Goal: Information Seeking & Learning: Learn about a topic

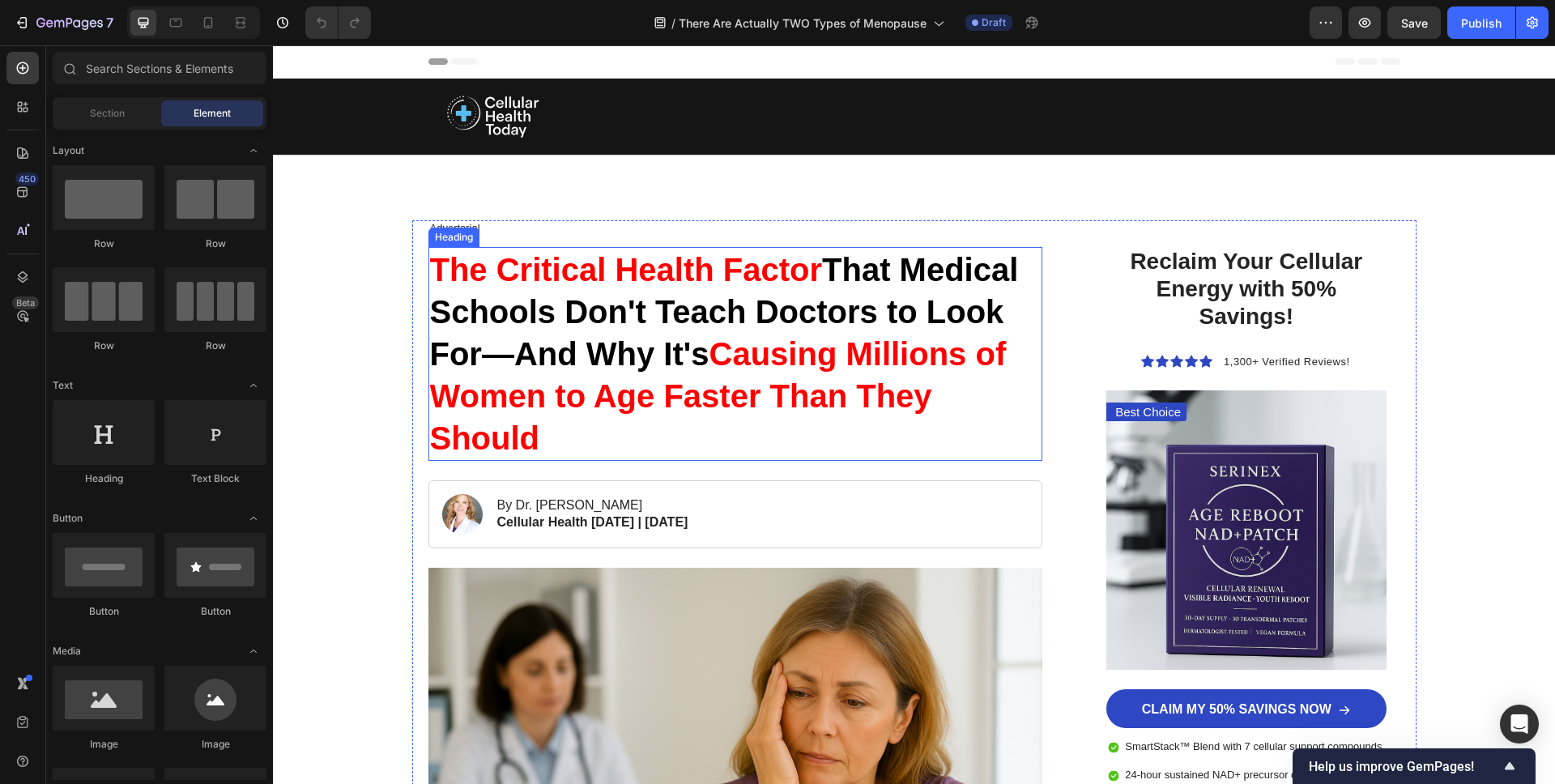
click at [603, 321] on h1 "The Critical Health Factor That Medical Schools Don't Teach Doctors to Look For…" at bounding box center [735, 353] width 615 height 214
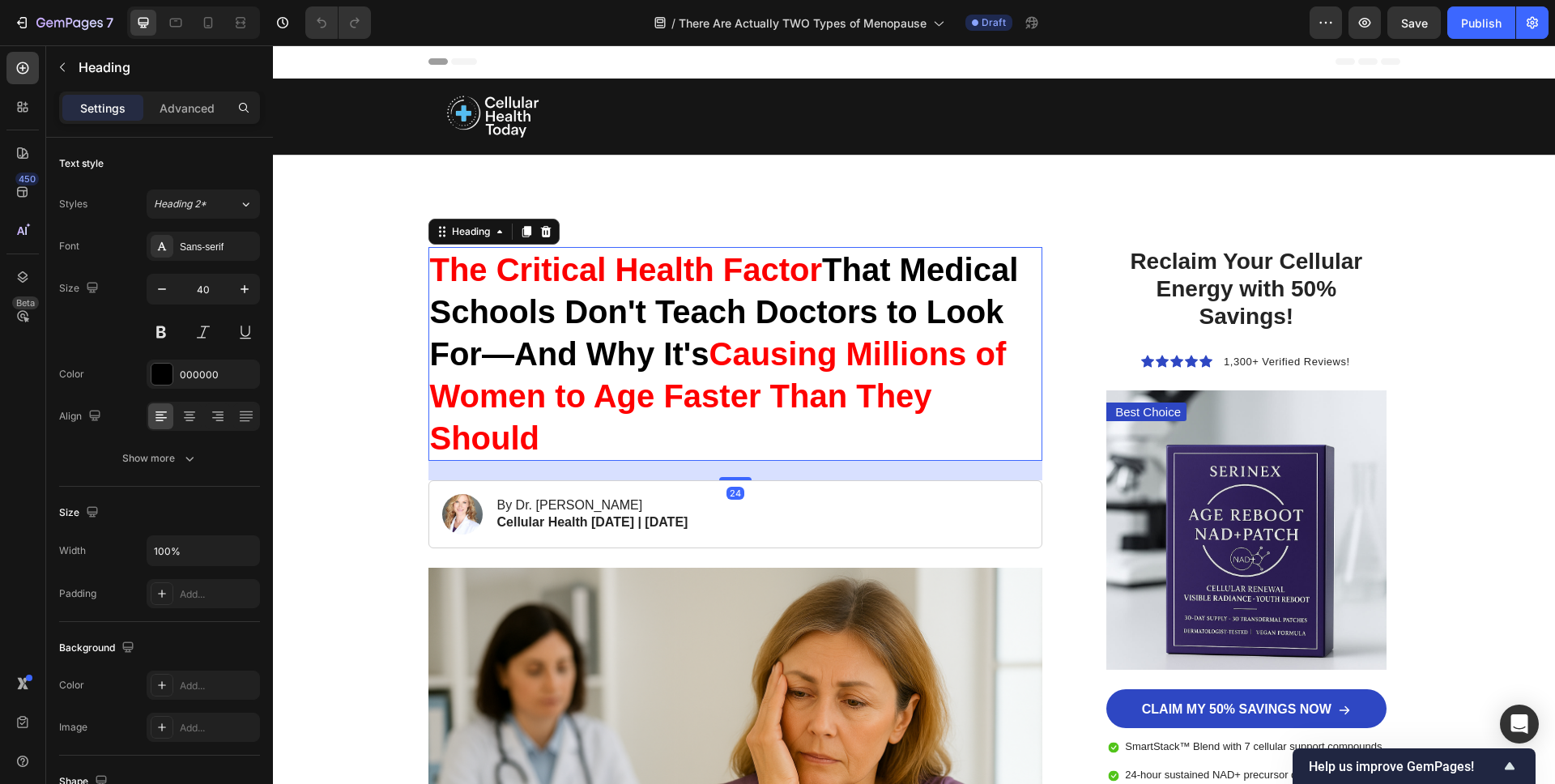
click at [603, 321] on h1 "The Critical Health Factor That Medical Schools Don't Teach Doctors to Look For…" at bounding box center [735, 353] width 615 height 214
click at [603, 321] on p "The Critical Health Factor That Medical Schools Don't Teach Doctors to Look For…" at bounding box center [735, 353] width 612 height 210
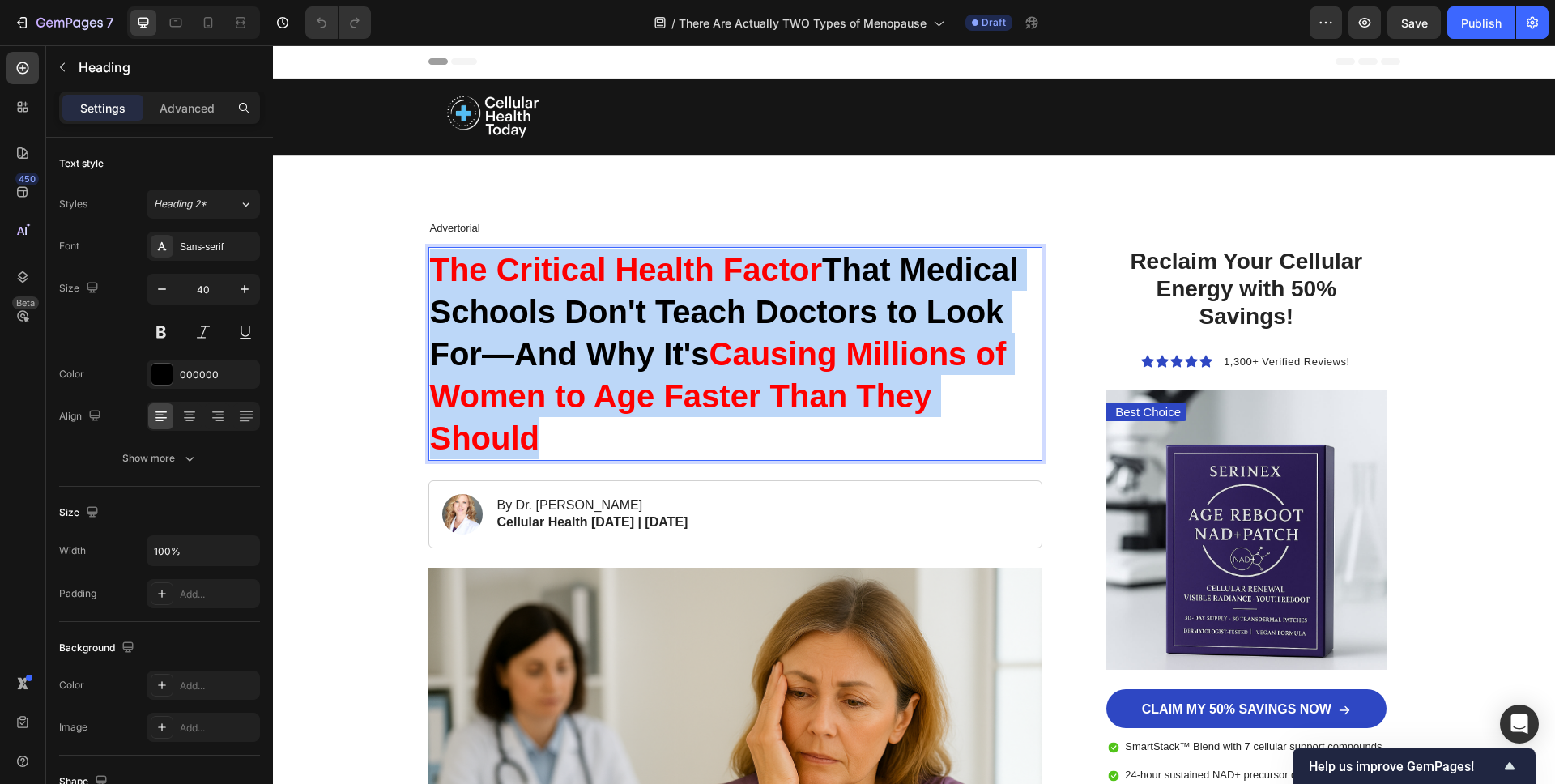
click at [603, 321] on p "The Critical Health Factor That Medical Schools Don't Teach Doctors to Look For…" at bounding box center [735, 353] width 612 height 210
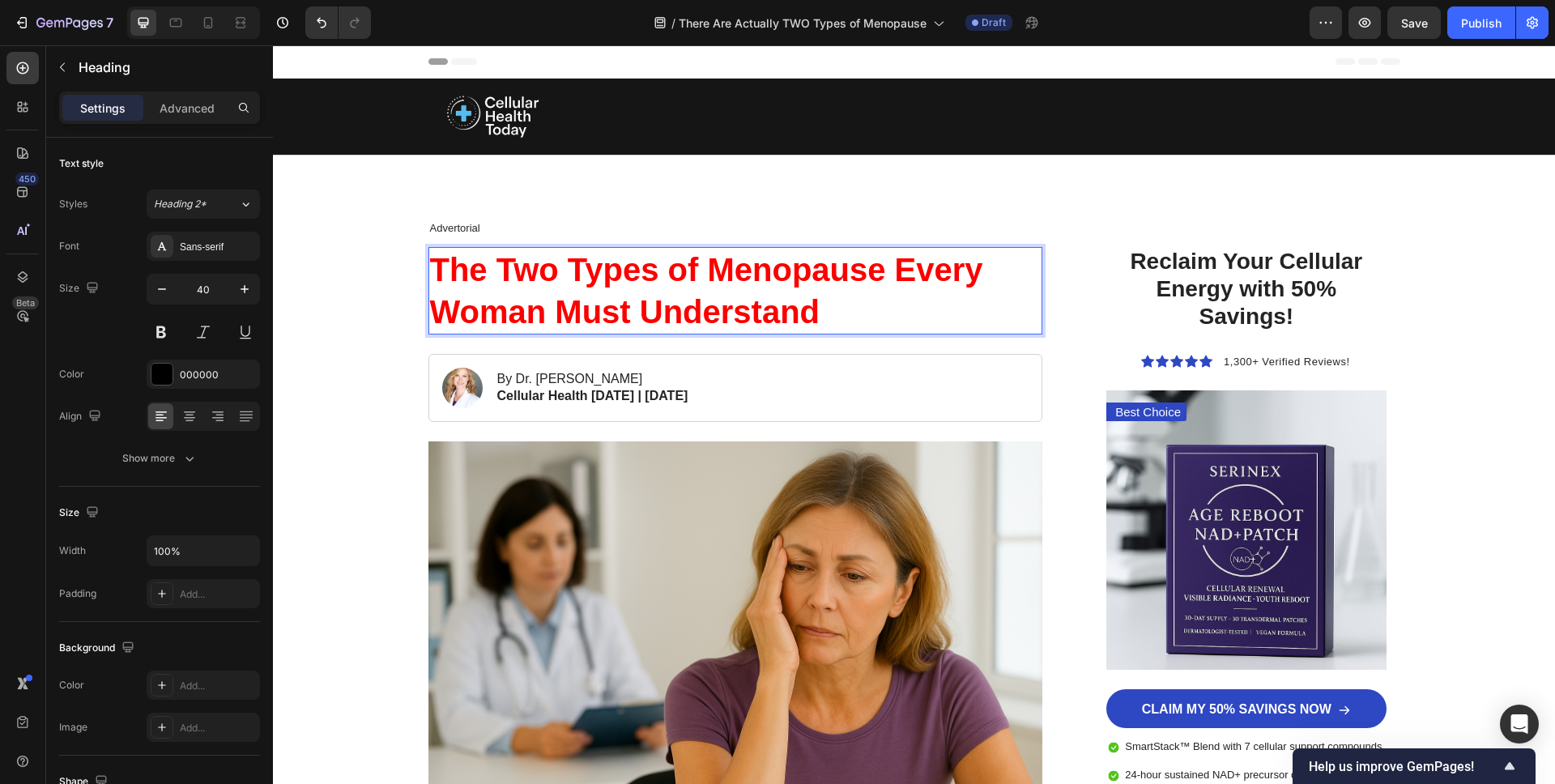
drag, startPoint x: 818, startPoint y: 325, endPoint x: 842, endPoint y: 323, distance: 24.1
click at [818, 325] on span "The Two Types of Menopause Every Woman Must Understand" at bounding box center [706, 291] width 553 height 78
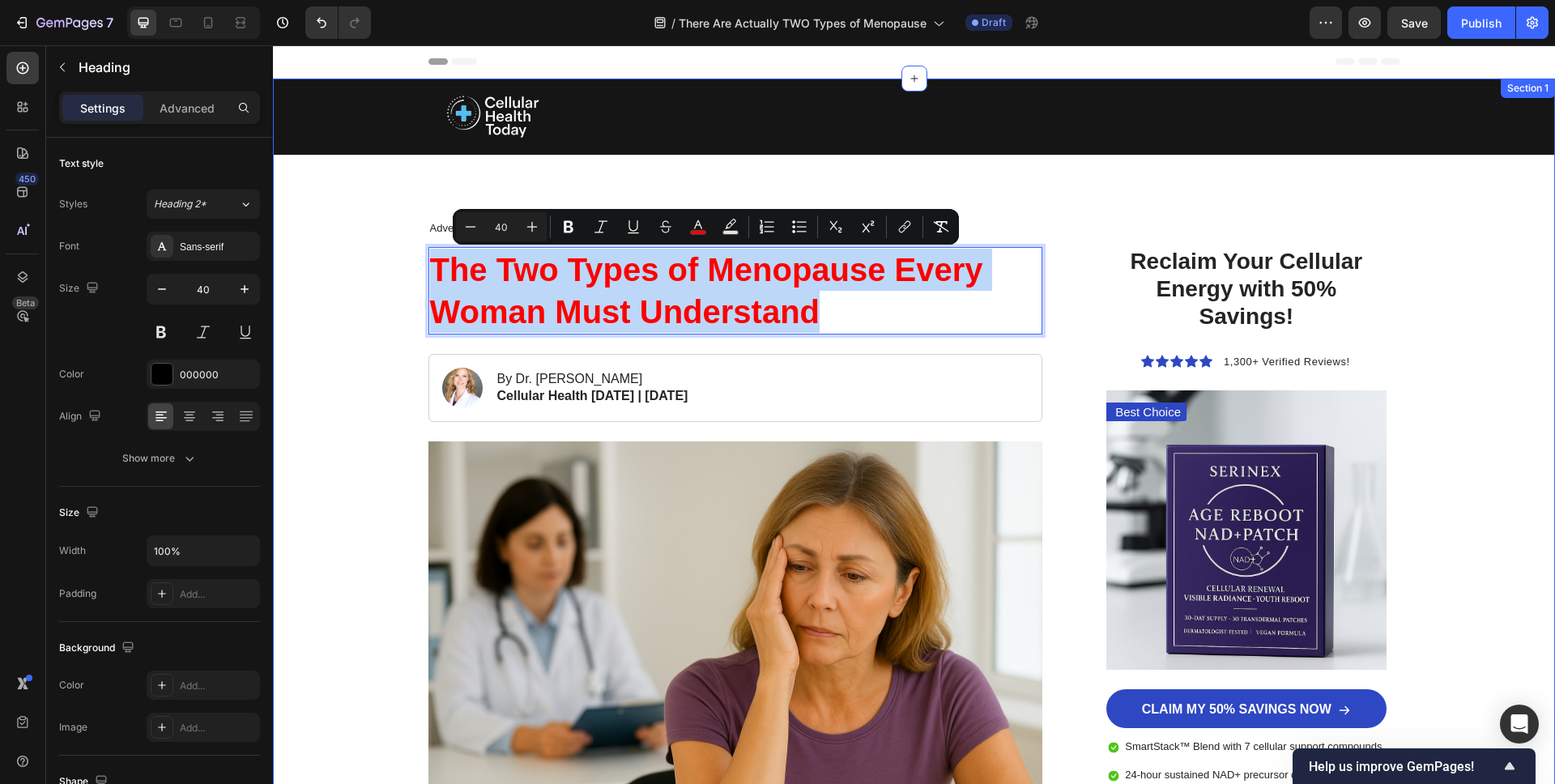
drag, startPoint x: 838, startPoint y: 321, endPoint x: 335, endPoint y: 259, distance: 506.8
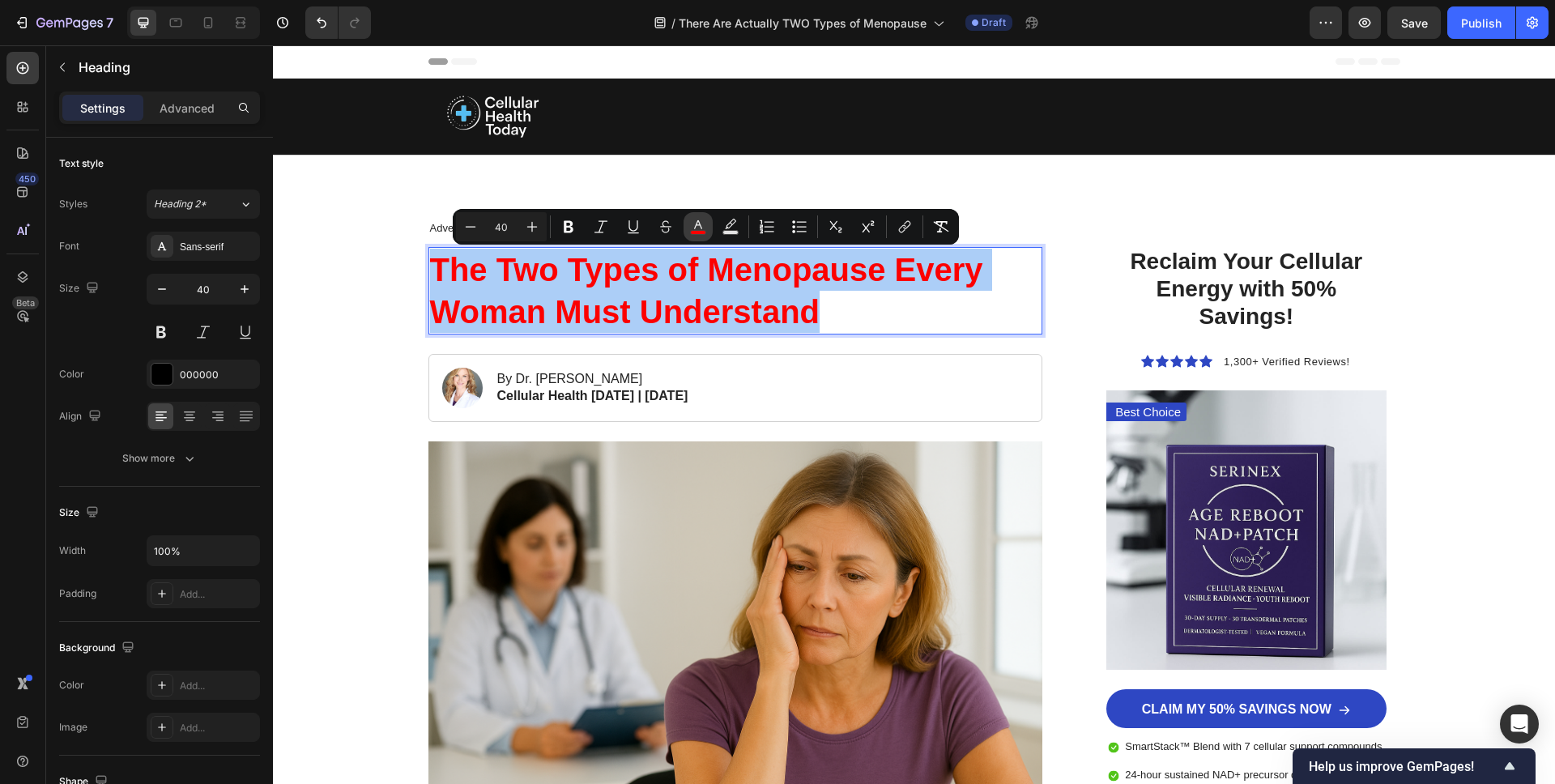
click at [694, 226] on icon "Editor contextual toolbar" at bounding box center [698, 226] width 16 height 16
type input "FC0000"
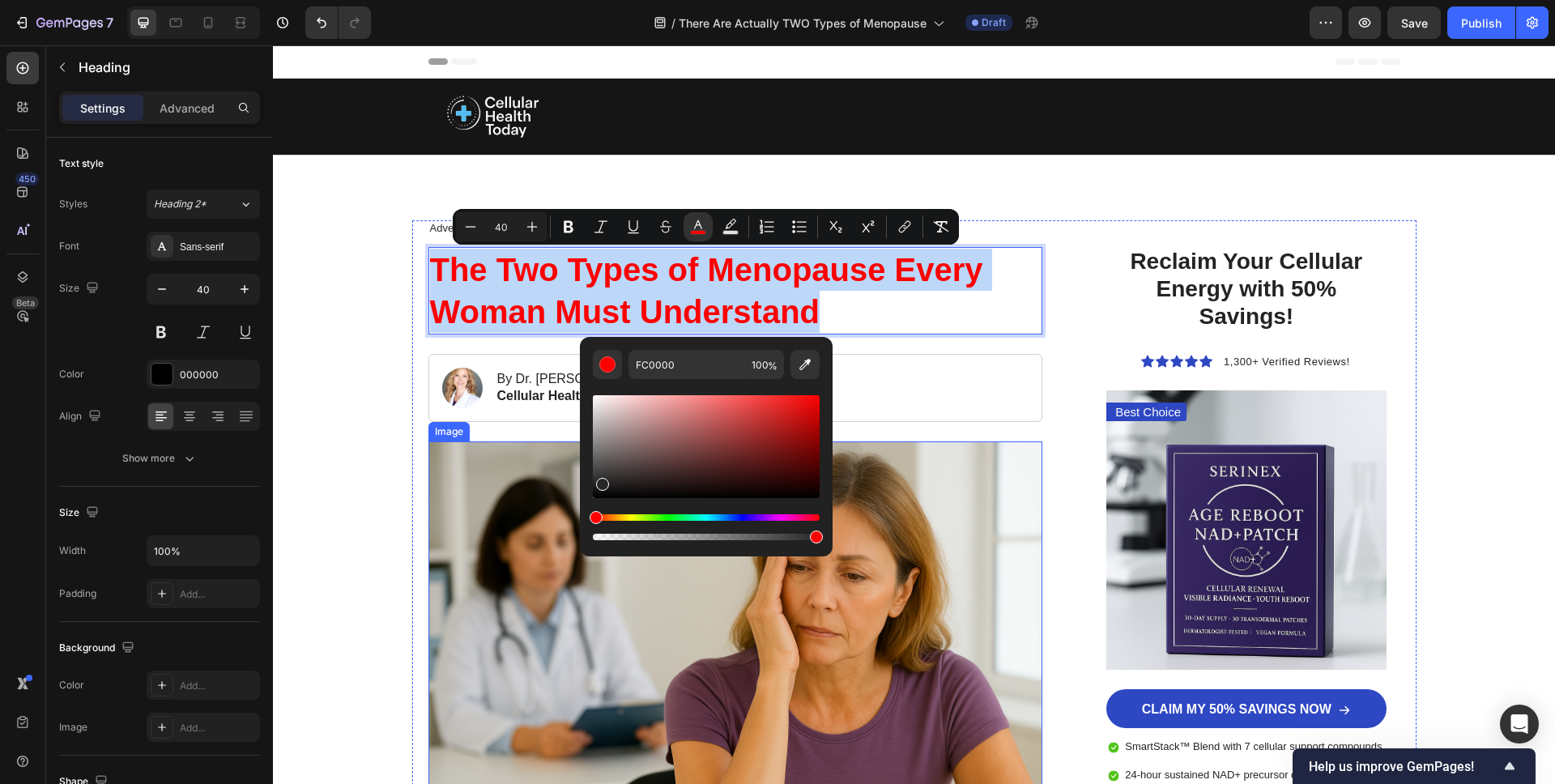
type input "282727"
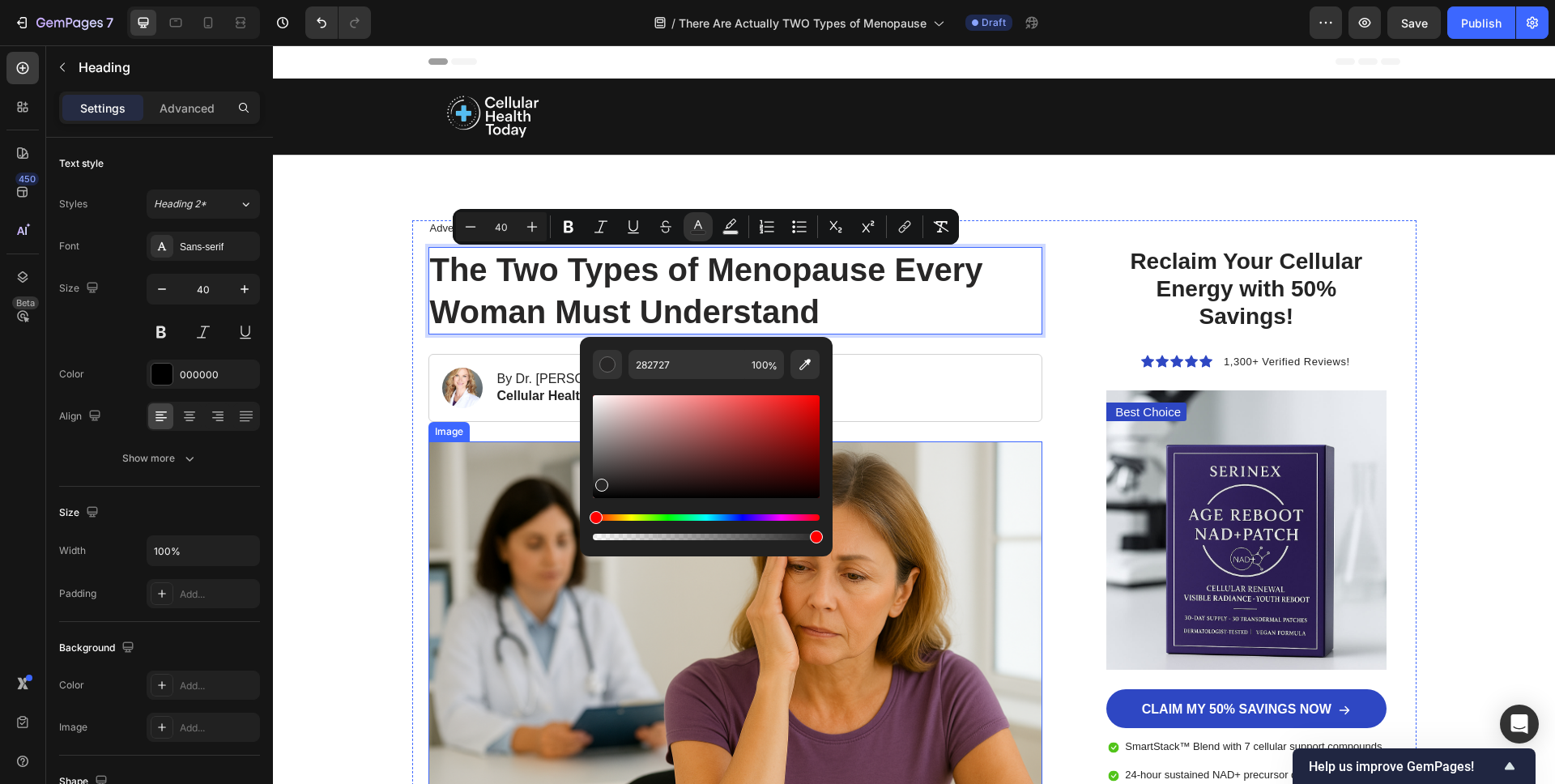
drag, startPoint x: 958, startPoint y: 487, endPoint x: 489, endPoint y: 556, distance: 474.0
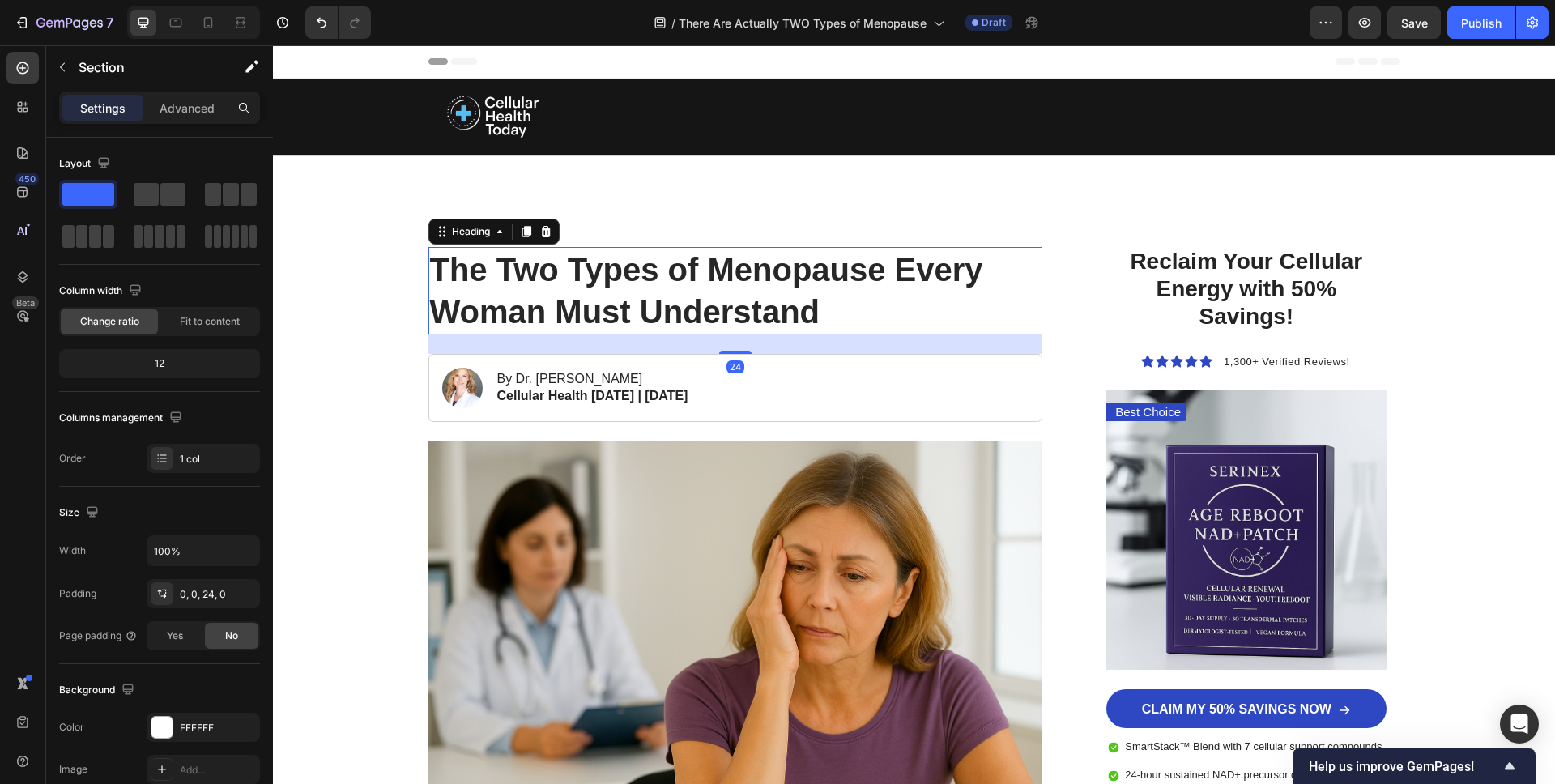
click at [548, 303] on span "The Two Types of Menopause Every Woman Must Understand" at bounding box center [706, 291] width 553 height 78
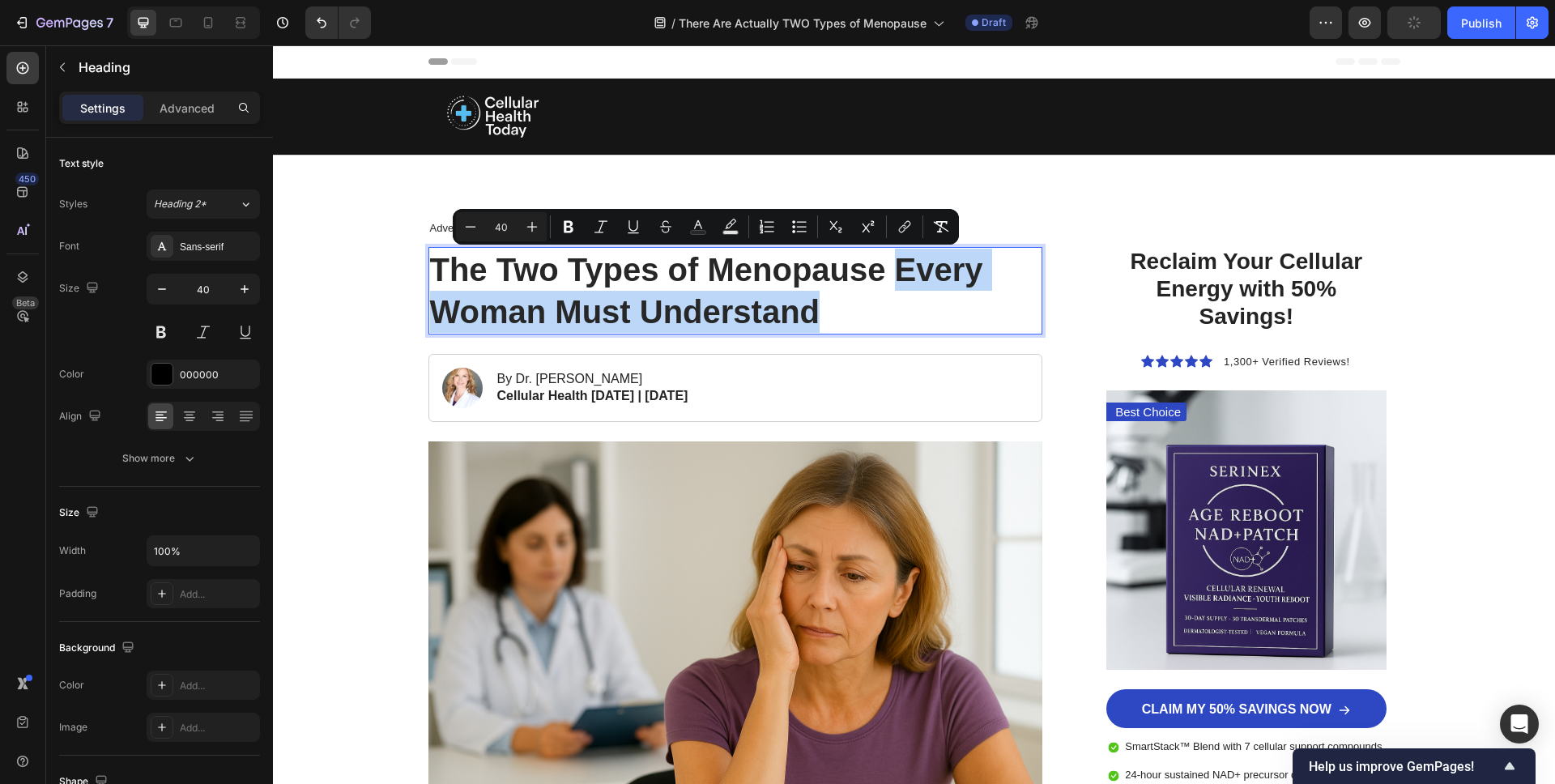
drag, startPoint x: 901, startPoint y: 277, endPoint x: 869, endPoint y: 312, distance: 47.4
click at [869, 312] on p "The Two Types of Menopause Every Woman Must Understand" at bounding box center [735, 290] width 612 height 84
drag, startPoint x: 639, startPoint y: 225, endPoint x: 600, endPoint y: 235, distance: 40.3
click at [639, 225] on icon "Editor contextual toolbar" at bounding box center [633, 226] width 16 height 16
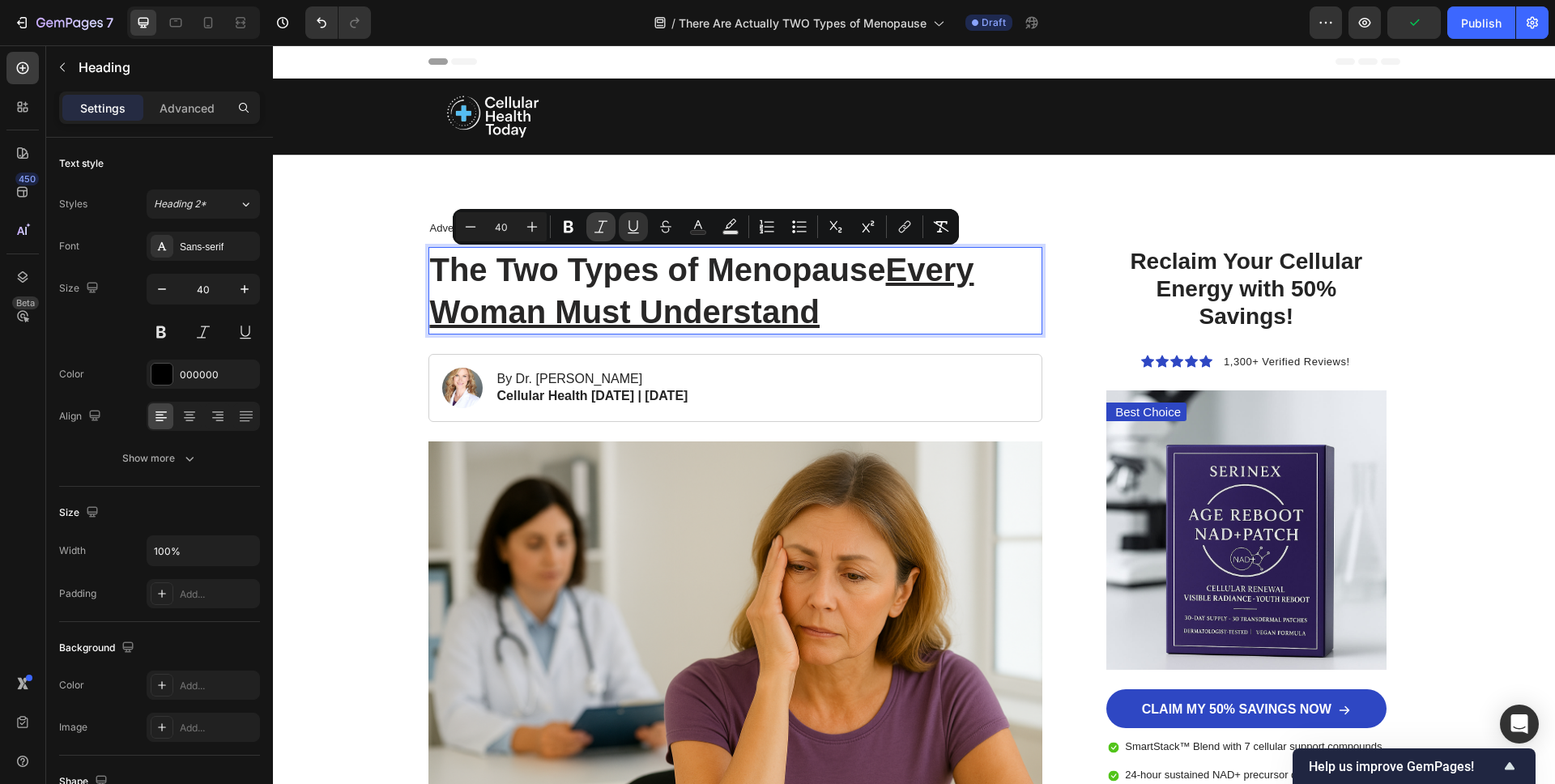
click at [597, 231] on icon "Editor contextual toolbar" at bounding box center [601, 226] width 16 height 16
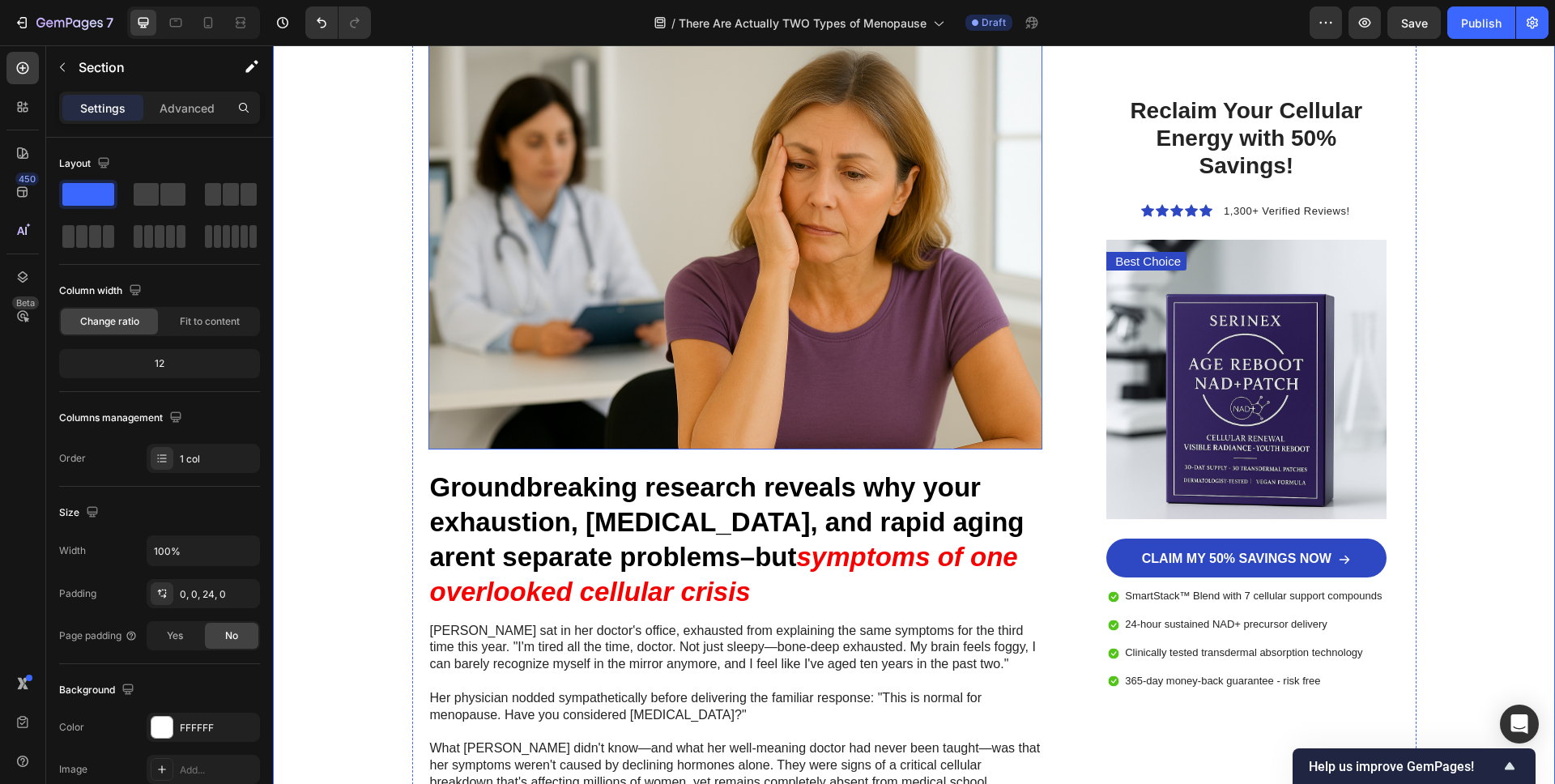
scroll to position [407, 0]
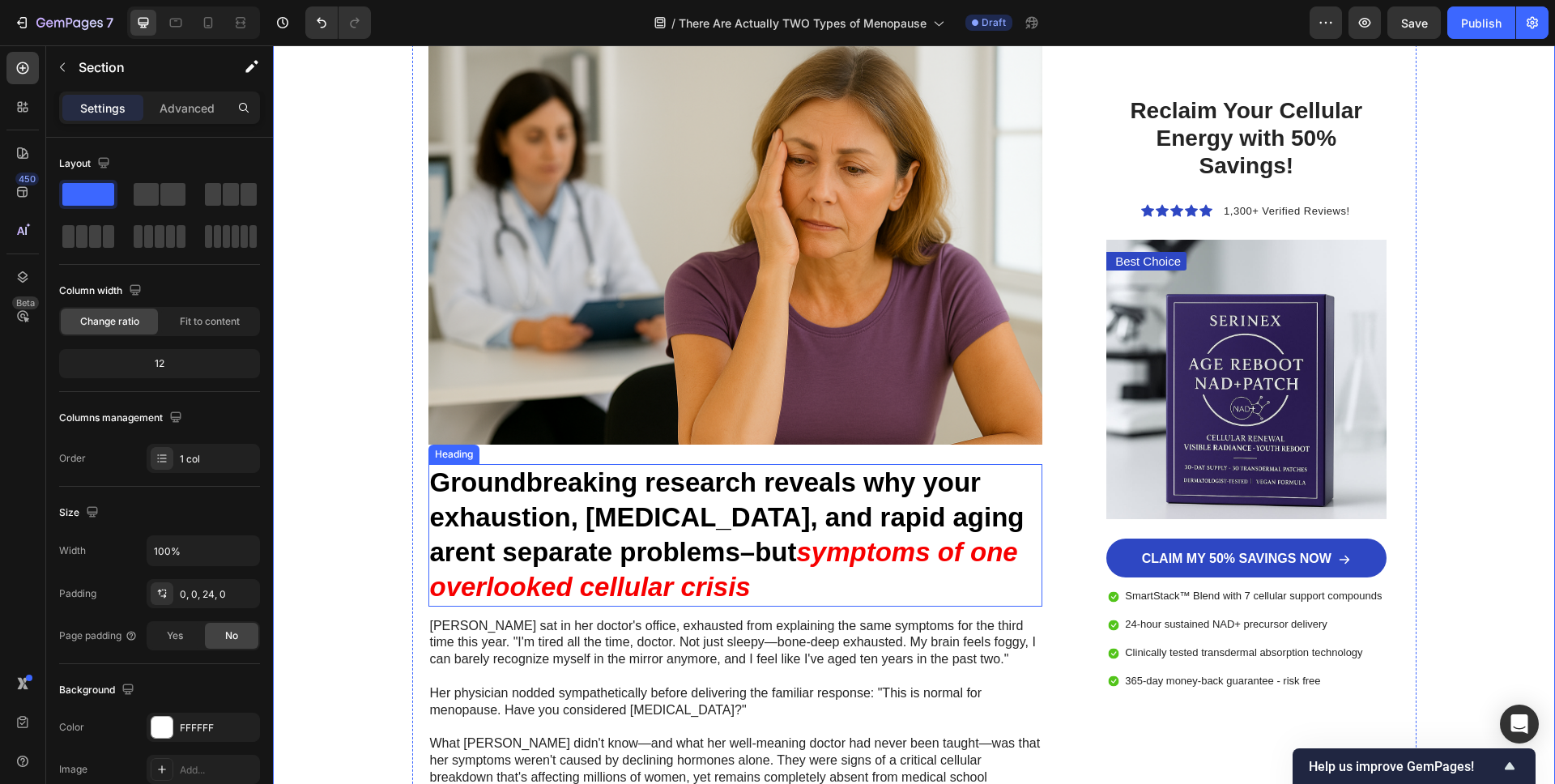
click at [831, 539] on icon "symptoms of one overlooked cellular crisis" at bounding box center [724, 569] width 588 height 65
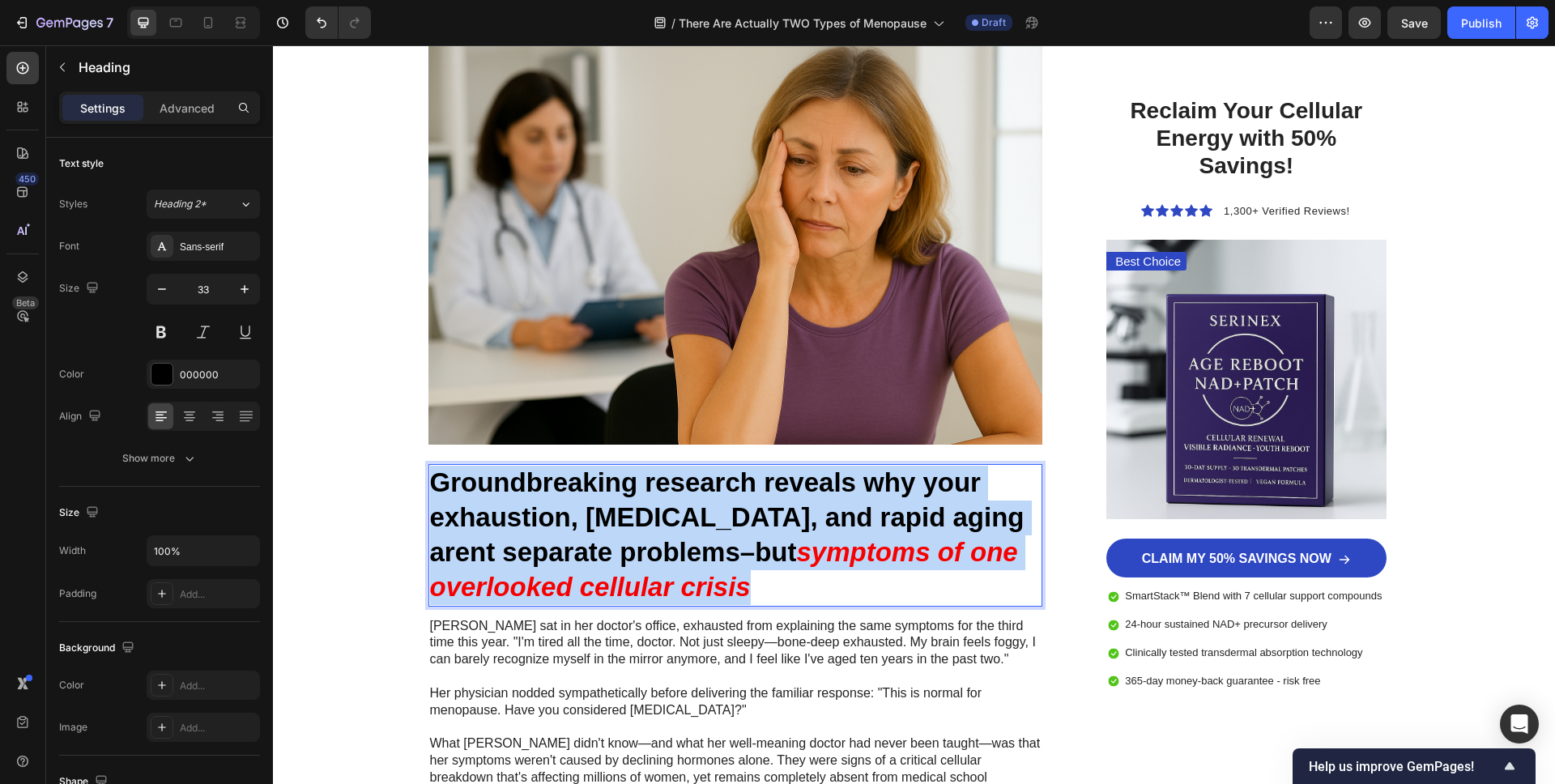
click at [831, 539] on icon "symptoms of one overlooked cellular crisis" at bounding box center [724, 569] width 588 height 65
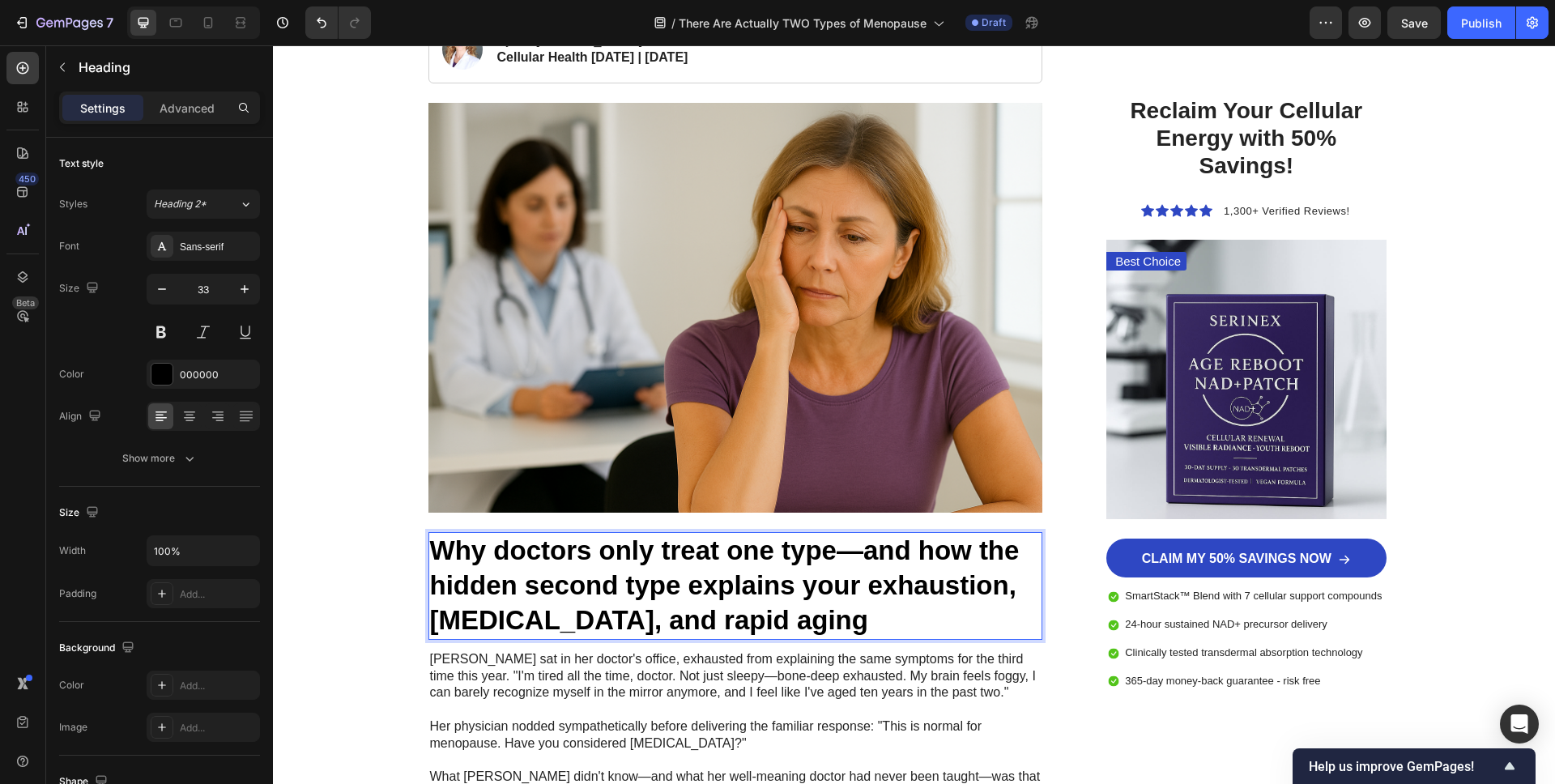
scroll to position [341, 0]
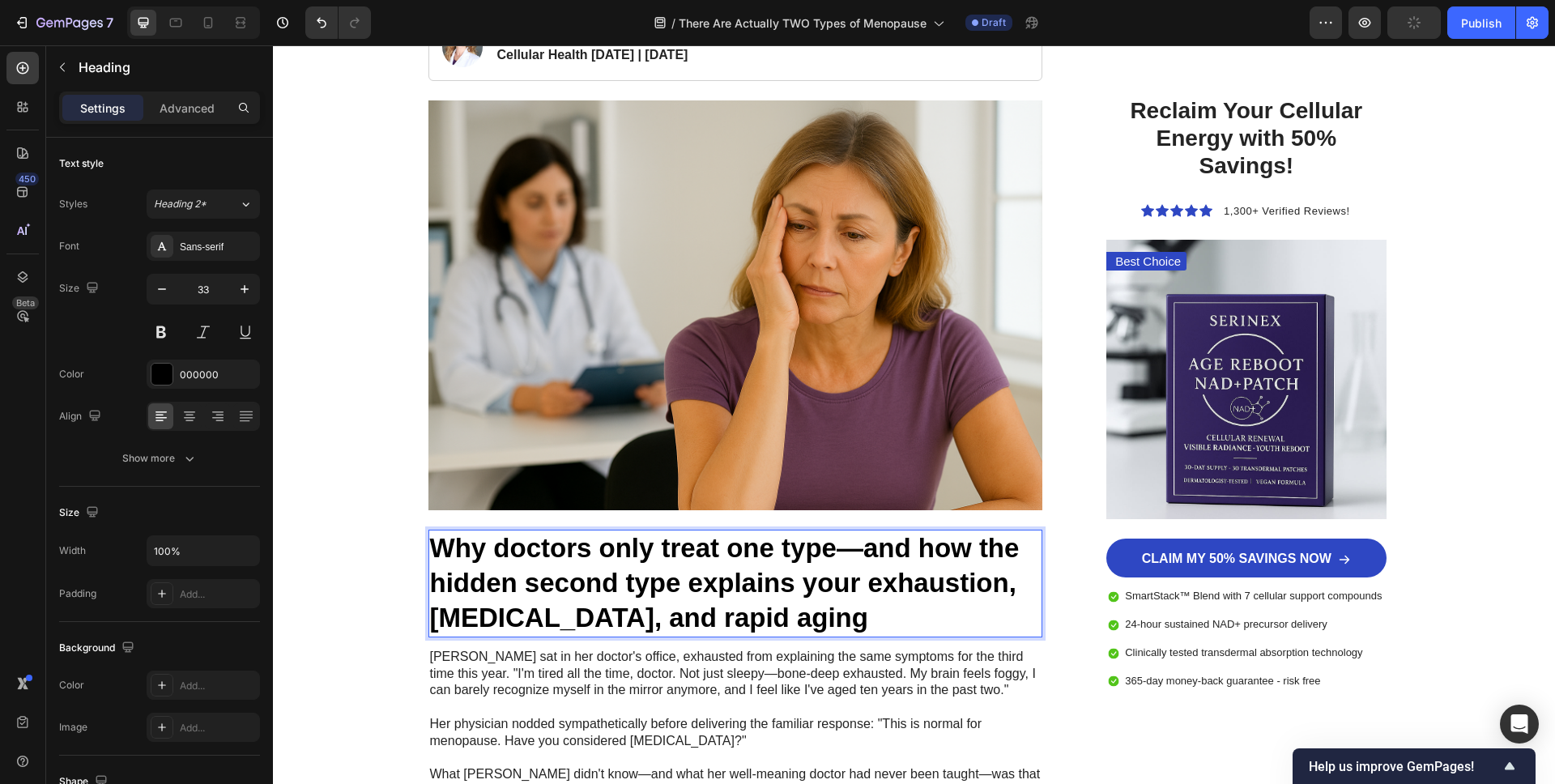
click at [571, 566] on p "Why doctors only treat one type—and how the hidden second type explains your ex…" at bounding box center [735, 583] width 612 height 105
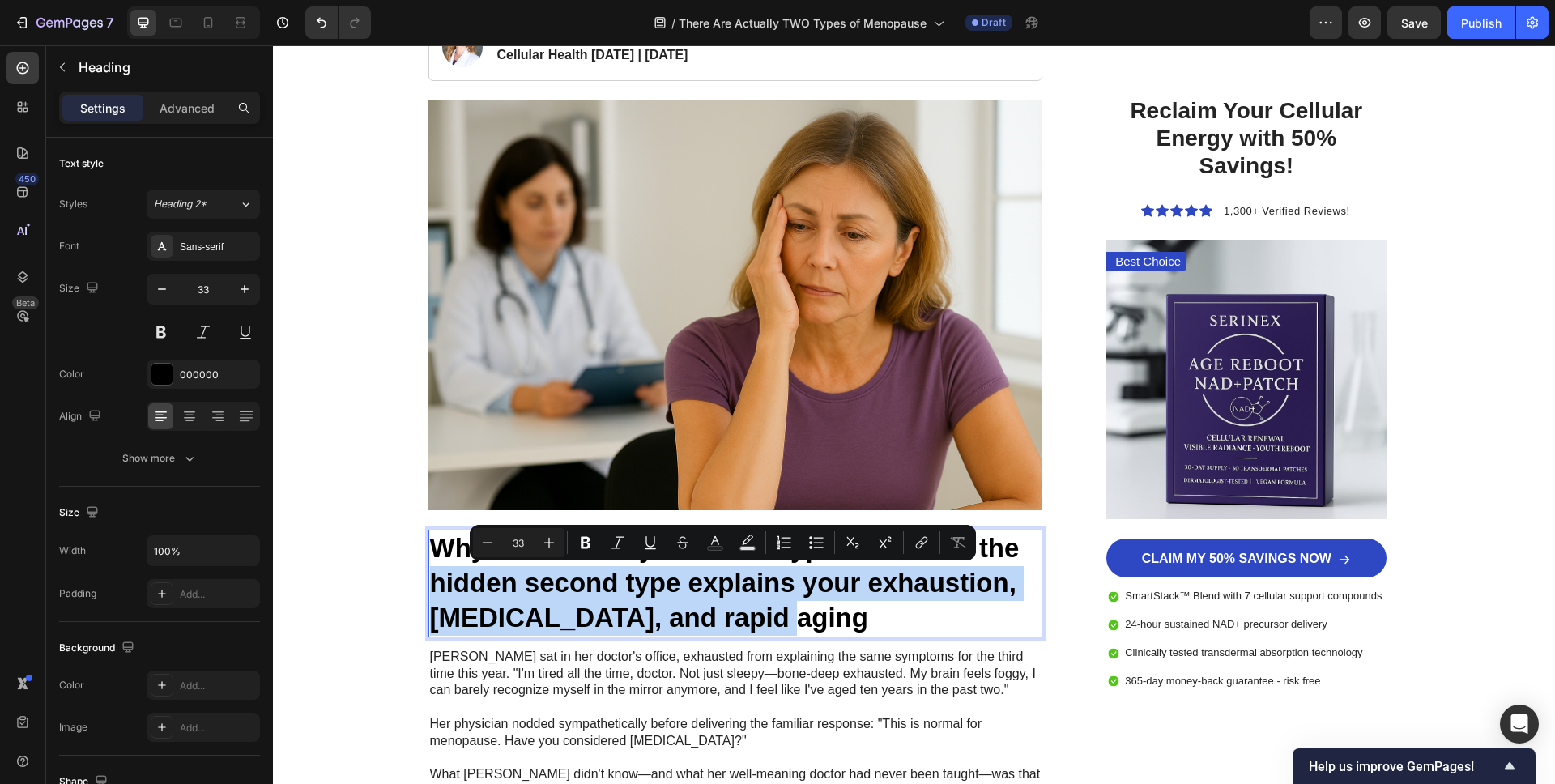
drag, startPoint x: 432, startPoint y: 589, endPoint x: 832, endPoint y: 614, distance: 400.8
click at [829, 617] on p "Why doctors only treat one type—and how the hidden second type explains your ex…" at bounding box center [735, 583] width 612 height 105
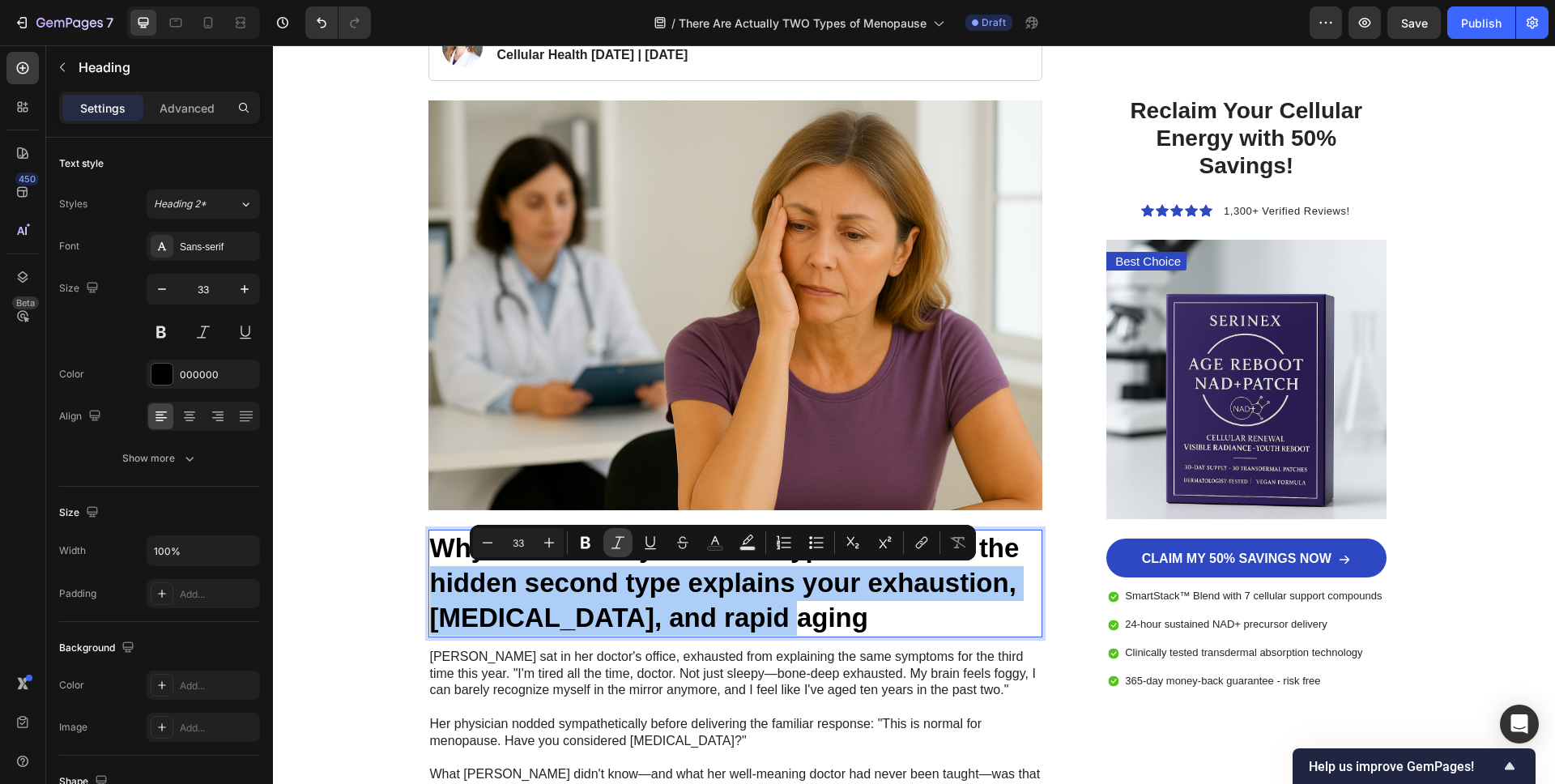
drag, startPoint x: 623, startPoint y: 540, endPoint x: 615, endPoint y: 546, distance: 10.0
click at [624, 541] on icon "Editor contextual toolbar" at bounding box center [618, 542] width 16 height 16
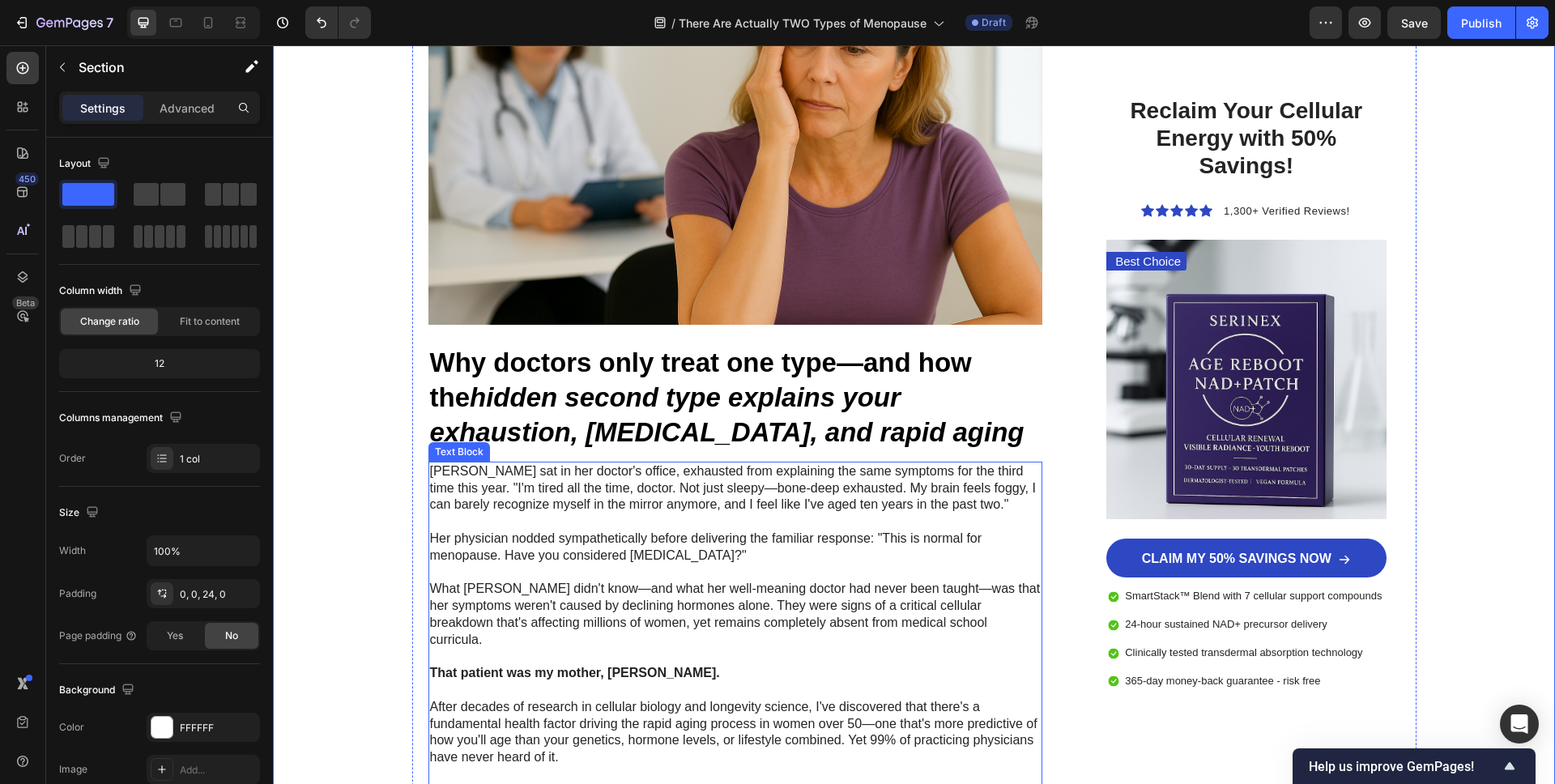
scroll to position [527, 0]
click at [594, 574] on p at bounding box center [735, 572] width 612 height 17
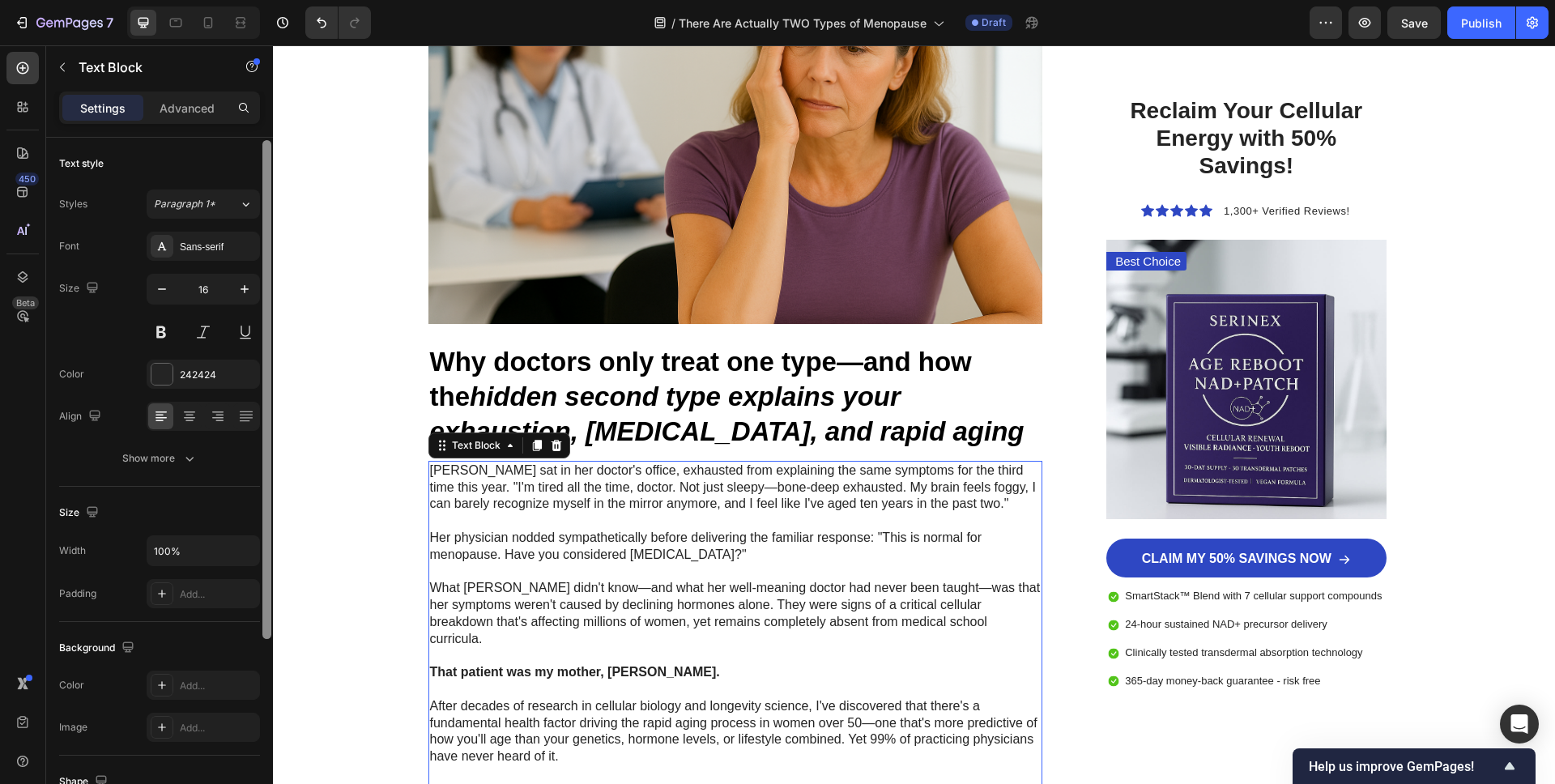
scroll to position [55, 0]
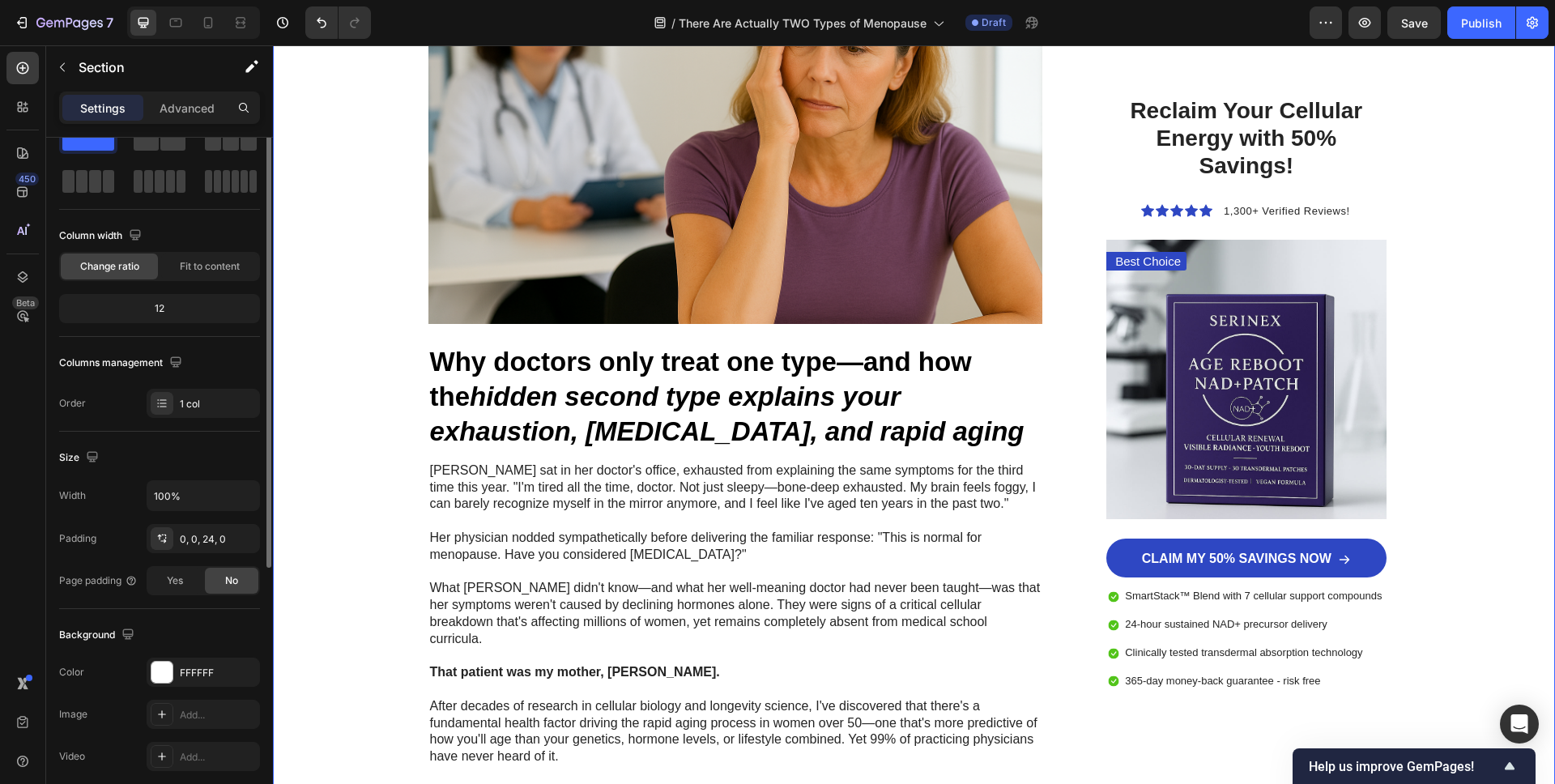
scroll to position [0, 0]
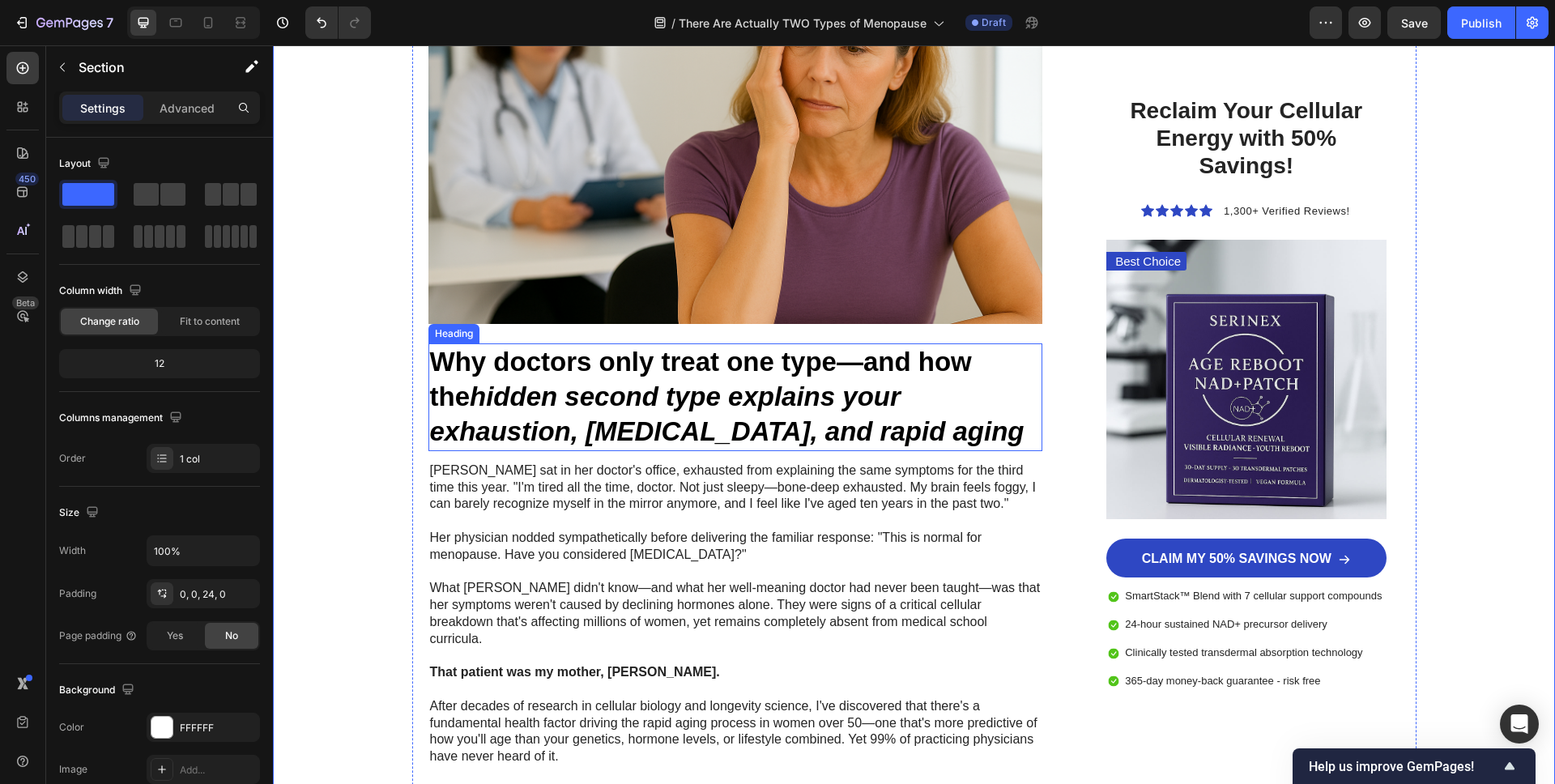
click at [623, 369] on p "Why doctors only treat one type—and how the hidden second type explains your ex…" at bounding box center [735, 397] width 612 height 105
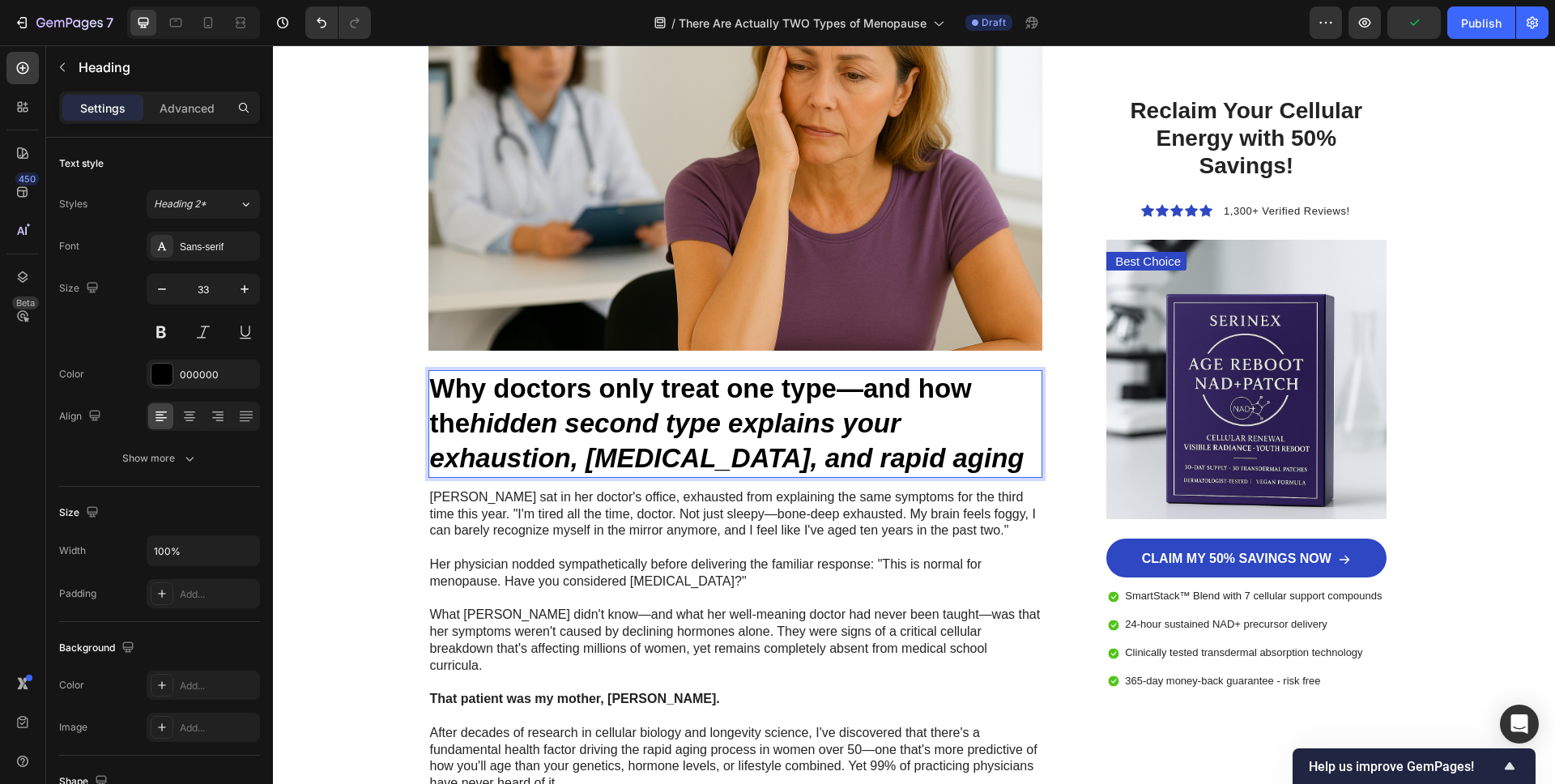
scroll to position [503, 0]
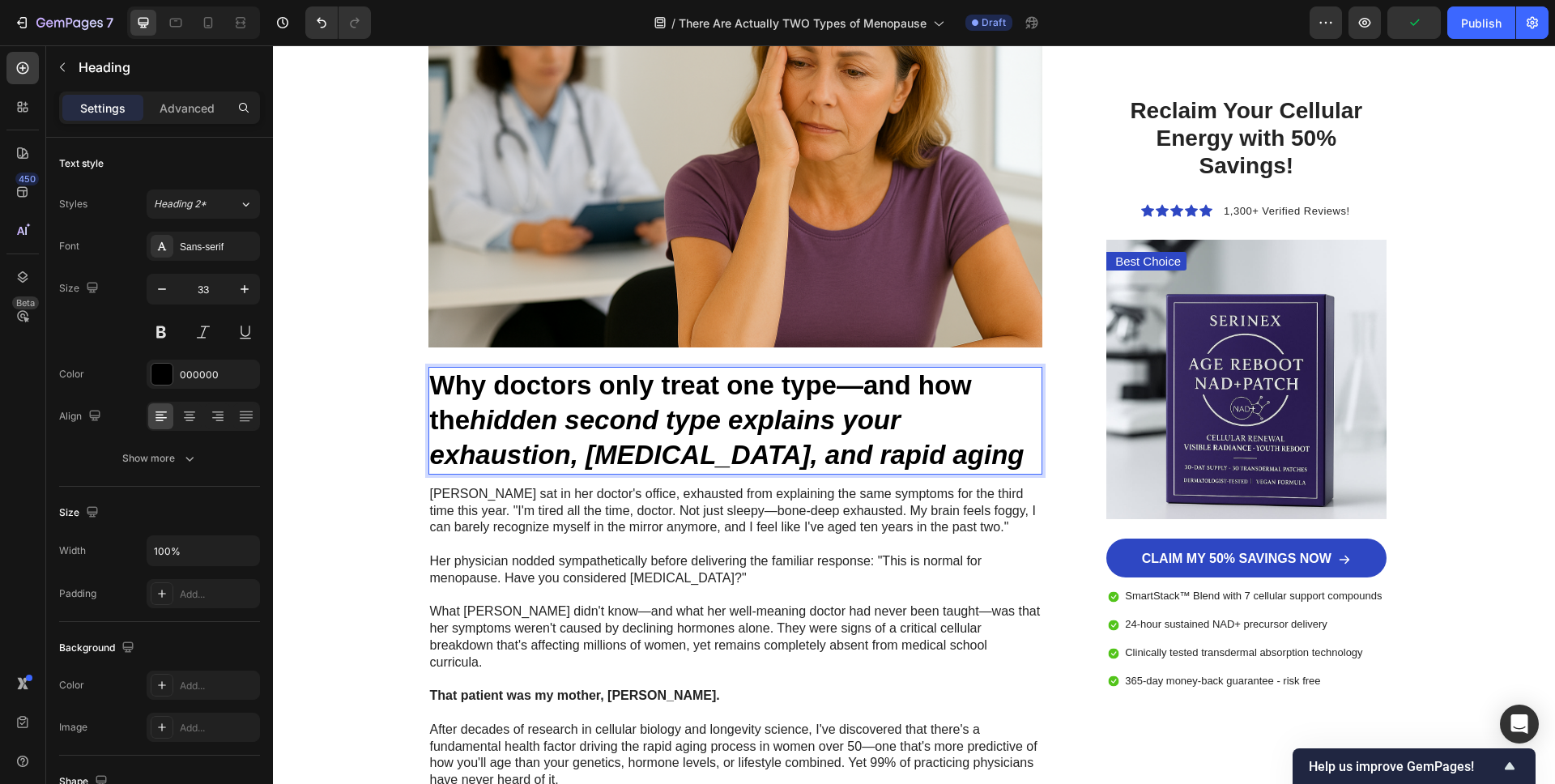
click at [796, 409] on icon "hidden second type explains your exhaustion, [MEDICAL_DATA], and rapid aging" at bounding box center [726, 437] width 594 height 65
click at [729, 452] on icon "hidden second type explains your exhaustion, [MEDICAL_DATA], and rapid aging" at bounding box center [726, 437] width 594 height 65
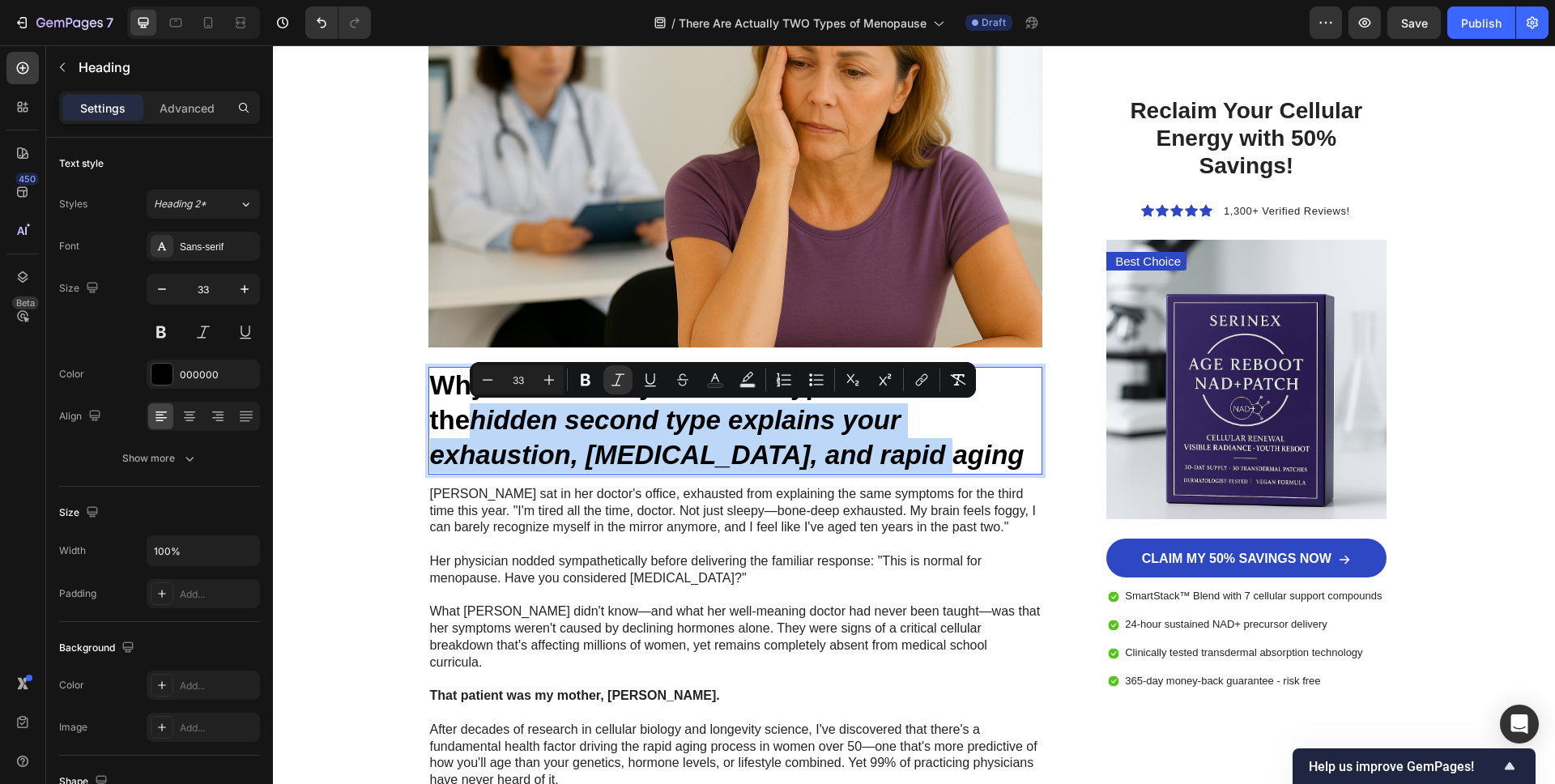
drag, startPoint x: 762, startPoint y: 456, endPoint x: 442, endPoint y: 425, distance: 321.5
click at [430, 429] on p "Why doctors only treat one type—and how the hidden second type explains your ex…" at bounding box center [735, 421] width 612 height 105
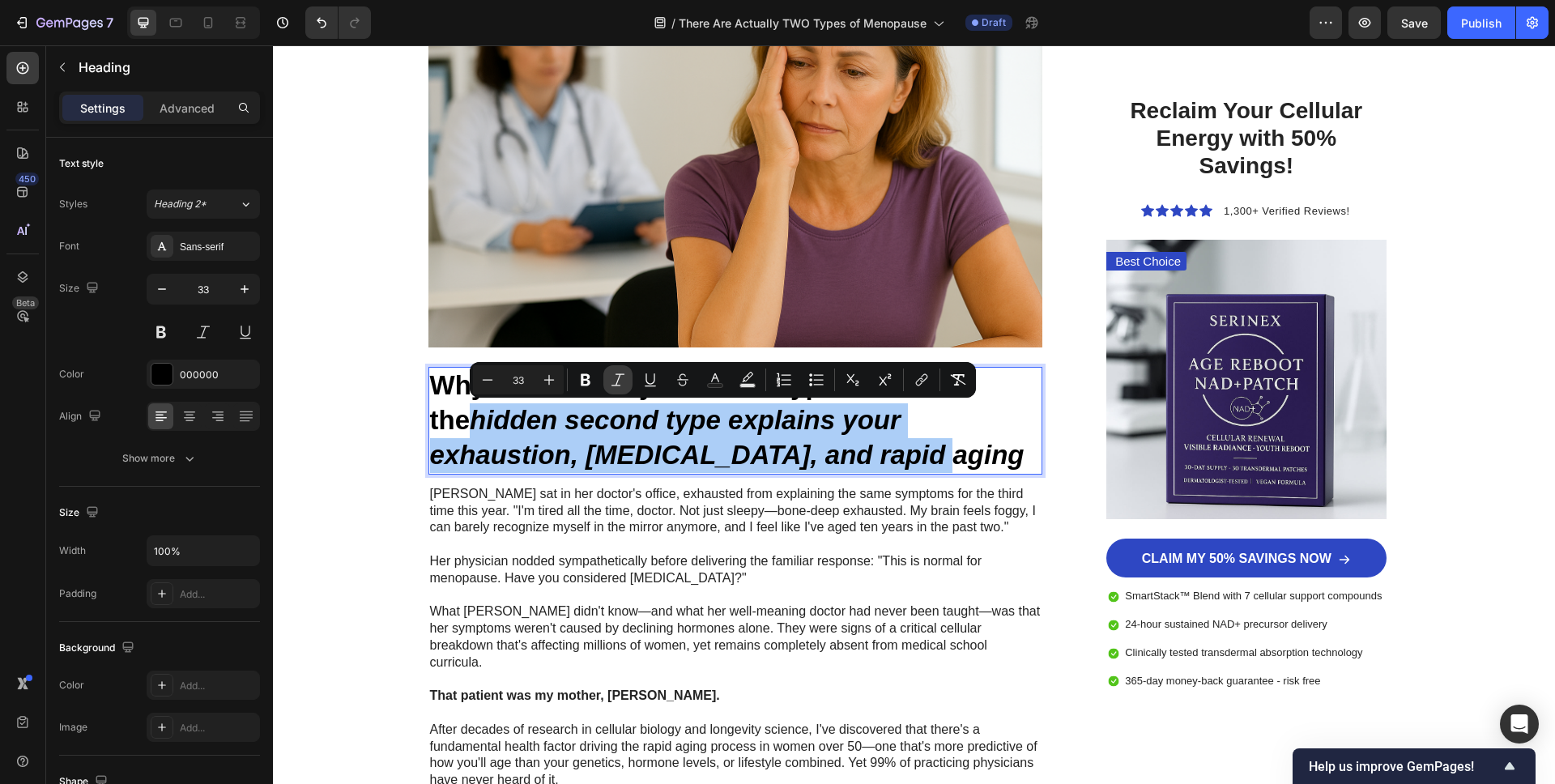
click at [621, 376] on icon "Editor contextual toolbar" at bounding box center [618, 380] width 16 height 16
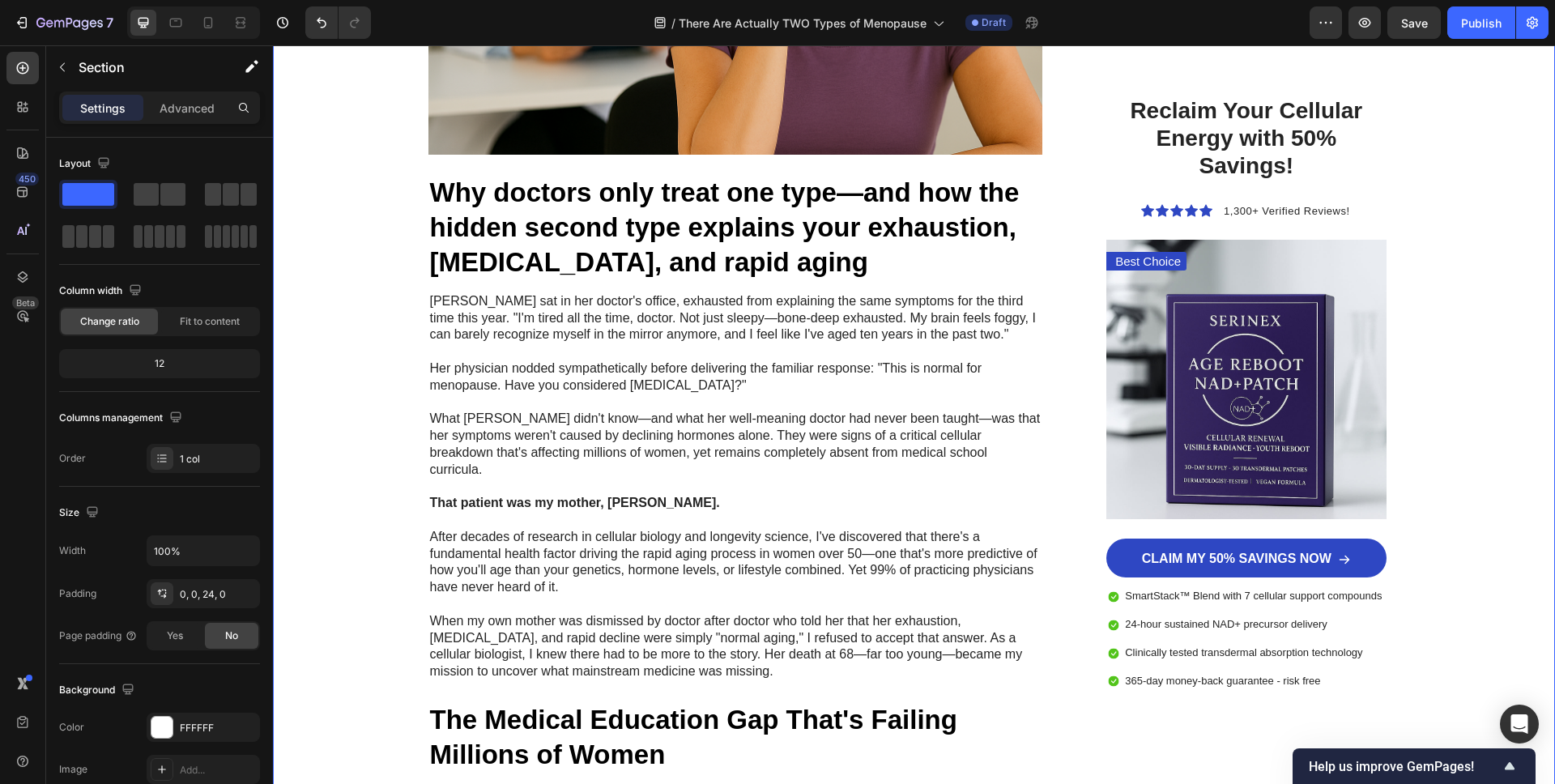
scroll to position [695, 0]
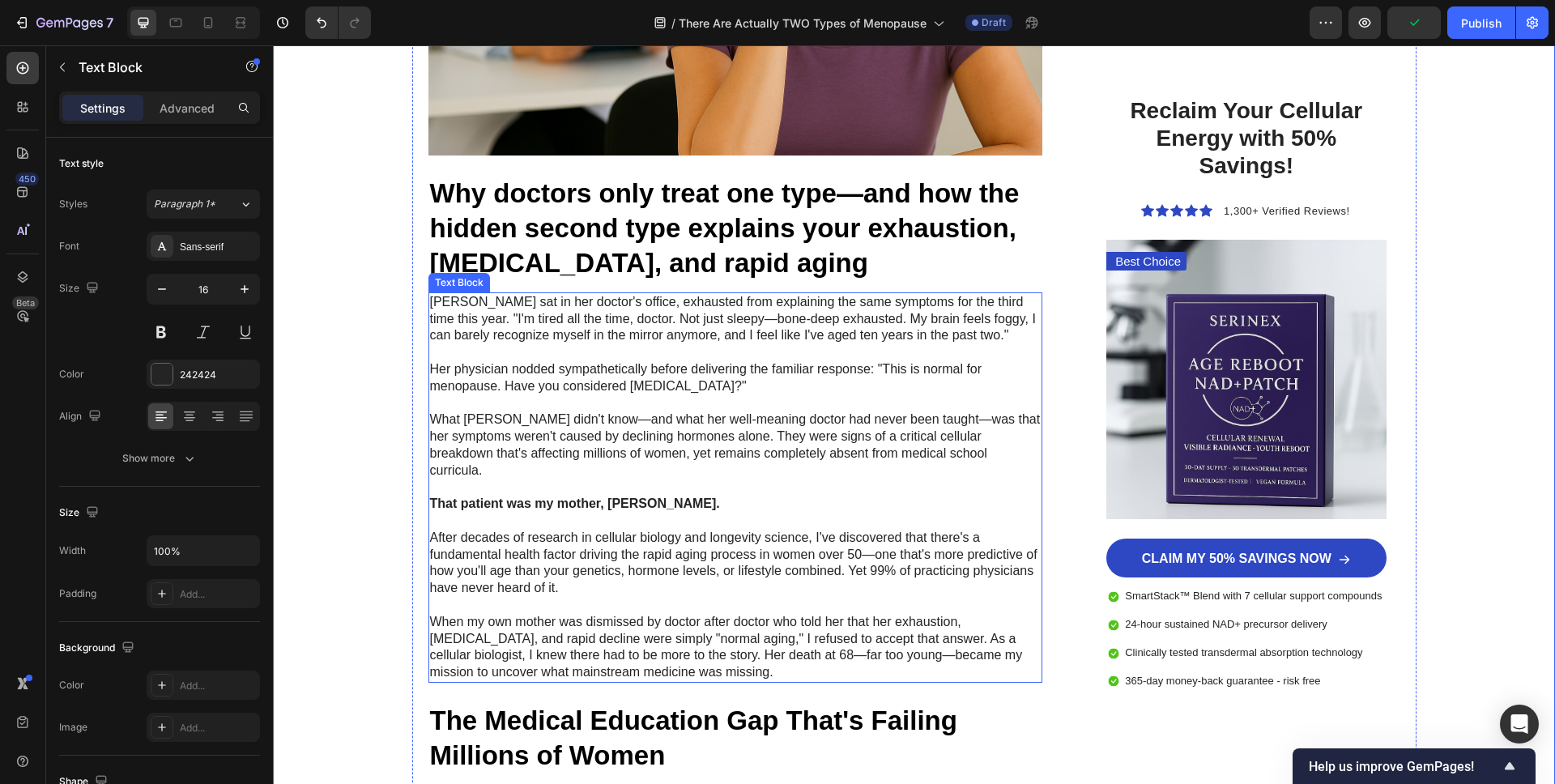
click at [604, 424] on p "What [PERSON_NAME] didn't know—and what her well-meaning doctor had never been …" at bounding box center [735, 445] width 612 height 67
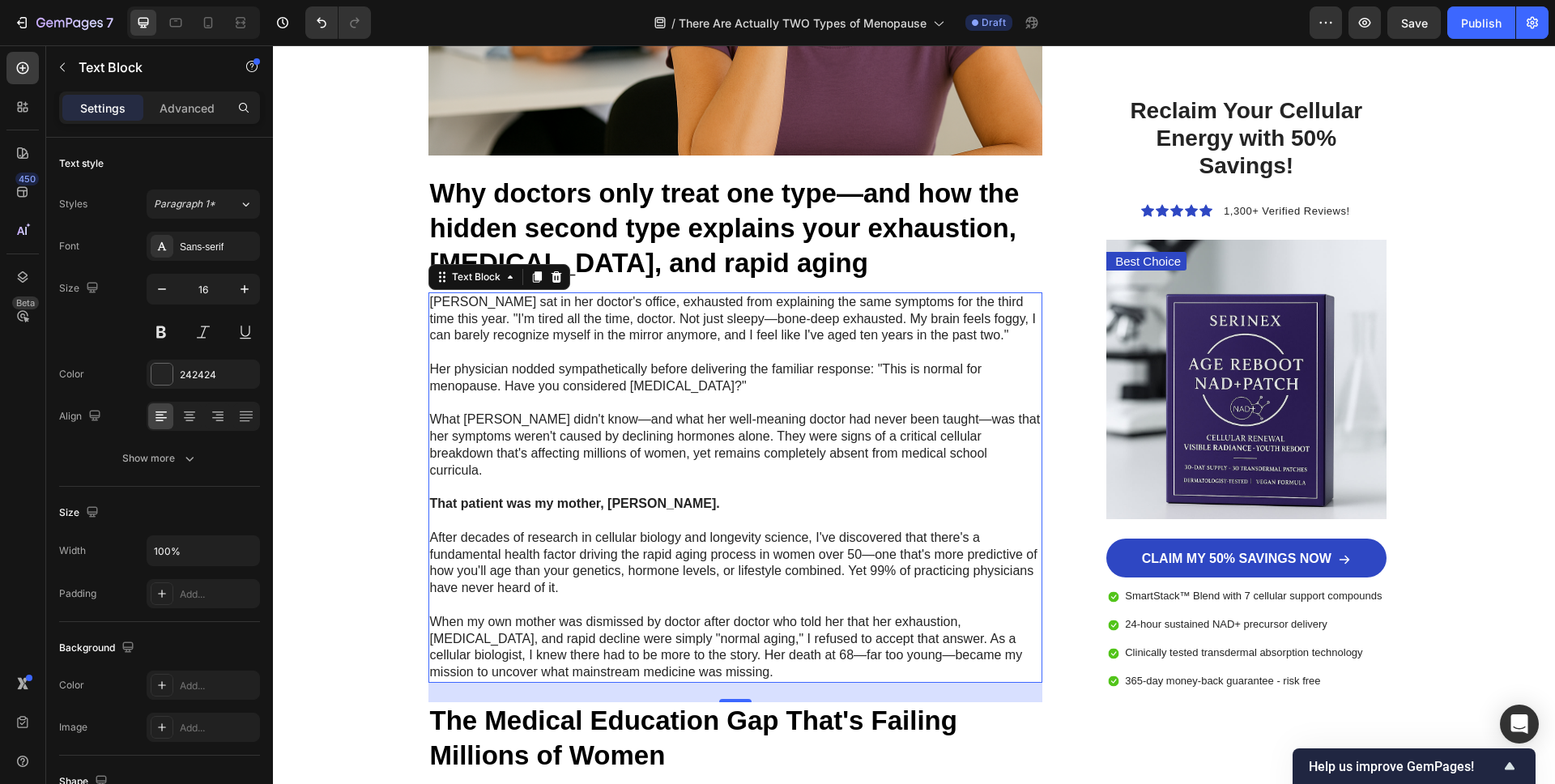
click at [615, 421] on p "What [PERSON_NAME] didn't know—and what her well-meaning doctor had never been …" at bounding box center [735, 445] width 612 height 67
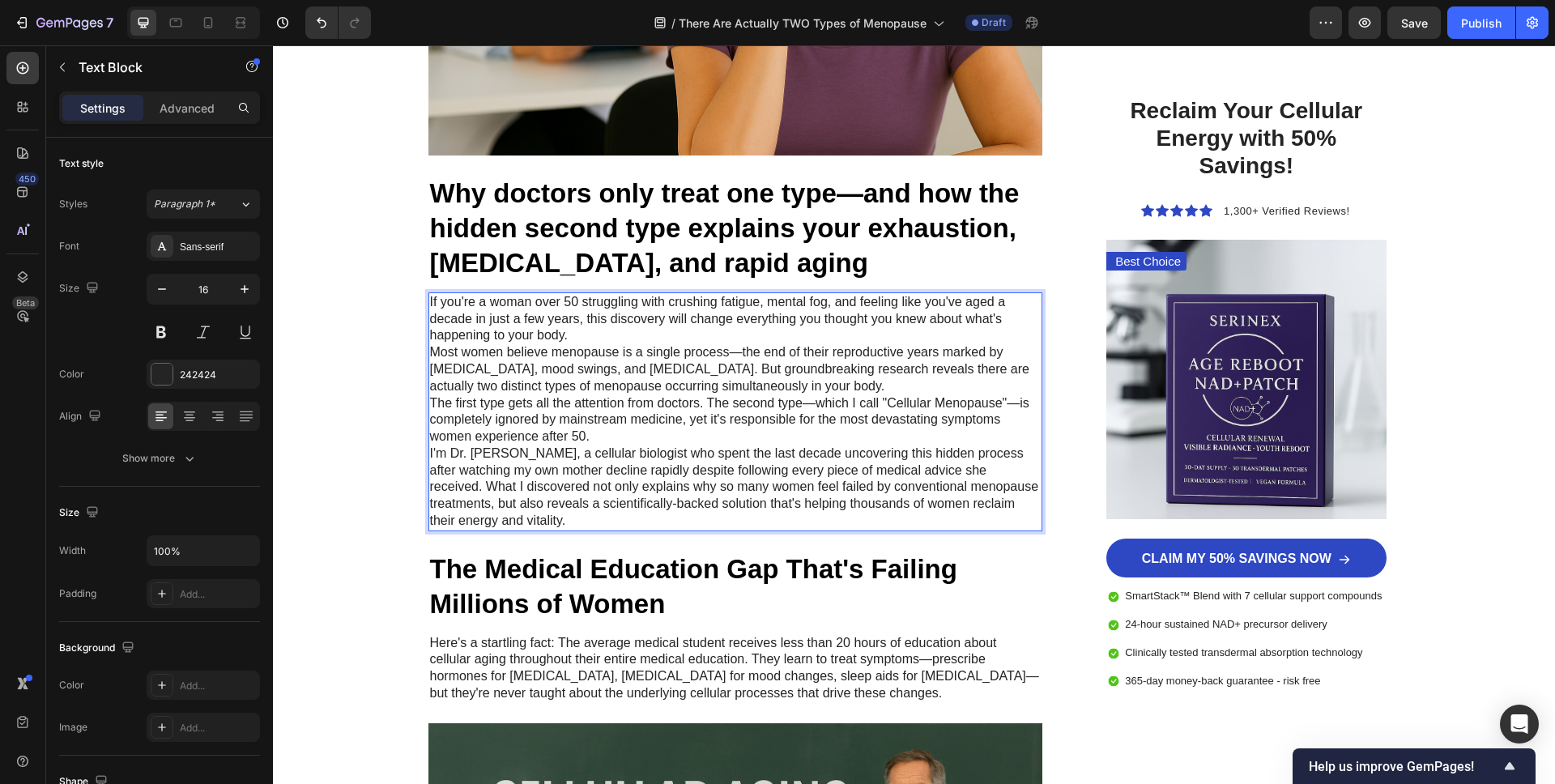
click at [598, 327] on p "If you're a woman over 50 struggling with crushing fatigue, mental fog, and fee…" at bounding box center [735, 319] width 612 height 51
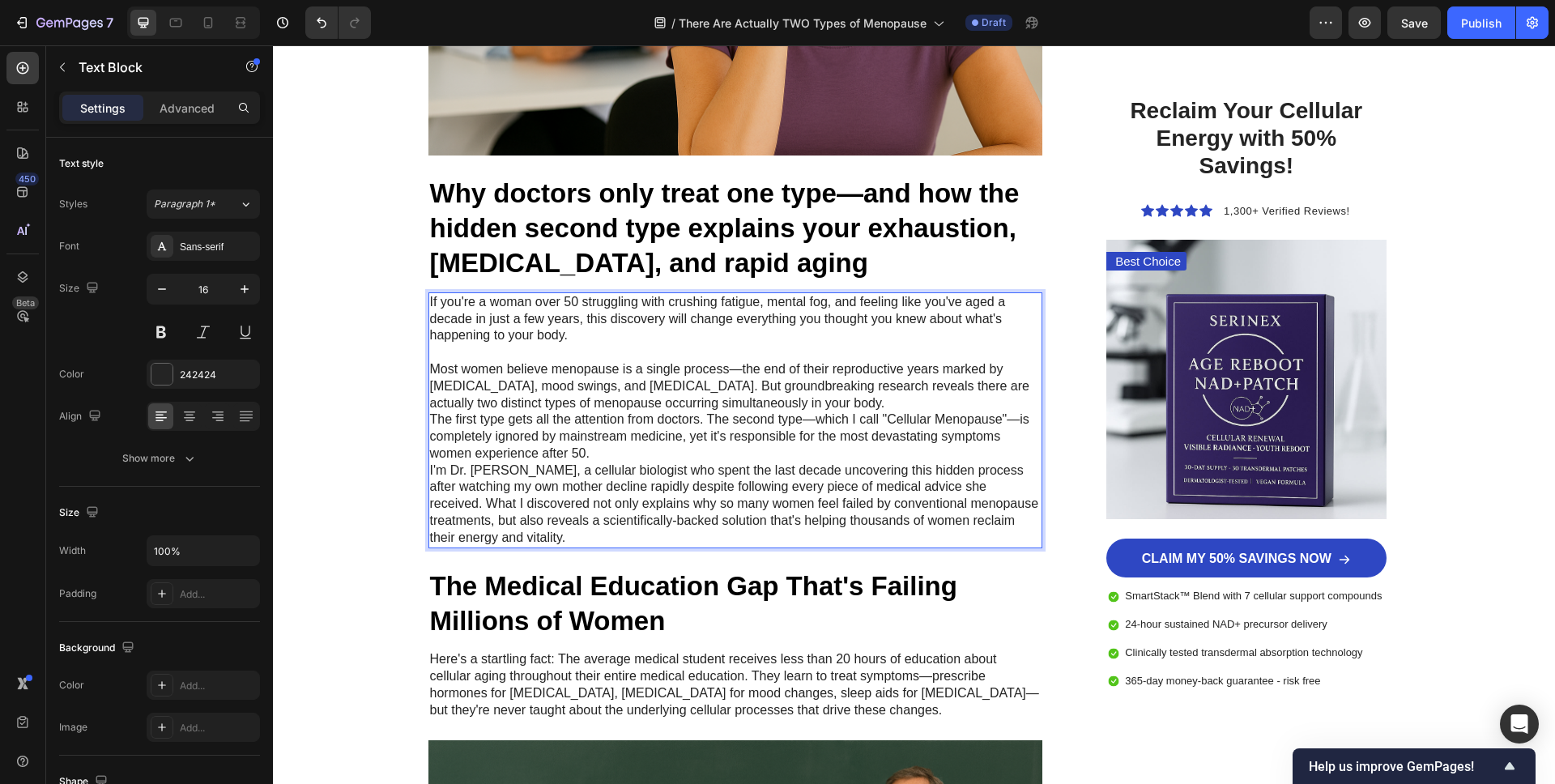
click at [608, 446] on p "The first type gets all the attention from doctors. The second type—which I cal…" at bounding box center [735, 436] width 612 height 51
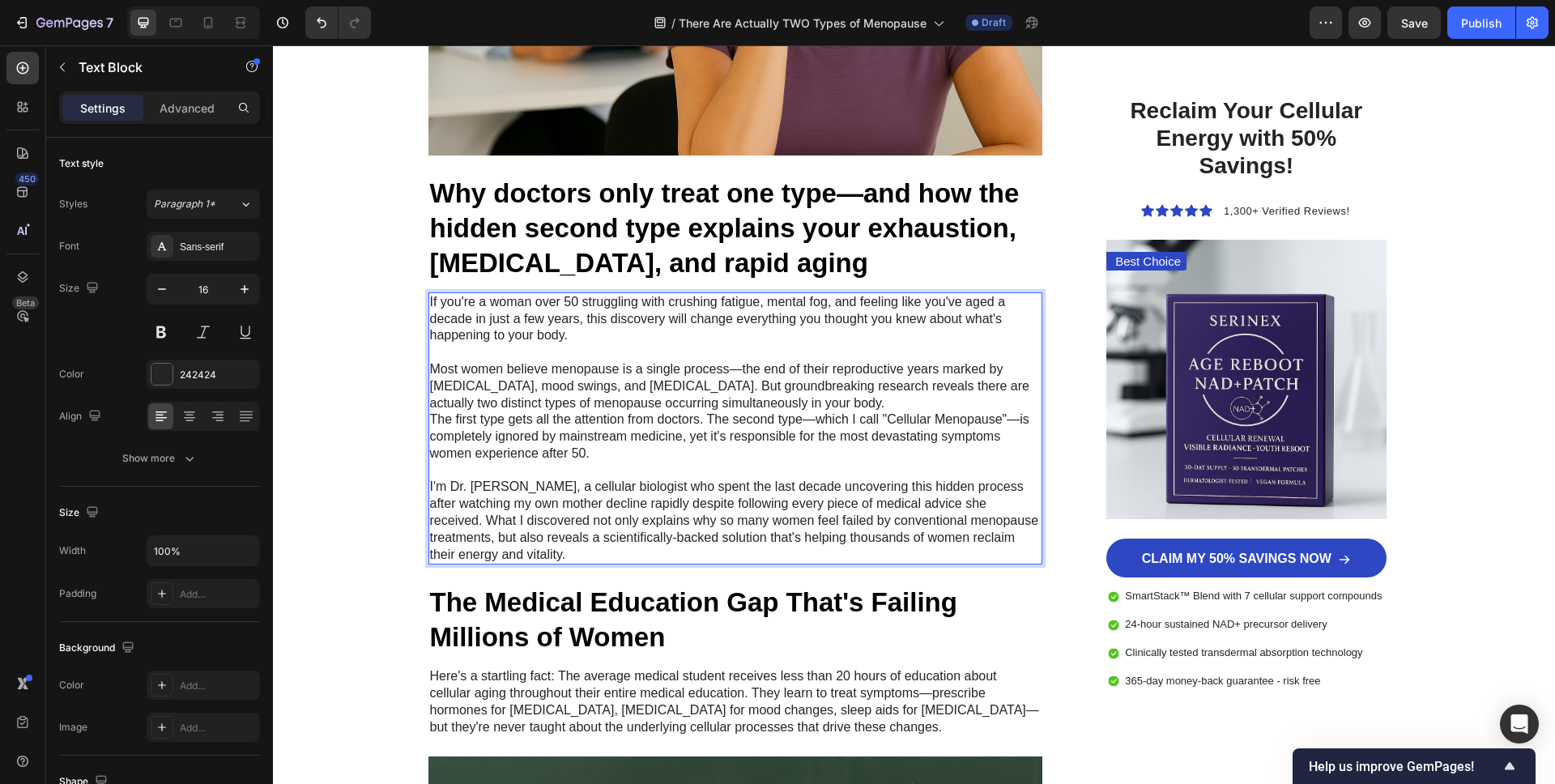
click at [826, 403] on p "Most women believe menopause is a single process—the end of their reproductive …" at bounding box center [735, 386] width 612 height 51
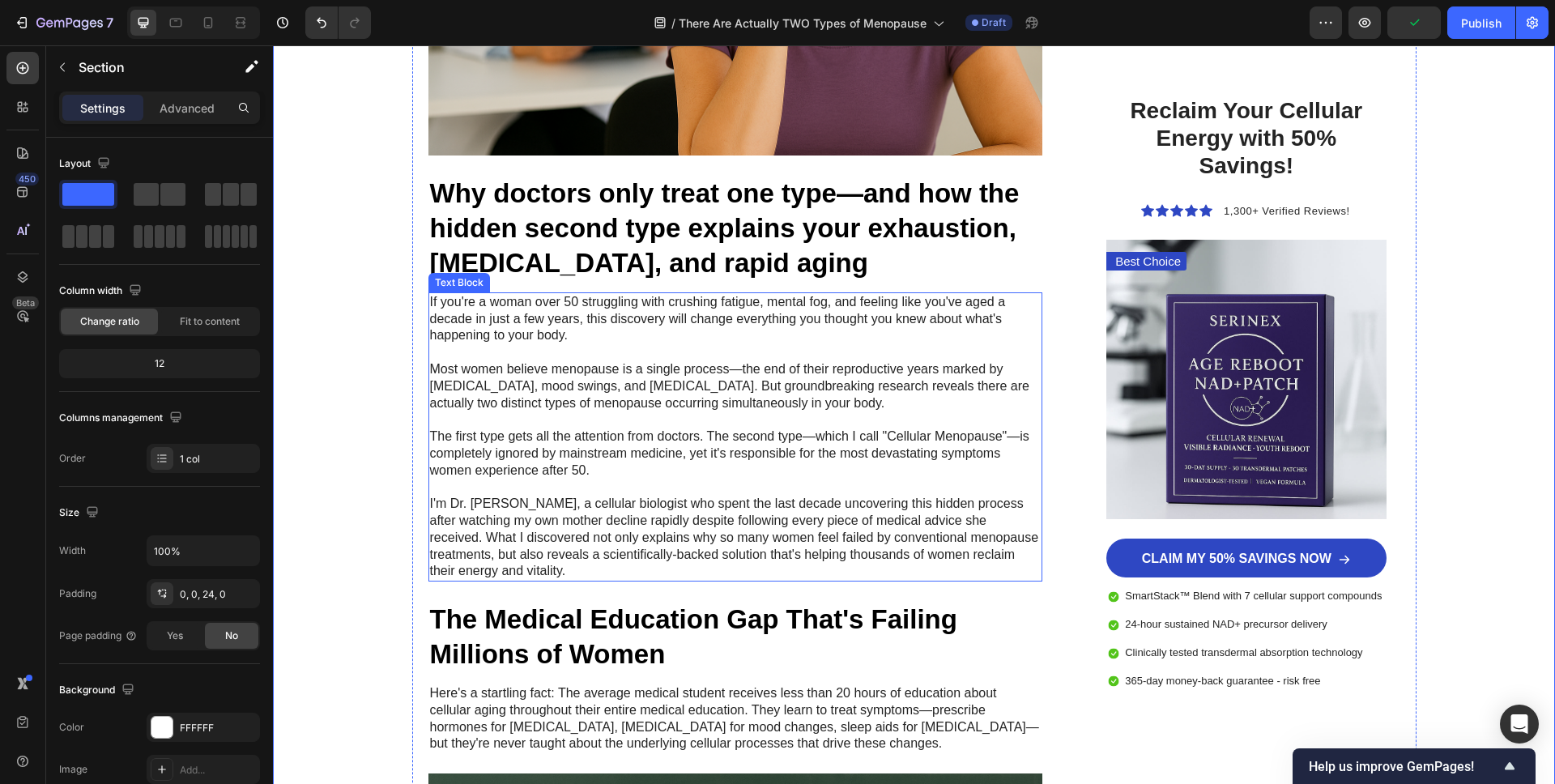
click at [740, 302] on p "If you're a woman over 50 struggling with crushing fatigue, mental fog, and fee…" at bounding box center [735, 319] width 612 height 51
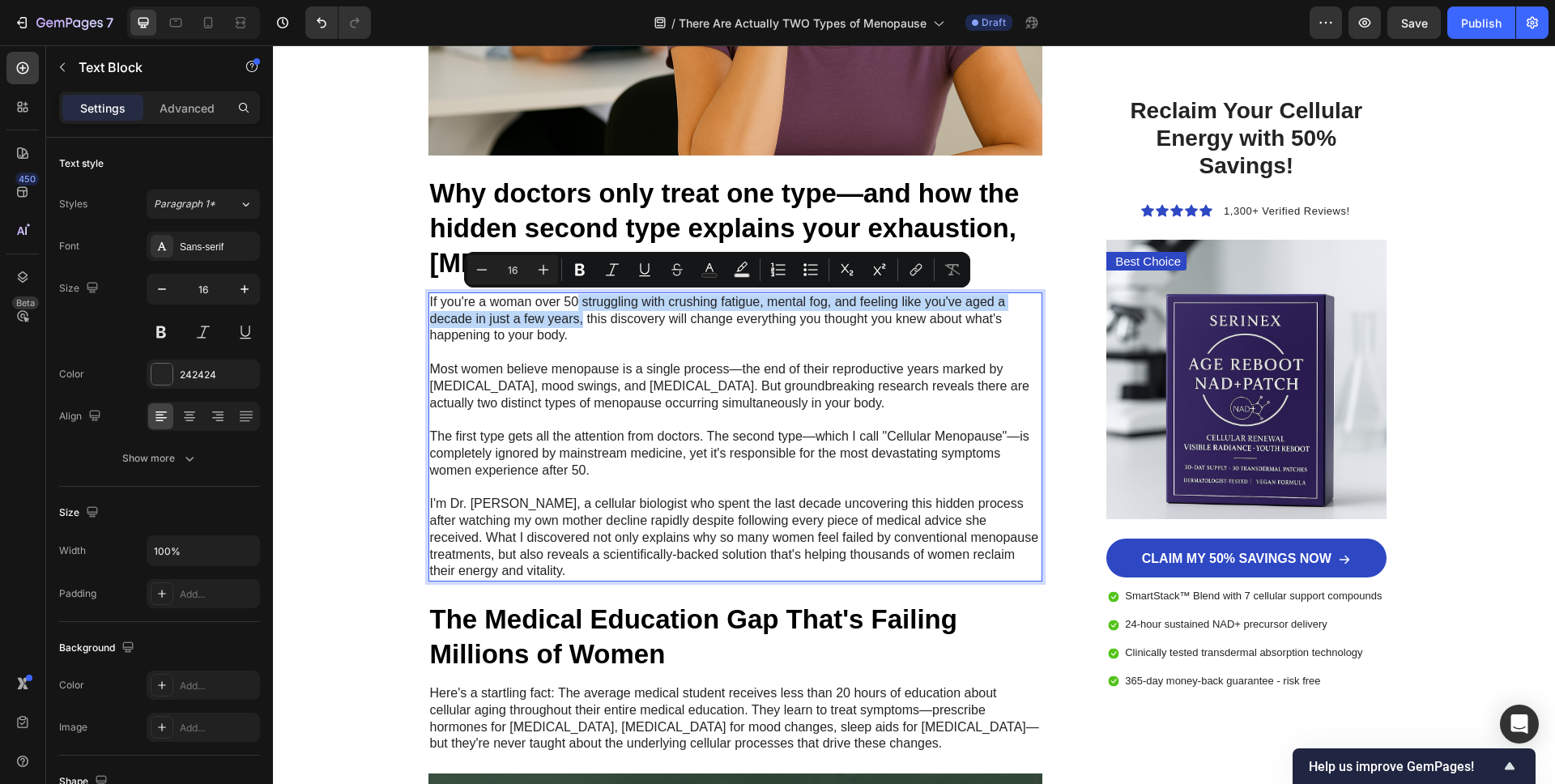
drag, startPoint x: 578, startPoint y: 303, endPoint x: 583, endPoint y: 327, distance: 24.5
click at [583, 327] on p "If you're a woman over 50 struggling with crushing fatigue, mental fog, and fee…" at bounding box center [735, 319] width 612 height 51
drag, startPoint x: 579, startPoint y: 269, endPoint x: 581, endPoint y: 282, distance: 13.2
click at [580, 269] on icon "Editor contextual toolbar" at bounding box center [579, 270] width 10 height 12
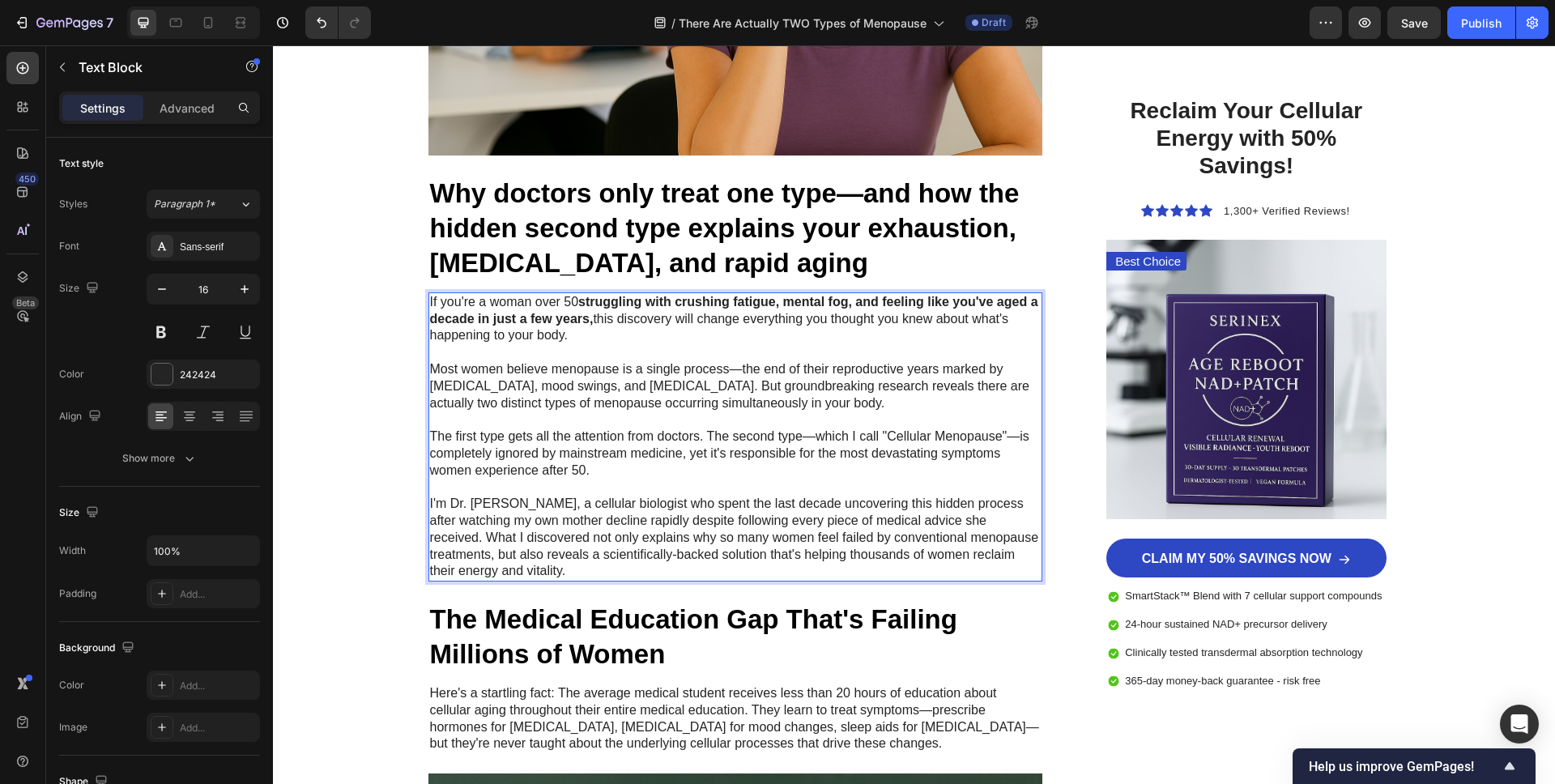
click at [603, 347] on p "Rich Text Editor. Editing area: main" at bounding box center [735, 352] width 612 height 17
drag, startPoint x: 609, startPoint y: 318, endPoint x: 612, endPoint y: 336, distance: 18.2
click at [612, 336] on p "If you're a woman over 50 struggling with crushing fatigue, mental fog, and fee…" at bounding box center [735, 319] width 612 height 51
click at [625, 311] on p "If you're a woman over 50 struggling with crushing fatigue, mental fog, and fee…" at bounding box center [735, 319] width 612 height 51
click at [611, 318] on p "If you're a woman over 50 struggling with crushing fatigue, mental fog, and fee…" at bounding box center [735, 319] width 612 height 51
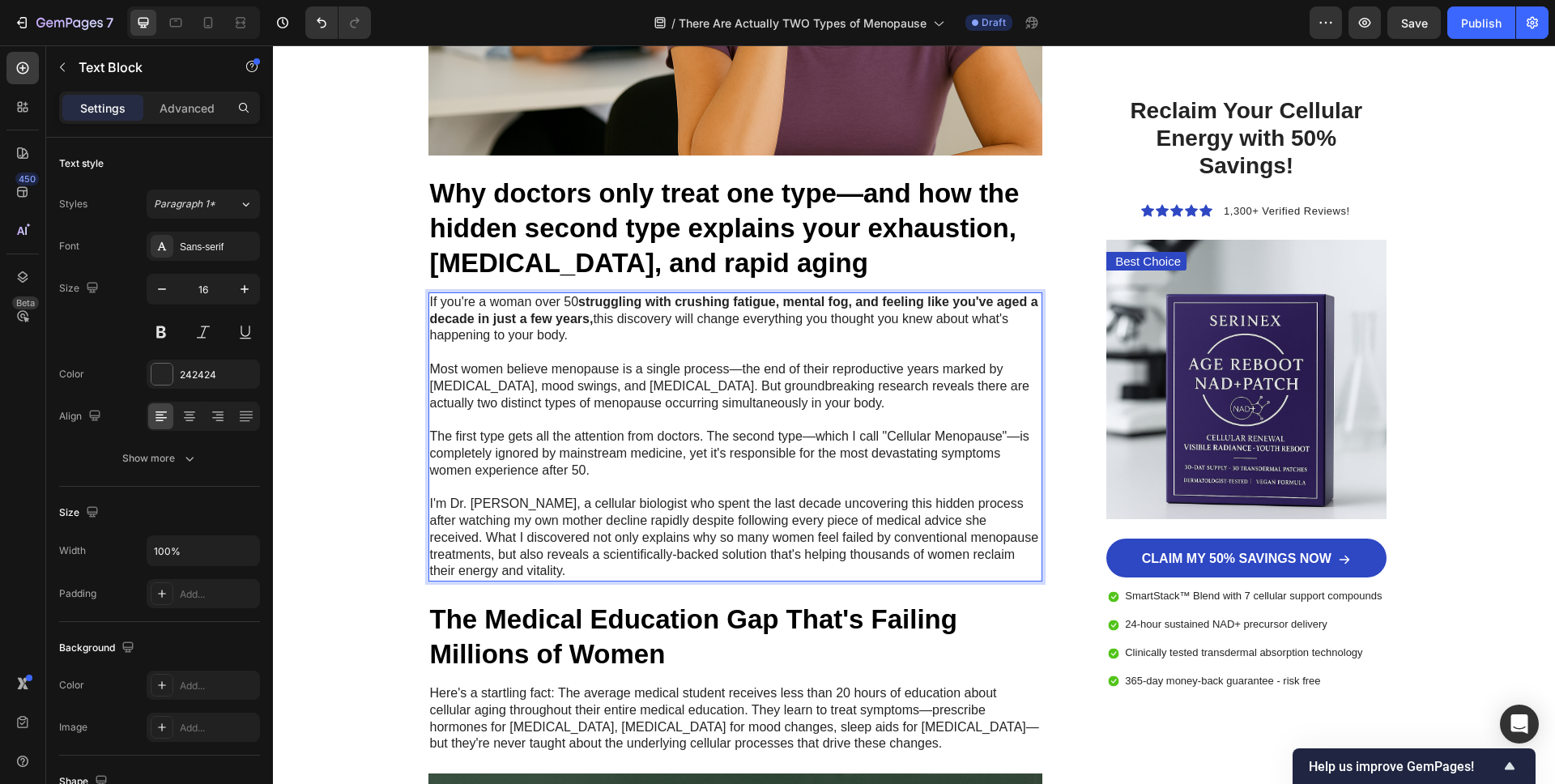
click at [601, 346] on p "Rich Text Editor. Editing area: main" at bounding box center [735, 352] width 612 height 17
click at [603, 381] on p "Most women believe menopause is a single process—the end of their reproductive …" at bounding box center [735, 386] width 612 height 51
click at [678, 400] on p "Most women believe menopause is a single process—the end of their reproductive …" at bounding box center [735, 386] width 612 height 51
drag, startPoint x: 803, startPoint y: 399, endPoint x: 812, endPoint y: 401, distance: 9.2
click at [804, 399] on p "Most women believe menopause is a single process—the end of their reproductive …" at bounding box center [735, 386] width 612 height 51
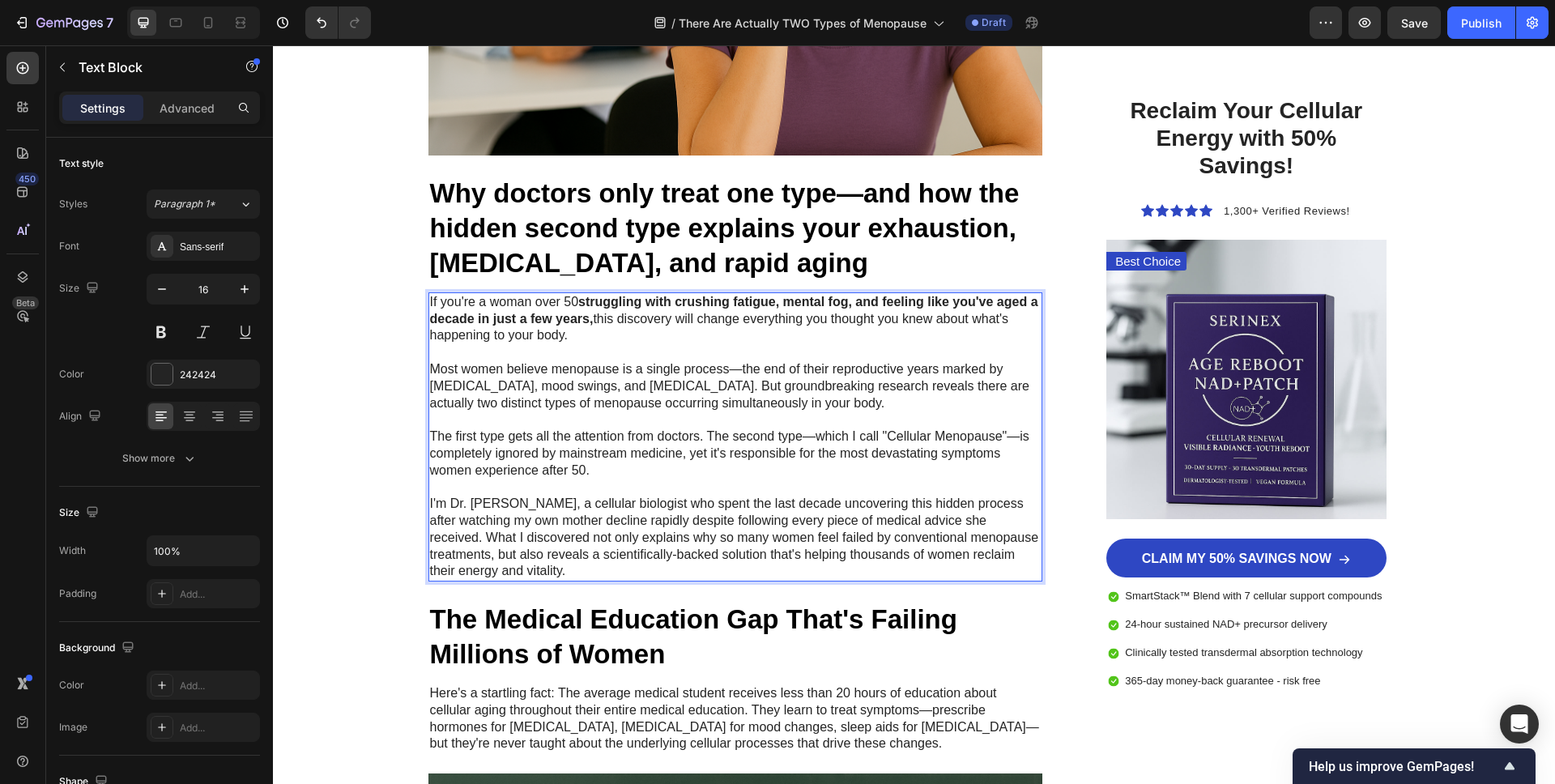
click at [839, 402] on p "Most women believe menopause is a single process—the end of their reproductive …" at bounding box center [735, 386] width 612 height 51
click at [980, 392] on p "Most women believe menopause is a single process—the end of their reproductive …" at bounding box center [735, 386] width 612 height 51
drag, startPoint x: 916, startPoint y: 385, endPoint x: 866, endPoint y: 407, distance: 54.6
click at [866, 407] on p "Most women believe menopause is a single process—the end of their reproductive …" at bounding box center [735, 386] width 612 height 51
click at [845, 402] on p "Most women believe menopause is a single process—the end of their reproductive …" at bounding box center [735, 386] width 612 height 51
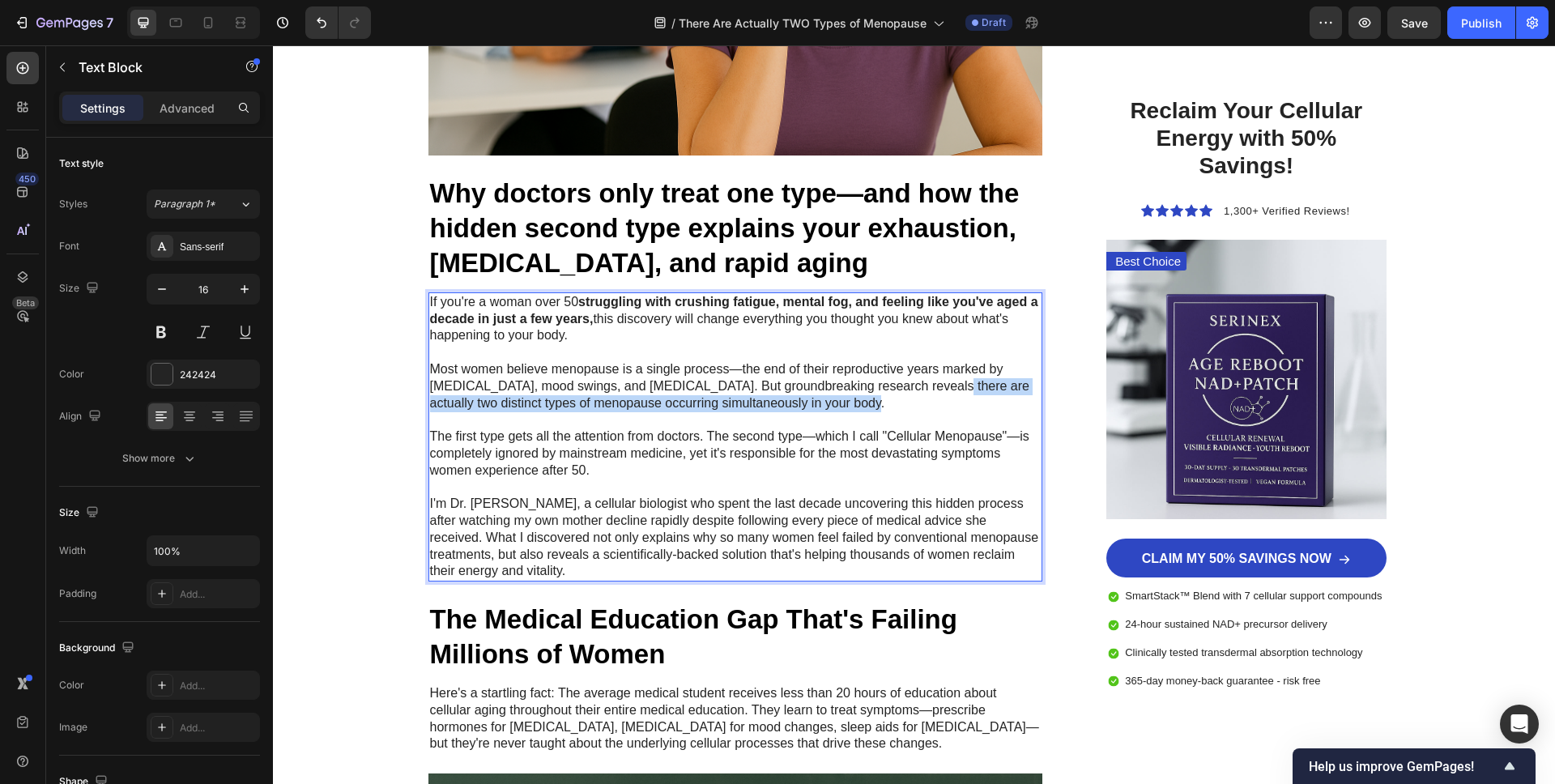
drag, startPoint x: 796, startPoint y: 403, endPoint x: 916, endPoint y: 391, distance: 120.6
click at [916, 391] on p "Most women believe menopause is a single process—the end of their reproductive …" at bounding box center [735, 386] width 612 height 51
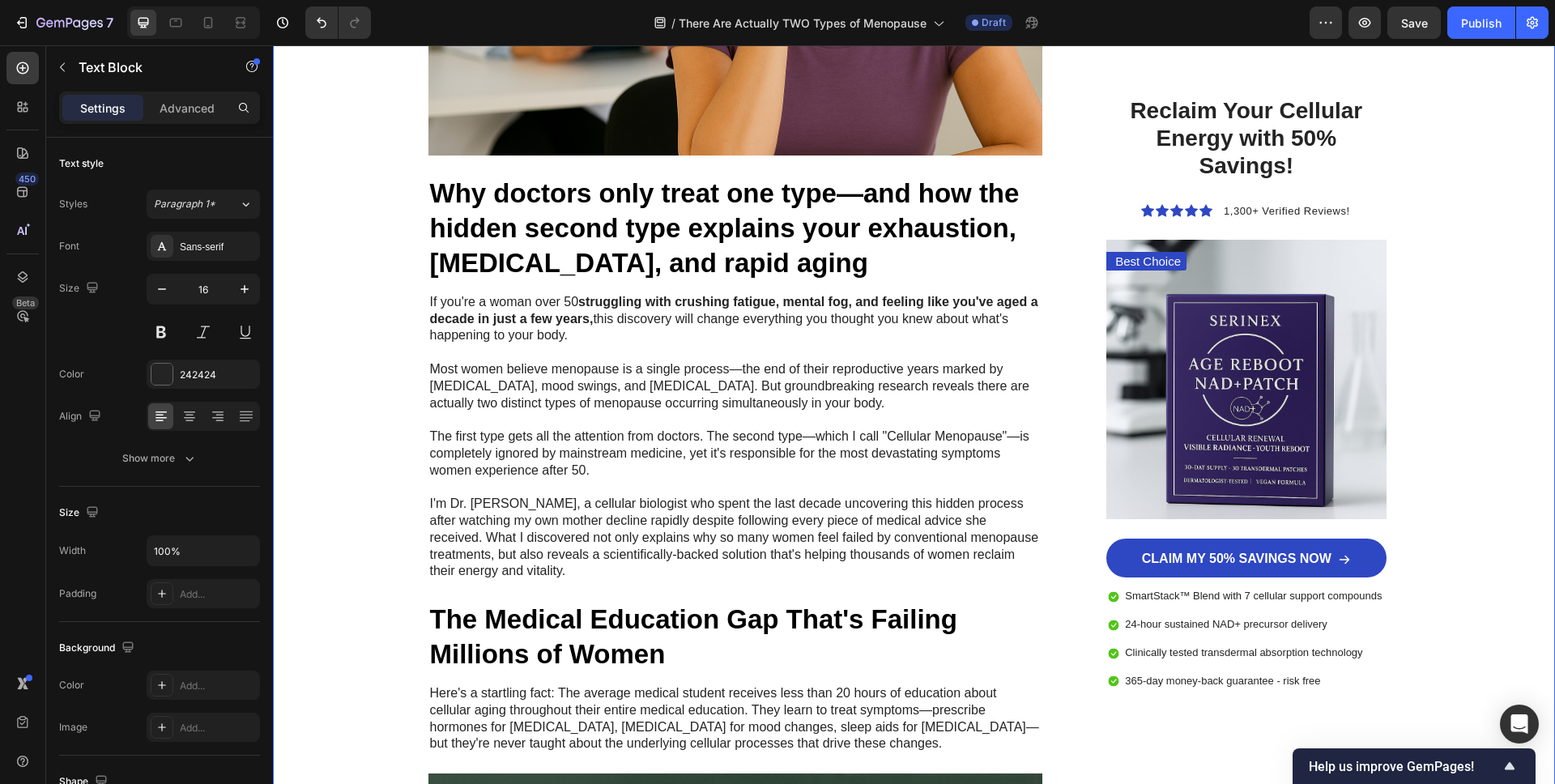
drag, startPoint x: 370, startPoint y: 409, endPoint x: 401, endPoint y: 413, distance: 31.3
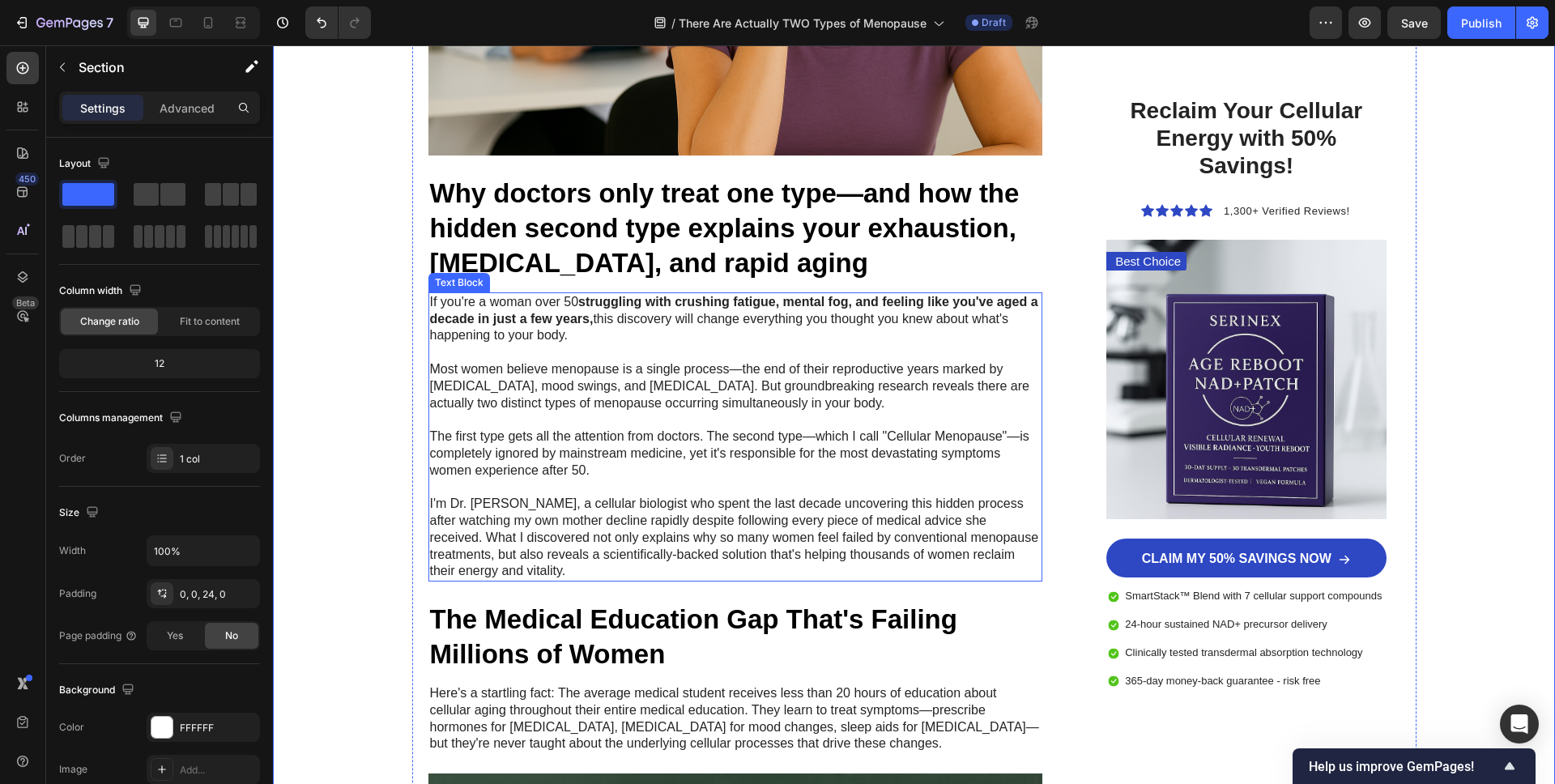
click at [842, 398] on p "Most women believe menopause is a single process—the end of their reproductive …" at bounding box center [735, 386] width 612 height 51
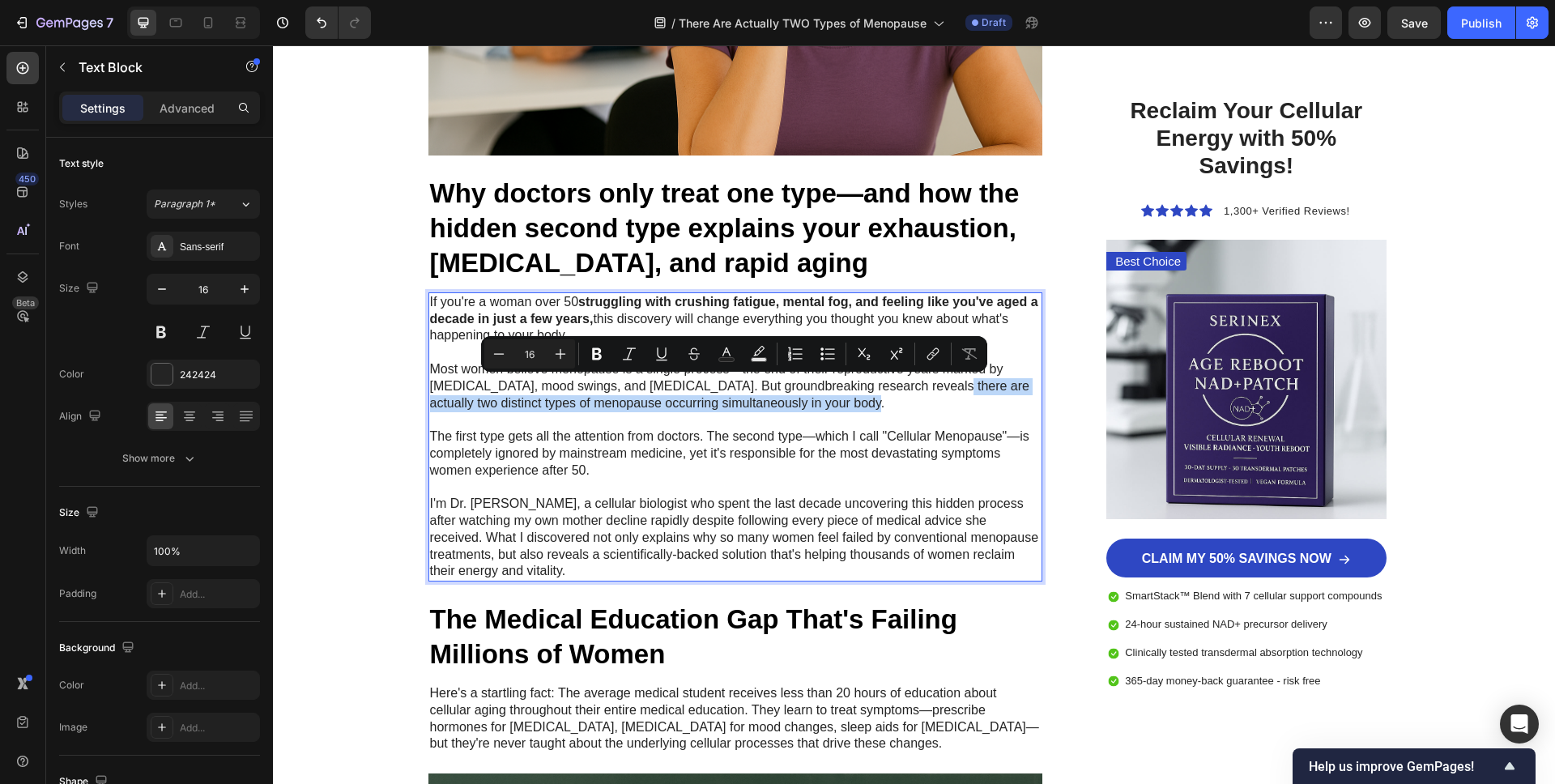
drag, startPoint x: 845, startPoint y: 403, endPoint x: 916, endPoint y: 391, distance: 72.0
click at [599, 357] on icon "Editor contextual toolbar" at bounding box center [597, 354] width 10 height 12
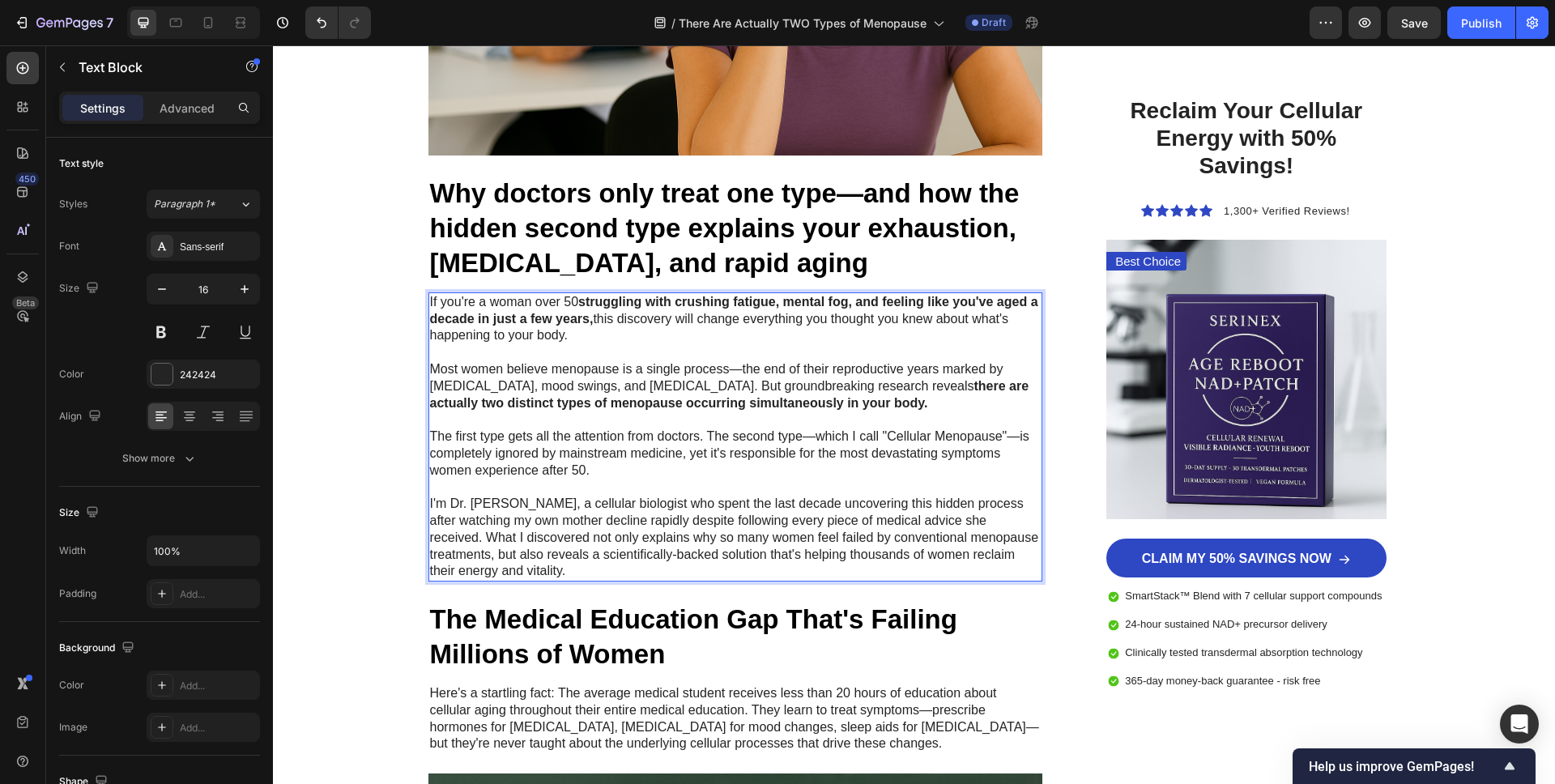
click at [633, 461] on p "The first type gets all the attention from doctors. The second type—which I cal…" at bounding box center [735, 453] width 612 height 51
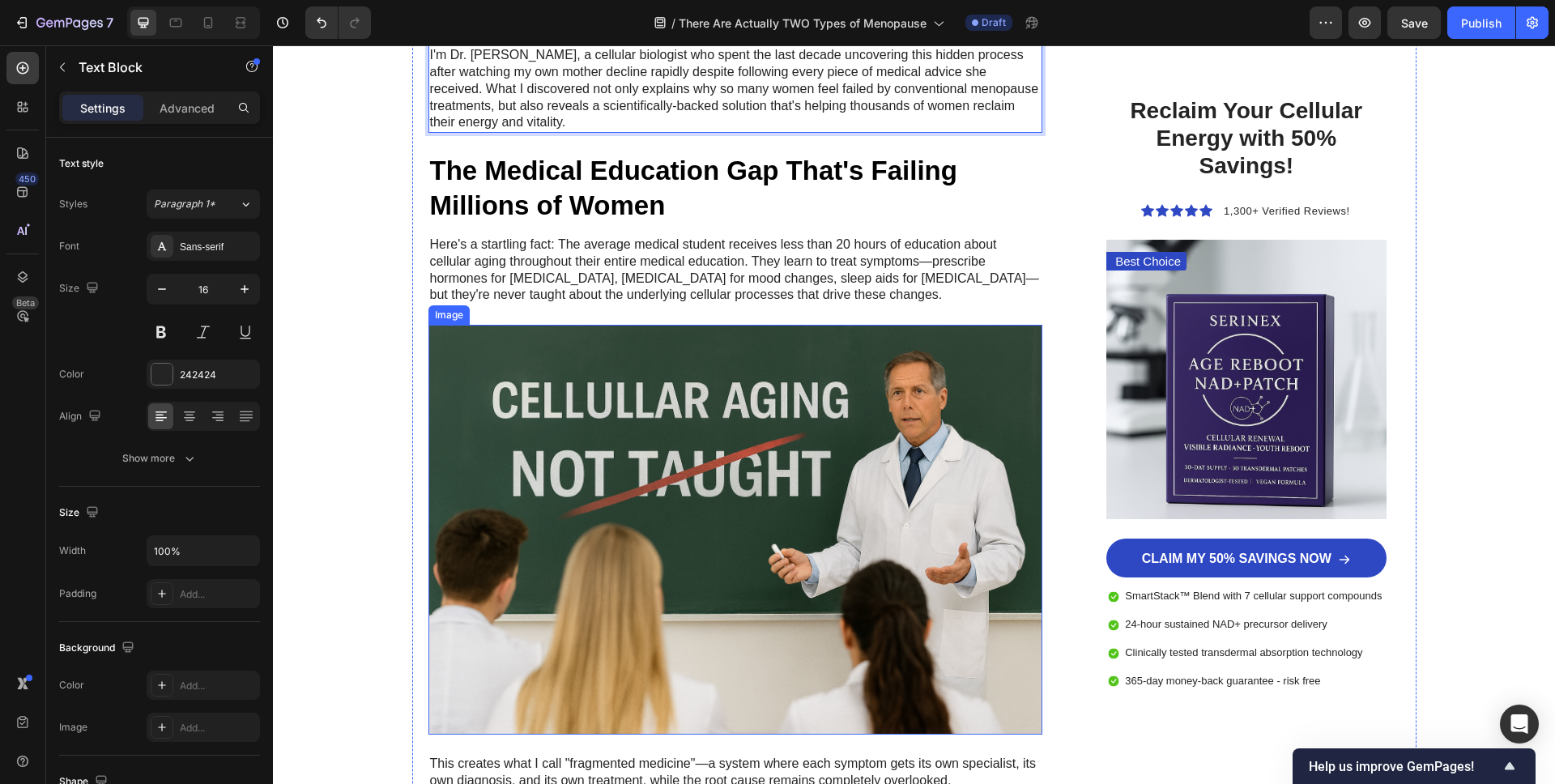
scroll to position [1150, 0]
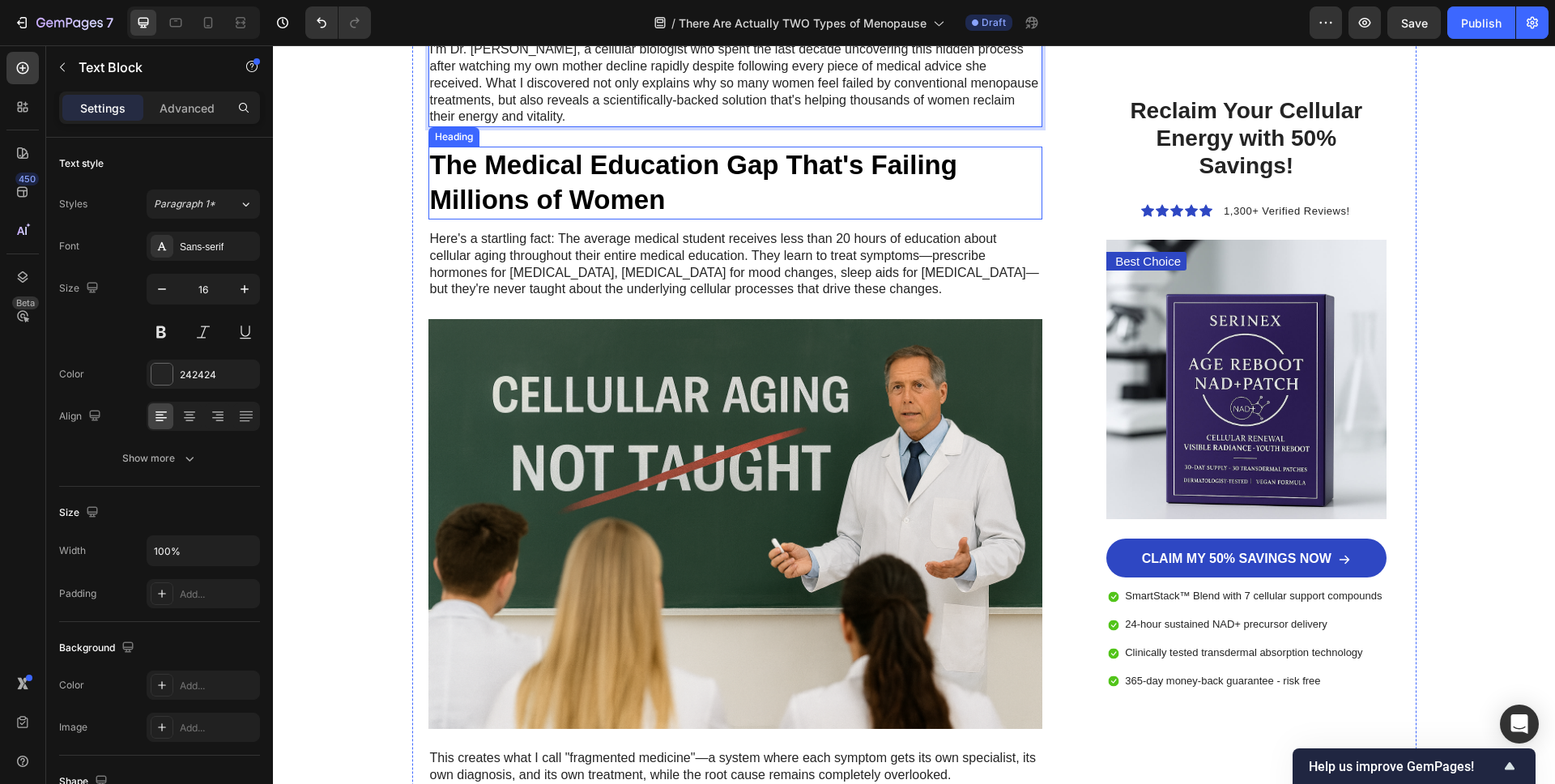
click at [580, 181] on h3 "The Medical Education Gap That's Failing Millions of Women" at bounding box center [735, 183] width 615 height 73
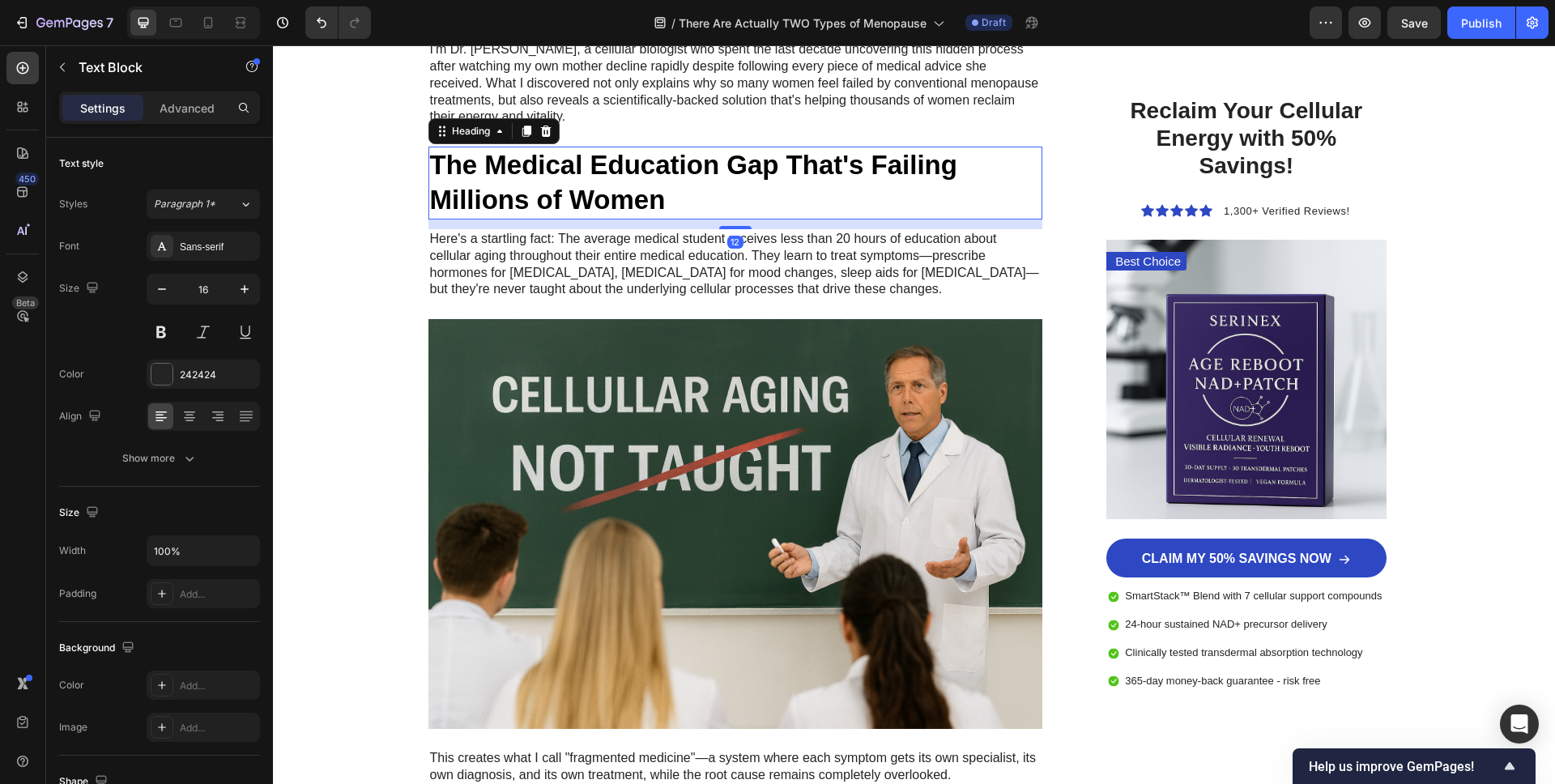
click at [580, 181] on h3 "The Medical Education Gap That's Failing Millions of Women" at bounding box center [735, 183] width 615 height 73
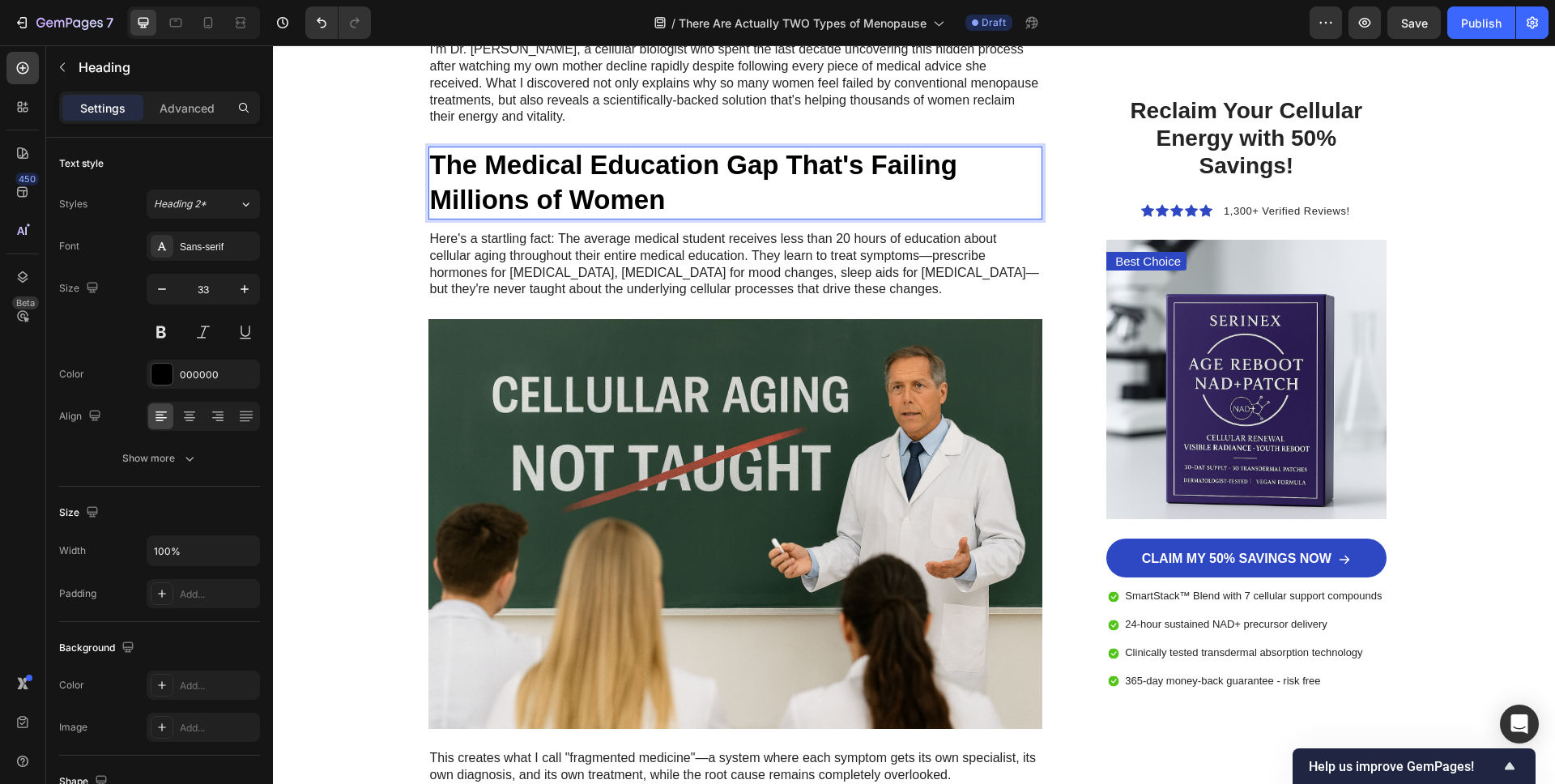
click at [580, 181] on p "The Medical Education Gap That's Failing Millions of Women" at bounding box center [735, 183] width 612 height 69
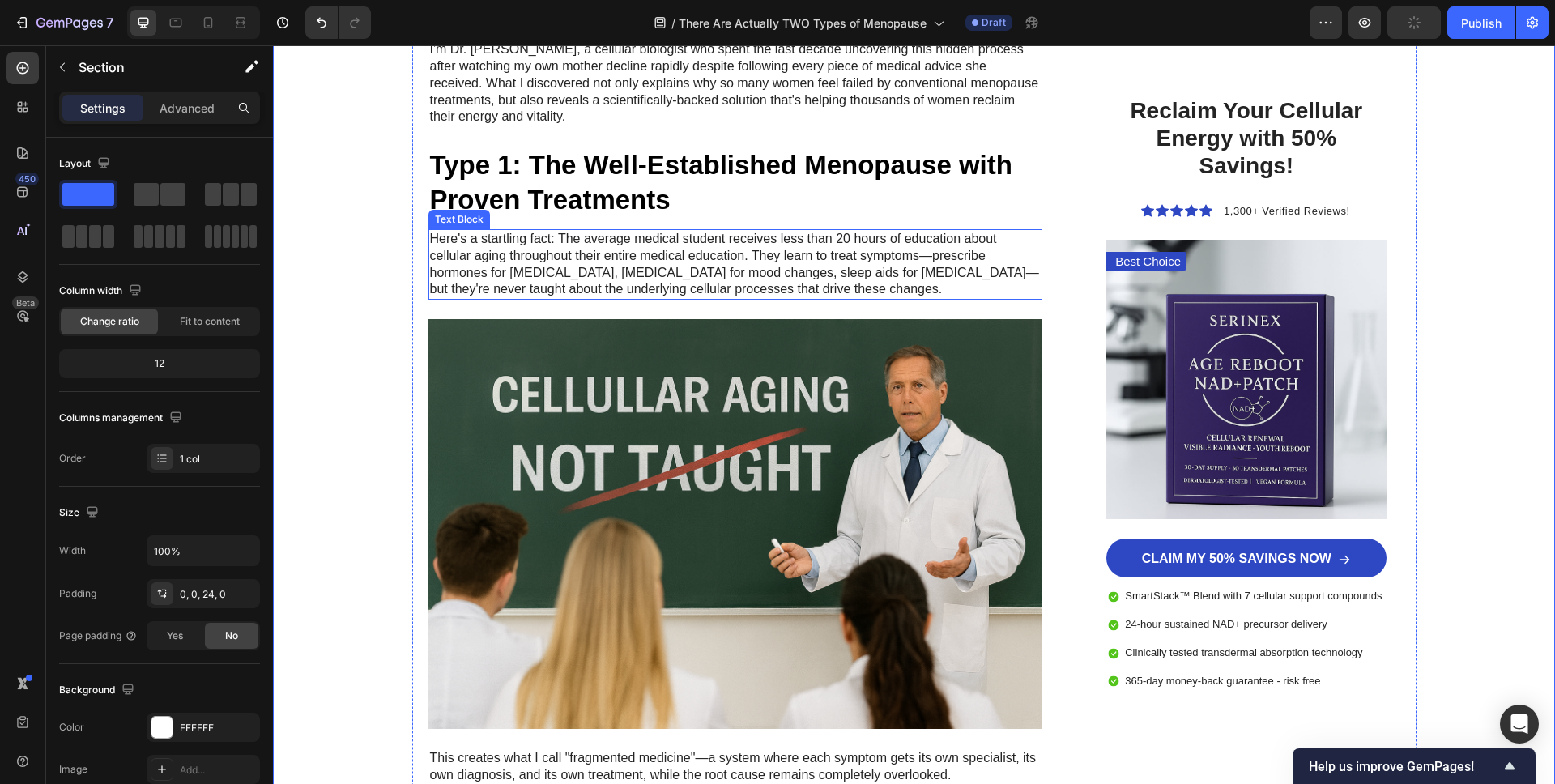
click at [724, 284] on p "Here's a startling fact: The average medical student receives less than 20 hour…" at bounding box center [735, 265] width 612 height 67
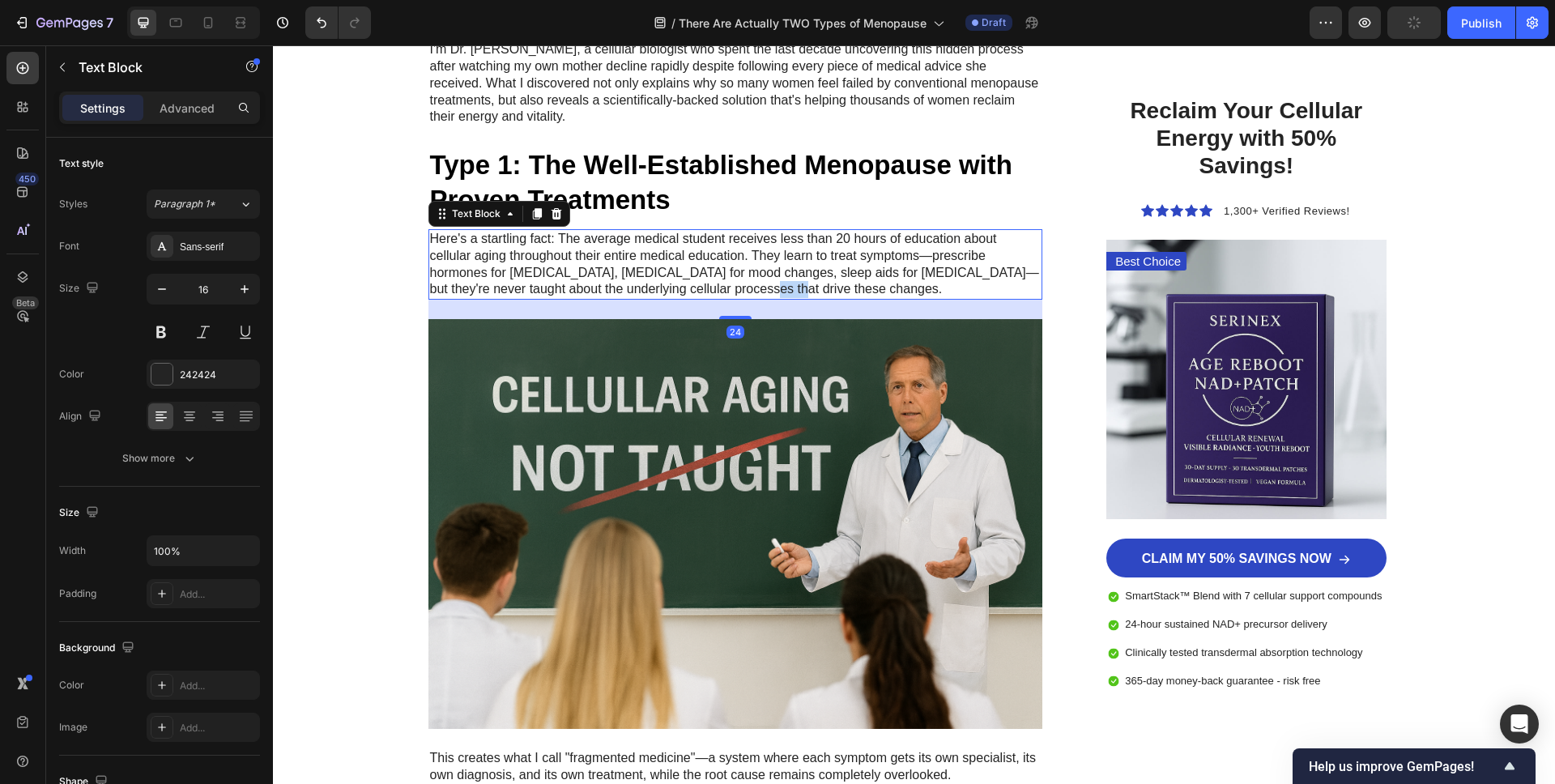
click at [724, 284] on p "Here's a startling fact: The average medical student receives less than 20 hour…" at bounding box center [735, 265] width 612 height 67
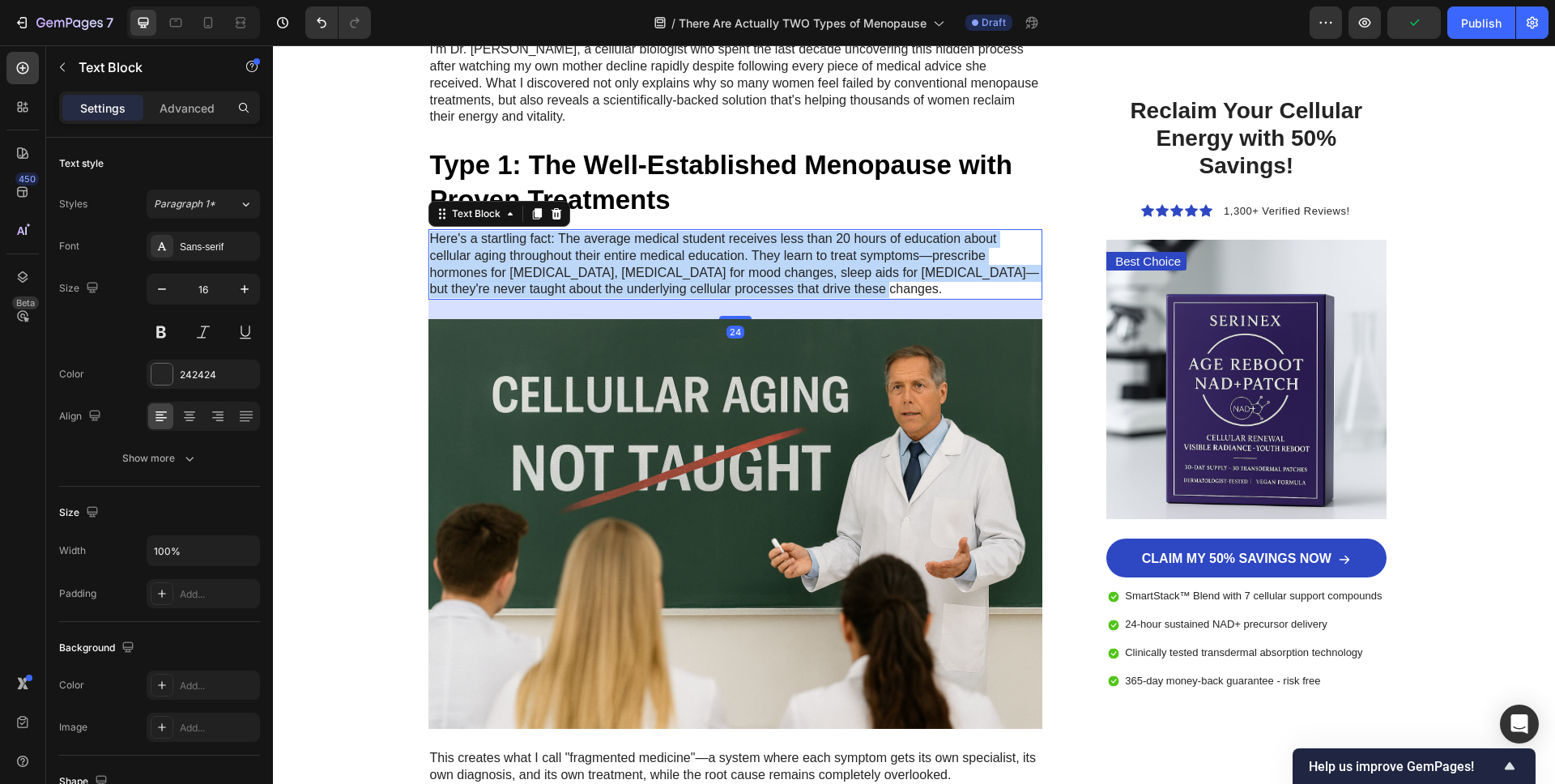
click at [724, 284] on p "Here's a startling fact: The average medical student receives less than 20 hour…" at bounding box center [735, 265] width 612 height 67
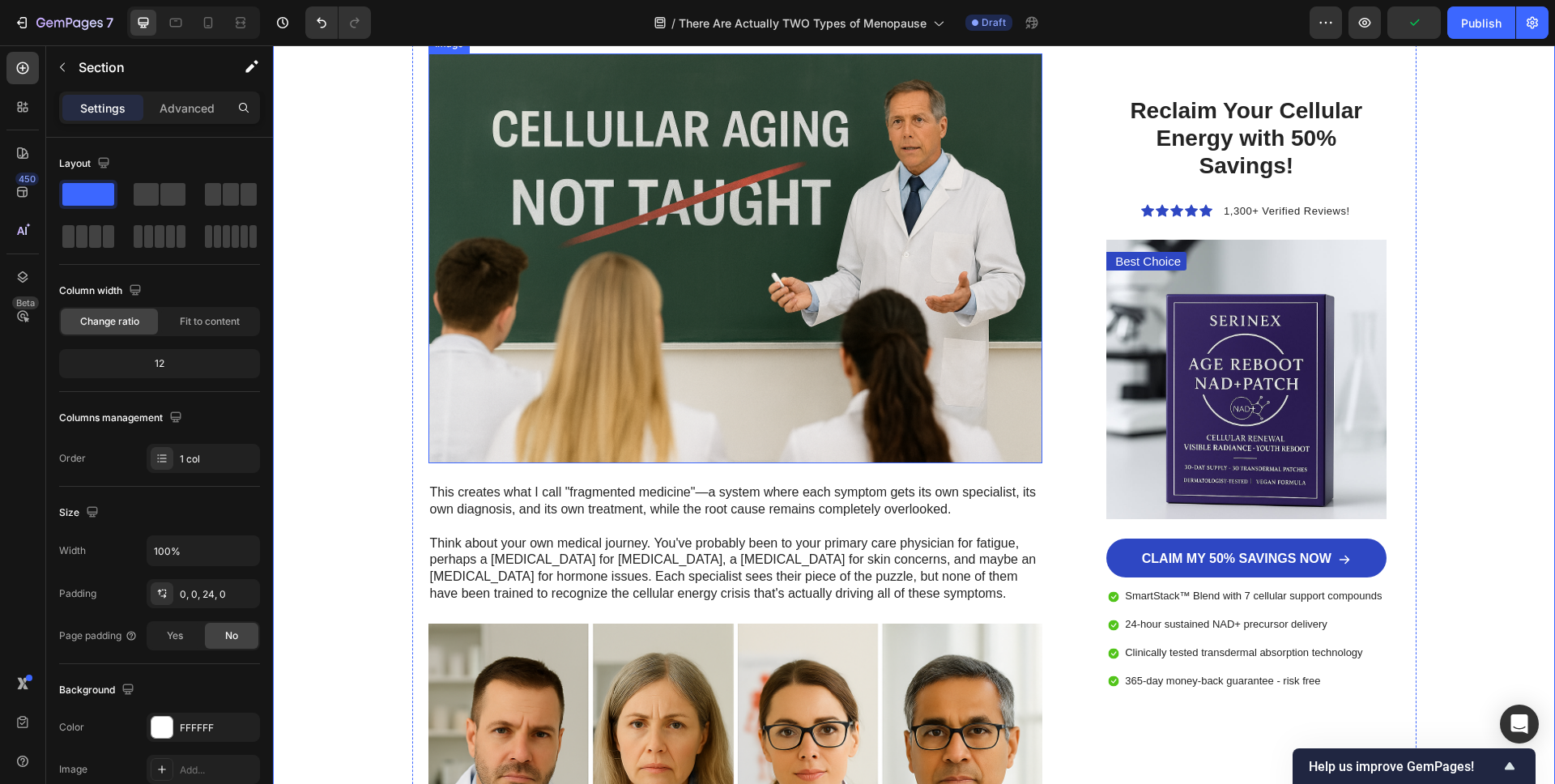
scroll to position [1406, 0]
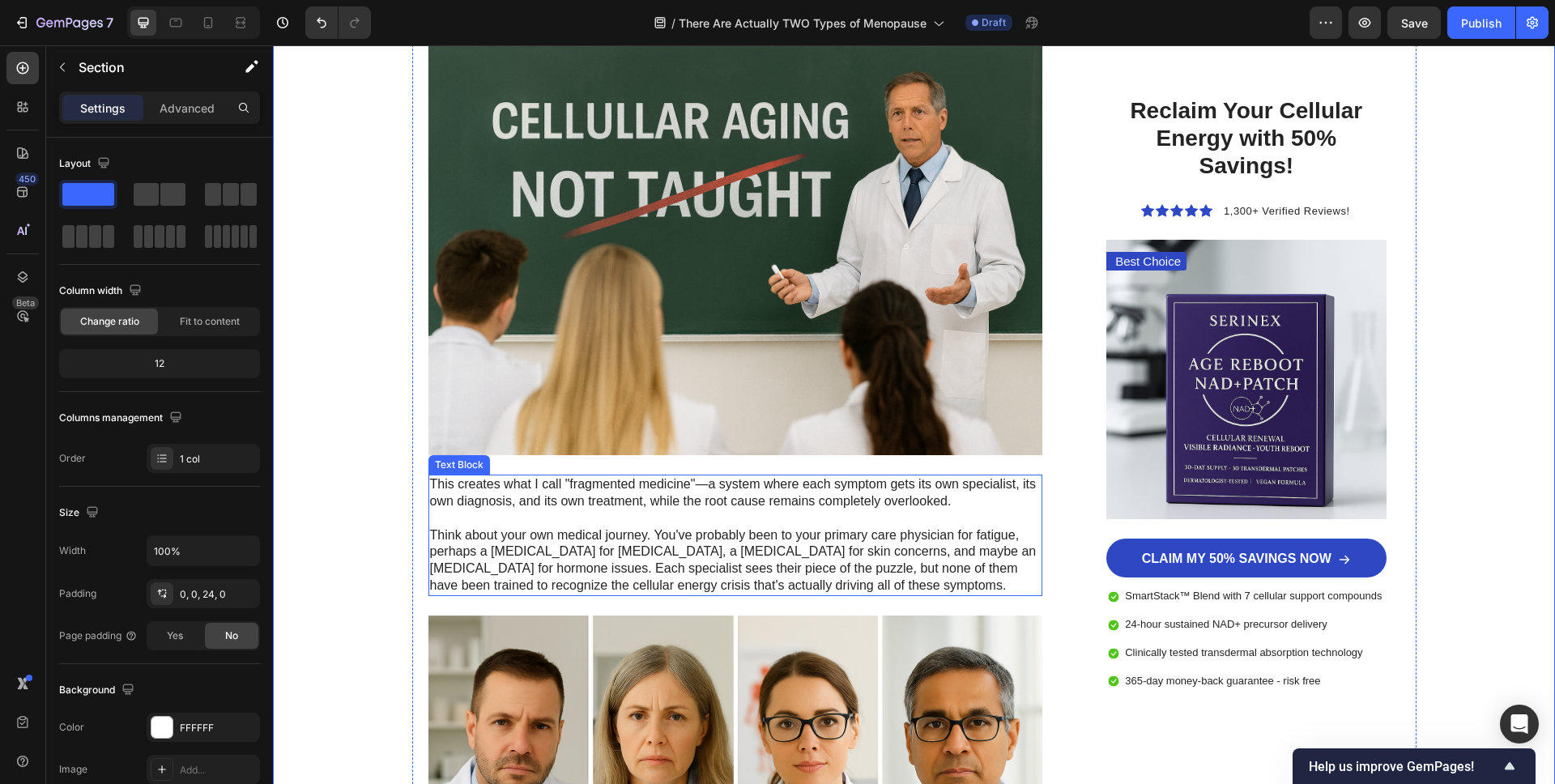
click at [504, 504] on p "This creates what I call "fragmented medicine"—a system where each symptom gets…" at bounding box center [735, 493] width 612 height 34
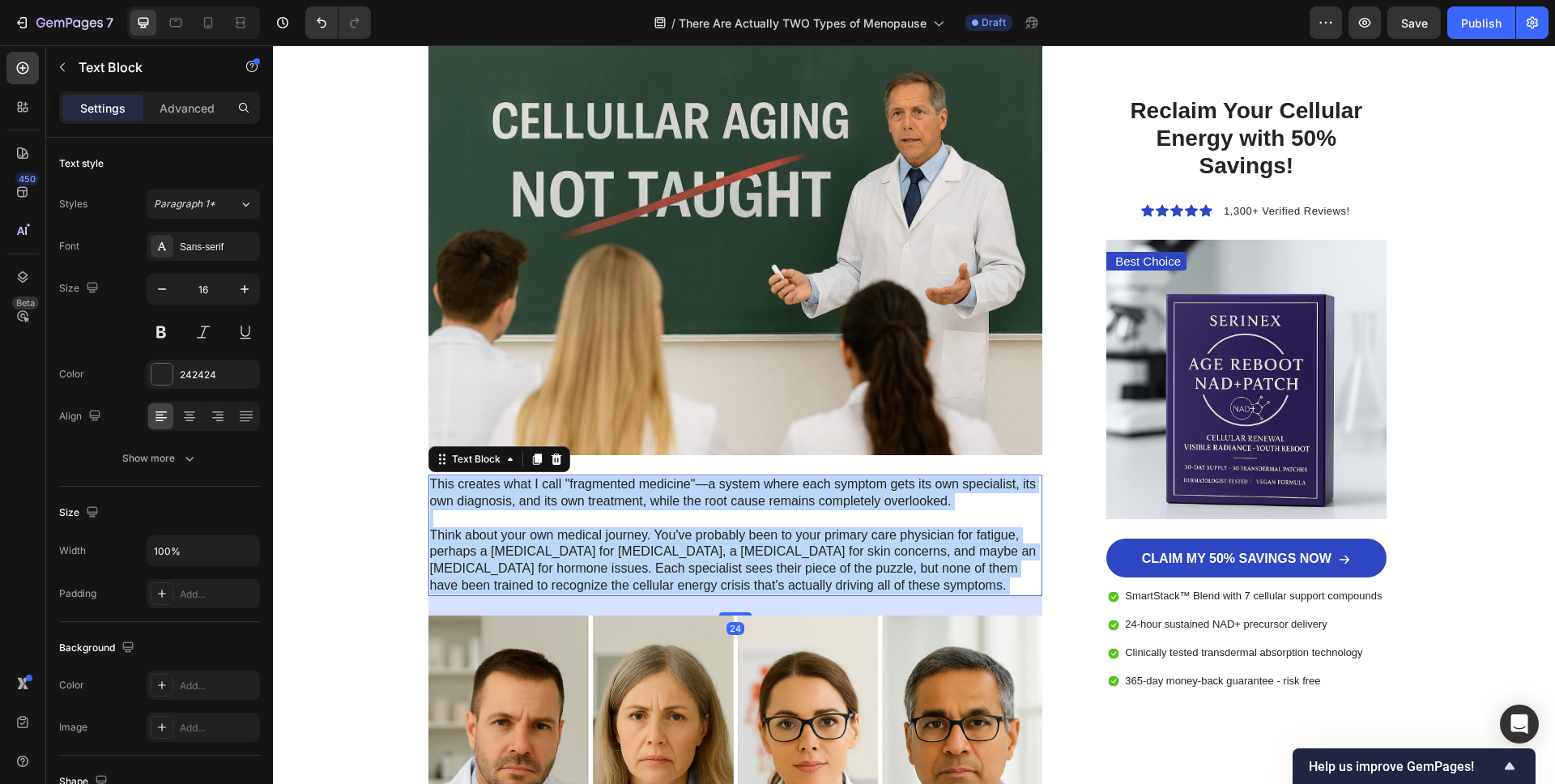
click at [503, 498] on p "This creates what I call "fragmented medicine"—a system where each symptom gets…" at bounding box center [735, 493] width 612 height 34
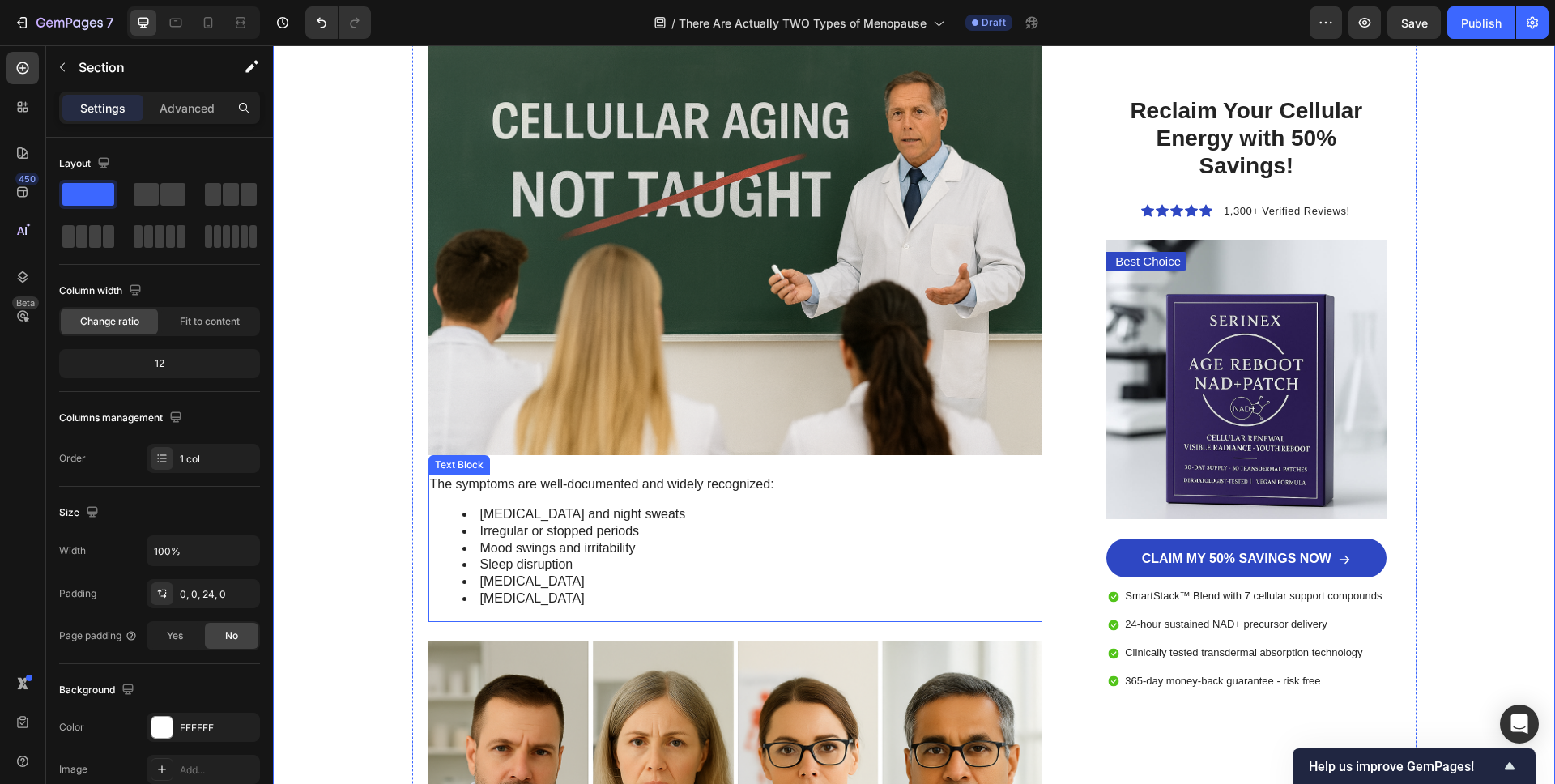
click at [658, 545] on li "Mood swings and irritability" at bounding box center [752, 548] width 579 height 17
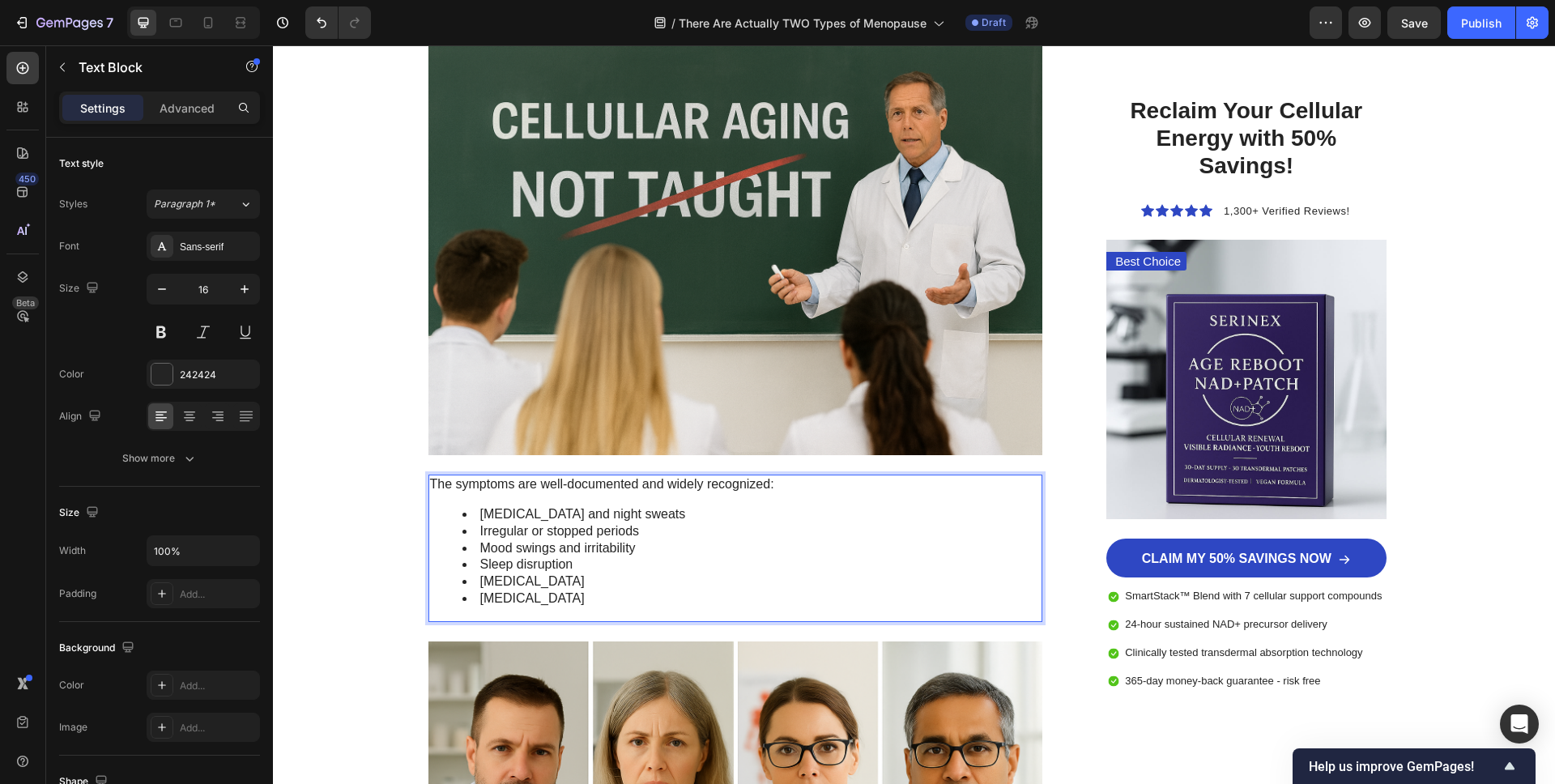
click at [756, 504] on div "The symptoms are well-documented and widely recognized: [MEDICAL_DATA] and nigh…" at bounding box center [735, 548] width 615 height 147
click at [635, 591] on li "[MEDICAL_DATA]" at bounding box center [752, 598] width 579 height 17
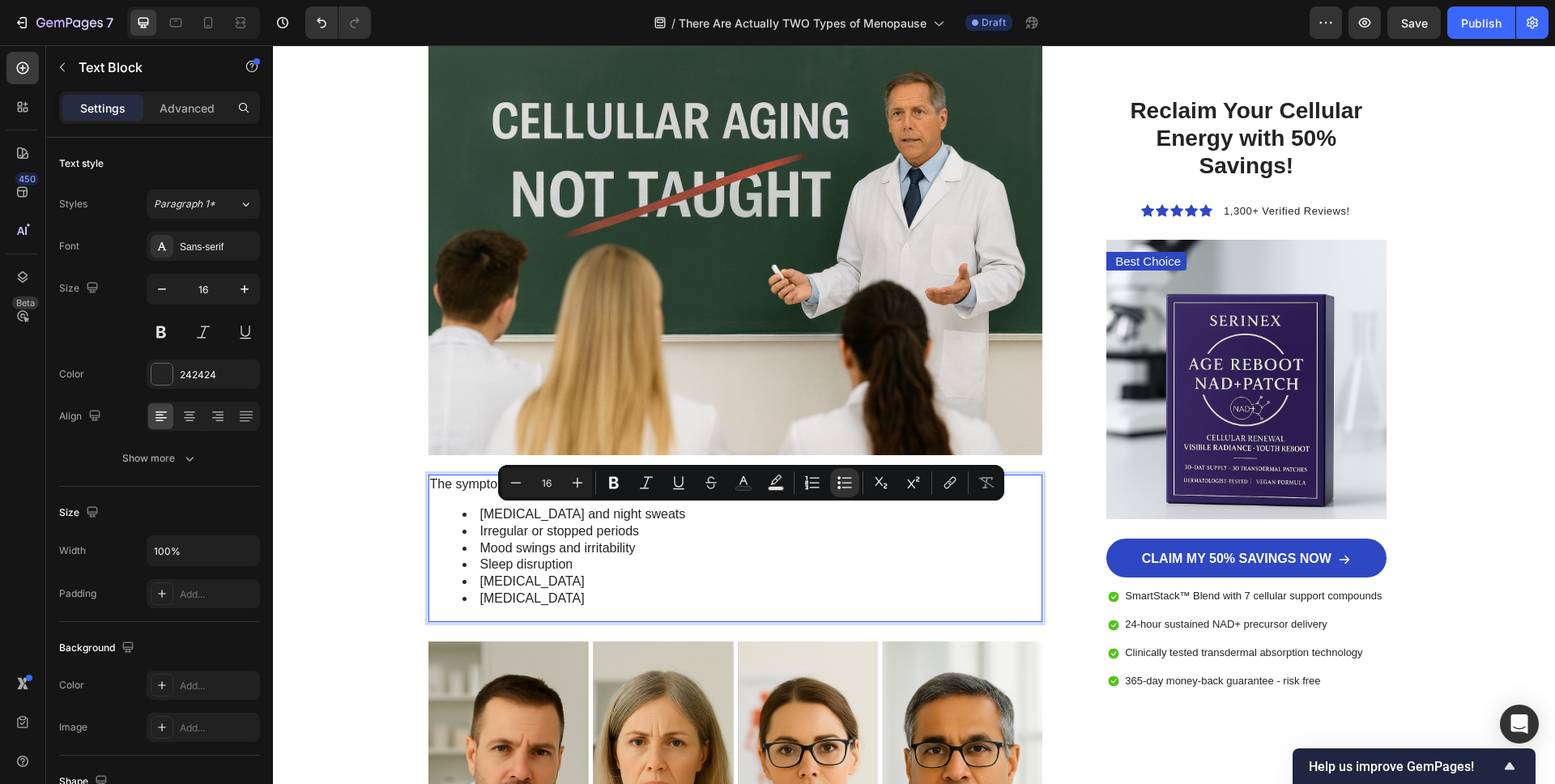
drag, startPoint x: 608, startPoint y: 600, endPoint x: 437, endPoint y: 511, distance: 192.8
click at [437, 511] on ul "[MEDICAL_DATA] and night sweats Irregular or stopped periods Mood swings and ir…" at bounding box center [735, 557] width 612 height 101
click at [613, 483] on icon "Editor contextual toolbar" at bounding box center [614, 483] width 10 height 12
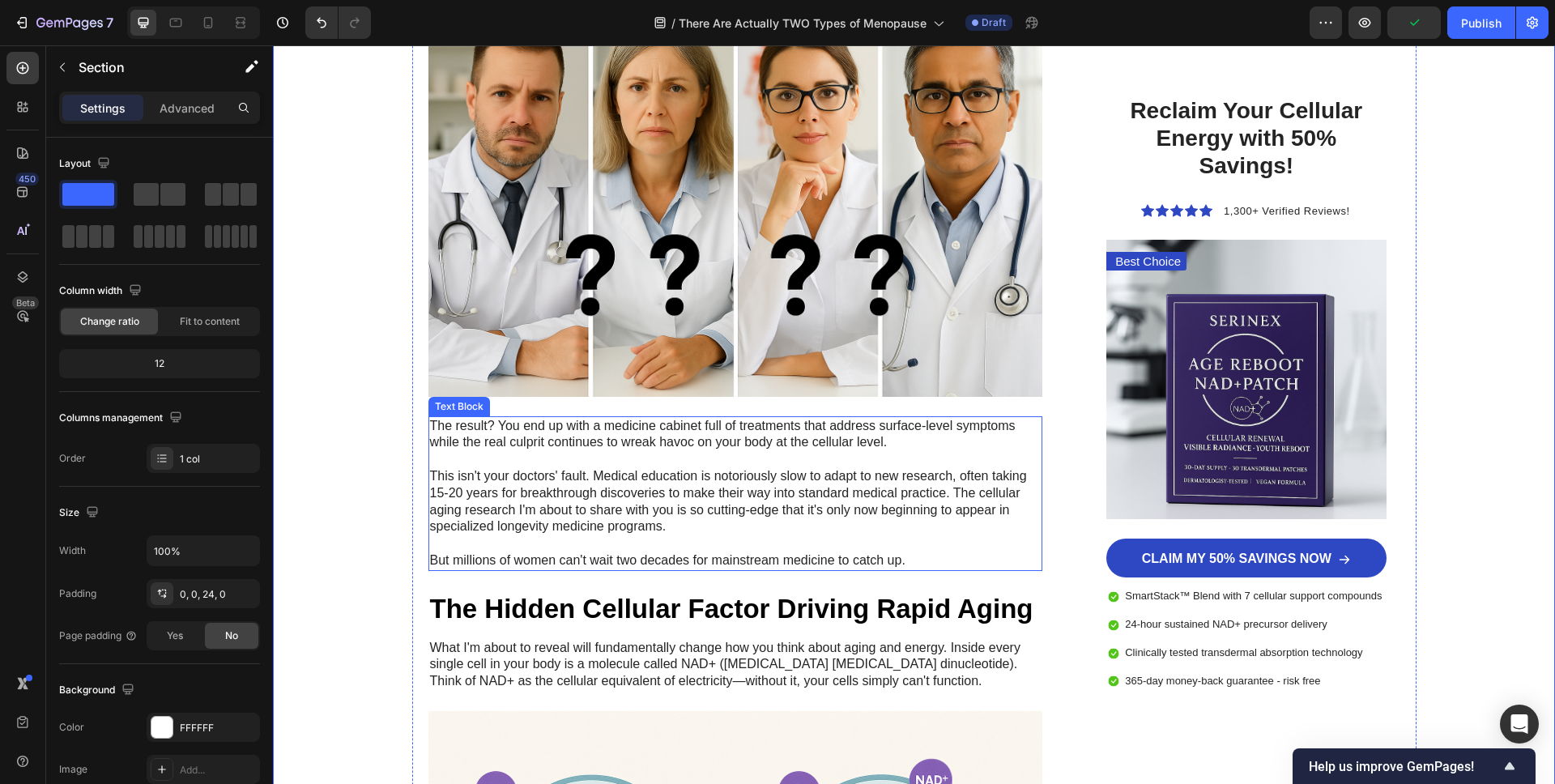
scroll to position [2063, 0]
click at [579, 440] on p "The result? You end up with a medicine cabinet full of treatments that address …" at bounding box center [735, 433] width 612 height 34
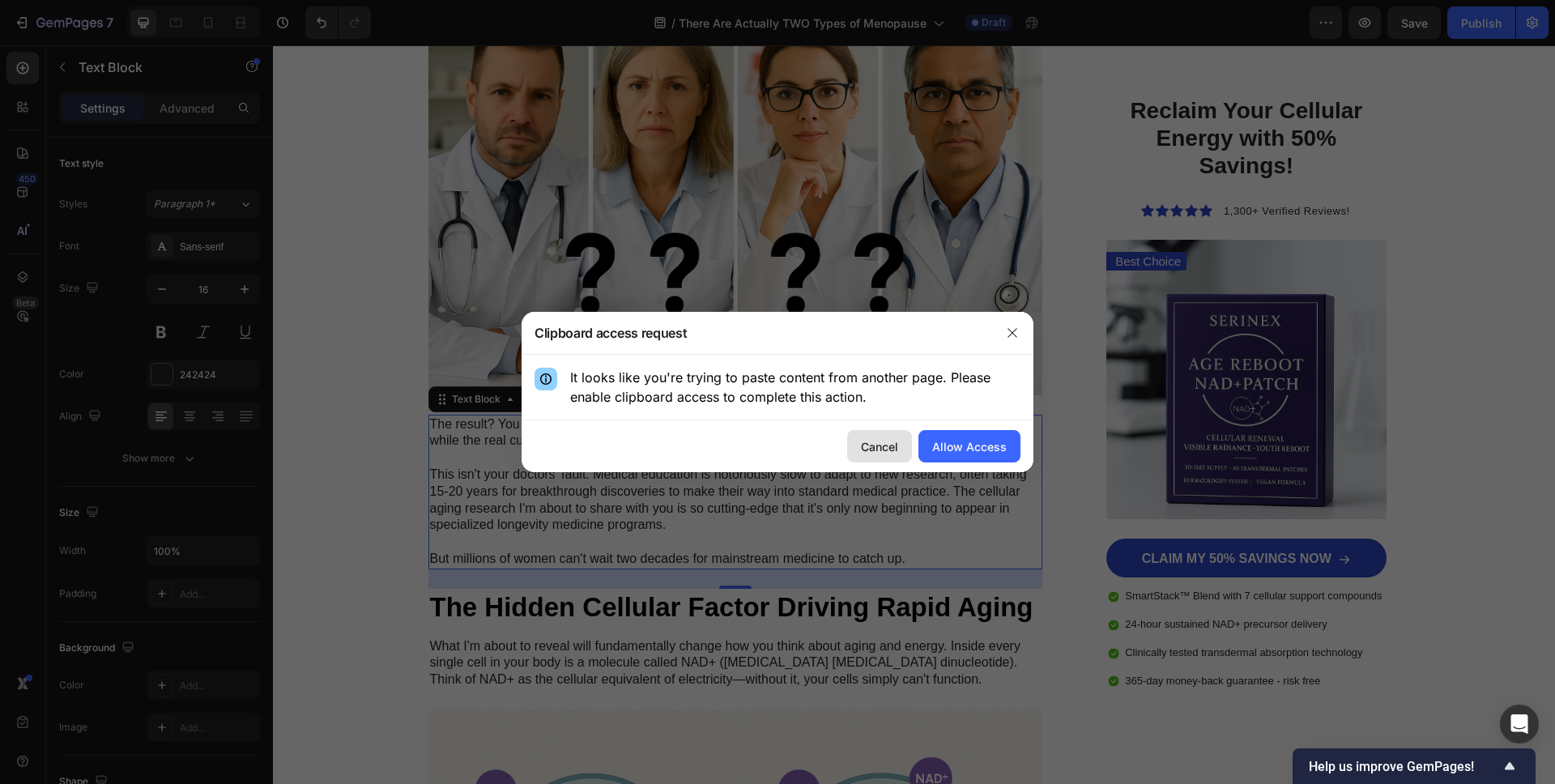
click at [895, 430] on button "Cancel" at bounding box center [879, 446] width 65 height 32
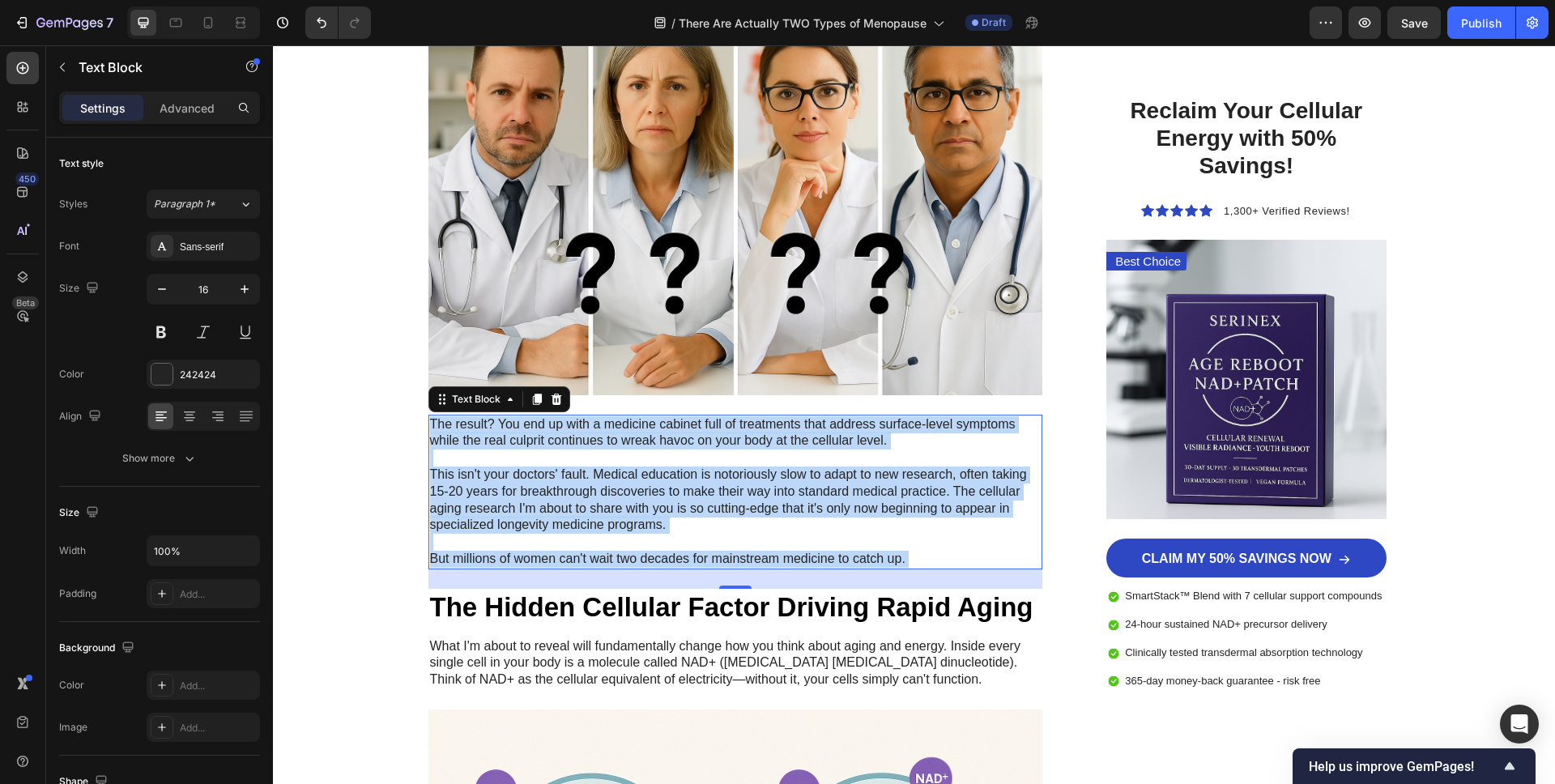
click at [837, 467] on p "This isn't your doctors' fault. Medical education is notoriously slow to adapt …" at bounding box center [735, 500] width 612 height 67
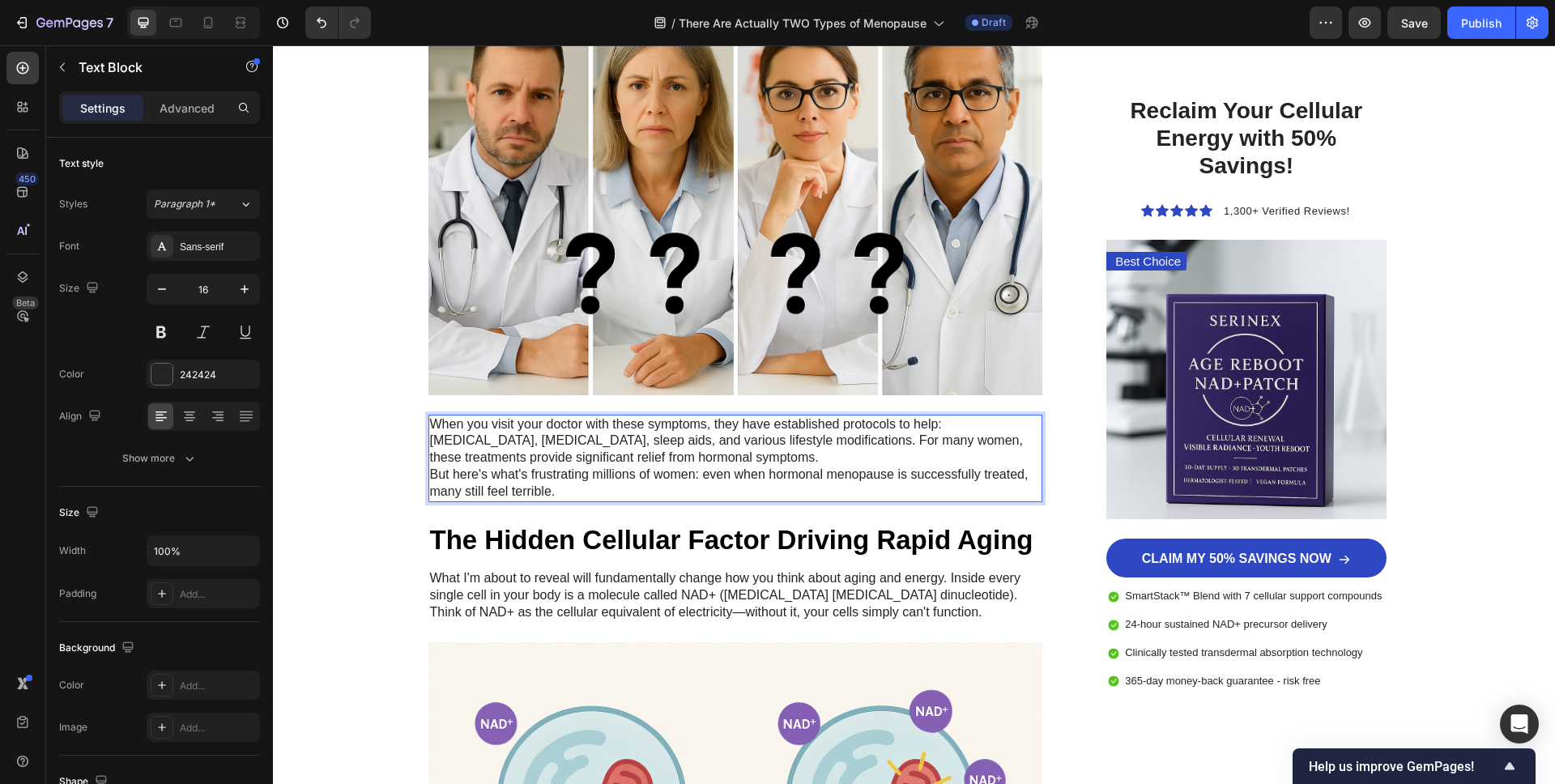
click at [837, 458] on p "When you visit your doctor with these symptoms, they have established protocols…" at bounding box center [735, 441] width 612 height 51
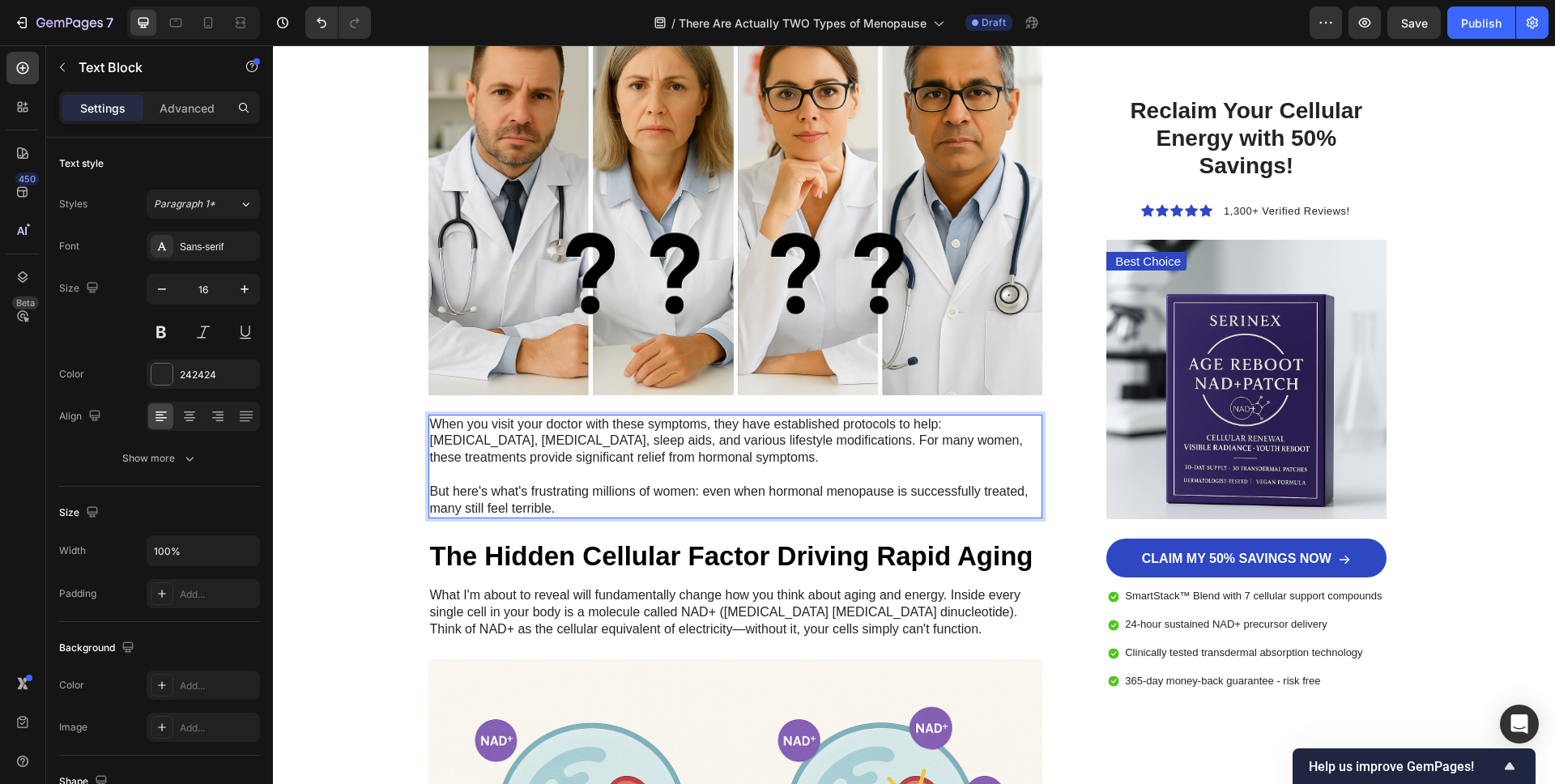
click at [728, 428] on p "When you visit your doctor with these symptoms, they have established protocols…" at bounding box center [735, 441] width 612 height 51
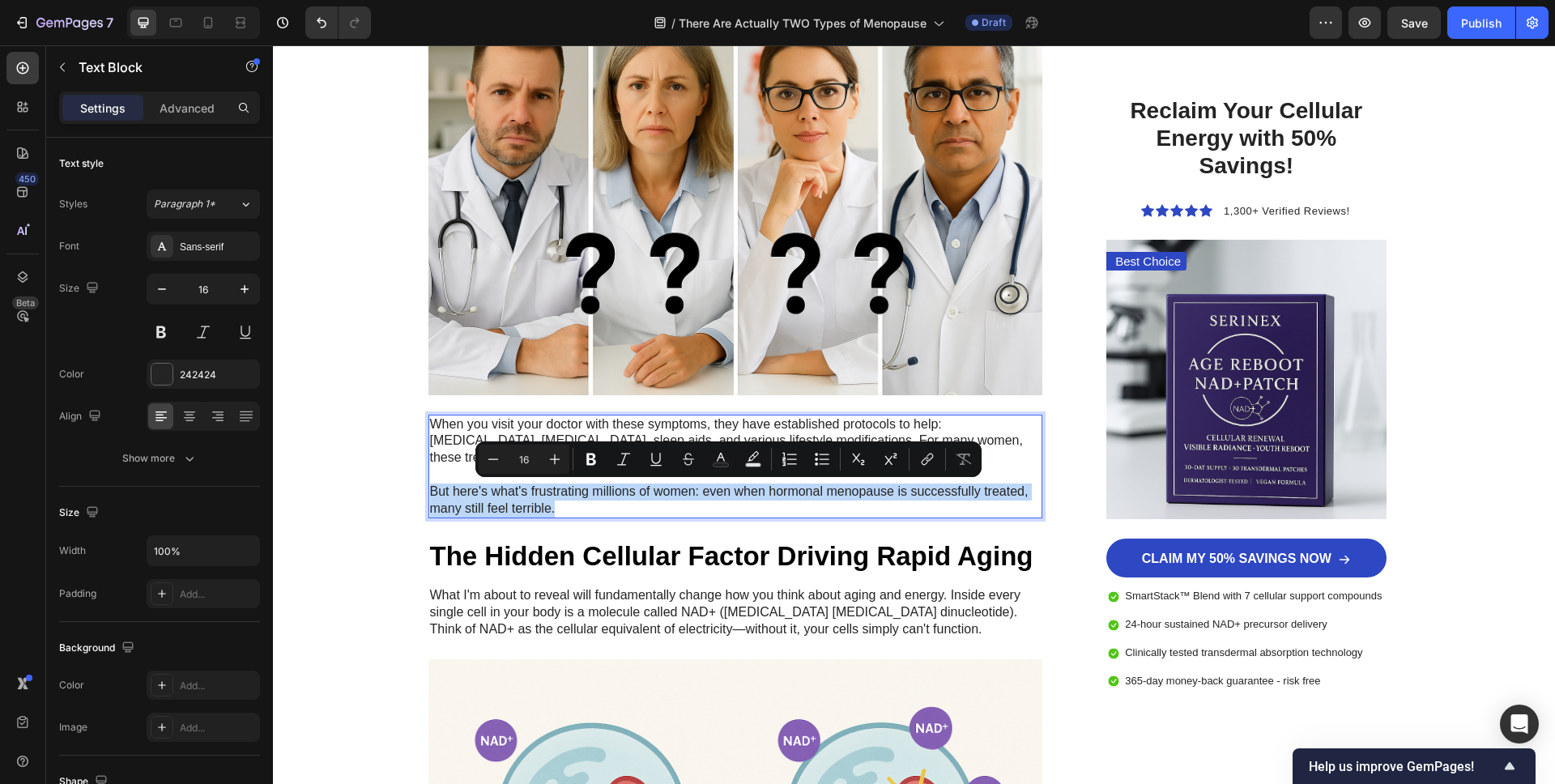
drag, startPoint x: 432, startPoint y: 496, endPoint x: 571, endPoint y: 506, distance: 139.4
click at [566, 509] on p "But here's what's frustrating millions of women: even when hormonal menopause i…" at bounding box center [735, 500] width 612 height 34
click at [599, 459] on icon "Editor contextual toolbar" at bounding box center [591, 459] width 16 height 16
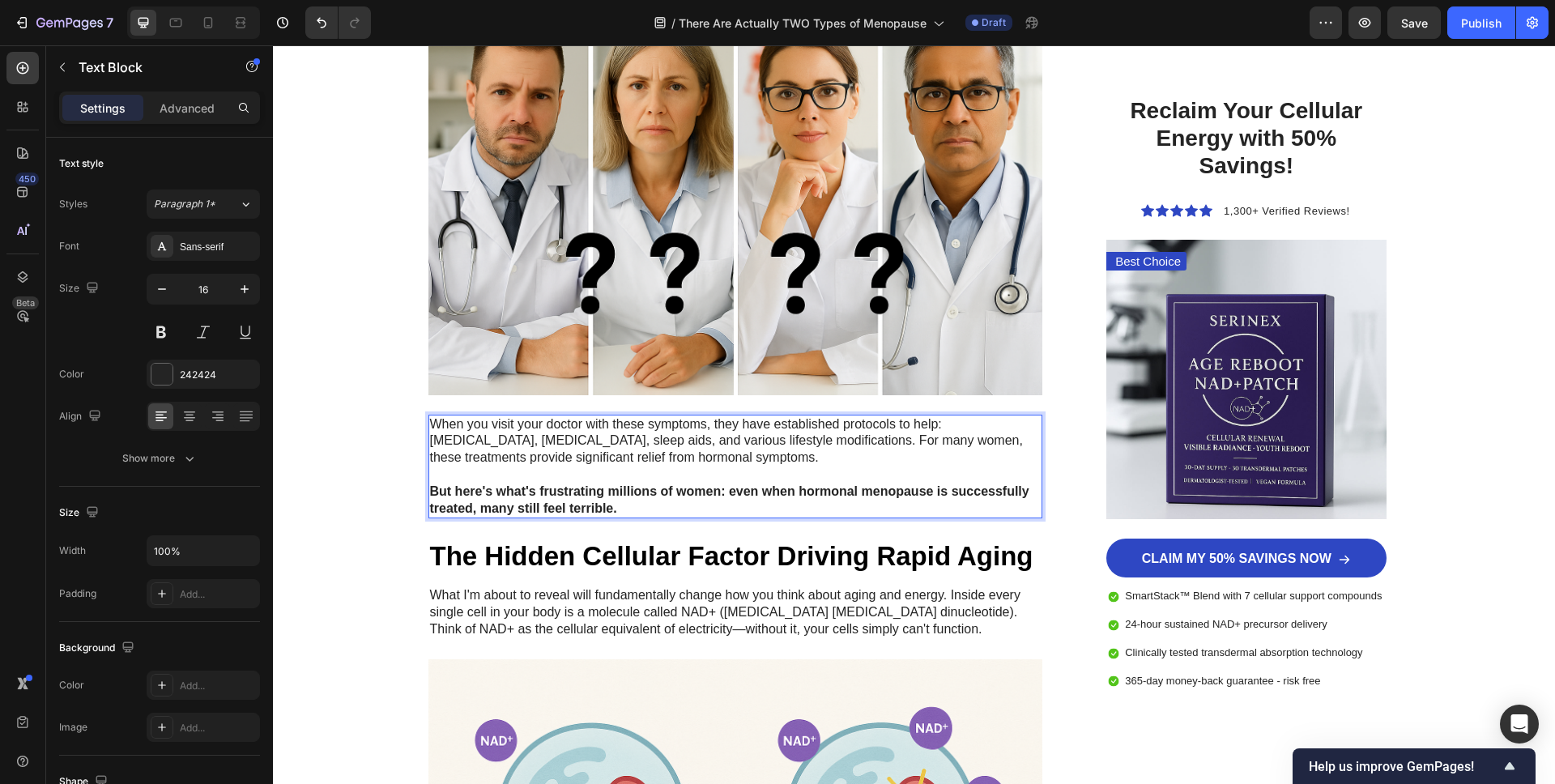
click at [627, 511] on p "But here's what's frustrating millions of women: even when hormonal menopause i…" at bounding box center [735, 500] width 612 height 34
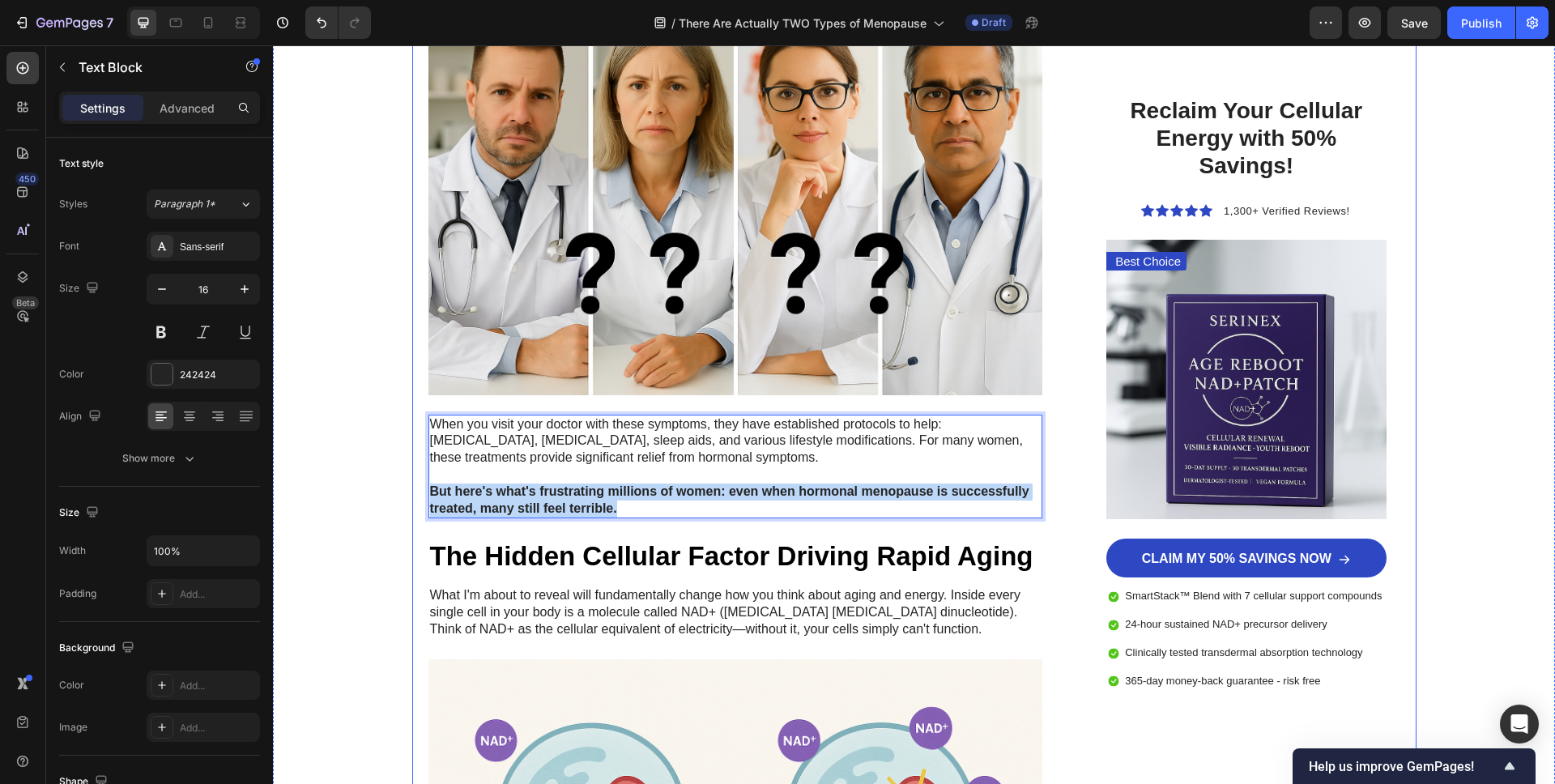
drag, startPoint x: 628, startPoint y: 511, endPoint x: 431, endPoint y: 499, distance: 197.4
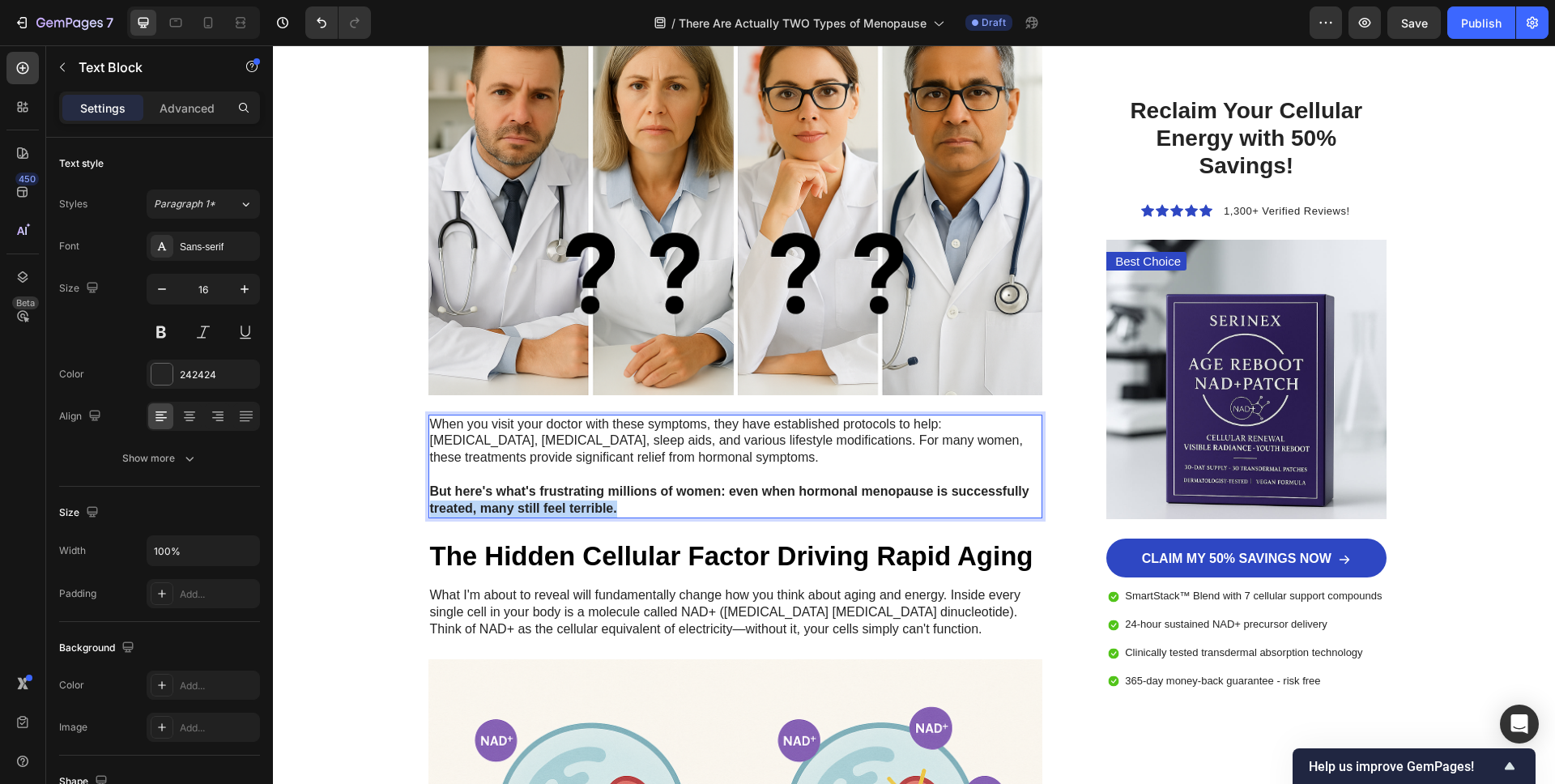
click at [625, 513] on p "But here's what's frustrating millions of women: even when hormonal menopause i…" at bounding box center [735, 500] width 612 height 34
click at [629, 511] on p "But here's what's frustrating millions of women: even when hormonal menopause i…" at bounding box center [735, 500] width 612 height 34
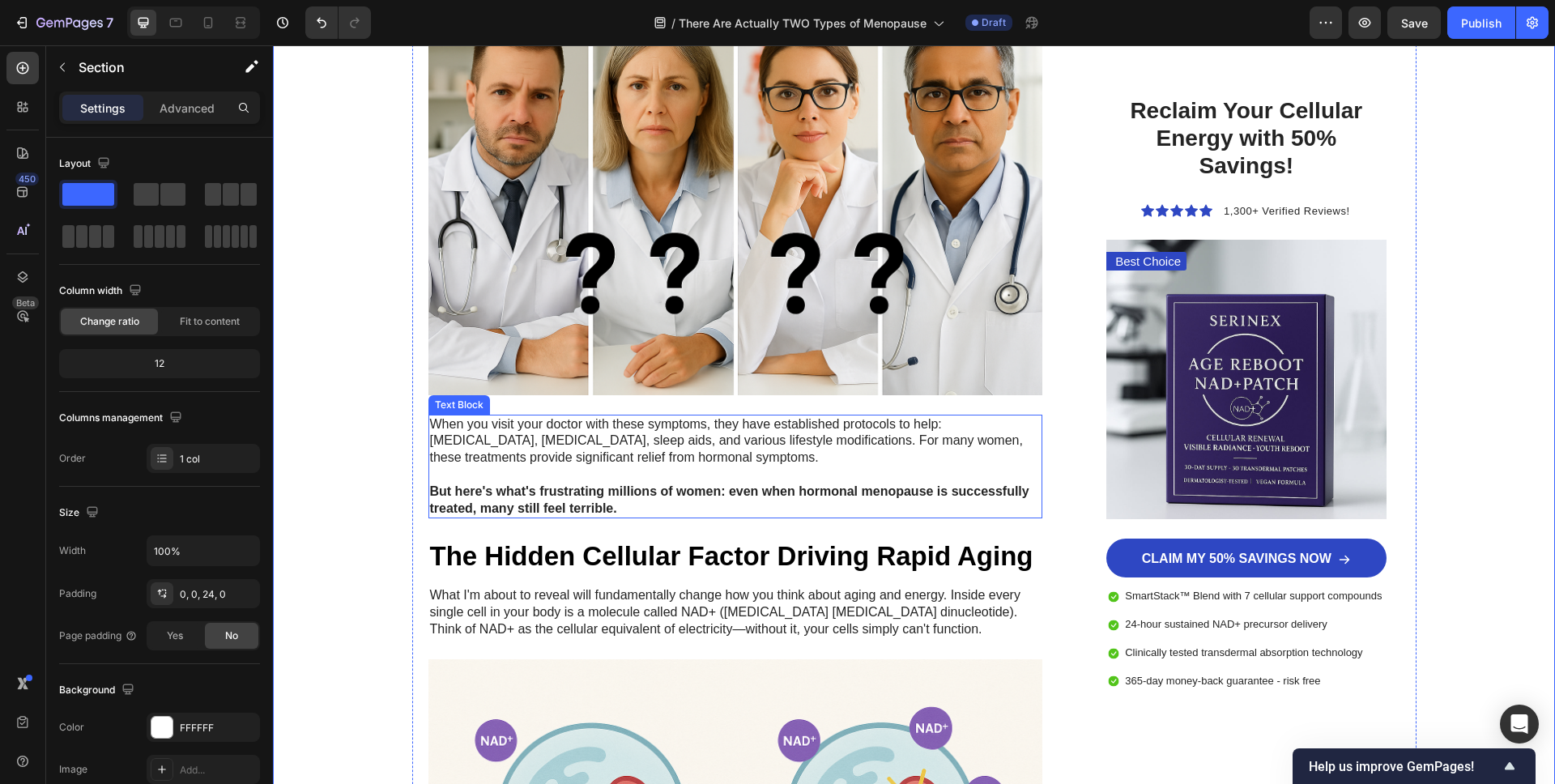
click at [614, 497] on strong "But here's what's frustrating millions of women: even when hormonal menopause i…" at bounding box center [729, 499] width 599 height 31
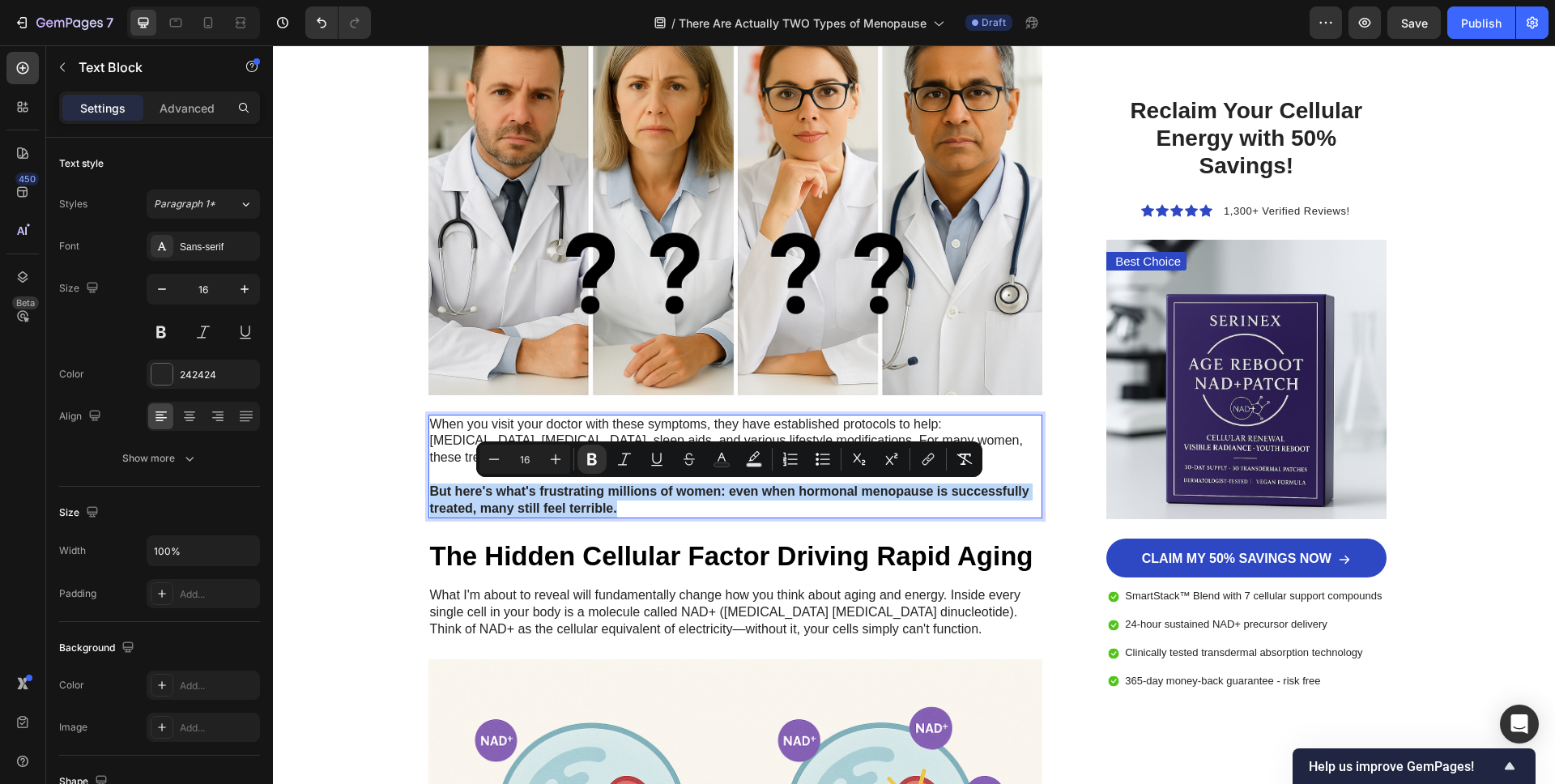
drag, startPoint x: 631, startPoint y: 505, endPoint x: 431, endPoint y: 501, distance: 200.0
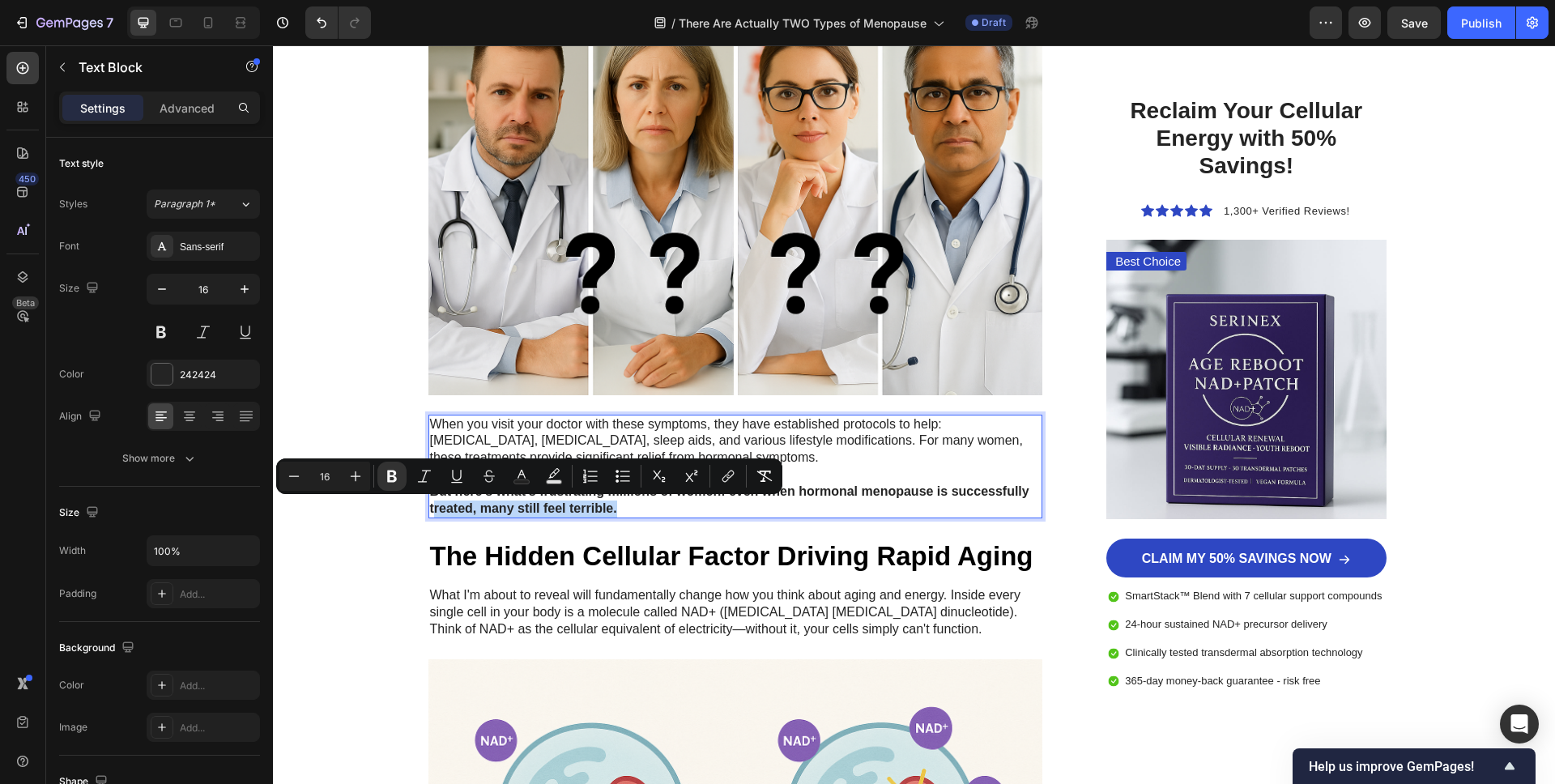
click at [623, 506] on p "But here's what's frustrating millions of women: even when hormonal menopause i…" at bounding box center [735, 500] width 612 height 34
click at [623, 507] on p "But here's what's frustrating millions of women: even when hormonal menopause i…" at bounding box center [735, 500] width 612 height 34
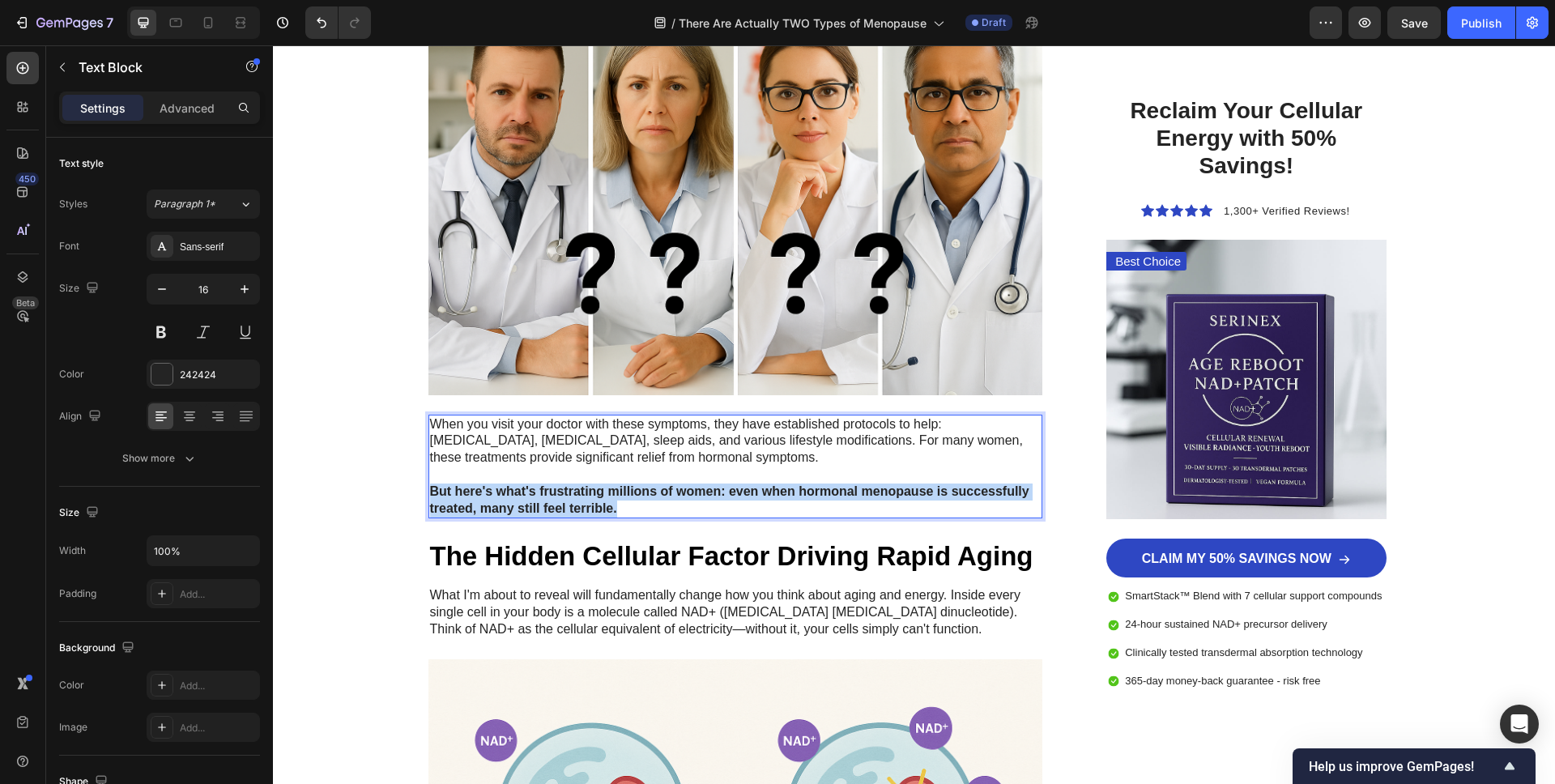
click at [623, 507] on p "But here's what's frustrating millions of women: even when hormonal menopause i…" at bounding box center [735, 500] width 612 height 34
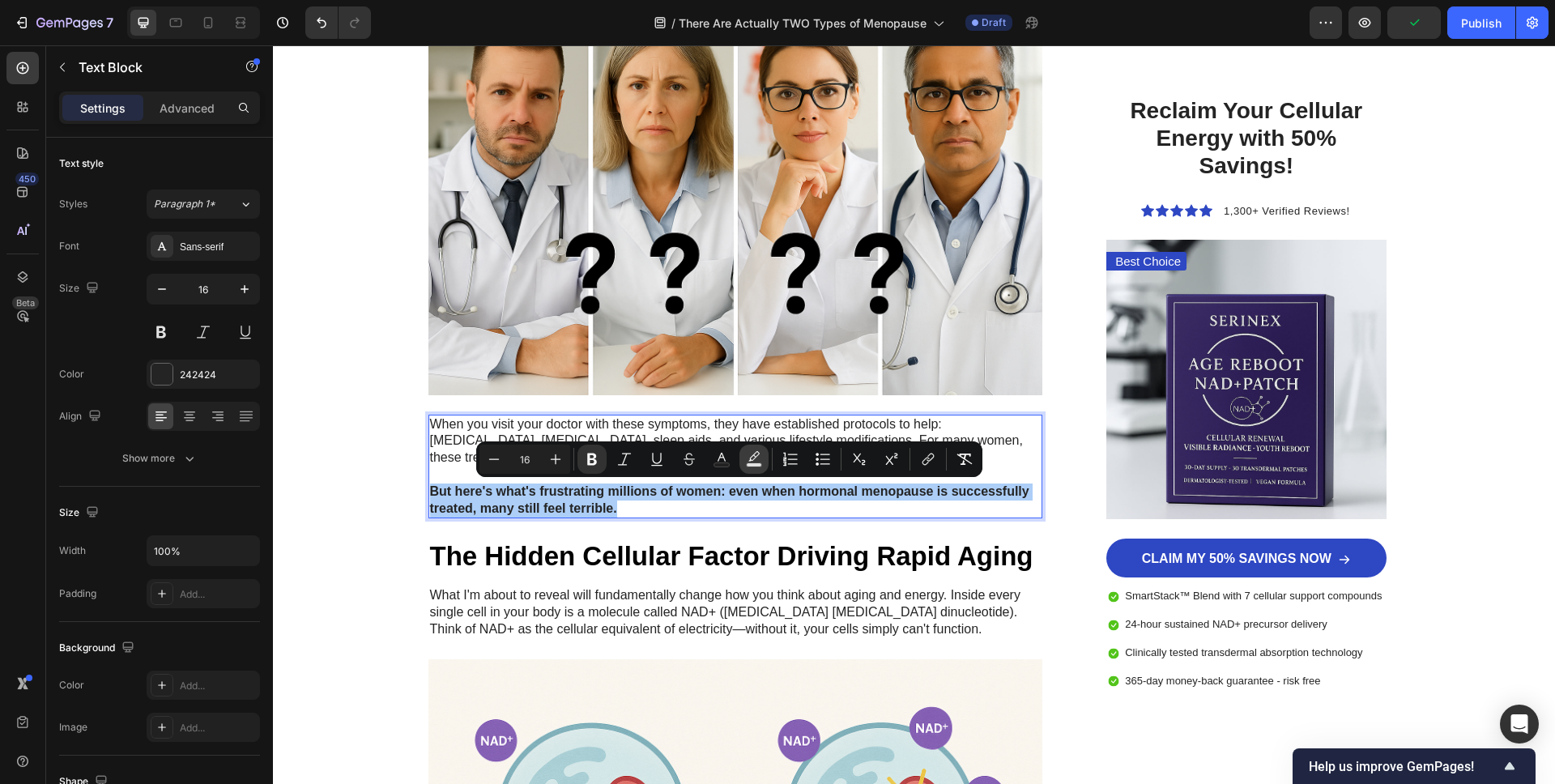
click at [746, 458] on icon "Editor contextual toolbar" at bounding box center [754, 459] width 16 height 16
type input "000000"
type input "77"
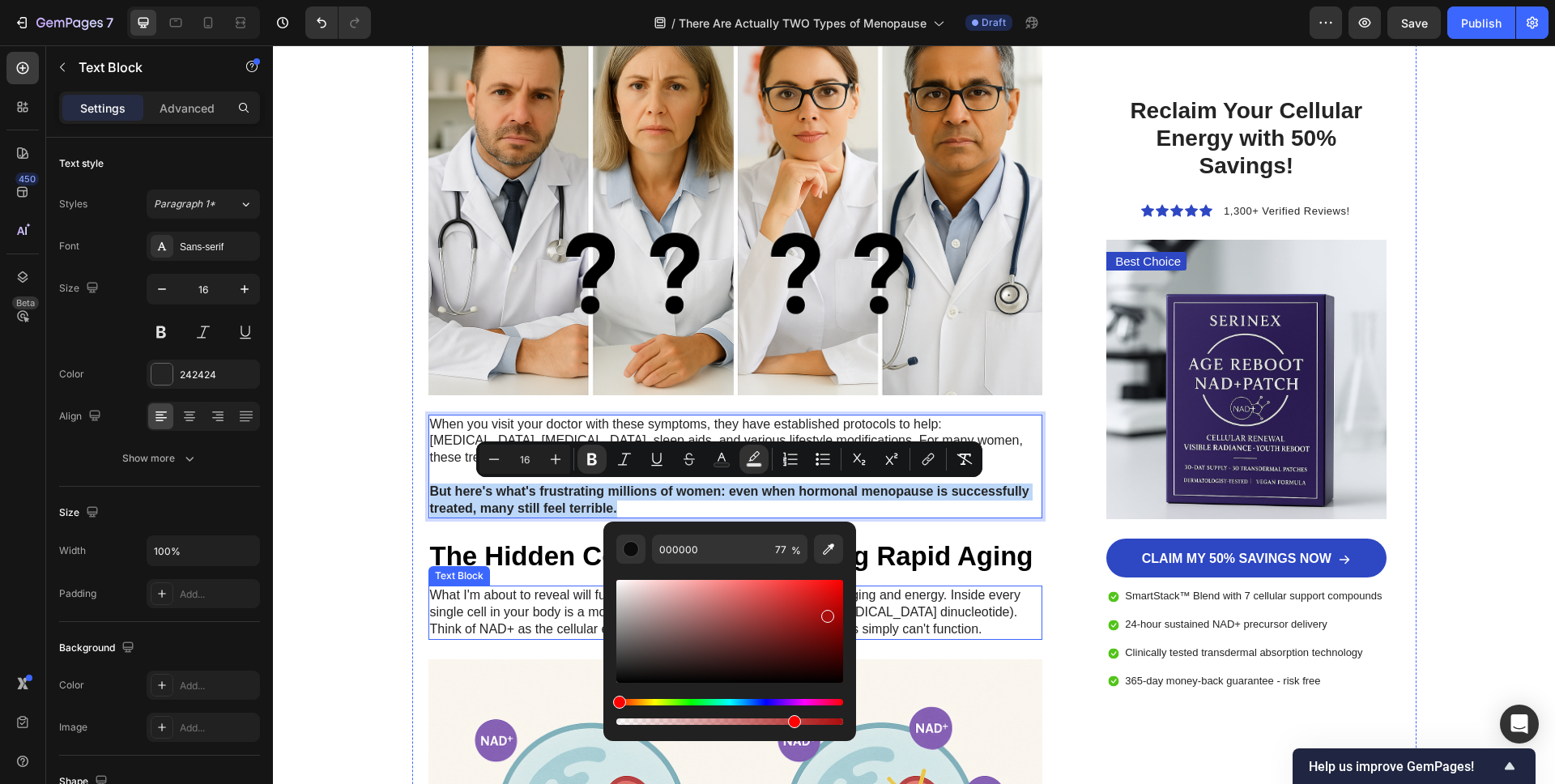
drag, startPoint x: 980, startPoint y: 687, endPoint x: 960, endPoint y: 553, distance: 135.5
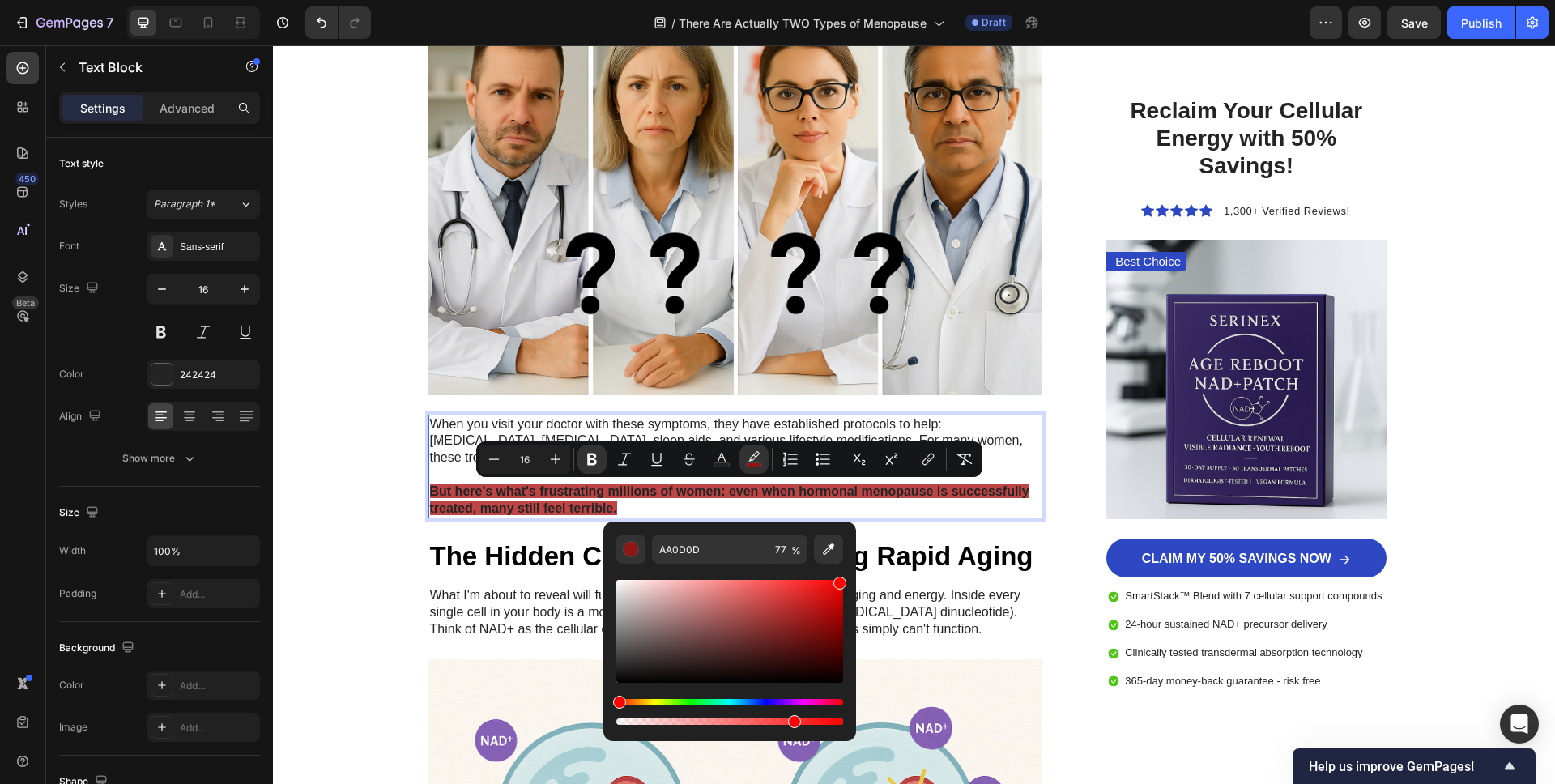
drag, startPoint x: 827, startPoint y: 614, endPoint x: 851, endPoint y: 567, distance: 52.8
click at [849, 569] on div "AA0D0D 77 %" at bounding box center [729, 624] width 253 height 207
type input "FF0000"
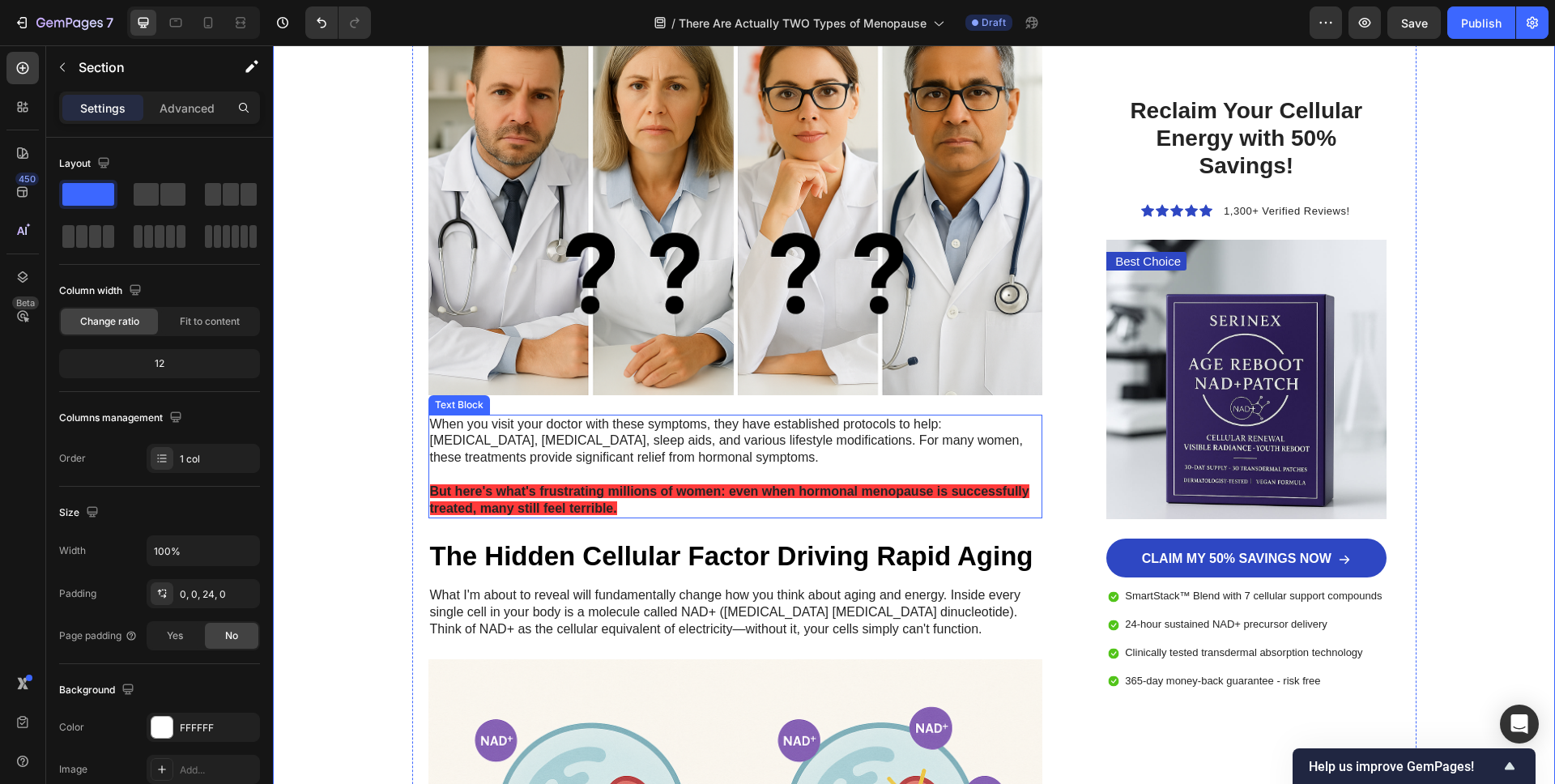
click at [545, 510] on strong "But here's what's frustrating millions of women: even when hormonal menopause i…" at bounding box center [729, 499] width 599 height 31
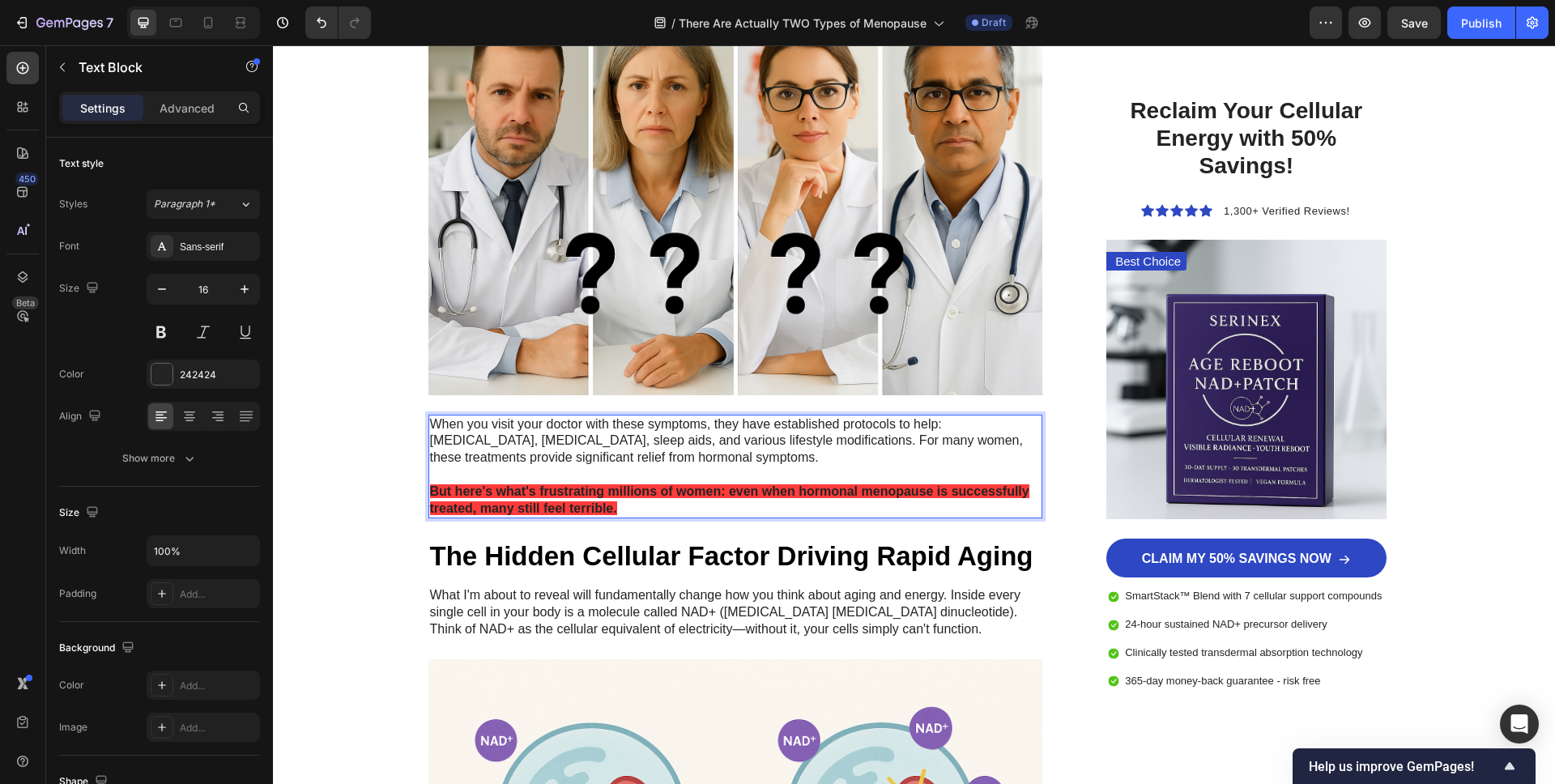
click at [547, 508] on strong "But here's what's frustrating millions of women: even when hormonal menopause i…" at bounding box center [729, 499] width 599 height 31
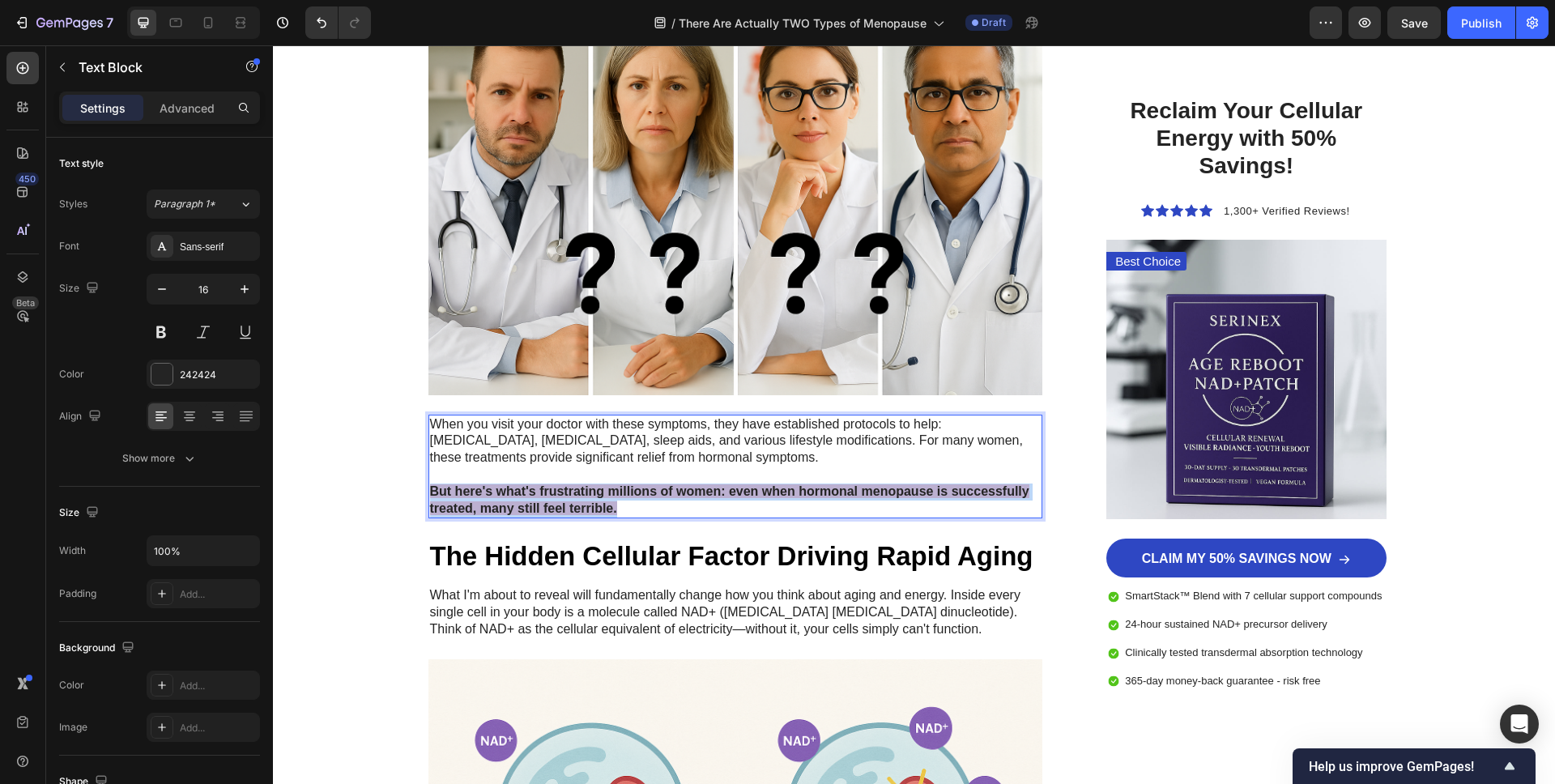
click at [547, 508] on strong "But here's what's frustrating millions of women: even when hormonal menopause i…" at bounding box center [729, 499] width 599 height 31
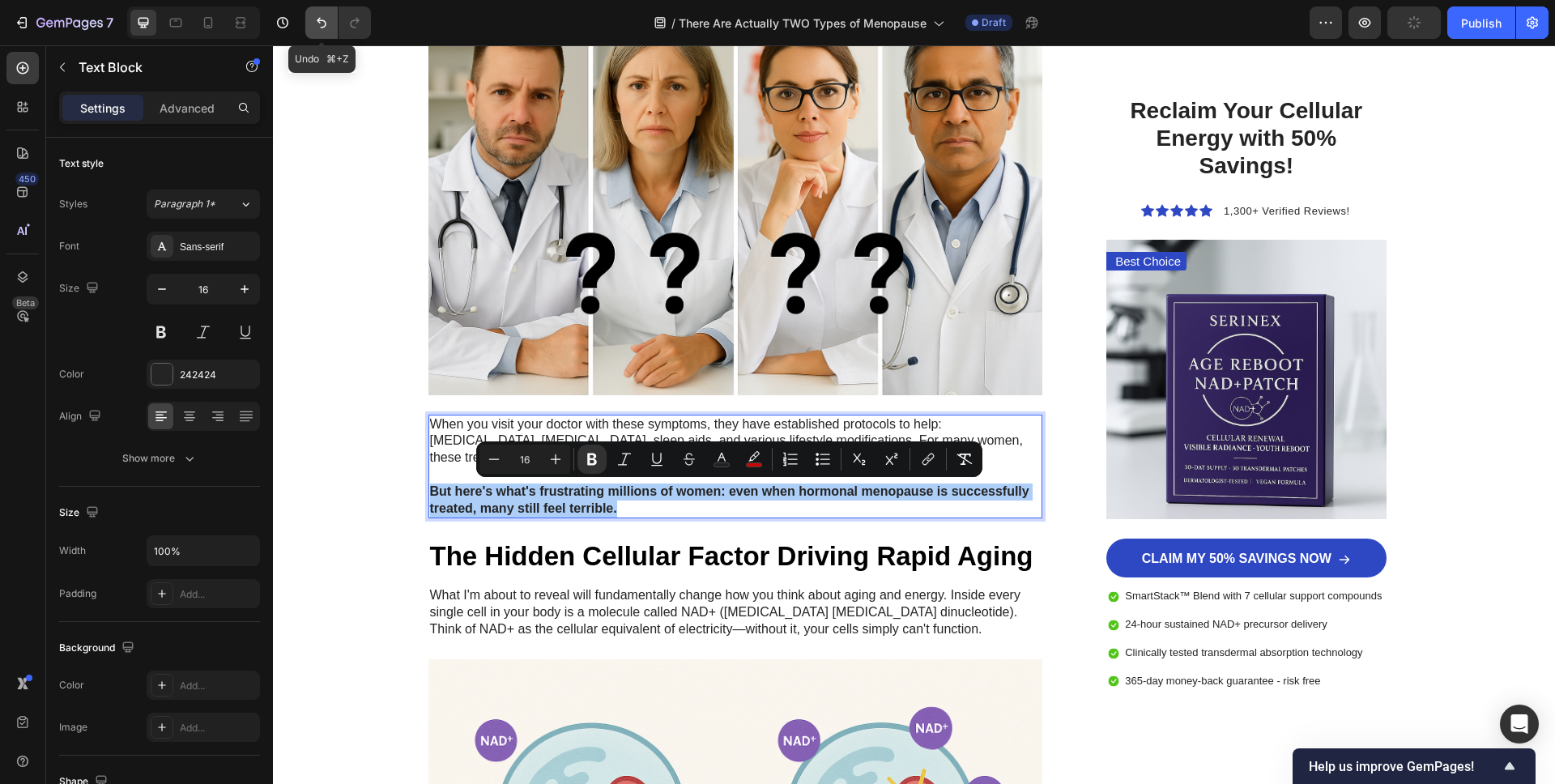
click at [319, 33] on button "Undo/Redo" at bounding box center [321, 22] width 32 height 32
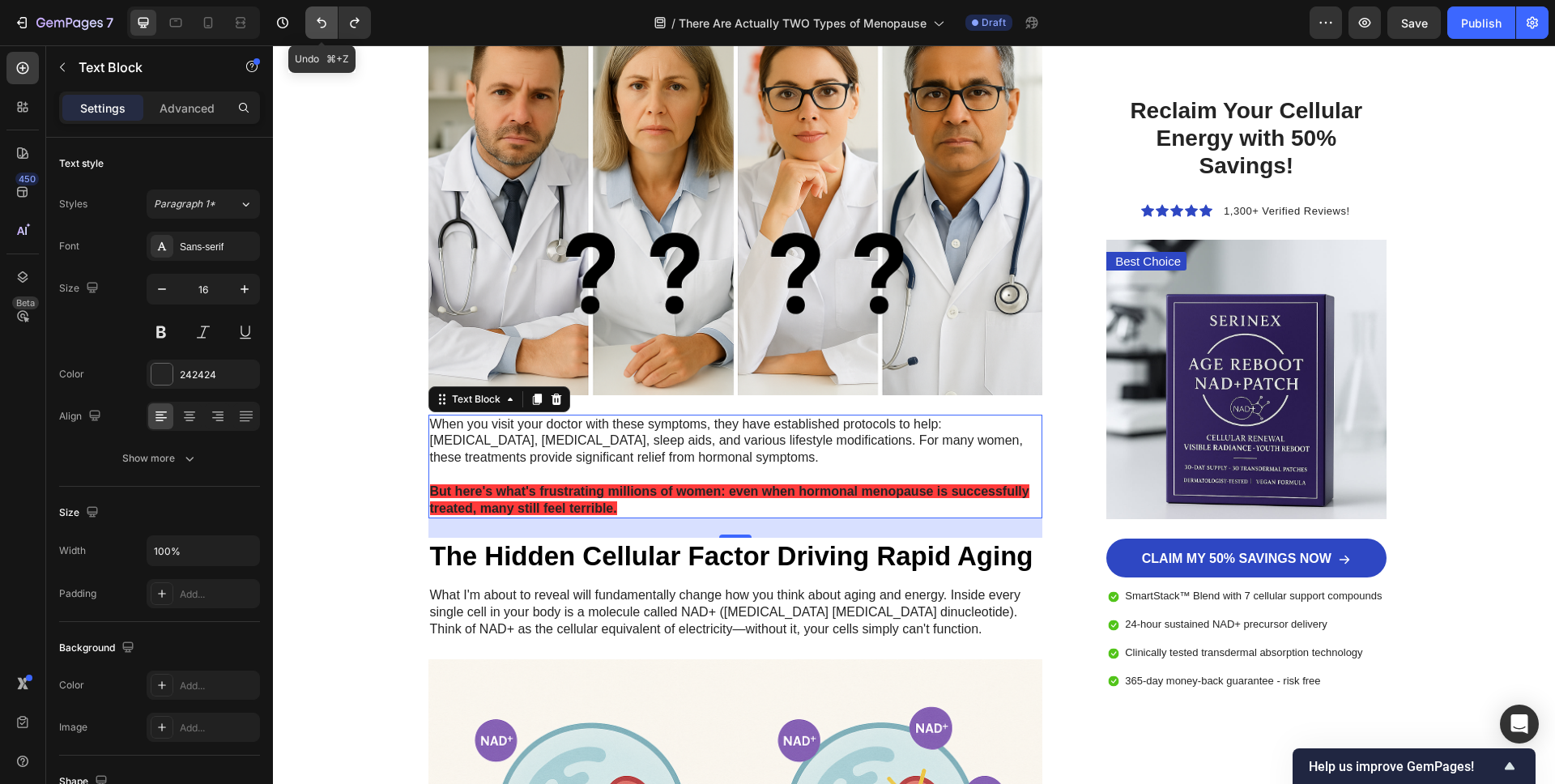
click at [320, 33] on button "Undo/Redo" at bounding box center [321, 22] width 32 height 32
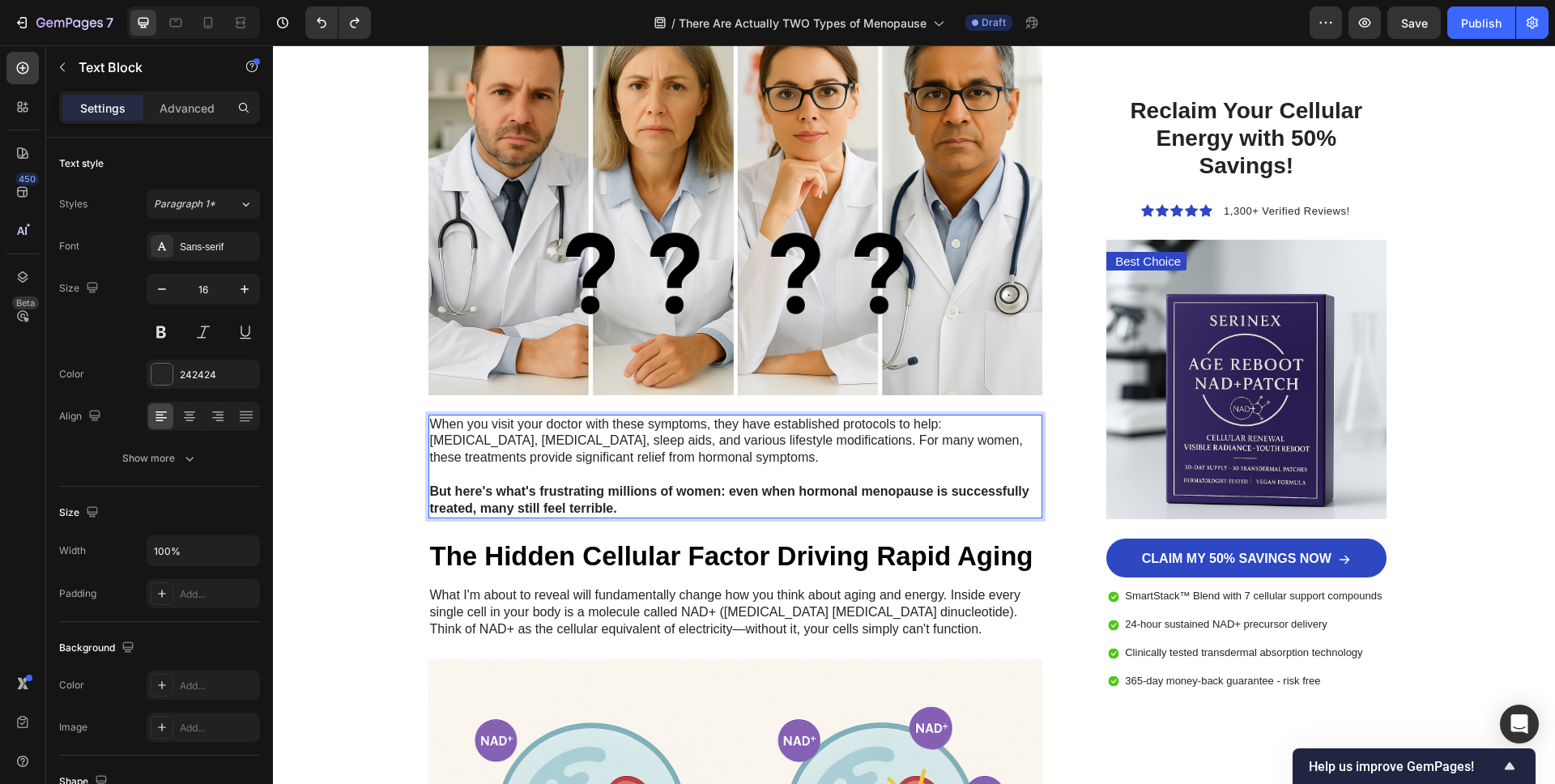
click at [648, 508] on p "But here's what's frustrating millions of women: even when hormonal menopause i…" at bounding box center [735, 500] width 612 height 34
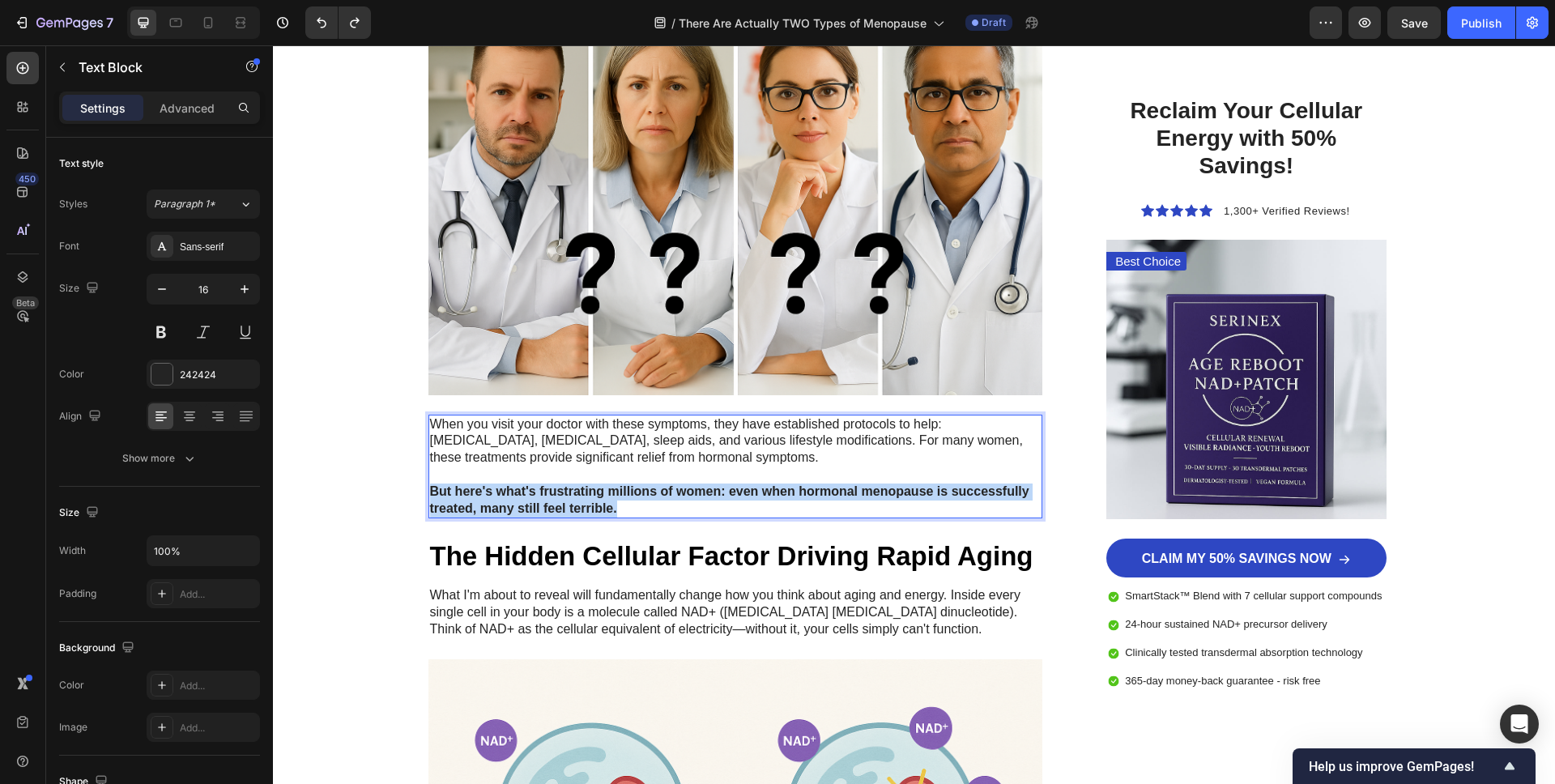
click at [648, 508] on p "But here's what's frustrating millions of women: even when hormonal menopause i…" at bounding box center [735, 500] width 612 height 34
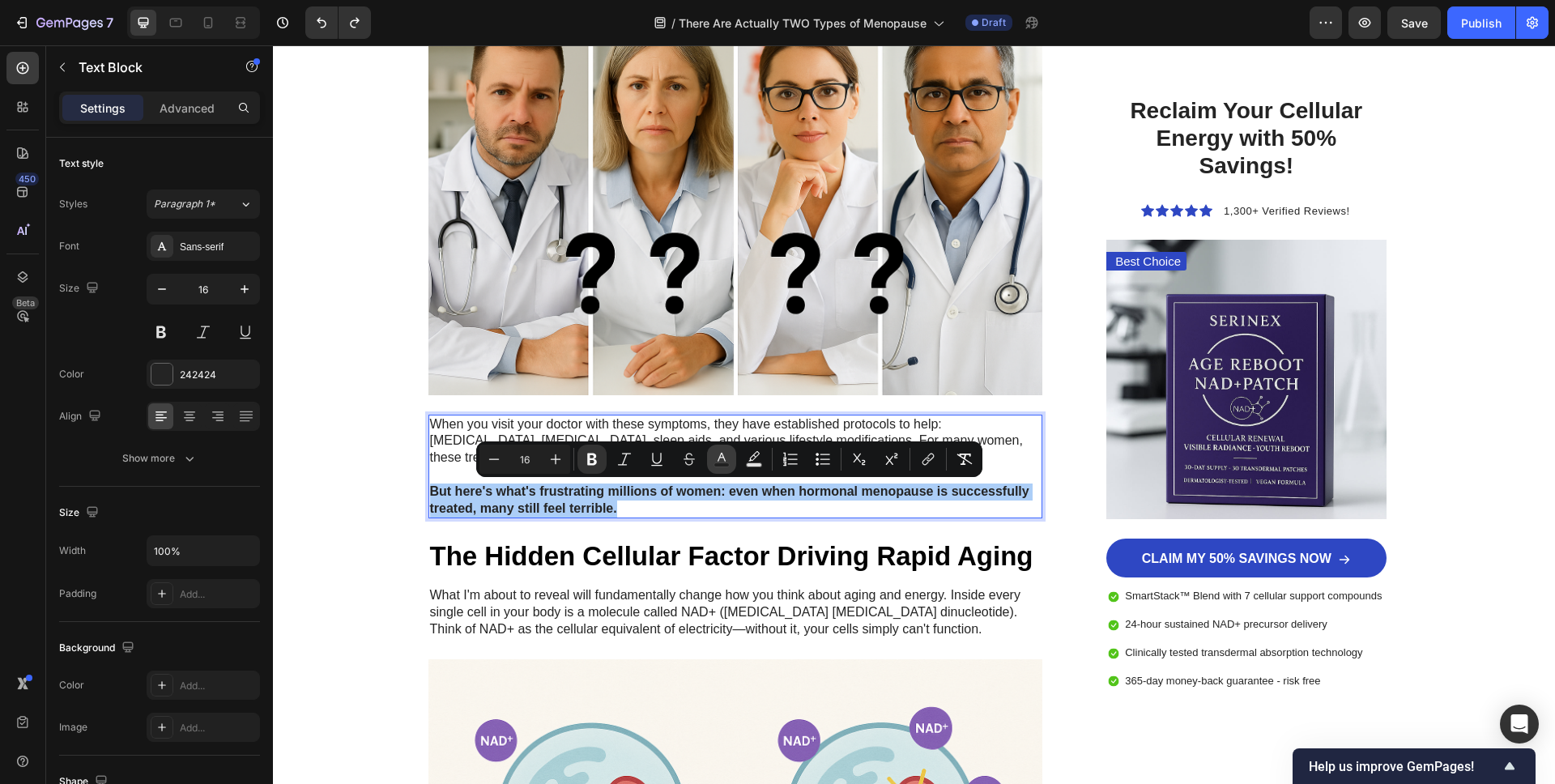
click at [724, 461] on icon "Editor contextual toolbar" at bounding box center [721, 459] width 16 height 16
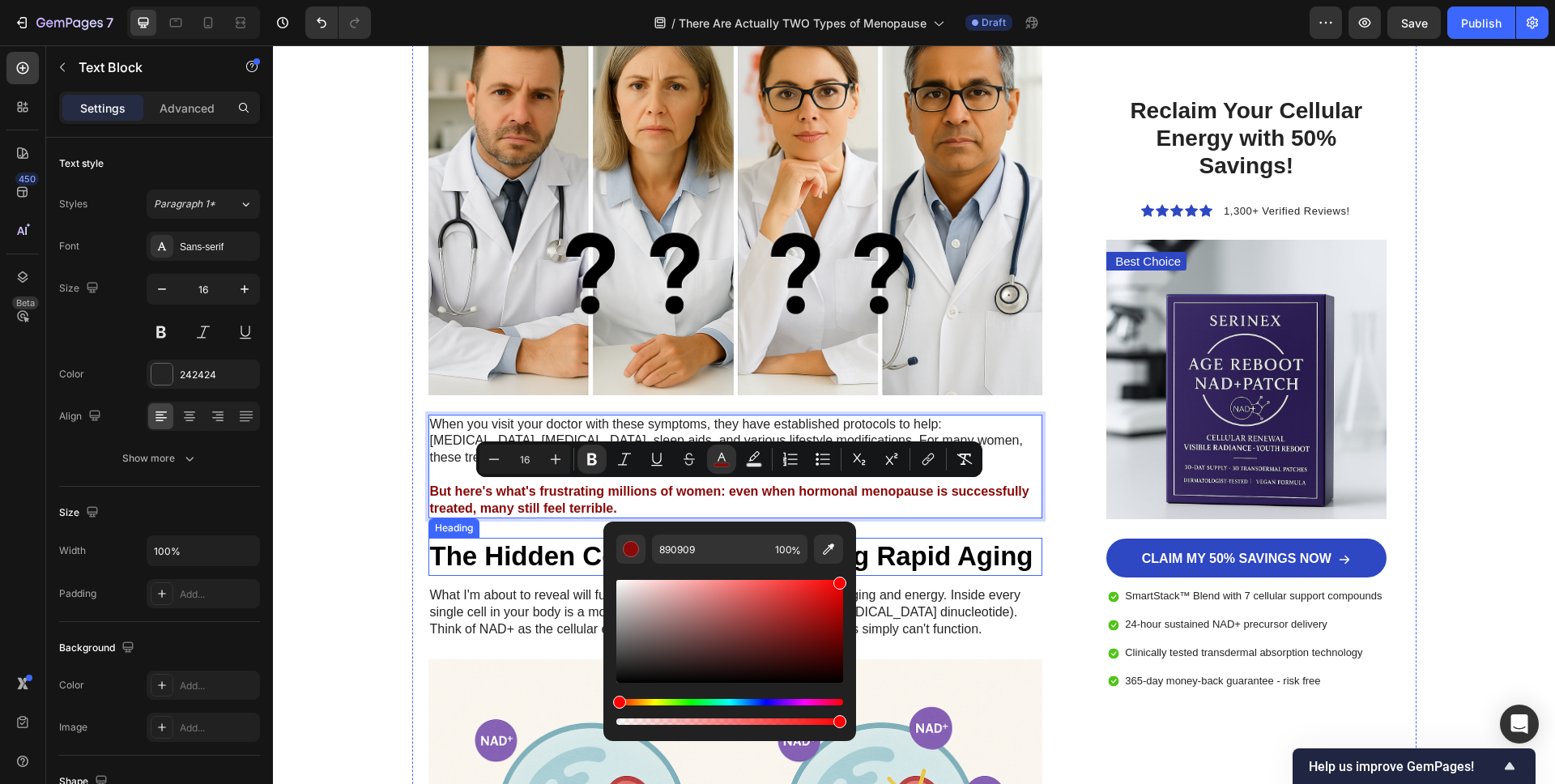
type input "FF0000"
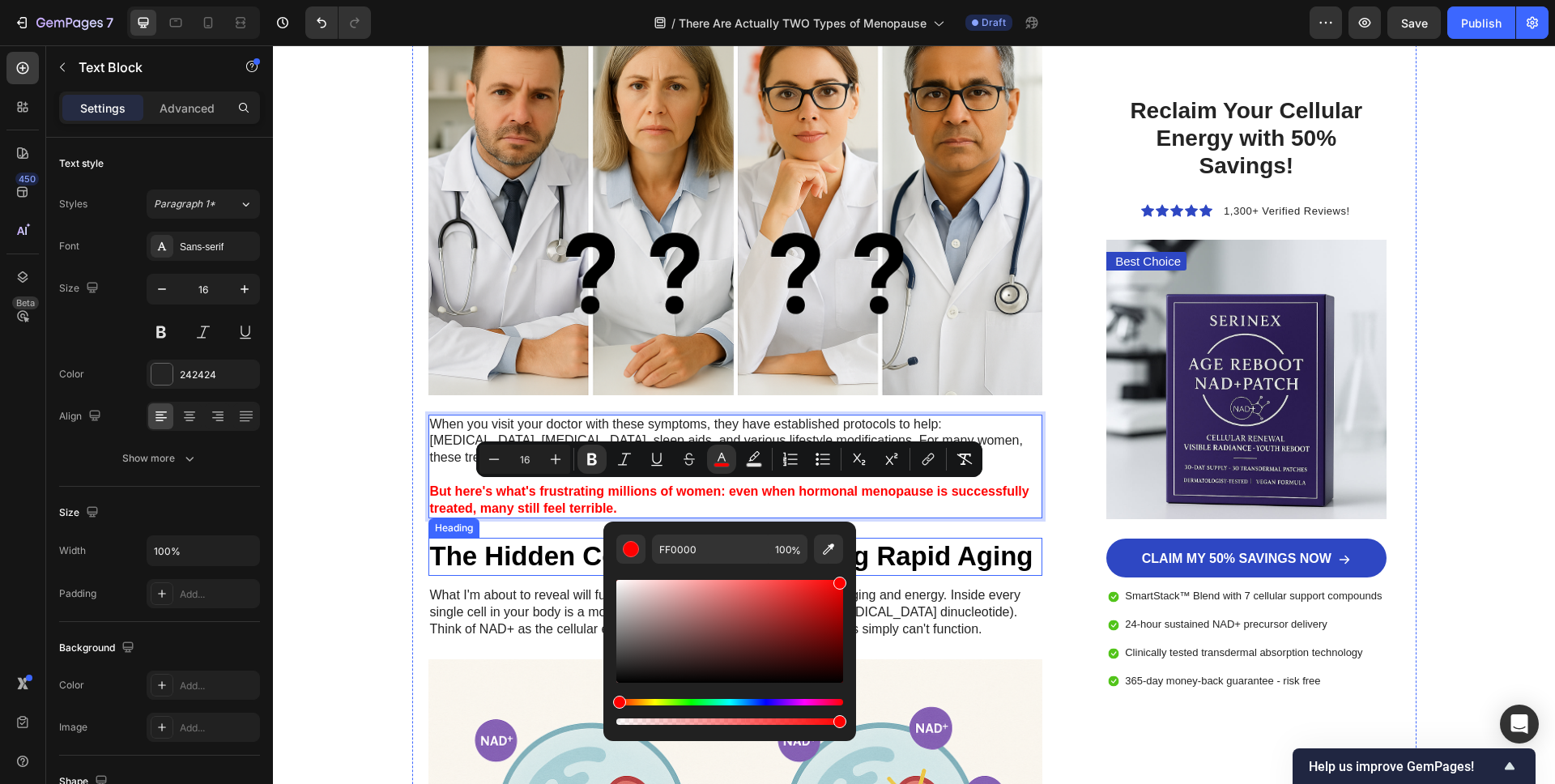
drag, startPoint x: 1036, startPoint y: 701, endPoint x: 869, endPoint y: 550, distance: 225.1
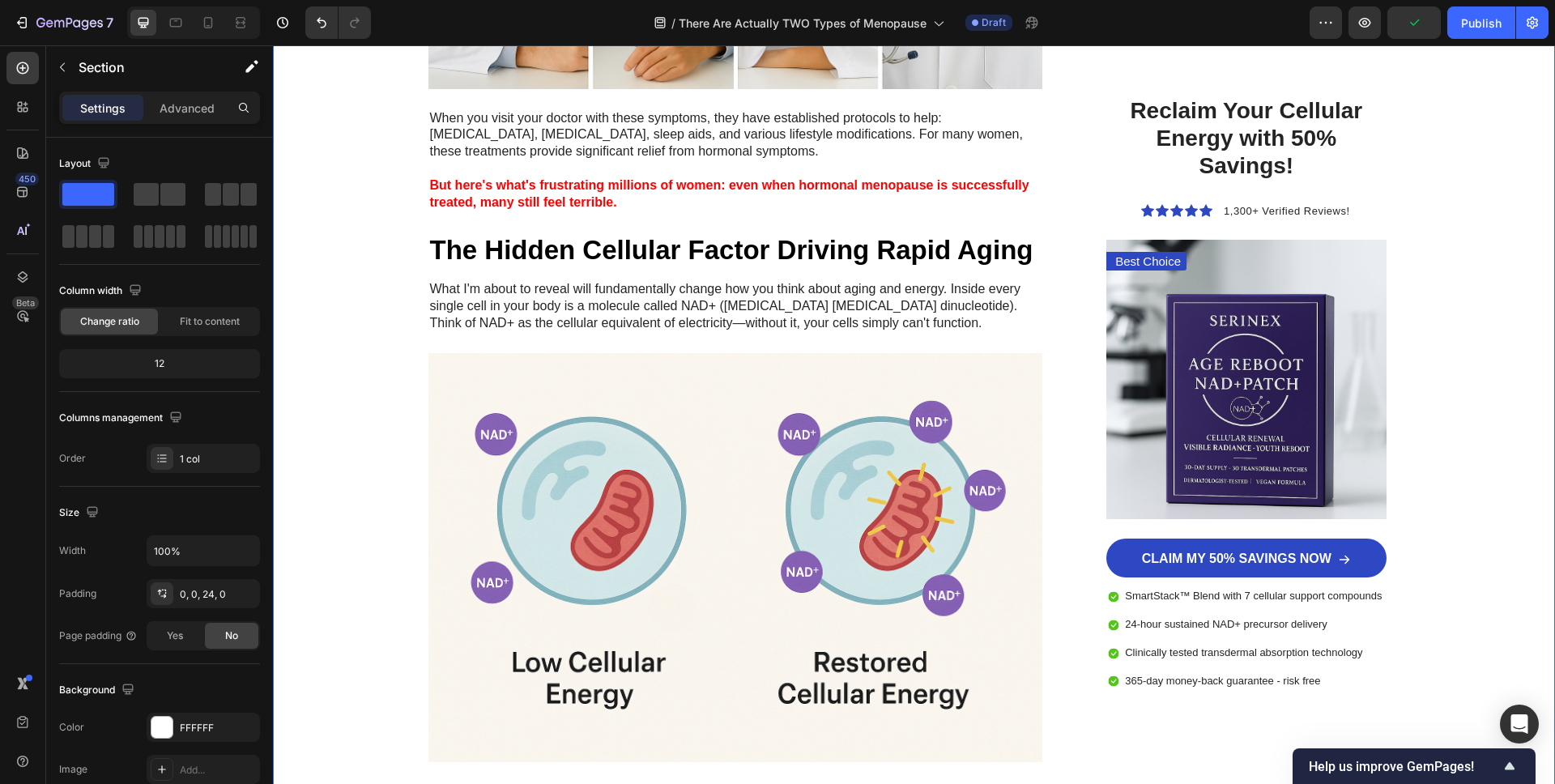
scroll to position [2378, 0]
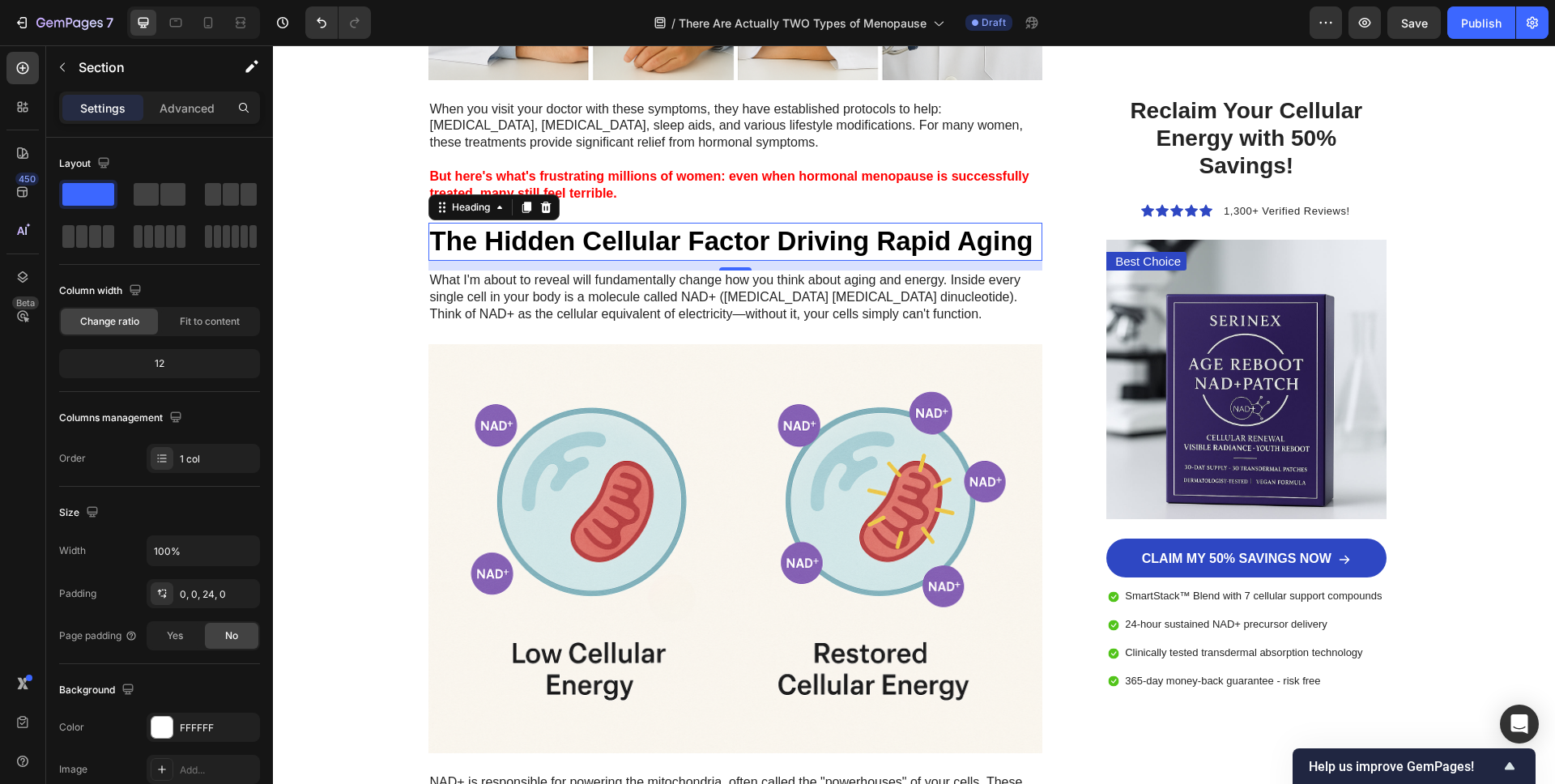
click at [536, 249] on h3 "The Hidden Cellular Factor Driving Rapid Aging" at bounding box center [735, 242] width 615 height 38
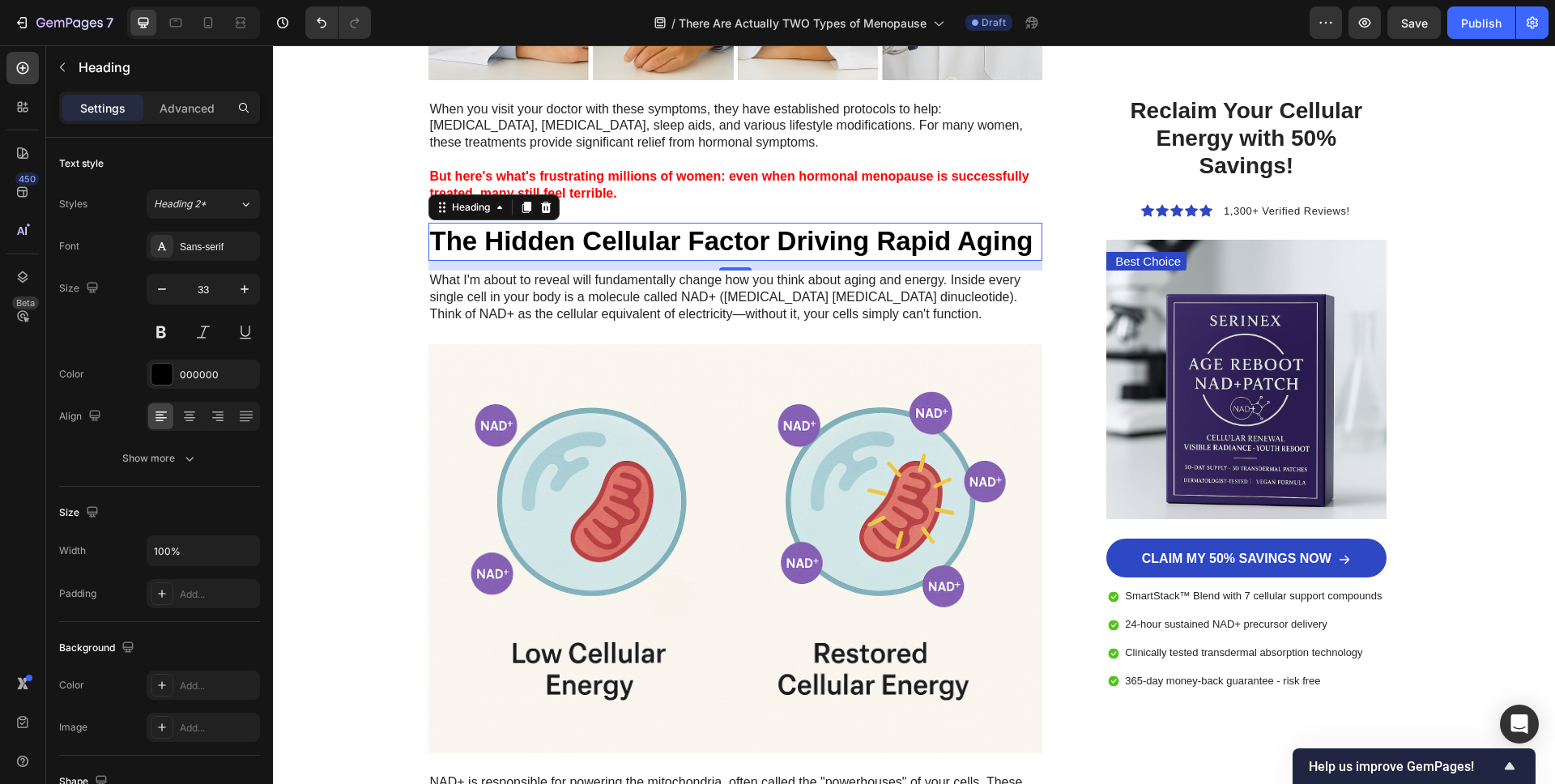
click at [536, 249] on h3 "The Hidden Cellular Factor Driving Rapid Aging" at bounding box center [735, 242] width 615 height 38
click at [536, 249] on p "The Hidden Cellular Factor Driving Rapid Aging" at bounding box center [735, 242] width 612 height 35
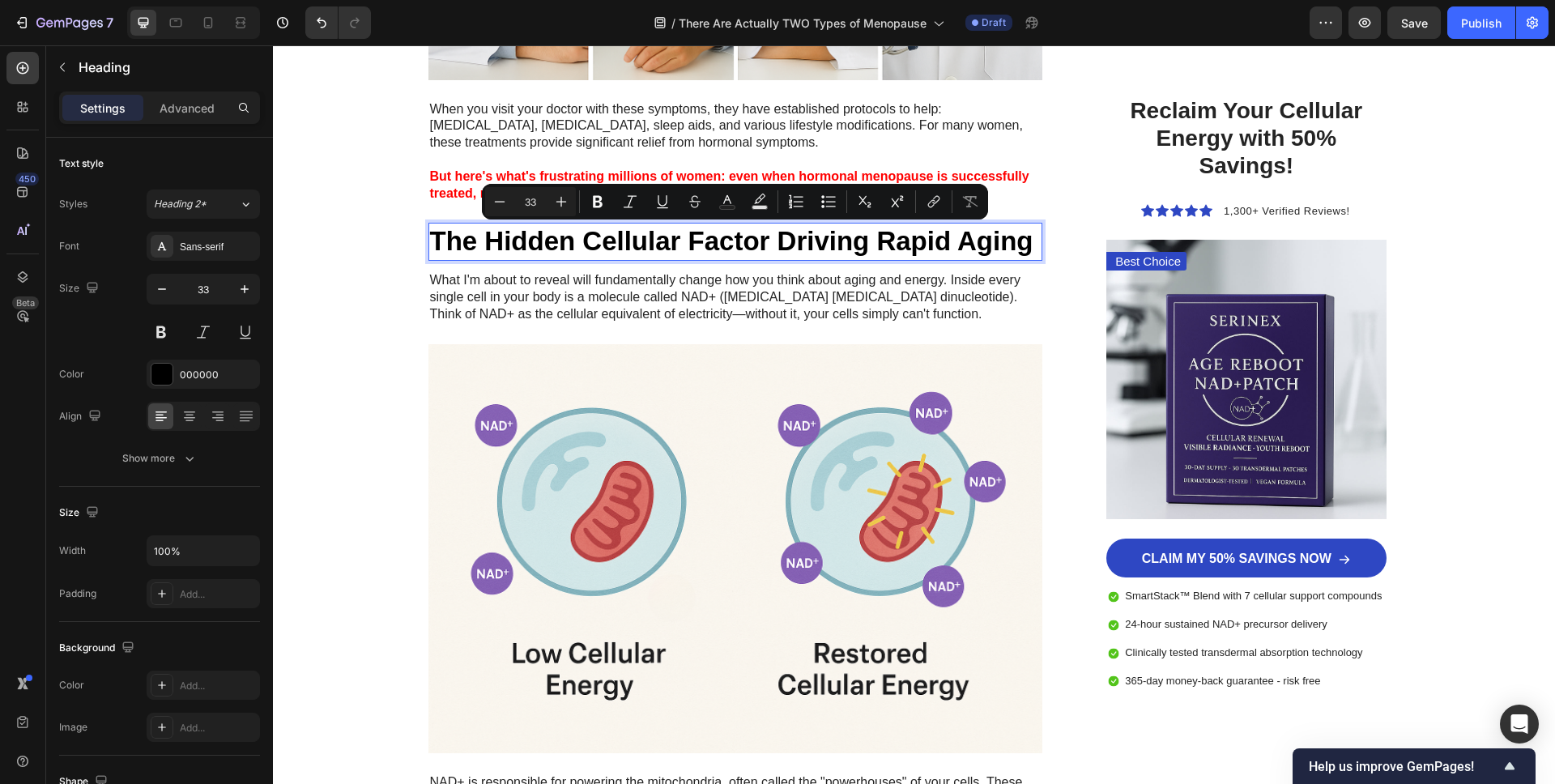
click at [536, 249] on p "The Hidden Cellular Factor Driving Rapid Aging" at bounding box center [735, 242] width 612 height 35
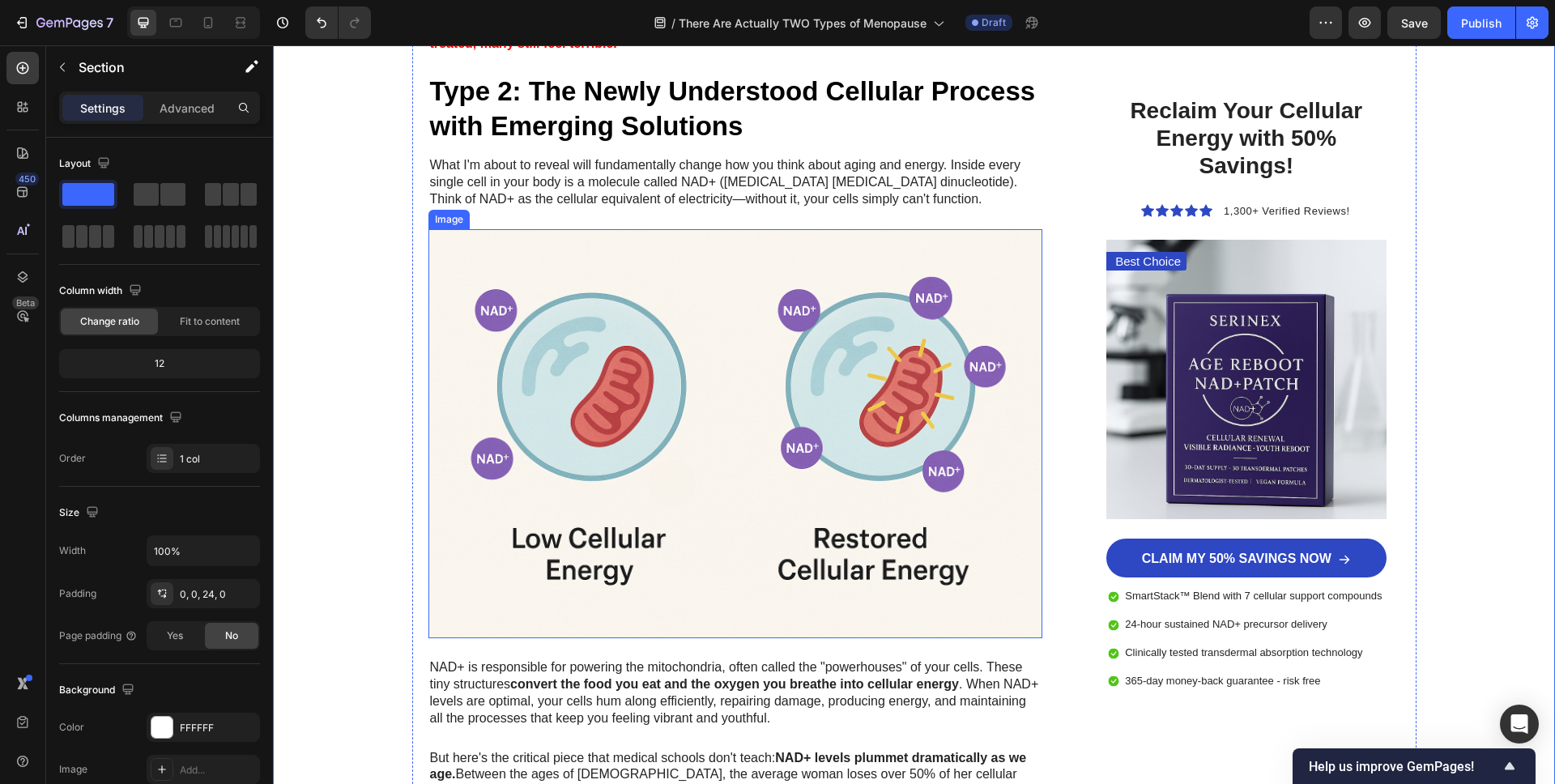
scroll to position [2524, 0]
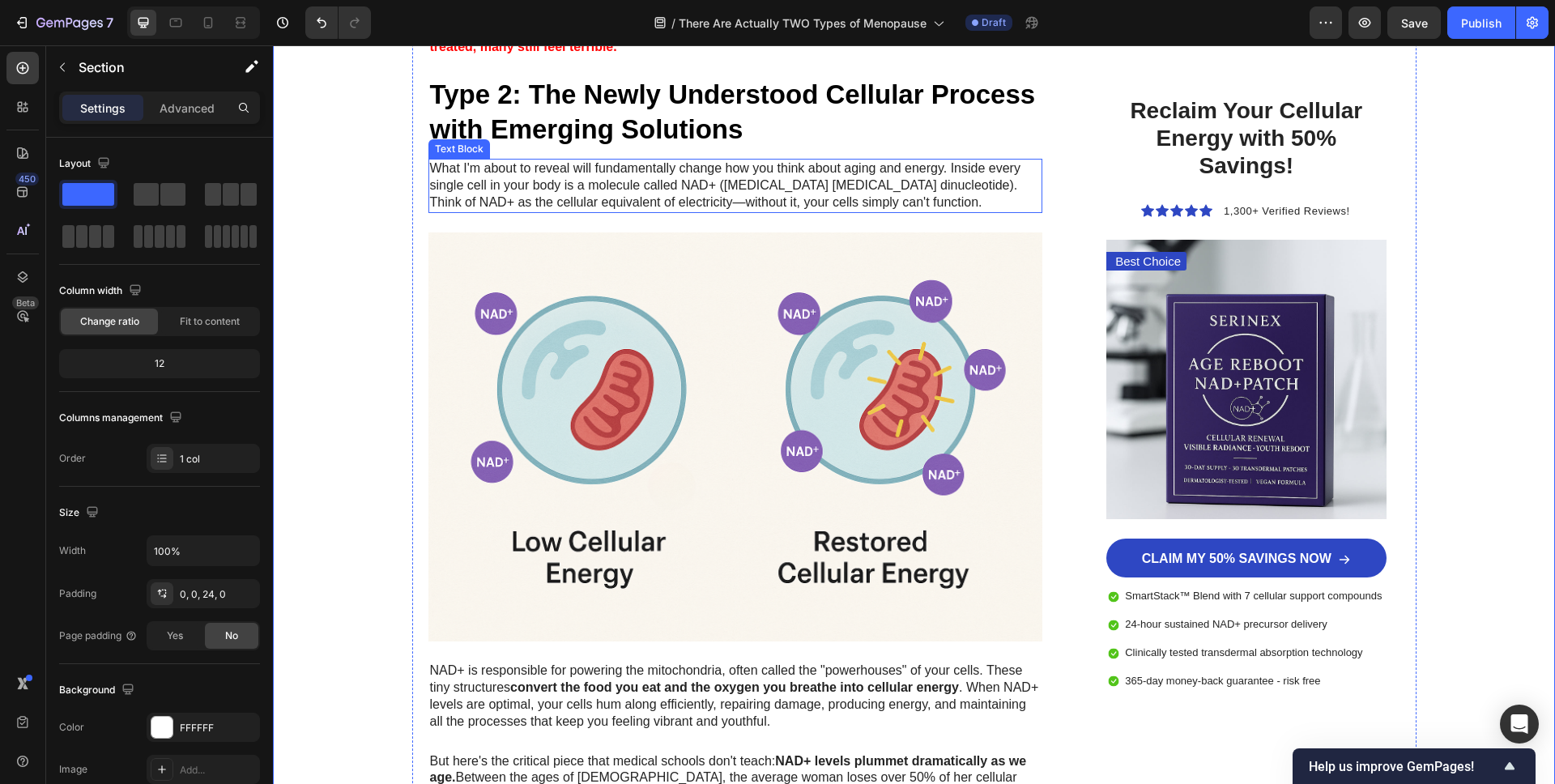
click at [777, 186] on p "What I'm about to reveal will fundamentally change how you think about aging an…" at bounding box center [735, 186] width 612 height 51
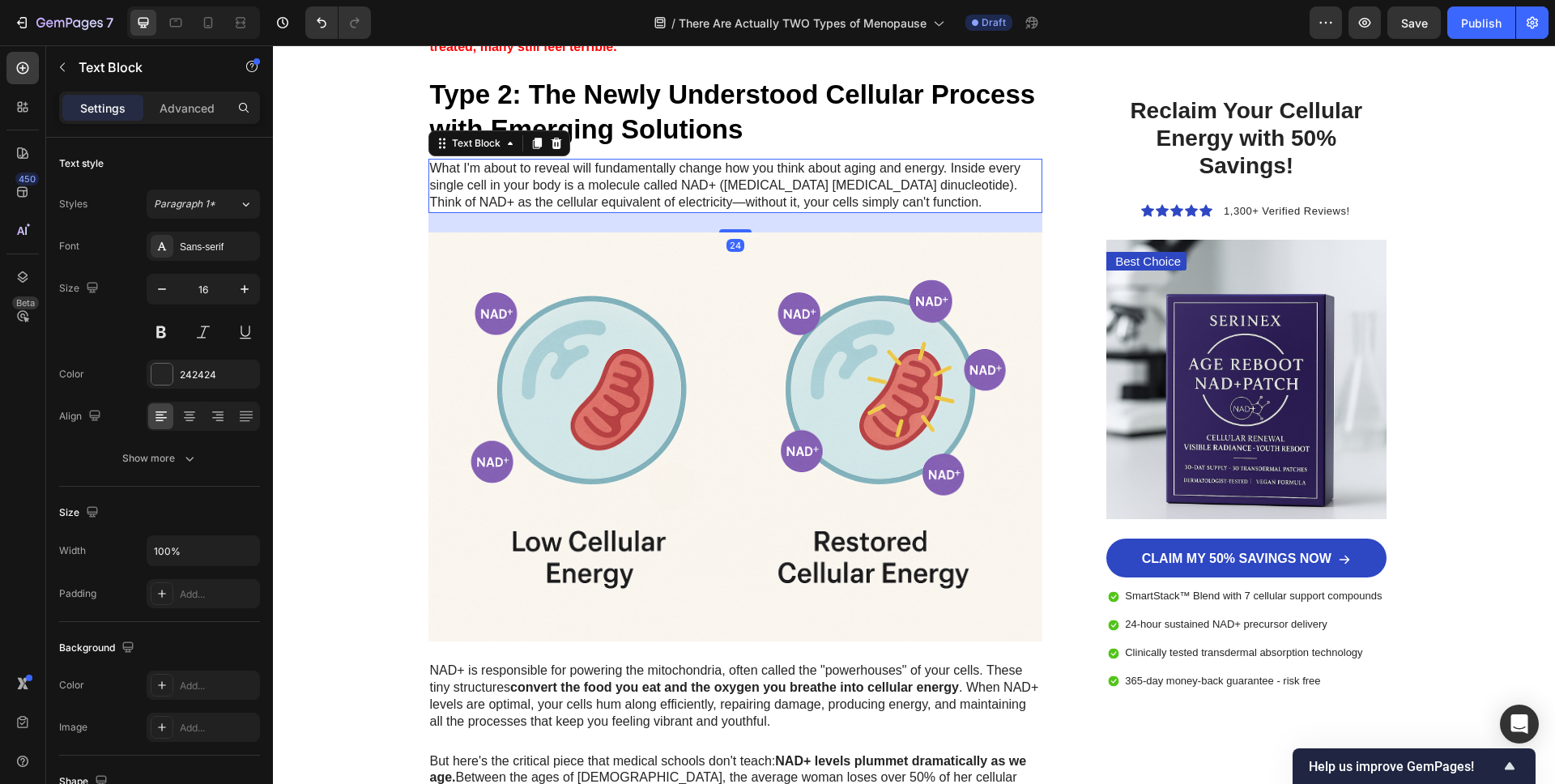
click at [777, 186] on p "What I'm about to reveal will fundamentally change how you think about aging an…" at bounding box center [735, 186] width 612 height 51
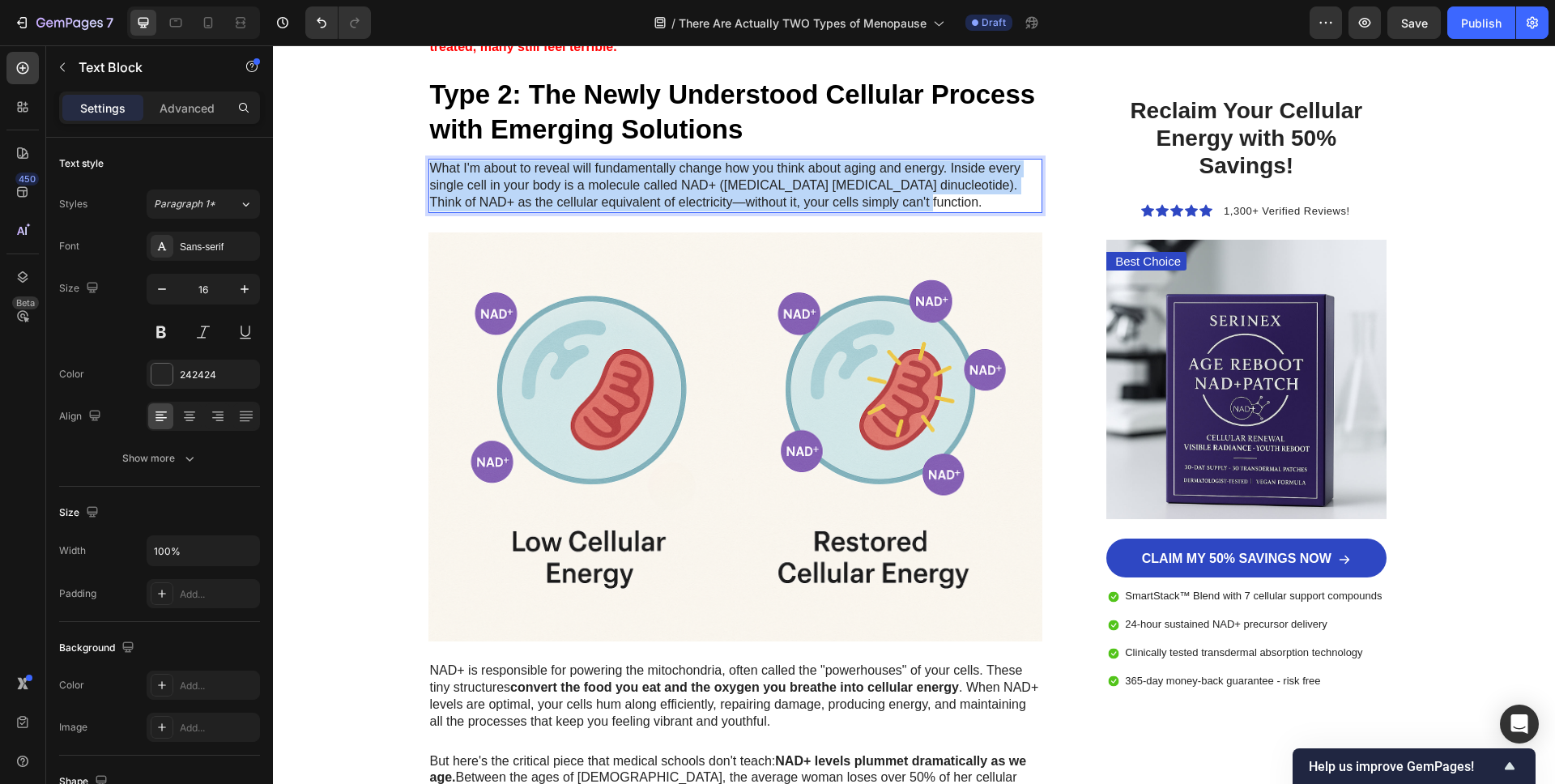
click at [777, 186] on p "What I'm about to reveal will fundamentally change how you think about aging an…" at bounding box center [735, 186] width 612 height 51
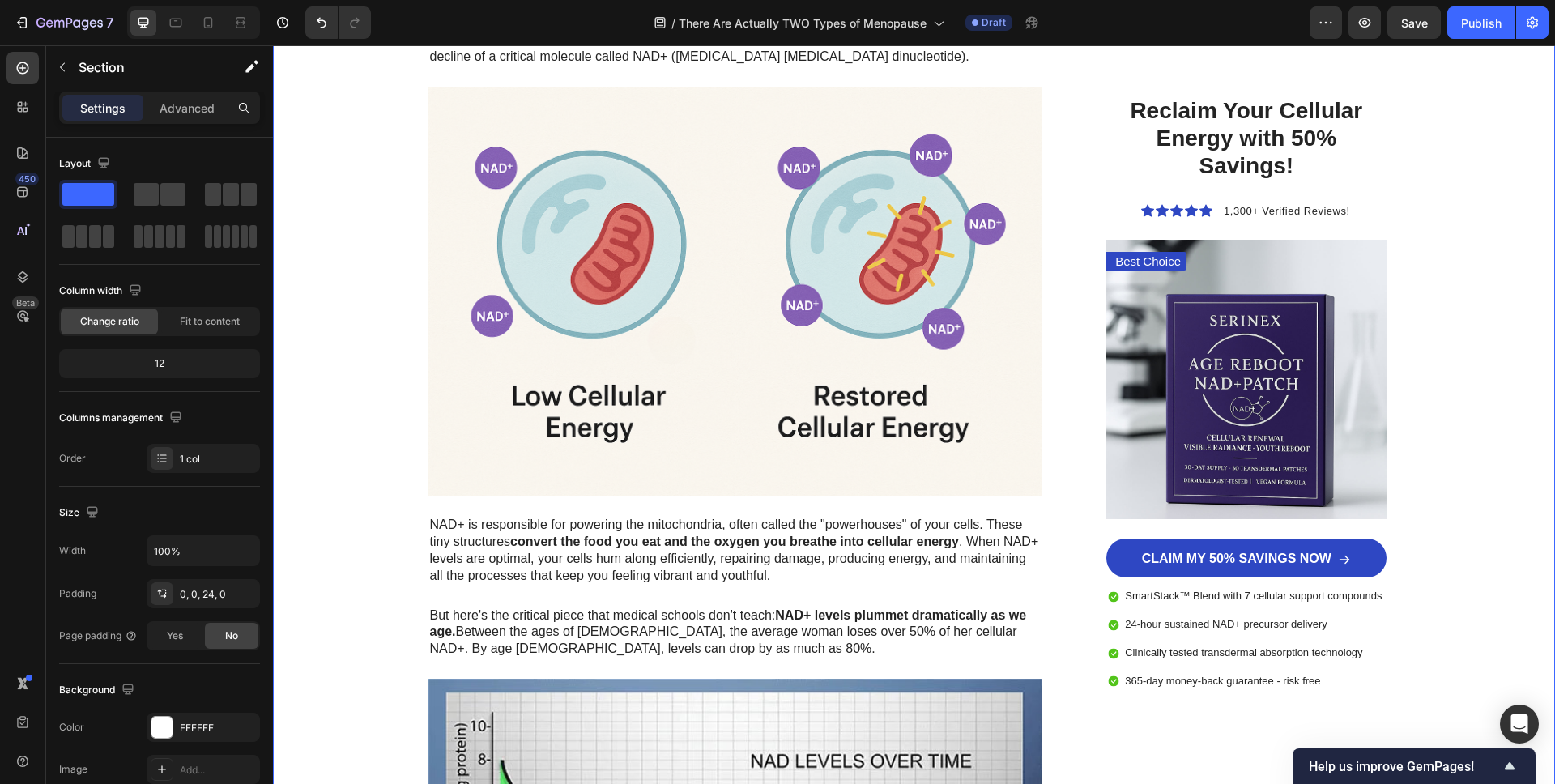
scroll to position [2672, 0]
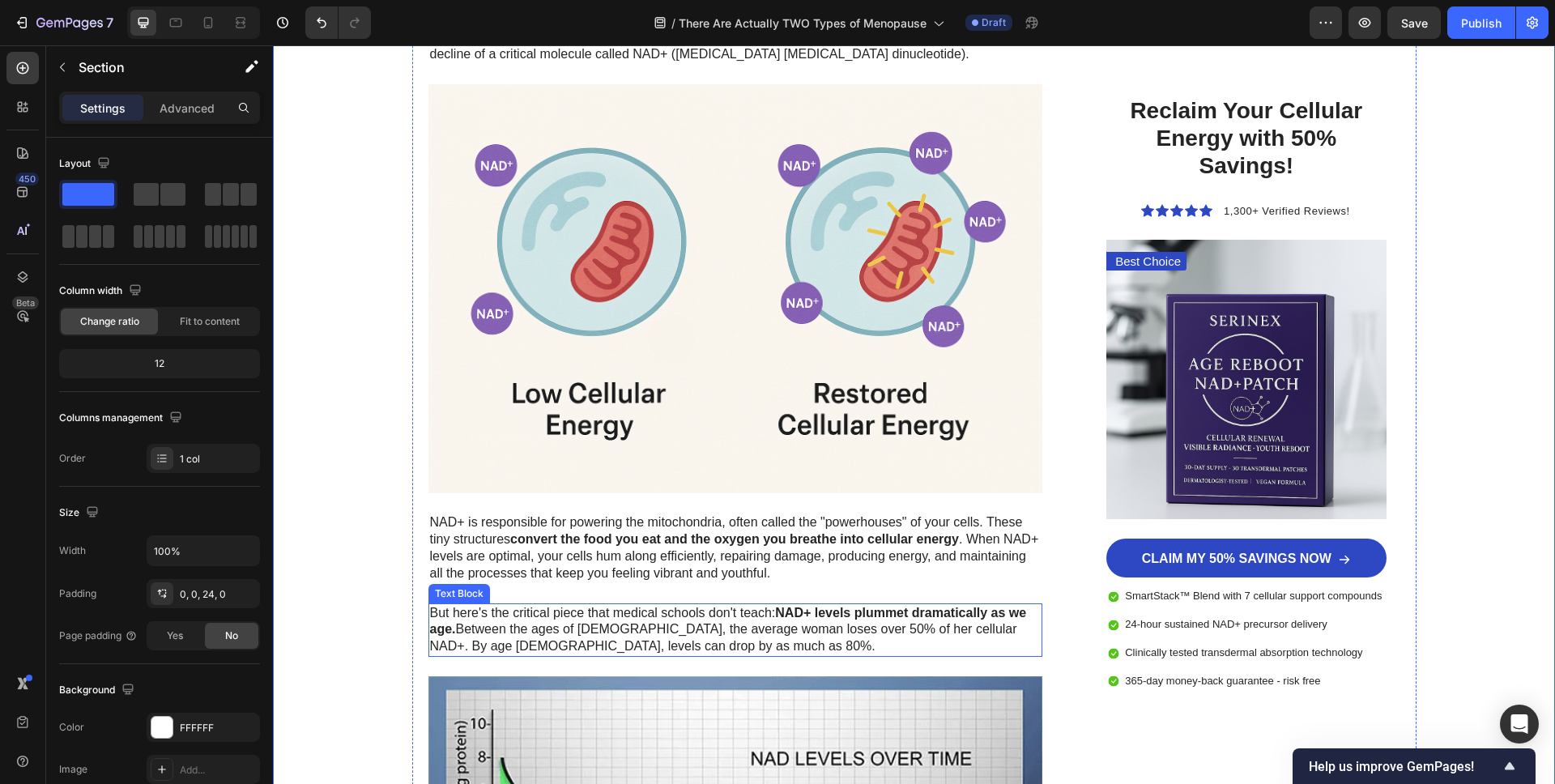
click at [675, 622] on p "But here's the critical piece that medical schools don't teach: NAD+ levels plu…" at bounding box center [735, 630] width 612 height 51
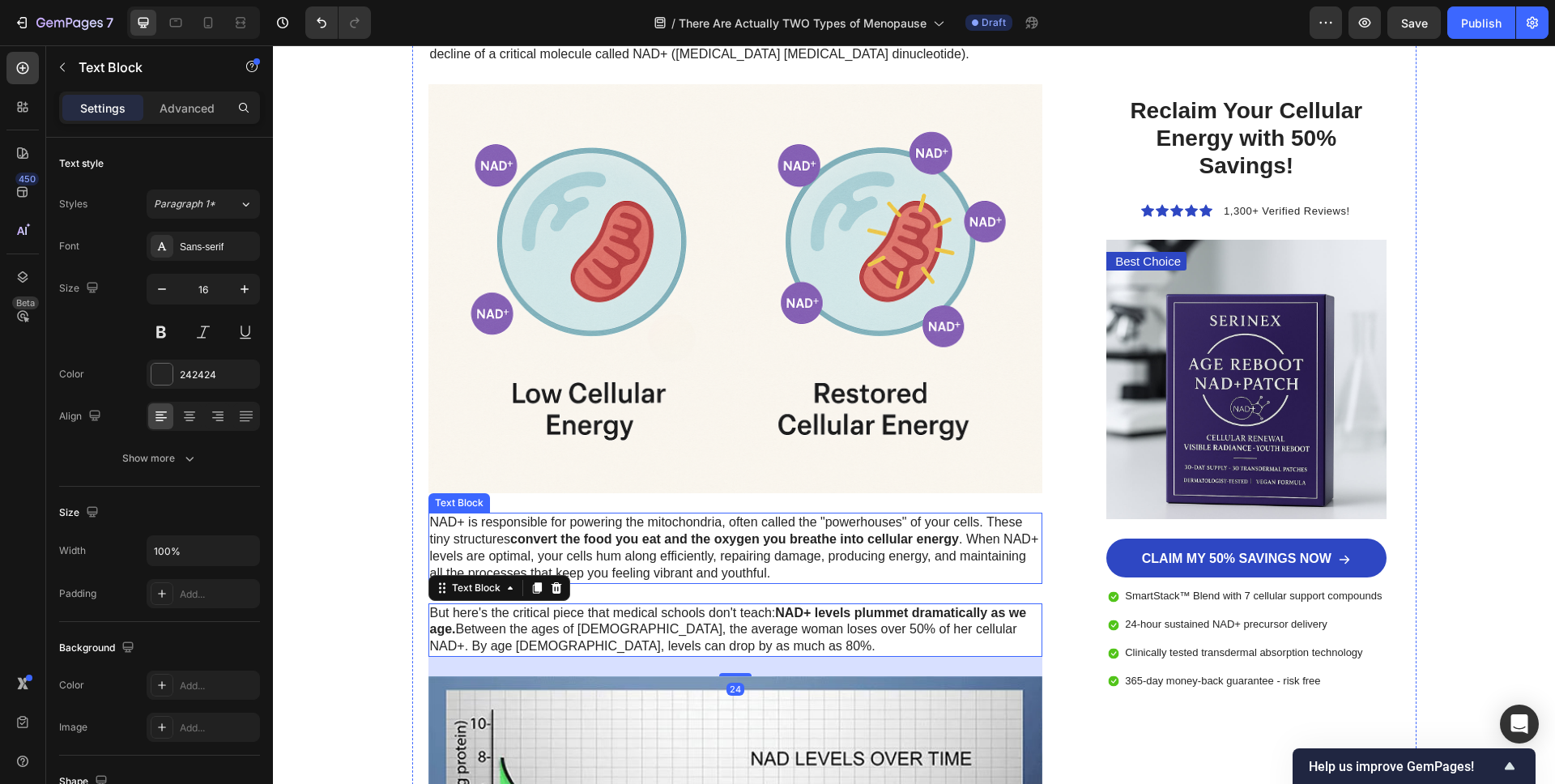
click at [644, 571] on p "NAD+ is responsible for powering the mitochondria, often called the "powerhouse…" at bounding box center [735, 548] width 612 height 67
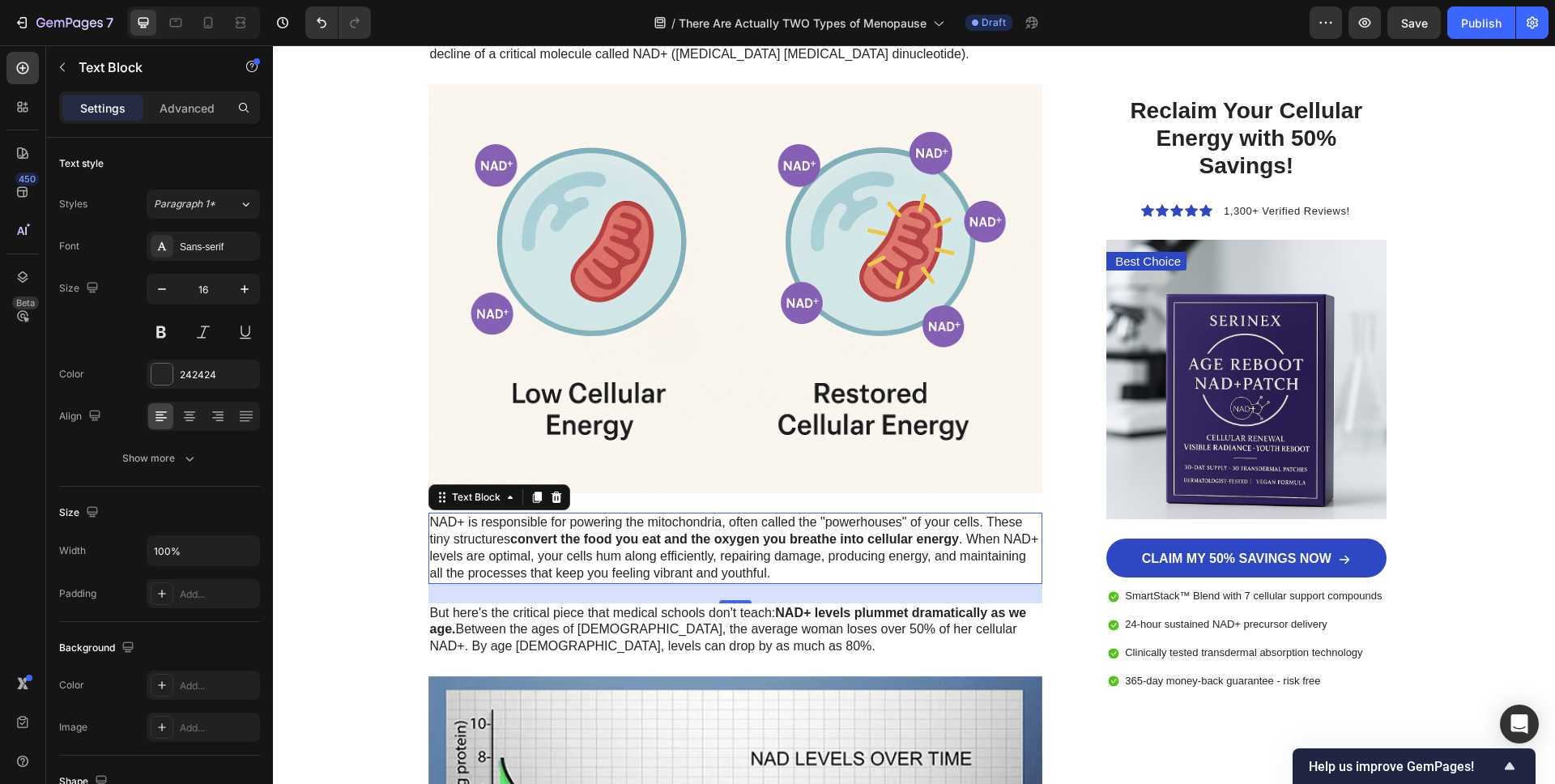
click at [630, 563] on p "NAD+ is responsible for powering the mitochondria, often called the "powerhouse…" at bounding box center [735, 548] width 612 height 67
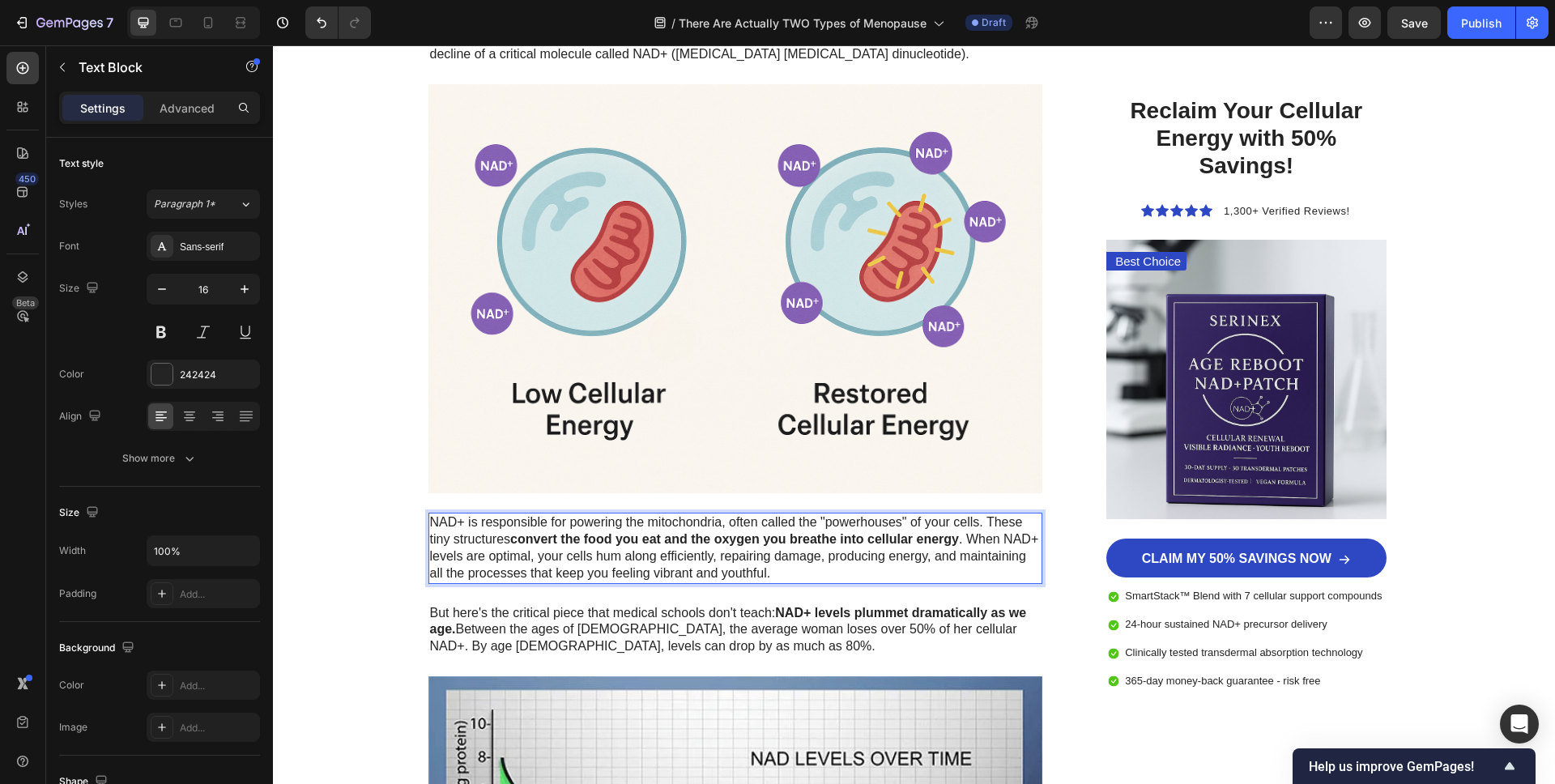
click at [634, 562] on p "NAD+ is responsible for powering the mitochondria, often called the "powerhouse…" at bounding box center [735, 548] width 612 height 67
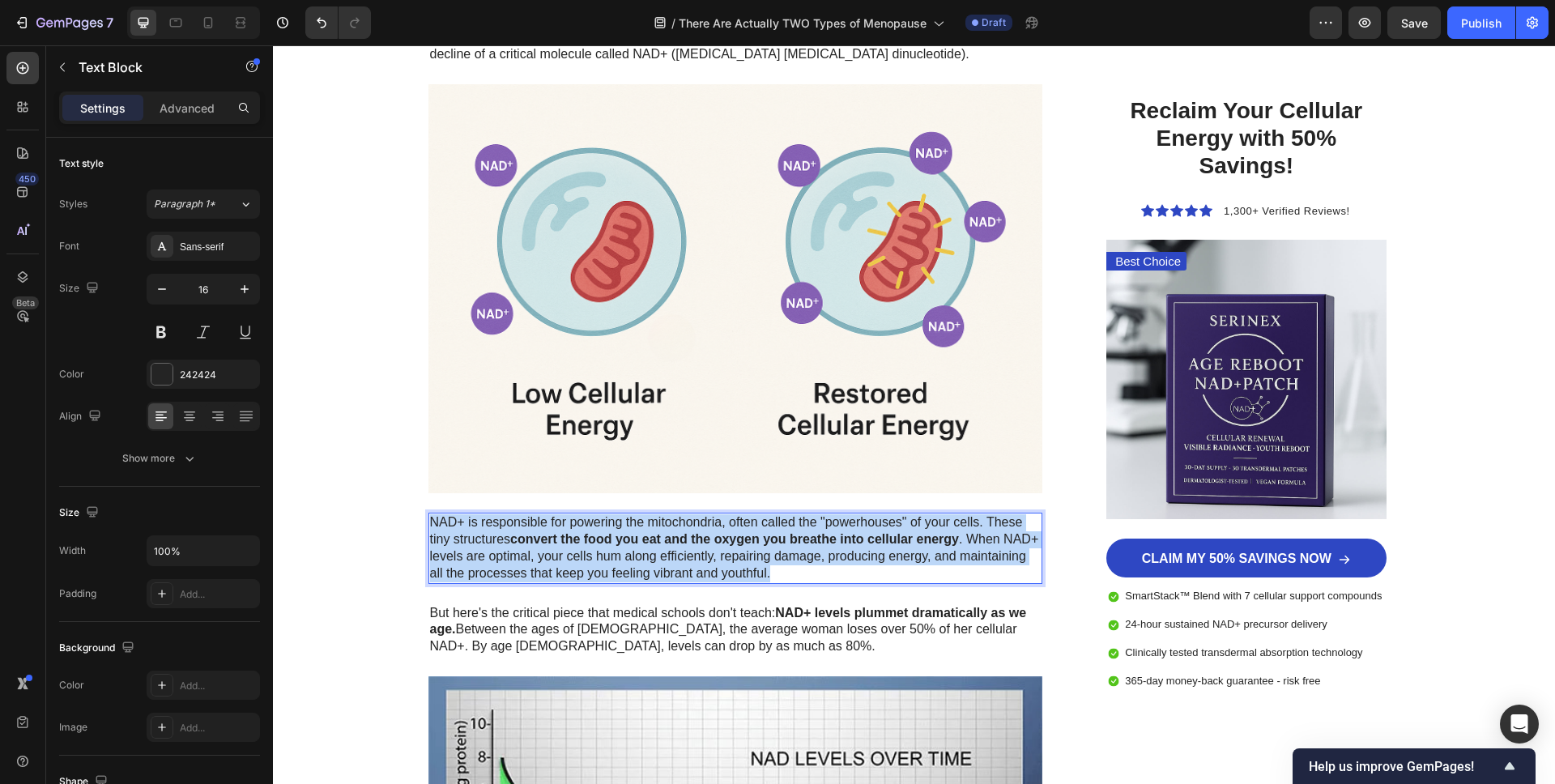
click at [634, 562] on p "NAD+ is responsible for powering the mitochondria, often called the "powerhouse…" at bounding box center [735, 548] width 612 height 67
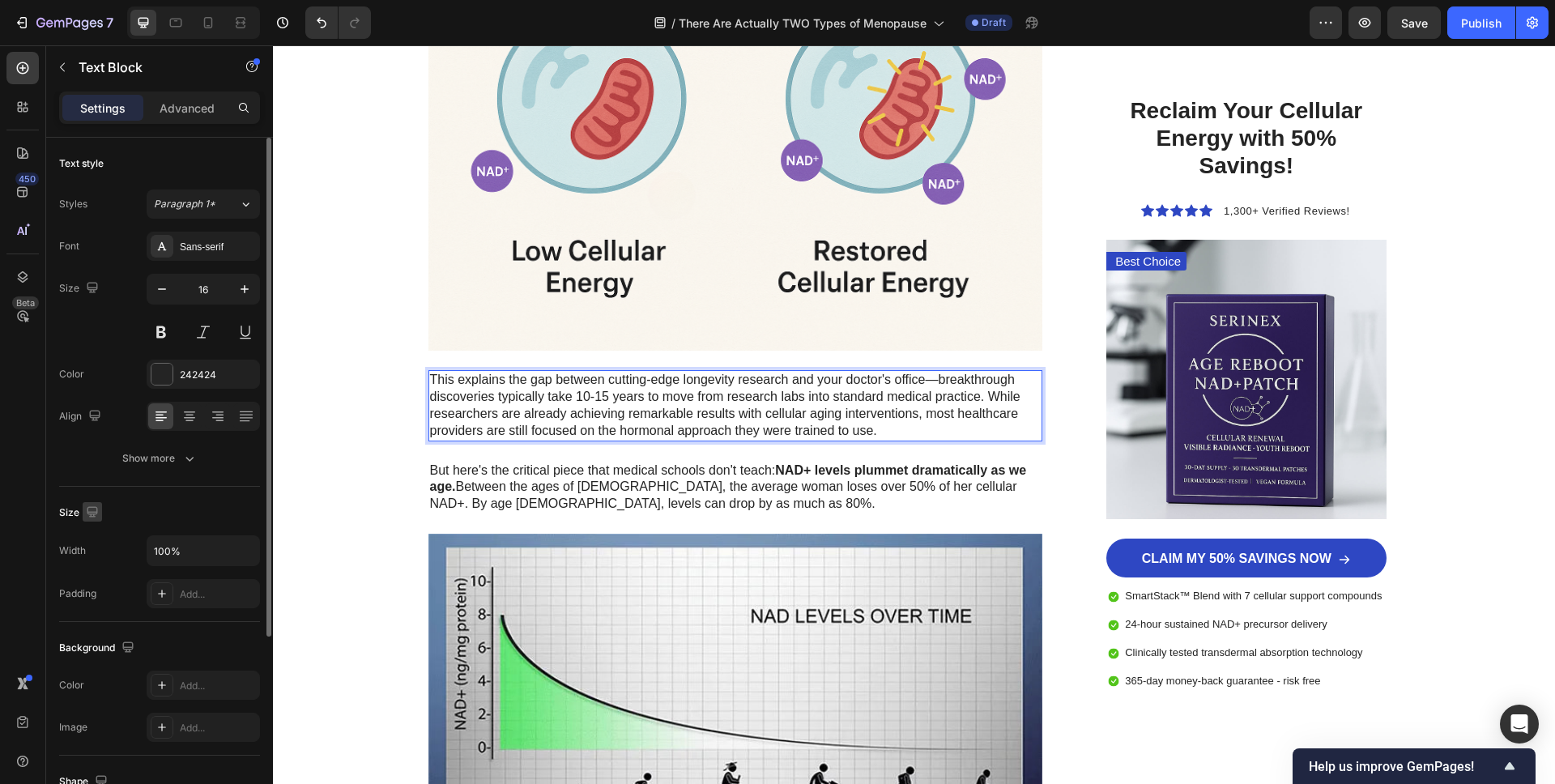
scroll to position [2815, 0]
click at [900, 427] on p "This explains the gap between cutting-edge longevity research and your doctor's…" at bounding box center [735, 405] width 612 height 67
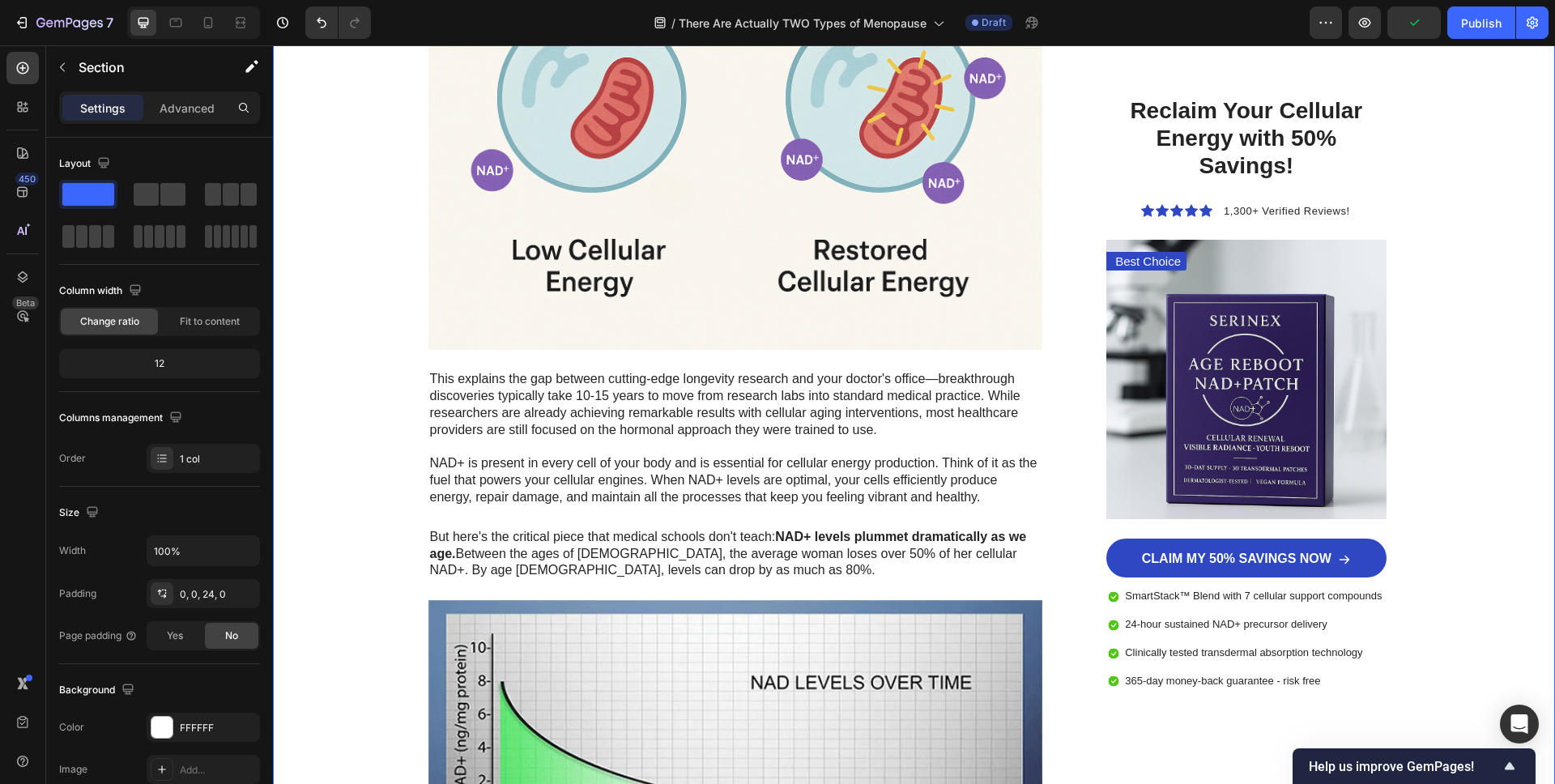
click at [545, 558] on p "But here's the critical piece that medical schools don't teach: NAD+ levels plu…" at bounding box center [735, 554] width 612 height 51
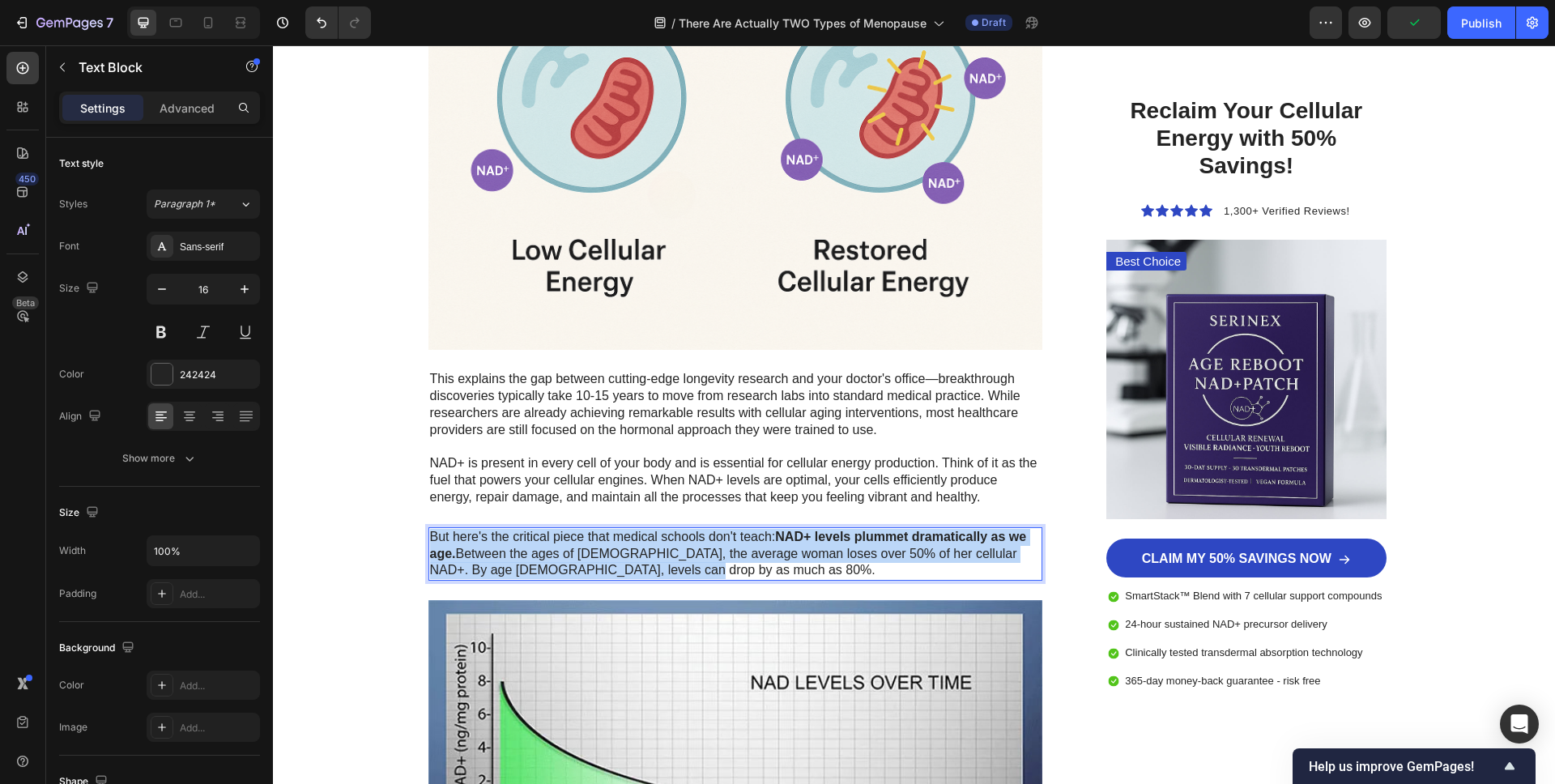
click at [545, 558] on p "But here's the critical piece that medical schools don't teach: NAD+ levels plu…" at bounding box center [735, 554] width 612 height 51
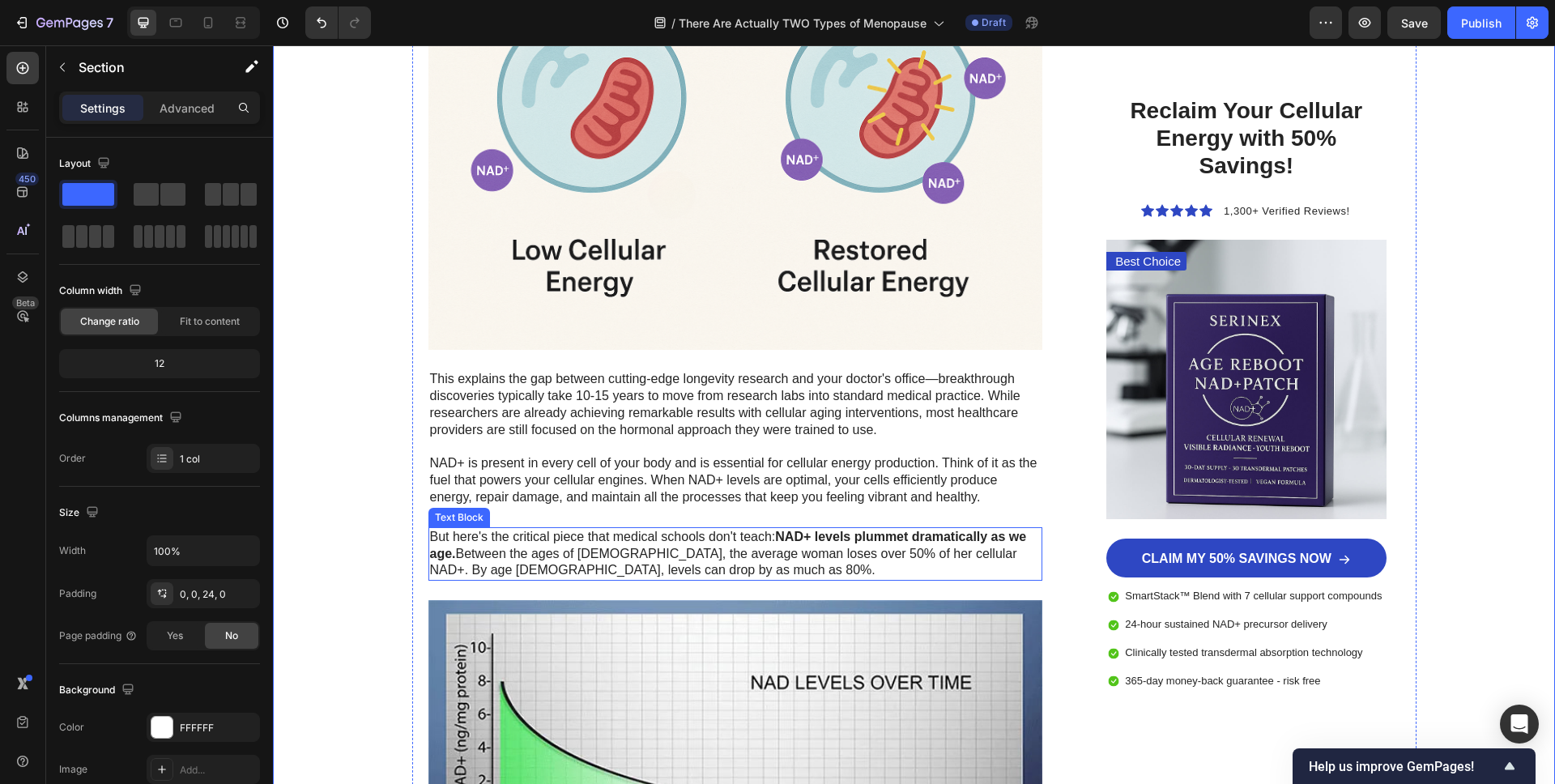
click at [480, 548] on p "But here's the critical piece that medical schools don't teach: NAD+ levels plu…" at bounding box center [735, 554] width 612 height 51
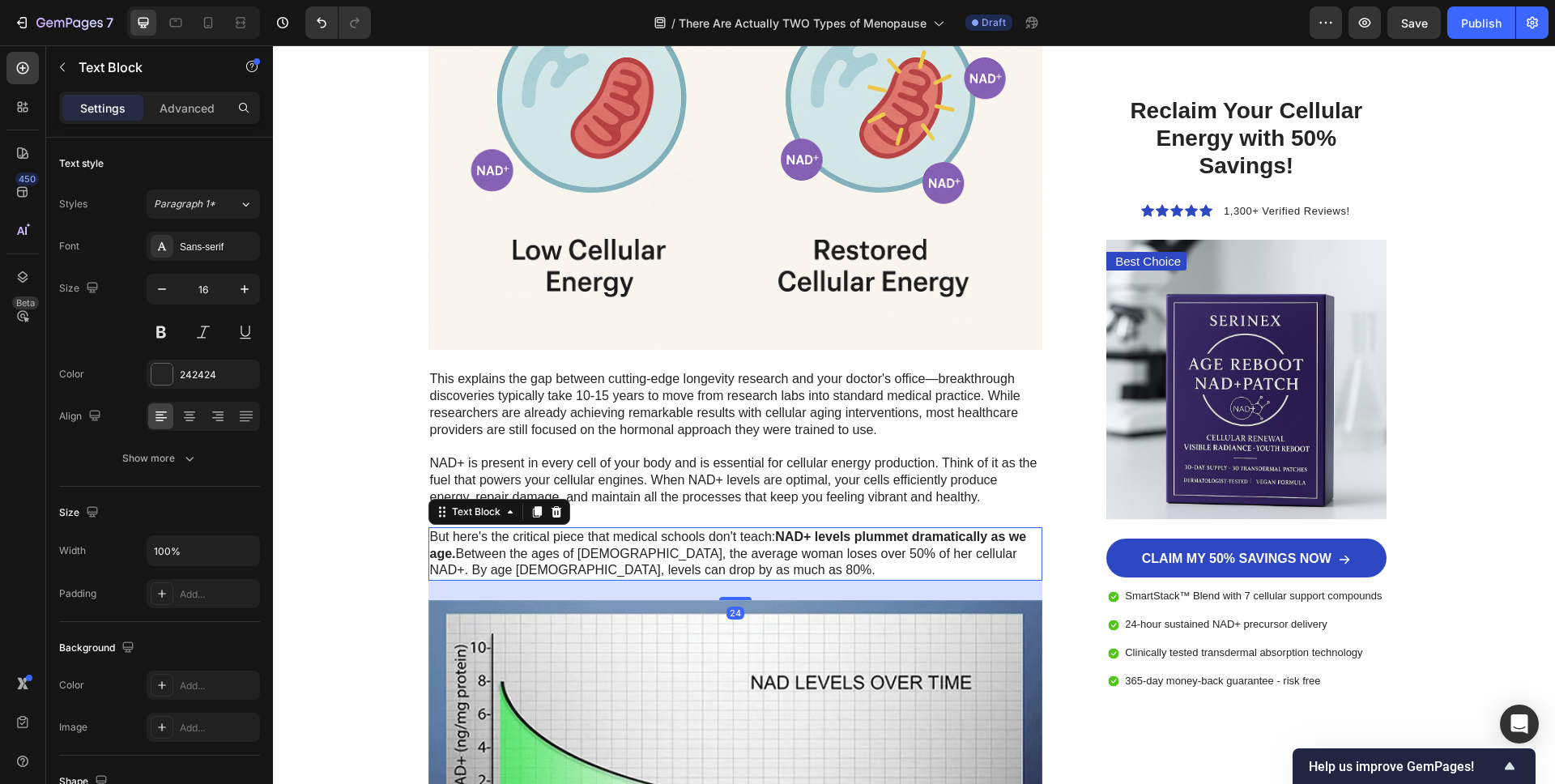
click at [556, 511] on icon at bounding box center [556, 511] width 11 height 12
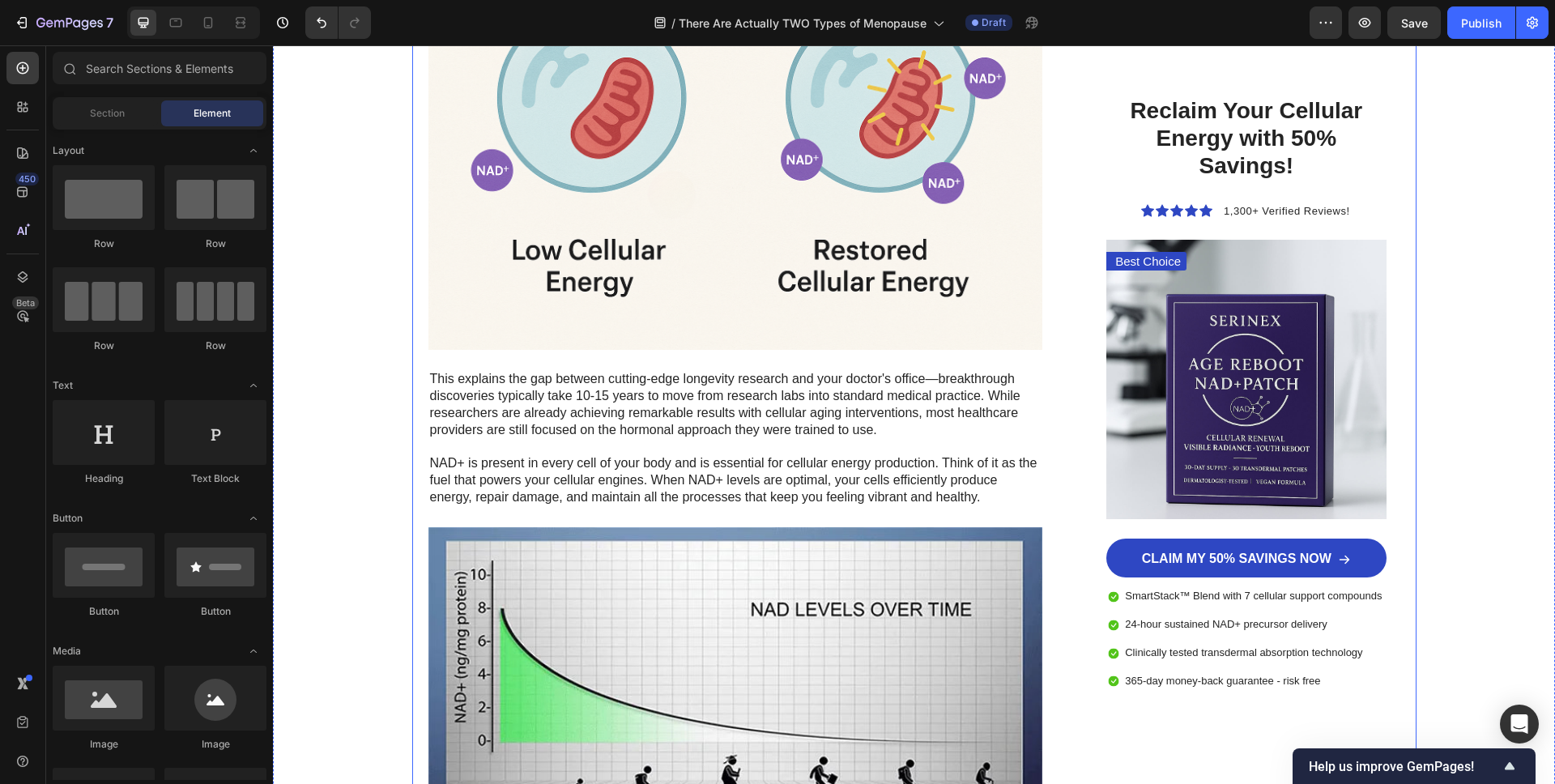
click at [770, 488] on p "NAD+ is present in every cell of your body and is essential for cellular energy…" at bounding box center [735, 480] width 612 height 51
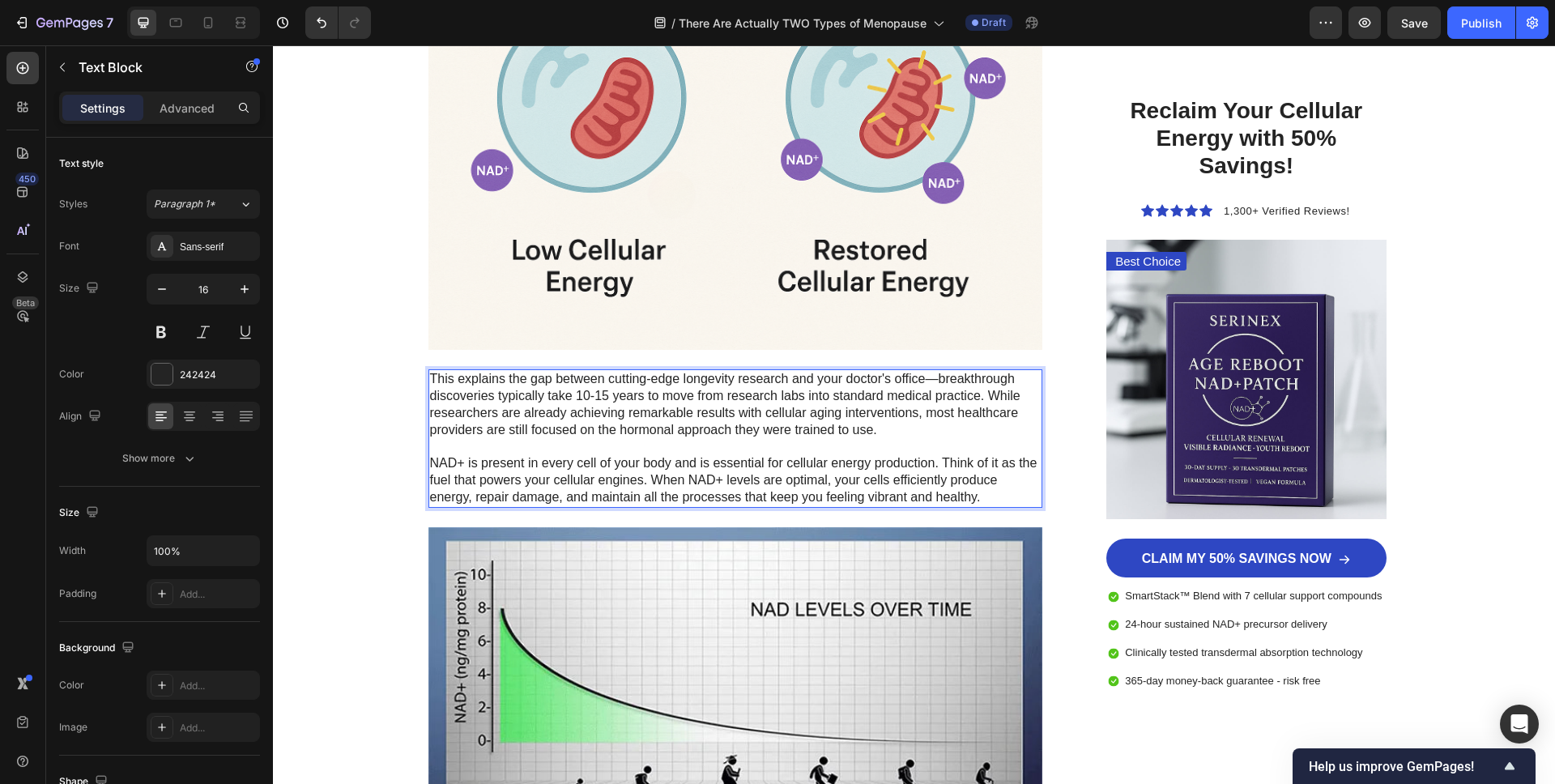
drag, startPoint x: 988, startPoint y: 487, endPoint x: 997, endPoint y: 488, distance: 9.1
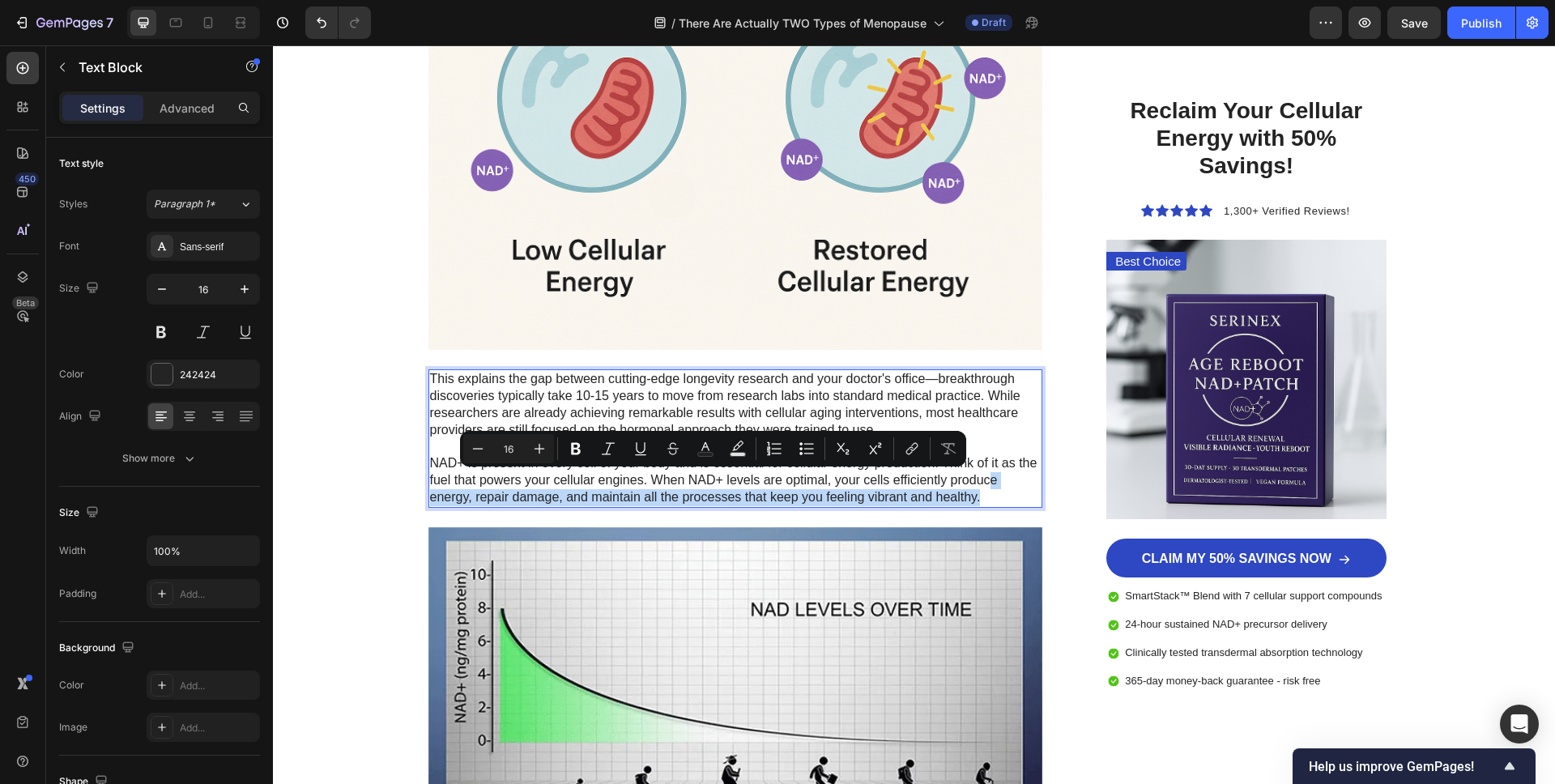
click at [998, 495] on p "NAD+ is present in every cell of your body and is essential for cellular energy…" at bounding box center [735, 480] width 612 height 51
click at [992, 498] on p "NAD+ is present in every cell of your body and is essential for cellular energy…" at bounding box center [735, 480] width 612 height 51
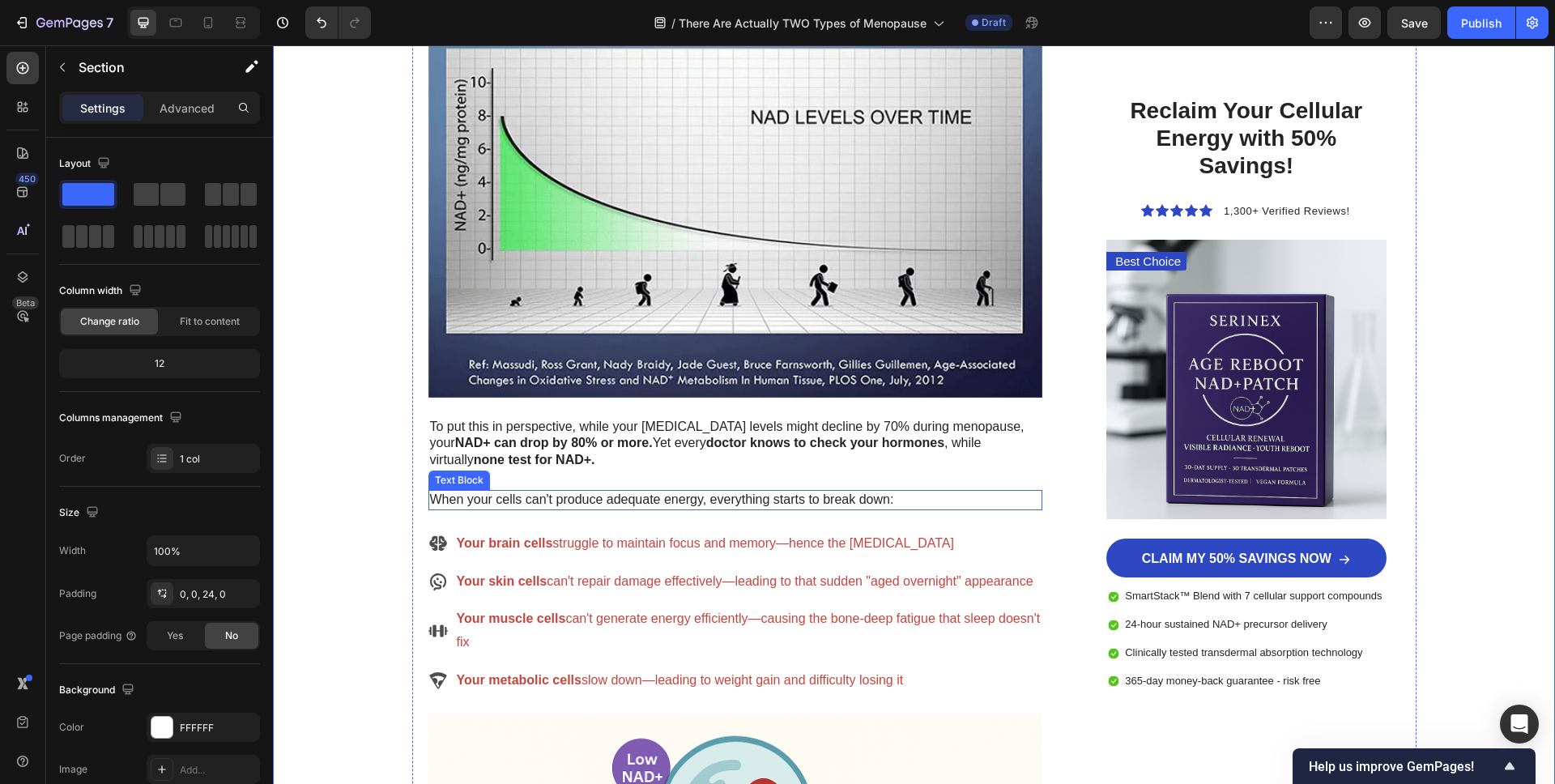
scroll to position [3362, 0]
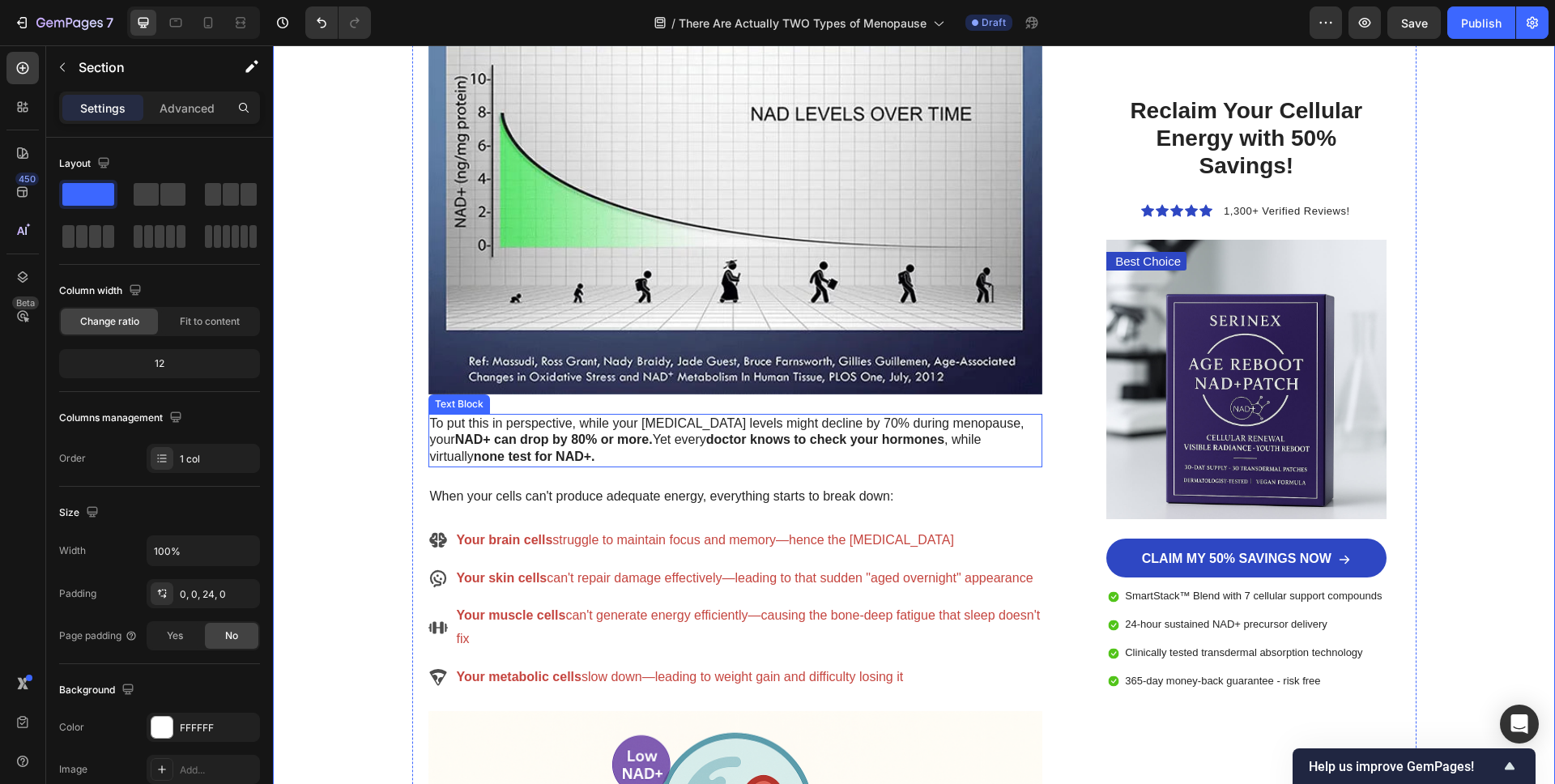
click at [615, 432] on p "To put this in perspective, while your [MEDICAL_DATA] levels might decline by 7…" at bounding box center [735, 440] width 612 height 51
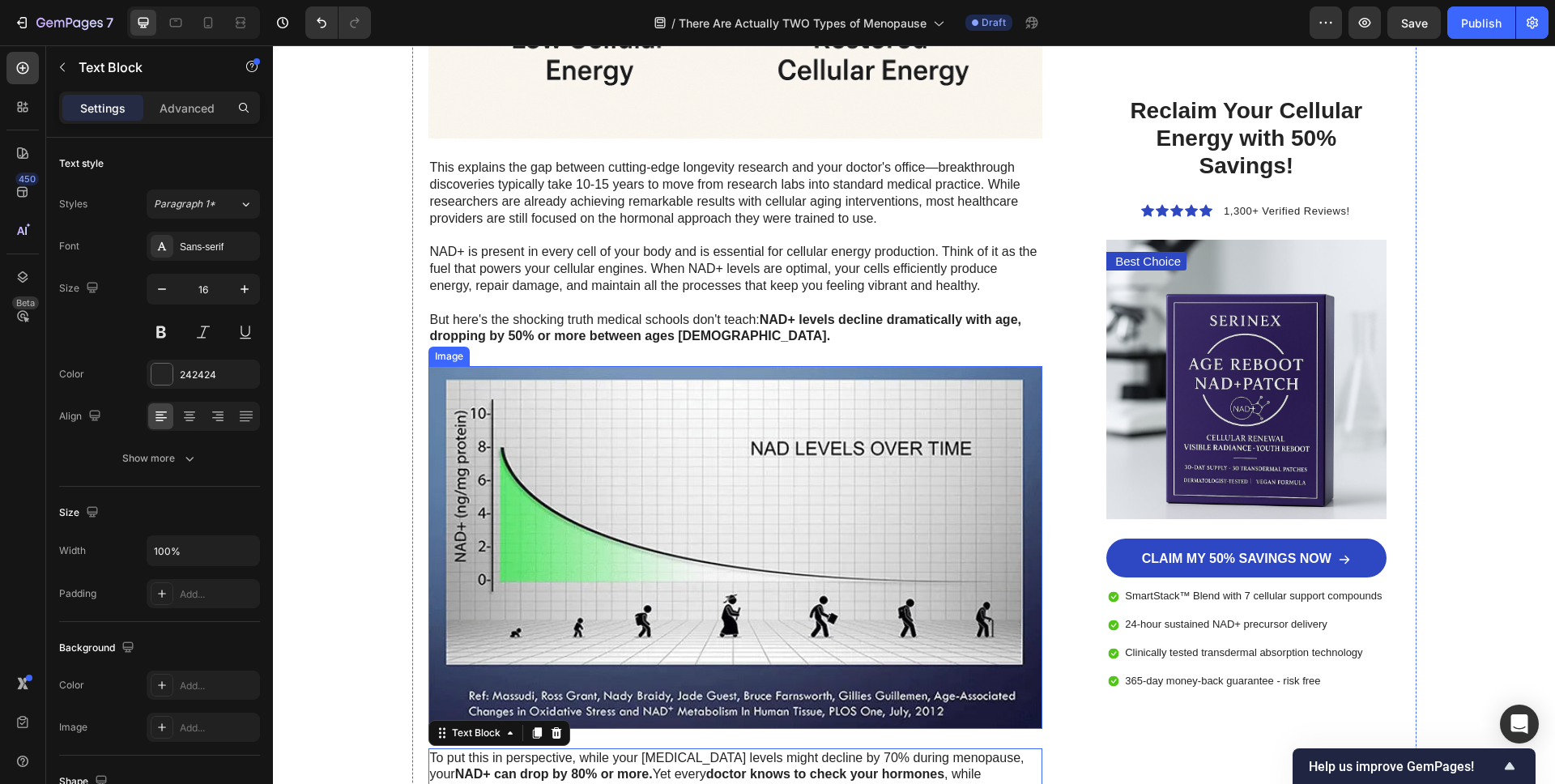
scroll to position [3021, 0]
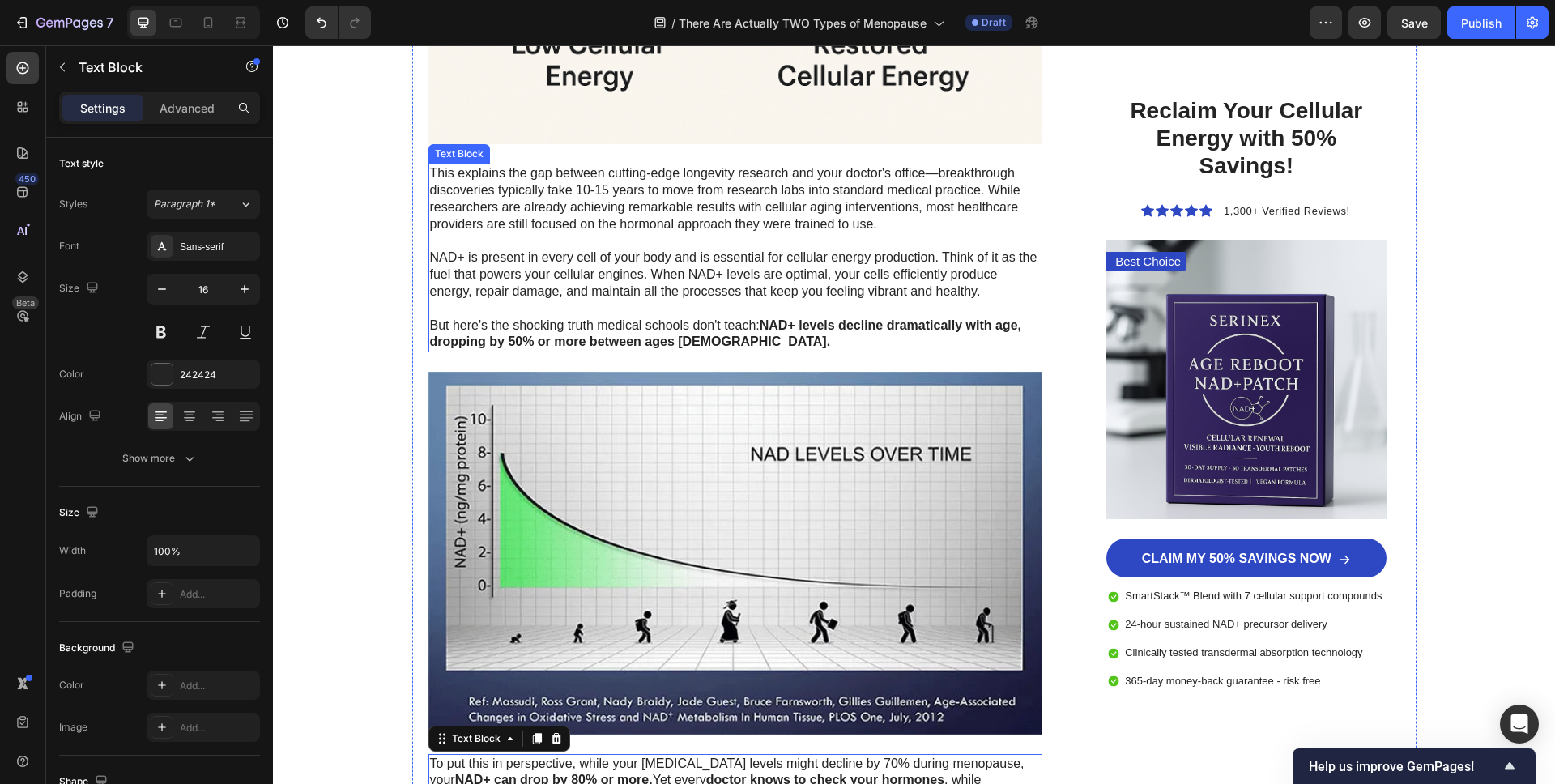
click at [628, 337] on strong "NAD+ levels decline dramatically with age, dropping by 50% or more between ages…" at bounding box center [726, 333] width 591 height 31
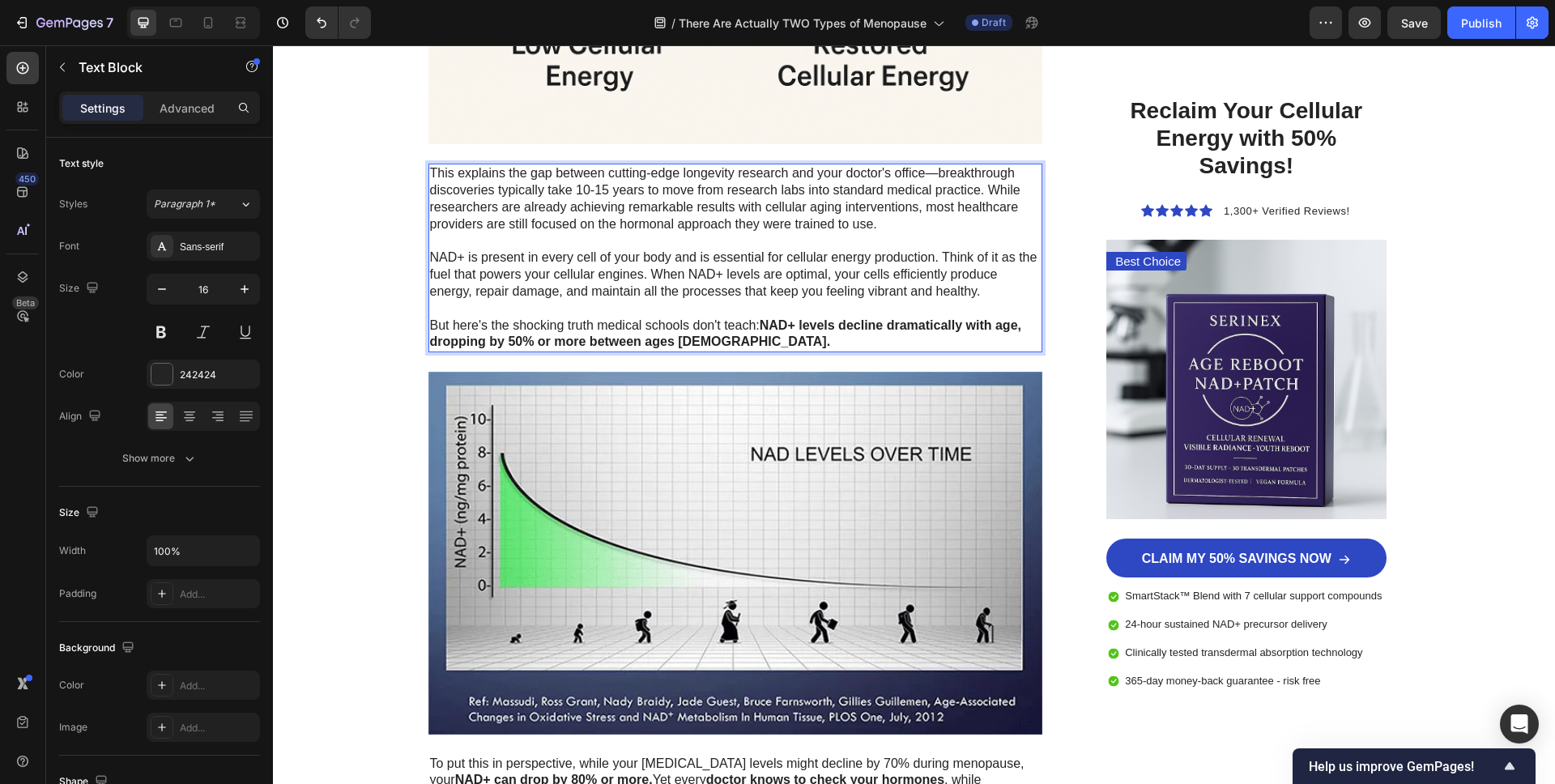
click at [628, 337] on strong "NAD+ levels decline dramatically with age, dropping by 50% or more between ages…" at bounding box center [726, 333] width 591 height 31
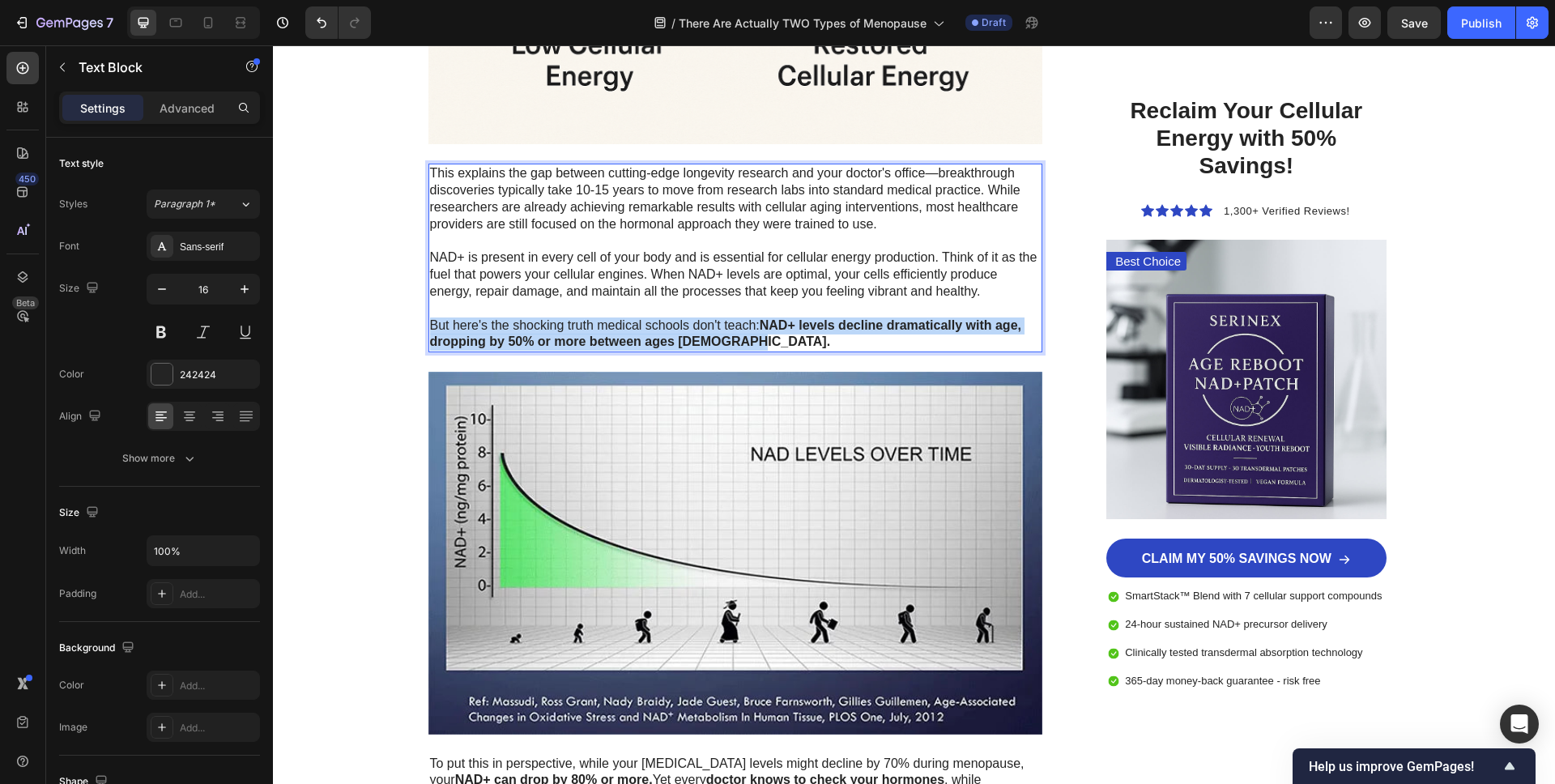
click at [628, 337] on strong "NAD+ levels decline dramatically with age, dropping by 50% or more between ages…" at bounding box center [726, 333] width 591 height 31
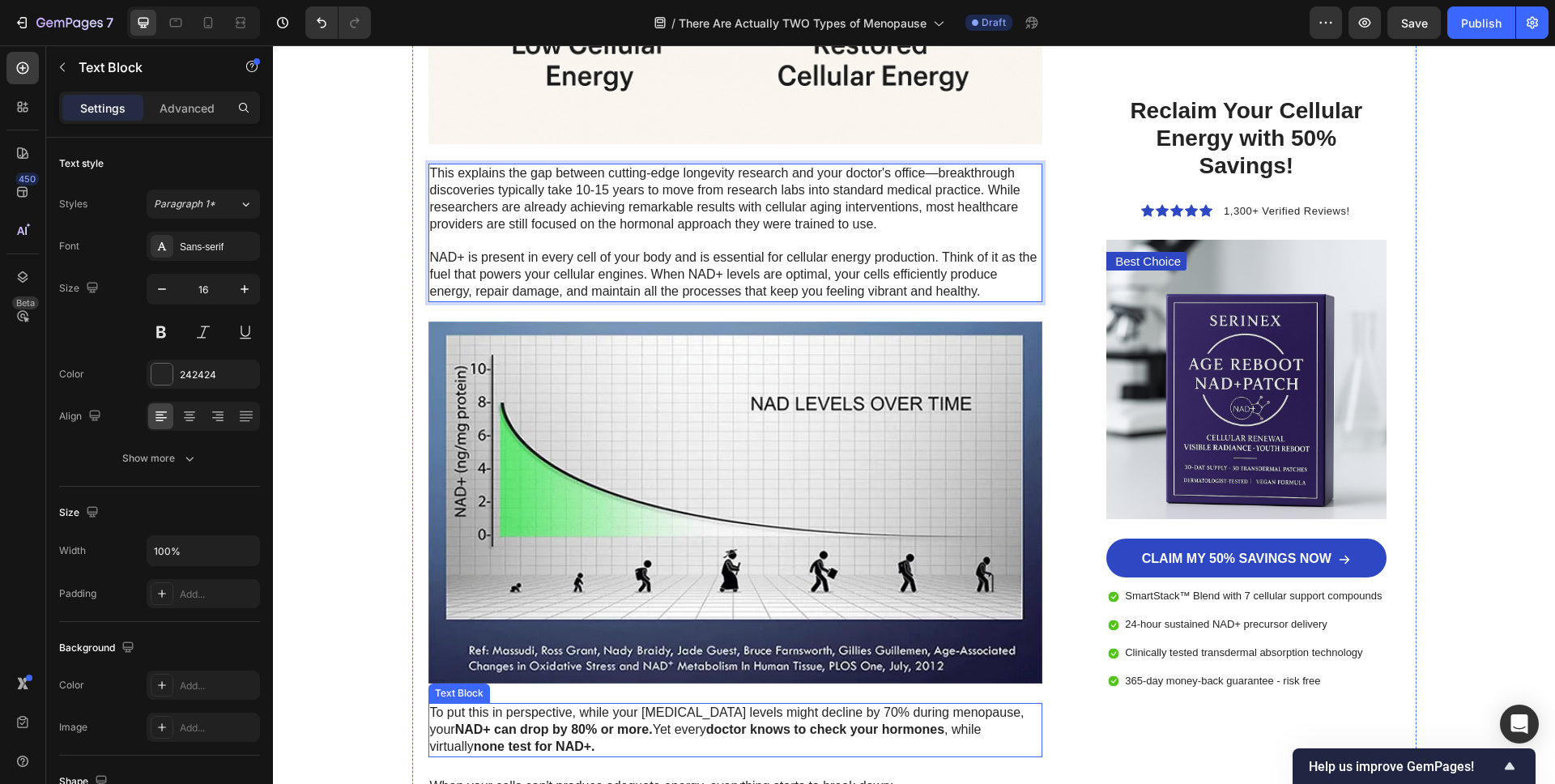
click at [583, 727] on strong "NAD+ can drop by 80% or more." at bounding box center [554, 729] width 198 height 14
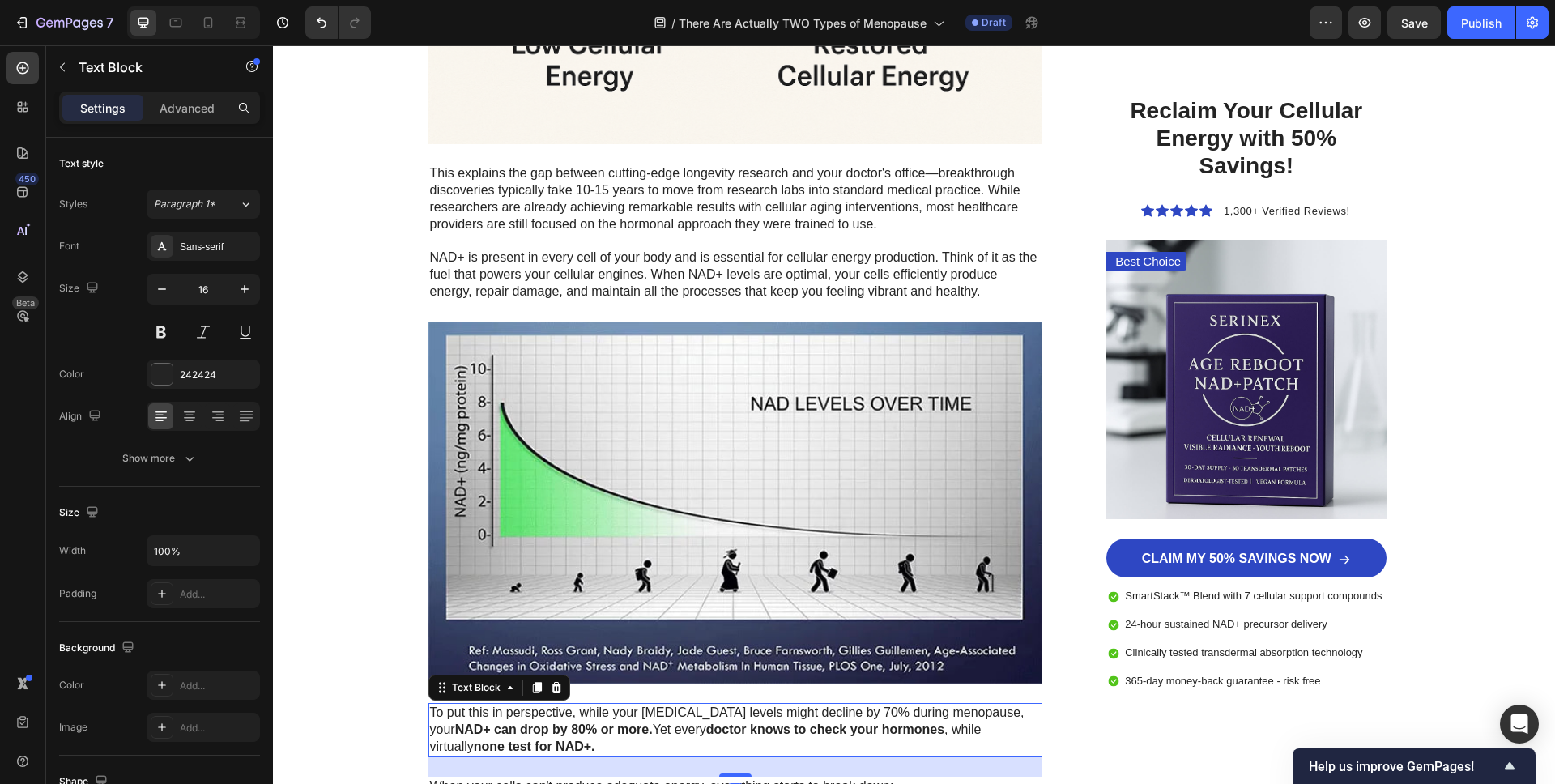
click at [583, 727] on strong "NAD+ can drop by 80% or more." at bounding box center [554, 729] width 198 height 14
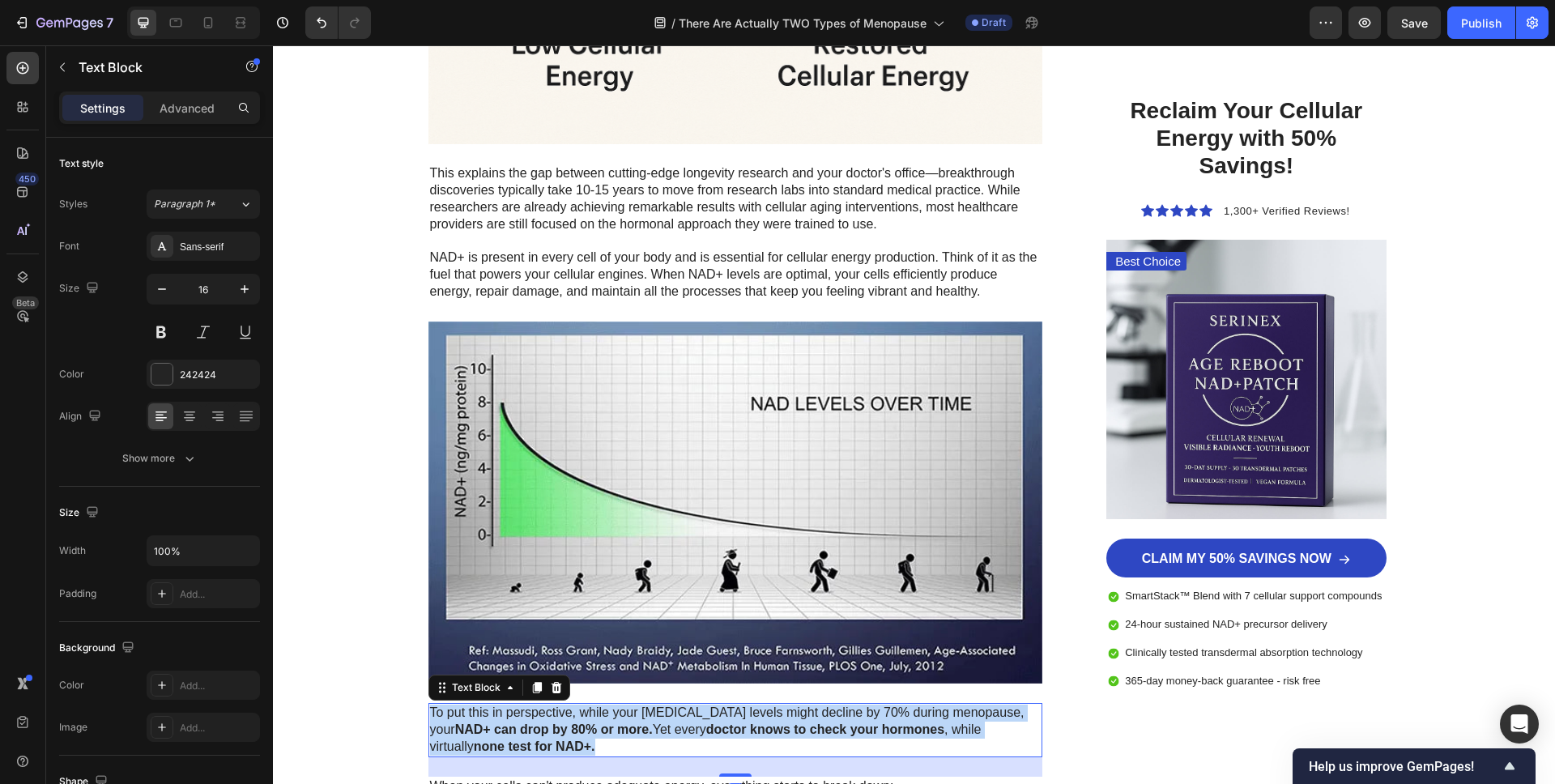
click at [583, 727] on strong "NAD+ can drop by 80% or more." at bounding box center [554, 729] width 198 height 14
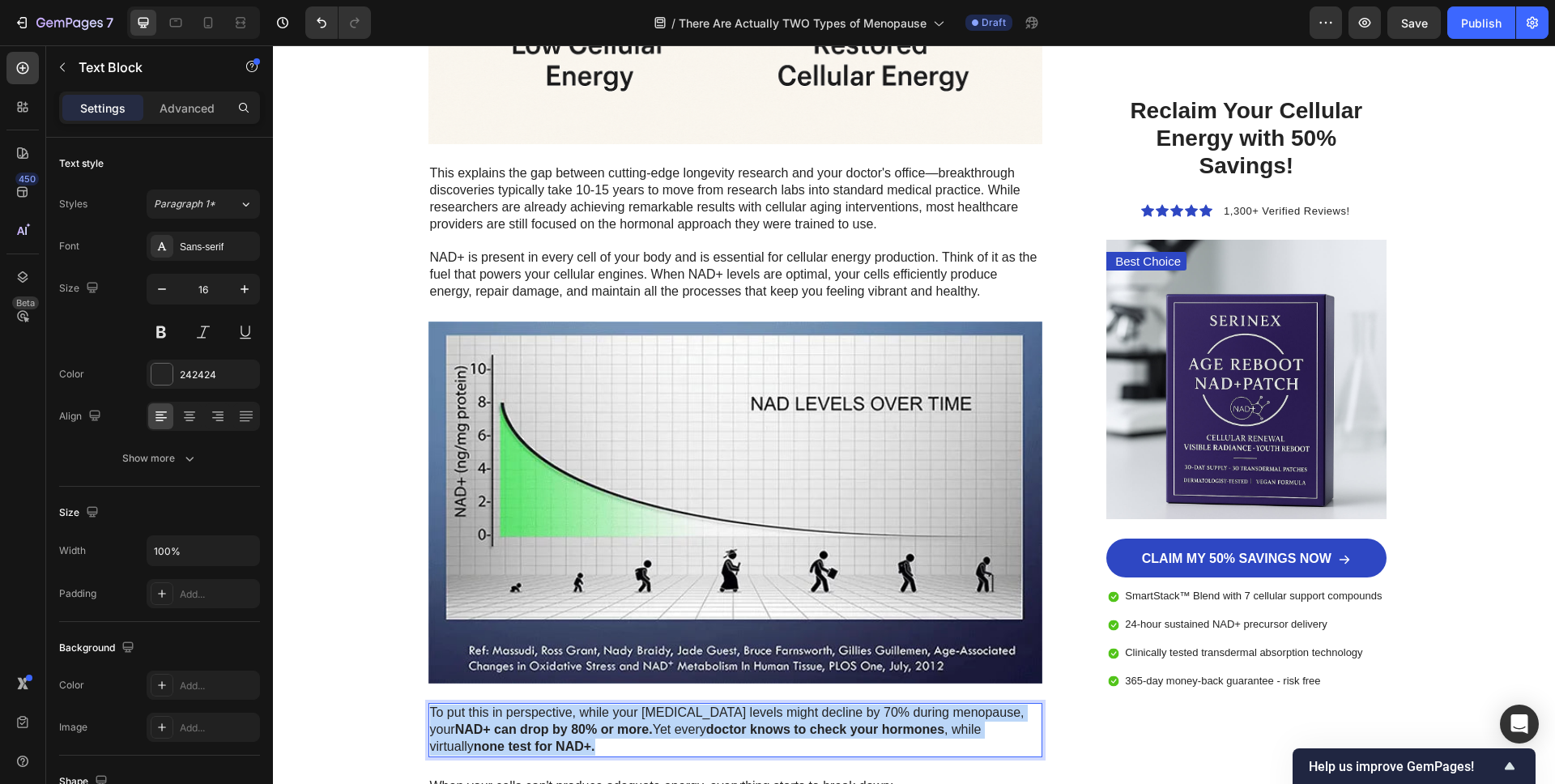
click at [583, 727] on strong "NAD+ can drop by 80% or more." at bounding box center [554, 729] width 198 height 14
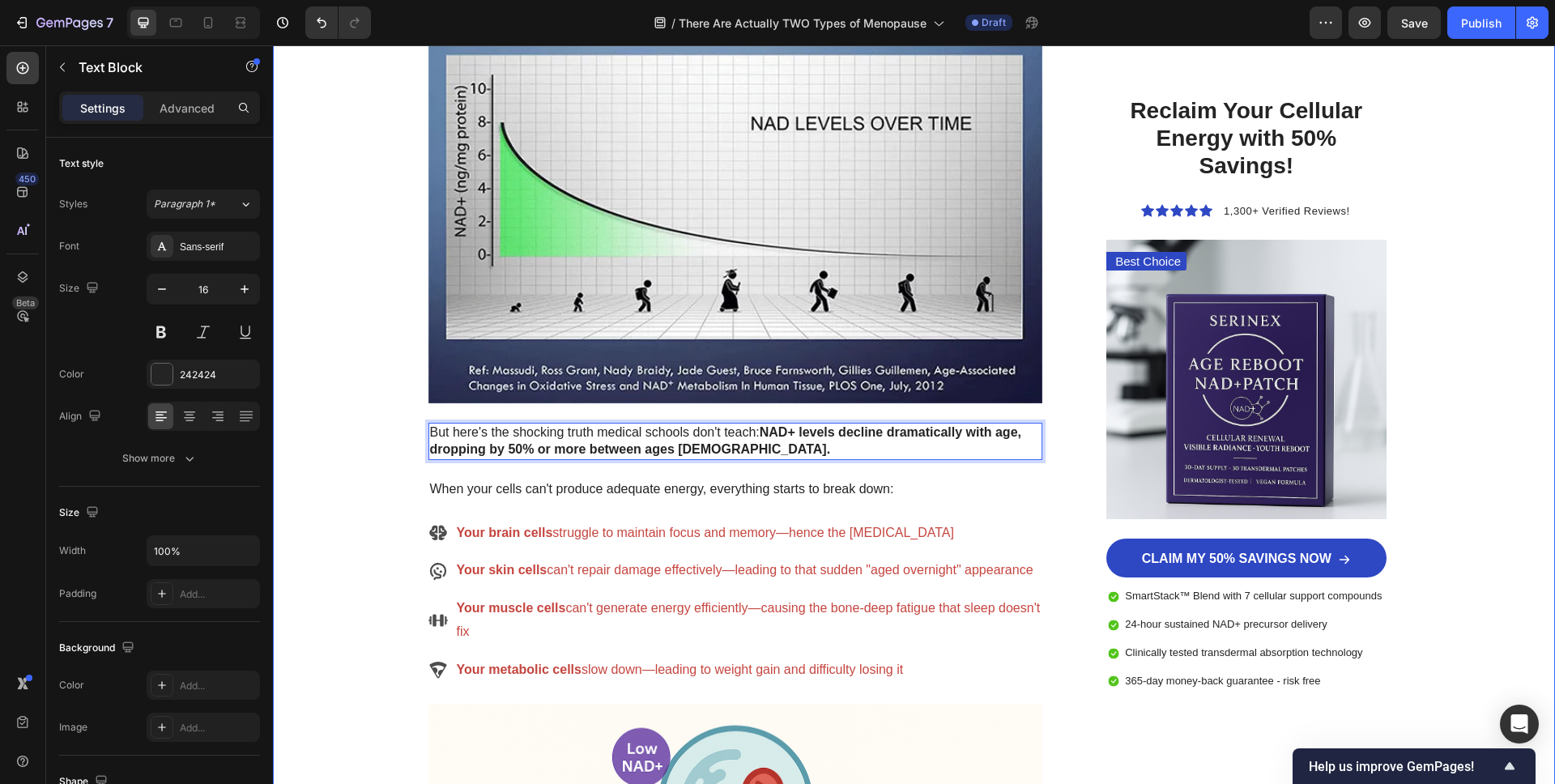
scroll to position [3316, 0]
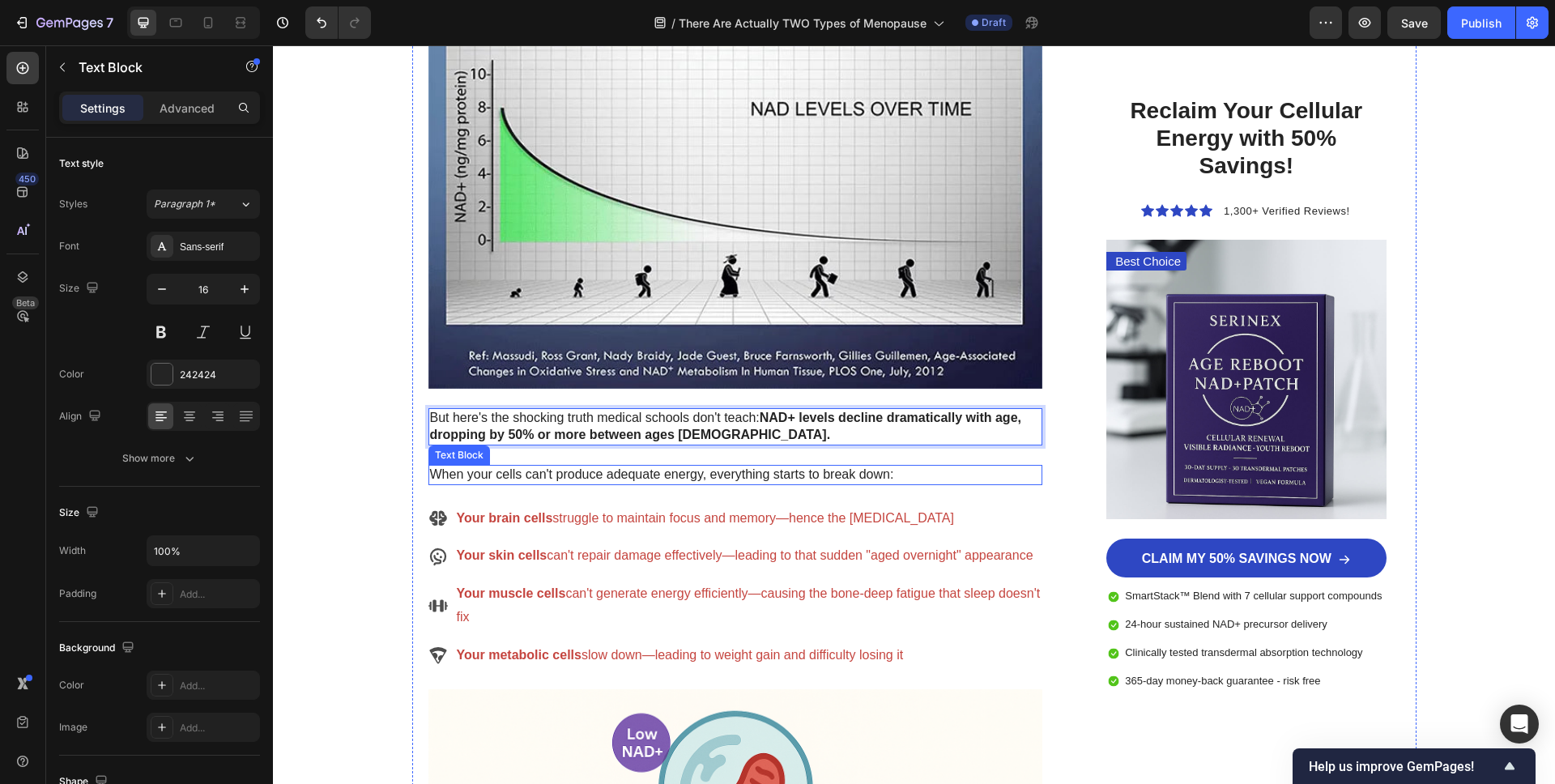
click at [553, 473] on p "When your cells can't produce adequate energy, everything starts to break down:" at bounding box center [735, 474] width 612 height 17
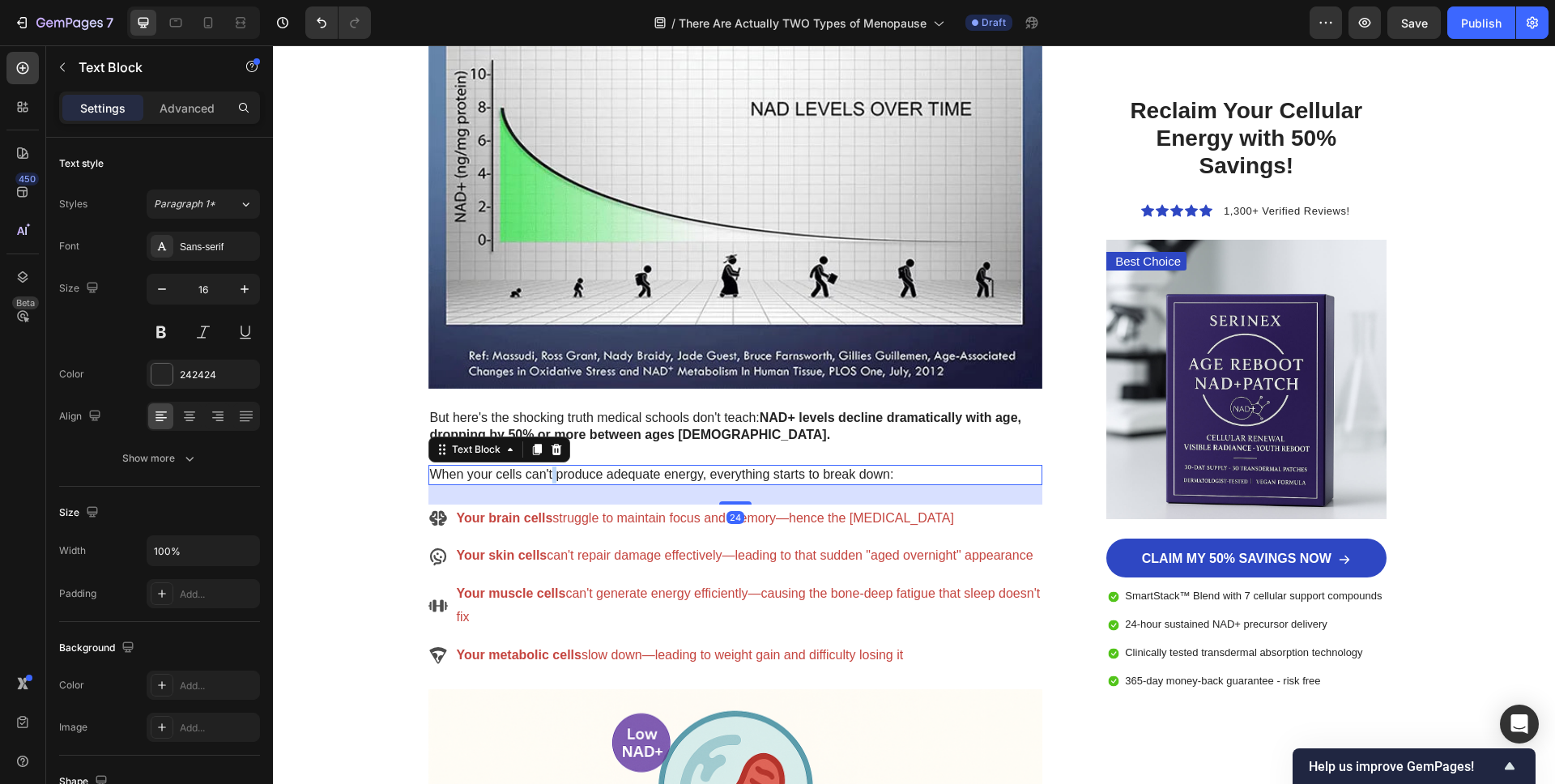
click at [553, 473] on p "When your cells can't produce adequate energy, everything starts to break down:" at bounding box center [735, 474] width 612 height 17
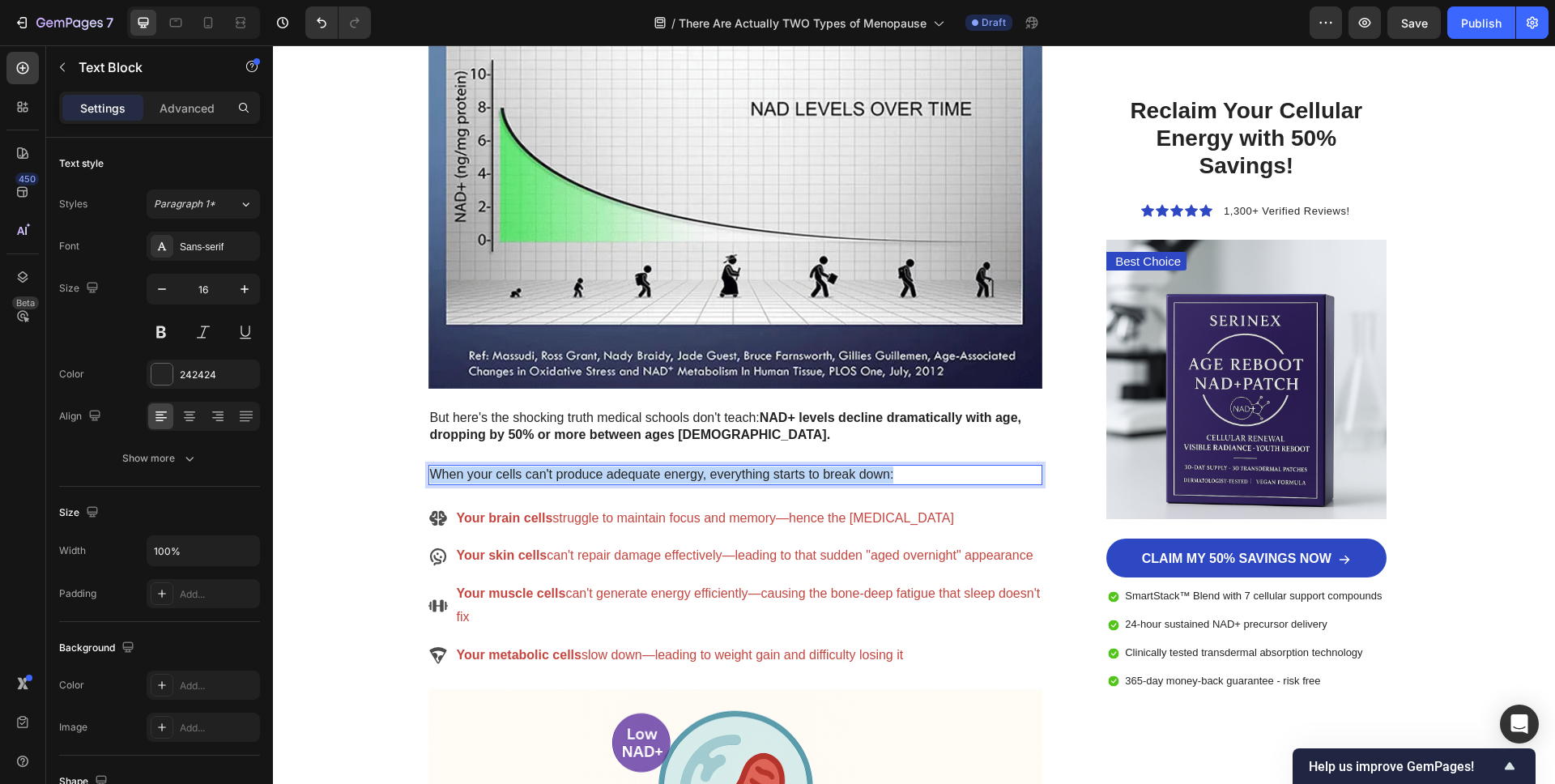
click at [553, 473] on p "When your cells can't produce adequate energy, everything starts to break down:" at bounding box center [735, 474] width 612 height 17
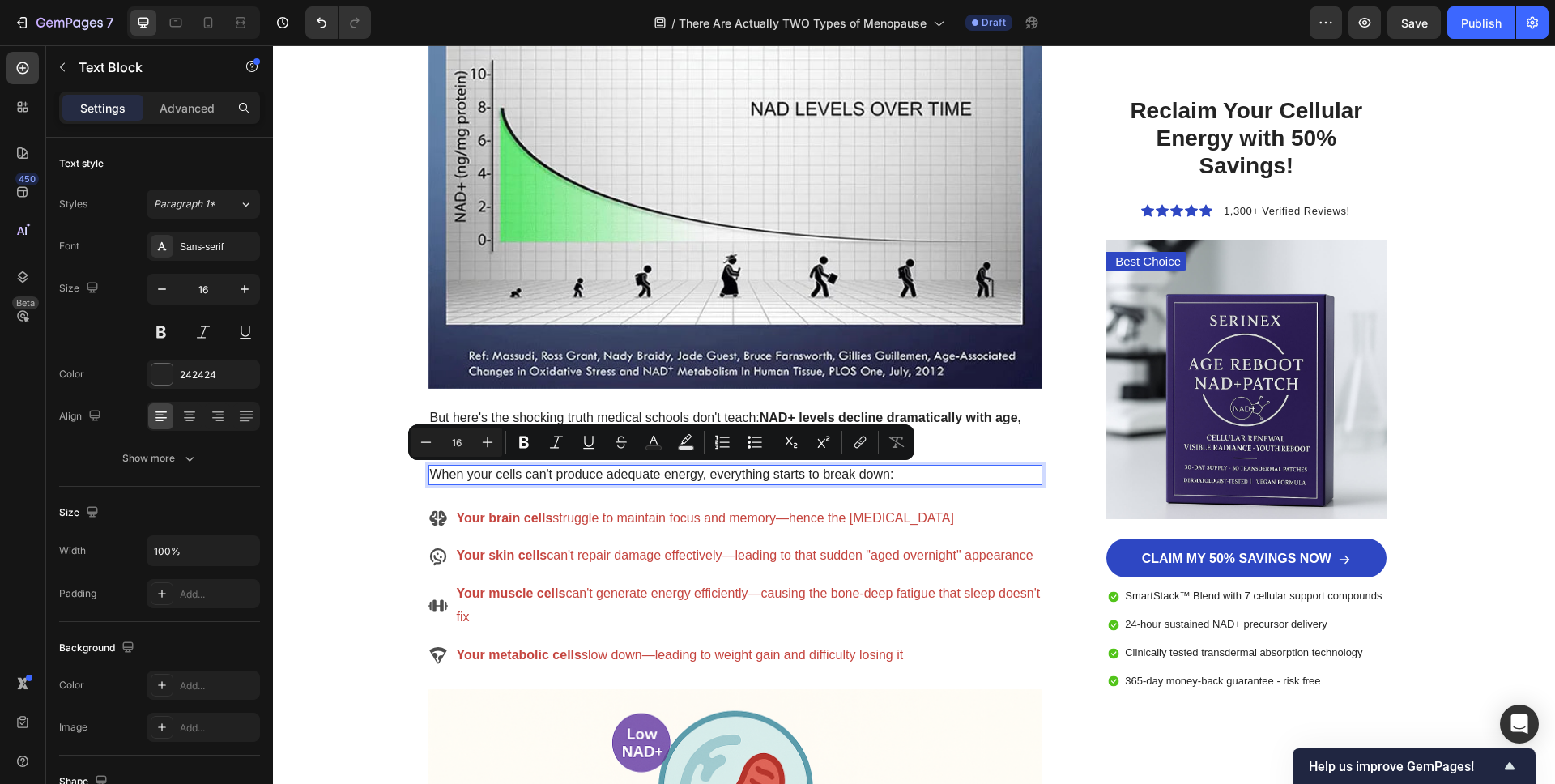
click at [868, 478] on p "When your cells can't produce adequate energy, everything starts to break down:" at bounding box center [735, 474] width 612 height 17
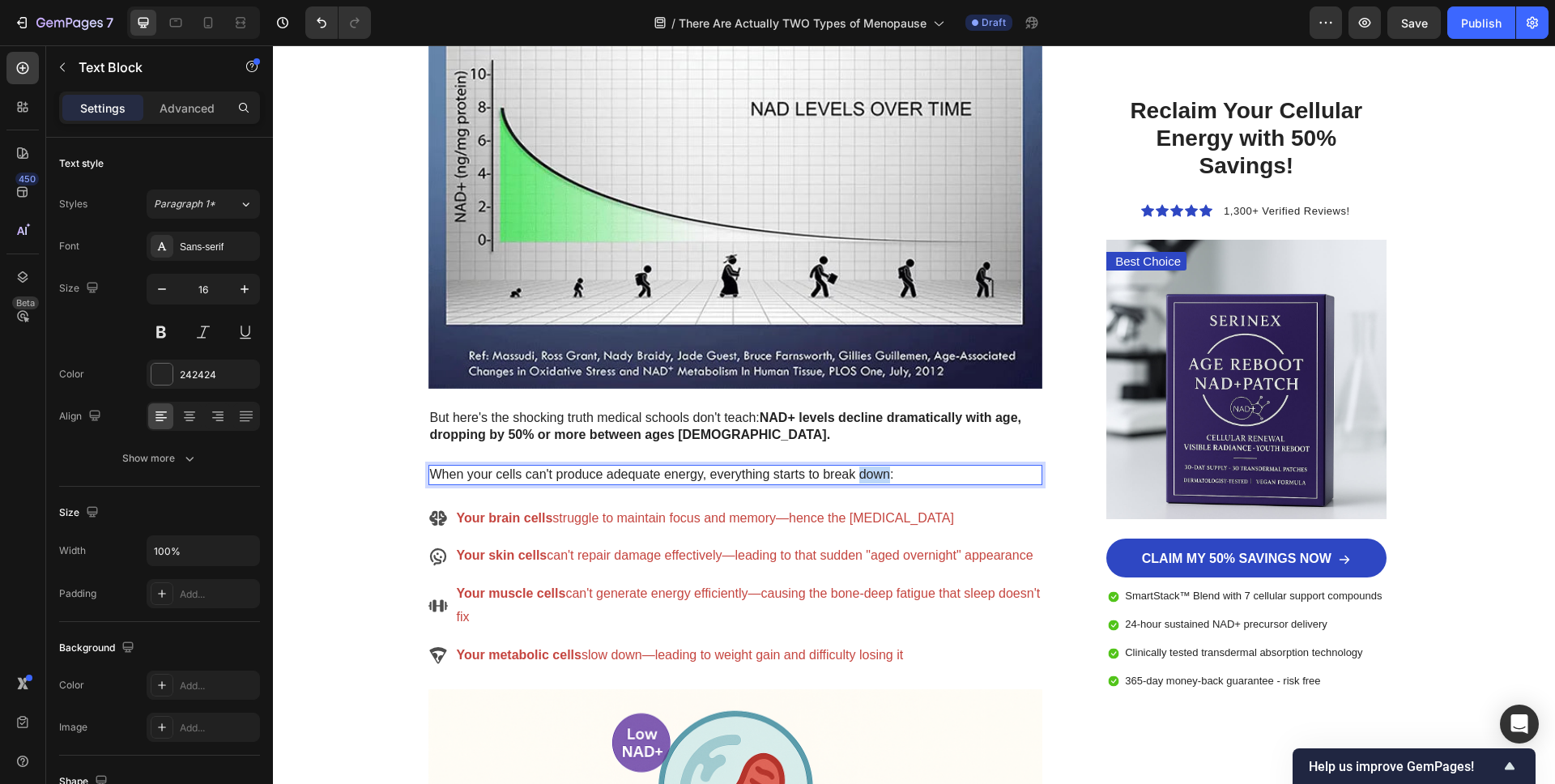
click at [868, 478] on p "When your cells can't produce adequate energy, everything starts to break down:" at bounding box center [735, 474] width 612 height 17
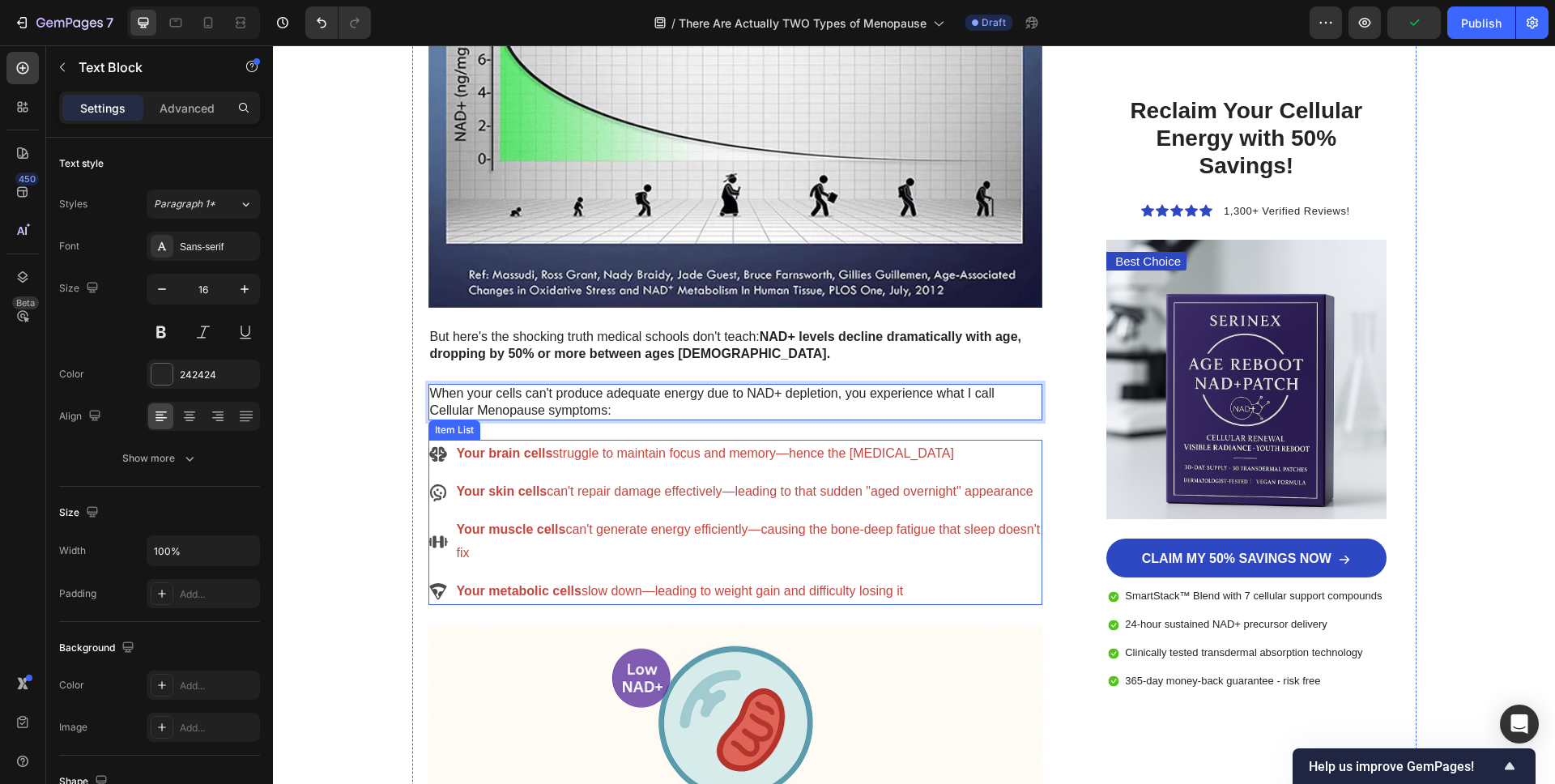
scroll to position [3398, 0]
click at [631, 455] on p "Your brain cells struggle to maintain focus and memory—hence the [MEDICAL_DATA]" at bounding box center [749, 453] width 584 height 23
click at [631, 455] on p "Your brain cells struggle to maintain focus and memory—hence the [MEDICAL_DATA]" at bounding box center [749, 453] width 584 height 23
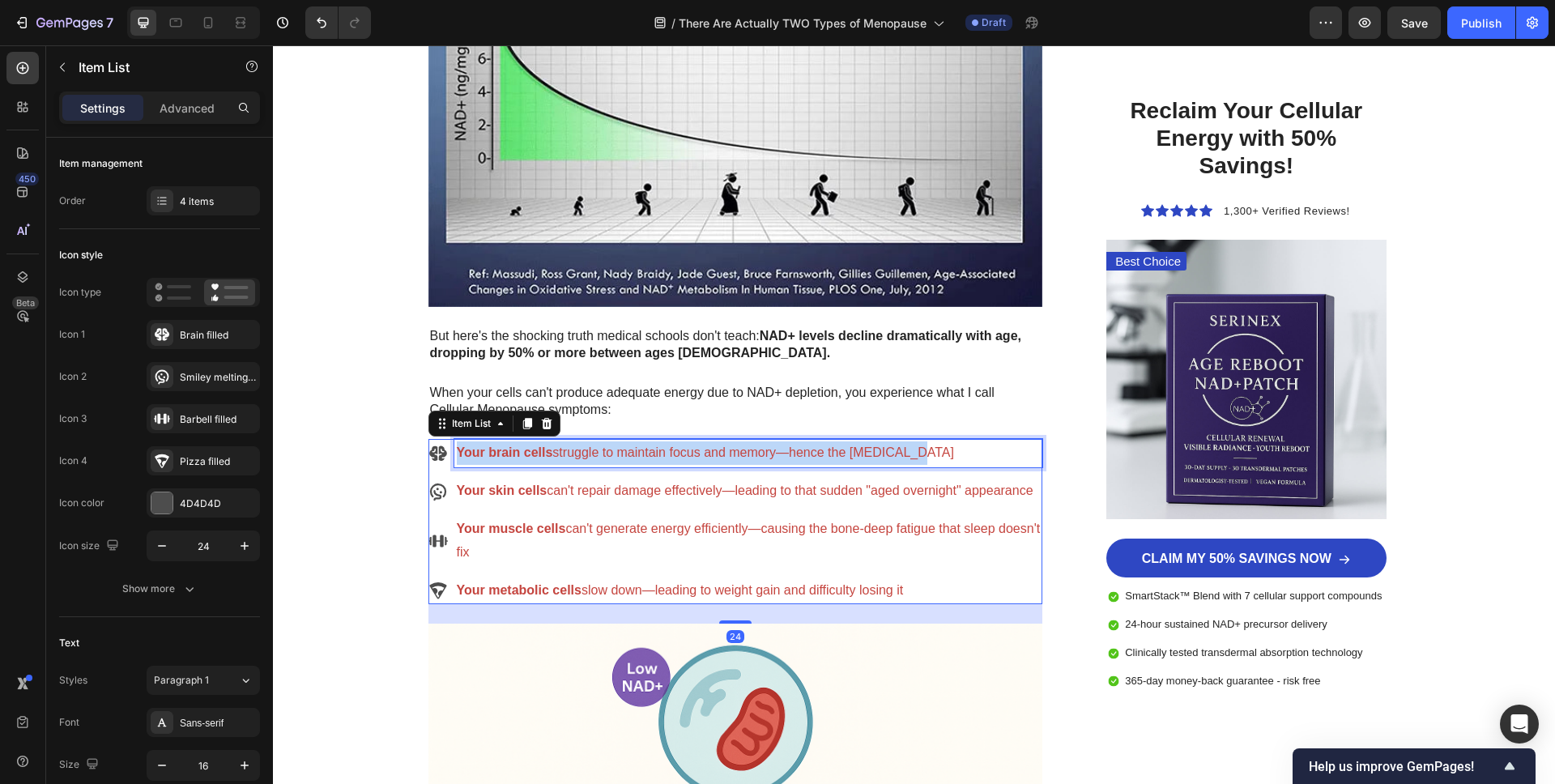
click at [631, 455] on p "Your brain cells struggle to maintain focus and memory—hence the [MEDICAL_DATA]" at bounding box center [749, 453] width 584 height 23
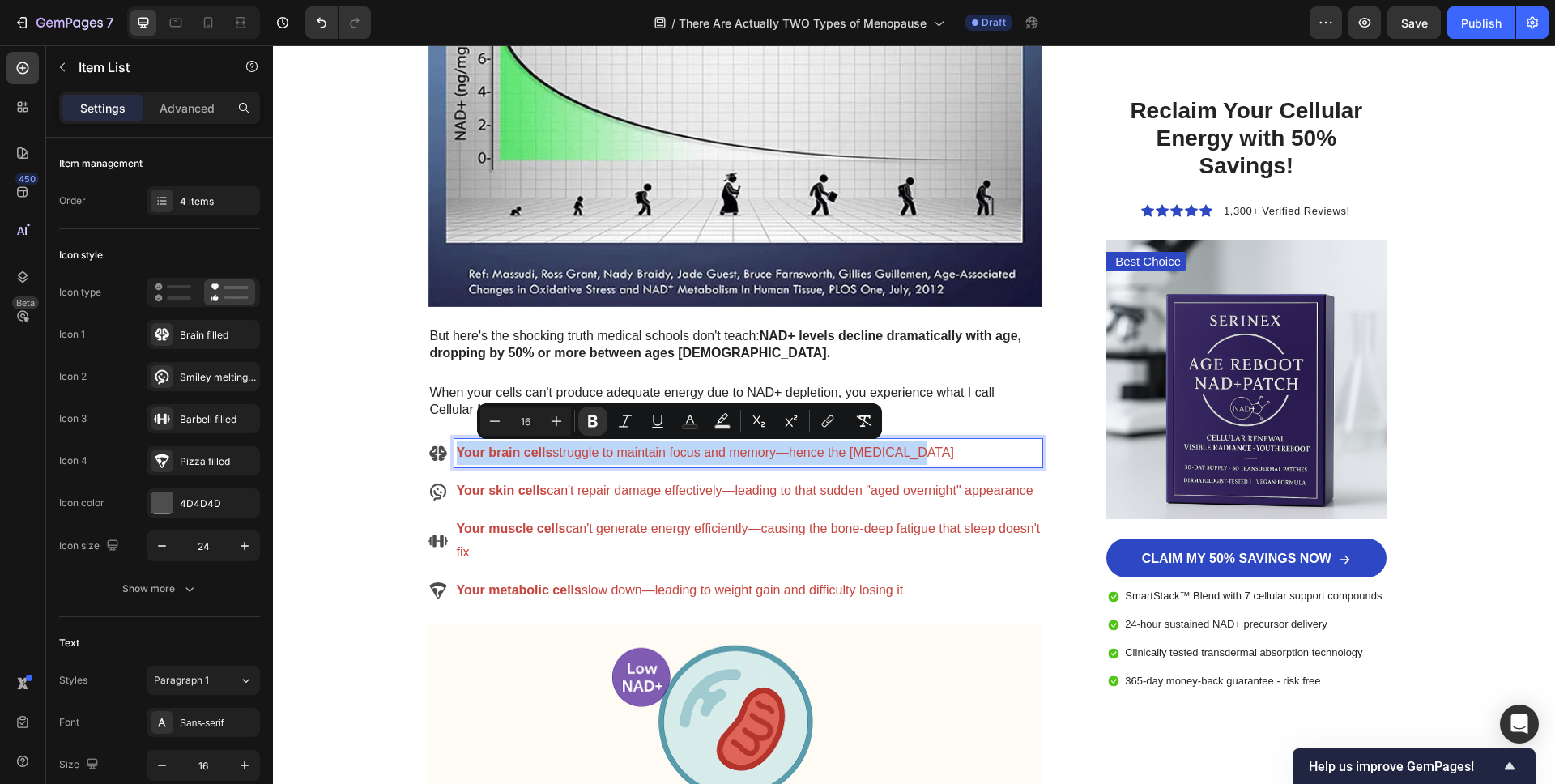
click at [631, 455] on p "Your brain cells struggle to maintain focus and memory—hence the [MEDICAL_DATA]" at bounding box center [749, 453] width 584 height 23
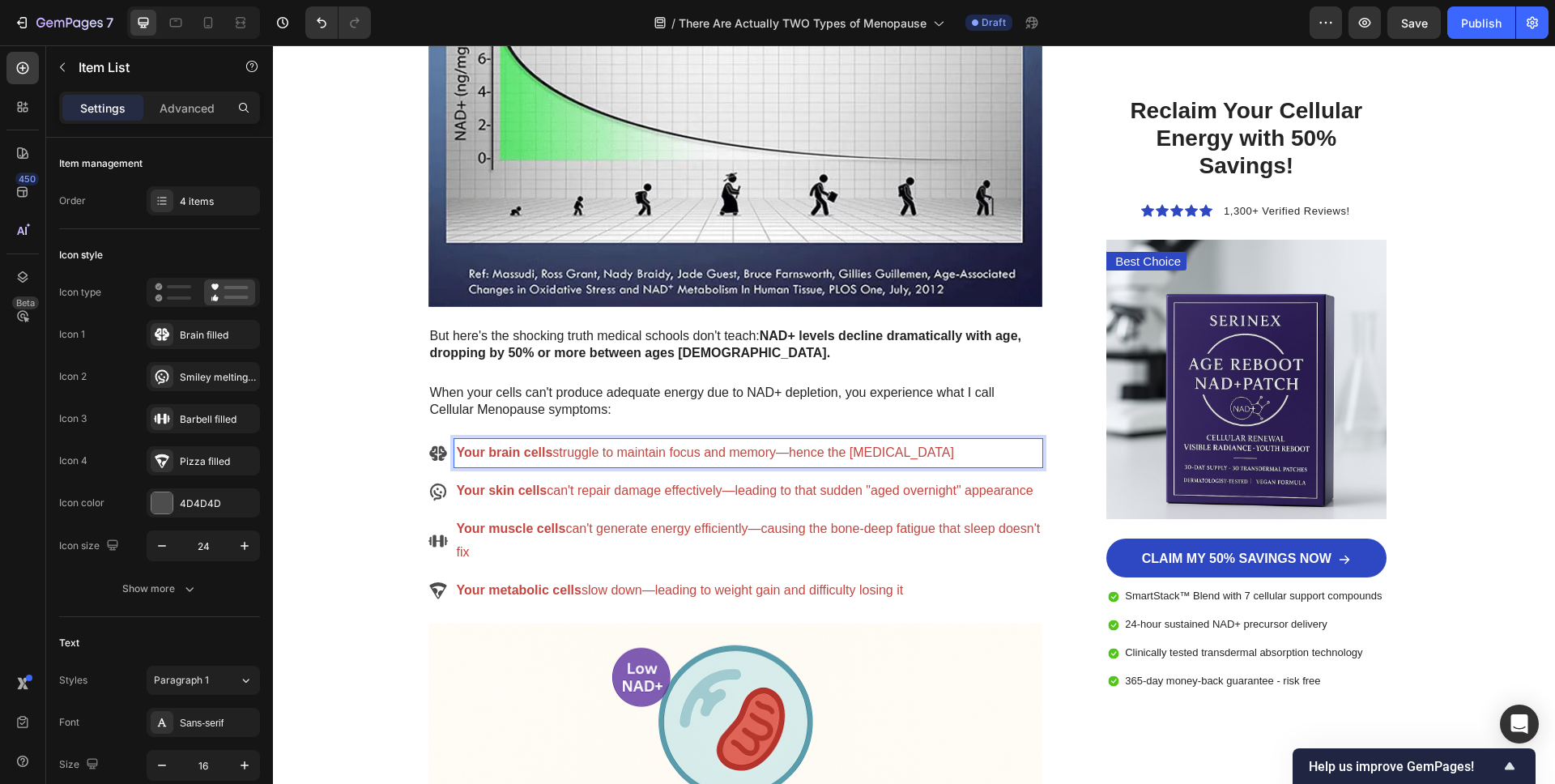
click at [631, 455] on p "Your brain cells struggle to maintain focus and memory—hence the [MEDICAL_DATA]" at bounding box center [749, 453] width 584 height 23
click at [180, 193] on div "4 items" at bounding box center [203, 201] width 114 height 29
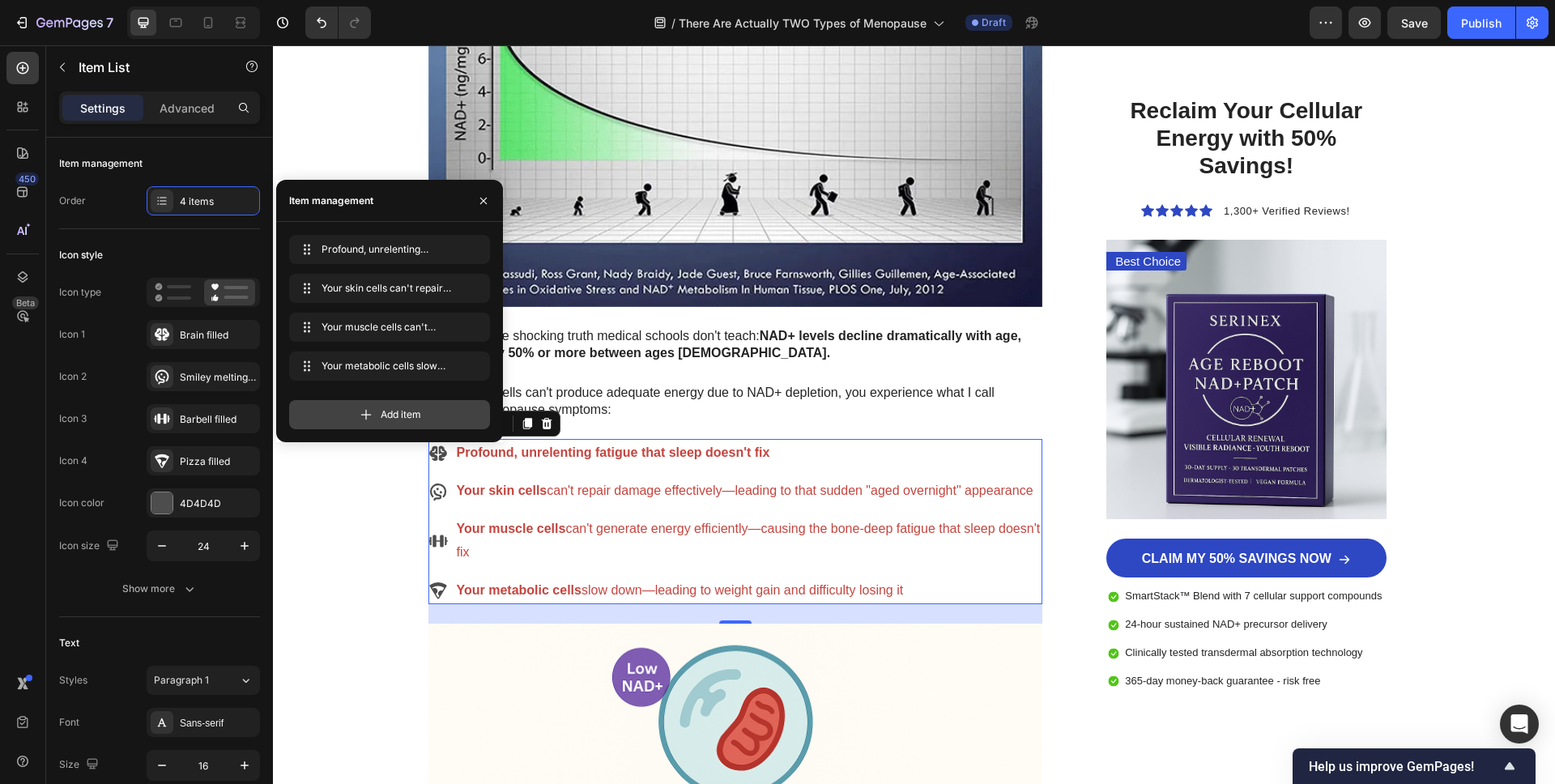
click at [379, 409] on div "Add item" at bounding box center [390, 415] width 201 height 29
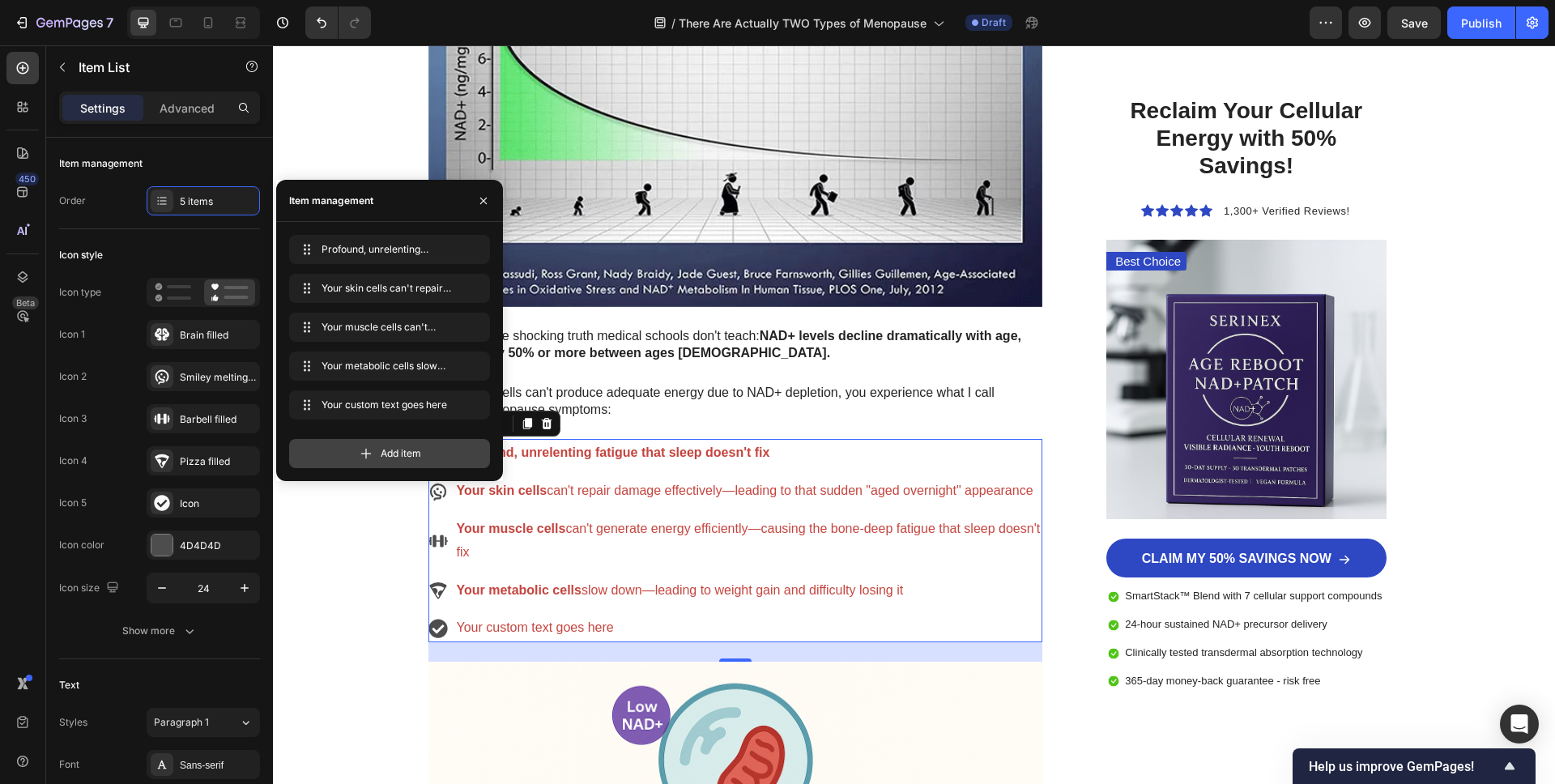
click at [369, 455] on icon at bounding box center [366, 454] width 16 height 16
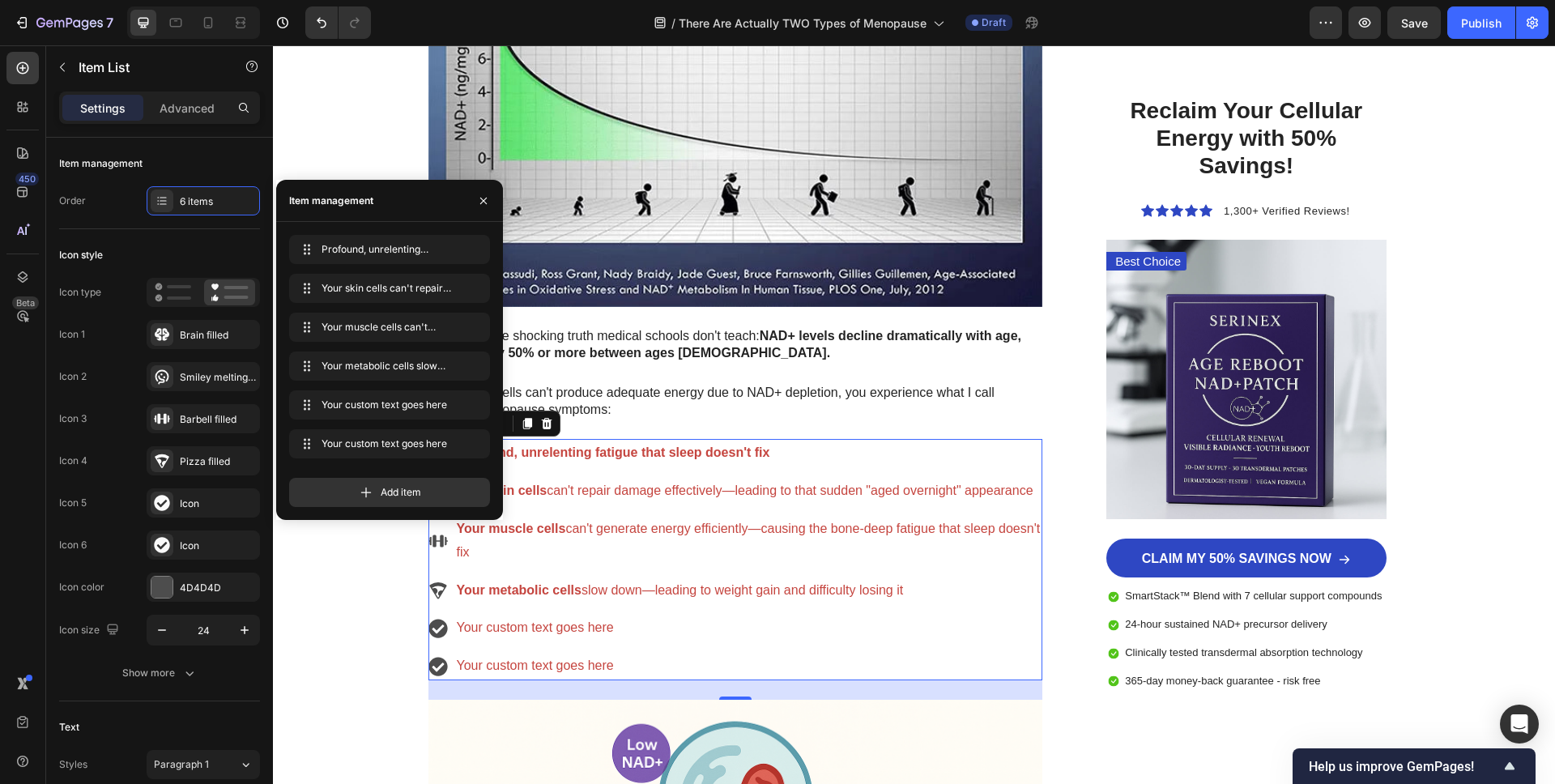
click at [735, 569] on div "Profound, unrelenting fatigue that sleep doesn't fix Your skin cells can't repa…" at bounding box center [735, 559] width 615 height 242
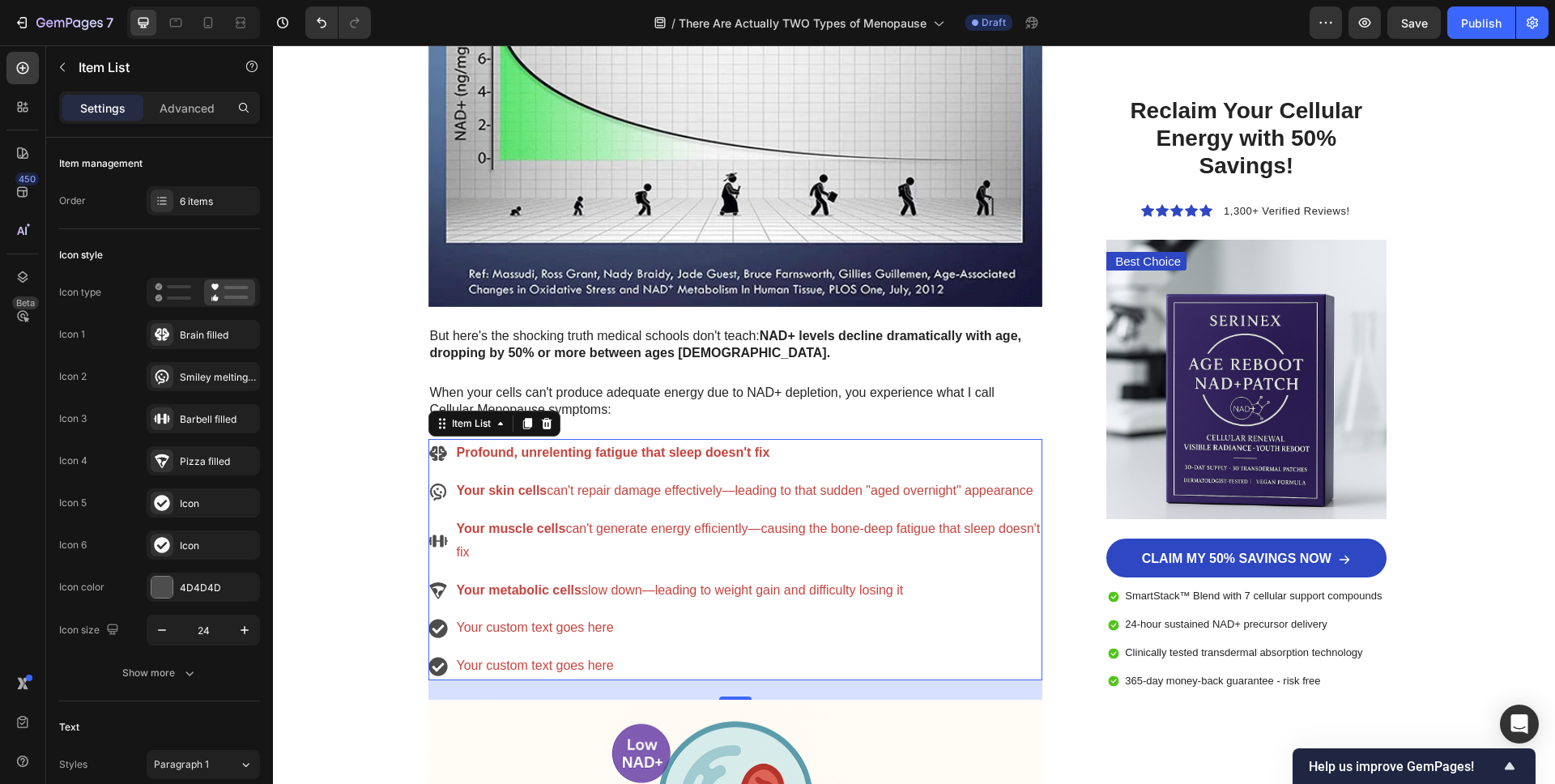
click at [801, 507] on div "Profound, unrelenting fatigue that sleep doesn't fix Your skin cells can't repa…" at bounding box center [735, 559] width 615 height 242
click at [779, 503] on div "Your skin cells can't repair damage effectively—leading to that sudden "aged ov…" at bounding box center [749, 491] width 589 height 28
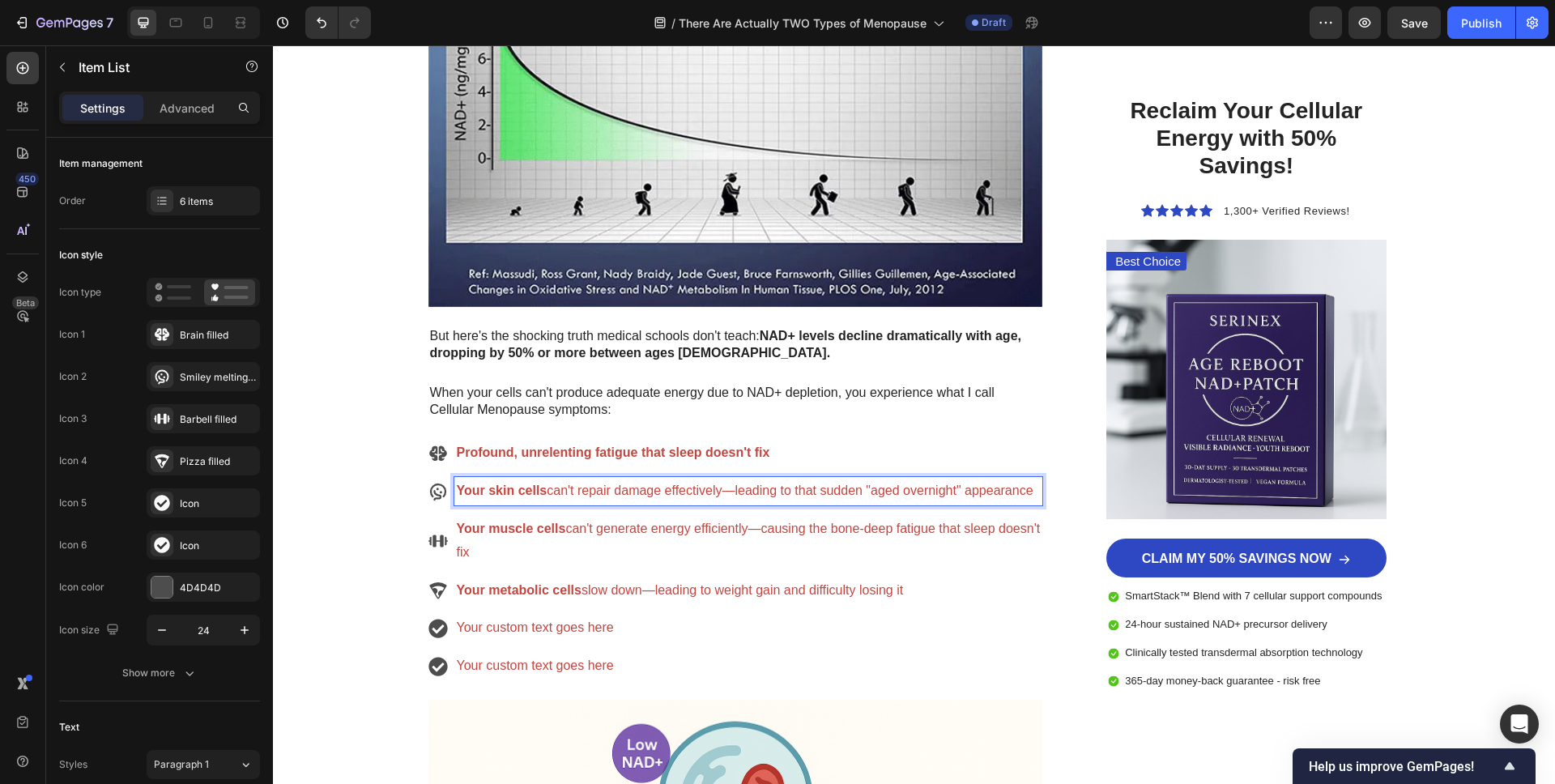
click at [524, 492] on strong "Your skin cells" at bounding box center [502, 490] width 91 height 14
click at [483, 538] on p "Your muscle cells can't generate energy efficiently—causing the bone-deep fatig…" at bounding box center [749, 541] width 584 height 47
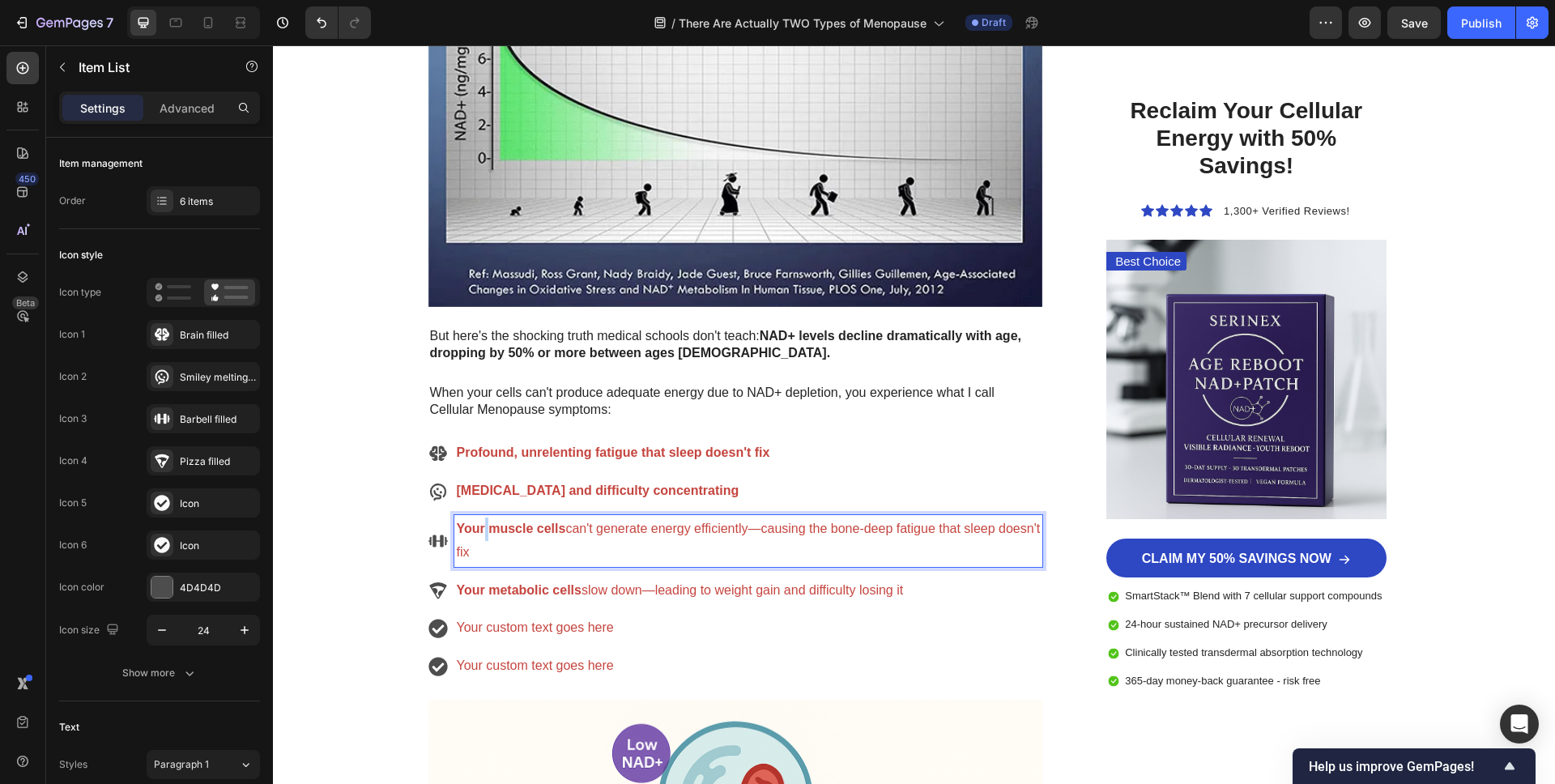
click at [483, 538] on p "Your muscle cells can't generate energy efficiently—causing the bone-deep fatig…" at bounding box center [749, 541] width 584 height 47
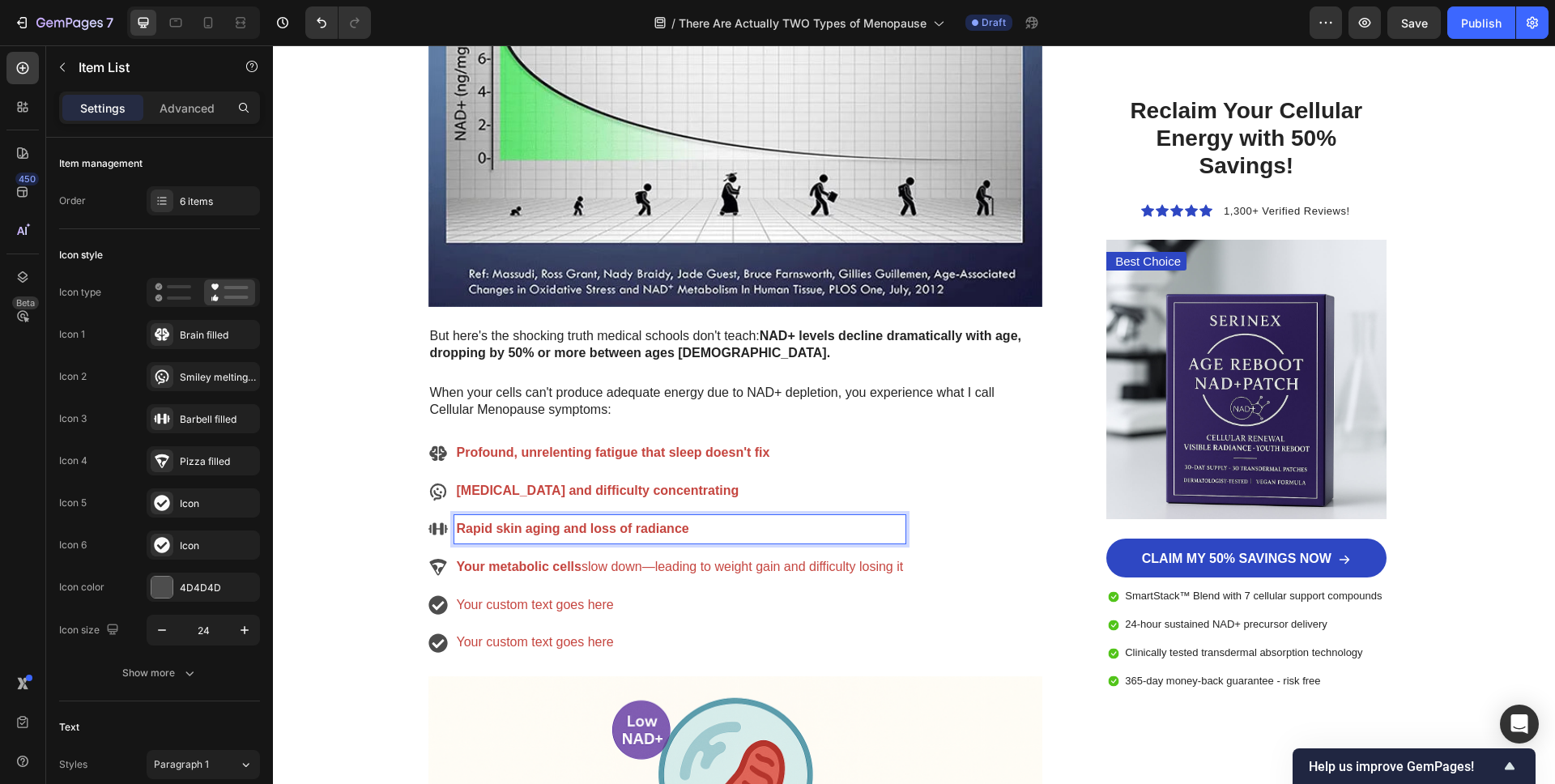
click at [506, 566] on strong "Your metabolic cells" at bounding box center [519, 566] width 124 height 14
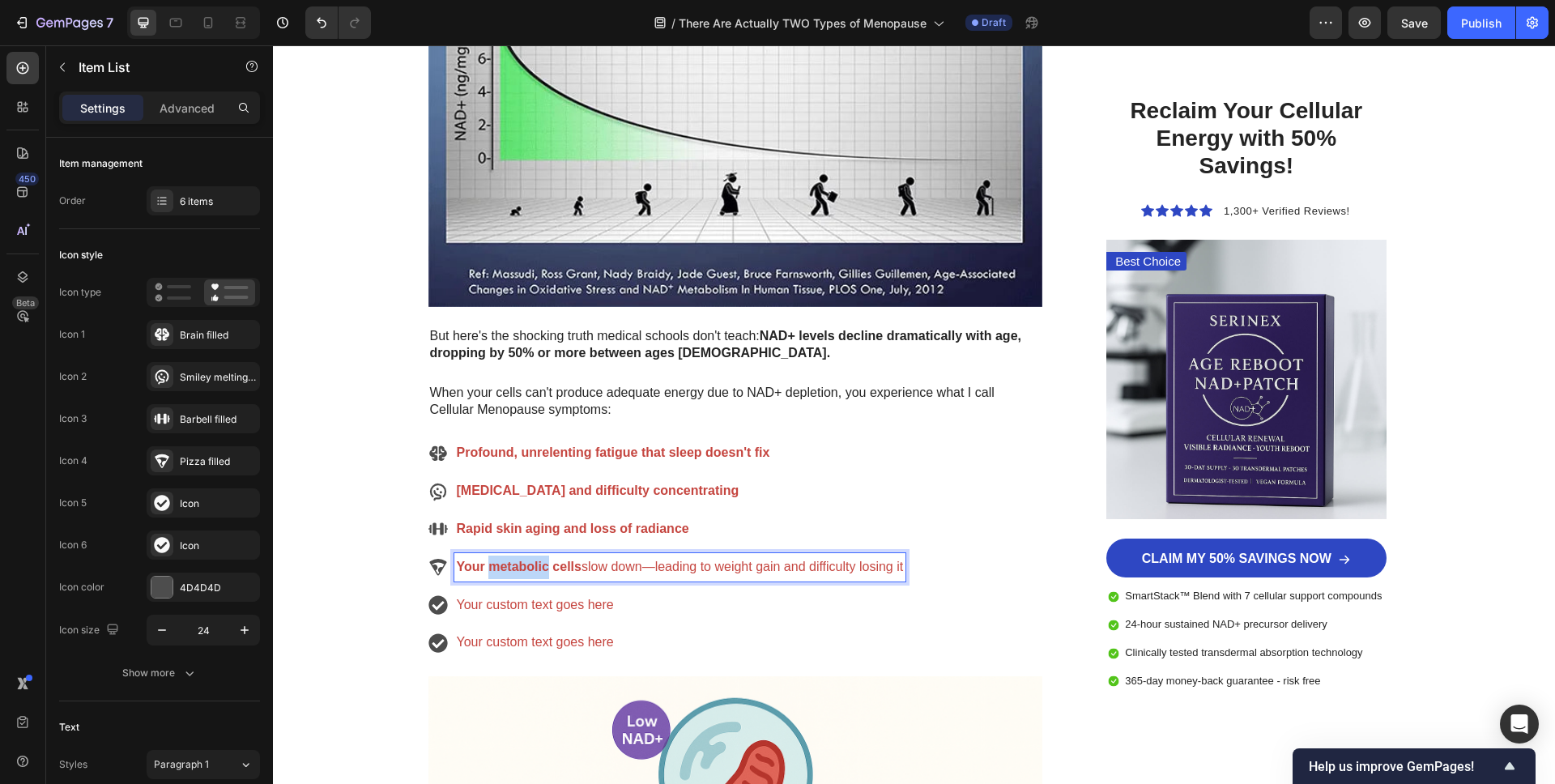
click at [506, 566] on strong "Your metabolic cells" at bounding box center [519, 566] width 124 height 14
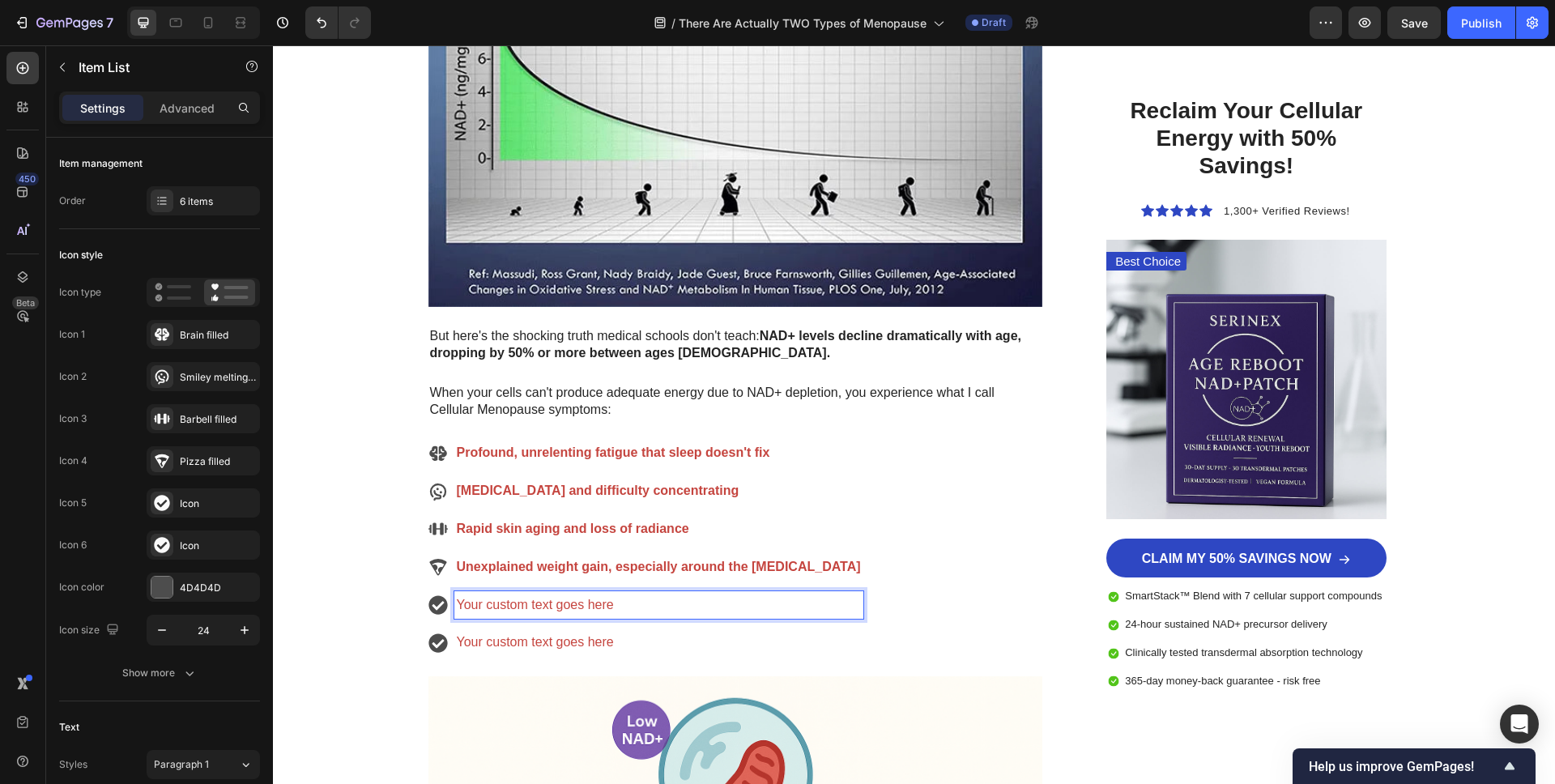
click at [480, 605] on p "Your custom text goes here" at bounding box center [658, 605] width 404 height 23
click at [489, 643] on p "Your custom text goes here" at bounding box center [658, 642] width 404 height 23
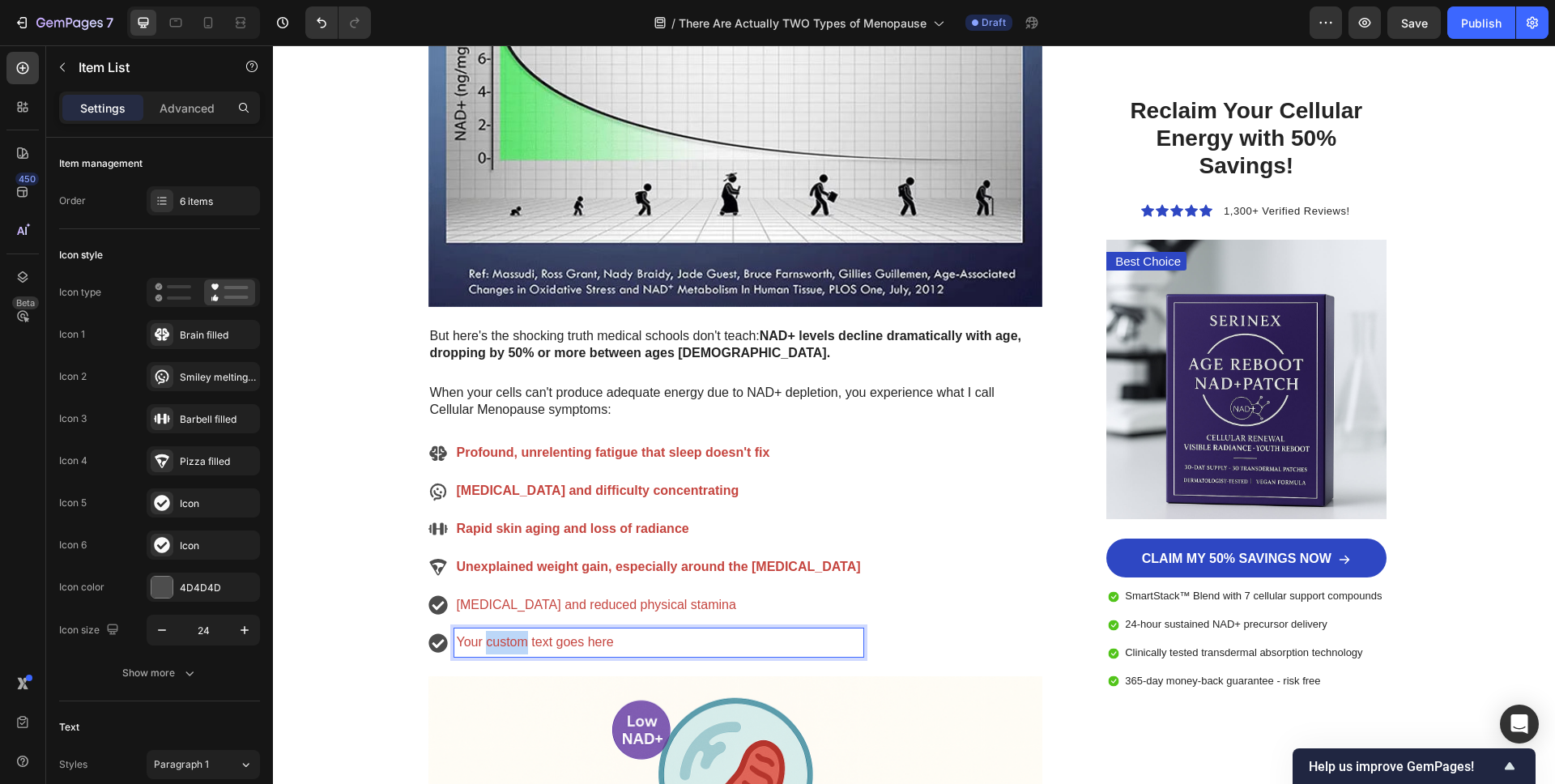
click at [489, 643] on p "Your custom text goes here" at bounding box center [658, 642] width 404 height 23
click at [387, 587] on div "Image Row Row Advertorial Text Block ⁠⁠⁠⁠⁠⁠⁠ The Two Types of Menopause Every W…" at bounding box center [914, 471] width 1282 height 7582
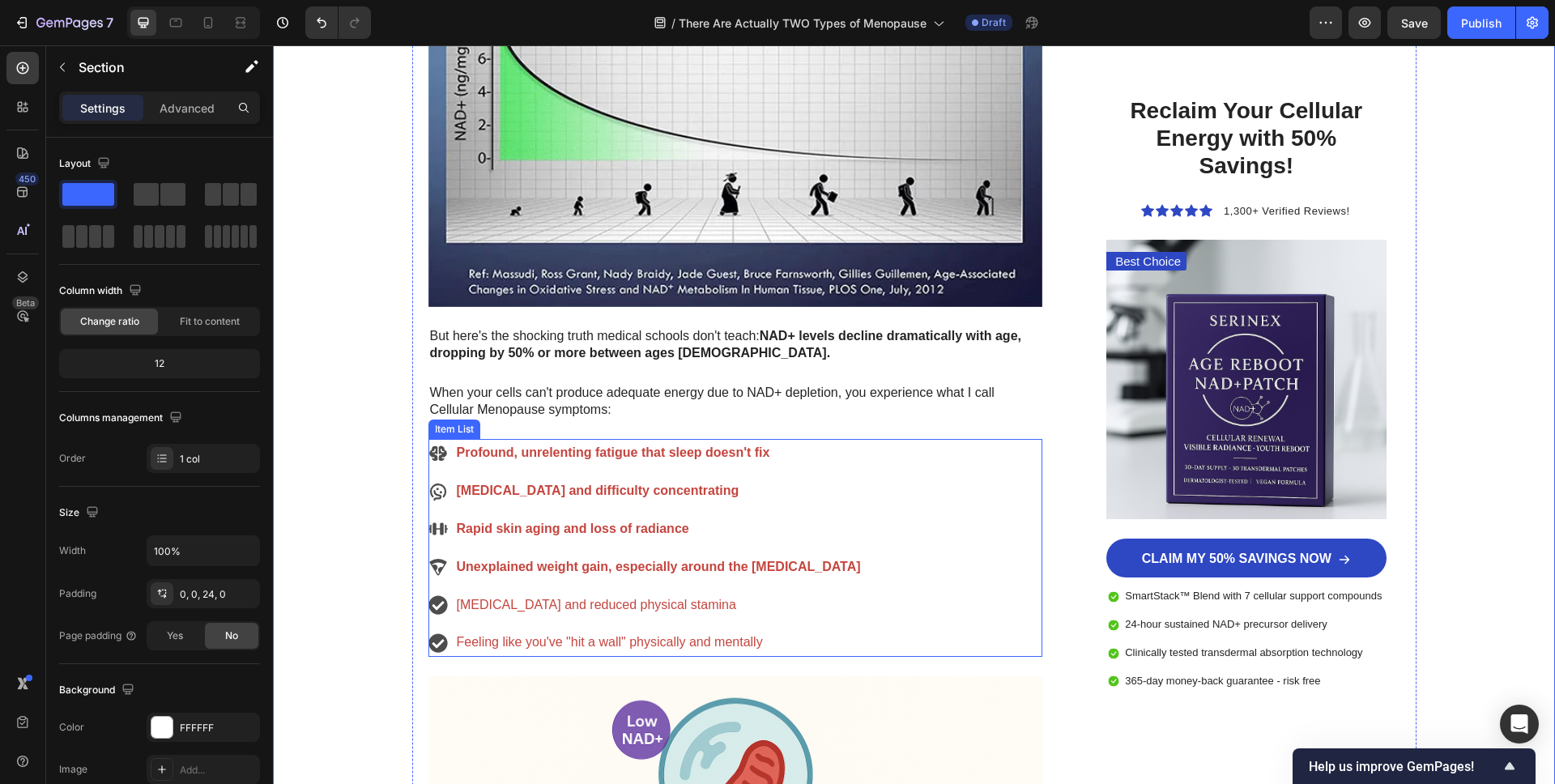
click at [522, 443] on p "Profound, unrelenting fatigue that sleep doesn't fix" at bounding box center [658, 453] width 404 height 23
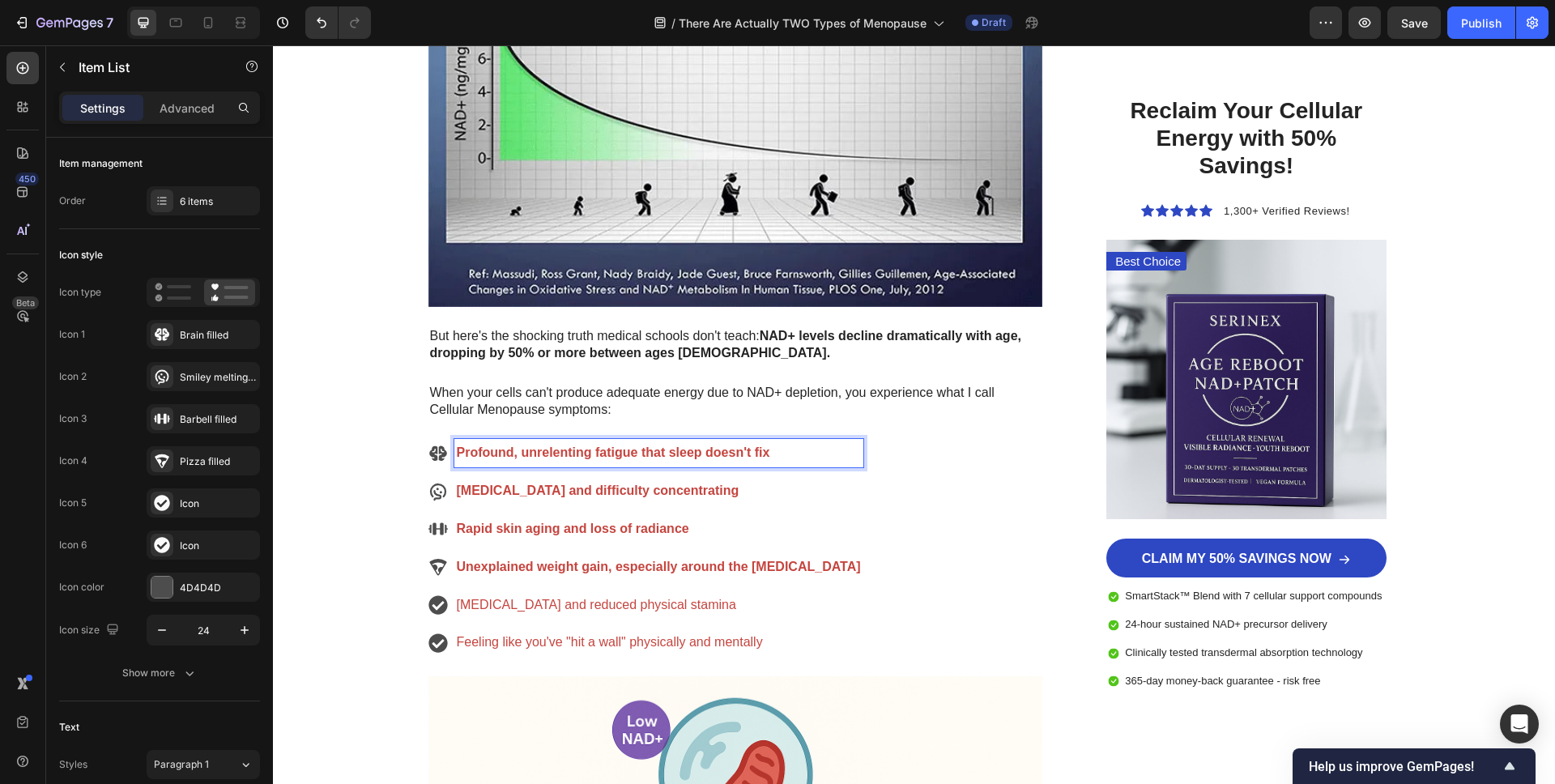
click at [670, 463] on p "Profound, unrelenting fatigue that sleep doesn't fix" at bounding box center [658, 453] width 404 height 23
click at [647, 459] on strong "Profound, unrelenting fatigue that sleep doesn't fix" at bounding box center [613, 453] width 313 height 14
click at [639, 458] on strong "Profound, unrelenting fatigue that sleep doesn't fix" at bounding box center [613, 453] width 313 height 14
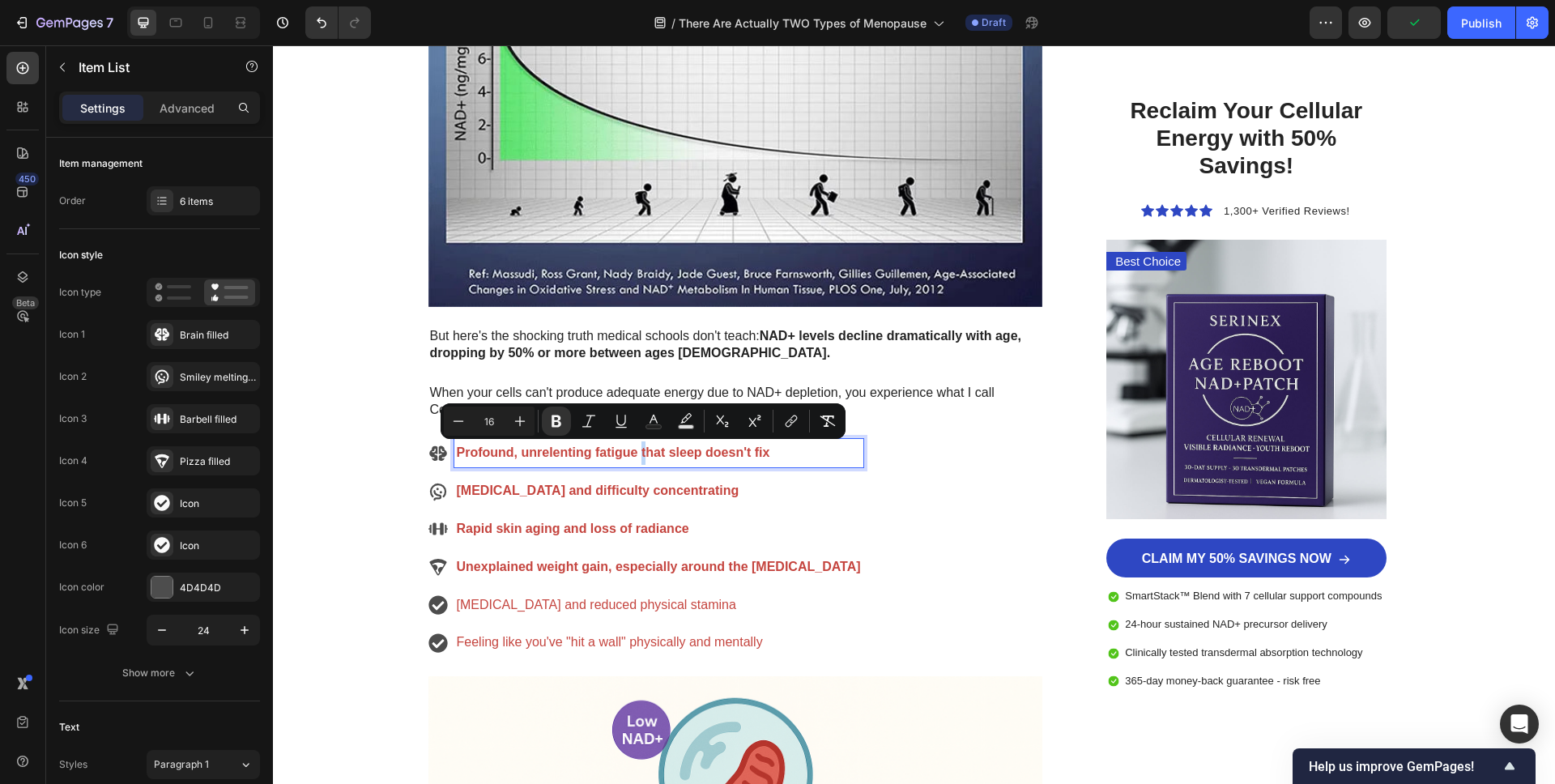
click at [645, 458] on strong "Profound, unrelenting fatigue that sleep doesn't fix" at bounding box center [613, 453] width 313 height 14
click at [646, 458] on strong "Profound, unrelenting fatigue that sleep doesn't fix" at bounding box center [613, 453] width 313 height 14
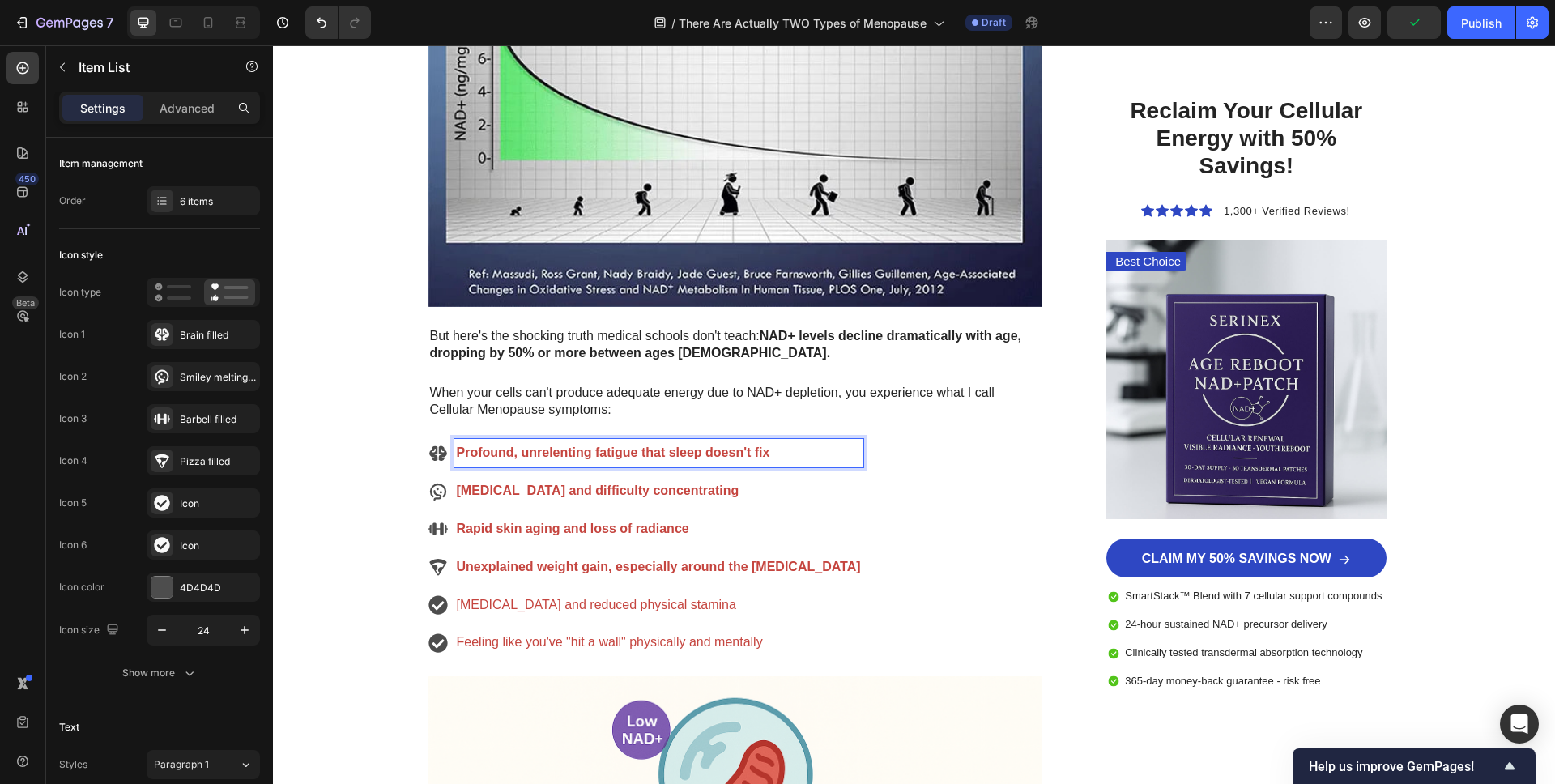
click at [786, 464] on div "Profound, unrelenting fatigue that sleep doesn't fix" at bounding box center [659, 453] width 409 height 28
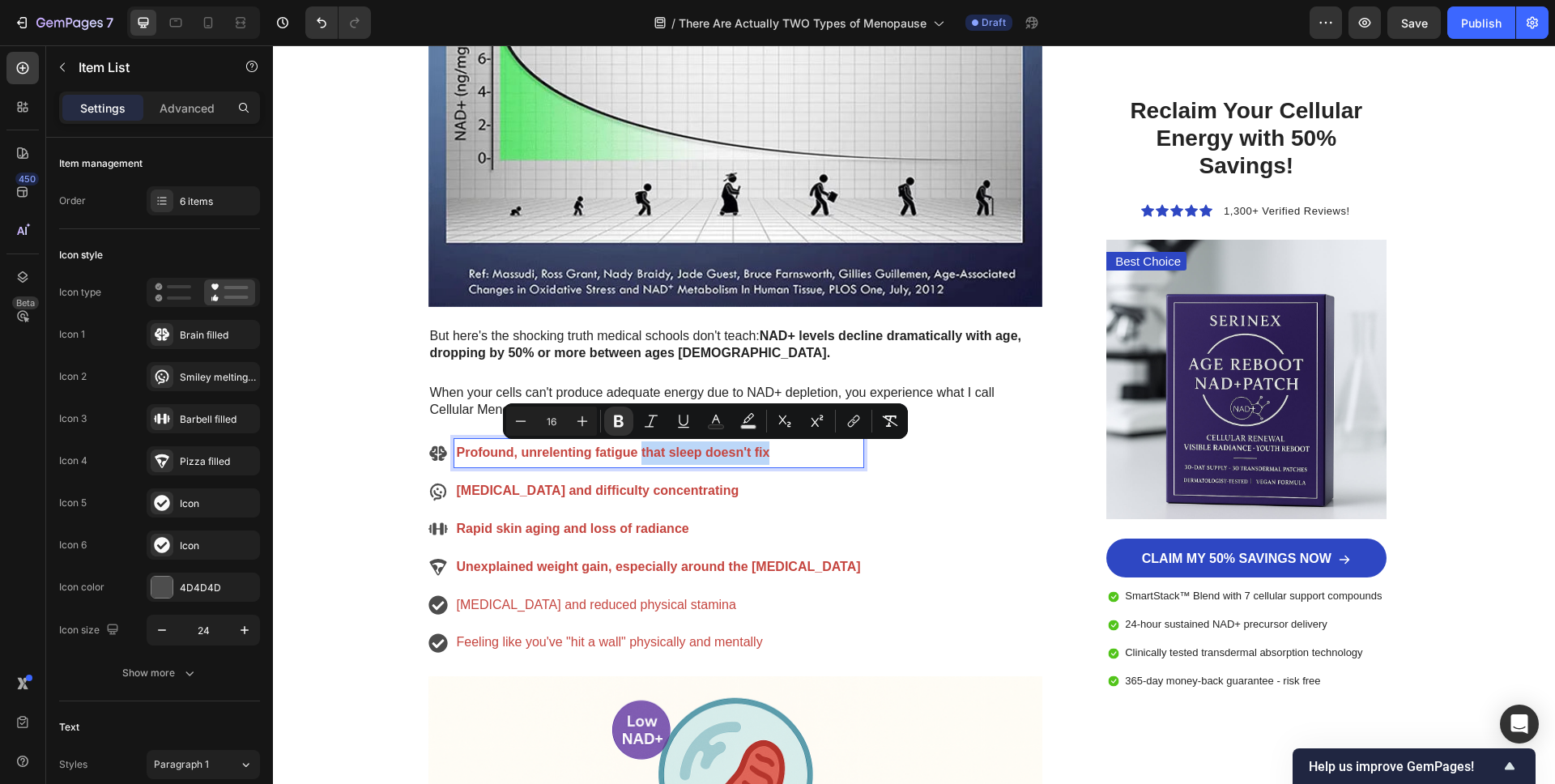
drag, startPoint x: 777, startPoint y: 456, endPoint x: 639, endPoint y: 463, distance: 138.2
click at [639, 463] on p "Profound, unrelenting fatigue that sleep doesn't fix" at bounding box center [658, 453] width 404 height 23
click at [618, 421] on icon "Editor contextual toolbar" at bounding box center [618, 422] width 10 height 12
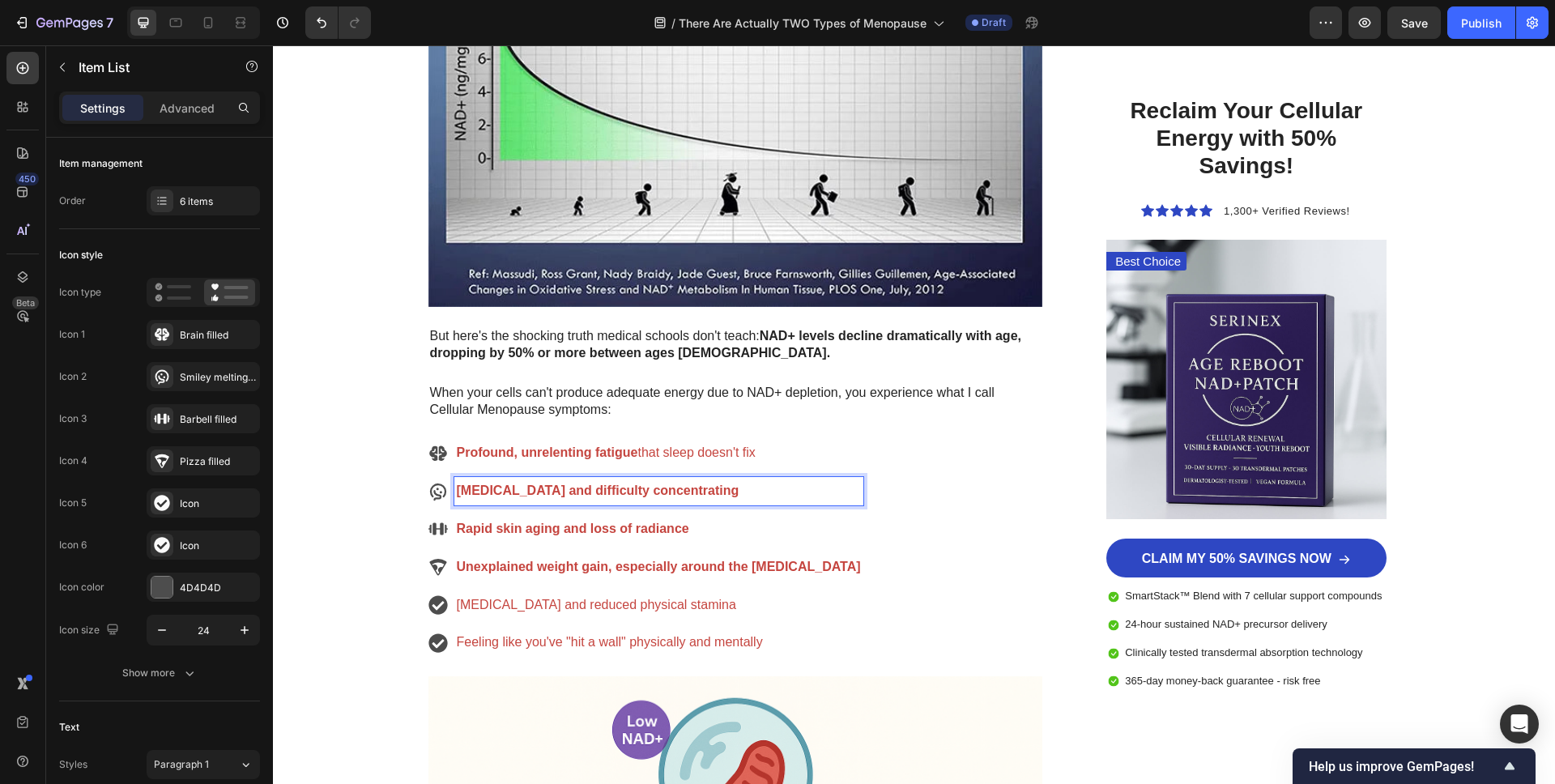
click at [639, 502] on p "[MEDICAL_DATA] and difficulty concentrating" at bounding box center [658, 491] width 404 height 23
click at [607, 494] on strong "[MEDICAL_DATA] and difficulty concentrating" at bounding box center [598, 490] width 282 height 14
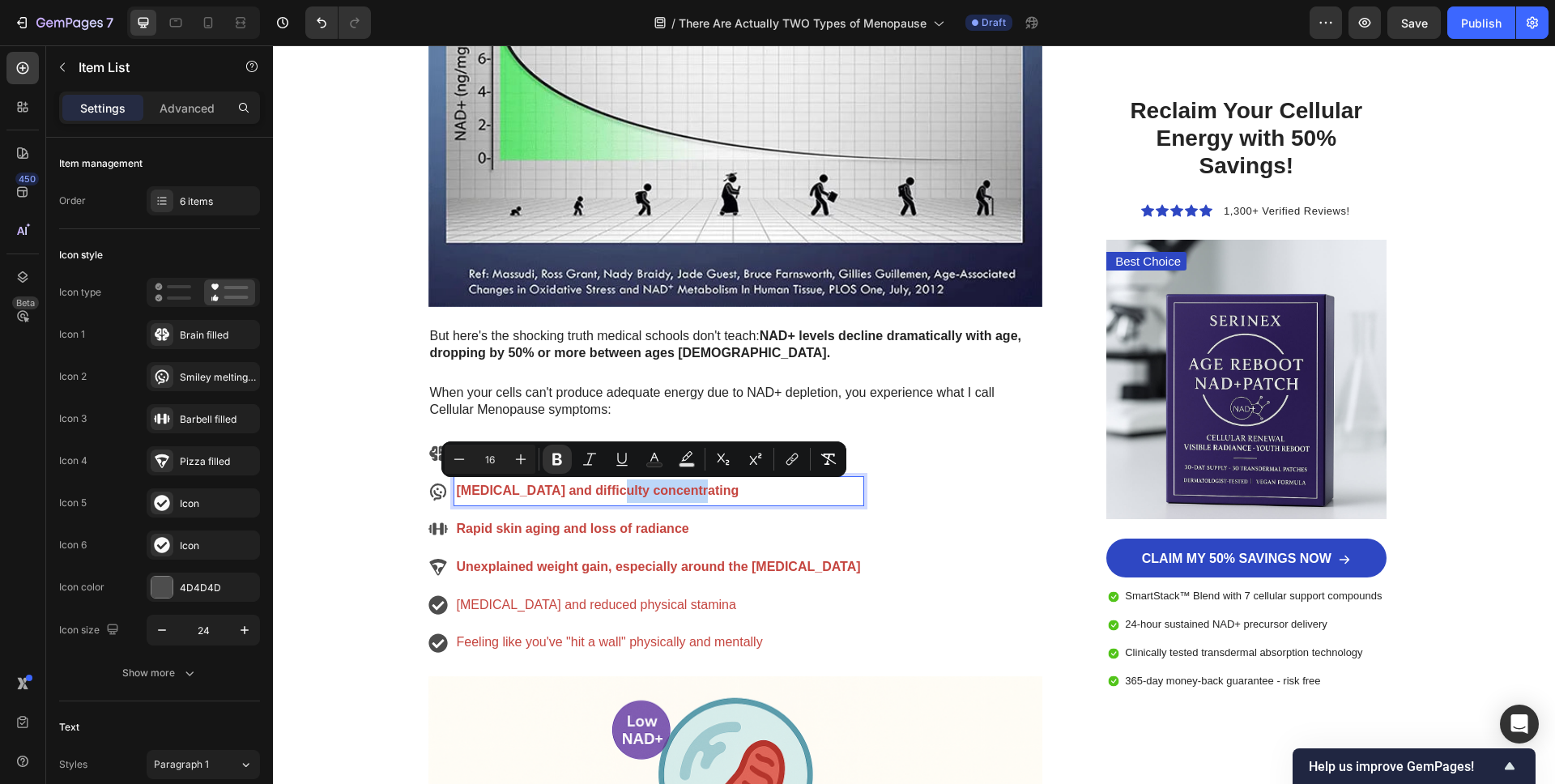
click at [701, 493] on p "[MEDICAL_DATA] and difficulty concentrating" at bounding box center [658, 491] width 404 height 23
click at [703, 492] on p "[MEDICAL_DATA] and difficulty concentrating" at bounding box center [658, 491] width 404 height 23
click at [692, 492] on p "[MEDICAL_DATA] and difficulty concentrating" at bounding box center [658, 491] width 404 height 23
click at [646, 491] on strong "[MEDICAL_DATA] and difficulty concentrating" at bounding box center [598, 490] width 282 height 14
click at [684, 495] on strong "[MEDICAL_DATA] and difficulty concentrating" at bounding box center [598, 490] width 282 height 14
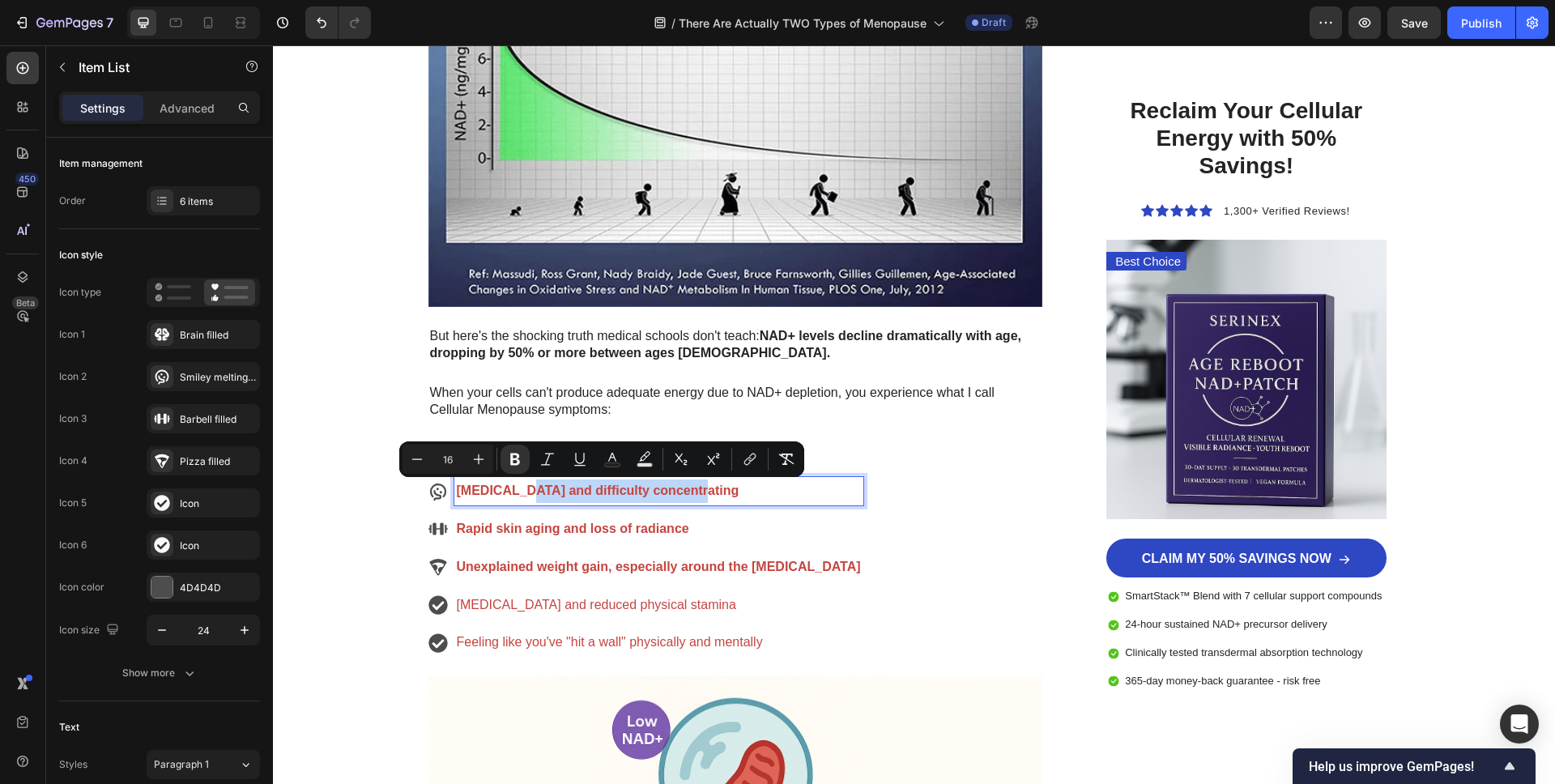
drag, startPoint x: 626, startPoint y: 495, endPoint x: 519, endPoint y: 501, distance: 107.2
click at [519, 501] on p "[MEDICAL_DATA] and difficulty concentrating" at bounding box center [658, 491] width 404 height 23
click at [511, 451] on icon "Editor contextual toolbar" at bounding box center [515, 459] width 16 height 16
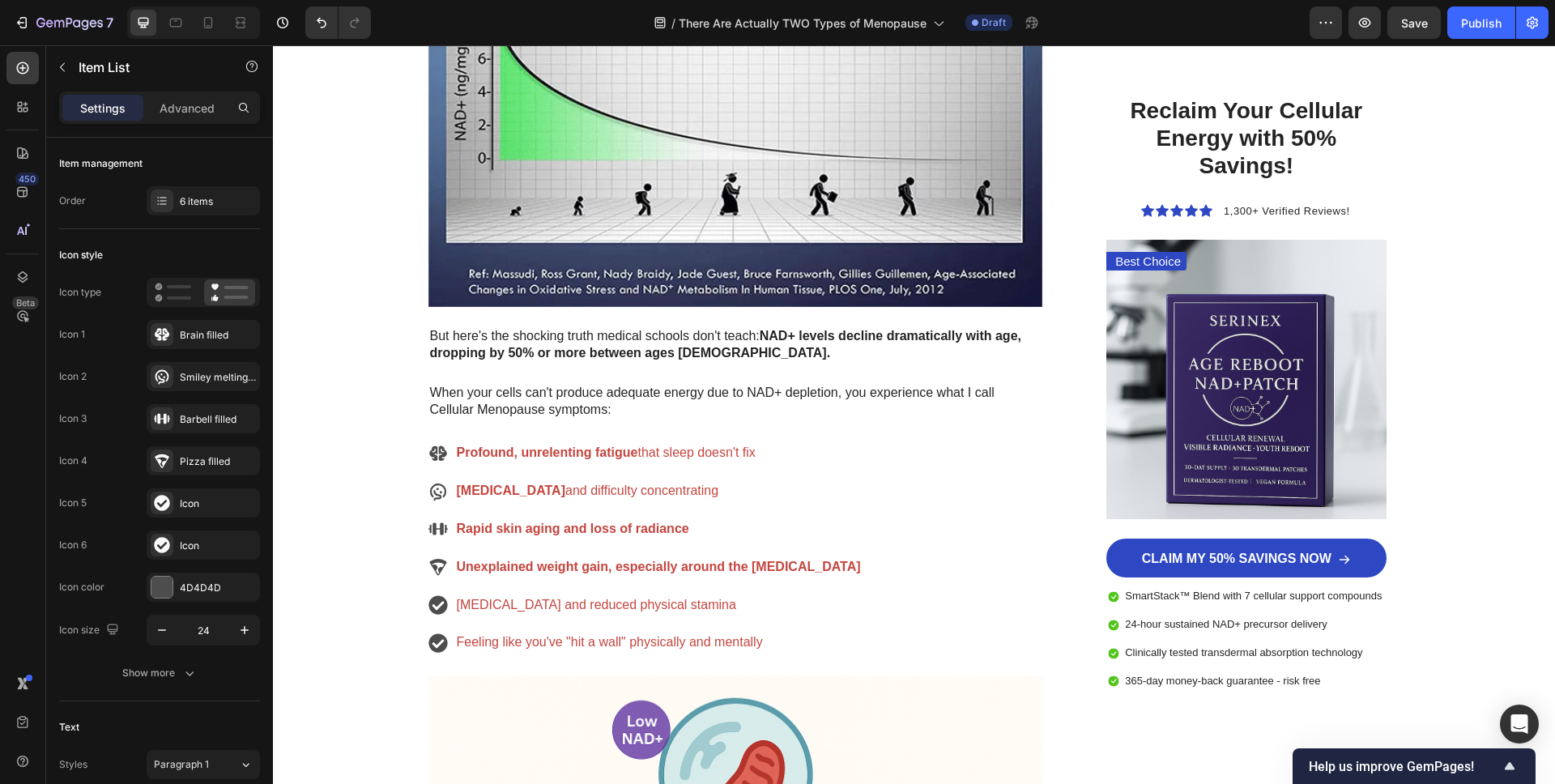
click at [550, 537] on p "Rapid skin aging and loss of radiance" at bounding box center [658, 529] width 404 height 23
click at [644, 534] on strong "Rapid skin aging and loss of radiance" at bounding box center [573, 528] width 233 height 14
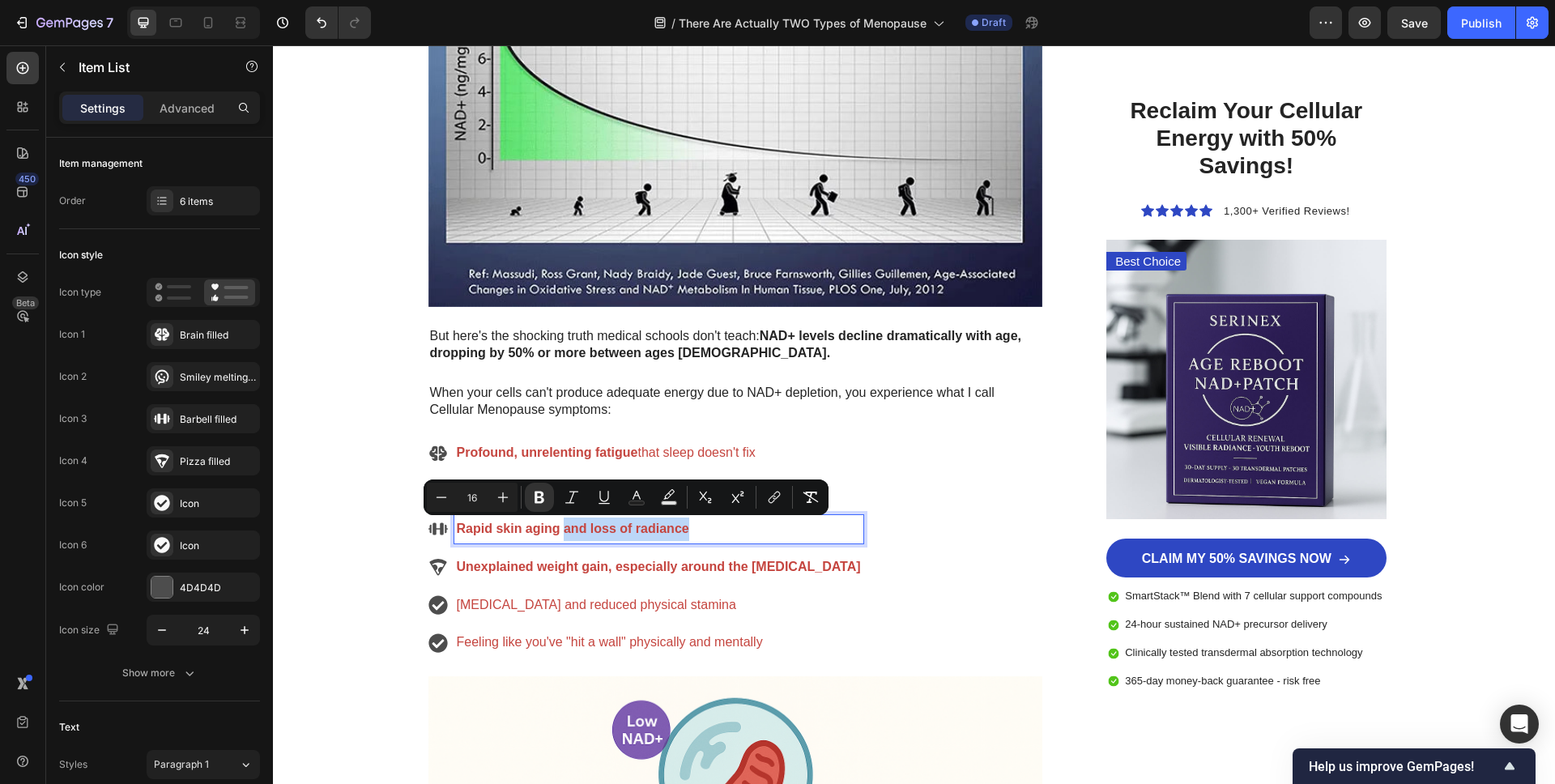
drag, startPoint x: 678, startPoint y: 530, endPoint x: 563, endPoint y: 533, distance: 115.0
click at [563, 533] on p "Rapid skin aging and loss of radiance" at bounding box center [658, 529] width 404 height 23
click at [533, 495] on icon "Editor contextual toolbar" at bounding box center [539, 497] width 16 height 16
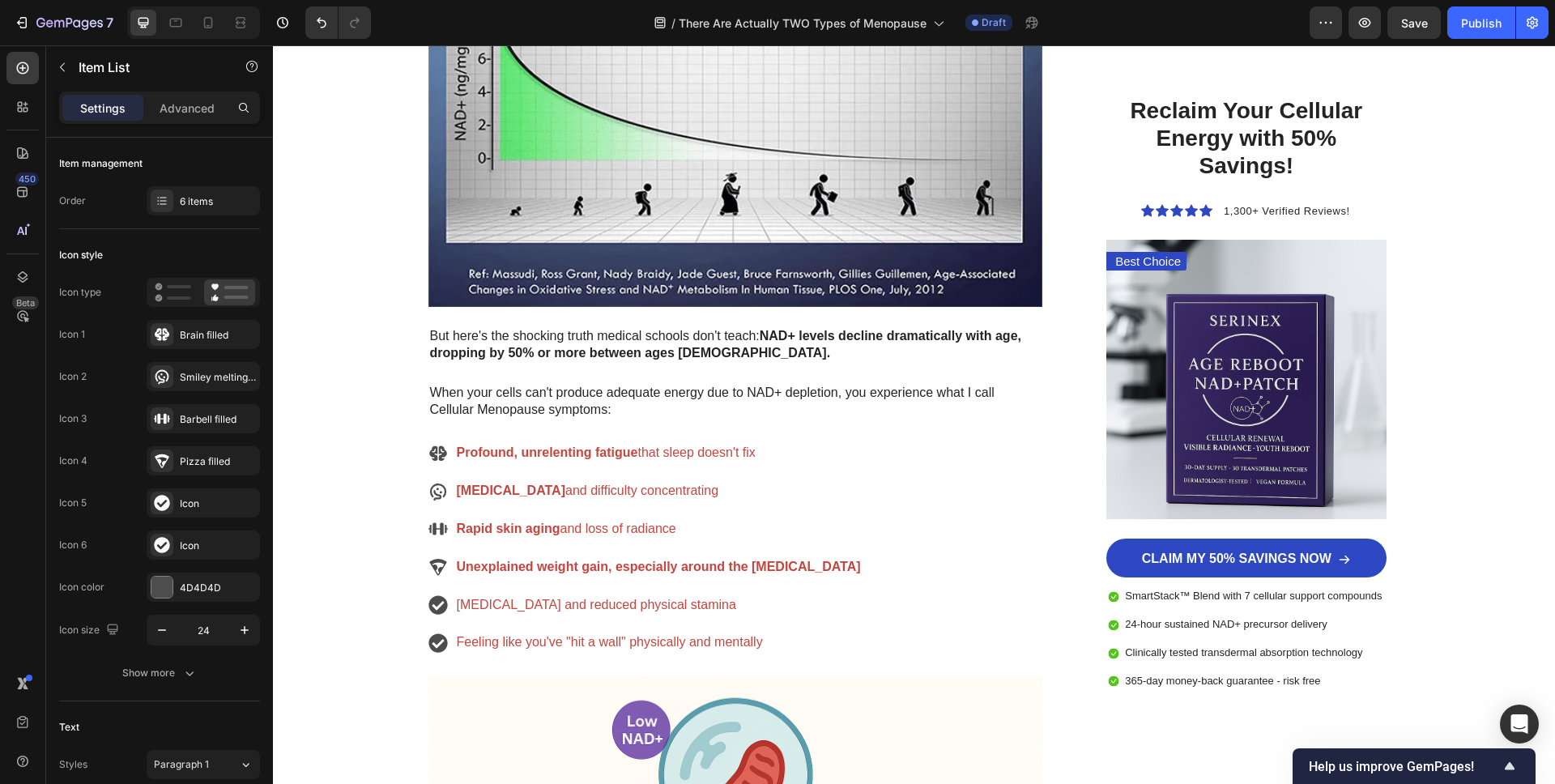
click at [560, 562] on strong "Unexplained weight gain, especially around the [MEDICAL_DATA]" at bounding box center [658, 566] width 404 height 14
click at [636, 566] on strong "Unexplained weight gain, especially around the [MEDICAL_DATA]" at bounding box center [658, 566] width 404 height 14
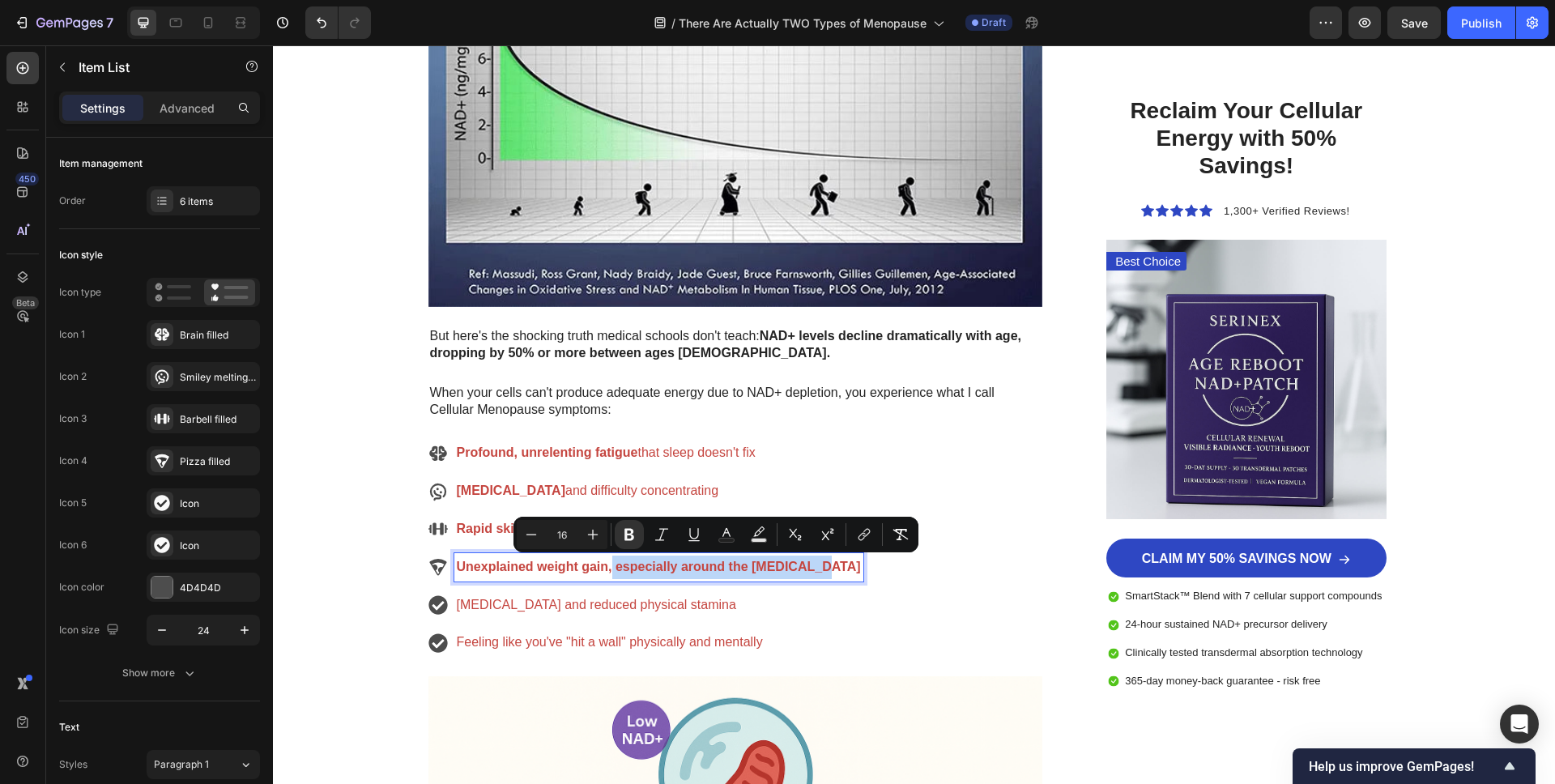
drag, startPoint x: 611, startPoint y: 568, endPoint x: 819, endPoint y: 566, distance: 208.0
click at [819, 566] on strong "Unexplained weight gain, especially around the [MEDICAL_DATA]" at bounding box center [658, 566] width 404 height 14
click at [632, 542] on button "Bold" at bounding box center [629, 534] width 29 height 29
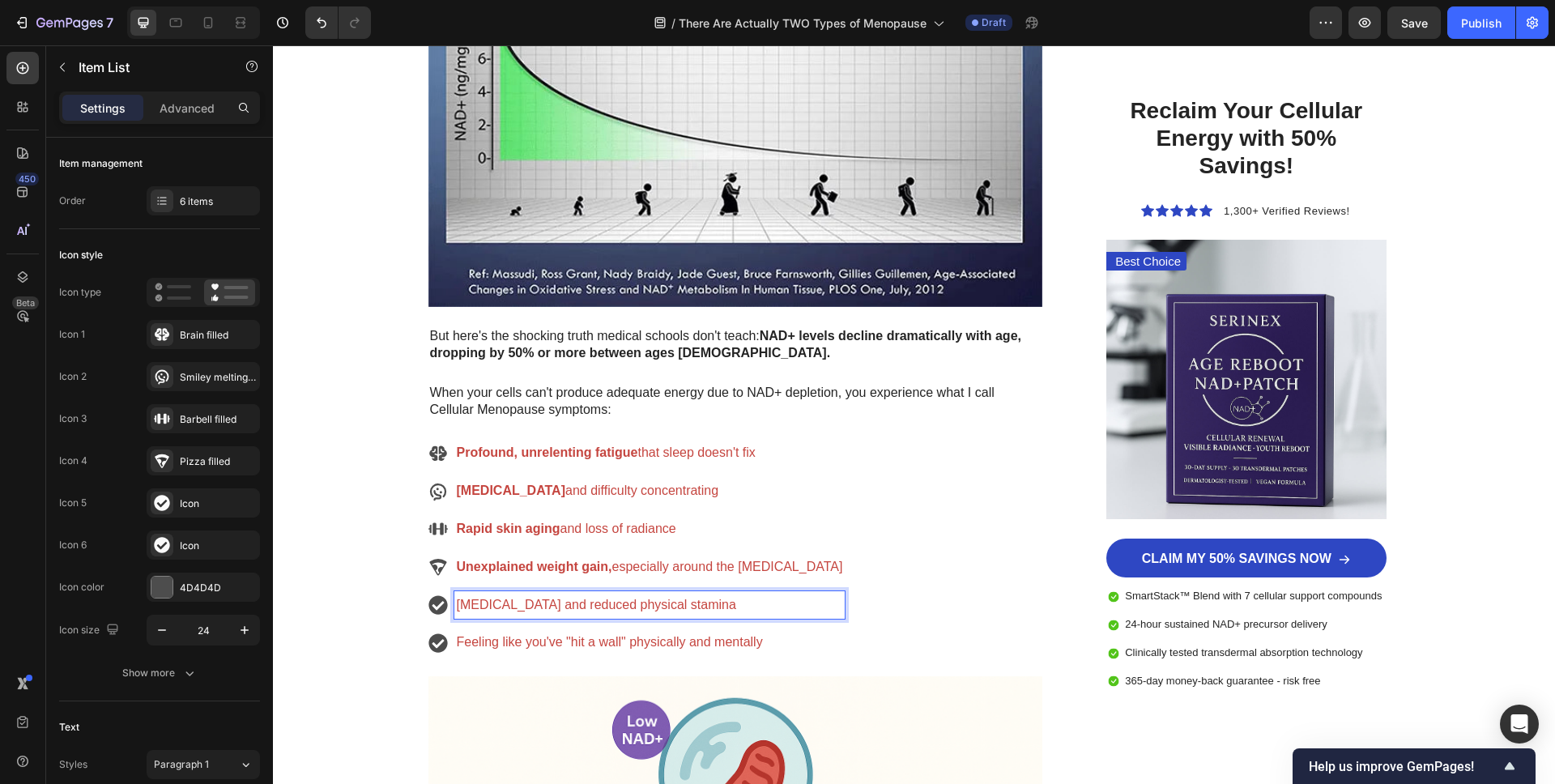
click at [637, 601] on p "[MEDICAL_DATA] and reduced physical stamina" at bounding box center [649, 605] width 386 height 23
click at [528, 607] on p "[MEDICAL_DATA] and reduced physical stamina" at bounding box center [649, 605] width 386 height 23
click at [534, 606] on p "[MEDICAL_DATA] and reduced physical stamina" at bounding box center [649, 605] width 386 height 23
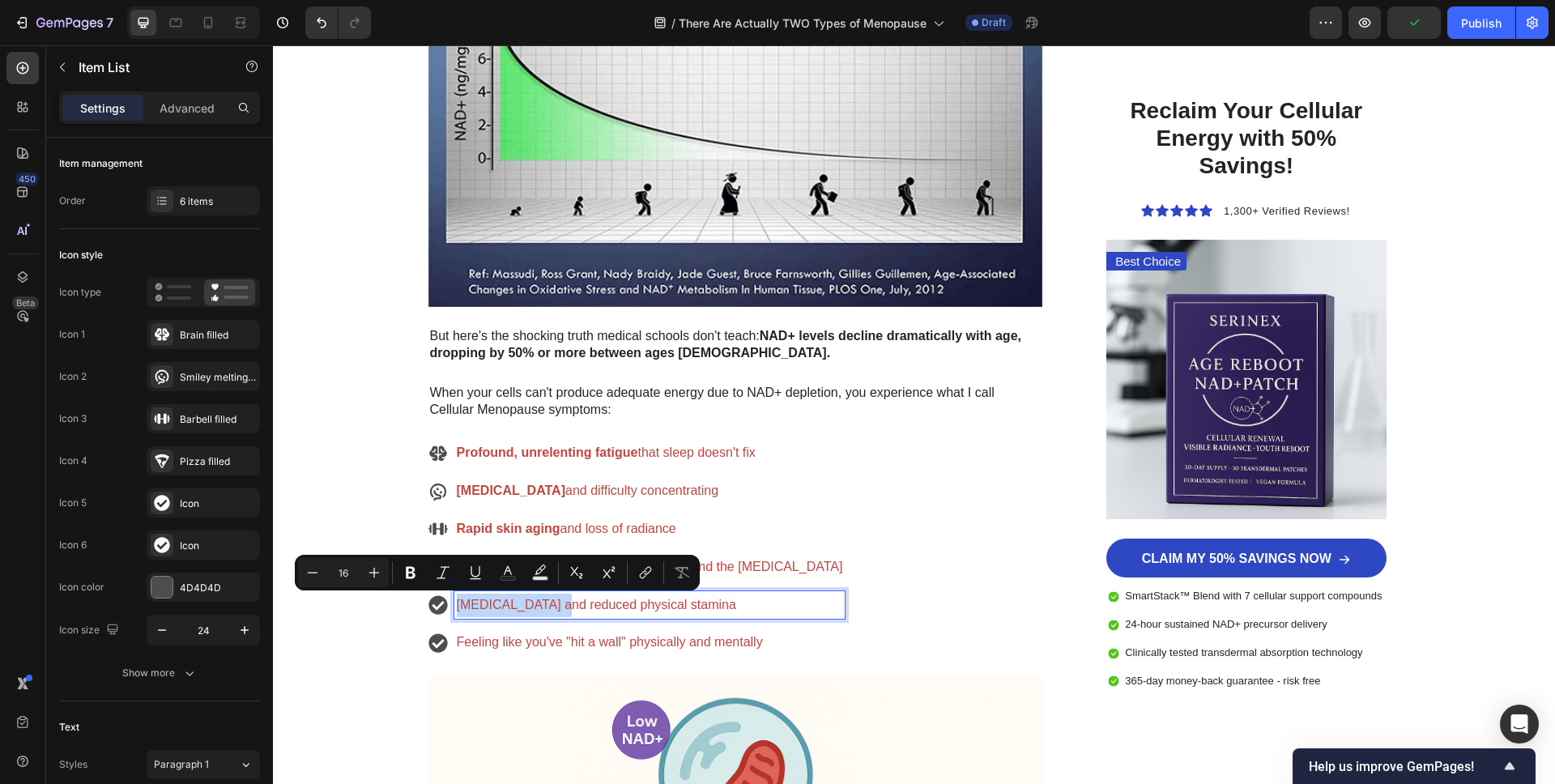
drag, startPoint x: 496, startPoint y: 606, endPoint x: 447, endPoint y: 607, distance: 49.0
click at [447, 607] on div "[MEDICAL_DATA] and reduced physical stamina" at bounding box center [637, 606] width 417 height 28
click at [409, 576] on icon "Editor contextual toolbar" at bounding box center [410, 573] width 10 height 12
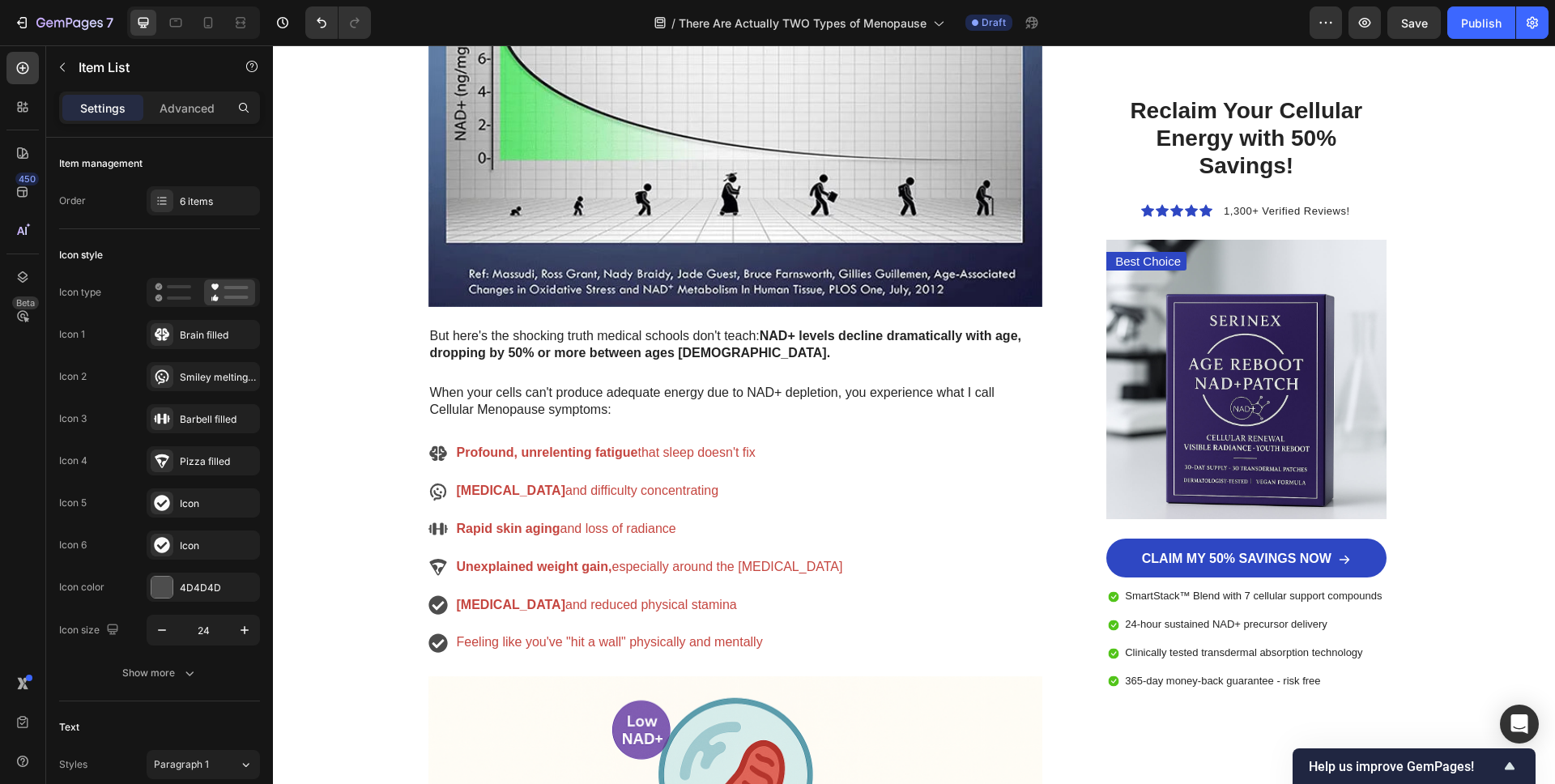
click at [523, 640] on p "Feeling like you've "hit a wall" physically and mentally" at bounding box center [649, 642] width 386 height 23
drag, startPoint x: 628, startPoint y: 644, endPoint x: 736, endPoint y: 647, distance: 108.0
click at [736, 647] on p "Feeling like you've "hit a wall" physically and mentally" at bounding box center [649, 642] width 386 height 23
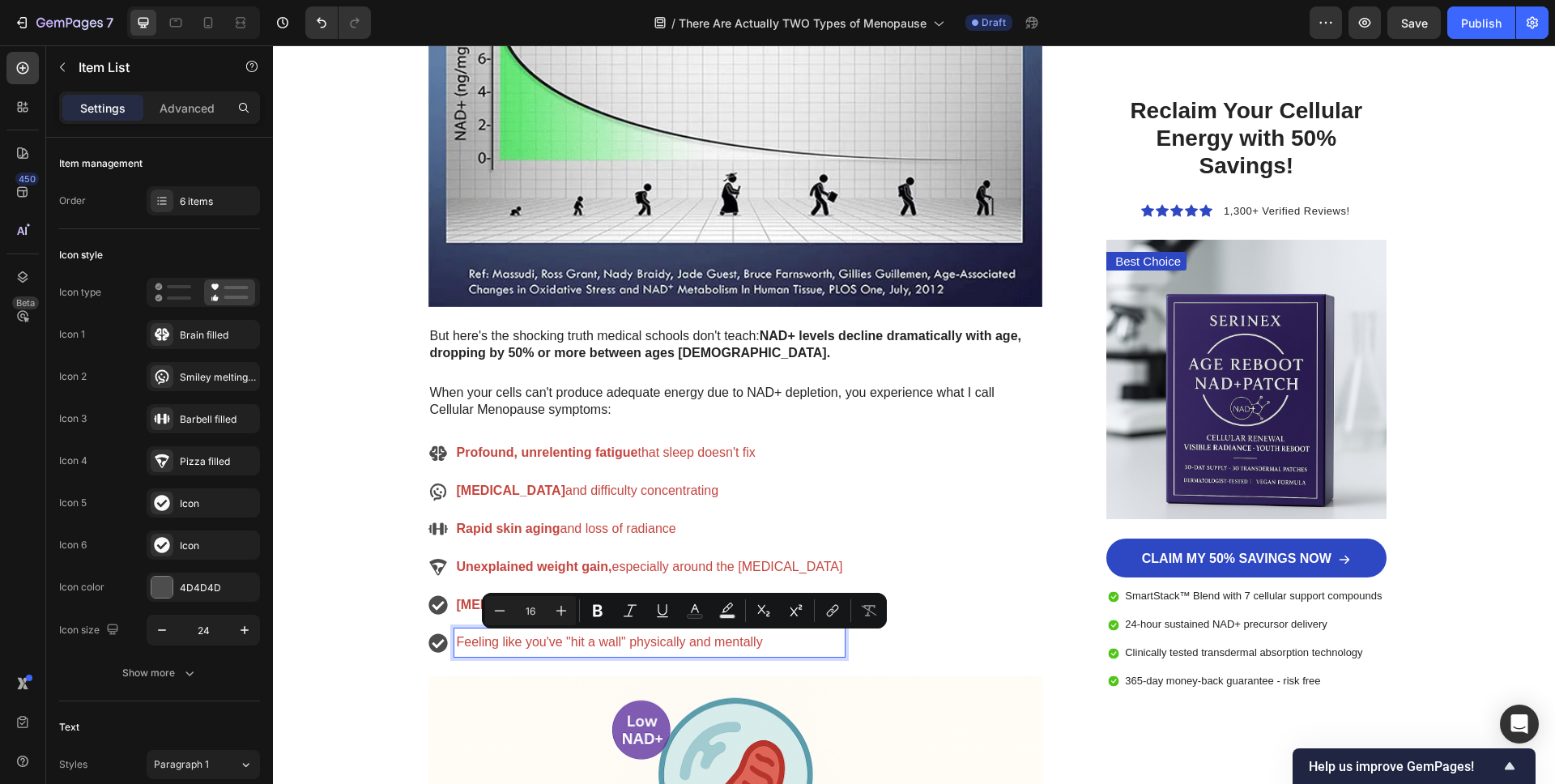
click at [595, 643] on p "Feeling like you've "hit a wall" physically and mentally" at bounding box center [649, 642] width 386 height 23
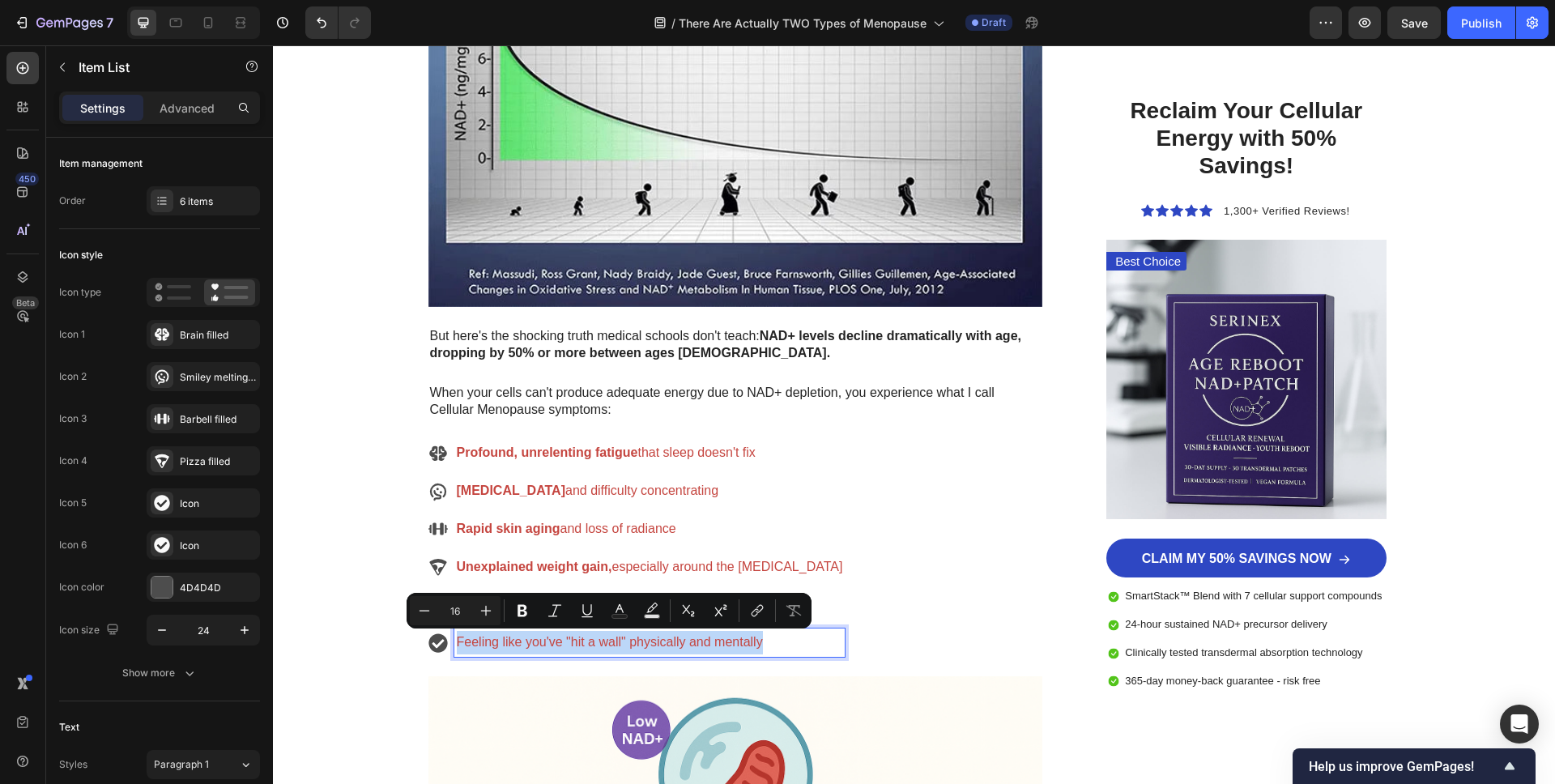
drag, startPoint x: 787, startPoint y: 645, endPoint x: 447, endPoint y: 646, distance: 340.0
click at [447, 646] on div "Feeling like you've "hit a wall" physically and mentally" at bounding box center [637, 643] width 417 height 28
click at [514, 612] on icon "Editor contextual toolbar" at bounding box center [522, 611] width 16 height 16
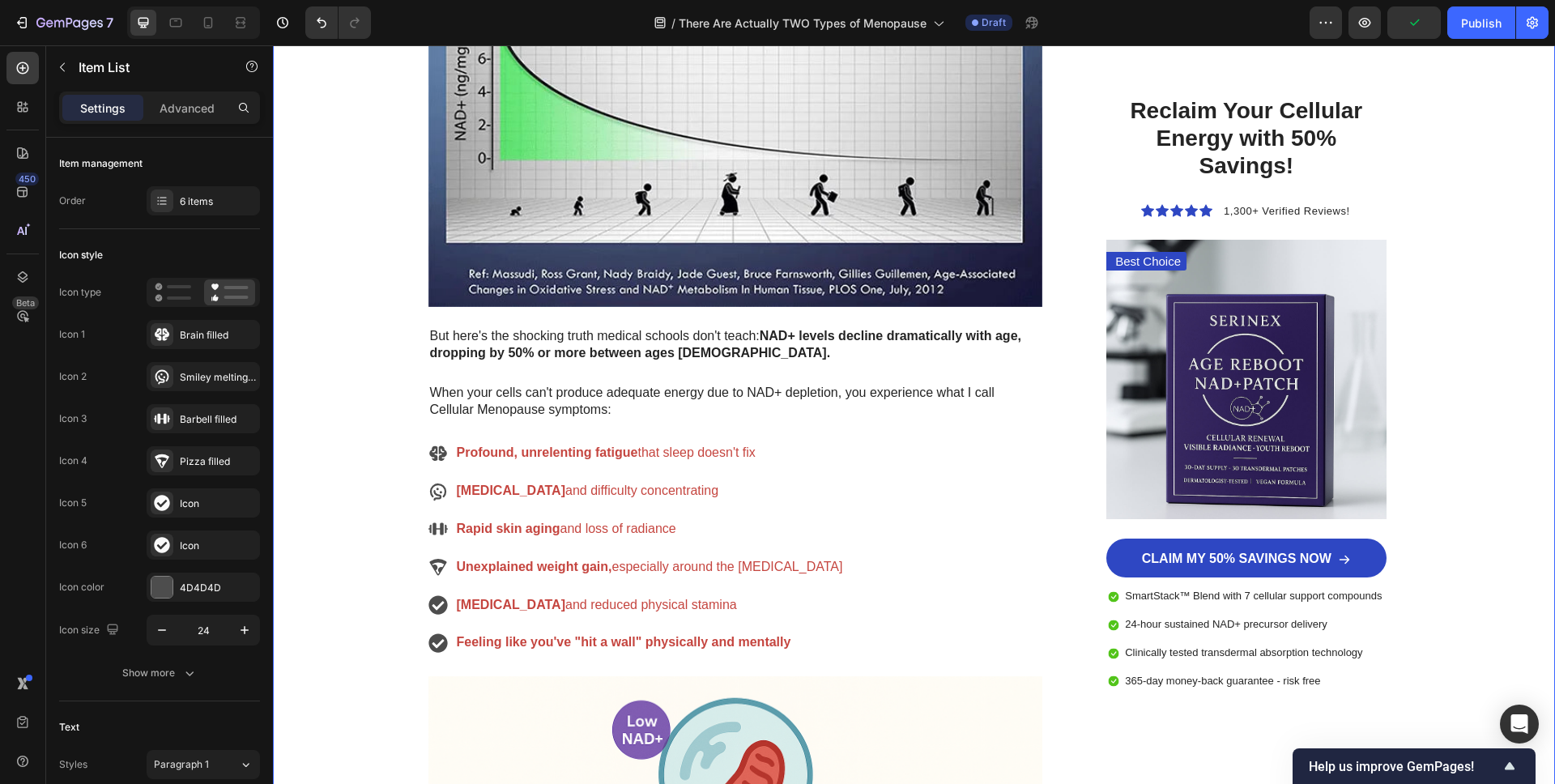
click at [352, 611] on div "Image Row Row Advertorial Text Block ⁠⁠⁠⁠⁠⁠⁠ The Two Types of Menopause Every W…" at bounding box center [914, 471] width 1282 height 7582
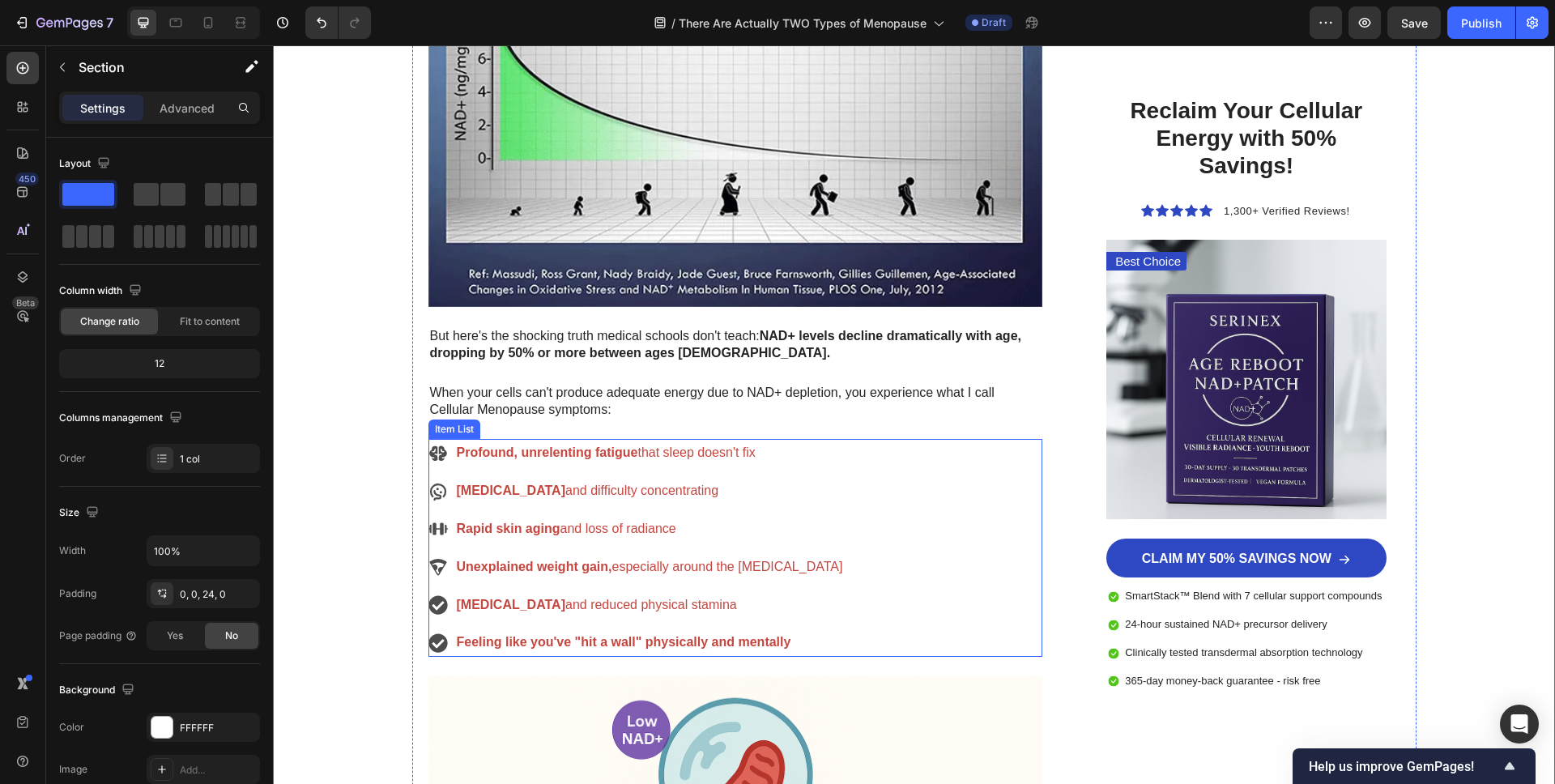
click at [437, 490] on icon at bounding box center [438, 492] width 20 height 20
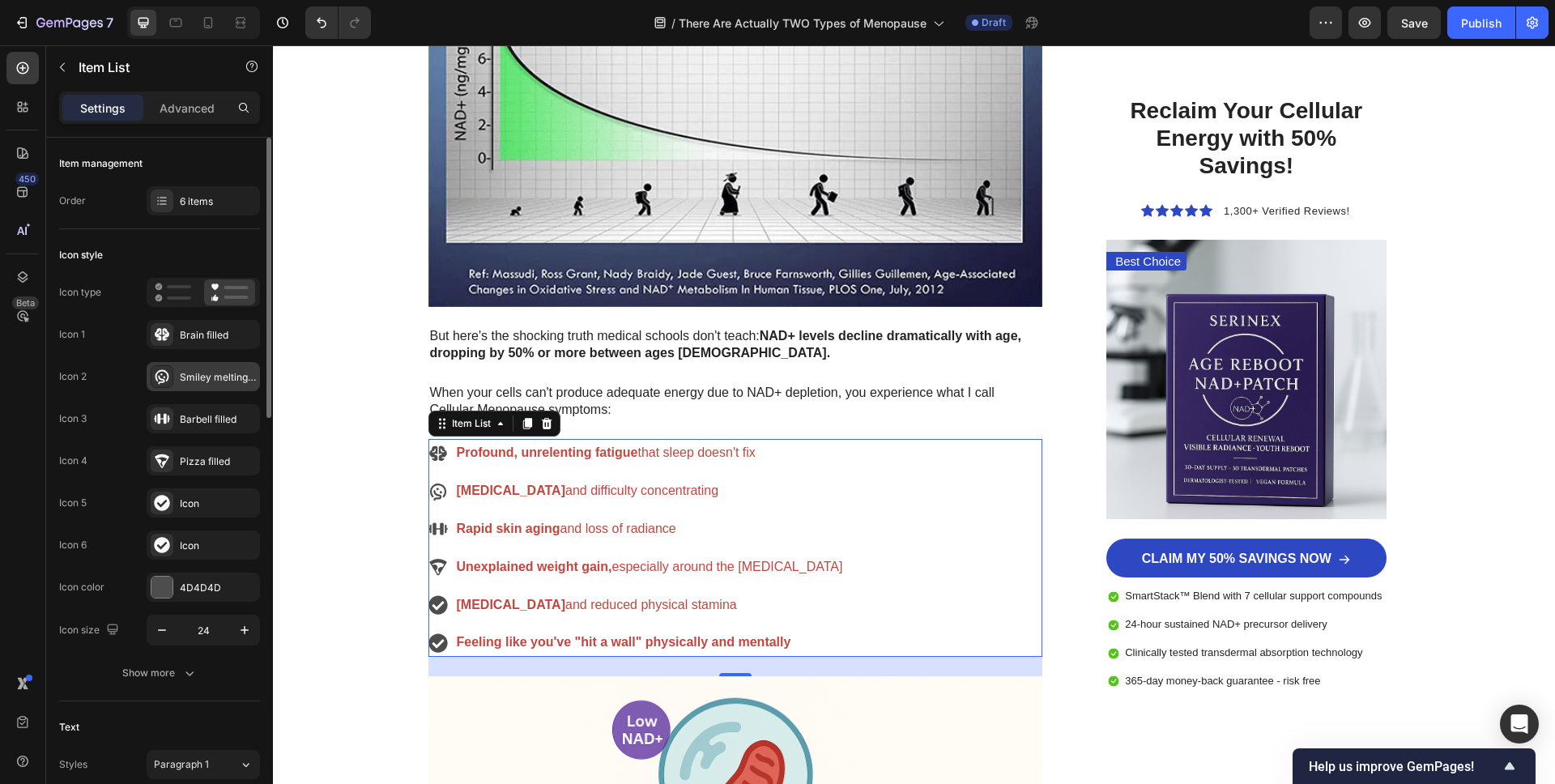
click at [168, 383] on icon at bounding box center [162, 376] width 16 height 16
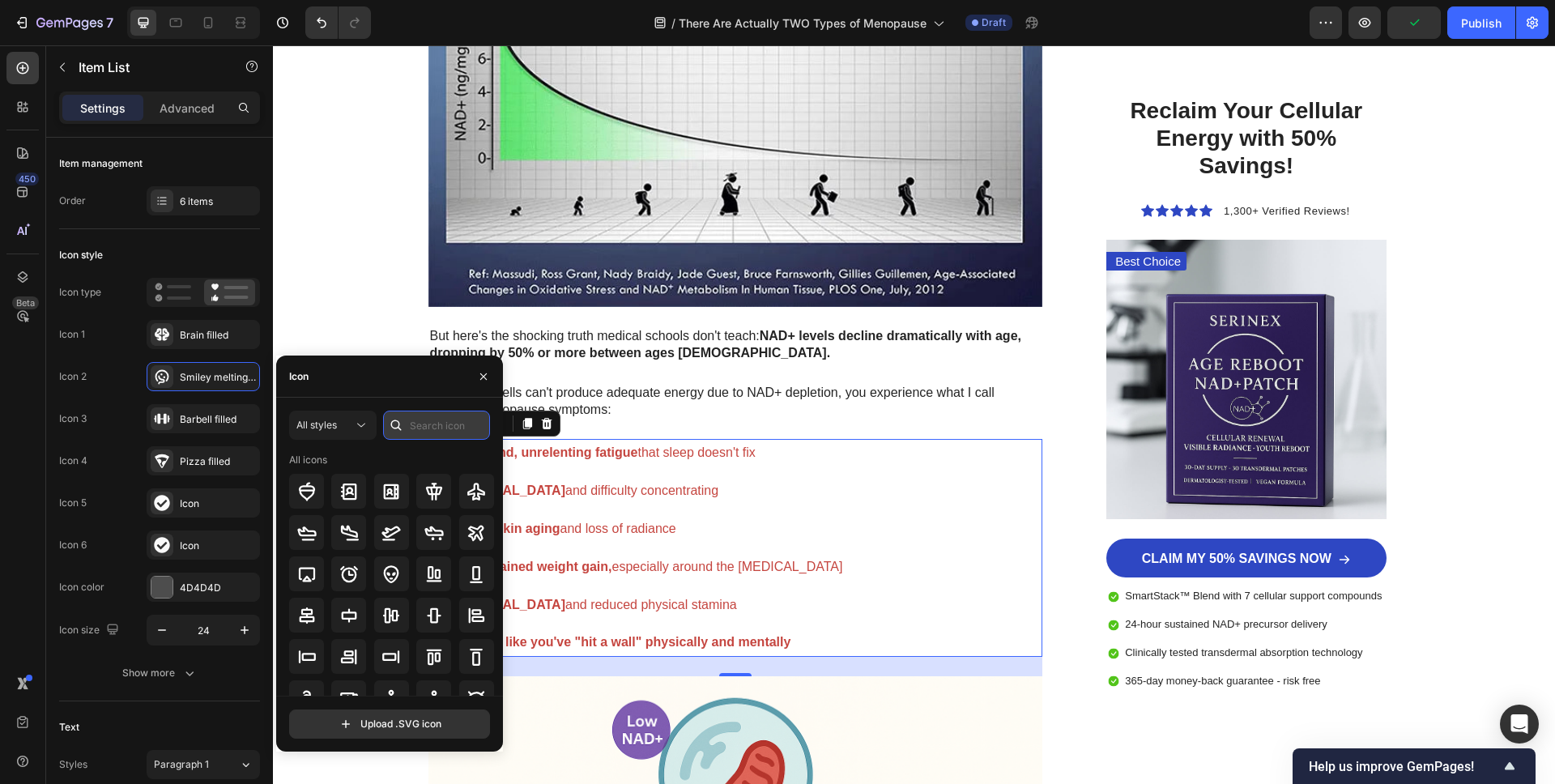
click at [429, 428] on input "text" at bounding box center [436, 424] width 107 height 29
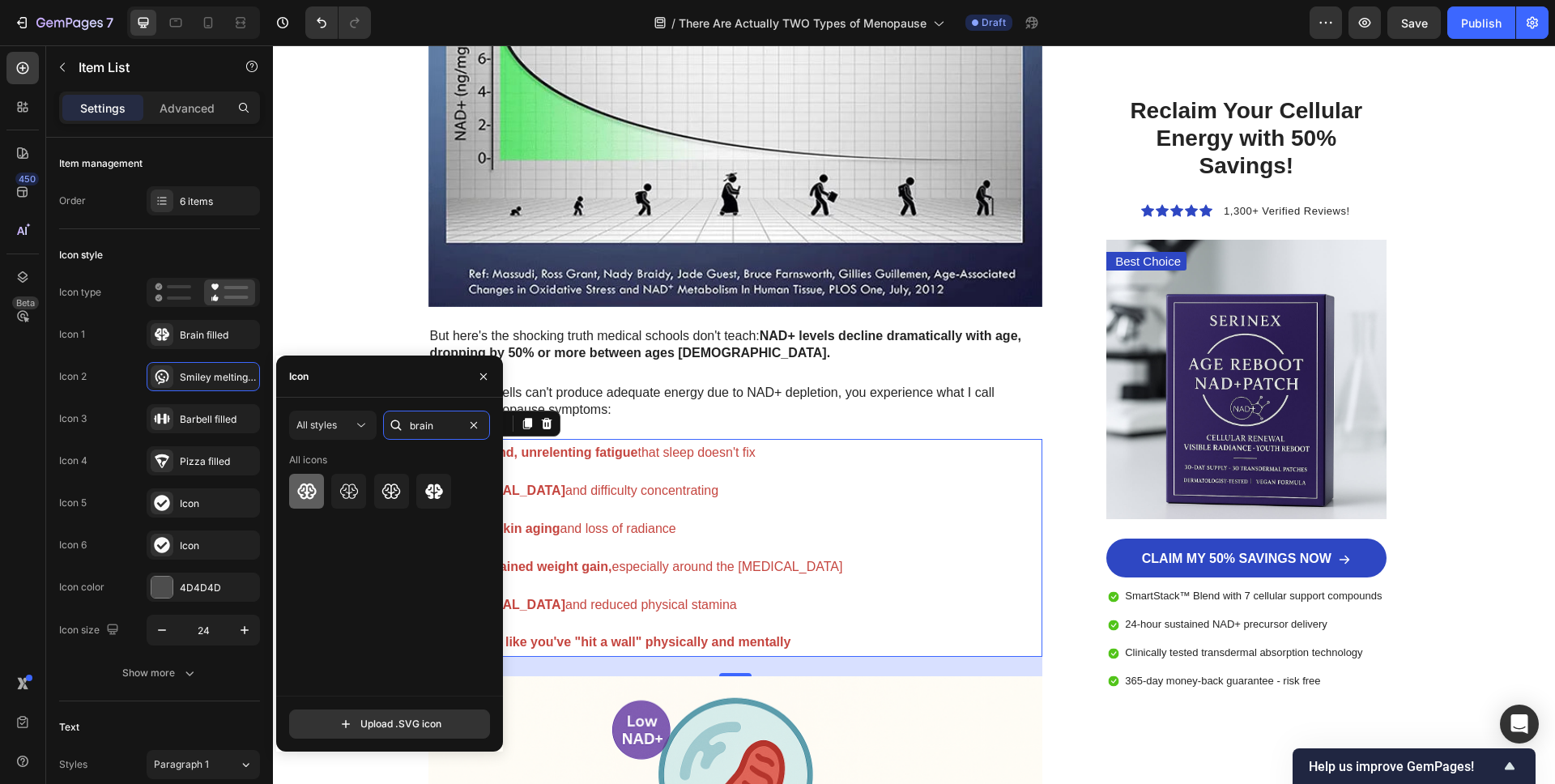
type input "brain"
click at [310, 497] on icon at bounding box center [306, 490] width 19 height 15
click at [677, 517] on div "Rapid skin aging and loss of radiance" at bounding box center [650, 529] width 391 height 28
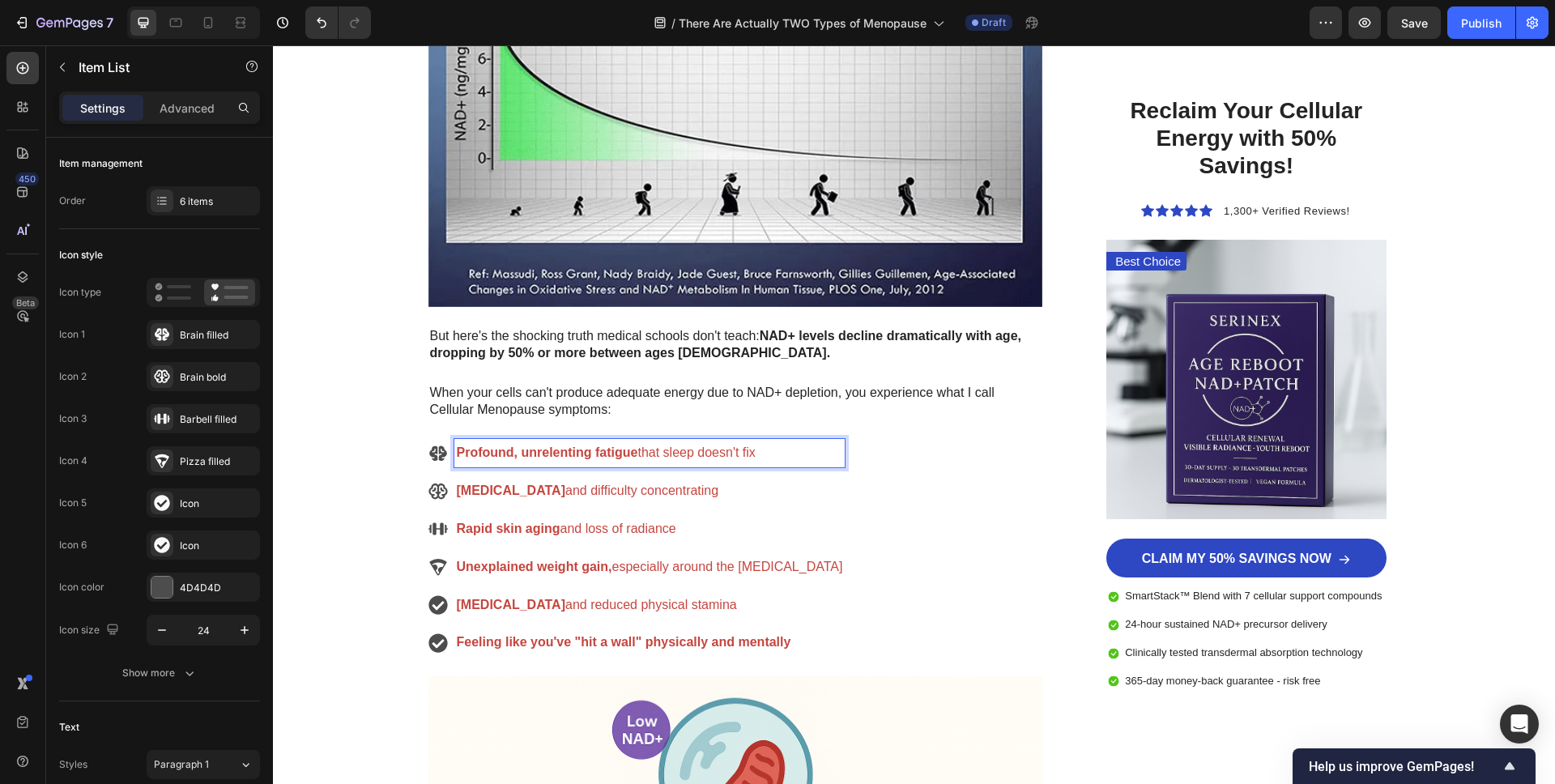
click at [495, 455] on strong "Profound, unrelenting fatigue" at bounding box center [547, 453] width 181 height 14
click at [188, 381] on div "Brain bold" at bounding box center [218, 377] width 76 height 14
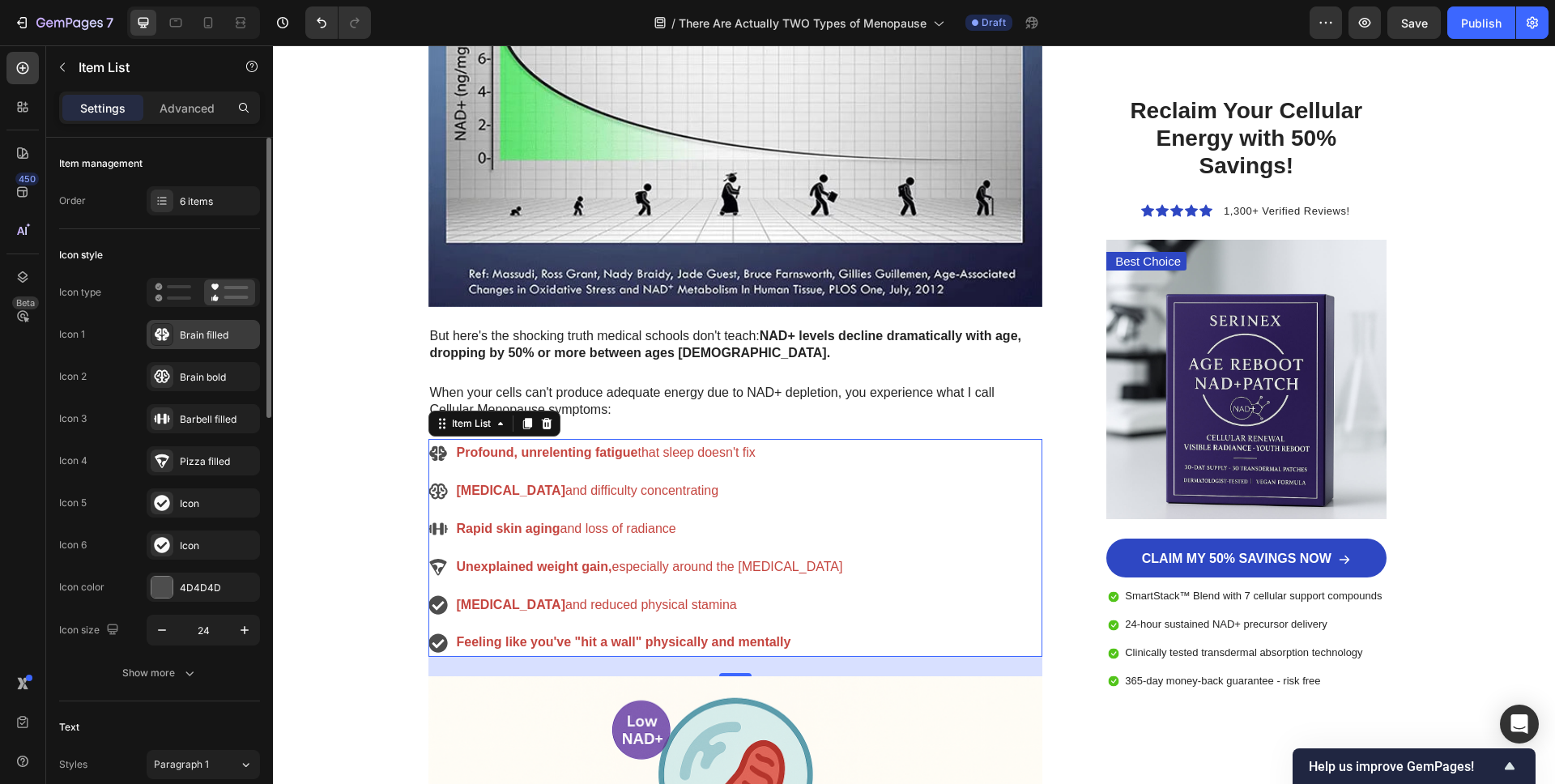
click at [181, 343] on div "Brain filled" at bounding box center [203, 334] width 114 height 29
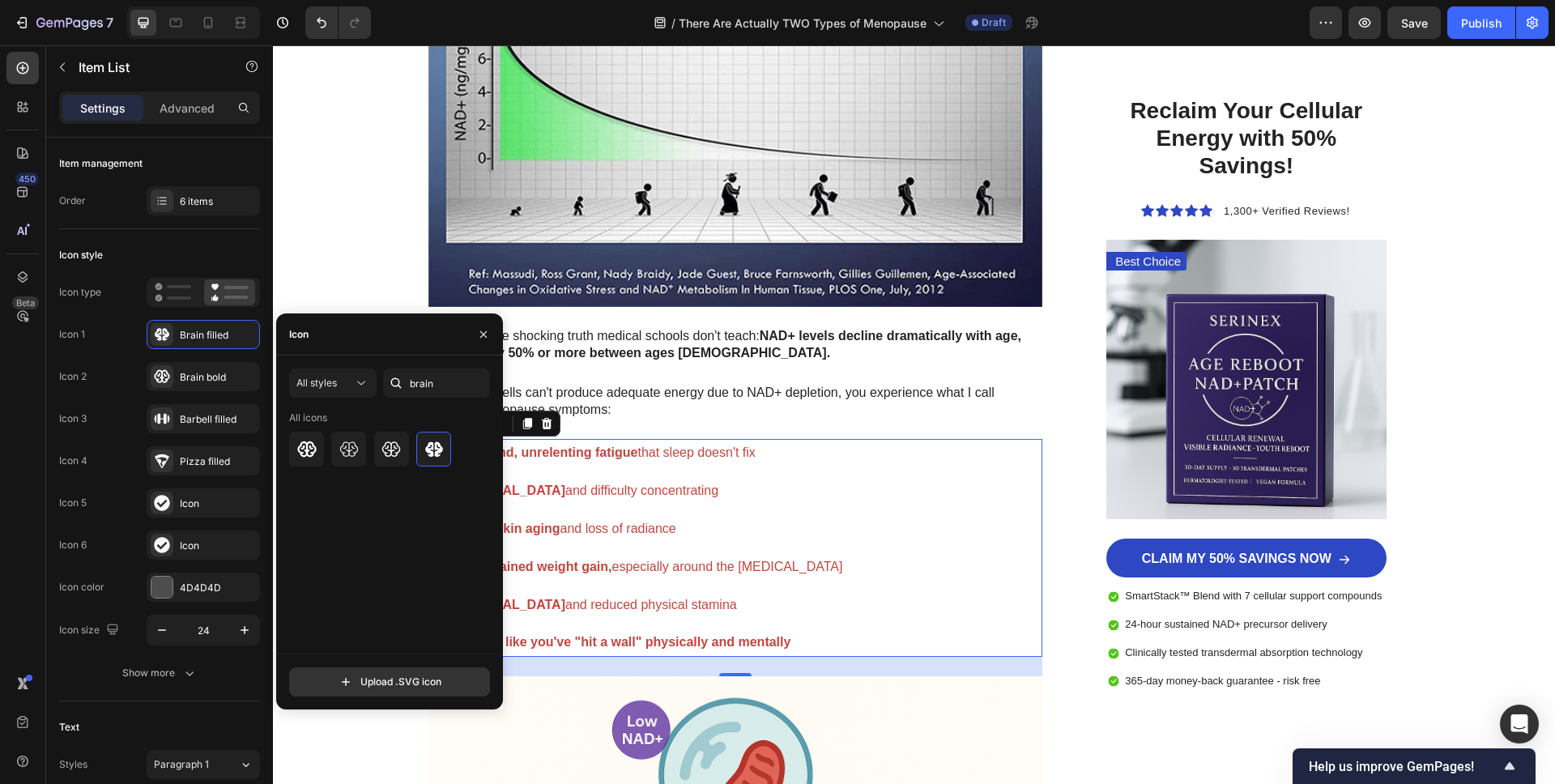
click at [345, 336] on div "Icon" at bounding box center [389, 334] width 226 height 42
click at [423, 377] on input "brain" at bounding box center [436, 383] width 107 height 29
click at [428, 382] on input "brain" at bounding box center [436, 383] width 107 height 29
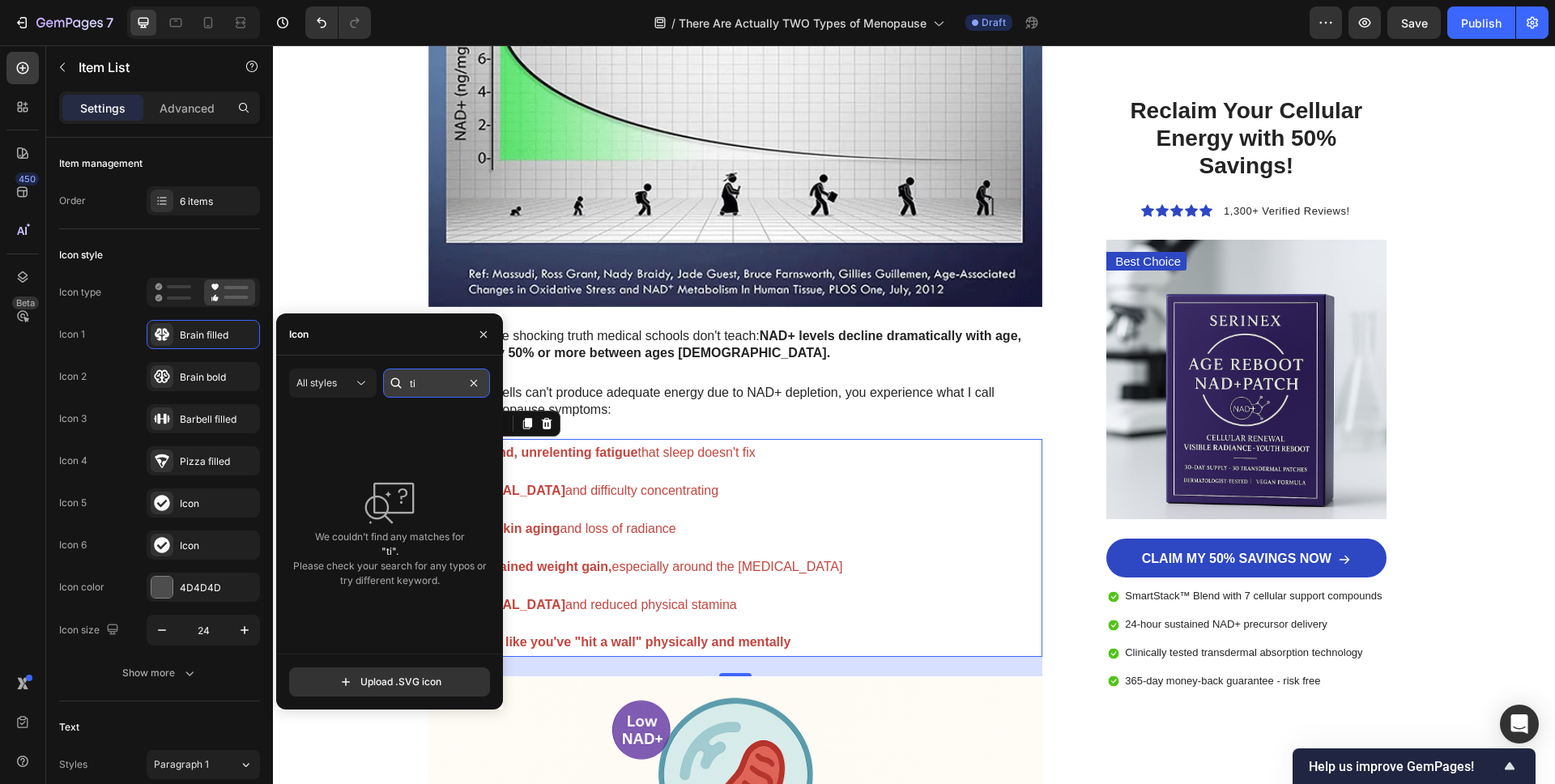
type input "t"
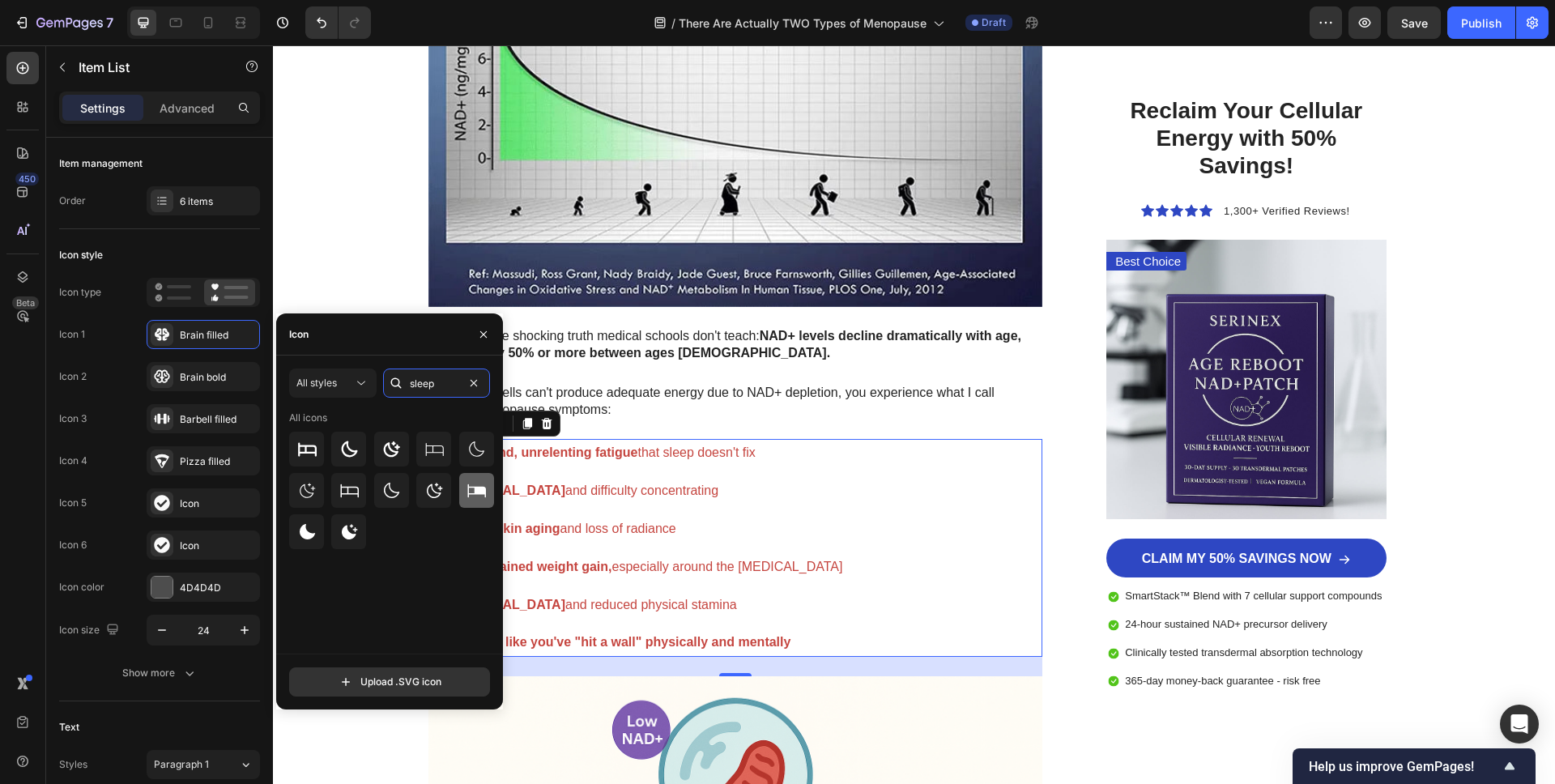
type input "sleep"
click at [461, 490] on div at bounding box center [476, 490] width 35 height 35
click at [478, 500] on icon at bounding box center [476, 491] width 20 height 20
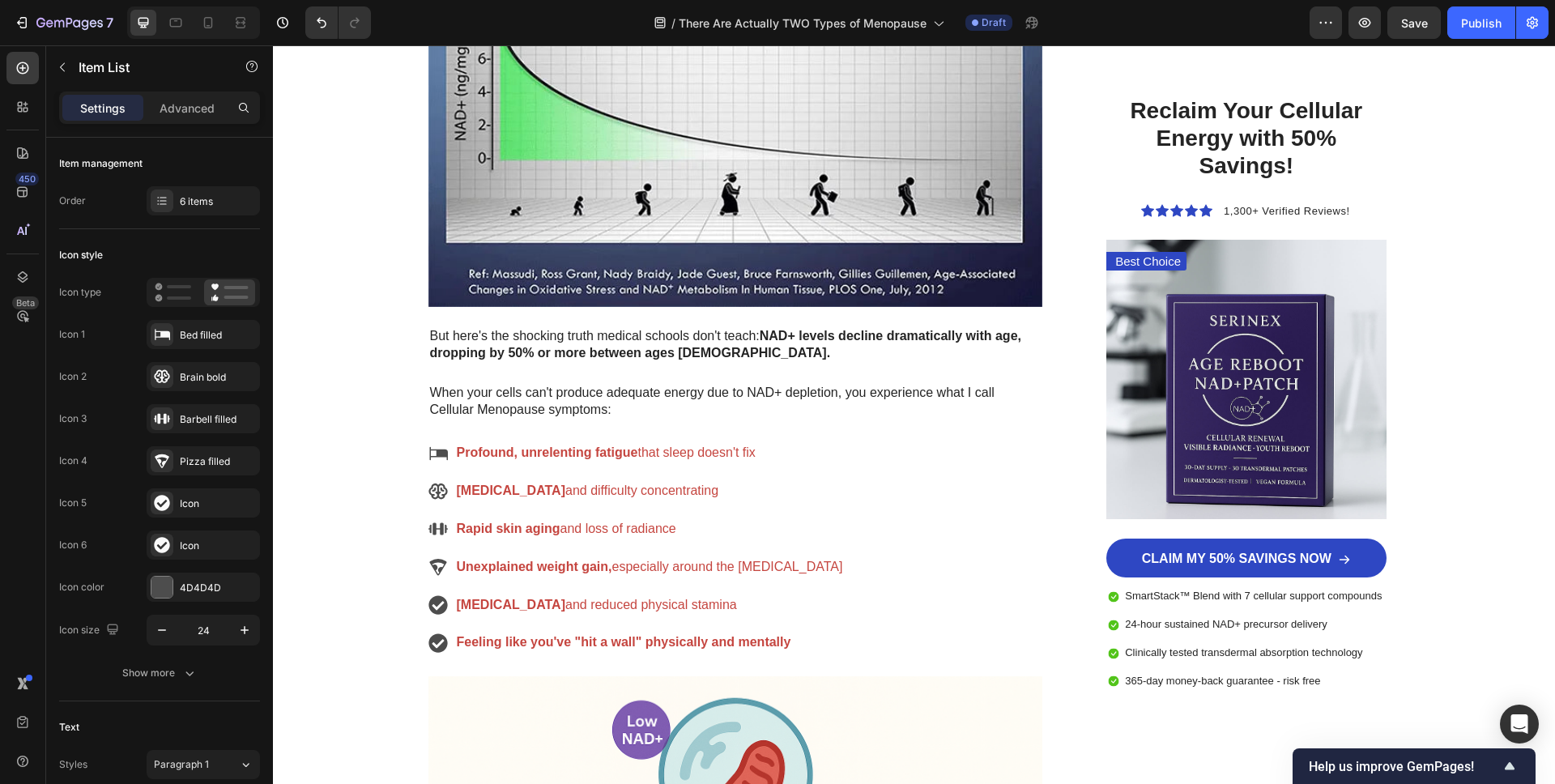
click at [443, 529] on icon at bounding box center [438, 529] width 20 height 20
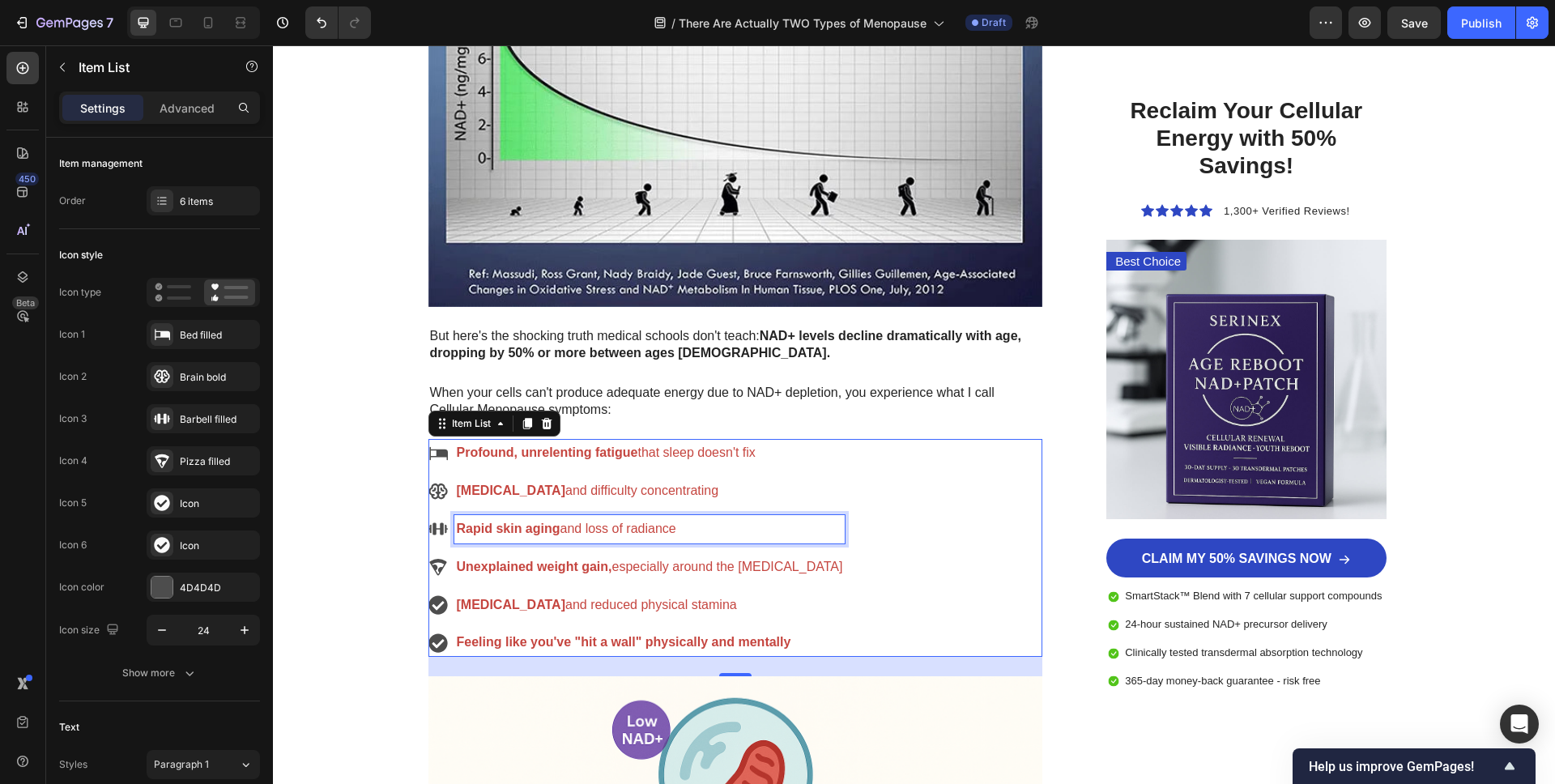
click at [554, 536] on p "Rapid skin aging and loss of radiance" at bounding box center [649, 529] width 386 height 23
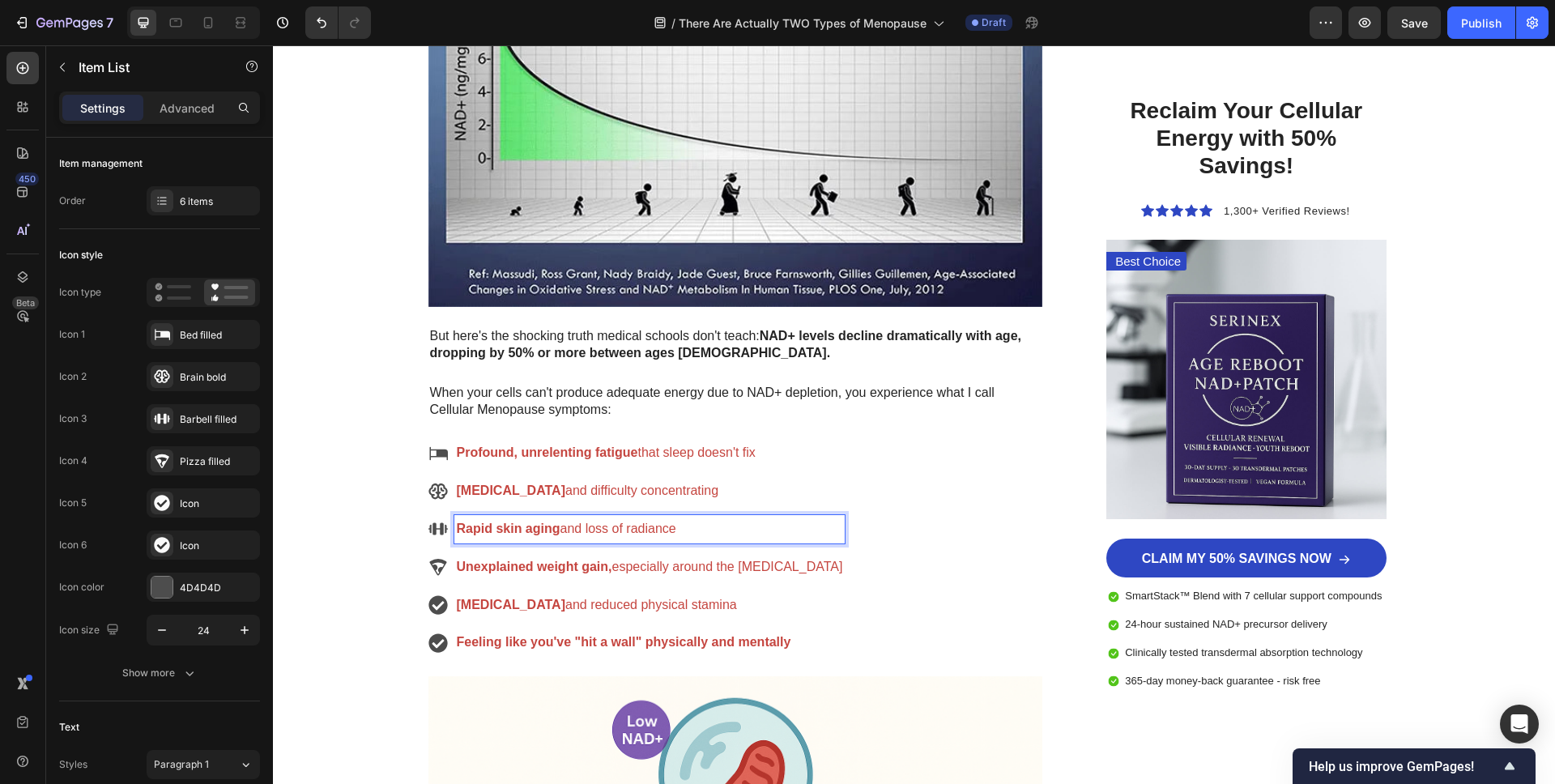
click at [440, 529] on icon at bounding box center [438, 529] width 20 height 12
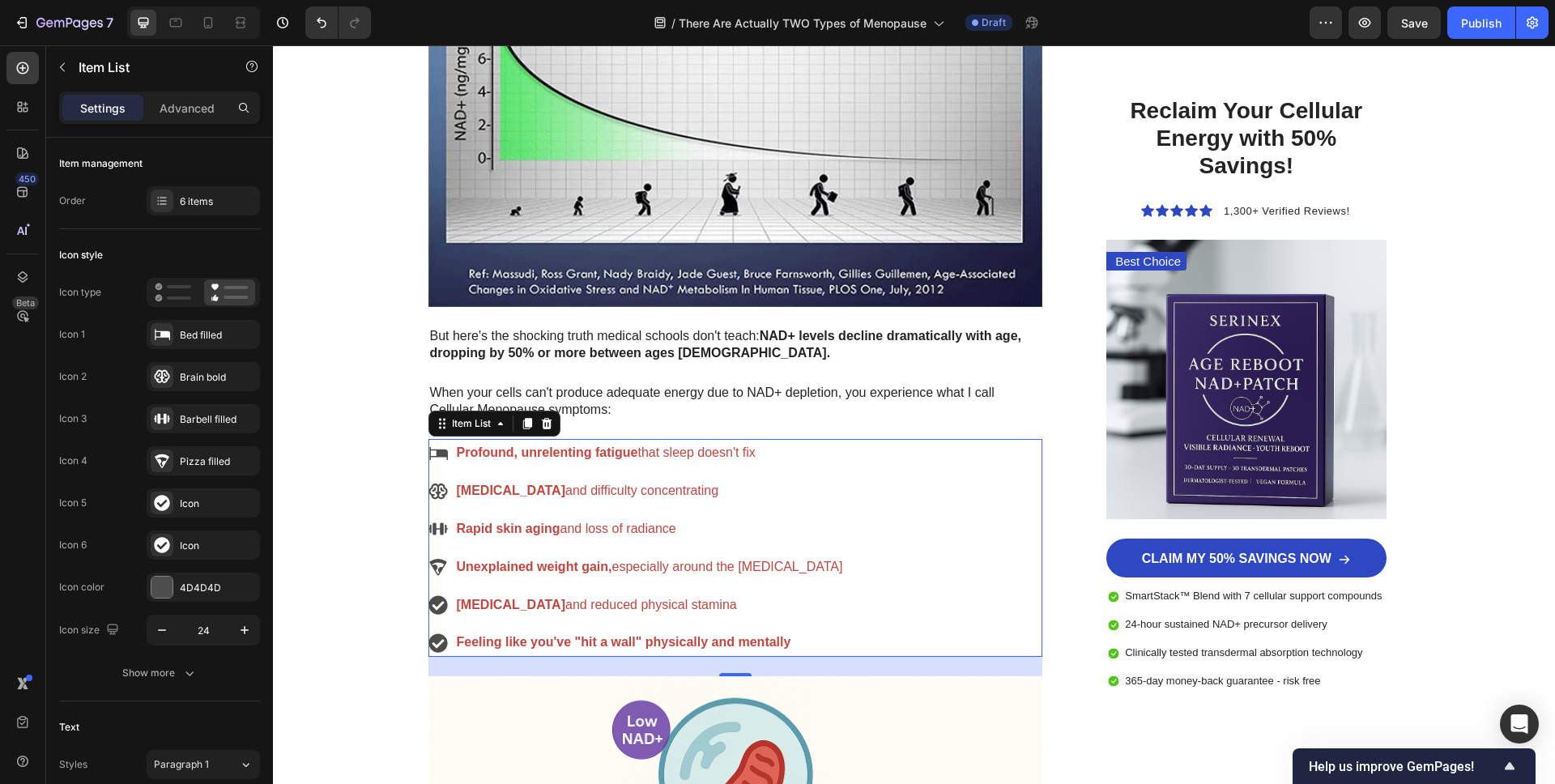
click at [432, 529] on icon at bounding box center [438, 529] width 20 height 12
click at [165, 421] on icon at bounding box center [162, 419] width 16 height 11
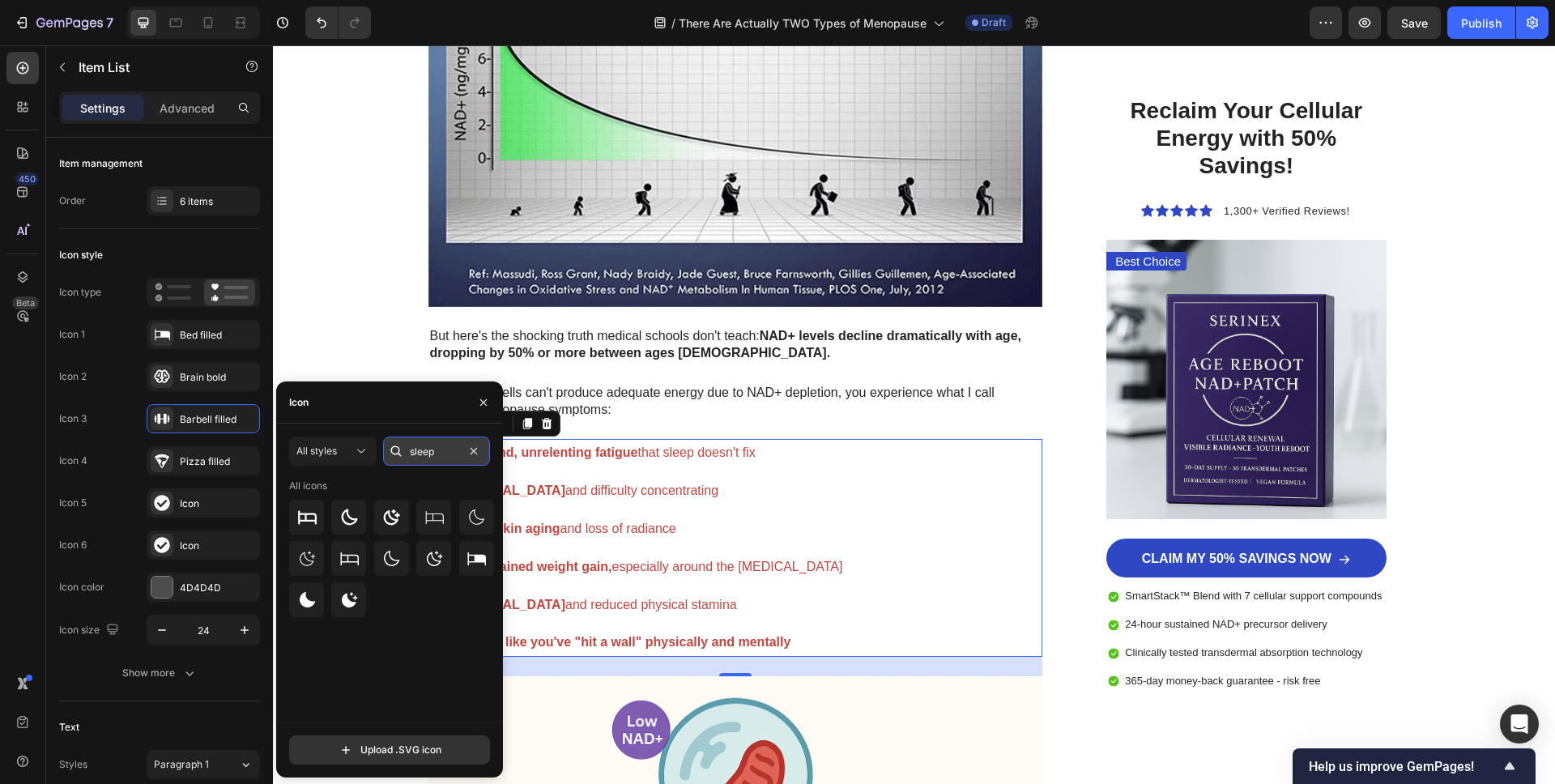
click at [421, 451] on input "sleep" at bounding box center [436, 451] width 107 height 29
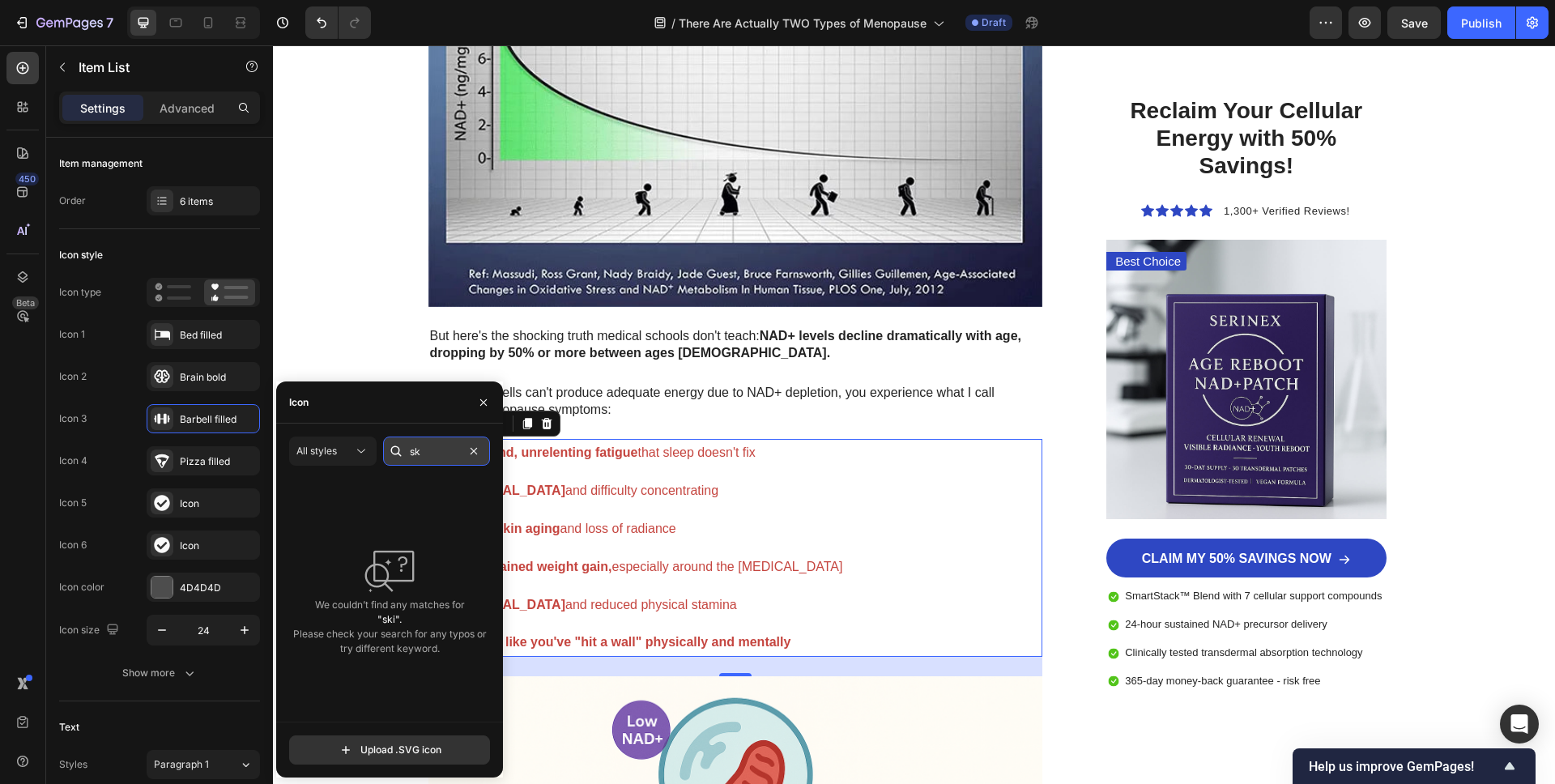
type input "s"
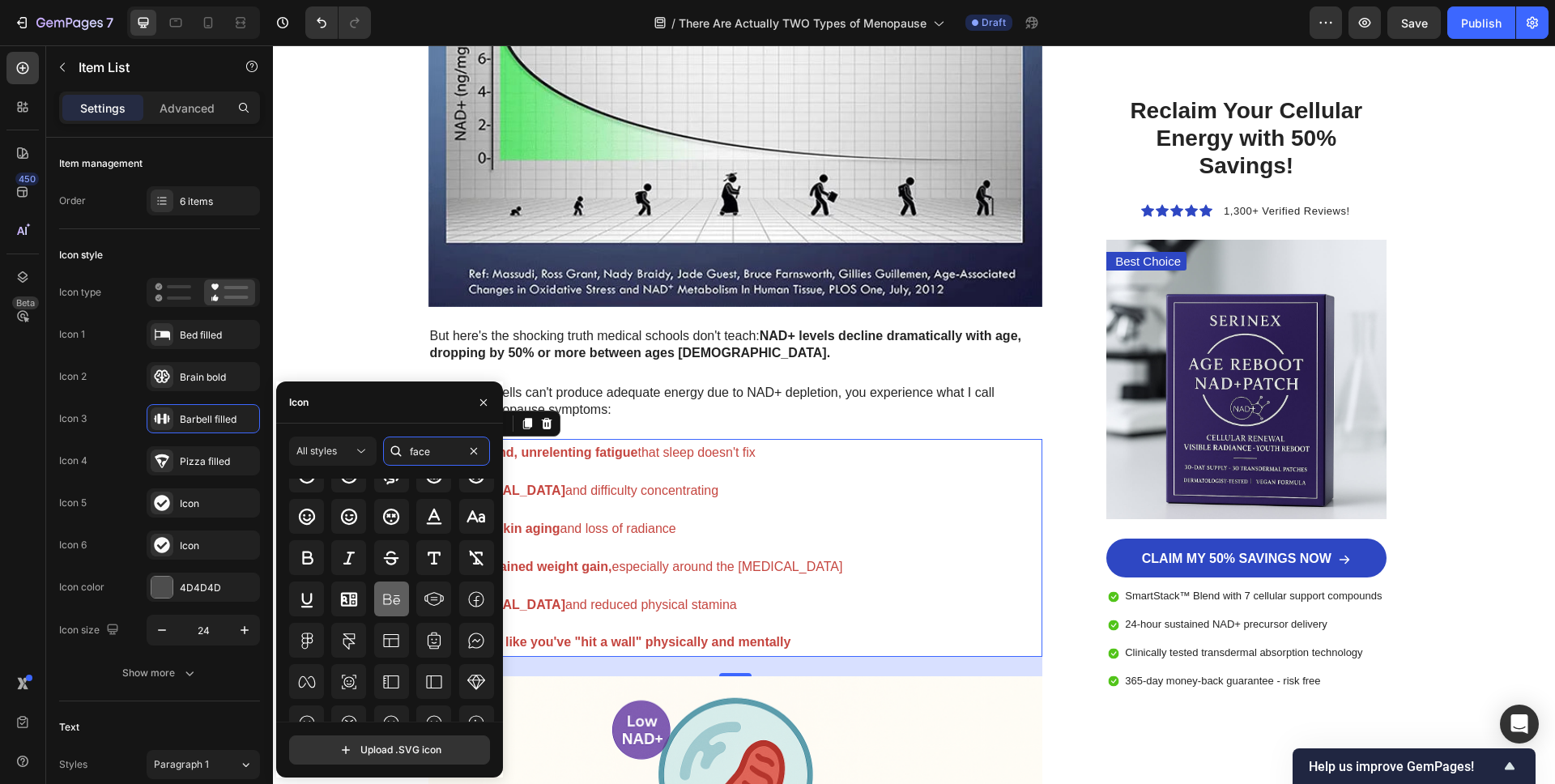
scroll to position [178, 0]
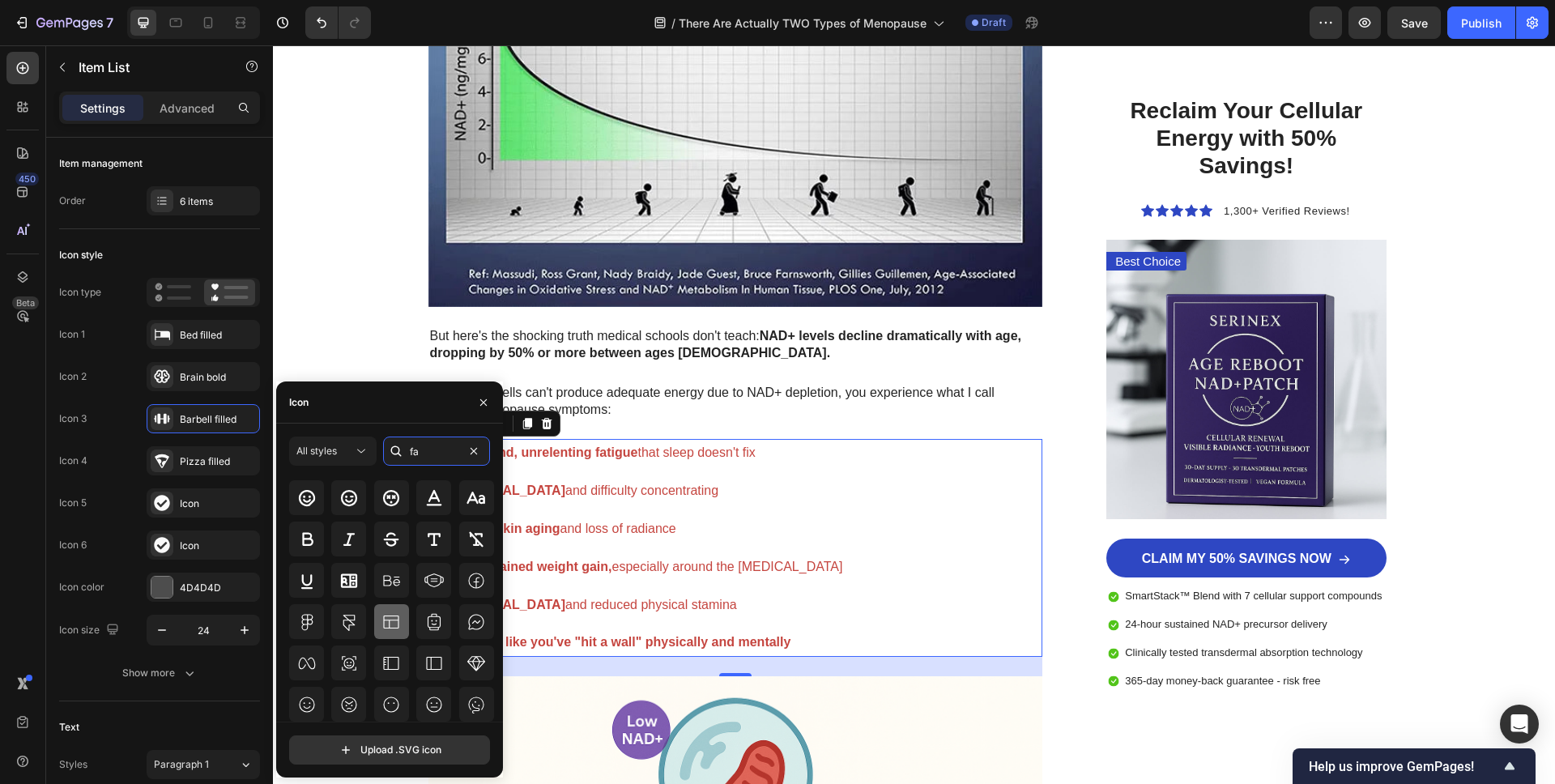
type input "f"
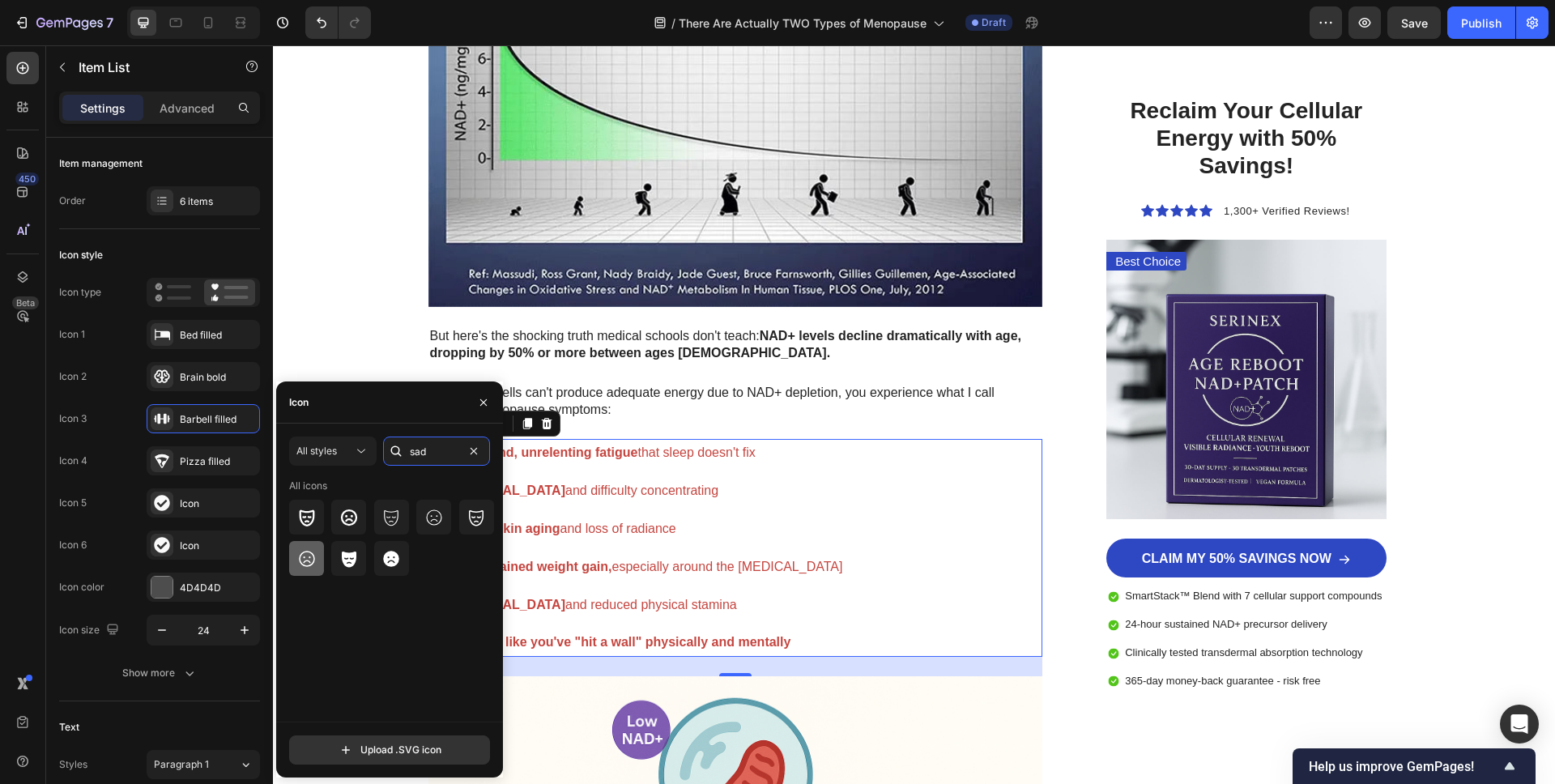
type input "sad"
drag, startPoint x: 314, startPoint y: 560, endPoint x: 327, endPoint y: 563, distance: 13.3
click at [315, 560] on icon at bounding box center [307, 558] width 20 height 20
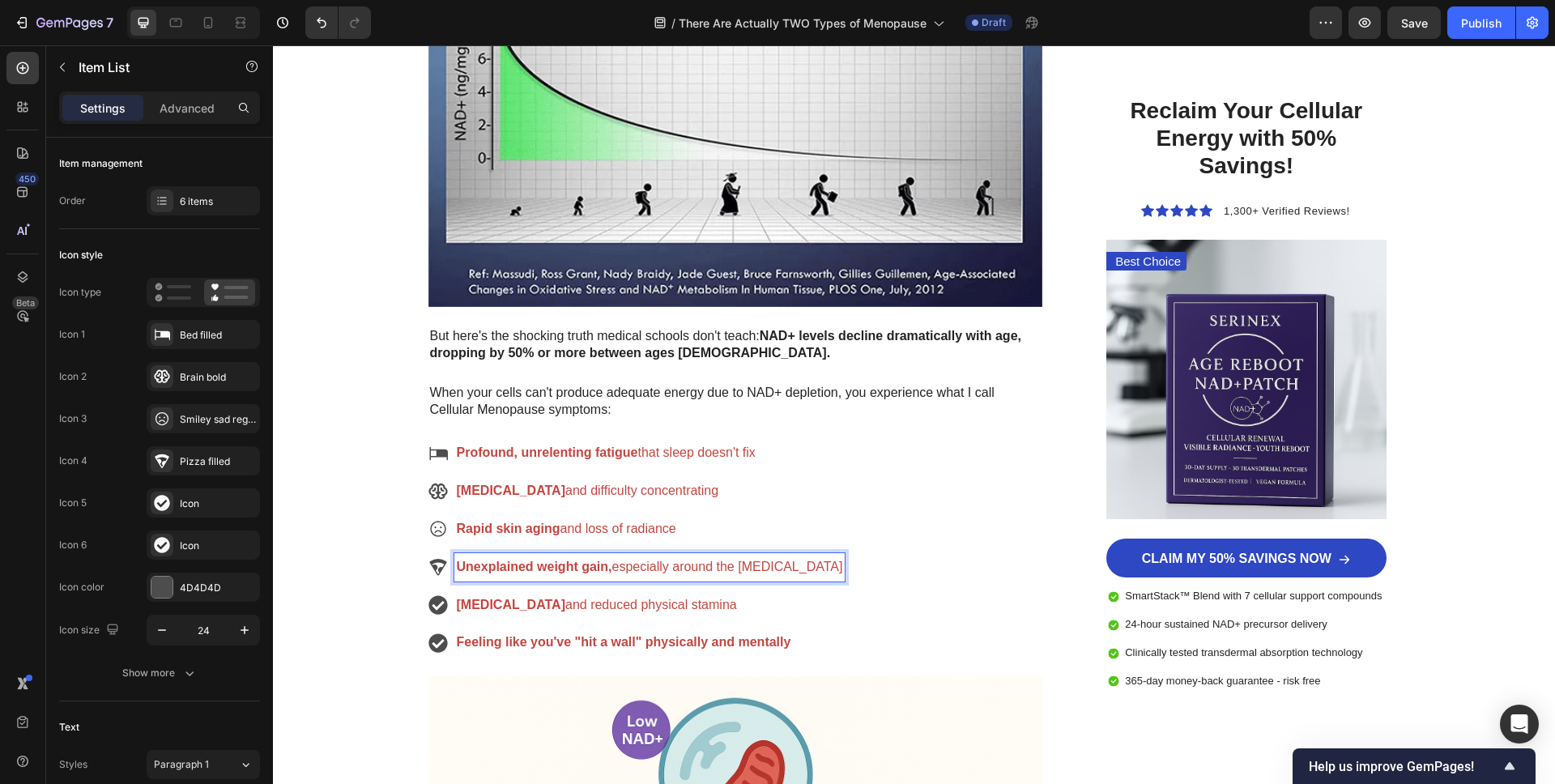
click at [448, 560] on div "Unexplained weight gain, especially around the [MEDICAL_DATA]" at bounding box center [637, 567] width 417 height 28
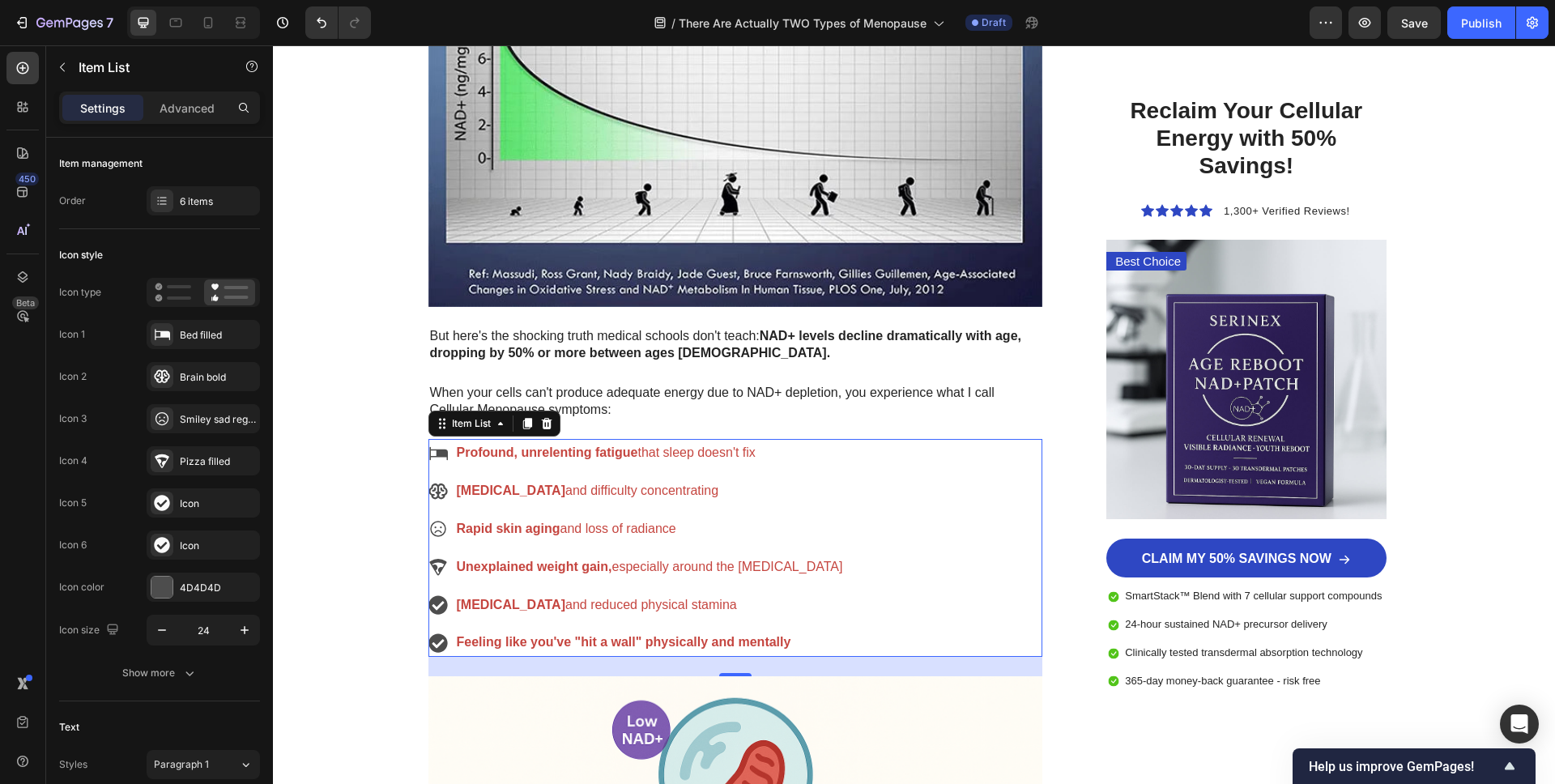
click at [449, 612] on div "[MEDICAL_DATA] and reduced physical stamina" at bounding box center [637, 606] width 417 height 28
click at [442, 561] on icon at bounding box center [437, 567] width 17 height 16
click at [494, 570] on strong "Unexplained weight gain," at bounding box center [534, 566] width 155 height 14
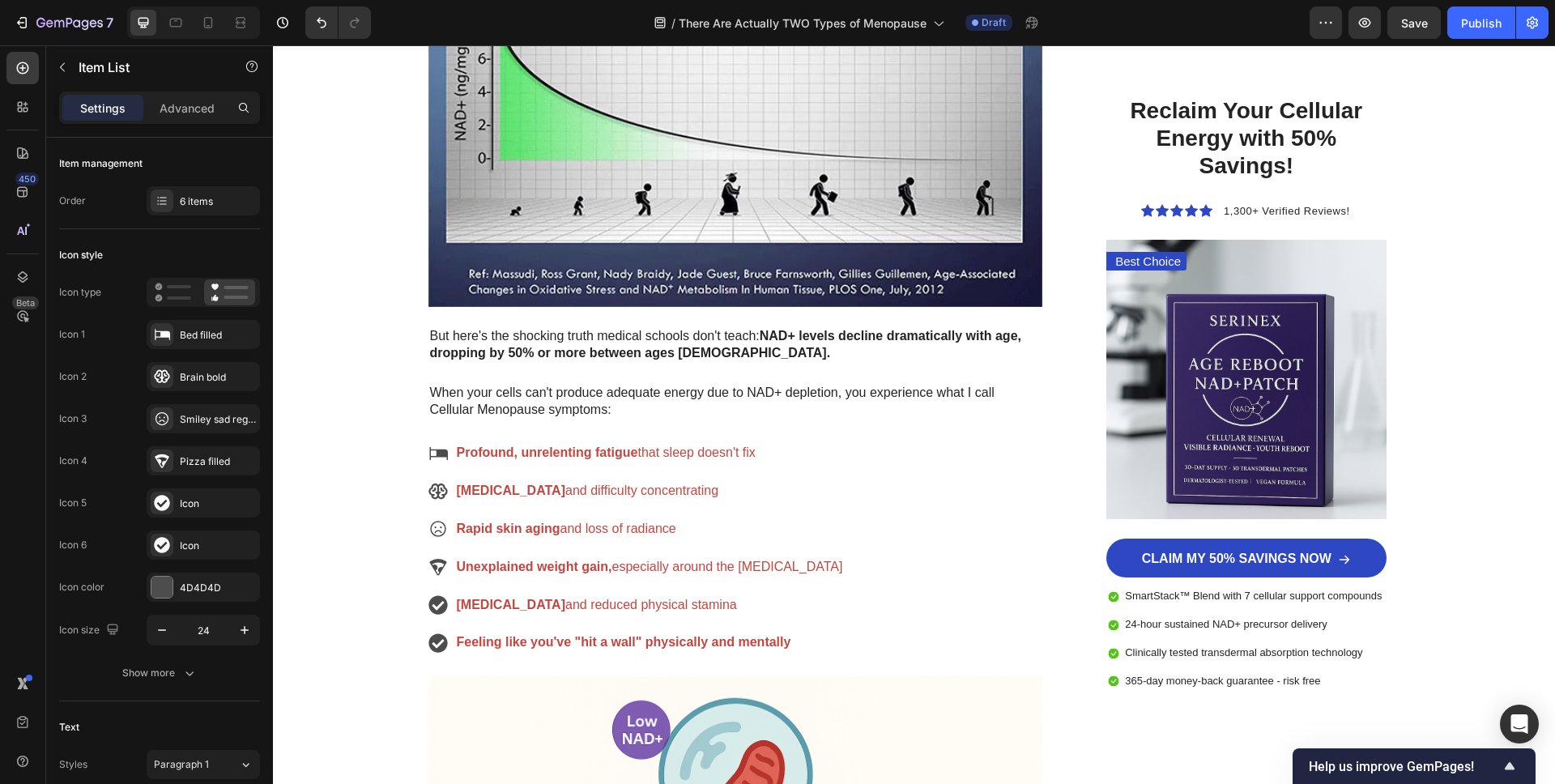
click at [438, 564] on icon at bounding box center [438, 566] width 20 height 20
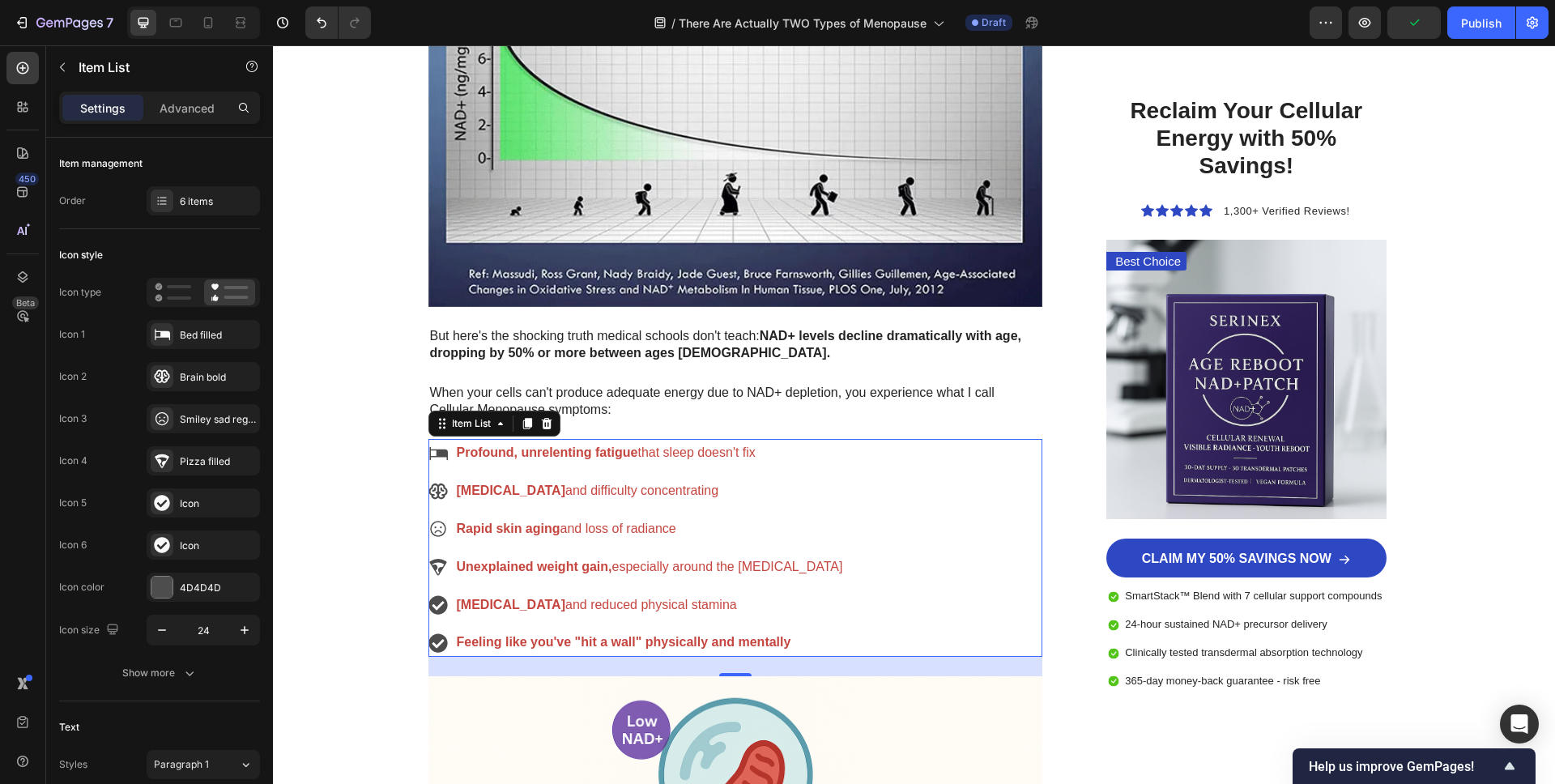
click at [441, 564] on icon at bounding box center [438, 566] width 20 height 20
click at [186, 337] on div "Bed filled" at bounding box center [218, 335] width 76 height 14
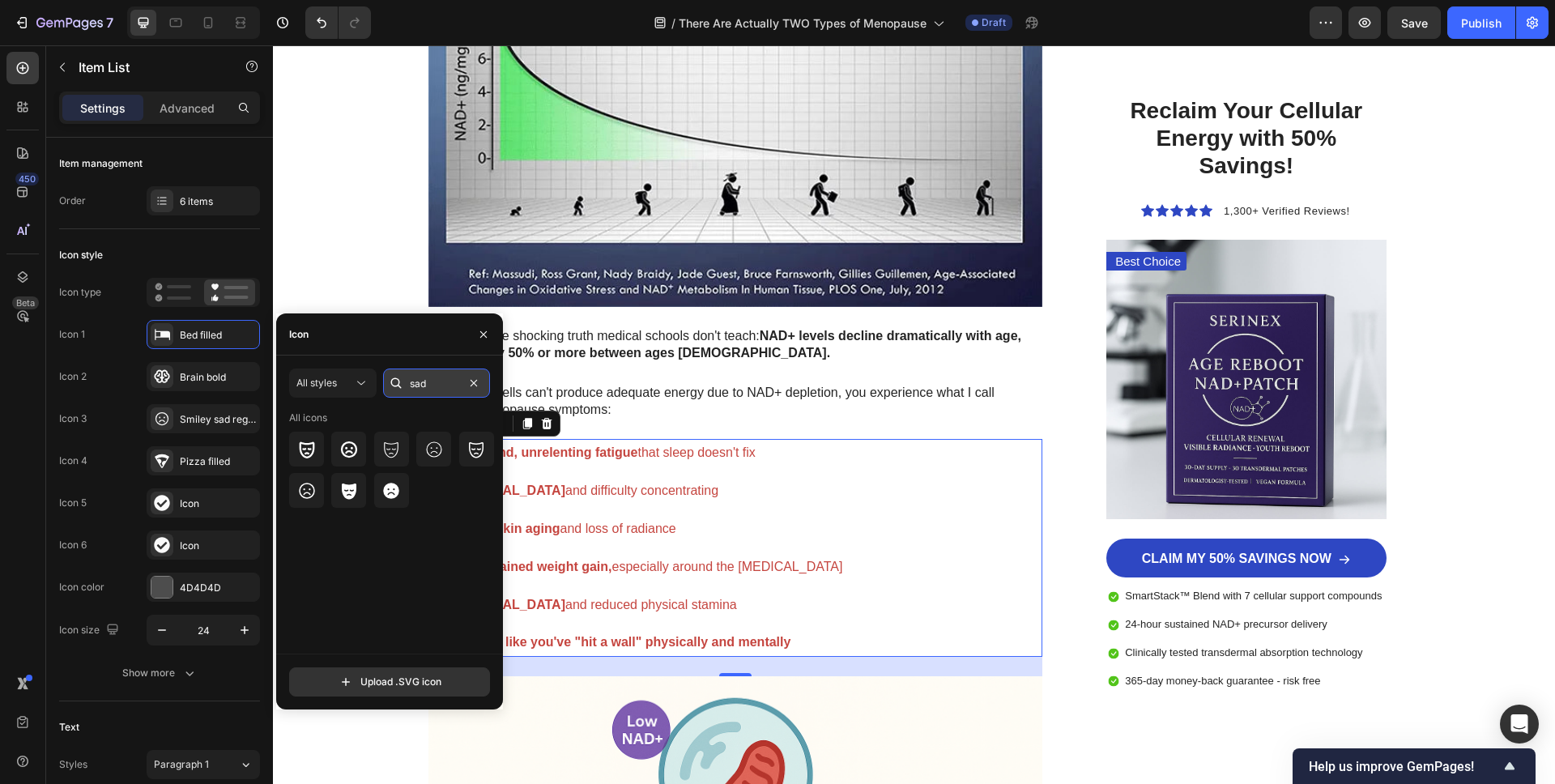
drag, startPoint x: 458, startPoint y: 393, endPoint x: 441, endPoint y: 385, distance: 18.8
click at [456, 392] on input "sad" at bounding box center [436, 383] width 107 height 29
click at [441, 385] on input "sad" at bounding box center [436, 383] width 107 height 29
click at [440, 385] on input "sad" at bounding box center [436, 383] width 107 height 29
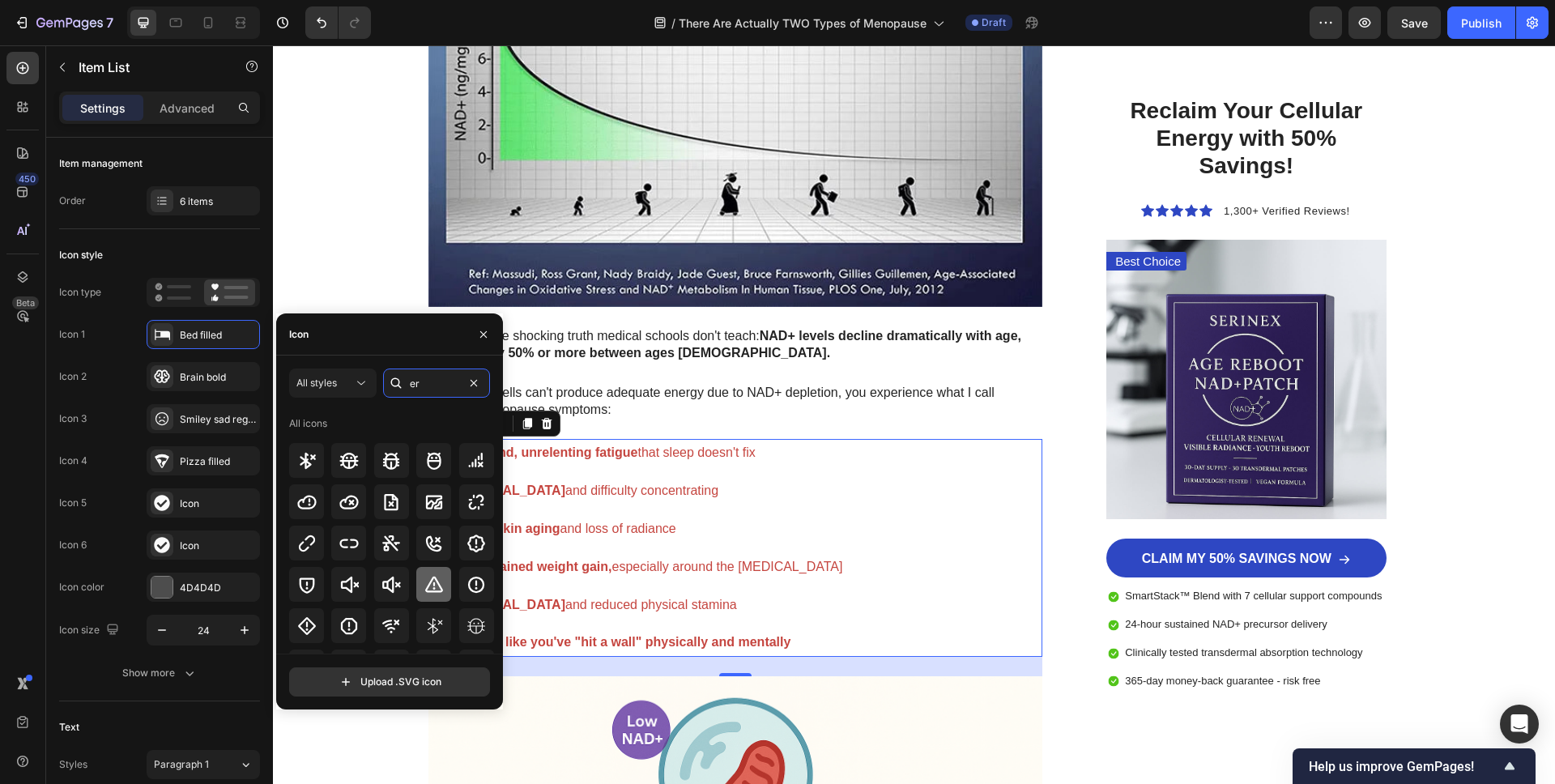
type input "e"
type input "x"
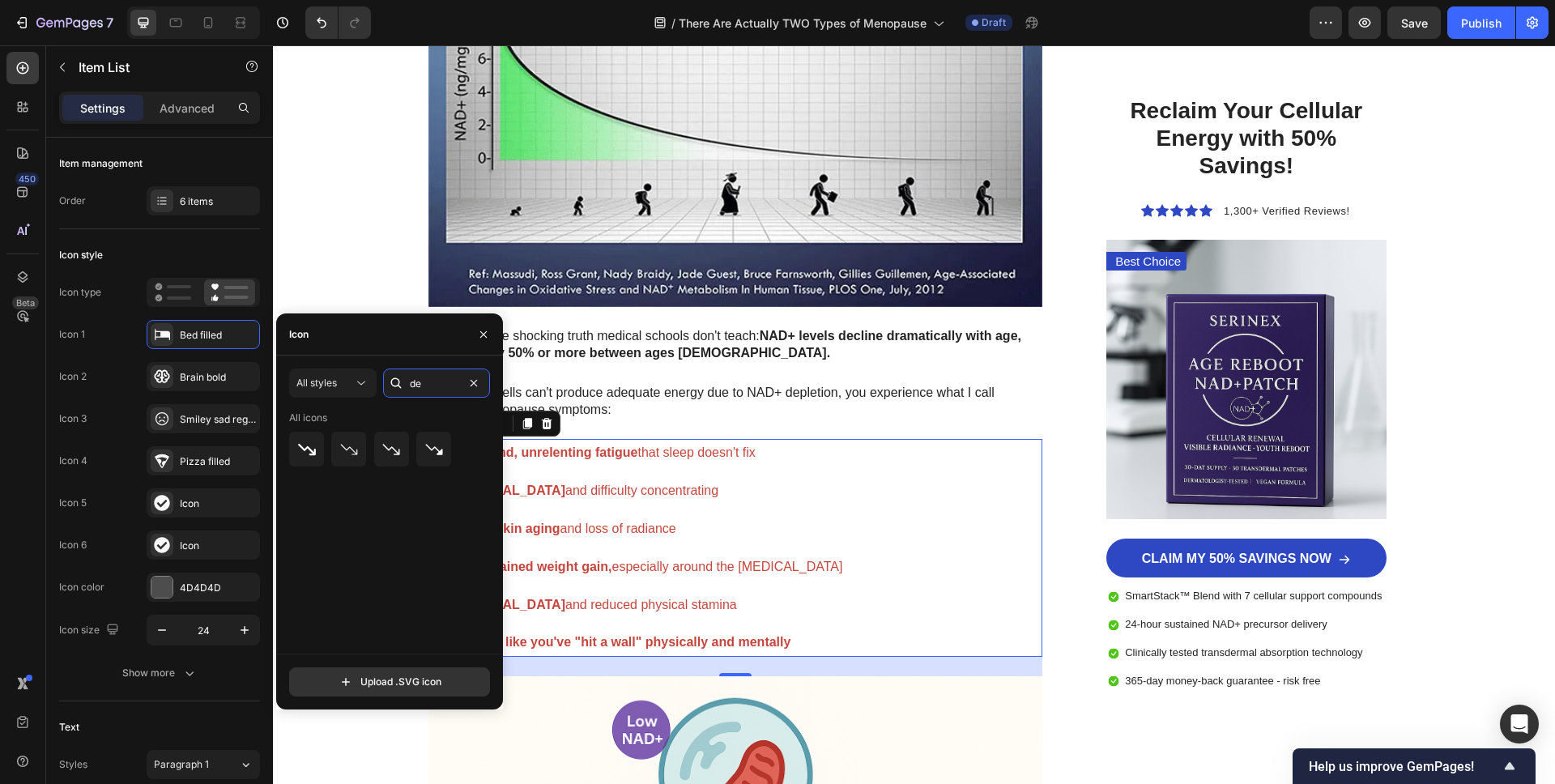
type input "d"
type input "w"
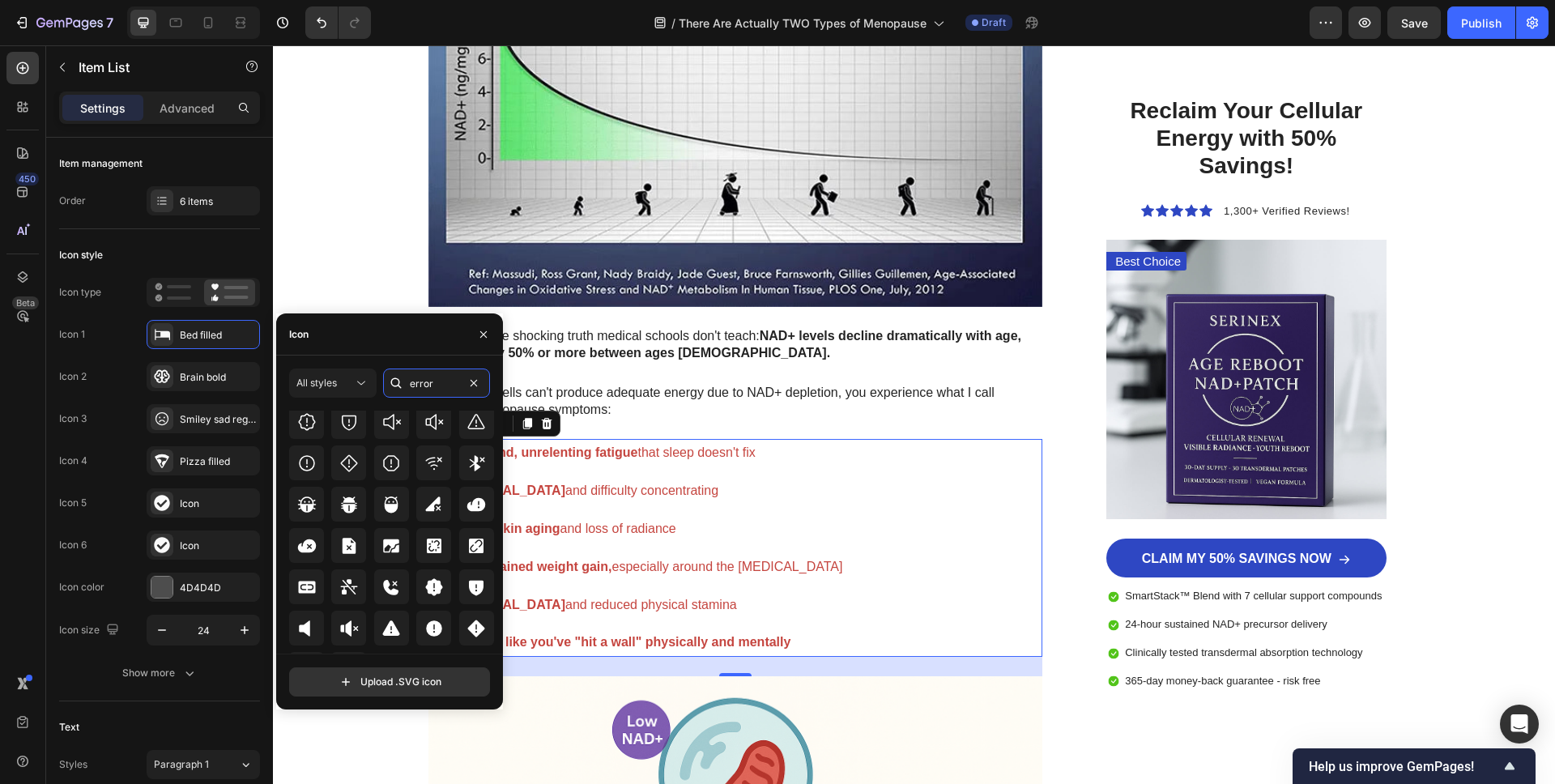
scroll to position [492, 0]
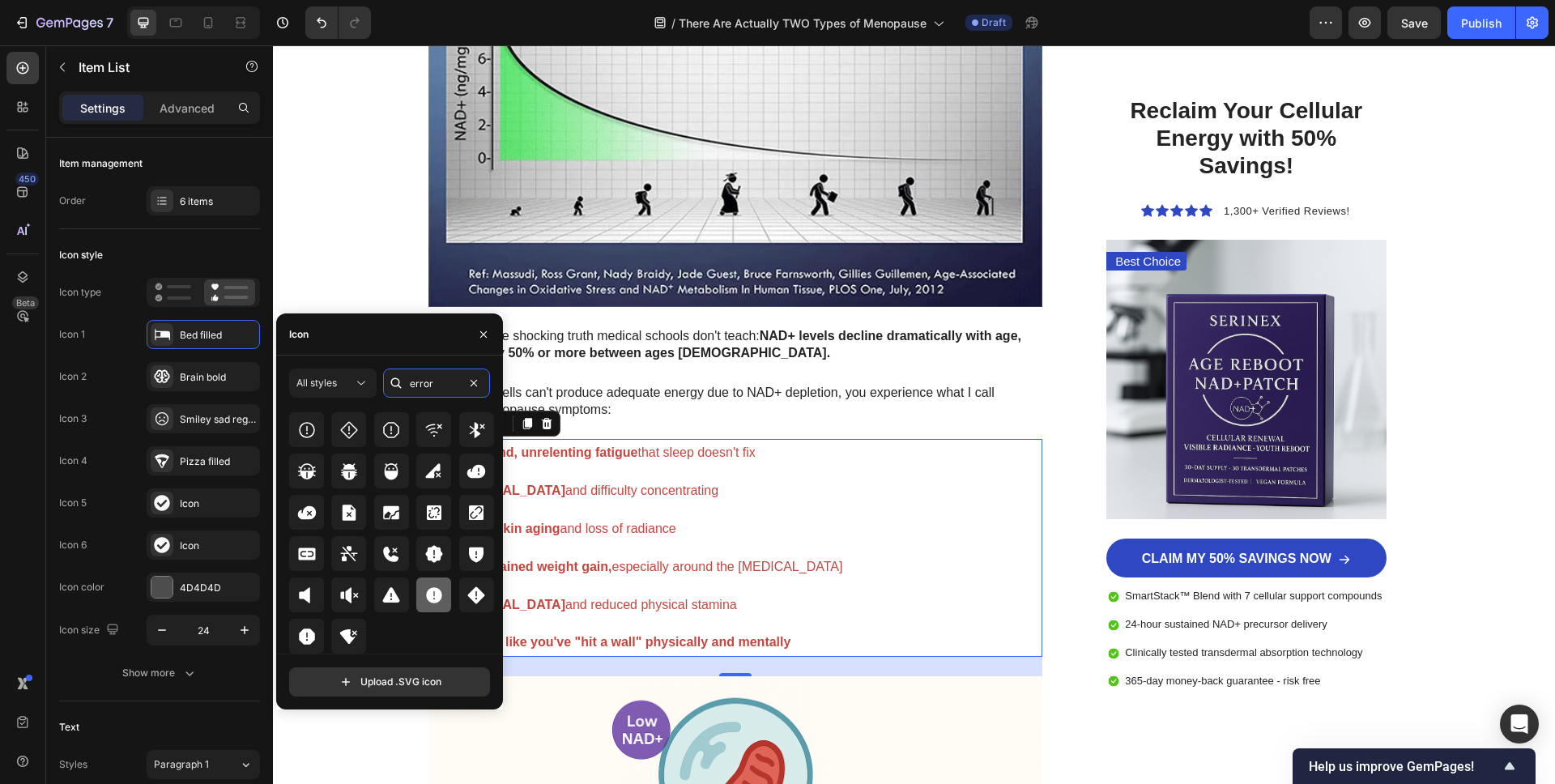
type input "error"
drag, startPoint x: 426, startPoint y: 603, endPoint x: 435, endPoint y: 598, distance: 10.3
click at [436, 598] on icon at bounding box center [434, 595] width 20 height 20
click at [682, 582] on div "Profound, unrelenting fatigue that sleep doesn't fix [MEDICAL_DATA] and difficu…" at bounding box center [637, 547] width 417 height 218
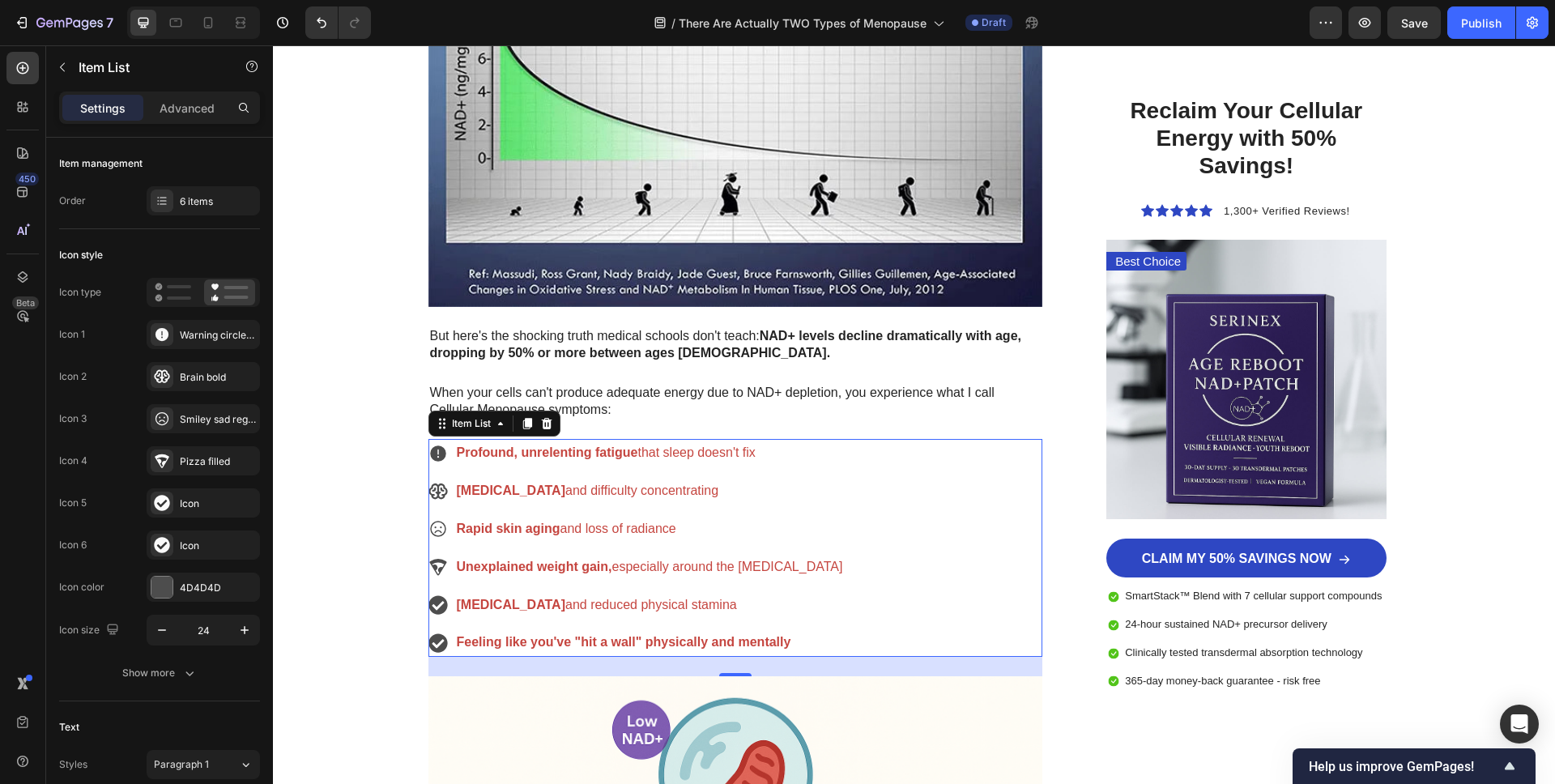
click at [437, 493] on icon at bounding box center [437, 490] width 19 height 15
click at [203, 333] on div "Warning circle filled" at bounding box center [218, 335] width 76 height 14
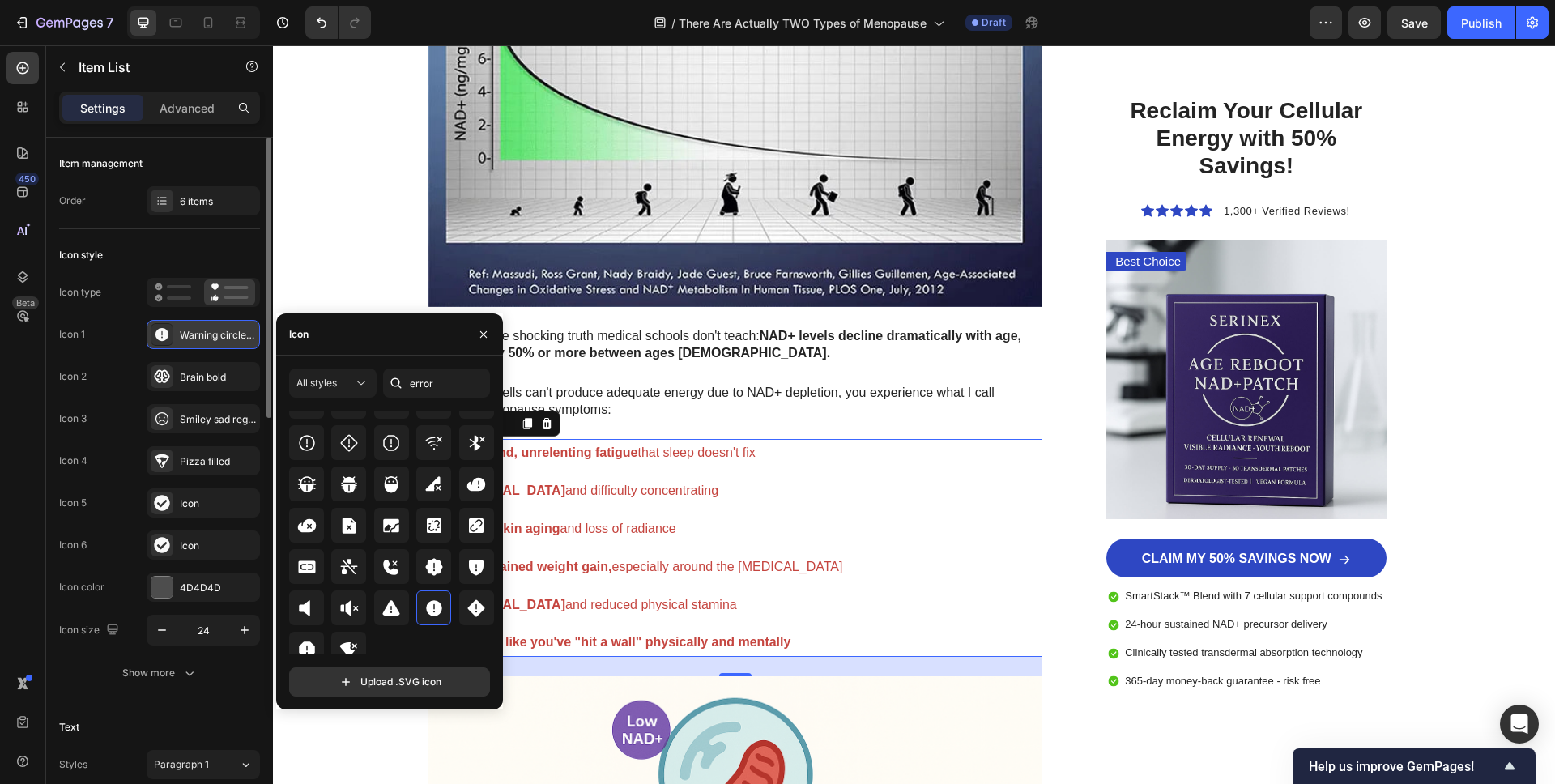
scroll to position [418, 0]
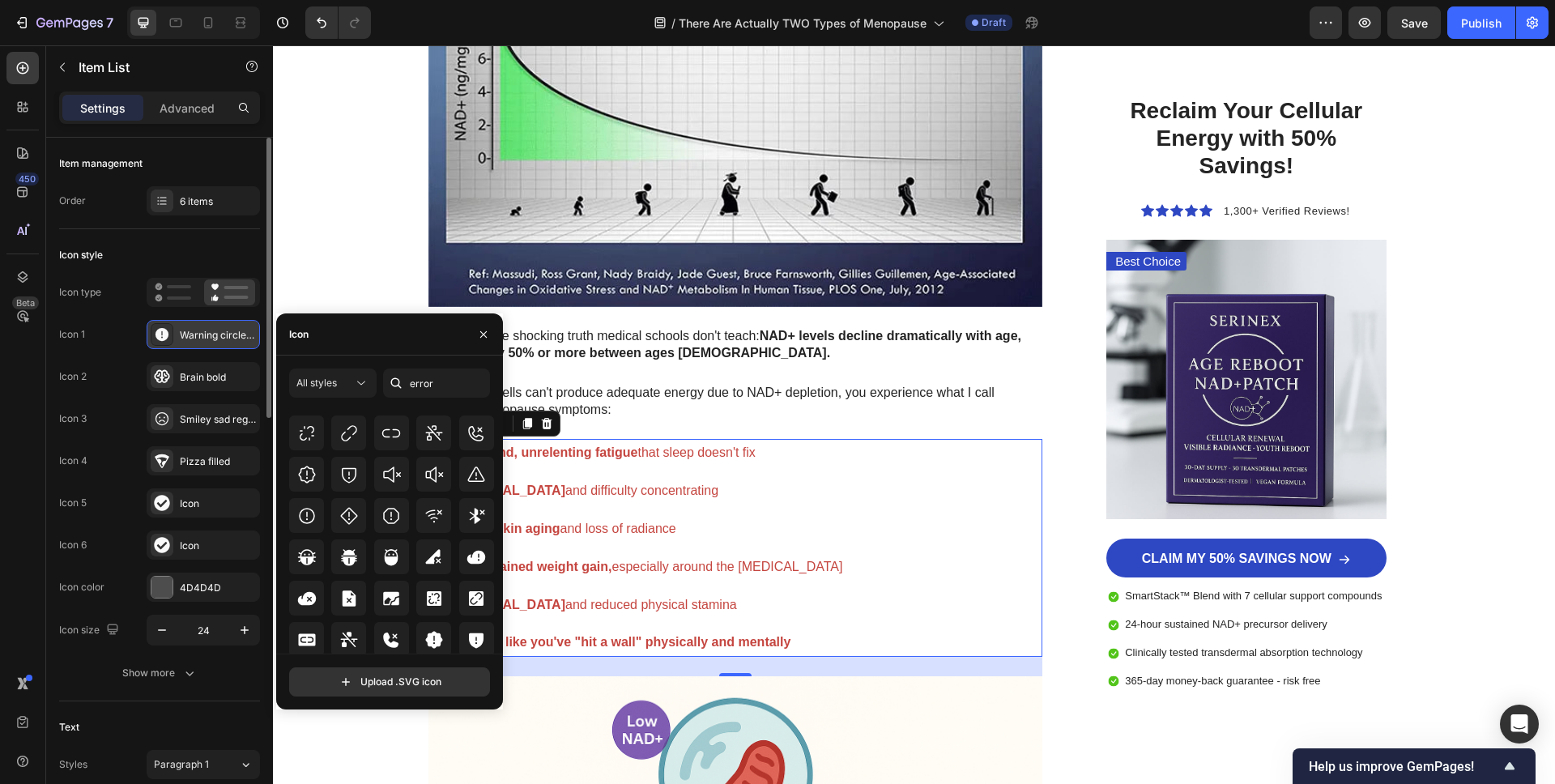
click at [242, 336] on div "Warning circle filled" at bounding box center [218, 335] width 76 height 14
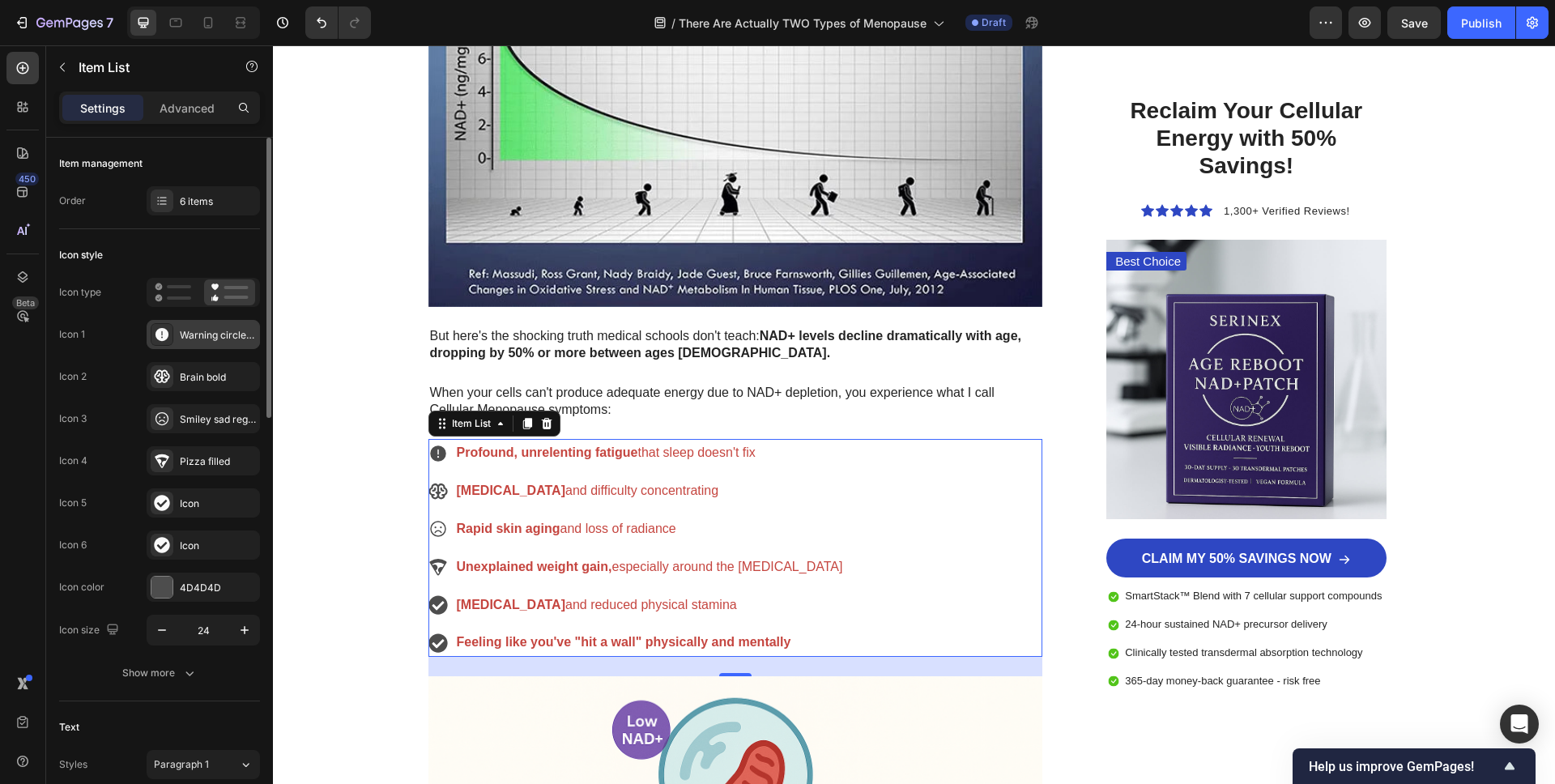
click at [242, 335] on div "Warning circle filled" at bounding box center [218, 335] width 76 height 14
click at [215, 376] on div "Brain bold" at bounding box center [218, 377] width 76 height 14
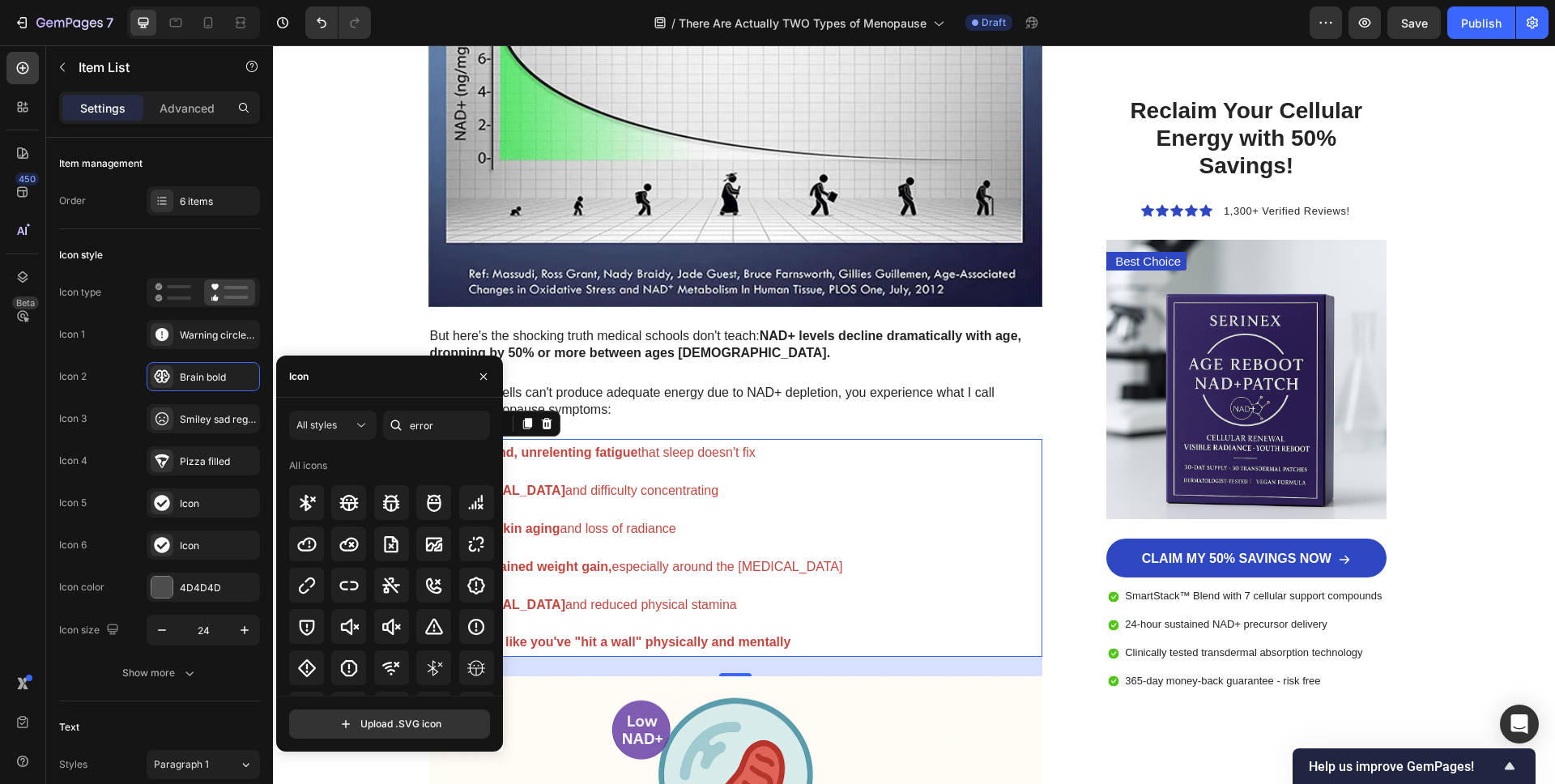
click at [337, 379] on div "Icon" at bounding box center [389, 376] width 226 height 42
click at [336, 379] on div "Icon" at bounding box center [389, 376] width 226 height 42
click at [337, 474] on div "All icons" at bounding box center [393, 465] width 206 height 26
drag, startPoint x: 327, startPoint y: 369, endPoint x: 377, endPoint y: 377, distance: 50.6
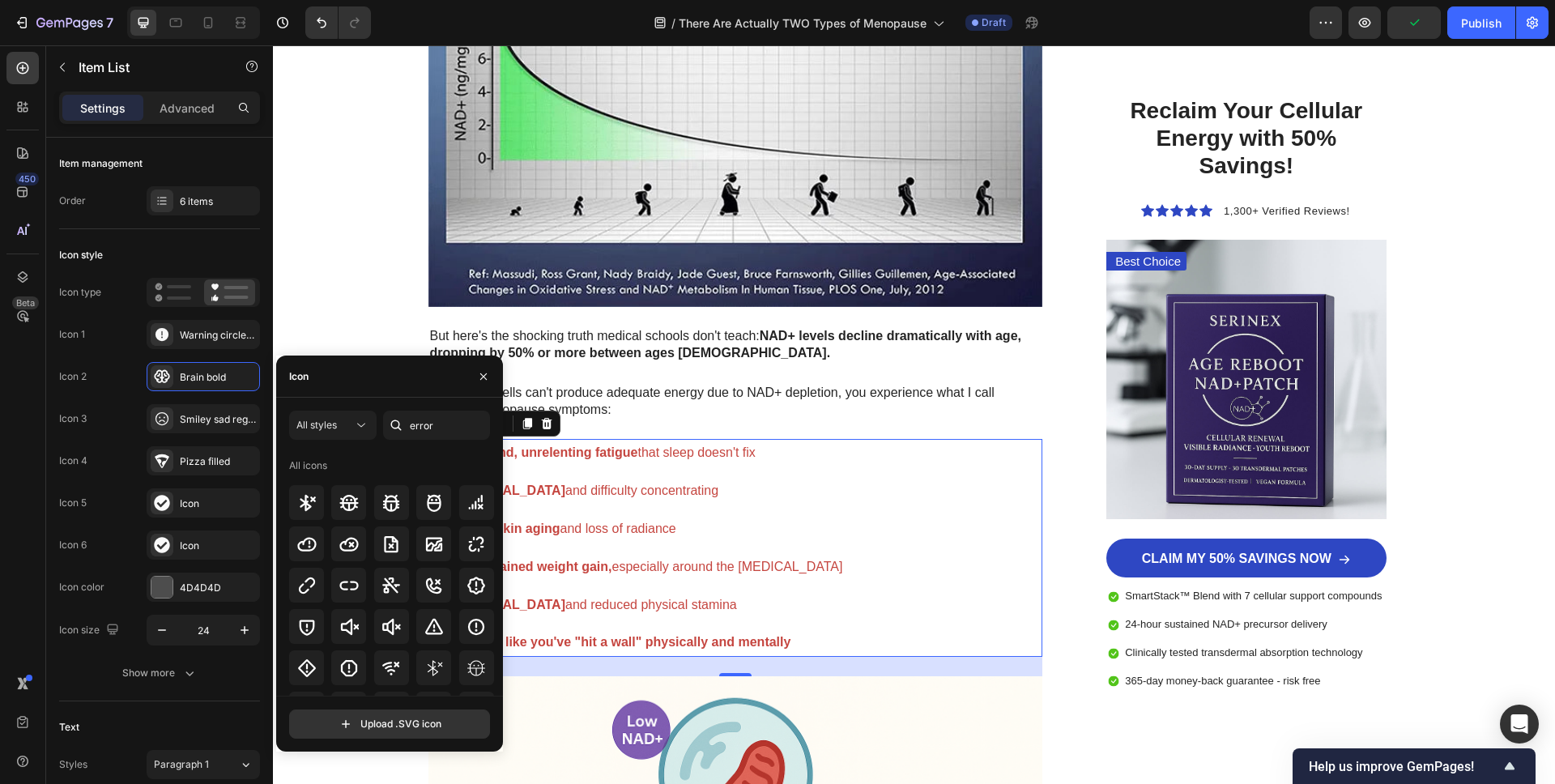
click at [327, 369] on div "Icon" at bounding box center [389, 376] width 226 height 42
click at [461, 424] on input "error" at bounding box center [436, 424] width 107 height 29
click at [461, 424] on input "error" at bounding box center [436, 424] width 107 height 29
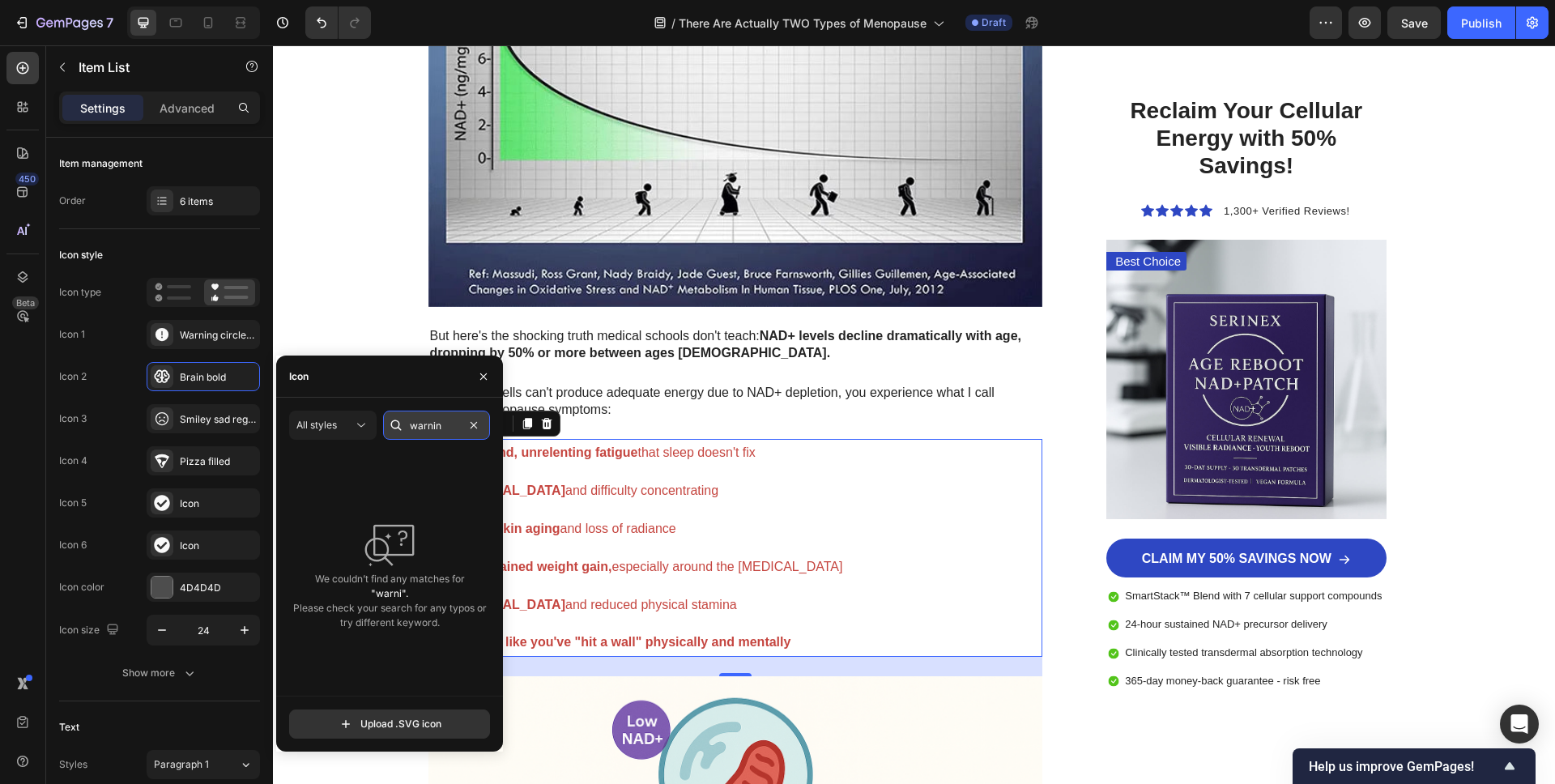
type input "warning"
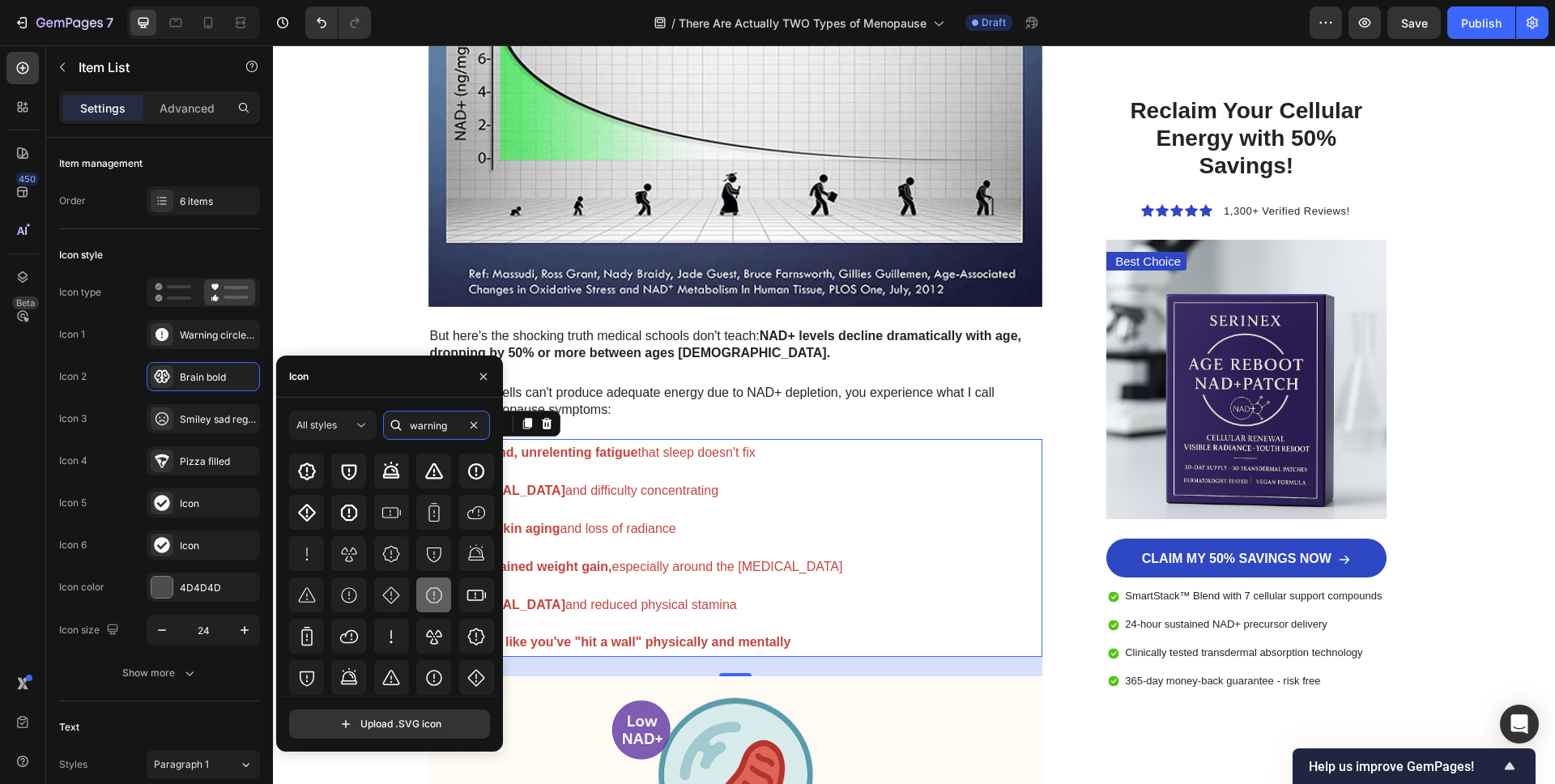
scroll to position [43, 0]
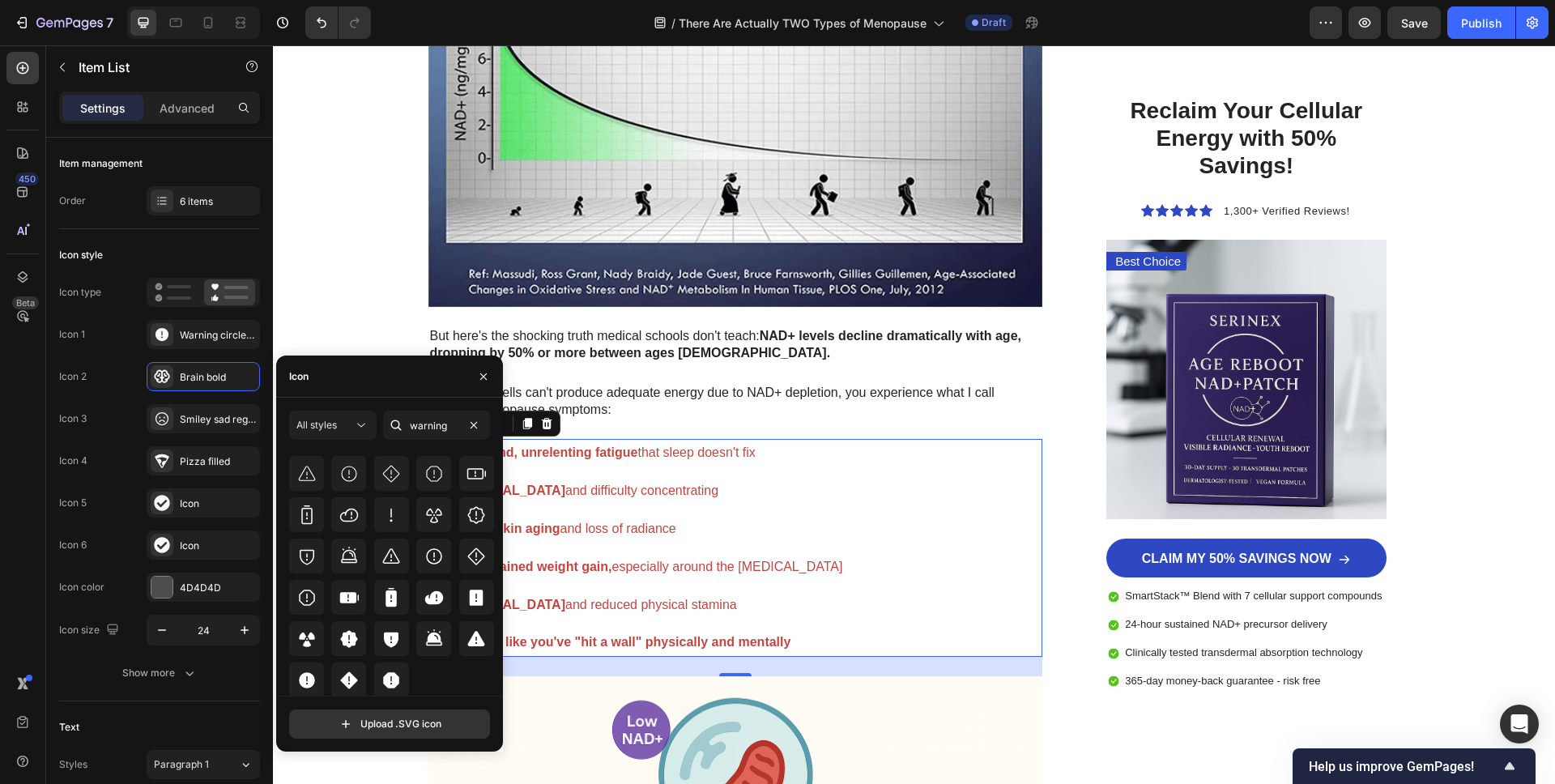
scroll to position [178, 0]
type input "warning"
click at [310, 678] on icon at bounding box center [307, 678] width 16 height 16
click at [202, 424] on div "Smiley sad regular" at bounding box center [218, 419] width 76 height 14
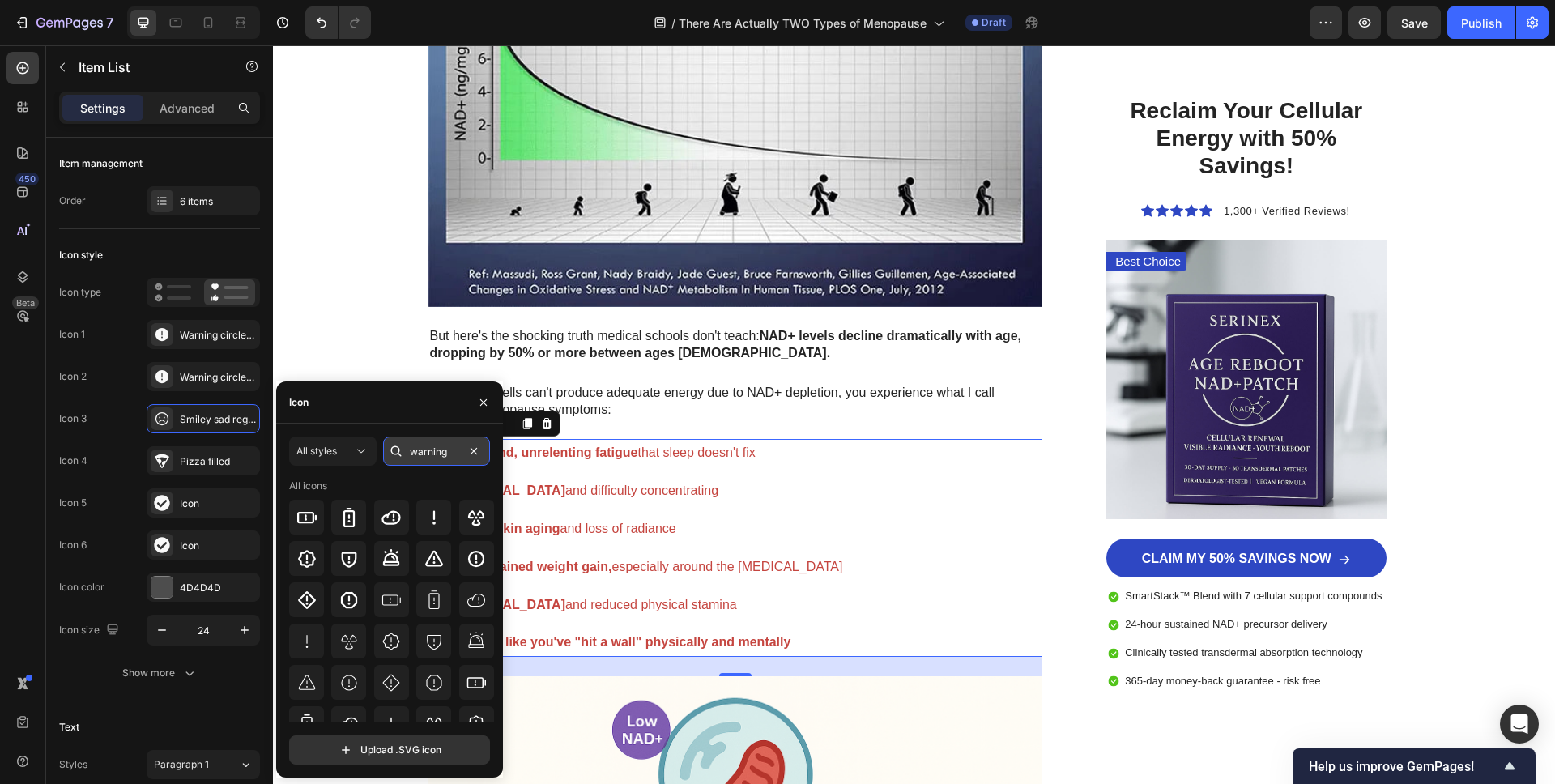
click at [426, 447] on input "warning" at bounding box center [436, 451] width 107 height 29
click at [426, 447] on input "warning" at bounding box center [436, 451] width 107 height 29
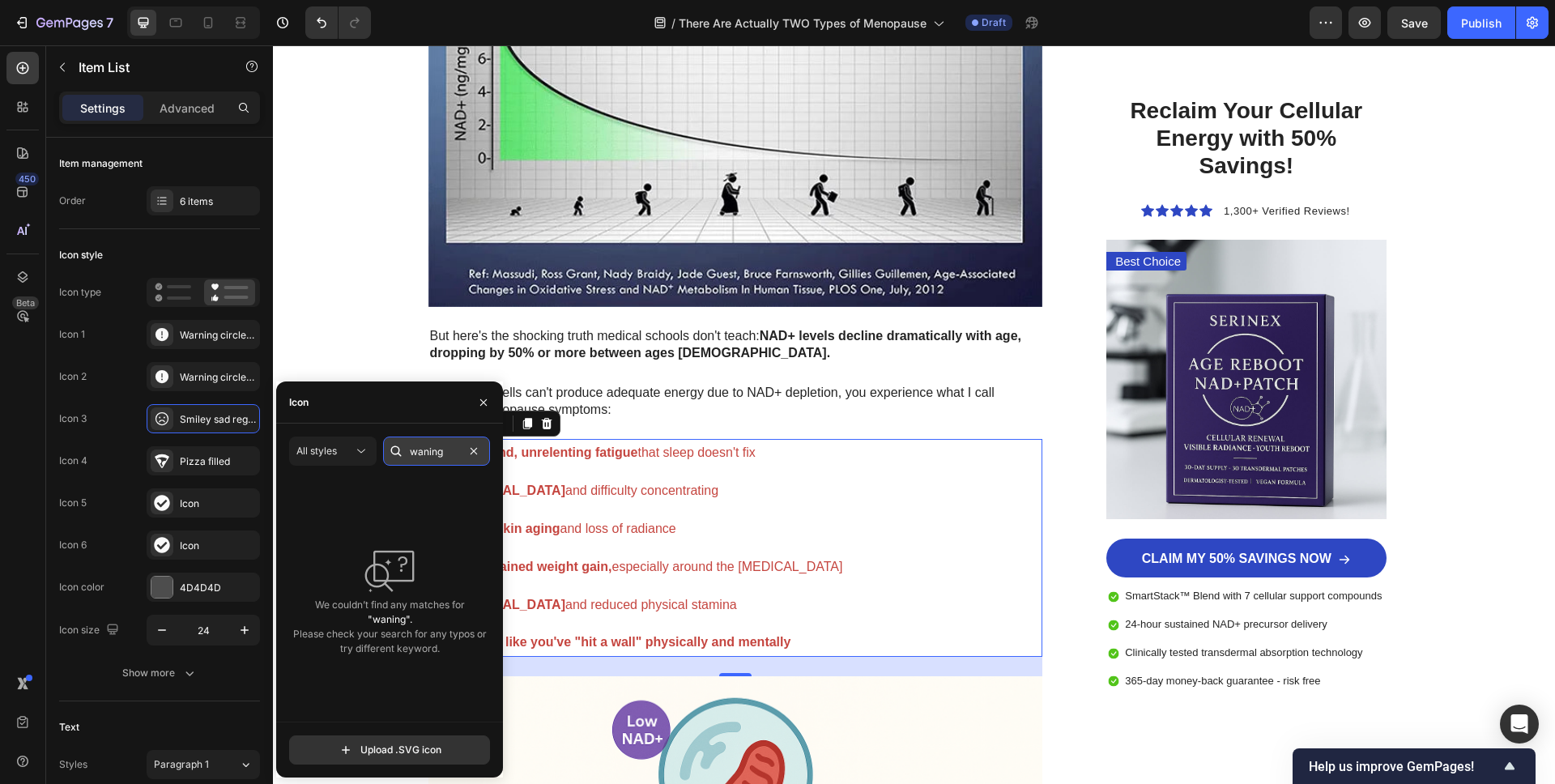
type input "warning"
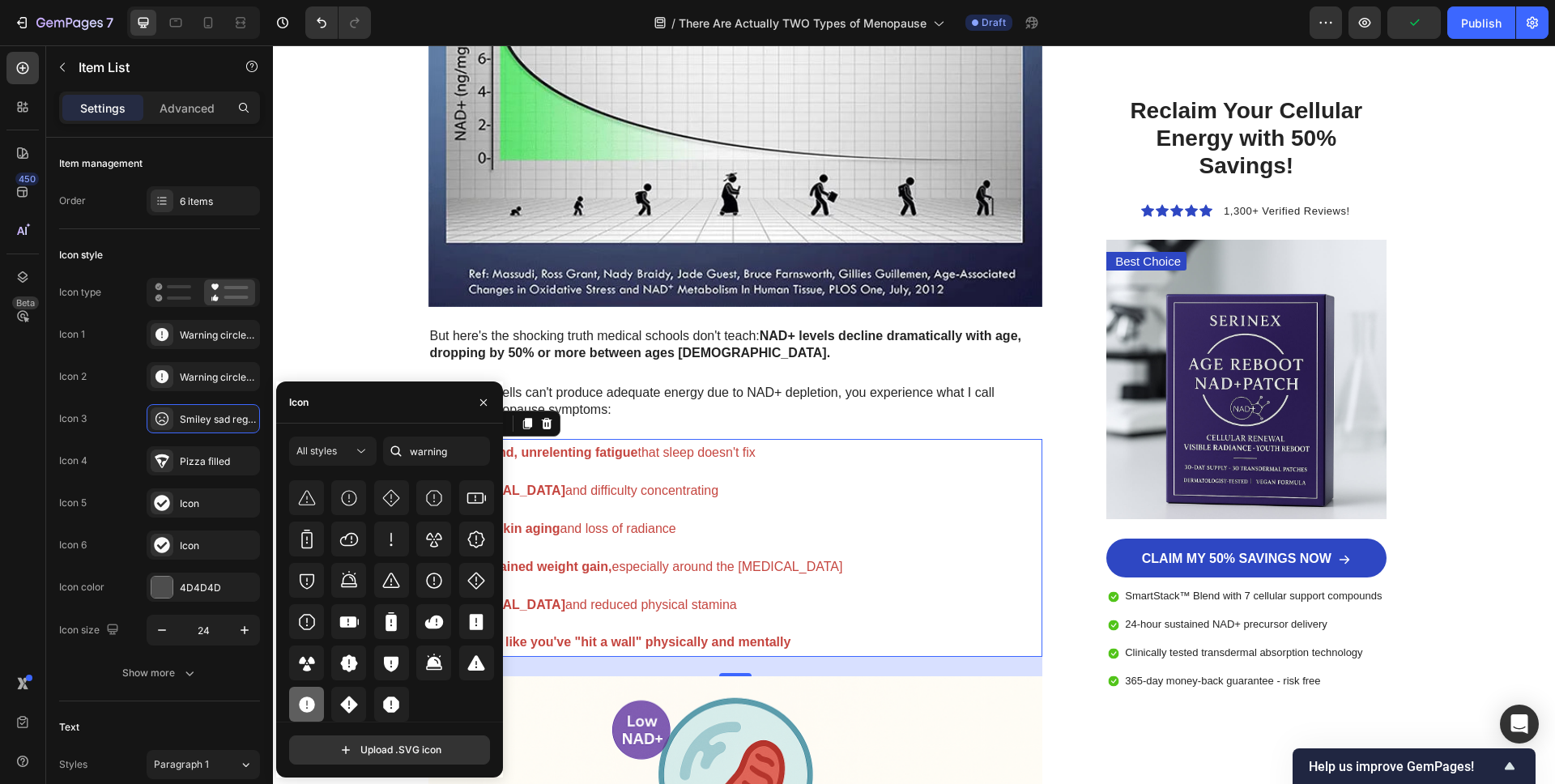
click at [308, 704] on icon at bounding box center [307, 704] width 16 height 16
click at [184, 457] on div "Pizza filled" at bounding box center [218, 462] width 76 height 14
click at [313, 713] on div at bounding box center [306, 703] width 35 height 35
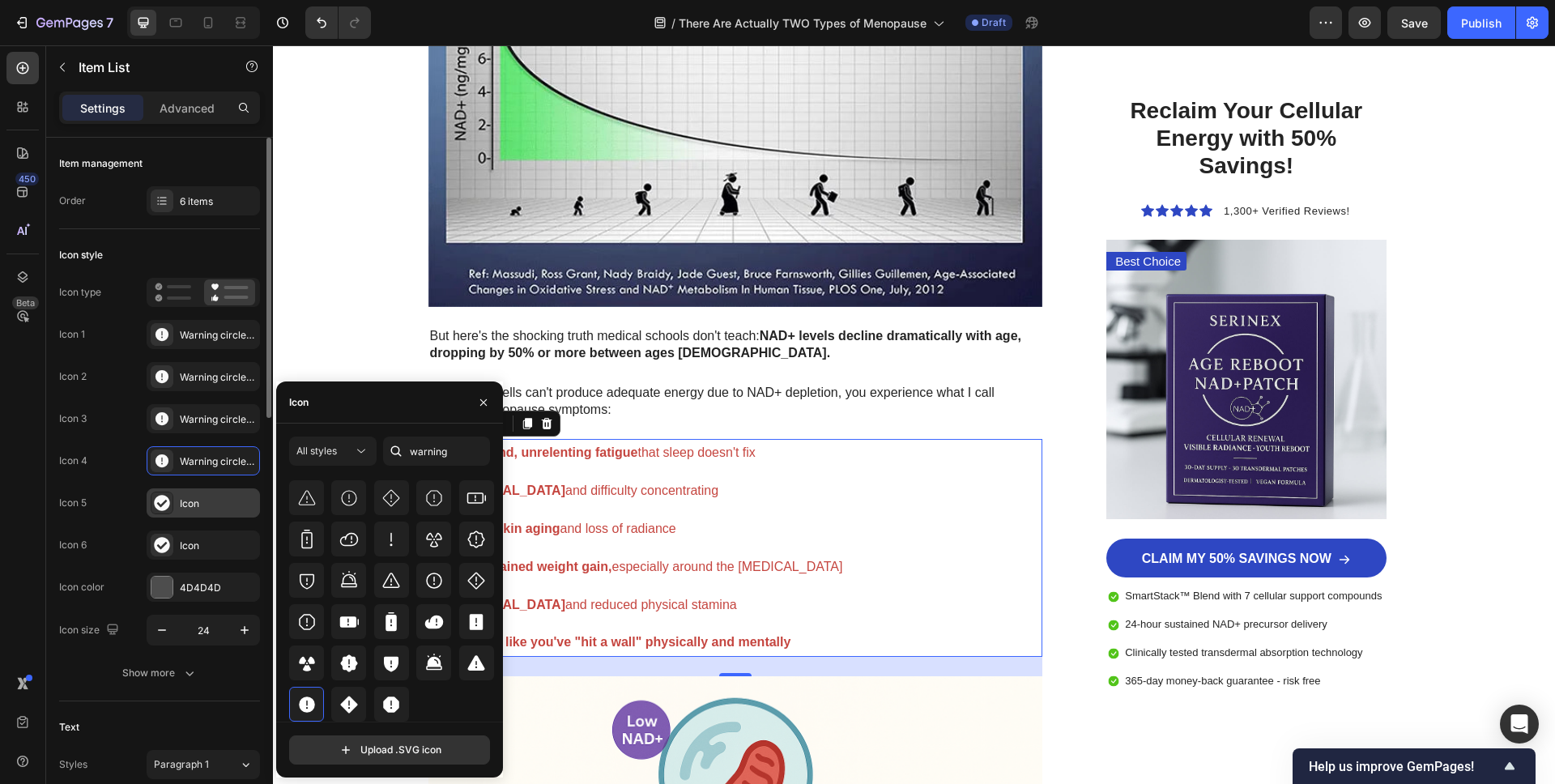
click at [208, 513] on div "Icon" at bounding box center [203, 503] width 114 height 29
click at [318, 699] on div at bounding box center [306, 703] width 35 height 35
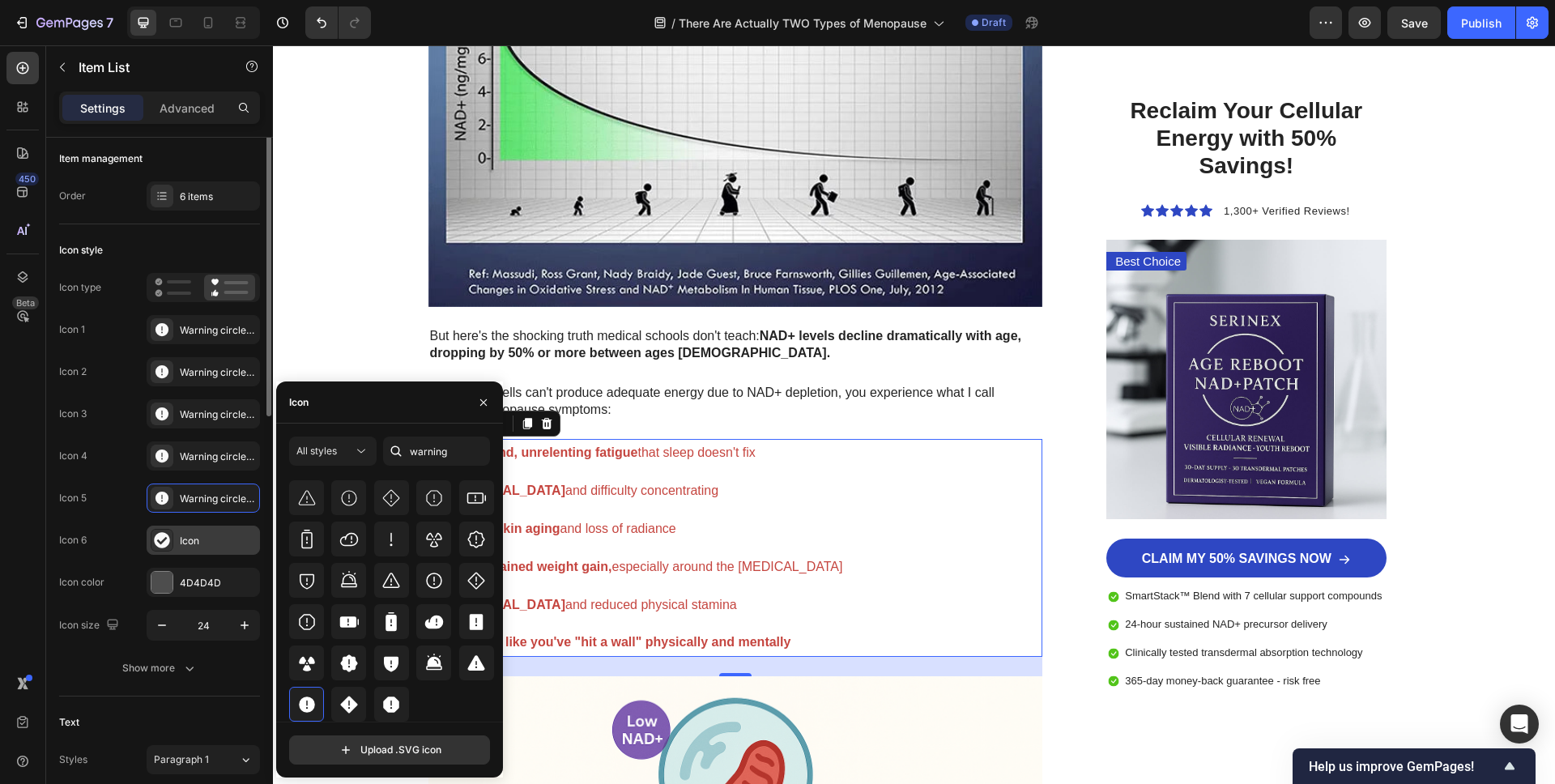
click at [213, 538] on div "Icon" at bounding box center [218, 541] width 76 height 14
click at [312, 707] on icon at bounding box center [307, 704] width 16 height 16
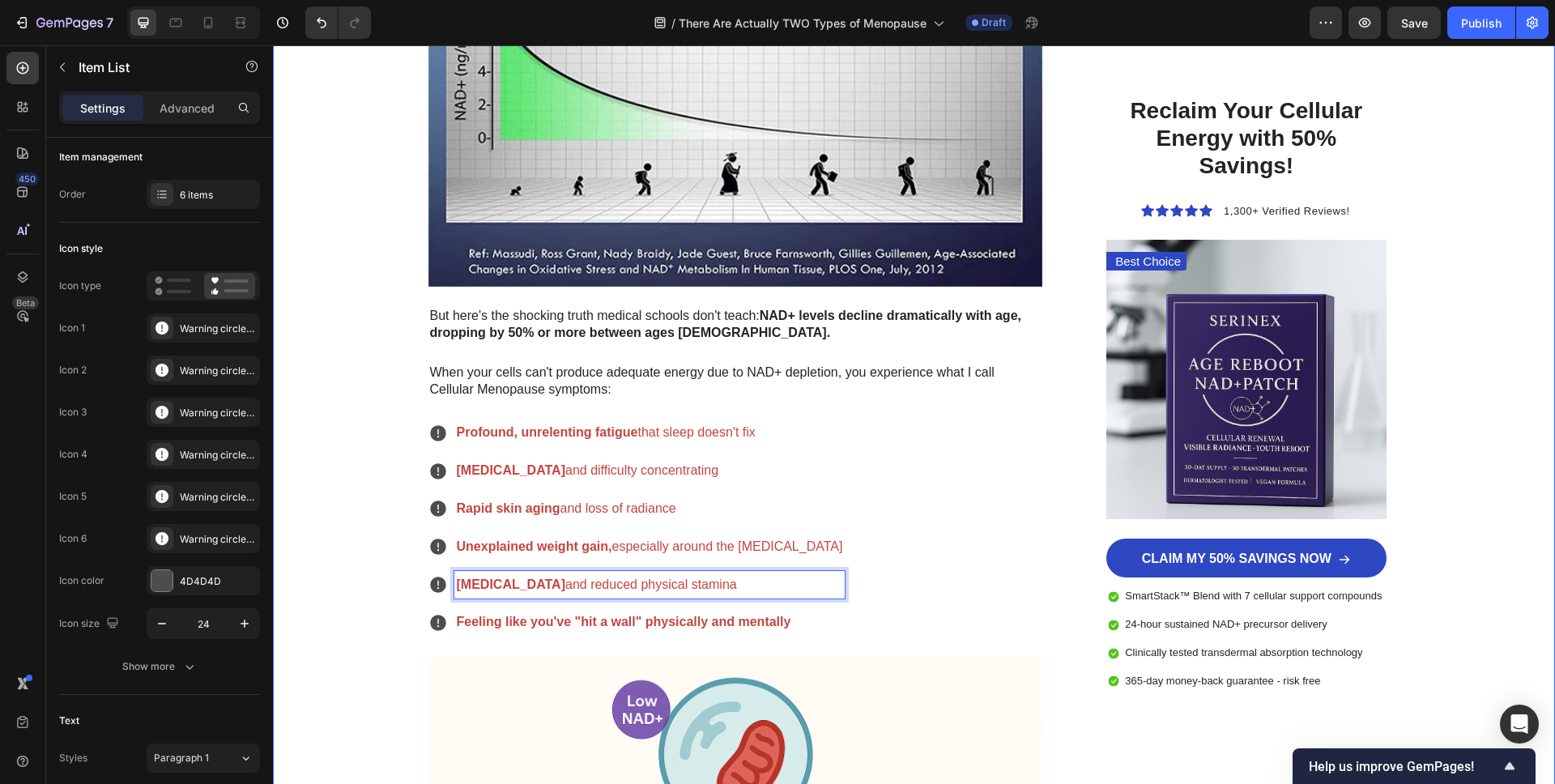
scroll to position [3479, 0]
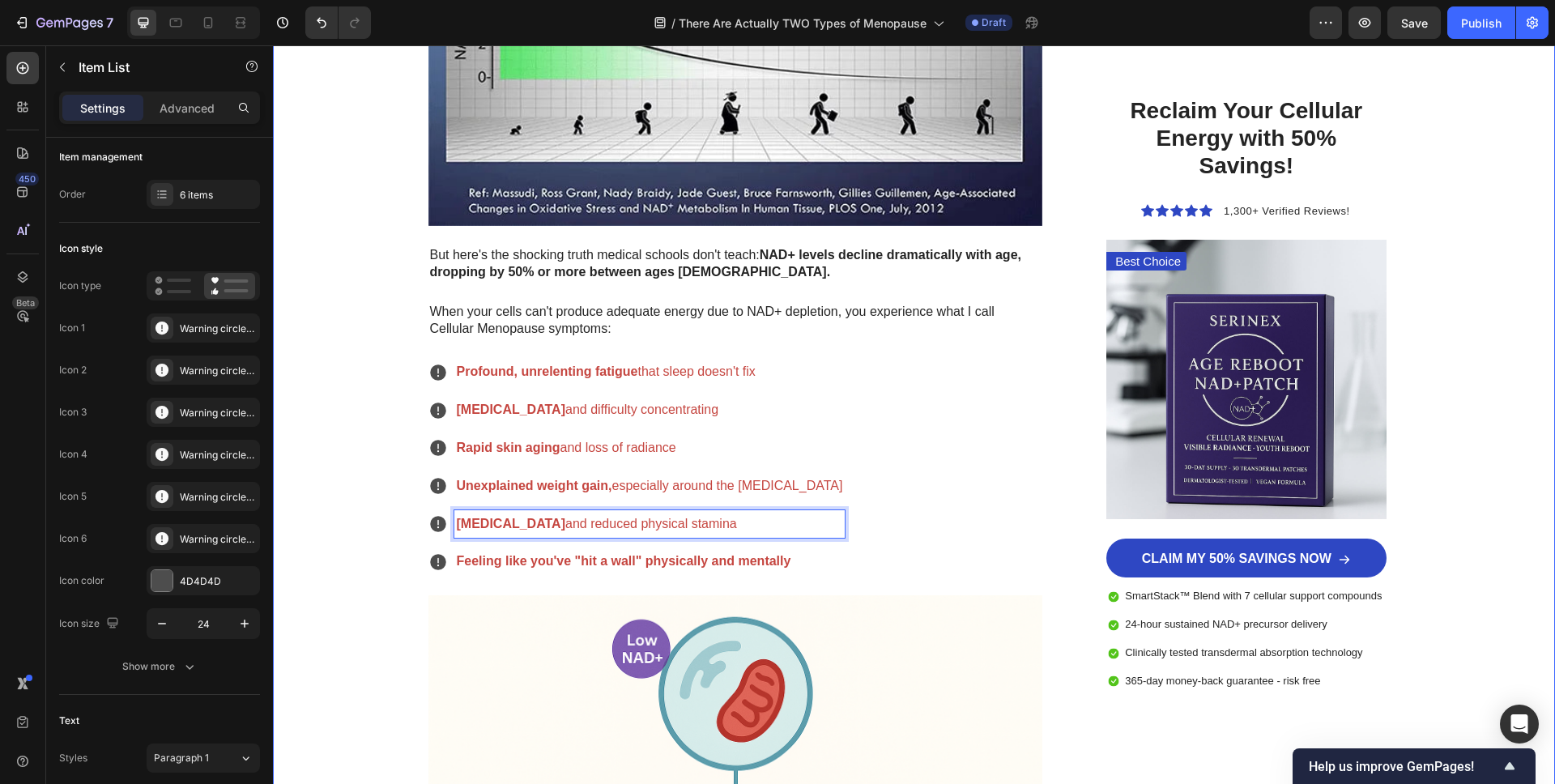
click at [363, 542] on div "Image Row Row Advertorial Text Block ⁠⁠⁠⁠⁠⁠⁠ The Two Types of Menopause Every W…" at bounding box center [914, 391] width 1282 height 7582
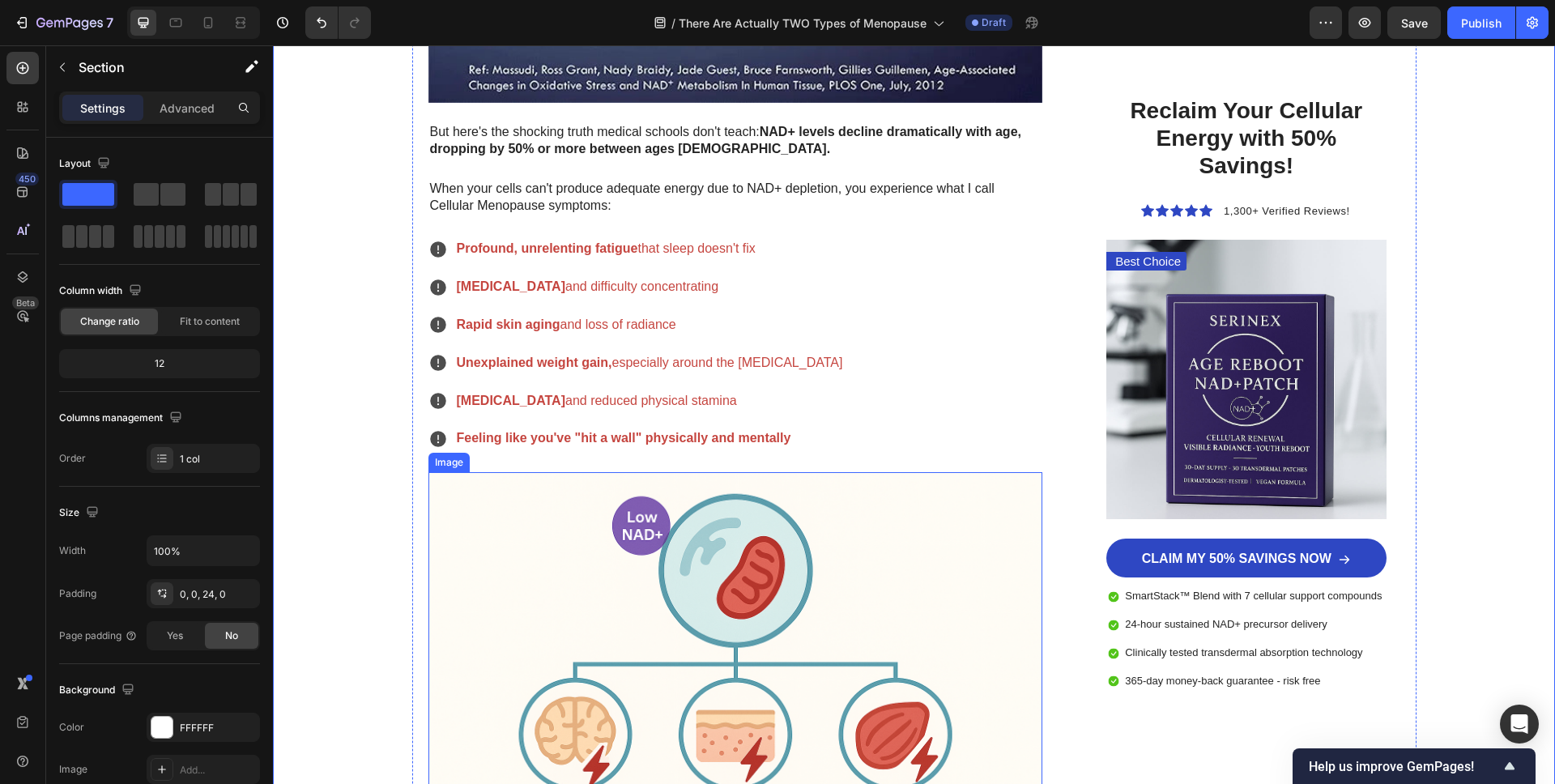
scroll to position [3602, 0]
click at [645, 432] on strong "Feeling like you've "hit a wall" physically and mentally" at bounding box center [623, 437] width 335 height 14
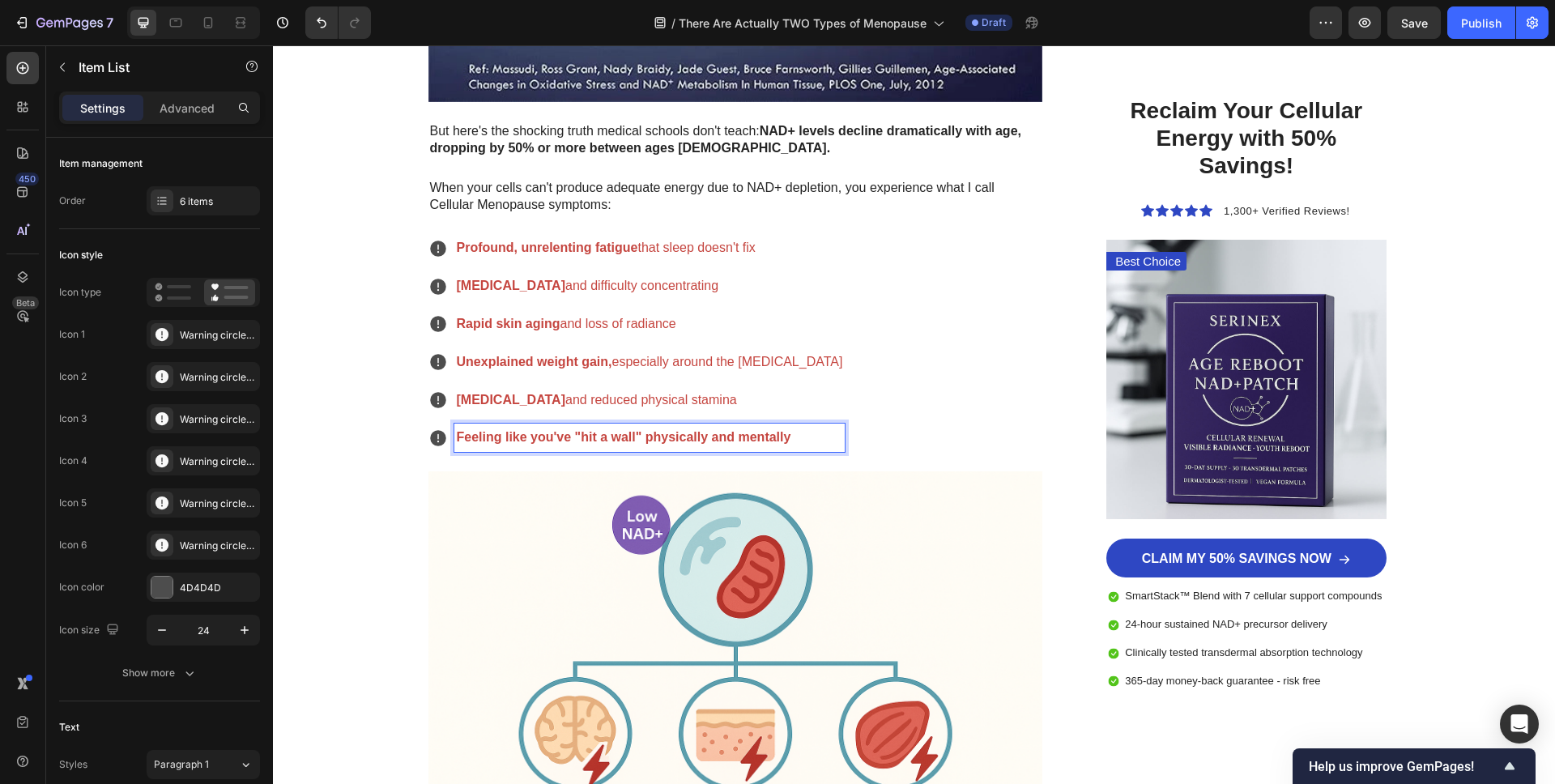
click at [639, 437] on strong "Feeling like you've "hit a wall" physically and mentally" at bounding box center [623, 437] width 335 height 14
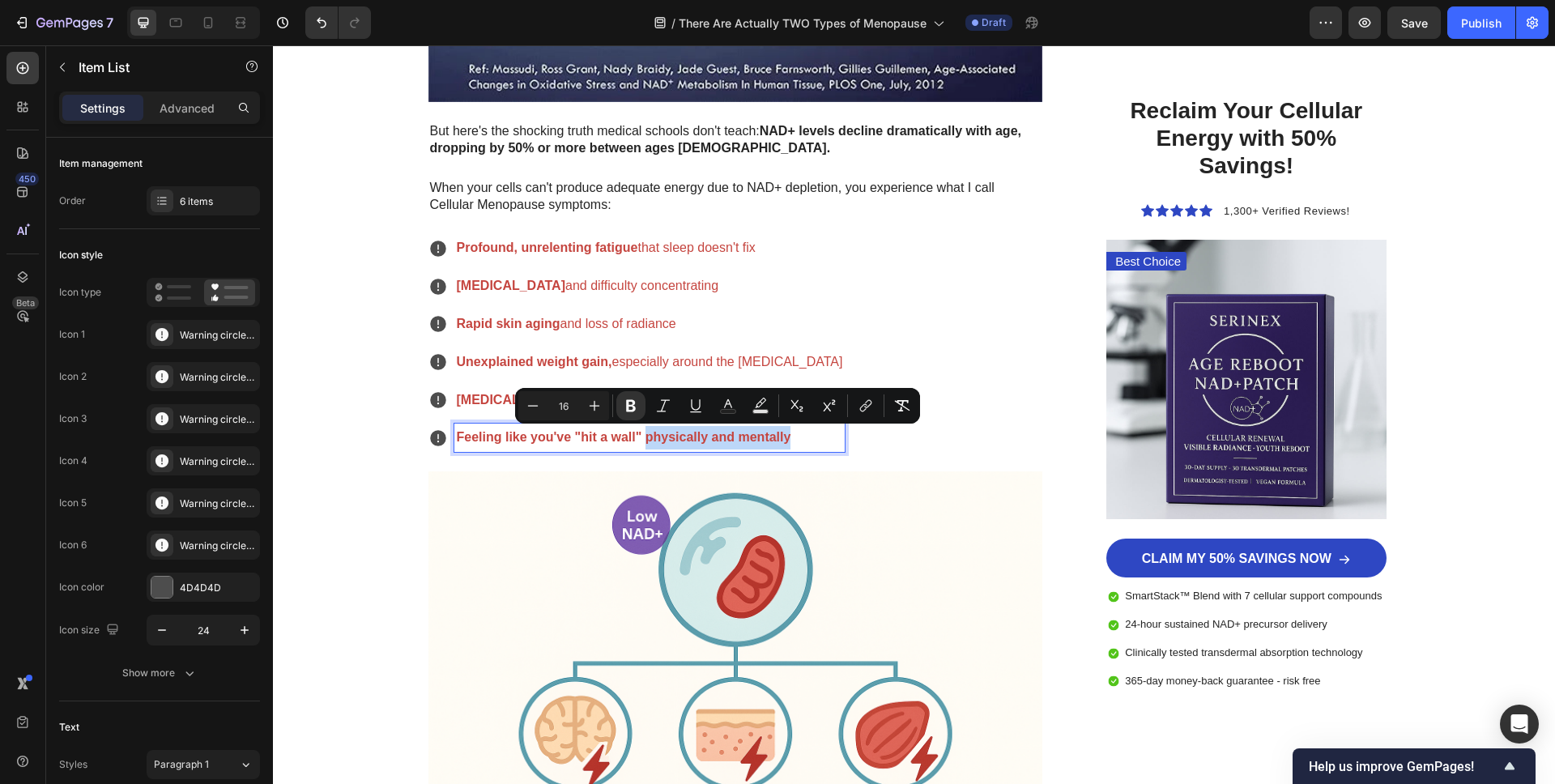
drag, startPoint x: 646, startPoint y: 440, endPoint x: 793, endPoint y: 441, distance: 147.0
click at [793, 441] on p "Feeling like you've "hit a wall" physically and mentally" at bounding box center [649, 438] width 386 height 23
click at [628, 406] on icon "Editor contextual toolbar" at bounding box center [631, 407] width 10 height 12
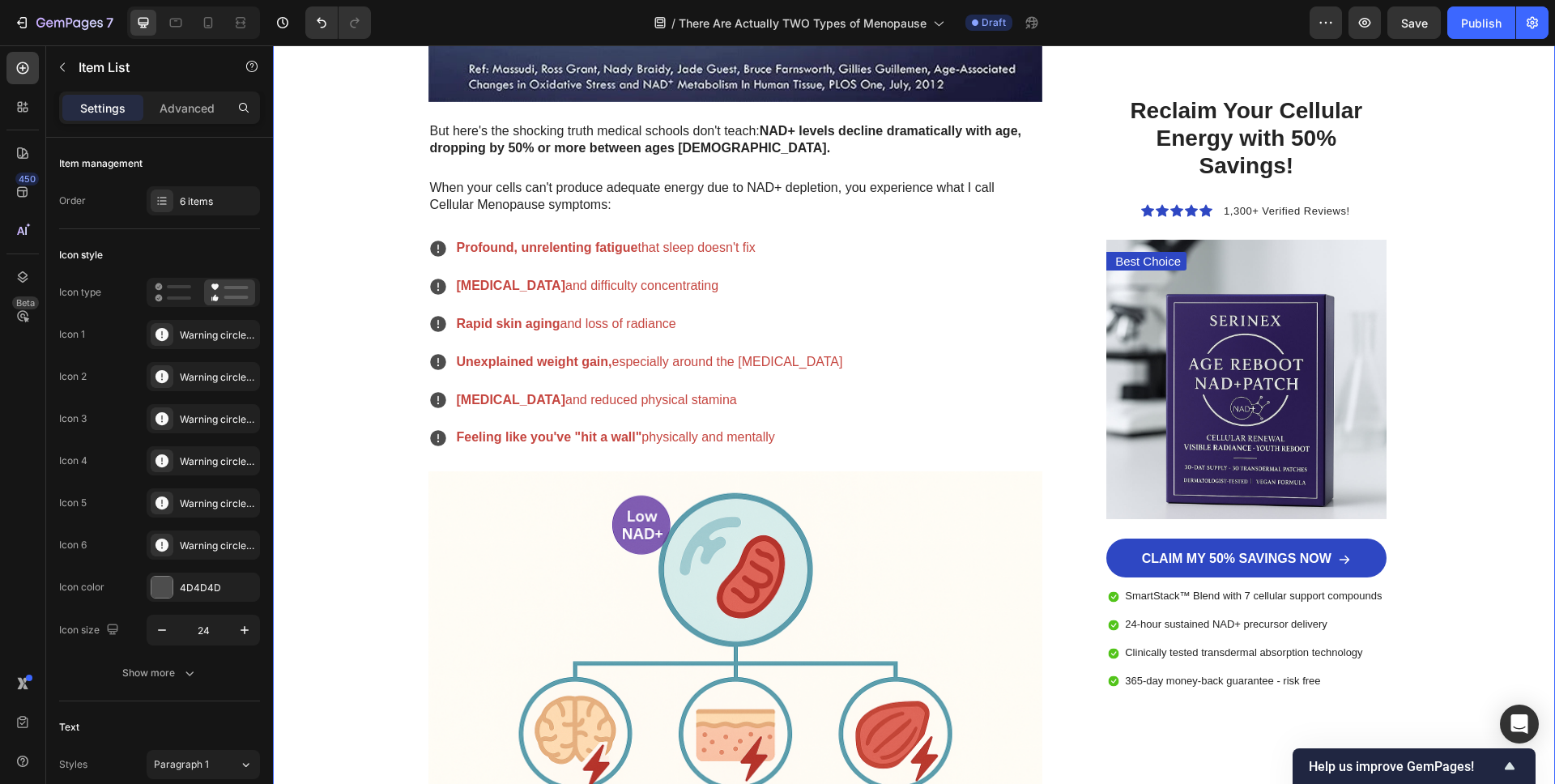
click at [351, 447] on div "Image Row Row Advertorial Text Block ⁠⁠⁠⁠⁠⁠⁠ The Two Types of Menopause Every W…" at bounding box center [914, 266] width 1282 height 7582
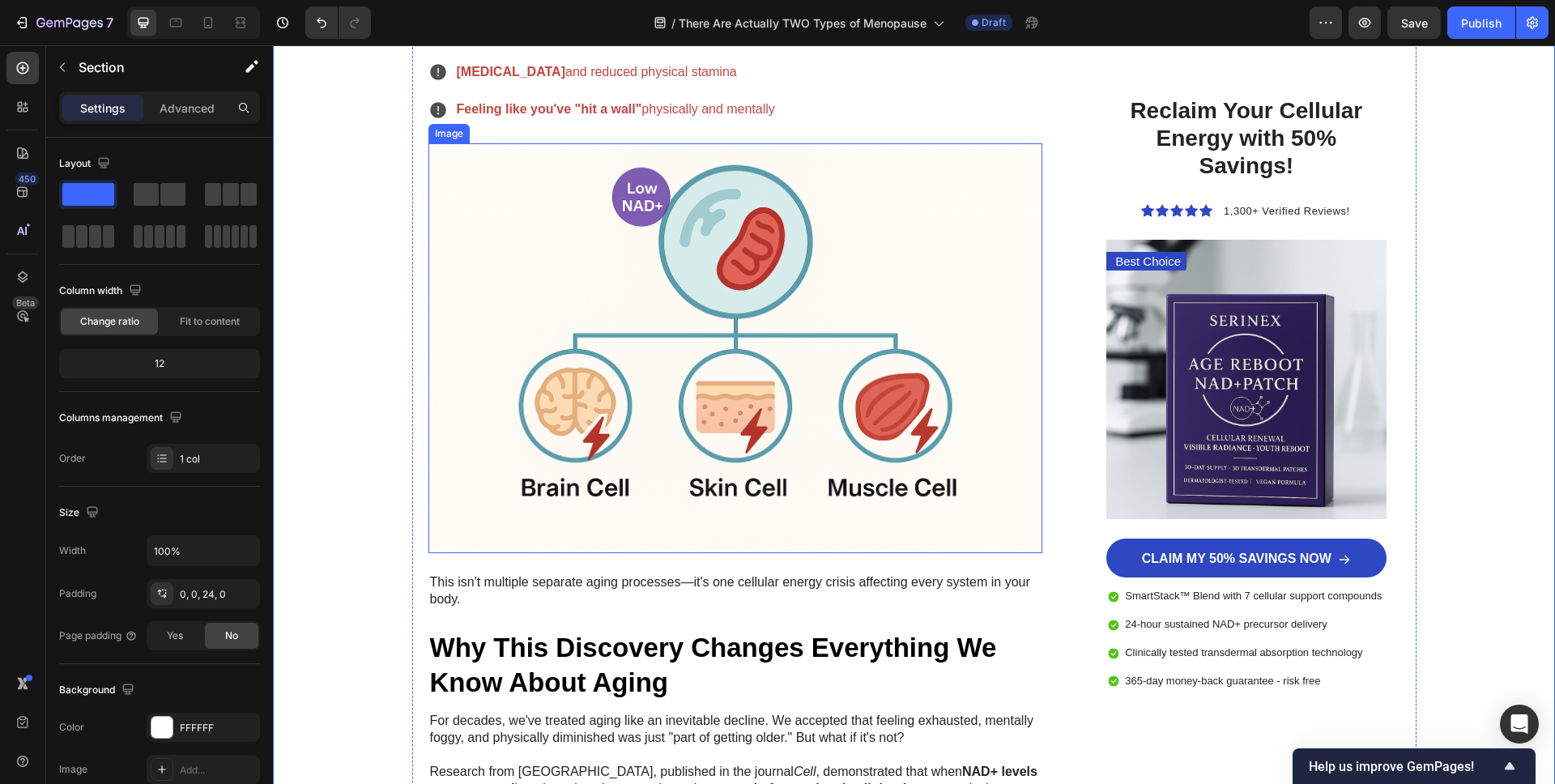
scroll to position [3929, 0]
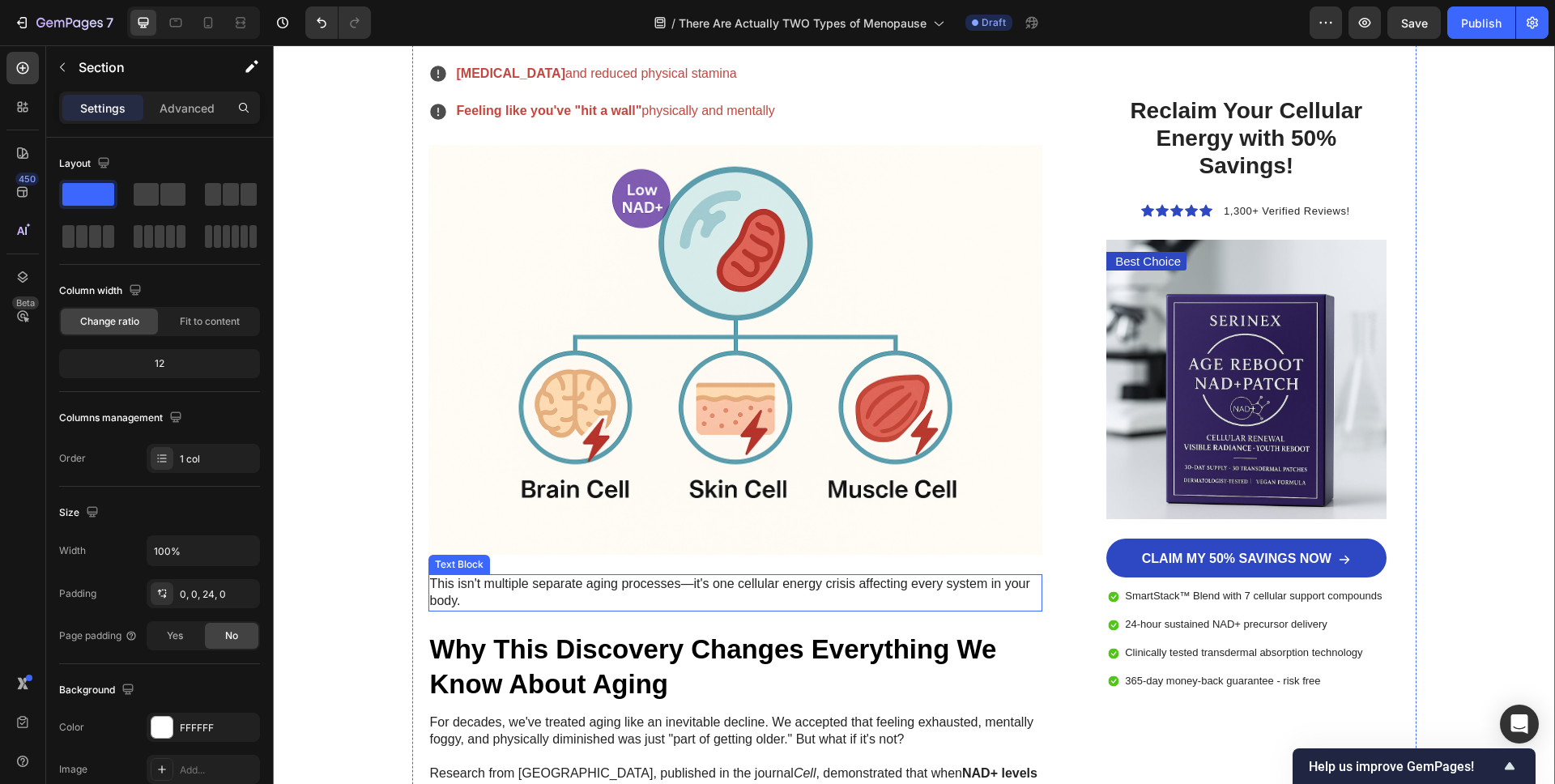
click at [472, 593] on p "This isn't multiple separate aging processes—it's one cellular energy crisis af…" at bounding box center [735, 592] width 612 height 34
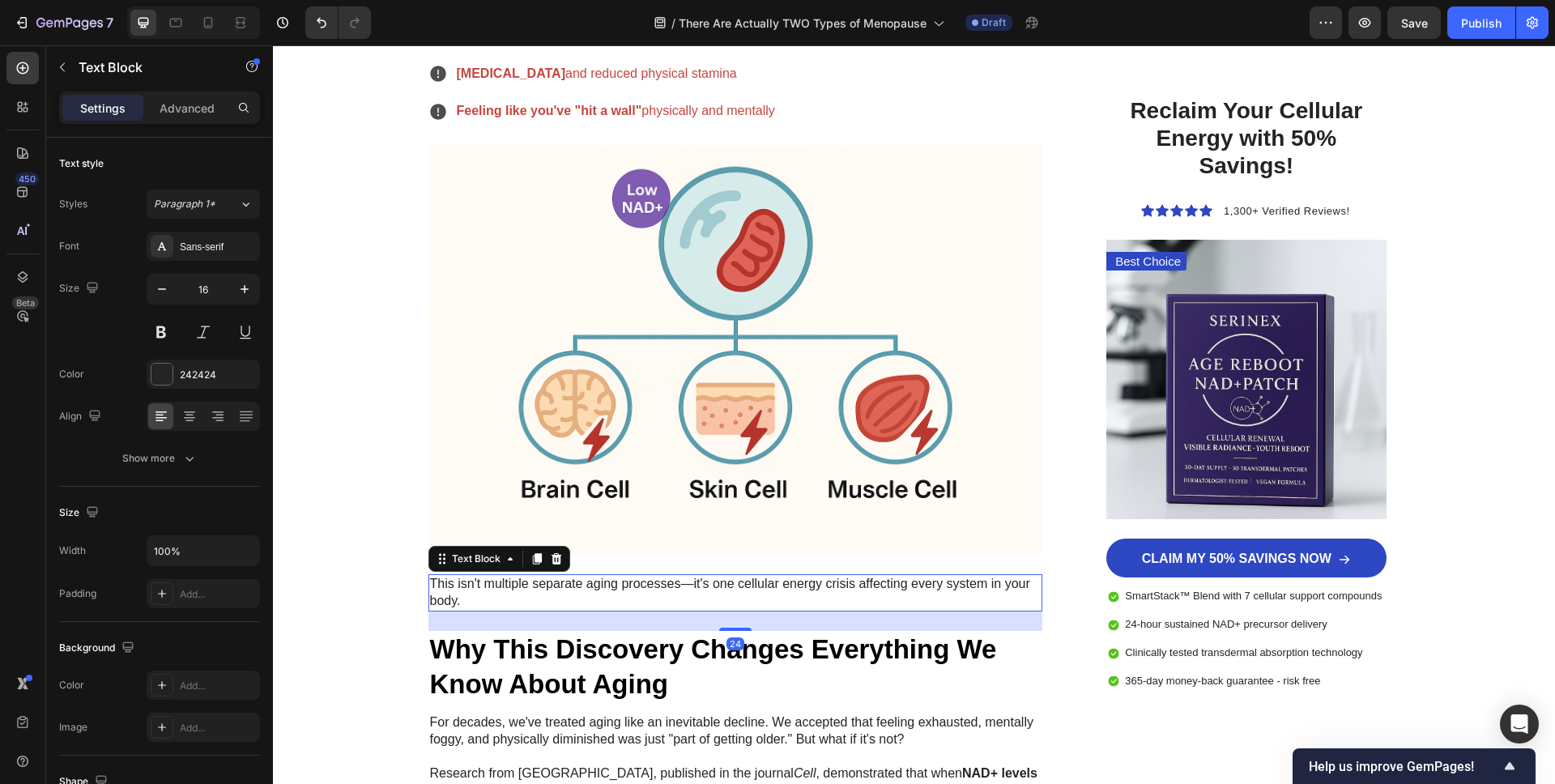
click at [472, 593] on p "This isn't multiple separate aging processes—it's one cellular energy crisis af…" at bounding box center [735, 592] width 612 height 34
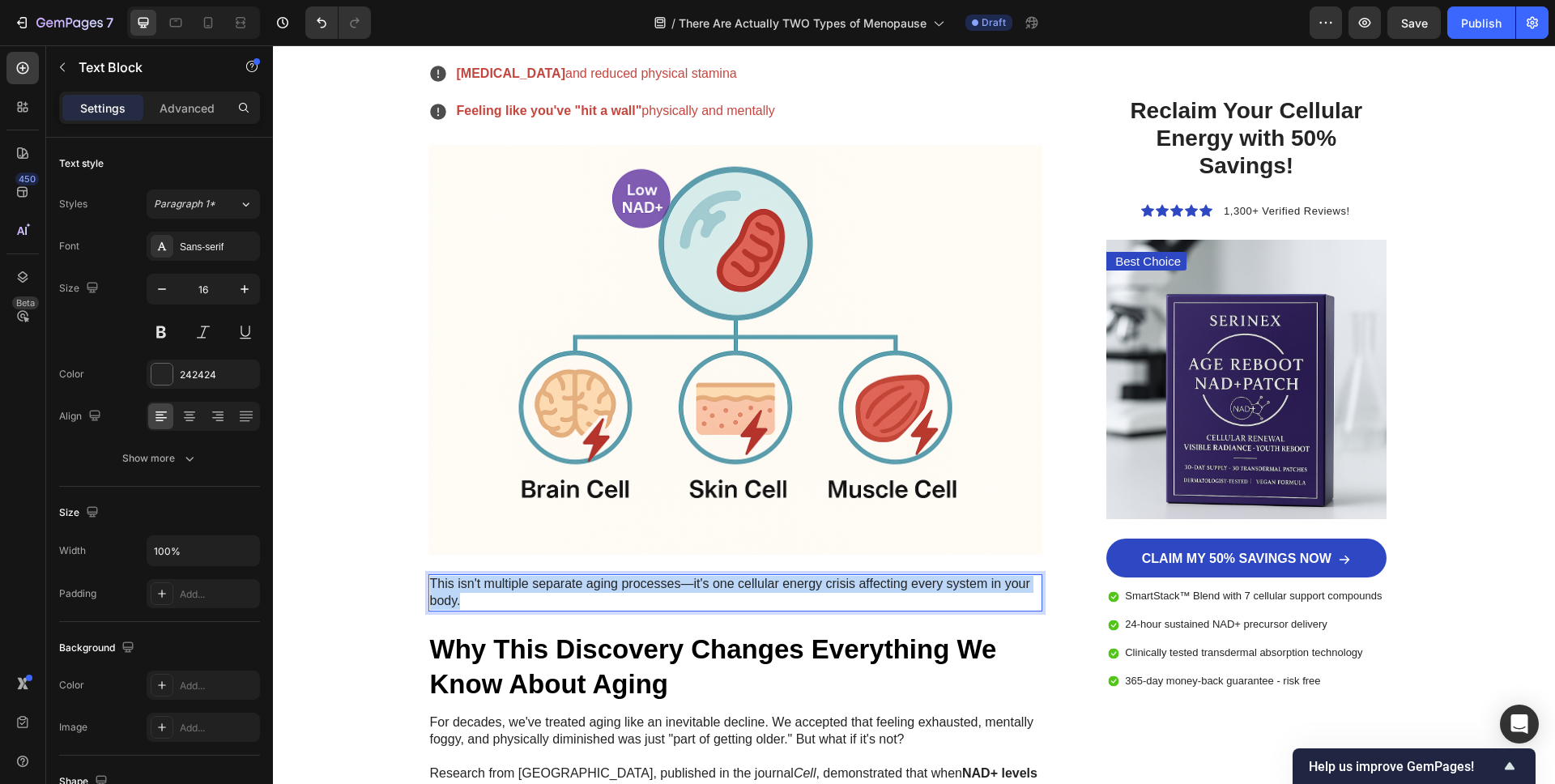
click at [472, 593] on p "This isn't multiple separate aging processes—it's one cellular energy crisis af…" at bounding box center [735, 592] width 612 height 34
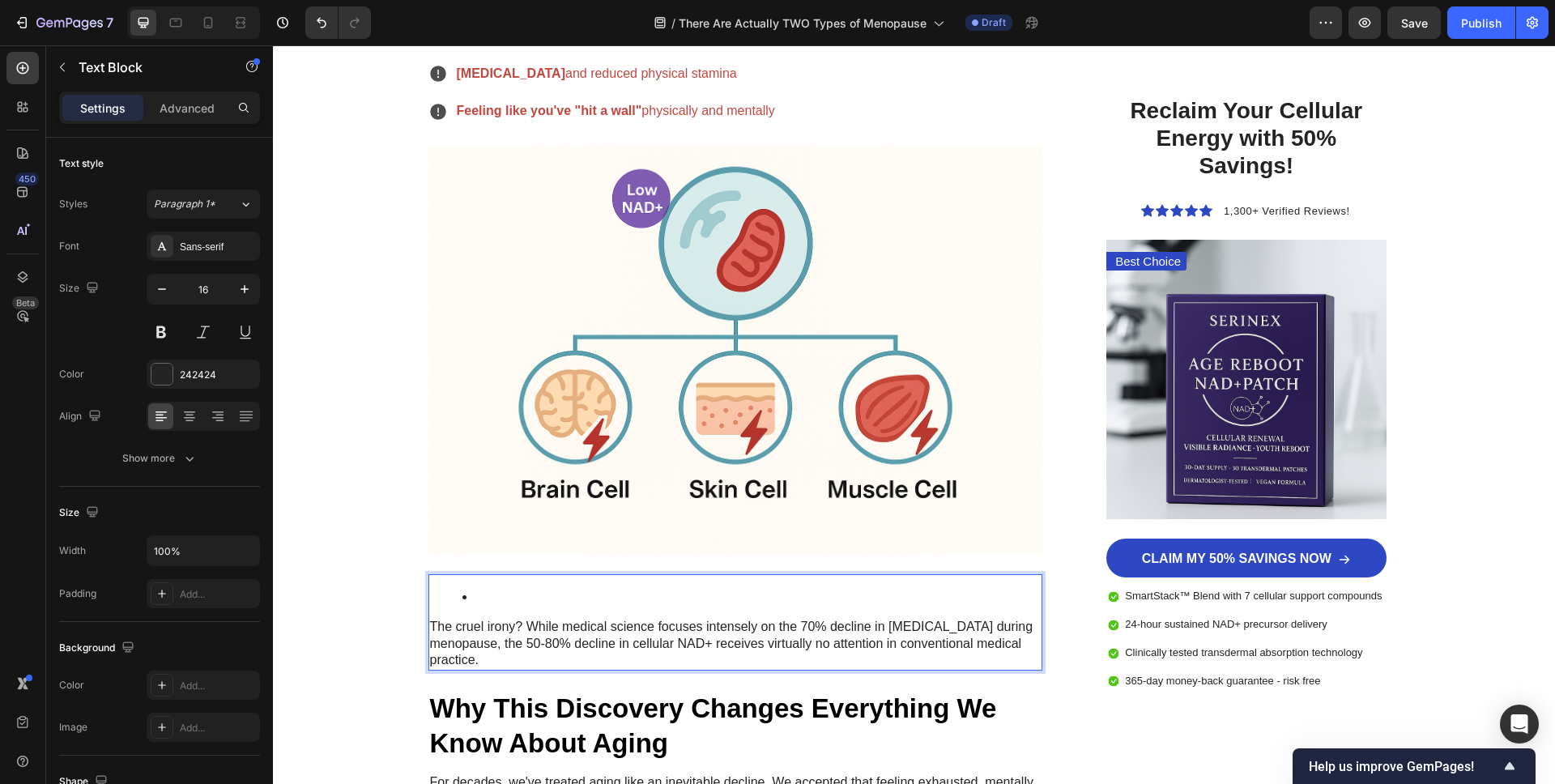
click at [515, 606] on div "The cruel irony? While medical science focuses intensely on the 70% decline in …" at bounding box center [735, 622] width 615 height 97
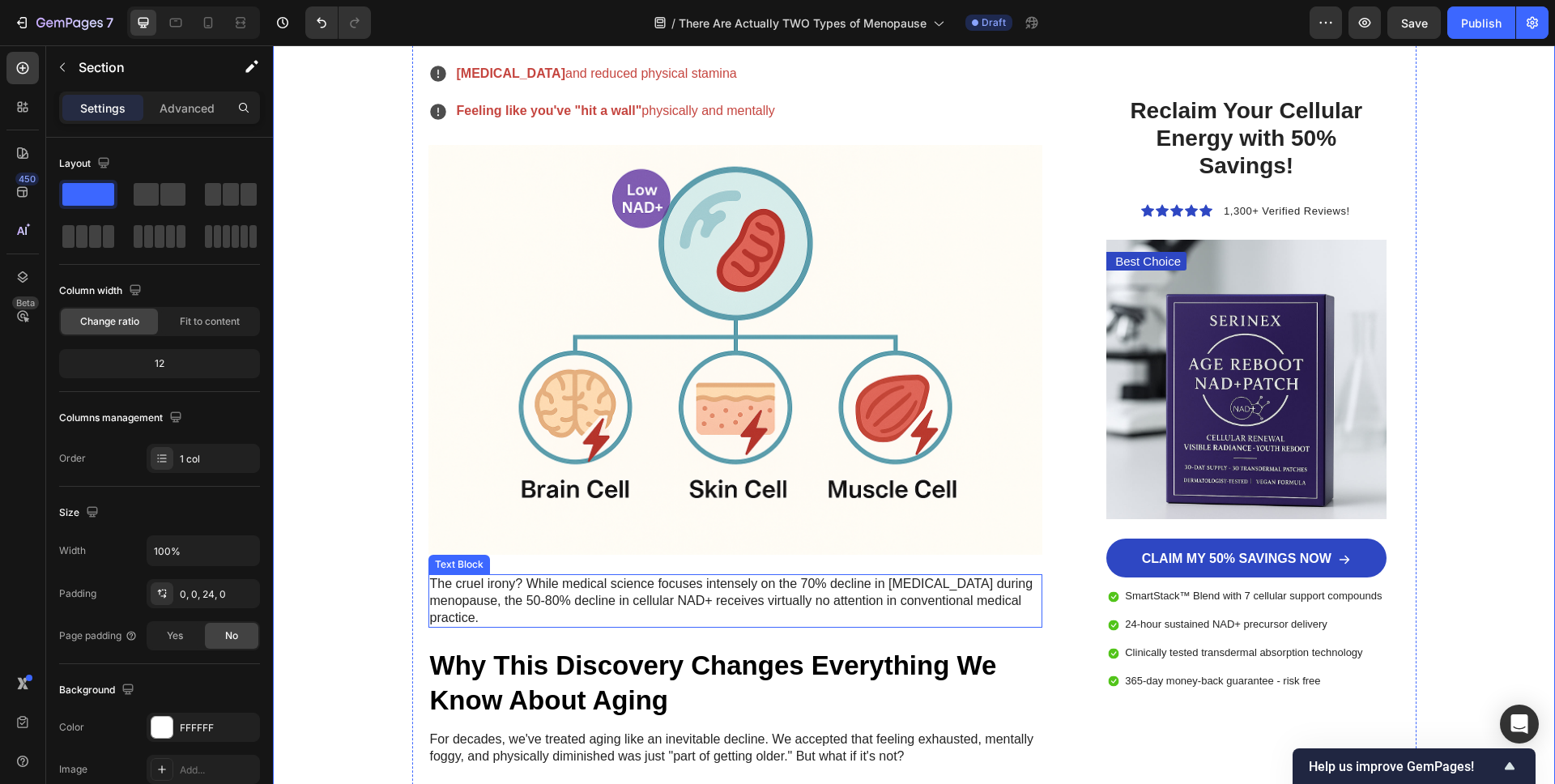
click at [639, 614] on p "The cruel irony? While medical science focuses intensely on the 70% decline in …" at bounding box center [735, 600] width 612 height 51
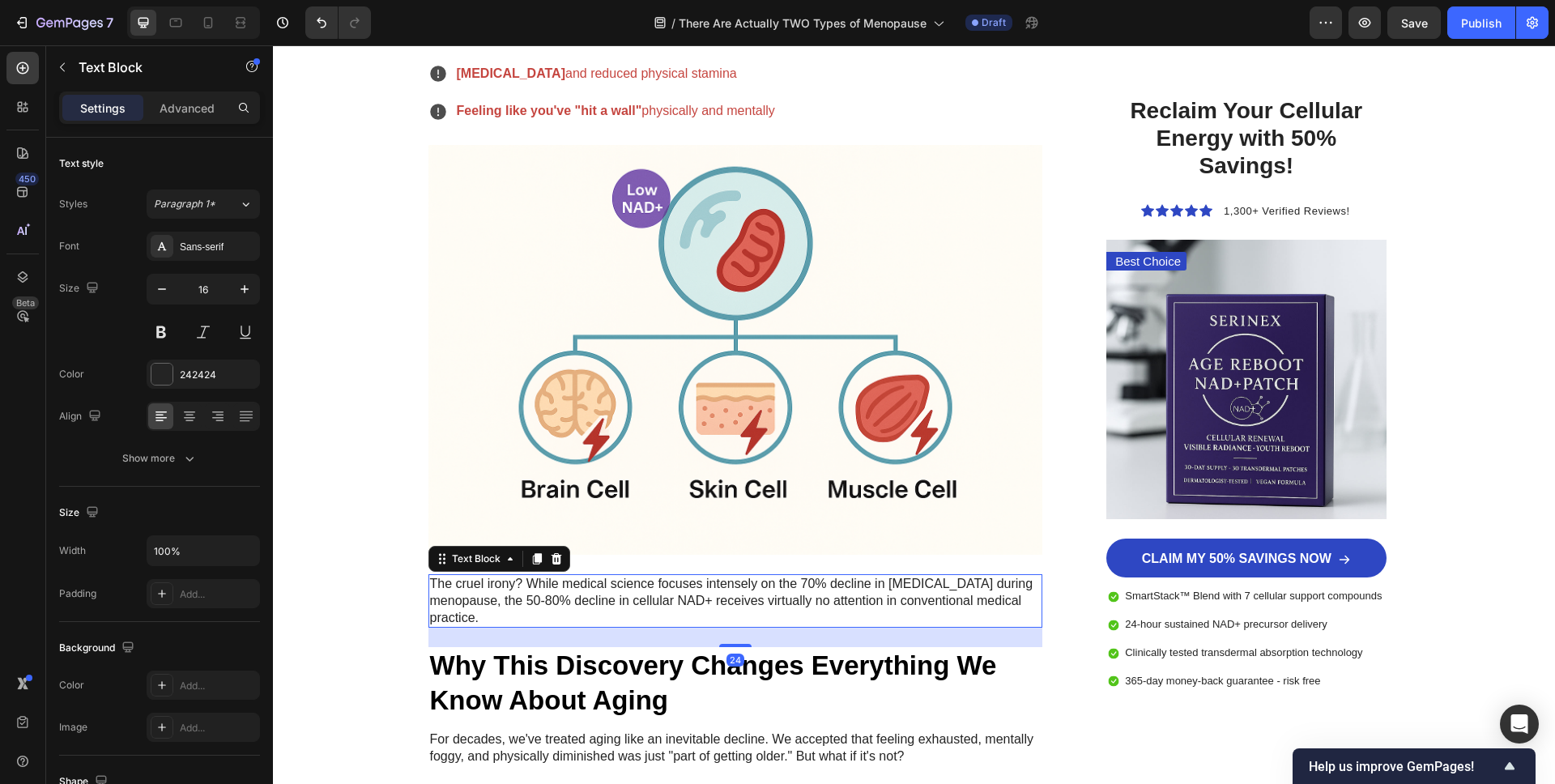
drag, startPoint x: 805, startPoint y: 582, endPoint x: 805, endPoint y: 592, distance: 10.0
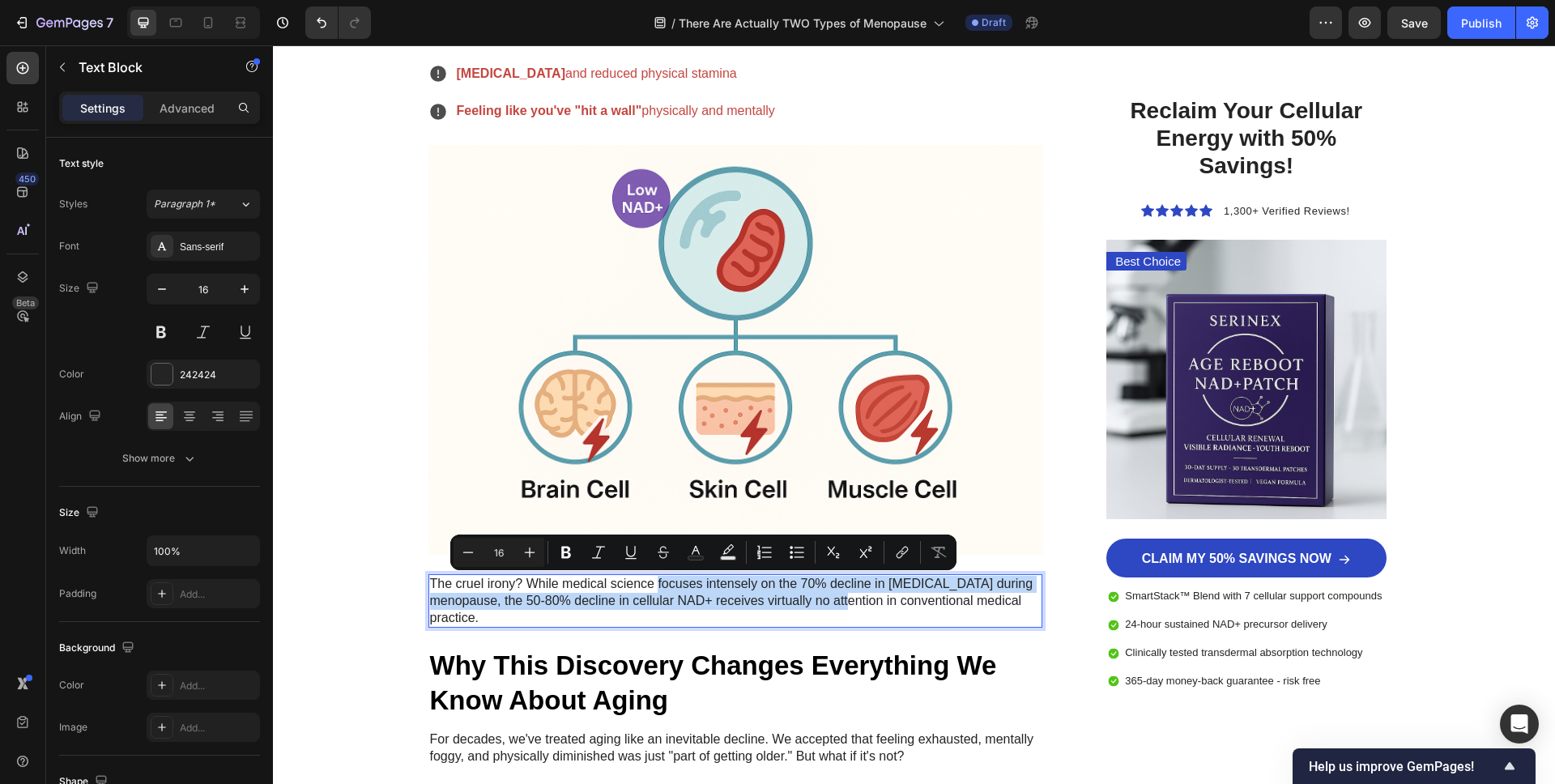
drag, startPoint x: 657, startPoint y: 586, endPoint x: 881, endPoint y: 606, distance: 224.9
click at [883, 605] on p "The cruel irony? While medical science focuses intensely on the 70% decline in …" at bounding box center [735, 600] width 612 height 51
drag, startPoint x: 567, startPoint y: 553, endPoint x: 464, endPoint y: 562, distance: 103.4
click at [567, 553] on icon "Editor contextual toolbar" at bounding box center [566, 553] width 10 height 12
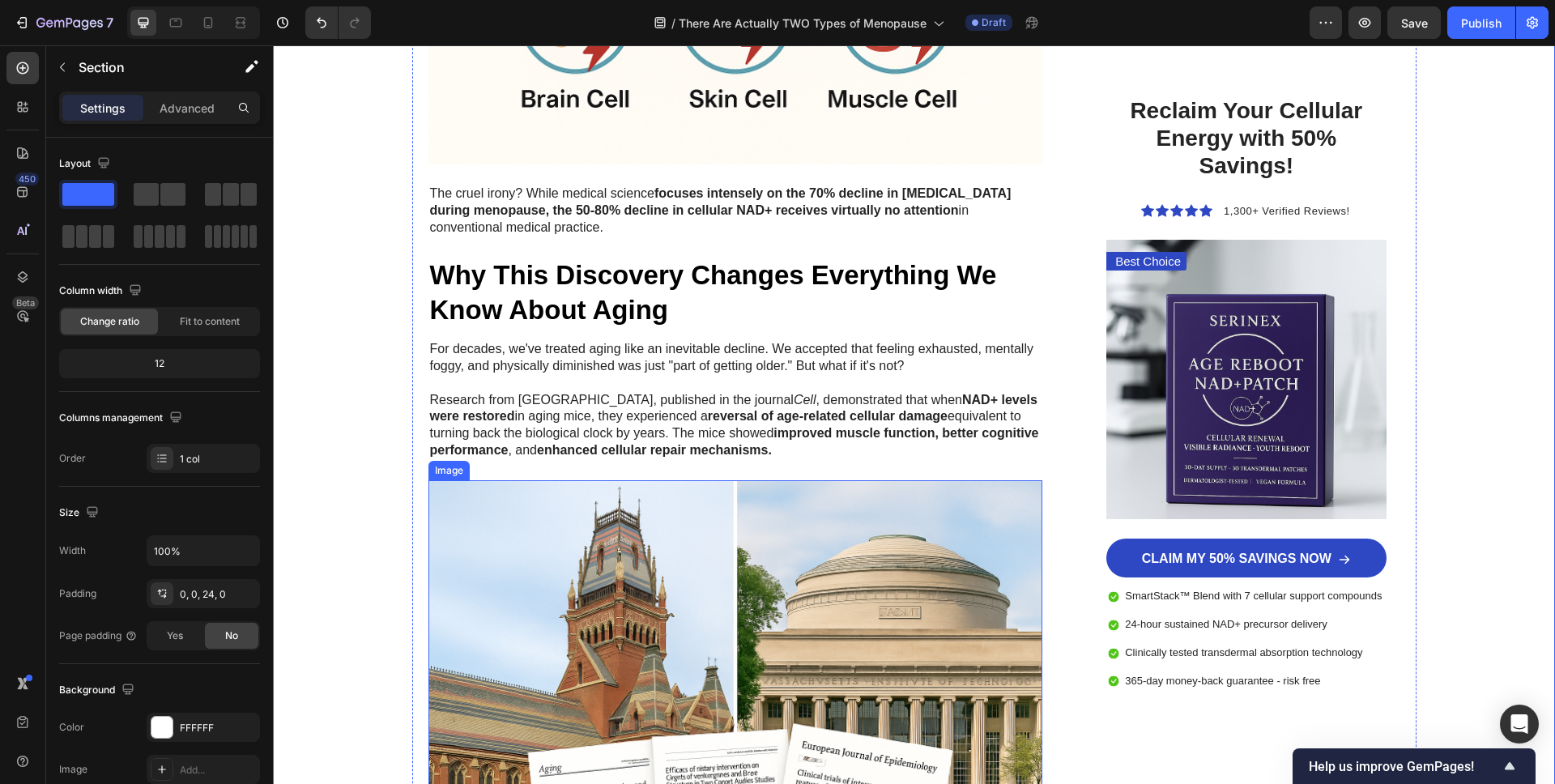
scroll to position [4322, 0]
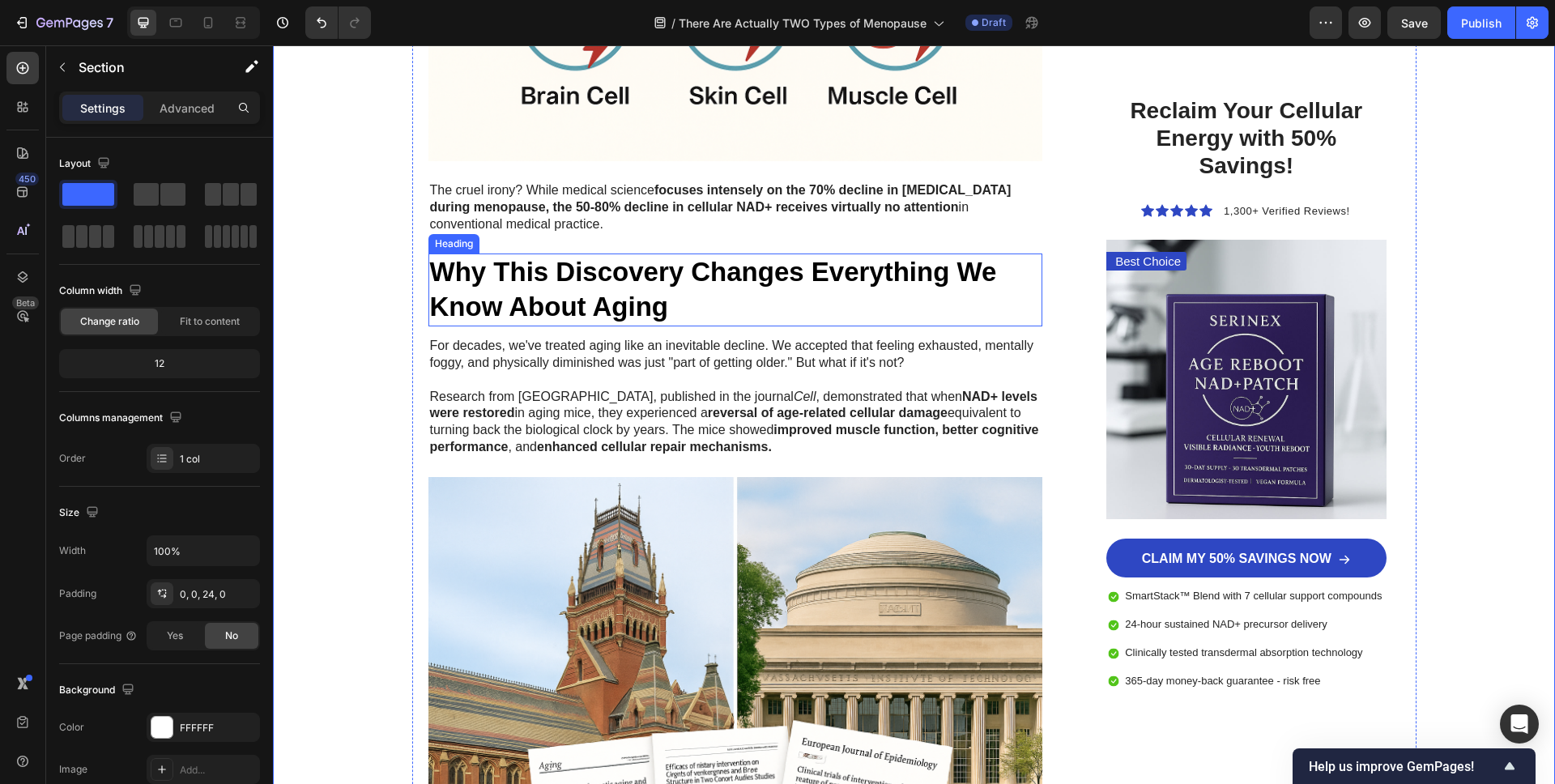
click at [780, 274] on h2 "Why This Discovery Changes Everything We Know About Aging" at bounding box center [735, 289] width 615 height 73
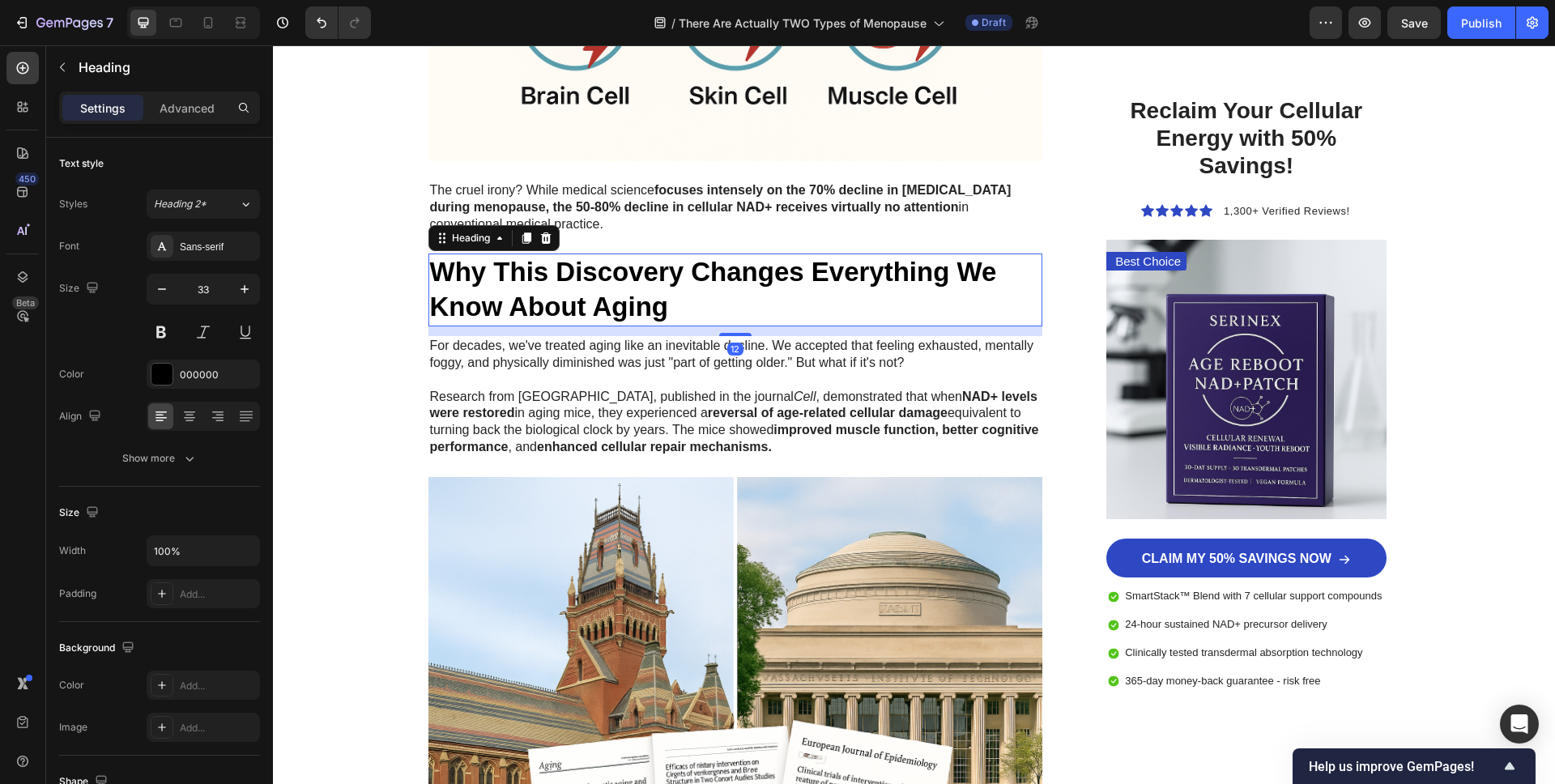
click at [780, 274] on h2 "Why This Discovery Changes Everything We Know About Aging" at bounding box center [735, 289] width 615 height 73
click at [780, 274] on p "Why This Discovery Changes Everything We Know About Aging" at bounding box center [735, 289] width 612 height 69
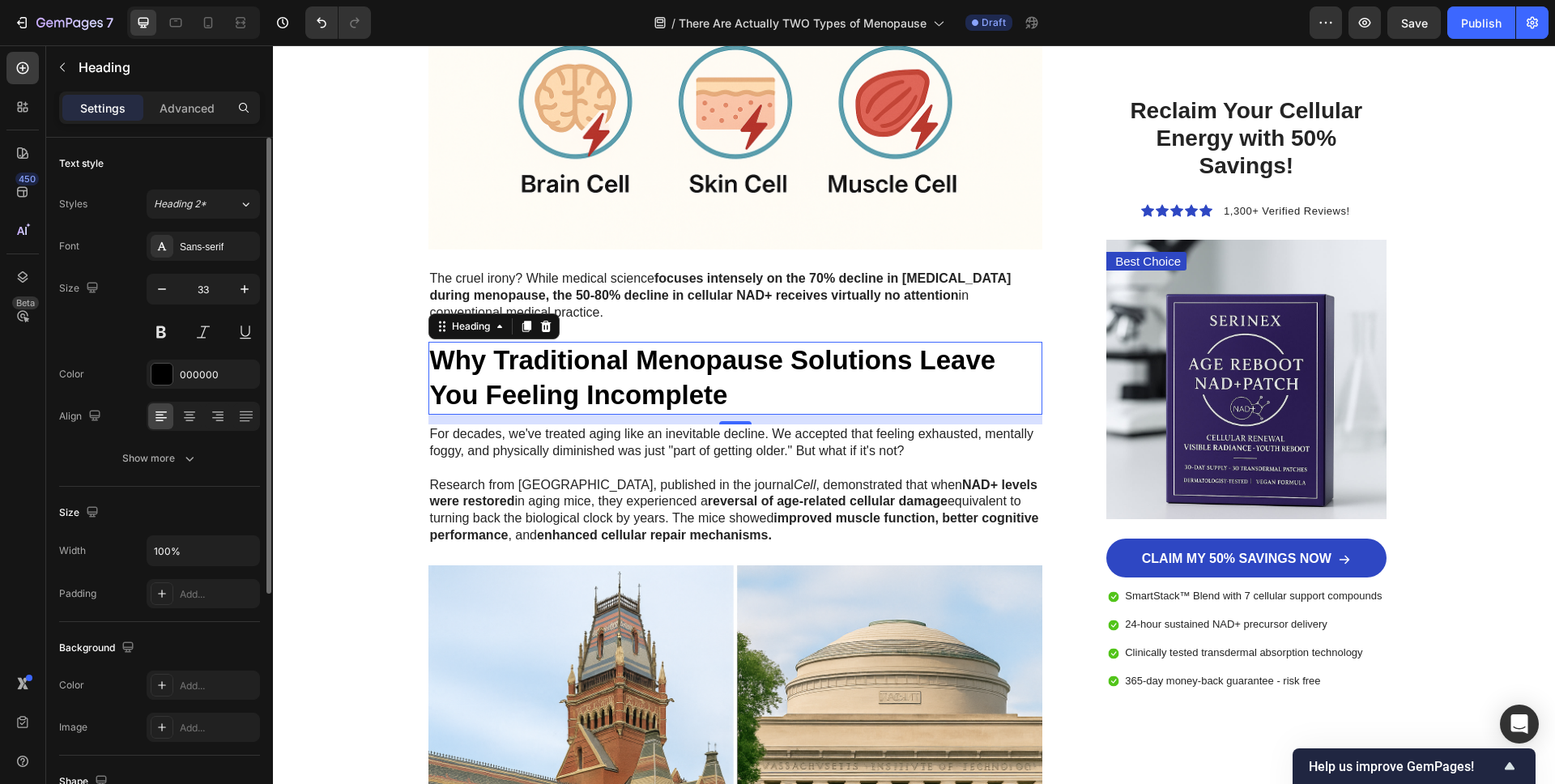
scroll to position [4235, 0]
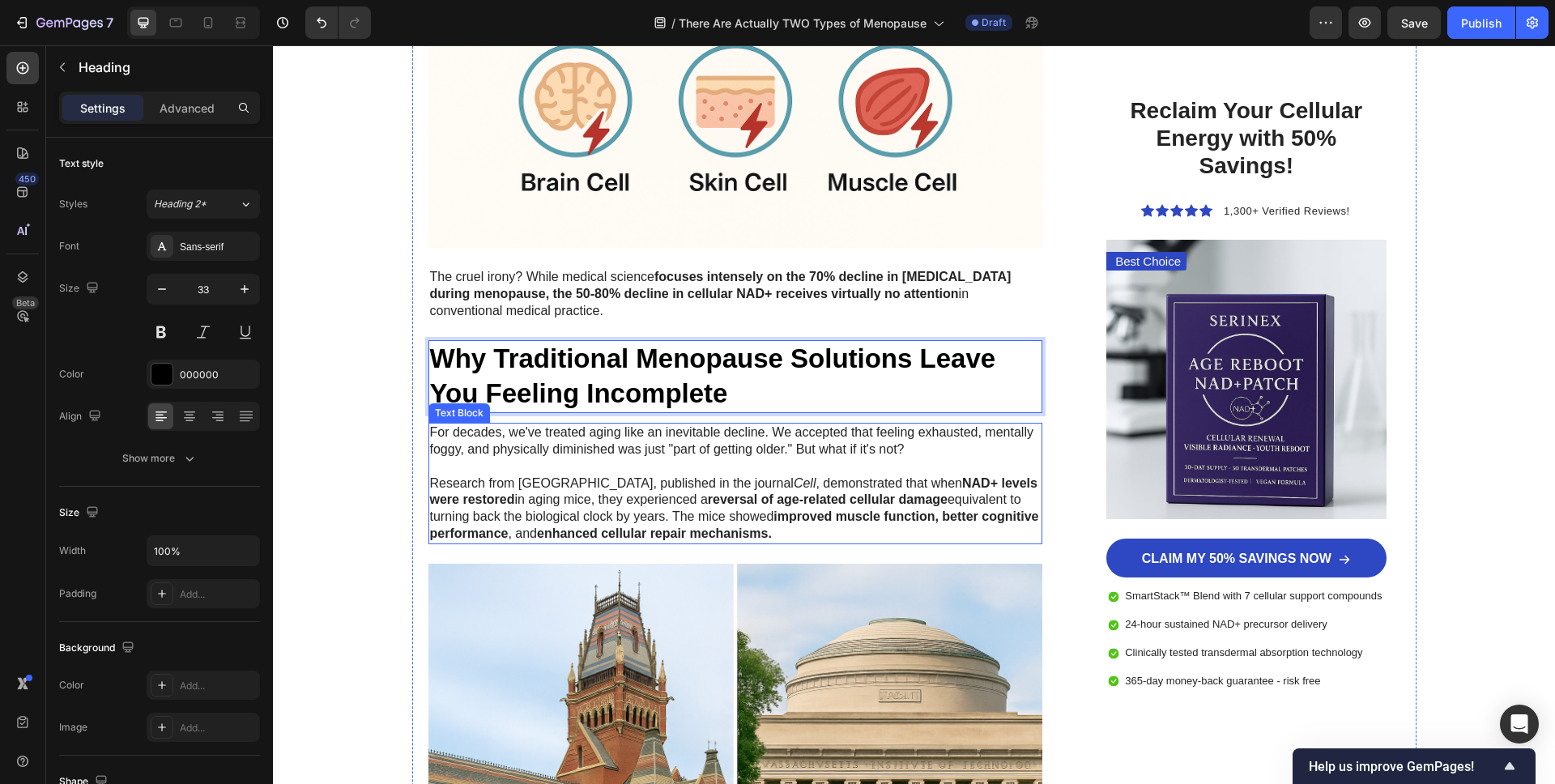
click at [675, 481] on p "Research from Harvard Medical School, published in the journal Cell , demonstra…" at bounding box center [735, 509] width 612 height 67
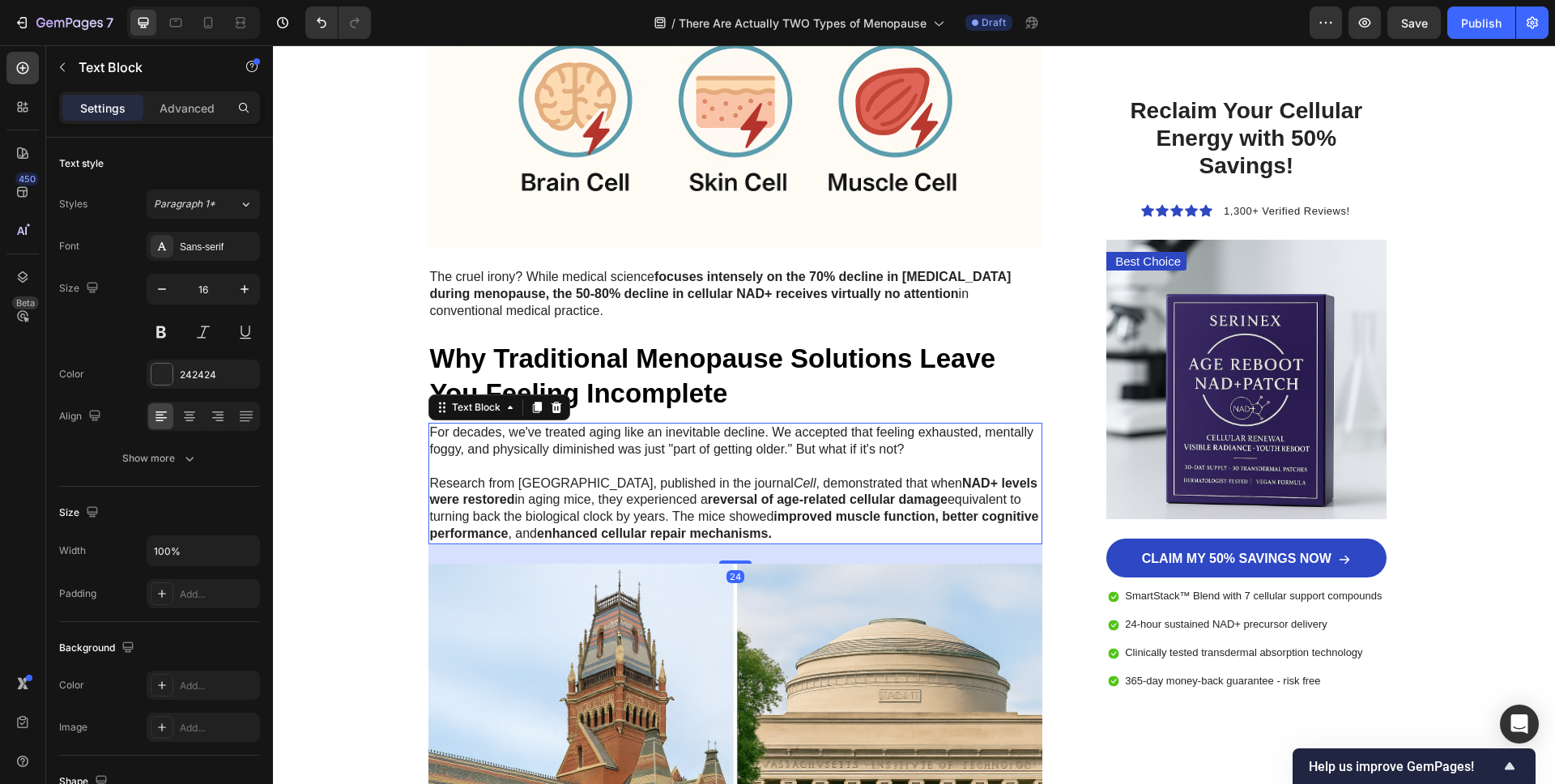
click at [936, 513] on strong "improved muscle function, better cognitive performance" at bounding box center [734, 525] width 609 height 31
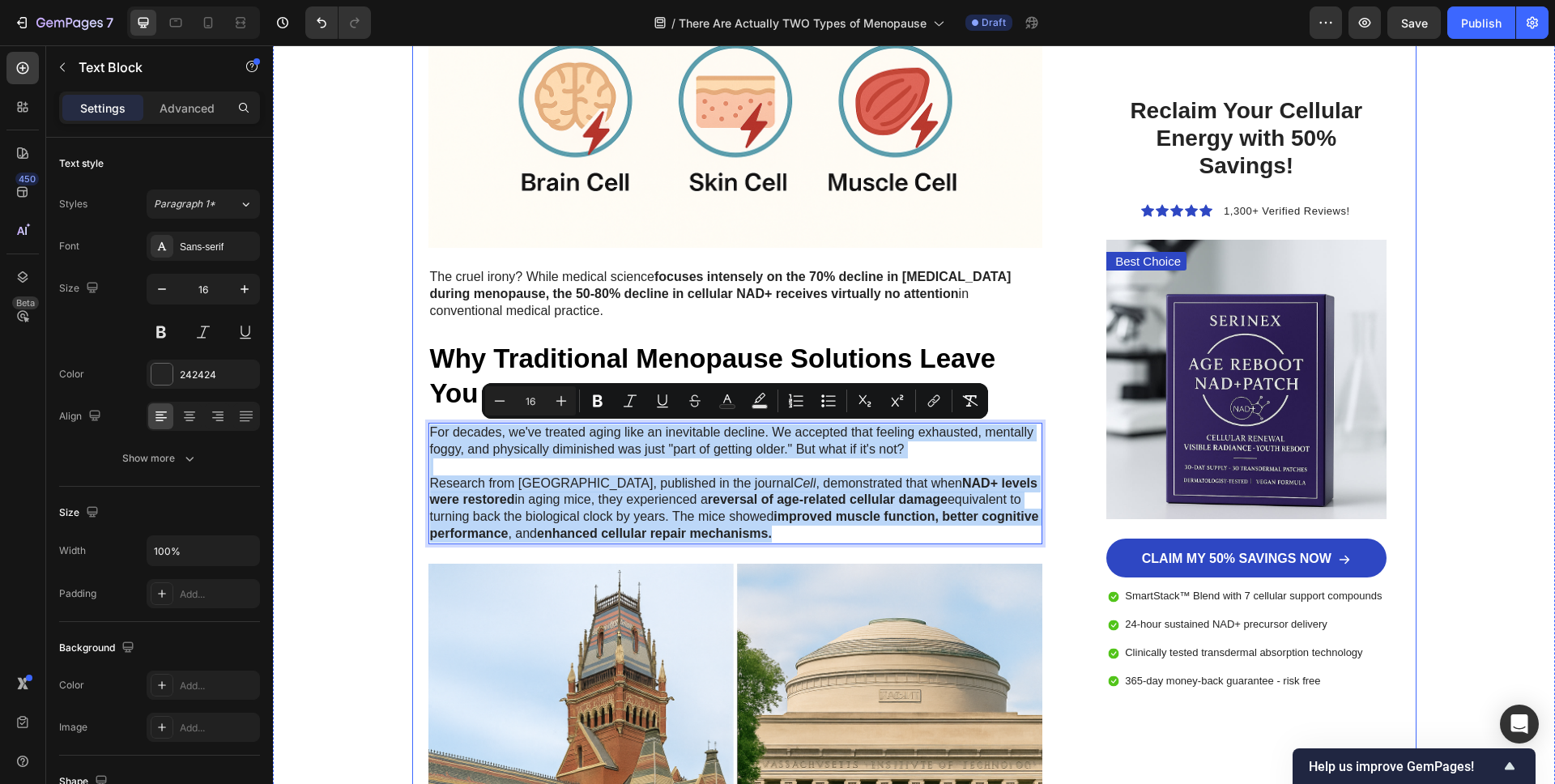
drag, startPoint x: 909, startPoint y: 537, endPoint x: 427, endPoint y: 440, distance: 491.7
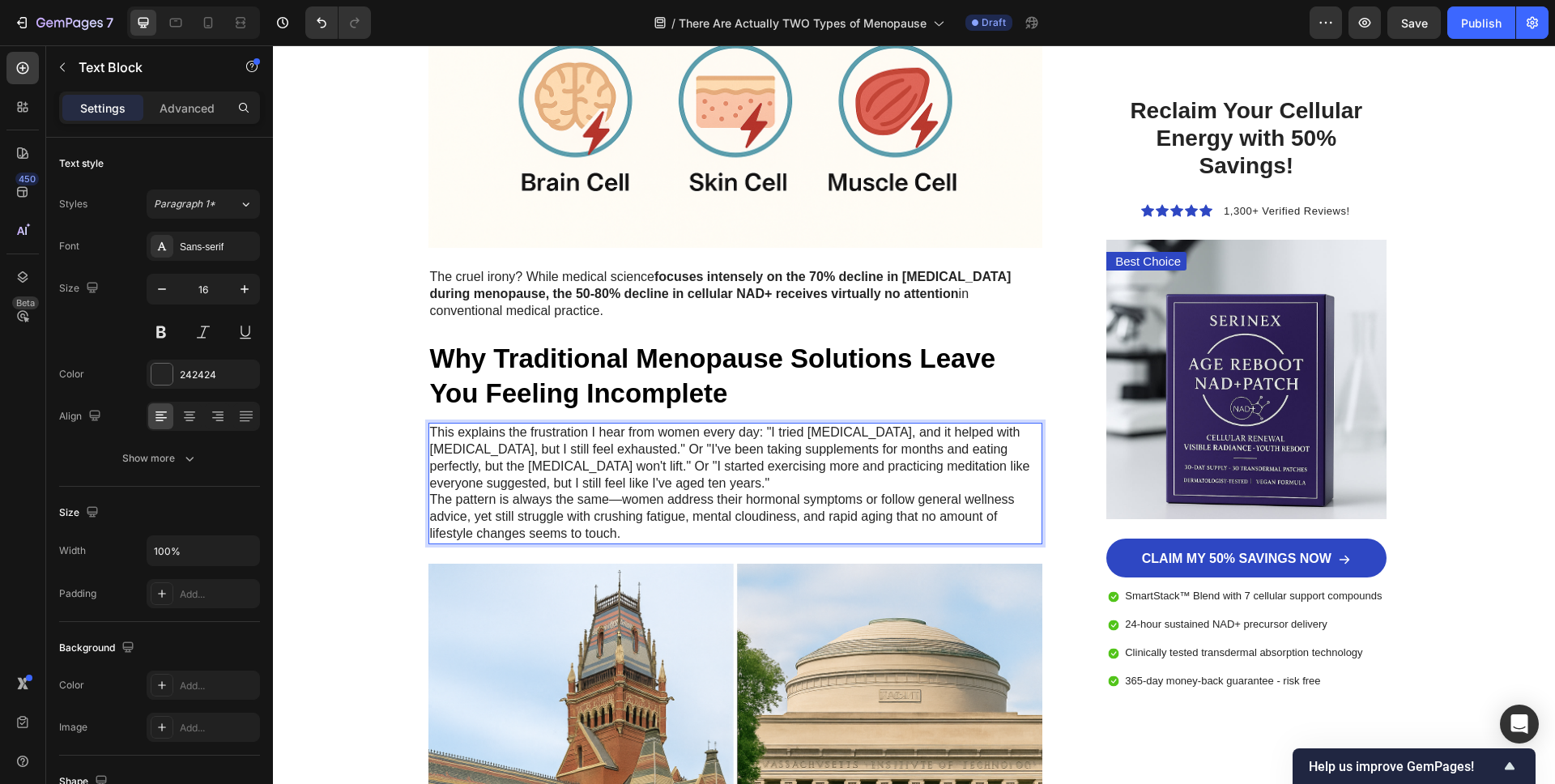
click at [752, 468] on p "This explains the frustration I hear from women every day: "I tried hormone rep…" at bounding box center [735, 458] width 612 height 67
click at [752, 476] on p "This explains the frustration I hear from women every day: "I tried hormone rep…" at bounding box center [735, 458] width 612 height 67
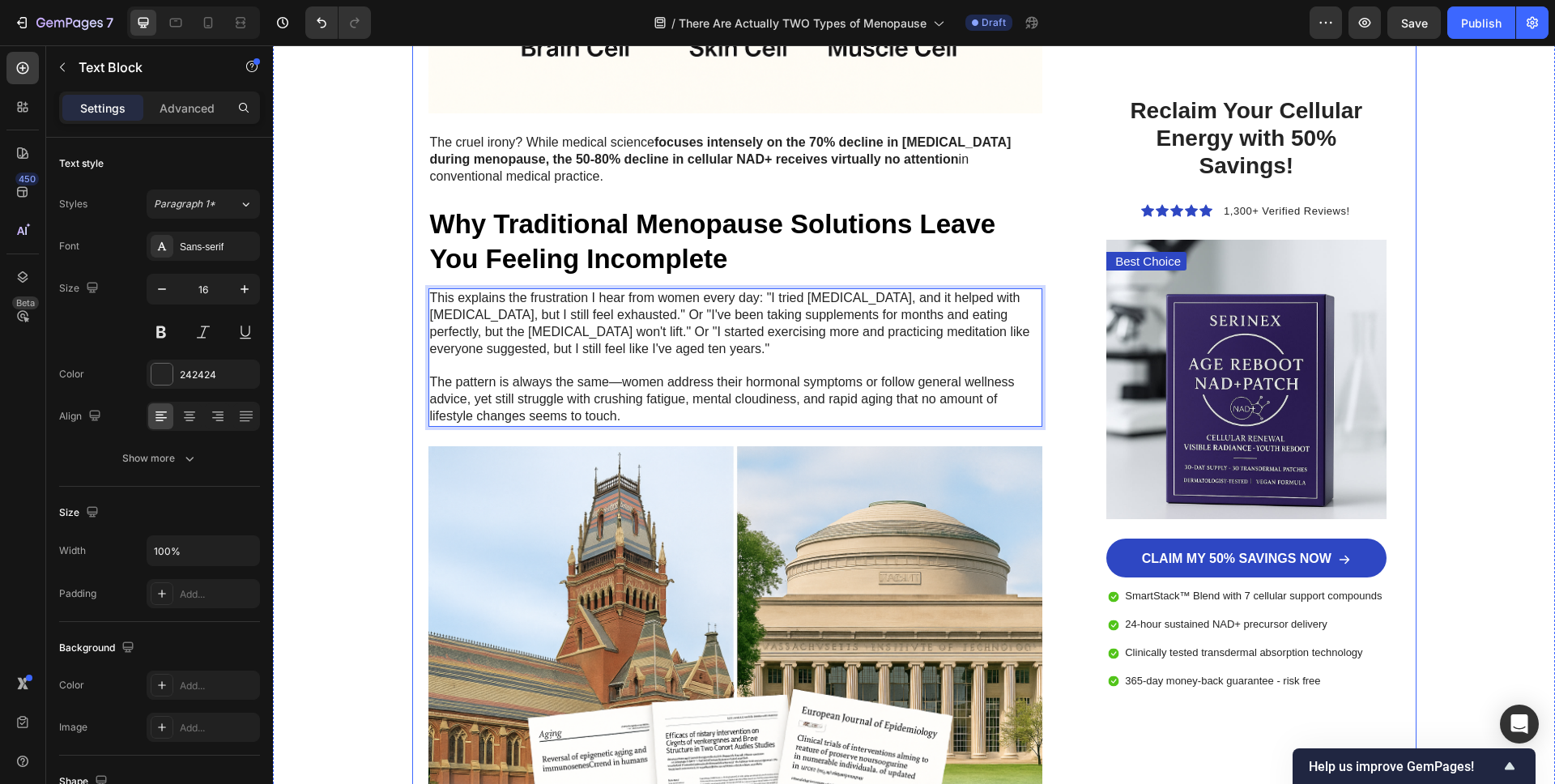
scroll to position [4372, 0]
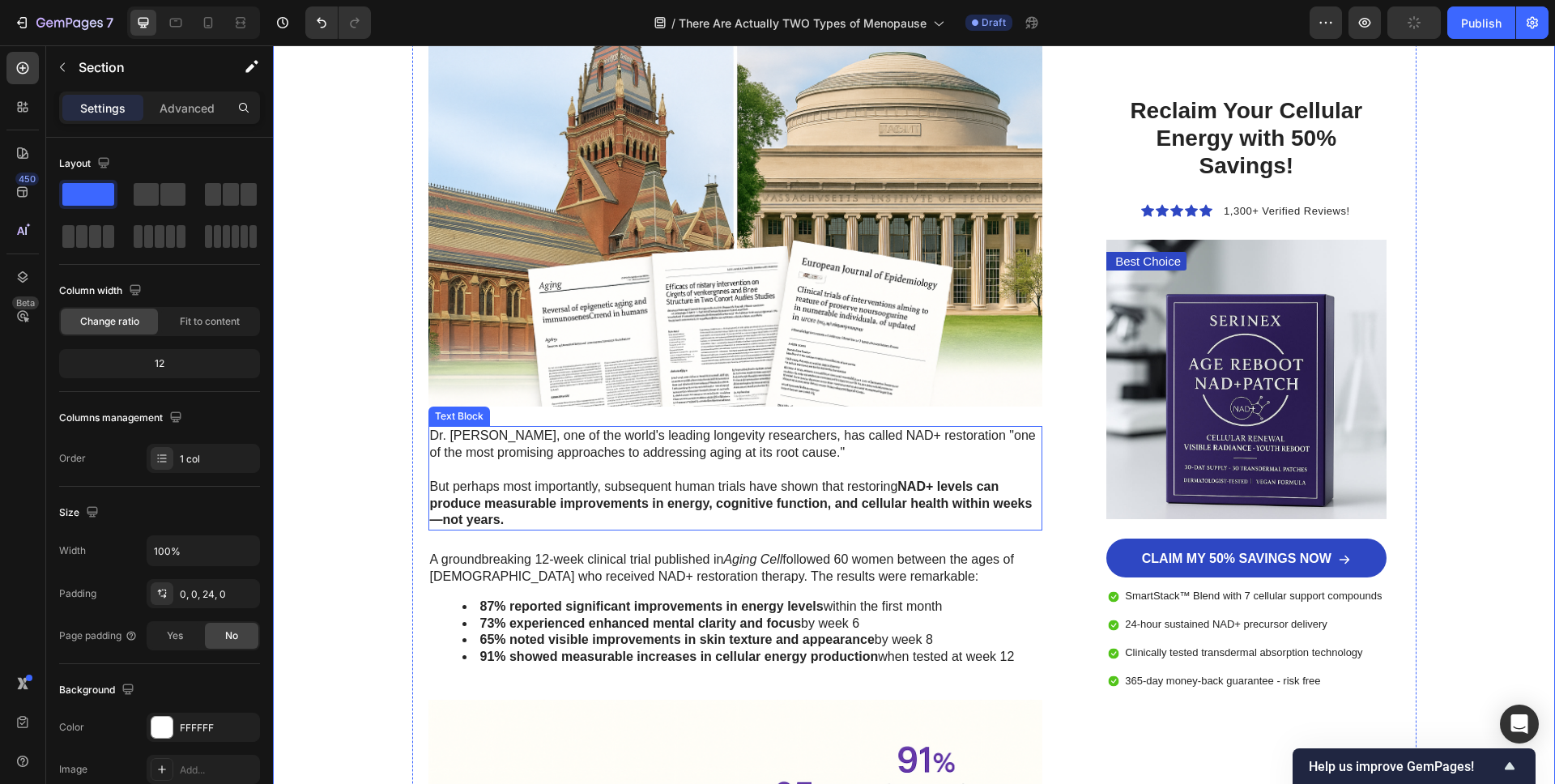
scroll to position [4839, 0]
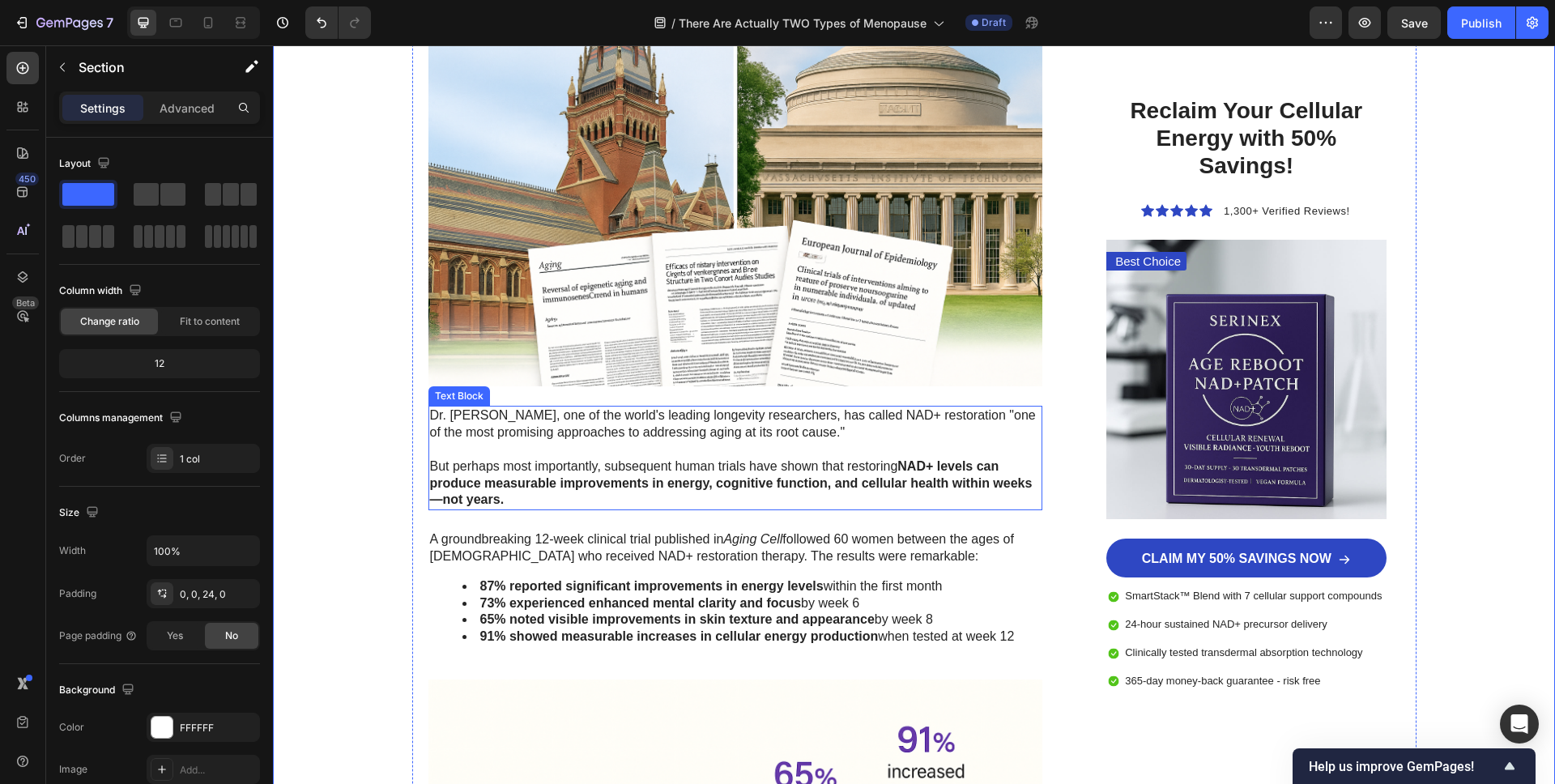
click at [566, 428] on p "Dr. [PERSON_NAME], one of the world's leading longevity researchers, has called…" at bounding box center [735, 424] width 612 height 34
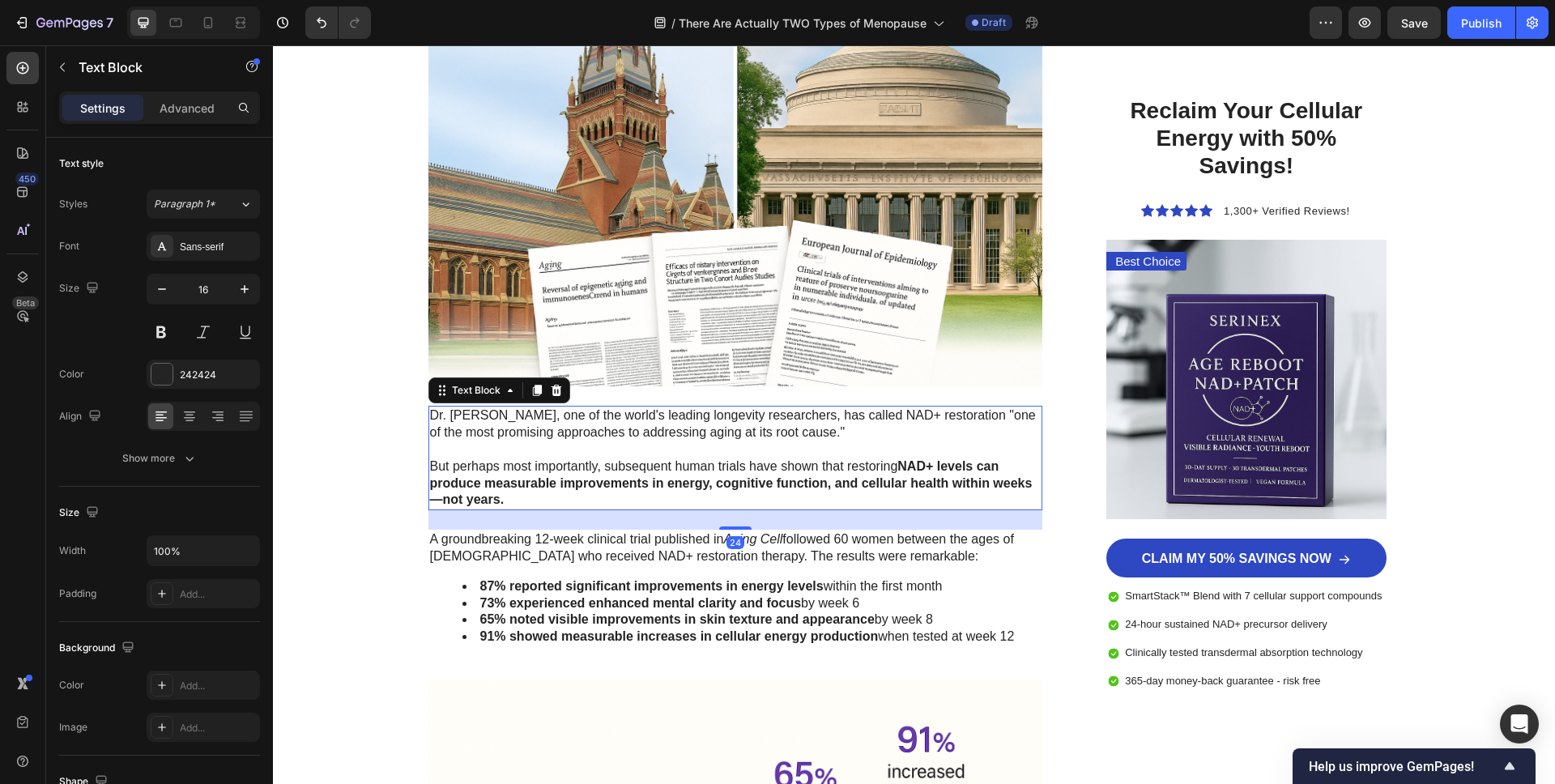
click at [566, 428] on p "Dr. [PERSON_NAME], one of the world's leading longevity researchers, has called…" at bounding box center [735, 424] width 612 height 34
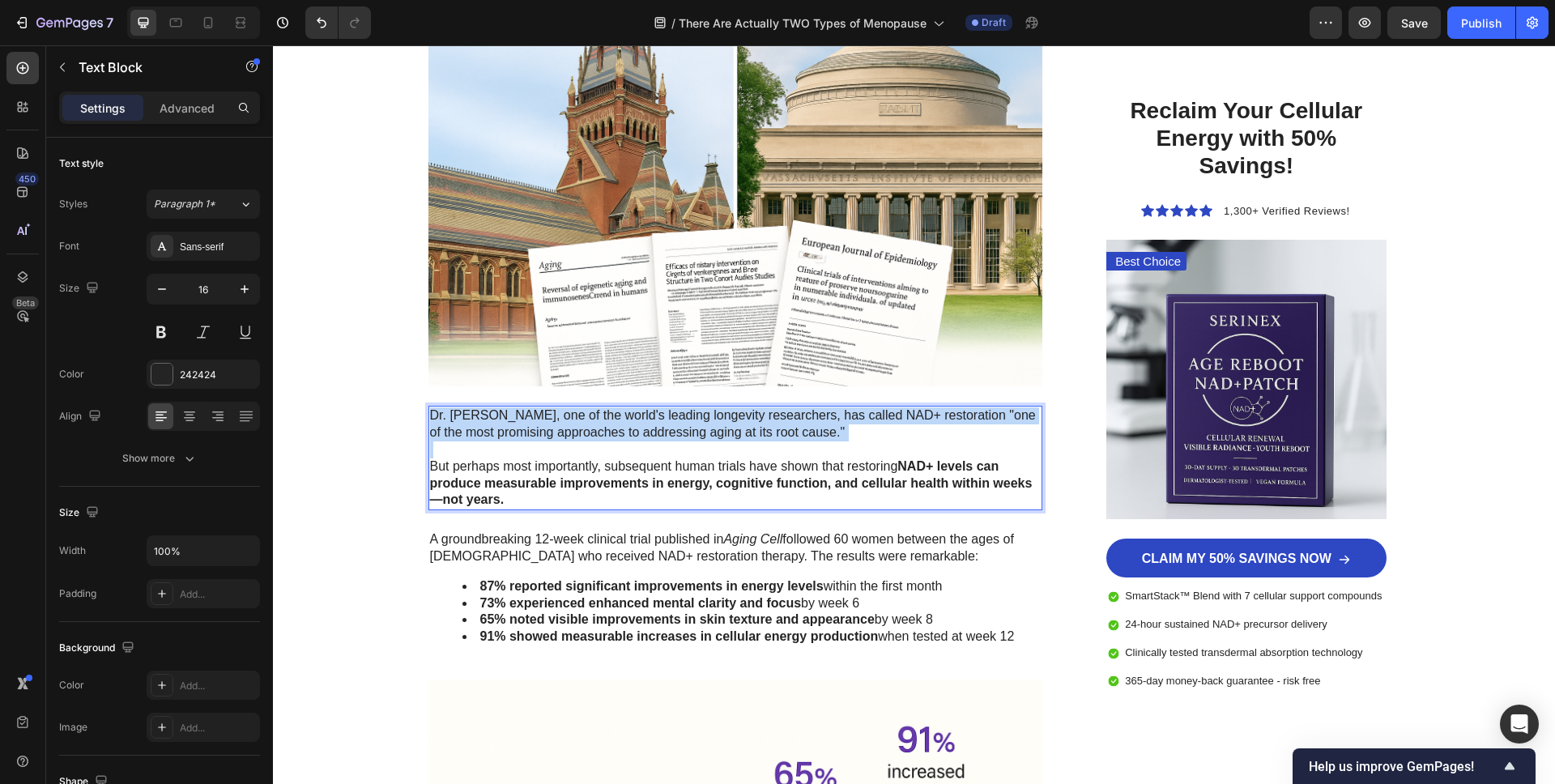
click at [566, 428] on p "Dr. [PERSON_NAME], one of the world's leading longevity researchers, has called…" at bounding box center [735, 424] width 612 height 34
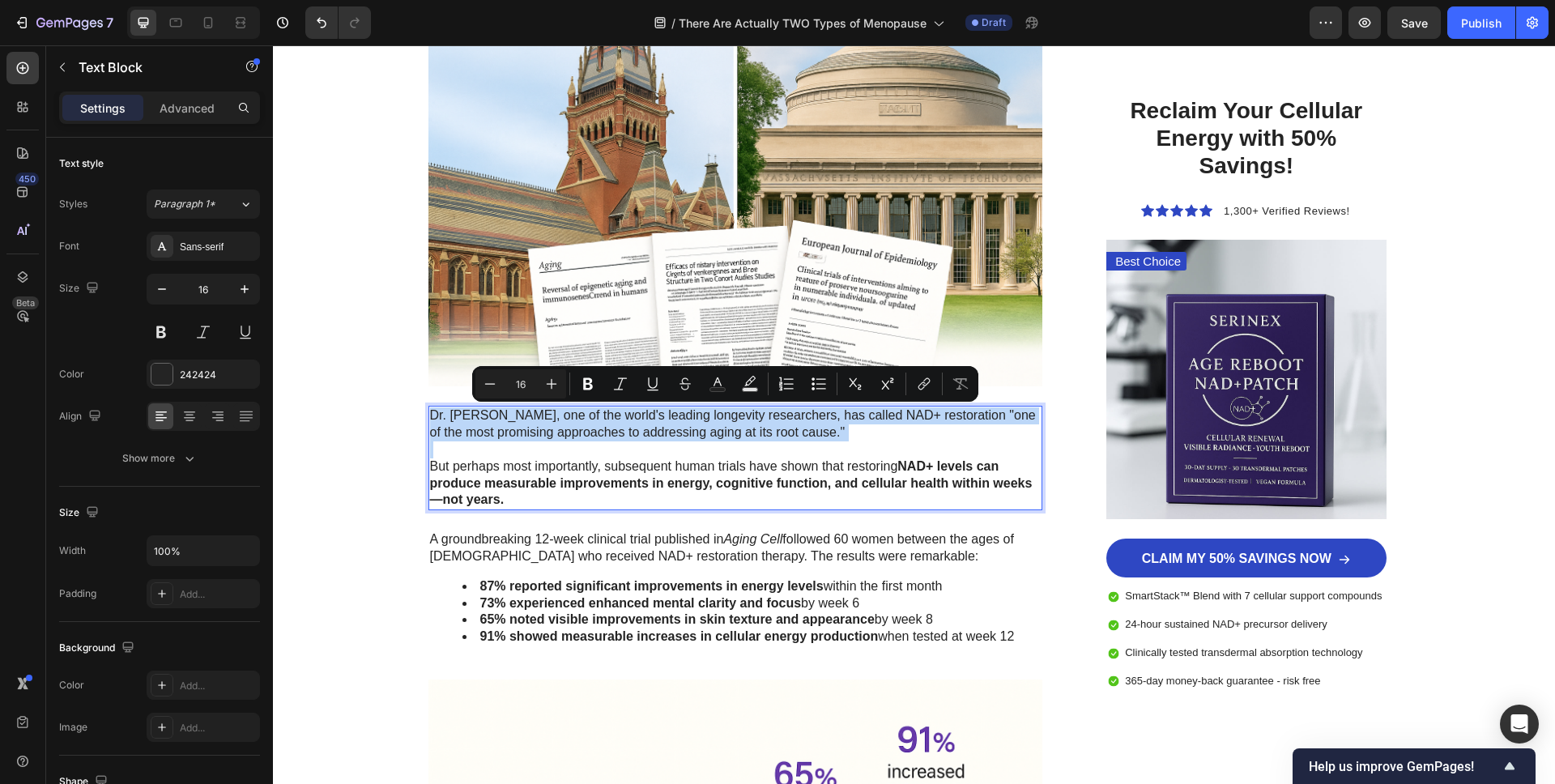
click at [566, 428] on p "Dr. [PERSON_NAME], one of the world's leading longevity researchers, has called…" at bounding box center [735, 424] width 612 height 34
click at [553, 485] on strong "NAD+ levels can produce measurable improvements in energy, cognitive function, …" at bounding box center [731, 483] width 603 height 48
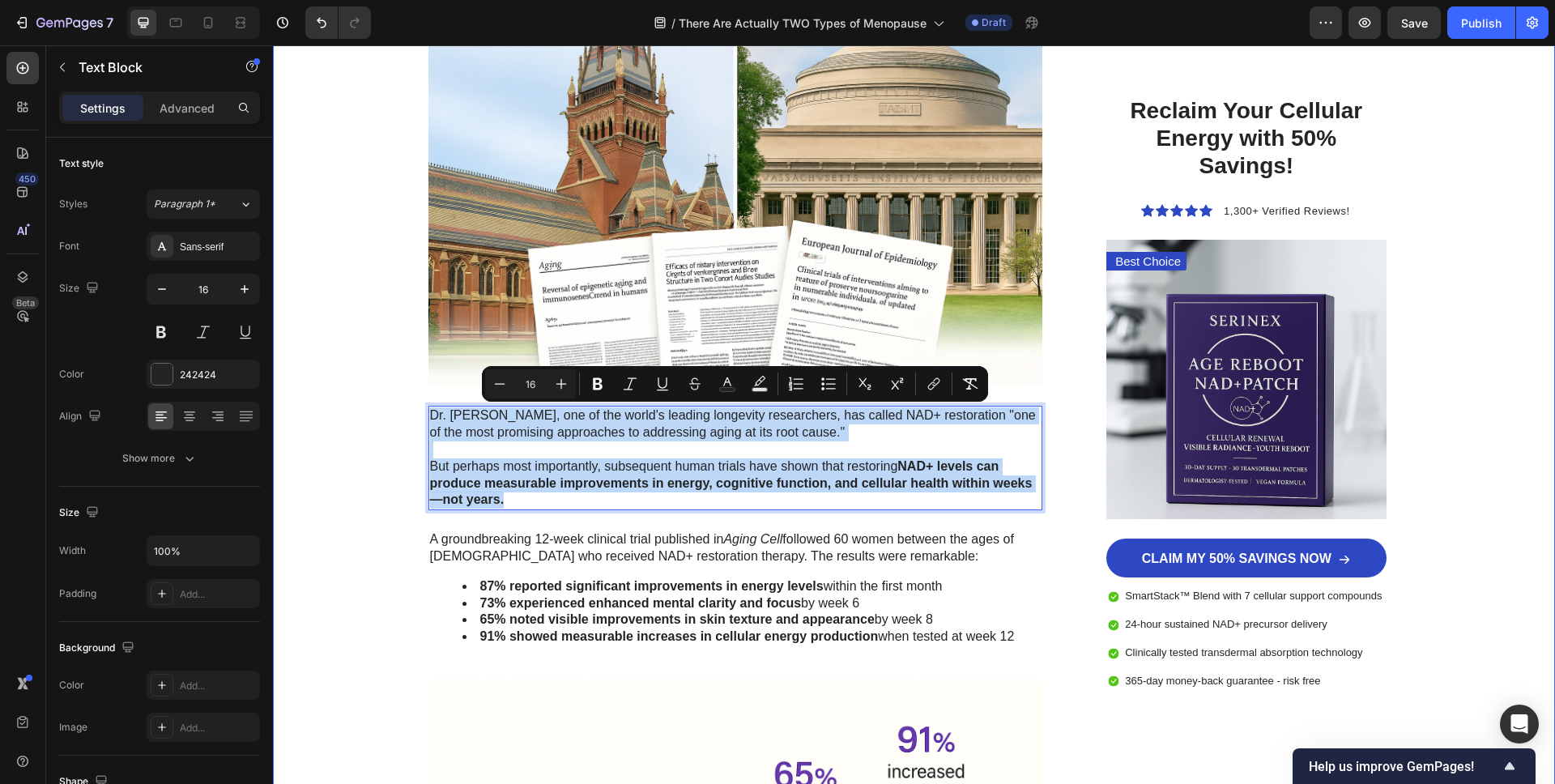
drag, startPoint x: 544, startPoint y: 503, endPoint x: 373, endPoint y: 398, distance: 200.7
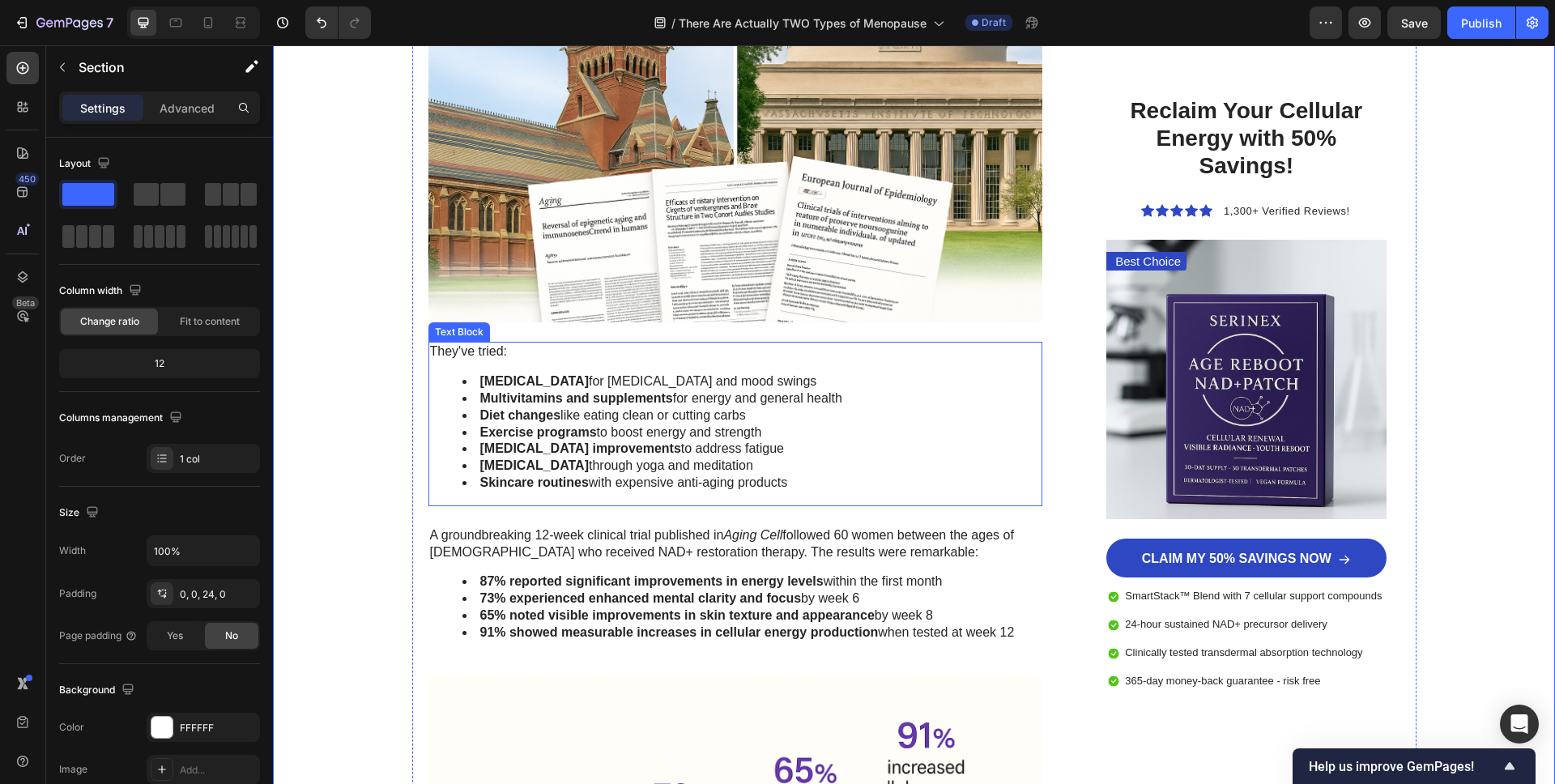
scroll to position [4906, 0]
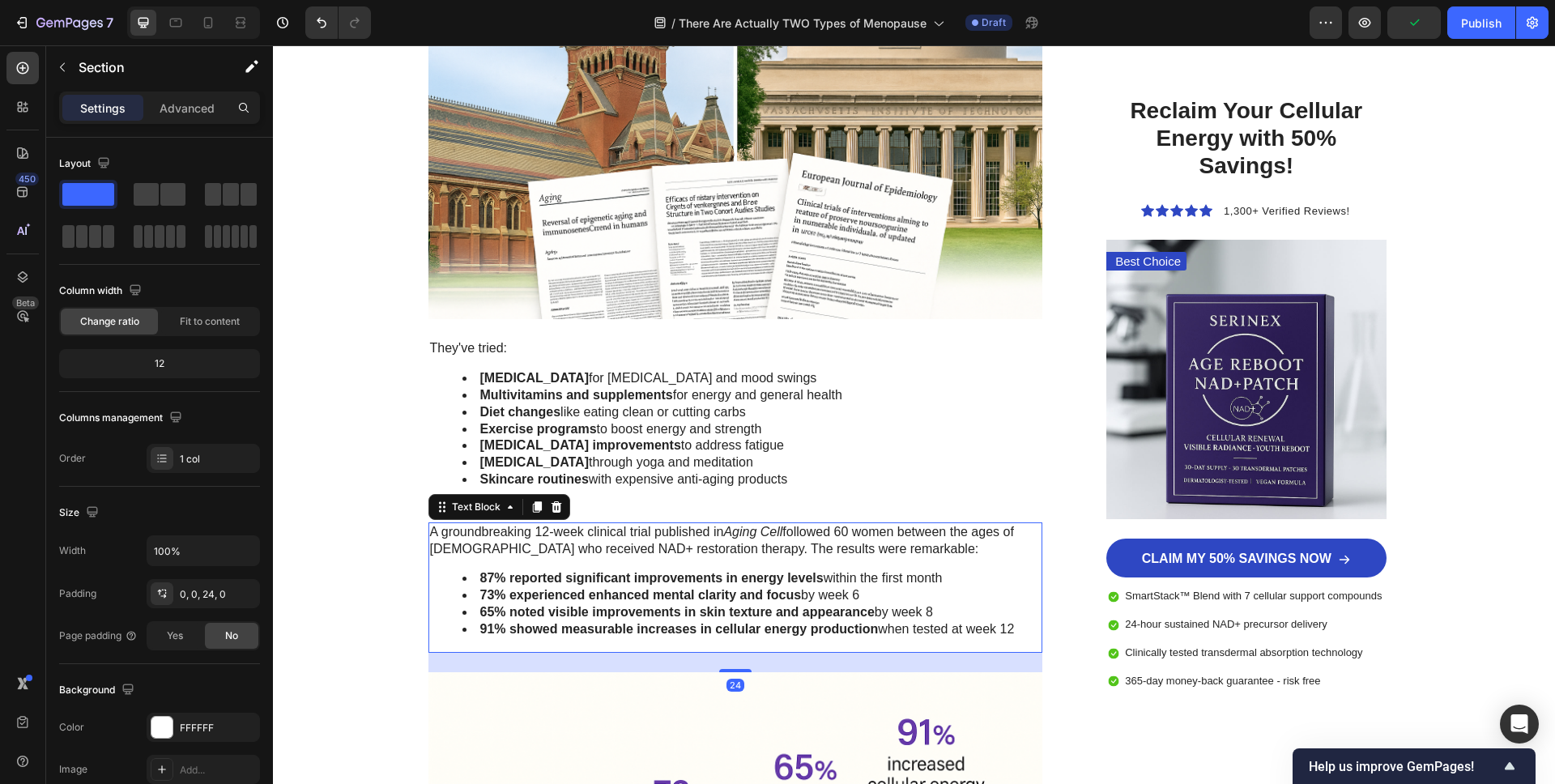
click at [661, 550] on p "A groundbreaking 12-week clinical trial published in Aging Cell followed 60 wom…" at bounding box center [735, 541] width 612 height 34
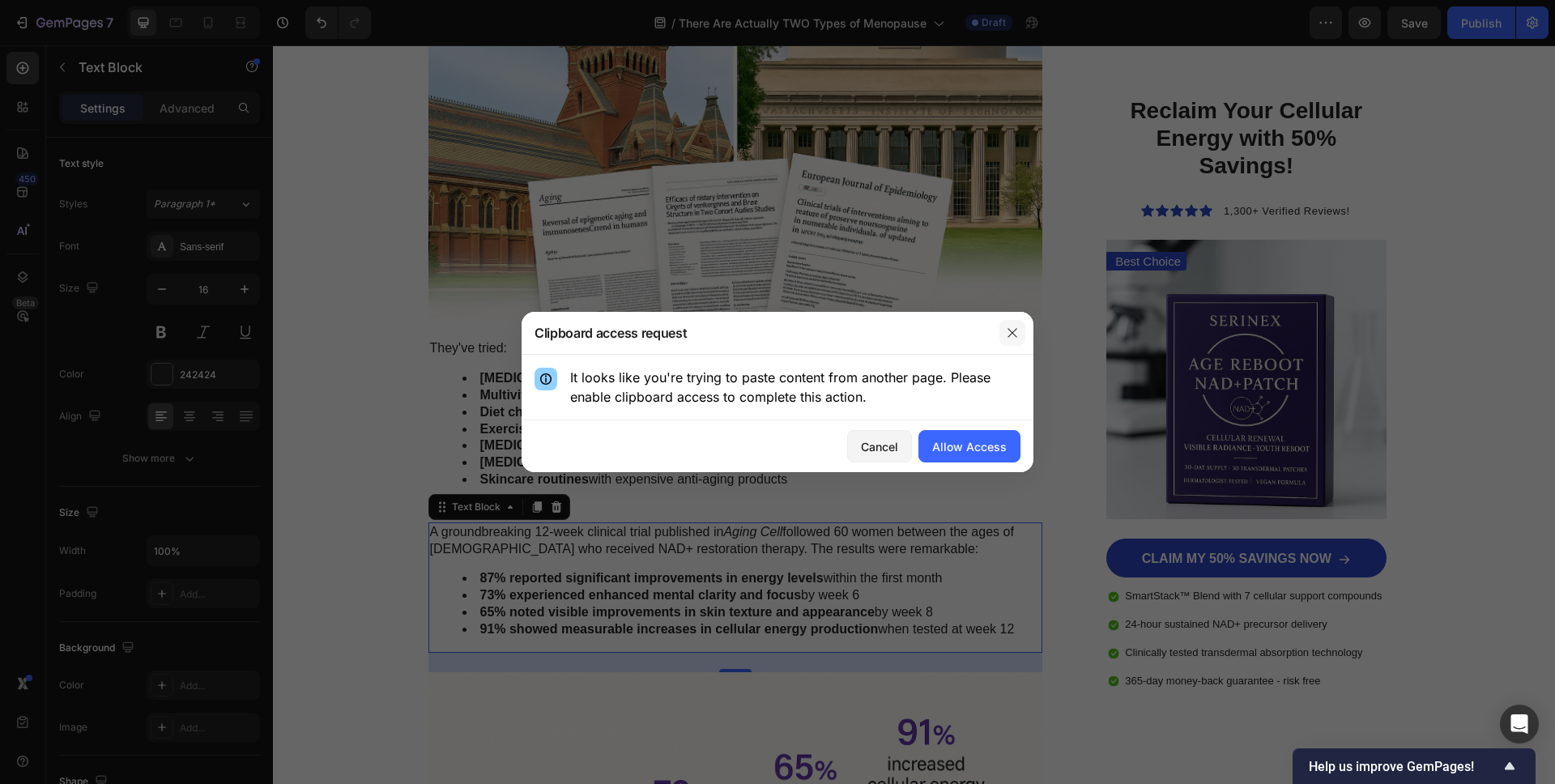
click at [1003, 334] on button "button" at bounding box center [1012, 332] width 26 height 26
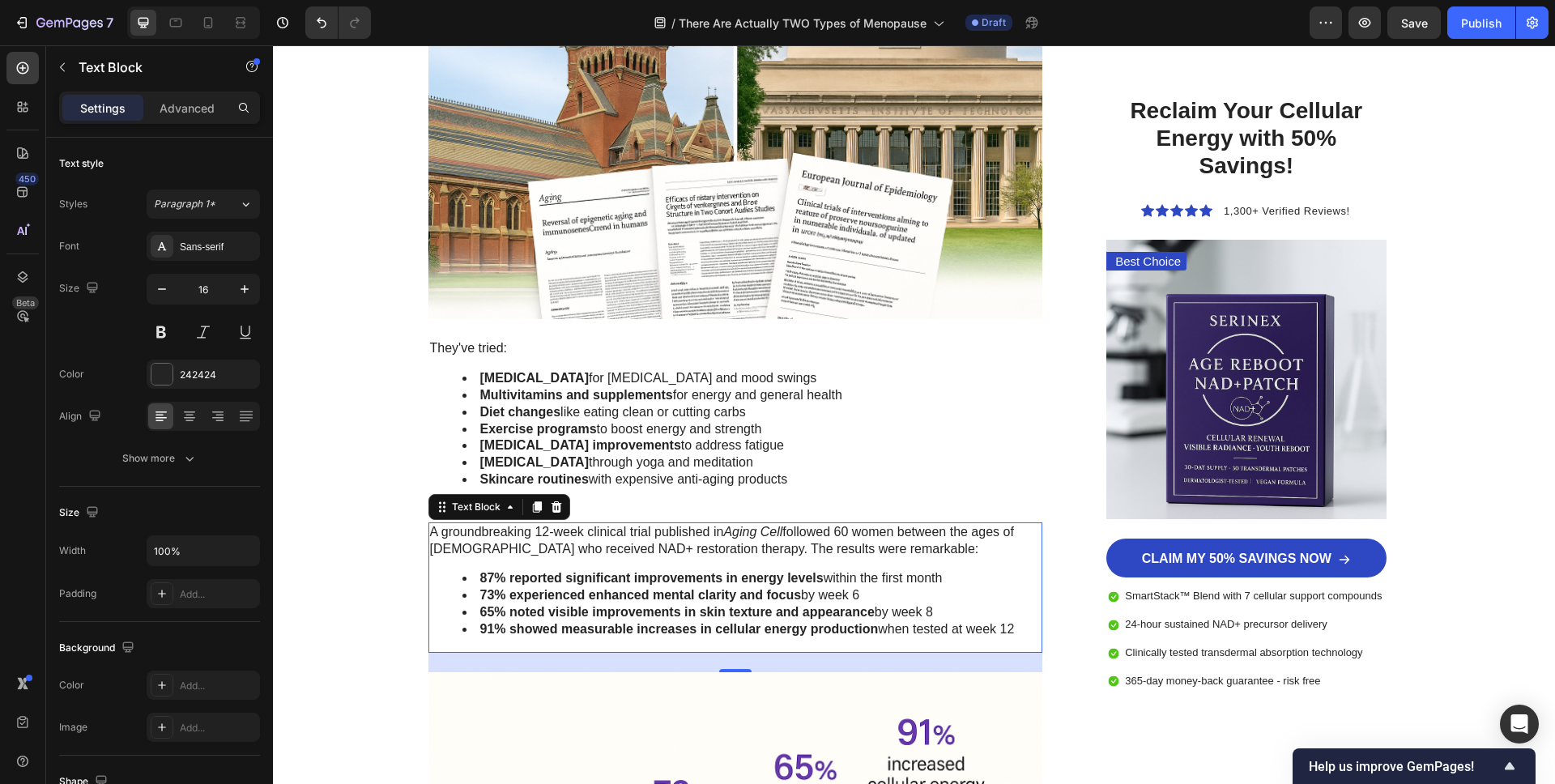
click at [664, 606] on strong "65% noted visible improvements in skin texture and appearance" at bounding box center [678, 612] width 394 height 14
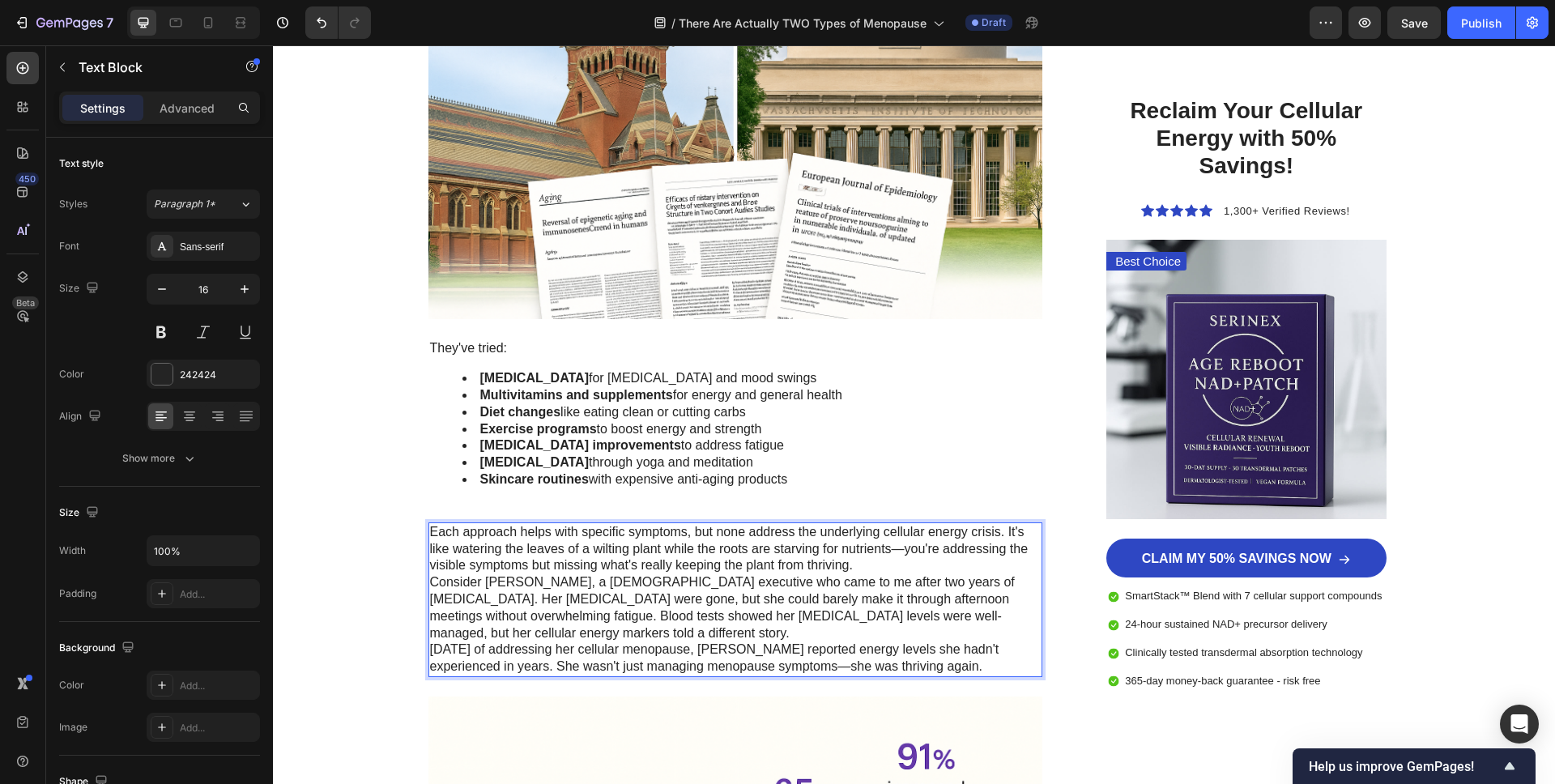
click at [875, 574] on p "Consider Sarah, a 54-year-old executive who came to me after two years of hormo…" at bounding box center [735, 608] width 612 height 67
click at [873, 566] on p "Each approach helps with specific symptoms, but none address the underlying cel…" at bounding box center [735, 549] width 612 height 51
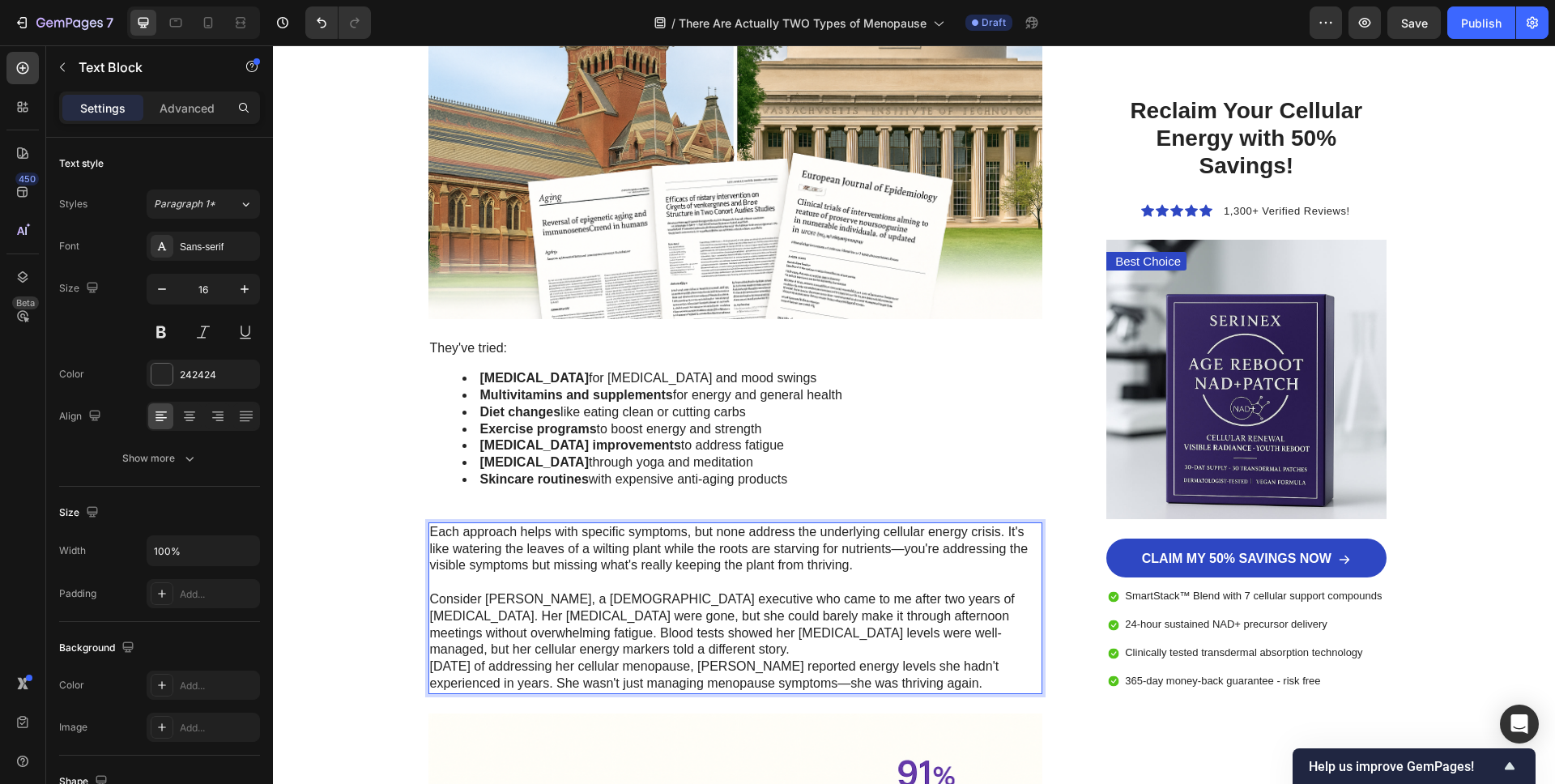
click at [534, 655] on p "Consider Sarah, a 54-year-old executive who came to me after two years of hormo…" at bounding box center [735, 625] width 612 height 67
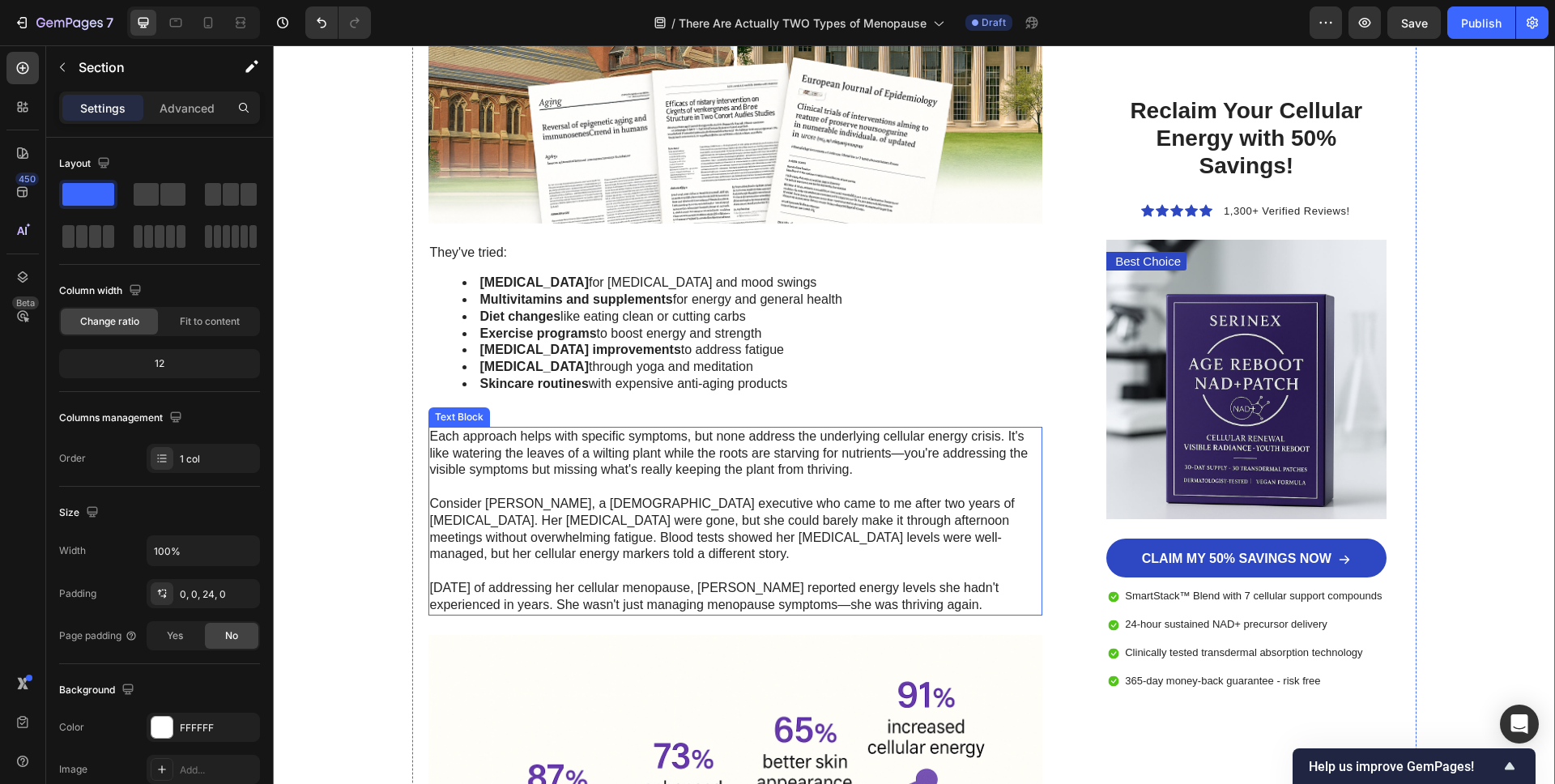
scroll to position [5002, 0]
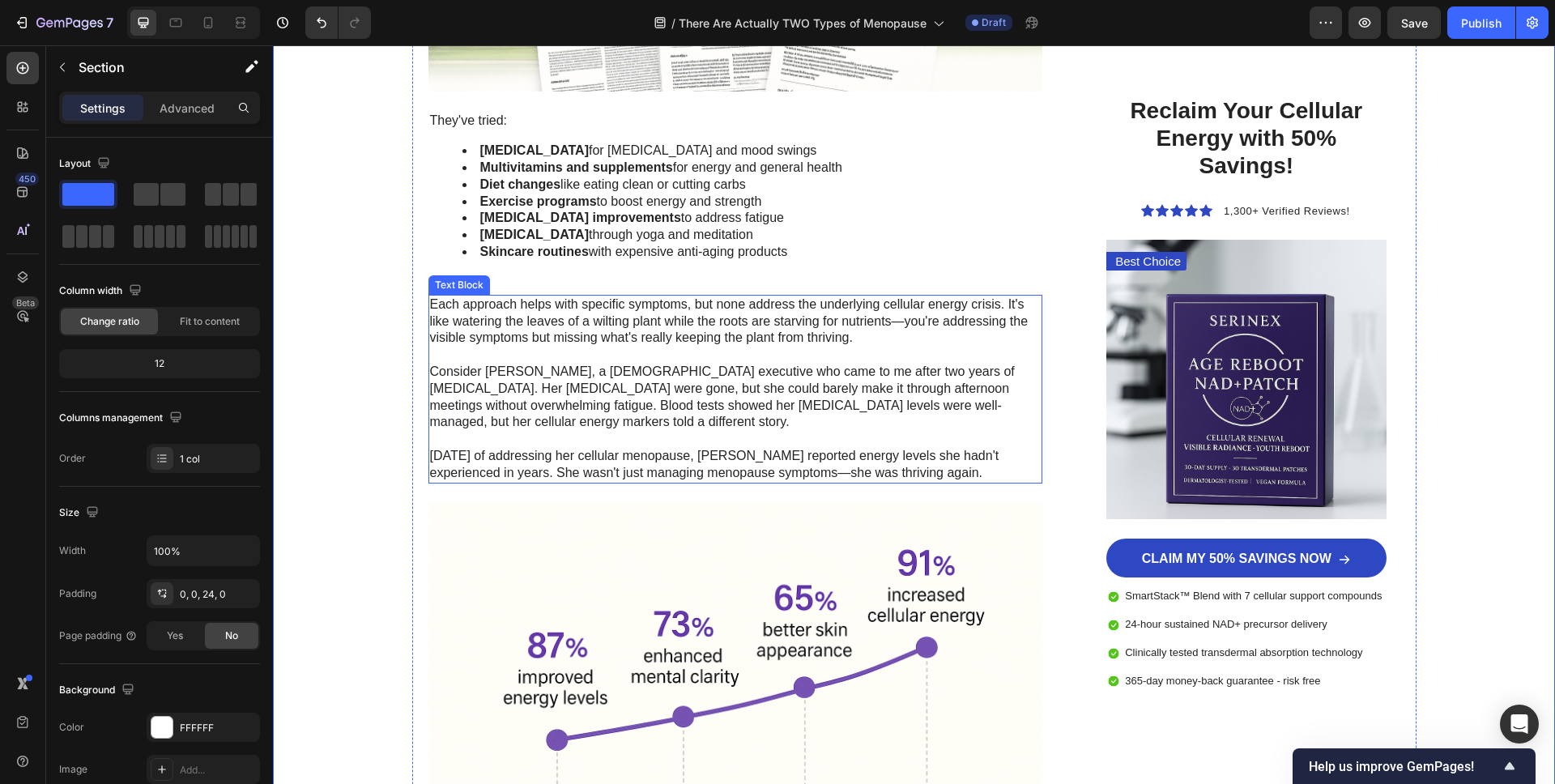
click at [575, 467] on p "Within six weeks of addressing her cellular menopause, Sarah reported energy le…" at bounding box center [735, 464] width 612 height 34
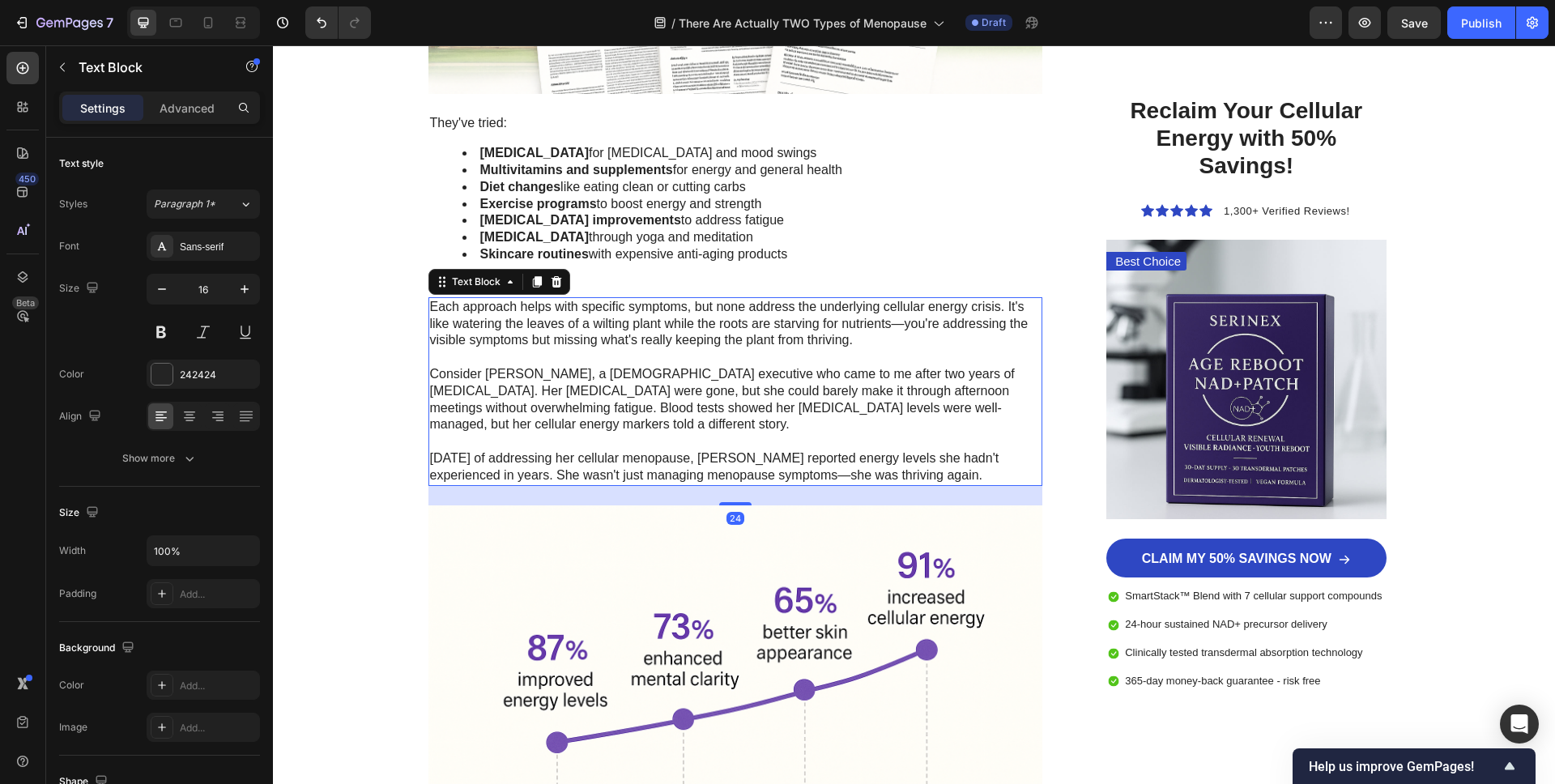
scroll to position [5132, 0]
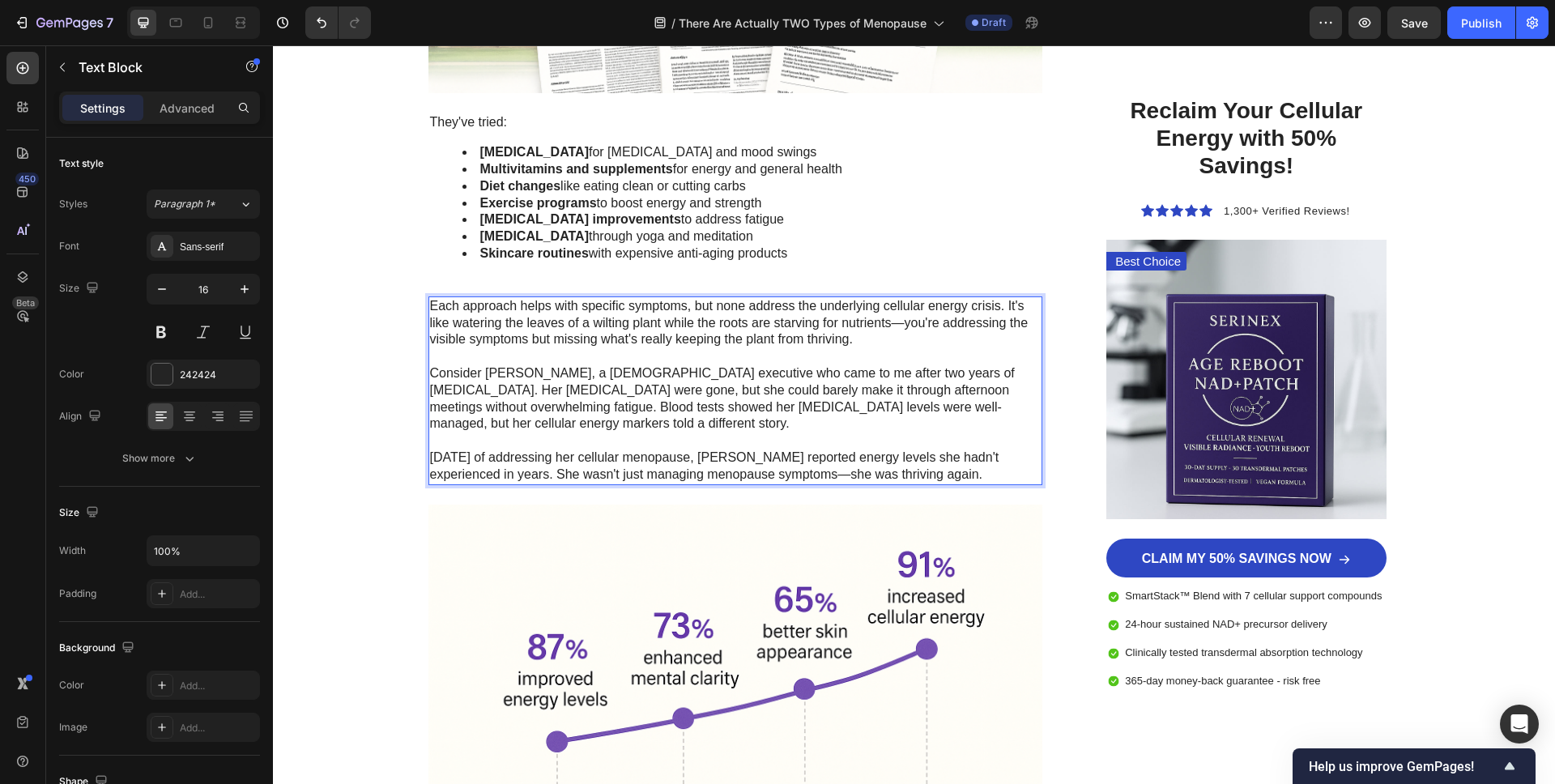
click at [575, 467] on p "Within six weeks of addressing her cellular menopause, Sarah reported energy le…" at bounding box center [735, 466] width 612 height 34
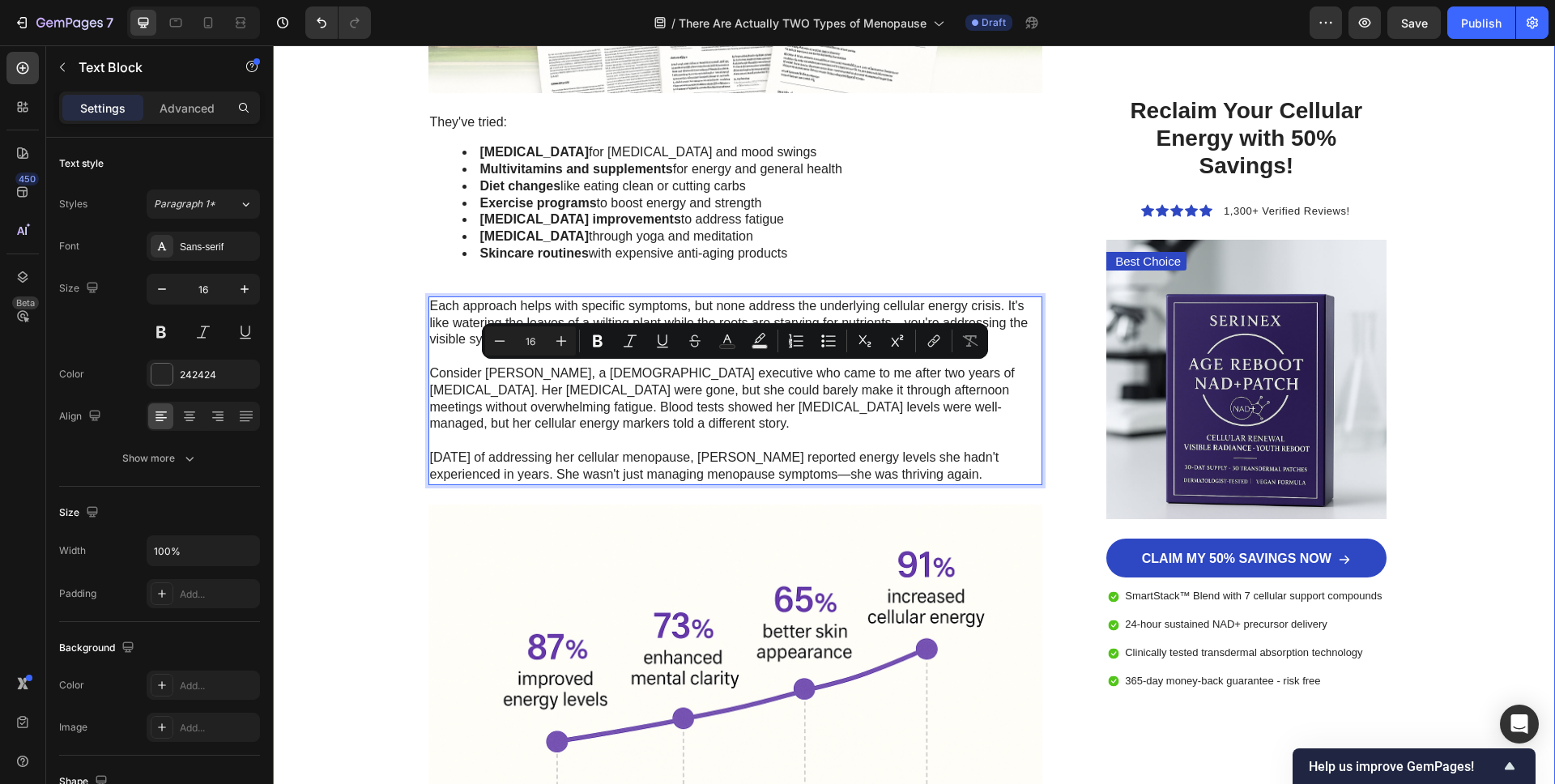
drag, startPoint x: 972, startPoint y: 476, endPoint x: 405, endPoint y: 380, distance: 575.1
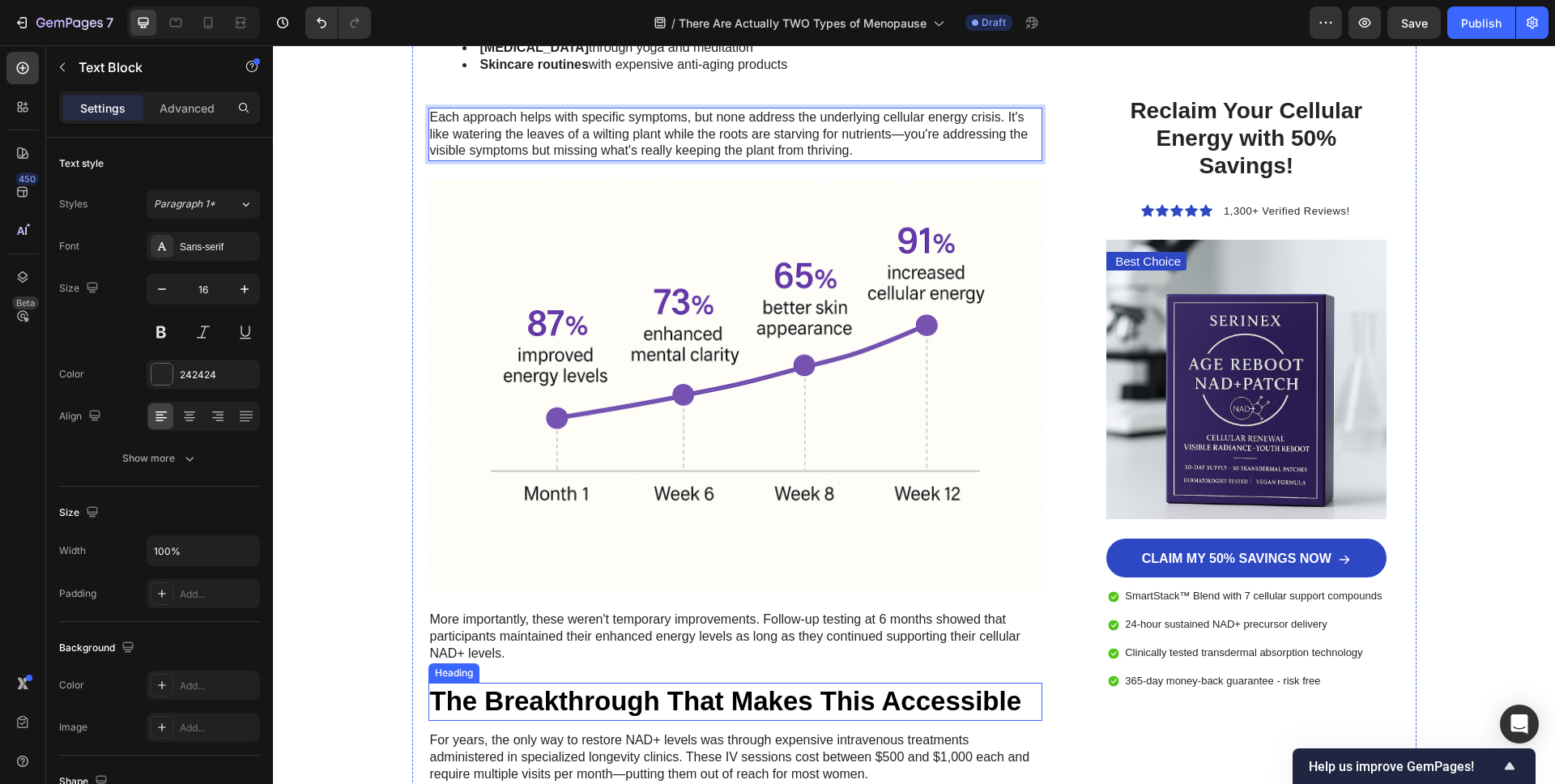
scroll to position [5336, 0]
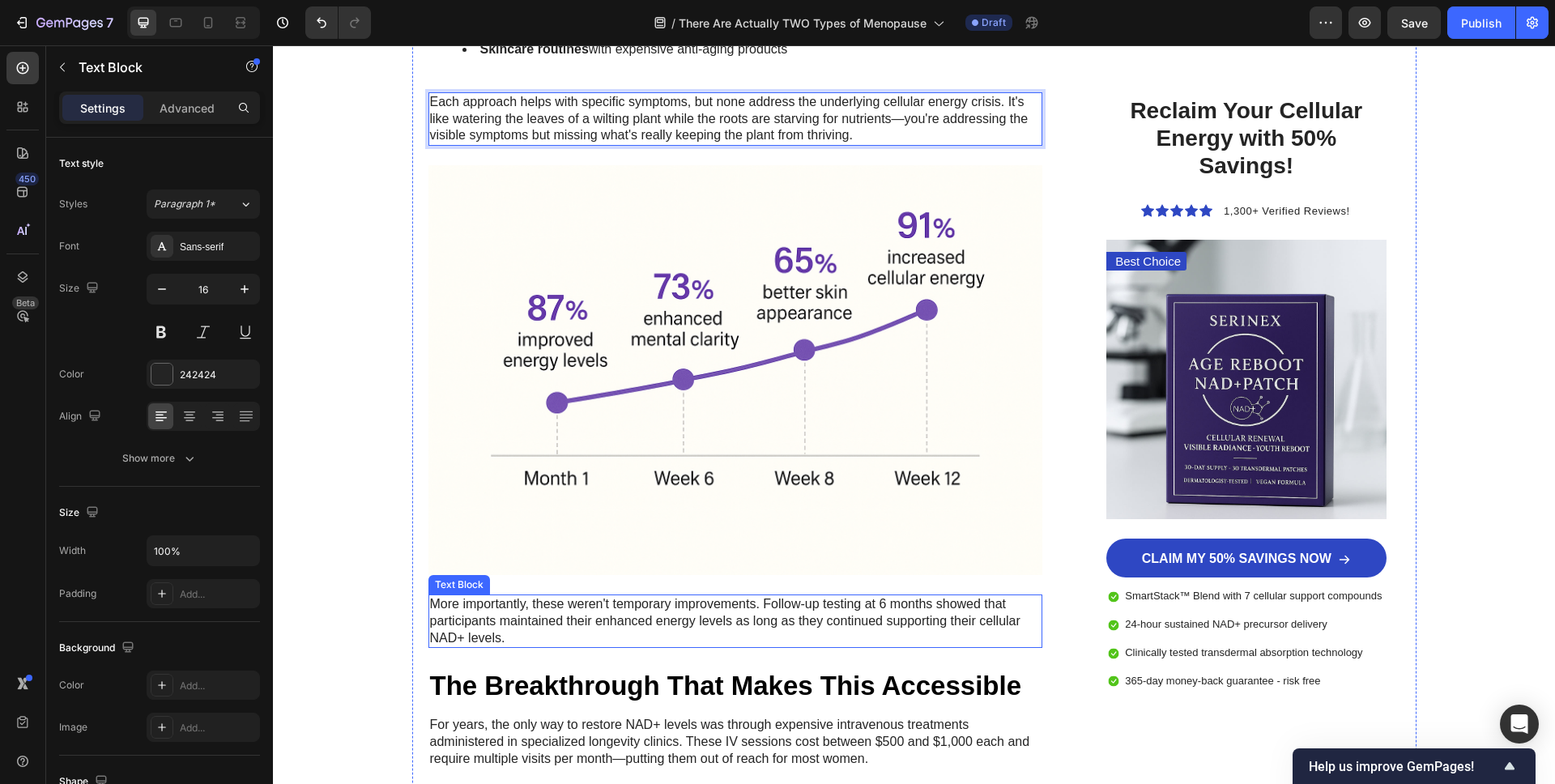
click at [605, 630] on p "More importantly, these weren't temporary improvements. Follow-up testing at 6 …" at bounding box center [735, 621] width 612 height 51
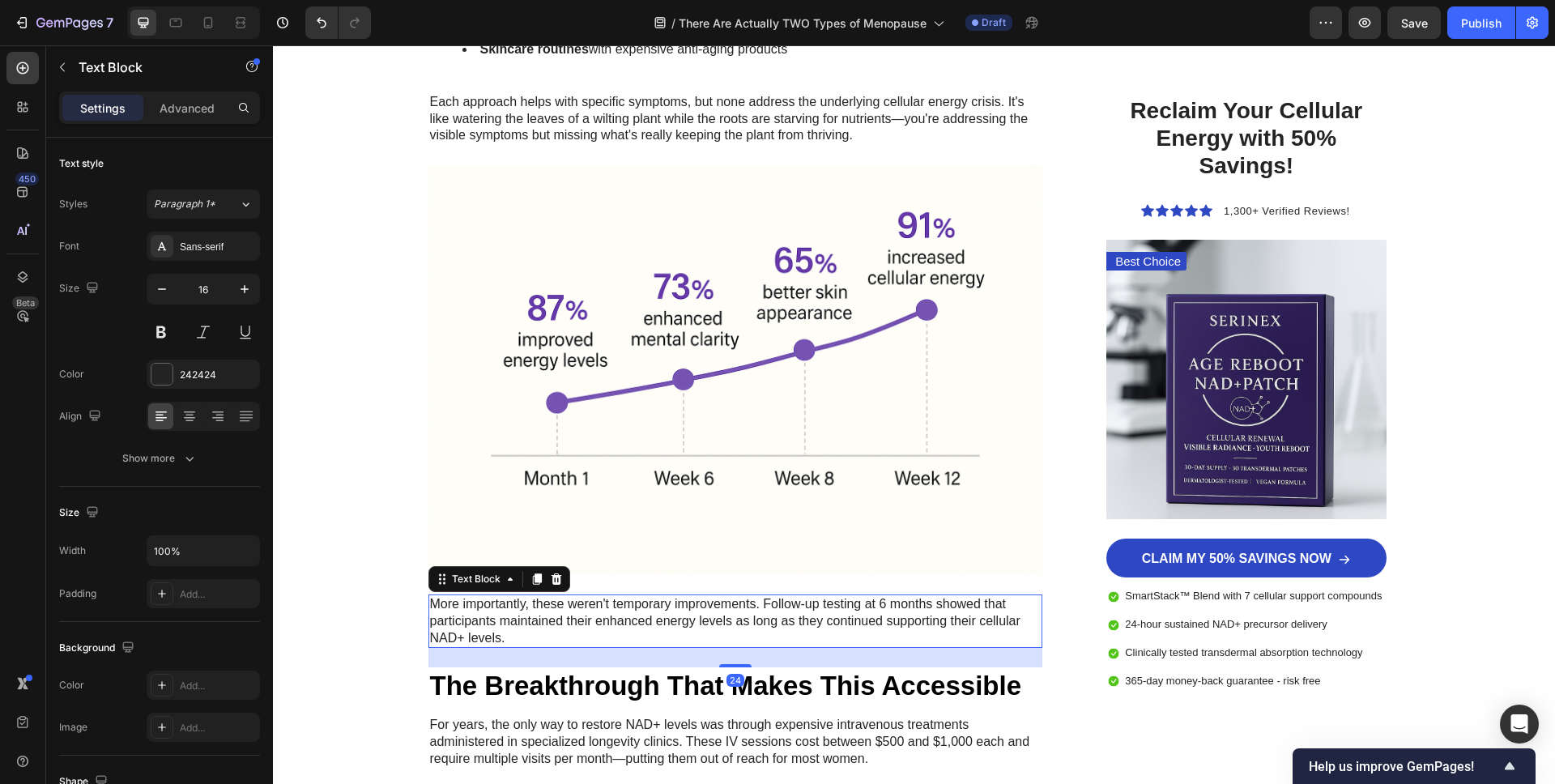
click at [602, 620] on p "More importantly, these weren't temporary improvements. Follow-up testing at 6 …" at bounding box center [735, 621] width 612 height 51
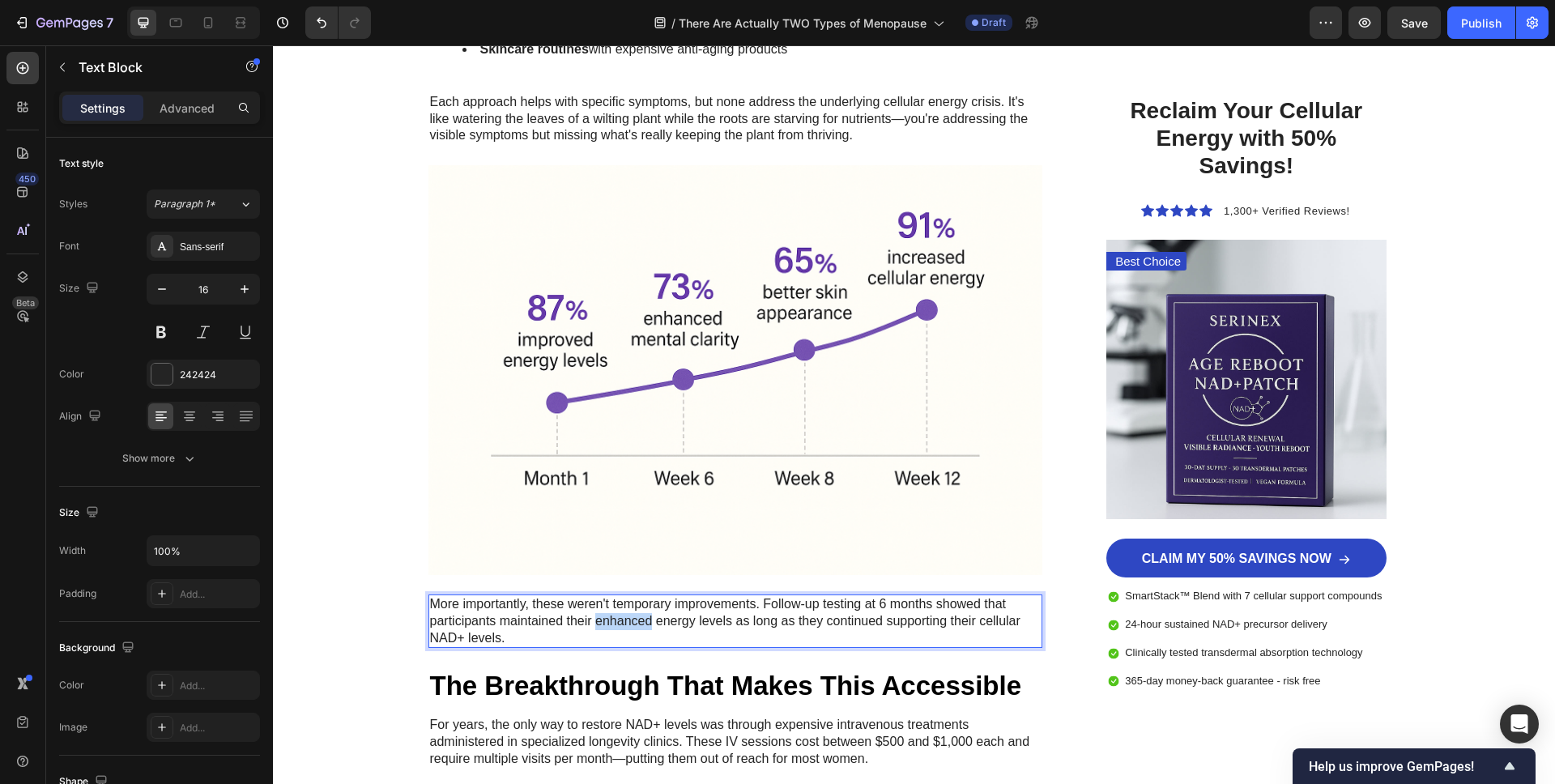
click at [602, 620] on p "More importantly, these weren't temporary improvements. Follow-up testing at 6 …" at bounding box center [735, 621] width 612 height 51
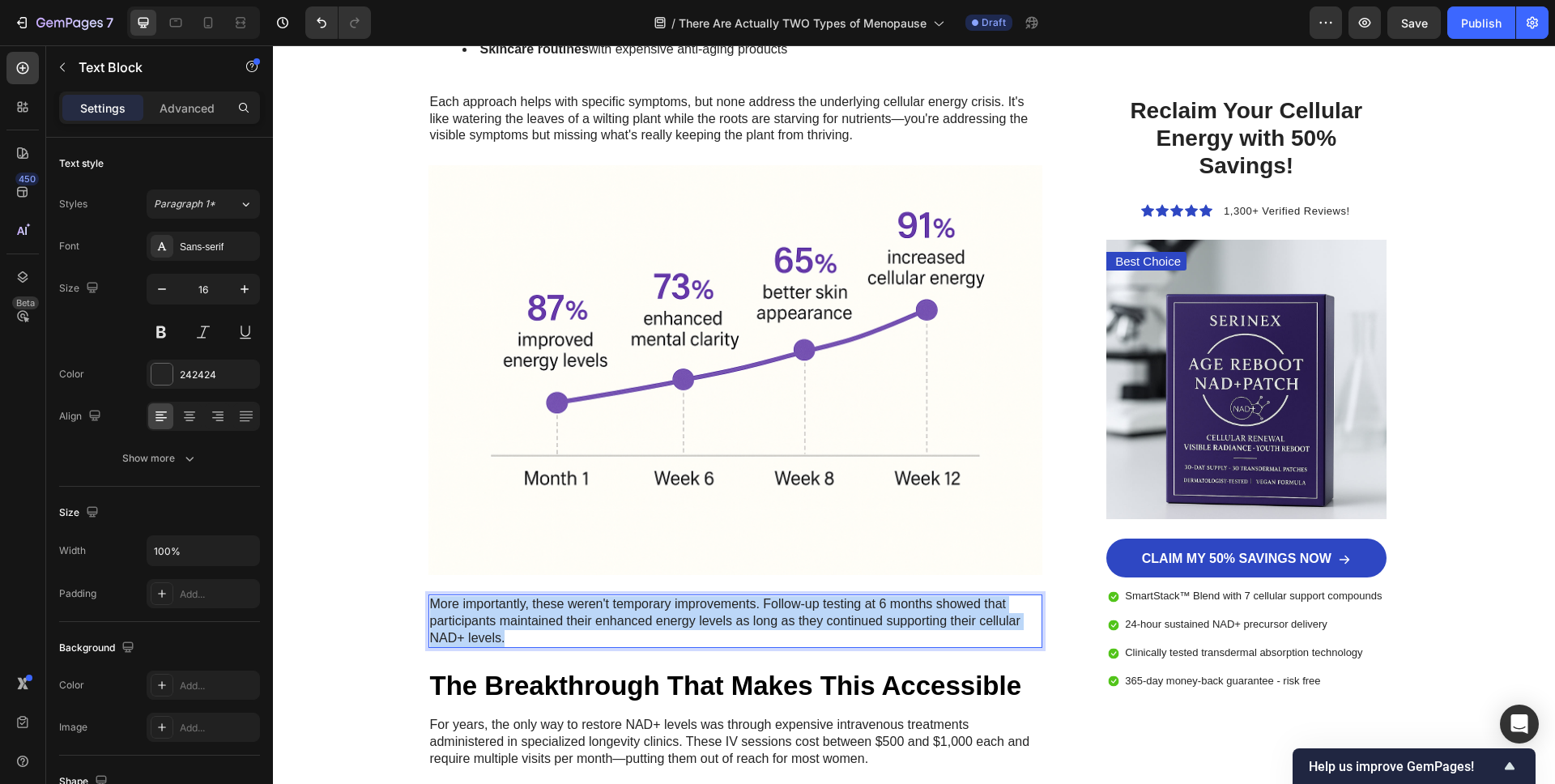
click at [602, 620] on p "More importantly, these weren't temporary improvements. Follow-up testing at 6 …" at bounding box center [735, 621] width 612 height 51
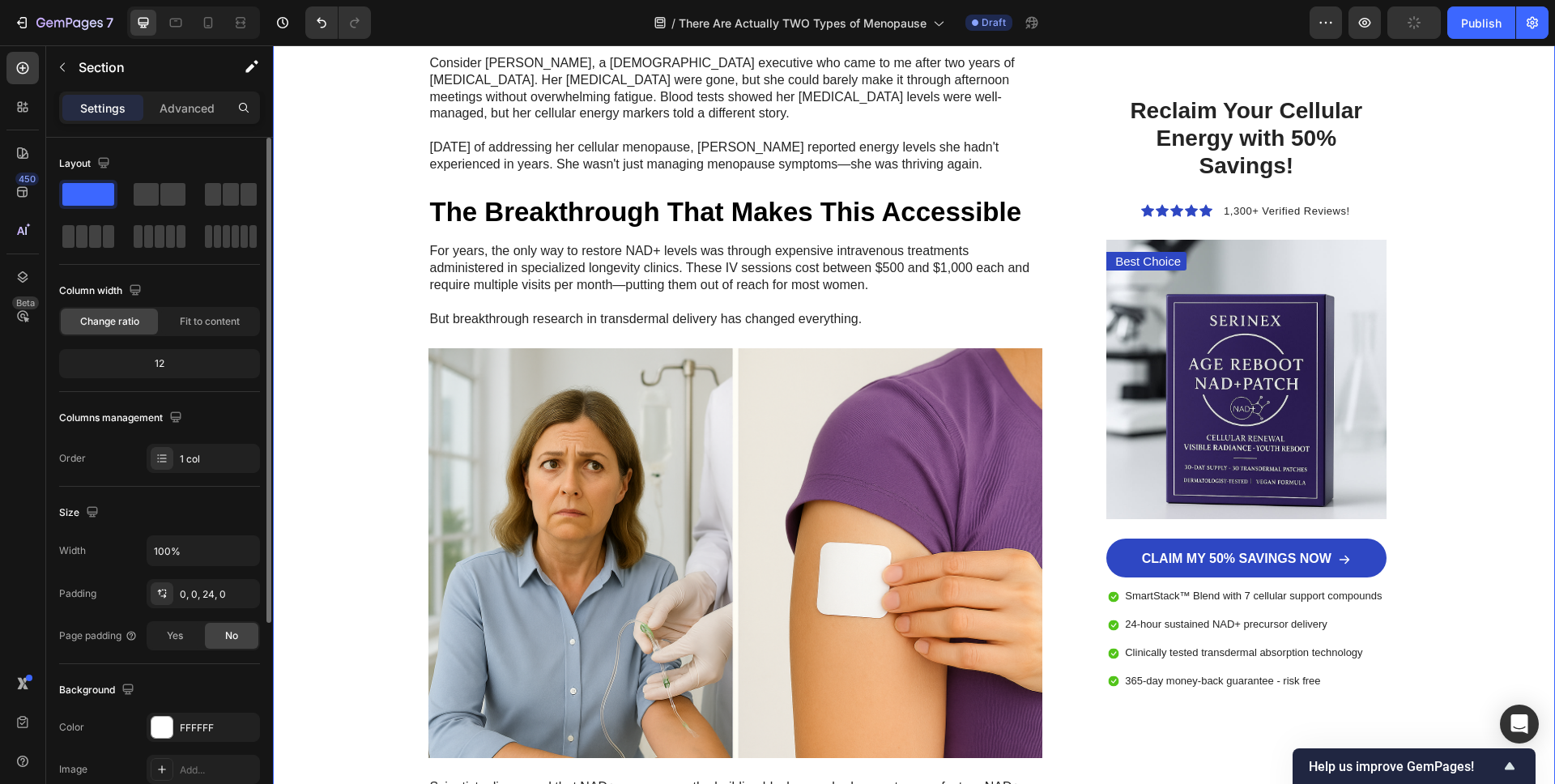
scroll to position [5885, 0]
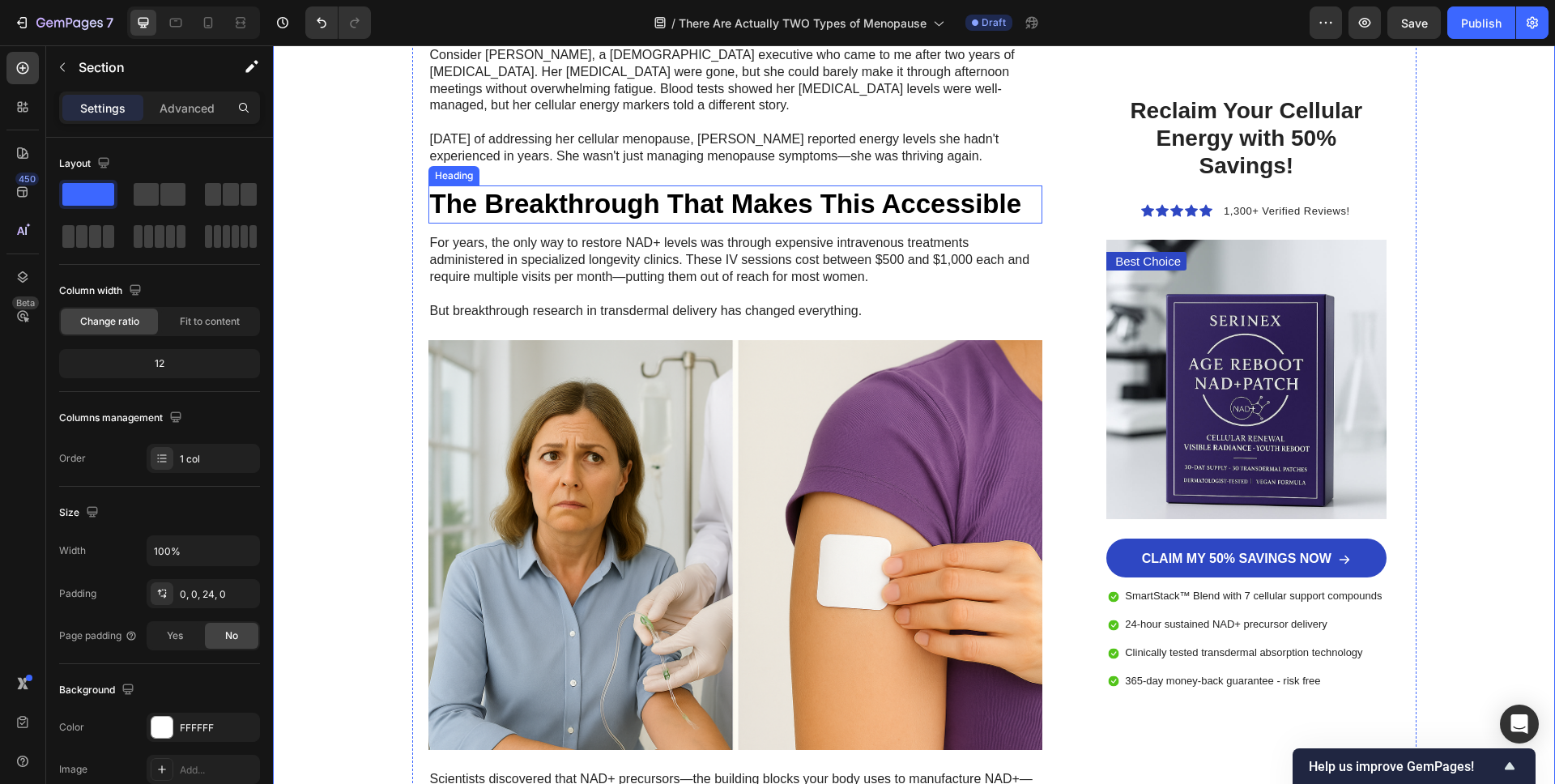
click at [623, 207] on h2 "The Breakthrough That Makes This Accessible" at bounding box center [735, 204] width 615 height 38
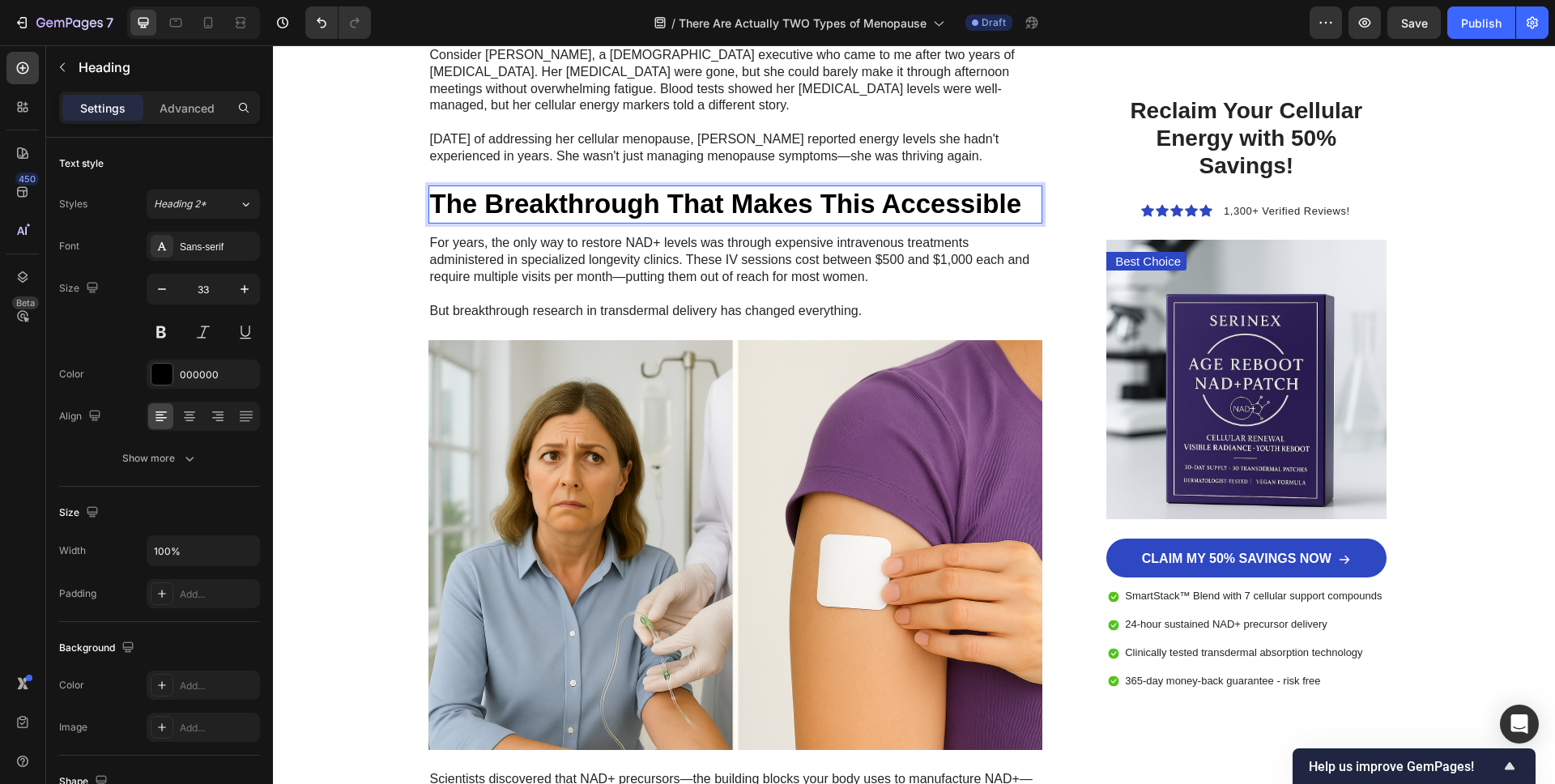
click at [624, 207] on h2 "The Breakthrough That Makes This Accessible" at bounding box center [735, 204] width 615 height 38
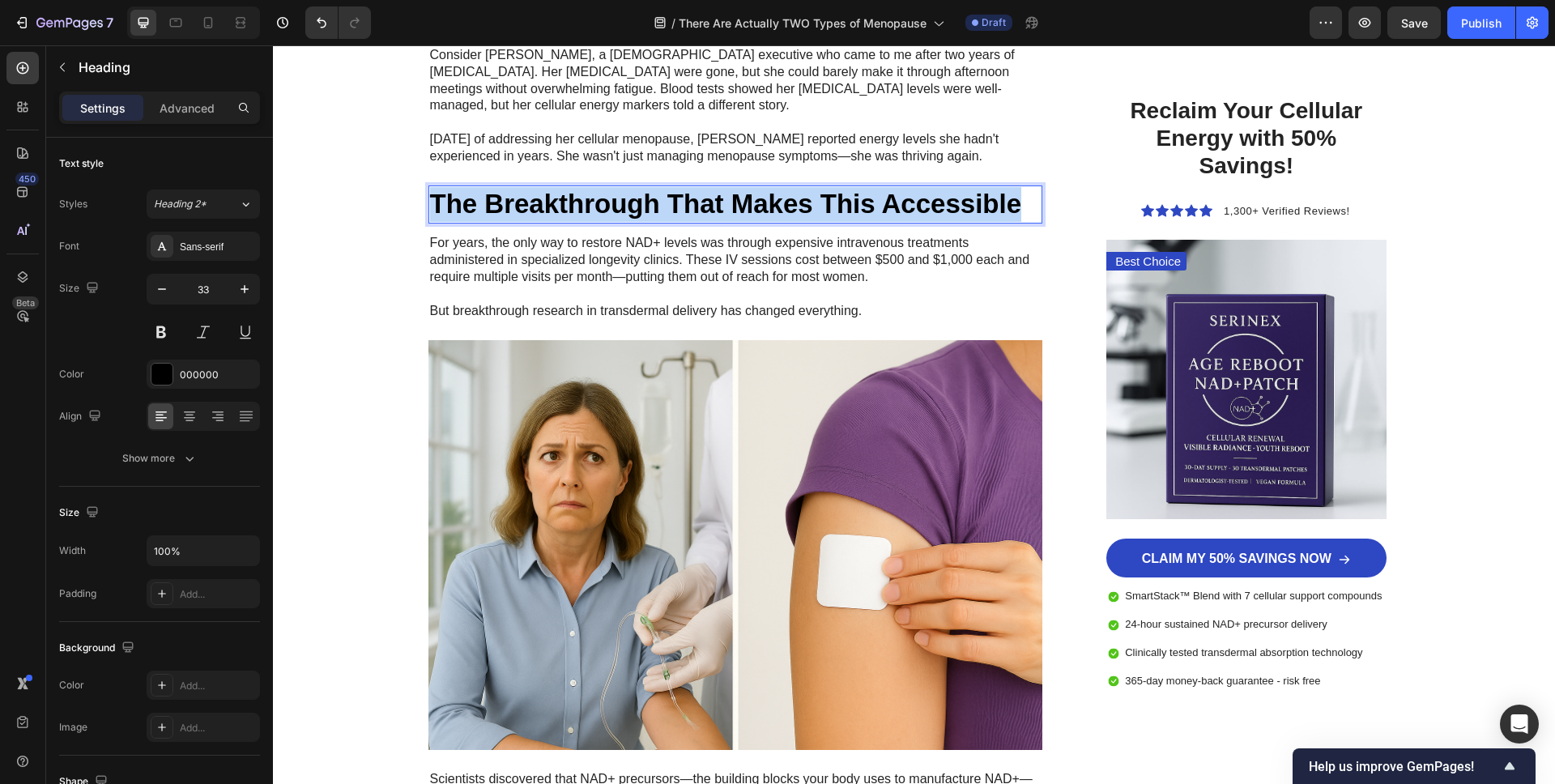
click at [624, 207] on p "The Breakthrough That Makes This Accessible" at bounding box center [735, 204] width 612 height 35
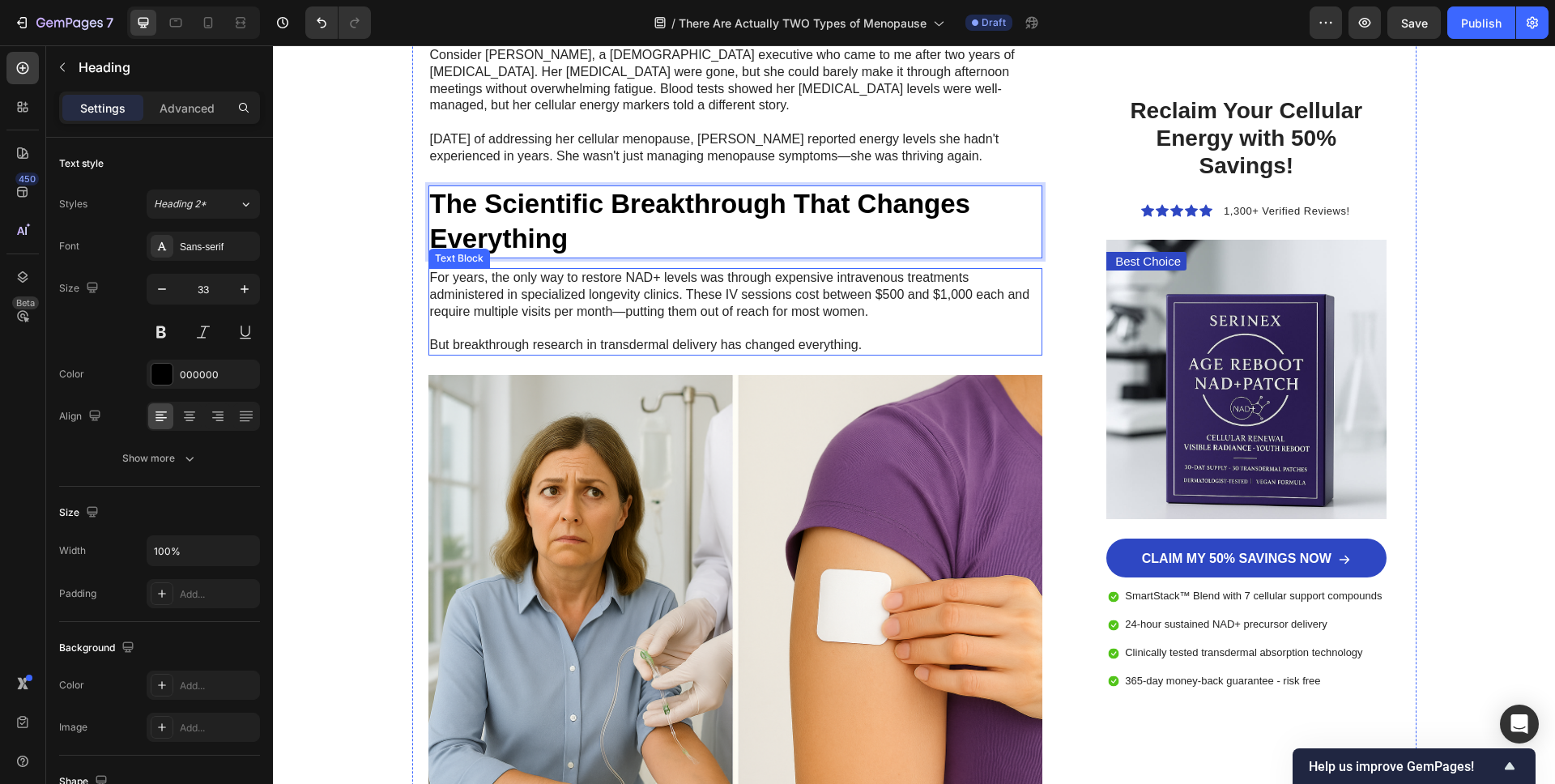
click at [543, 299] on p "For years, the only way to restore NAD+ levels was through expensive intravenou…" at bounding box center [735, 295] width 612 height 51
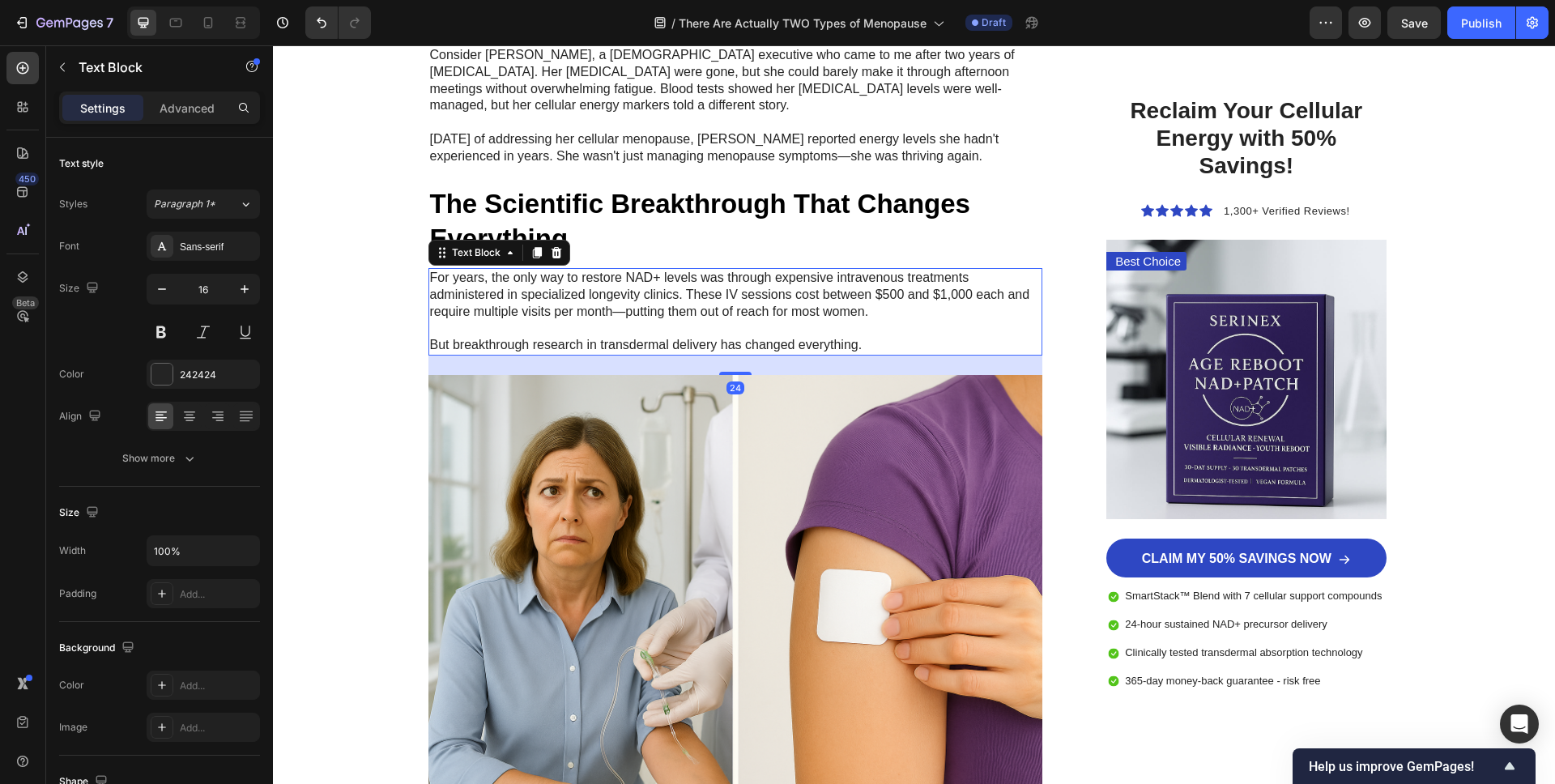
click at [543, 299] on p "For years, the only way to restore NAD+ levels was through expensive intravenou…" at bounding box center [735, 295] width 612 height 51
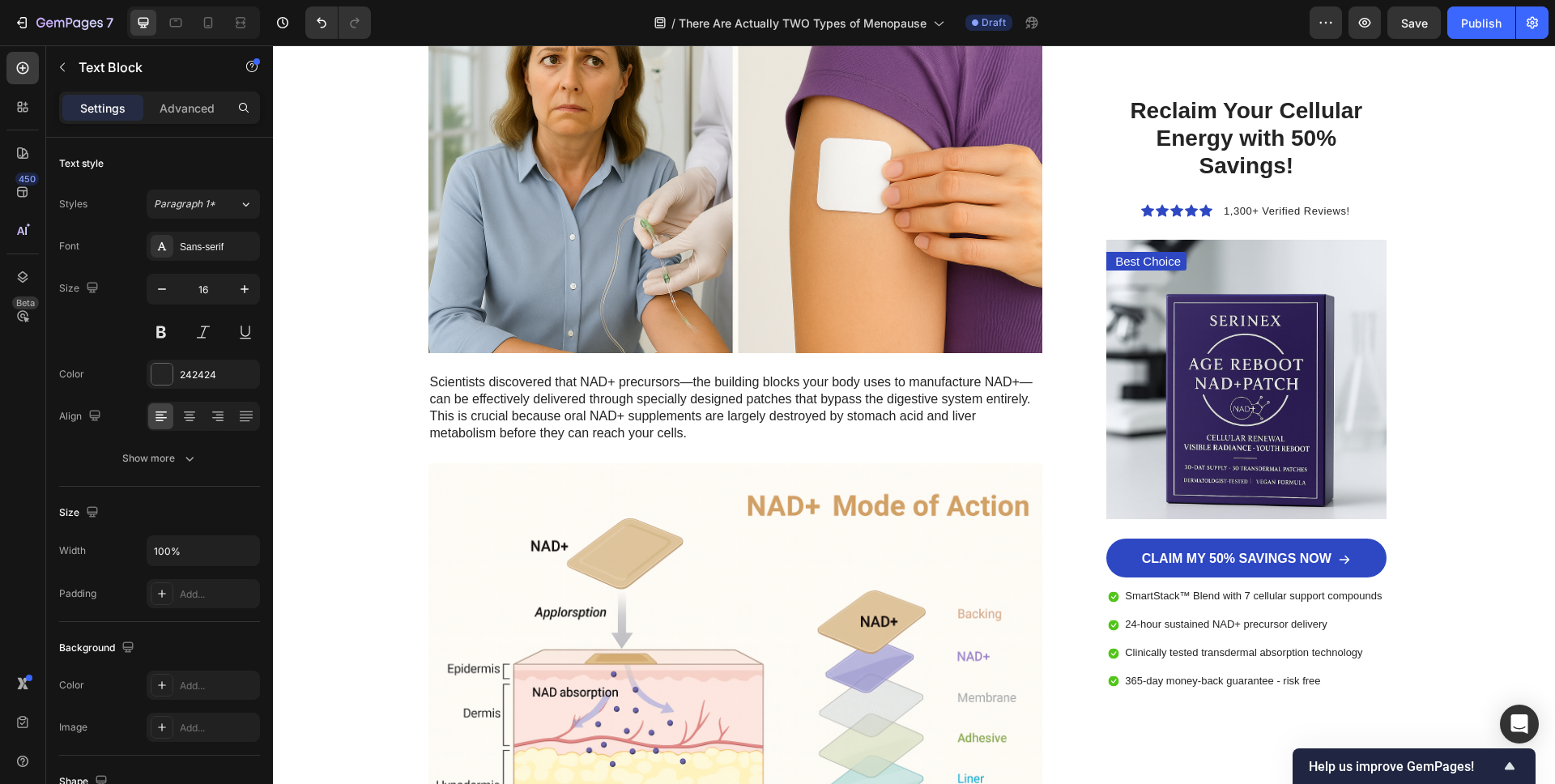
scroll to position [6256, 0]
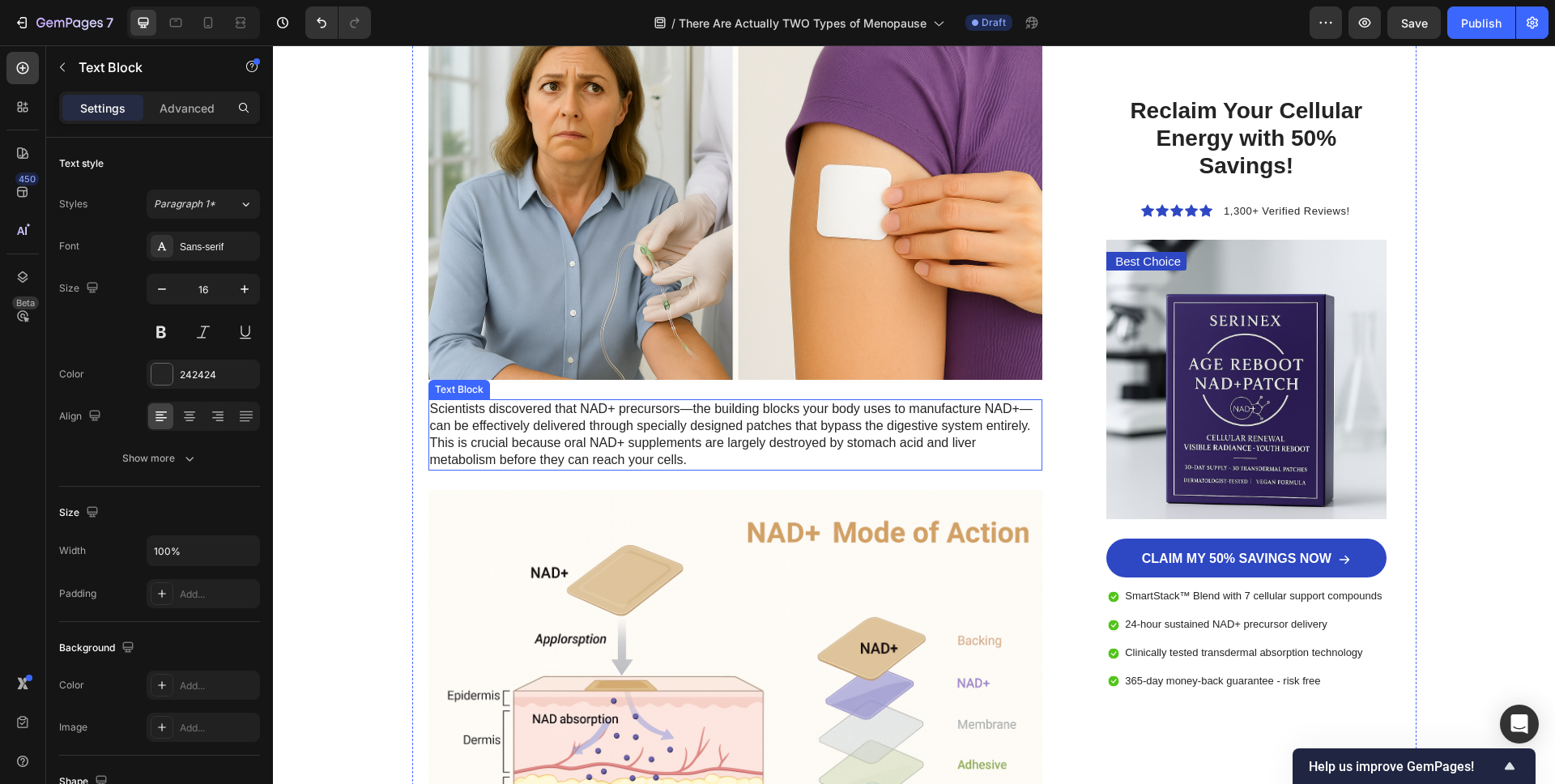
click at [564, 445] on p "Scientists discovered that NAD+ precursors—the building blocks your body uses t…" at bounding box center [735, 434] width 612 height 67
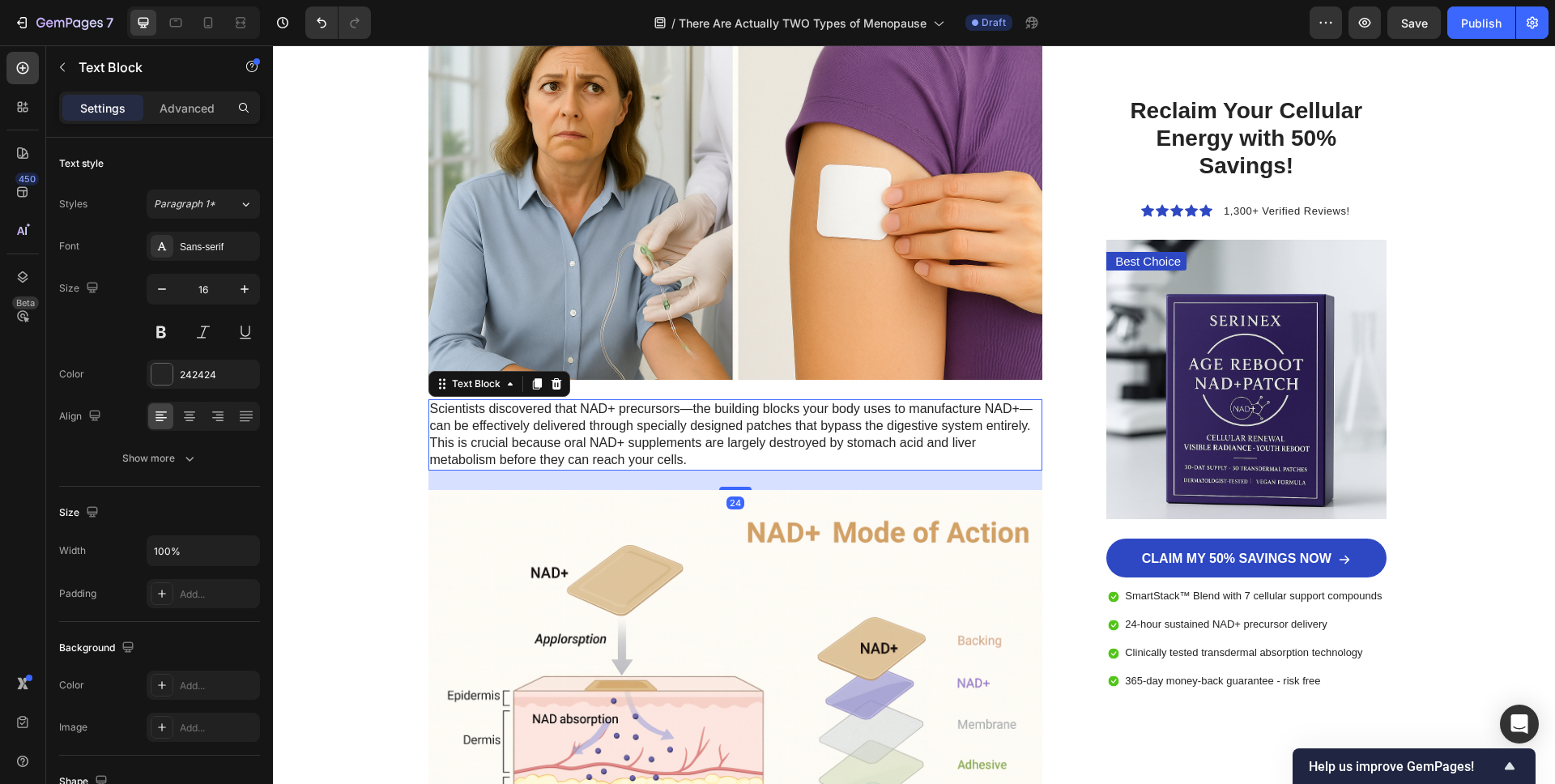
click at [564, 445] on p "Scientists discovered that NAD+ precursors—the building blocks your body uses t…" at bounding box center [735, 434] width 612 height 67
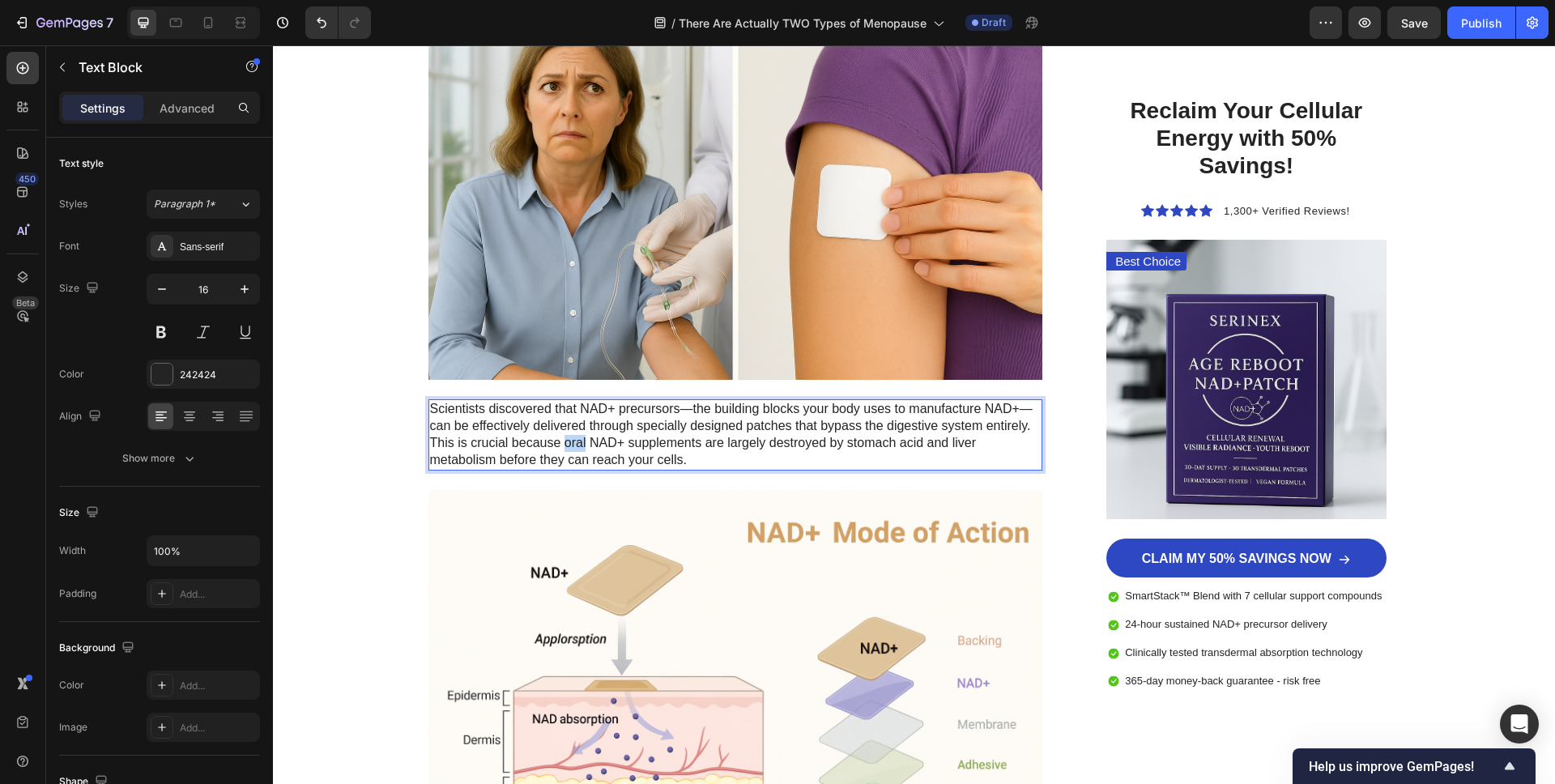
click at [564, 445] on p "Scientists discovered that NAD+ precursors—the building blocks your body uses t…" at bounding box center [735, 434] width 612 height 67
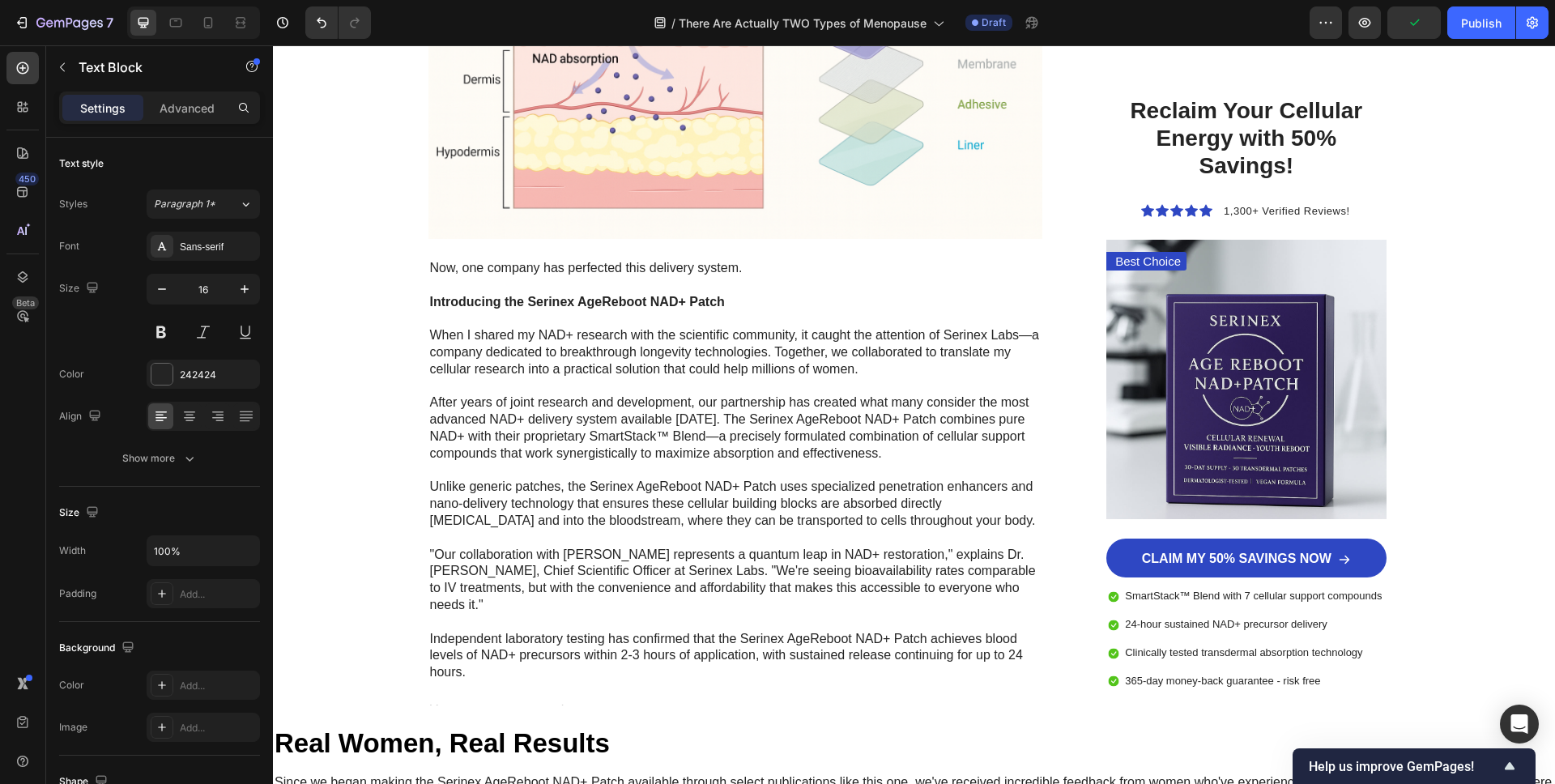
scroll to position [6954, 0]
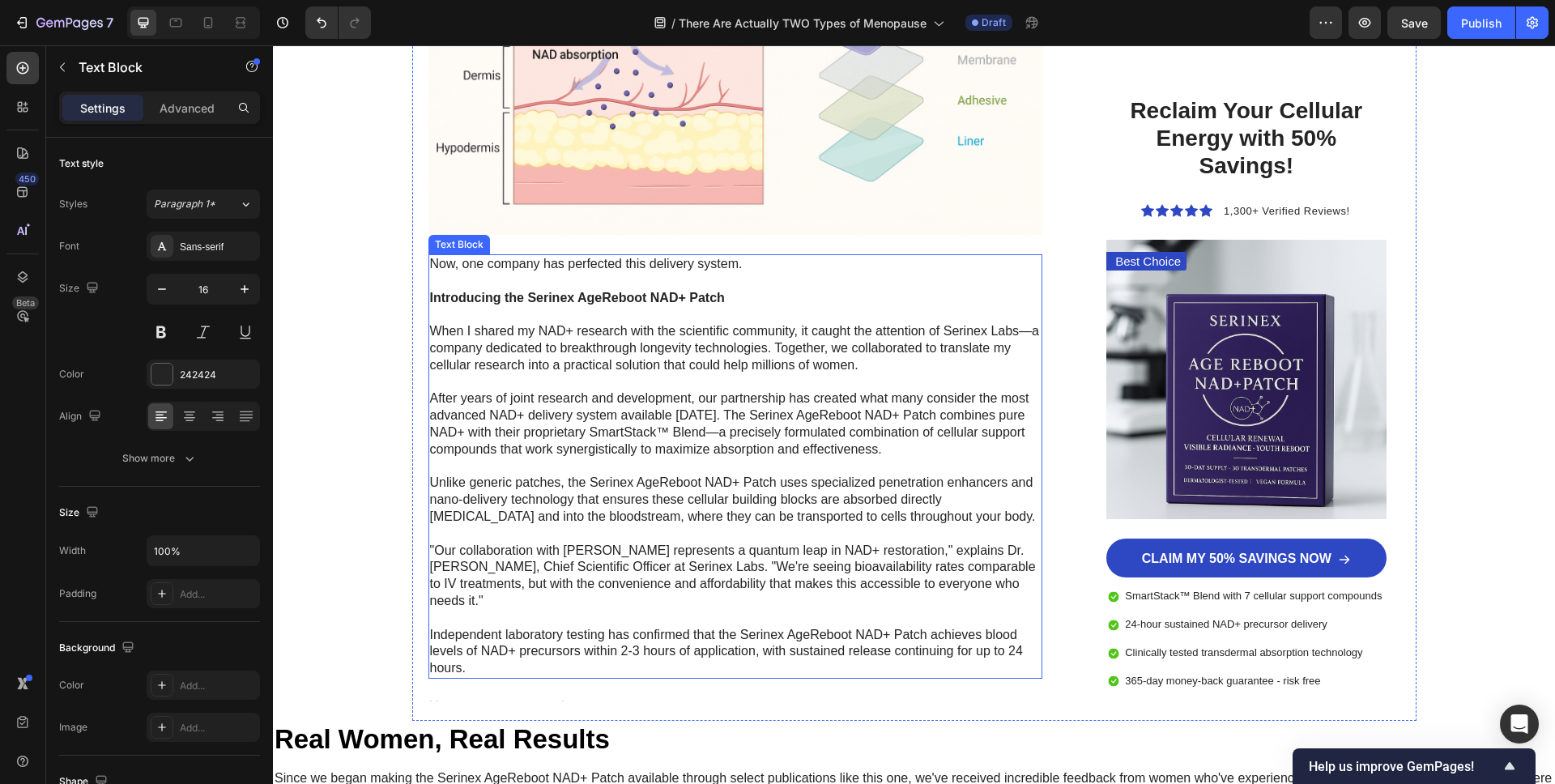
click at [535, 541] on p at bounding box center [735, 534] width 612 height 17
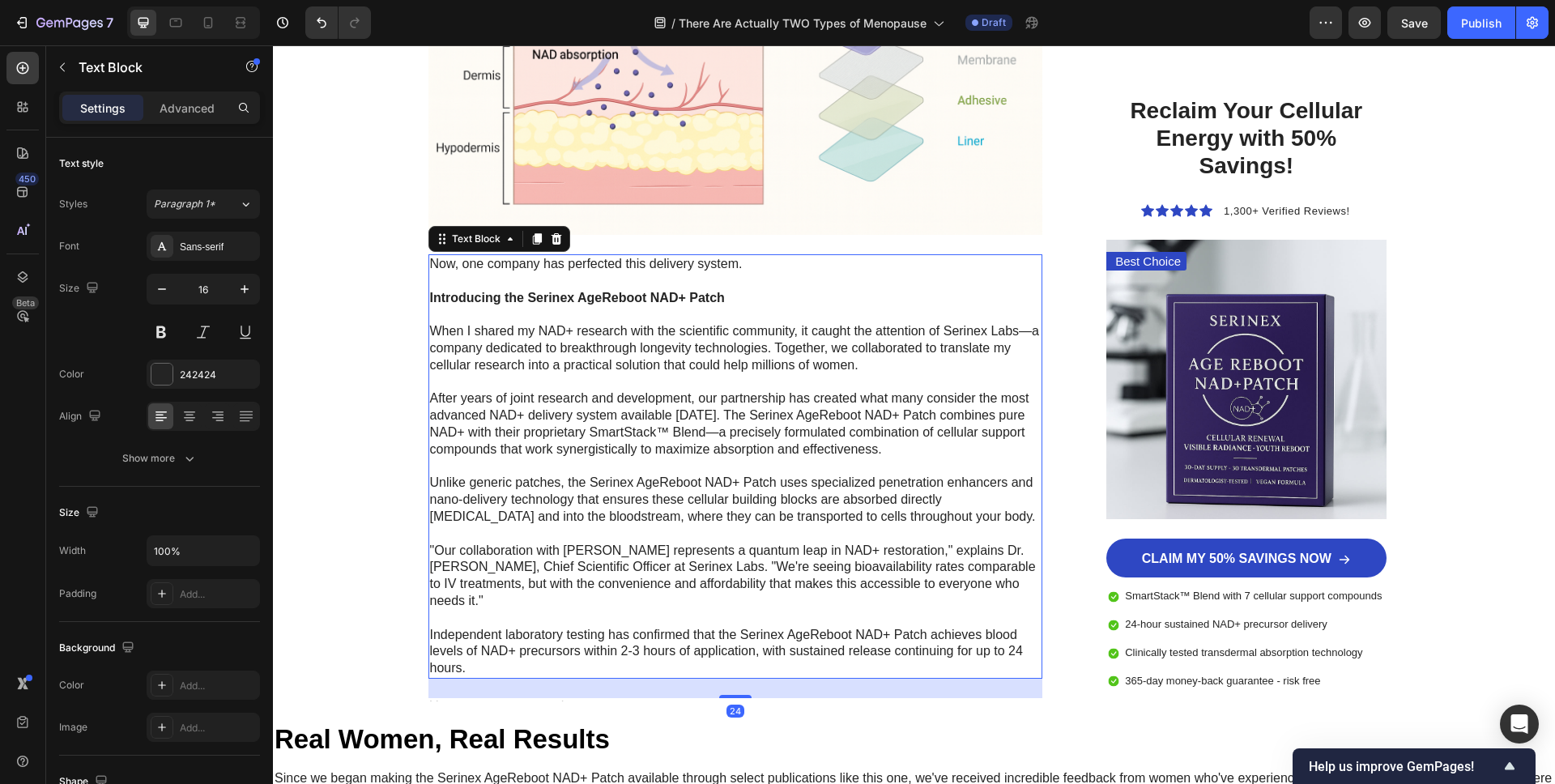
click at [559, 540] on p at bounding box center [735, 534] width 612 height 17
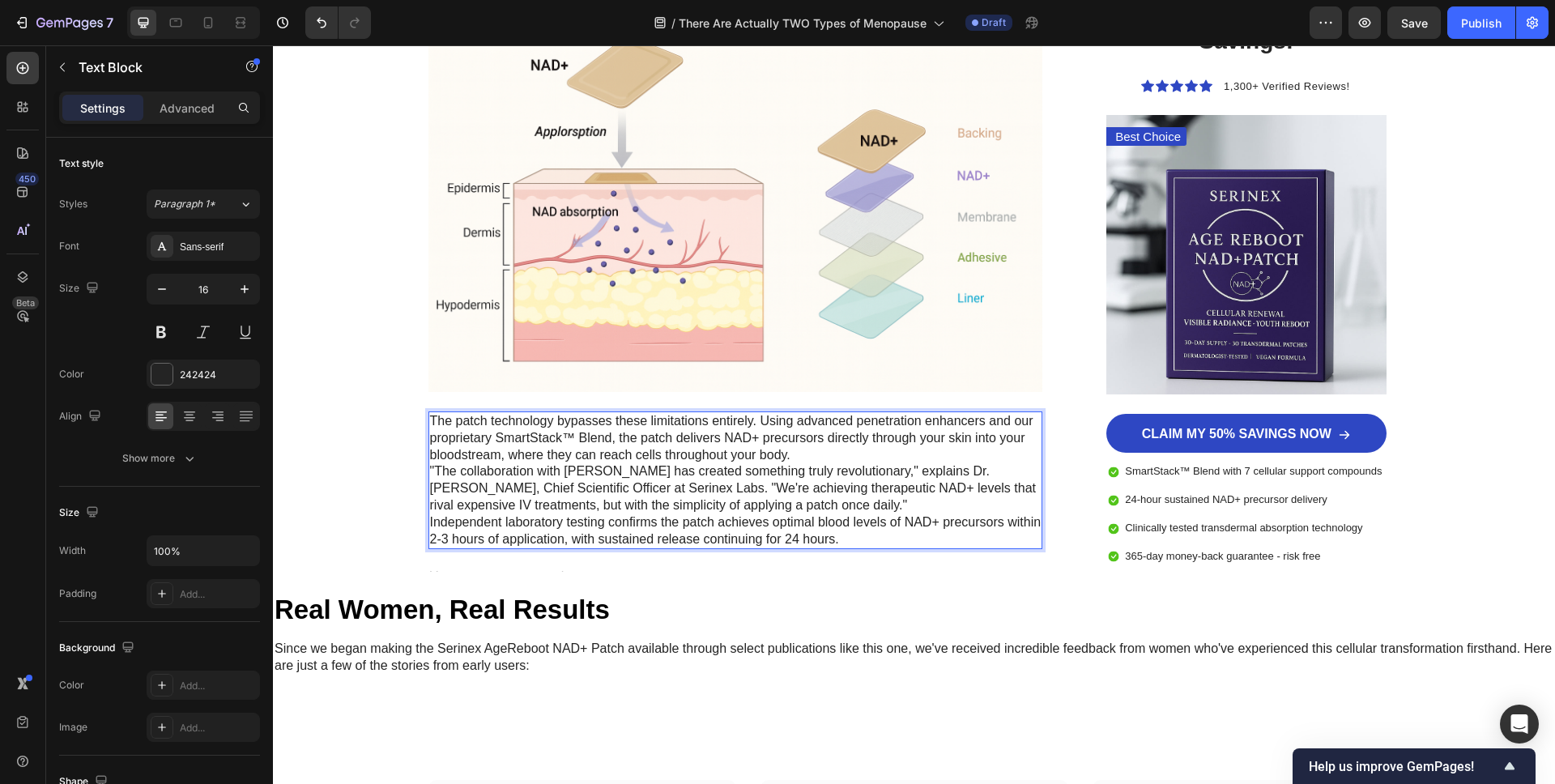
scroll to position [6794, 0]
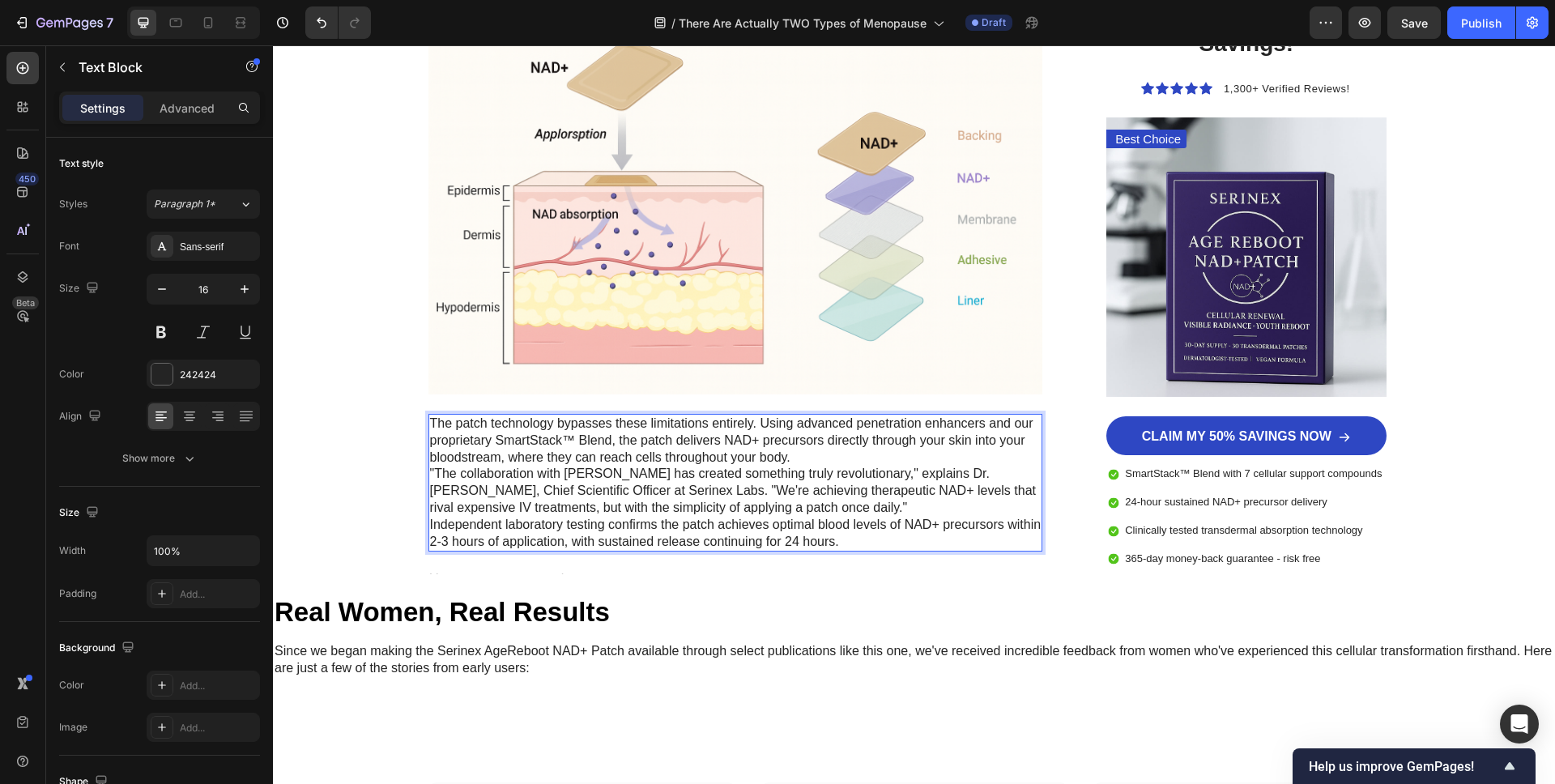
click at [793, 456] on p "The patch technology bypasses these limitations entirely. Using advanced penetr…" at bounding box center [735, 440] width 612 height 51
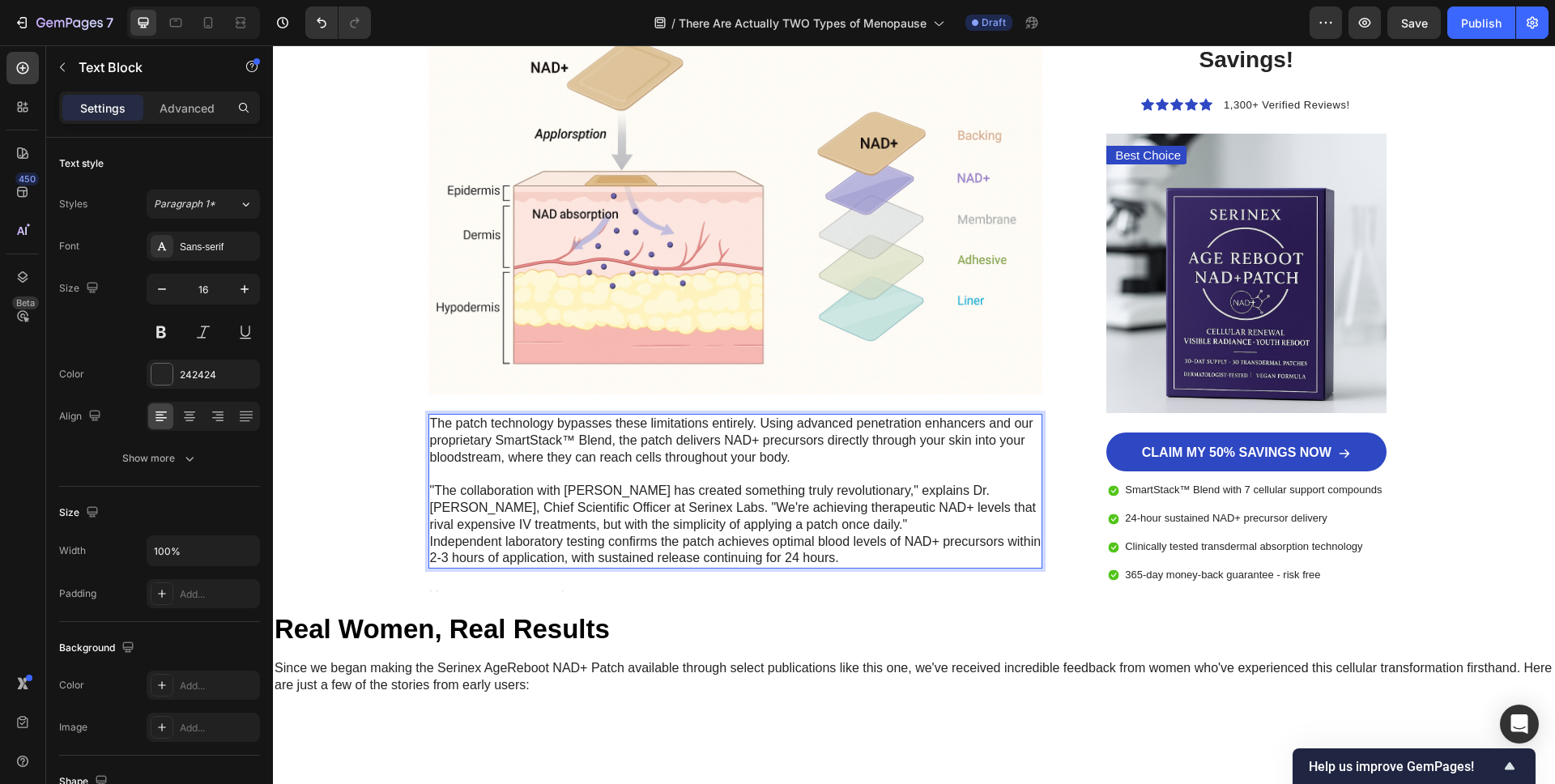
drag, startPoint x: 854, startPoint y: 519, endPoint x: 857, endPoint y: 529, distance: 10.4
click at [854, 519] on p ""The collaboration with Dr. Morrison has created something truly revolutionary,…" at bounding box center [735, 508] width 612 height 51
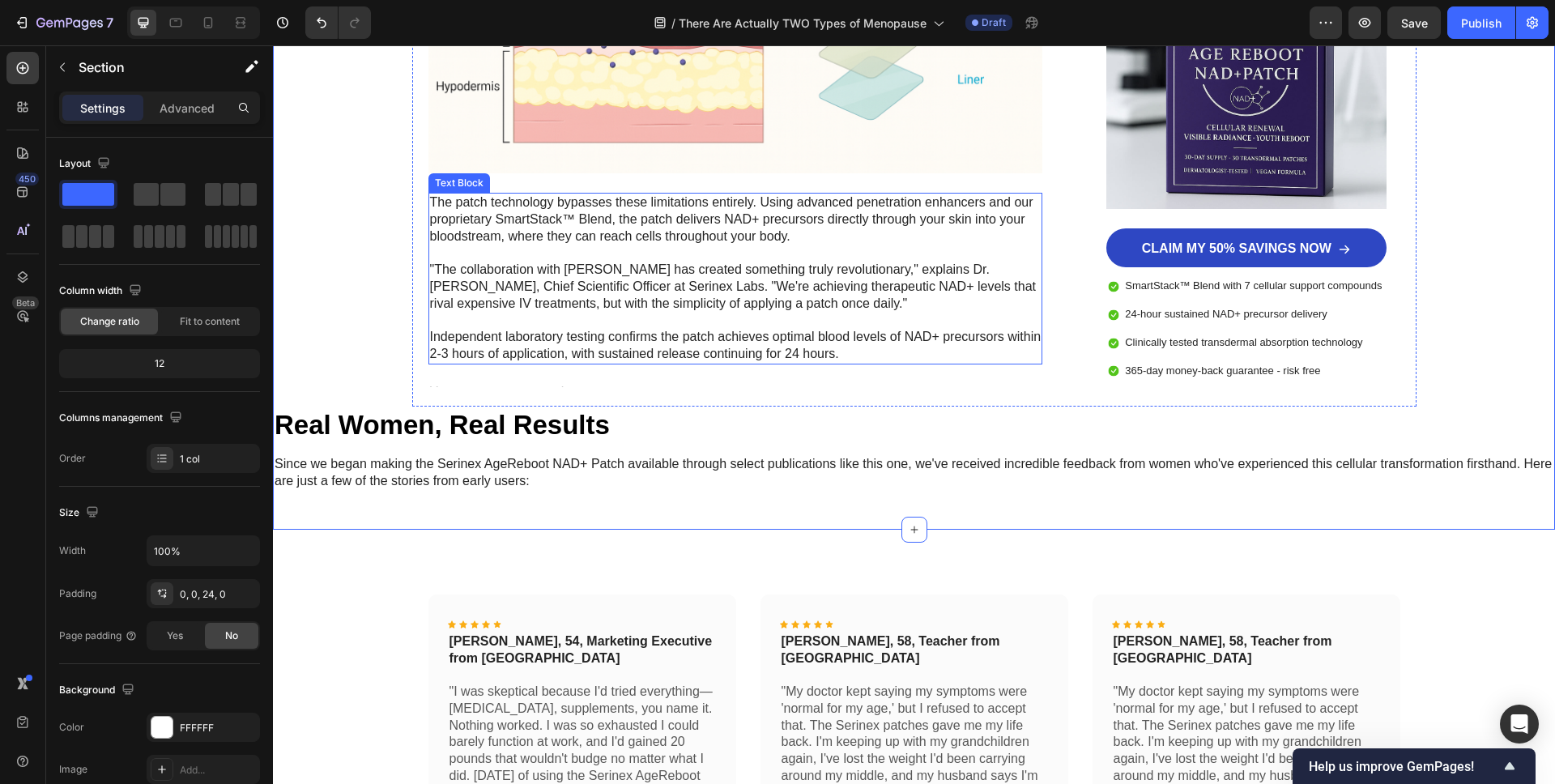
scroll to position [7013, 0]
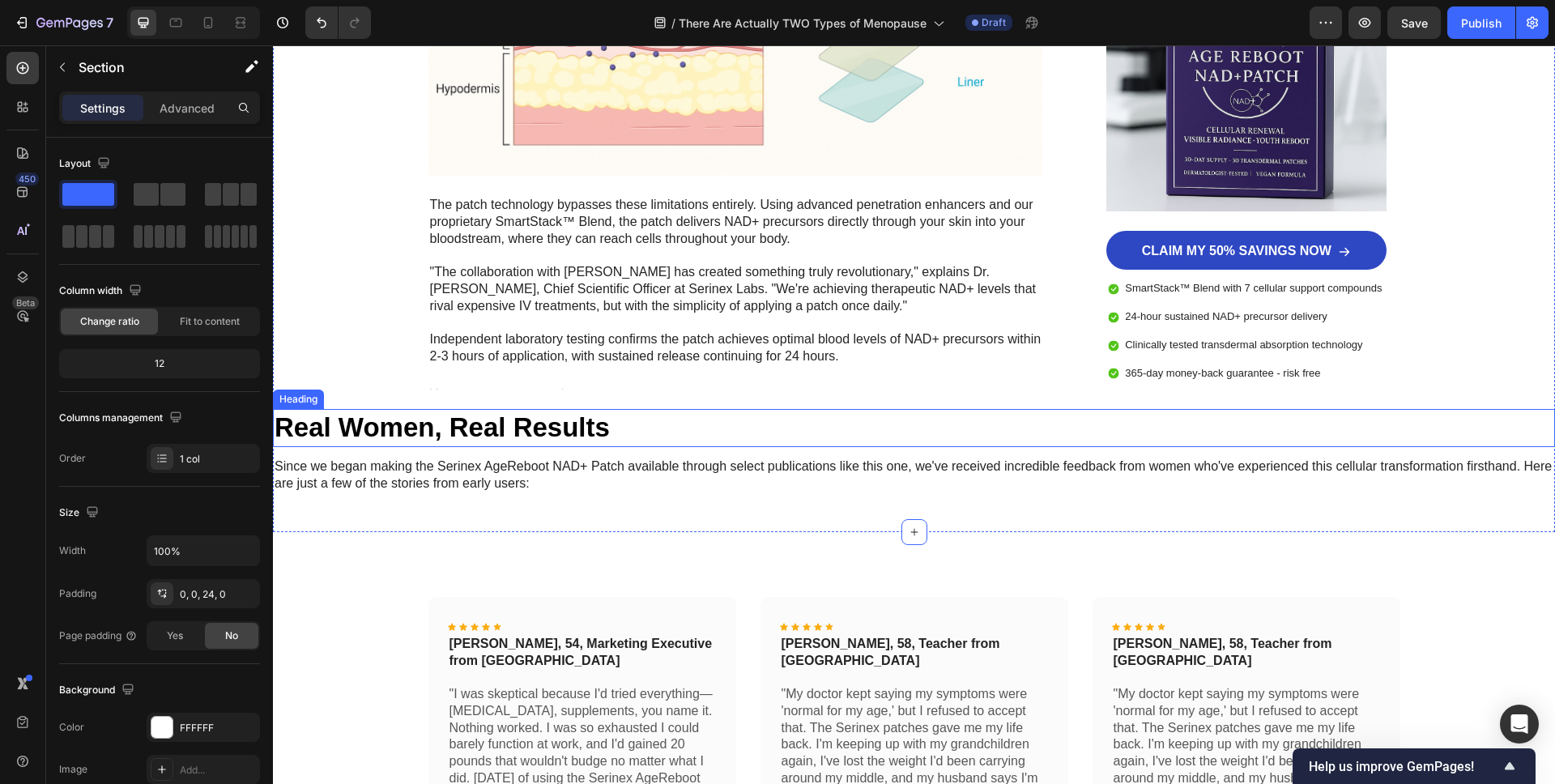
click at [421, 428] on h2 "Real Women, Real Results" at bounding box center [914, 428] width 1282 height 38
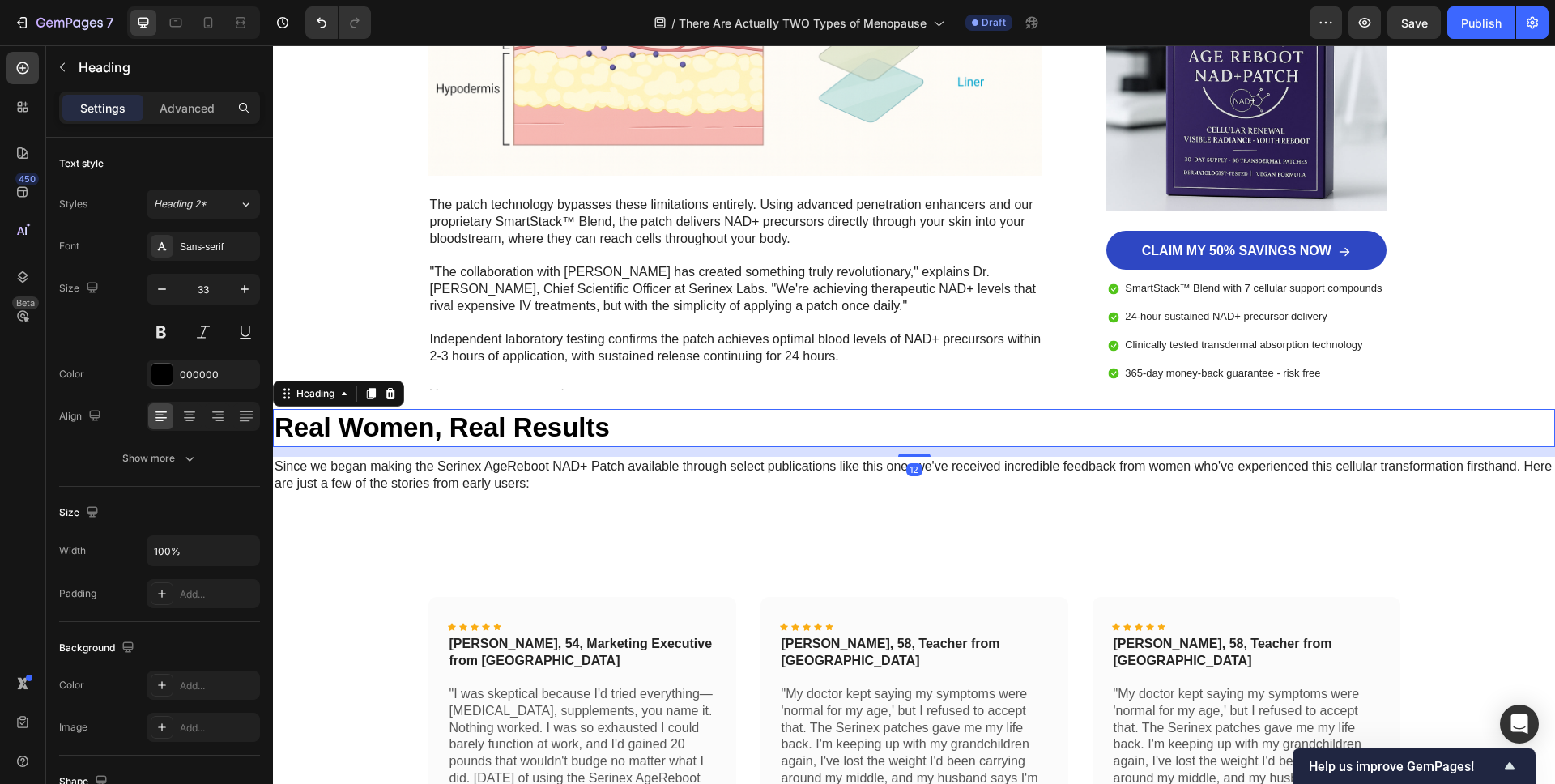
click at [421, 428] on h2 "Real Women, Real Results" at bounding box center [914, 428] width 1282 height 38
click at [421, 427] on p "Real Women, Real Results" at bounding box center [914, 427] width 1279 height 35
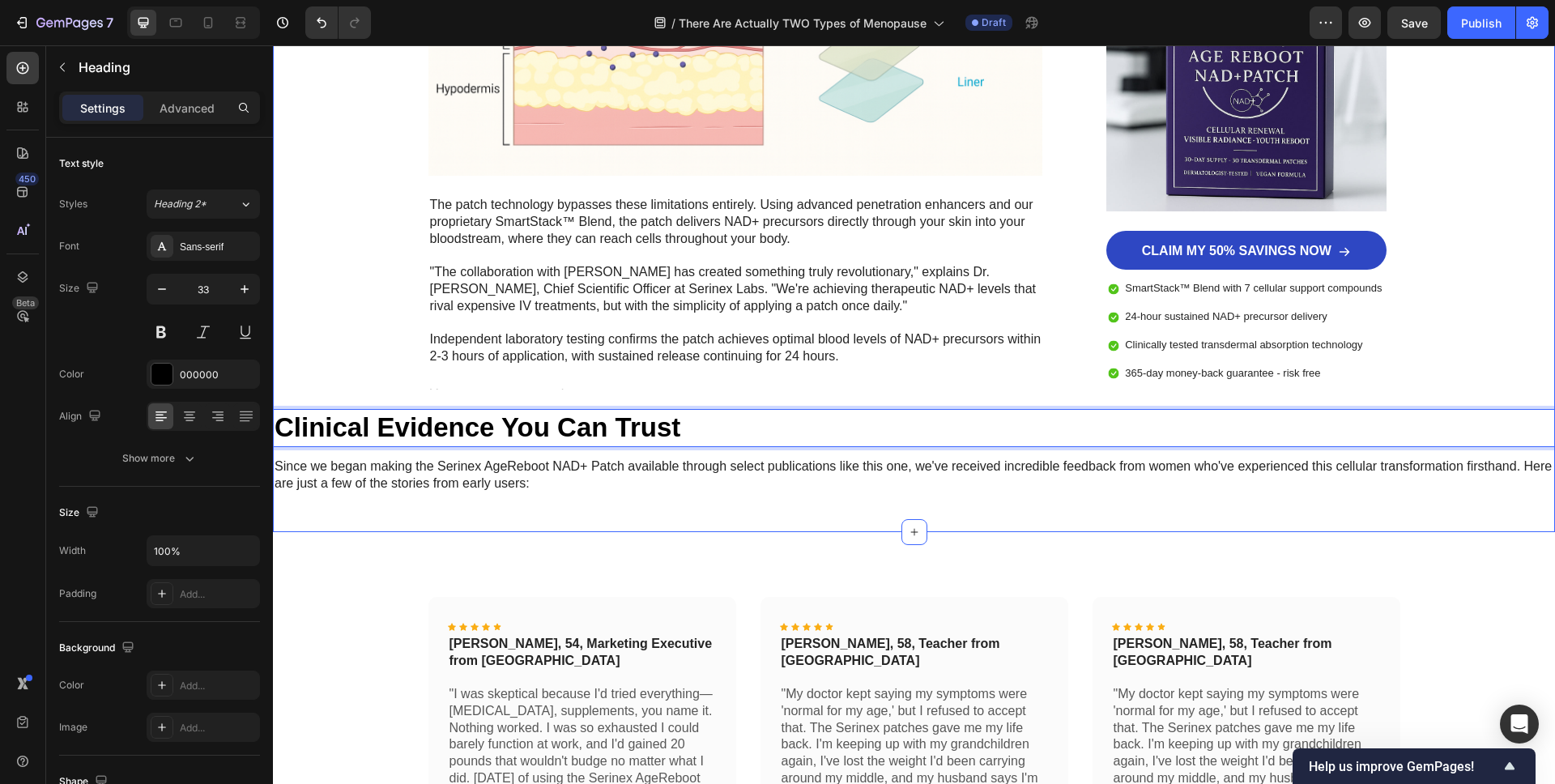
click at [602, 534] on div "Icon Icon Icon Icon Icon Icon List Linda, 54, Marketing Executive from Denver T…" at bounding box center [914, 759] width 1282 height 455
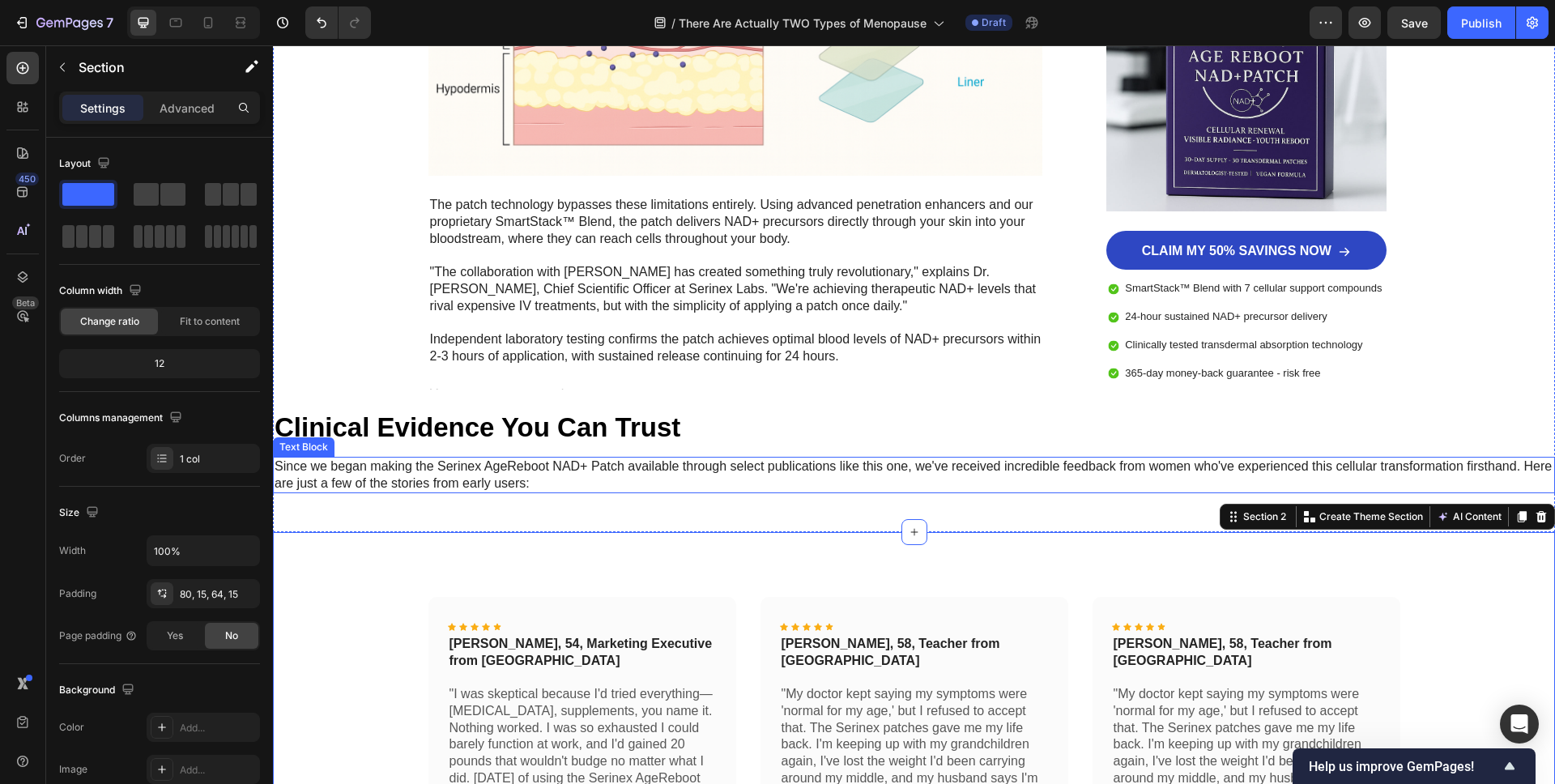
click at [402, 476] on p "Since we began making the Serinex AgeReboot NAD+ Patch available through select…" at bounding box center [914, 475] width 1279 height 34
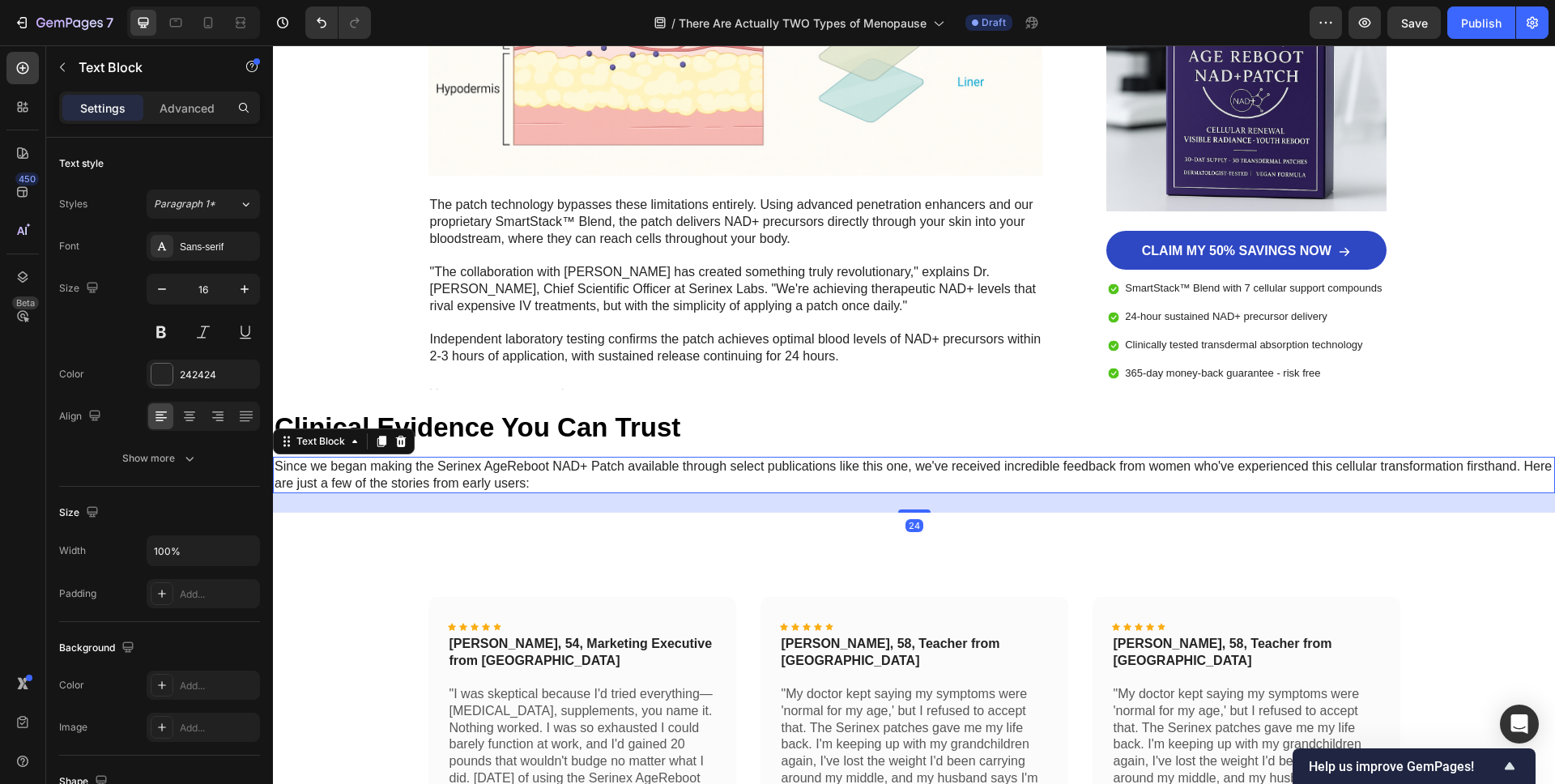
click at [402, 476] on p "Since we began making the Serinex AgeReboot NAD+ Patch available through select…" at bounding box center [914, 475] width 1279 height 34
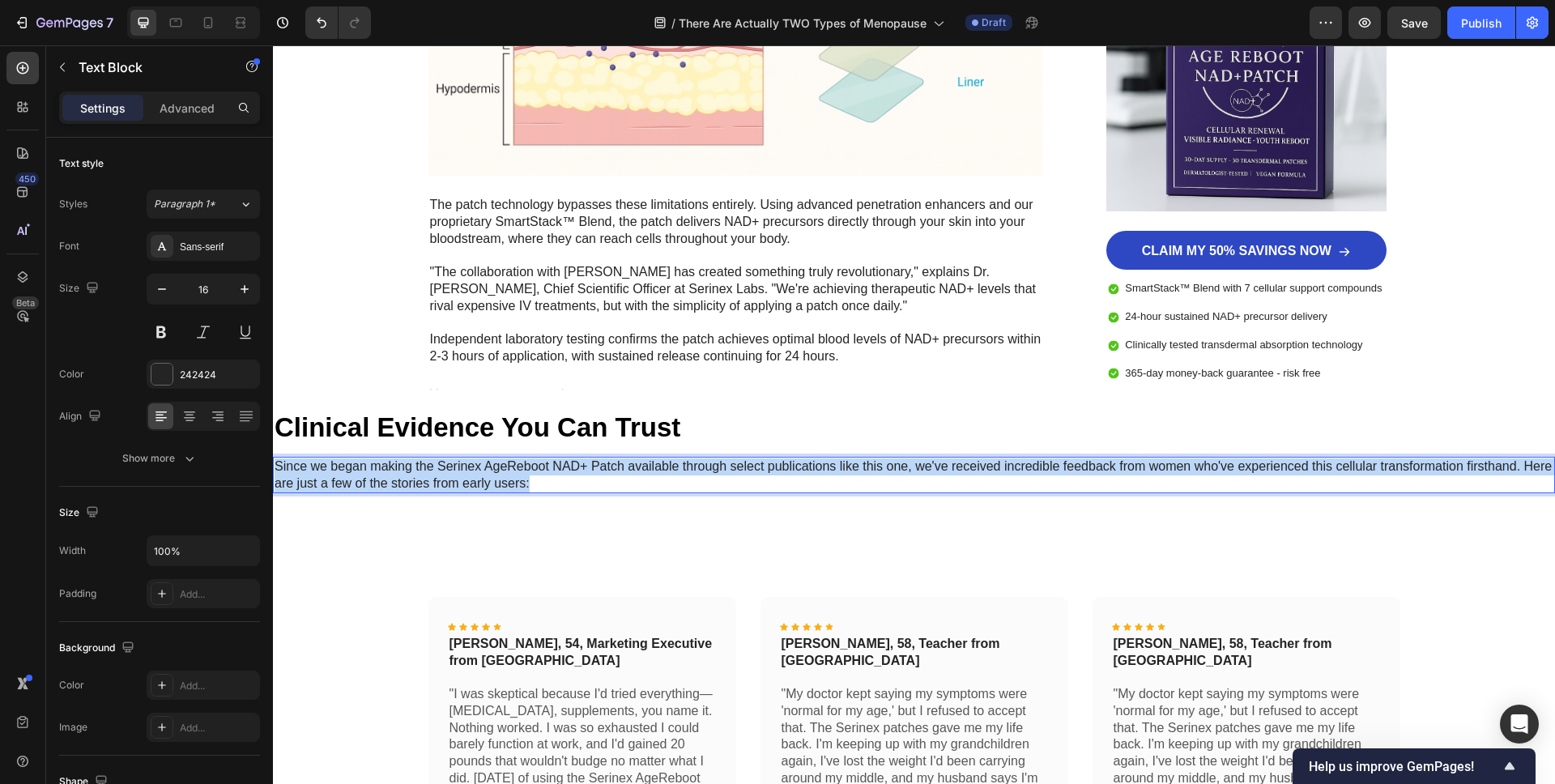
click at [402, 476] on p "Since we began making the Serinex AgeReboot NAD+ Patch available through select…" at bounding box center [914, 475] width 1279 height 34
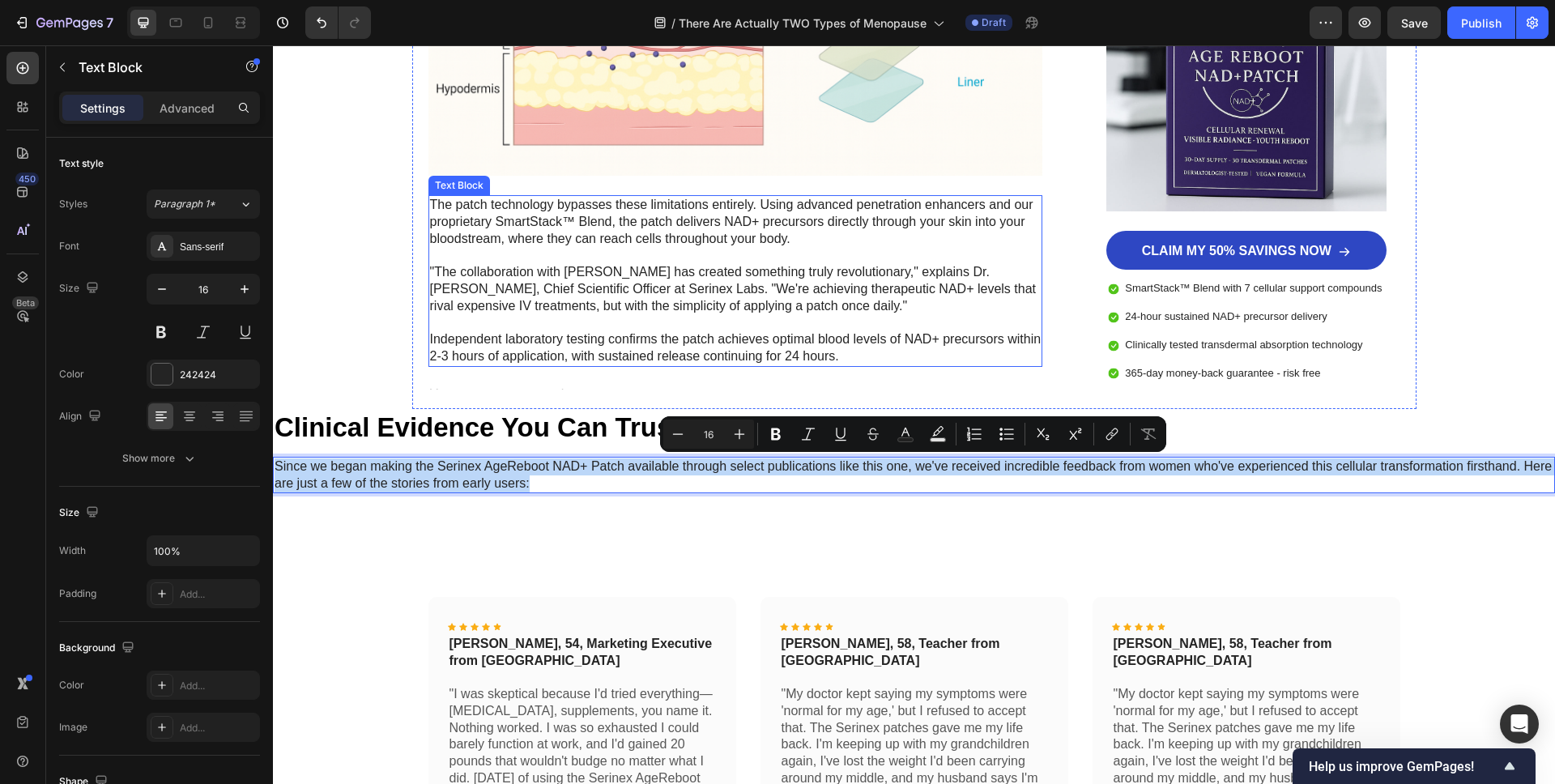
click at [439, 270] on p ""The collaboration with Dr. Morrison has created something truly revolutionary,…" at bounding box center [735, 289] width 612 height 51
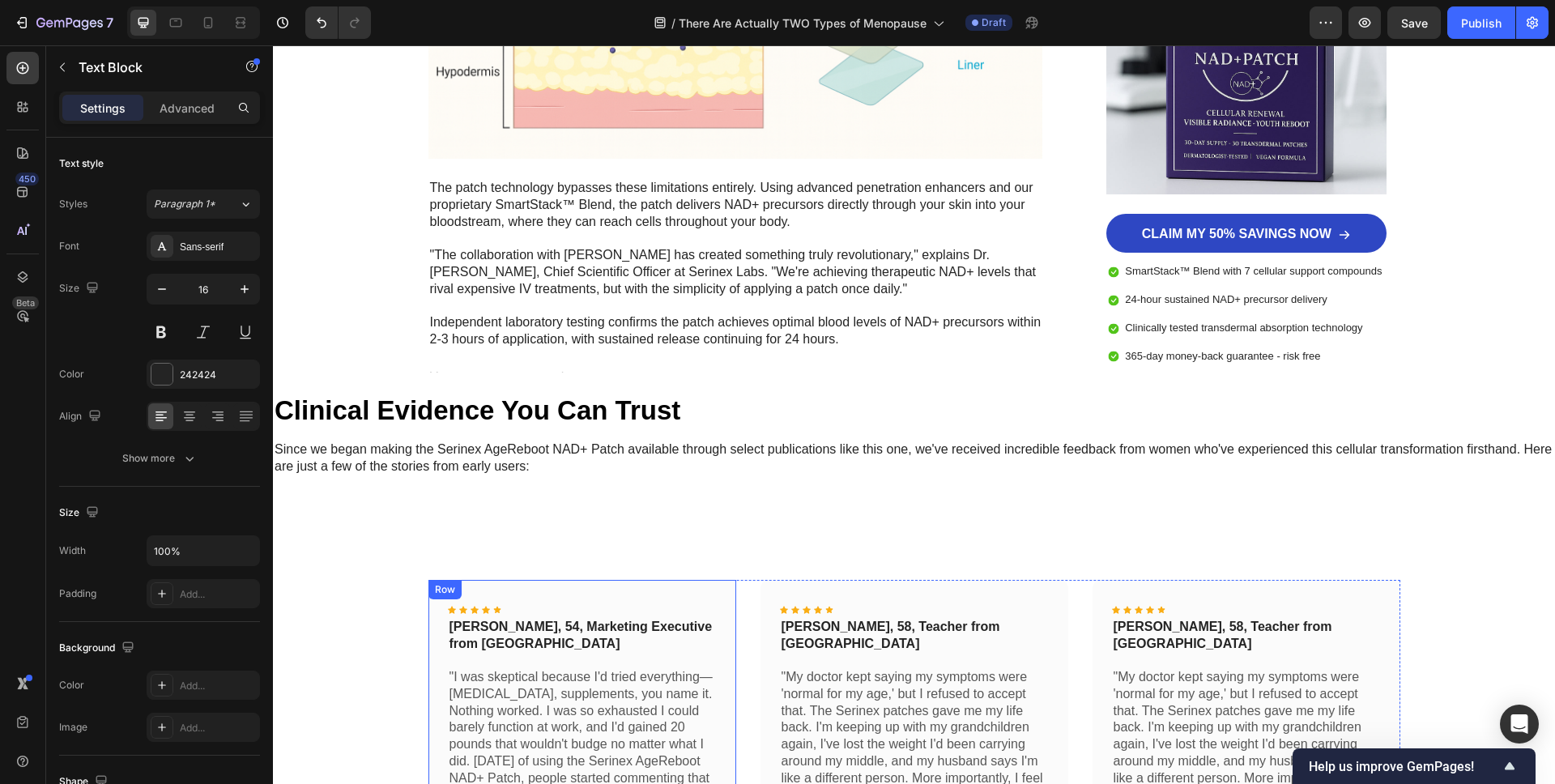
scroll to position [7029, 0]
click at [461, 460] on p "Since we began making the Serinex AgeReboot NAD+ Patch available through select…" at bounding box center [914, 459] width 1279 height 34
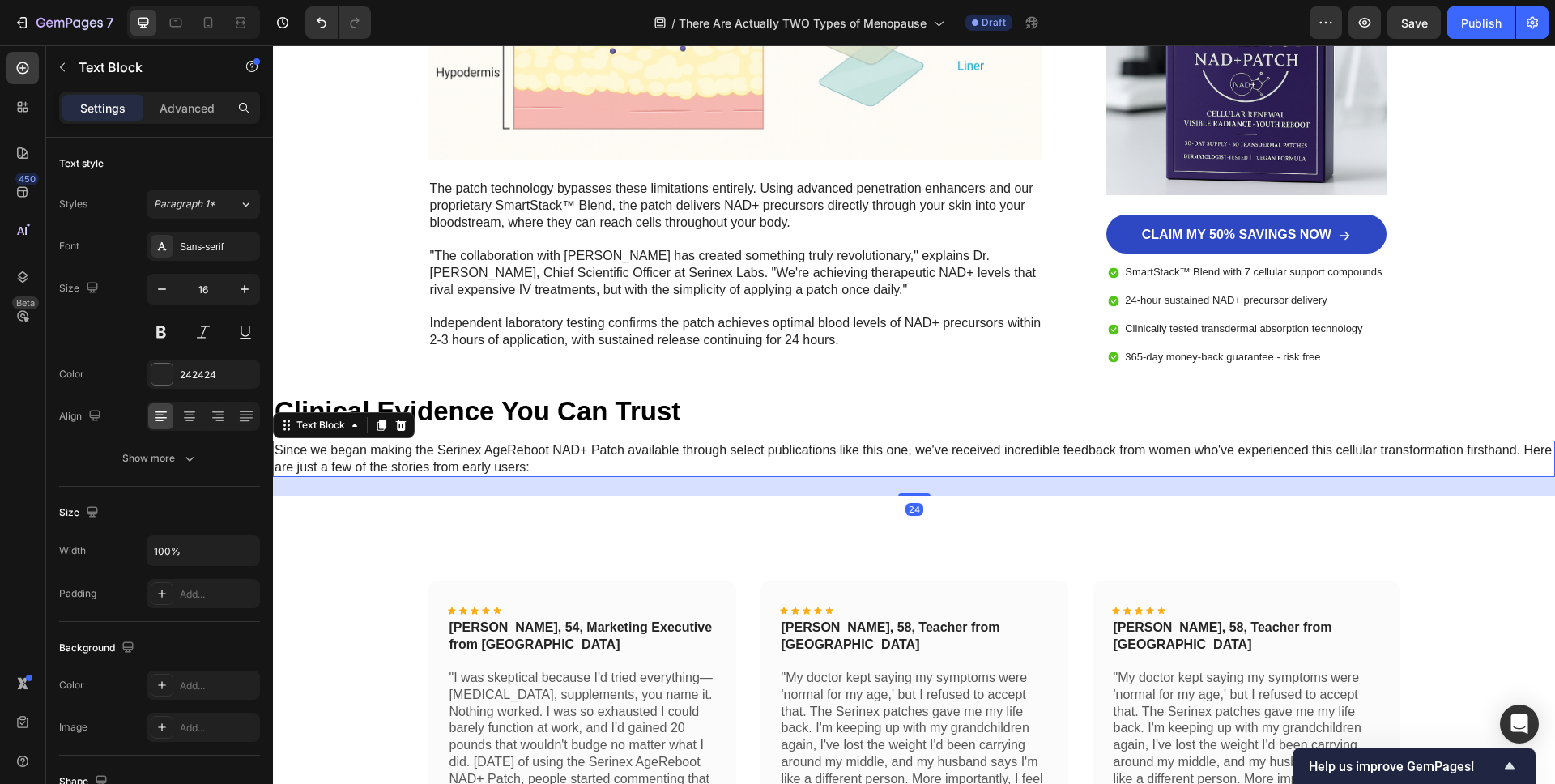
click at [462, 460] on p "Since we began making the Serinex AgeReboot NAD+ Patch available through select…" at bounding box center [914, 459] width 1279 height 34
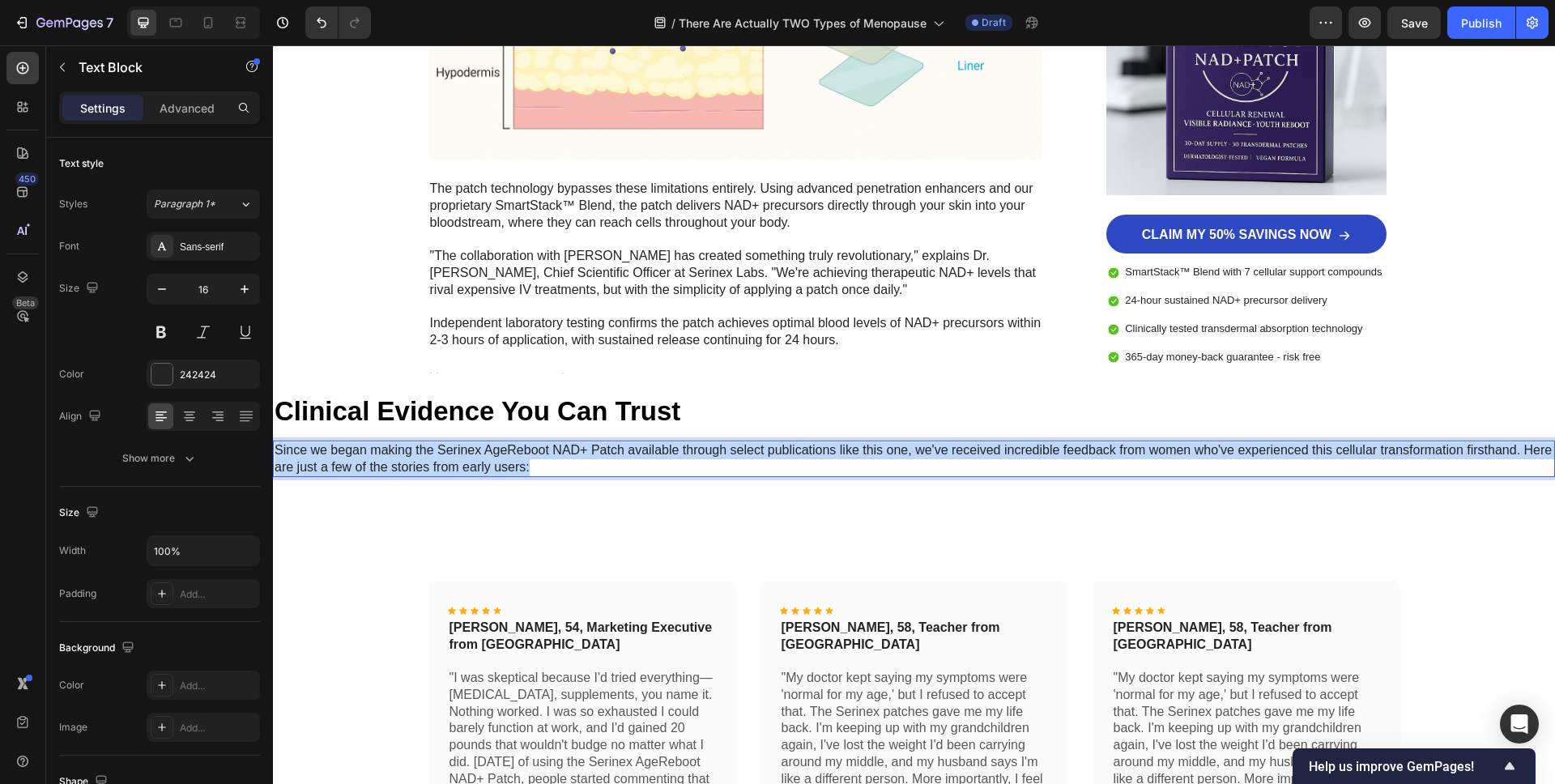
click at [462, 460] on p "Since we began making the Serinex AgeReboot NAD+ Patch available through select…" at bounding box center [914, 459] width 1279 height 34
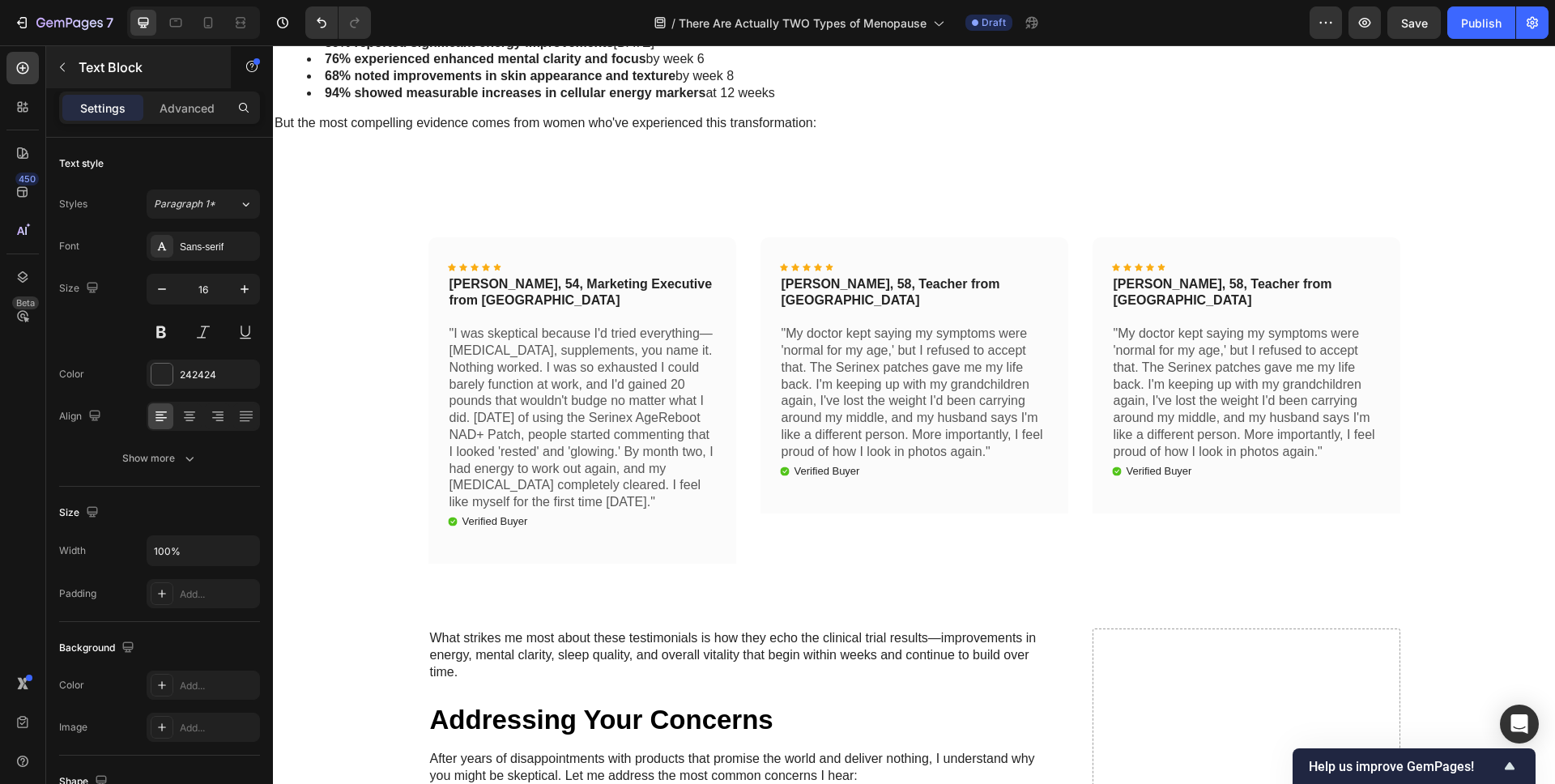
scroll to position [7465, 0]
click at [58, 70] on icon "button" at bounding box center [62, 67] width 13 height 13
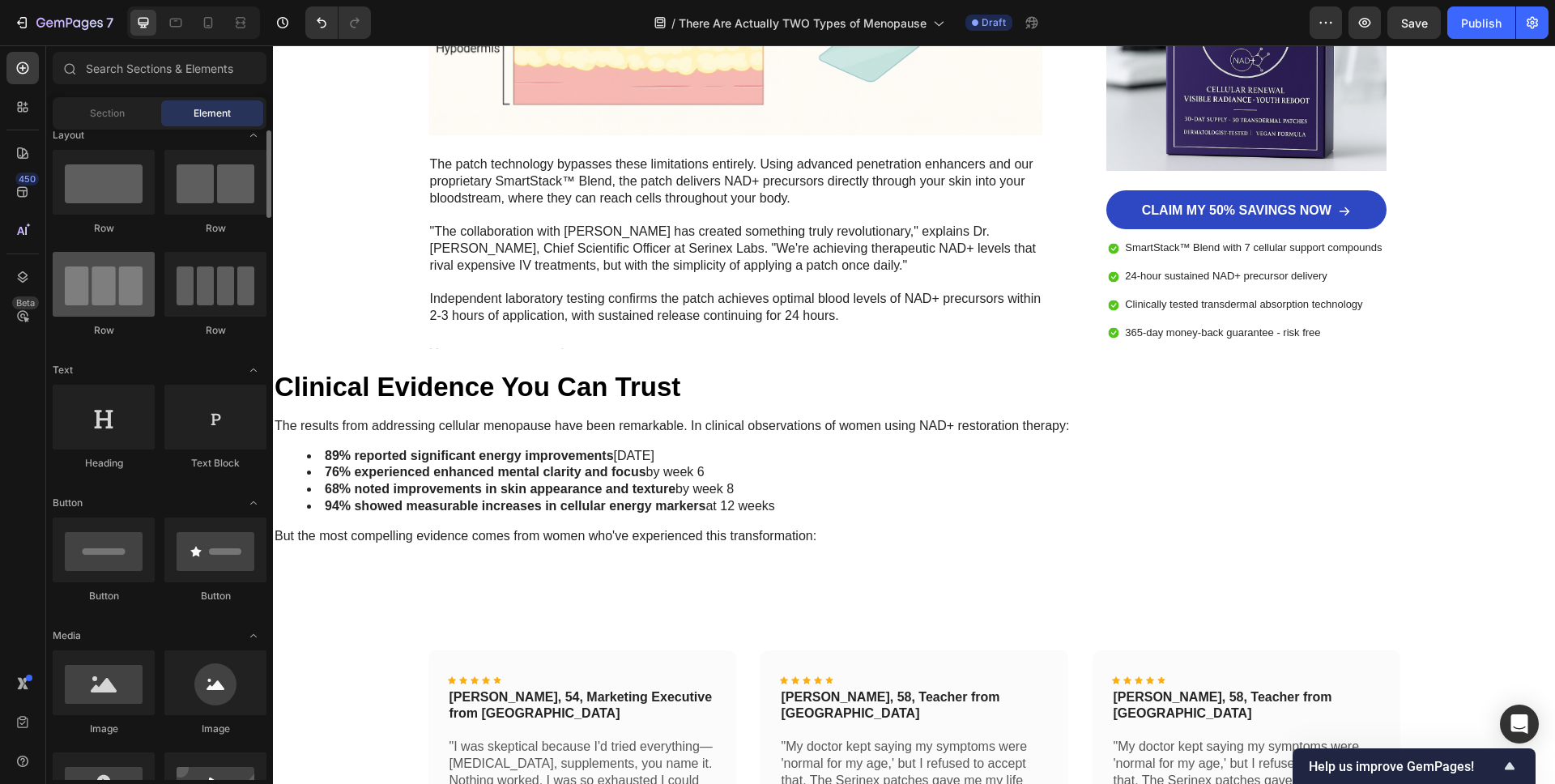
scroll to position [13, 0]
drag, startPoint x: 93, startPoint y: 198, endPoint x: -195, endPoint y: 414, distance: 360.0
click at [0, 0] on html "7 Version history / There Are Actually TWO Types of Menopause Draft Preview Sav…" at bounding box center [777, 0] width 1555 height 0
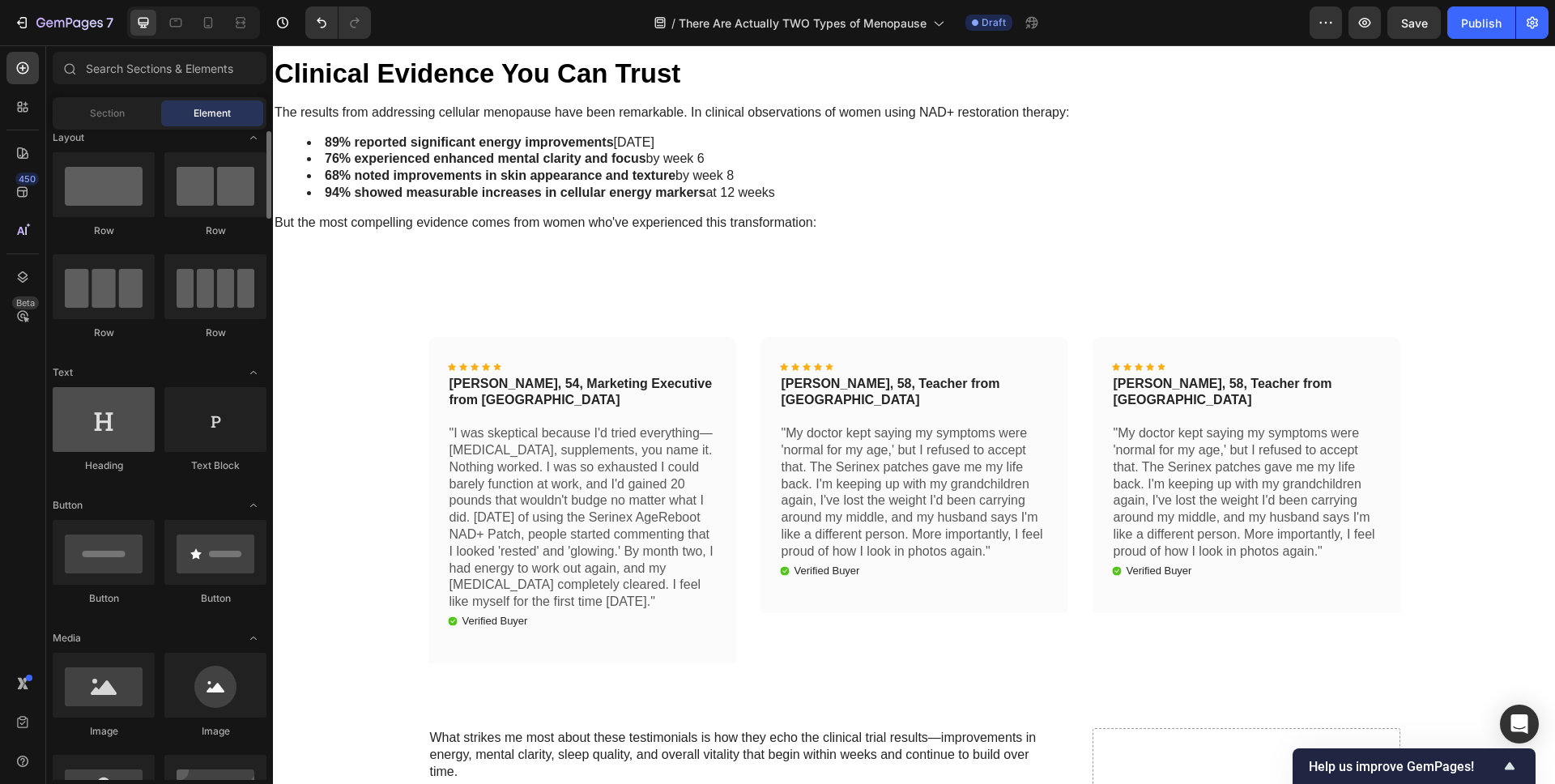
scroll to position [7348, 0]
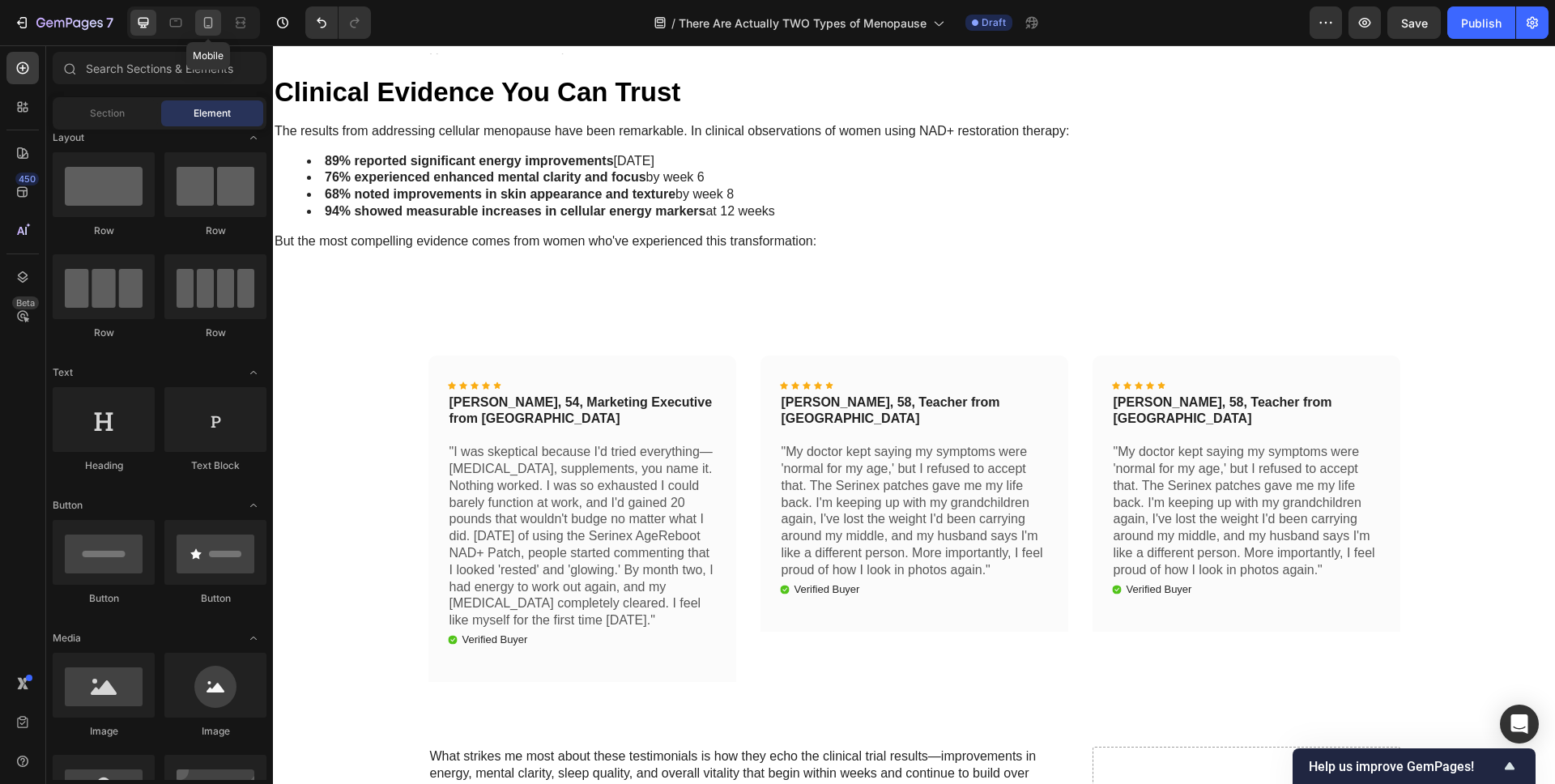
click at [210, 25] on icon at bounding box center [208, 22] width 16 height 16
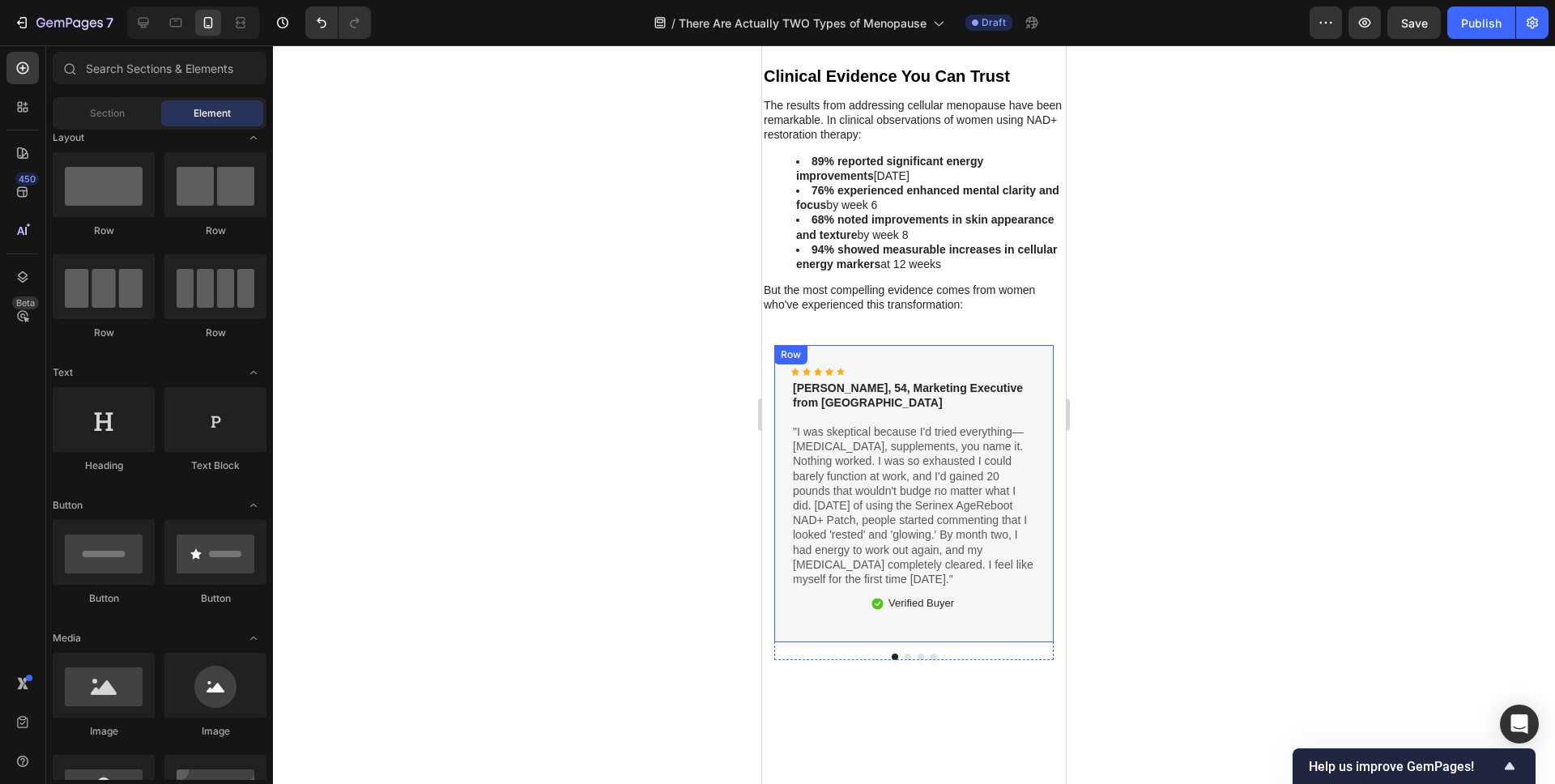
scroll to position [6362, 0]
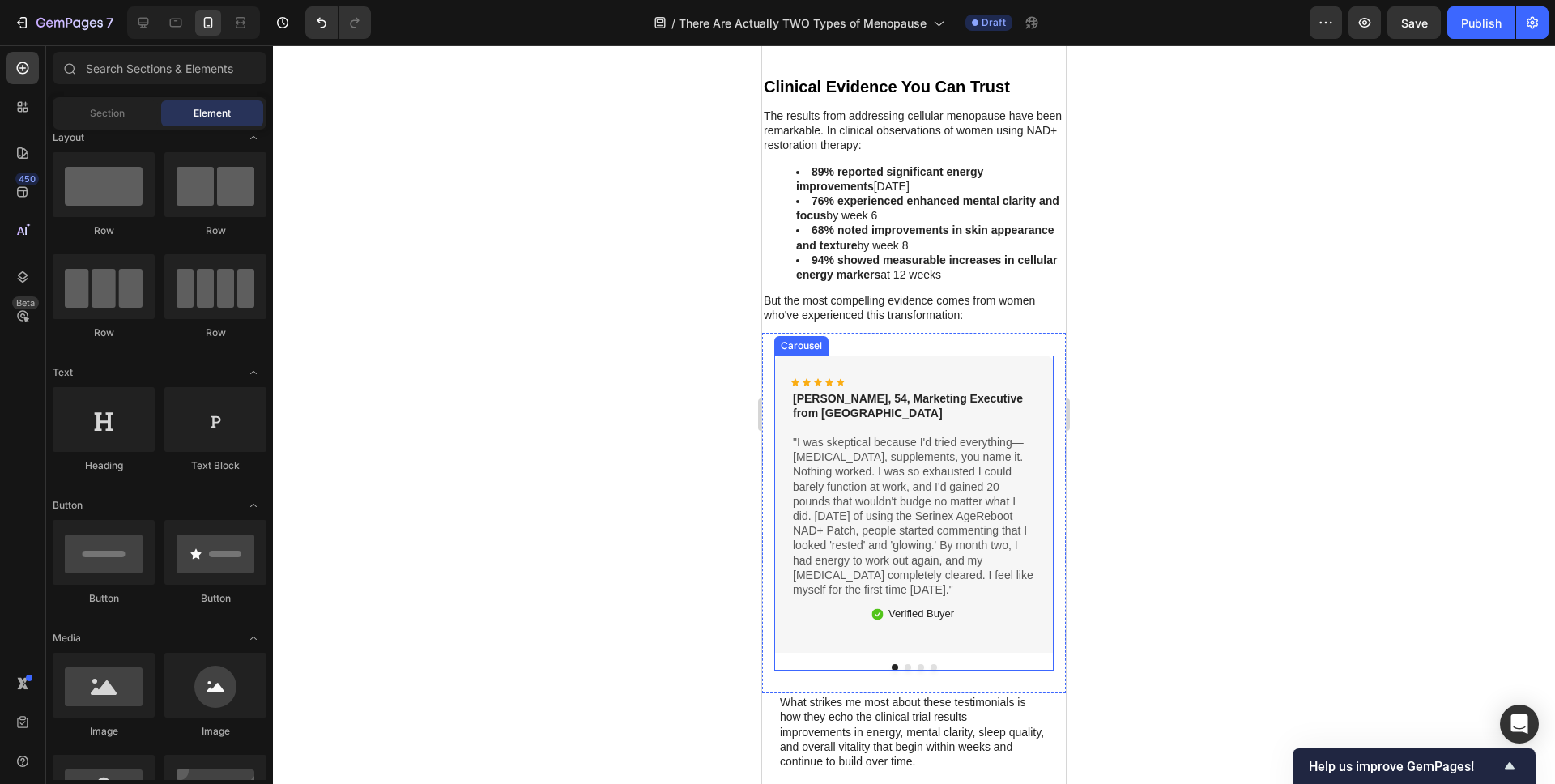
click at [908, 664] on button "Dot" at bounding box center [908, 667] width 6 height 6
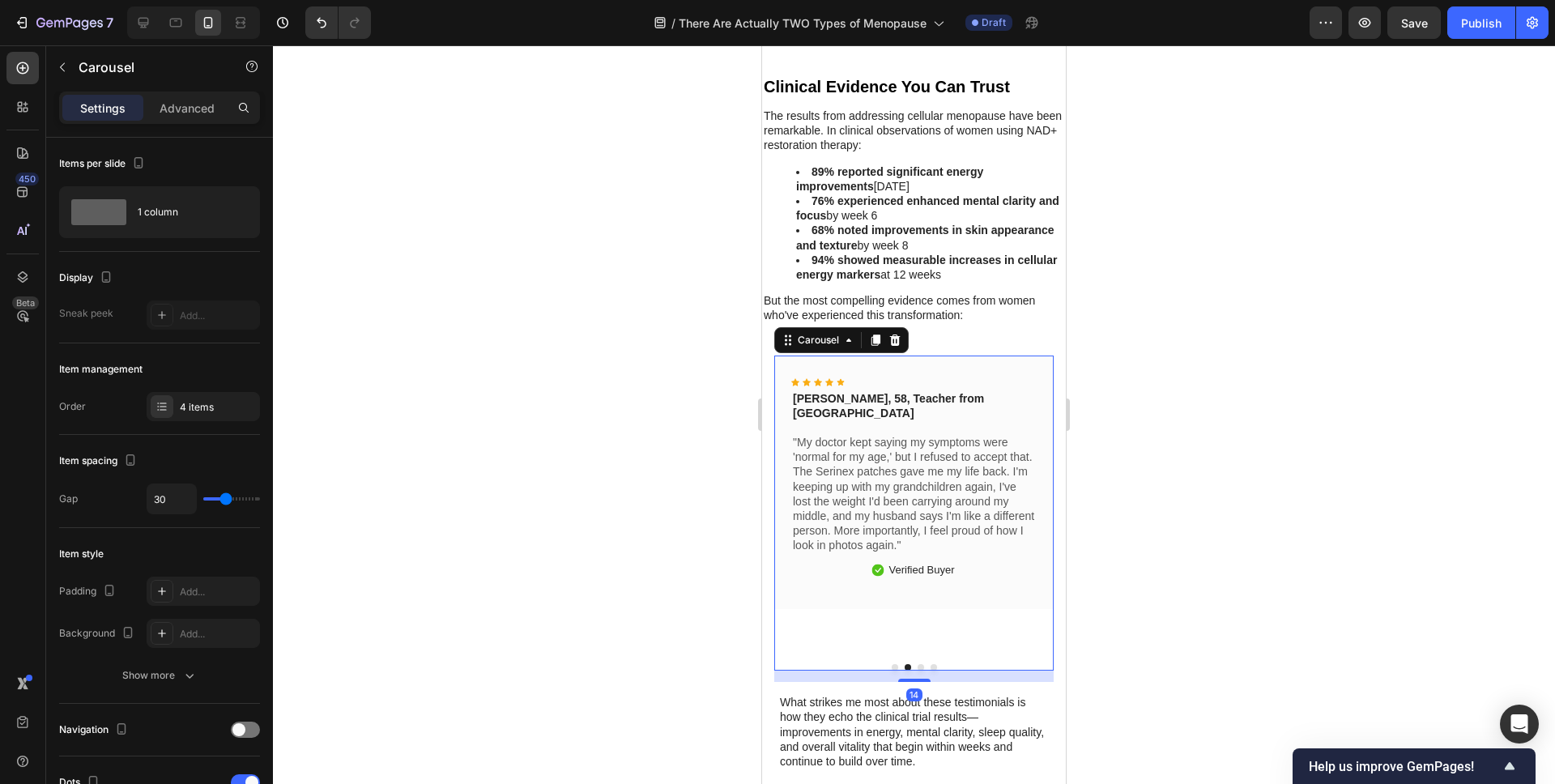
click at [921, 664] on button "Dot" at bounding box center [920, 667] width 6 height 6
click at [933, 664] on button "Dot" at bounding box center [933, 667] width 6 height 6
click at [922, 664] on button "Dot" at bounding box center [920, 667] width 6 height 6
click at [909, 664] on button "Dot" at bounding box center [908, 667] width 6 height 6
click at [894, 664] on button "Dot" at bounding box center [894, 667] width 6 height 6
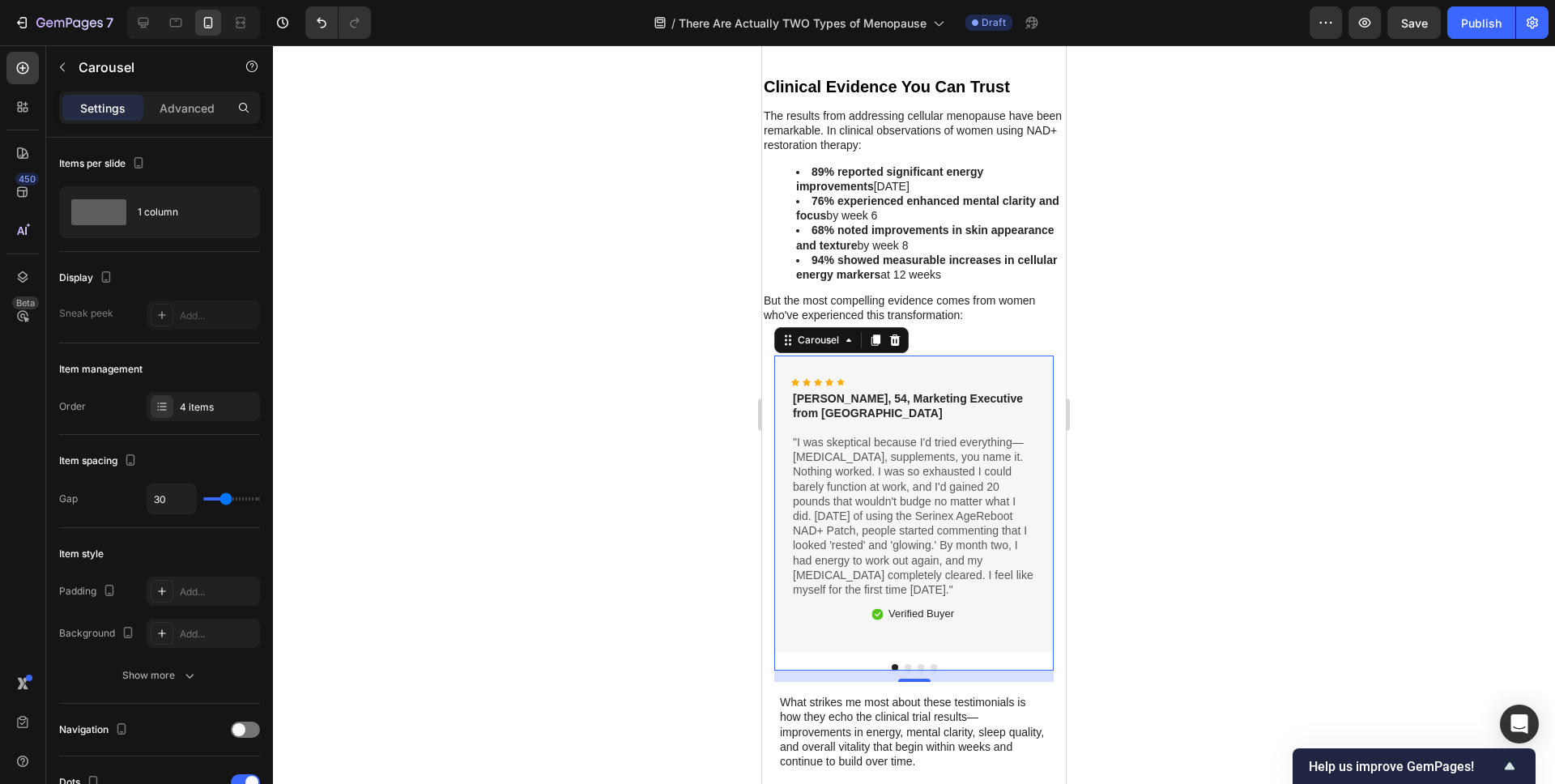
click at [906, 664] on button "Dot" at bounding box center [908, 667] width 6 height 6
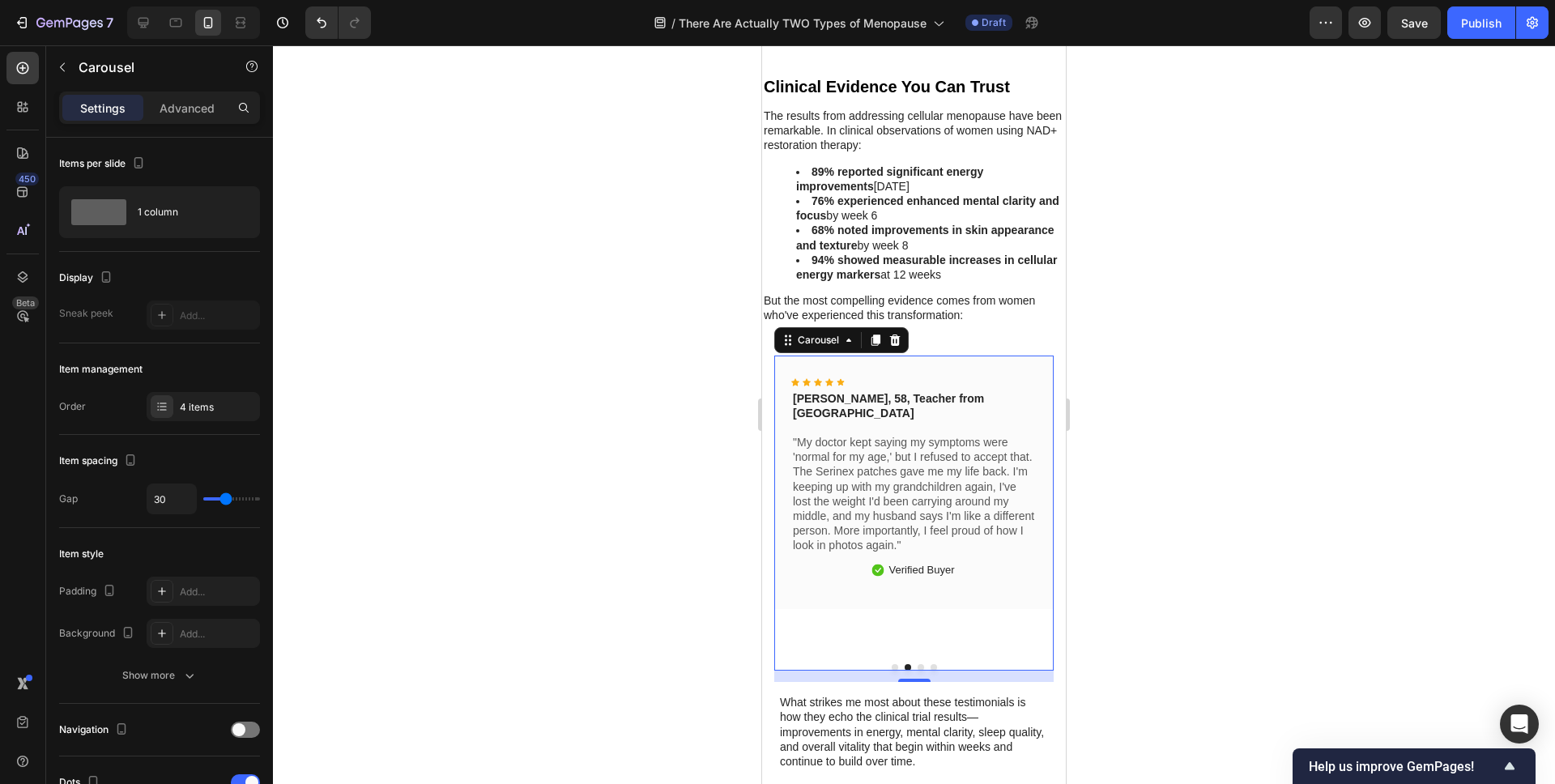
click at [919, 664] on button "Dot" at bounding box center [920, 667] width 6 height 6
click at [830, 435] on p ""My doctor kept saying my symptoms were 'normal for my age,' but I refused to a…" at bounding box center [914, 494] width 242 height 118
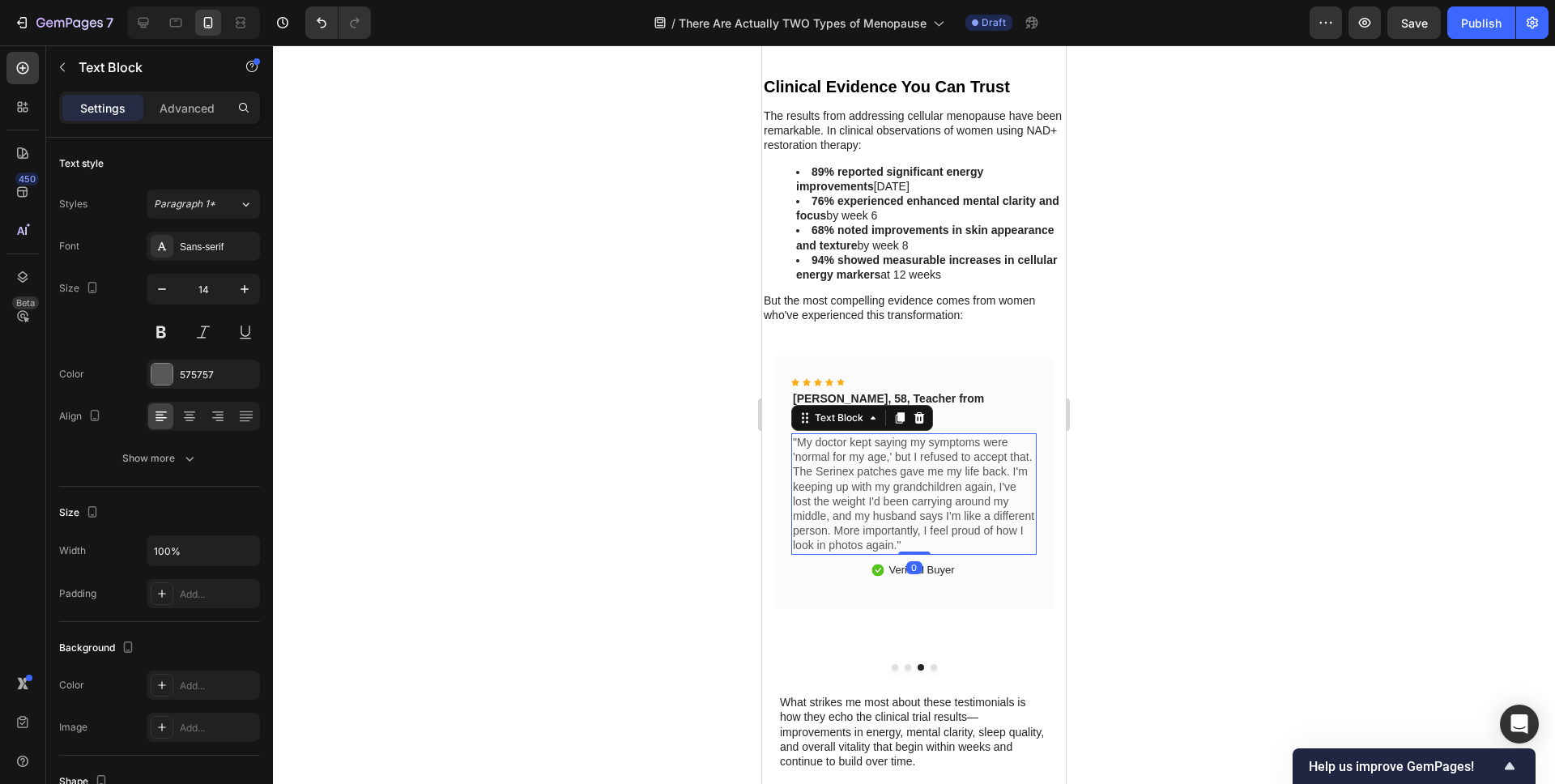
click at [830, 435] on p ""My doctor kept saying my symptoms were 'normal for my age,' but I refused to a…" at bounding box center [914, 494] width 242 height 118
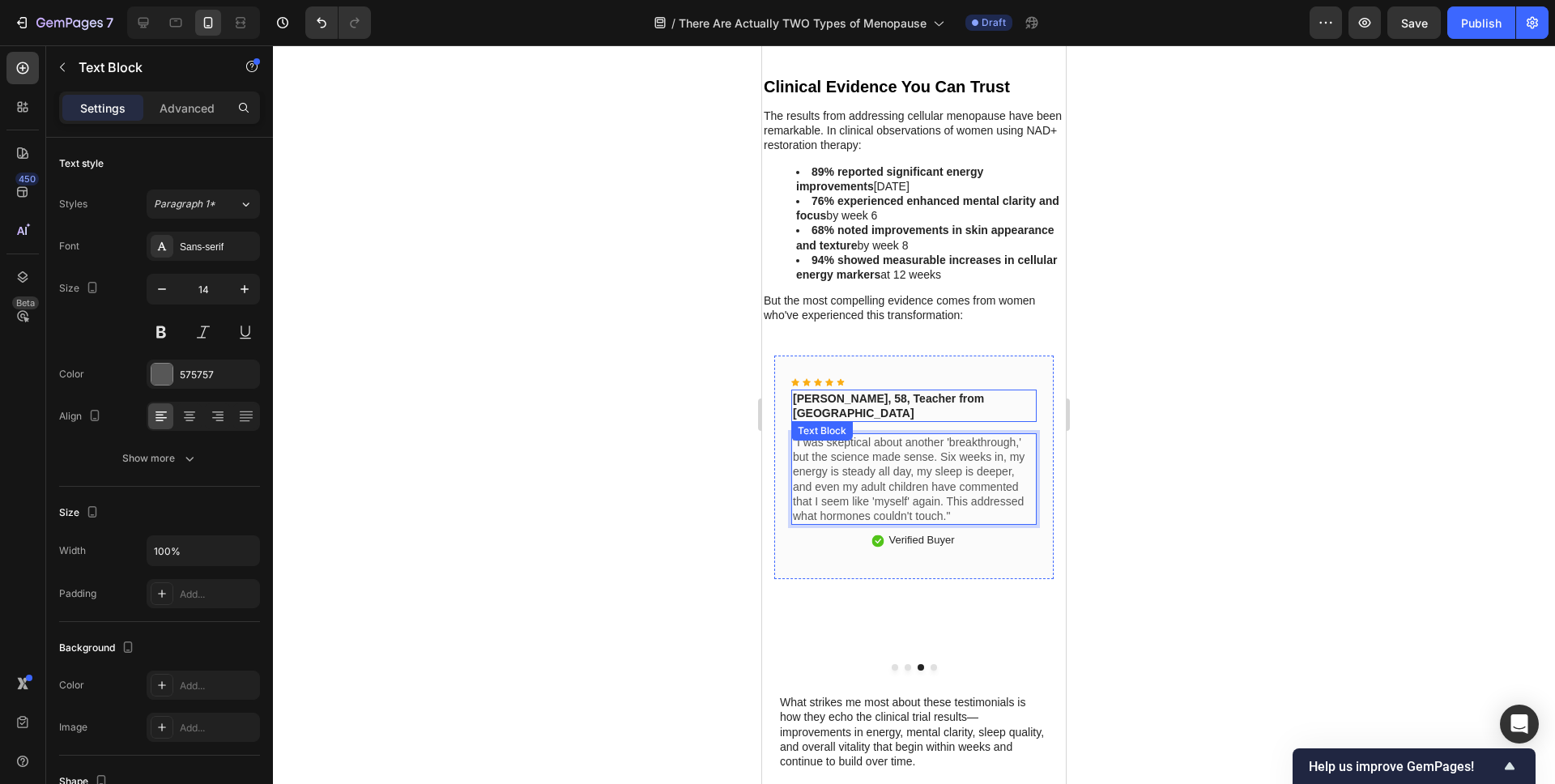
click at [828, 392] on strong "Catherine, 58, Teacher from Phoenix" at bounding box center [888, 405] width 191 height 28
click at [827, 392] on strong "Catherine, 58, Teacher from Phoenix" at bounding box center [888, 405] width 191 height 28
click at [907, 392] on strong "Maria, 62, Retired HR from Phoenix" at bounding box center [898, 405] width 210 height 28
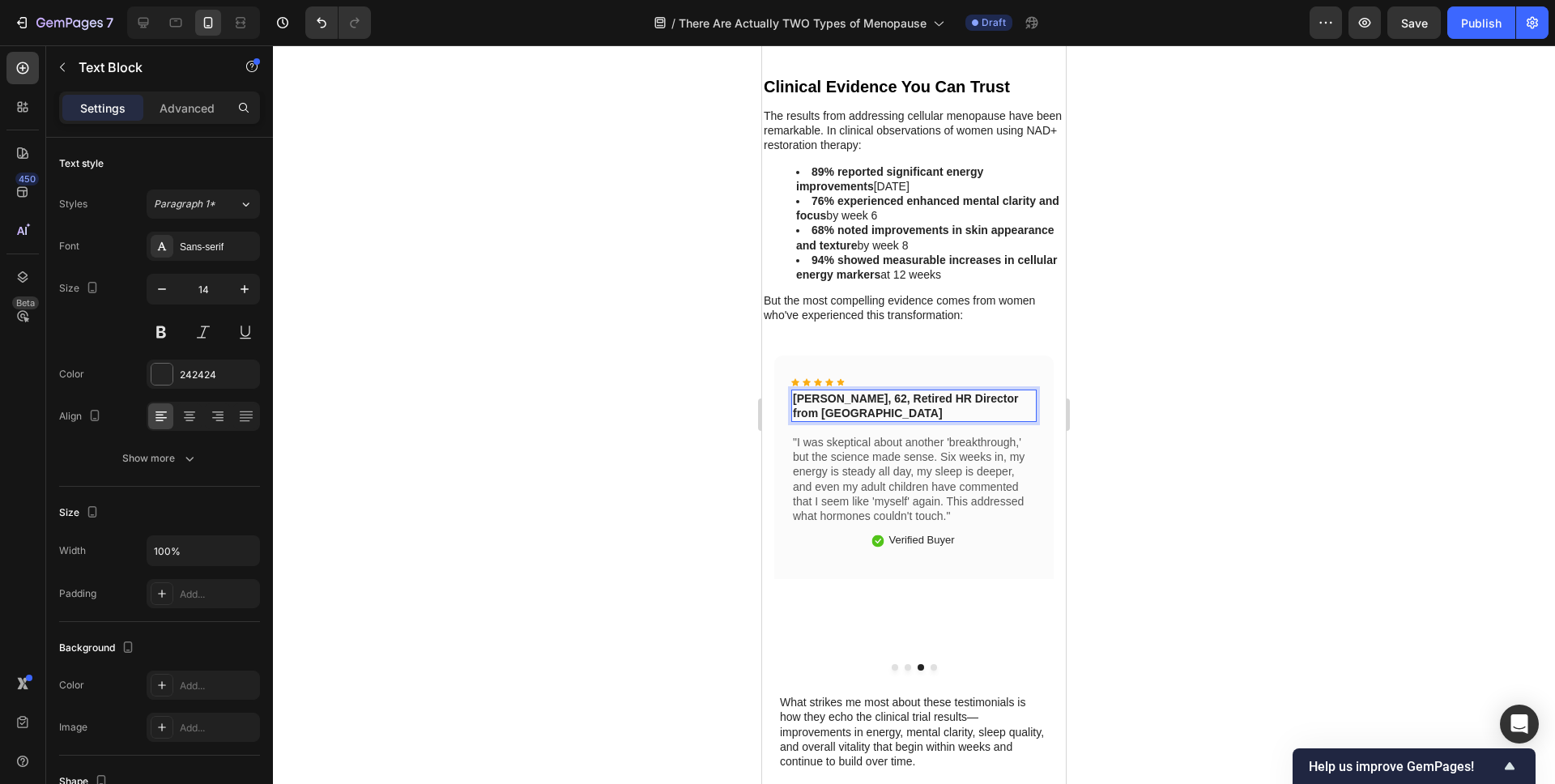
click at [709, 402] on div at bounding box center [914, 415] width 1282 height 739
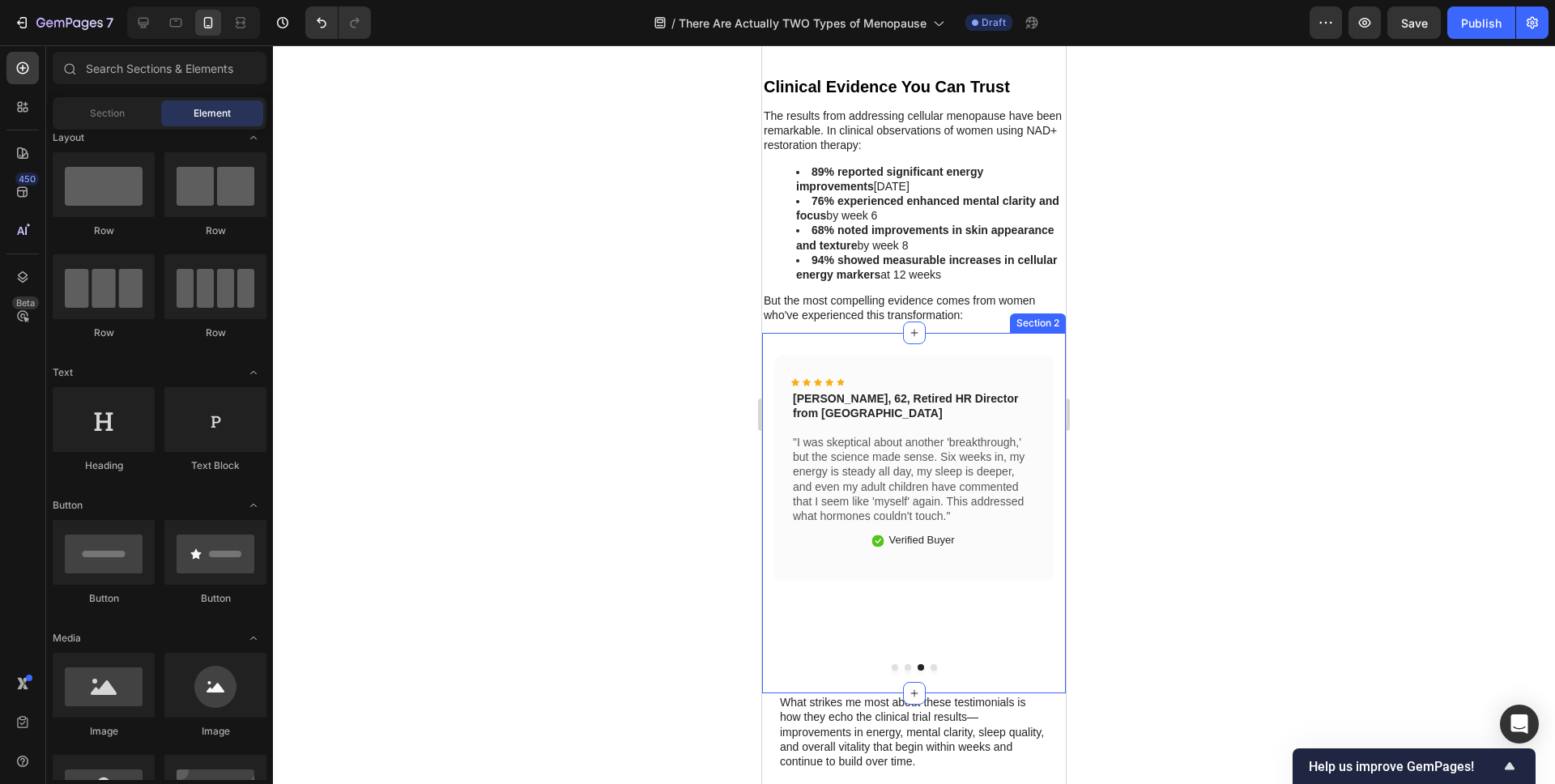
click at [933, 606] on div "Icon Icon Icon Icon Icon Icon List Linda, 54, Marketing Executive from Denver T…" at bounding box center [914, 519] width 280 height 327
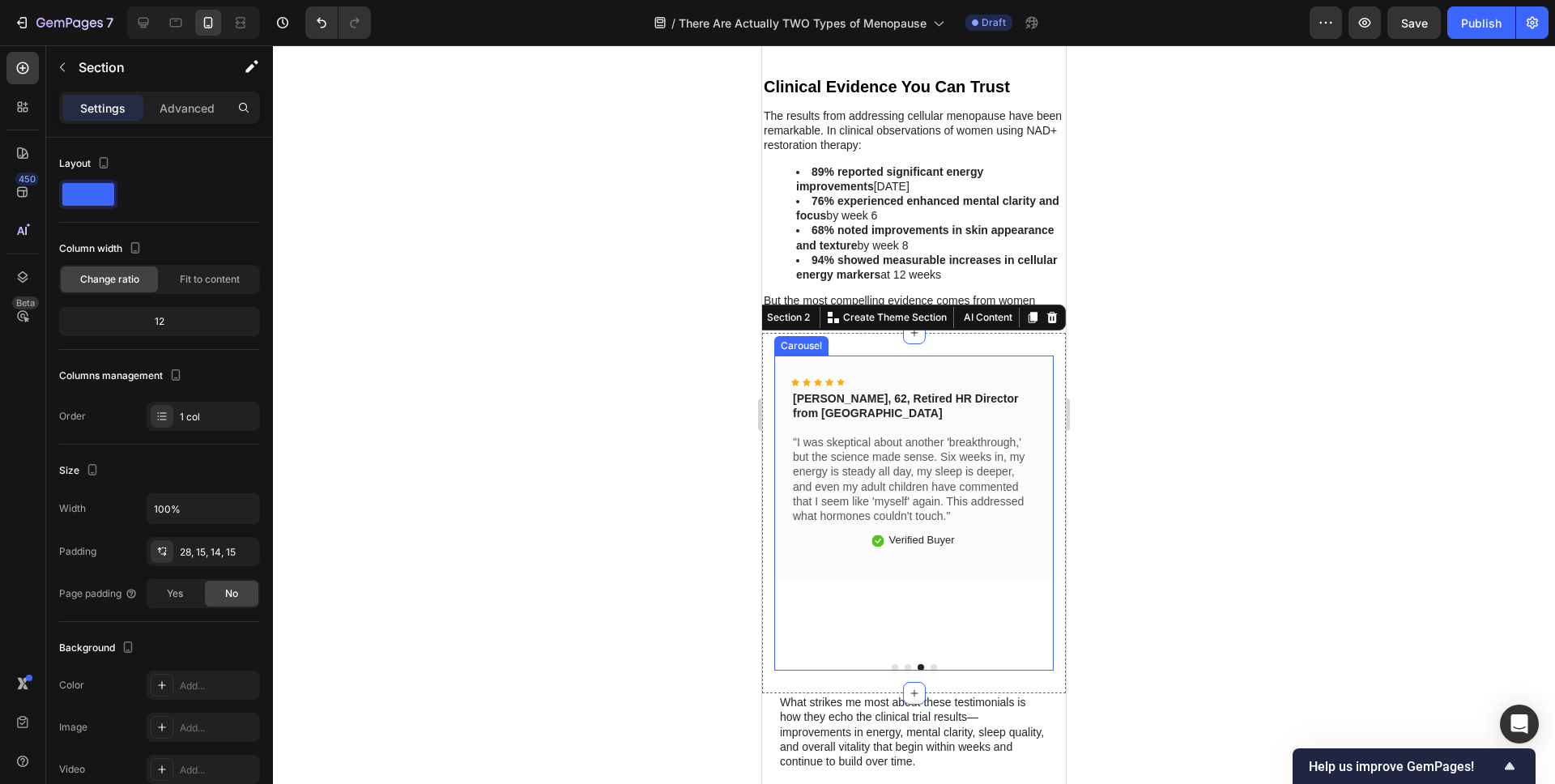
click at [933, 664] on button "Dot" at bounding box center [933, 667] width 6 height 6
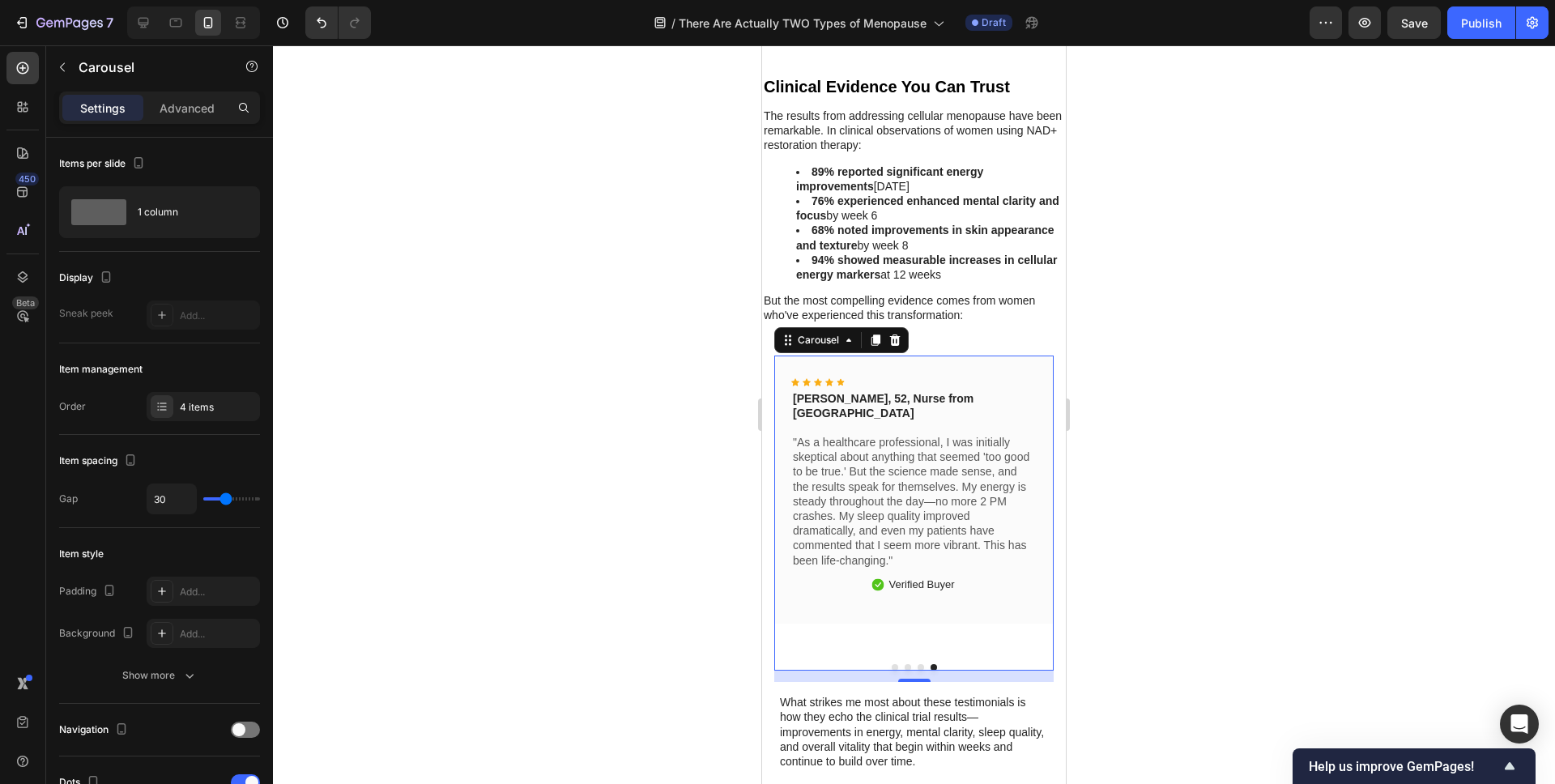
click at [917, 664] on div at bounding box center [914, 667] width 280 height 6
click at [923, 664] on button "Dot" at bounding box center [920, 667] width 6 height 6
click at [912, 664] on div at bounding box center [914, 667] width 280 height 6
click at [908, 664] on button "Dot" at bounding box center [908, 667] width 6 height 6
click at [897, 664] on button "Dot" at bounding box center [894, 667] width 6 height 6
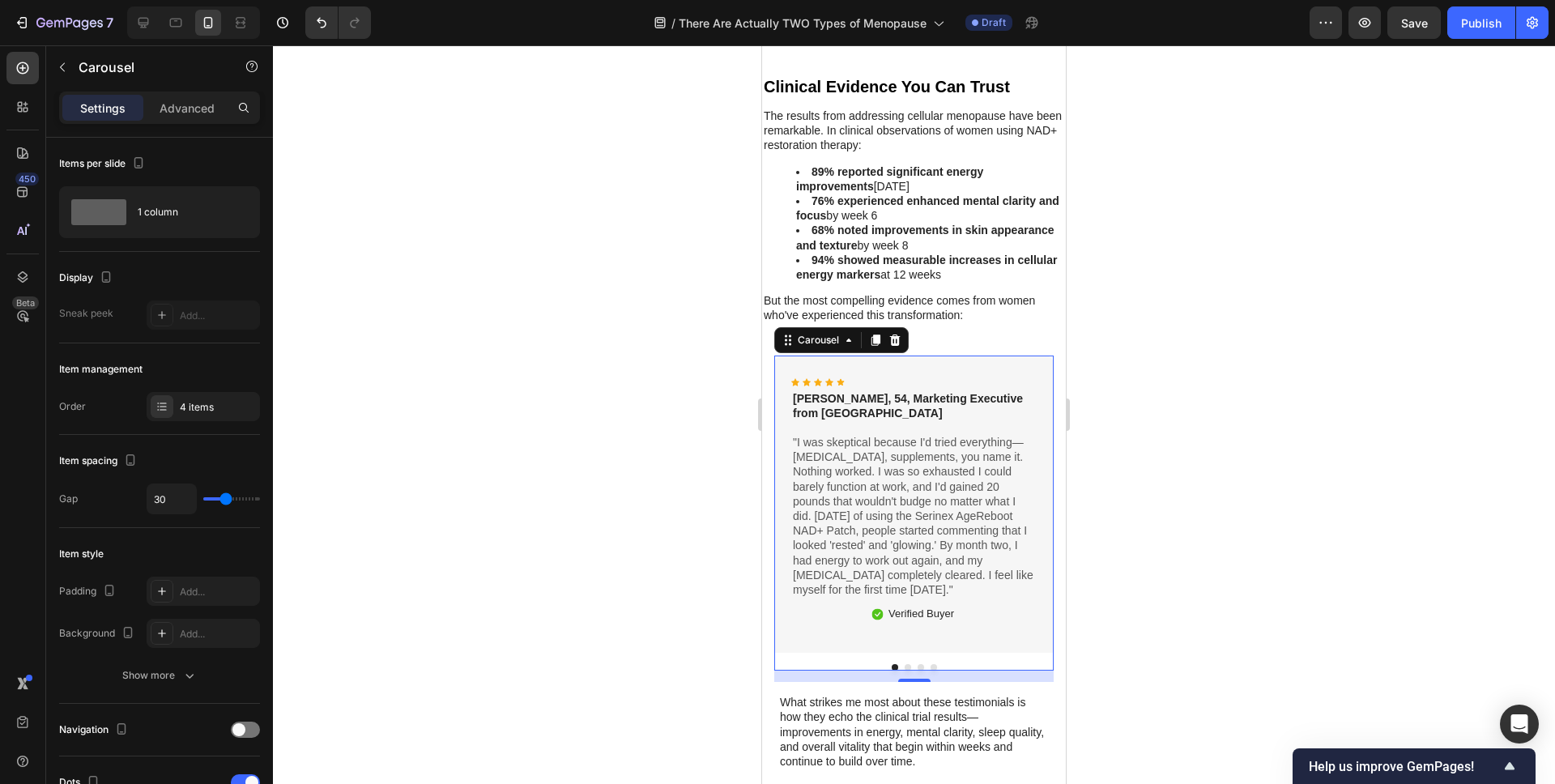
click at [619, 515] on div at bounding box center [914, 415] width 1282 height 739
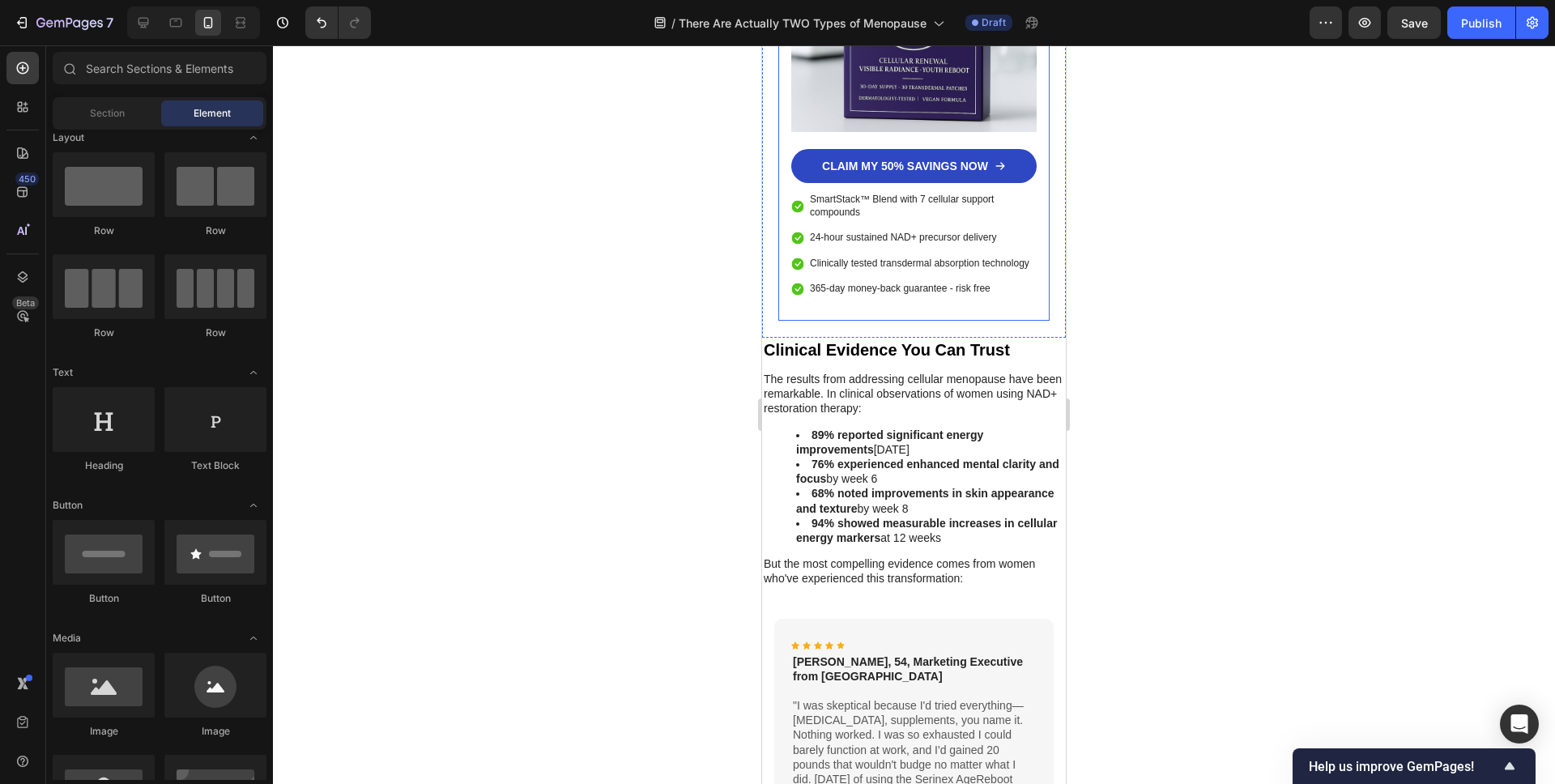
scroll to position [6102, 0]
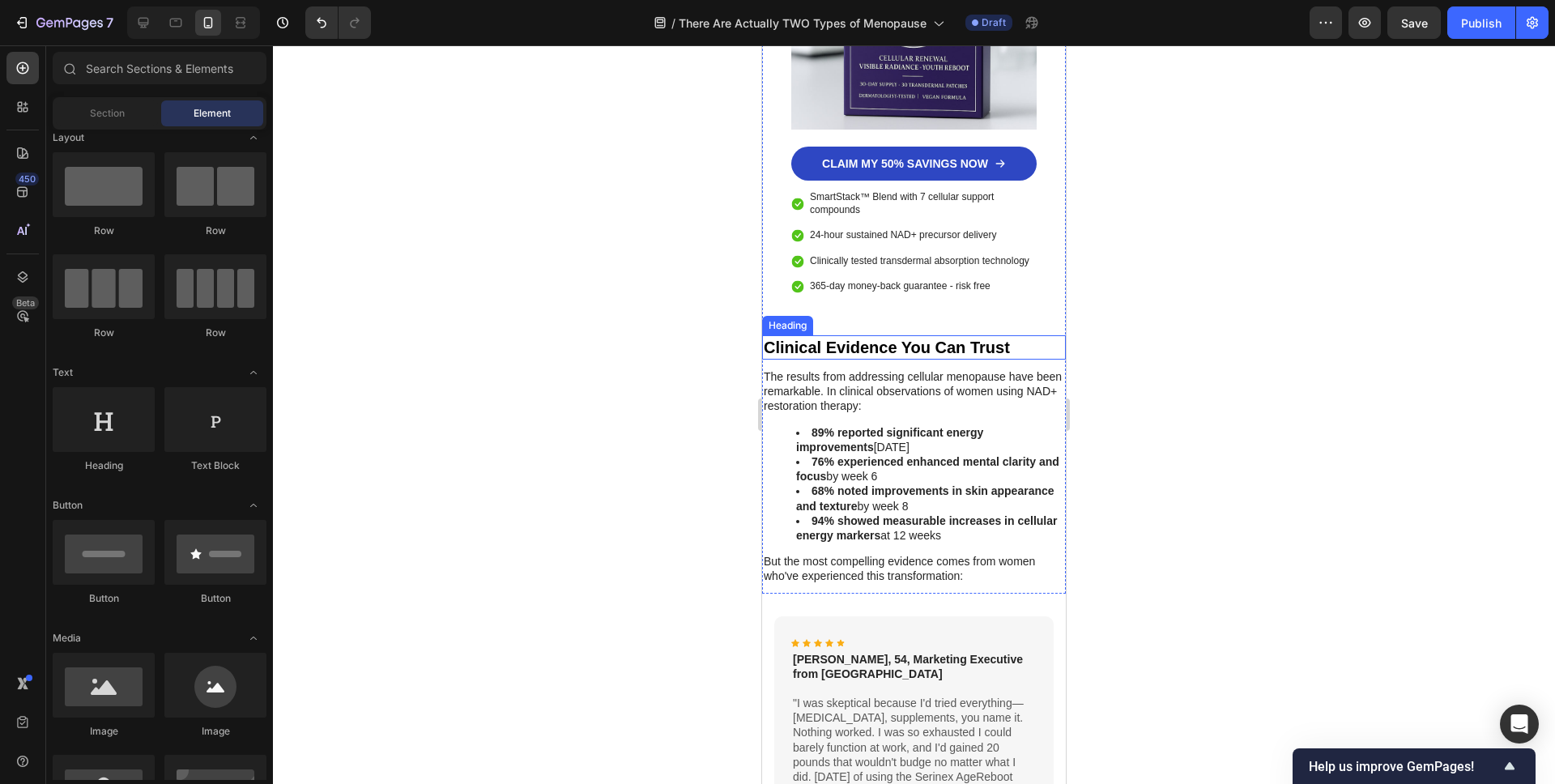
click at [832, 336] on h2 "Clinical Evidence You Can Trust" at bounding box center [914, 347] width 304 height 24
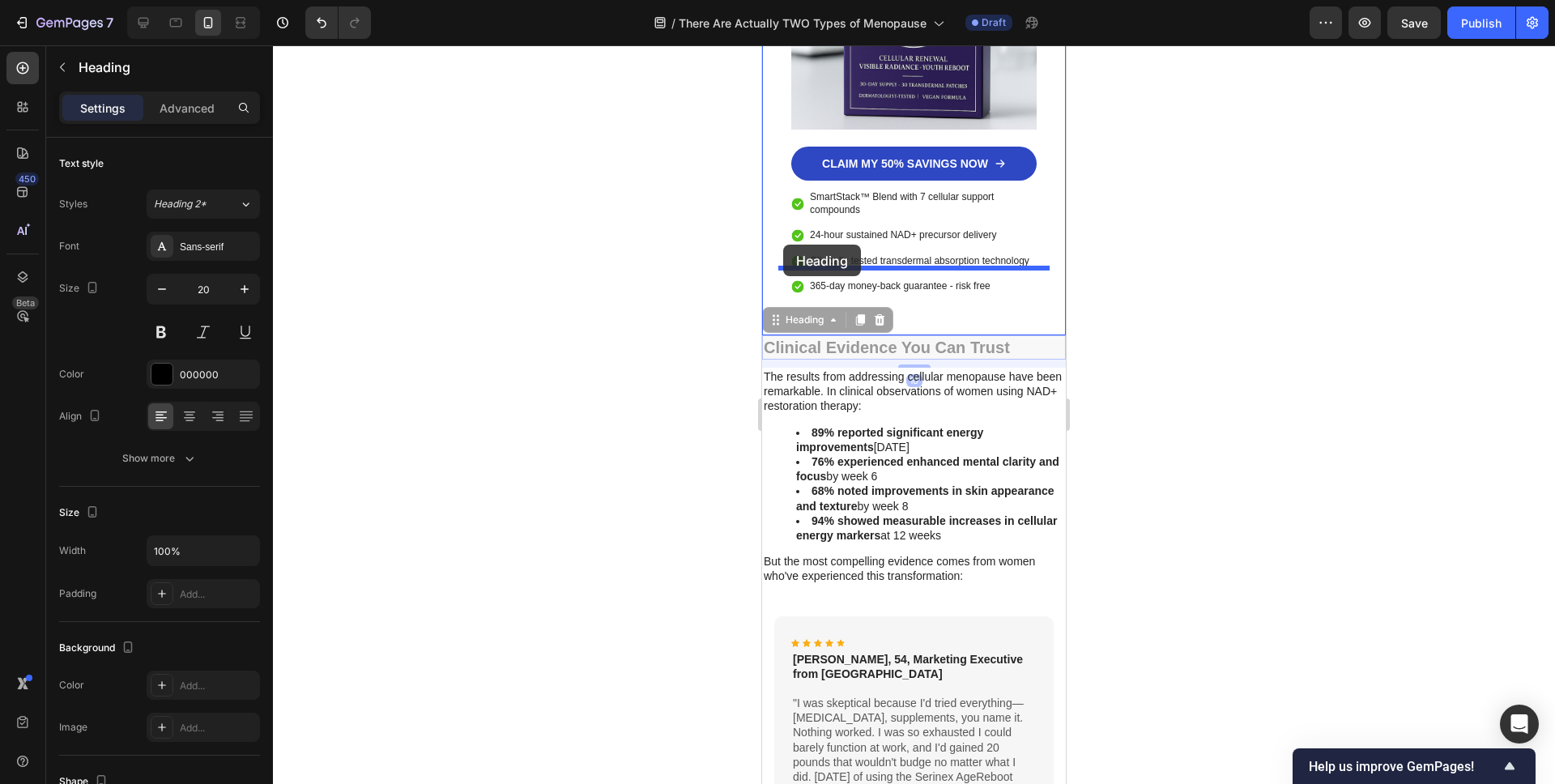
drag, startPoint x: 781, startPoint y: 273, endPoint x: 783, endPoint y: 244, distance: 29.1
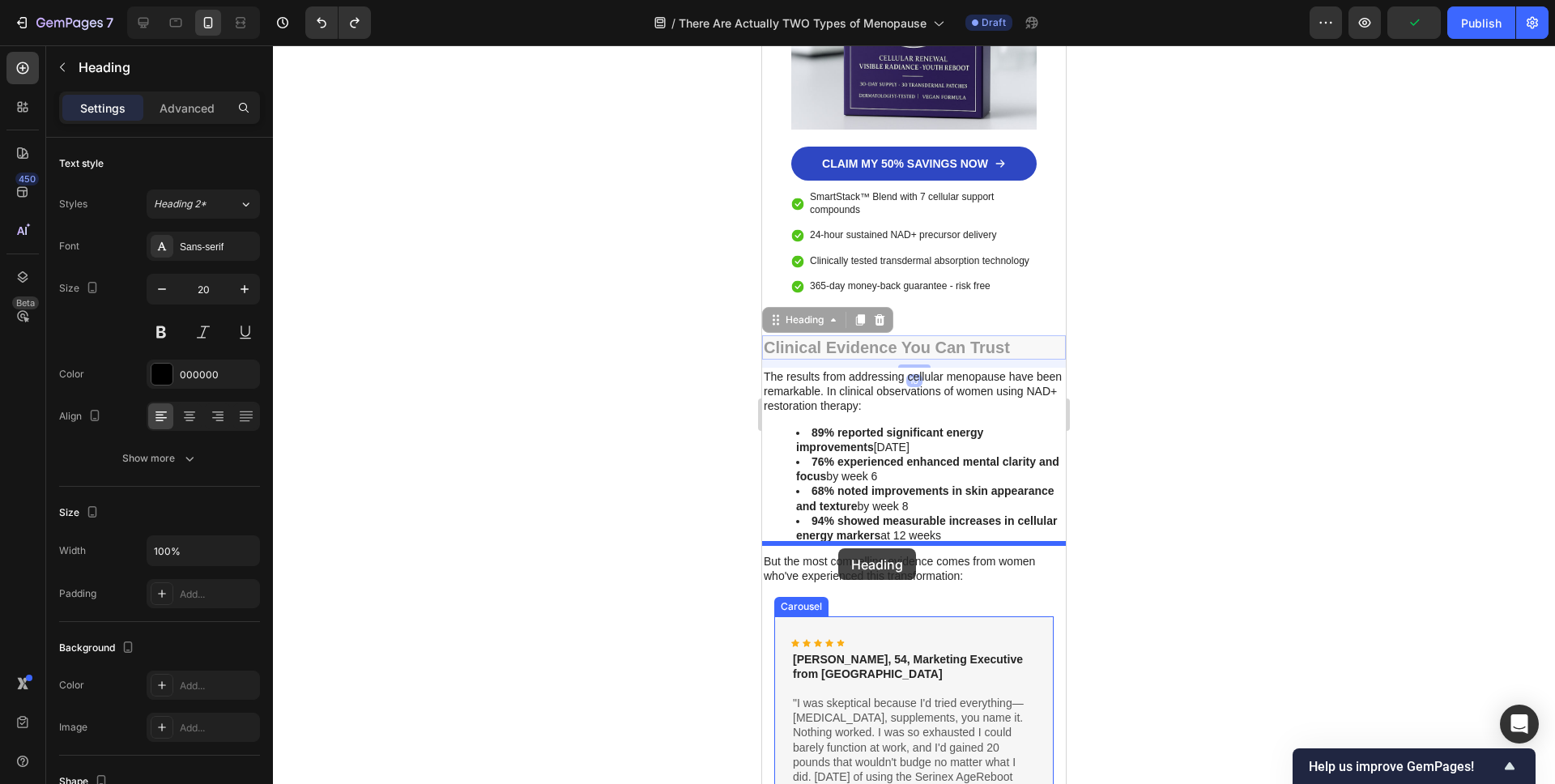
drag, startPoint x: 790, startPoint y: 280, endPoint x: 838, endPoint y: 548, distance: 272.3
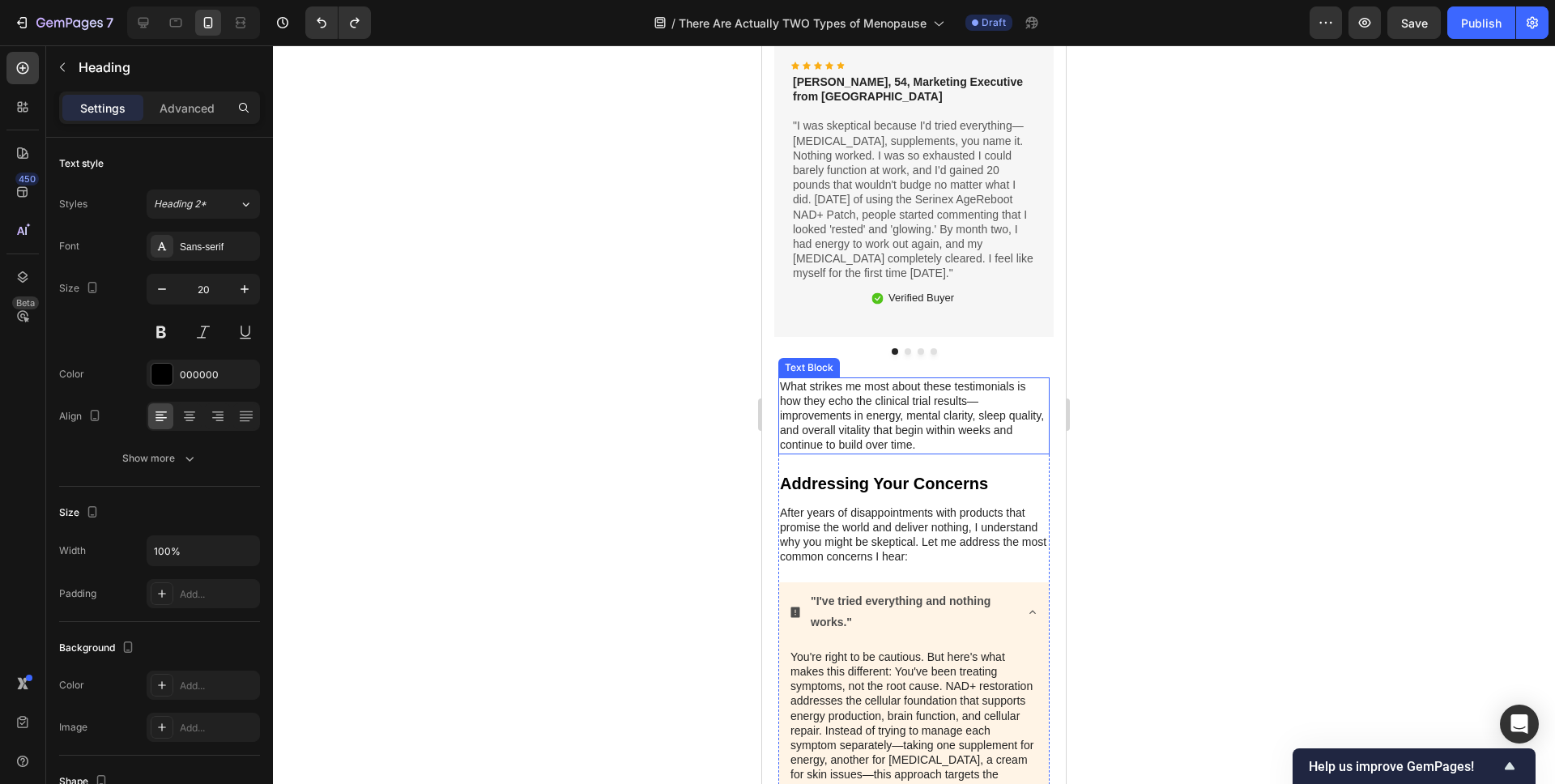
scroll to position [6613, 0]
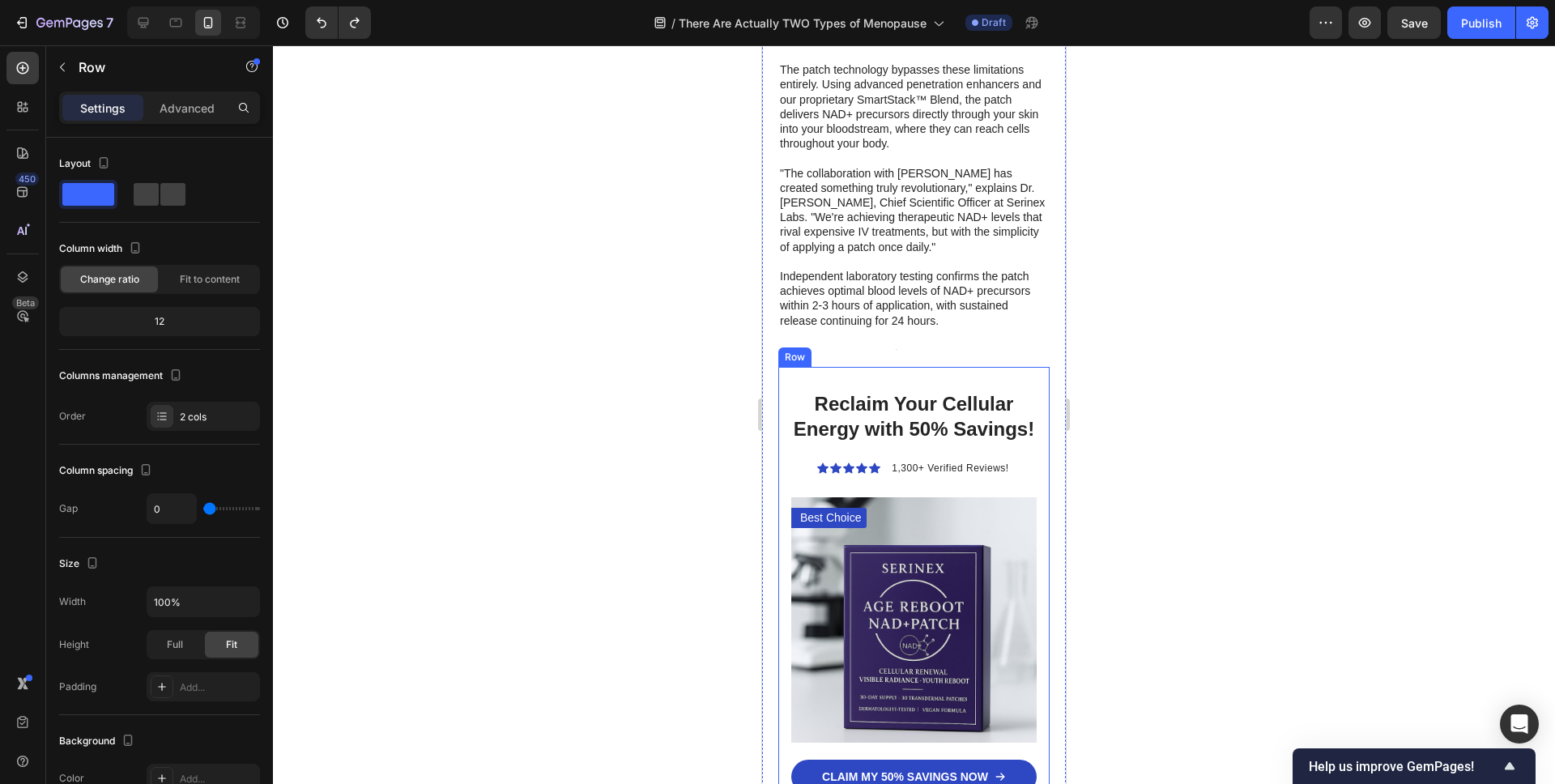
scroll to position [5470, 0]
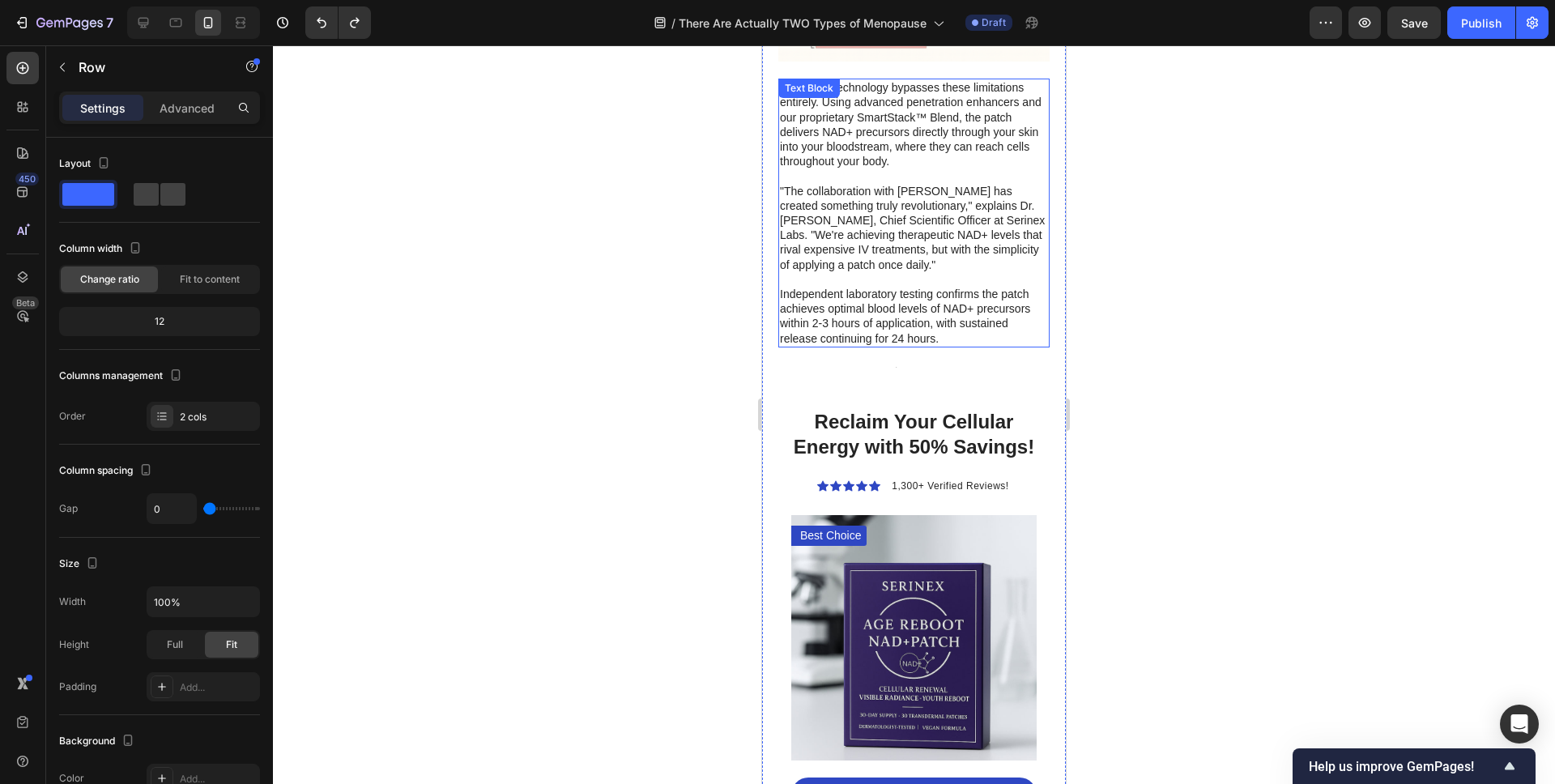
click at [851, 287] on p "Independent laboratory testing confirms the patch achieves optimal blood levels…" at bounding box center [914, 316] width 268 height 59
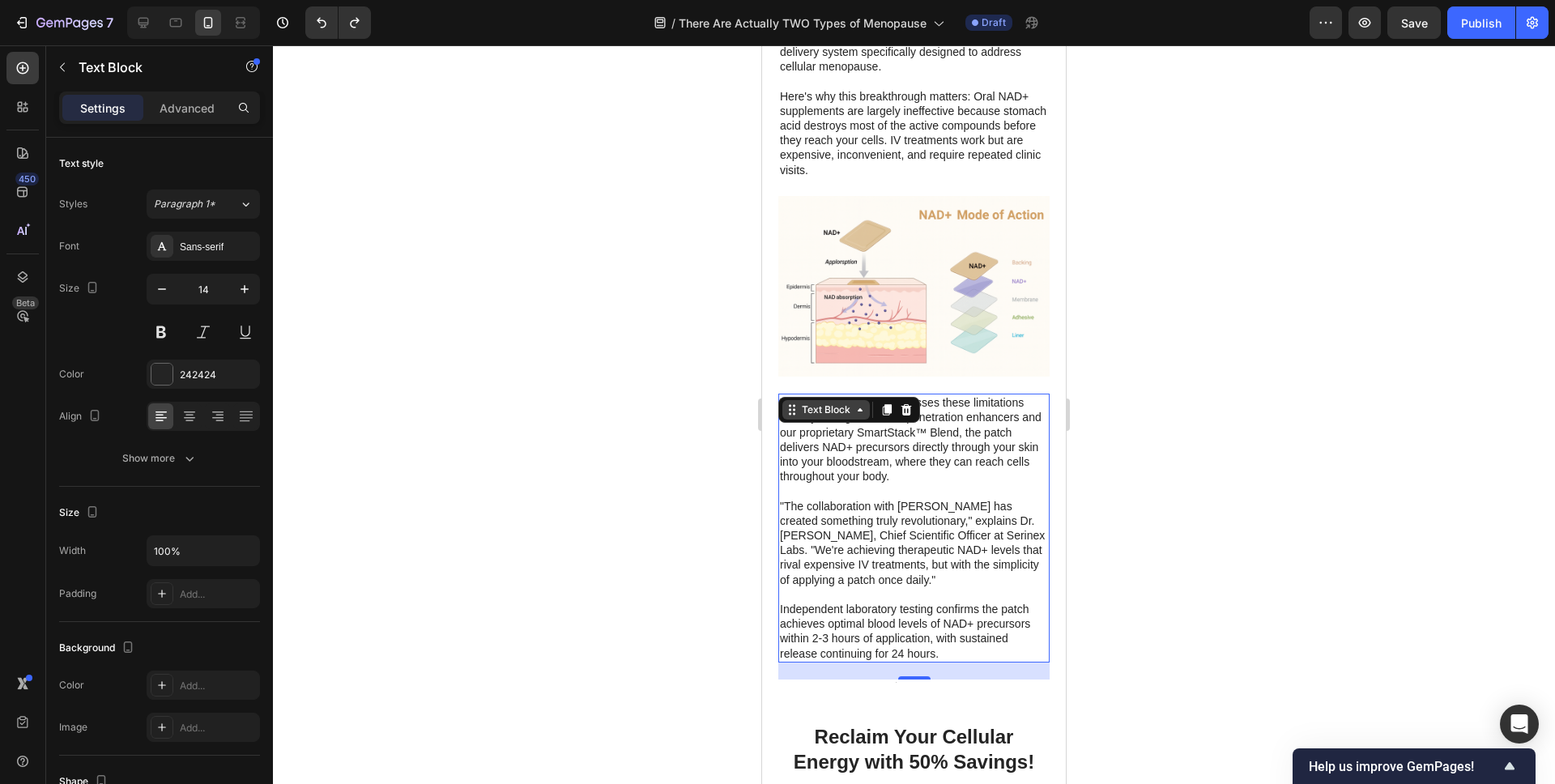
scroll to position [5167, 0]
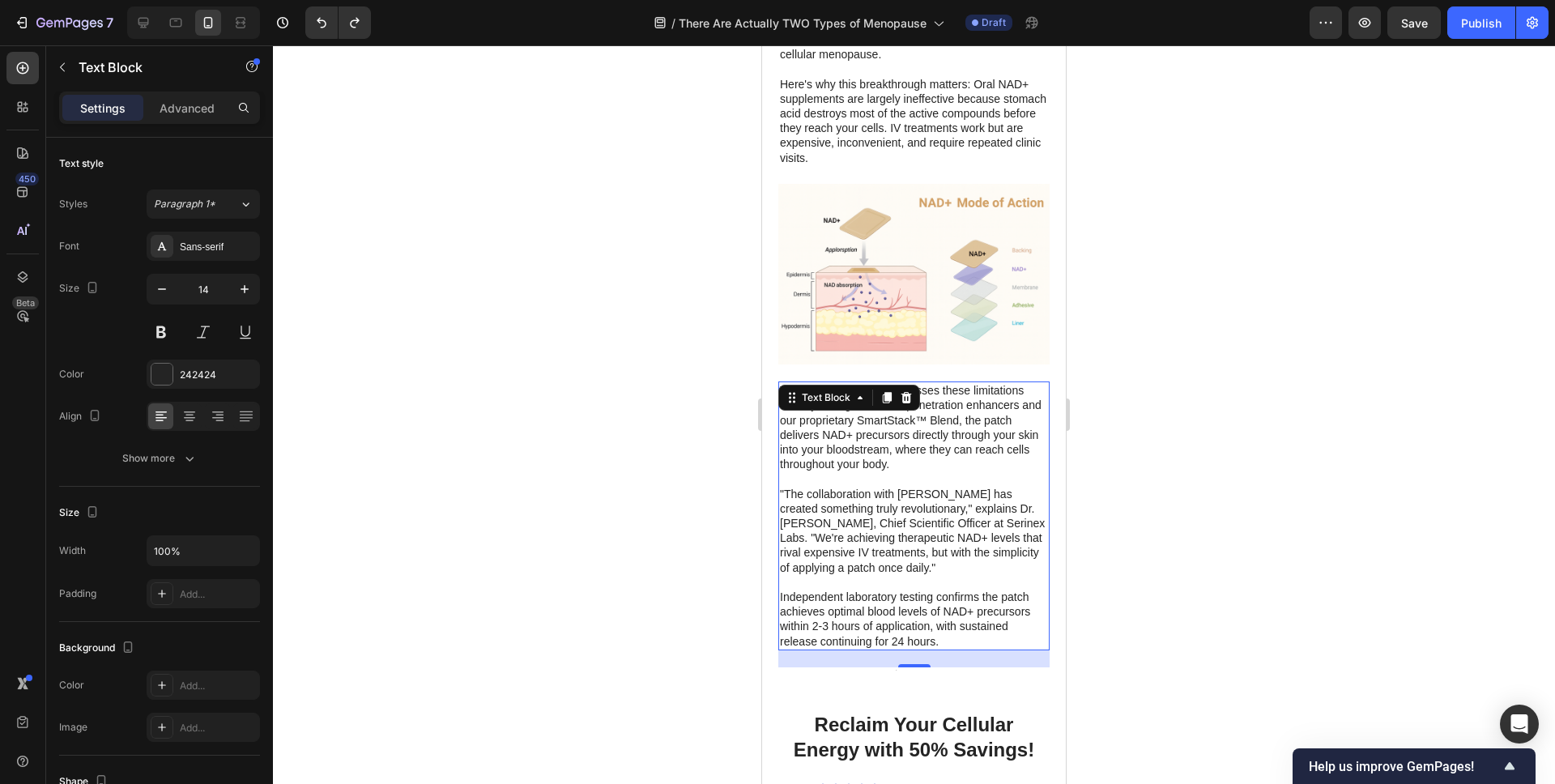
click at [821, 650] on div "21" at bounding box center [914, 658] width 272 height 17
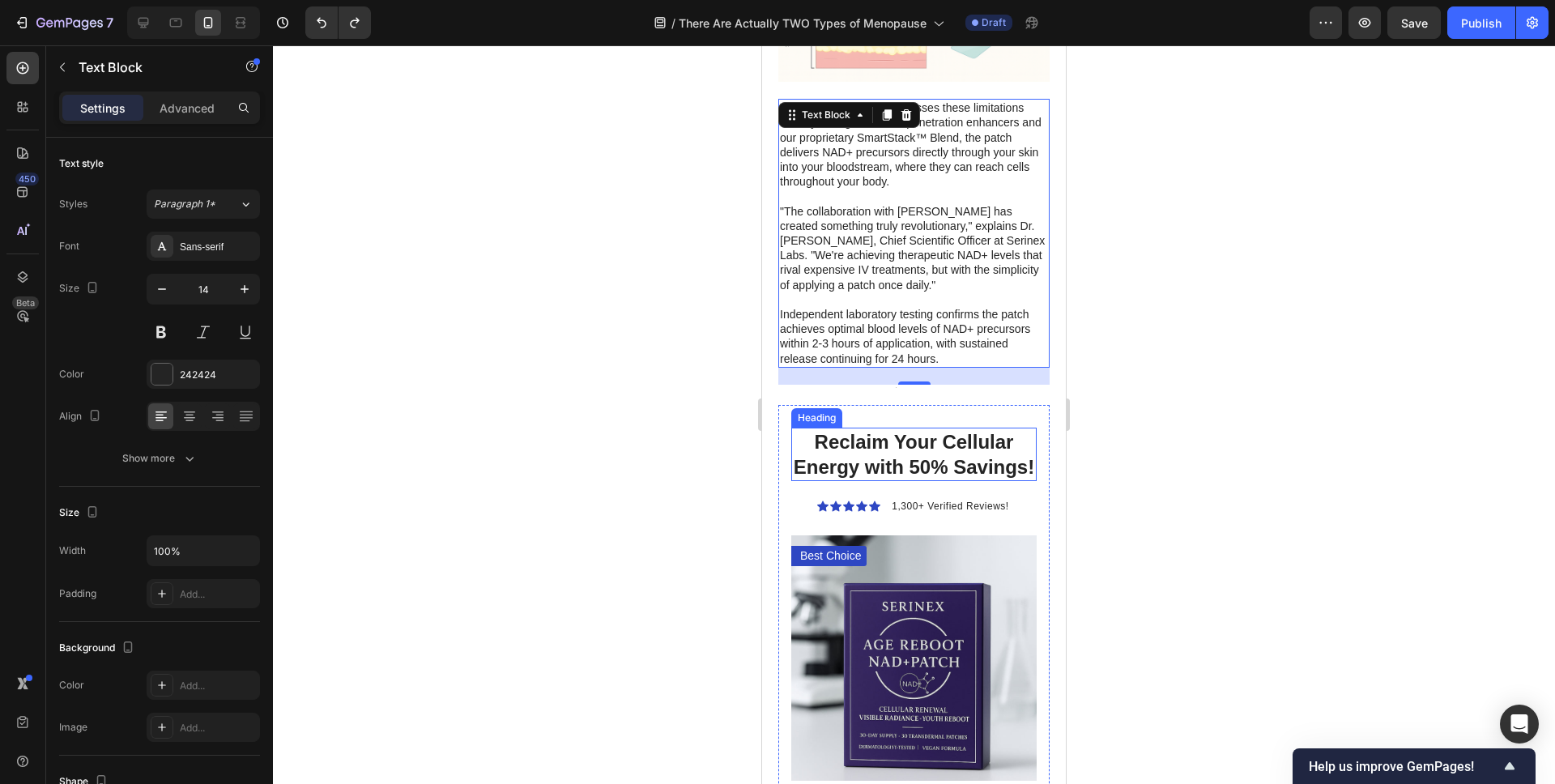
scroll to position [5448, 0]
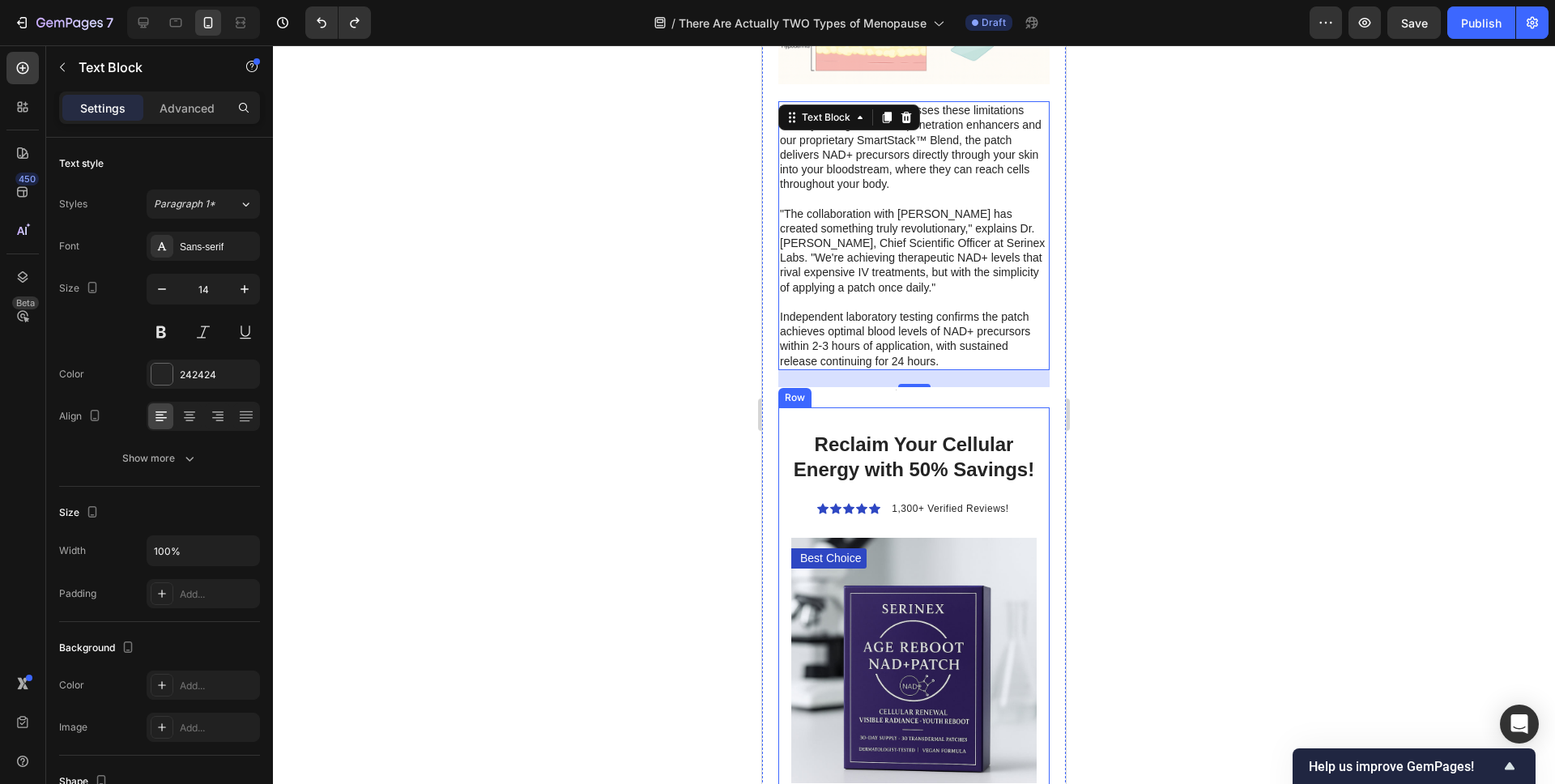
click at [786, 408] on div "Reclaim Your Cellular Energy with 50% Savings! Heading Icon Icon Icon Icon Icon…" at bounding box center [914, 690] width 272 height 565
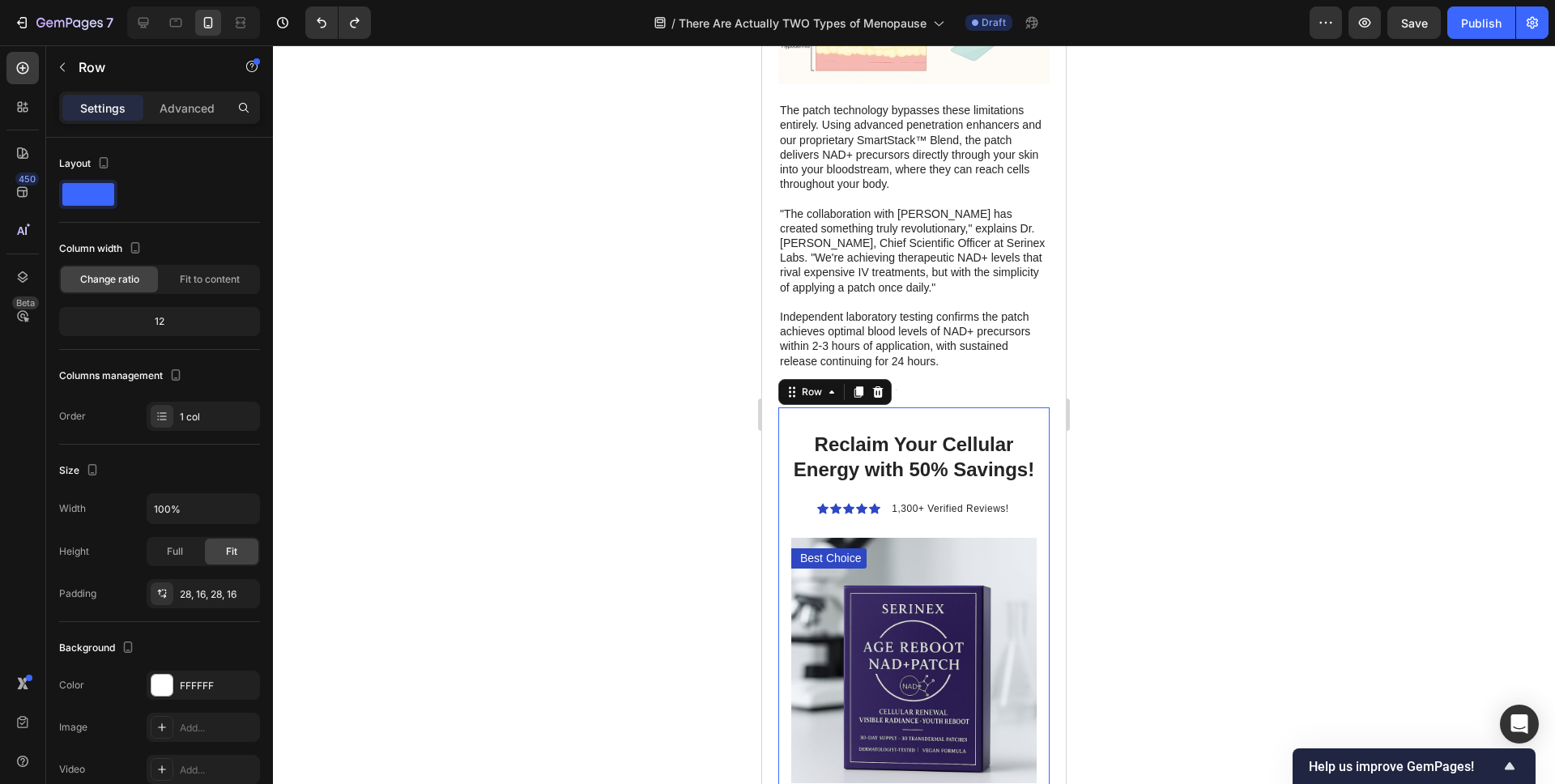
click at [860, 386] on icon at bounding box center [859, 392] width 9 height 12
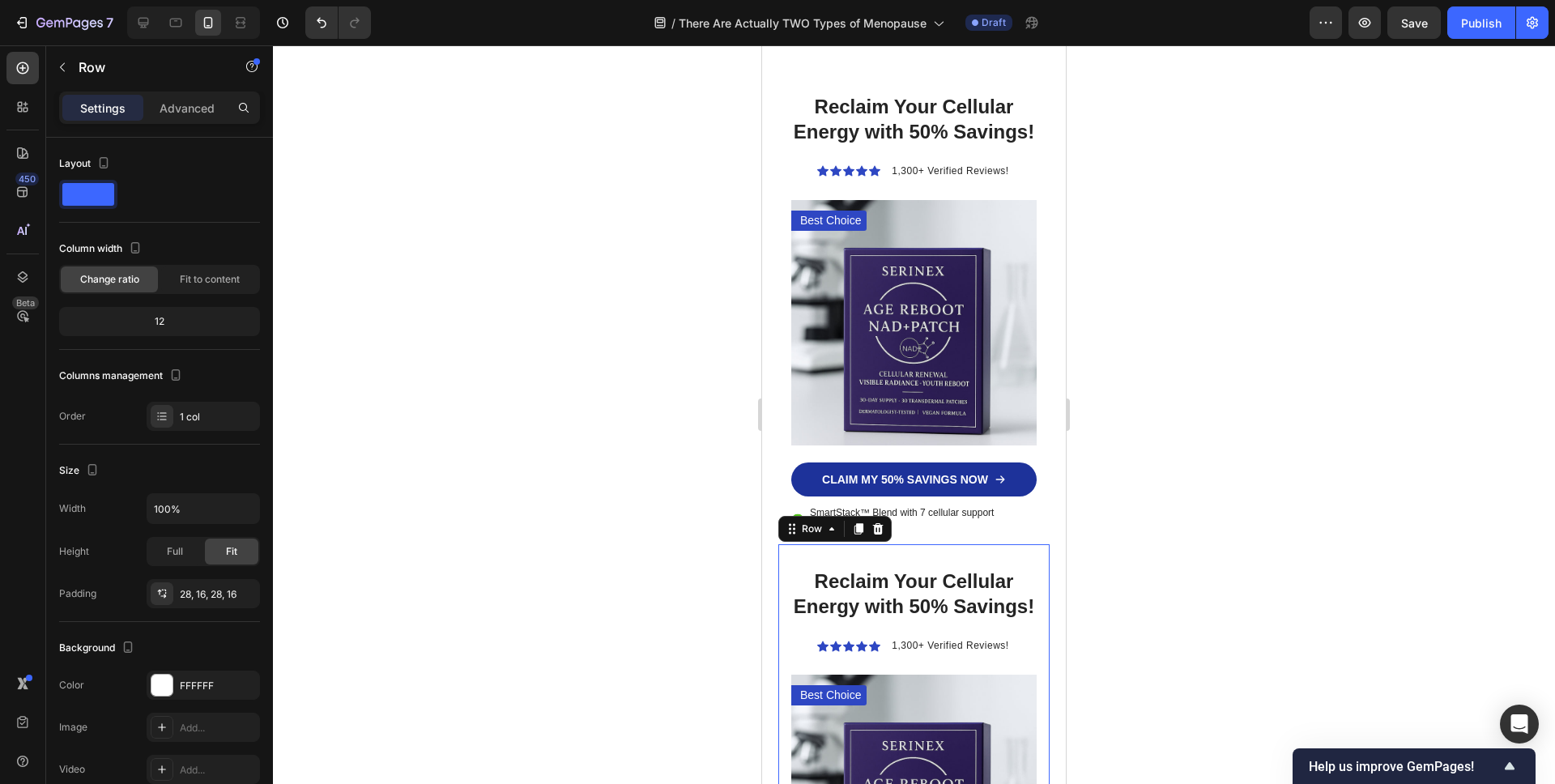
scroll to position [5880, 0]
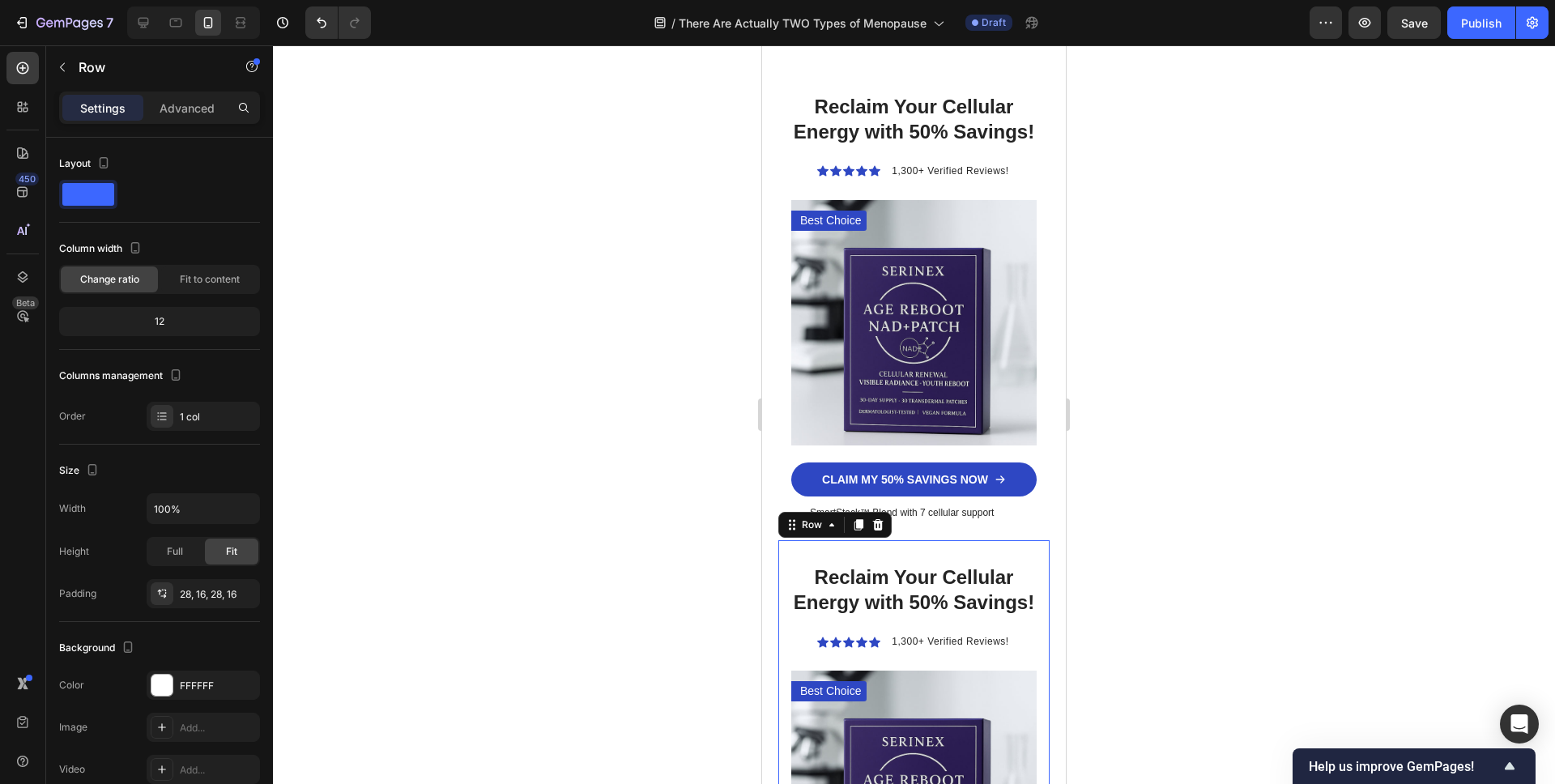
click at [878, 519] on icon at bounding box center [878, 525] width 11 height 12
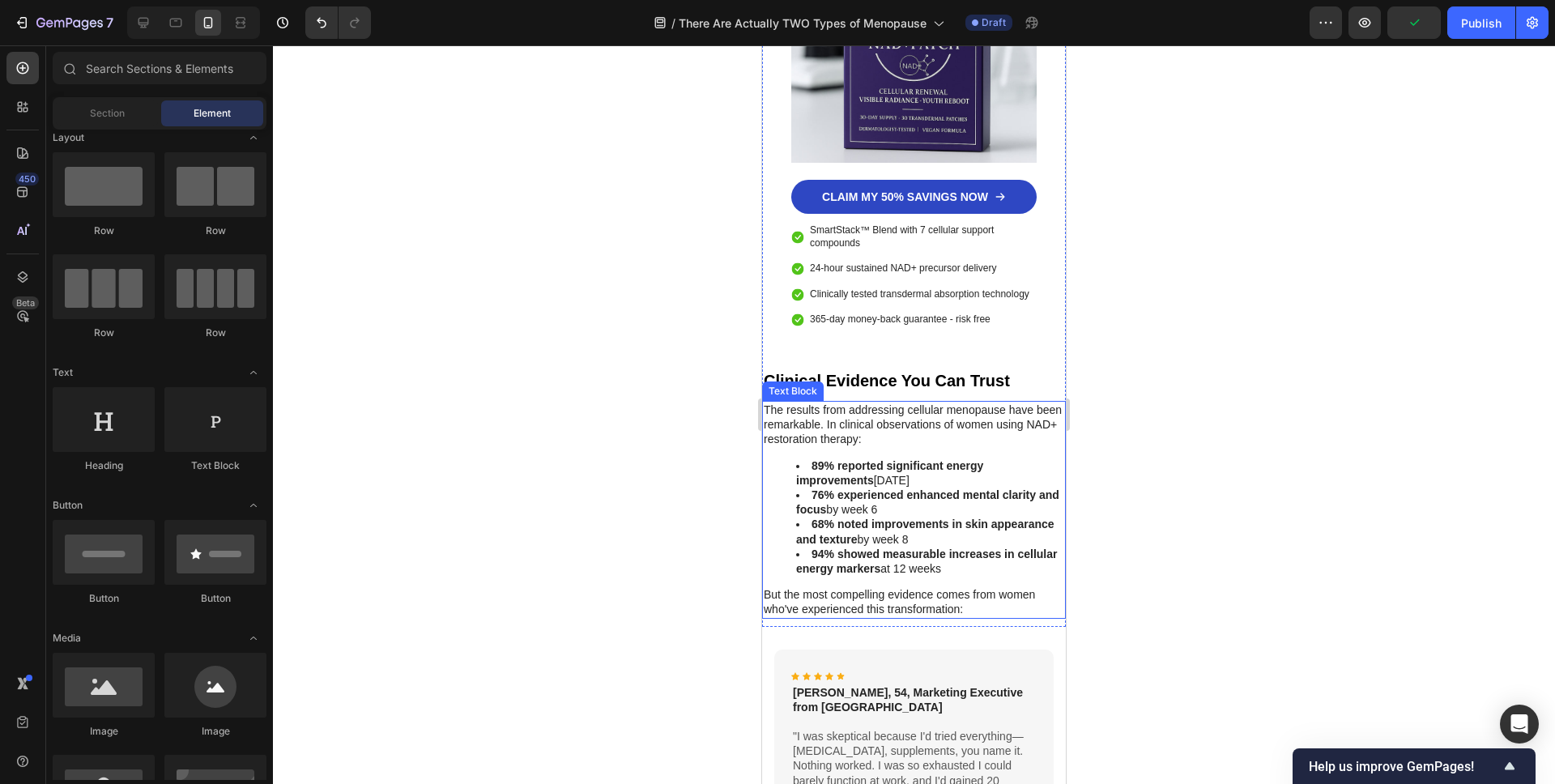
scroll to position [6075, 0]
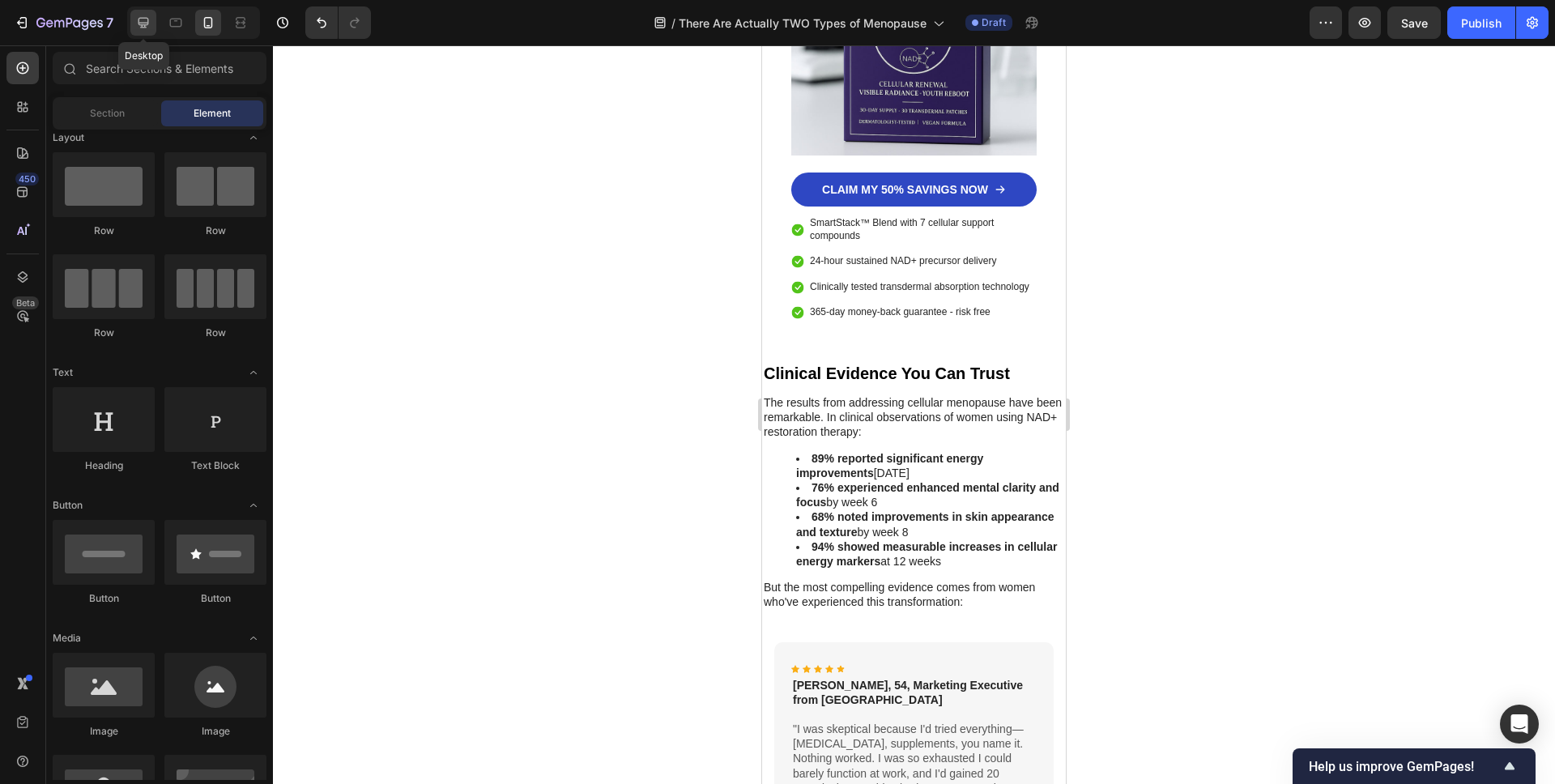
click at [149, 24] on icon at bounding box center [143, 22] width 16 height 16
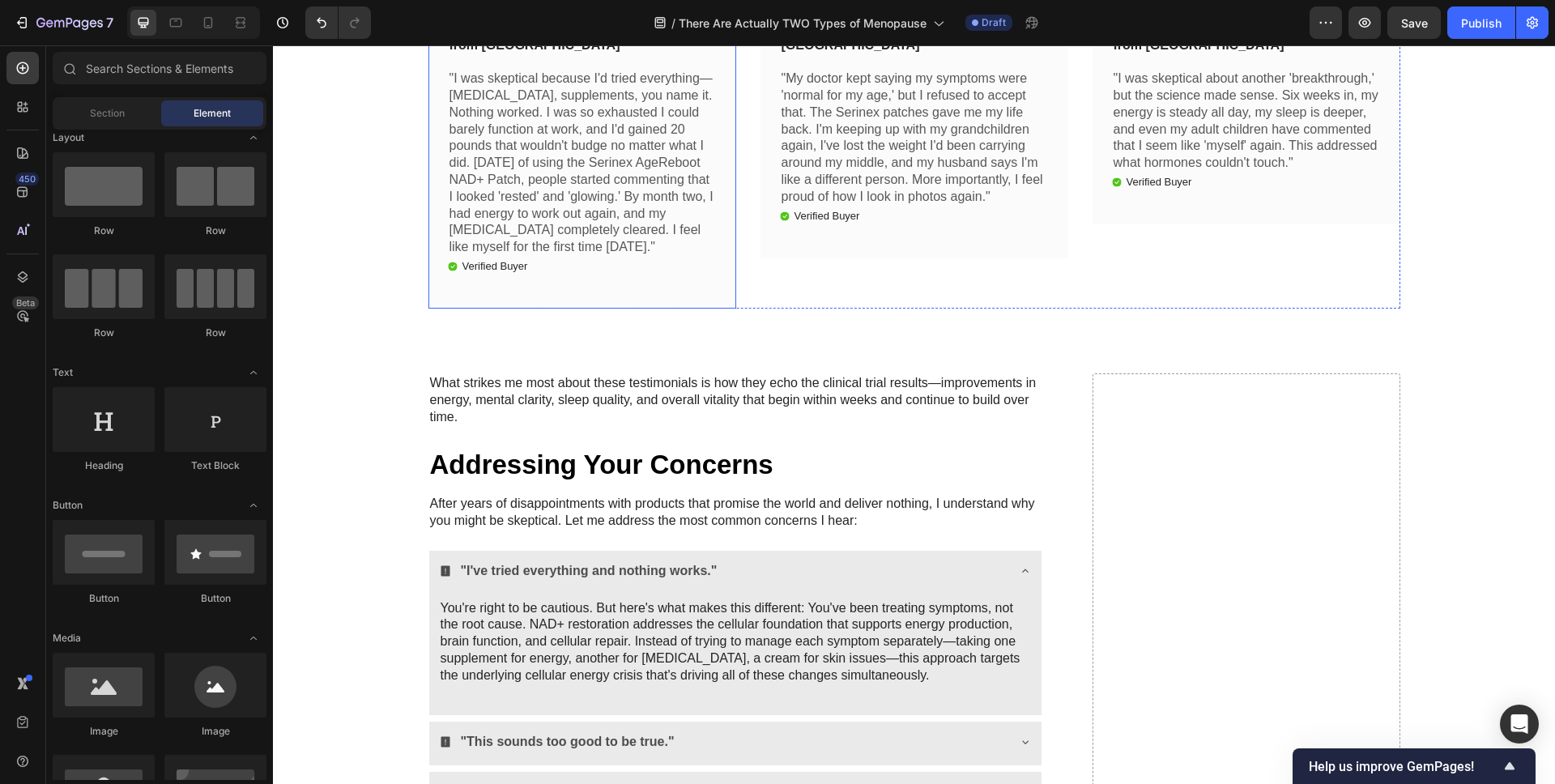
scroll to position [7301, 0]
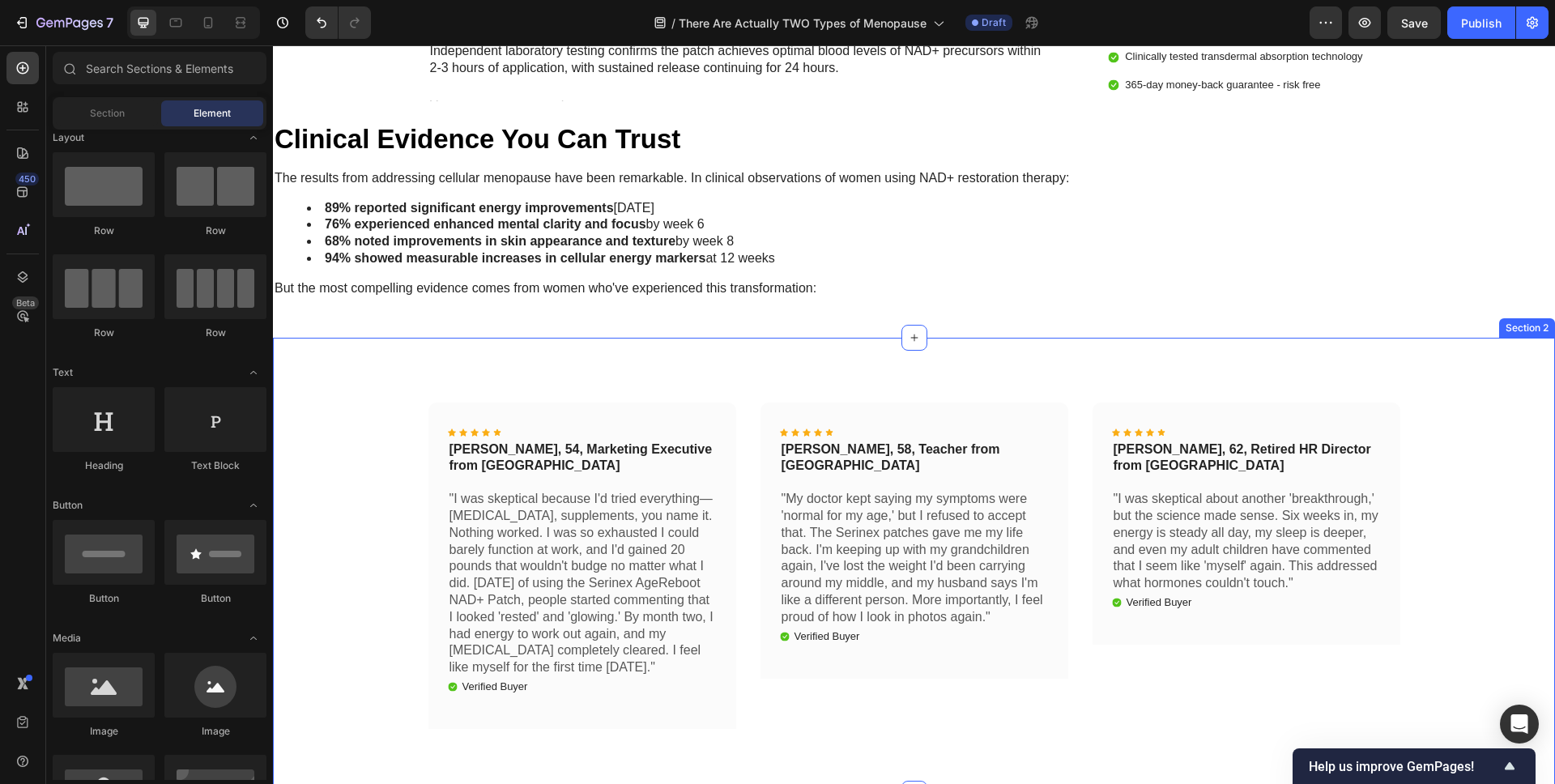
click at [1398, 377] on div "Icon Icon Icon Icon Icon Icon List Linda, 54, Marketing Executive from Denver T…" at bounding box center [914, 565] width 1282 height 455
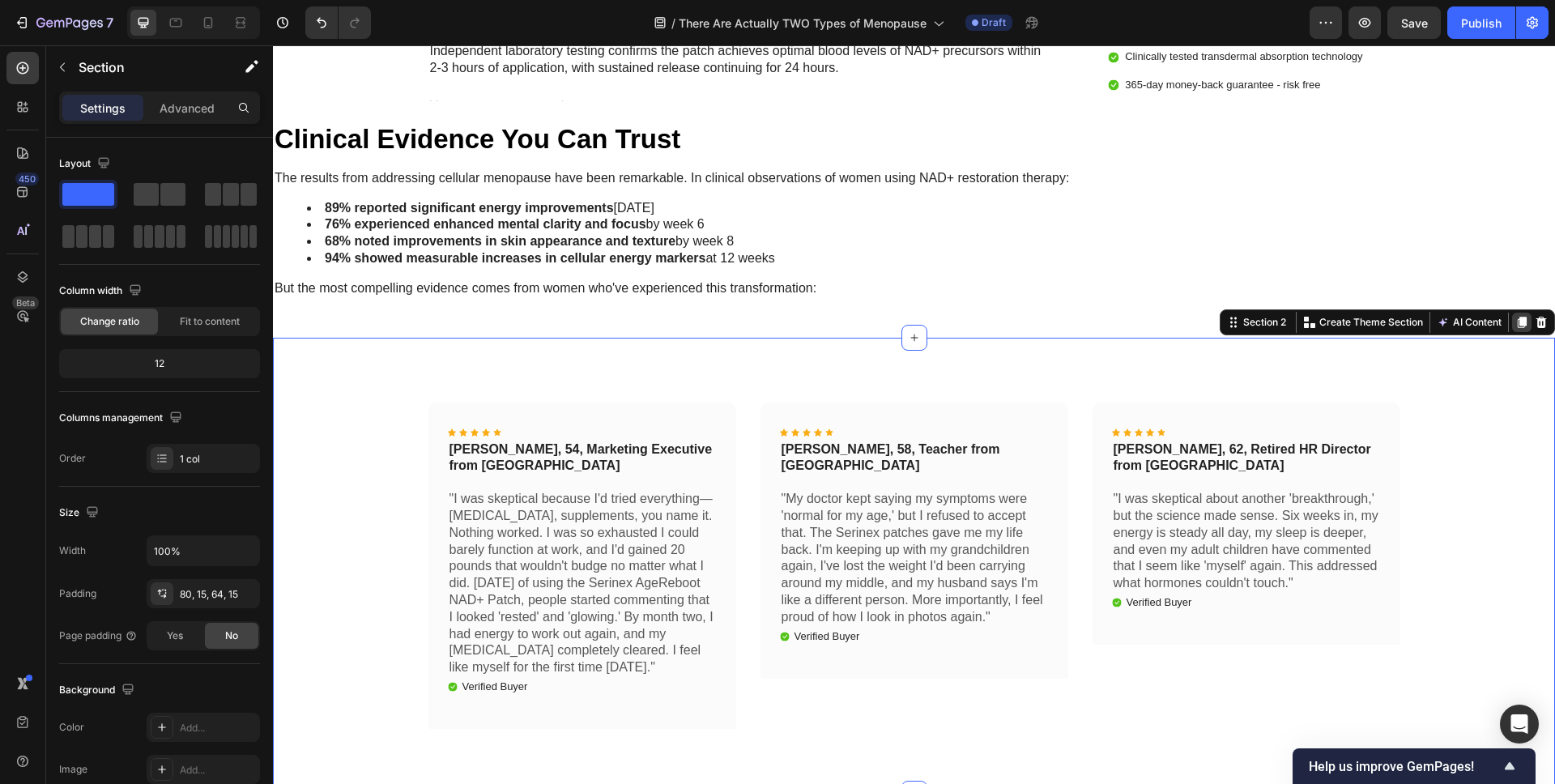
click at [1523, 320] on icon at bounding box center [1522, 322] width 9 height 12
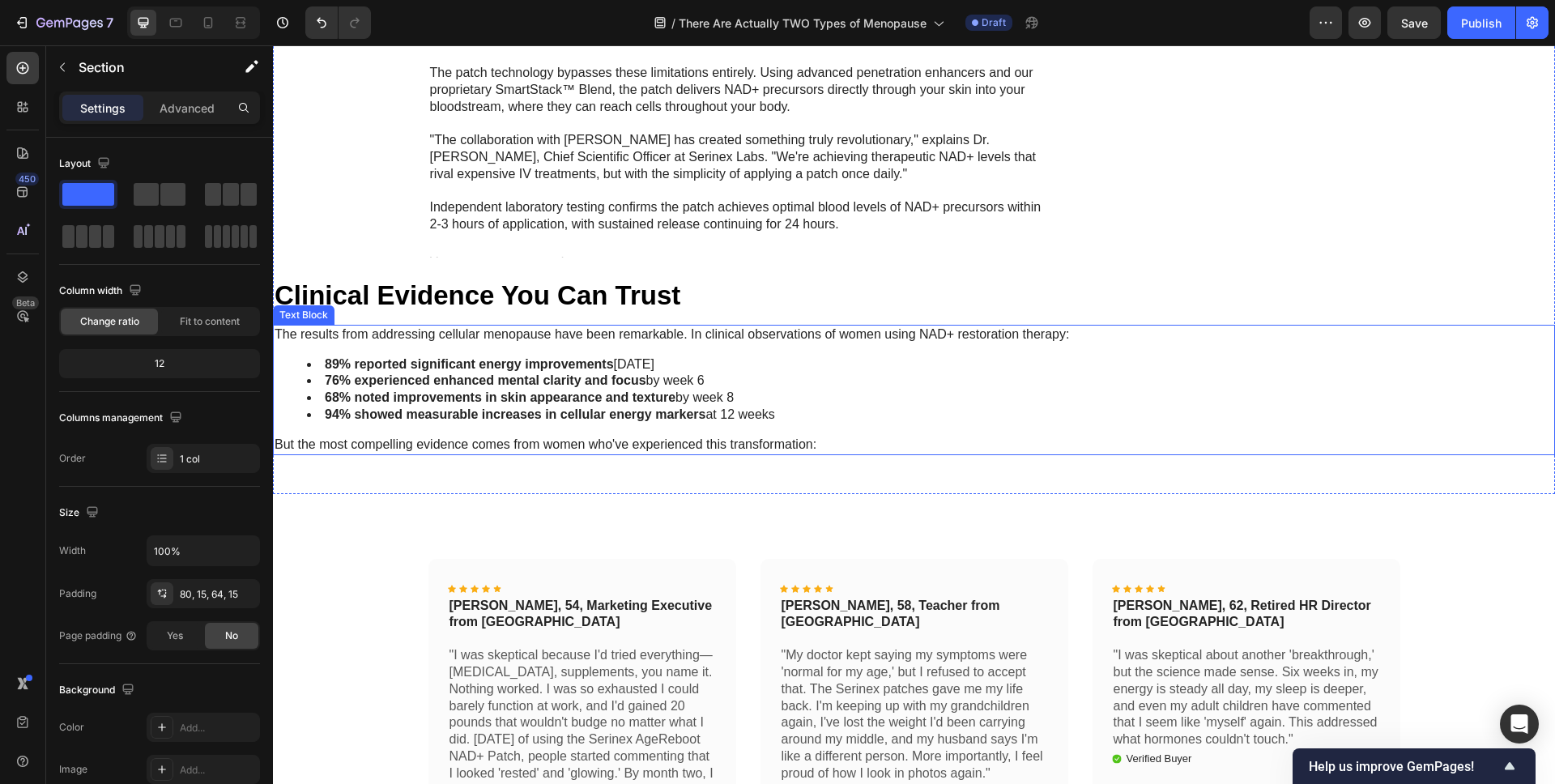
scroll to position [7139, 0]
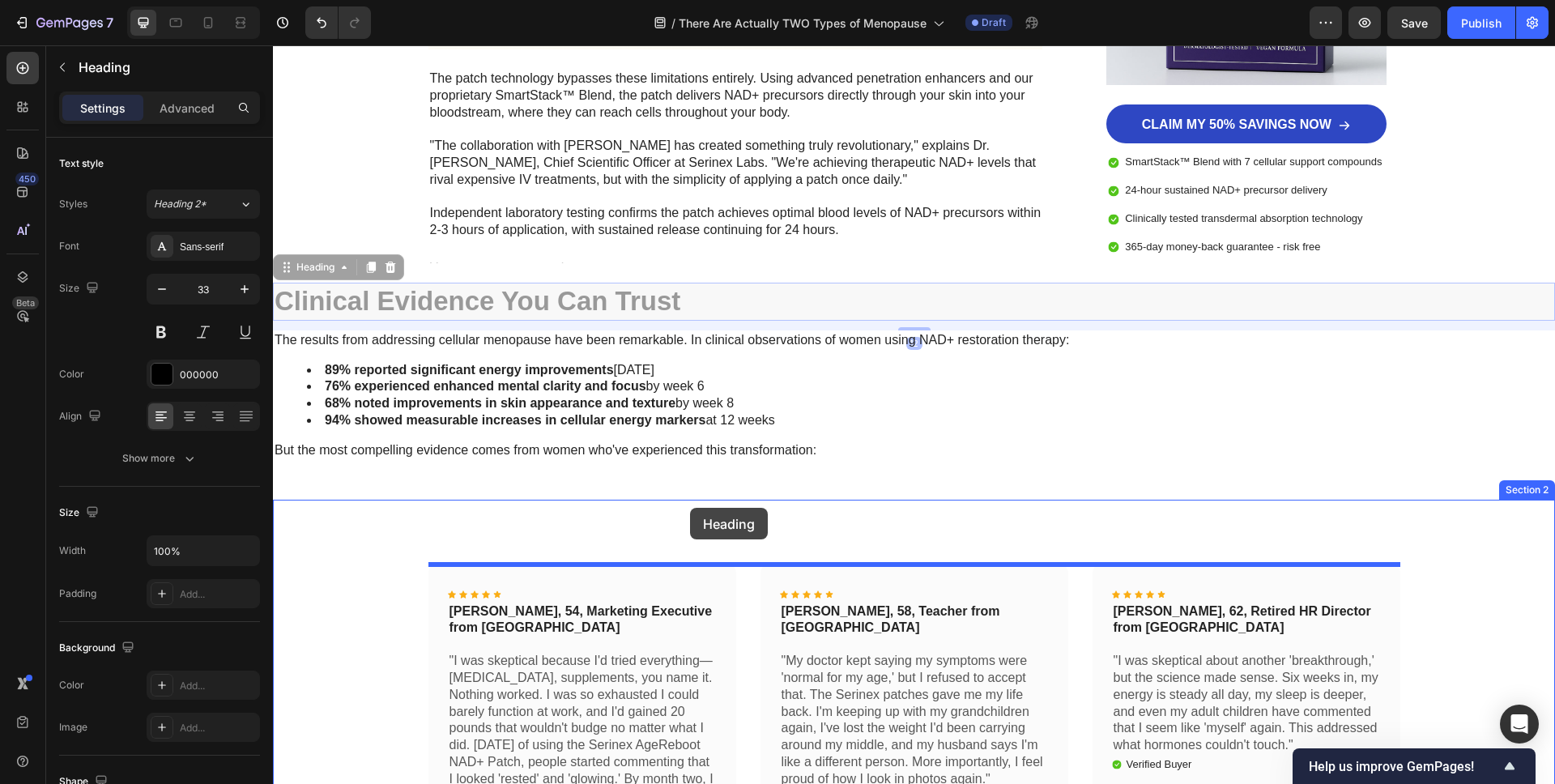
drag, startPoint x: 302, startPoint y: 273, endPoint x: 690, endPoint y: 508, distance: 453.6
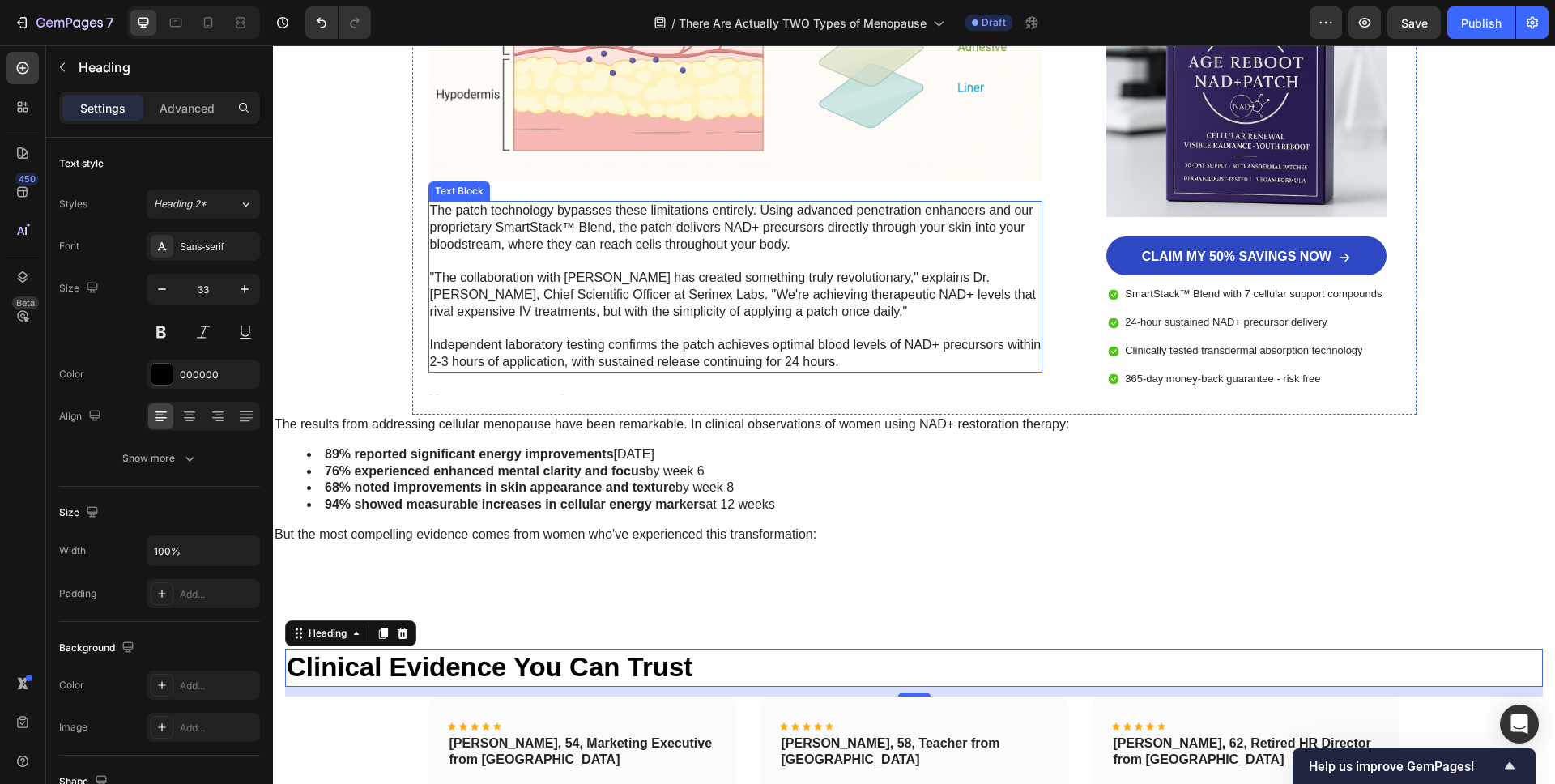
scroll to position [7010, 0]
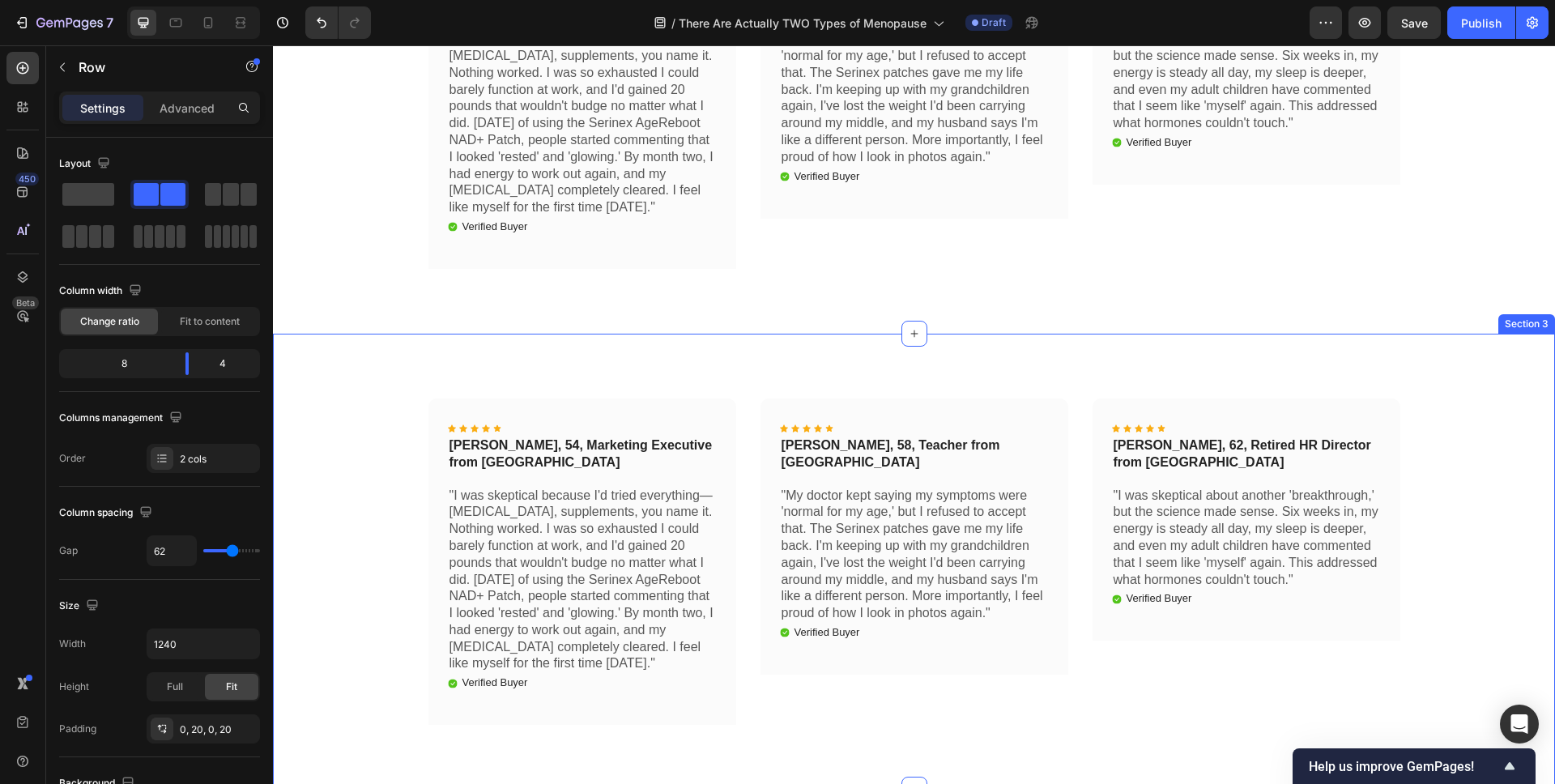
scroll to position [7842, 0]
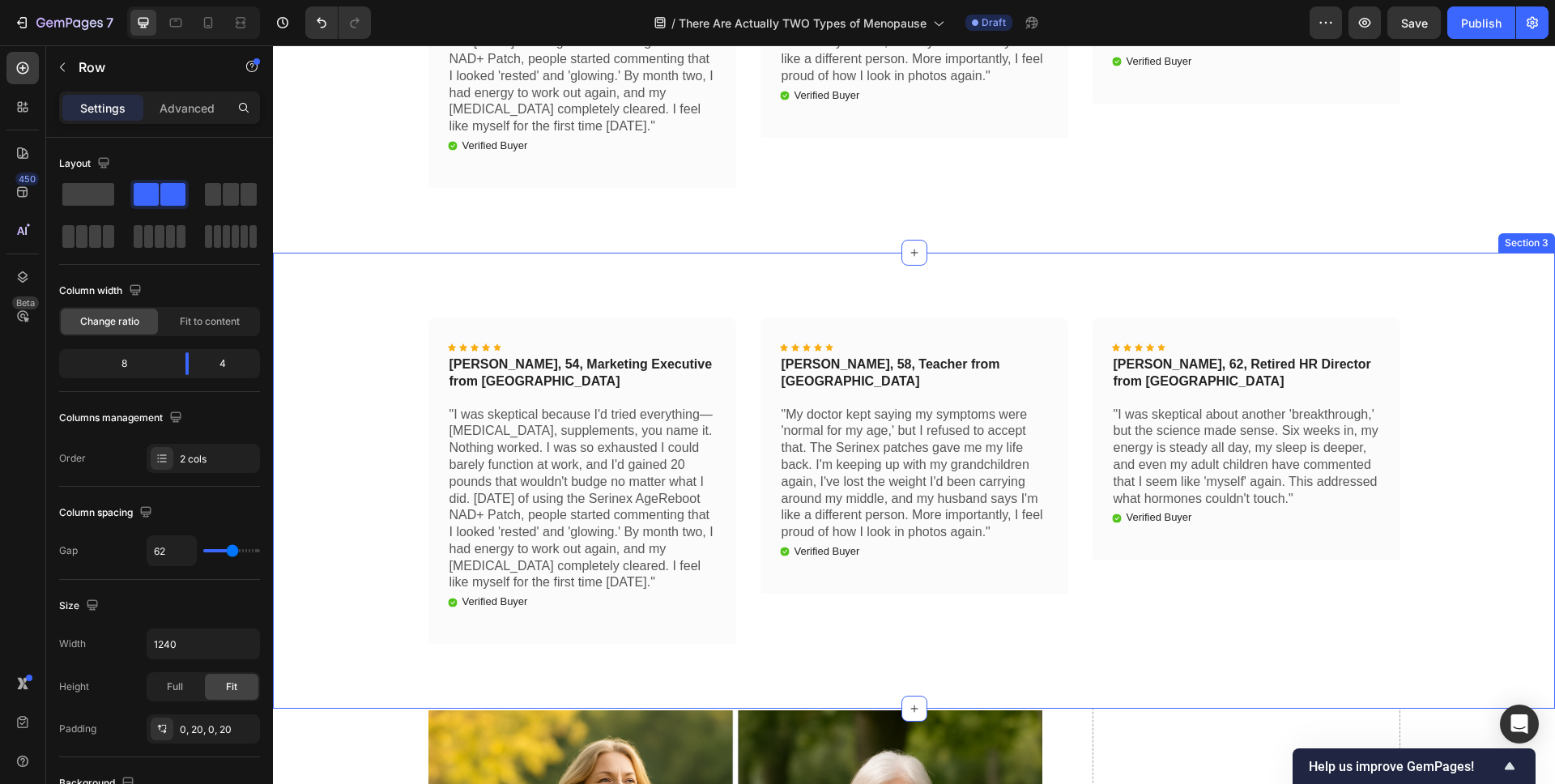
click at [347, 525] on div "Icon Icon Icon Icon Icon Icon List Linda, 54, Marketing Executive from Denver T…" at bounding box center [914, 487] width 1257 height 339
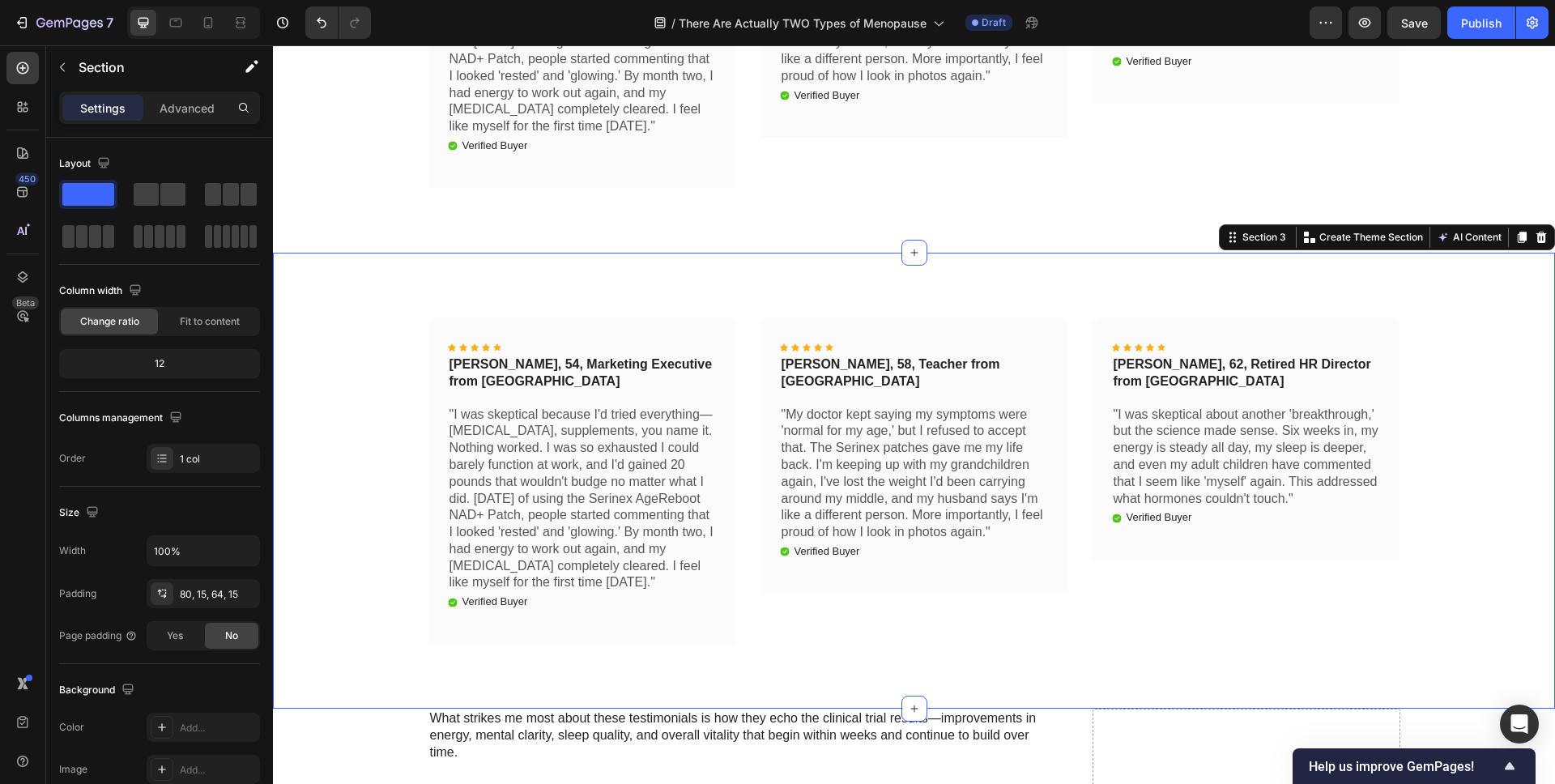
click at [1545, 244] on icon at bounding box center [1541, 237] width 13 height 13
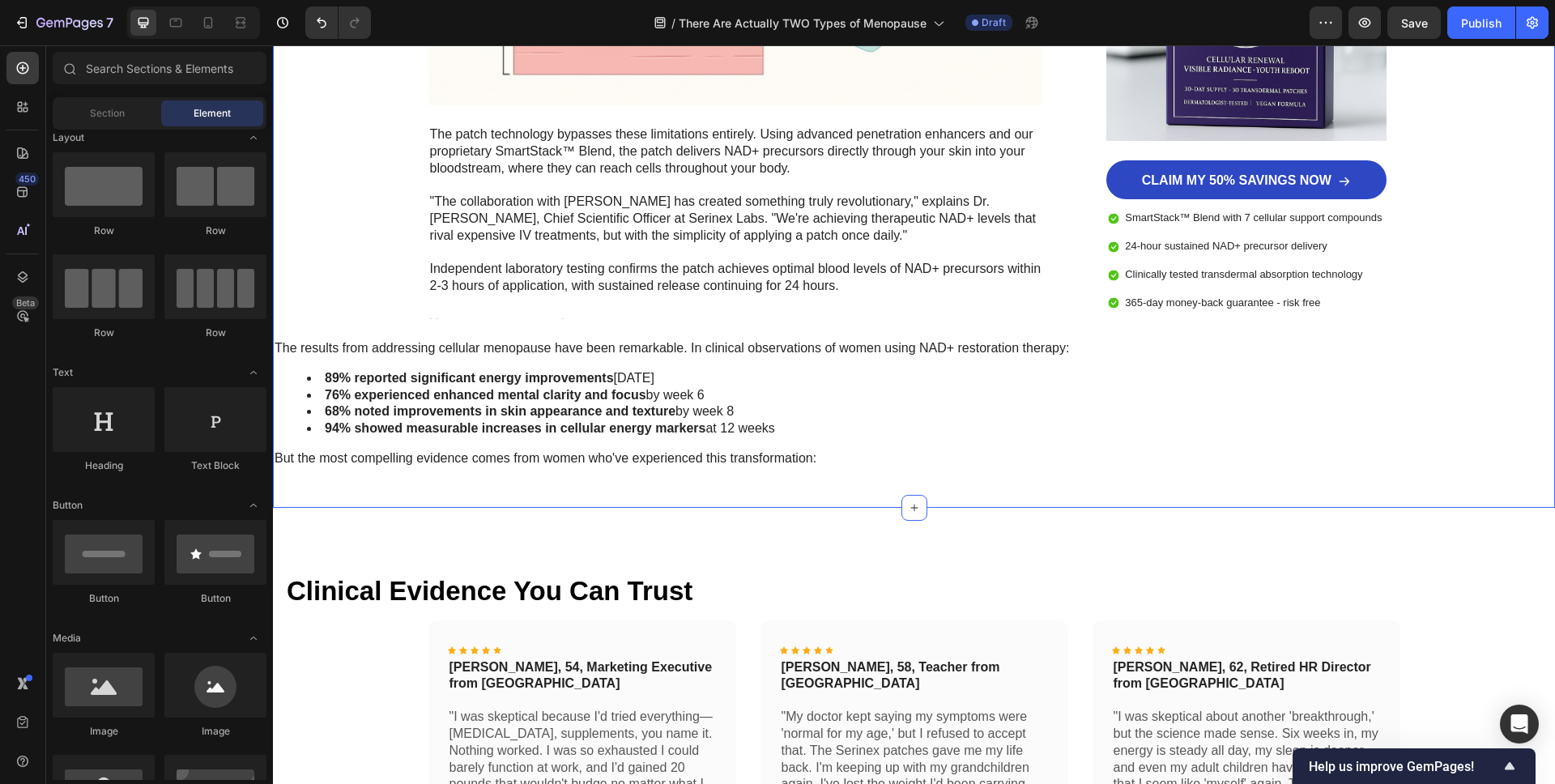
scroll to position [7079, 0]
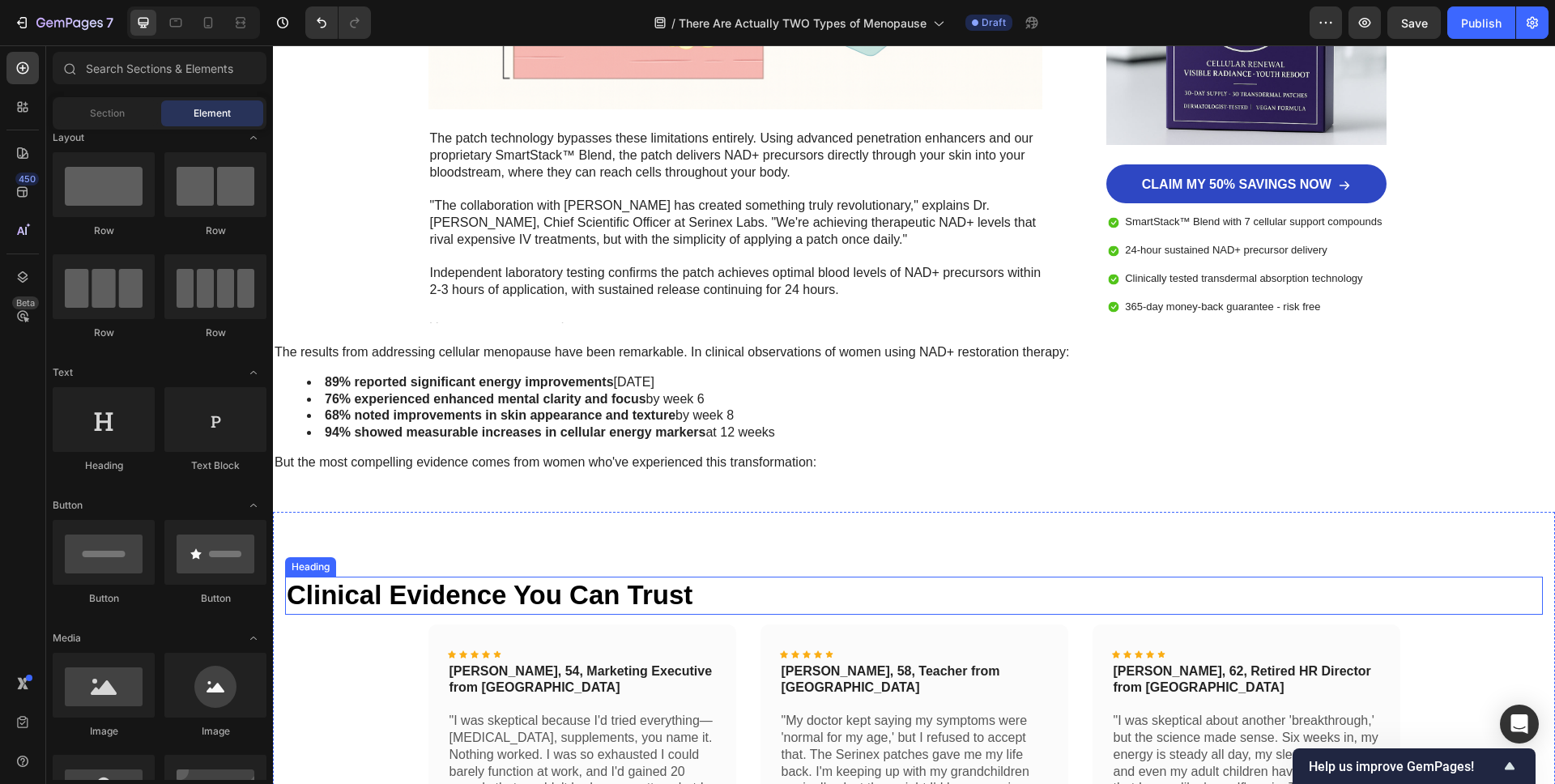
click at [366, 587] on h2 "Clinical Evidence You Can Trust" at bounding box center [914, 595] width 1257 height 38
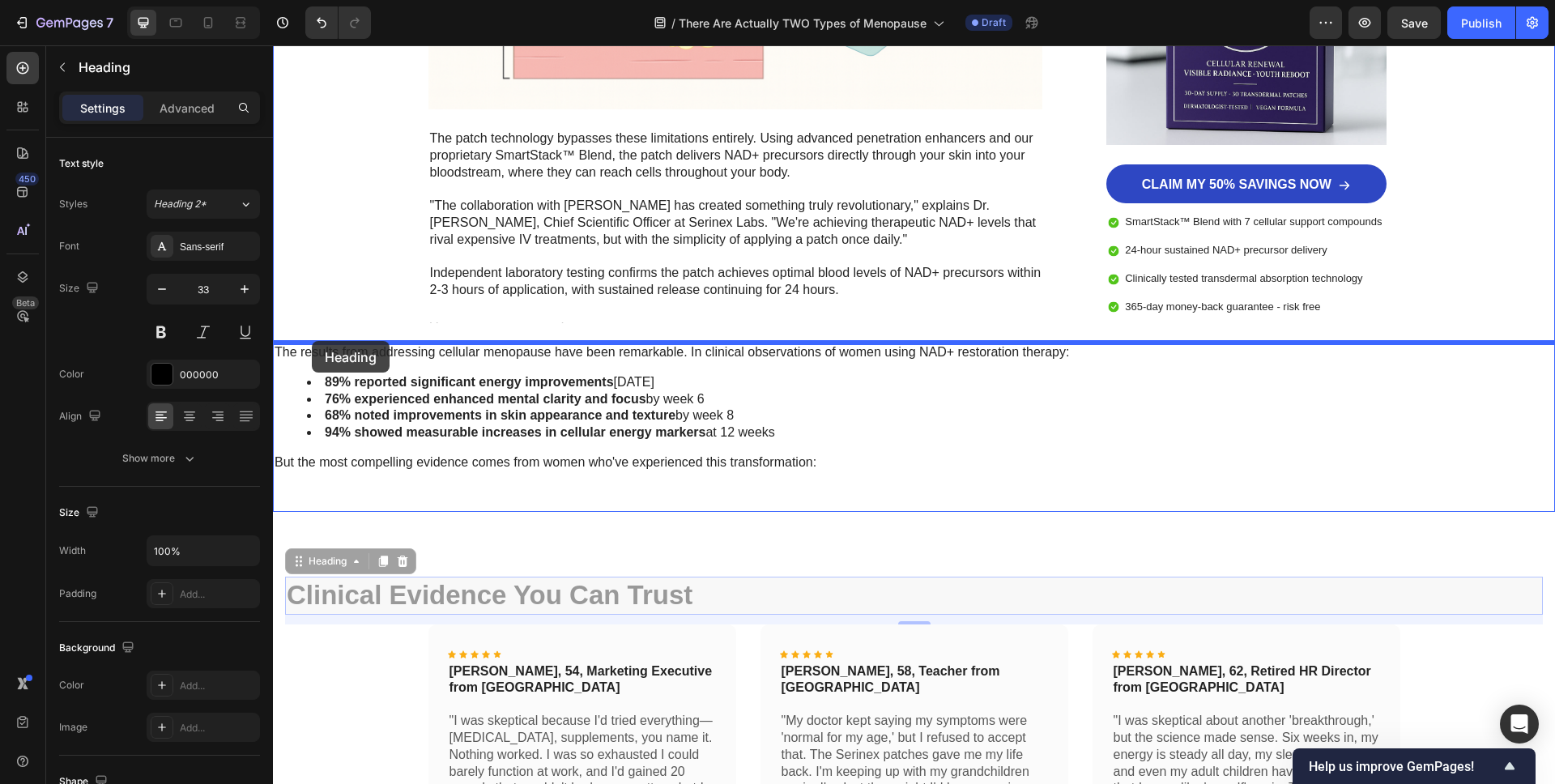
drag, startPoint x: 298, startPoint y: 565, endPoint x: 312, endPoint y: 341, distance: 224.4
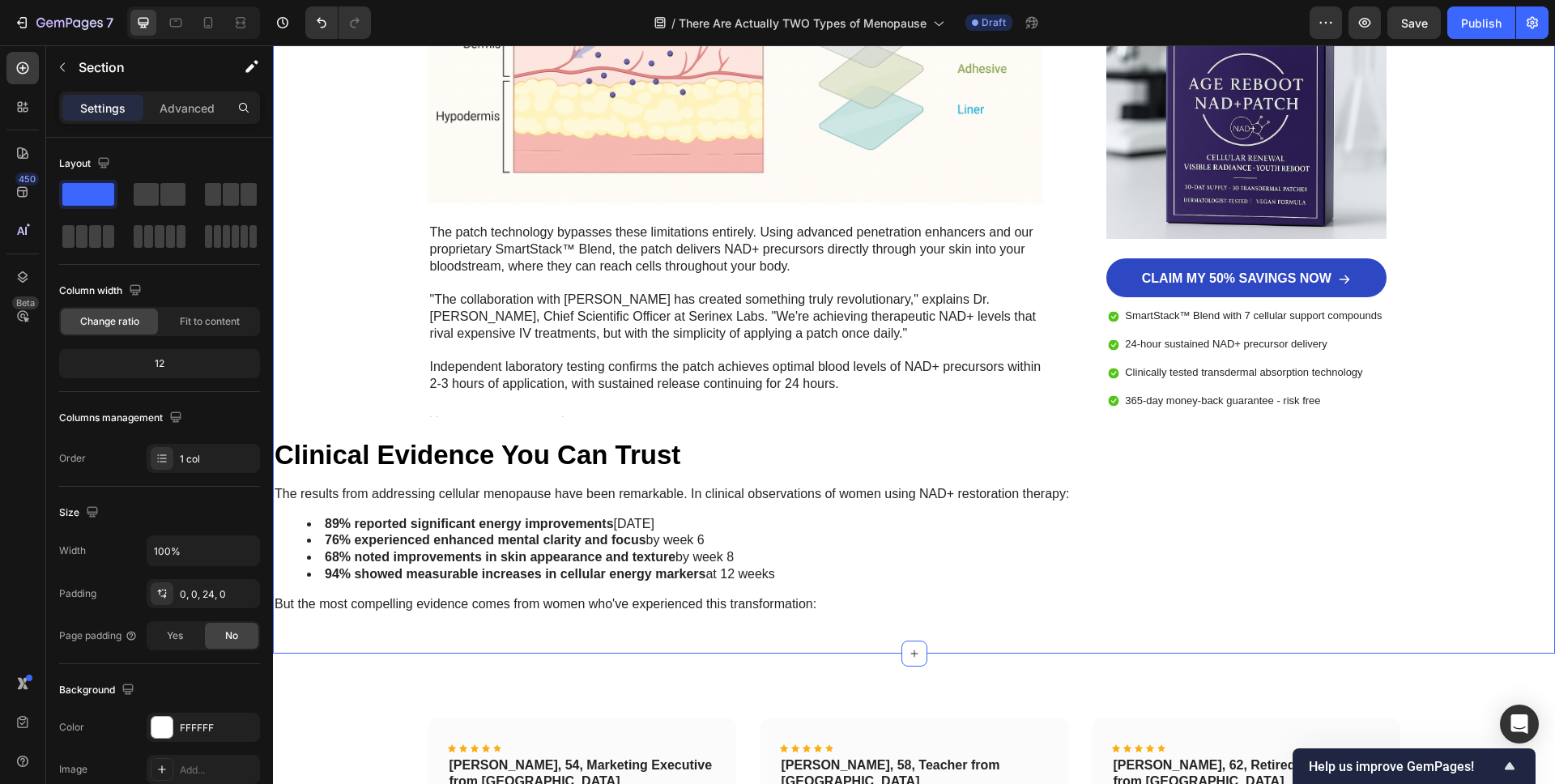
scroll to position [6971, 0]
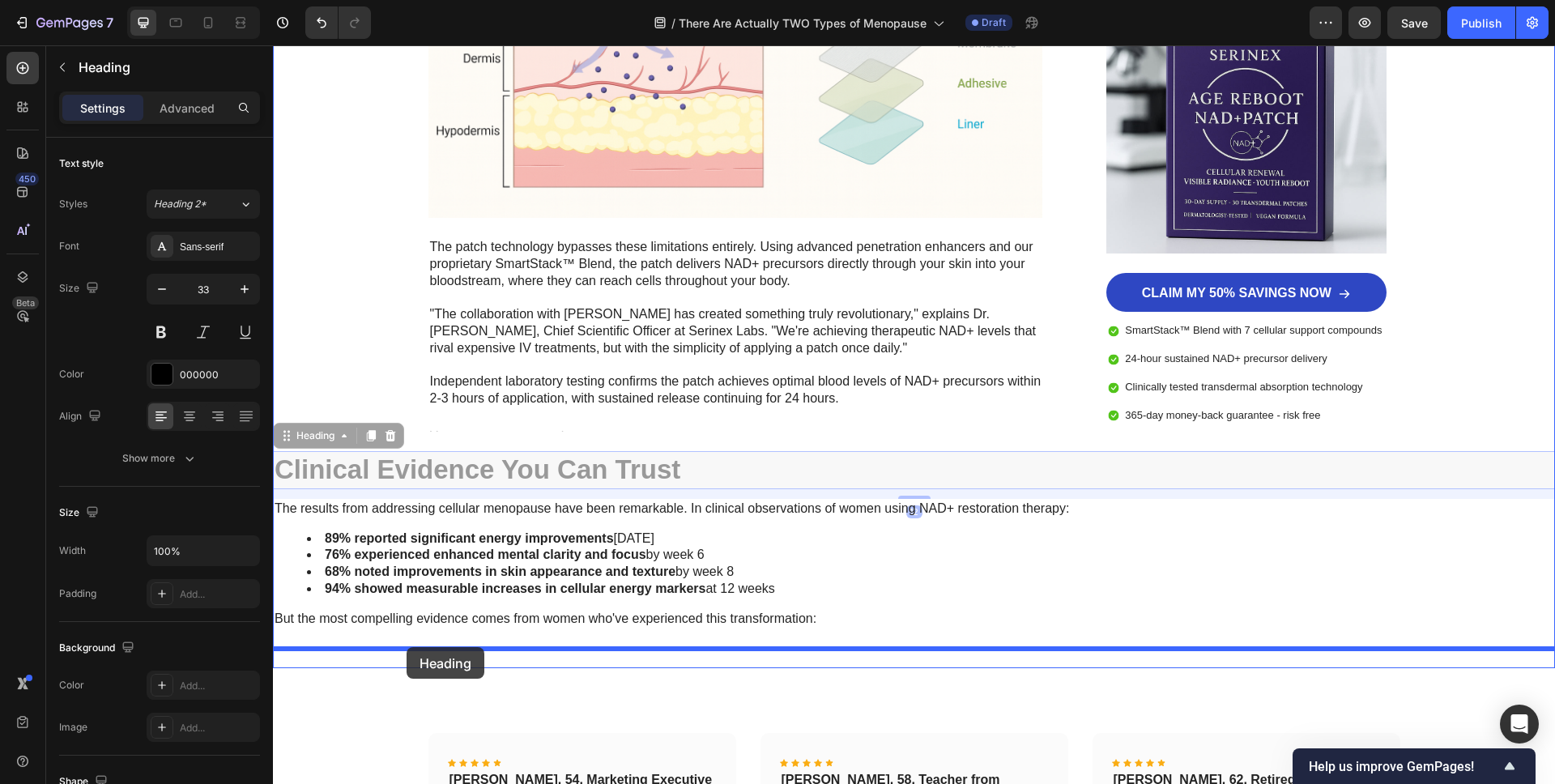
drag, startPoint x: 309, startPoint y: 461, endPoint x: 408, endPoint y: 647, distance: 210.7
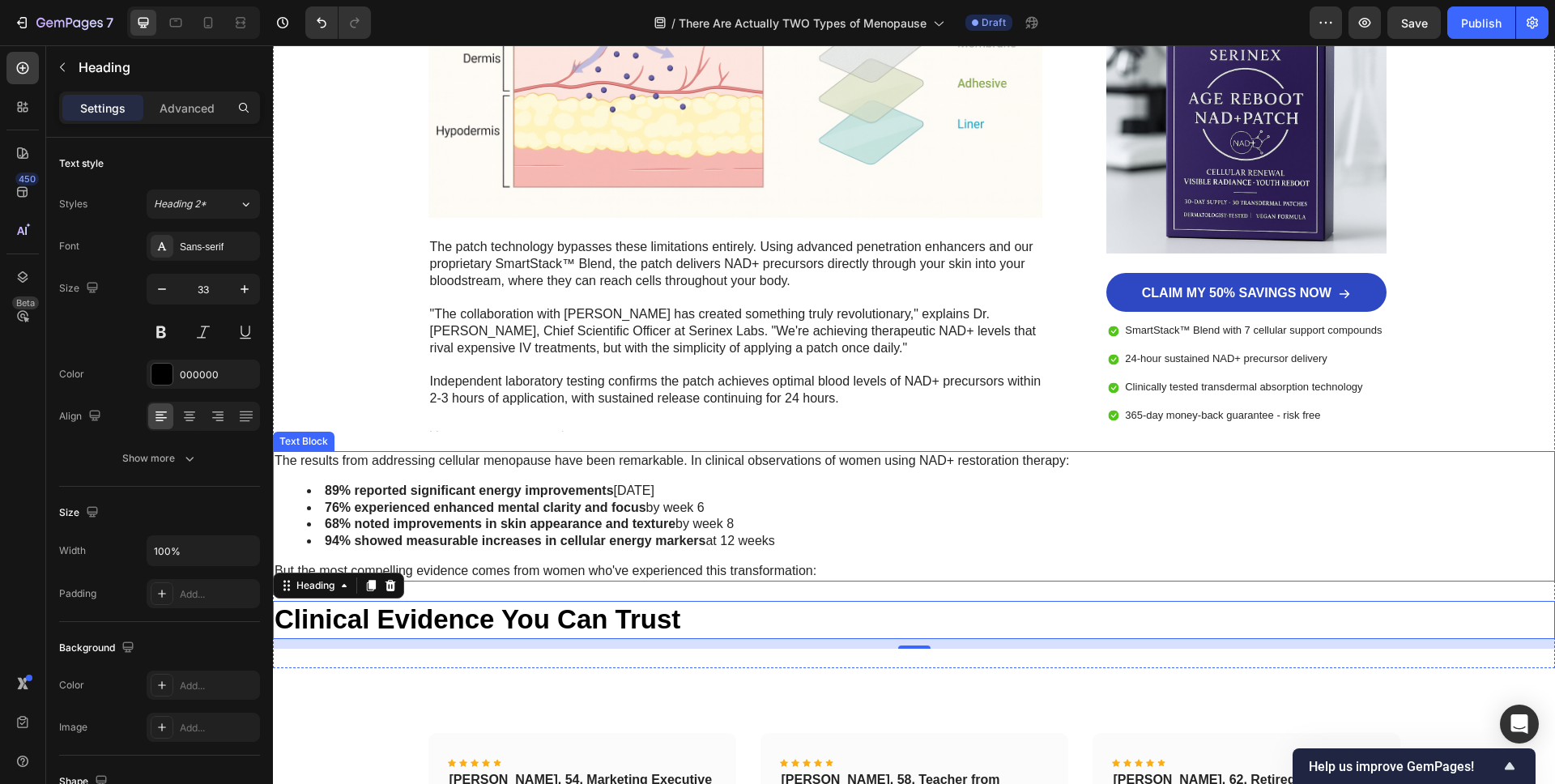
click at [345, 472] on div "The results from addressing cellular menopause have been remarkable. In clinica…" at bounding box center [914, 516] width 1282 height 131
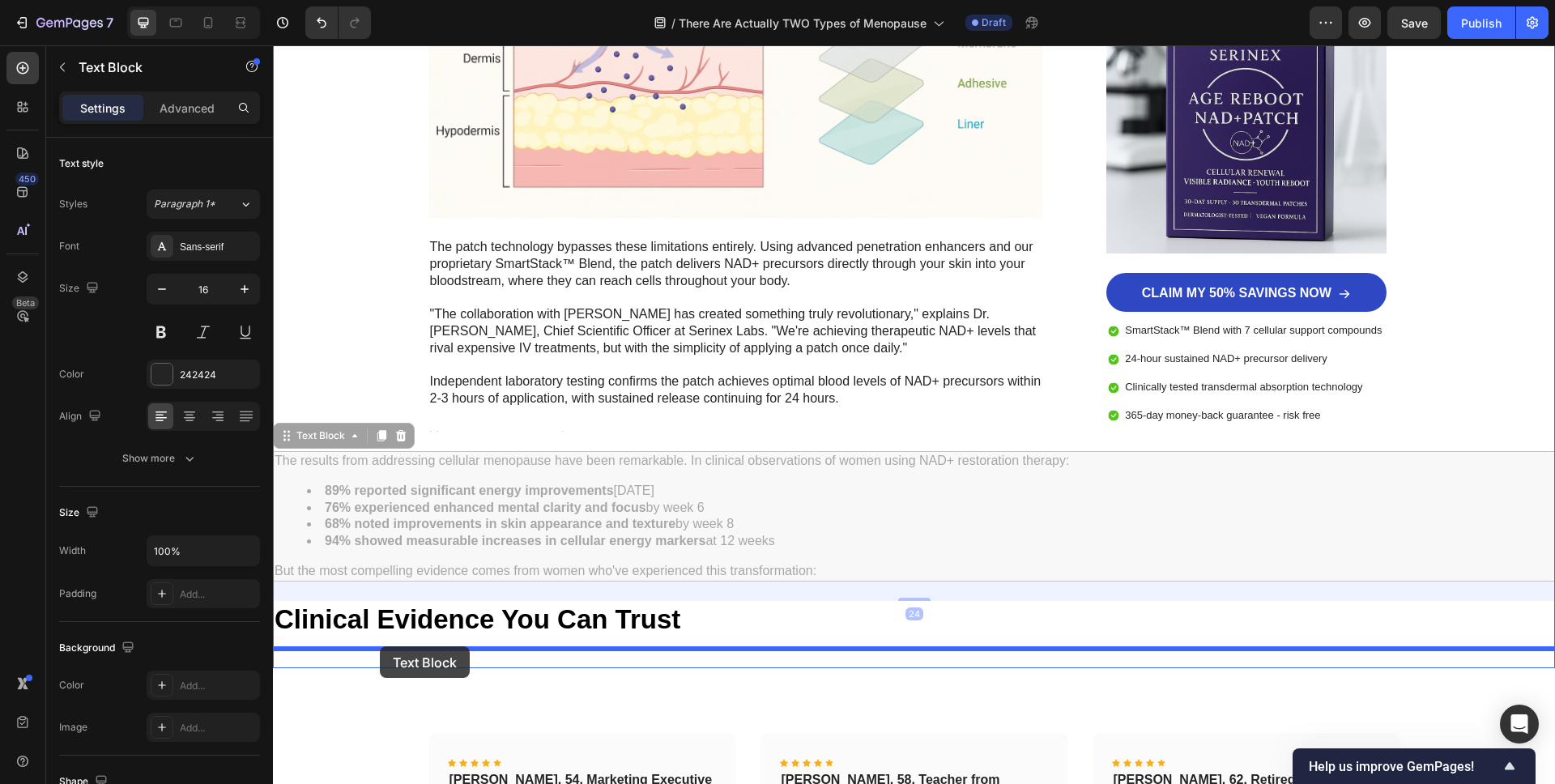
drag, startPoint x: 292, startPoint y: 435, endPoint x: 379, endPoint y: 647, distance: 229.2
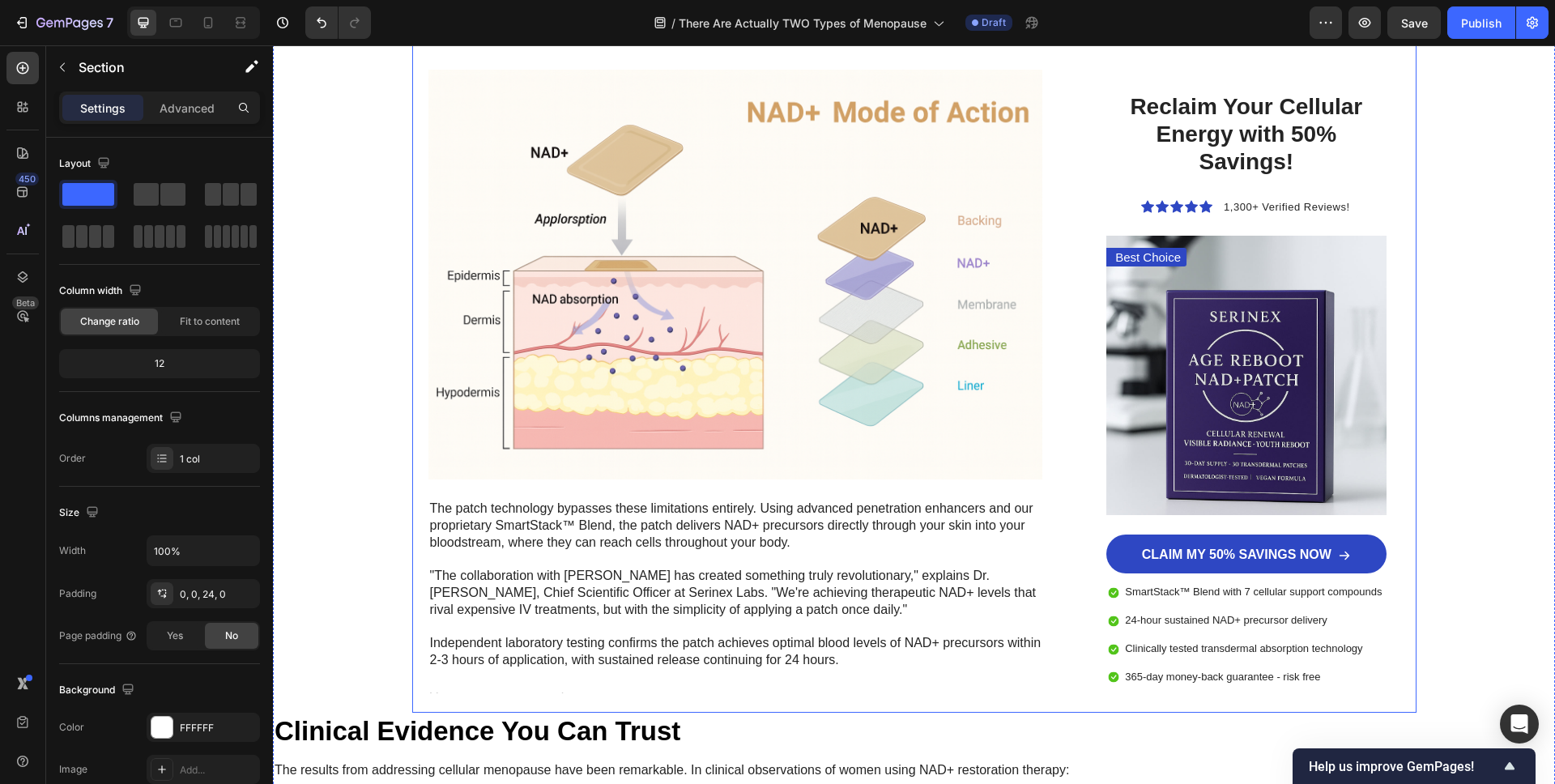
scroll to position [6708, 0]
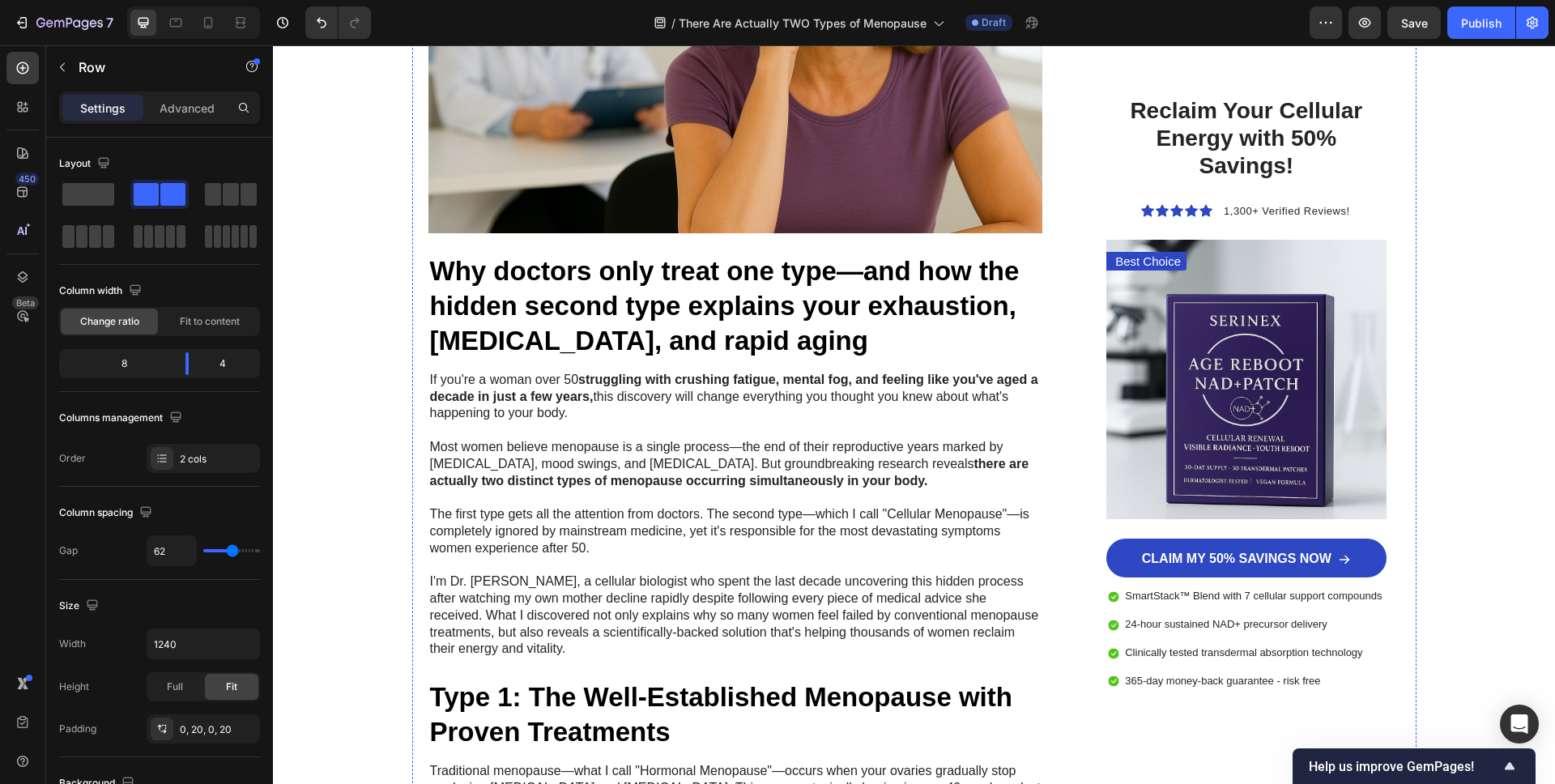
scroll to position [0, 0]
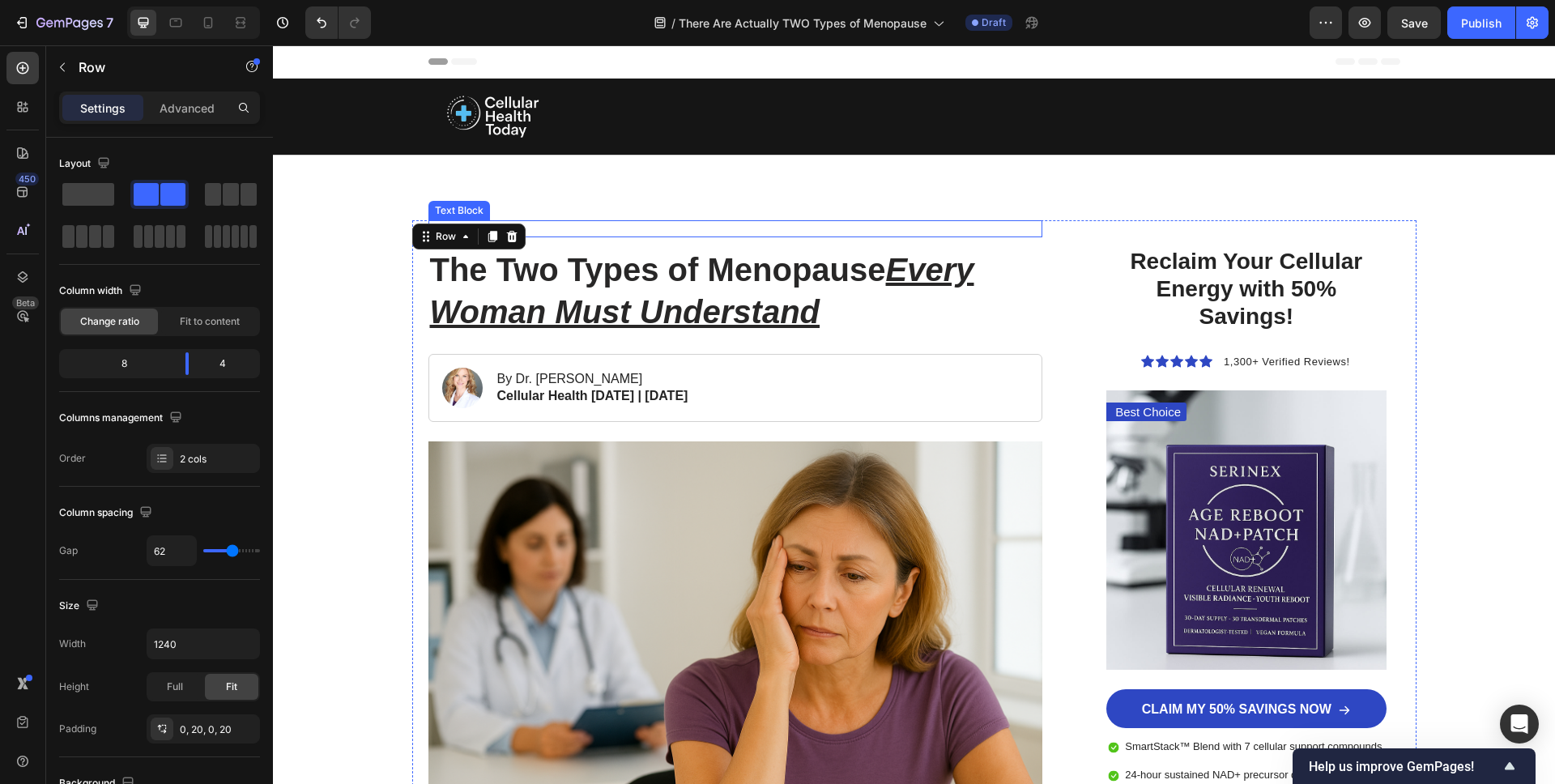
click at [930, 234] on p "Advertorial" at bounding box center [735, 229] width 612 height 14
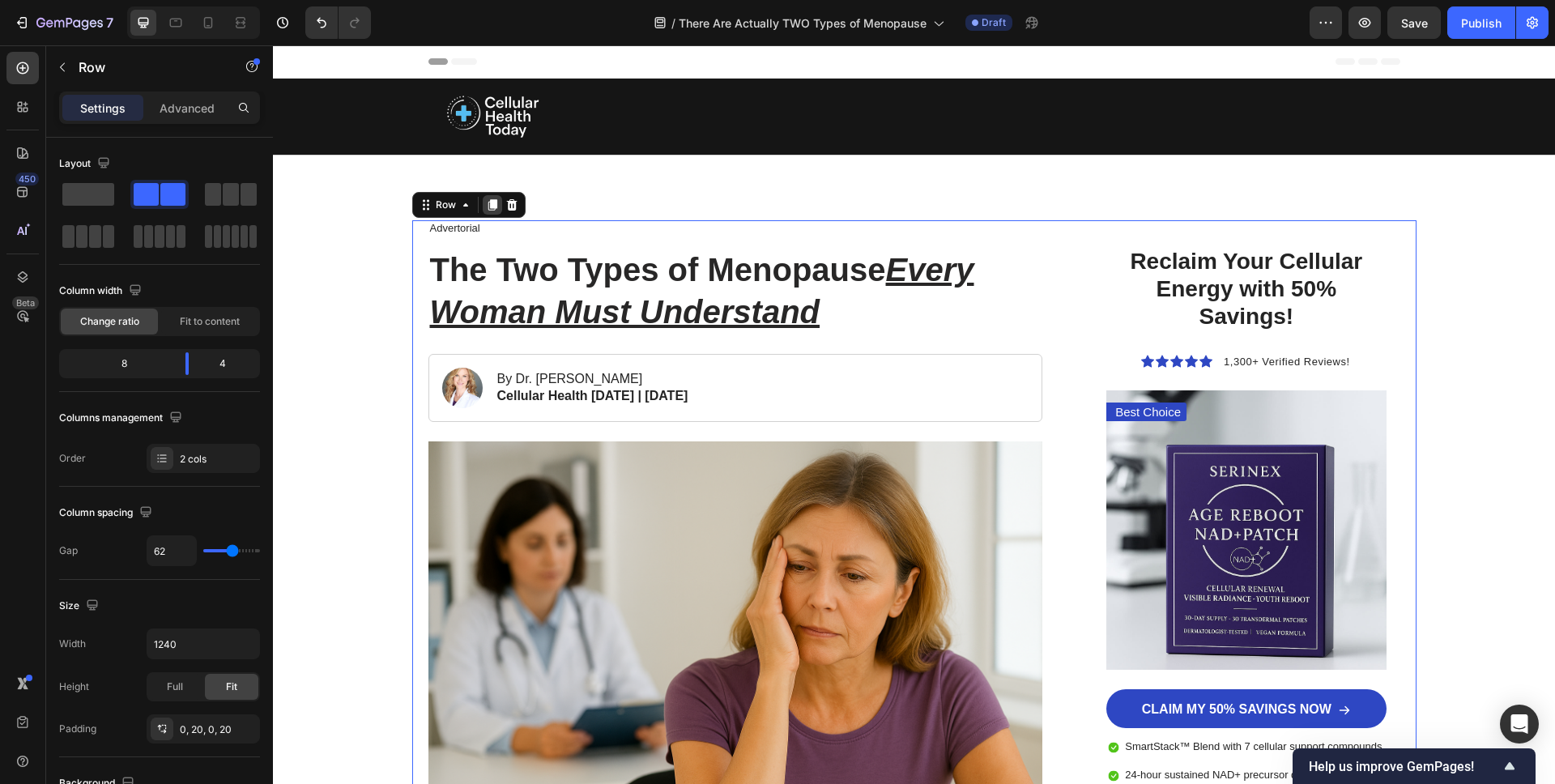
click at [492, 205] on icon at bounding box center [492, 205] width 9 height 12
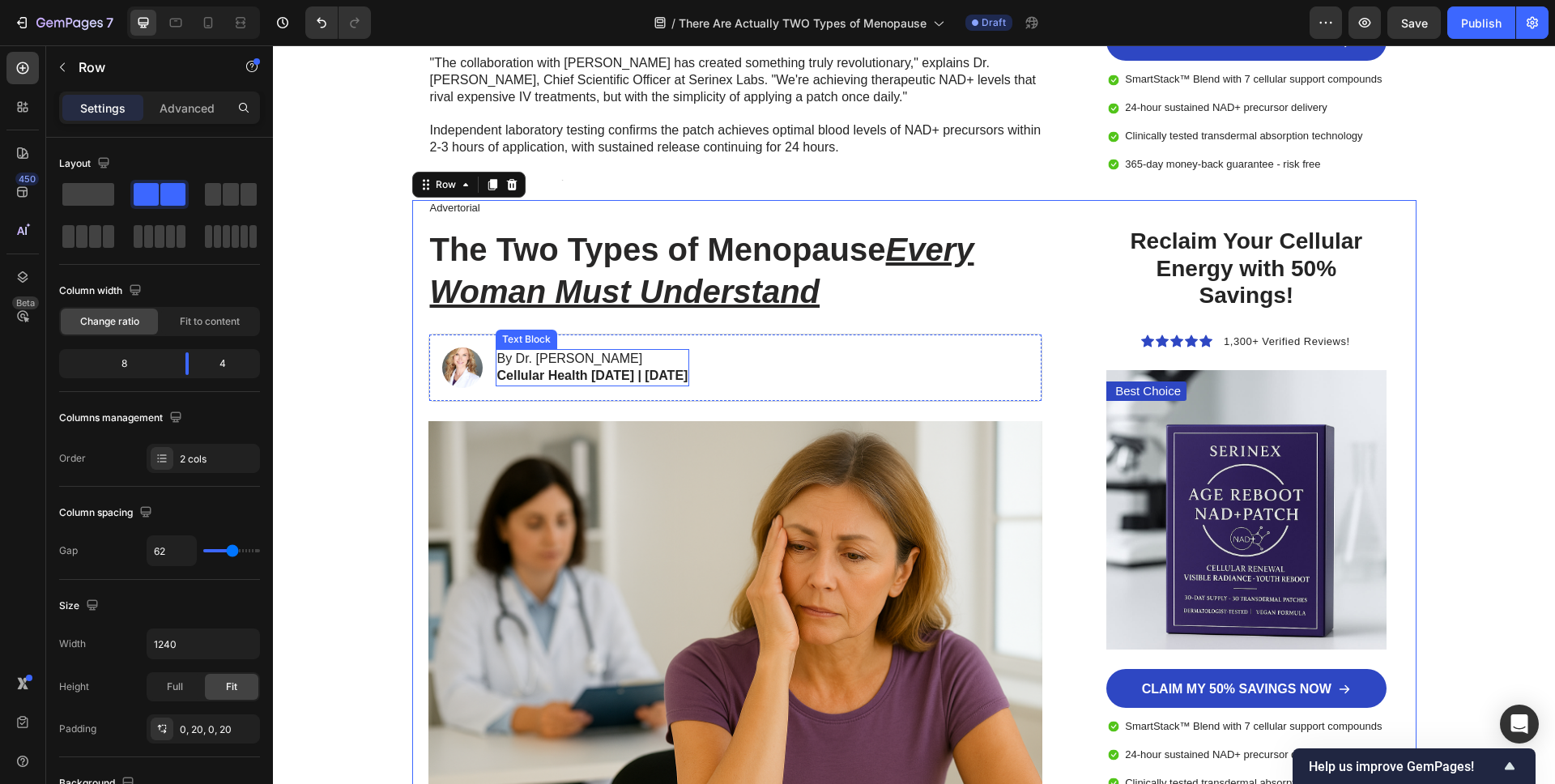
scroll to position [7219, 0]
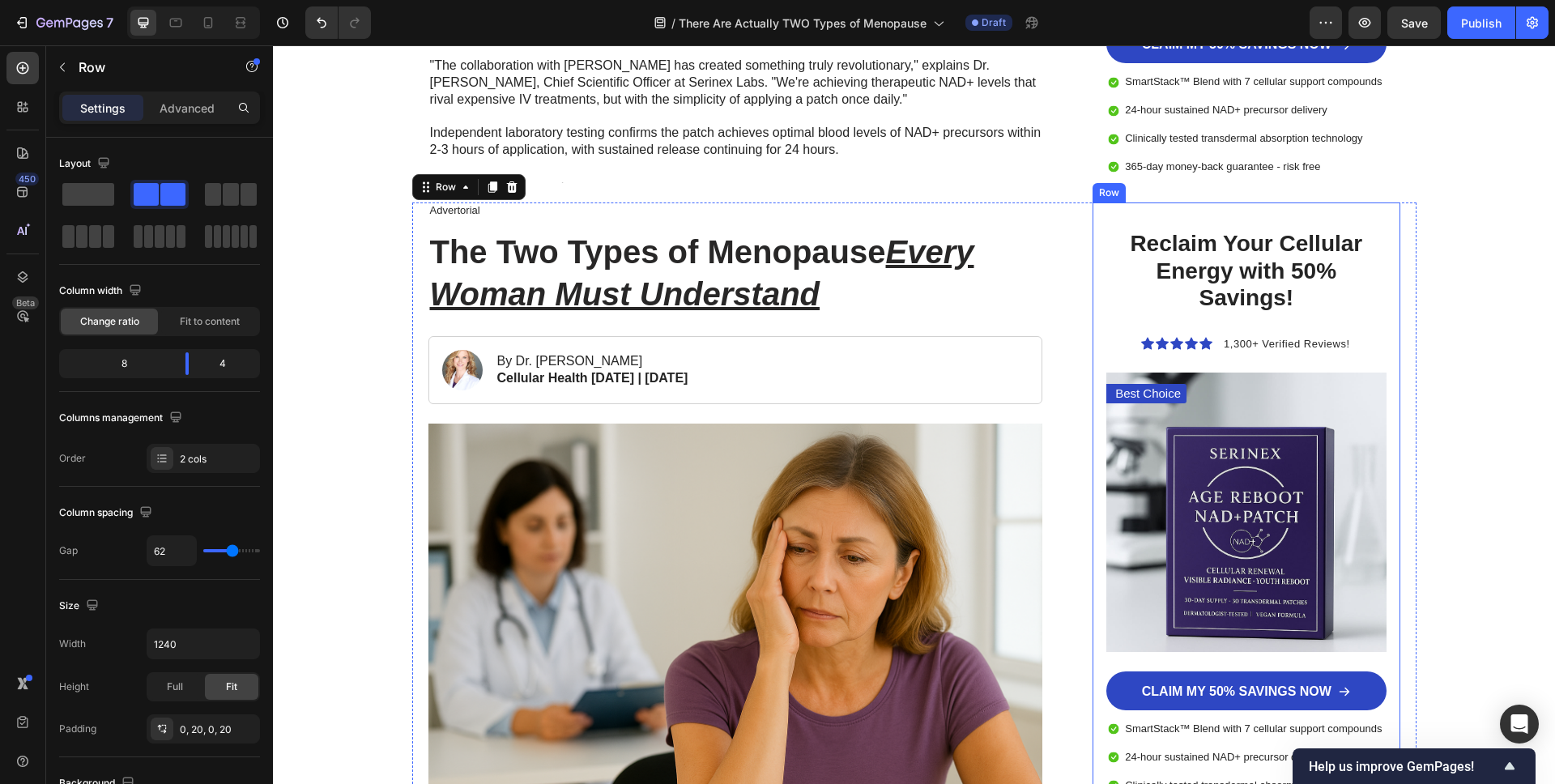
click at [1131, 313] on div "Reclaim Your Cellular Energy with 50% Savings! Heading Icon Icon Icon Icon Icon…" at bounding box center [1246, 526] width 280 height 595
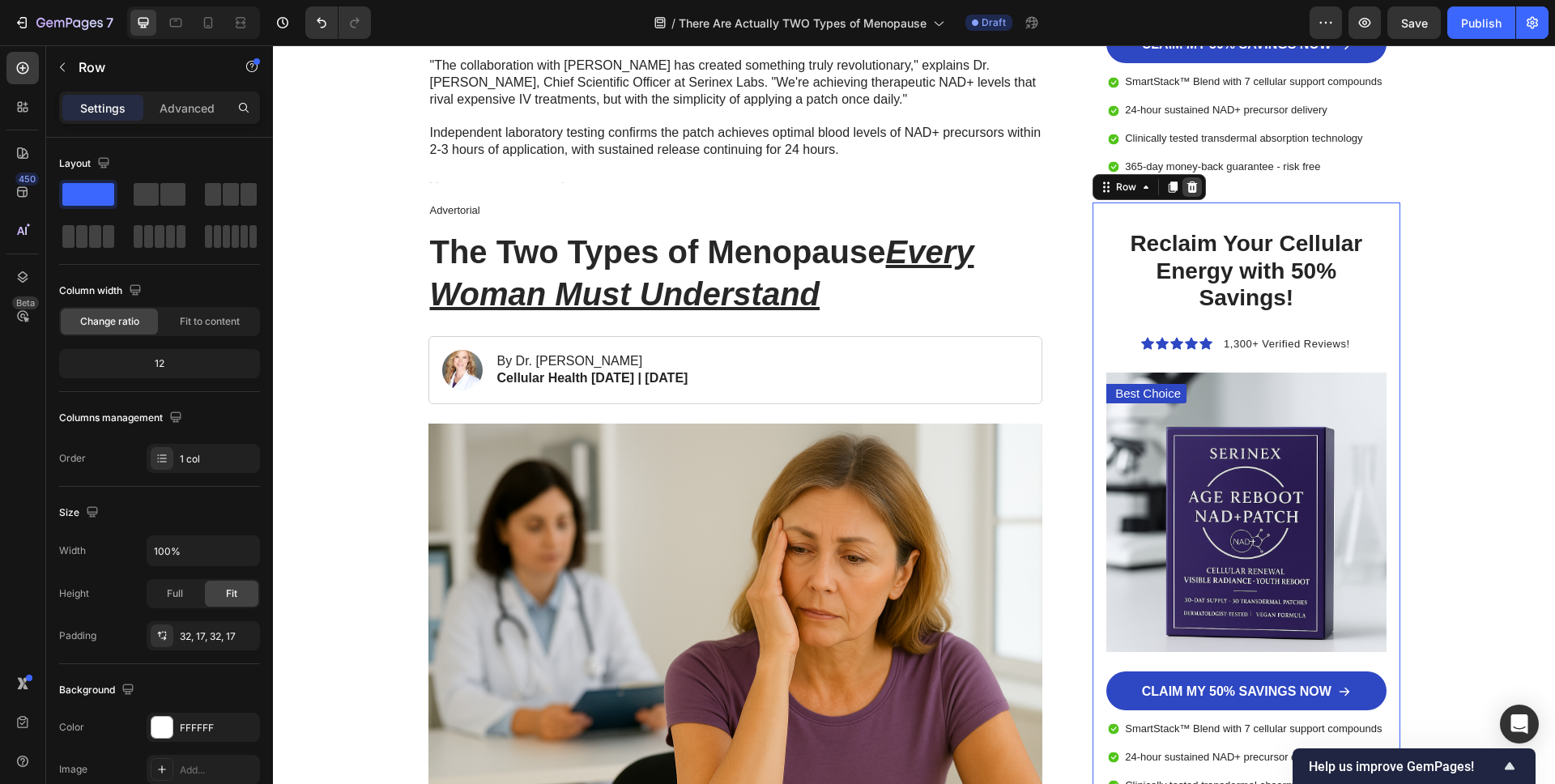
click at [1195, 184] on icon at bounding box center [1193, 186] width 11 height 12
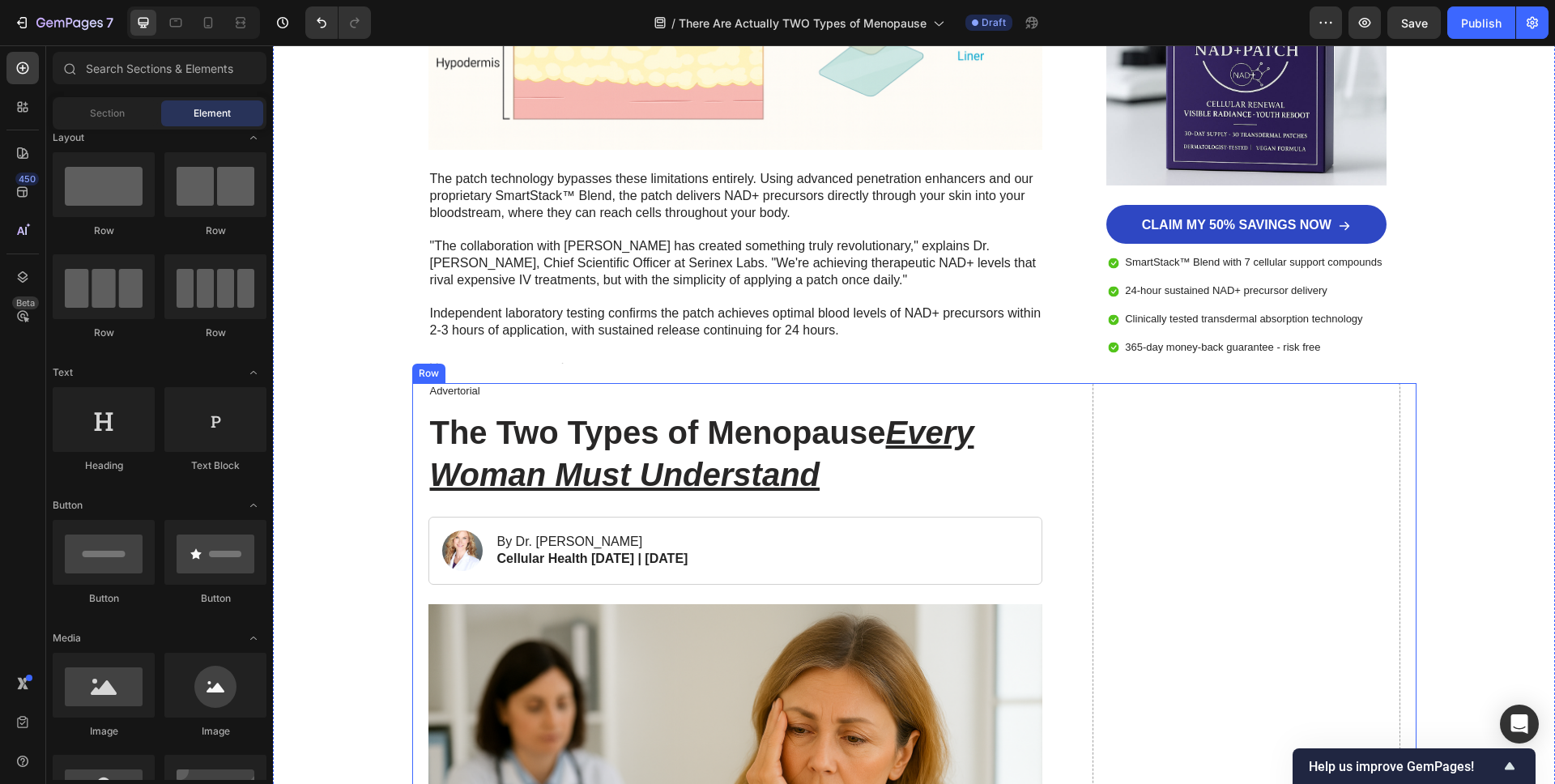
scroll to position [7084, 0]
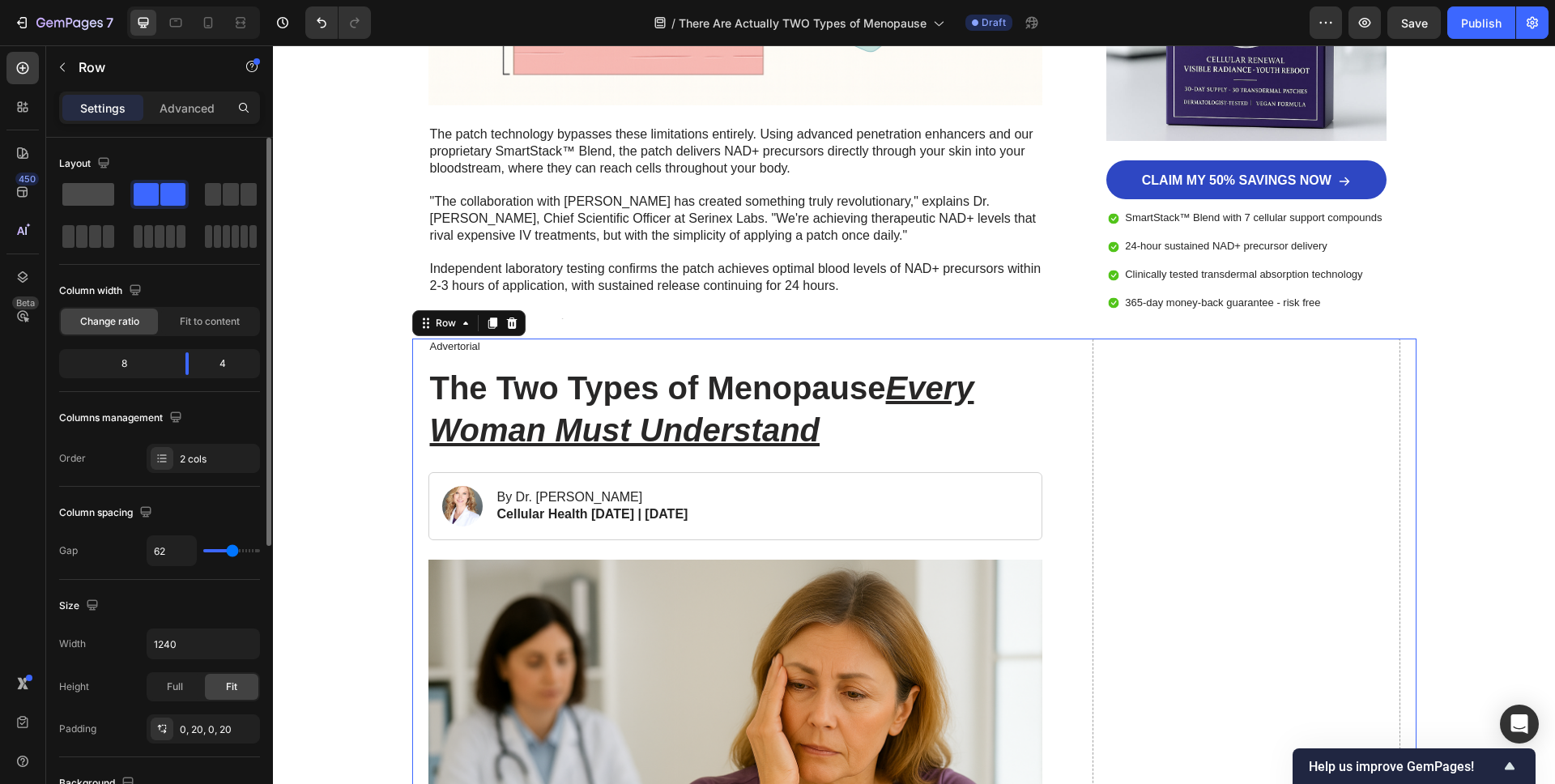
click at [83, 201] on span at bounding box center [88, 194] width 52 height 23
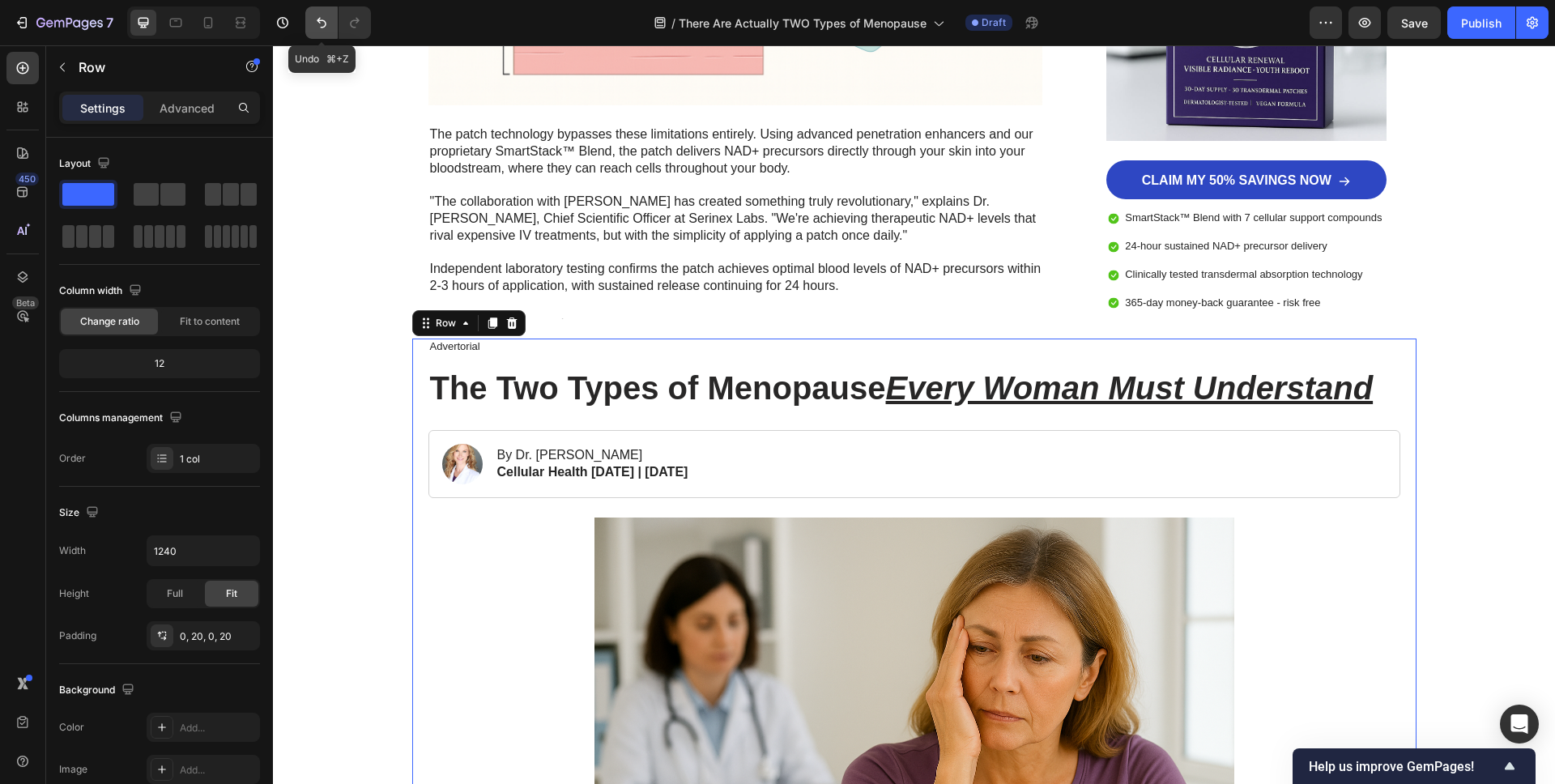
click at [318, 19] on icon "Undo/Redo" at bounding box center [321, 23] width 10 height 11
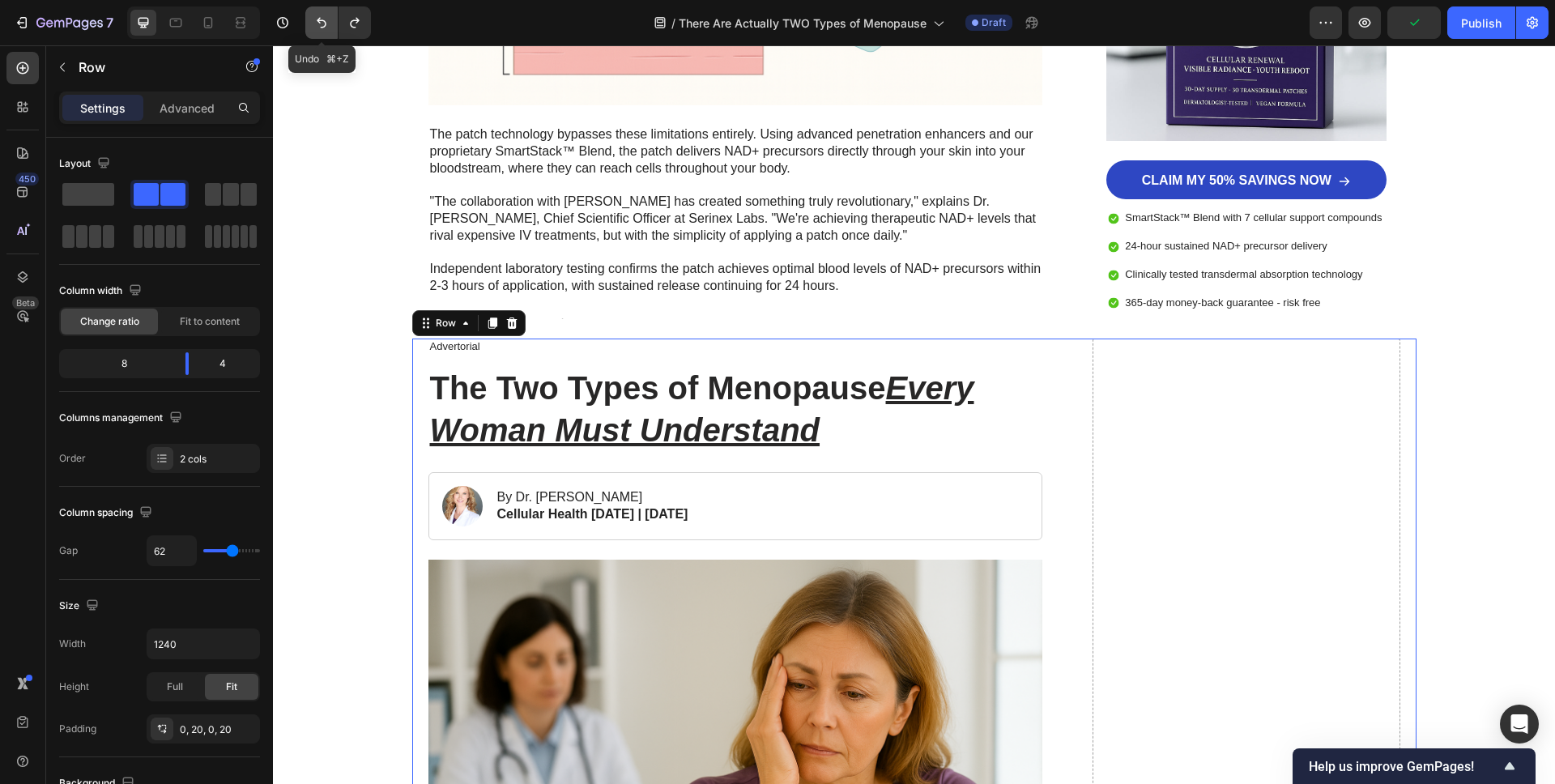
click at [312, 18] on button "Undo/Redo" at bounding box center [321, 22] width 32 height 32
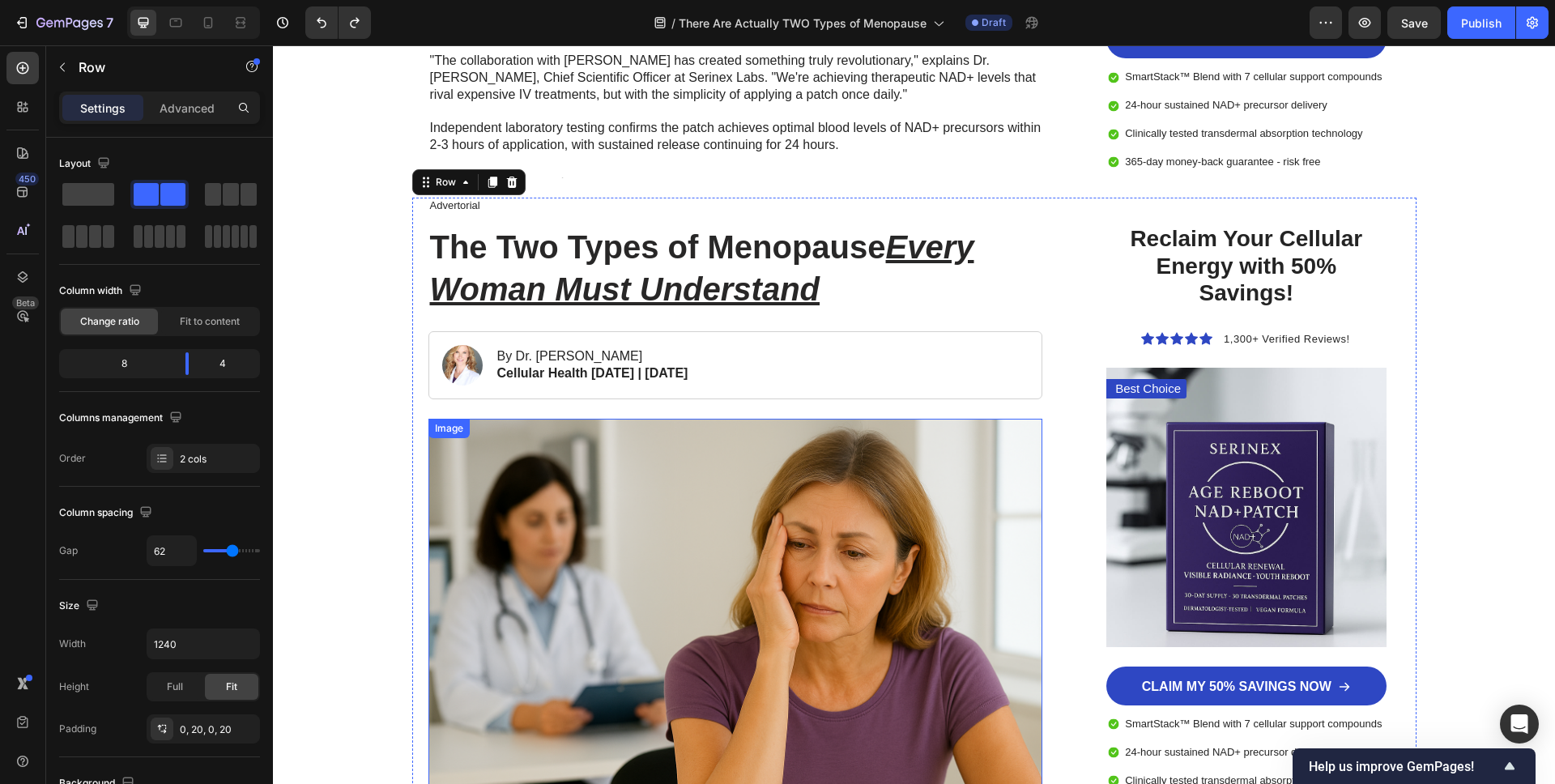
scroll to position [7224, 0]
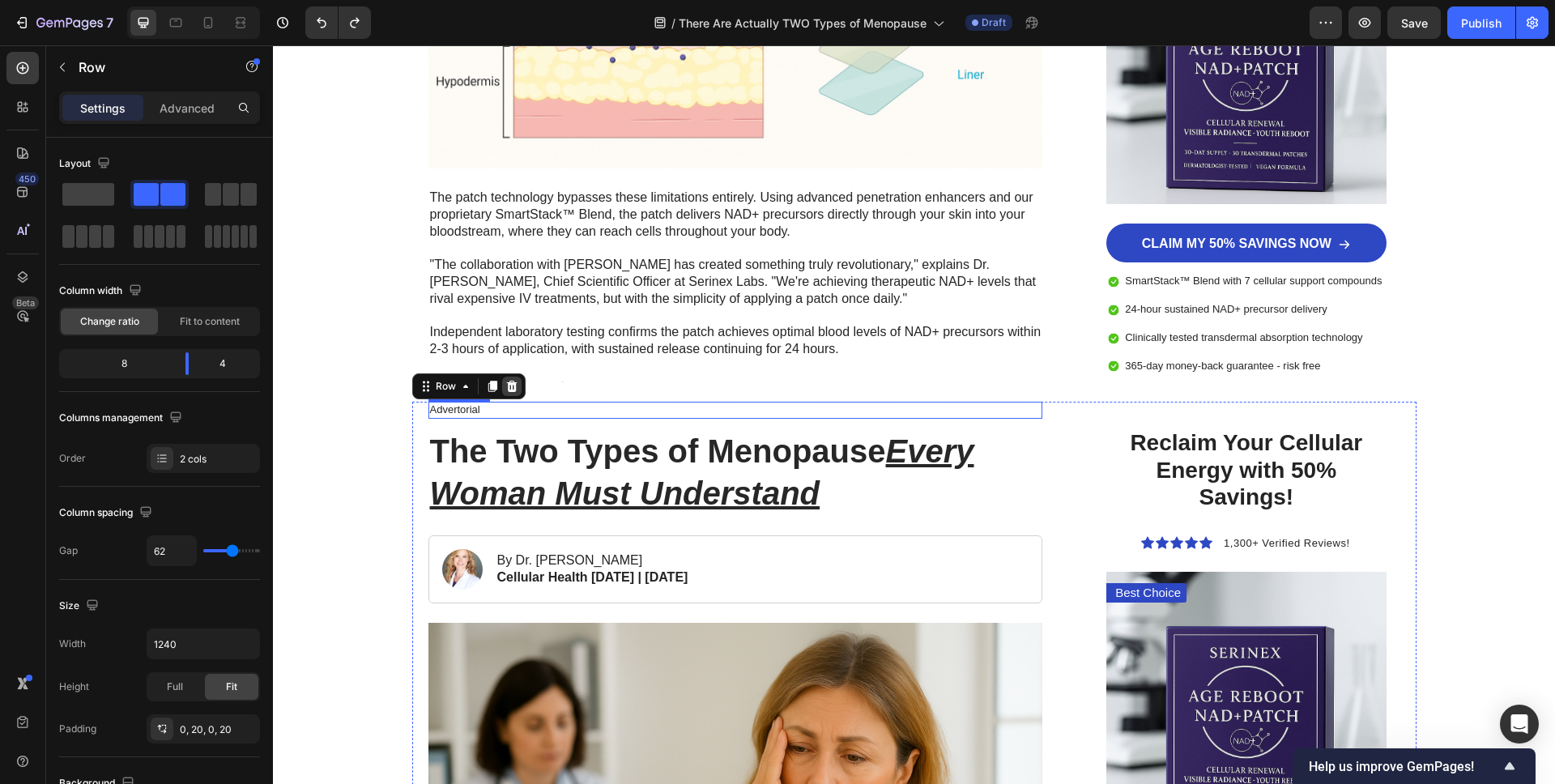
scroll to position [7021, 0]
click at [514, 384] on icon at bounding box center [512, 385] width 11 height 12
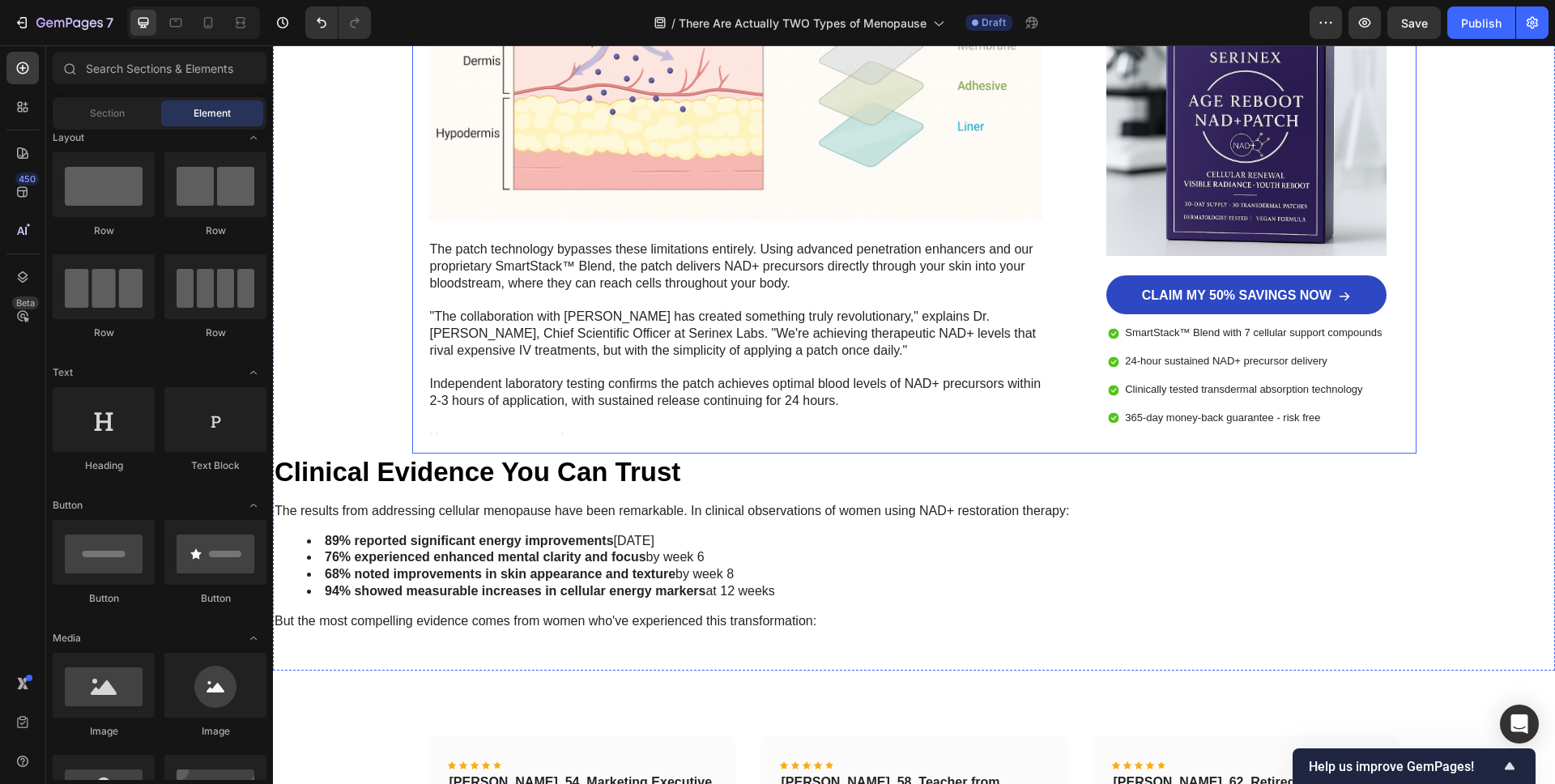
scroll to position [6921, 0]
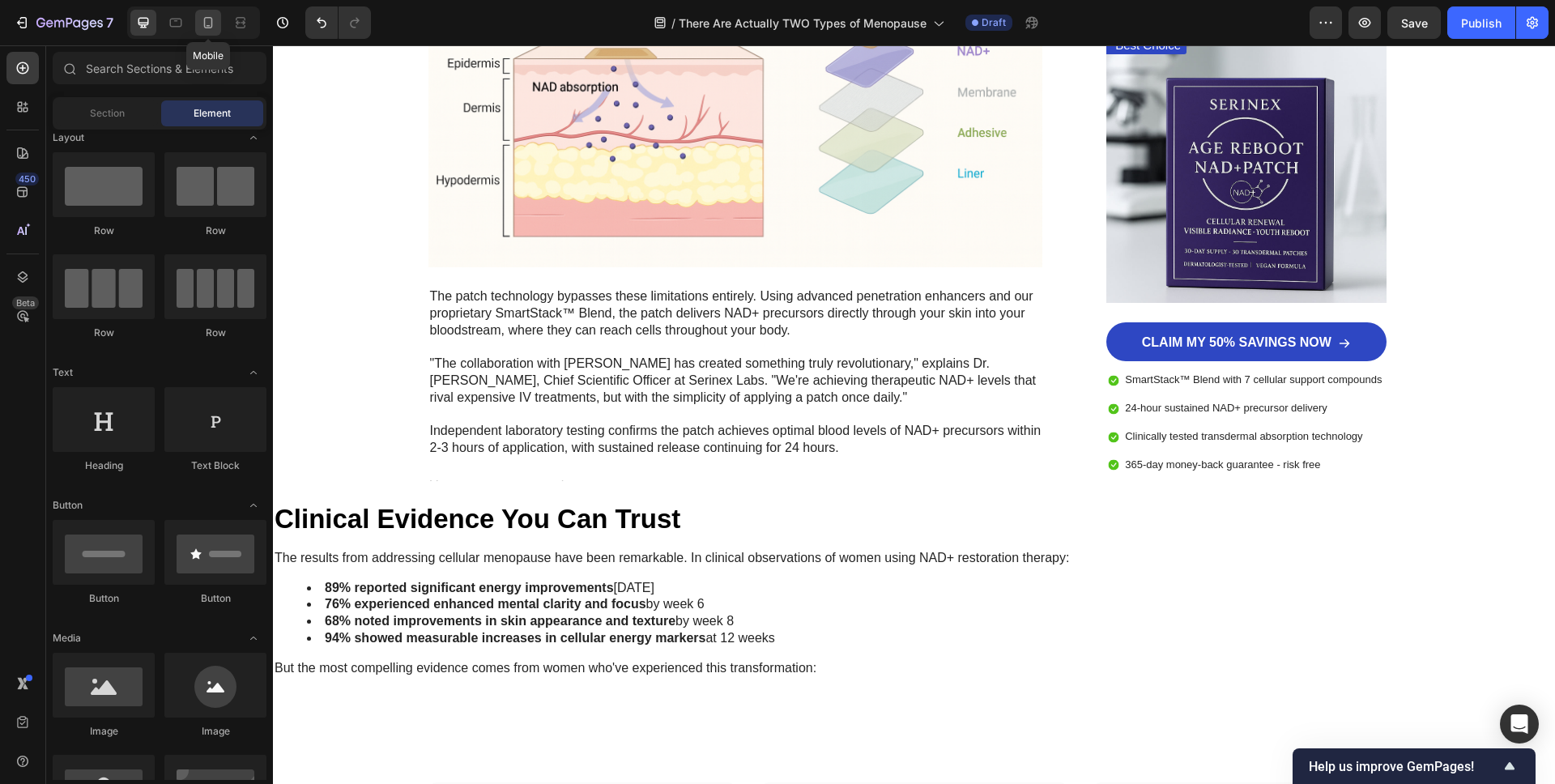
click at [216, 21] on icon at bounding box center [208, 22] width 16 height 16
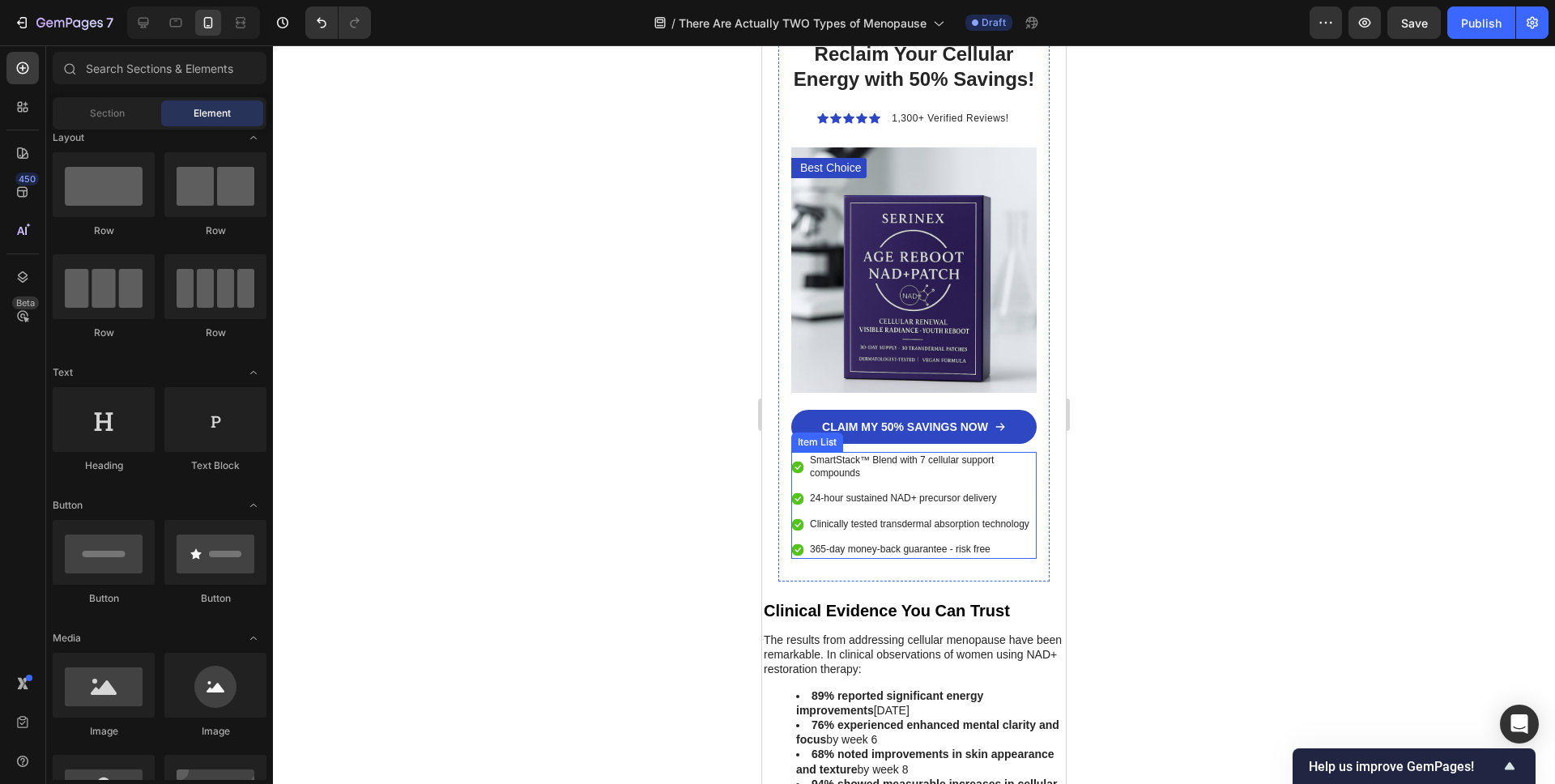
scroll to position [5840, 0]
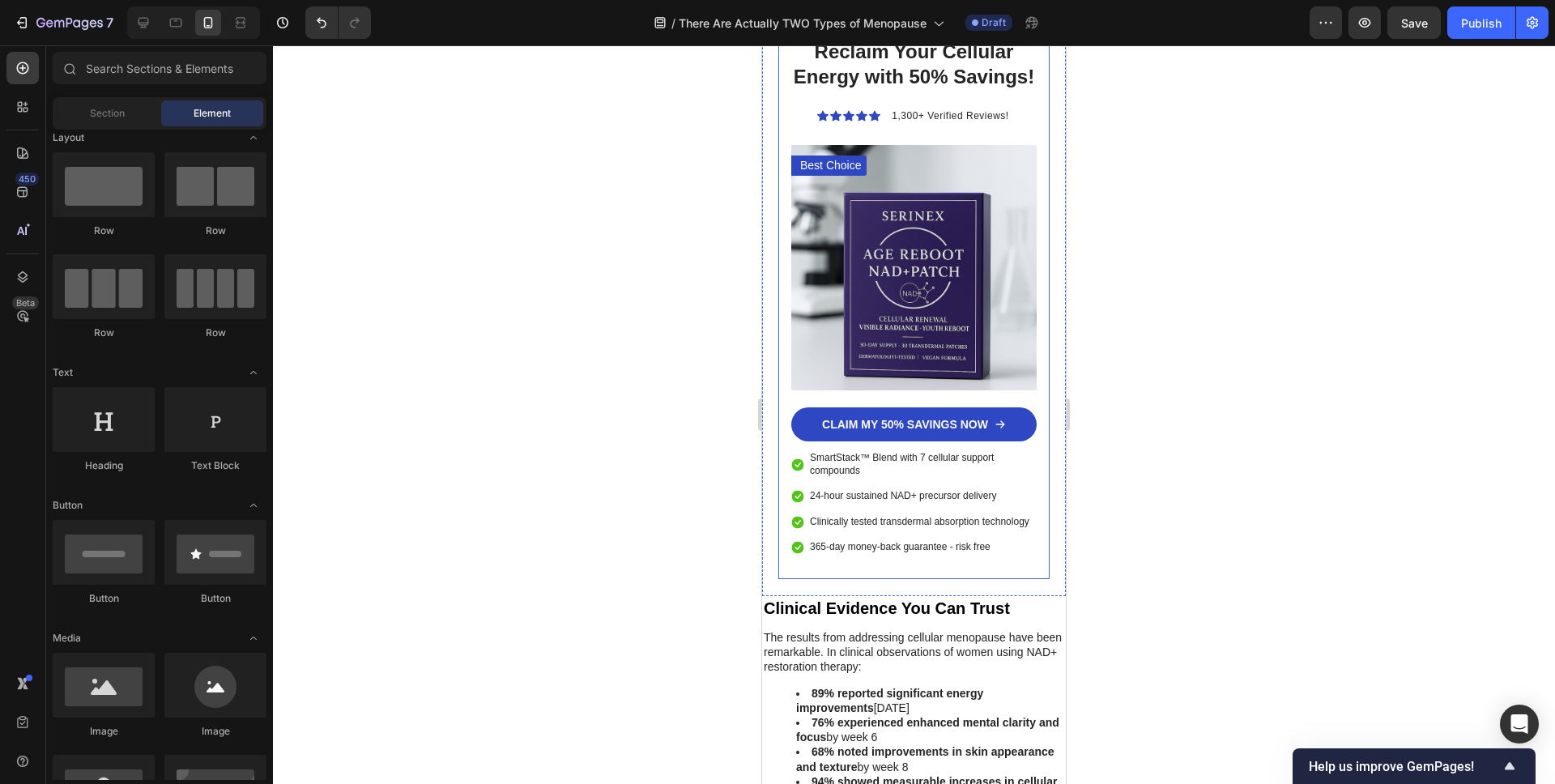
click at [795, 514] on div "Reclaim Your Cellular Energy with 50% Savings! Heading Icon Icon Icon Icon Icon…" at bounding box center [914, 297] width 272 height 565
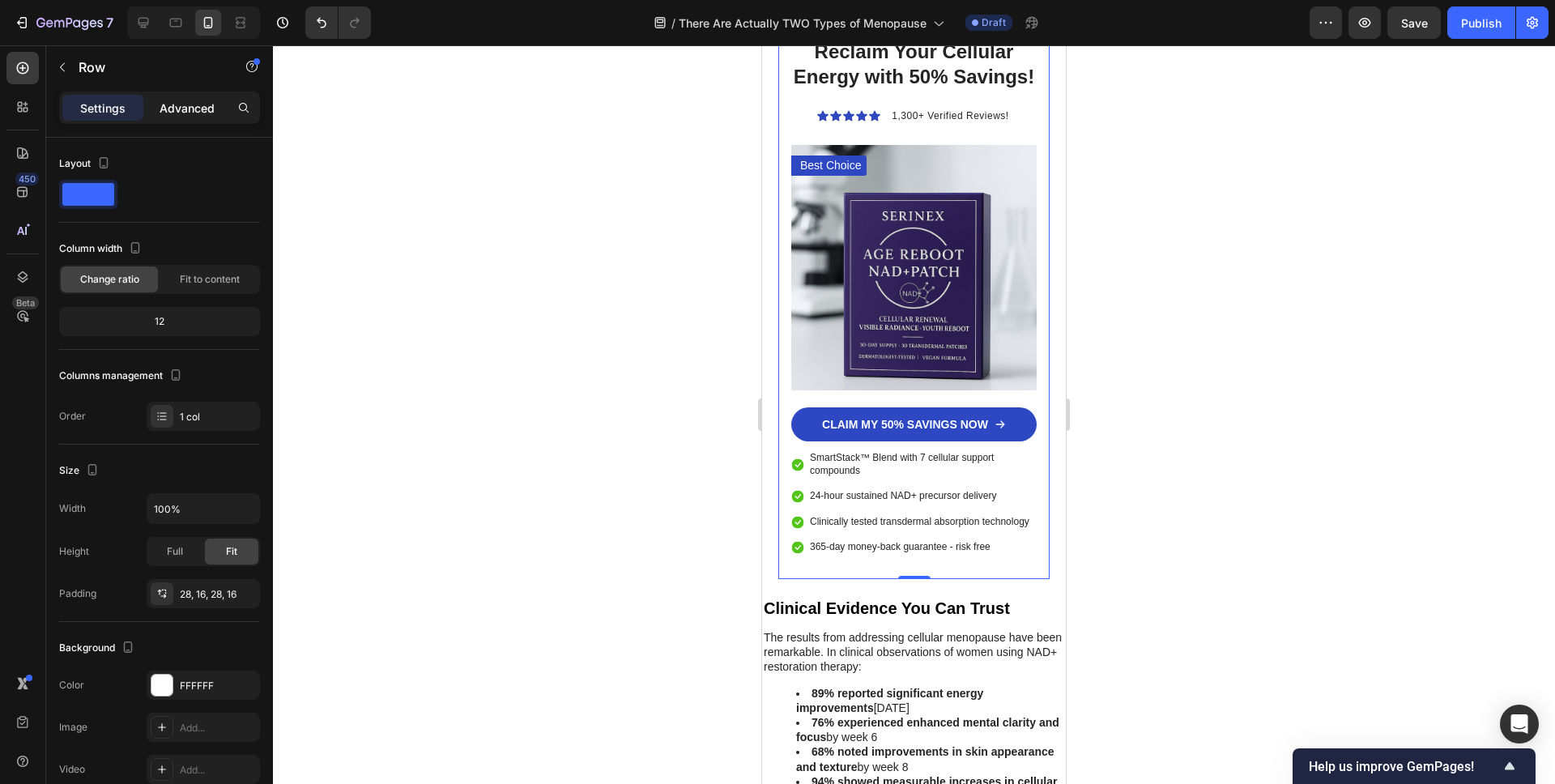
click at [186, 110] on p "Advanced" at bounding box center [187, 107] width 55 height 17
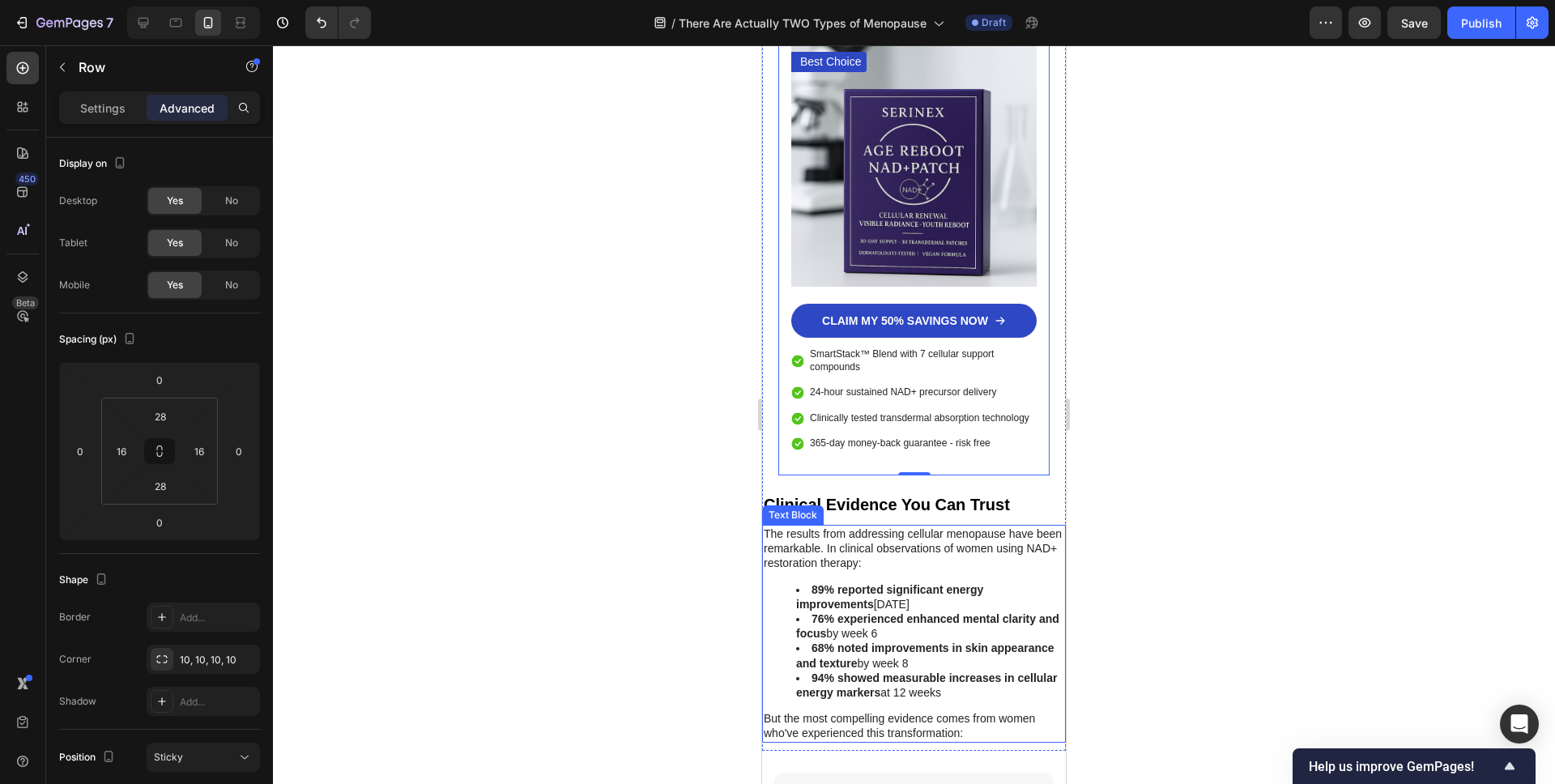
scroll to position [5970, 0]
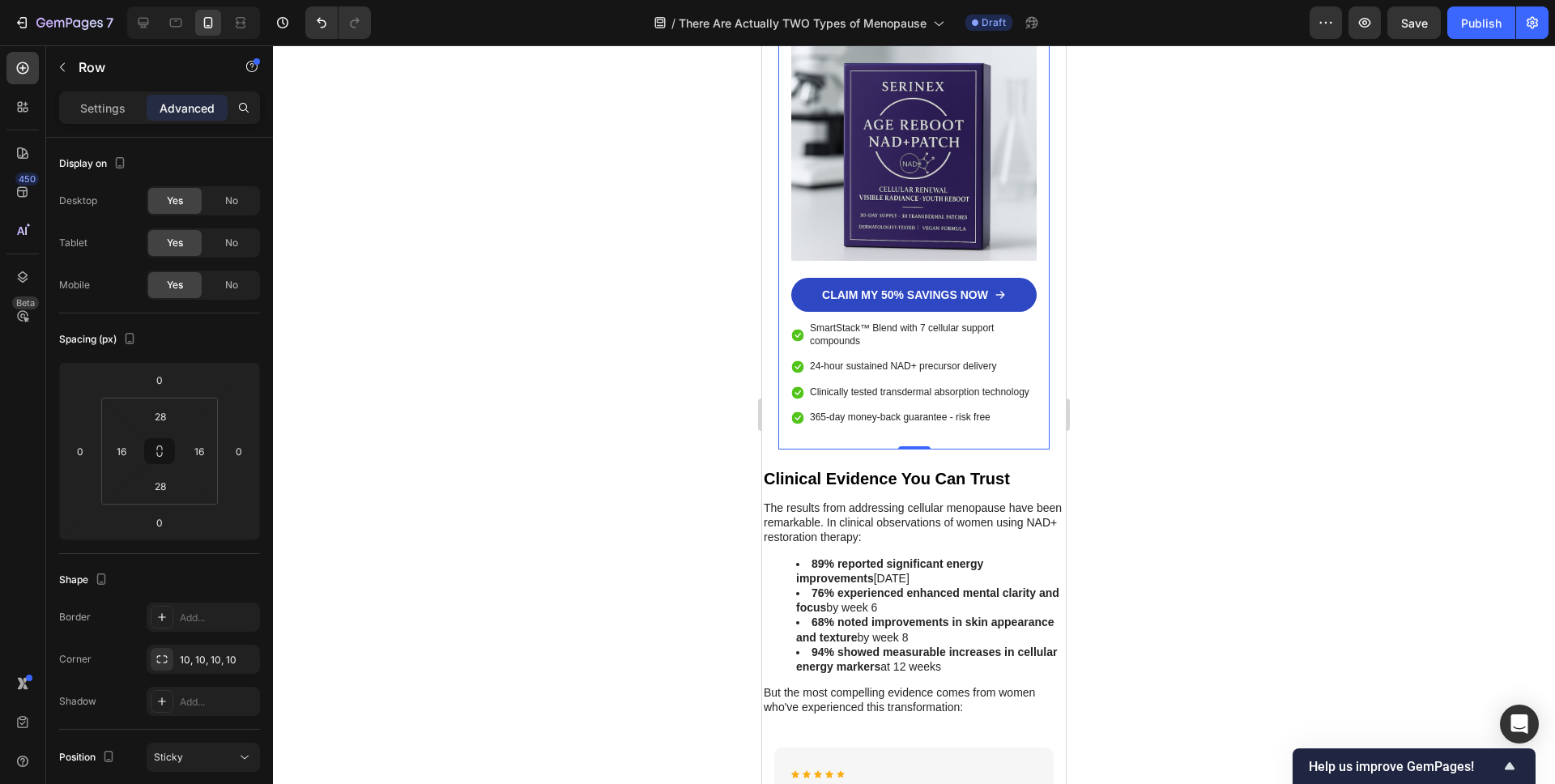
click at [803, 384] on div "Reclaim Your Cellular Energy with 50% Savings! Heading Icon Icon Icon Icon Icon…" at bounding box center [914, 168] width 272 height 565
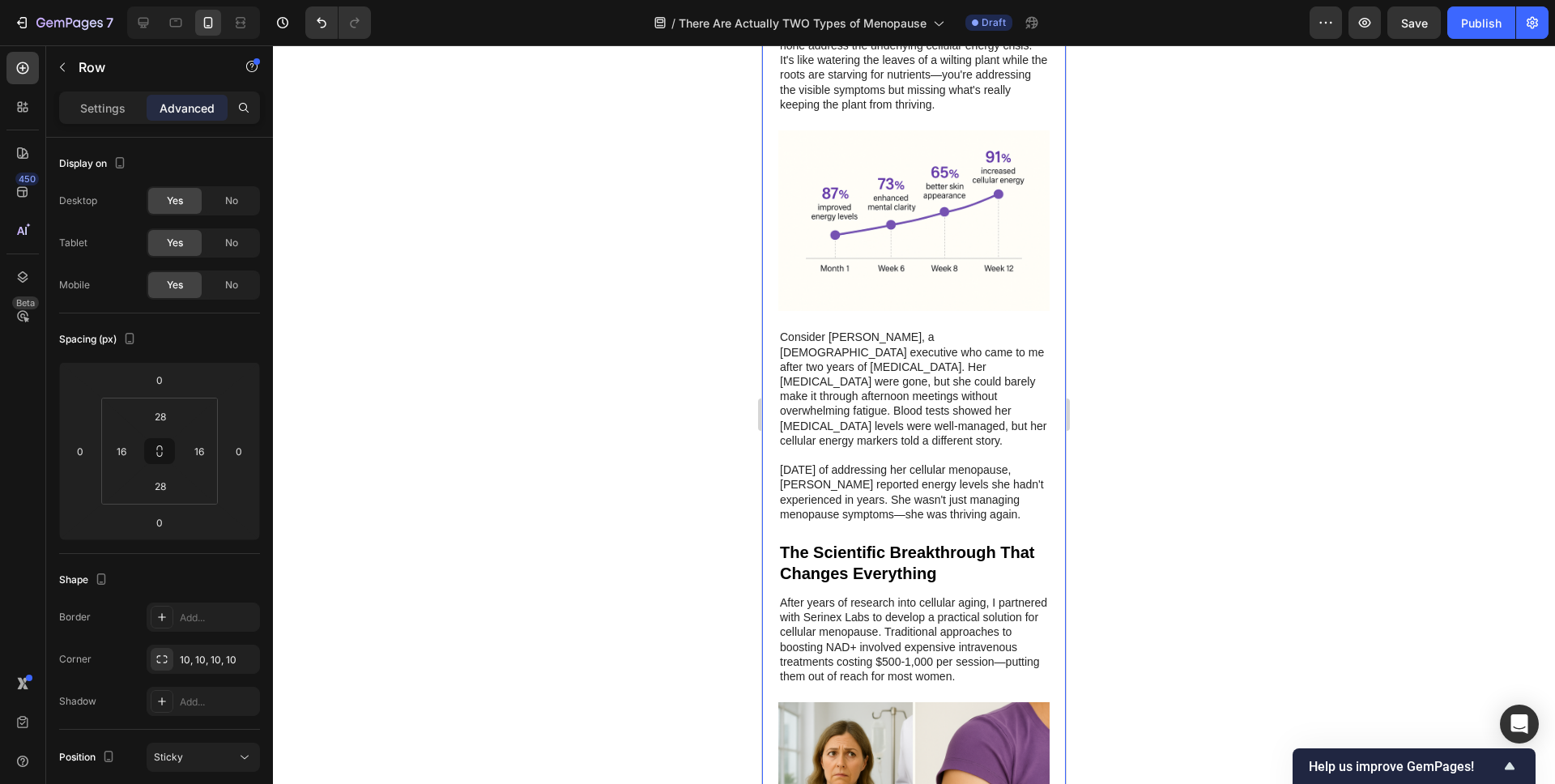
scroll to position [4264, 0]
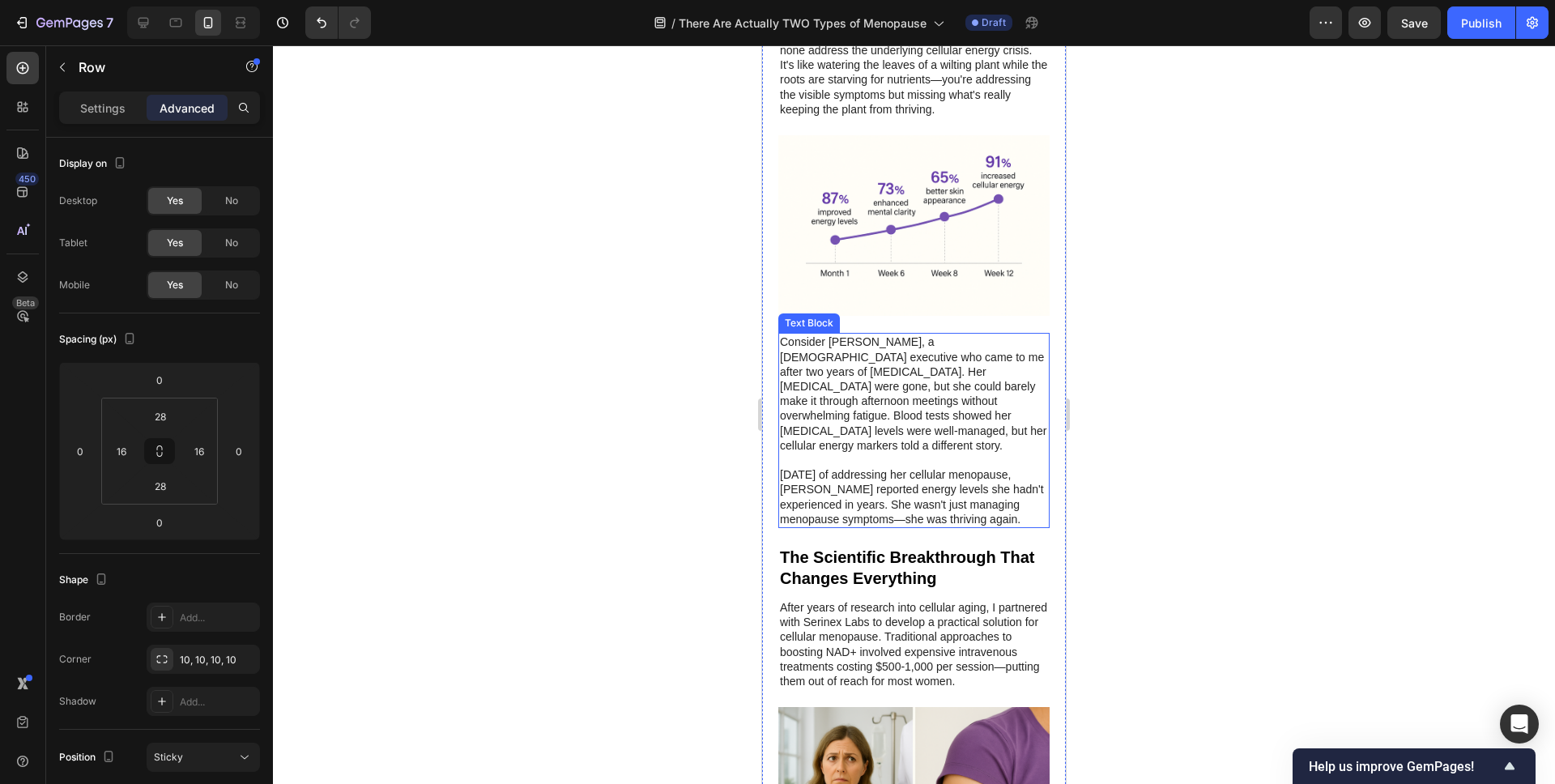
click at [841, 341] on p "Consider Sarah, a 54-year-old executive who came to me after two years of hormo…" at bounding box center [914, 393] width 268 height 118
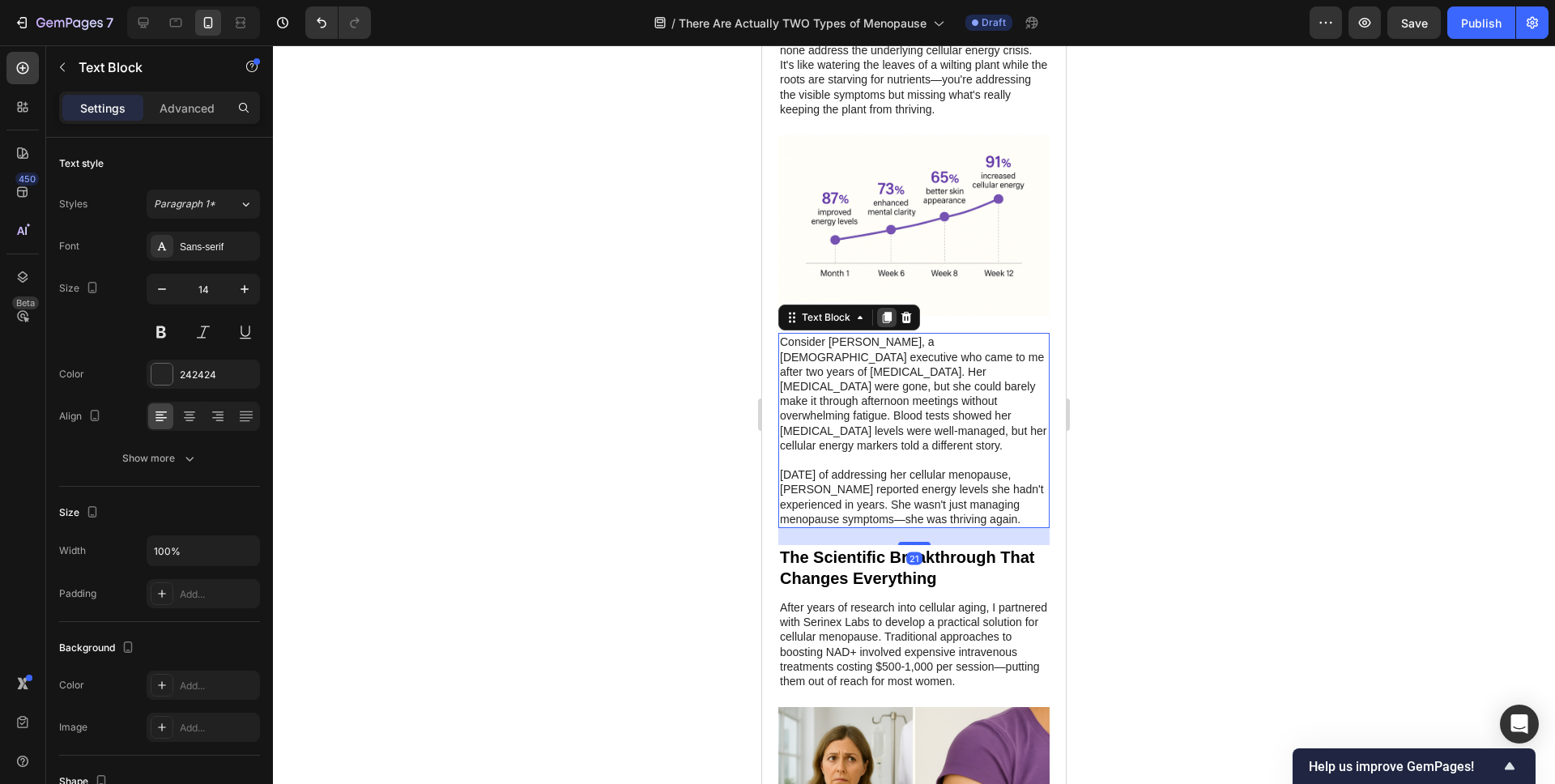
click at [884, 313] on icon at bounding box center [887, 318] width 9 height 12
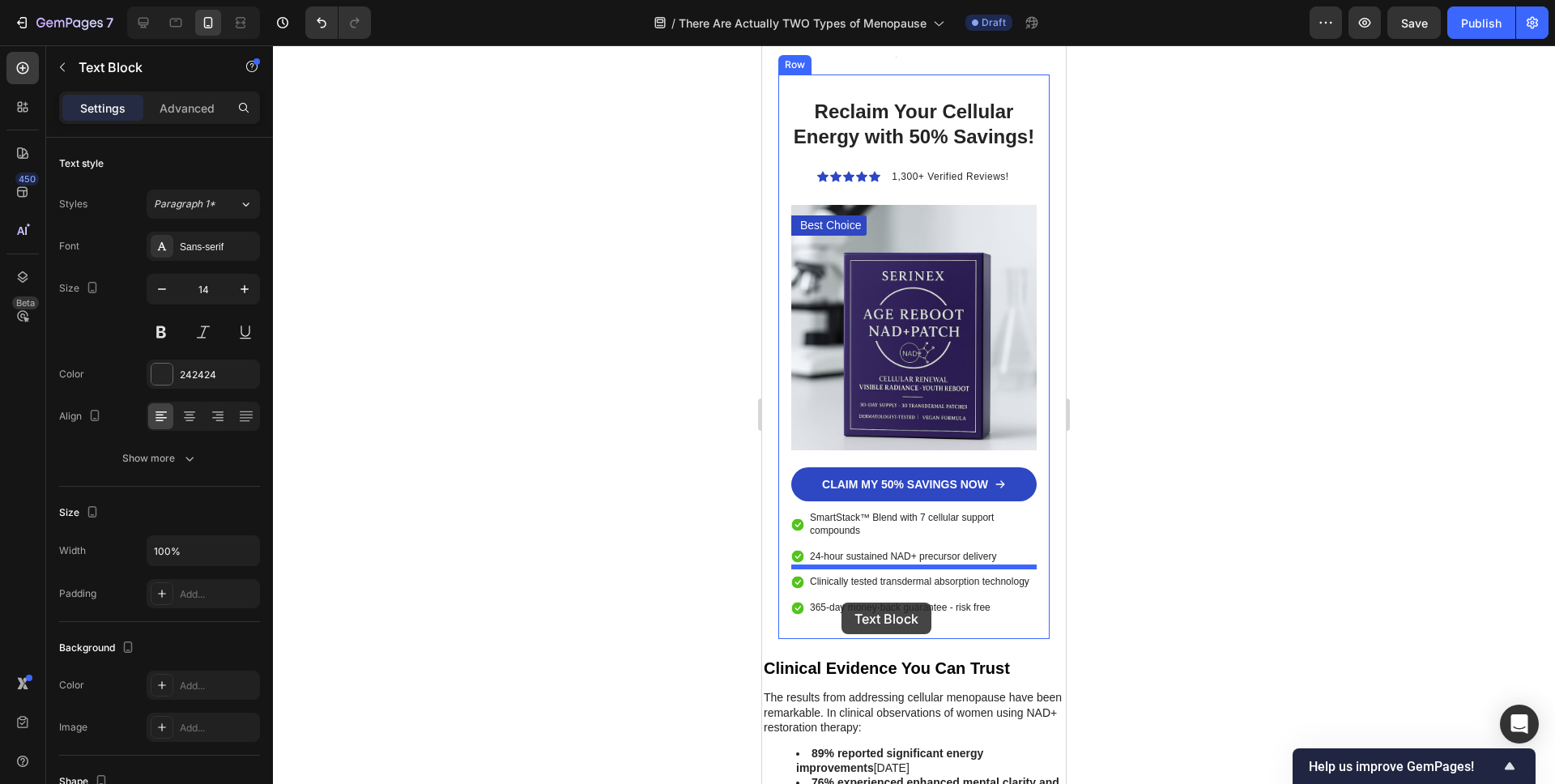
scroll to position [5986, 0]
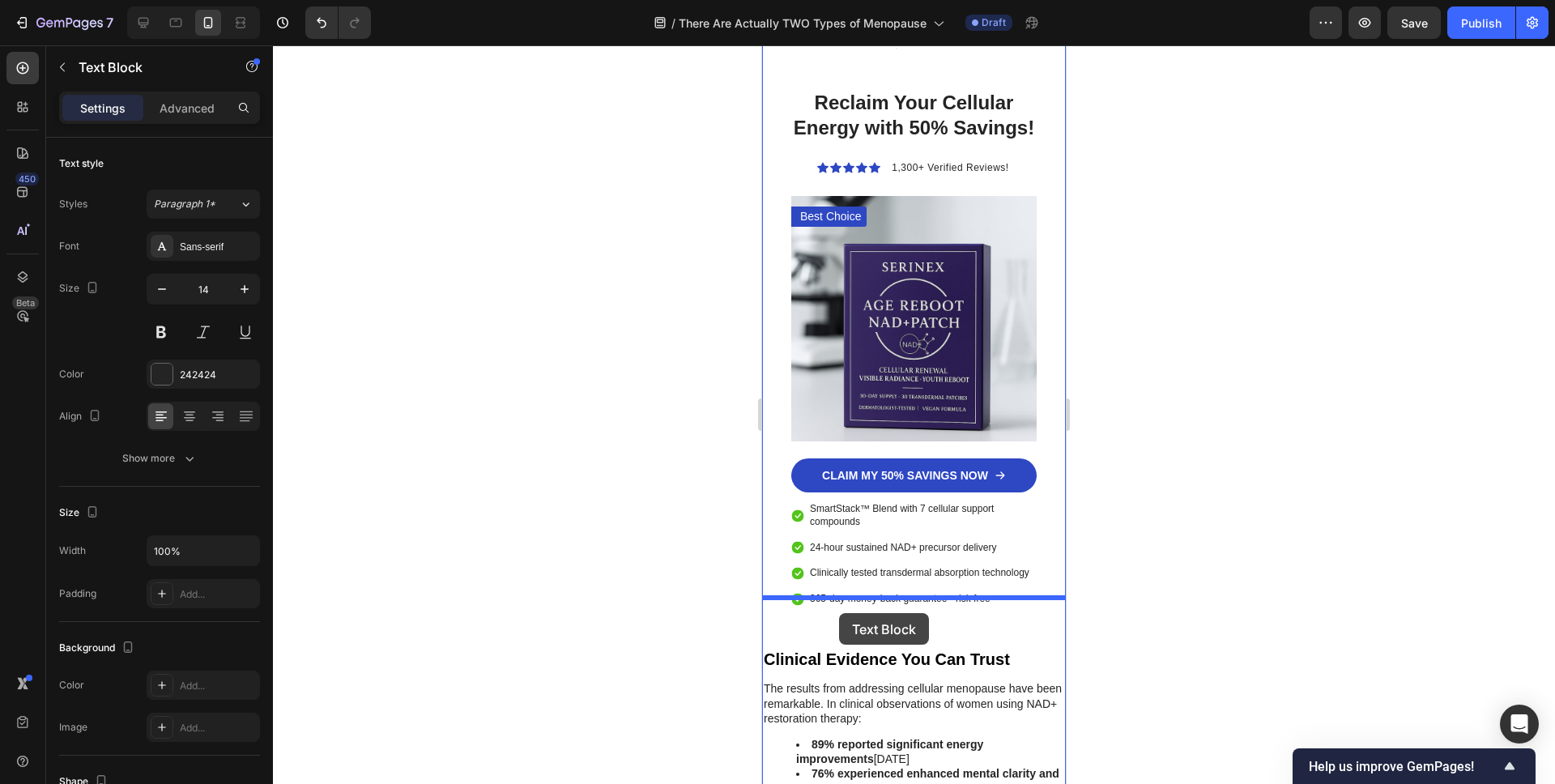
drag, startPoint x: 787, startPoint y: 473, endPoint x: 840, endPoint y: 612, distance: 148.8
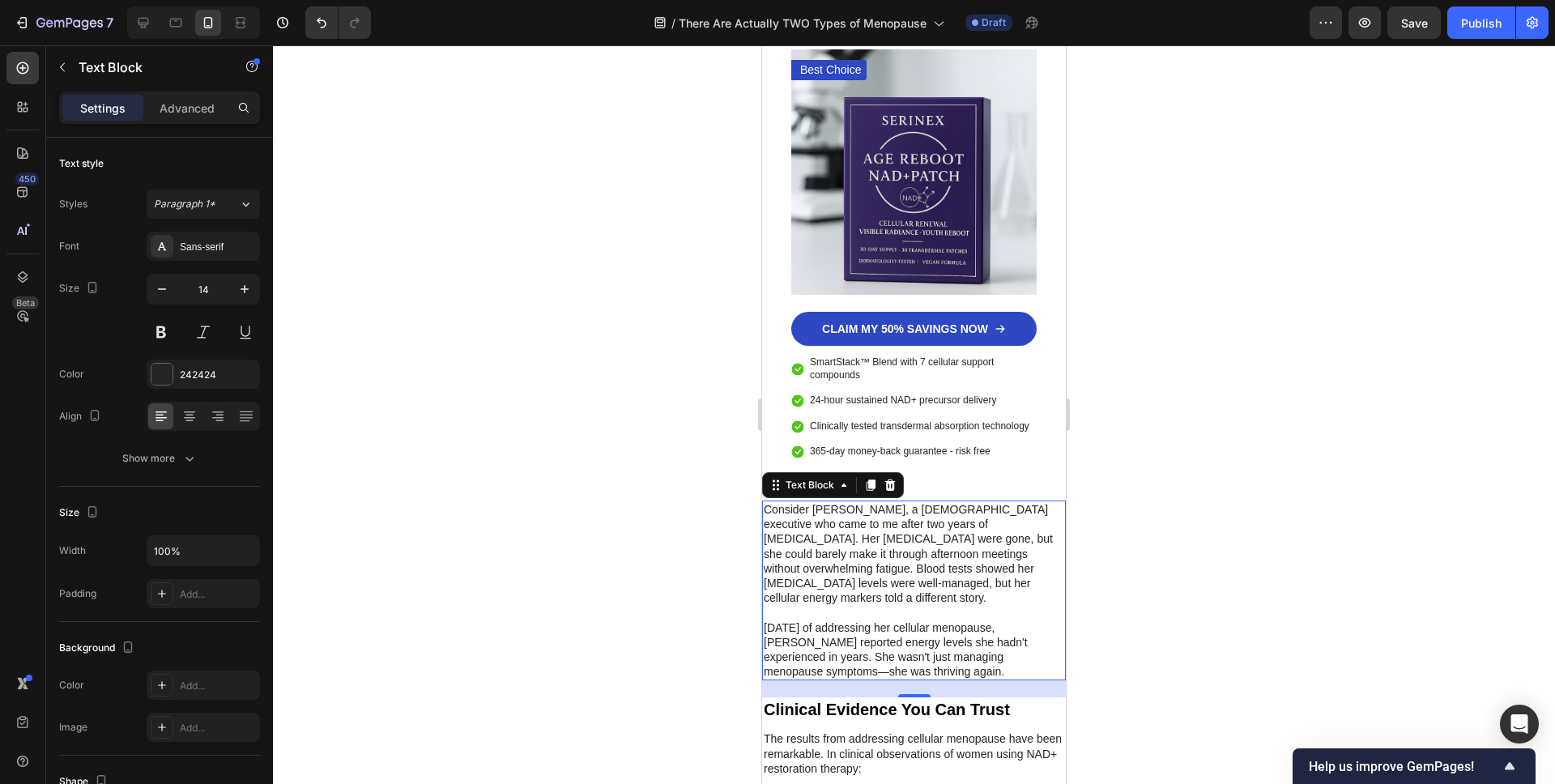
scroll to position [5934, 0]
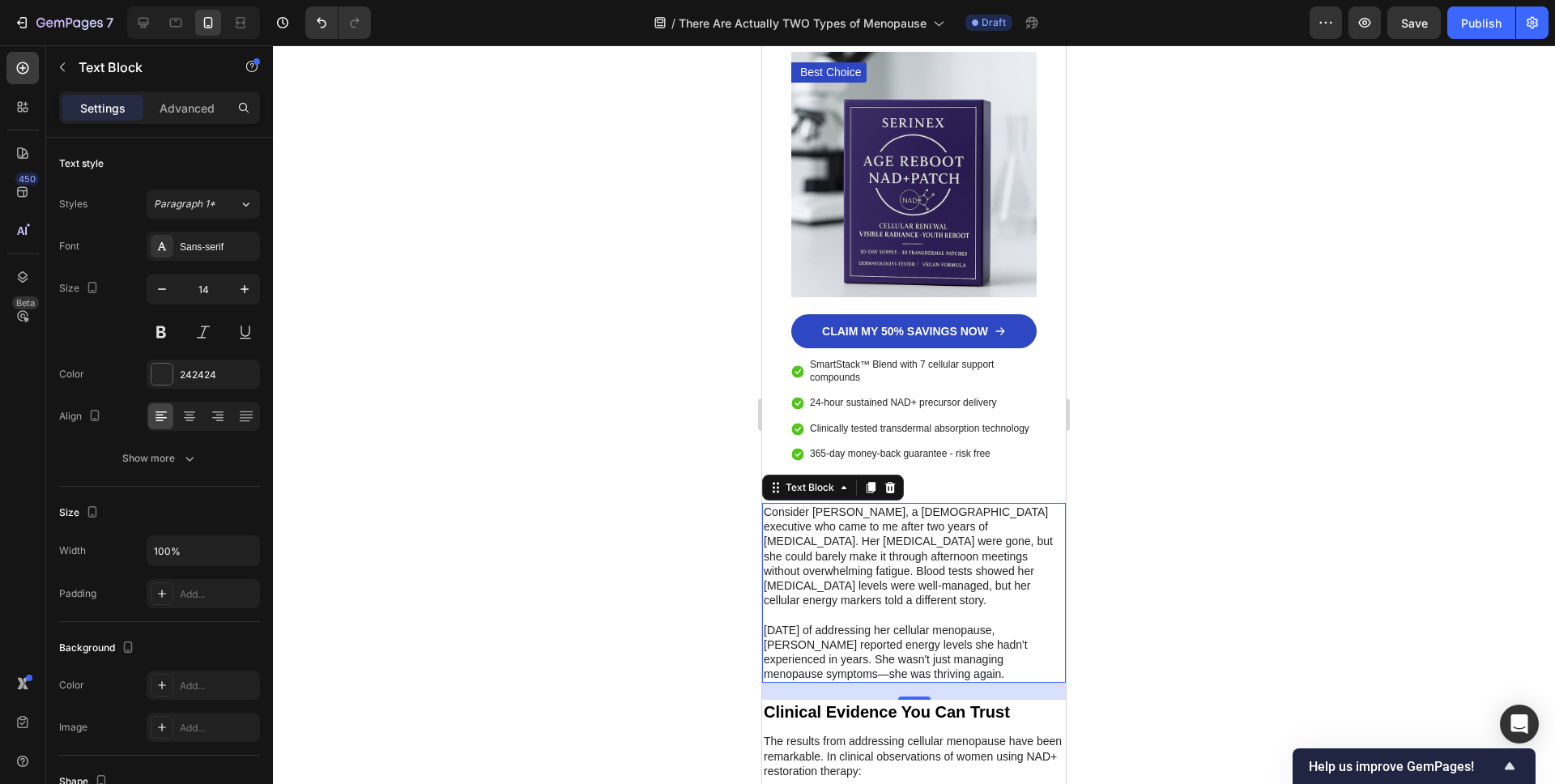
click at [893, 482] on icon at bounding box center [891, 487] width 11 height 12
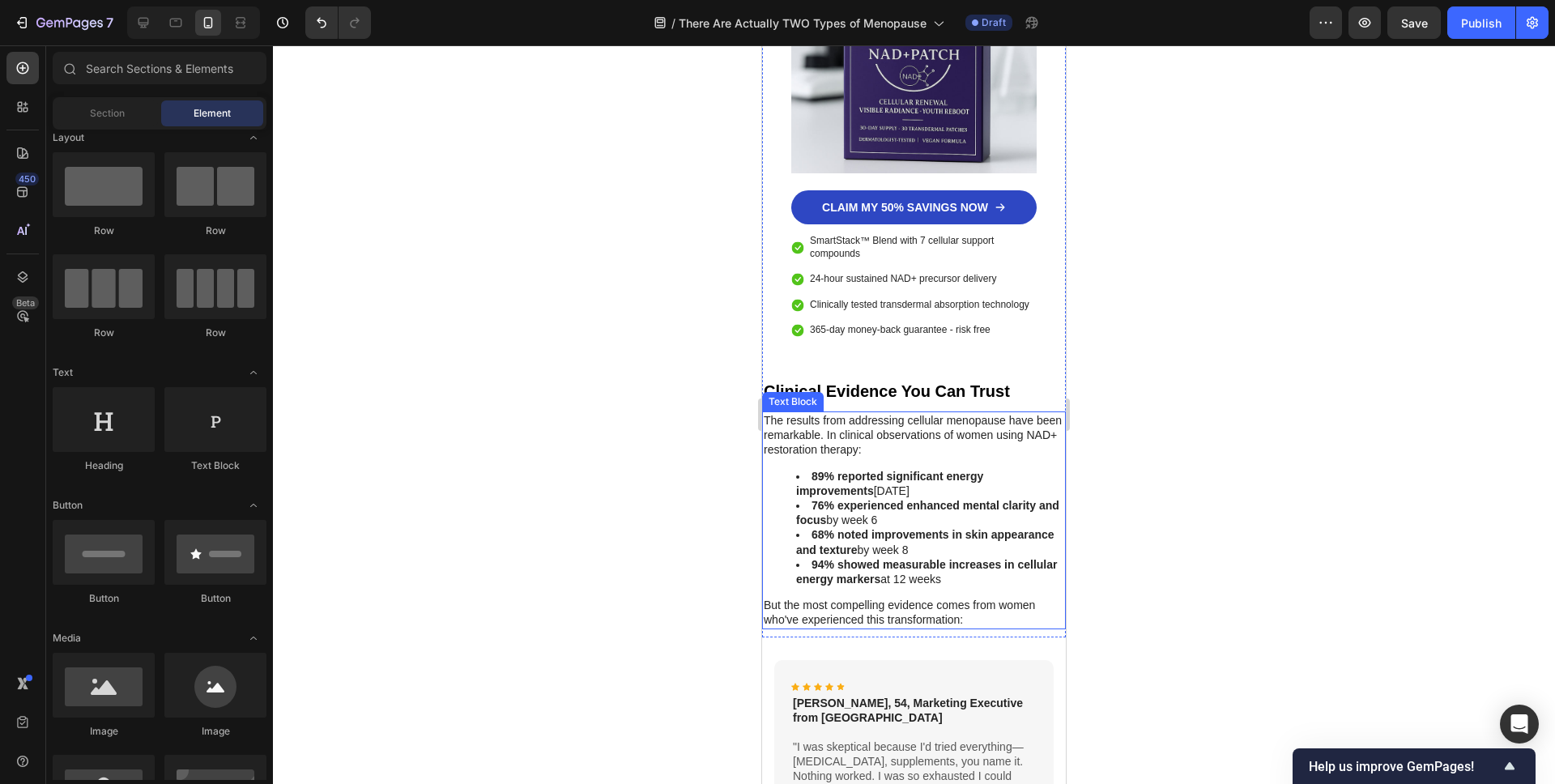
scroll to position [6044, 0]
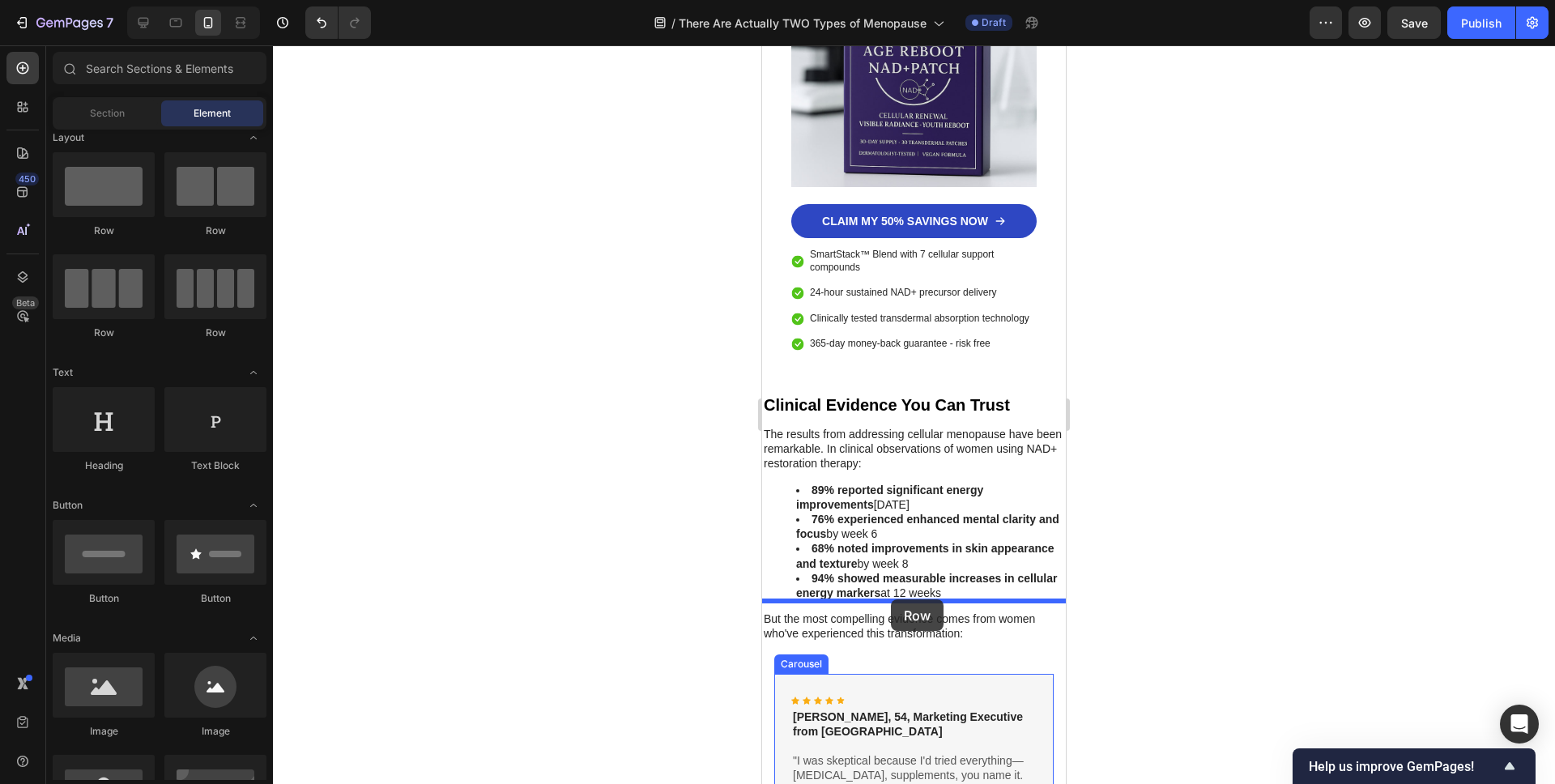
drag, startPoint x: 840, startPoint y: 247, endPoint x: 891, endPoint y: 599, distance: 355.7
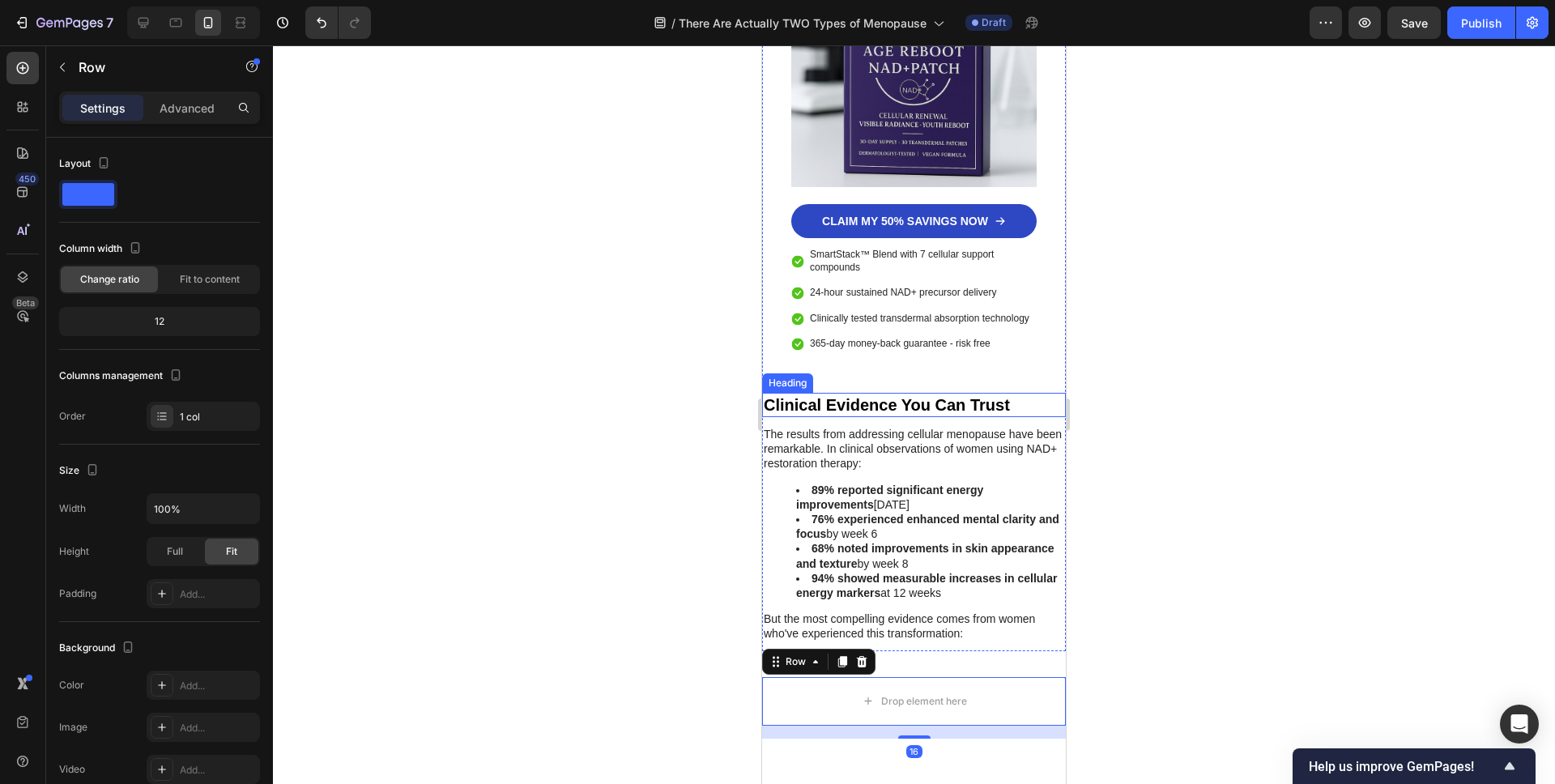
click at [853, 392] on h2 "Clinical Evidence You Can Trust" at bounding box center [914, 404] width 304 height 24
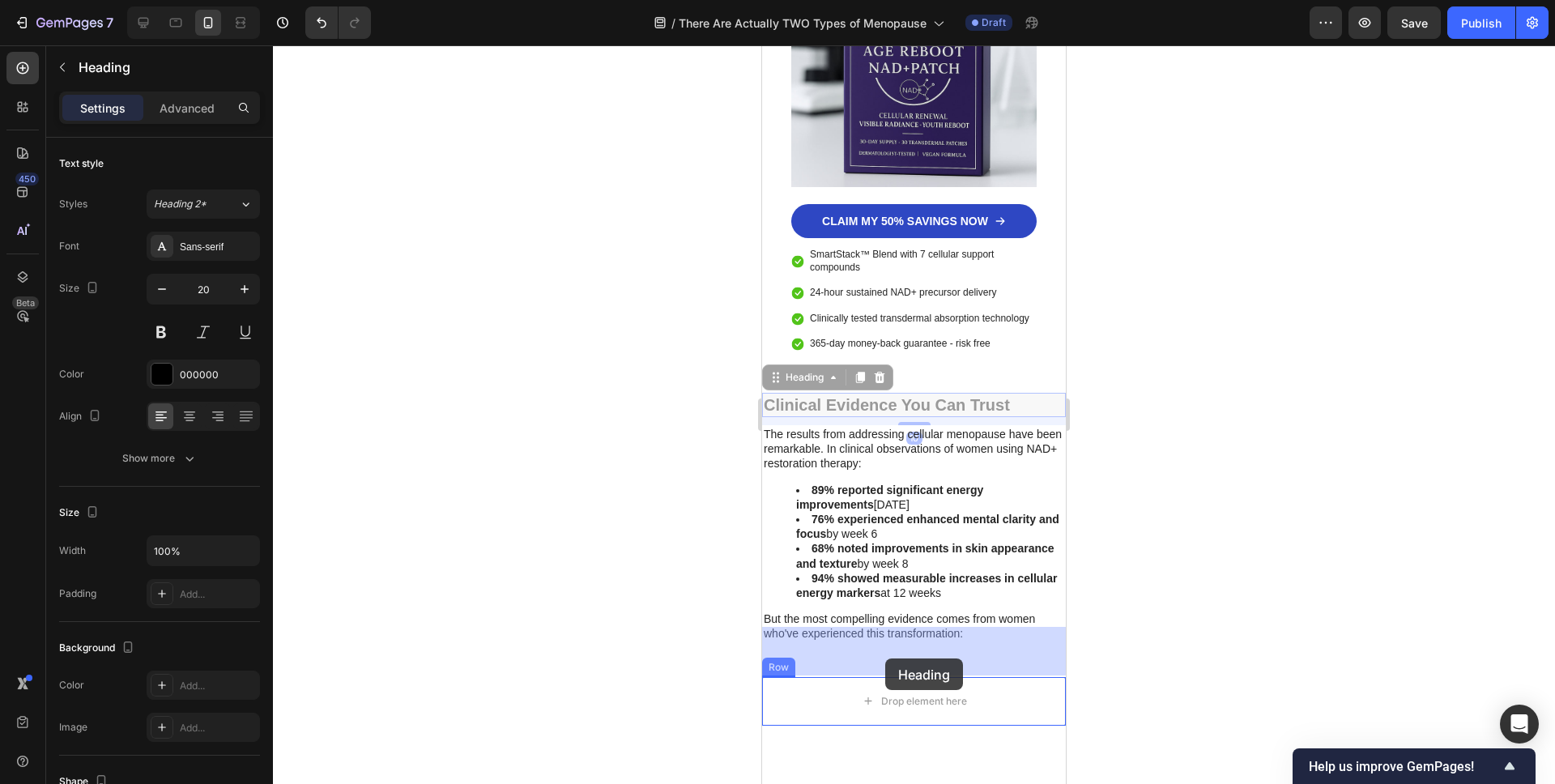
drag, startPoint x: 781, startPoint y: 330, endPoint x: 883, endPoint y: 647, distance: 333.0
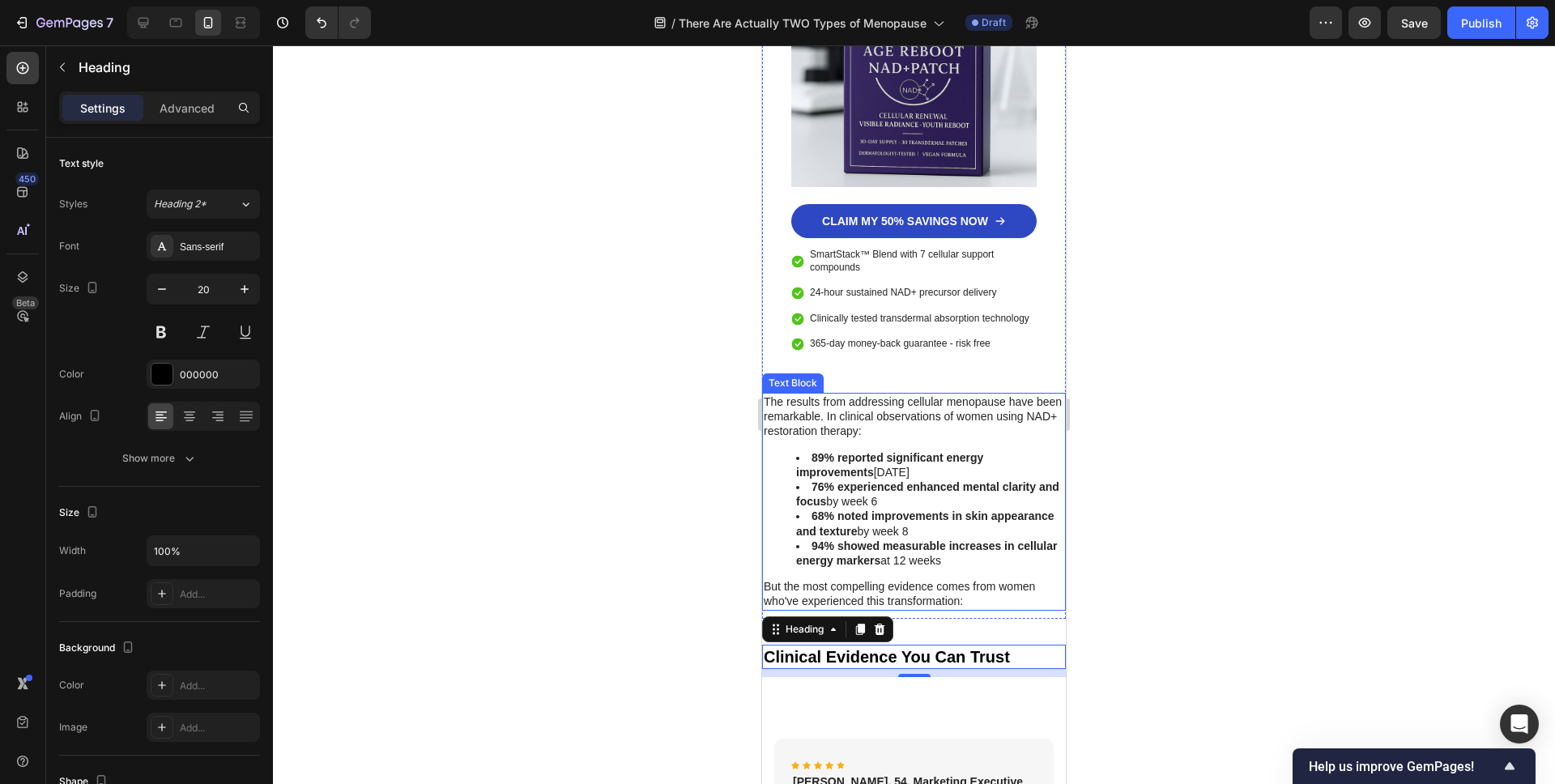
click at [826, 394] on p "The results from addressing cellular menopause have been remarkable. In clinica…" at bounding box center [914, 416] width 300 height 44
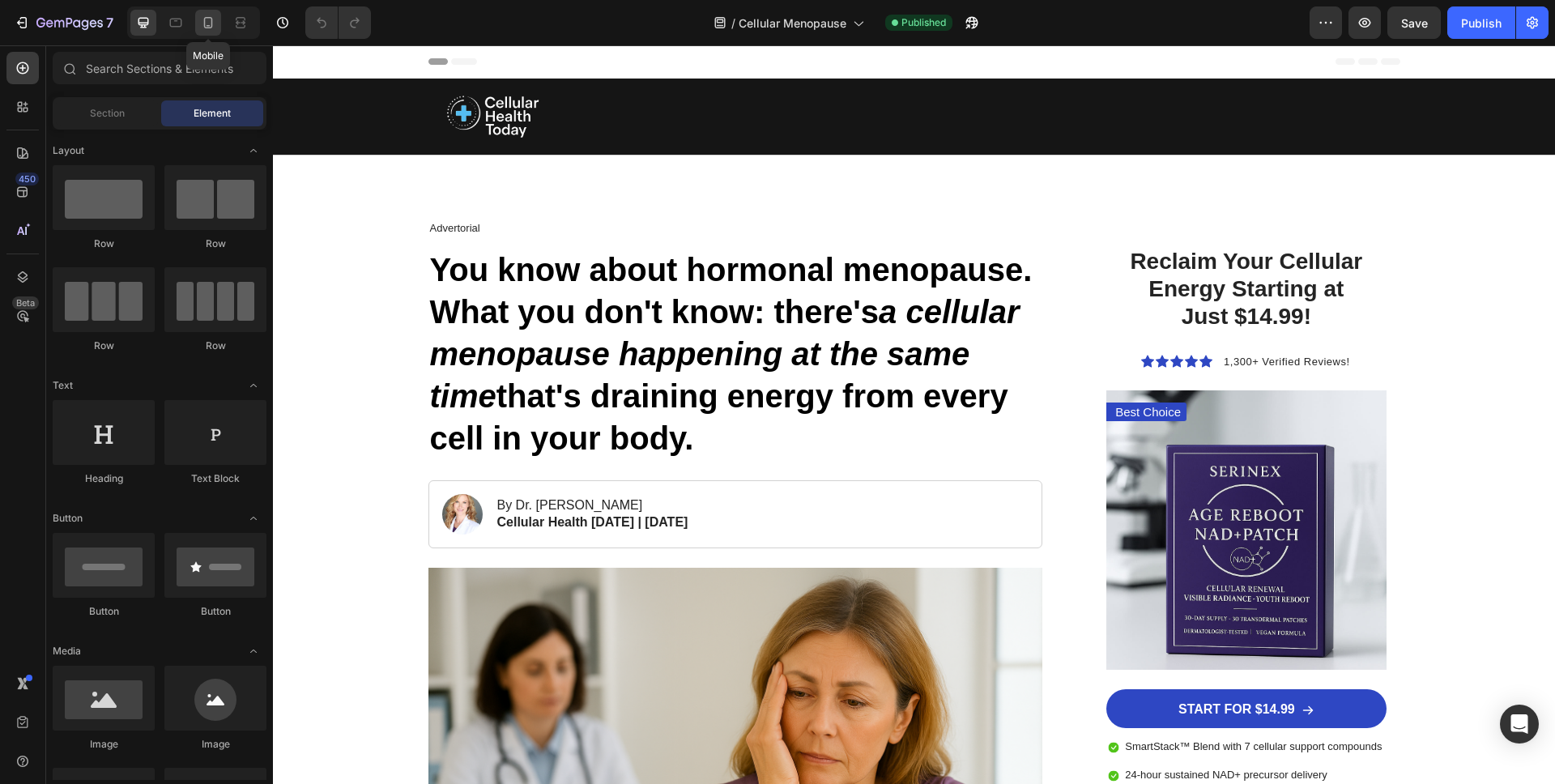
click at [218, 20] on div at bounding box center [208, 22] width 26 height 26
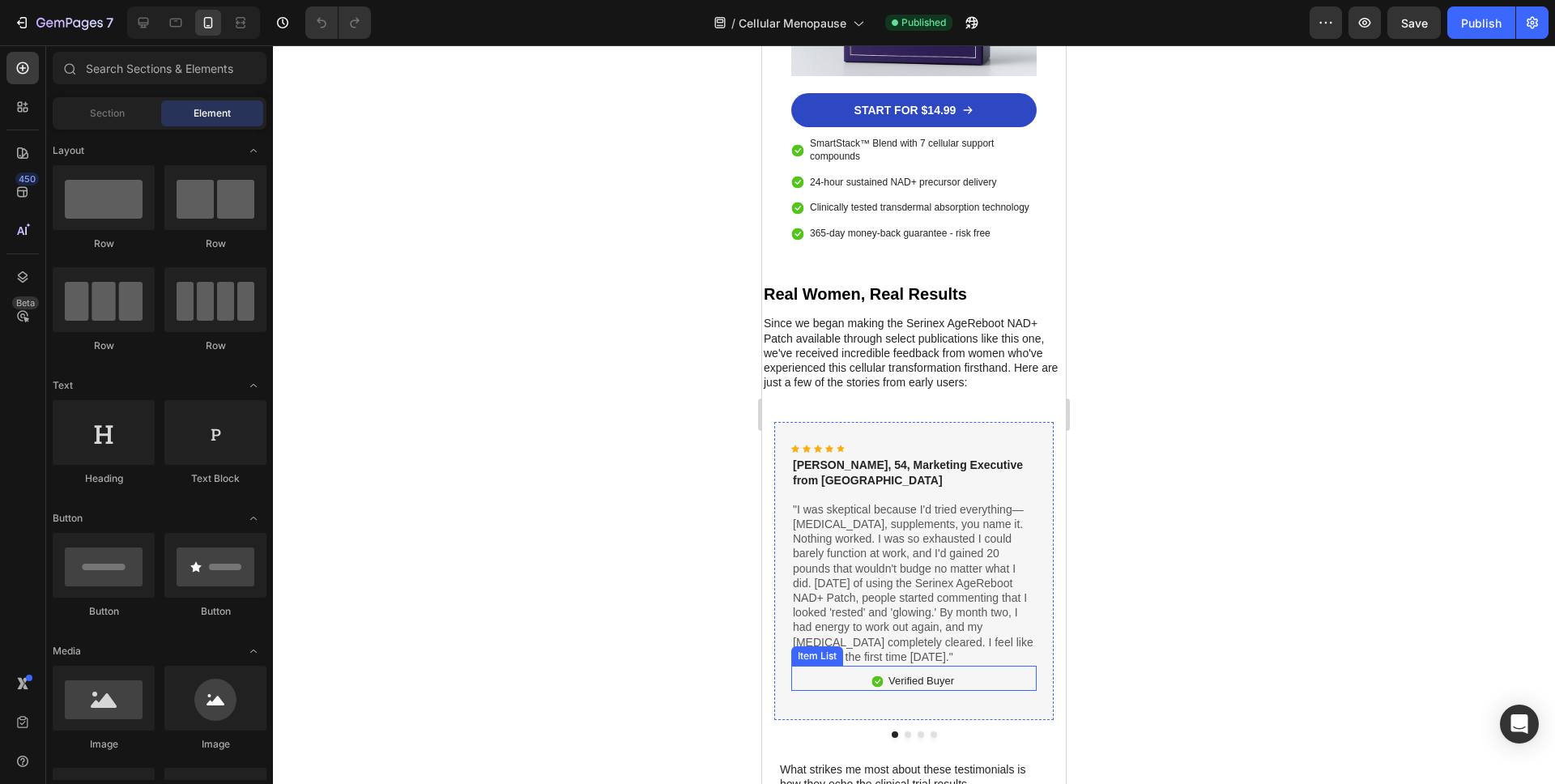
scroll to position [6797, 0]
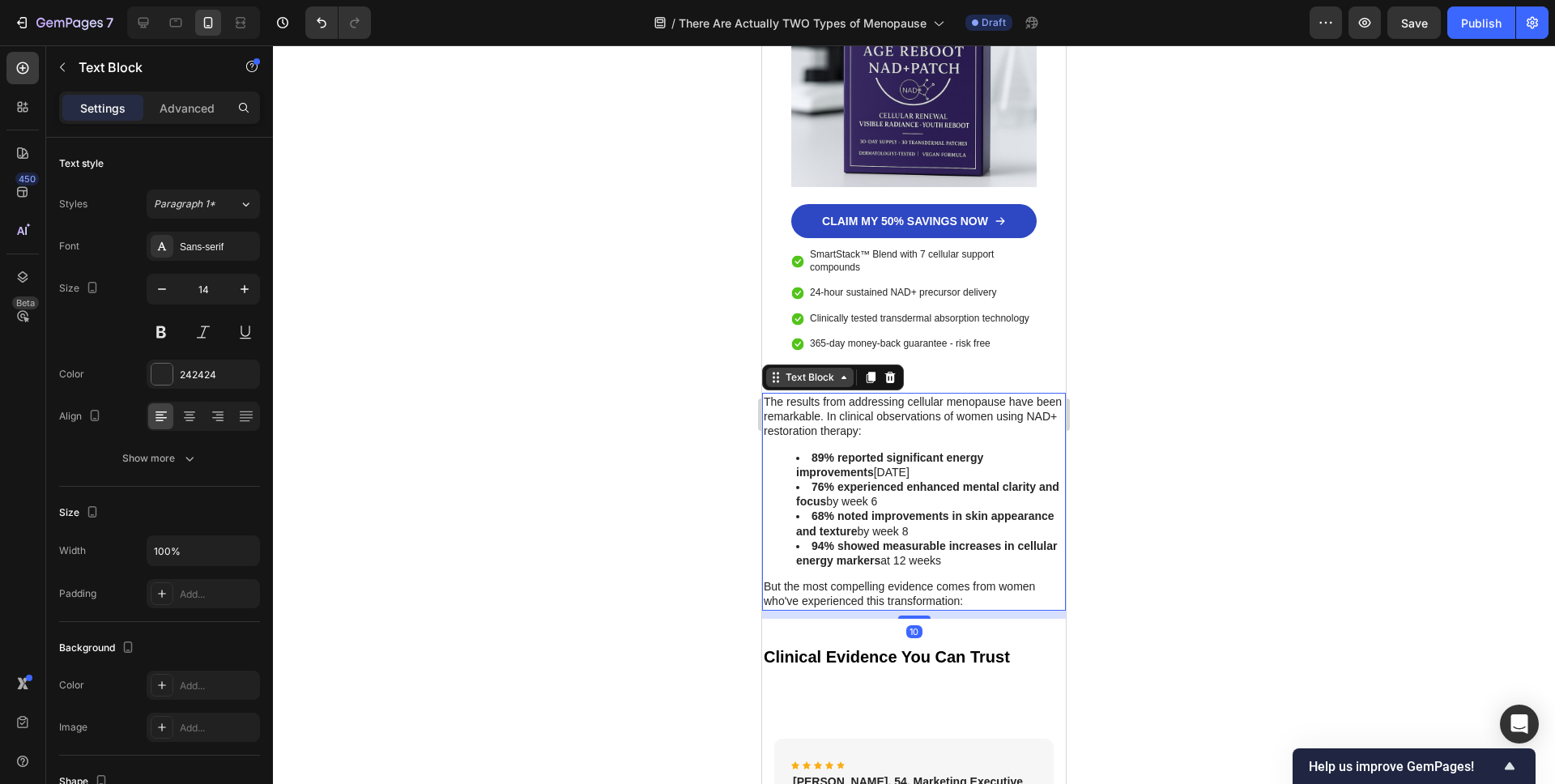
scroll to position [6044, 0]
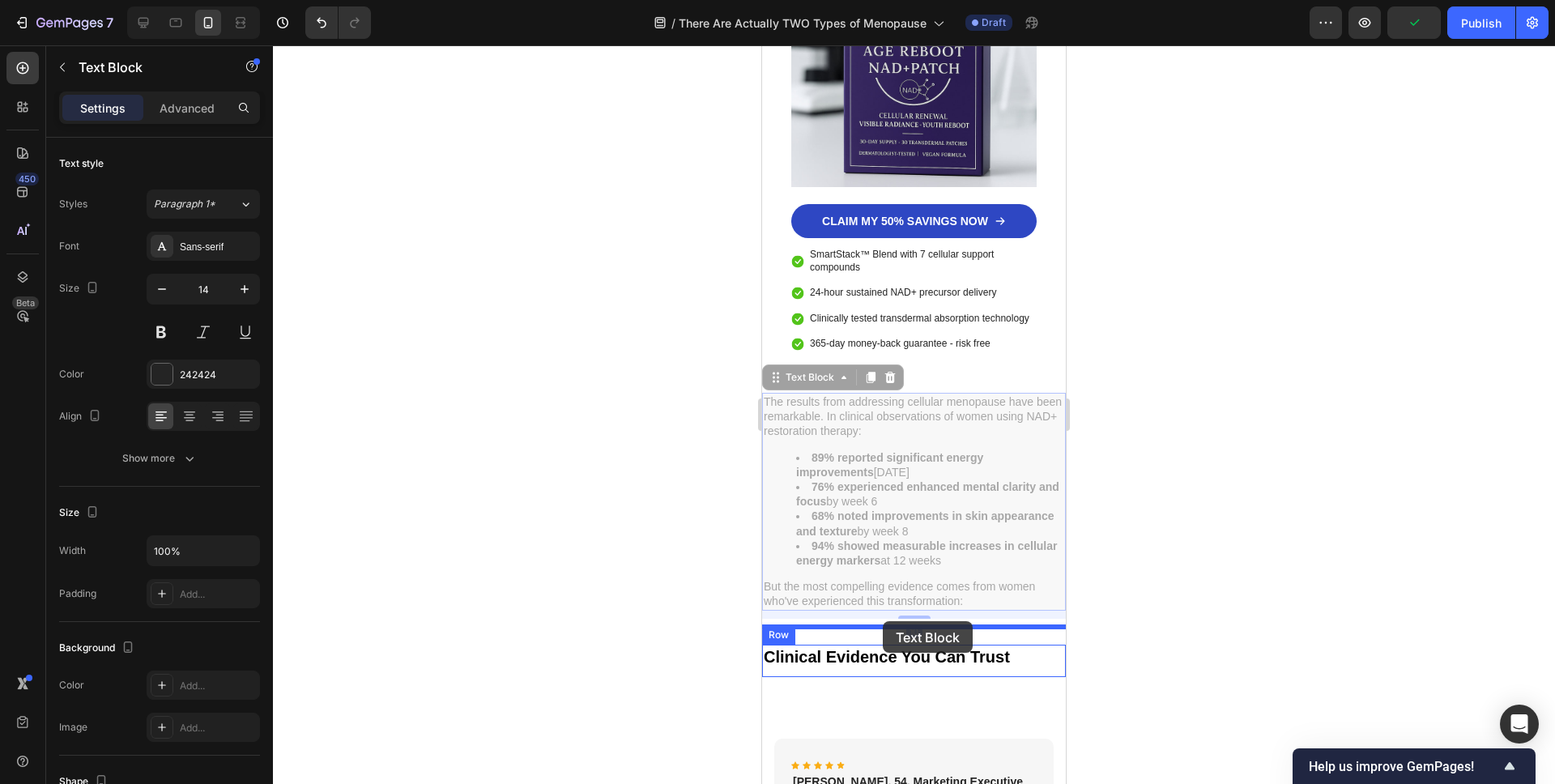
drag, startPoint x: 776, startPoint y: 333, endPoint x: 883, endPoint y: 621, distance: 307.2
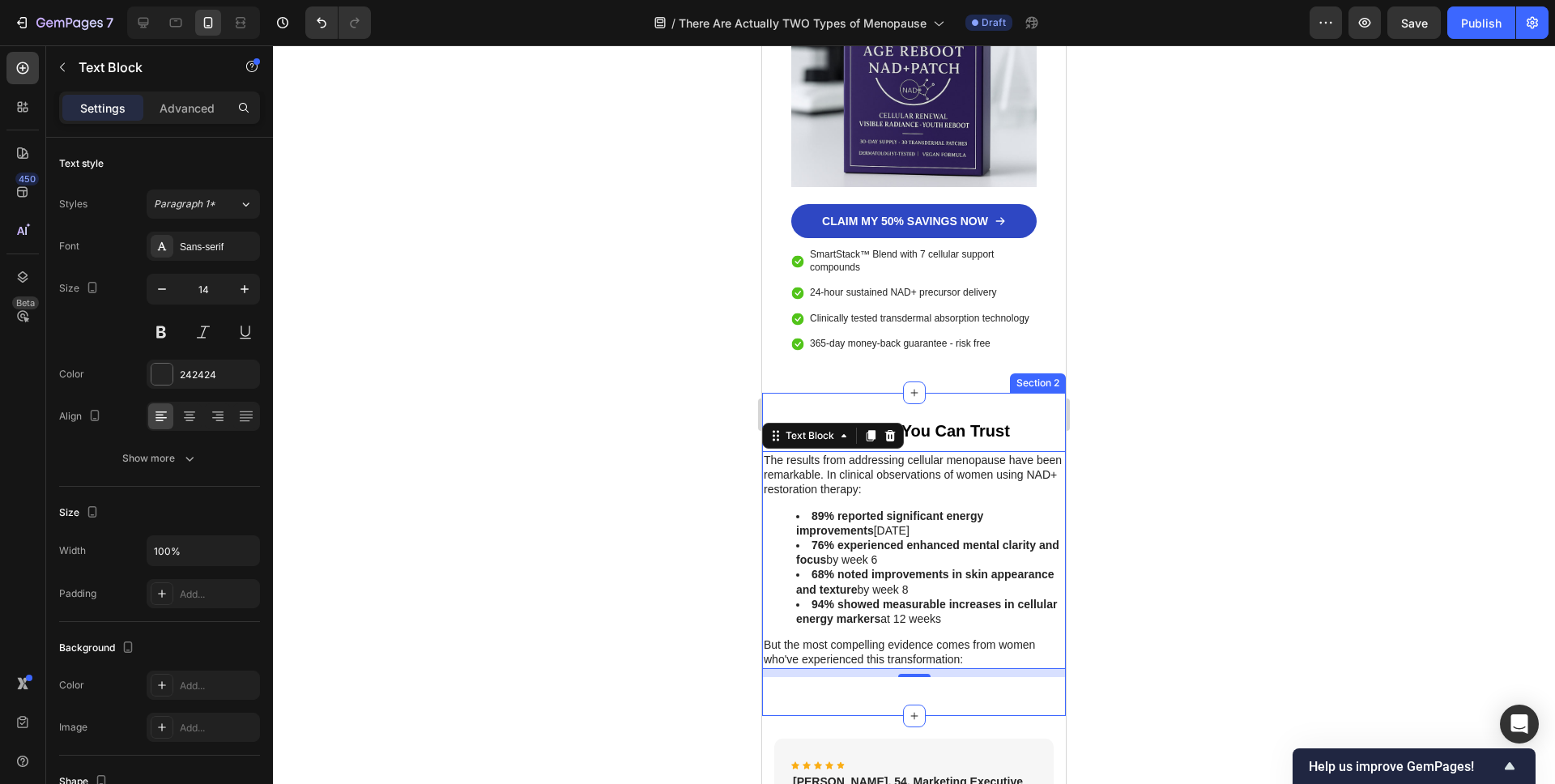
click at [818, 392] on div "Clinical Evidence You Can Trust Heading The results from addressing cellular me…" at bounding box center [914, 554] width 304 height 323
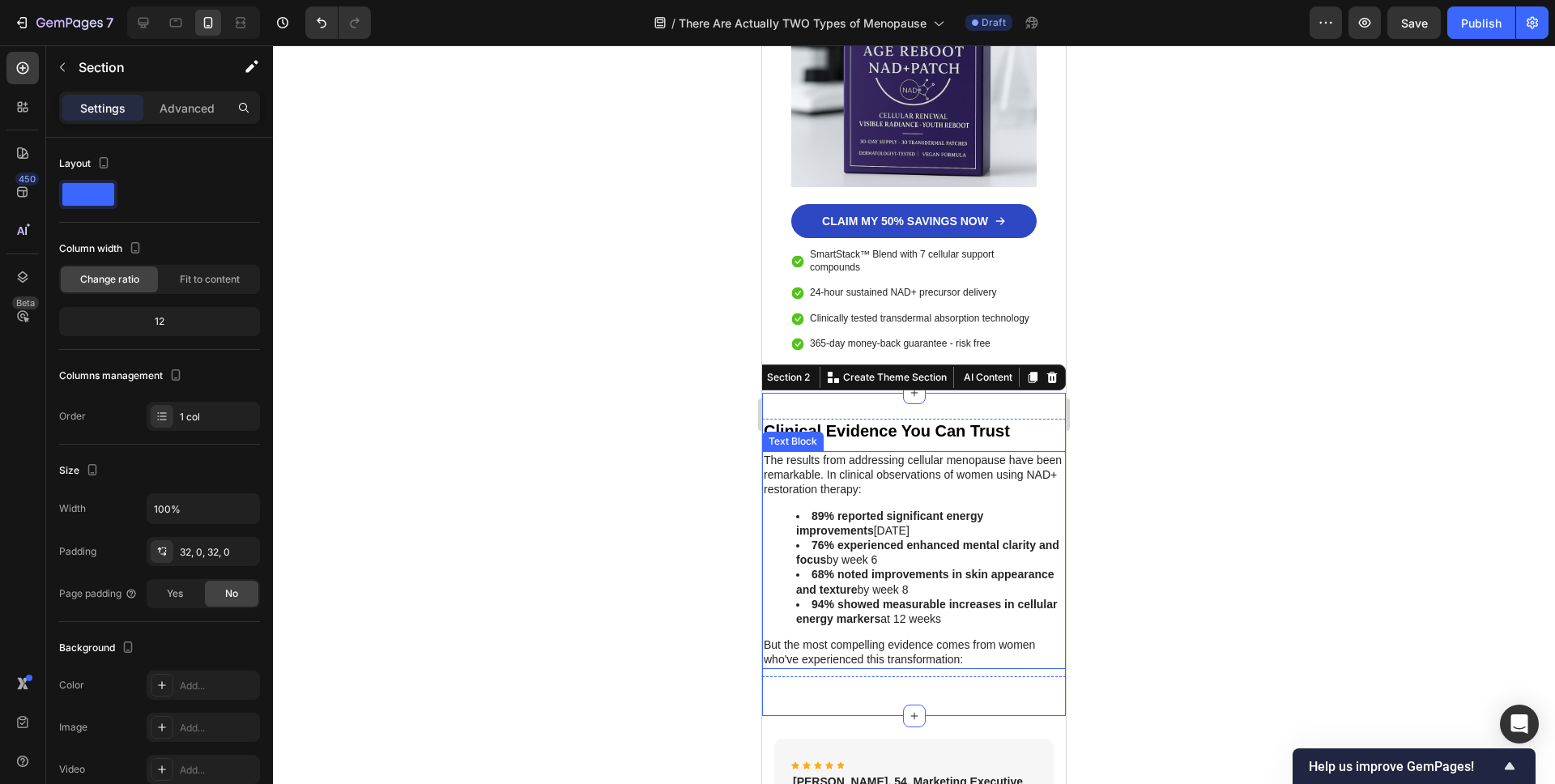
scroll to position [6046, 0]
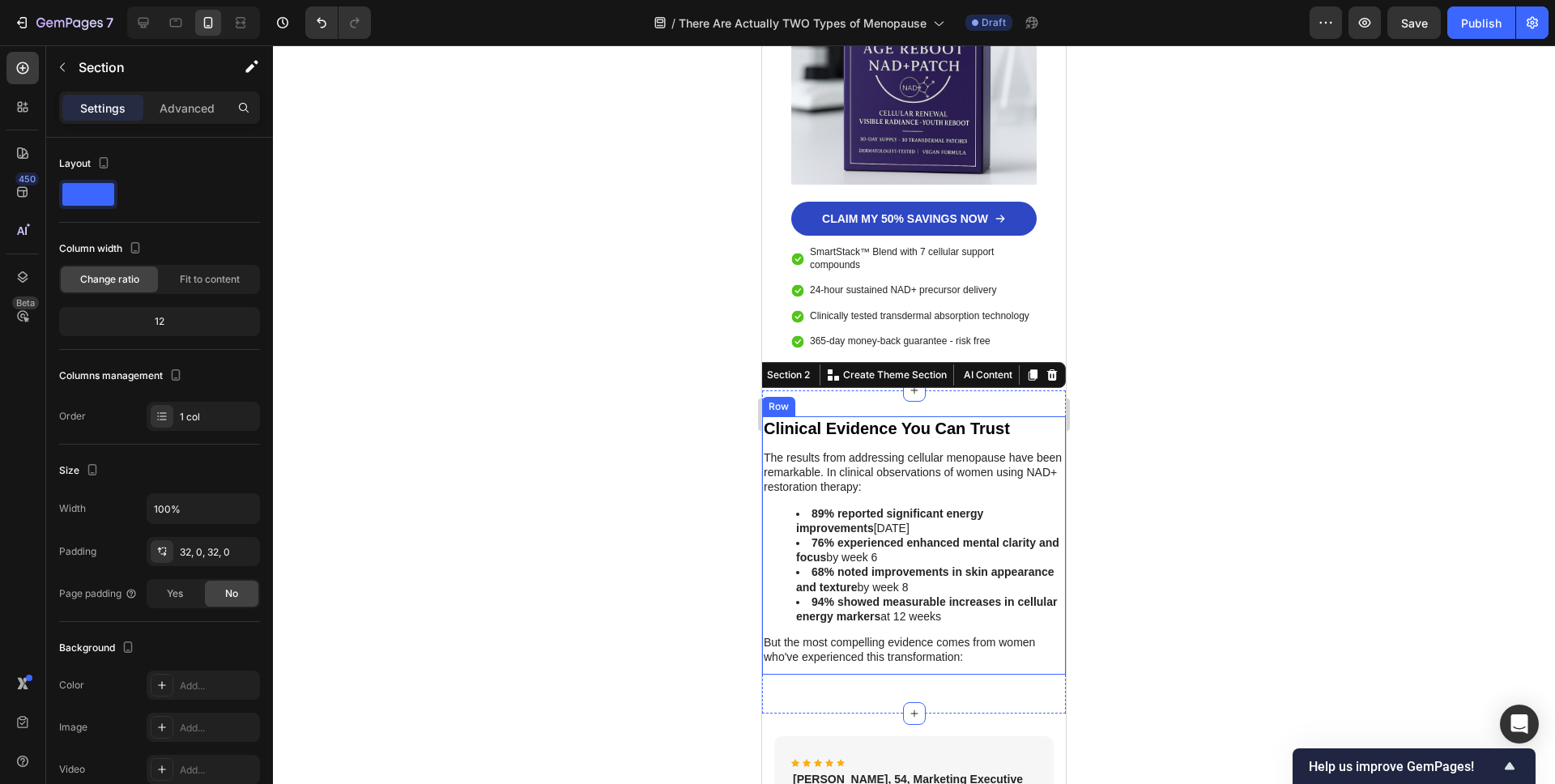
click at [935, 620] on div "Clinical Evidence You Can Trust Heading The results from addressing cellular me…" at bounding box center [914, 545] width 304 height 258
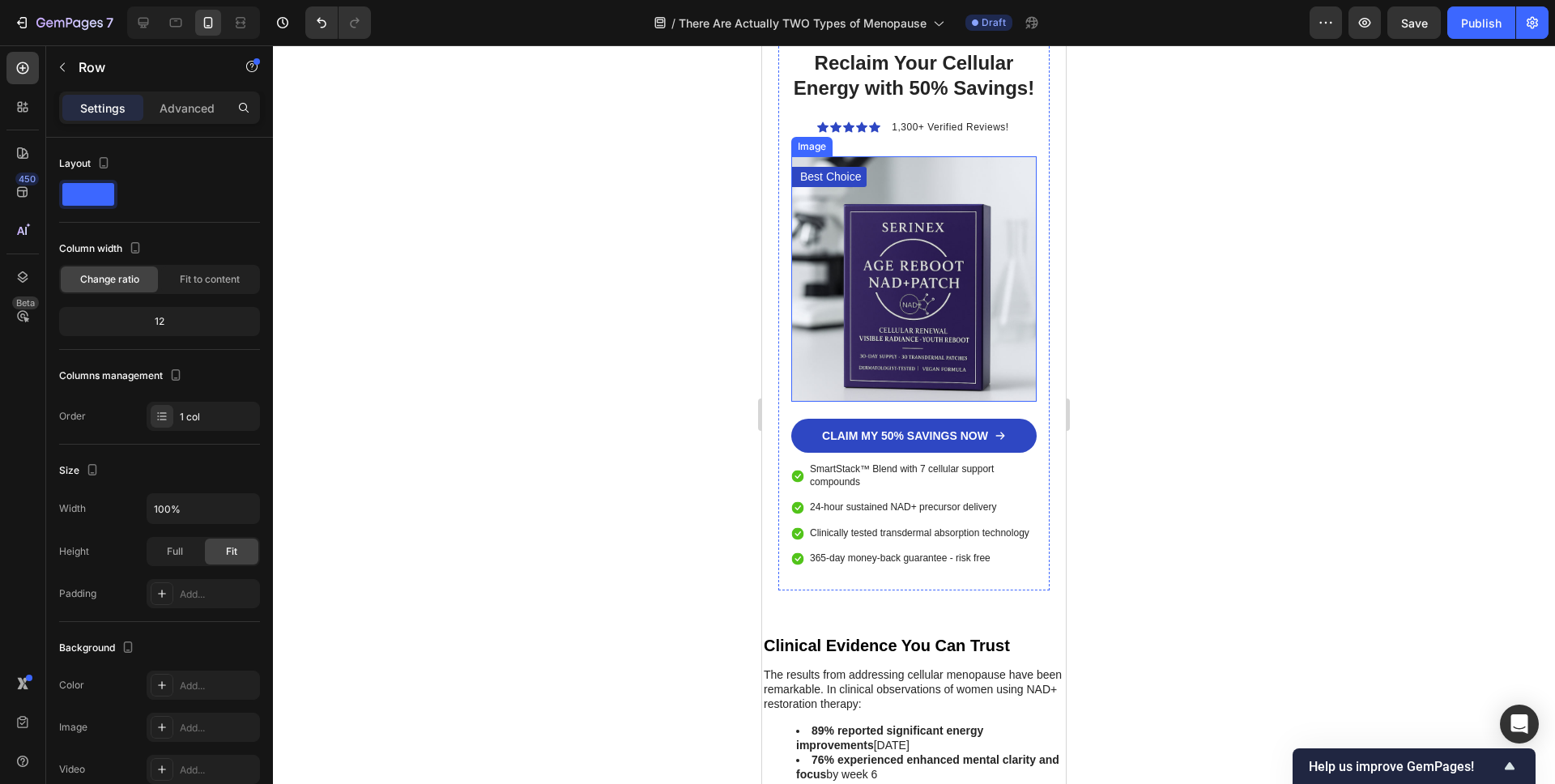
scroll to position [5832, 0]
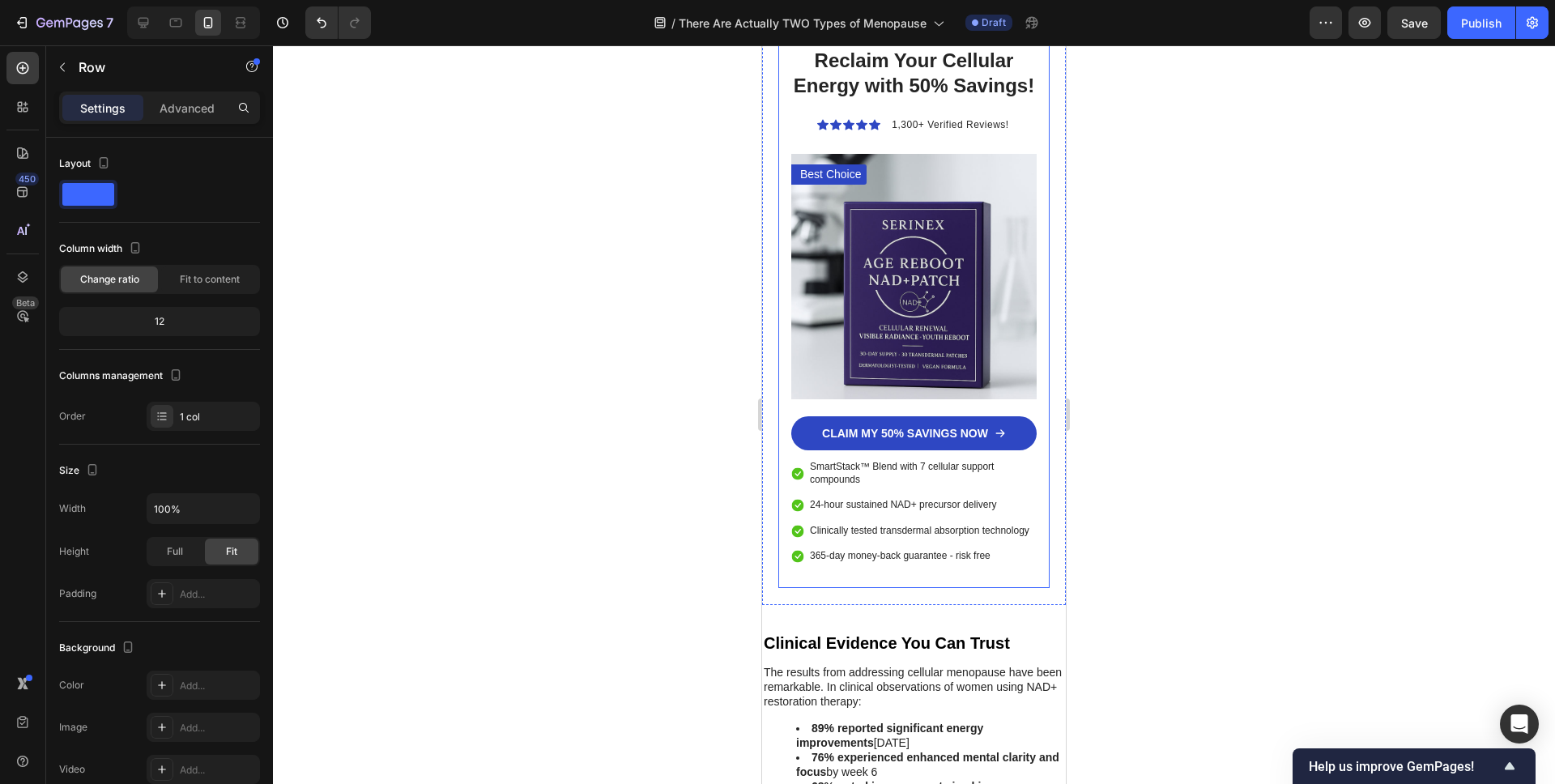
click at [788, 363] on div "Reclaim Your Cellular Energy with 50% Savings! Heading Icon Icon Icon Icon Icon…" at bounding box center [914, 305] width 272 height 565
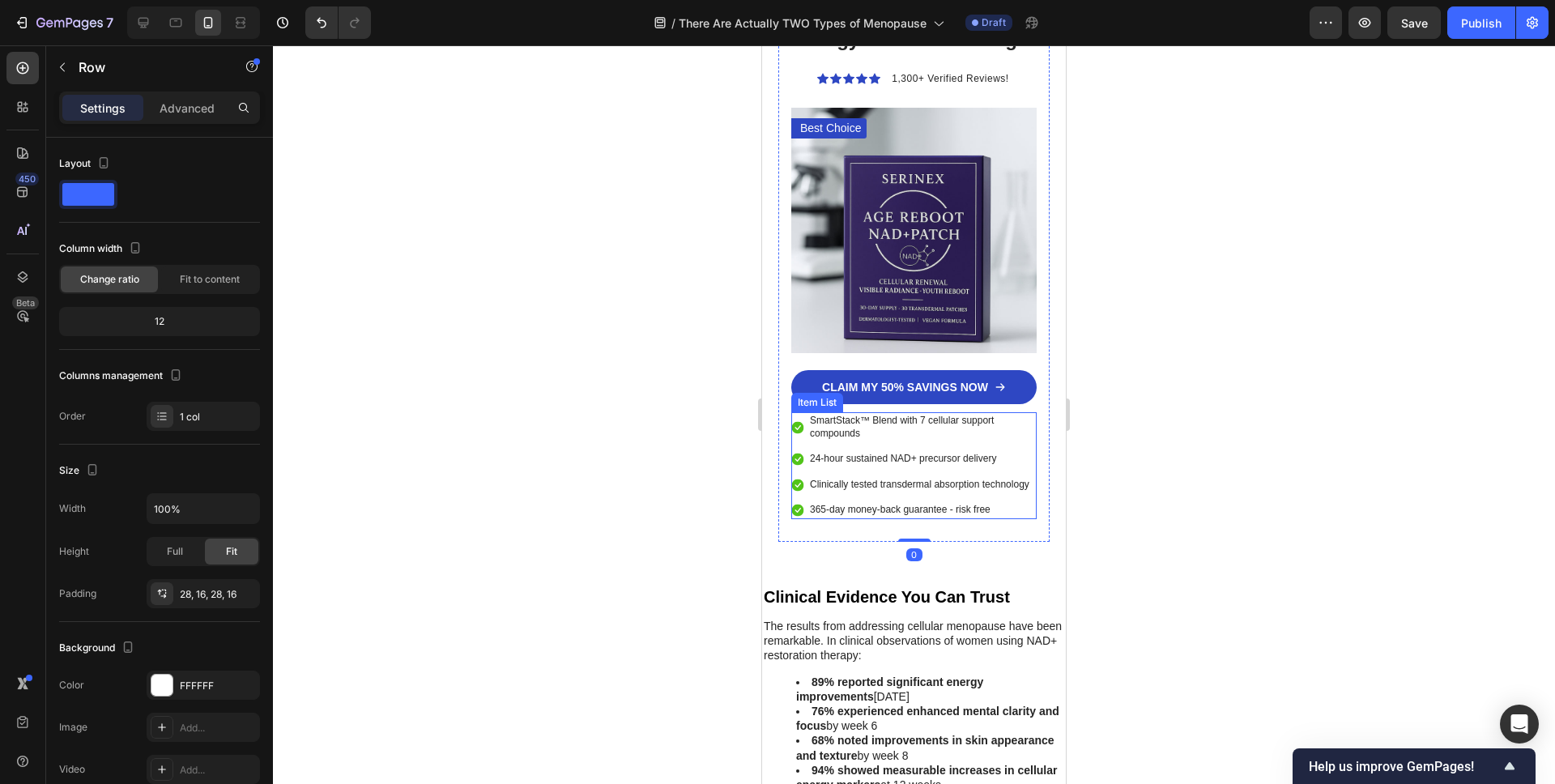
scroll to position [5888, 0]
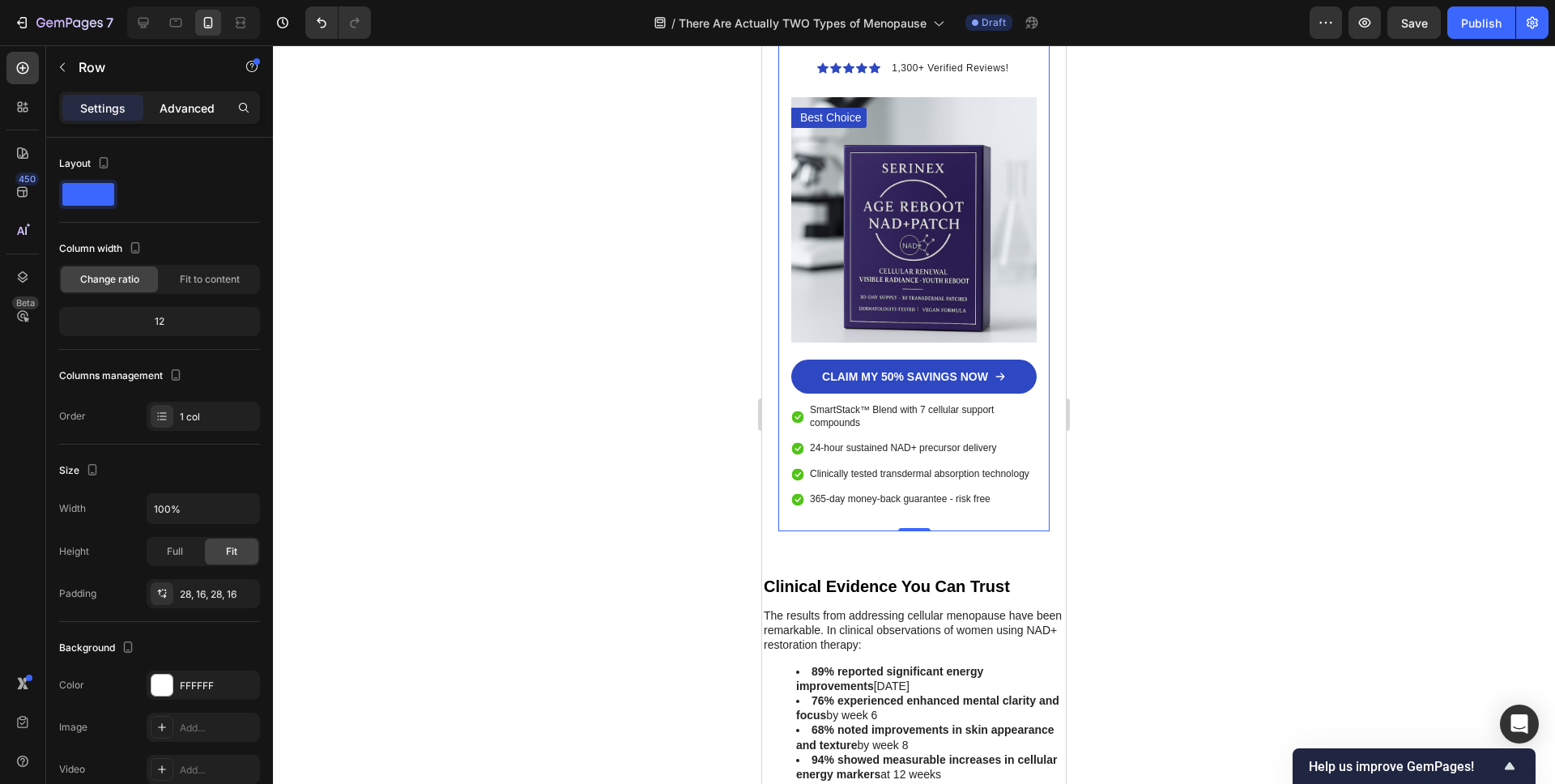
click at [181, 95] on div "Advanced" at bounding box center [186, 107] width 81 height 26
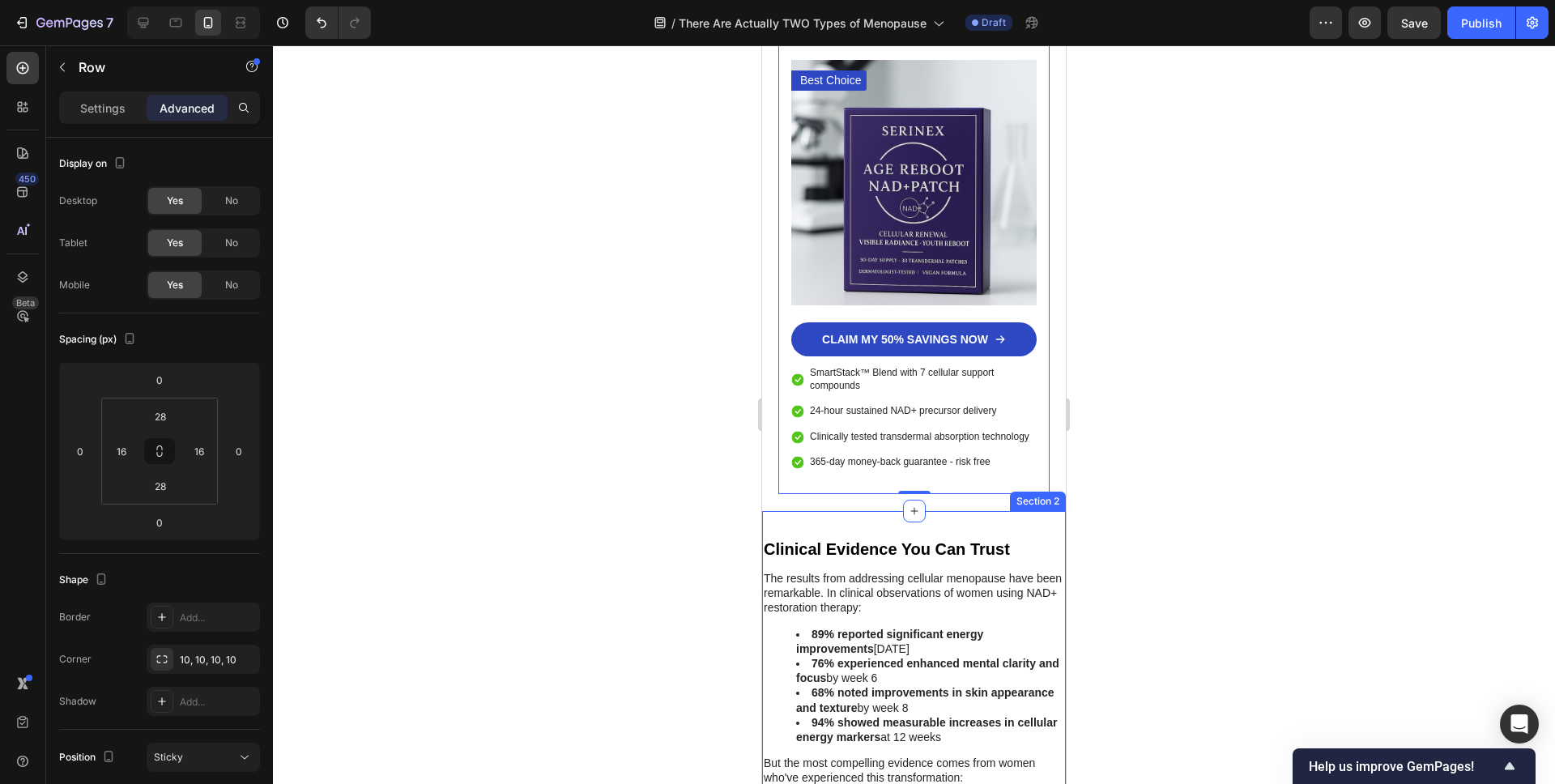
scroll to position [6031, 0]
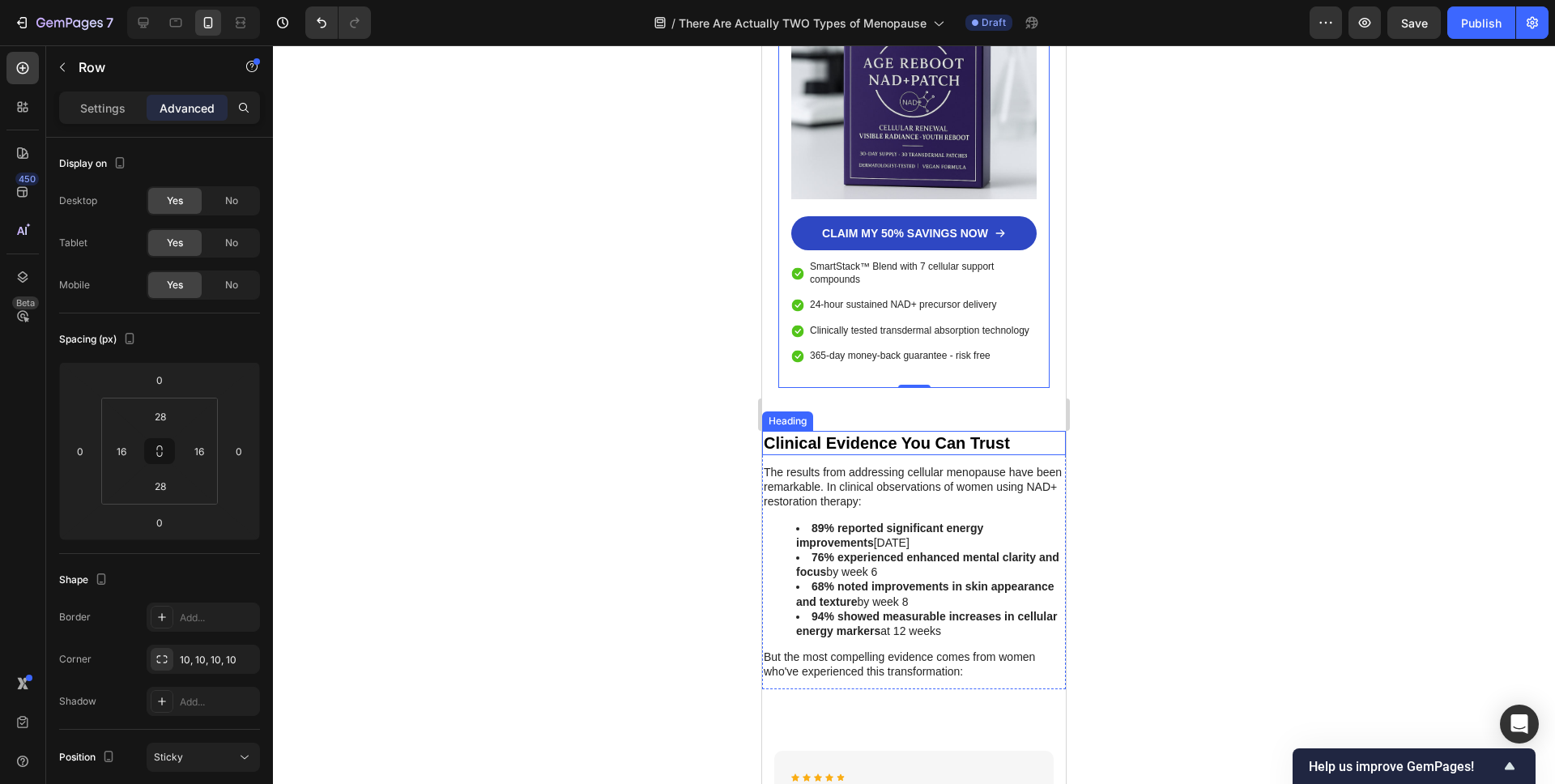
click at [1039, 431] on h2 "Clinical Evidence You Can Trust" at bounding box center [914, 442] width 304 height 24
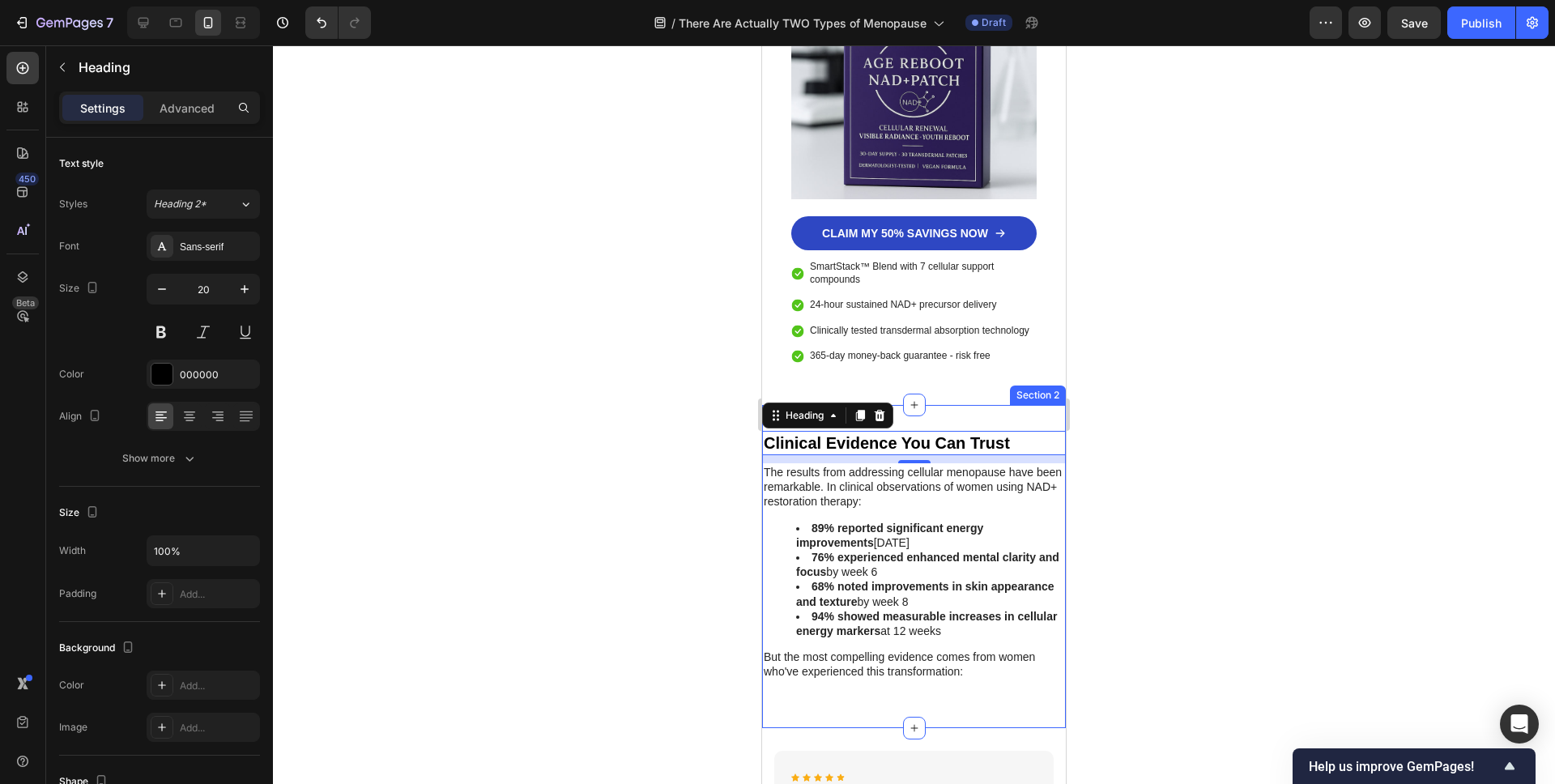
click at [980, 639] on div "Clinical Evidence You Can Trust Heading 10 The results from addressing cellular…" at bounding box center [914, 566] width 304 height 272
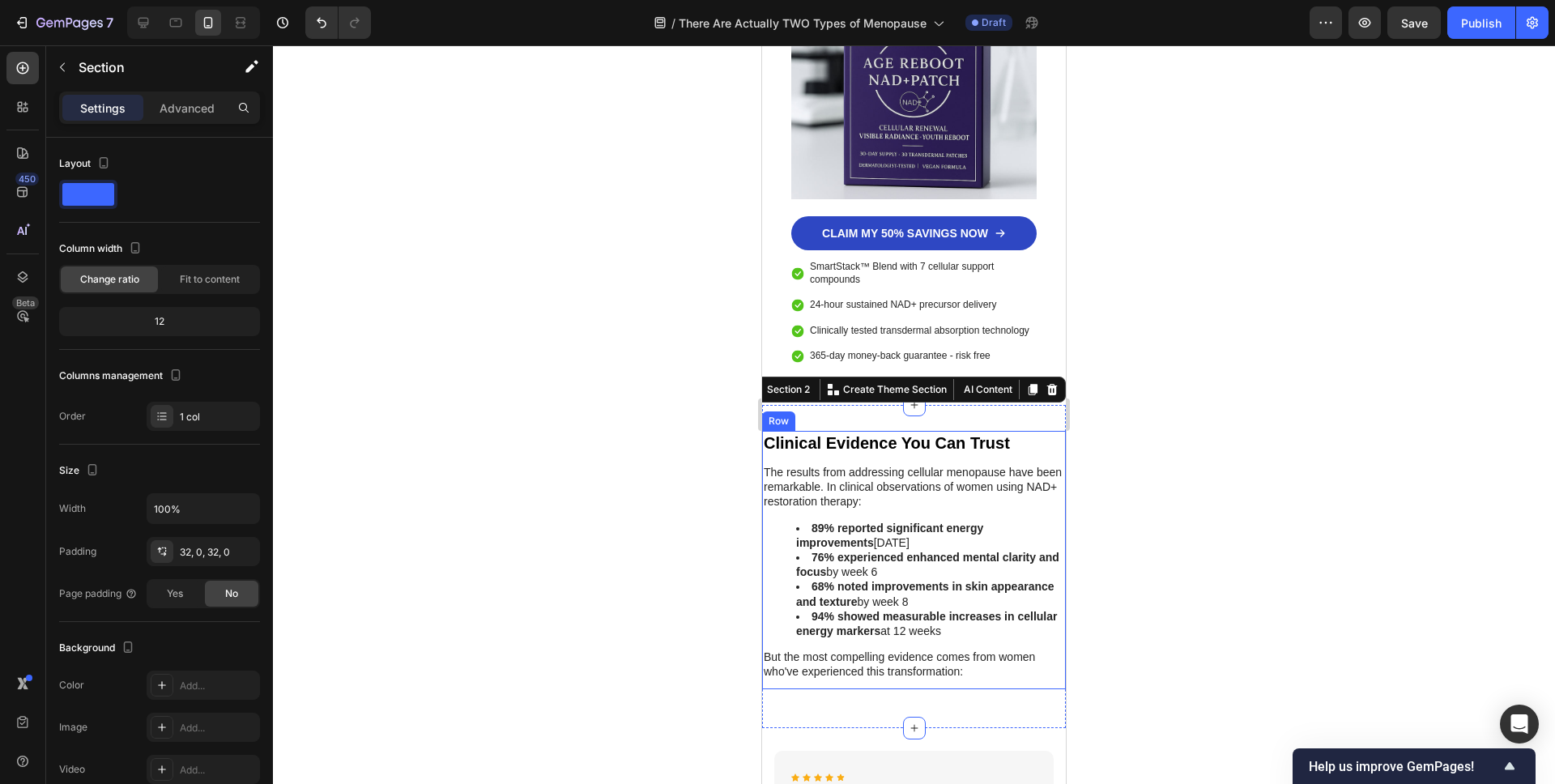
click at [986, 632] on div "Clinical Evidence You Can Trust Heading The results from addressing cellular me…" at bounding box center [914, 559] width 304 height 258
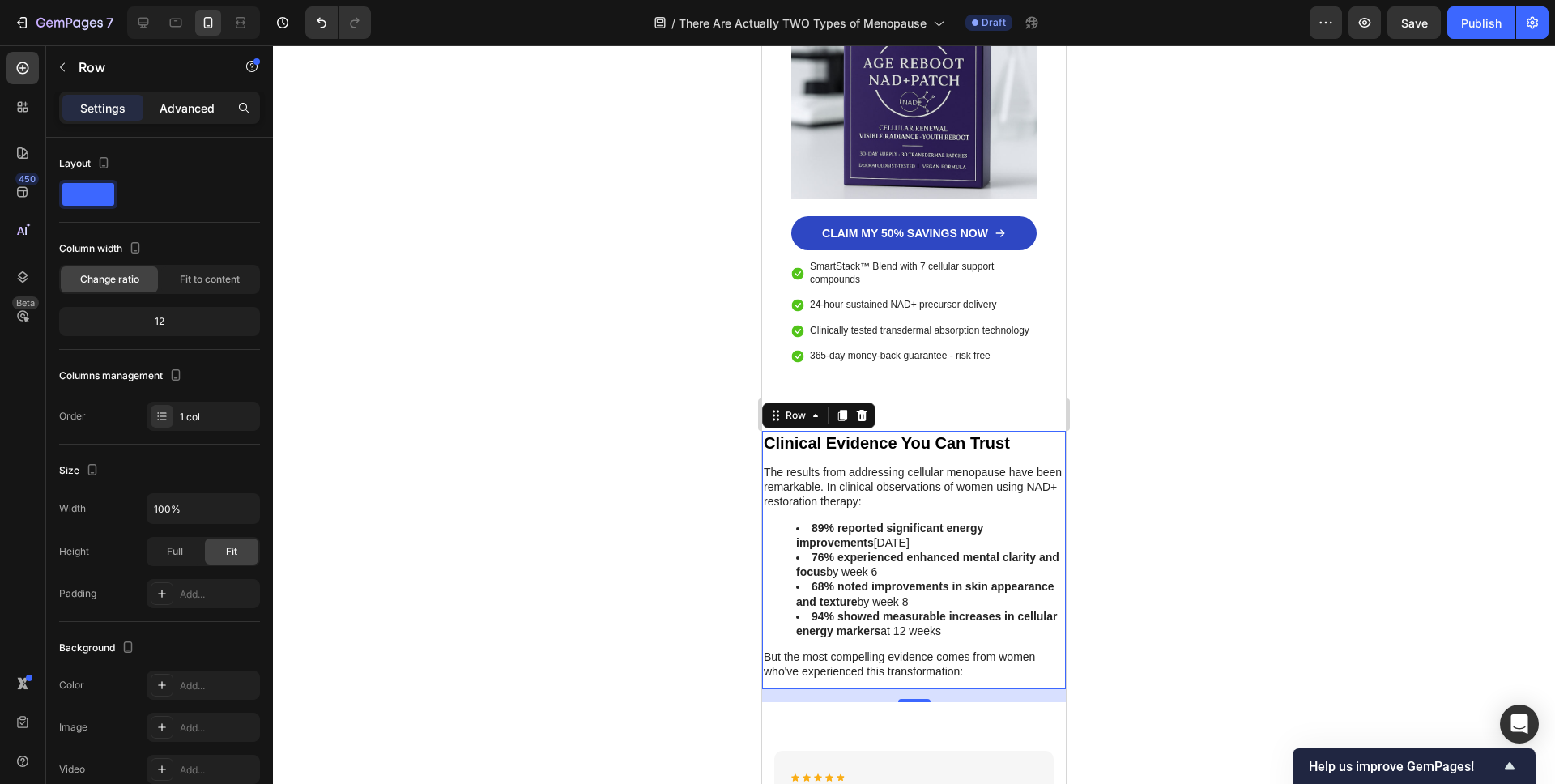
click at [173, 115] on div "Advanced" at bounding box center [186, 107] width 81 height 26
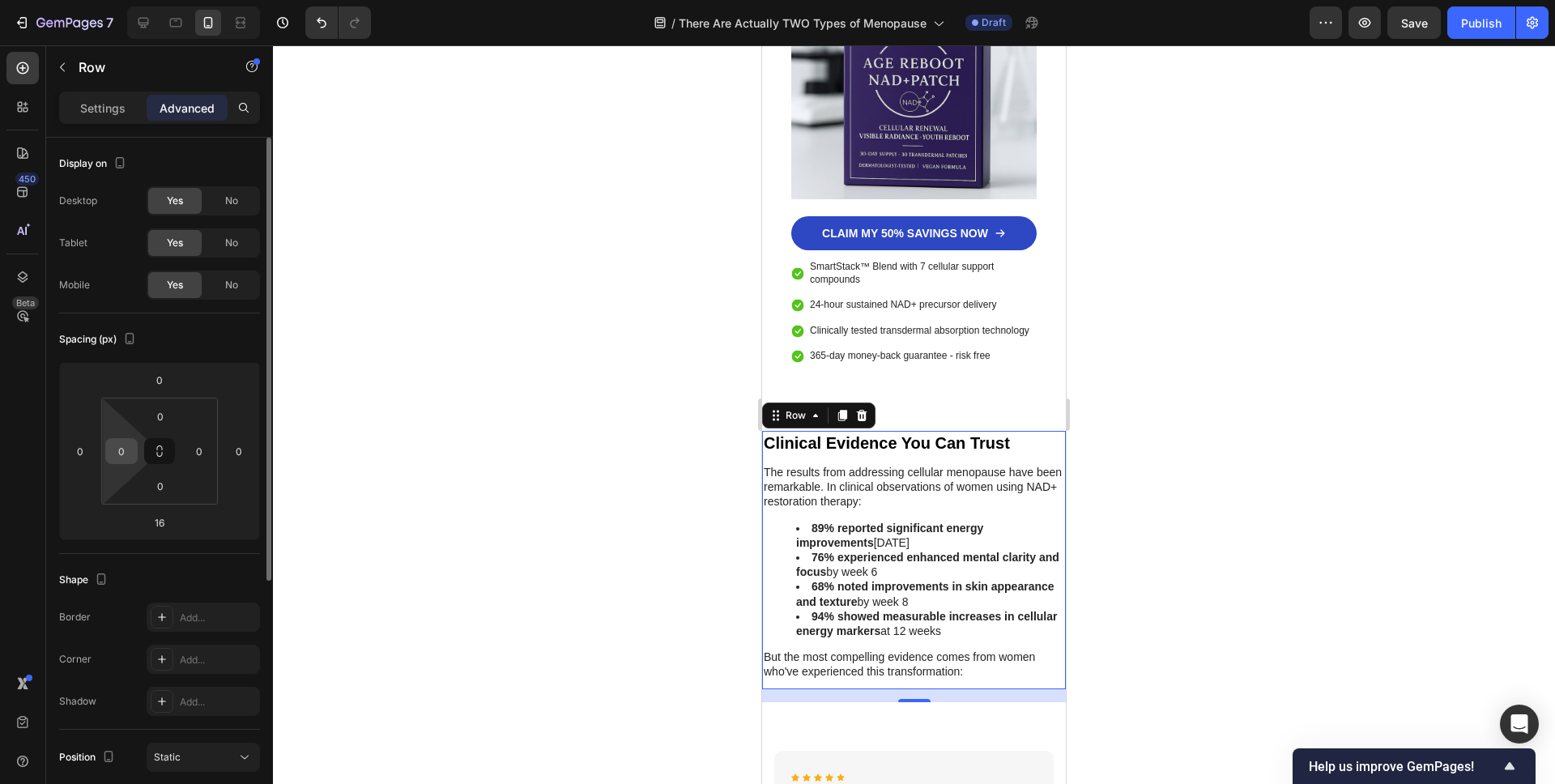
click at [124, 447] on input "0" at bounding box center [121, 450] width 24 height 24
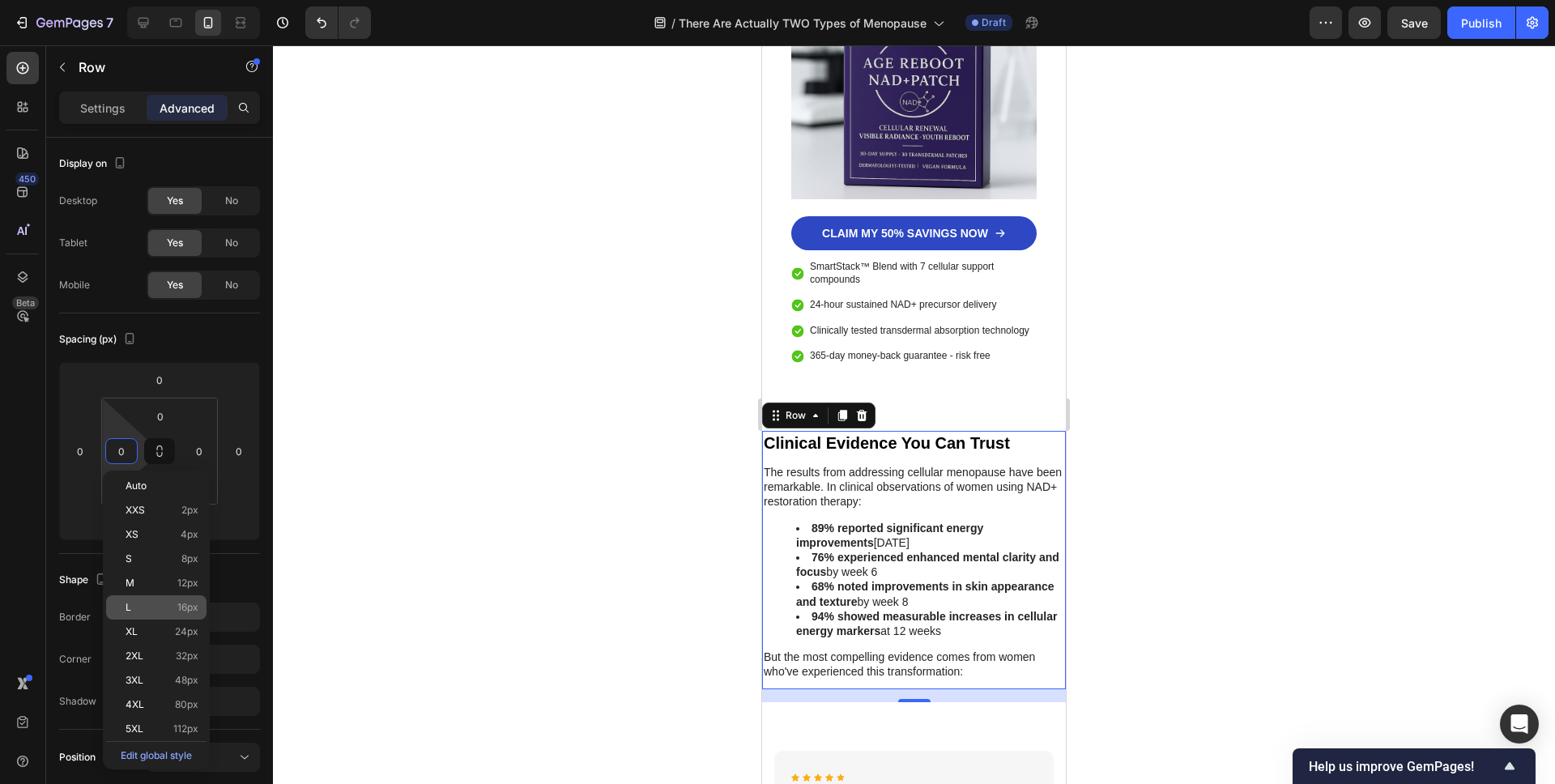
click at [144, 614] on div "L 16px" at bounding box center [155, 606] width 100 height 24
type input "16"
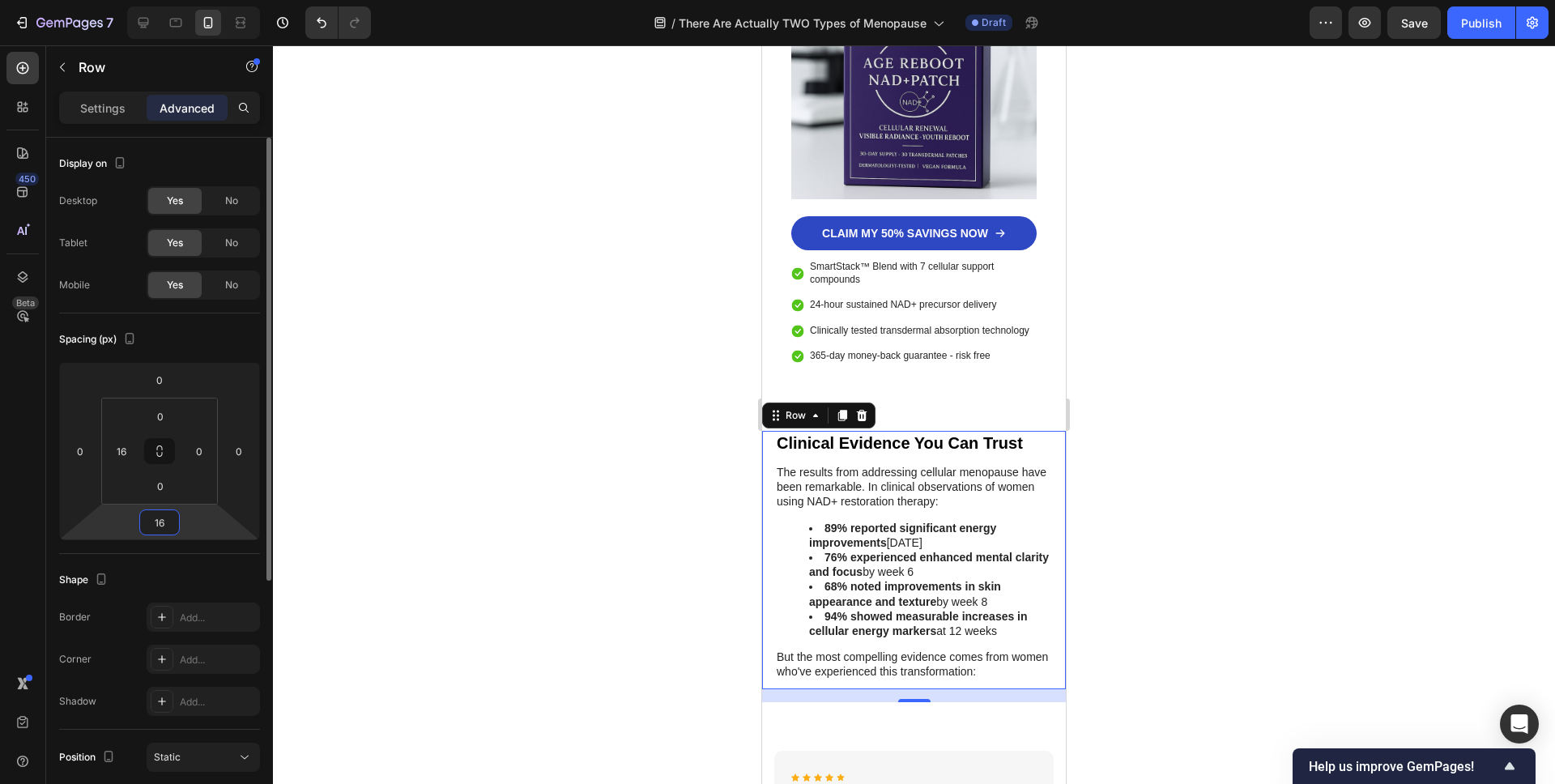
click at [159, 519] on input "16" at bounding box center [159, 522] width 32 height 24
drag, startPoint x: 167, startPoint y: 527, endPoint x: 141, endPoint y: 526, distance: 26.0
click at [141, 526] on div "16" at bounding box center [160, 522] width 41 height 26
type input "28"
click at [201, 447] on input "0" at bounding box center [199, 450] width 24 height 24
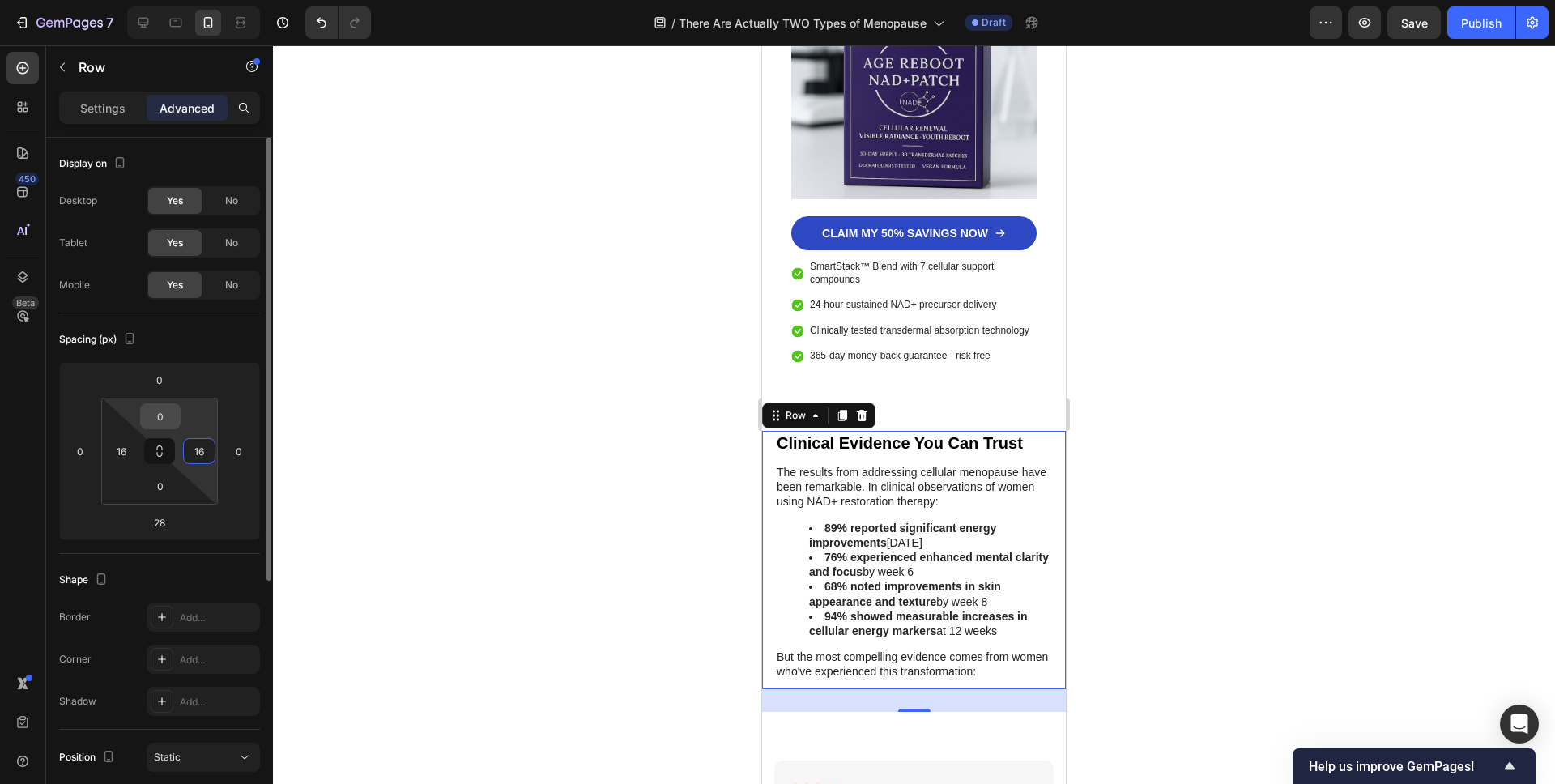
type input "16"
click at [168, 417] on input "0" at bounding box center [160, 416] width 32 height 24
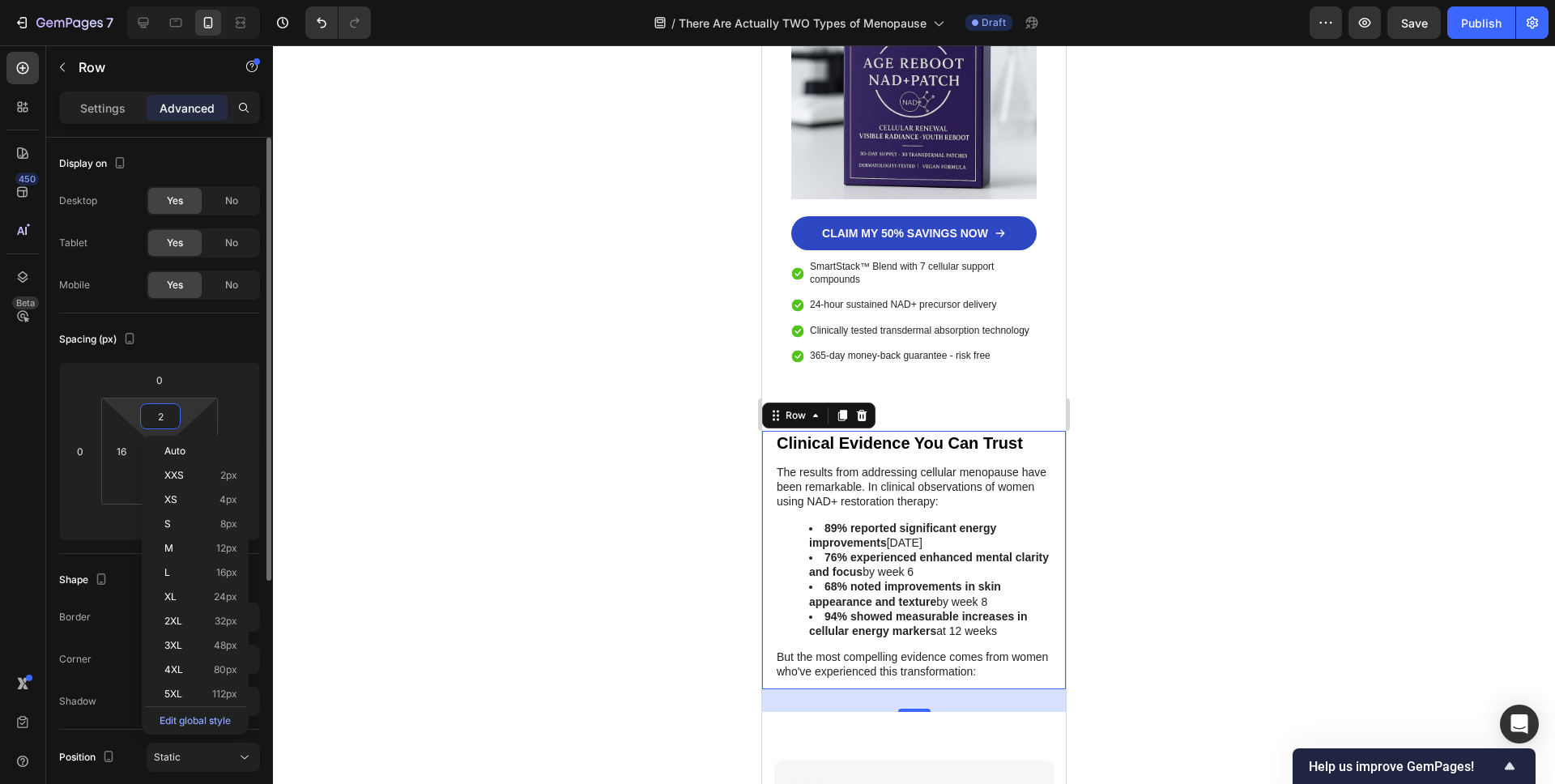
type input "28"
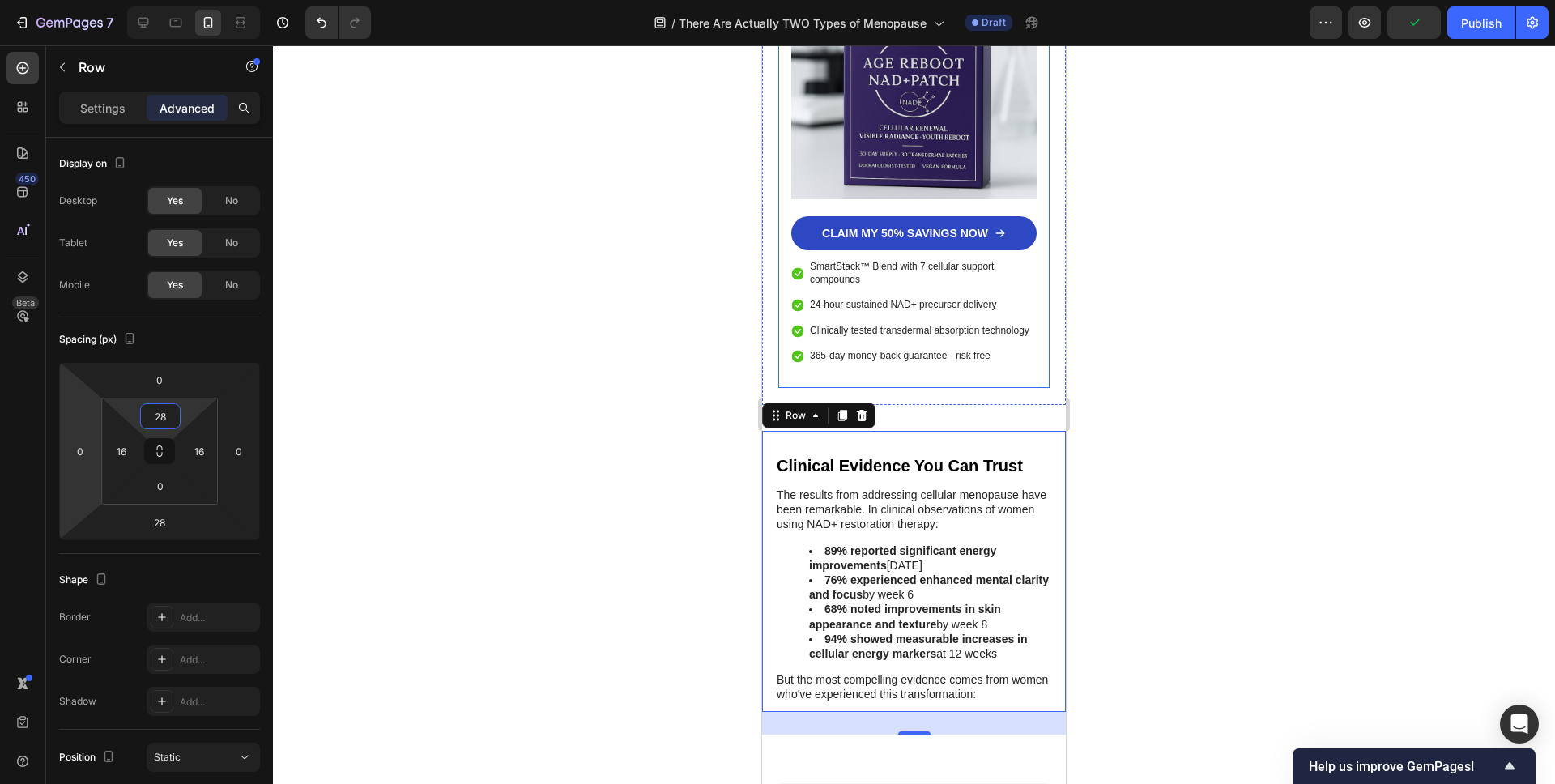
click at [787, 191] on div "Reclaim Your Cellular Energy with 50% Savings! Heading Icon Icon Icon Icon Icon…" at bounding box center [914, 106] width 272 height 565
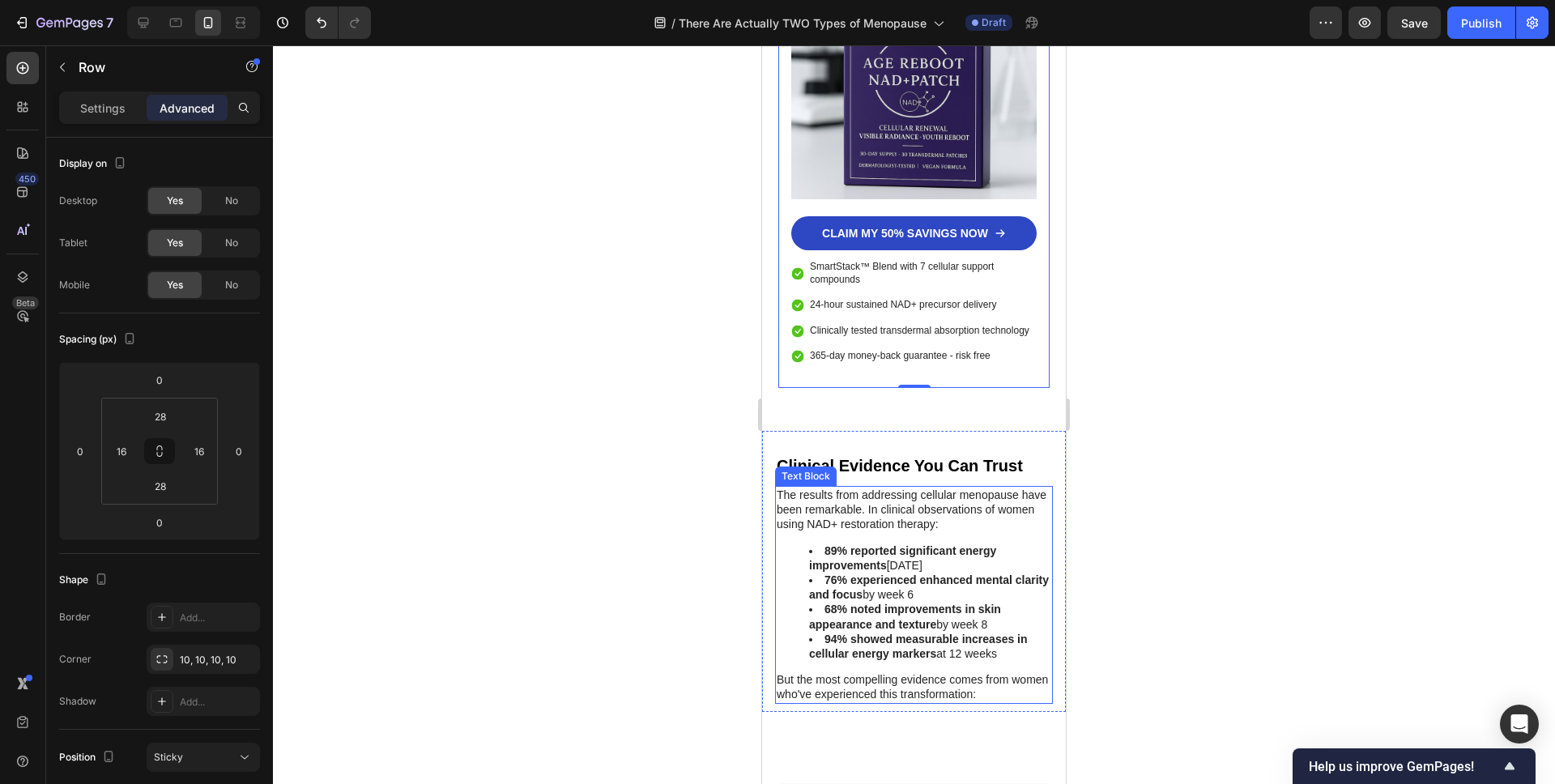
click at [775, 499] on div "The results from addressing cellular menopause have been remarkable. In clinica…" at bounding box center [914, 594] width 278 height 218
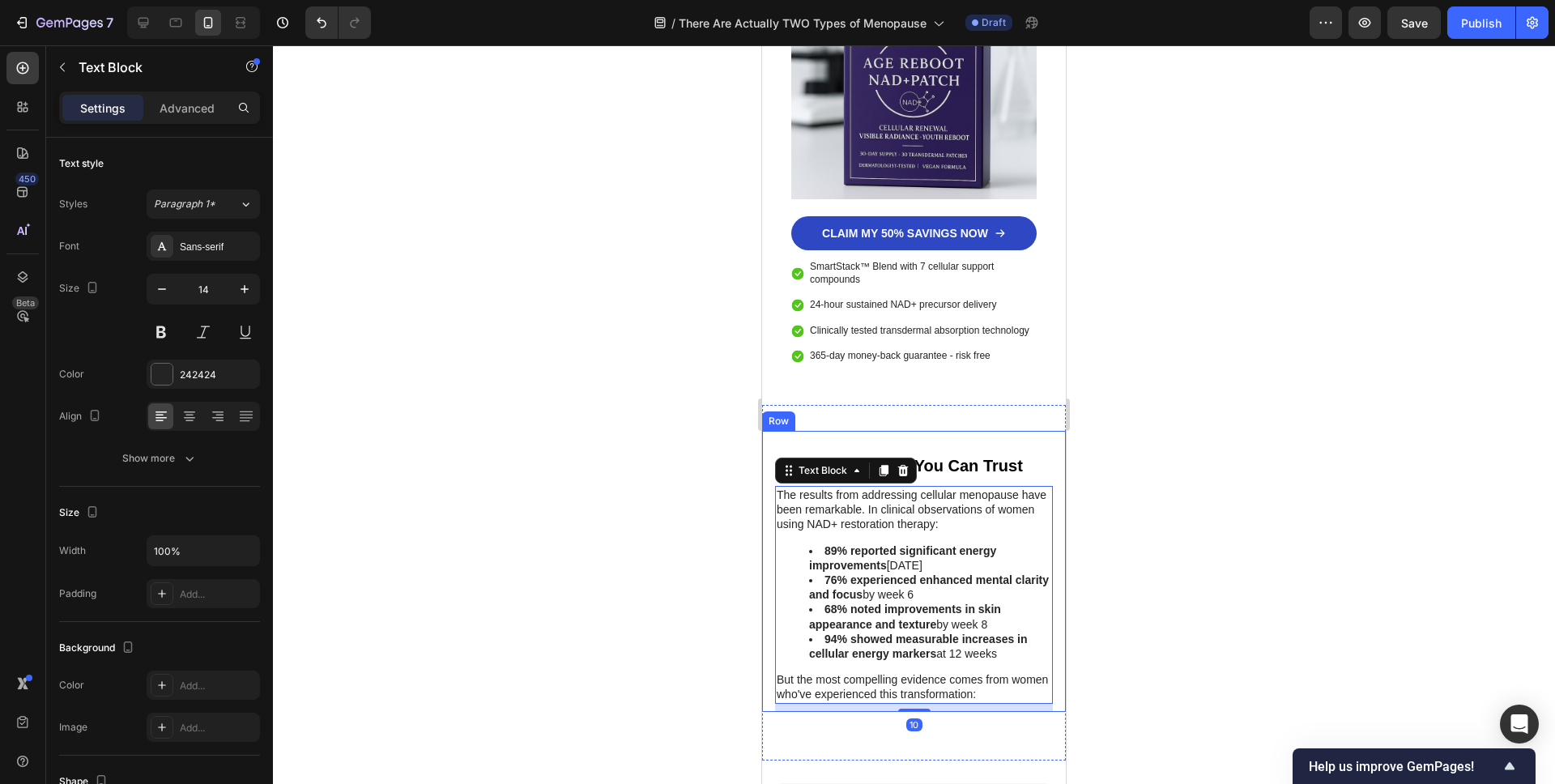
click at [766, 499] on div "Clinical Evidence You Can Trust Heading The results from addressing cellular me…" at bounding box center [914, 571] width 304 height 281
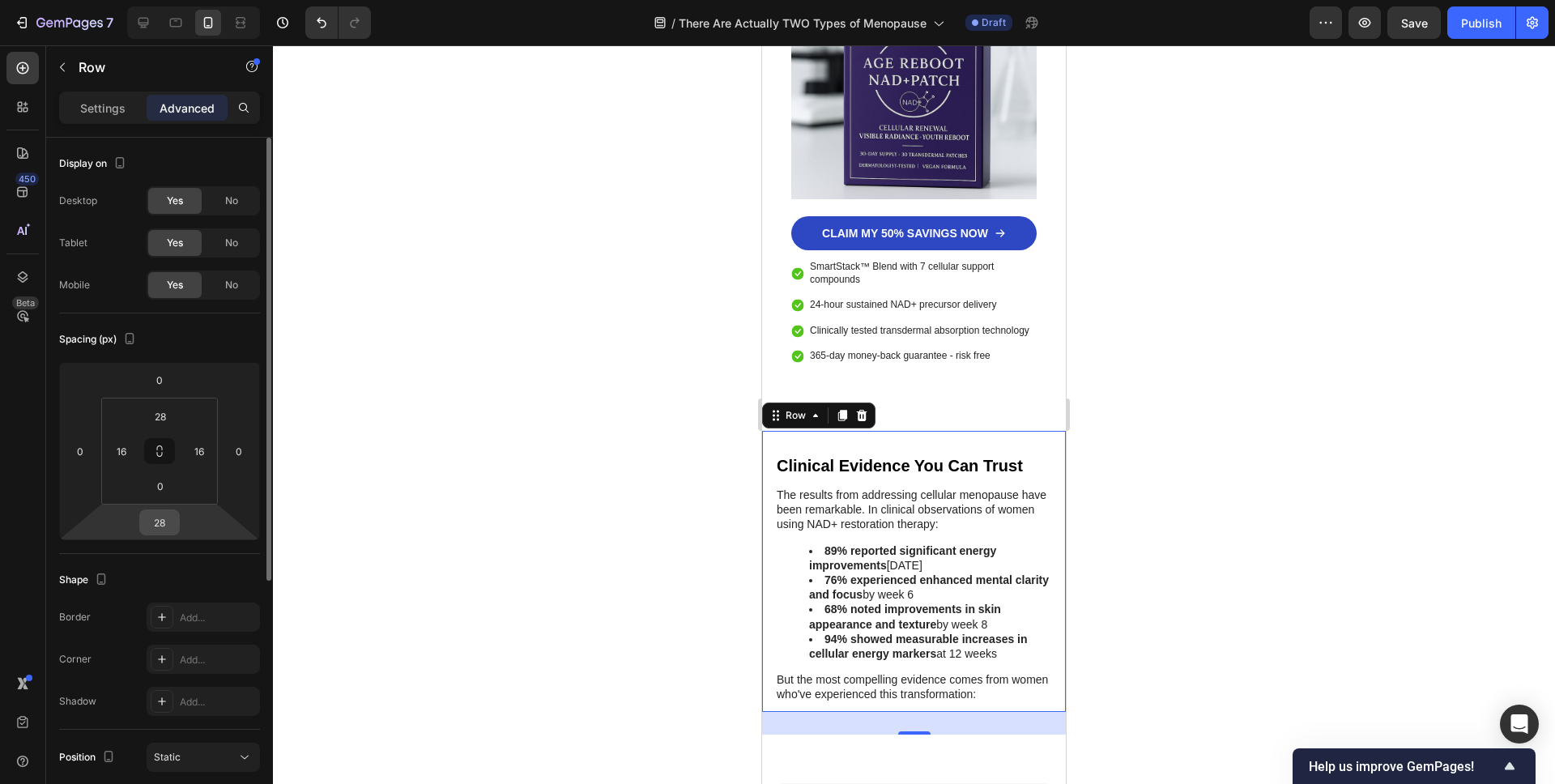
click at [152, 523] on input "28" at bounding box center [159, 522] width 32 height 24
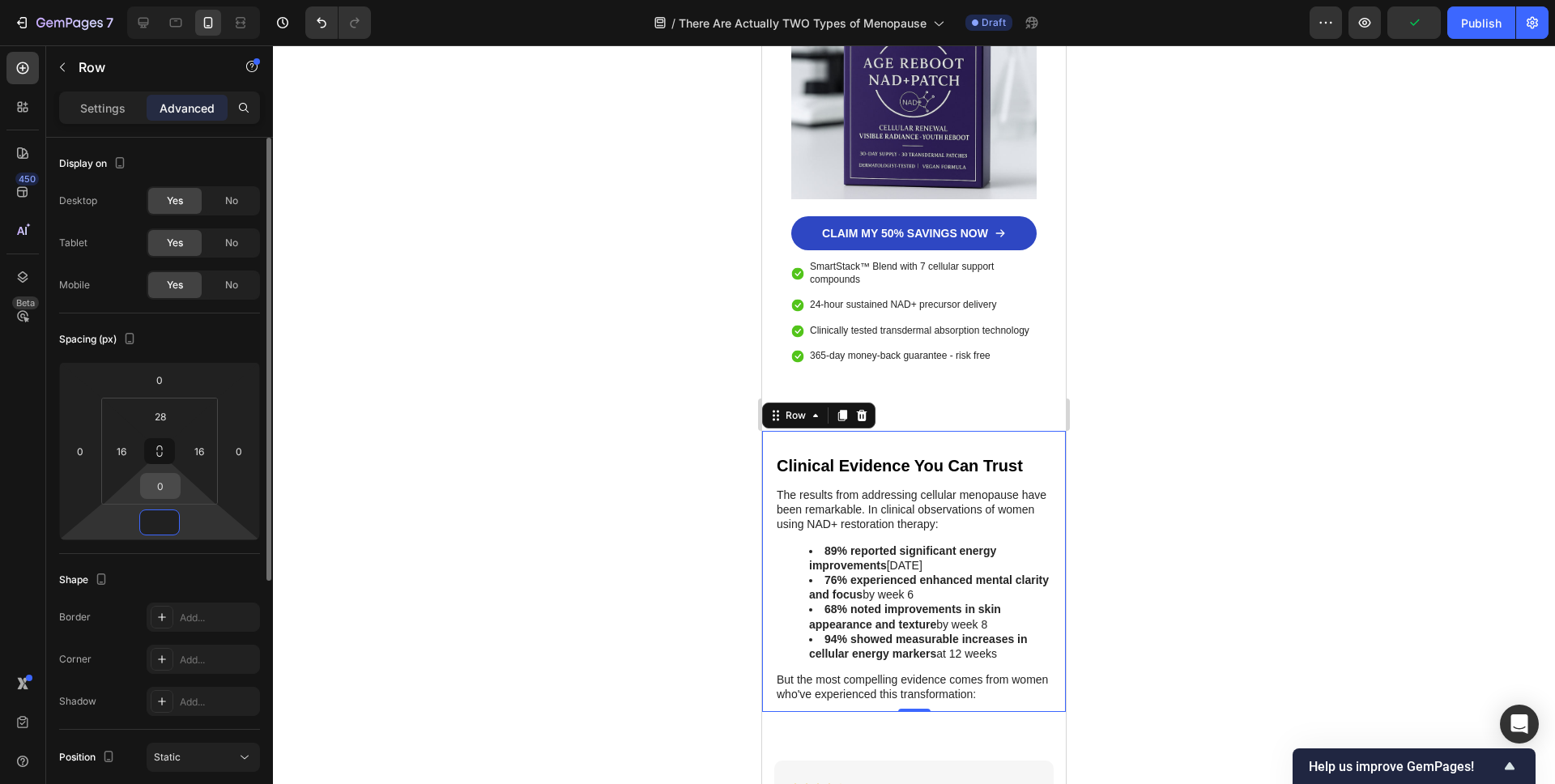
type input "0"
click at [158, 489] on input "0" at bounding box center [160, 486] width 32 height 24
type input "28"
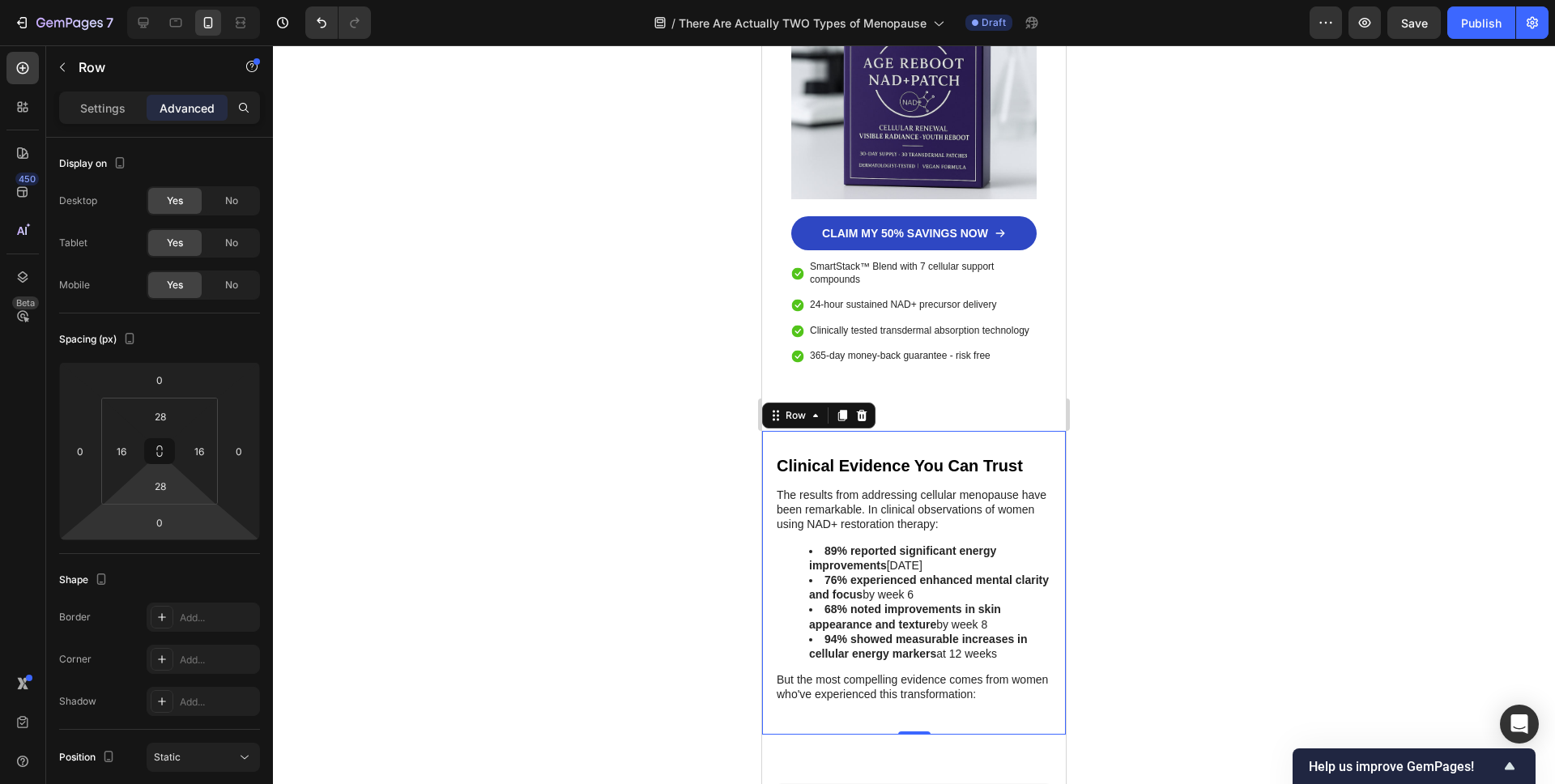
click at [584, 566] on div at bounding box center [914, 415] width 1282 height 739
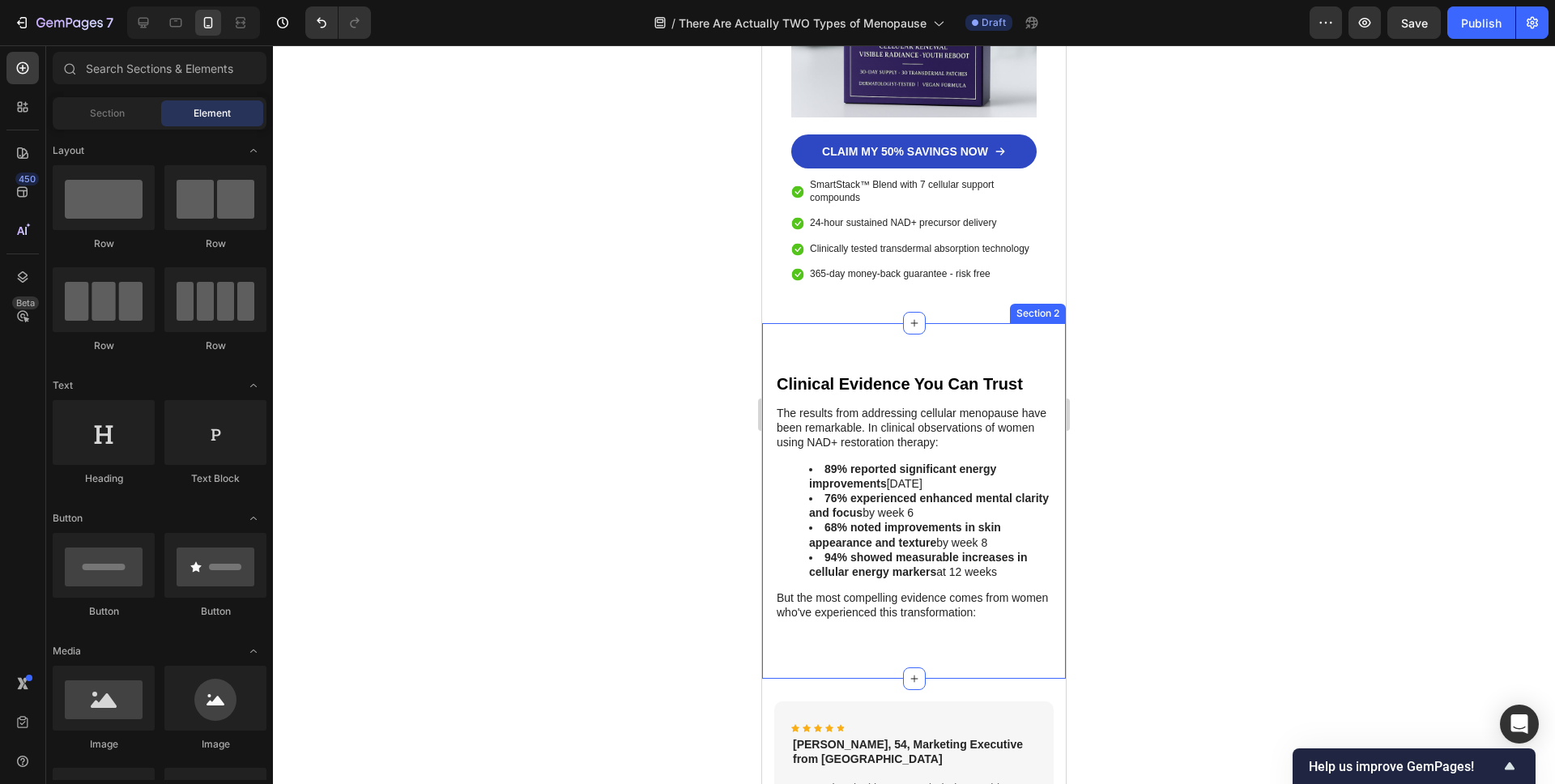
scroll to position [6127, 0]
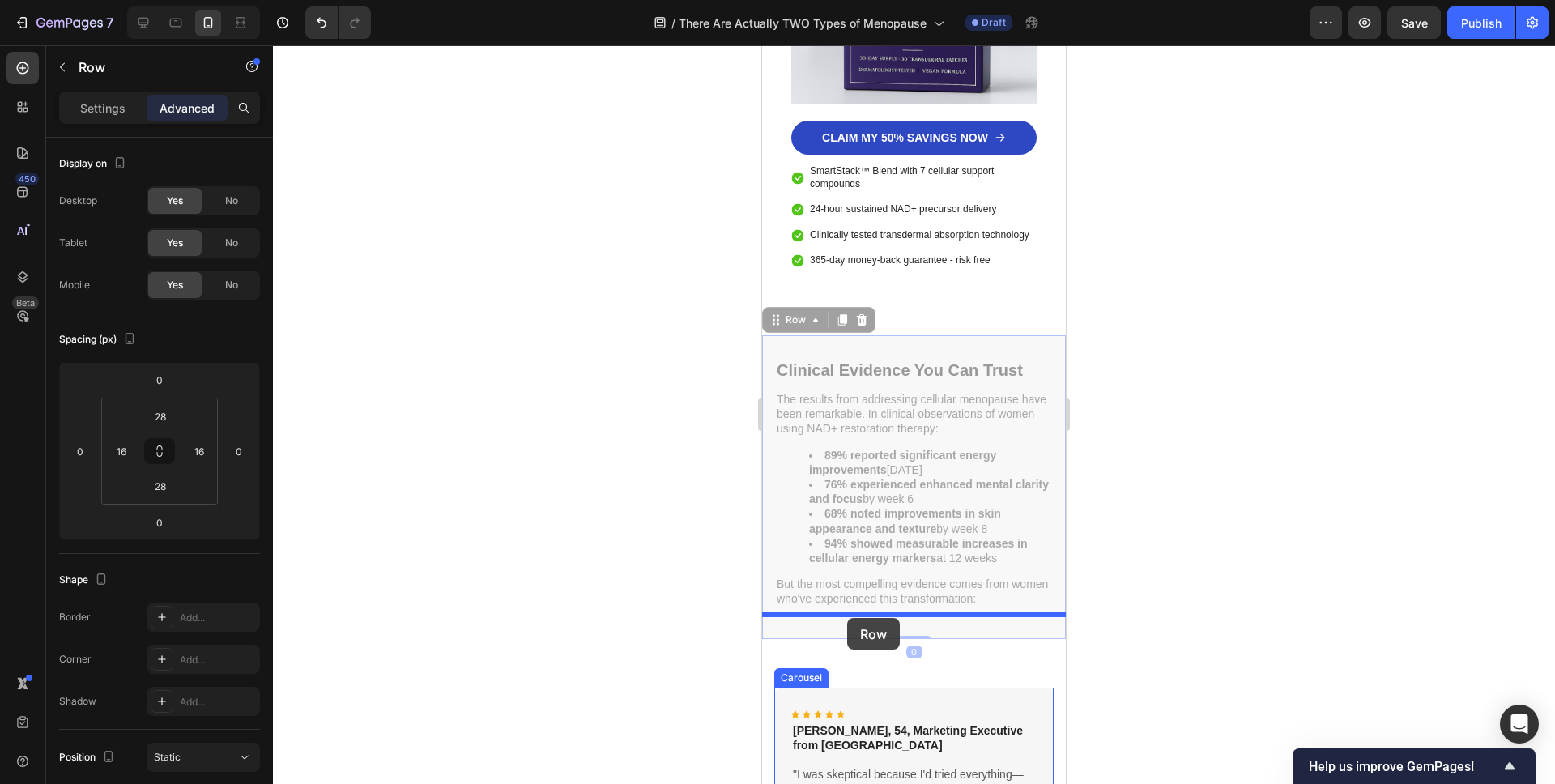
drag, startPoint x: 774, startPoint y: 281, endPoint x: 847, endPoint y: 618, distance: 344.8
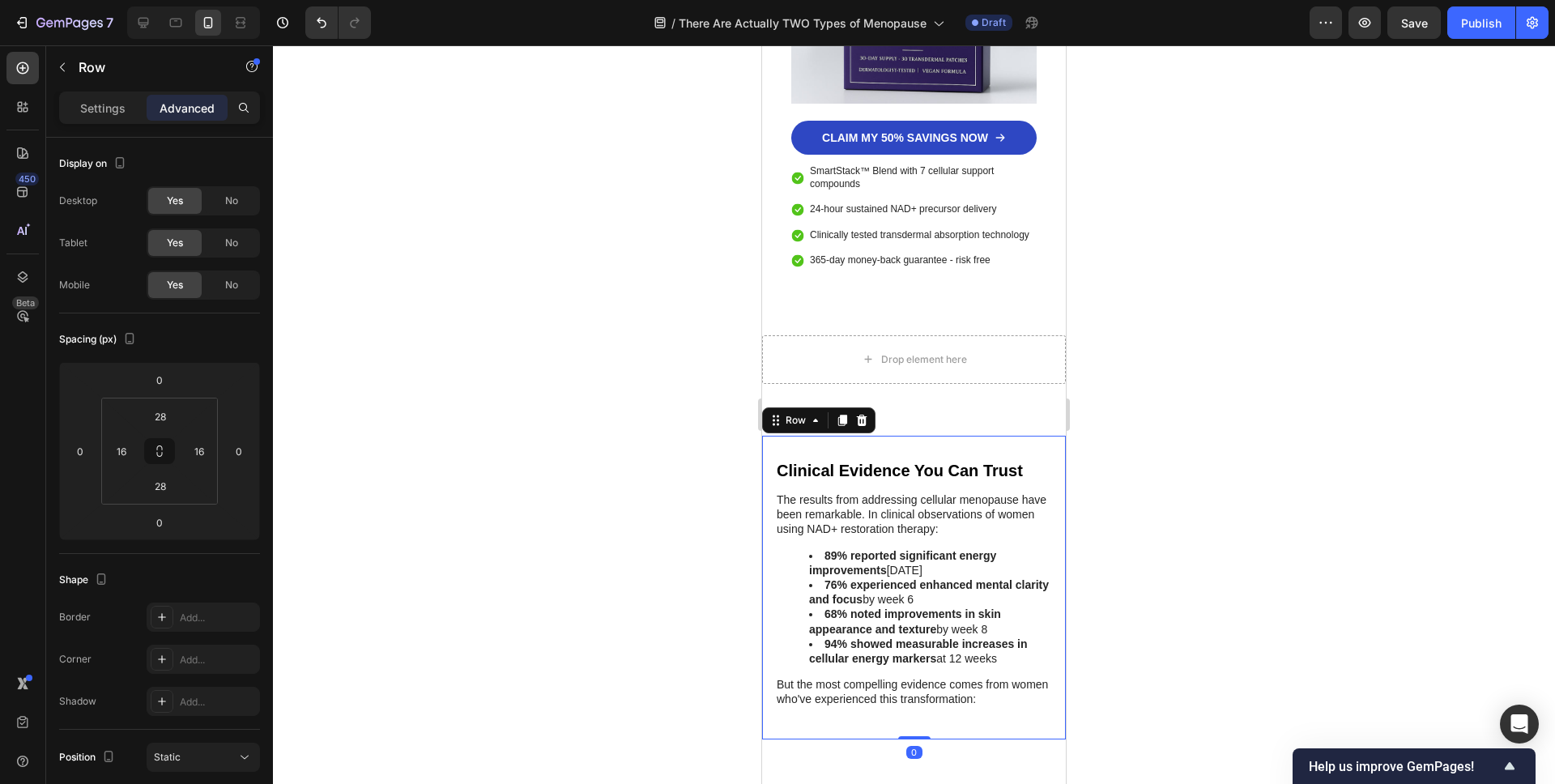
click at [584, 462] on div at bounding box center [914, 415] width 1282 height 739
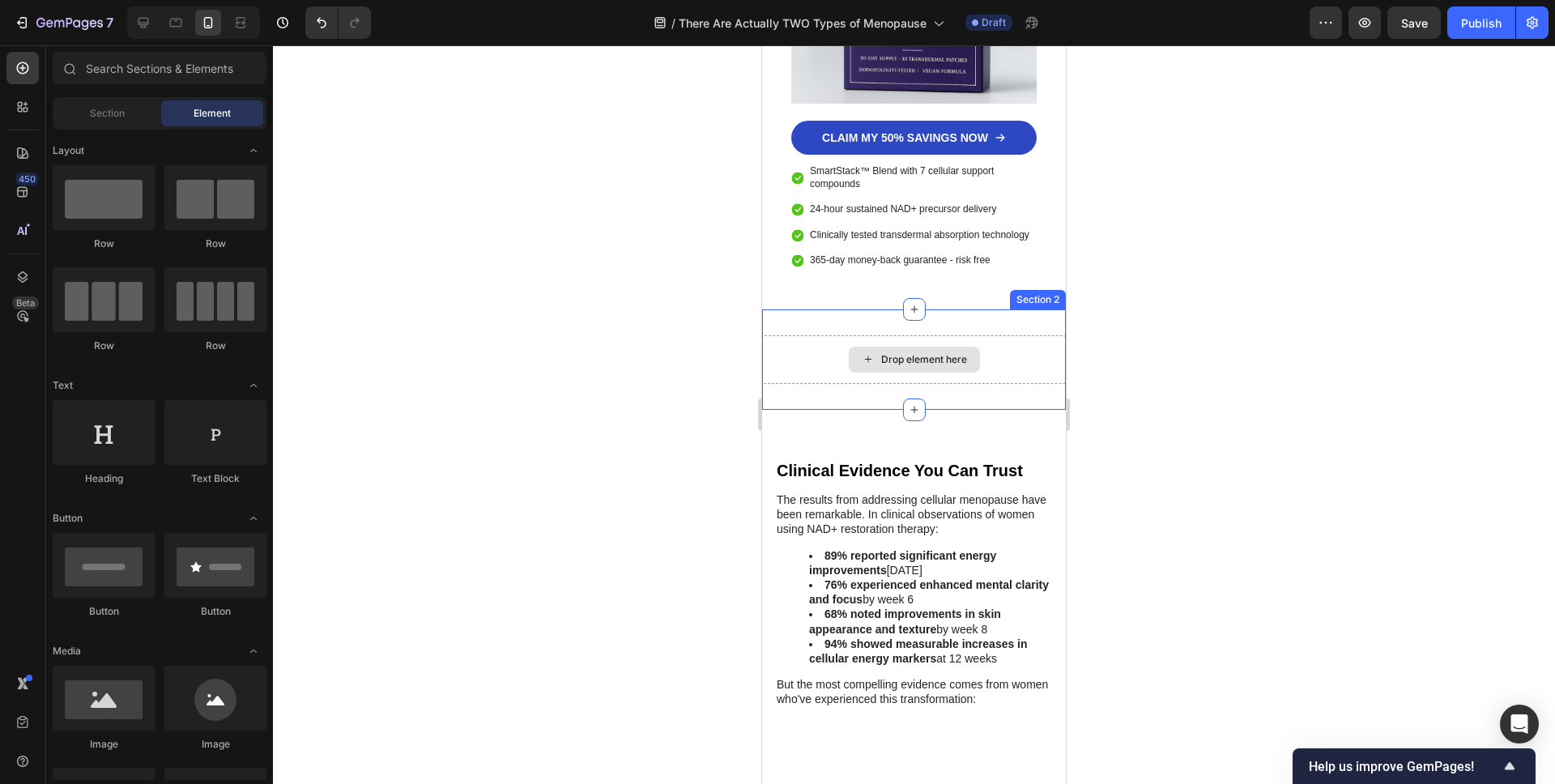
click at [1002, 336] on div "Drop element here" at bounding box center [914, 360] width 304 height 49
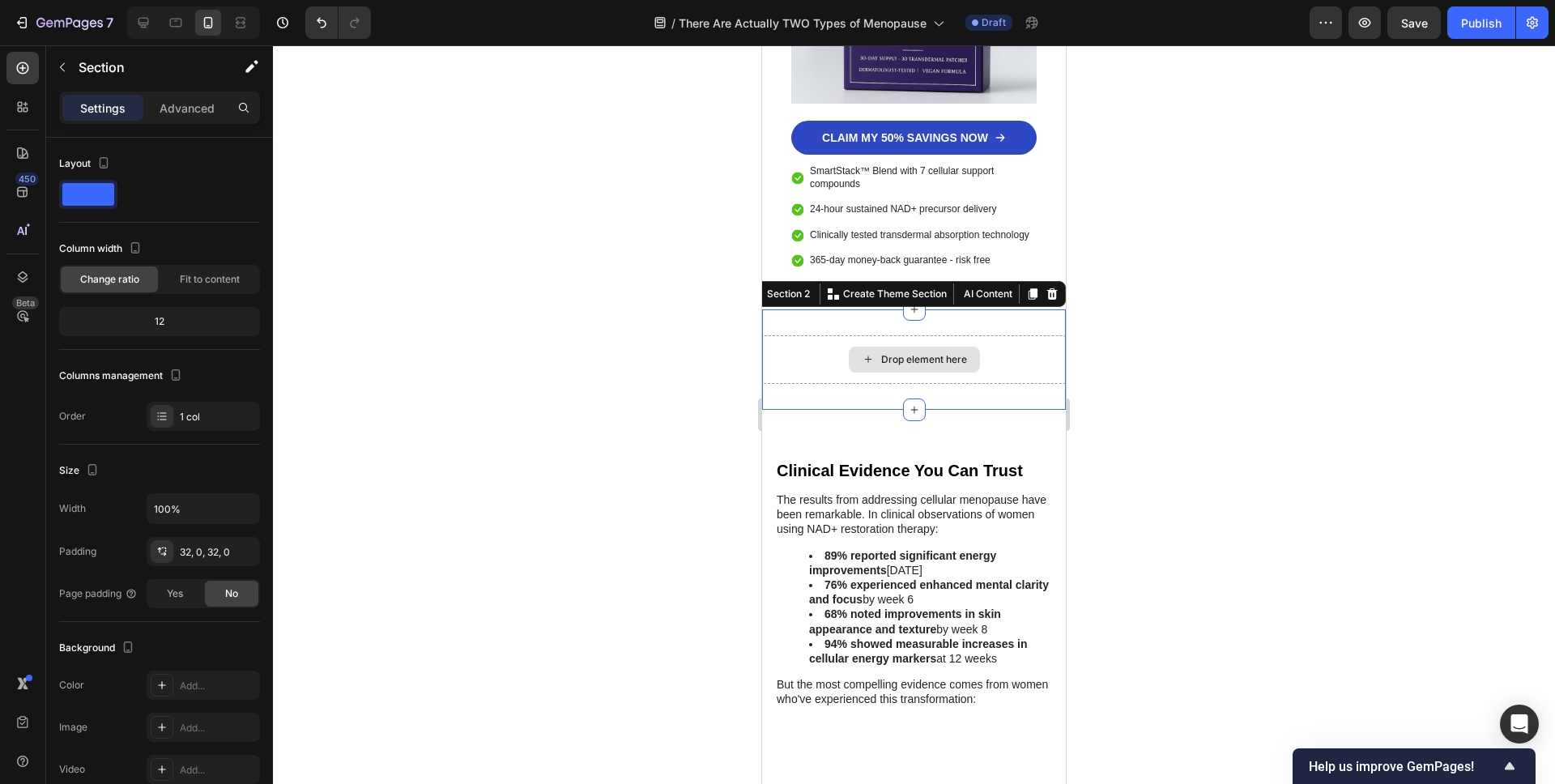
click at [1016, 336] on div "Drop element here" at bounding box center [914, 360] width 304 height 49
click at [648, 355] on div at bounding box center [914, 415] width 1282 height 739
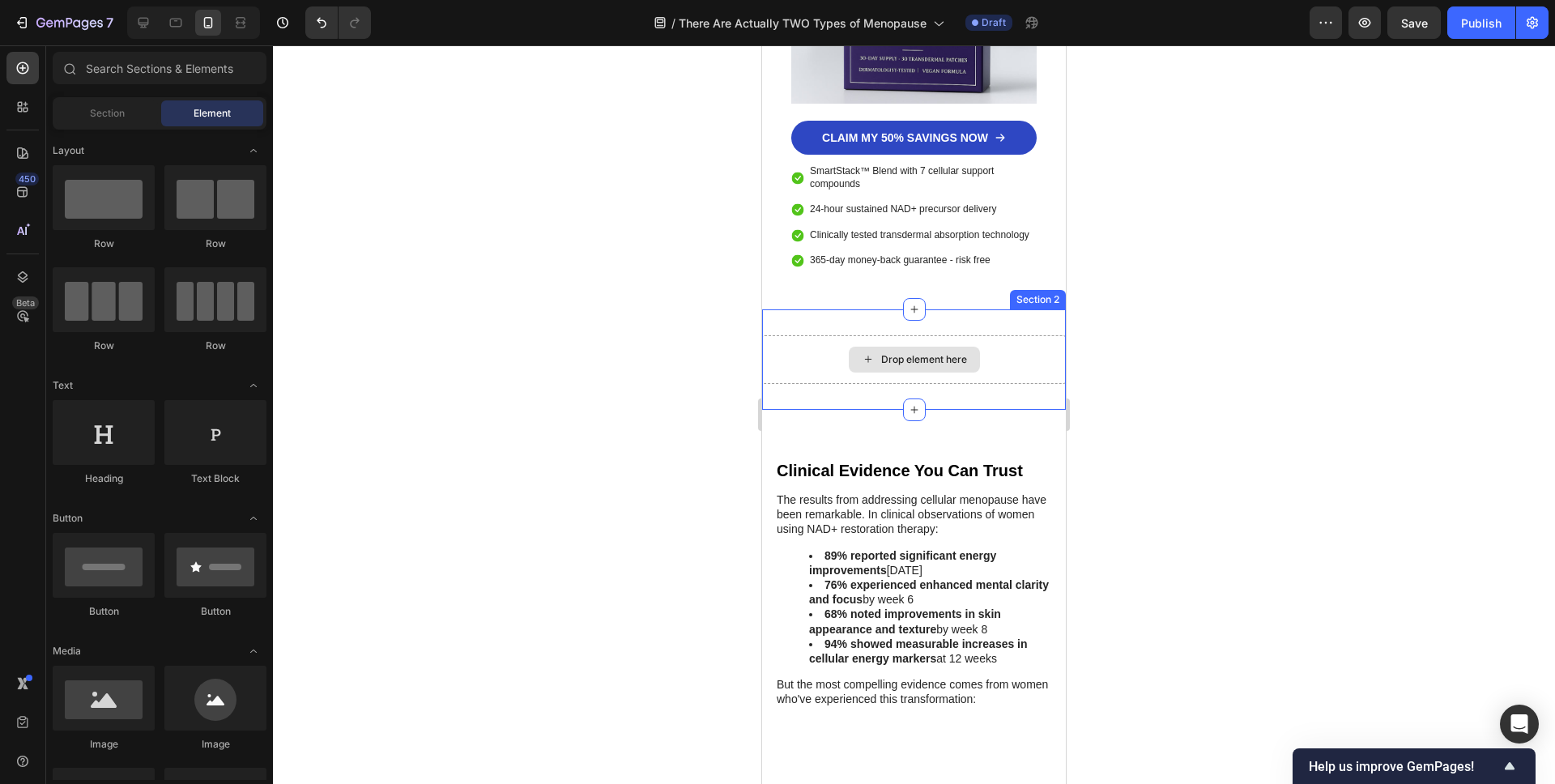
click at [820, 336] on div "Drop element here" at bounding box center [914, 360] width 304 height 49
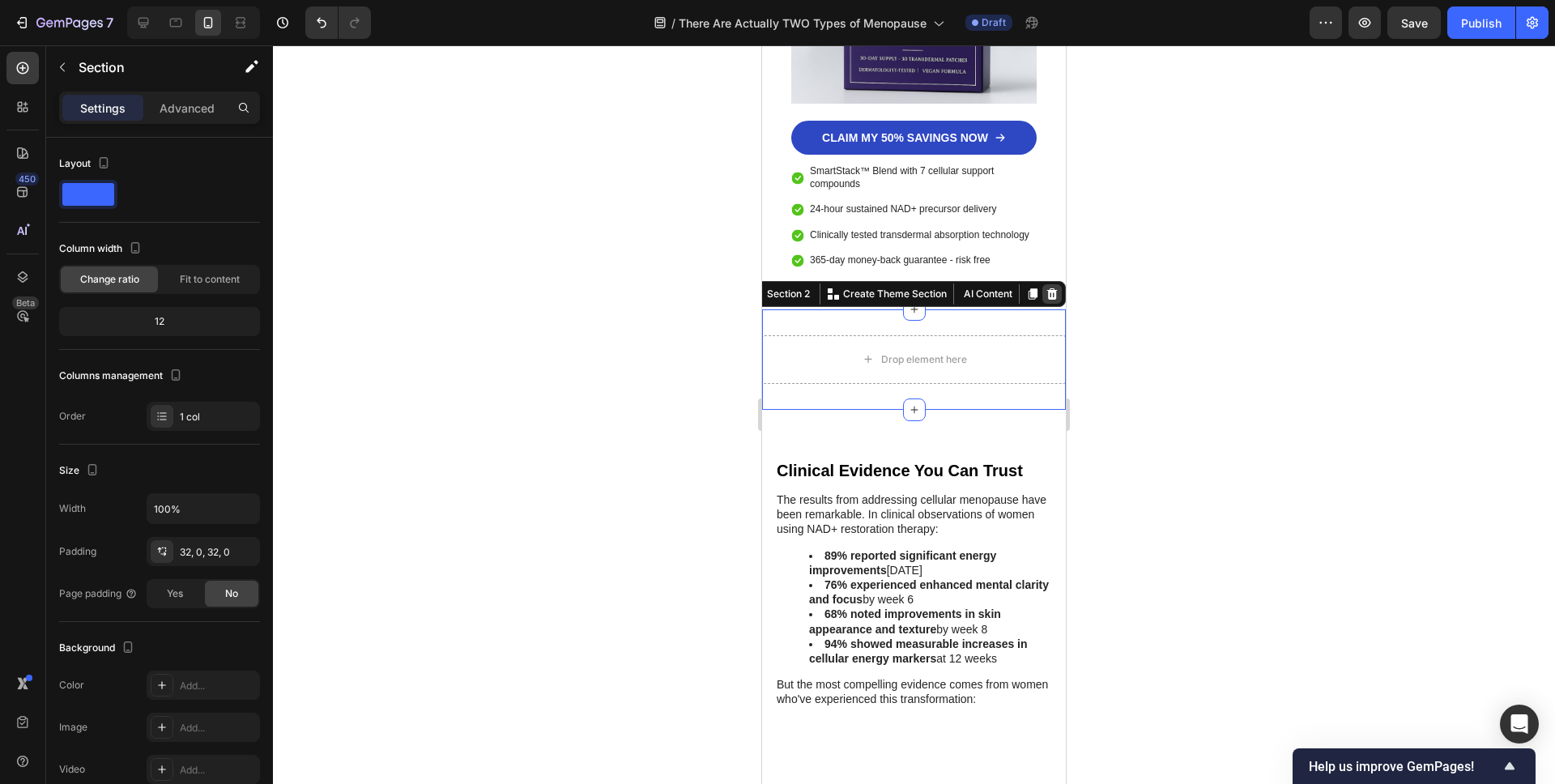
click at [1047, 288] on icon at bounding box center [1051, 294] width 13 height 13
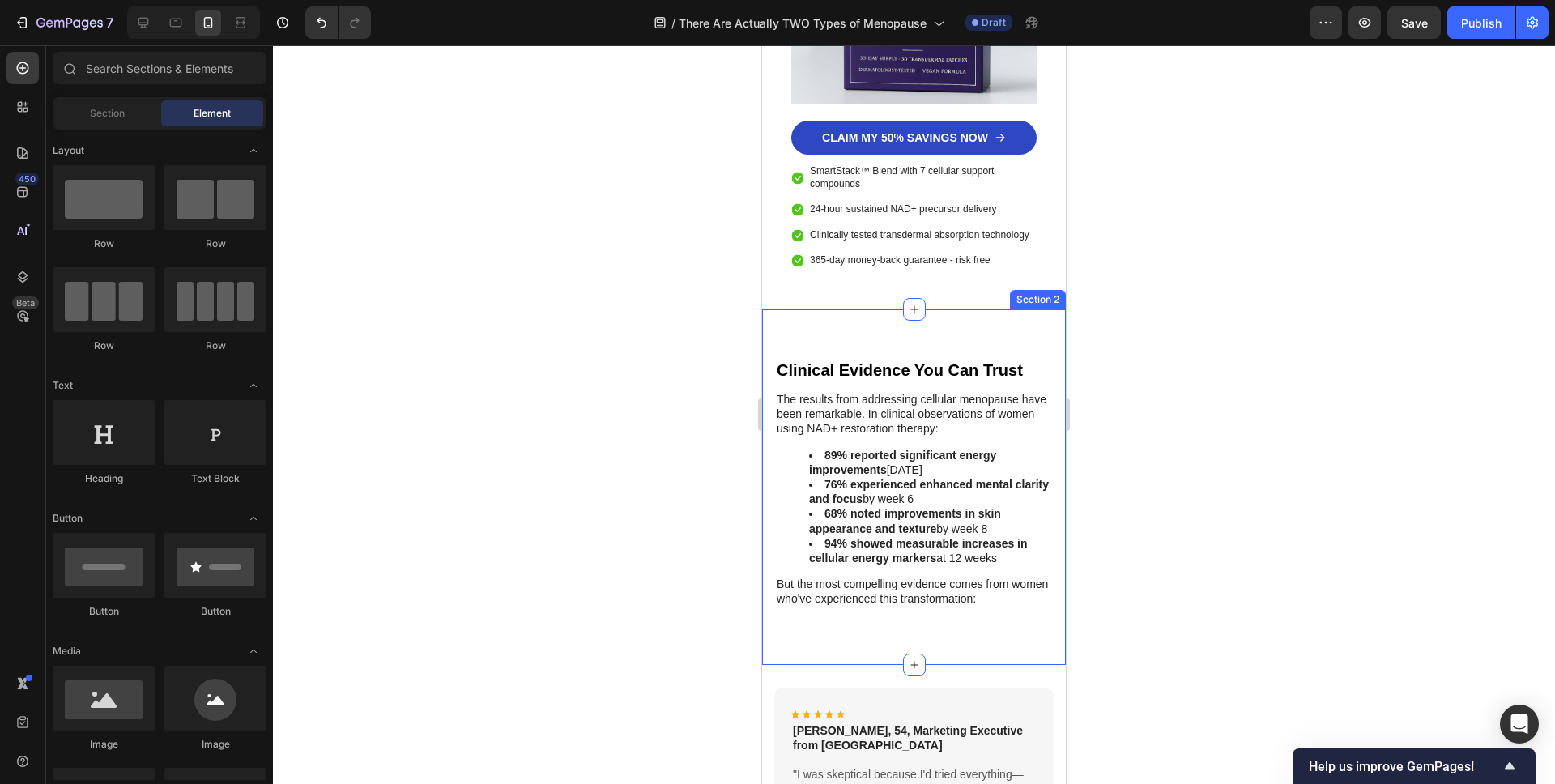
click at [842, 590] on div "Clinical Evidence You Can Trust Heading The results from addressing cellular me…" at bounding box center [914, 487] width 304 height 355
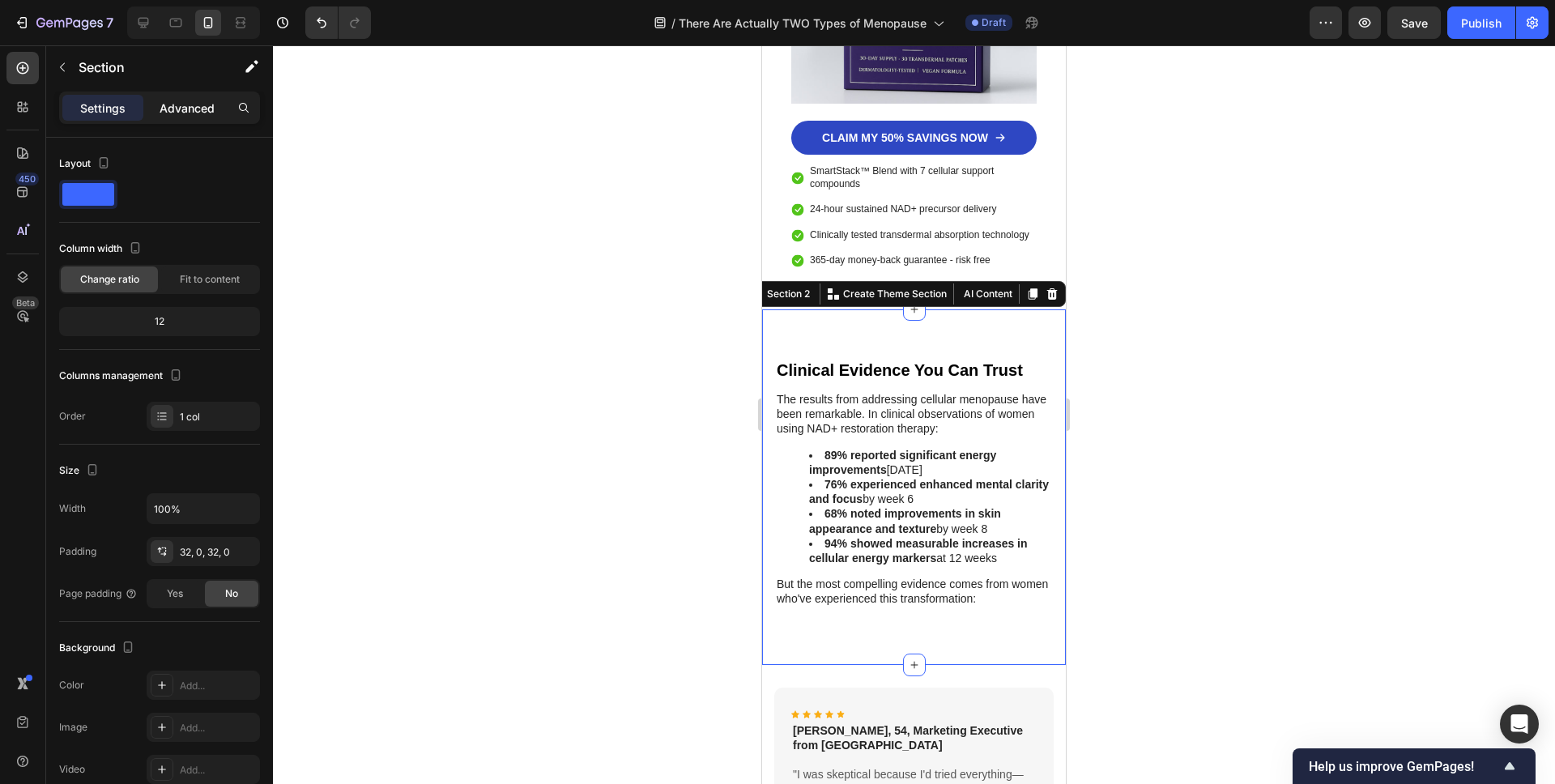
click at [164, 111] on p "Advanced" at bounding box center [187, 107] width 55 height 17
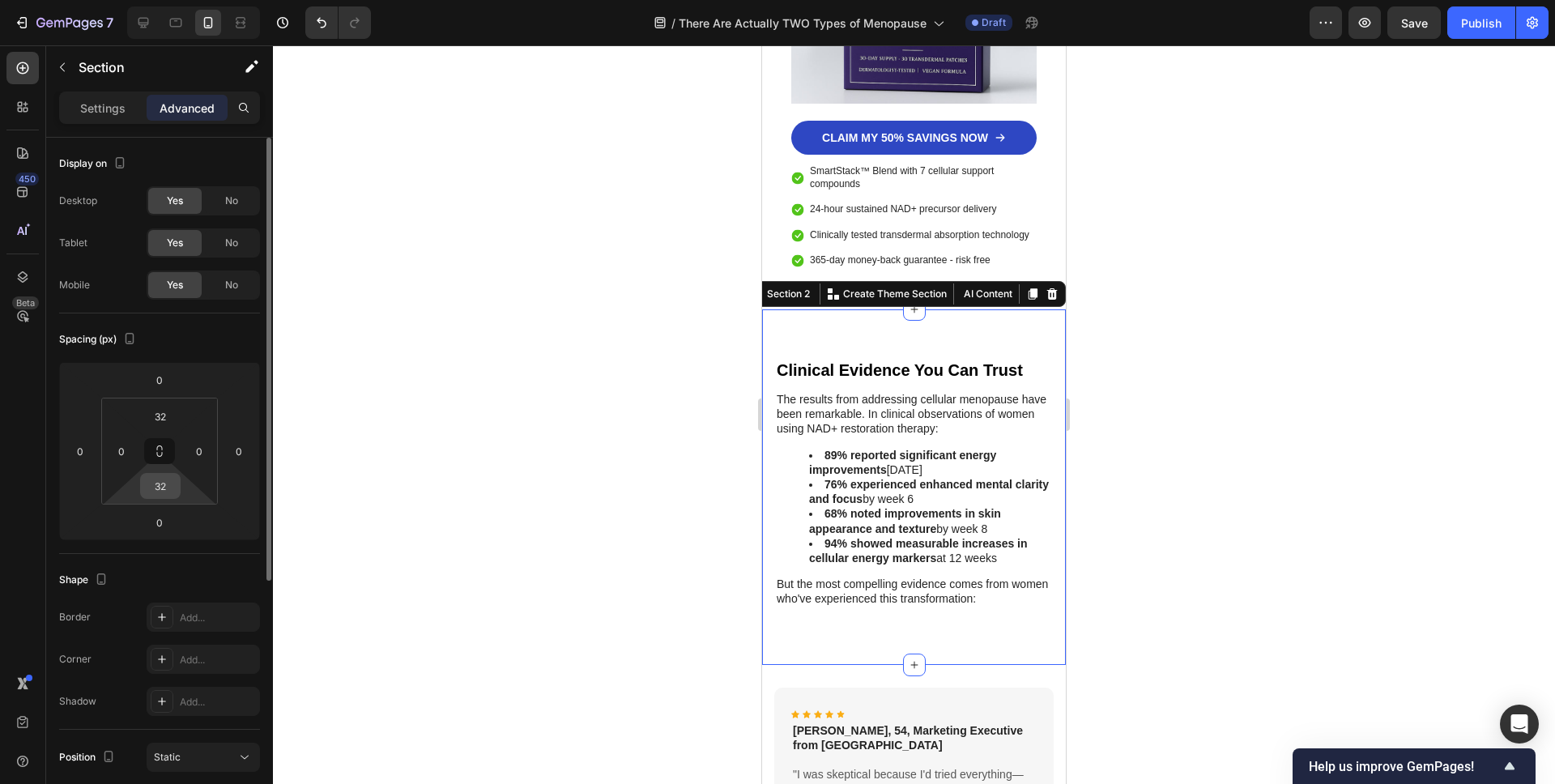
click at [162, 487] on input "32" at bounding box center [160, 486] width 32 height 24
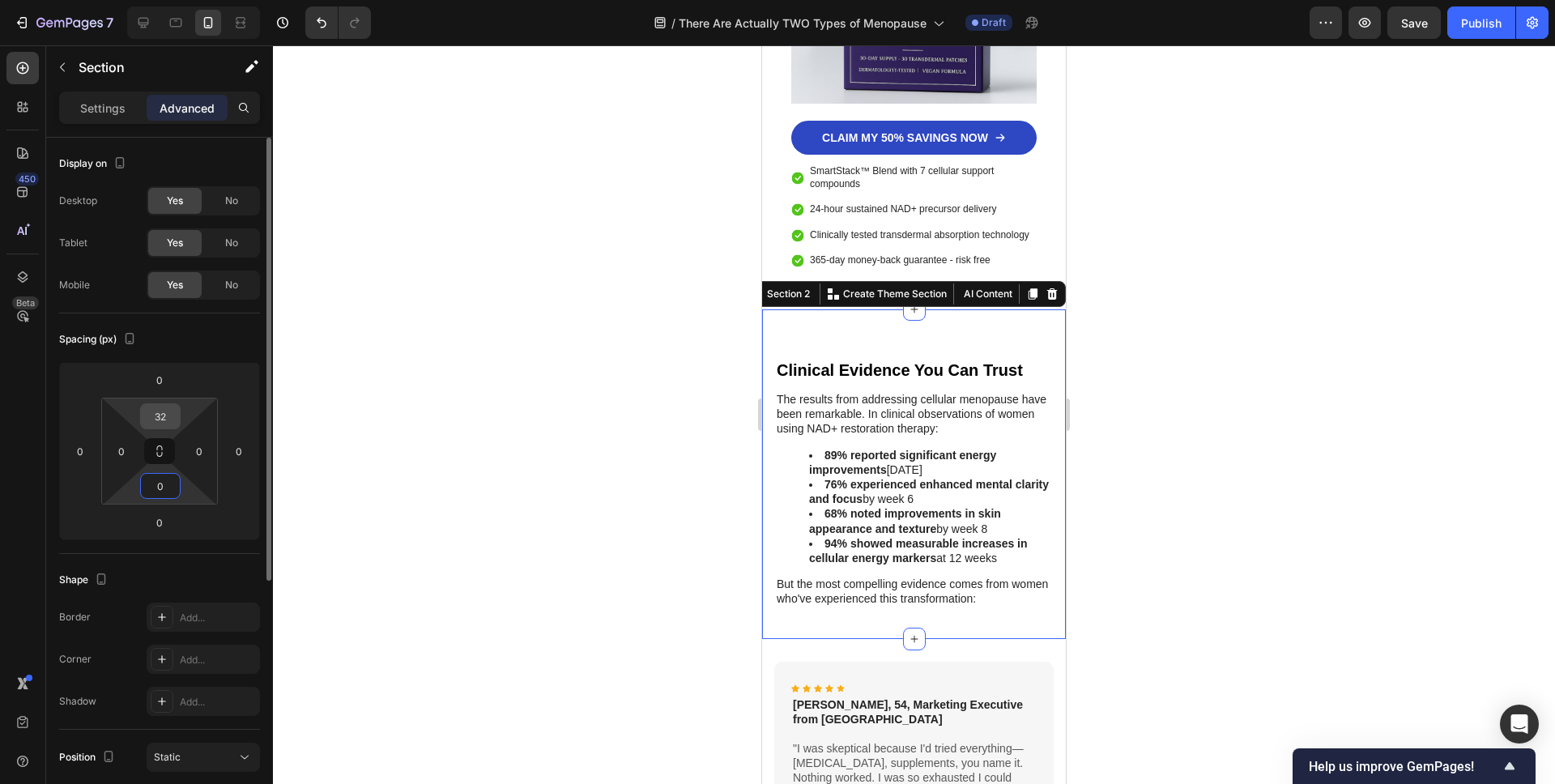
type input "0"
click at [156, 420] on input "32" at bounding box center [160, 416] width 32 height 24
type input "0"
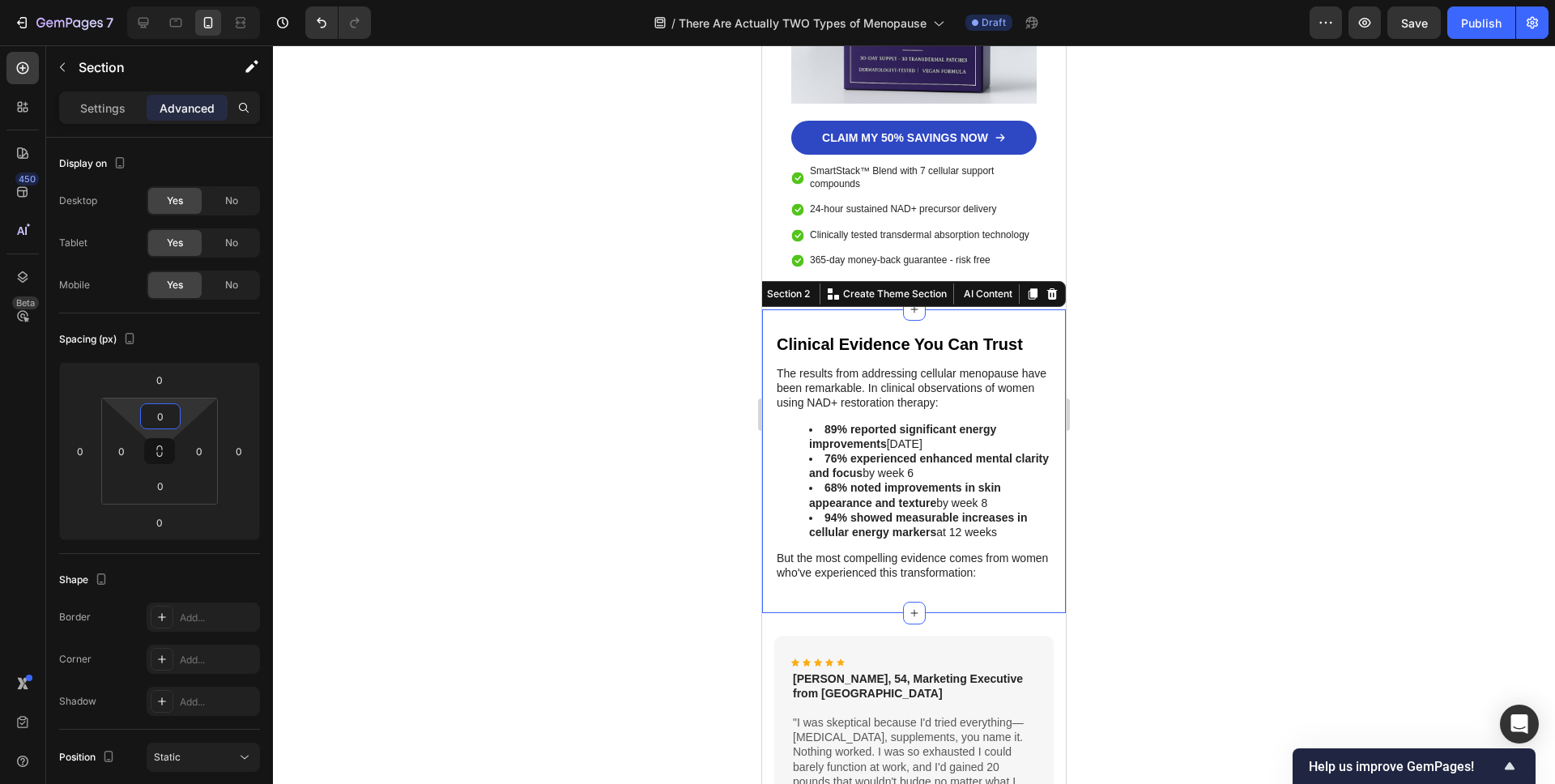
click at [493, 490] on div at bounding box center [914, 415] width 1282 height 739
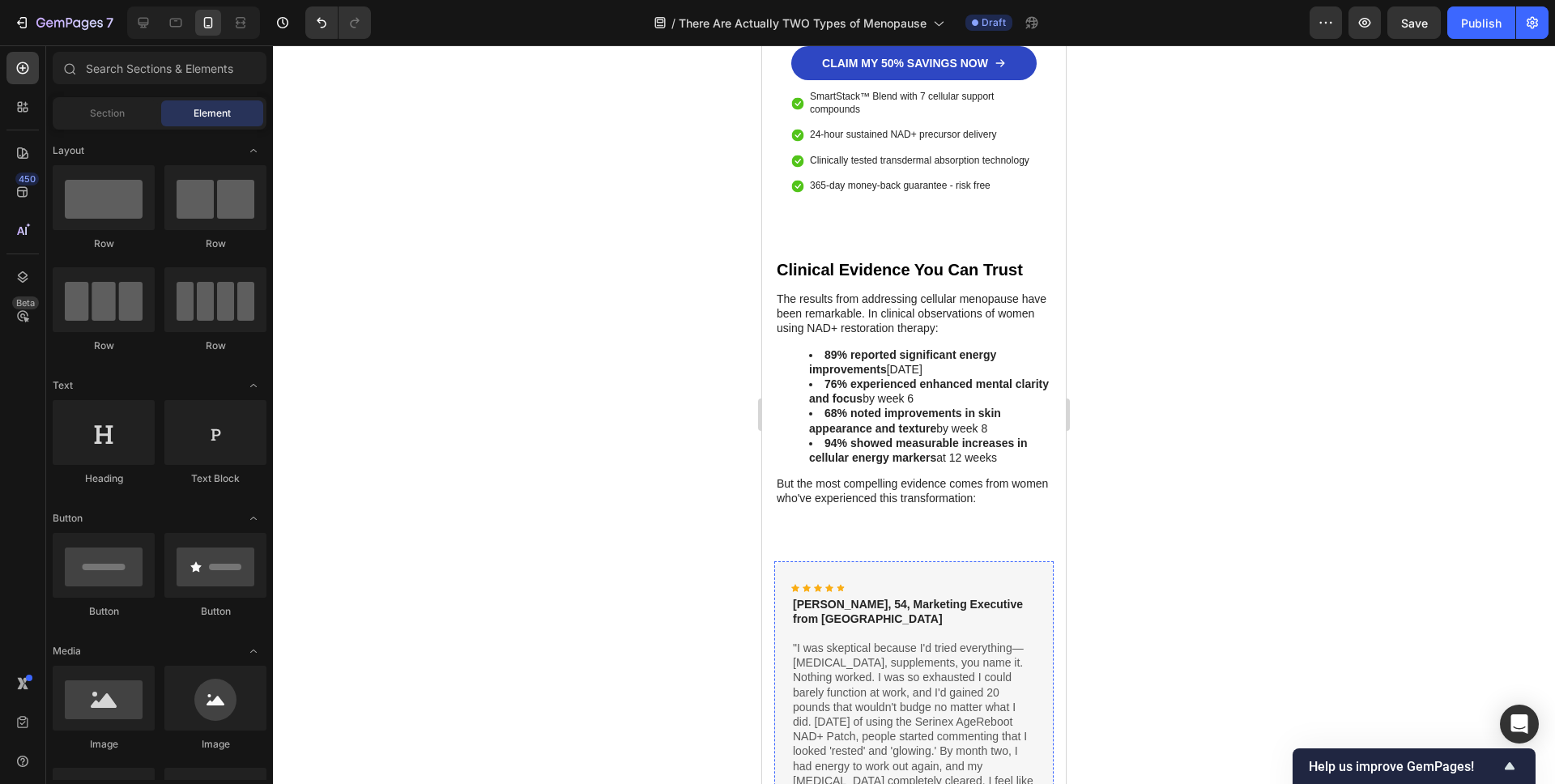
scroll to position [6205, 0]
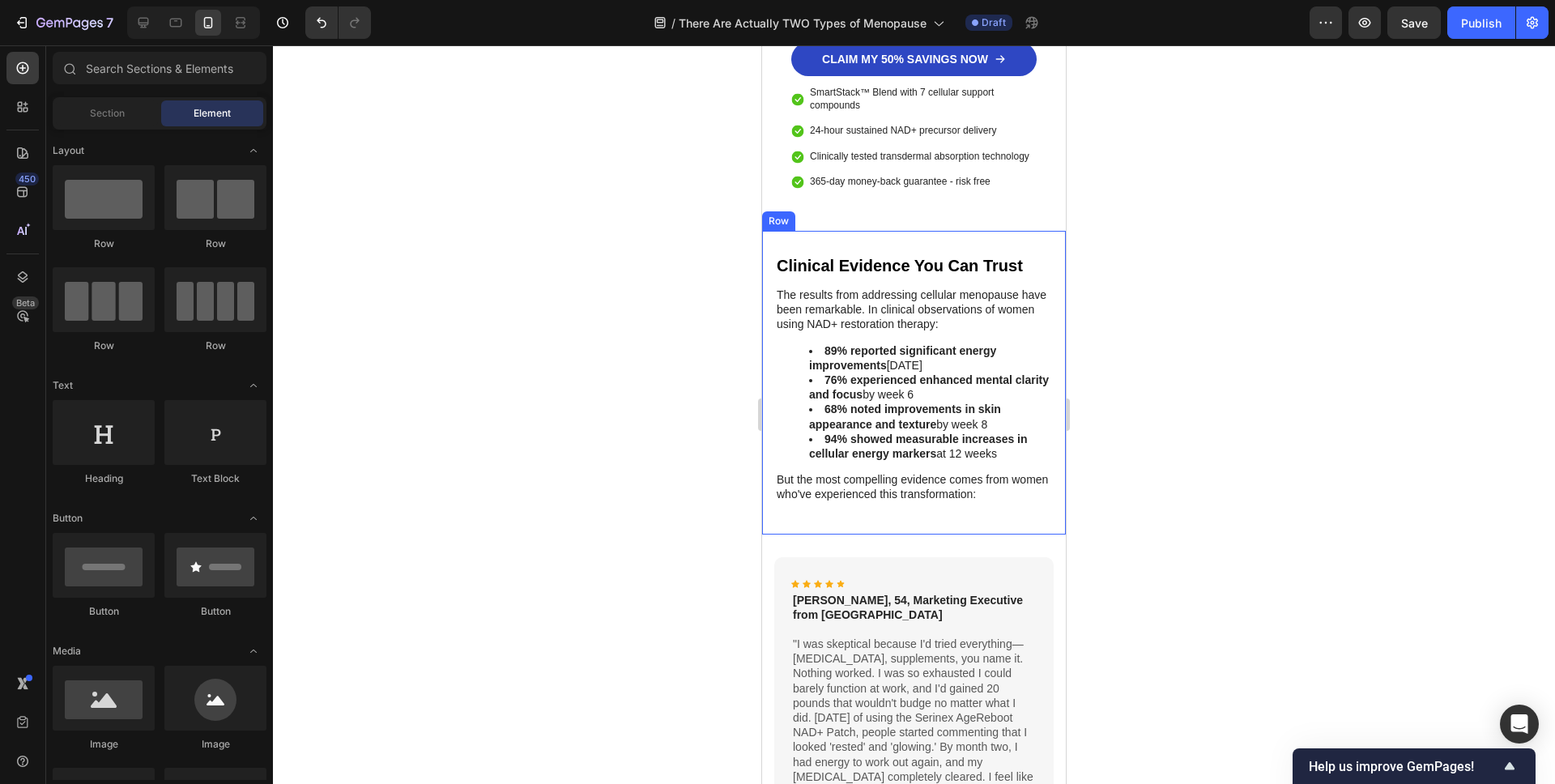
click at [942, 464] on div "Clinical Evidence You Can Trust Heading The results from addressing cellular me…" at bounding box center [914, 383] width 304 height 304
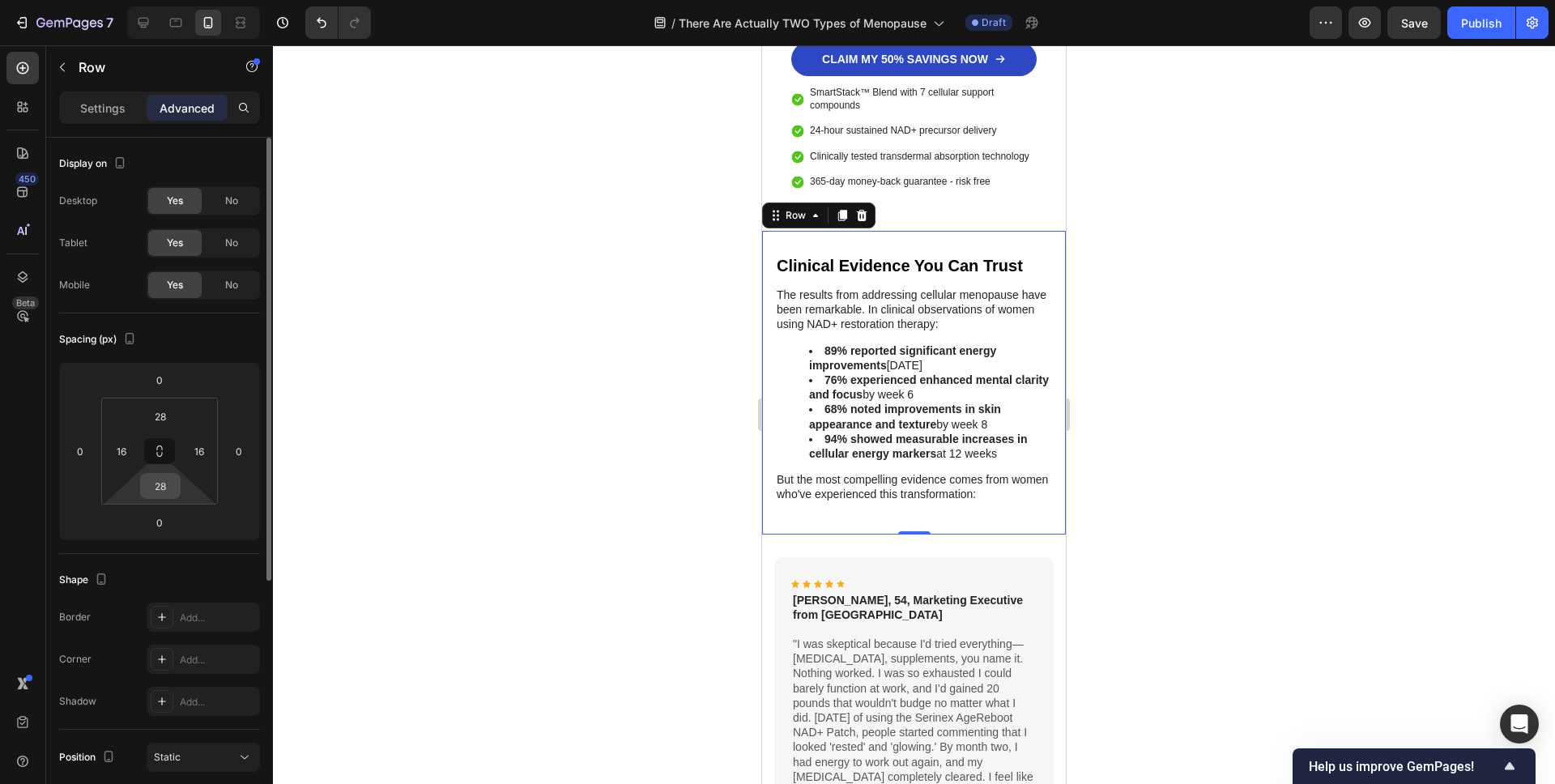
click at [163, 490] on input "28" at bounding box center [160, 486] width 32 height 24
type input "0"
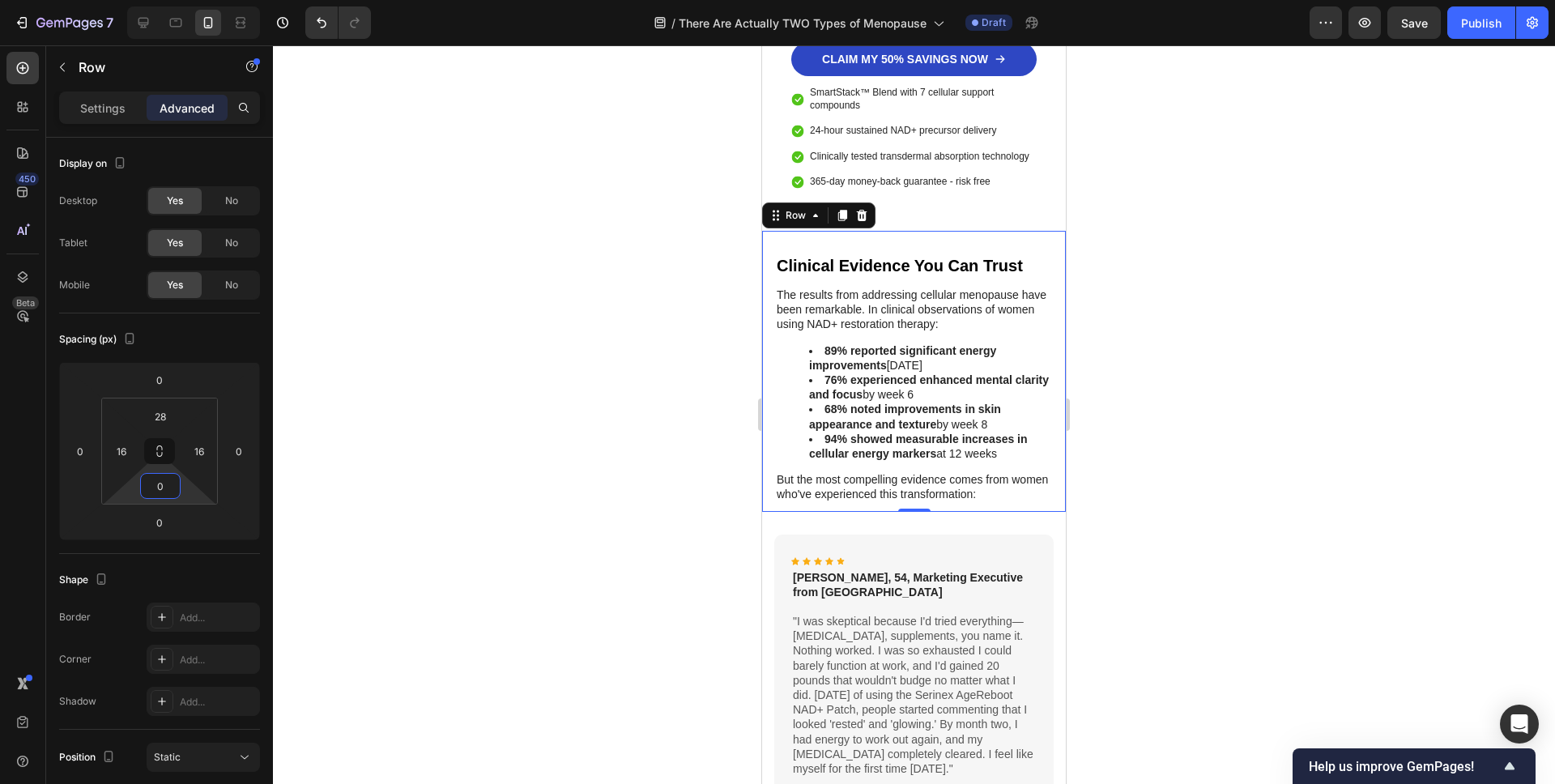
click at [497, 549] on div at bounding box center [914, 415] width 1282 height 739
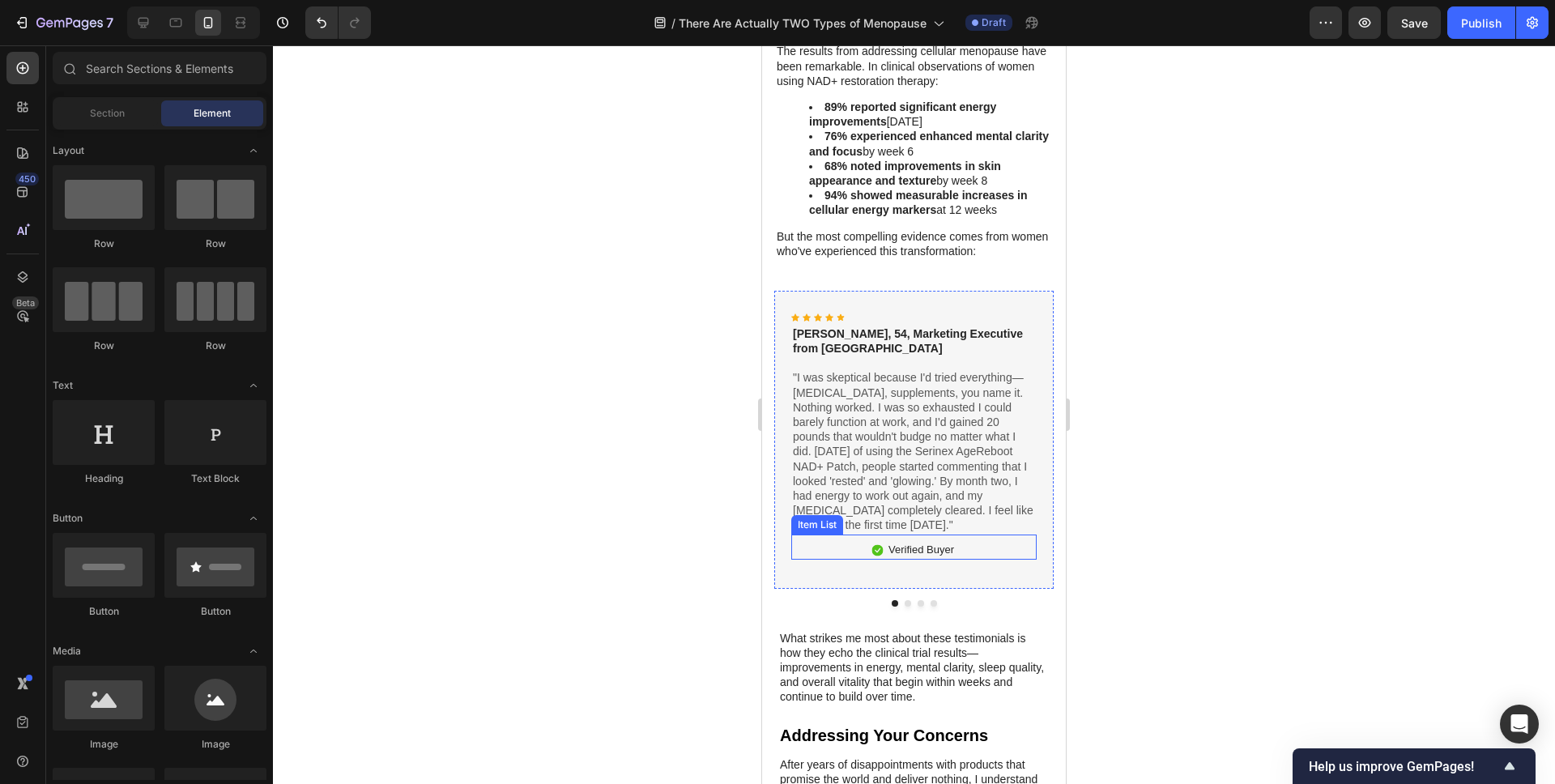
scroll to position [6394, 0]
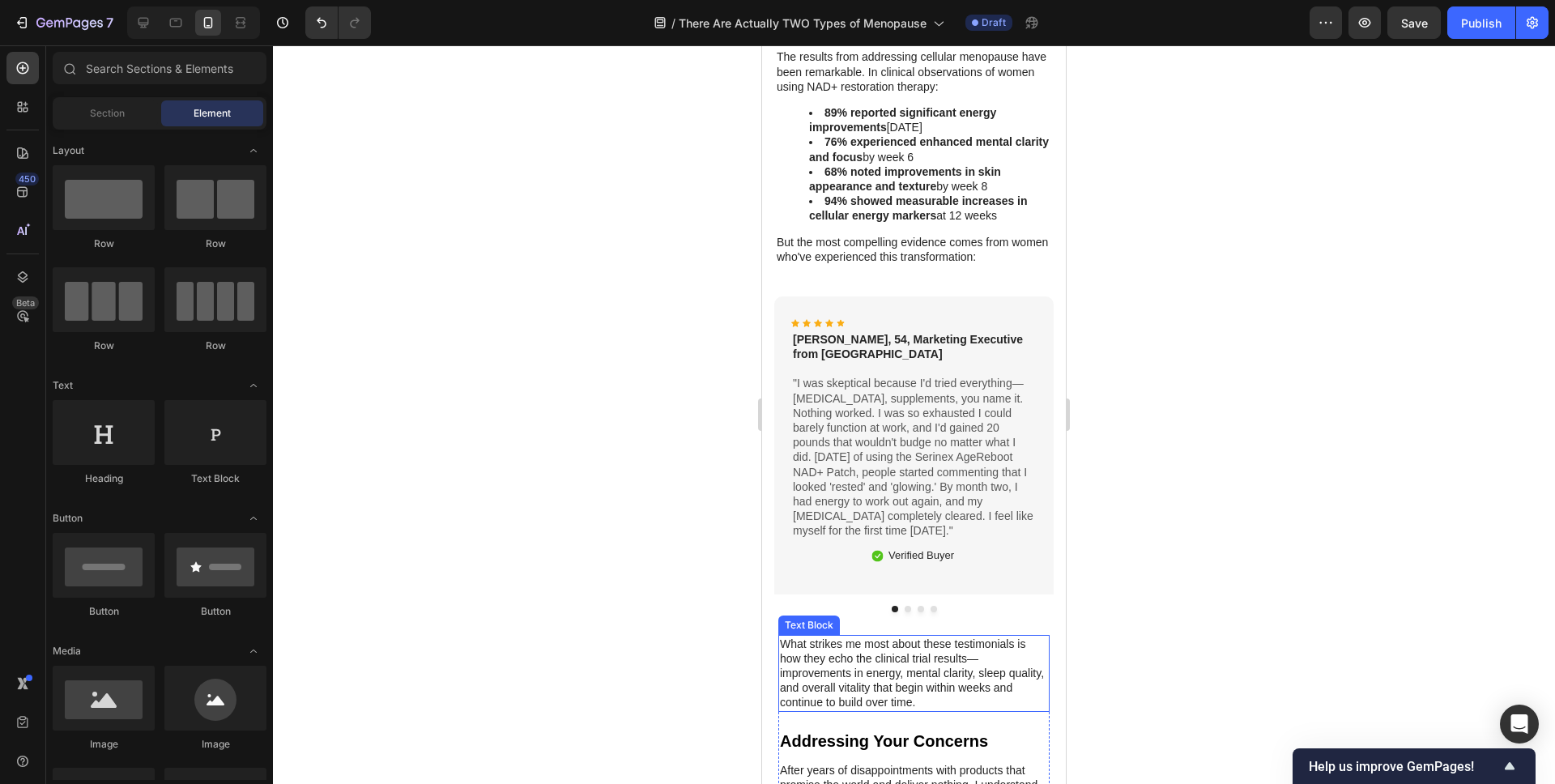
click at [877, 637] on p "What strikes me most about these testimonials is how they echo the clinical tri…" at bounding box center [914, 673] width 268 height 74
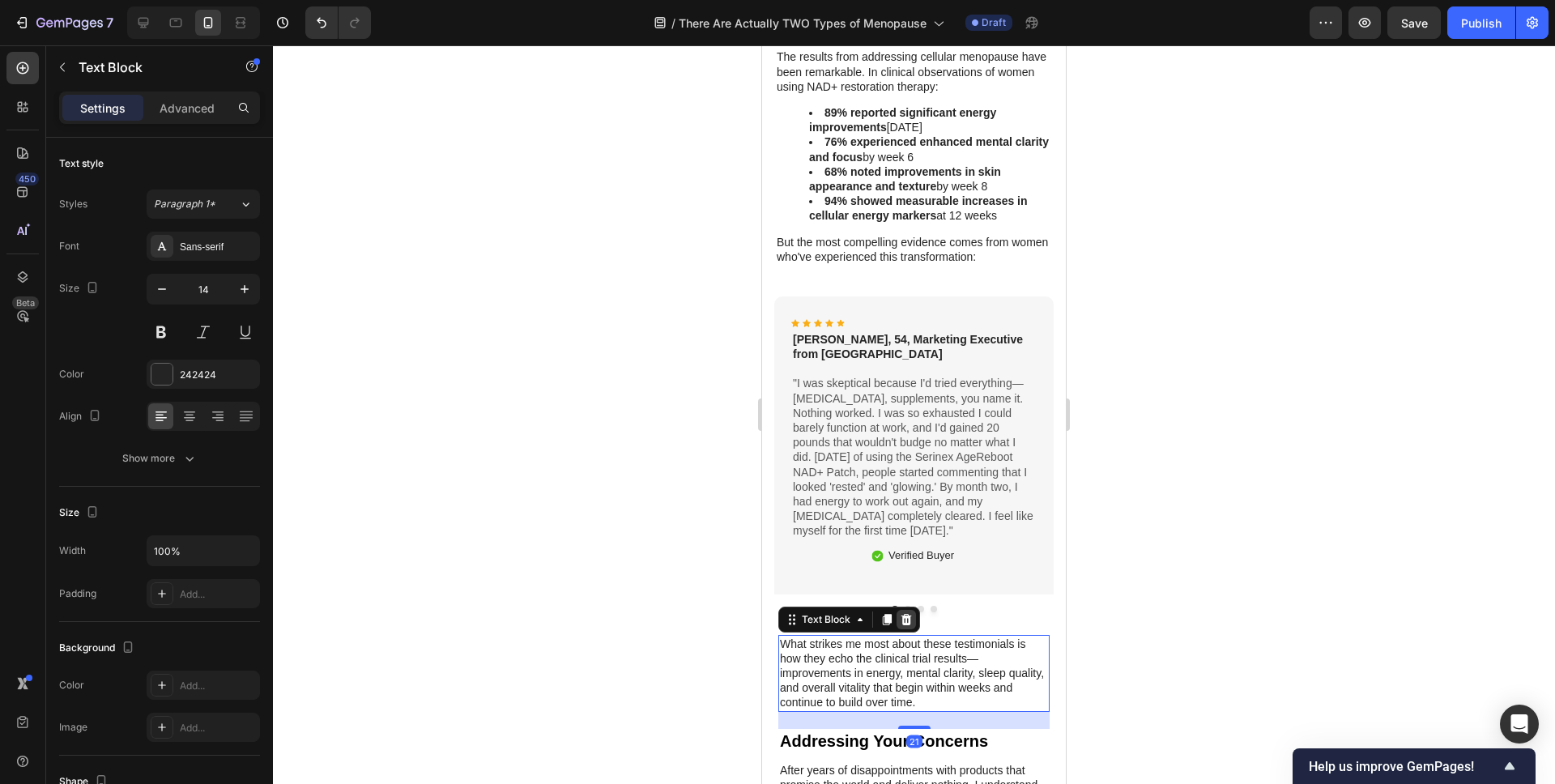
click at [909, 613] on icon at bounding box center [907, 618] width 11 height 12
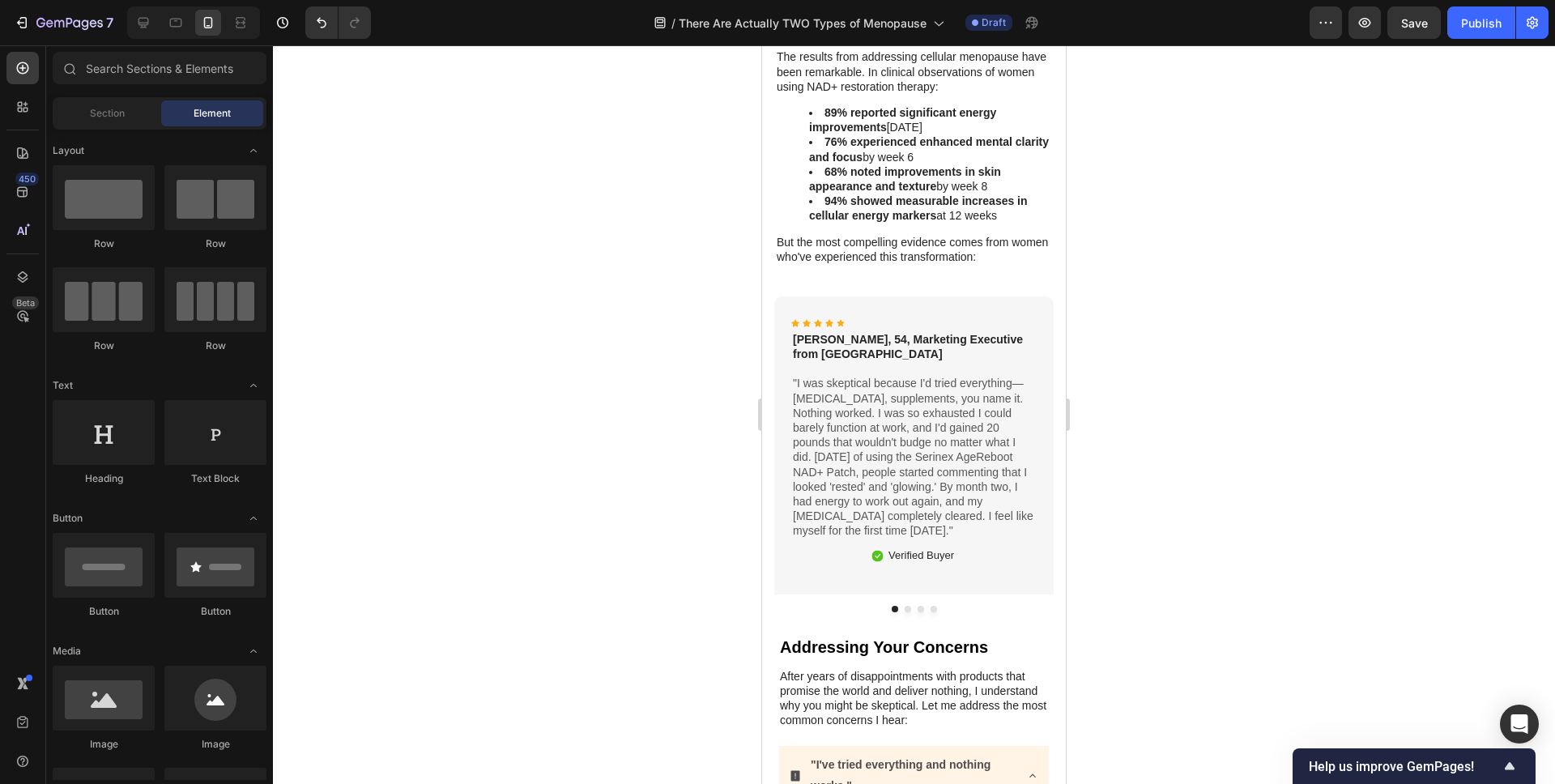
click at [638, 558] on div at bounding box center [914, 415] width 1282 height 739
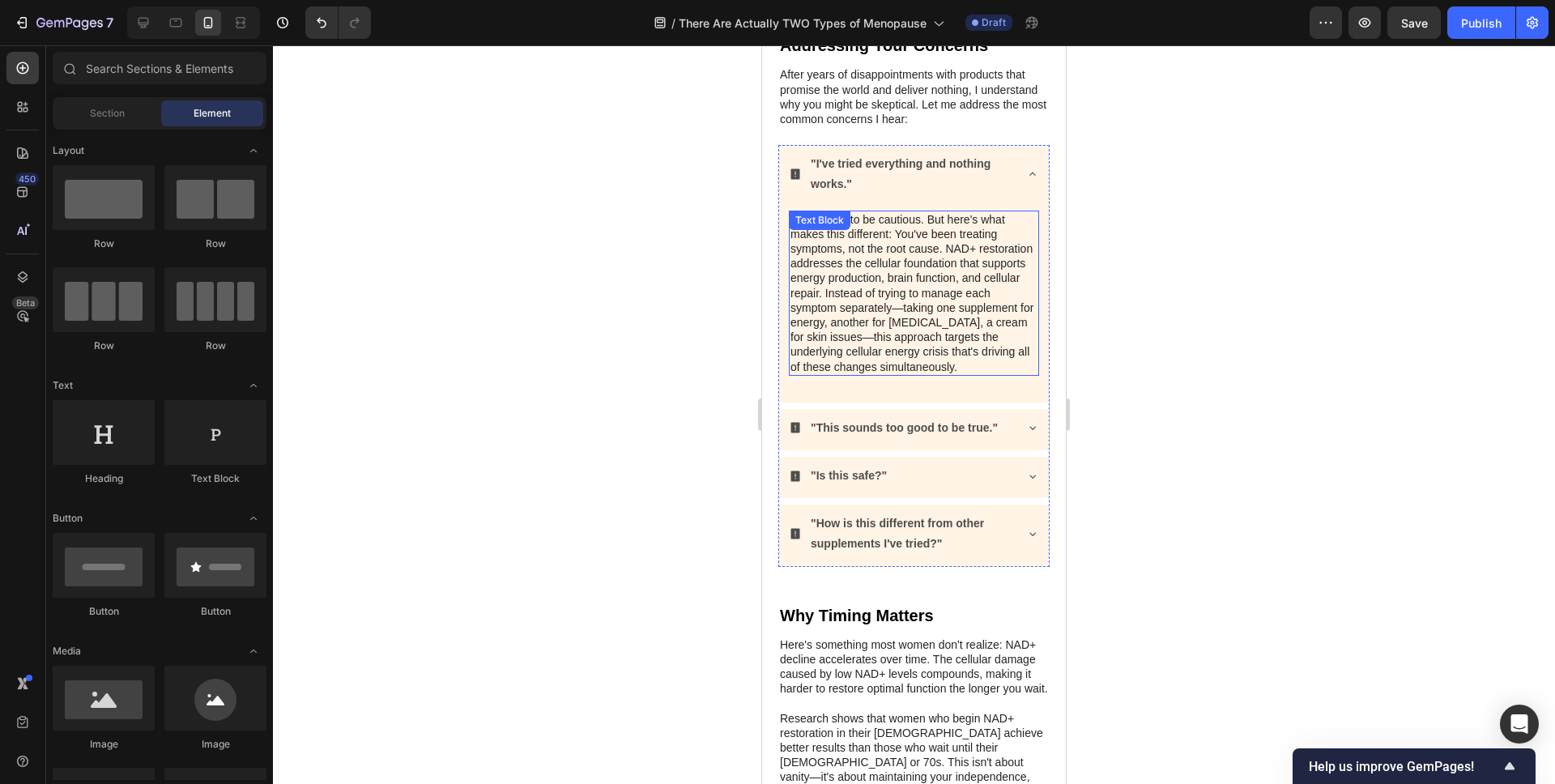
scroll to position [6716, 0]
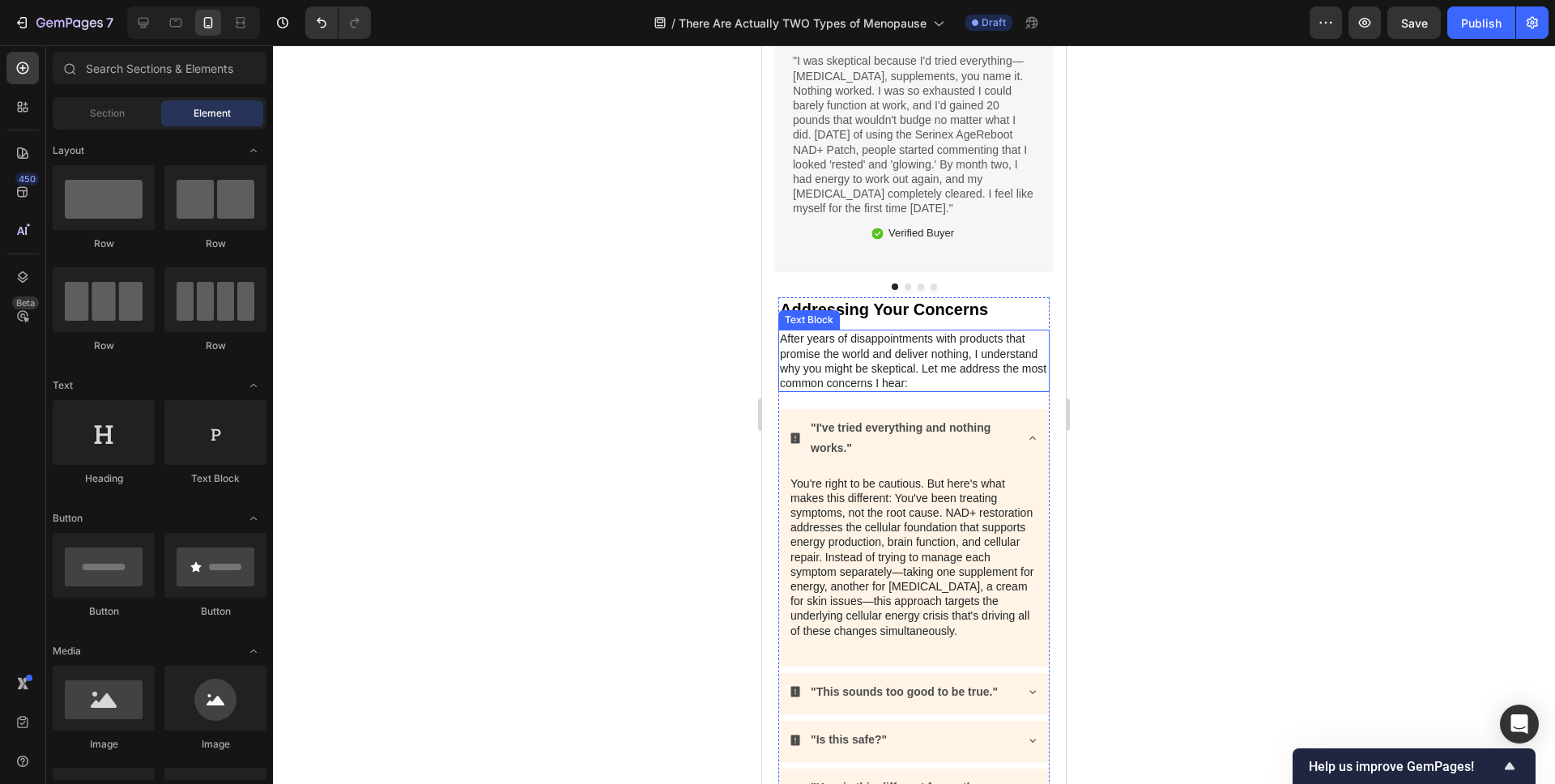
click at [964, 335] on p "After years of disappointments with products that promise the world and deliver…" at bounding box center [914, 360] width 268 height 59
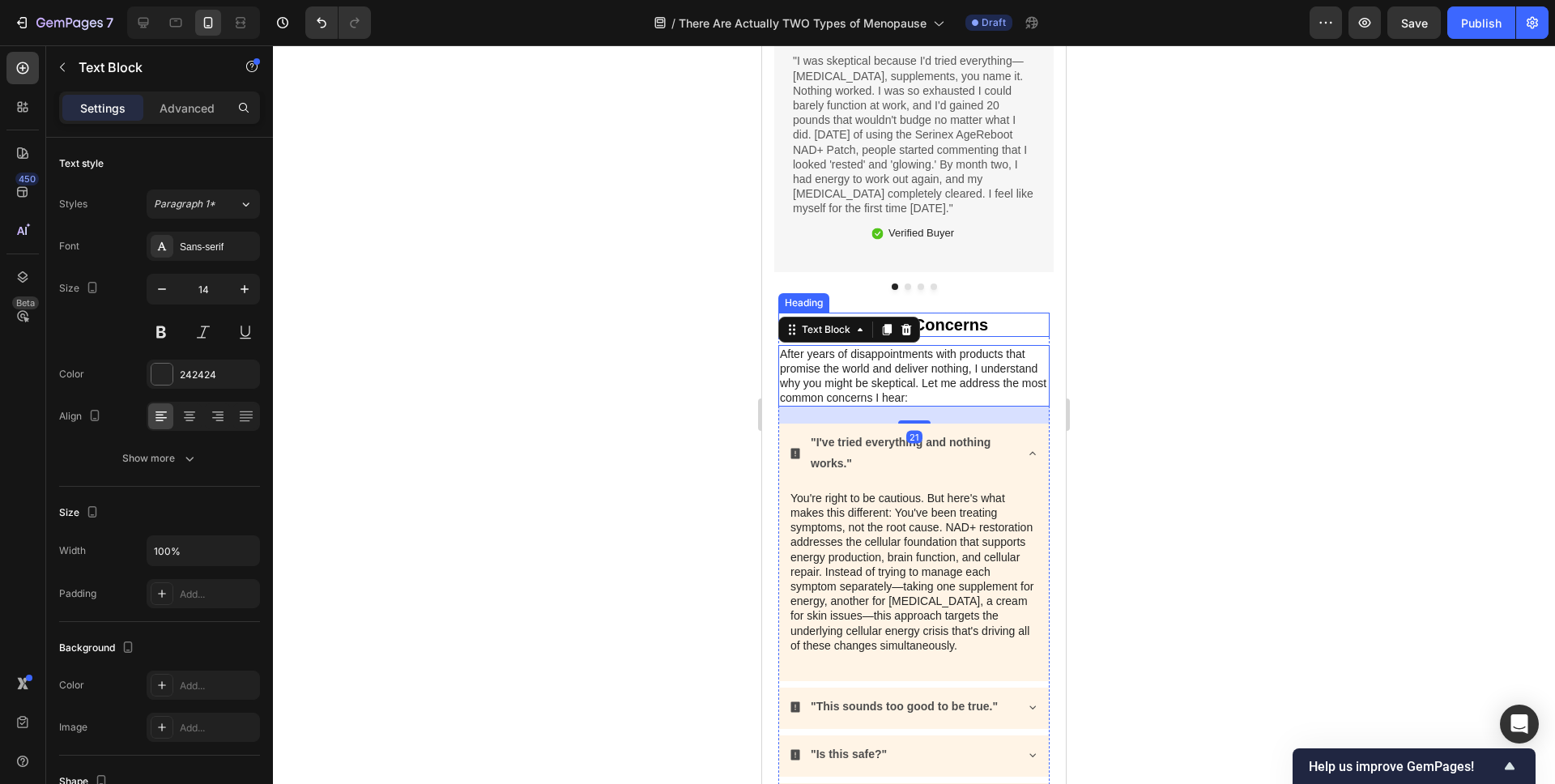
click at [1008, 313] on h2 "Addressing Your Concerns" at bounding box center [914, 324] width 272 height 24
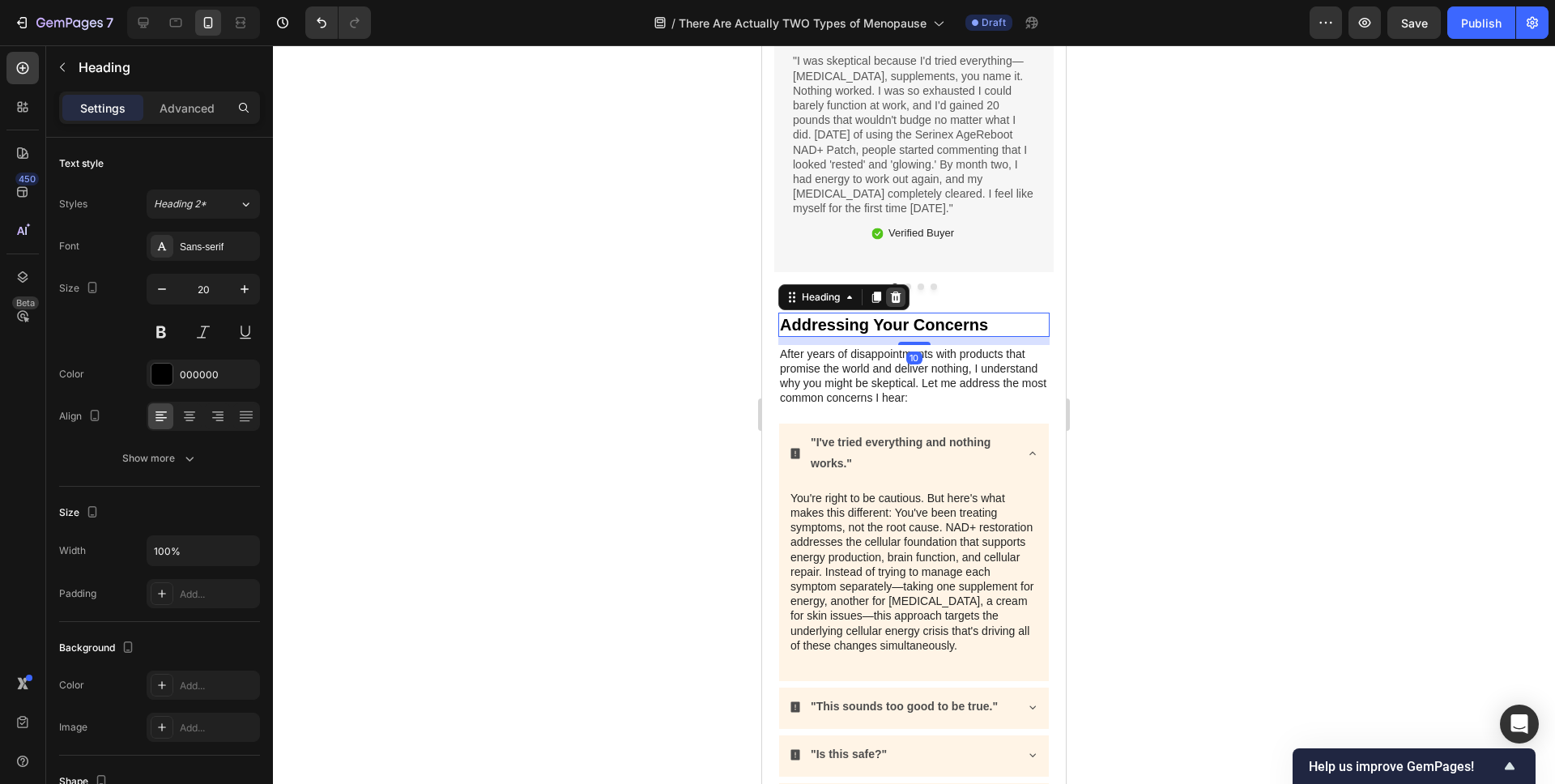
click at [894, 290] on icon at bounding box center [895, 297] width 13 height 13
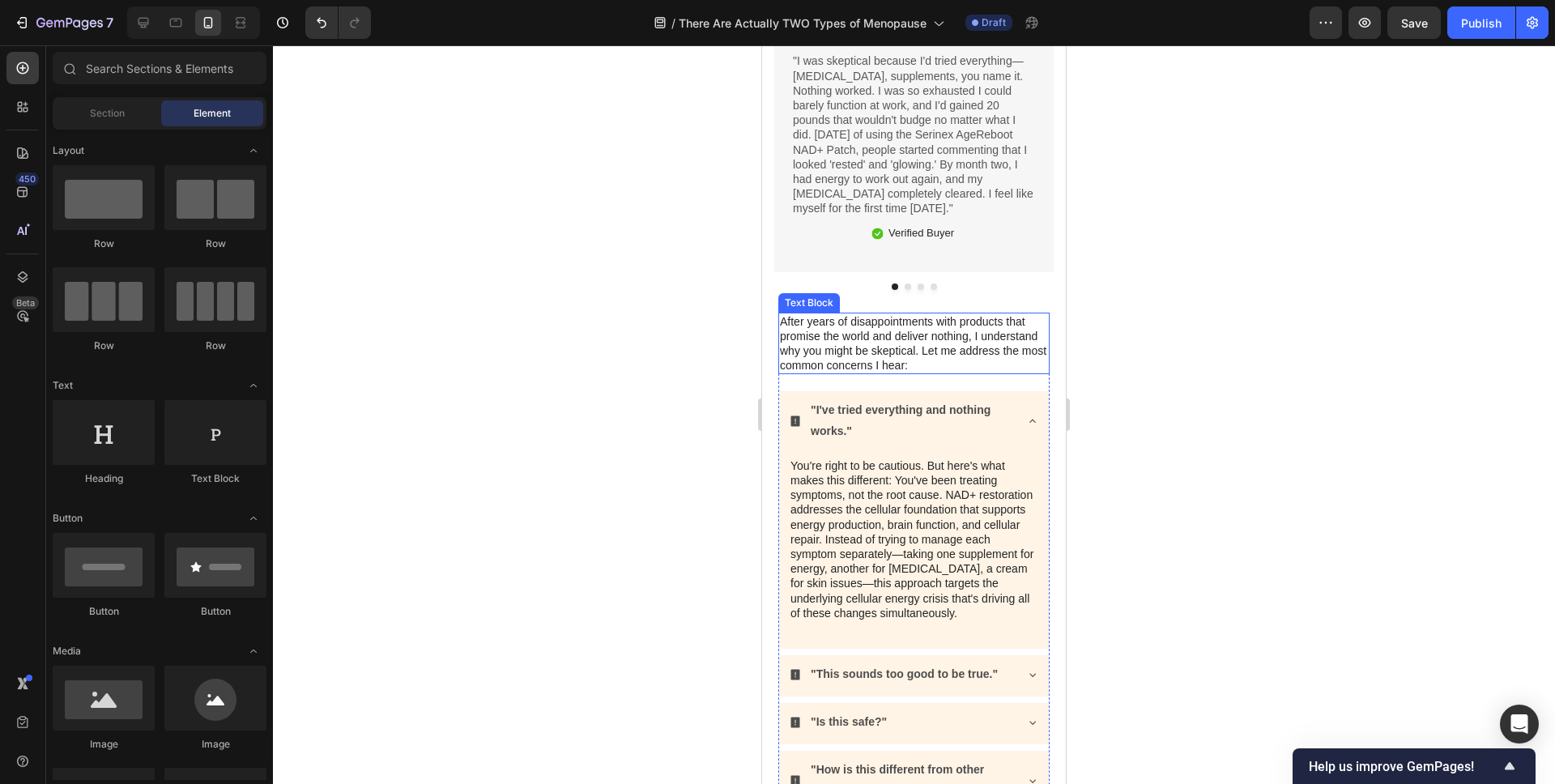
click at [888, 315] on p "After years of disappointments with products that promise the world and deliver…" at bounding box center [914, 344] width 268 height 59
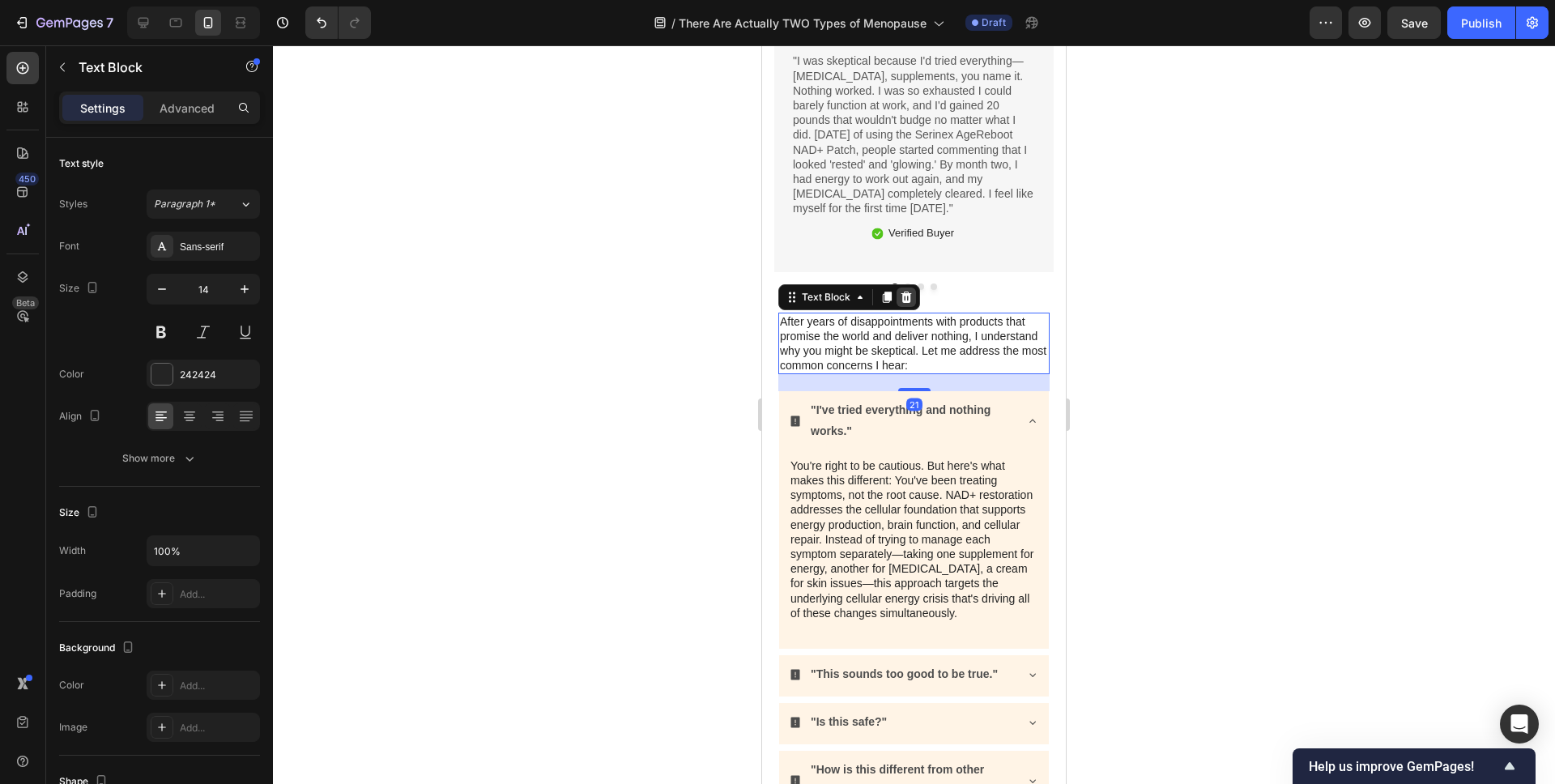
drag, startPoint x: 906, startPoint y: 279, endPoint x: 886, endPoint y: 292, distance: 23.9
click at [906, 290] on icon at bounding box center [907, 296] width 11 height 12
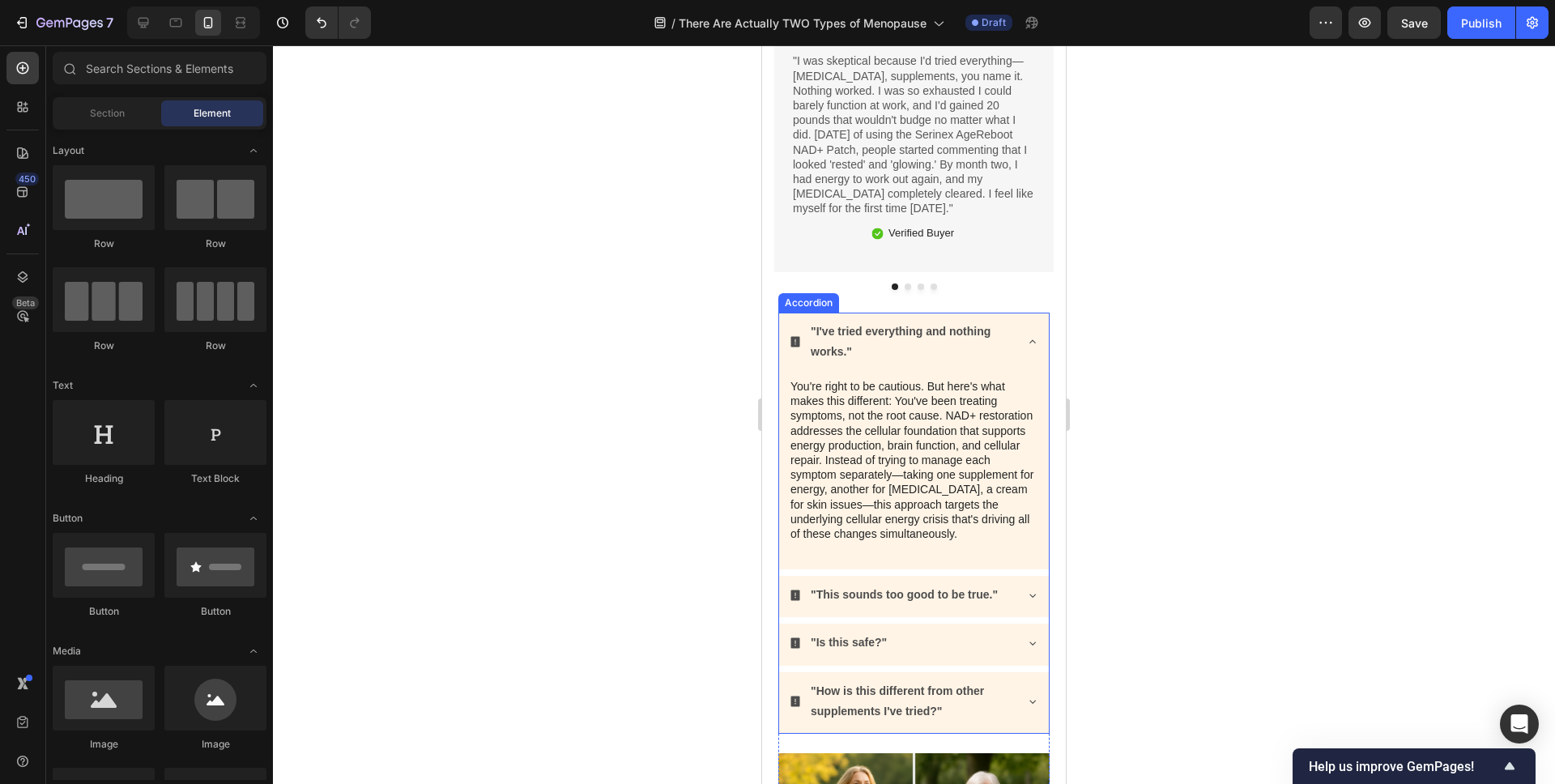
click at [851, 325] on strong ""I've tried everything and nothing works."" at bounding box center [900, 341] width 179 height 33
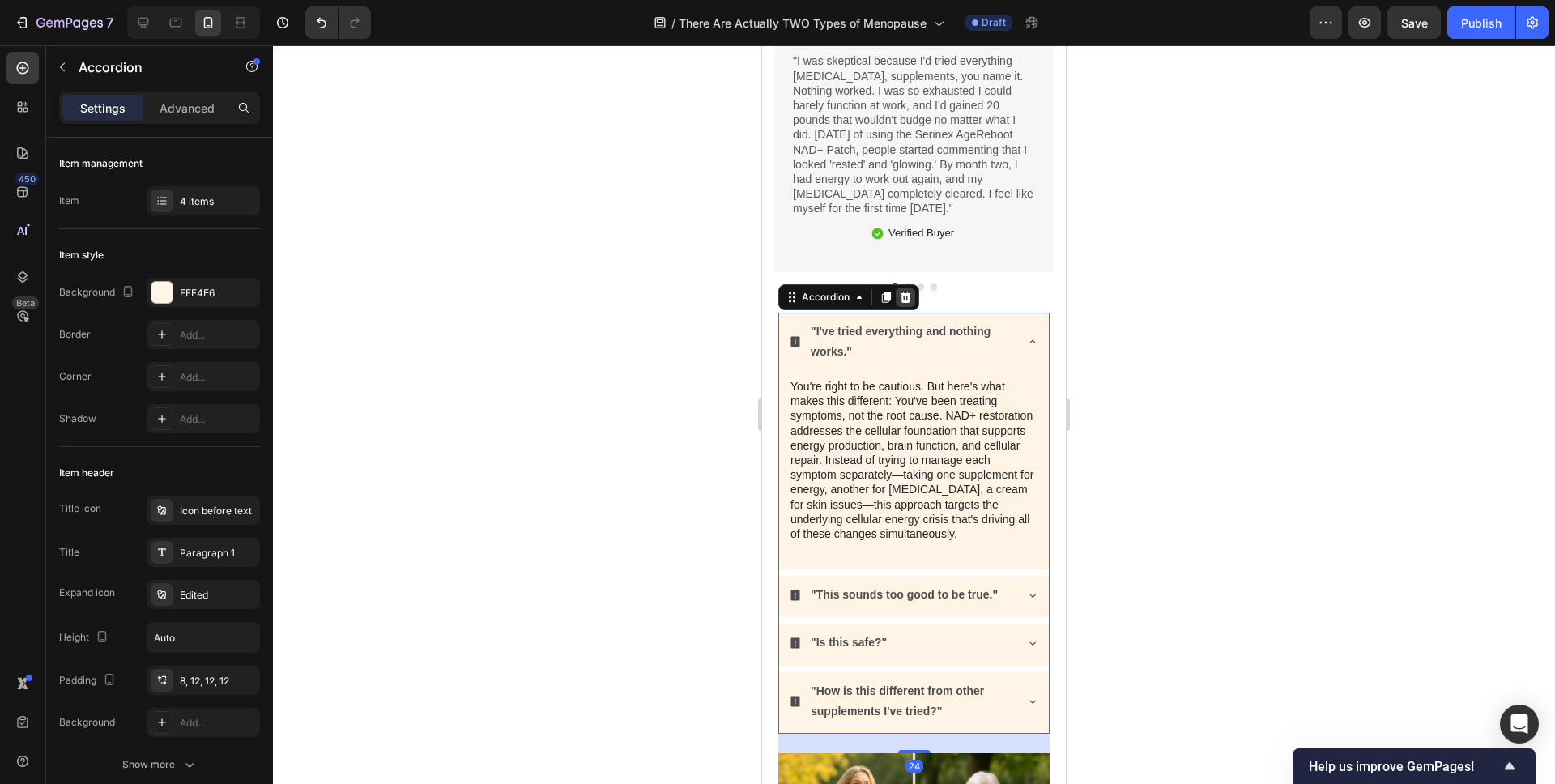
click at [903, 290] on icon at bounding box center [905, 297] width 13 height 13
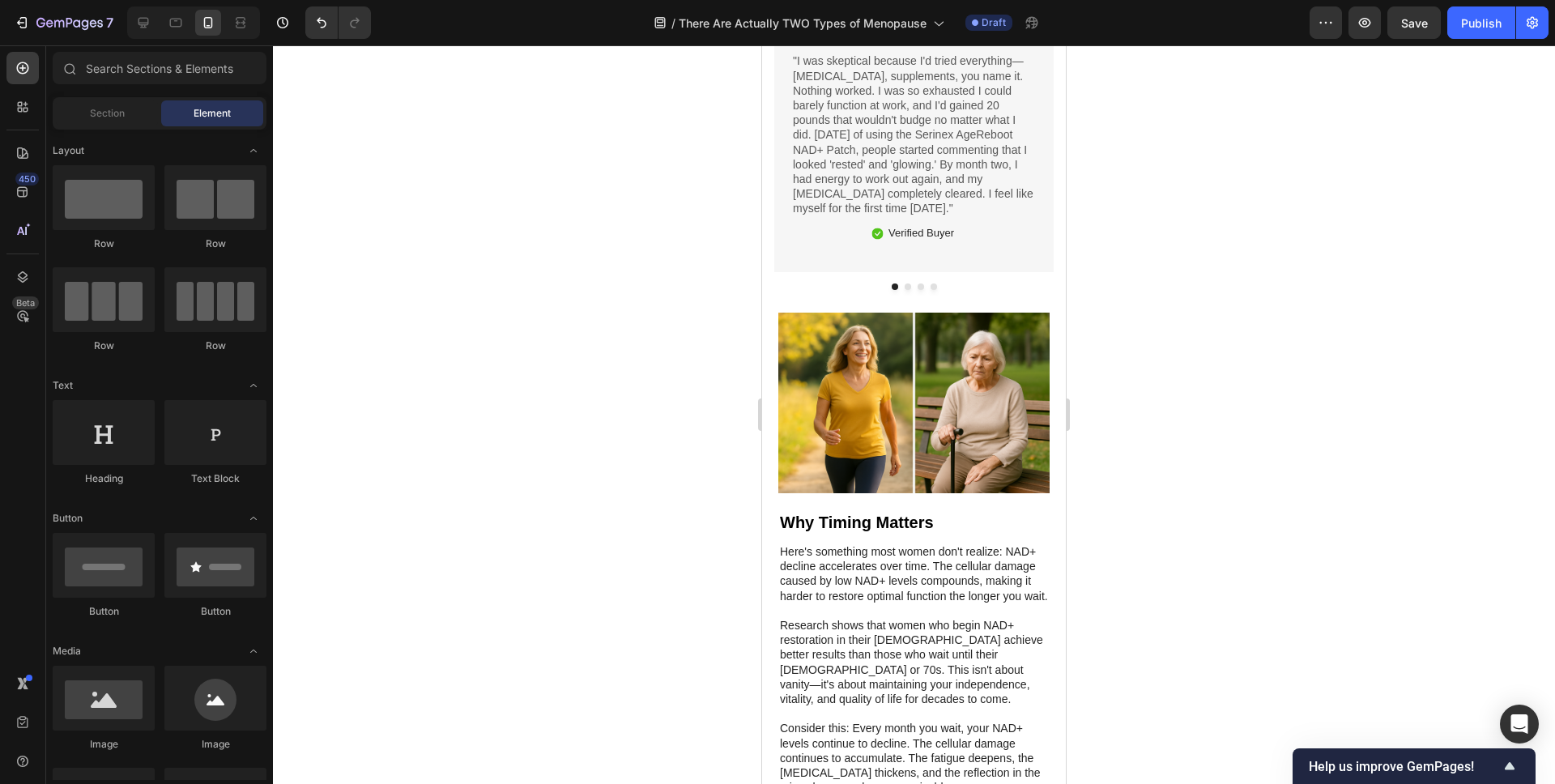
click at [639, 479] on div at bounding box center [914, 415] width 1282 height 739
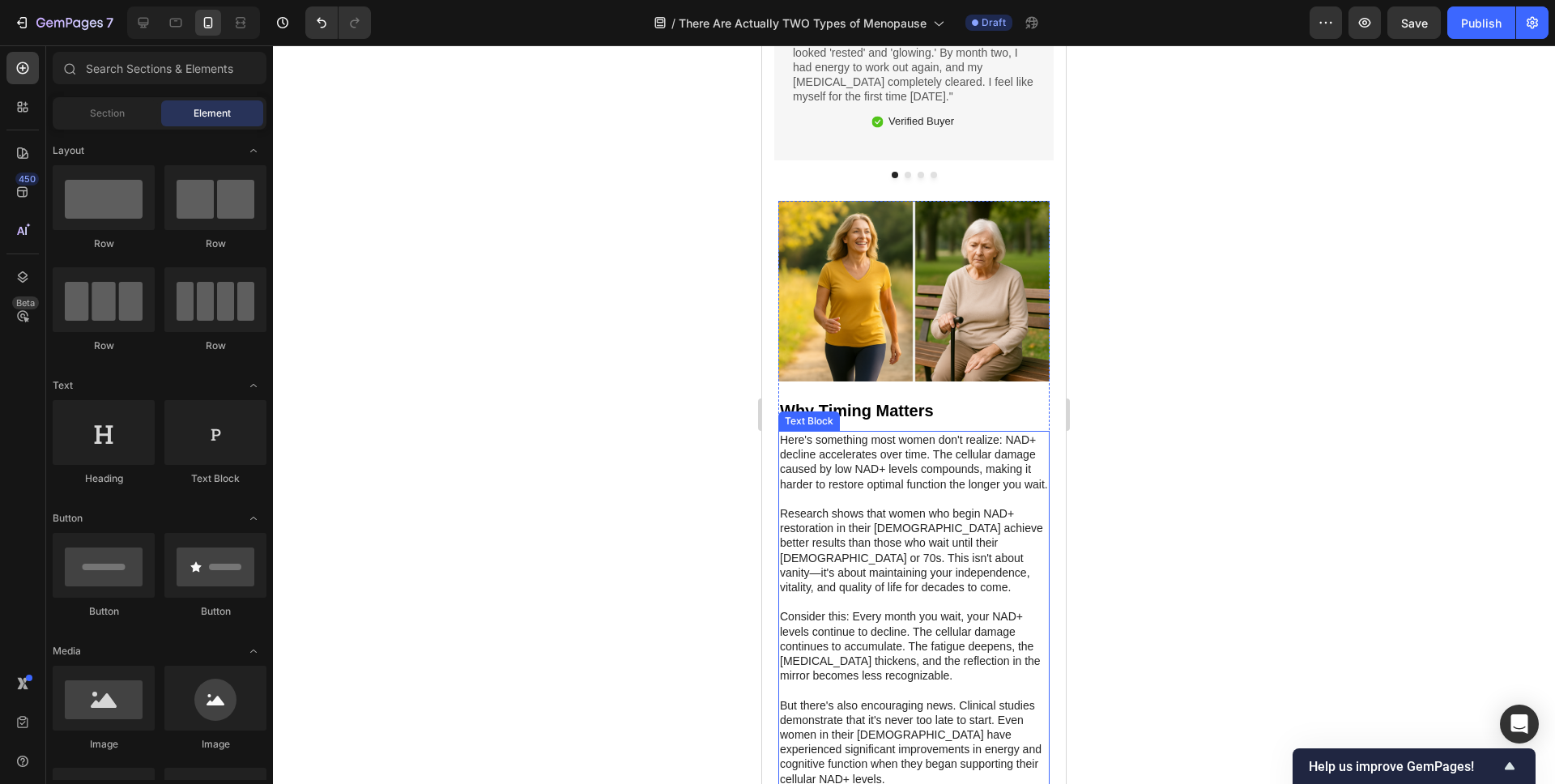
scroll to position [6832, 0]
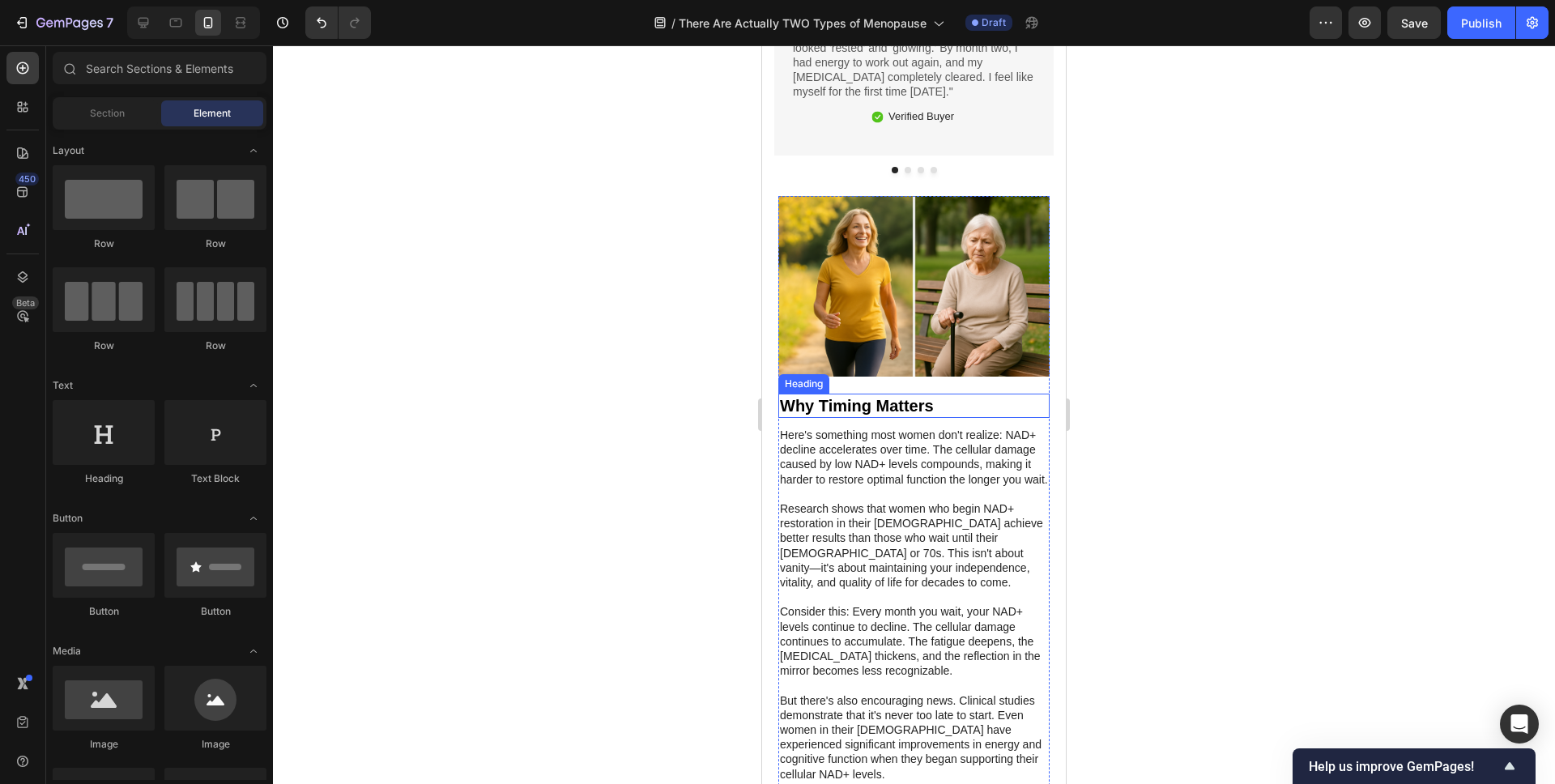
click at [833, 396] on h2 "Why Timing Matters" at bounding box center [914, 405] width 272 height 24
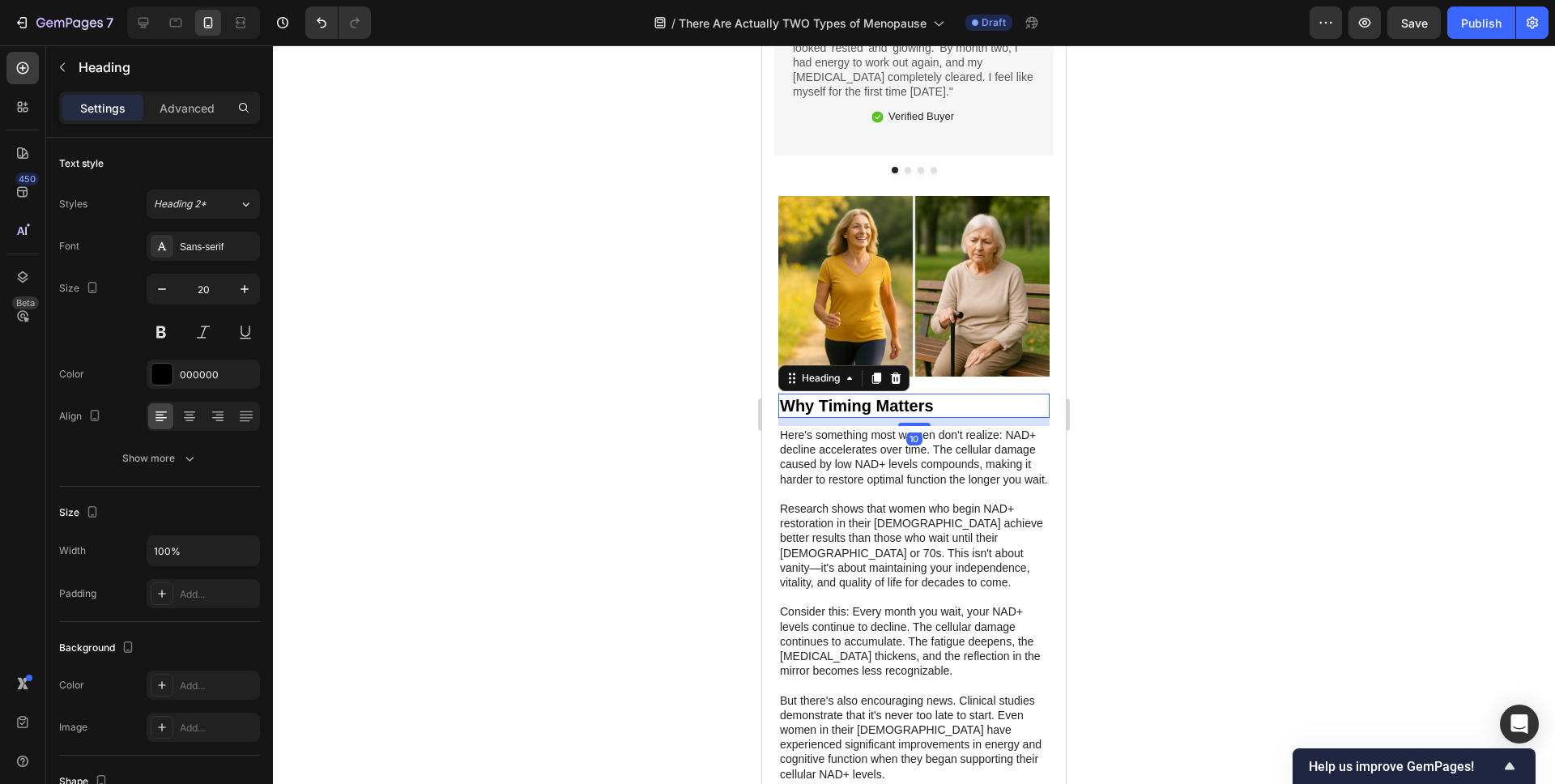
click at [833, 396] on h2 "Why Timing Matters" at bounding box center [914, 405] width 272 height 24
click at [833, 396] on p "Why Timing Matters" at bounding box center [914, 406] width 268 height 21
click at [670, 416] on div at bounding box center [914, 415] width 1282 height 739
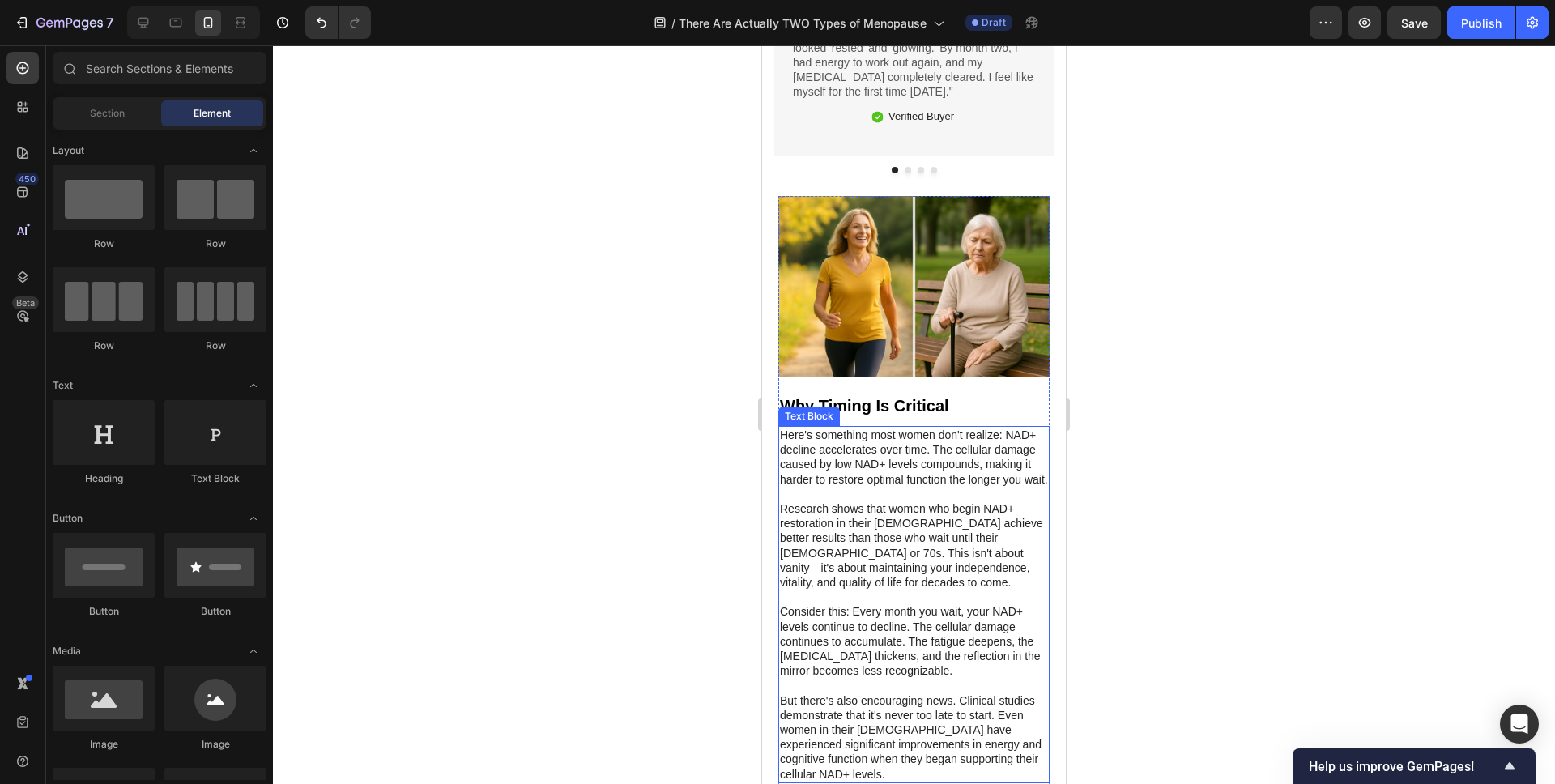
click at [864, 464] on p "Here's something most women don't realize: NAD+ decline accelerates over time. …" at bounding box center [914, 457] width 268 height 59
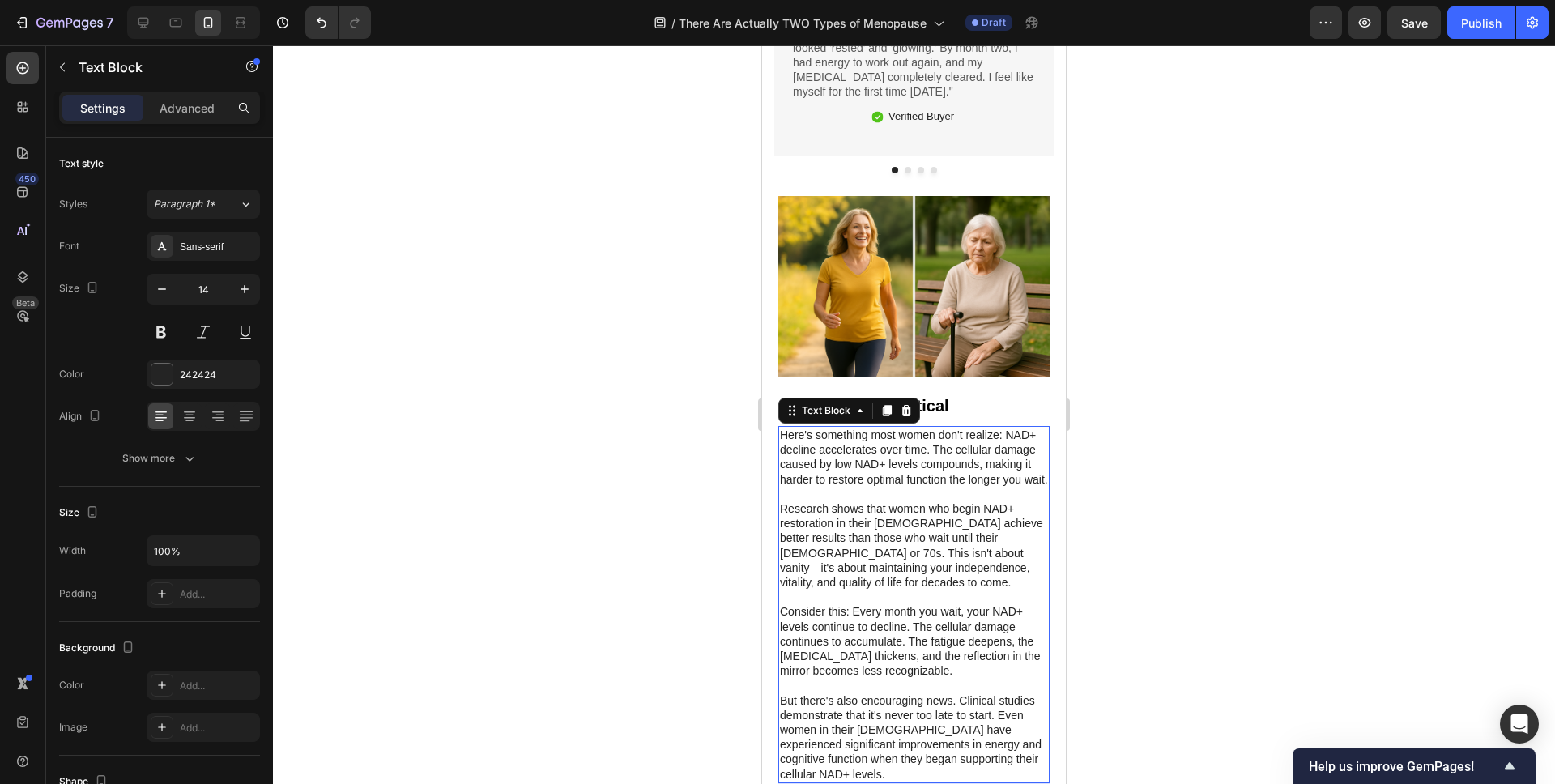
click at [861, 450] on p "Here's something most women don't realize: NAD+ decline accelerates over time. …" at bounding box center [914, 457] width 268 height 59
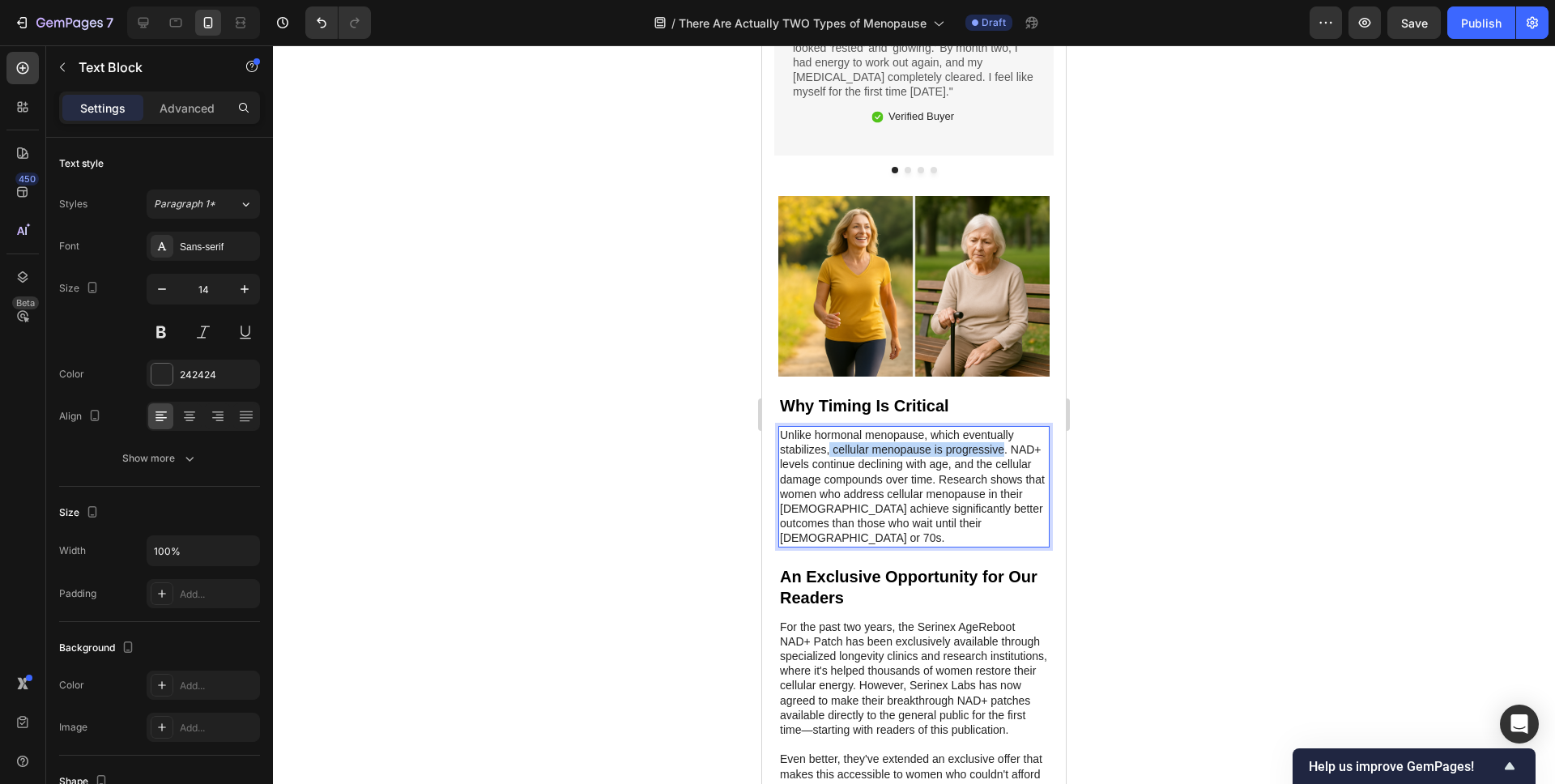
drag, startPoint x: 837, startPoint y: 434, endPoint x: 1006, endPoint y: 440, distance: 169.1
click at [1005, 440] on p "Unlike hormonal menopause, which eventually stabilizes, cellular menopause is p…" at bounding box center [914, 487] width 268 height 118
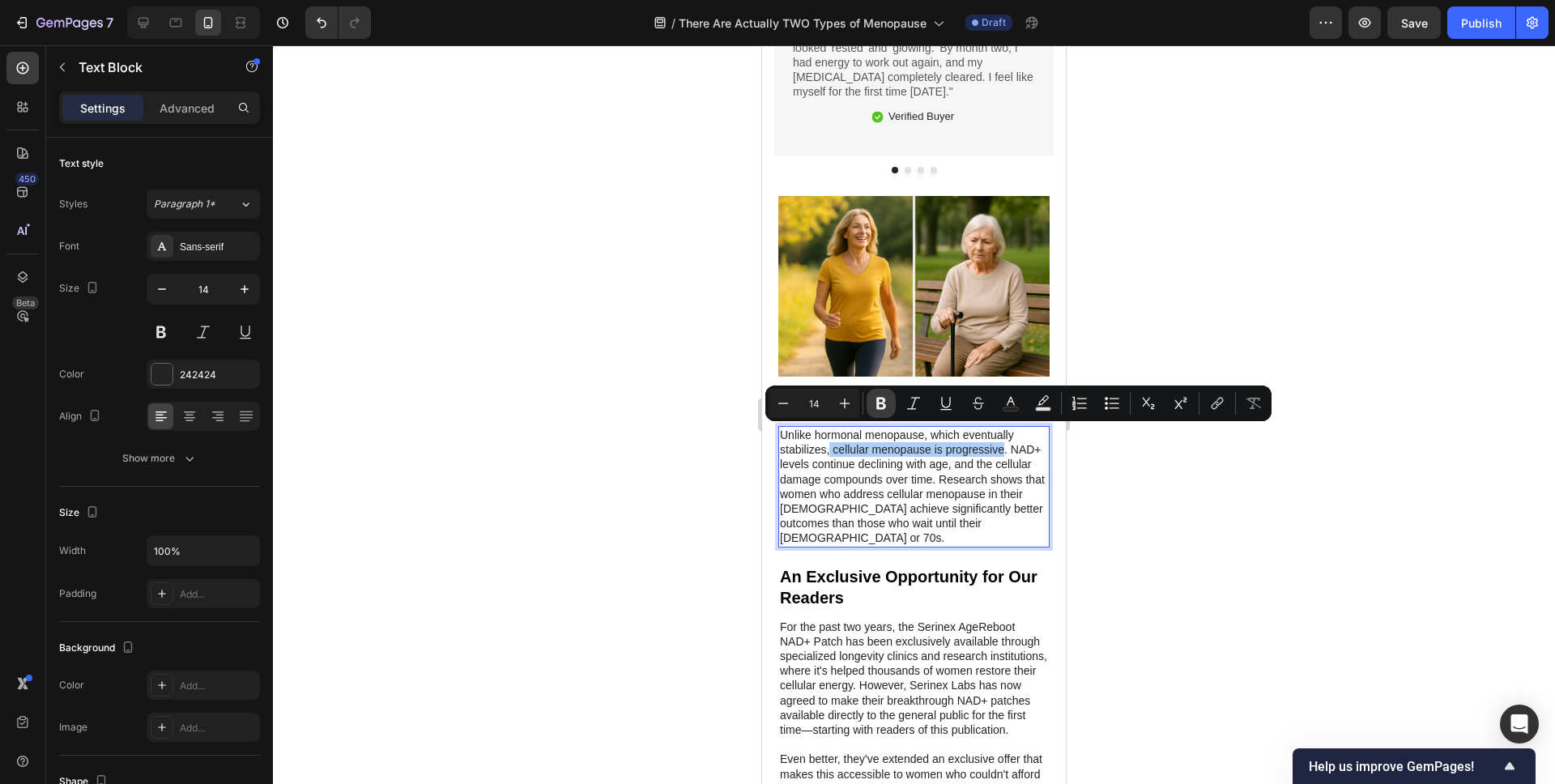
click at [876, 400] on icon "Editor contextual toolbar" at bounding box center [881, 403] width 16 height 16
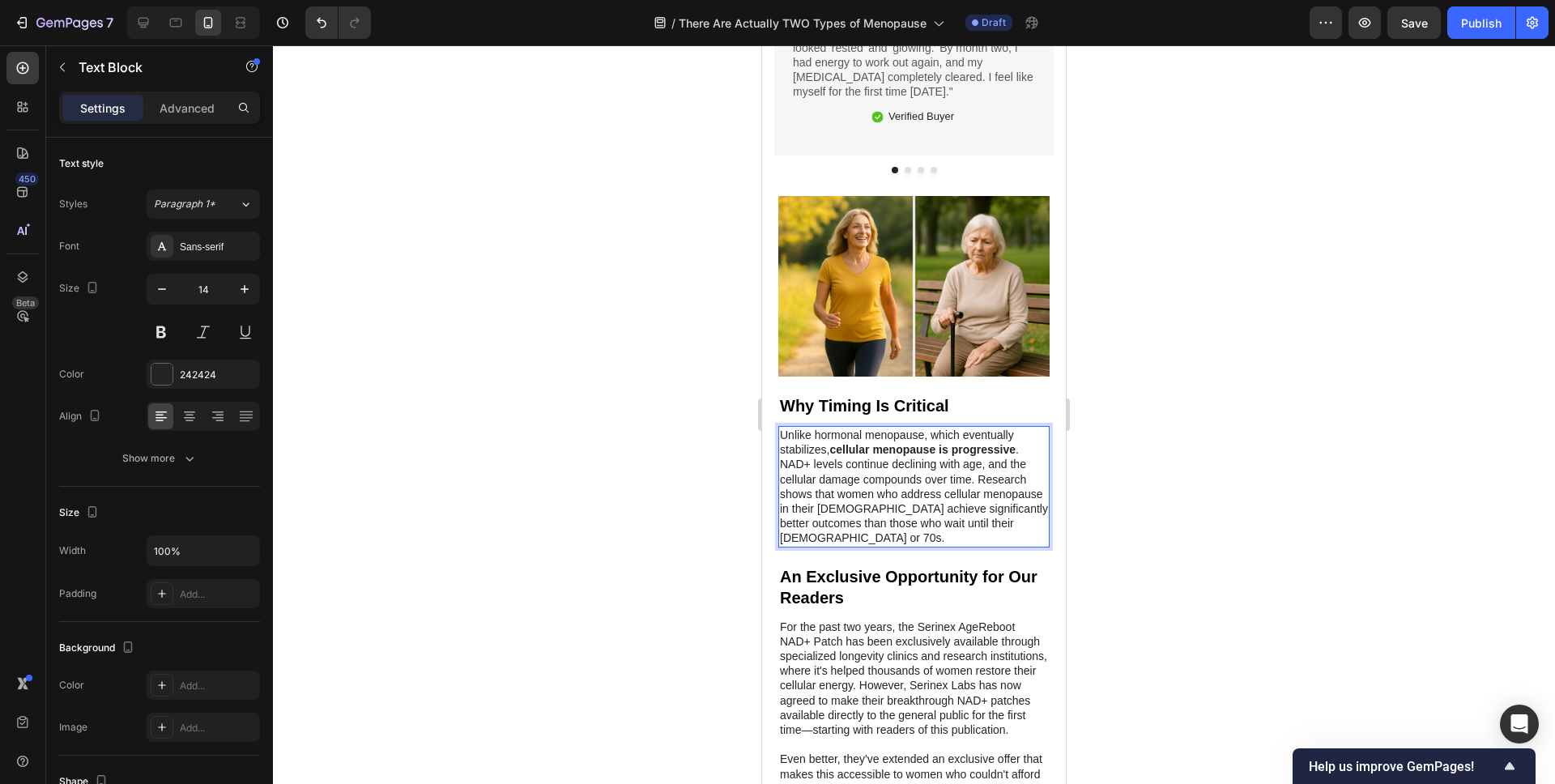
click at [973, 444] on p "Unlike hormonal menopause, which eventually stabilizes, cellular menopause is p…" at bounding box center [914, 487] width 268 height 118
drag, startPoint x: 955, startPoint y: 465, endPoint x: 779, endPoint y: 467, distance: 176.0
click at [780, 466] on p "Unlike hormonal menopause, which eventually stabilizes, cellular menopause is p…" at bounding box center [914, 487] width 268 height 118
click at [933, 480] on p "Unlike hormonal menopause, which eventually stabilizes, cellular menopause is p…" at bounding box center [914, 487] width 268 height 118
drag, startPoint x: 973, startPoint y: 464, endPoint x: 778, endPoint y: 465, distance: 195.0
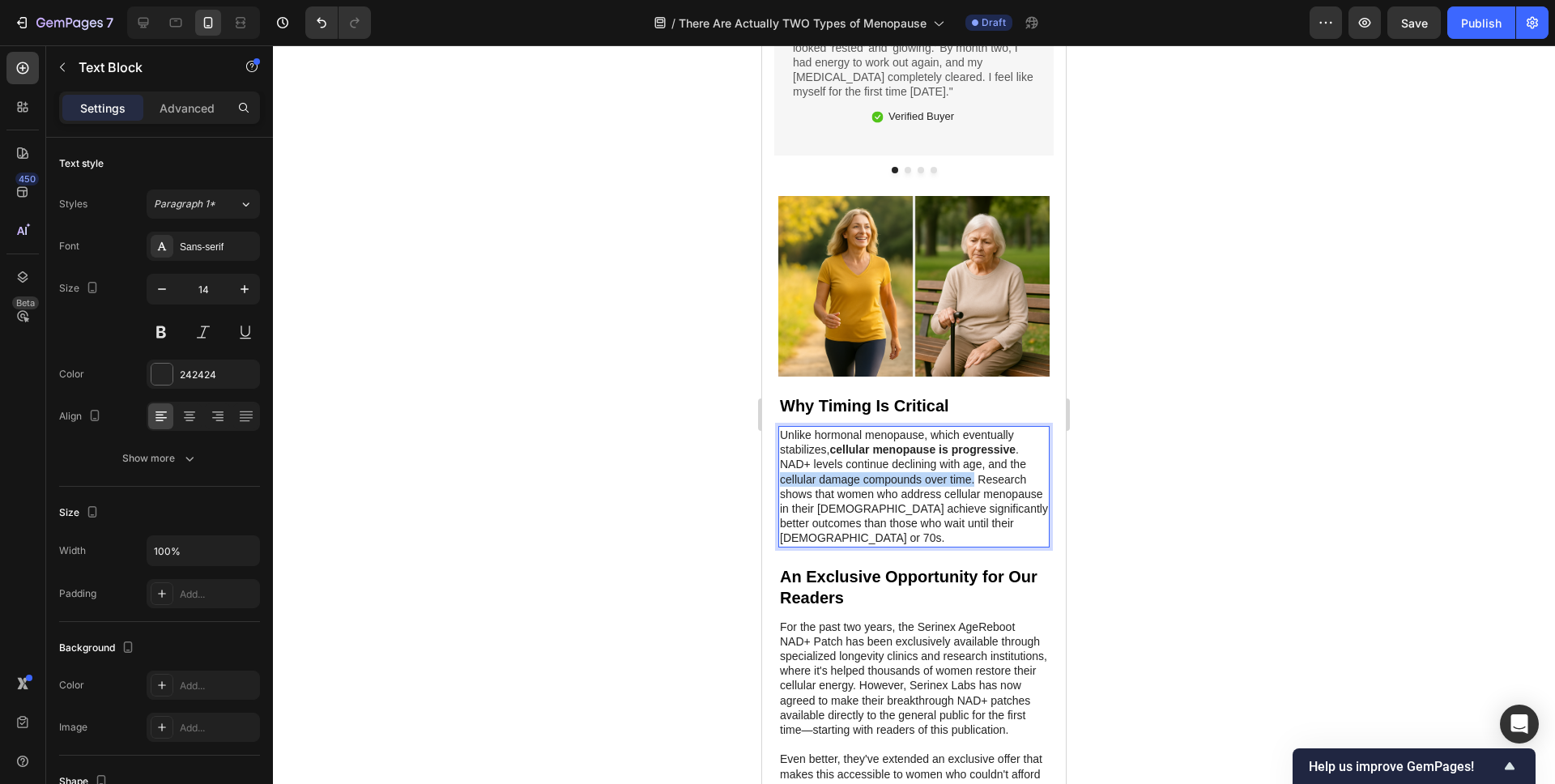
click at [778, 465] on div "Unlike hormonal menopause, which eventually stabilizes, cellular menopause is p…" at bounding box center [914, 487] width 272 height 122
click at [676, 457] on div at bounding box center [914, 415] width 1282 height 739
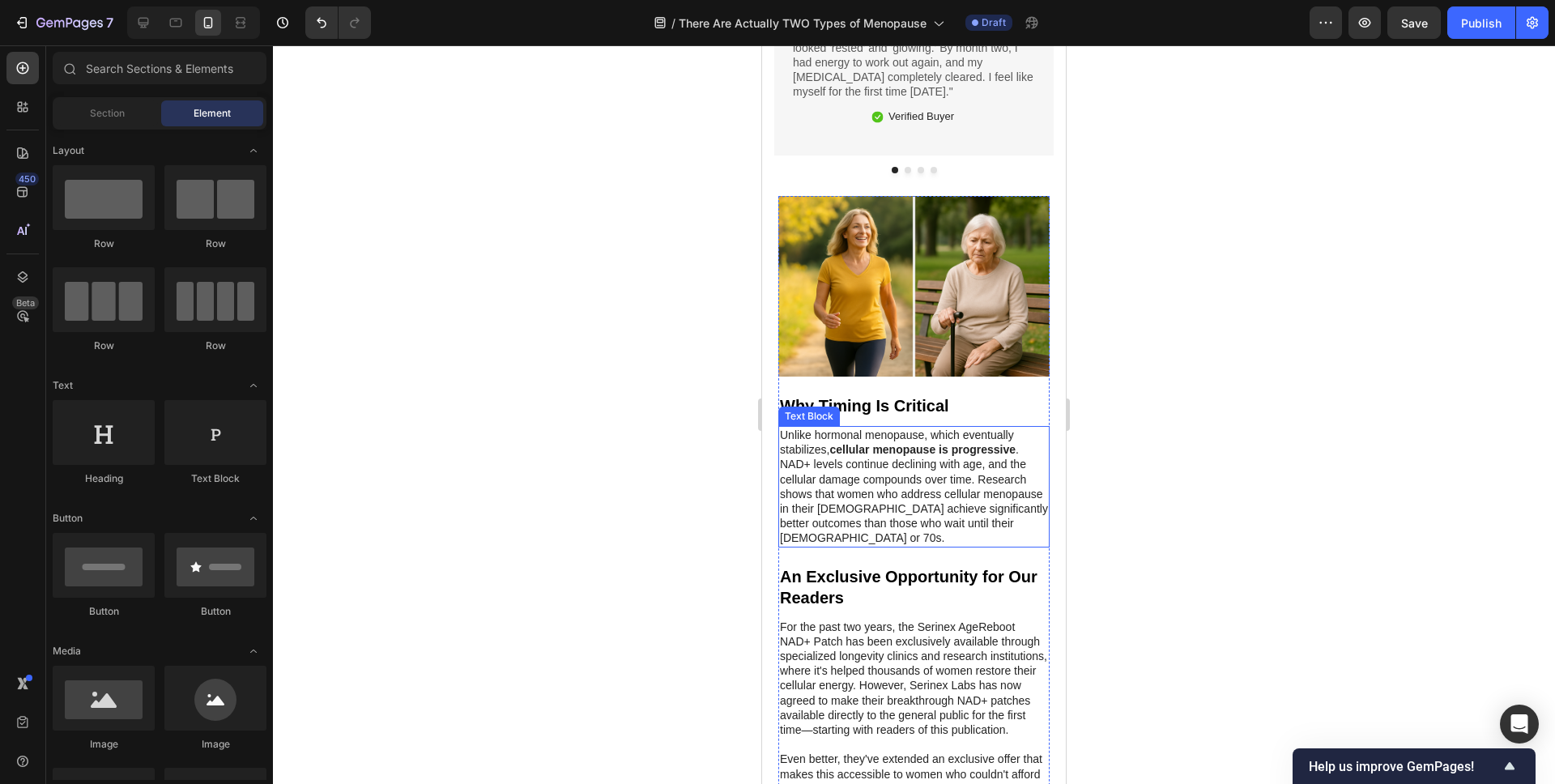
click at [890, 463] on p "Unlike hormonal menopause, which eventually stabilizes, cellular menopause is p…" at bounding box center [914, 487] width 268 height 118
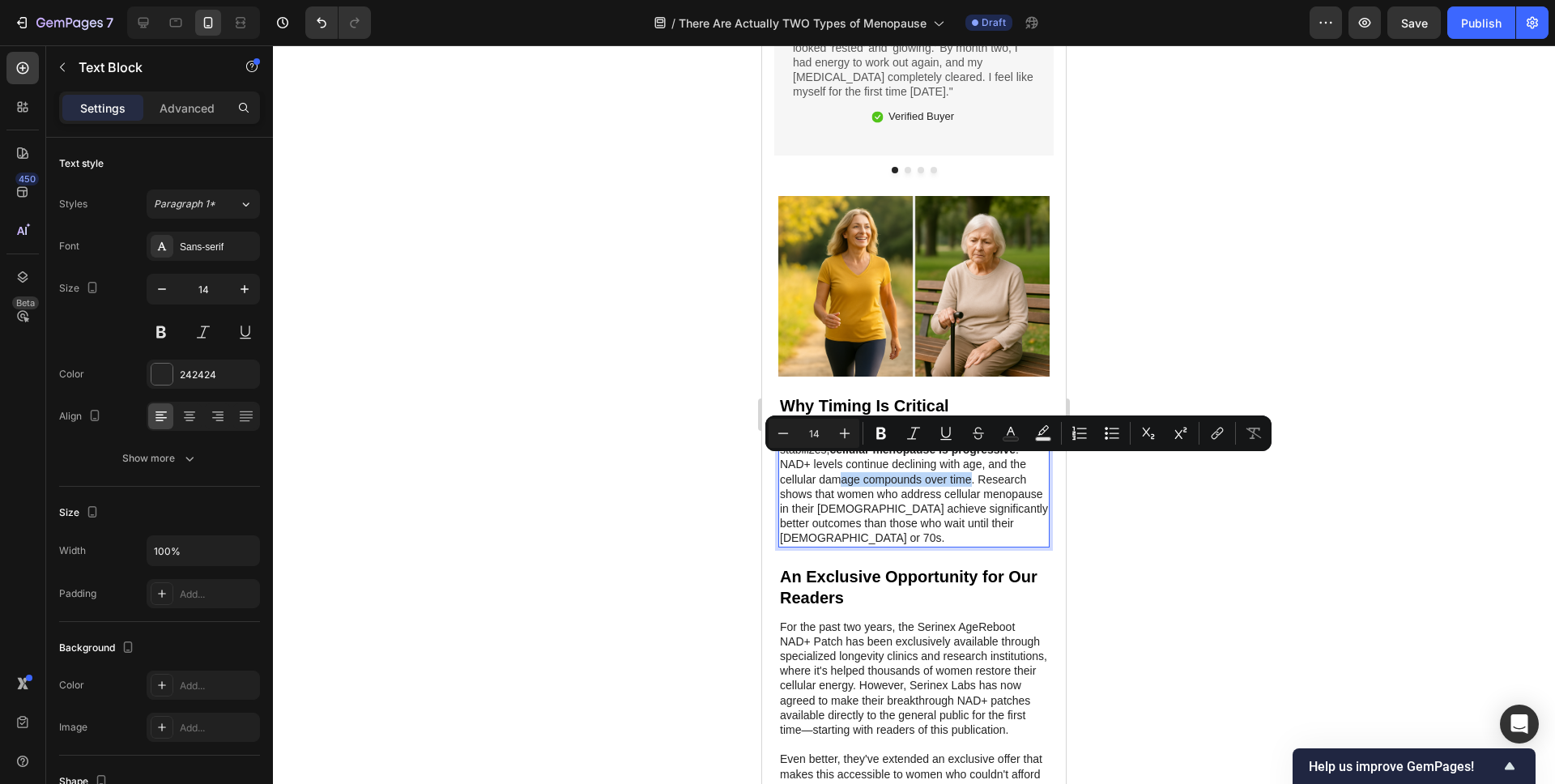
drag, startPoint x: 972, startPoint y: 464, endPoint x: 843, endPoint y: 467, distance: 129.0
click at [841, 468] on p "Unlike hormonal menopause, which eventually stabilizes, cellular menopause is p…" at bounding box center [914, 487] width 268 height 118
drag, startPoint x: 971, startPoint y: 466, endPoint x: 766, endPoint y: 467, distance: 205.0
click at [886, 429] on icon "Editor contextual toolbar" at bounding box center [881, 433] width 16 height 16
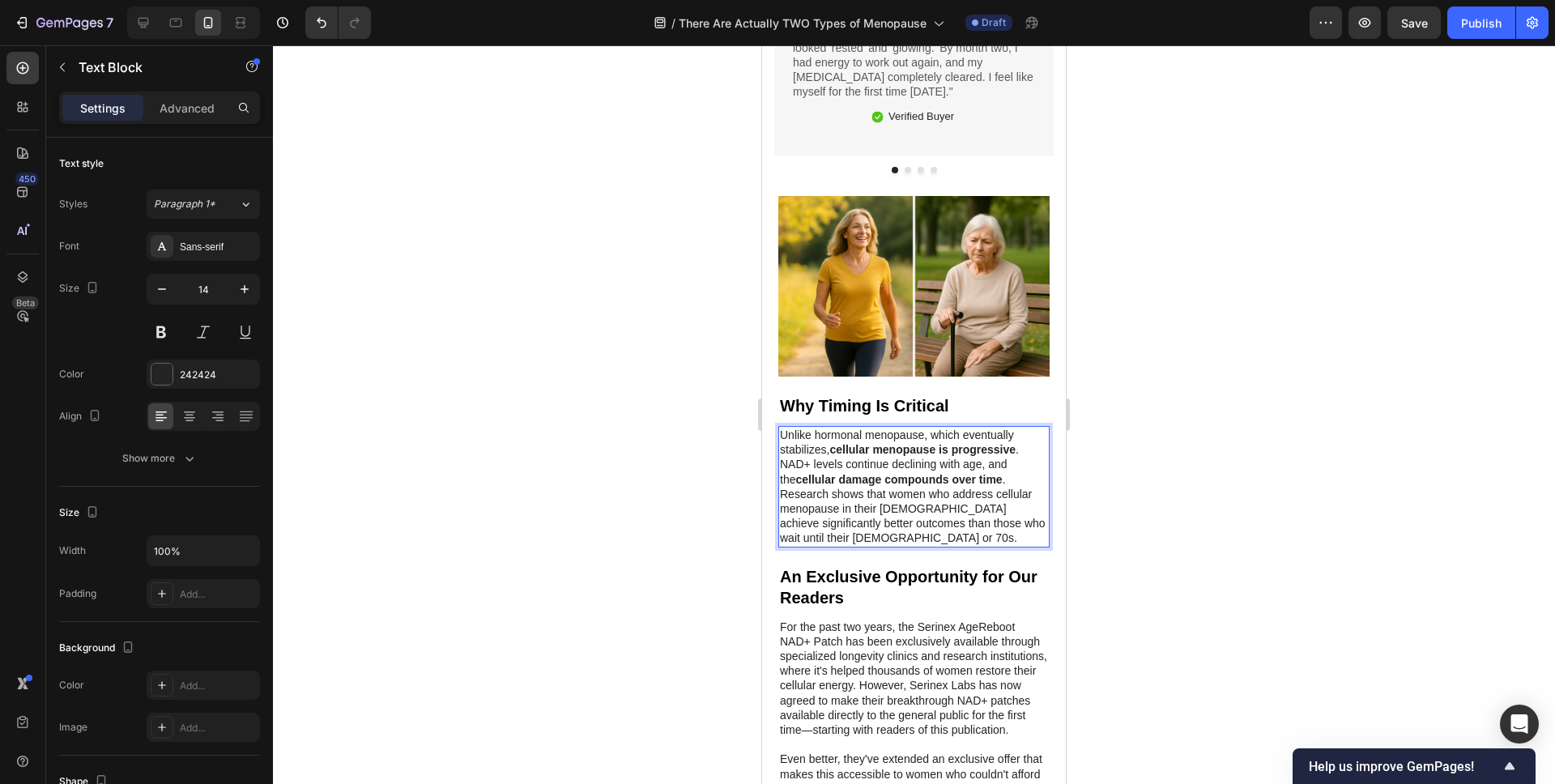
click at [985, 473] on strong "cellular damage compounds over time" at bounding box center [899, 479] width 207 height 13
drag, startPoint x: 981, startPoint y: 465, endPoint x: 750, endPoint y: 464, distance: 231.0
click at [966, 473] on strong "cellular damage compounds over time" at bounding box center [899, 479] width 207 height 13
click at [1202, 479] on div at bounding box center [914, 415] width 1282 height 739
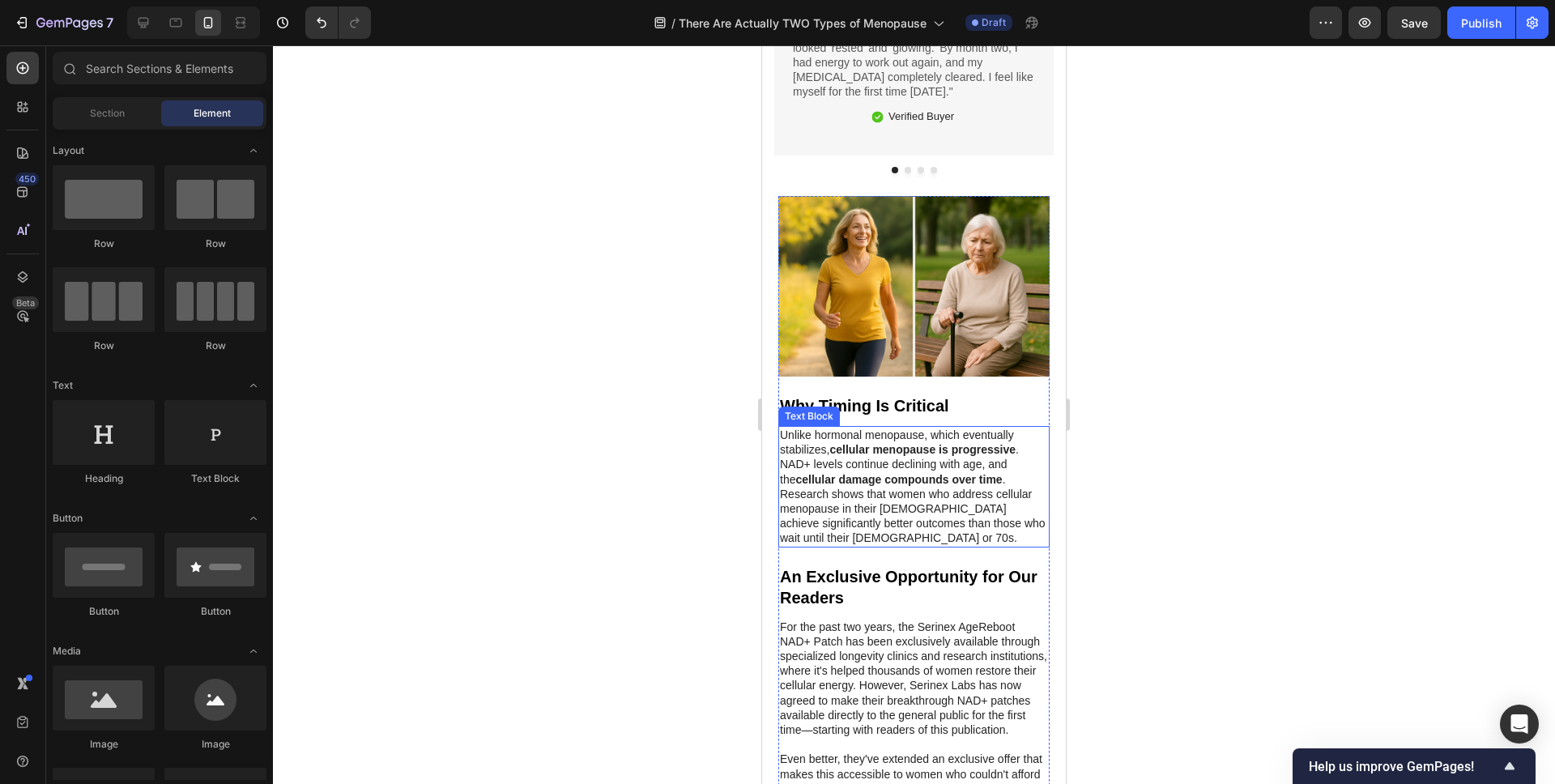
click at [990, 463] on p "Unlike hormonal menopause, which eventually stabilizes, cellular menopause is p…" at bounding box center [914, 487] width 268 height 118
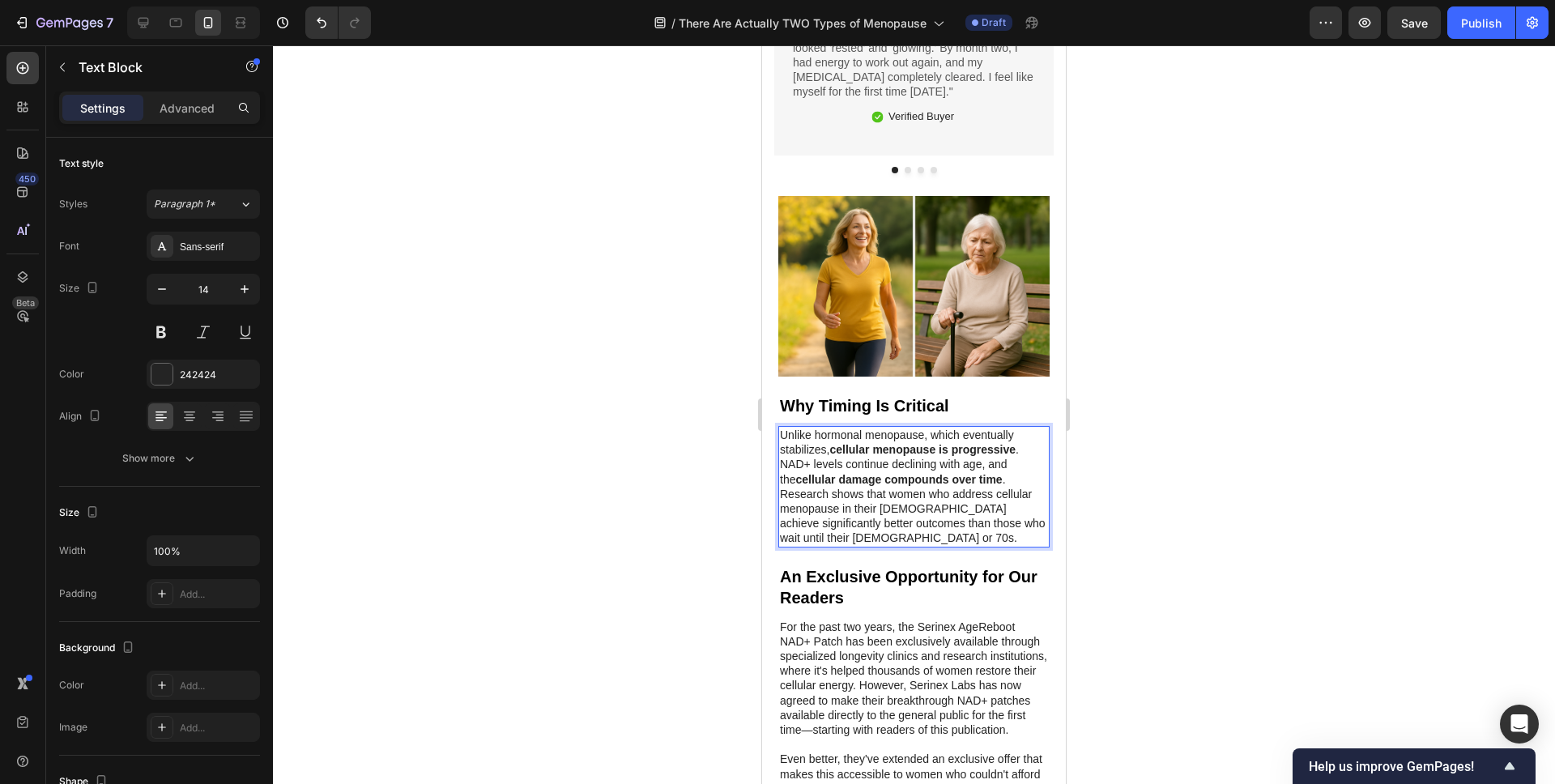
drag, startPoint x: 988, startPoint y: 466, endPoint x: 824, endPoint y: 462, distance: 164.0
click at [988, 477] on p "Unlike hormonal menopause, which eventually stabilizes, cellular menopause is p…" at bounding box center [914, 487] width 268 height 118
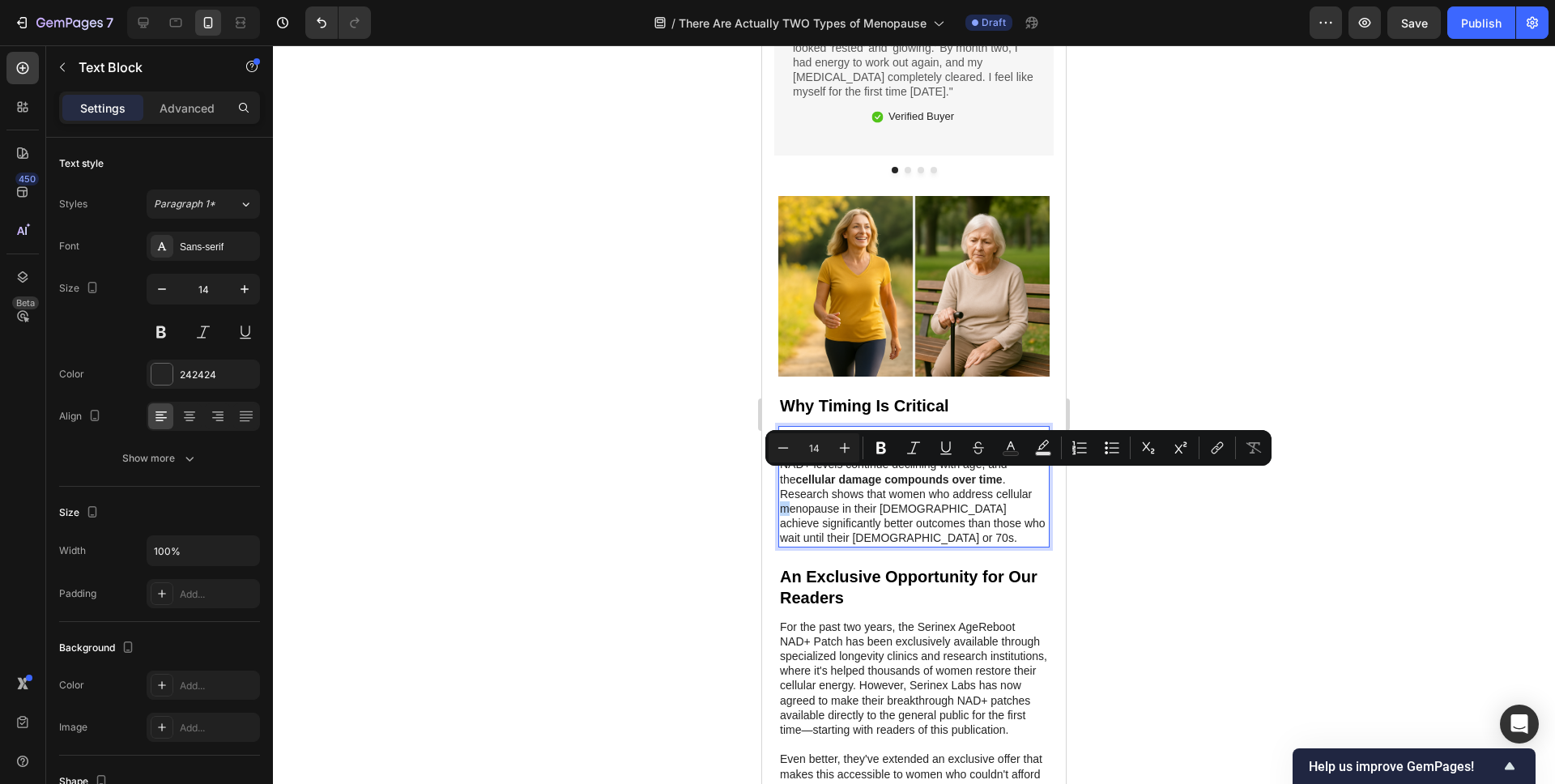
click at [980, 488] on p "Unlike hormonal menopause, which eventually stabilizes, cellular menopause is p…" at bounding box center [914, 487] width 268 height 118
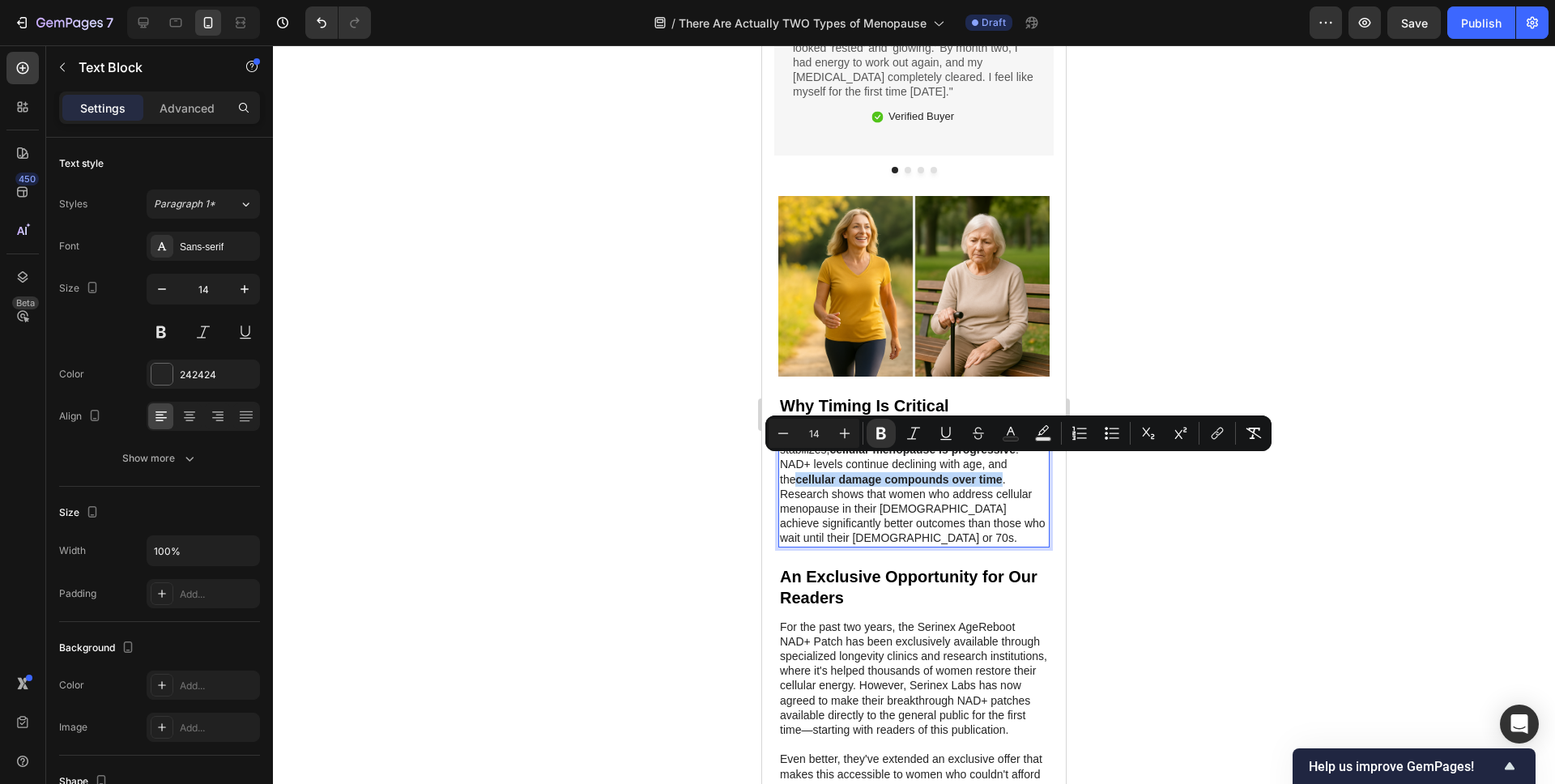
drag, startPoint x: 988, startPoint y: 464, endPoint x: 780, endPoint y: 464, distance: 208.0
click at [780, 464] on p "Unlike hormonal menopause, which eventually stabilizes, cellular menopause is p…" at bounding box center [914, 487] width 268 height 118
click at [1044, 440] on rect "Editor contextual toolbar" at bounding box center [1043, 439] width 15 height 4
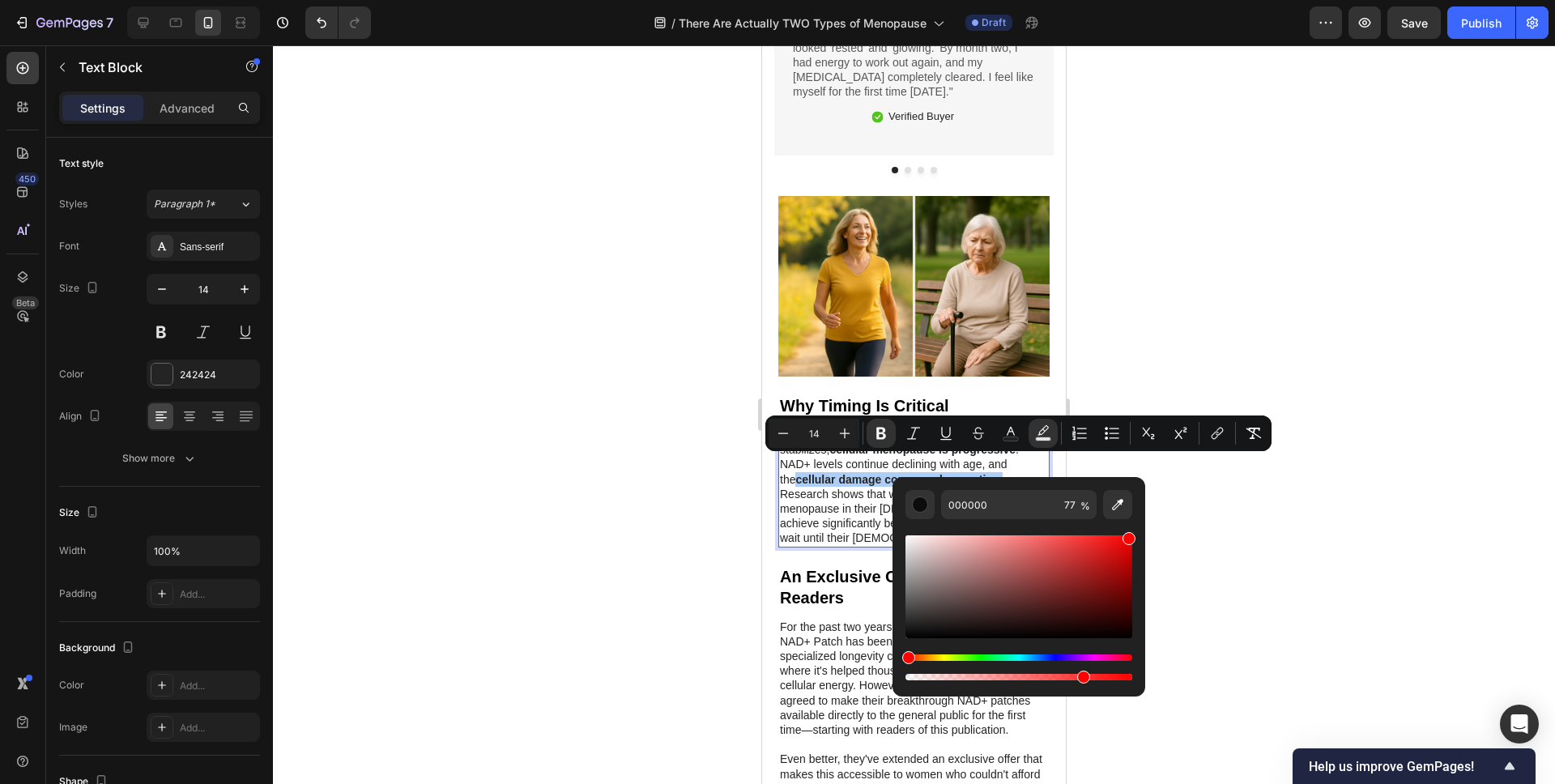
drag, startPoint x: 1068, startPoint y: 573, endPoint x: 1238, endPoint y: 476, distance: 195.7
click at [1237, 0] on body "7 Version history / There Are Actually TWO Types of Menopause Draft Preview Sav…" at bounding box center [777, 0] width 1555 height 0
type input "FF0000"
click at [581, 536] on div at bounding box center [914, 415] width 1282 height 739
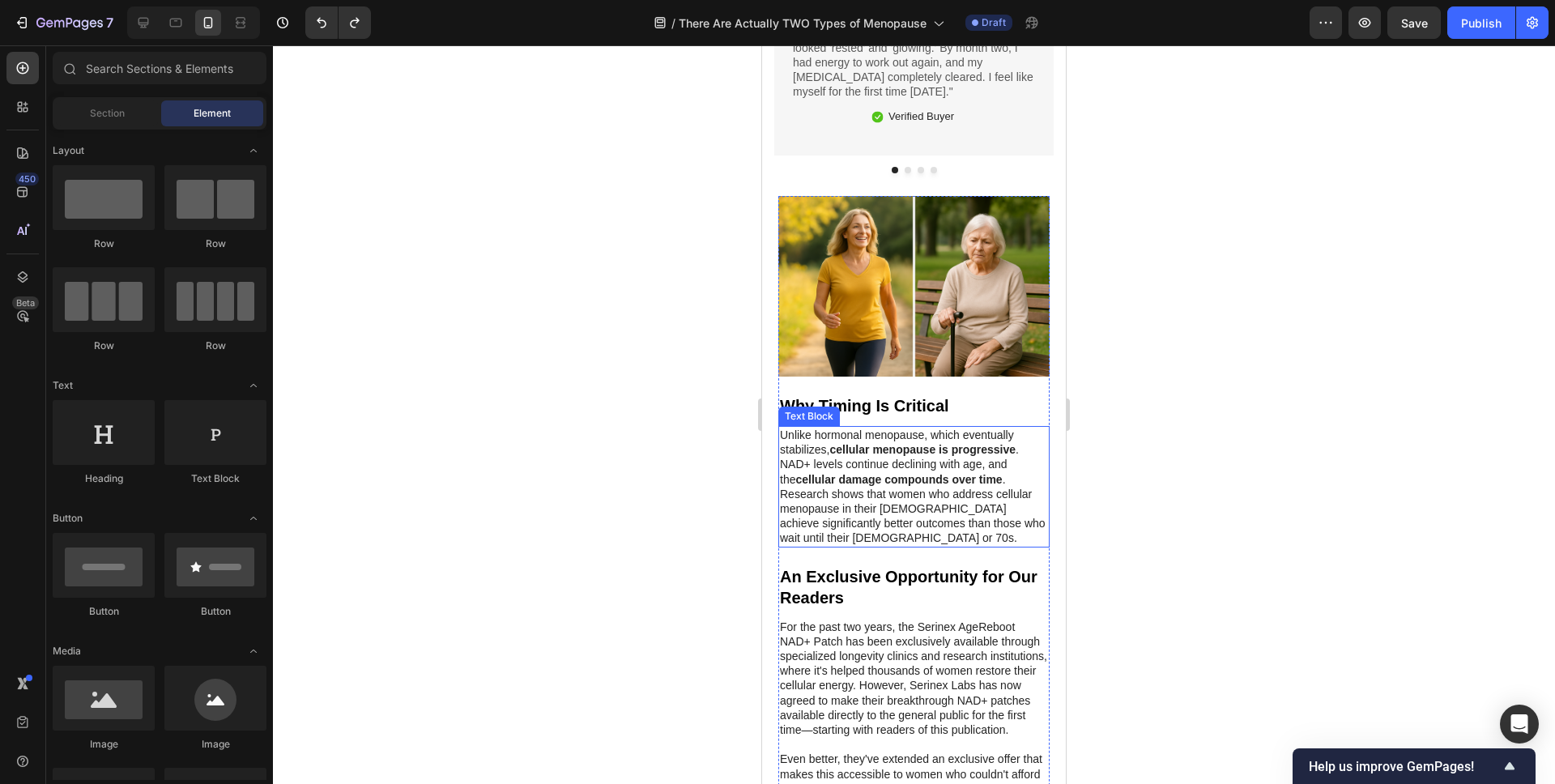
click at [900, 473] on strong "cellular damage compounds over time" at bounding box center [899, 479] width 207 height 13
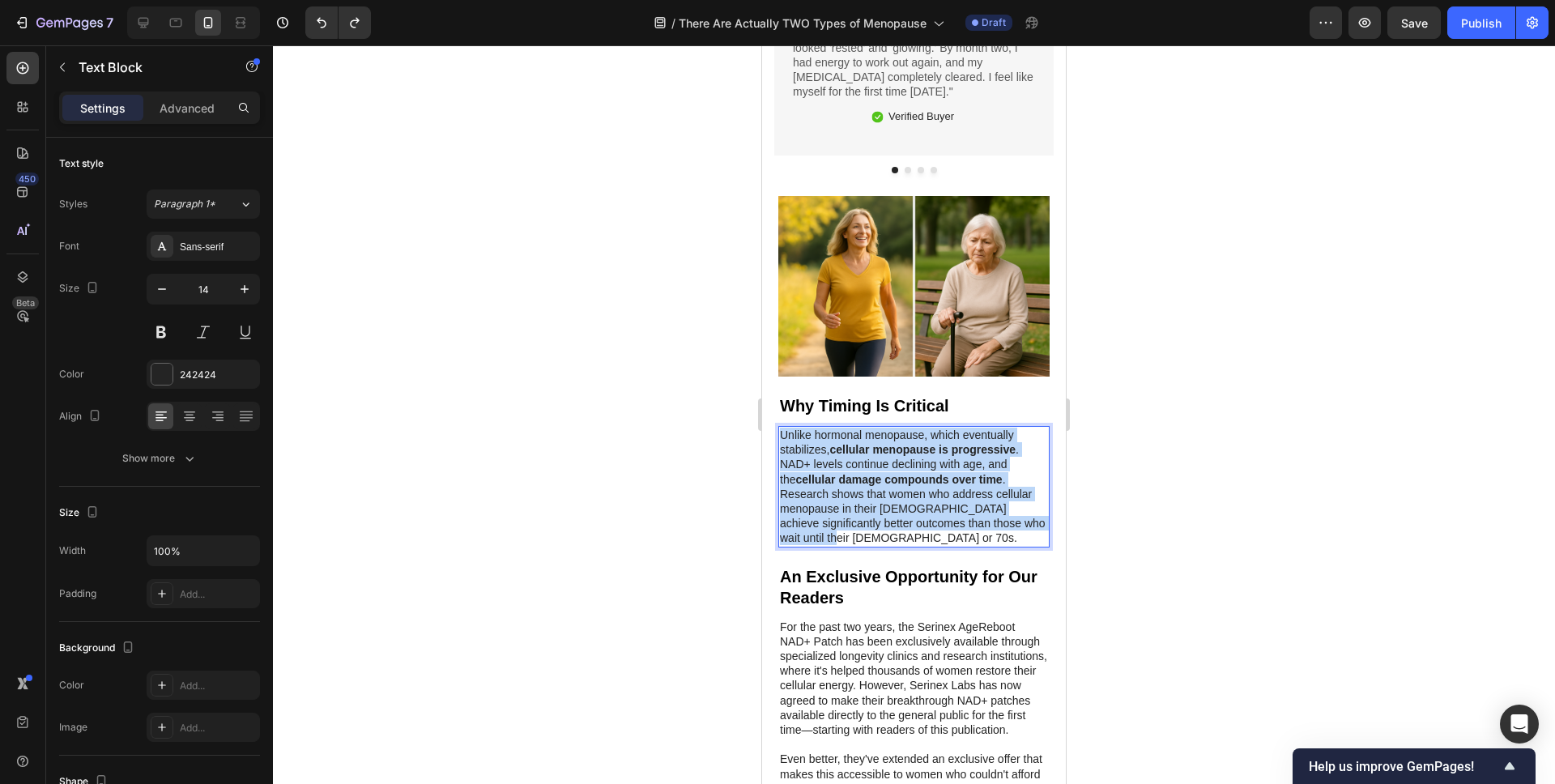
click at [900, 473] on strong "cellular damage compounds over time" at bounding box center [899, 479] width 207 height 13
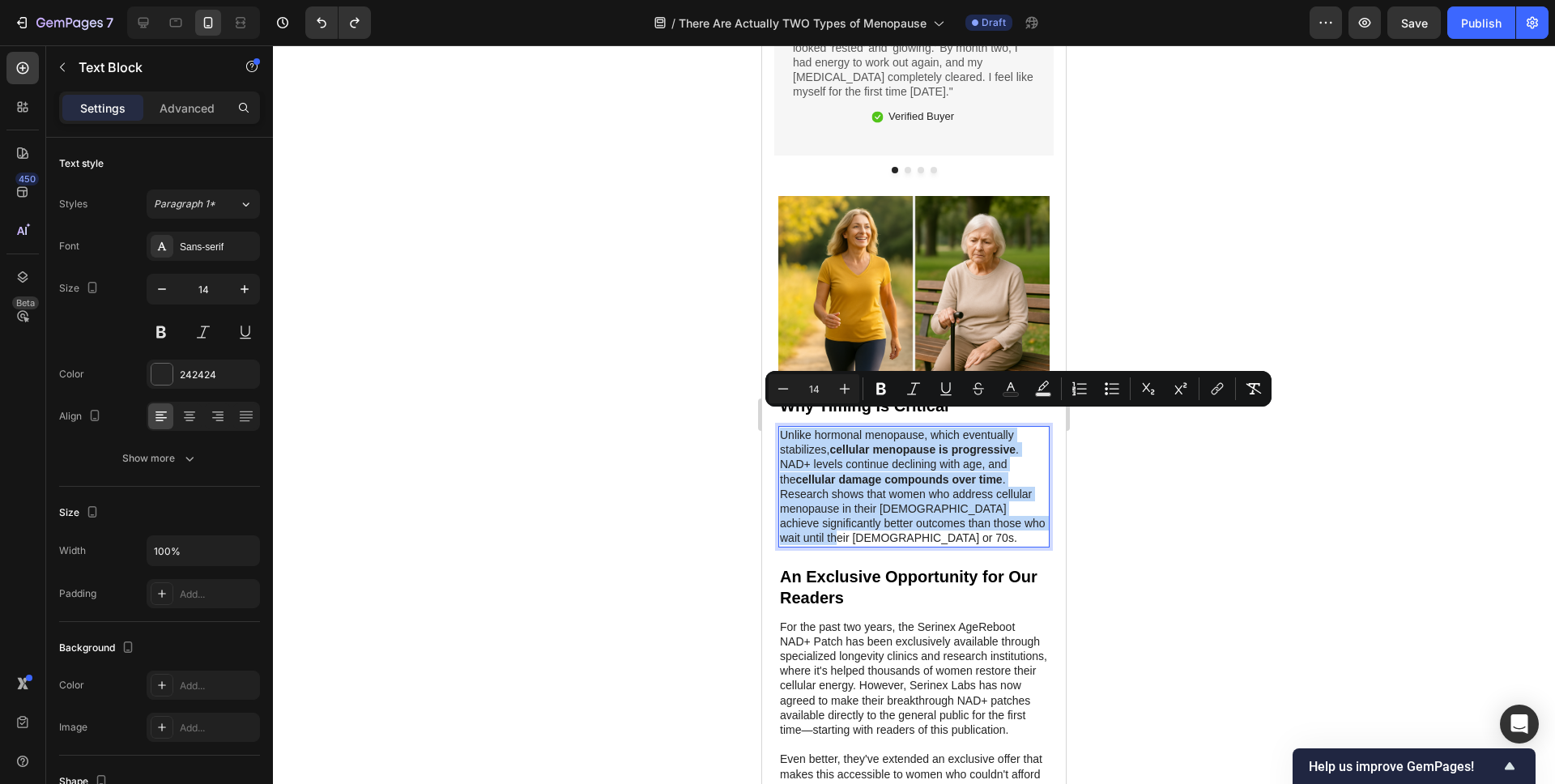
click at [900, 473] on strong "cellular damage compounds over time" at bounding box center [899, 479] width 207 height 13
click at [962, 473] on strong "cellular damage compounds over time" at bounding box center [899, 479] width 207 height 13
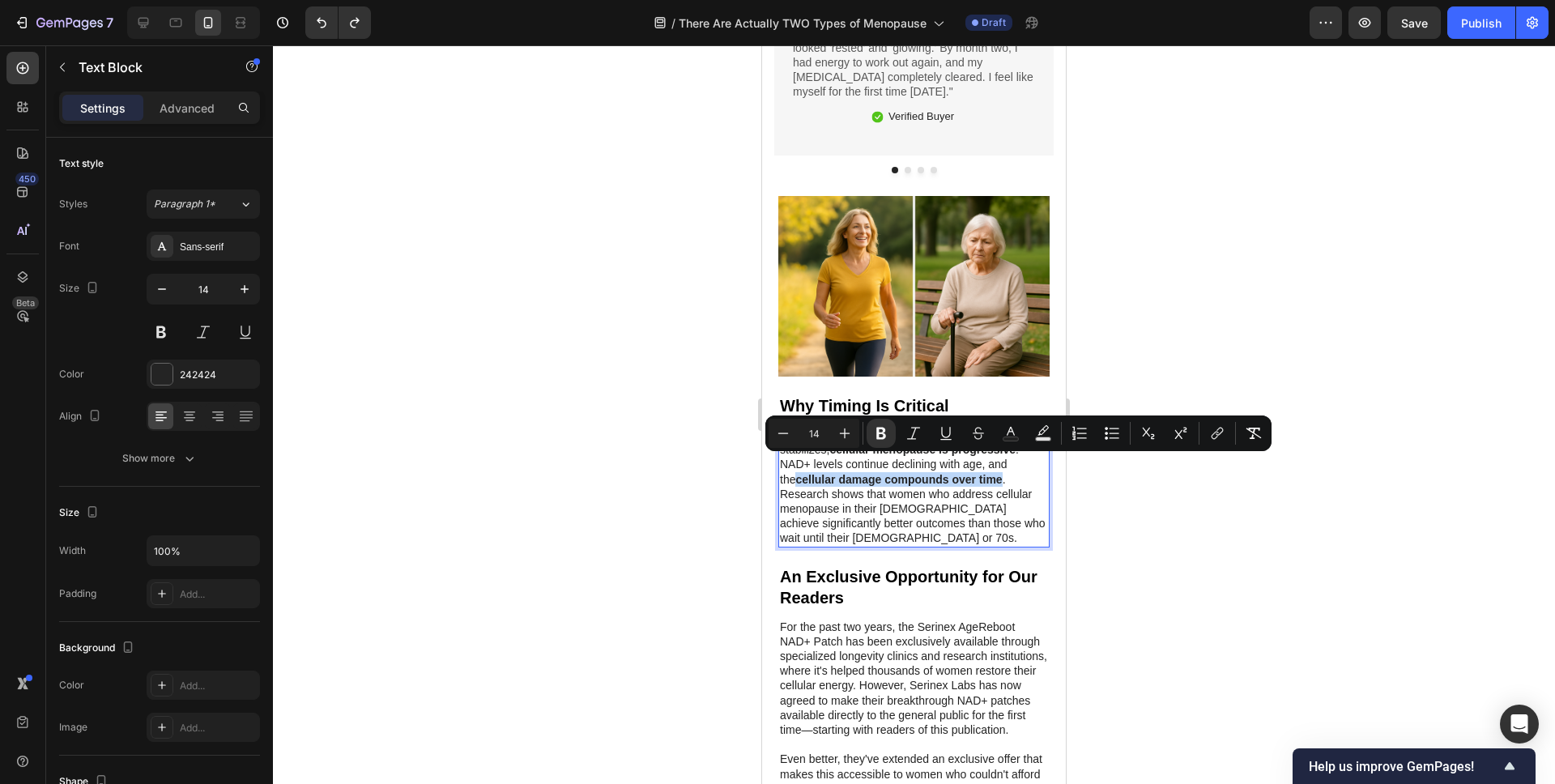
drag, startPoint x: 988, startPoint y: 466, endPoint x: 754, endPoint y: 469, distance: 234.0
click at [1011, 441] on button "Text Color" at bounding box center [1011, 432] width 29 height 29
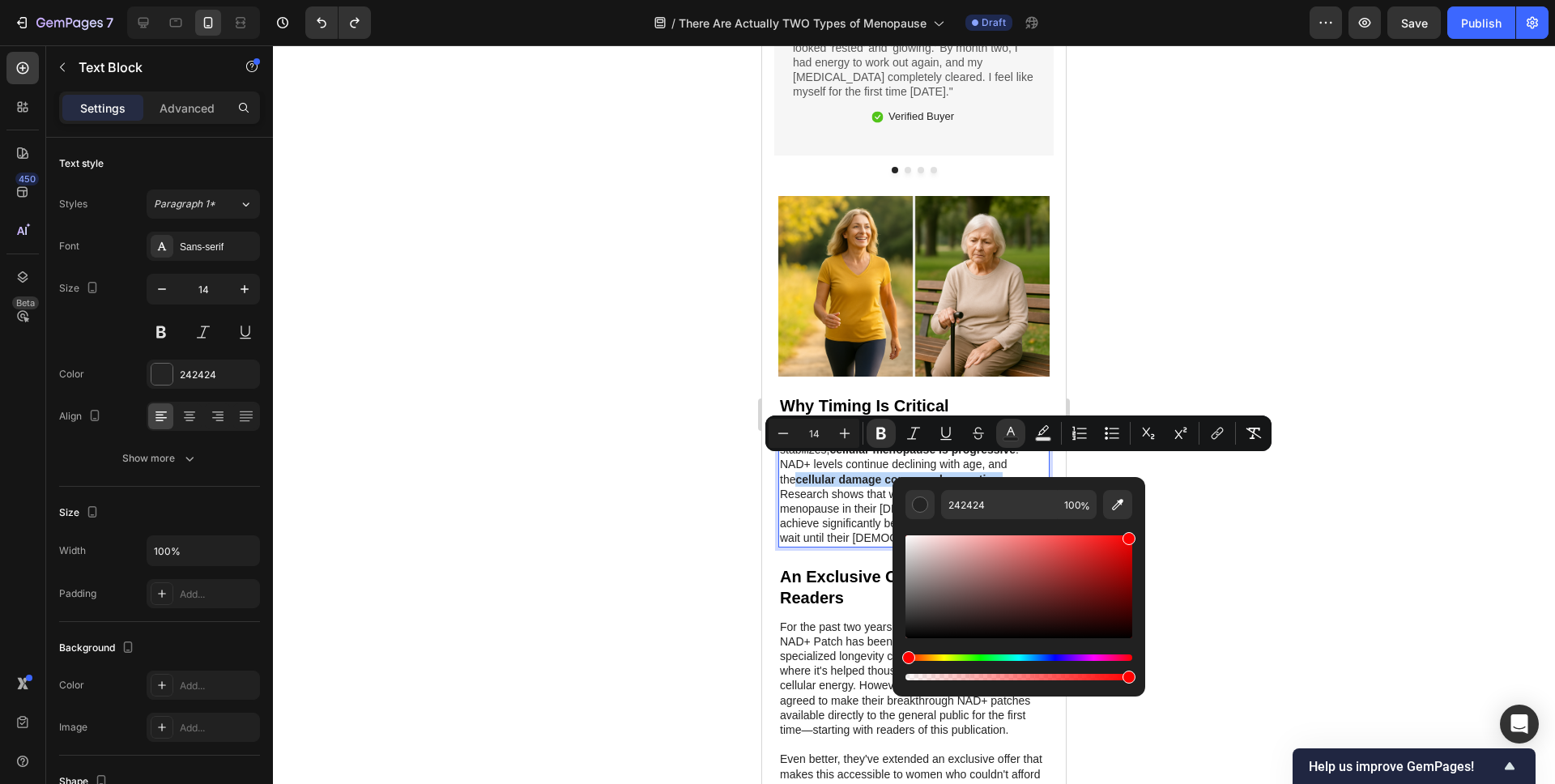
type input "FF0000"
drag, startPoint x: 1012, startPoint y: 591, endPoint x: 1178, endPoint y: 500, distance: 189.3
click at [1183, 0] on body "7 Version history / There Are Actually TWO Types of Menopause Draft Preview Sav…" at bounding box center [777, 0] width 1555 height 0
click at [594, 498] on div at bounding box center [914, 415] width 1282 height 739
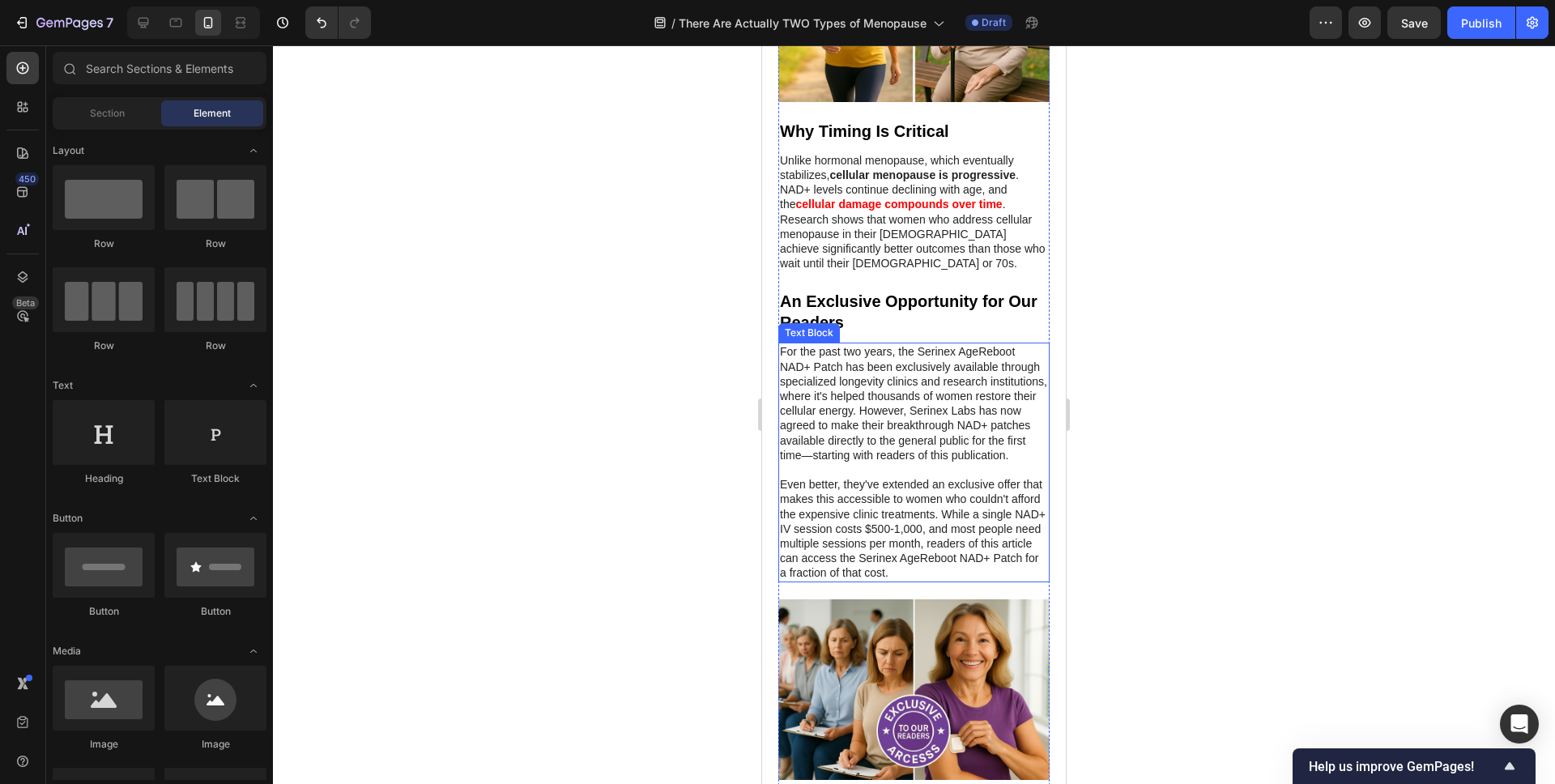
scroll to position [7106, 0]
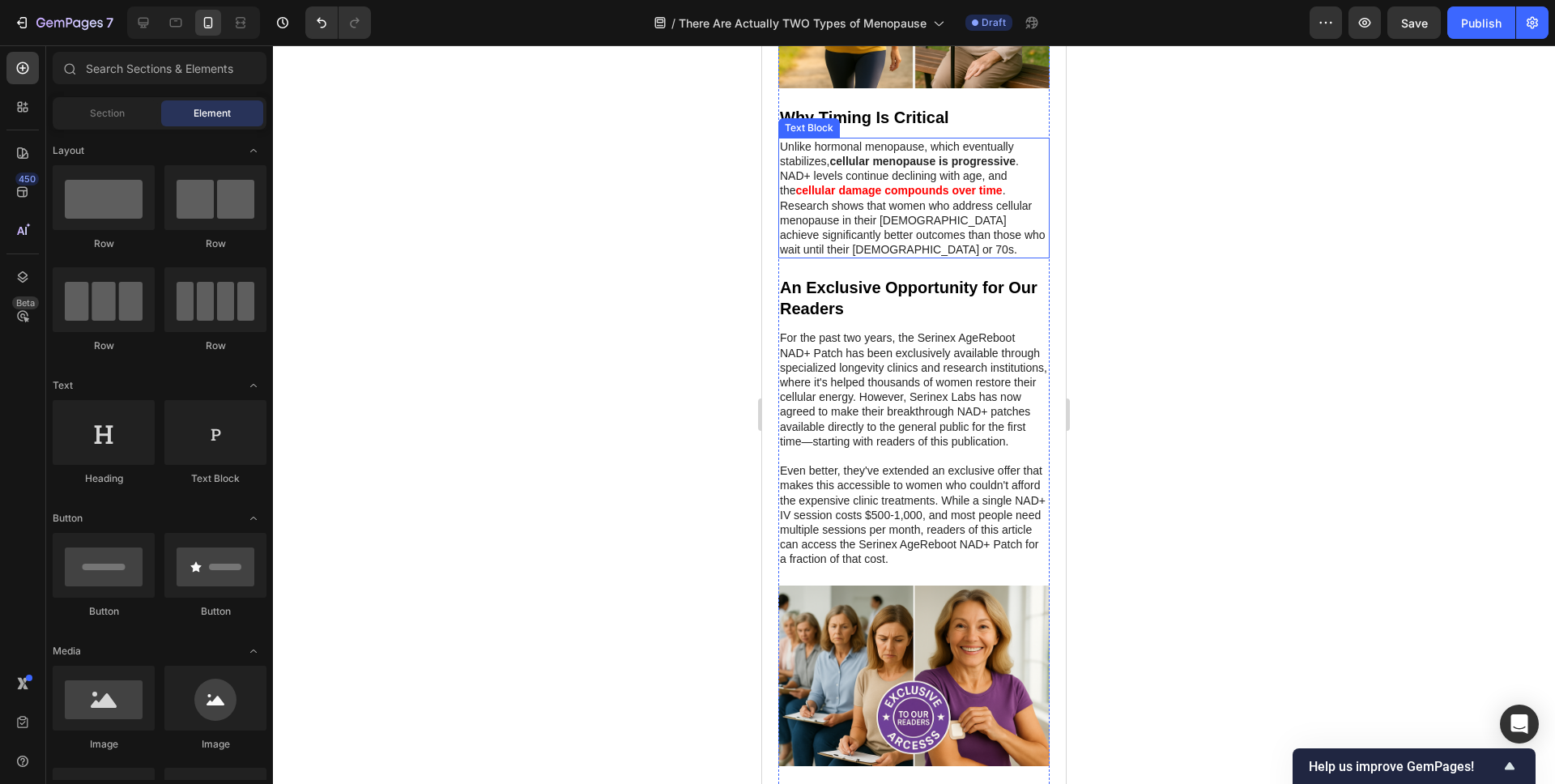
click at [1019, 221] on p "Unlike hormonal menopause, which eventually stabilizes, cellular menopause is p…" at bounding box center [914, 198] width 268 height 118
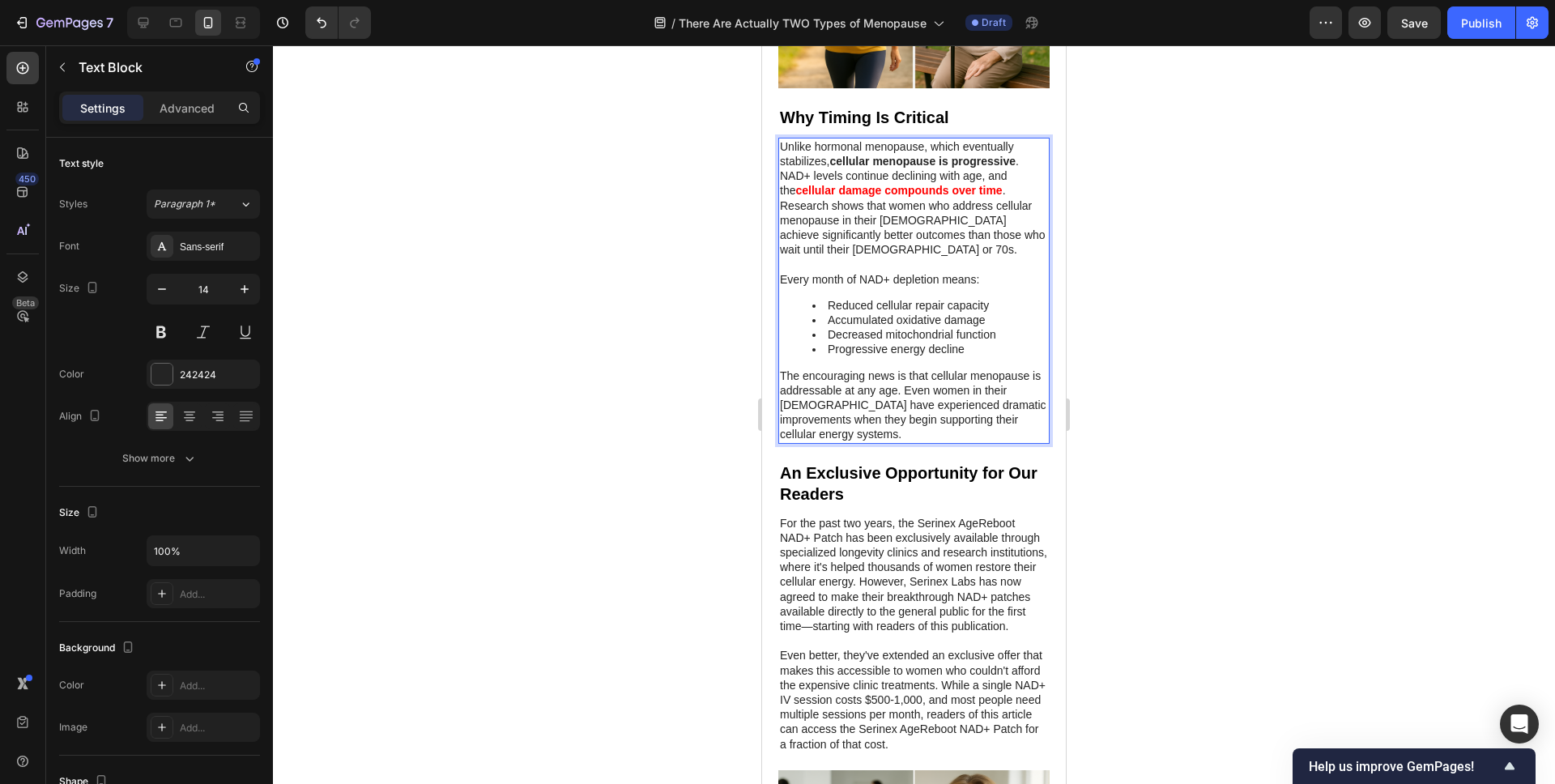
click at [790, 272] on p "Every month of NAD+ depletion means:" at bounding box center [914, 279] width 268 height 14
drag, startPoint x: 878, startPoint y: 312, endPoint x: 877, endPoint y: 326, distance: 14.0
click at [883, 313] on li "Accumulated oxidative damage" at bounding box center [930, 320] width 235 height 14
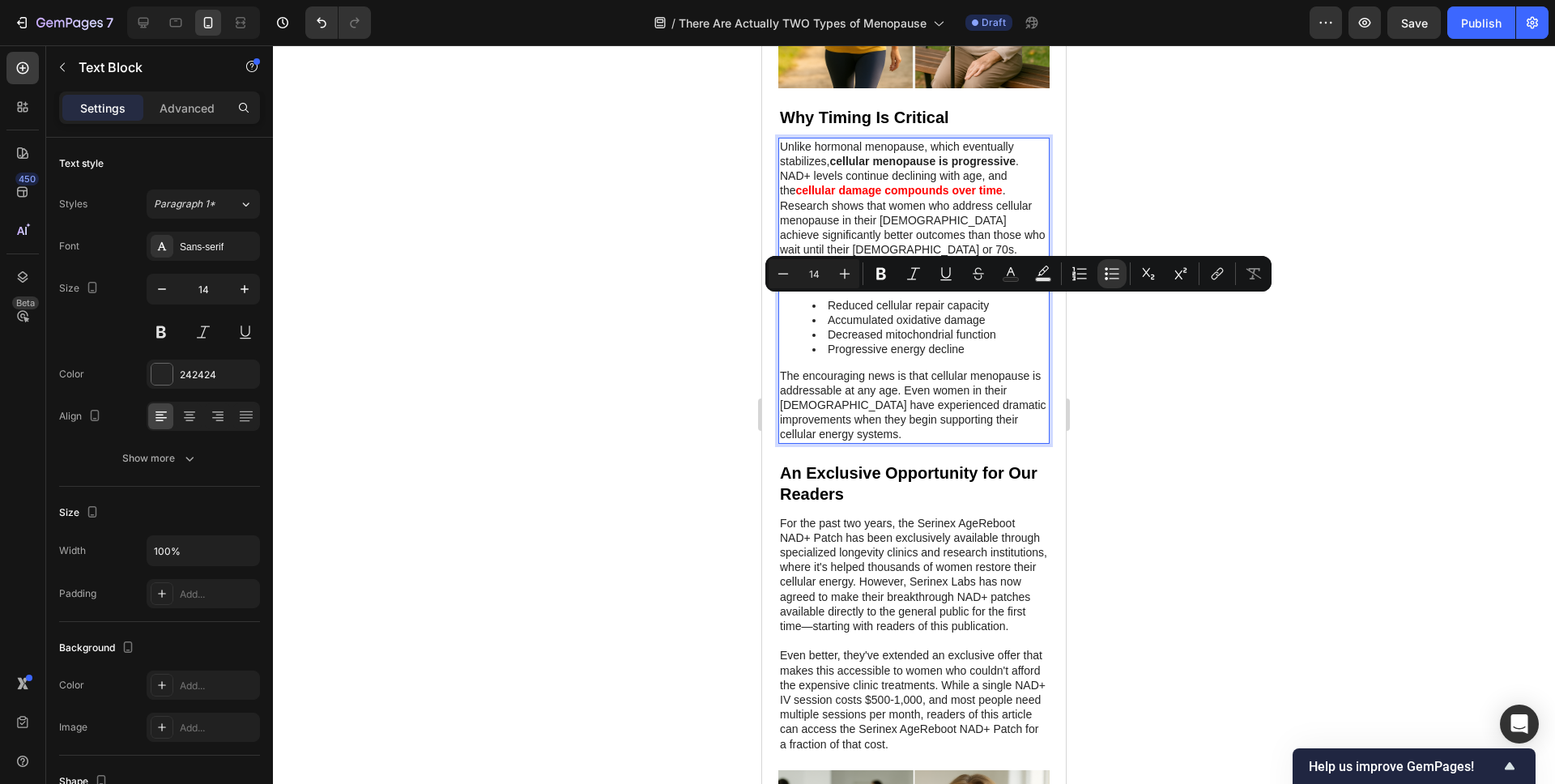
click at [884, 368] on p "The encouraging news is that cellular menopause is addressable at any age. Even…" at bounding box center [914, 405] width 268 height 74
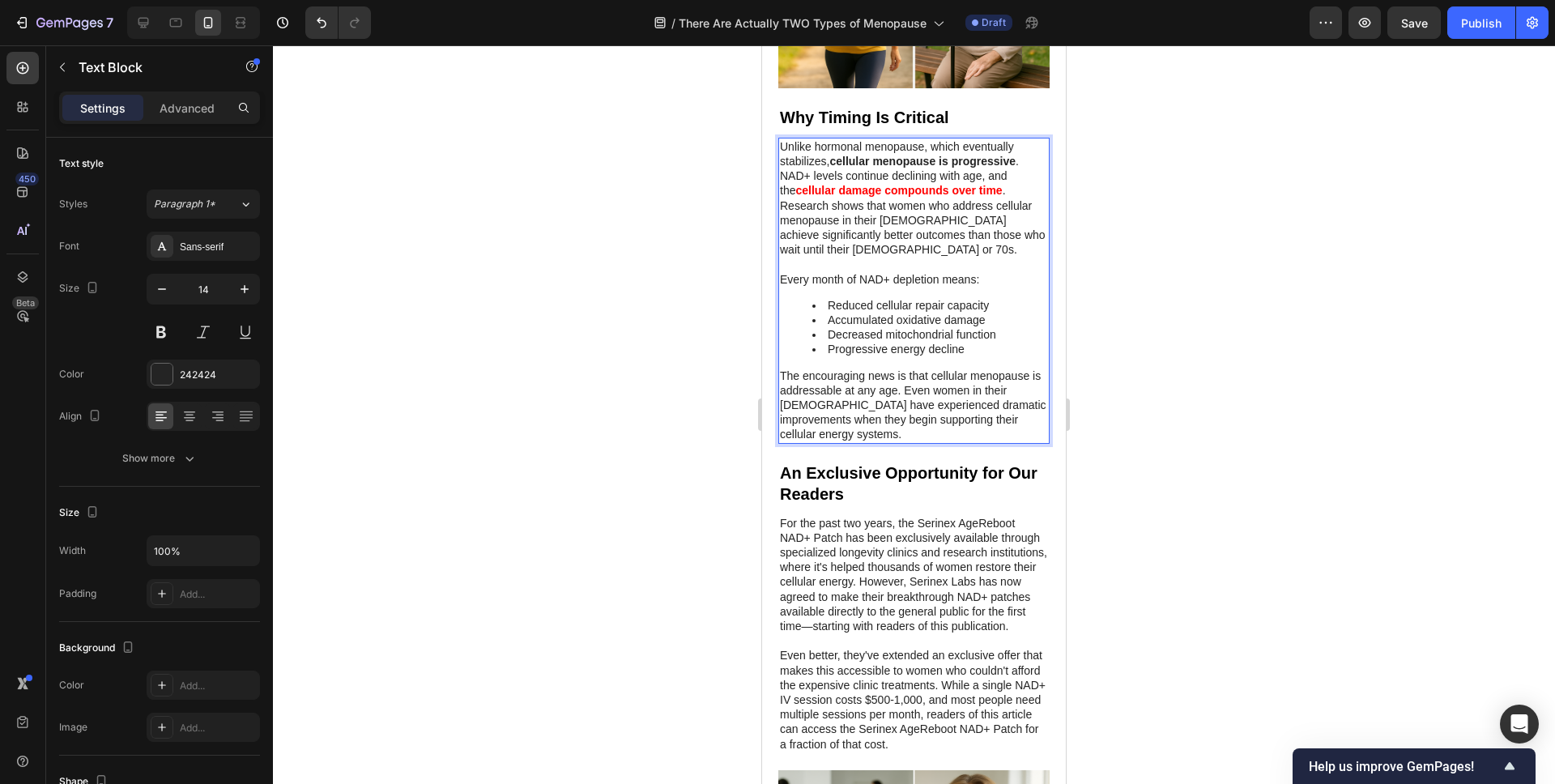
click at [680, 384] on div at bounding box center [914, 415] width 1282 height 739
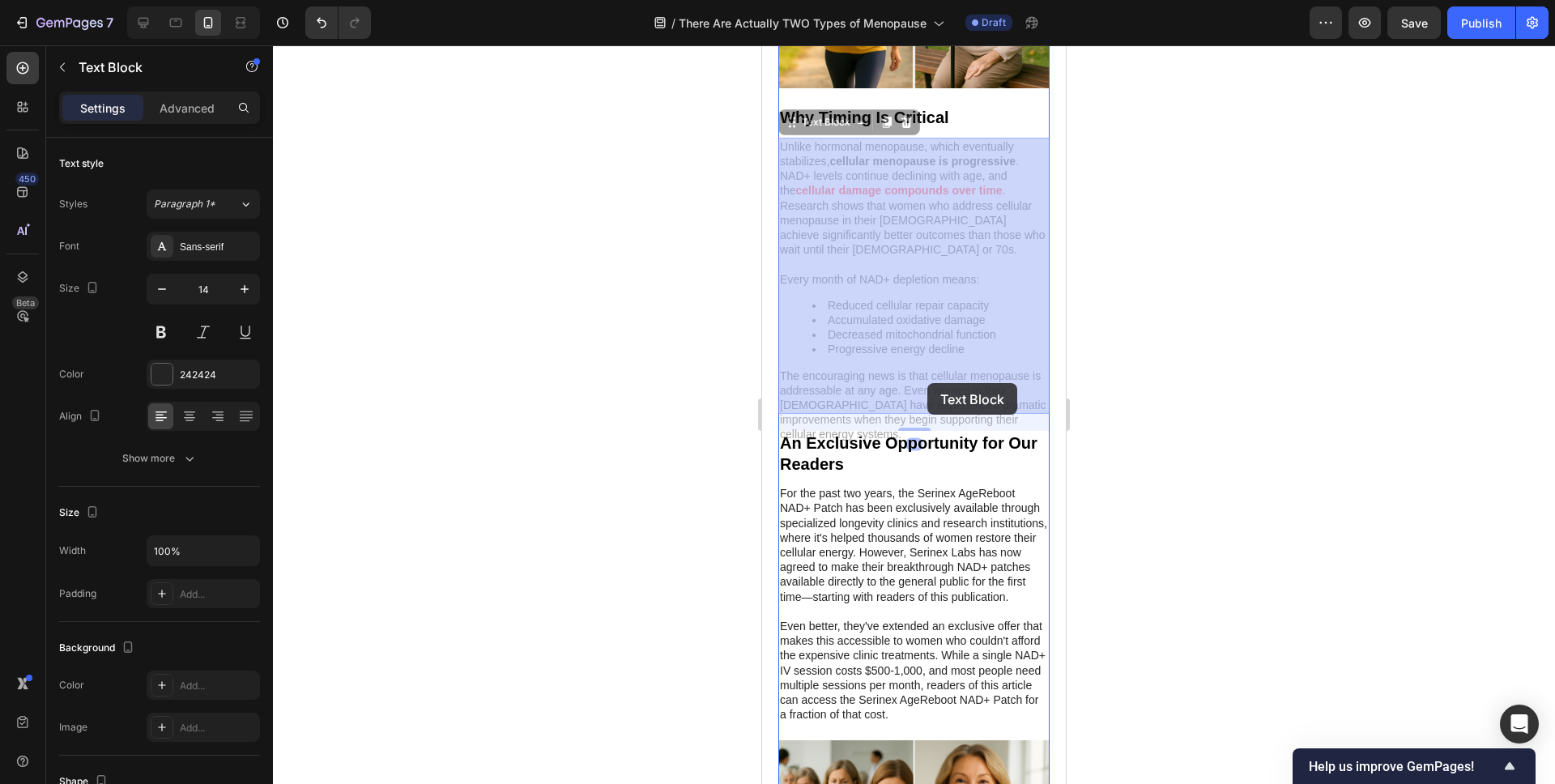
drag, startPoint x: 907, startPoint y: 375, endPoint x: 926, endPoint y: 381, distance: 19.9
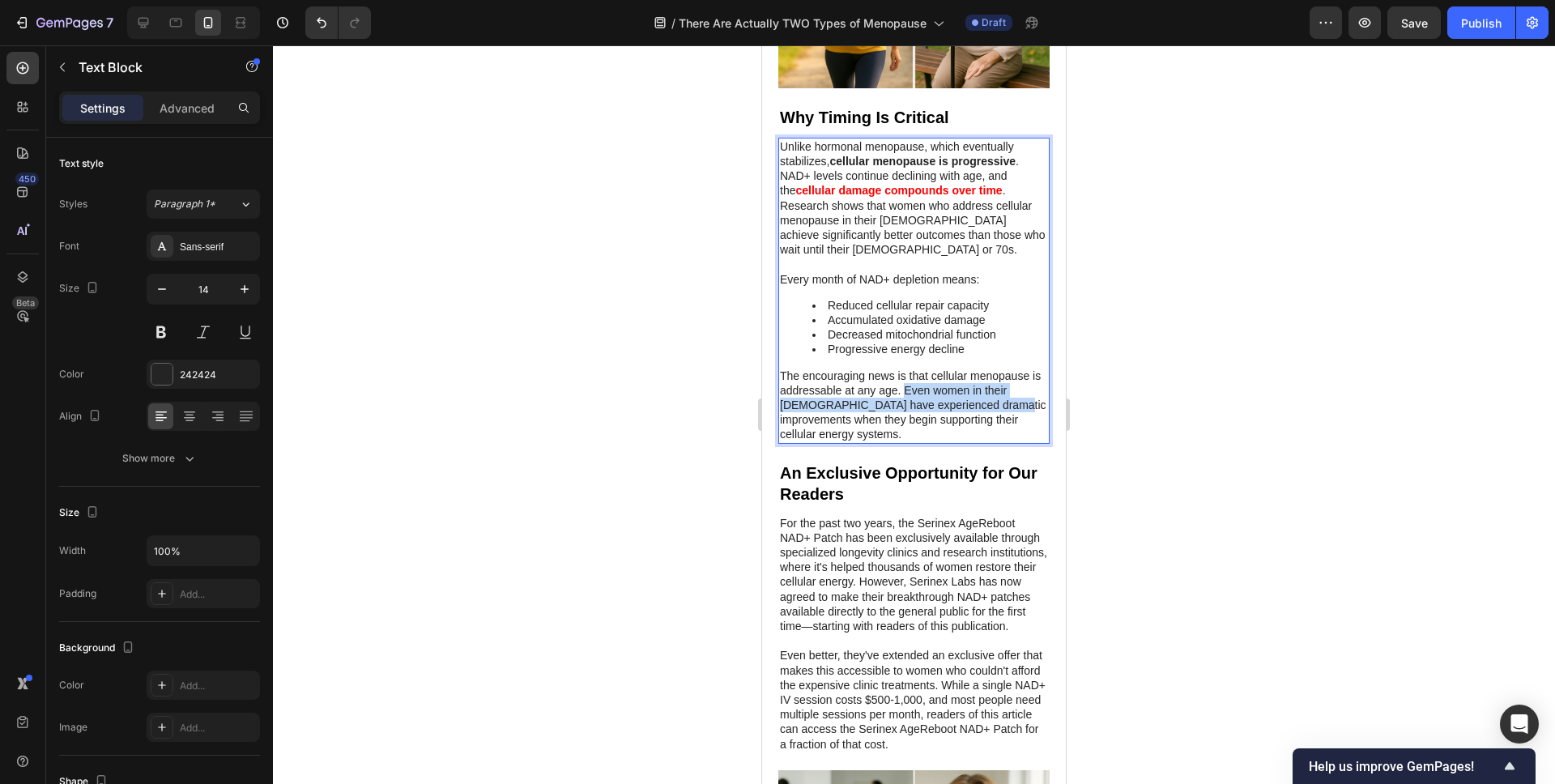
drag, startPoint x: 905, startPoint y: 378, endPoint x: 986, endPoint y: 392, distance: 82.2
click at [986, 392] on p "The encouraging news is that cellular menopause is addressable at any age. Even…" at bounding box center [914, 405] width 268 height 74
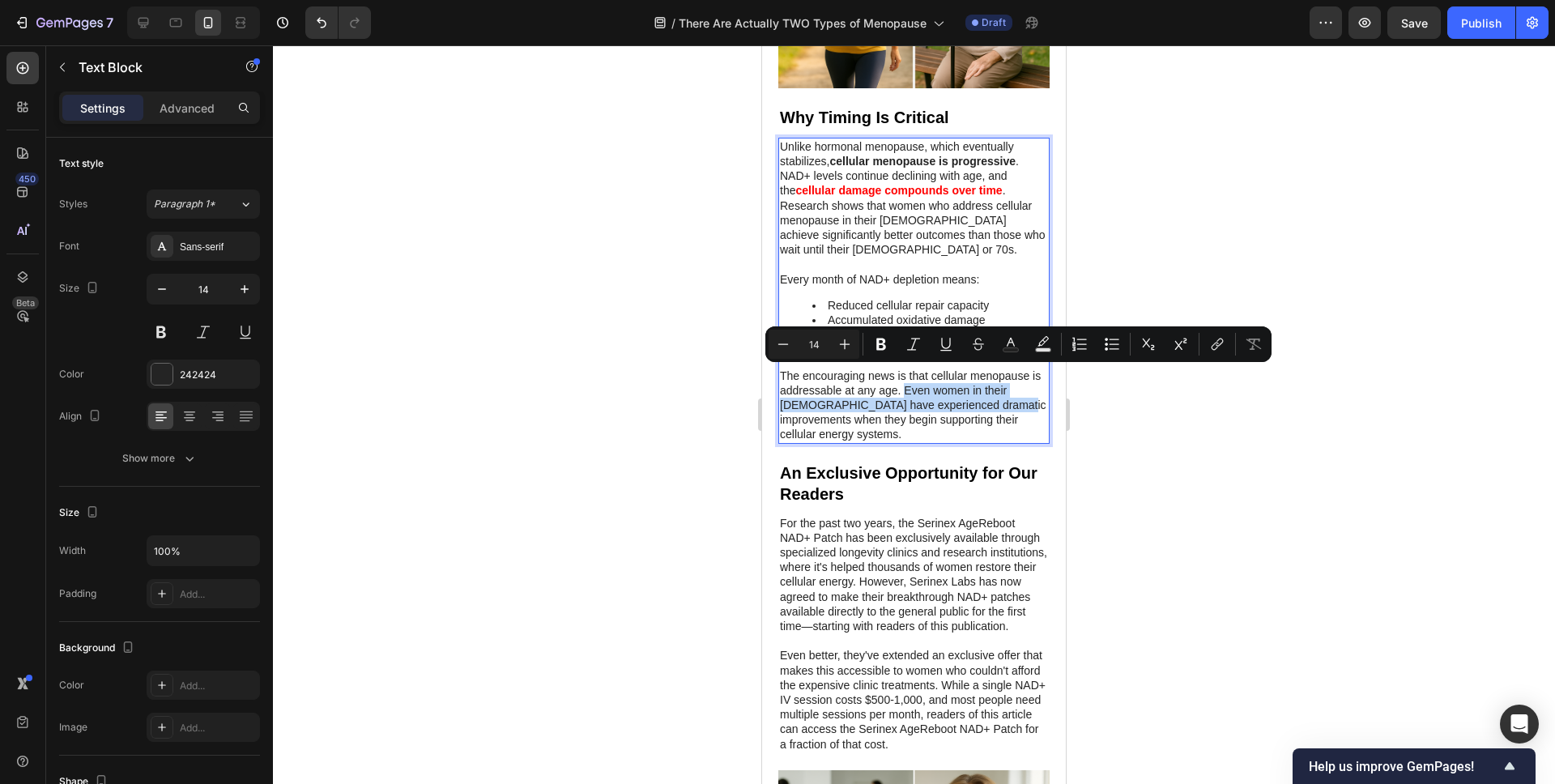
drag, startPoint x: 988, startPoint y: 392, endPoint x: 905, endPoint y: 380, distance: 83.9
click at [904, 380] on p "The encouraging news is that cellular menopause is addressable at any age. Even…" at bounding box center [914, 405] width 268 height 74
click at [893, 343] on button "Bold" at bounding box center [881, 344] width 29 height 29
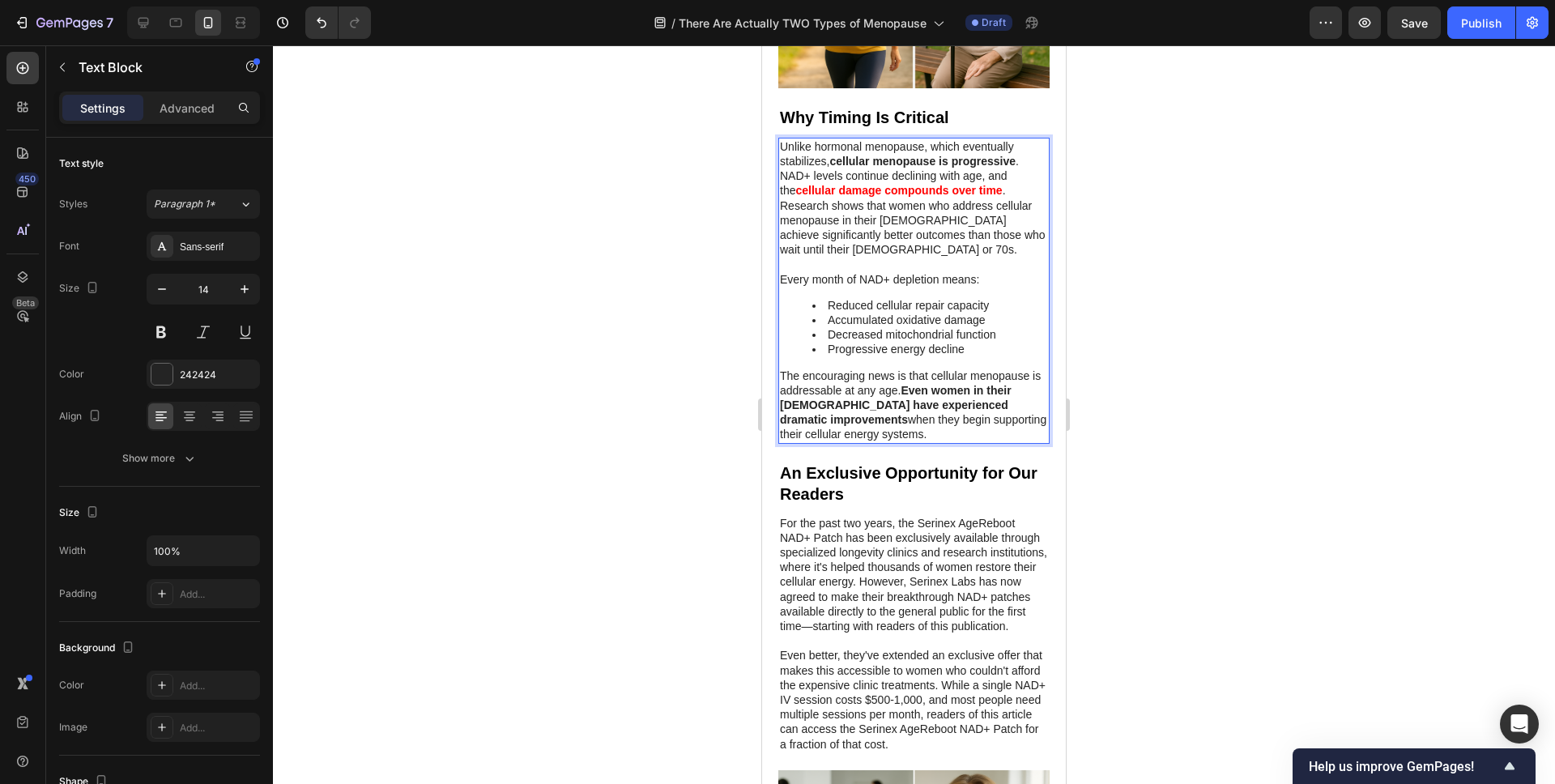
click at [906, 344] on div "Unlike hormonal menopause, which eventually stabilizes, cellular menopause is p…" at bounding box center [914, 290] width 272 height 306
click at [958, 384] on strong "Even women in their 70s have experienced dramatic improvements" at bounding box center [895, 404] width 232 height 42
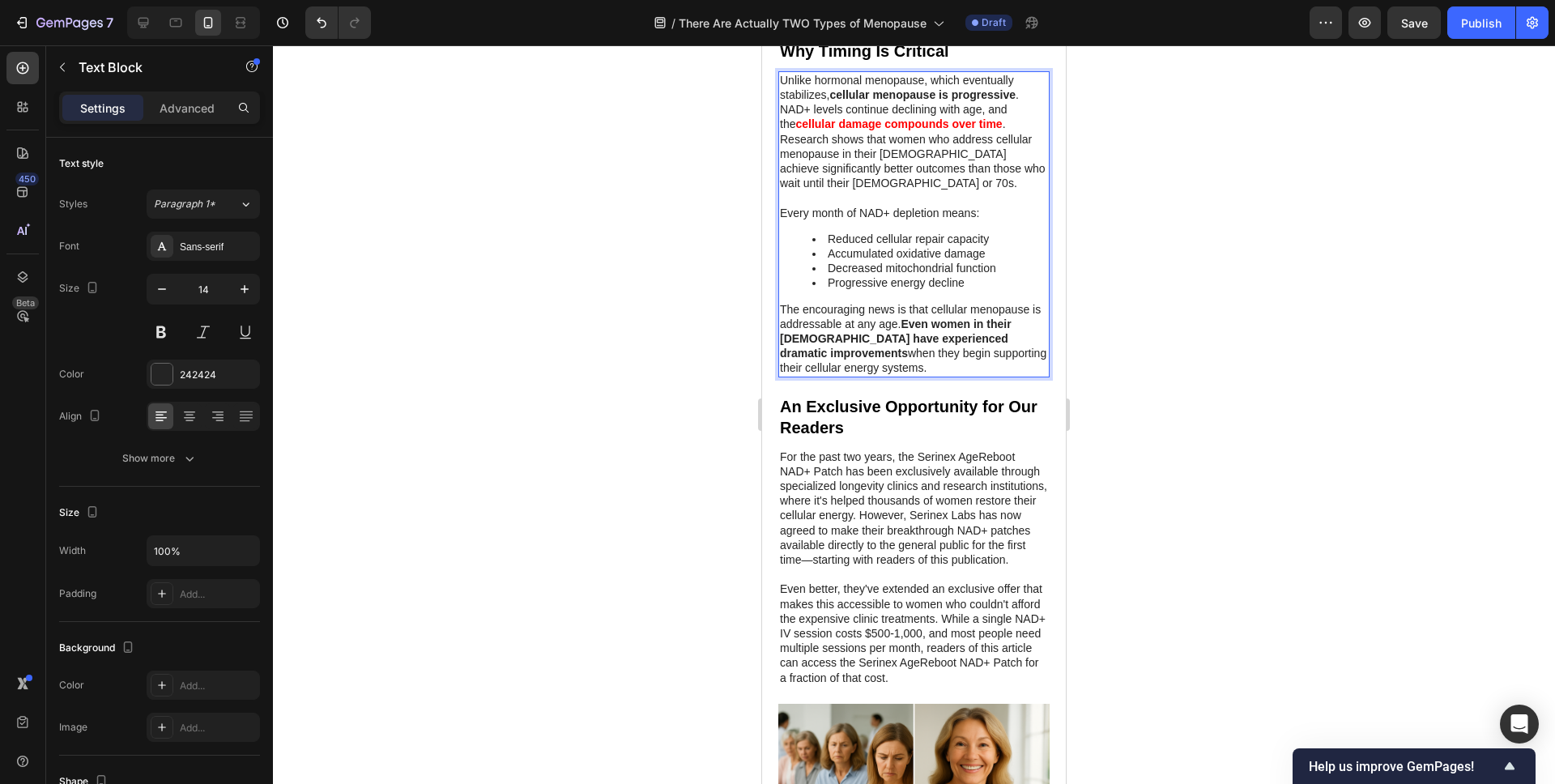
click at [676, 464] on div at bounding box center [914, 415] width 1282 height 739
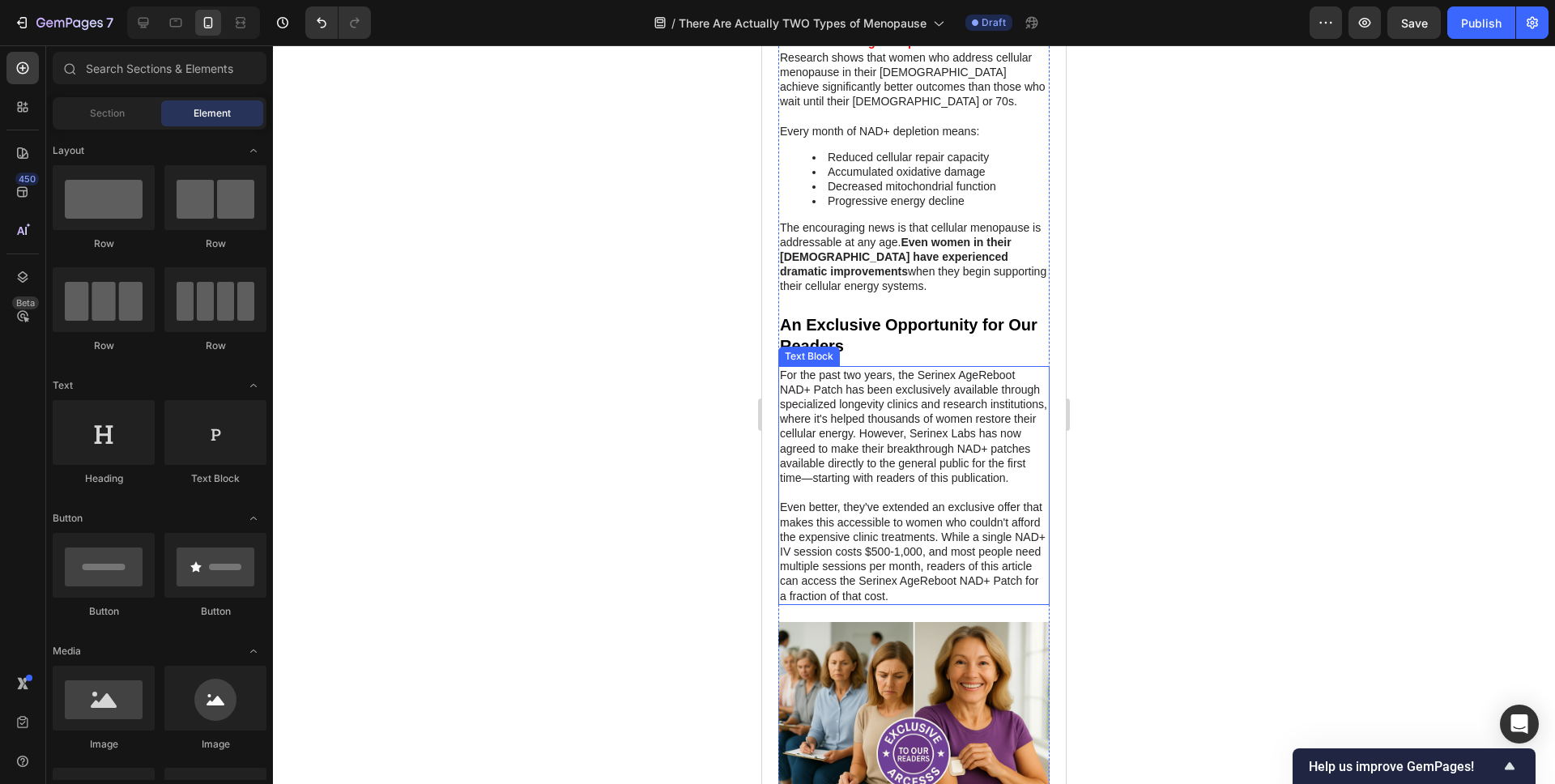
scroll to position [7262, 0]
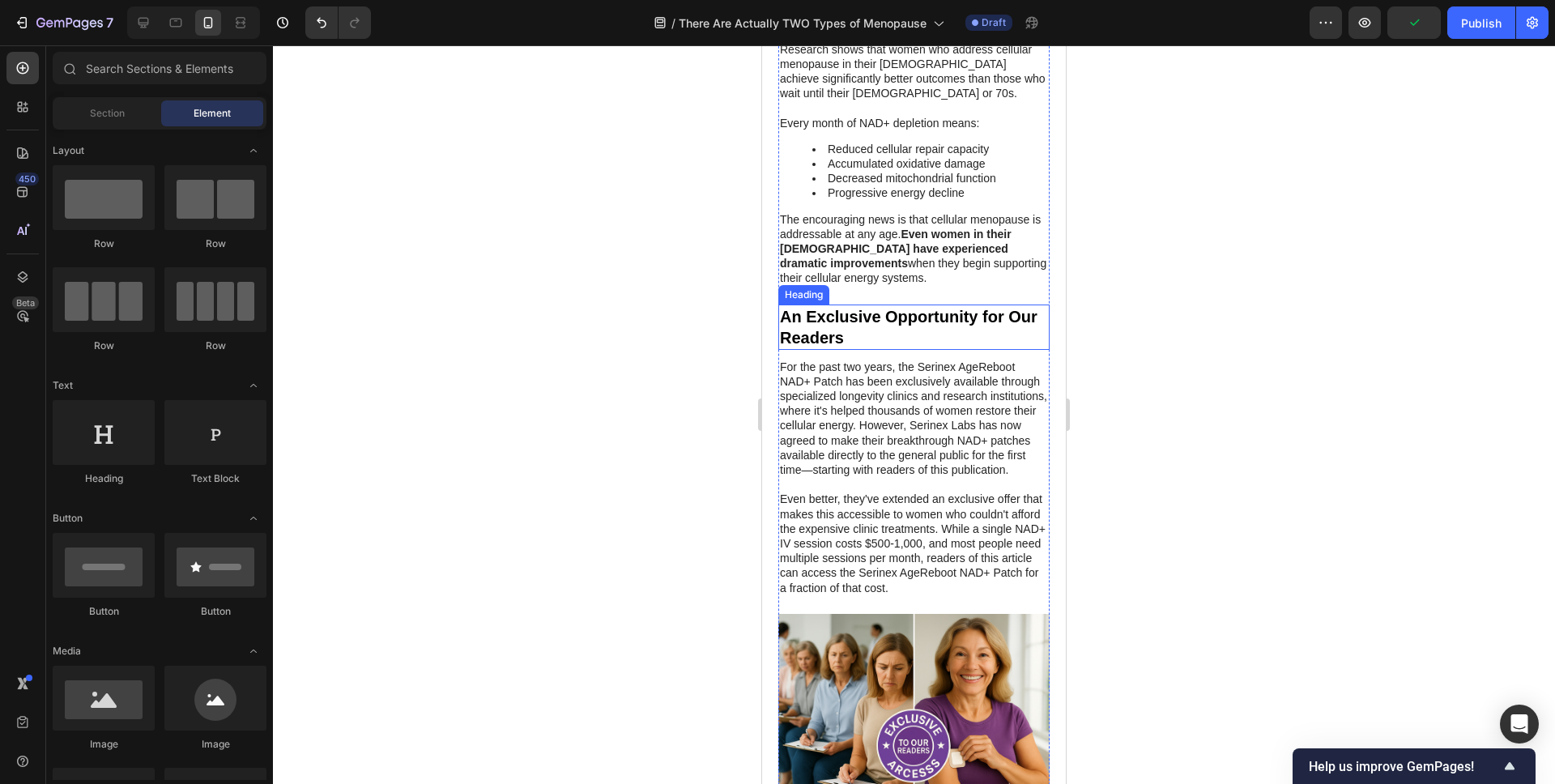
click at [876, 305] on h2 "An Exclusive Opportunity for Our Readers" at bounding box center [914, 327] width 272 height 45
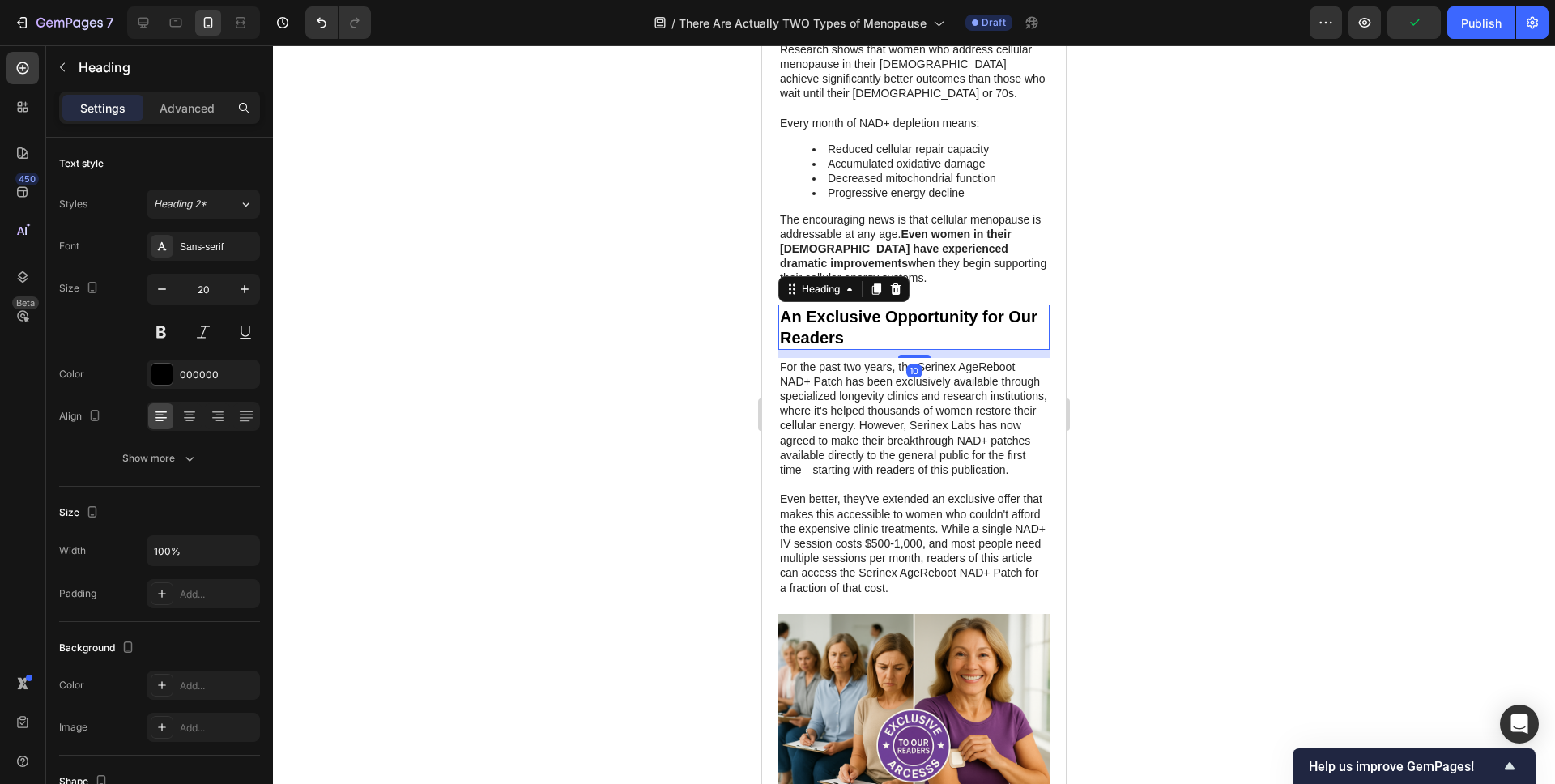
click at [876, 305] on h2 "An Exclusive Opportunity for Our Readers" at bounding box center [914, 327] width 272 height 45
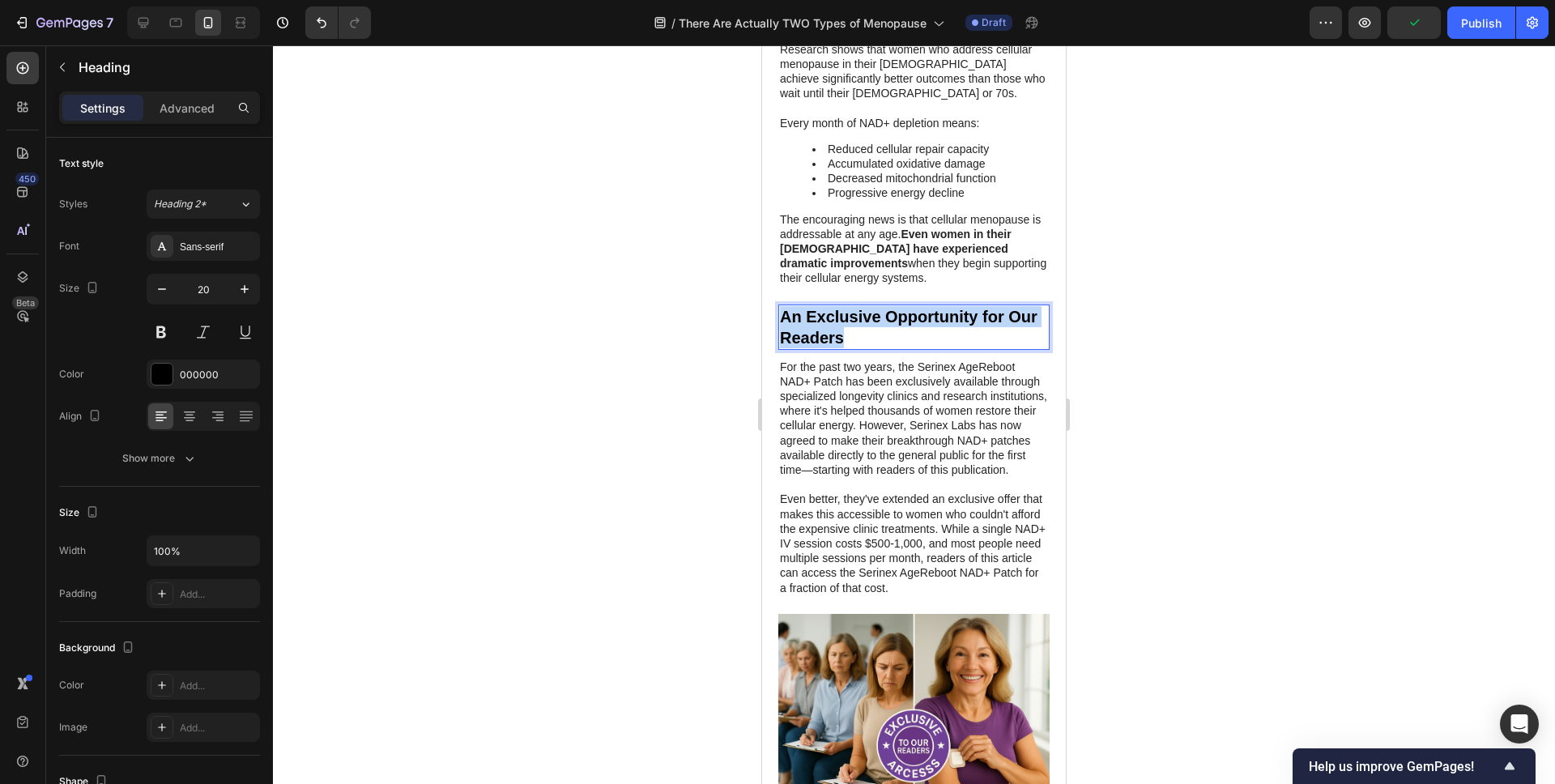
click at [876, 306] on p "An Exclusive Opportunity for Our Readers" at bounding box center [914, 327] width 268 height 42
click at [667, 533] on div at bounding box center [914, 415] width 1282 height 739
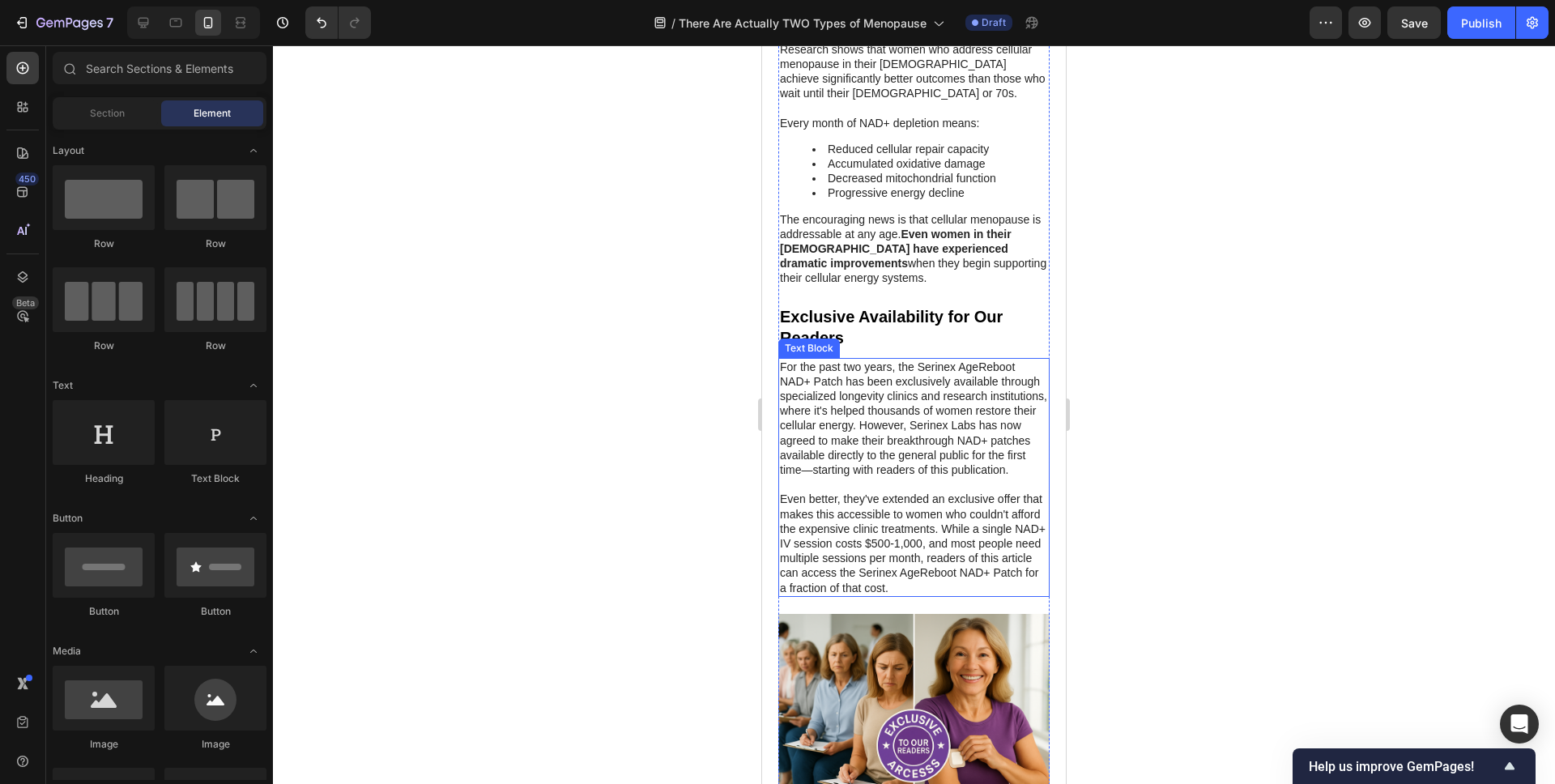
click at [851, 368] on p "For the past two years, the Serinex AgeReboot NAD+ Patch has been exclusively a…" at bounding box center [914, 418] width 268 height 118
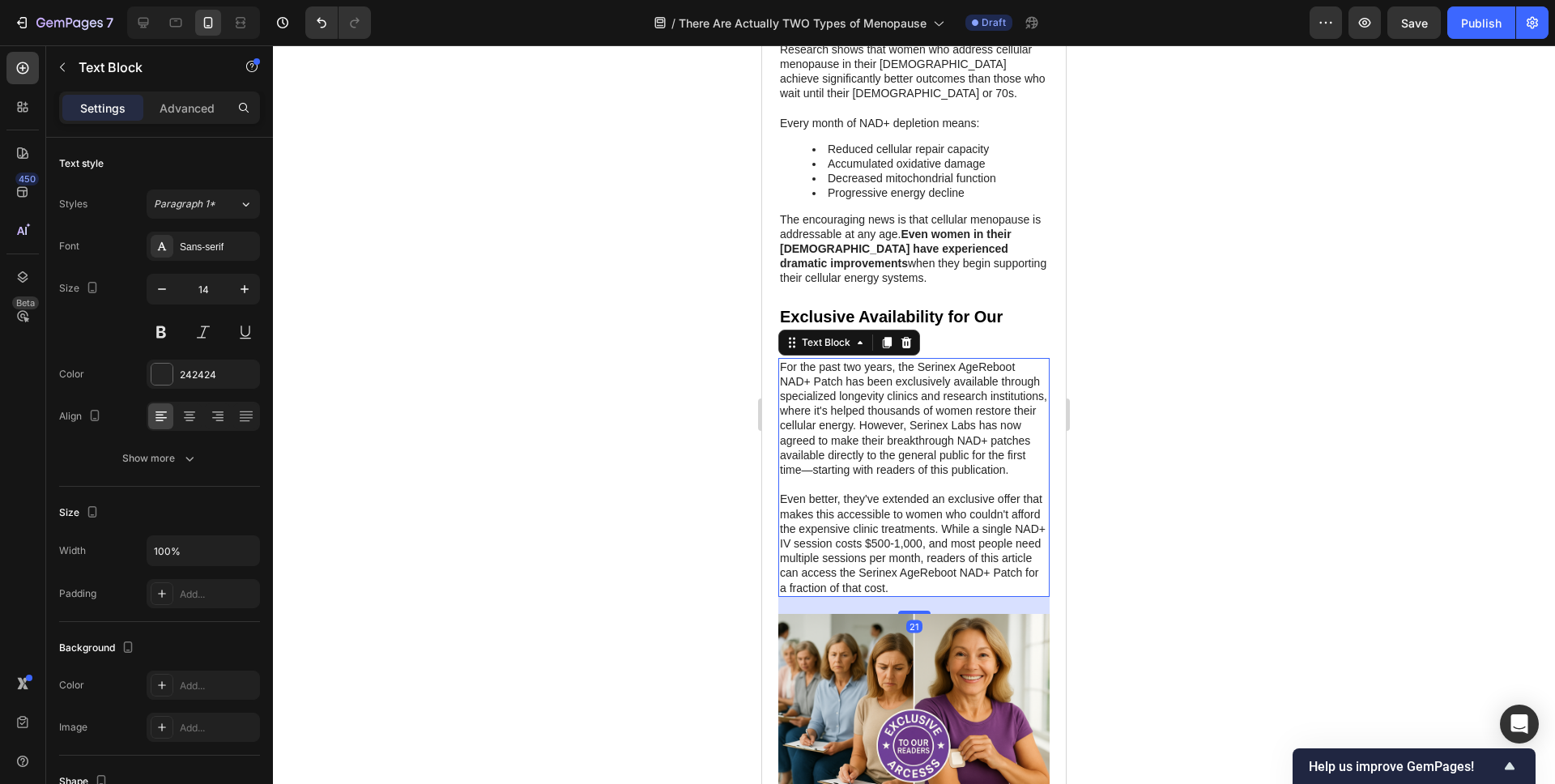
click at [864, 377] on p "For the past two years, the Serinex AgeReboot NAD+ Patch has been exclusively a…" at bounding box center [914, 418] width 268 height 118
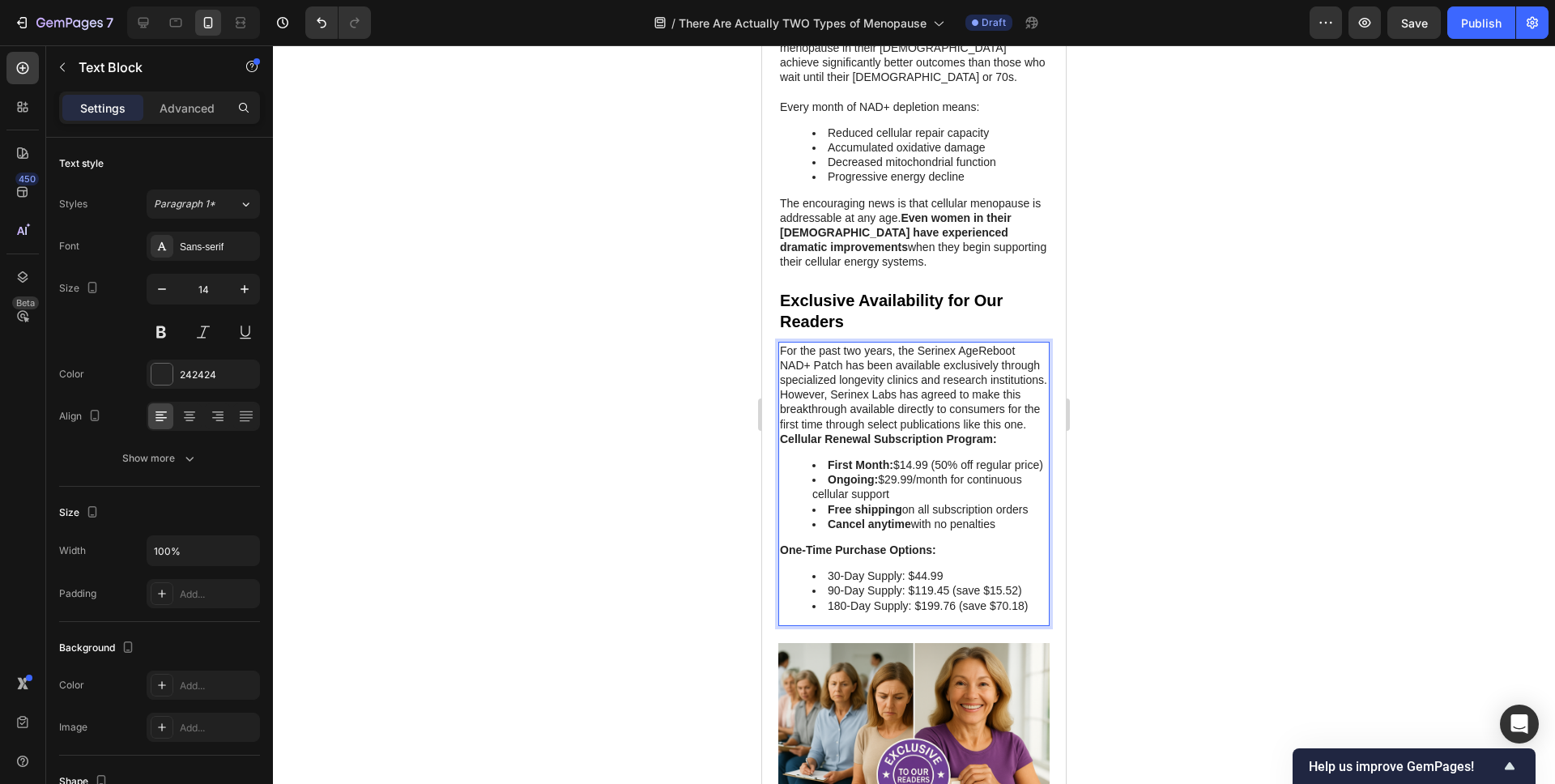
scroll to position [7280, 0]
click at [1041, 400] on p "For the past two years, the Serinex AgeReboot NAD+ Patch has been available exc…" at bounding box center [914, 386] width 268 height 88
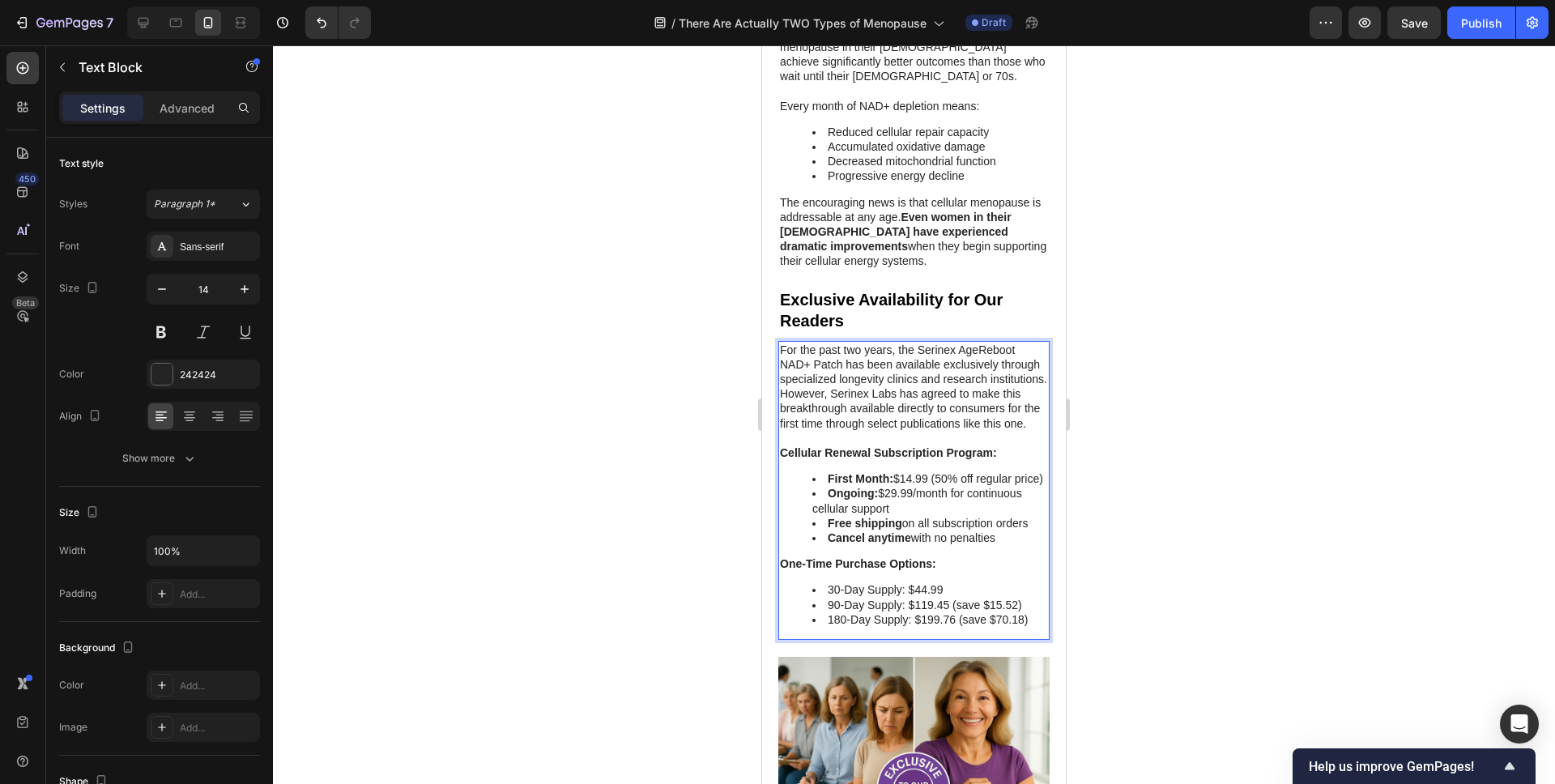
click at [549, 432] on div at bounding box center [914, 415] width 1282 height 739
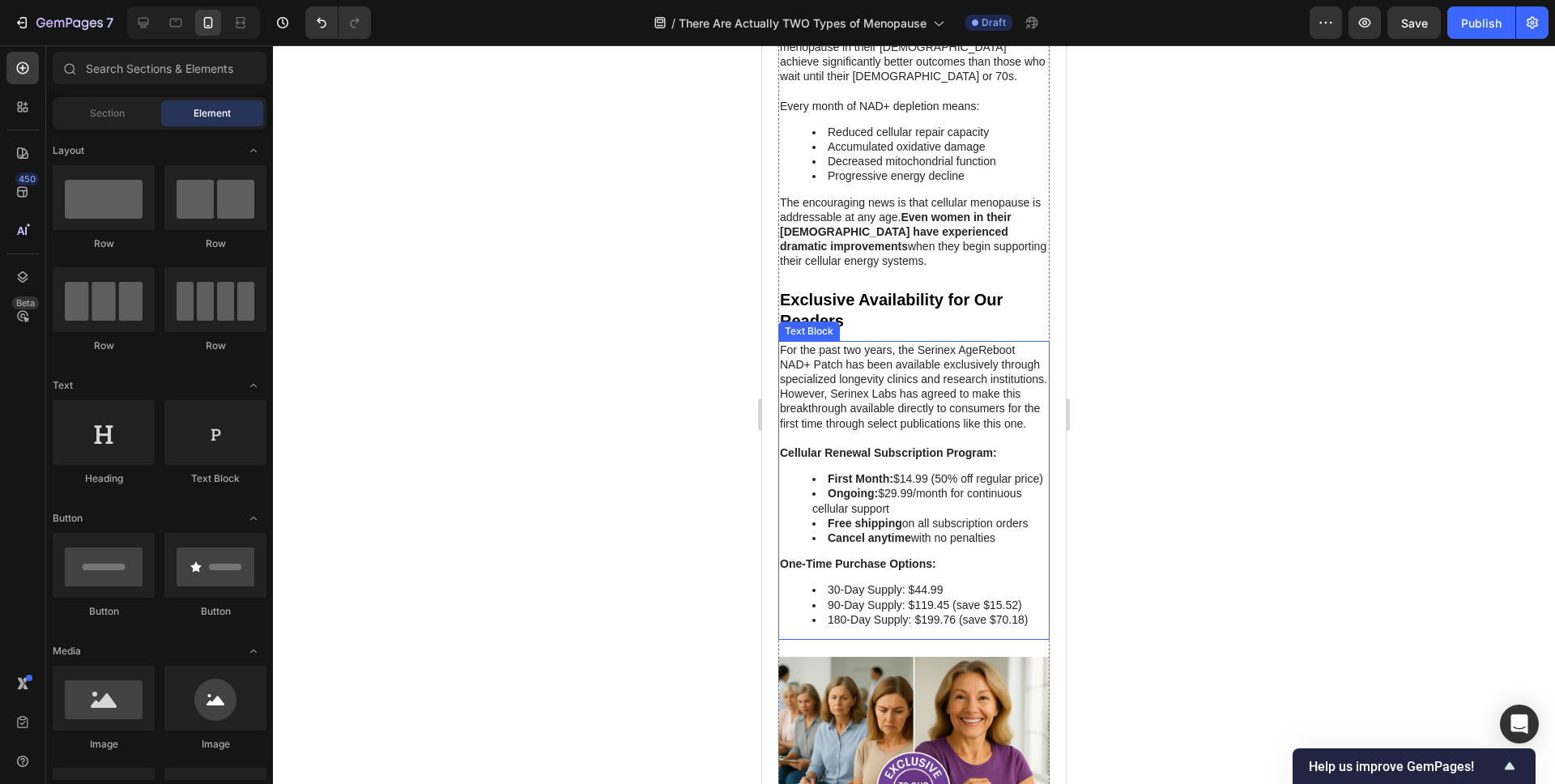
click at [963, 557] on p "One-Time Purchase Options:" at bounding box center [914, 564] width 268 height 14
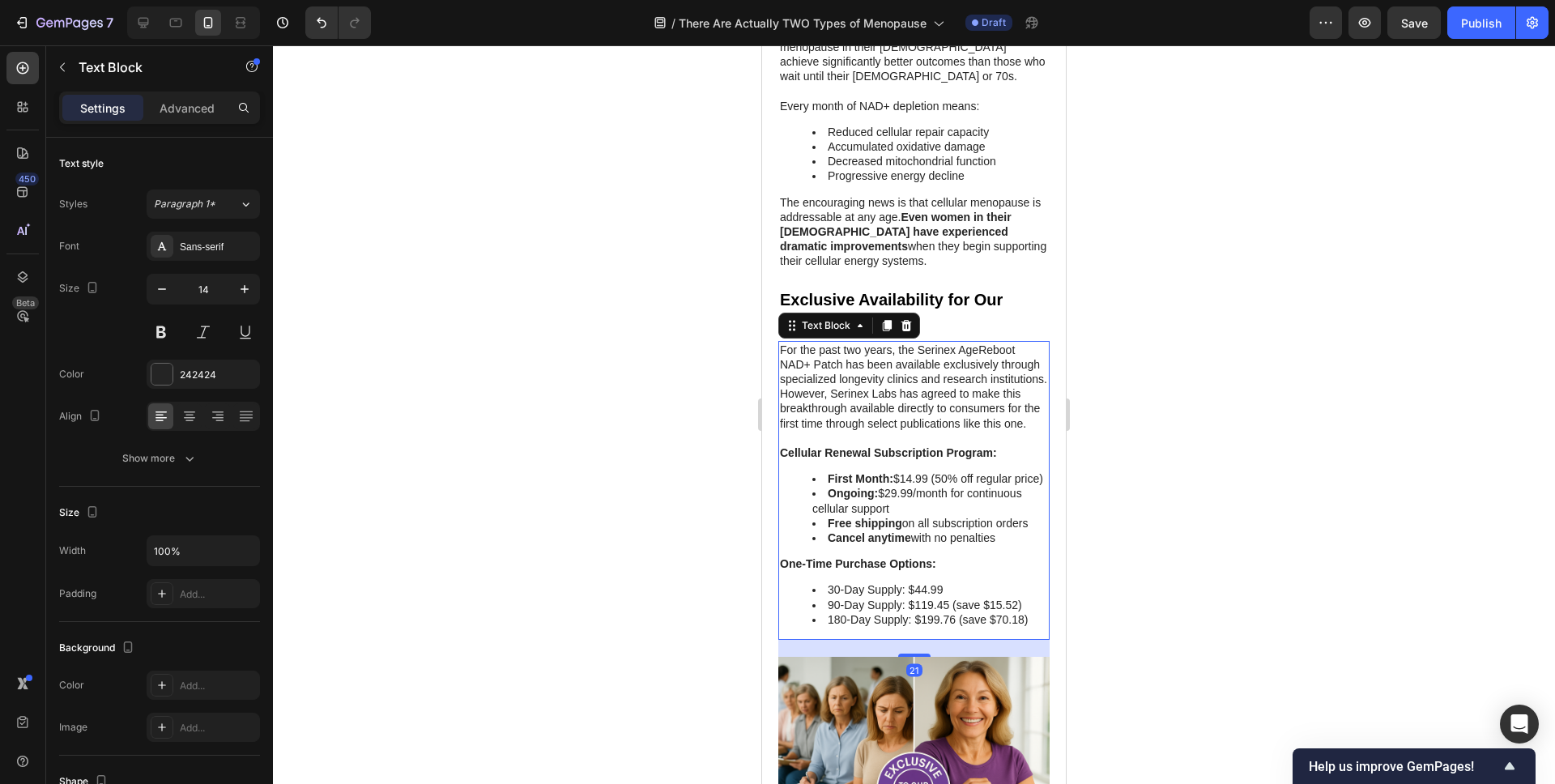
click at [961, 549] on div "For the past two years, the Serinex AgeReboot NAD+ Patch has been available exc…" at bounding box center [914, 490] width 272 height 299
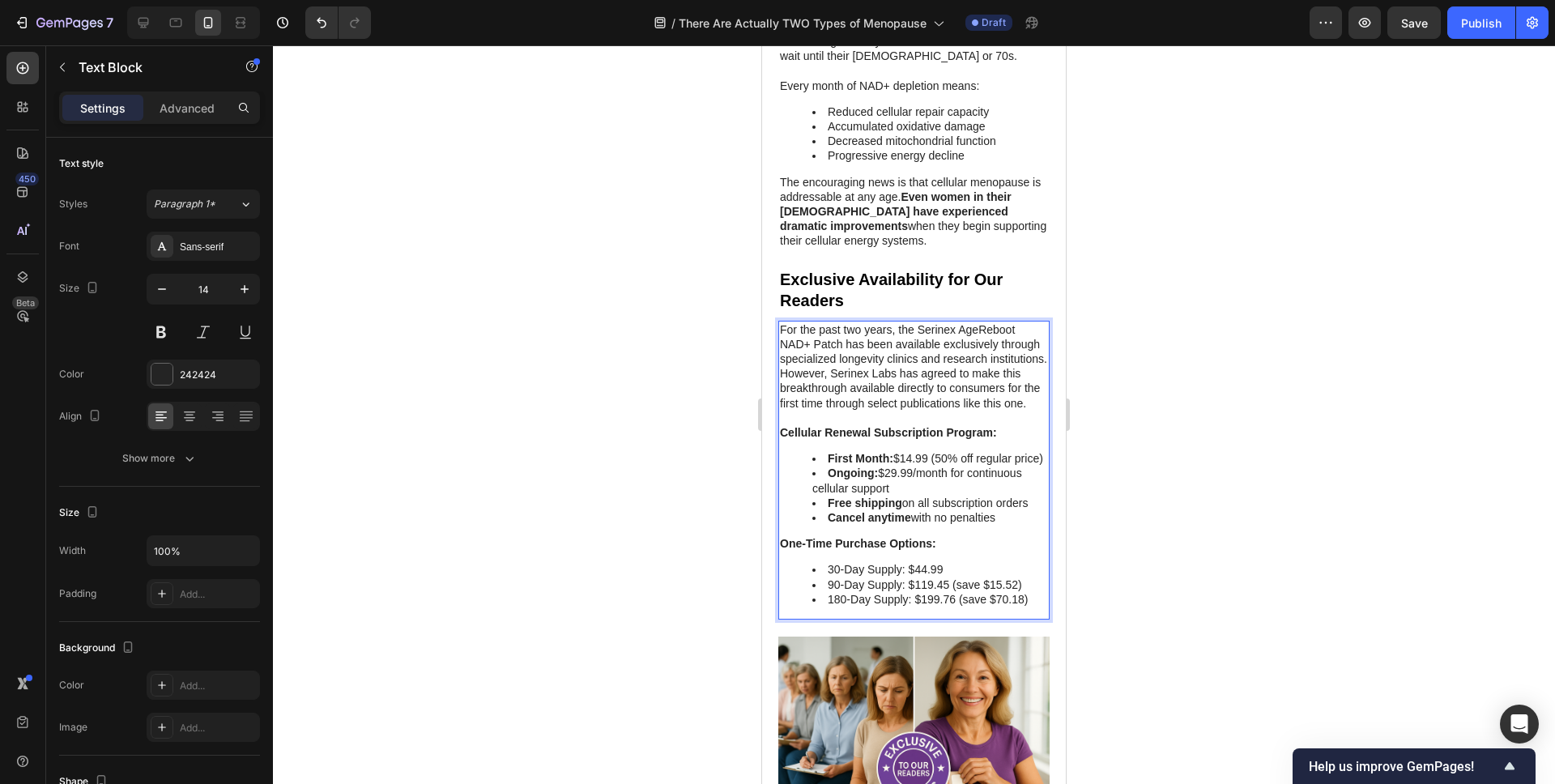
click at [673, 566] on div at bounding box center [914, 415] width 1282 height 739
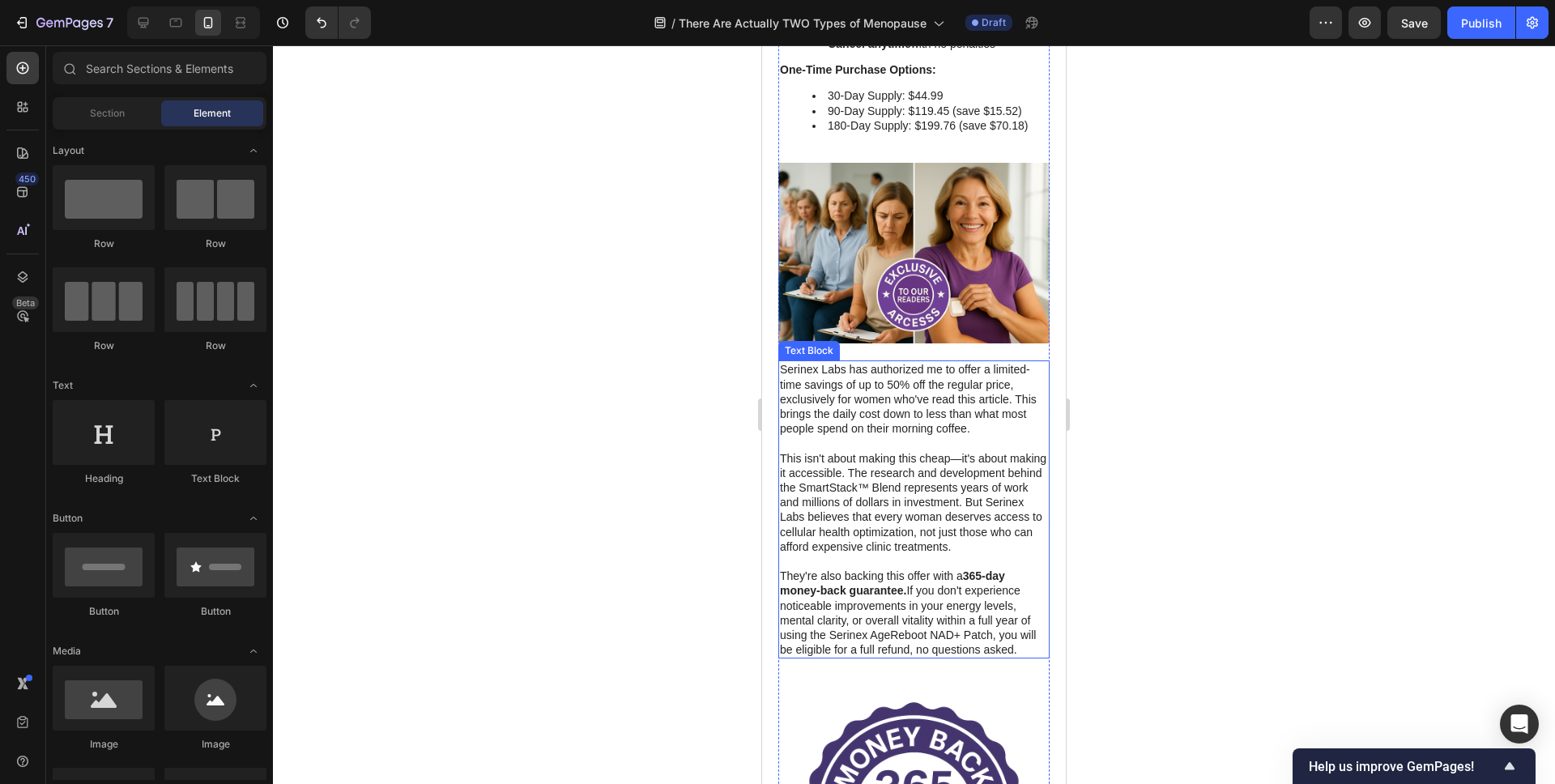
scroll to position [7779, 0]
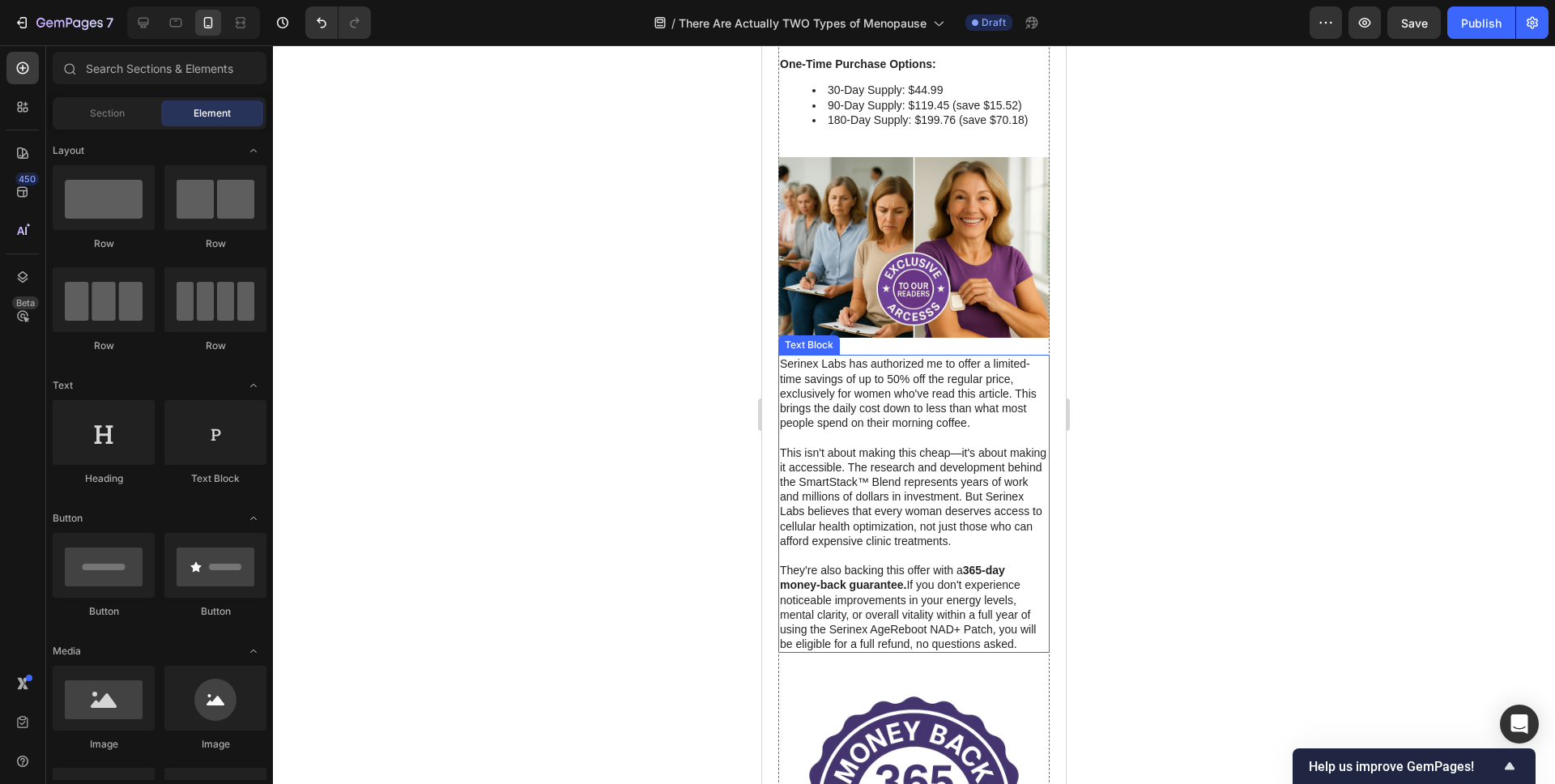
click at [872, 519] on p "This isn't about making this cheap—it's about making it accessible. The researc…" at bounding box center [914, 497] width 268 height 103
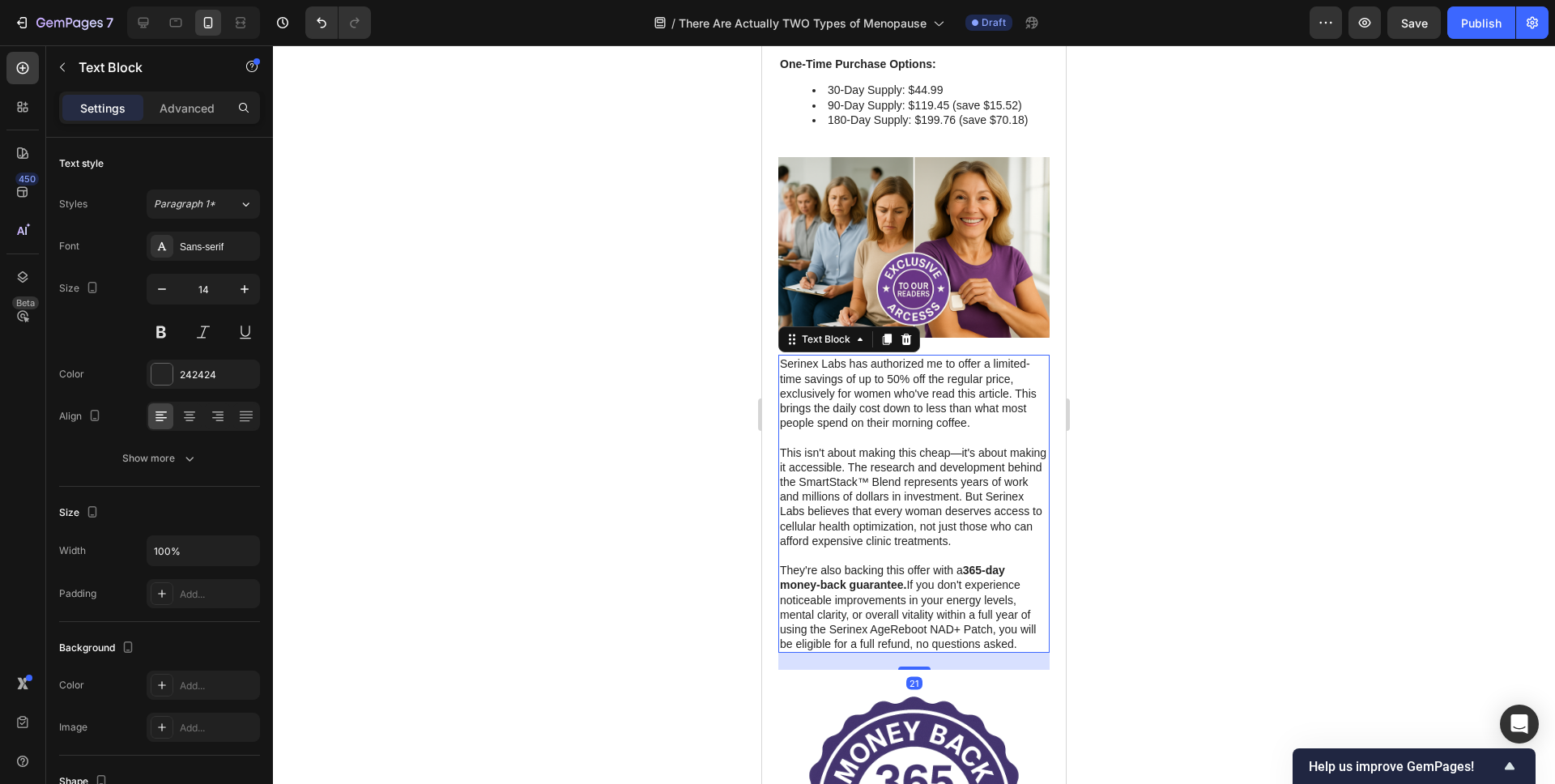
click at [867, 506] on p "This isn't about making this cheap—it's about making it accessible. The researc…" at bounding box center [914, 497] width 268 height 103
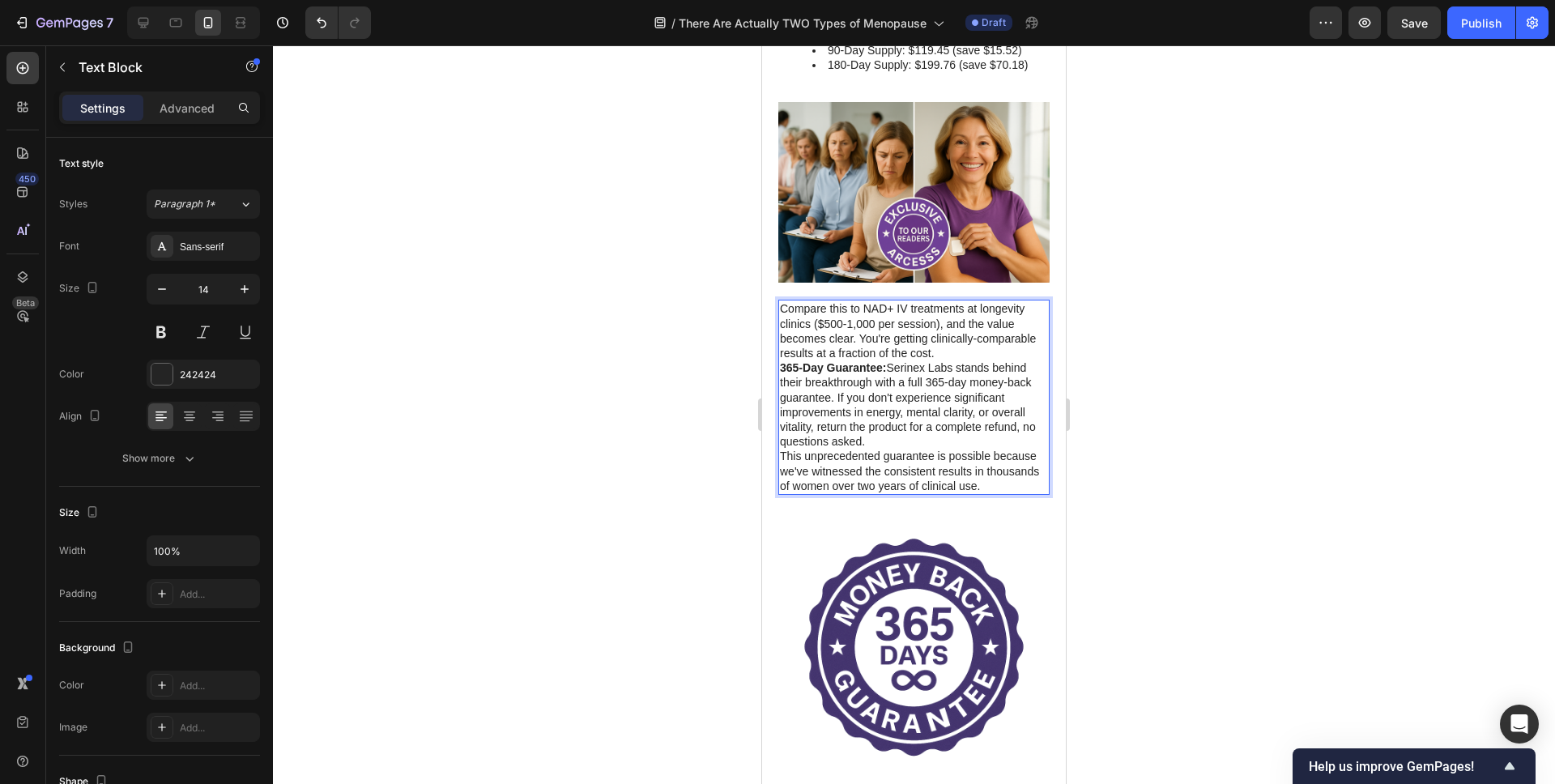
scroll to position [7836, 0]
click at [960, 320] on p "Compare this to NAD+ IV treatments at longevity clinics ($500-1,000 per session…" at bounding box center [914, 329] width 268 height 59
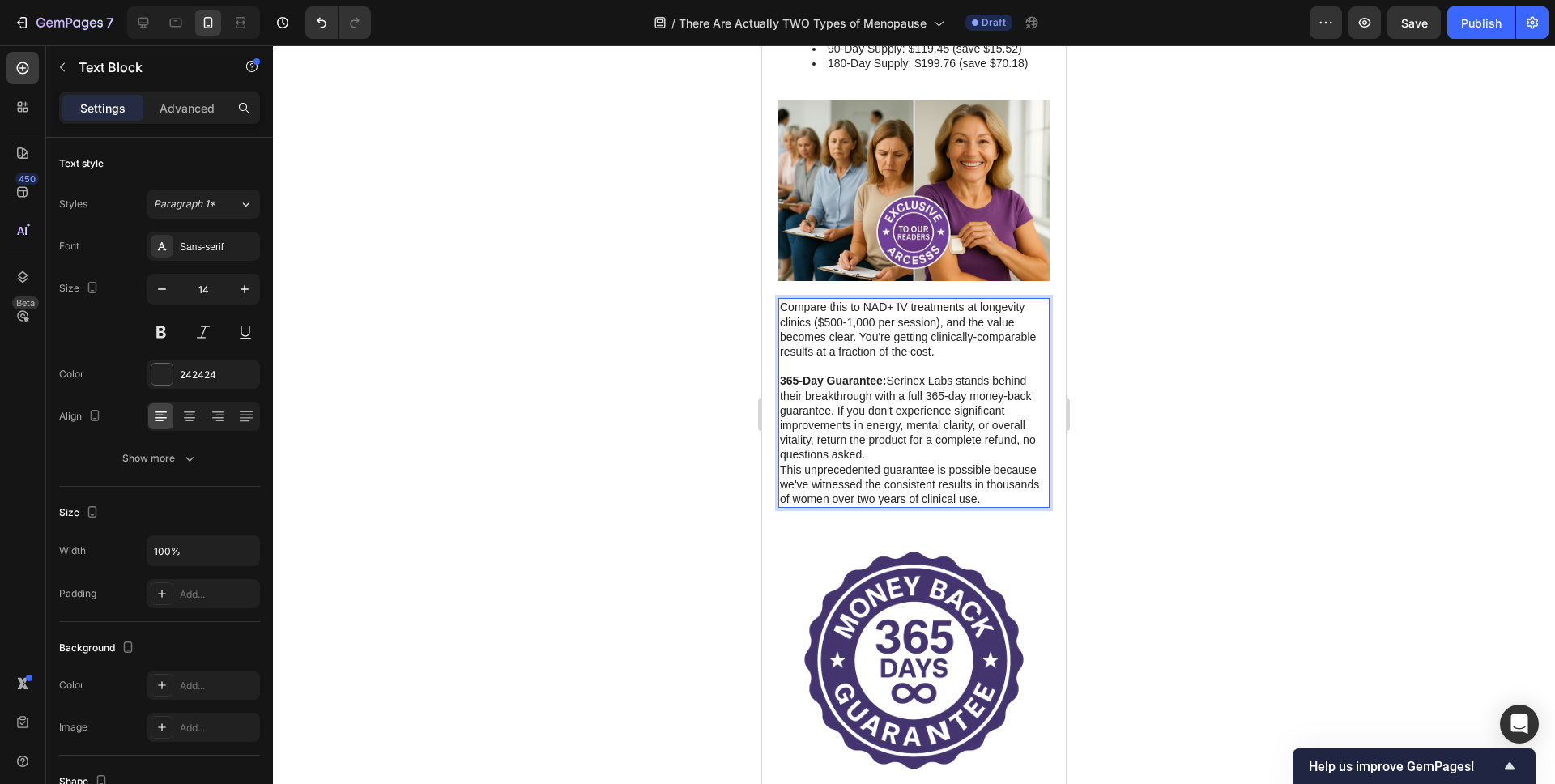
click at [920, 422] on p "365-Day Guarantee: Serinex Labs stands behind their breakthrough with a full 36…" at bounding box center [914, 416] width 268 height 88
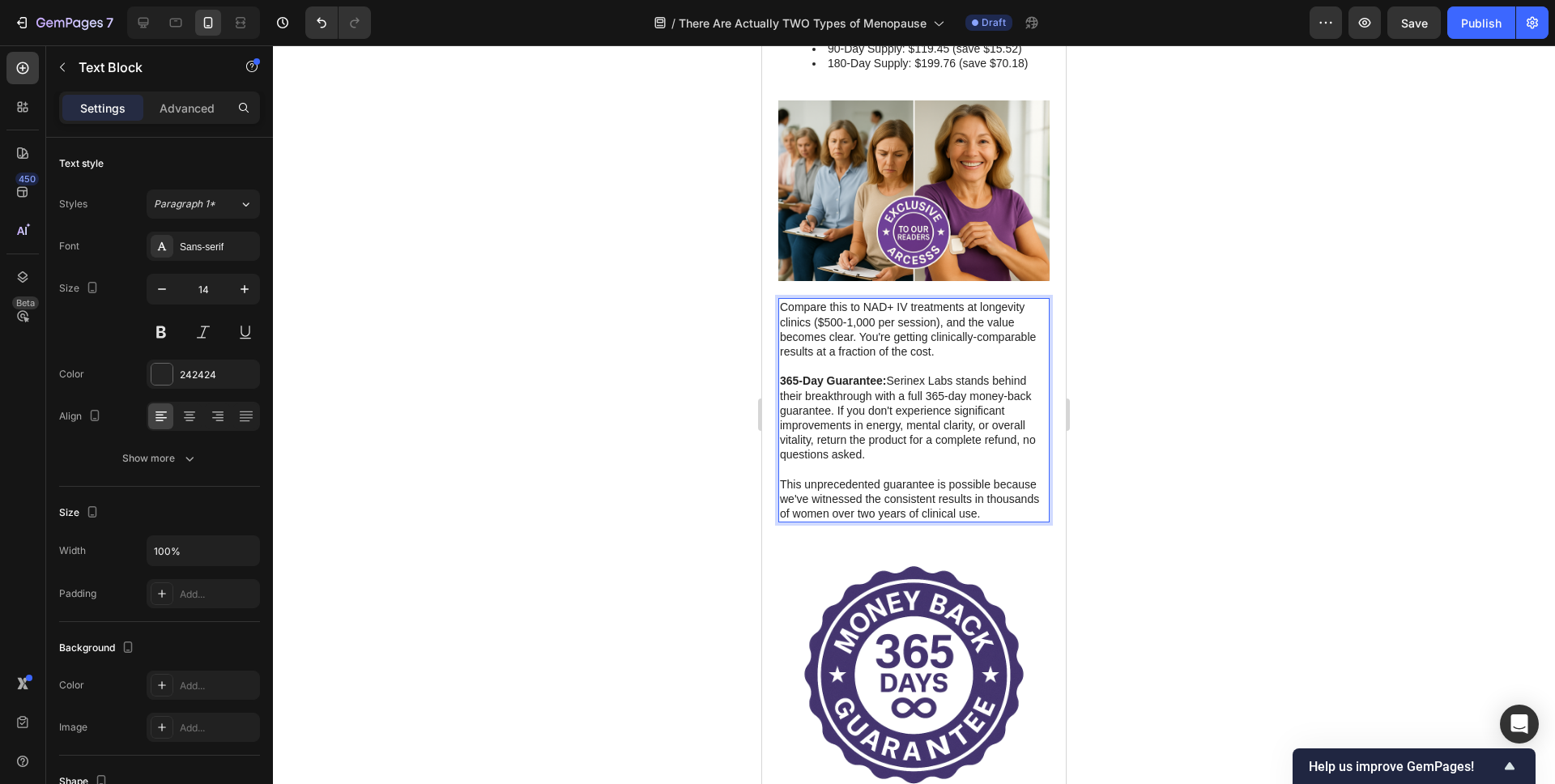
click at [502, 403] on div at bounding box center [914, 415] width 1282 height 739
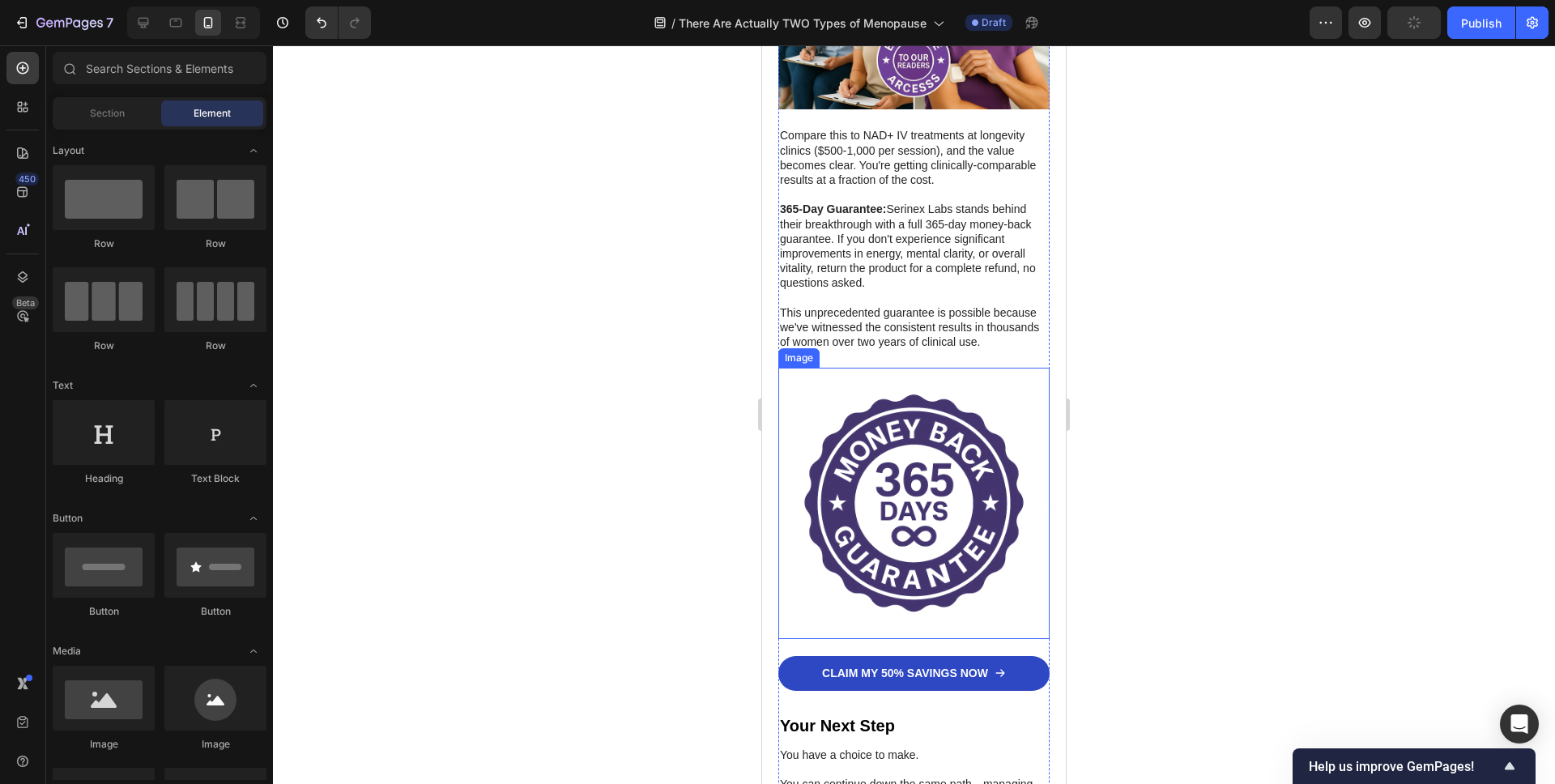
scroll to position [8008, 0]
click at [885, 665] on p "CLAIM MY 50% SAVINGS NOW" at bounding box center [905, 672] width 166 height 14
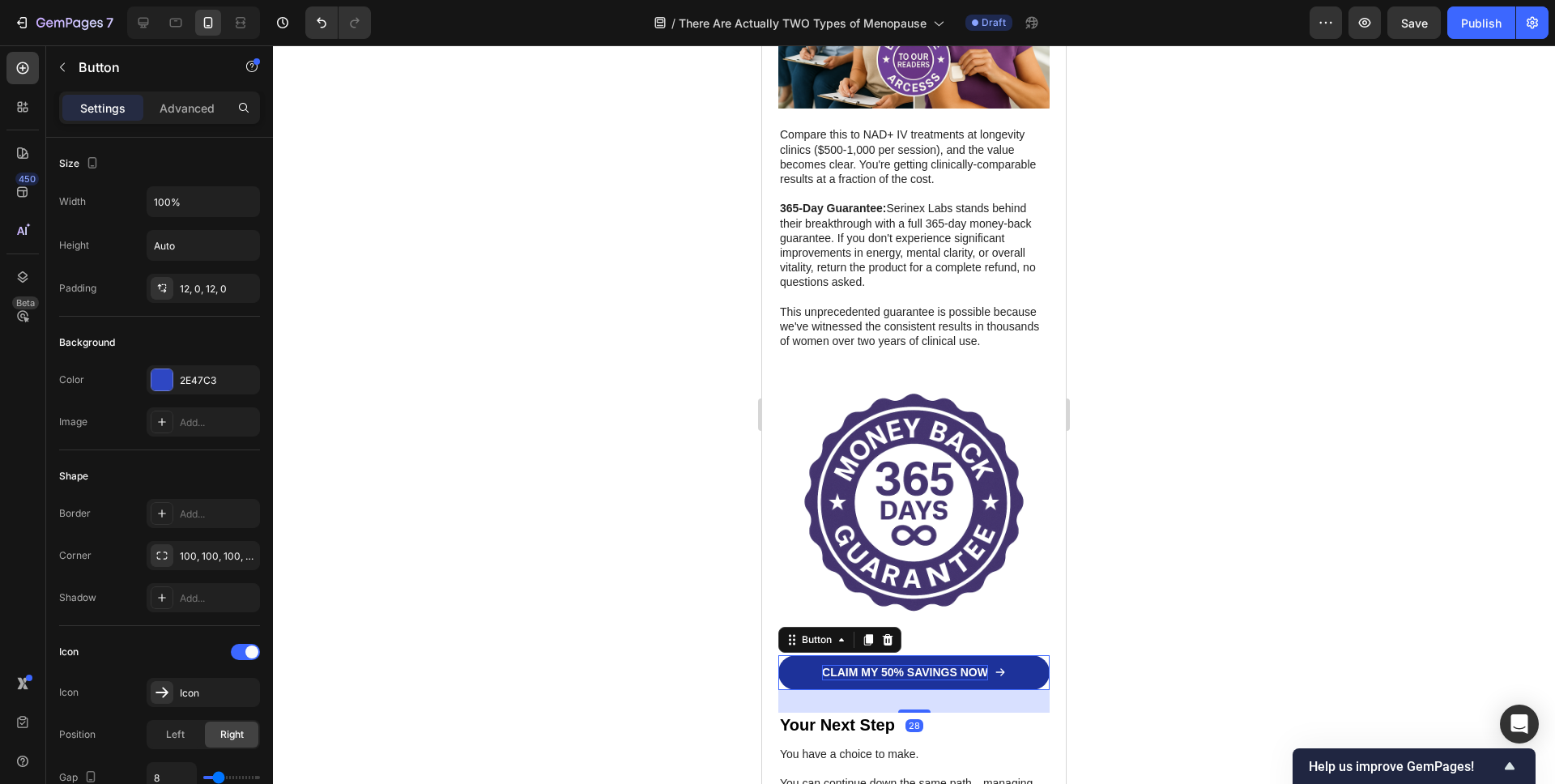
click at [885, 665] on p "CLAIM MY 50% SAVINGS NOW" at bounding box center [905, 672] width 166 height 14
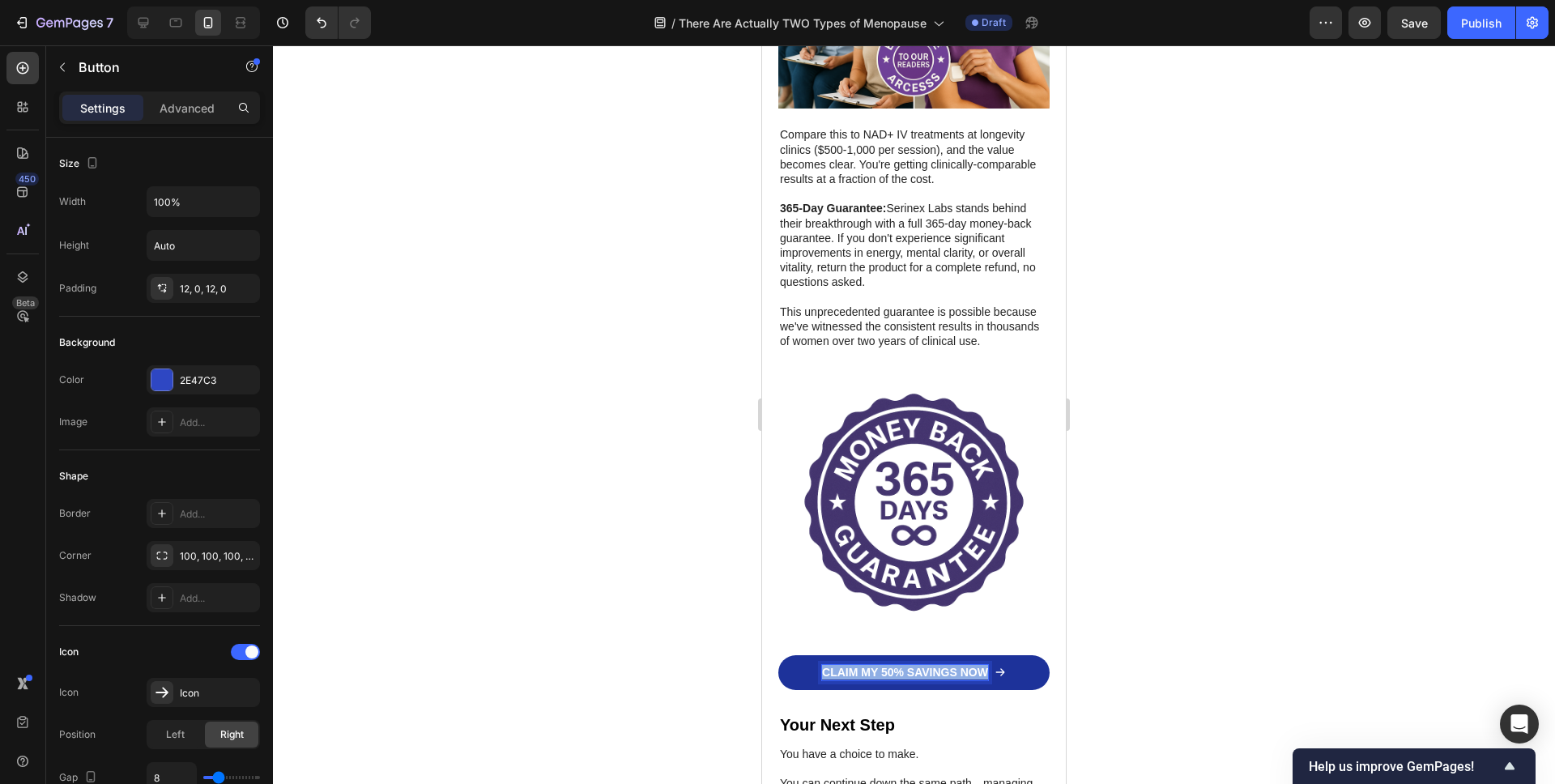
click at [885, 665] on p "CLAIM MY 50% SAVINGS NOW" at bounding box center [905, 672] width 166 height 14
click at [657, 621] on div at bounding box center [914, 415] width 1282 height 739
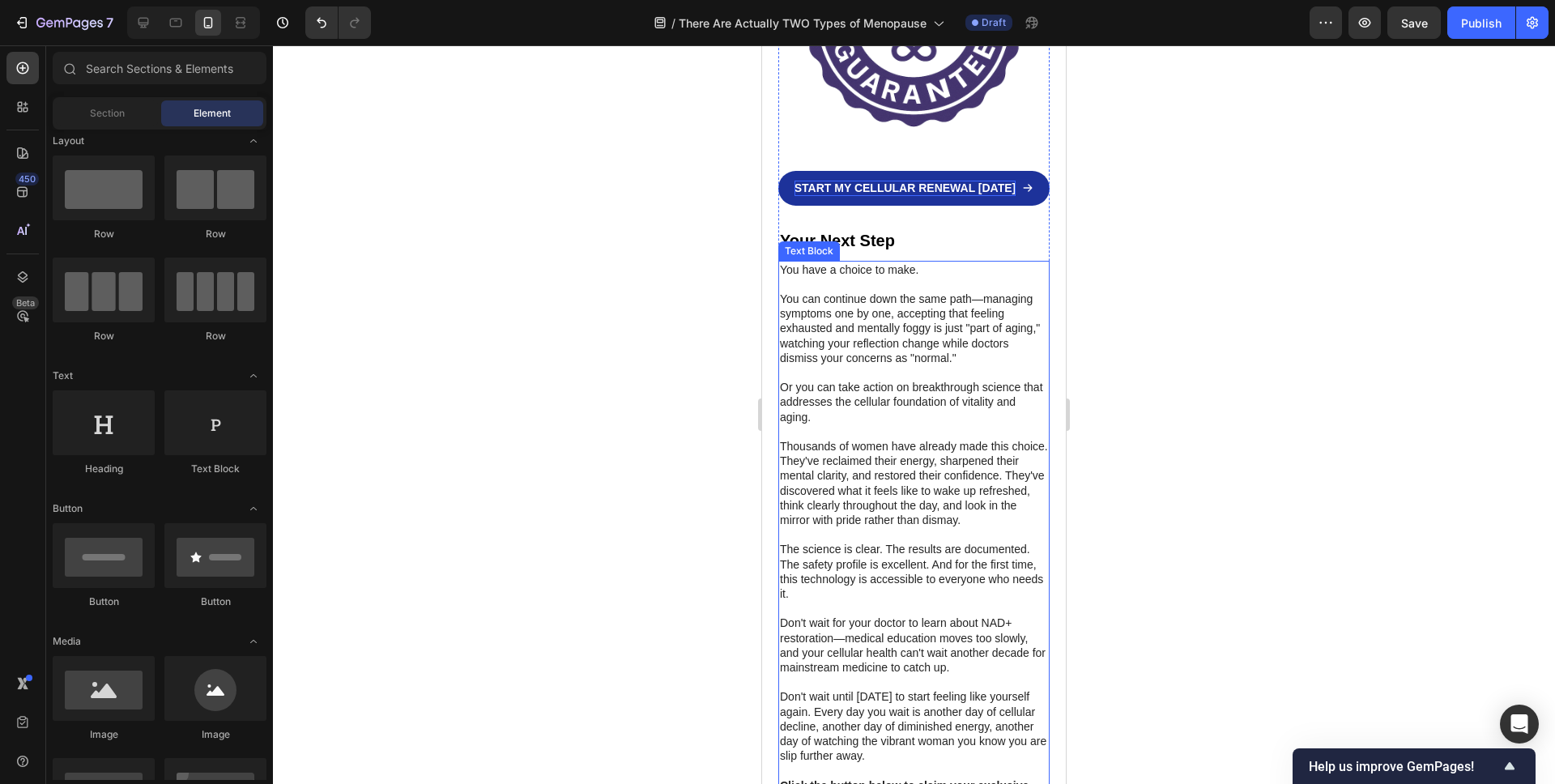
scroll to position [8490, 0]
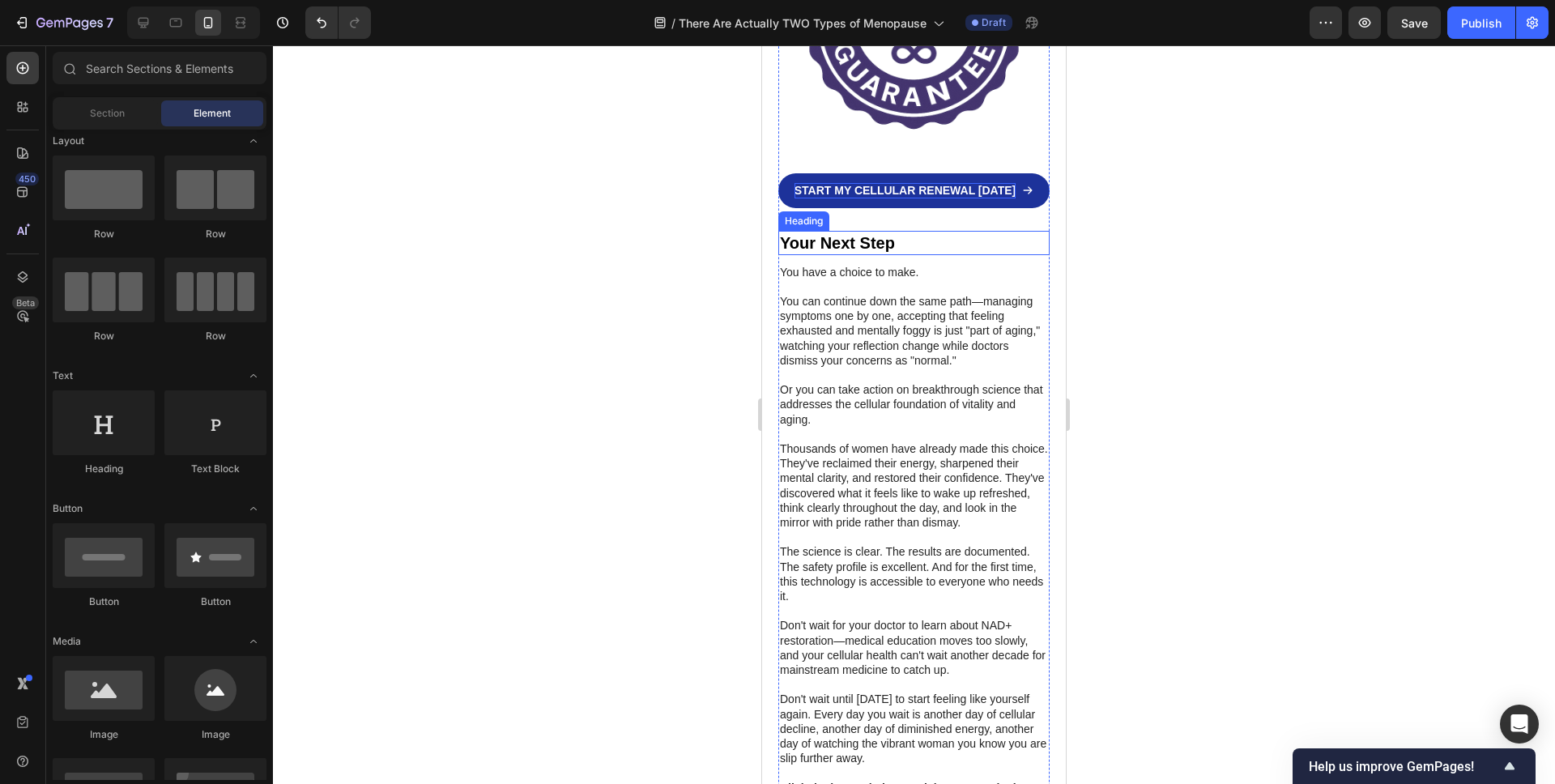
click at [846, 231] on h2 "Your Next Step" at bounding box center [914, 242] width 272 height 24
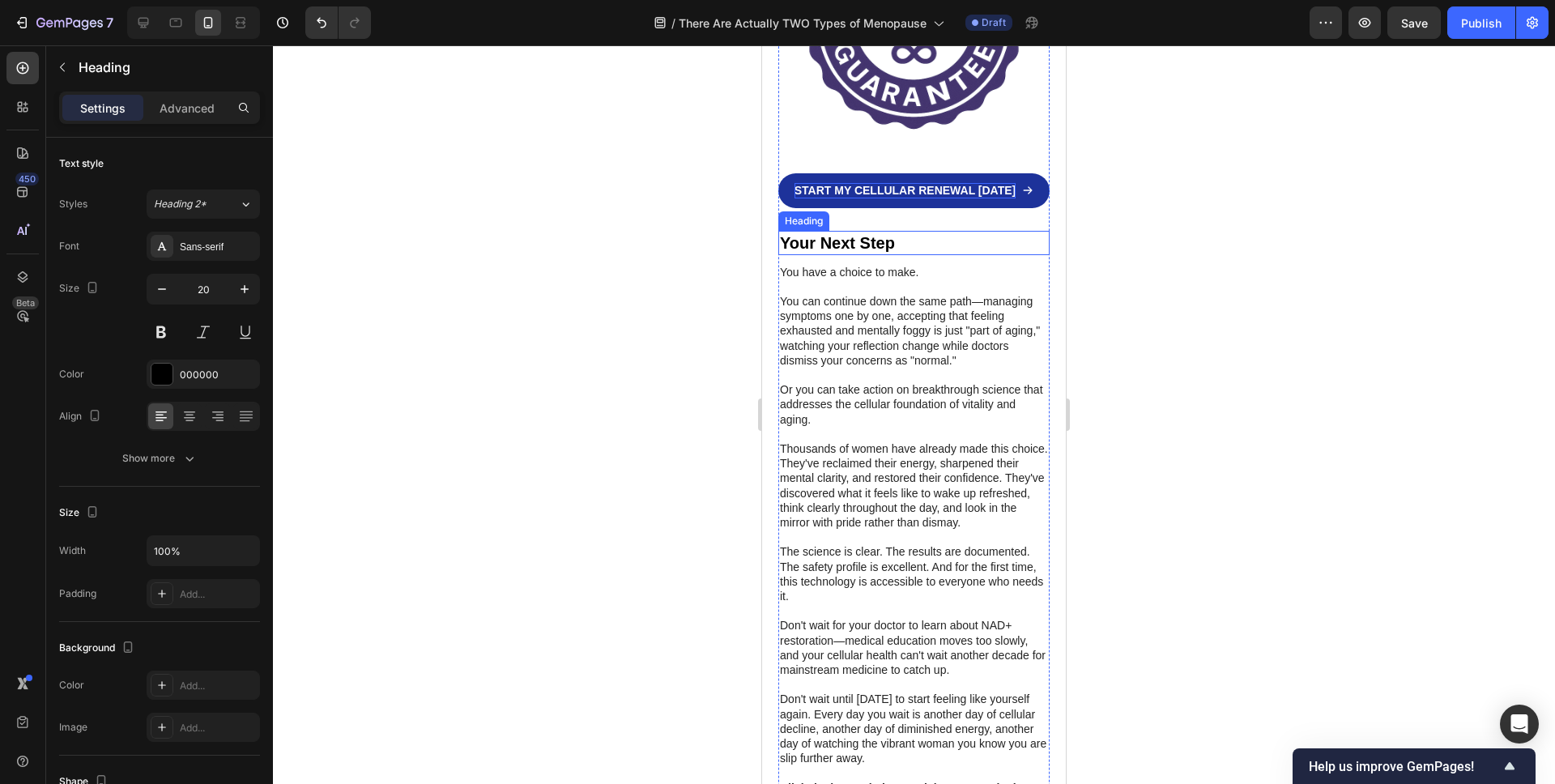
click at [846, 231] on h2 "Your Next Step" at bounding box center [914, 242] width 272 height 24
click at [846, 233] on p "Your Next Step" at bounding box center [914, 243] width 268 height 21
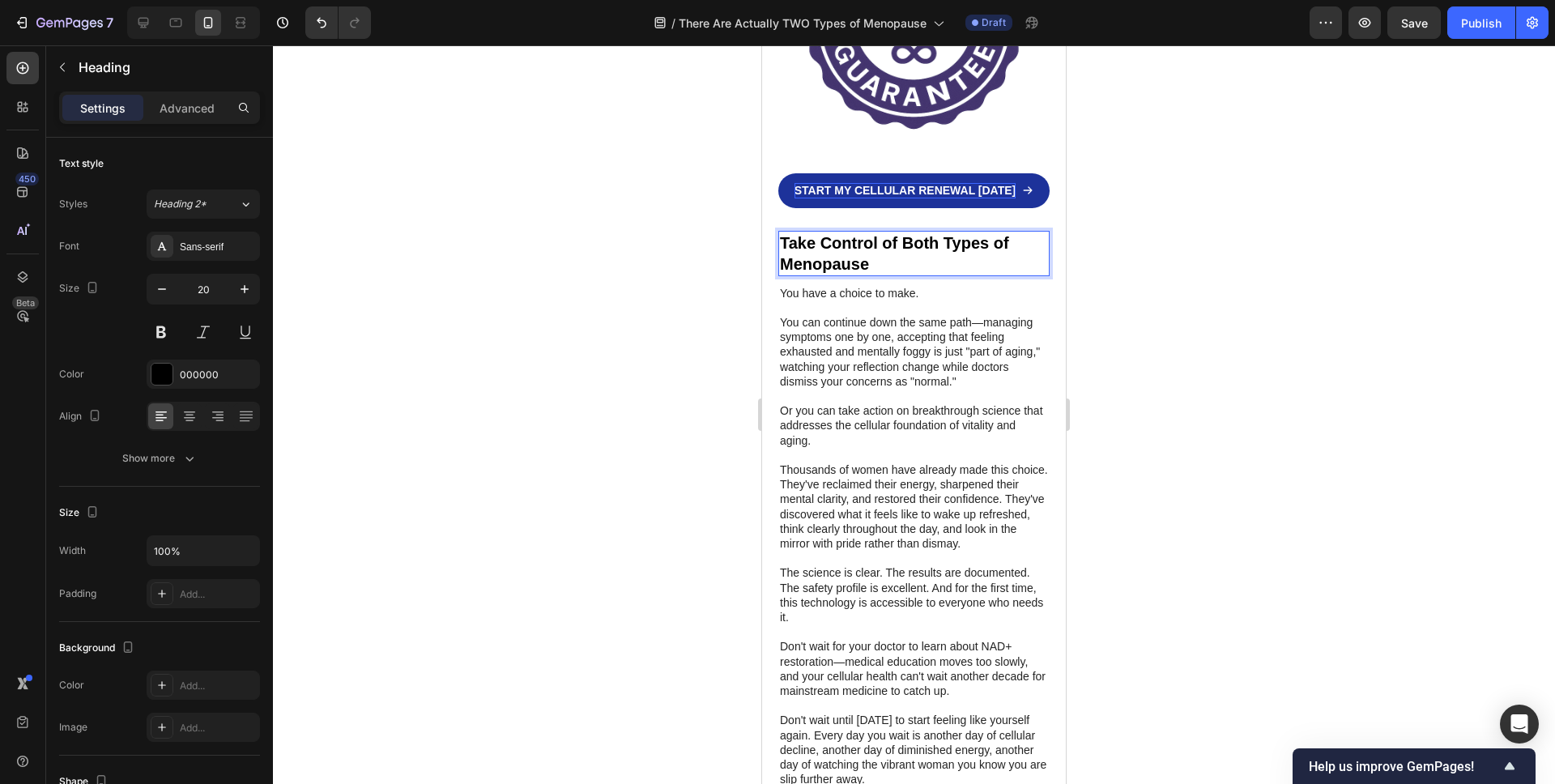
click at [639, 331] on div at bounding box center [914, 415] width 1282 height 739
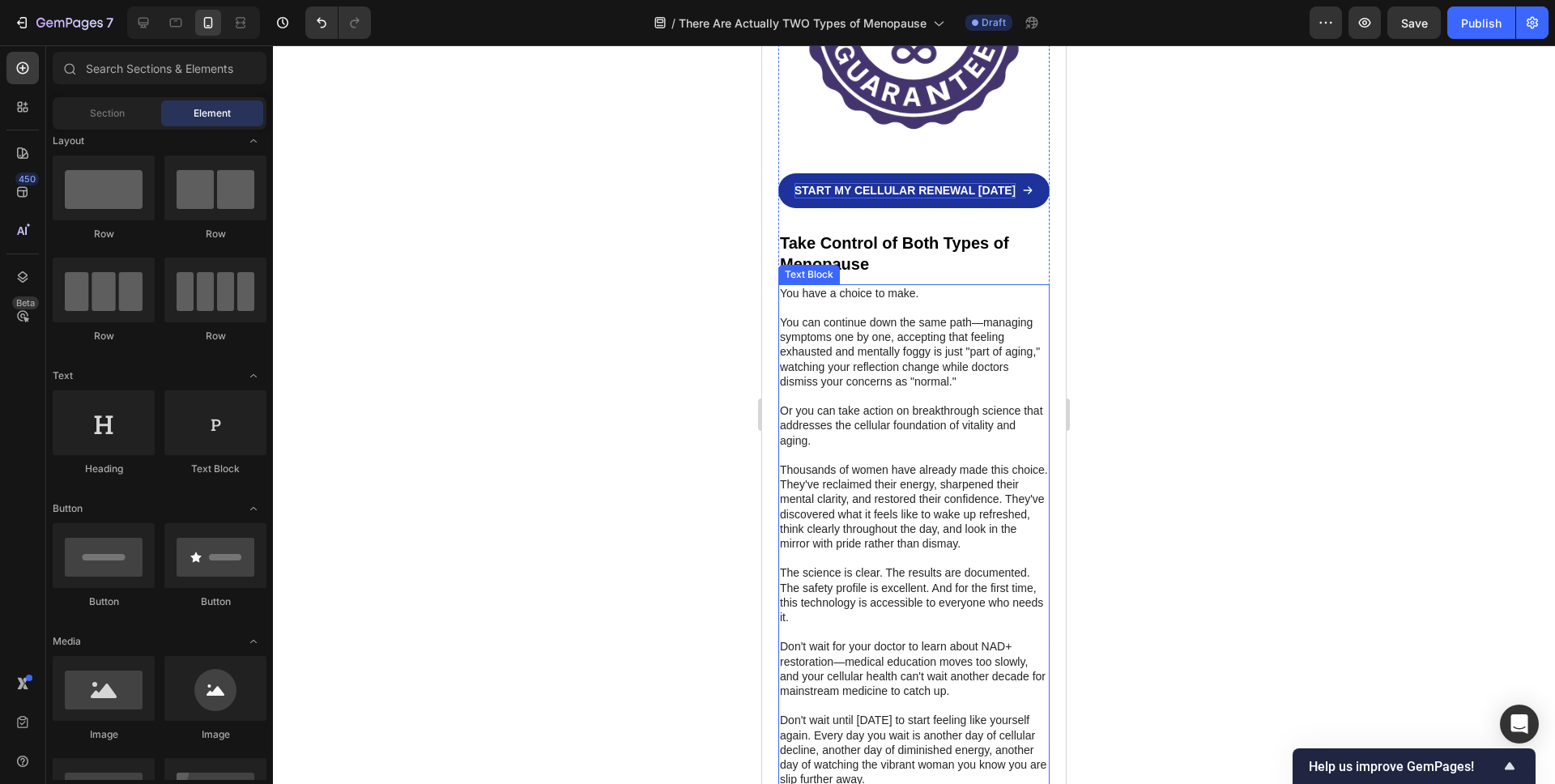
click at [912, 334] on p "You can continue down the same path—managing symptoms one by one, accepting tha…" at bounding box center [914, 352] width 268 height 74
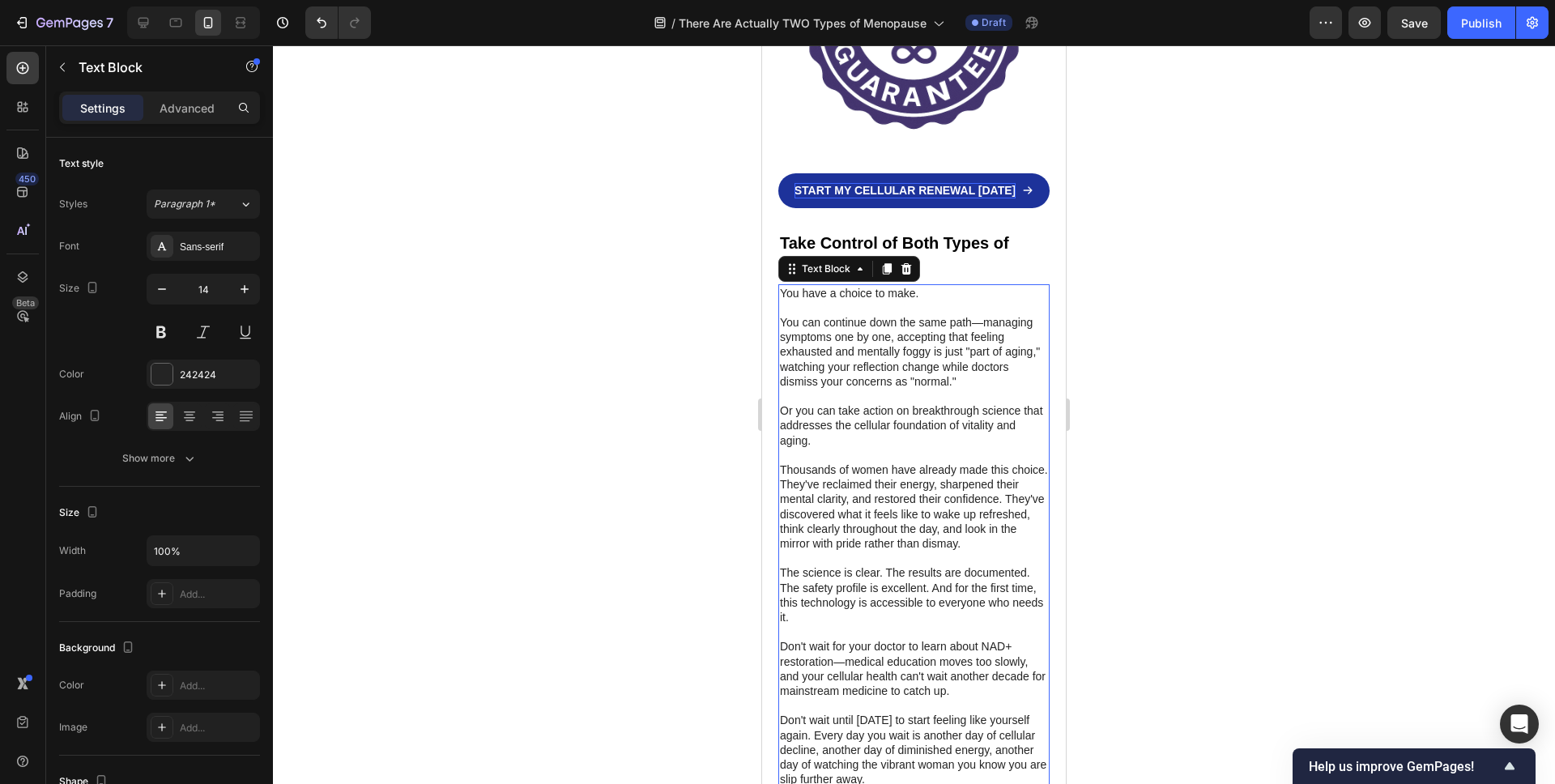
click at [912, 334] on p "You can continue down the same path—managing symptoms one by one, accepting tha…" at bounding box center [914, 352] width 268 height 74
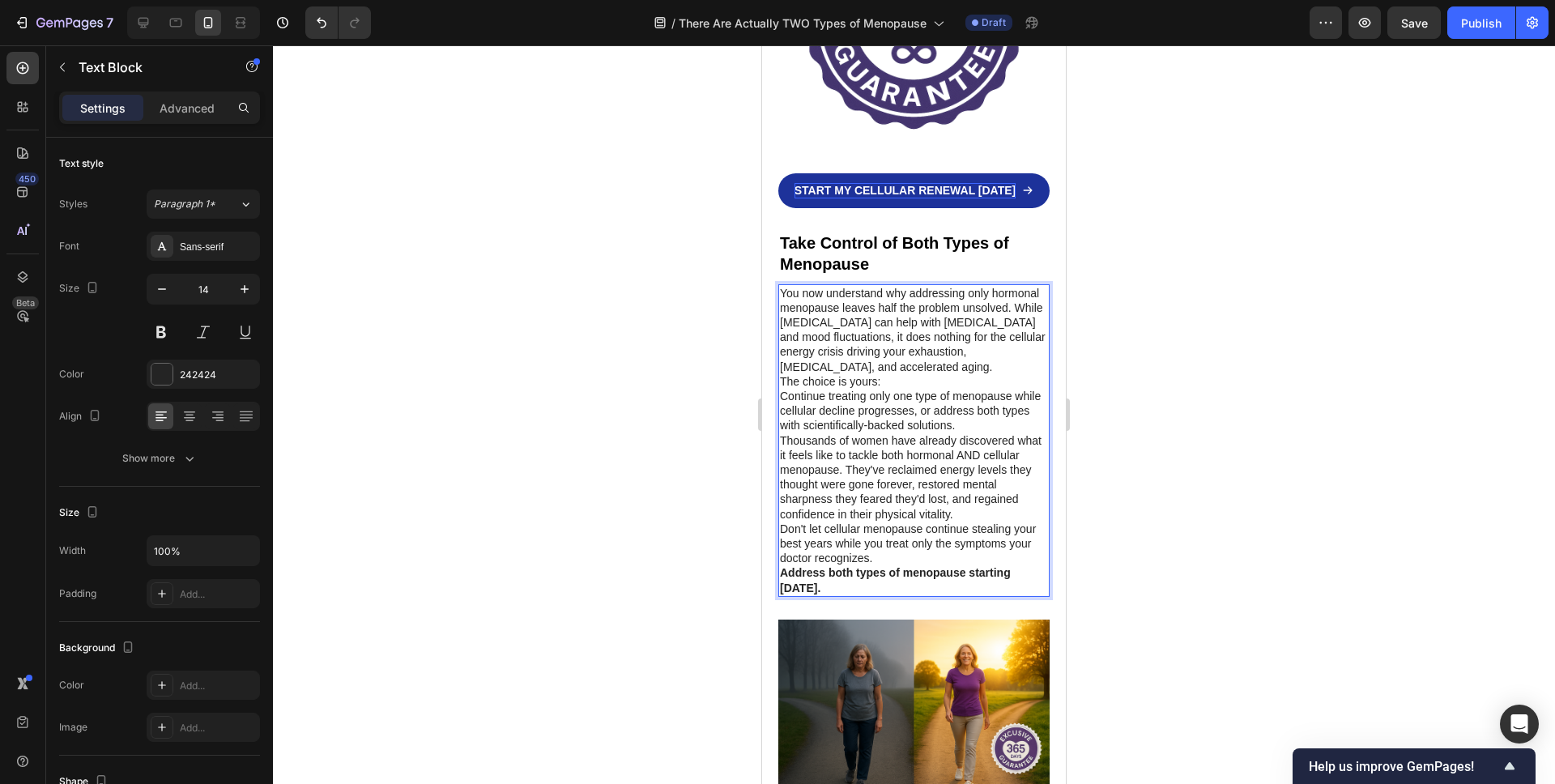
click at [964, 321] on p "You now understand why addressing only hormonal menopause leaves half the probl…" at bounding box center [914, 329] width 268 height 88
click at [949, 336] on p "You now understand why addressing only hormonal menopause leaves half the probl…" at bounding box center [914, 329] width 268 height 88
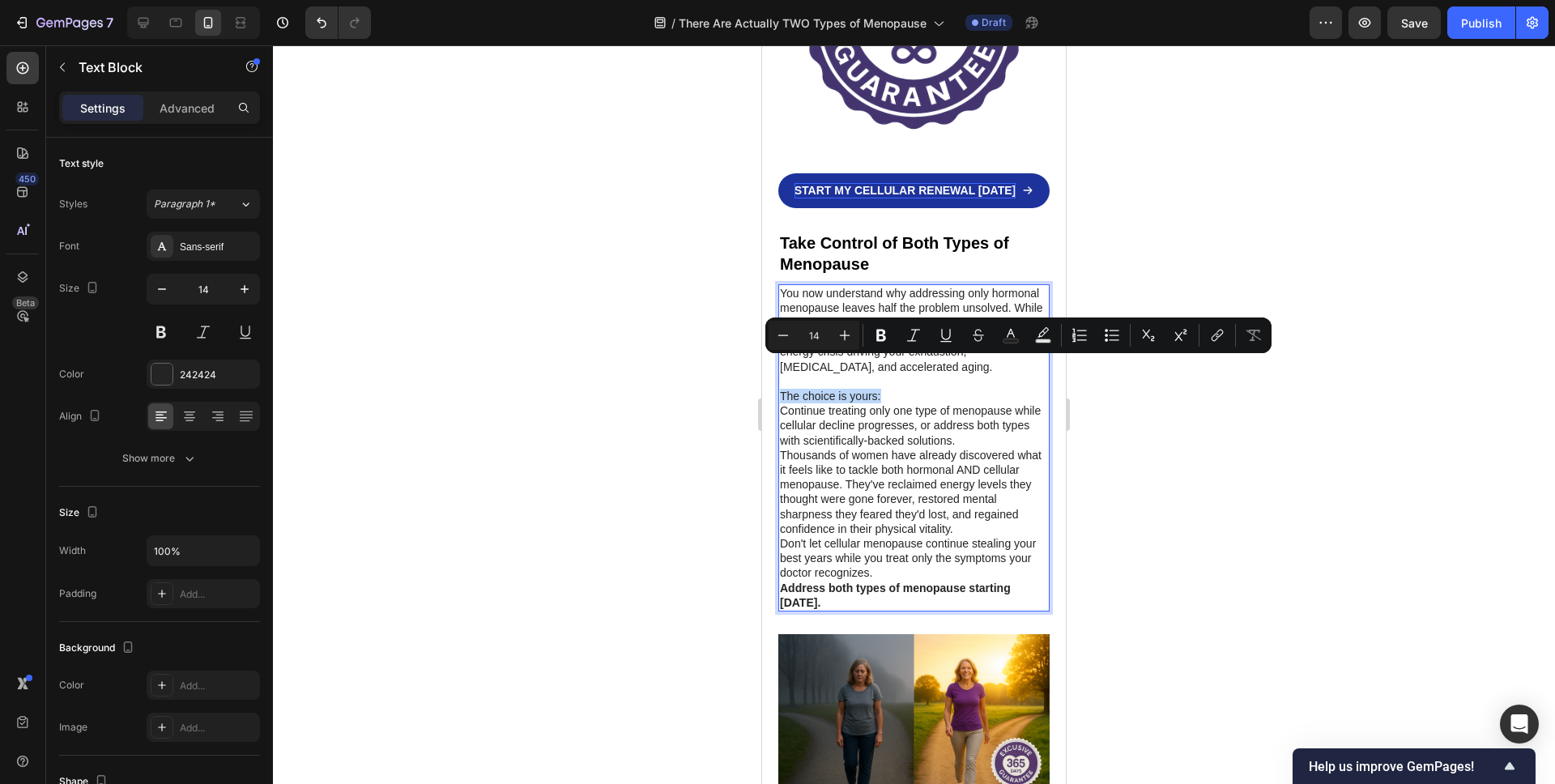
drag, startPoint x: 896, startPoint y: 369, endPoint x: 779, endPoint y: 369, distance: 117.0
click at [780, 389] on p "The choice is yours:" at bounding box center [914, 396] width 268 height 14
click at [877, 333] on icon "Editor contextual toolbar" at bounding box center [881, 336] width 10 height 12
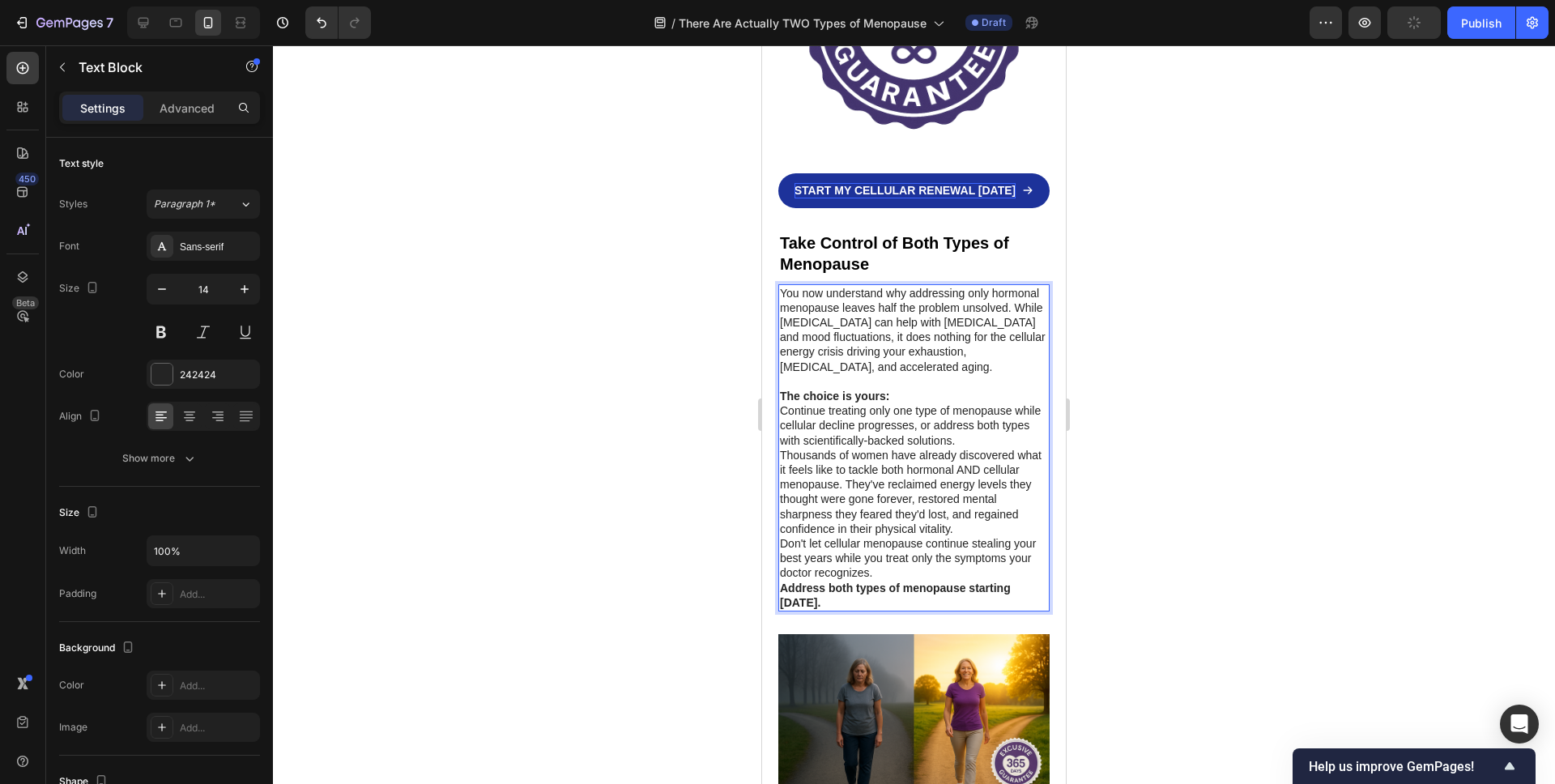
click at [911, 389] on p "The choice is yours:" at bounding box center [914, 396] width 268 height 14
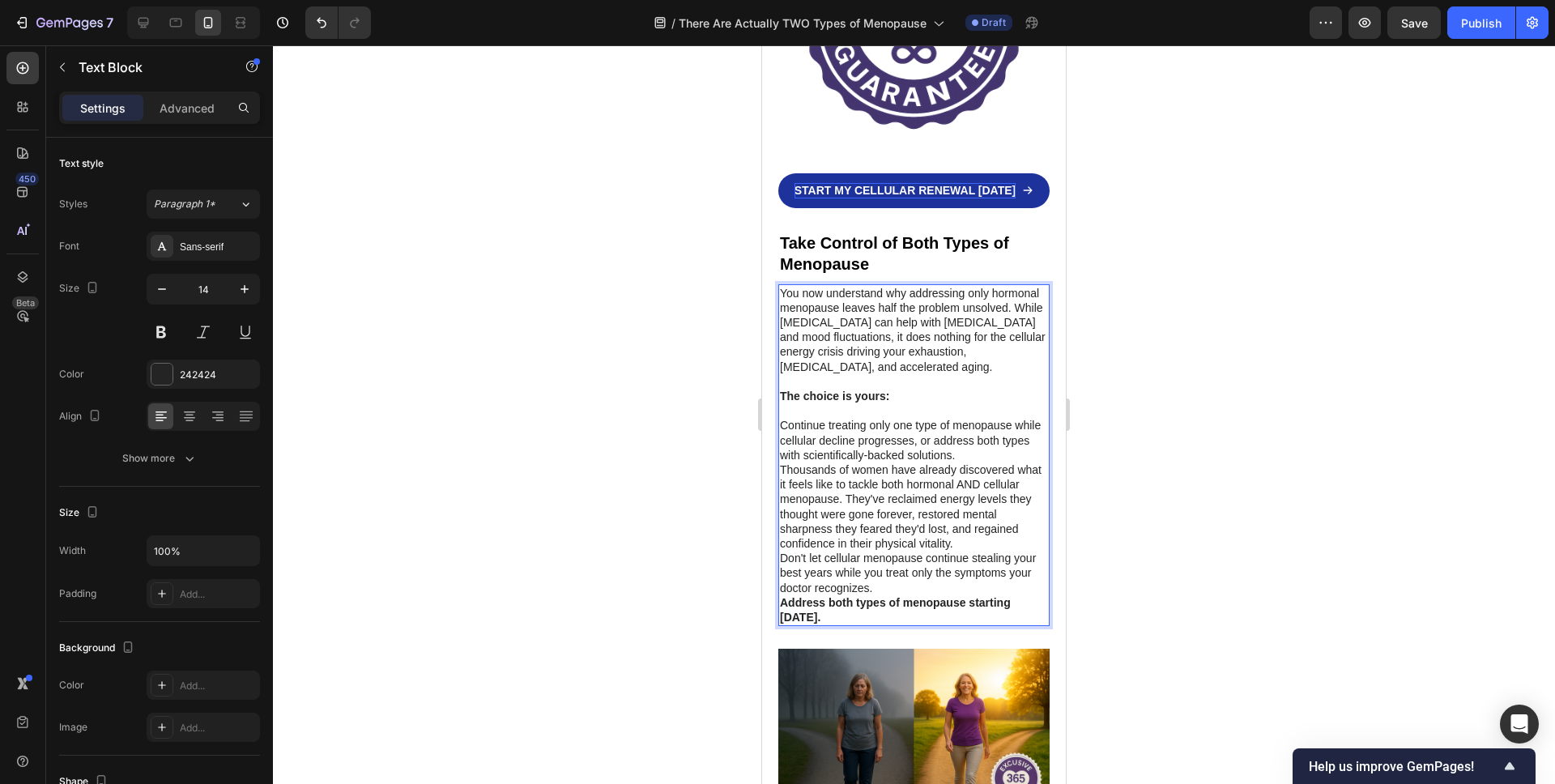
click at [993, 419] on p "Continue treating only one type of menopause while cellular decline progresses,…" at bounding box center [914, 440] width 268 height 44
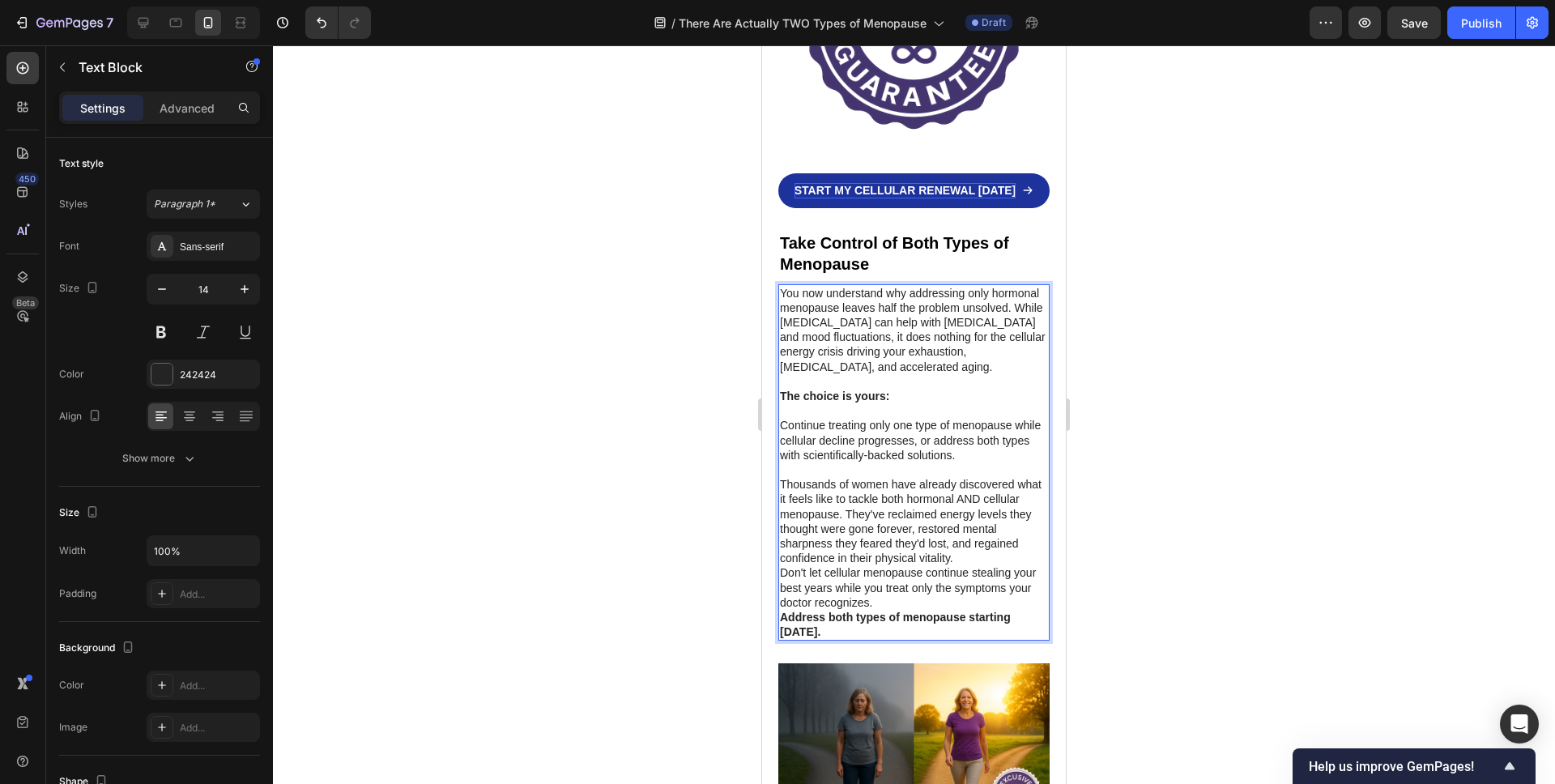
click at [940, 418] on p "Continue treating only one type of menopause while cellular decline progresses,…" at bounding box center [914, 440] width 268 height 44
click at [1013, 418] on p "Continue treating only one type of menopause while cellular decline progresses,…" at bounding box center [914, 440] width 268 height 44
click at [529, 422] on div at bounding box center [914, 415] width 1282 height 739
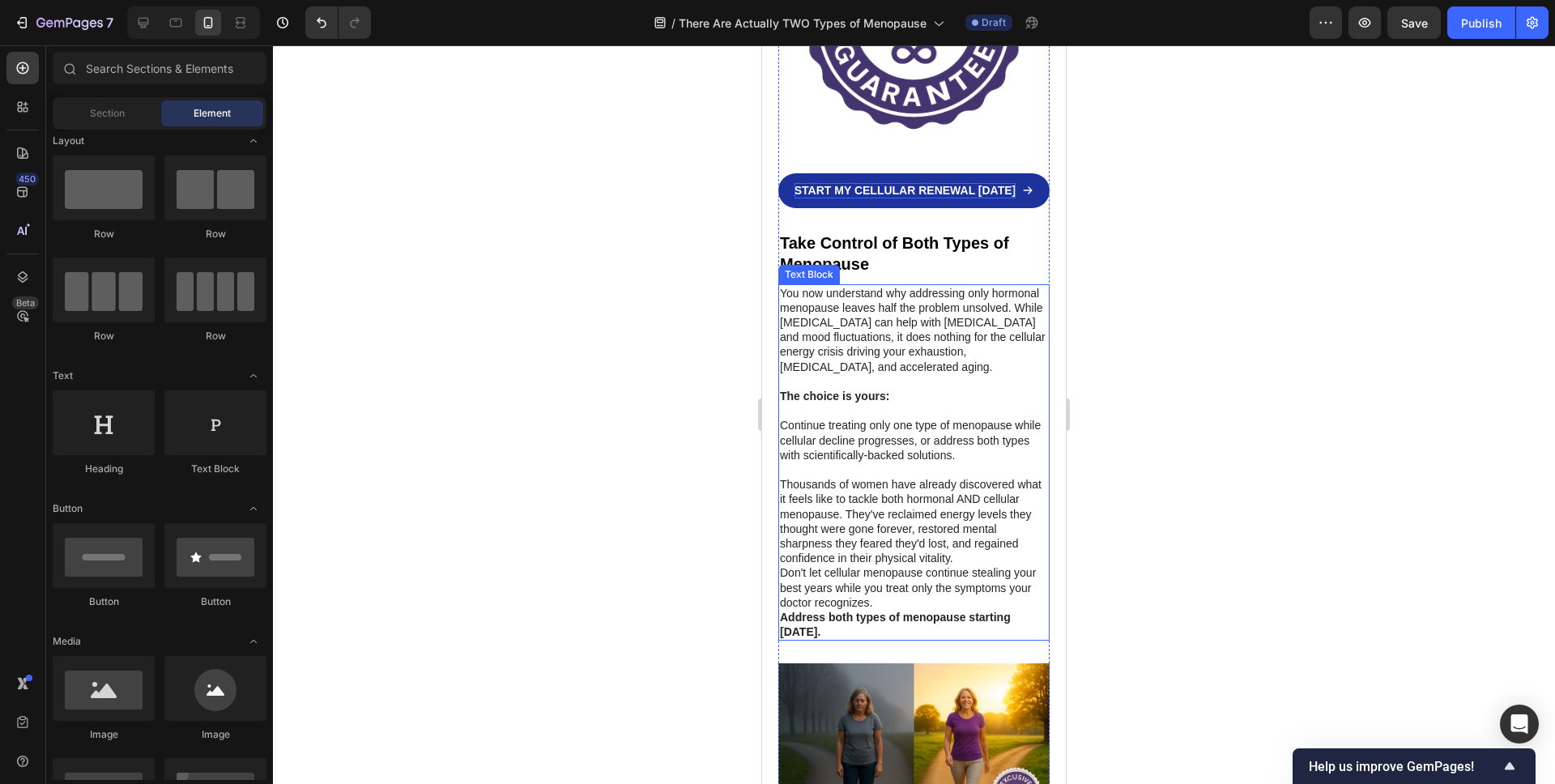
click at [976, 418] on p "Continue treating only one type of menopause while cellular decline progresses,…" at bounding box center [914, 440] width 268 height 44
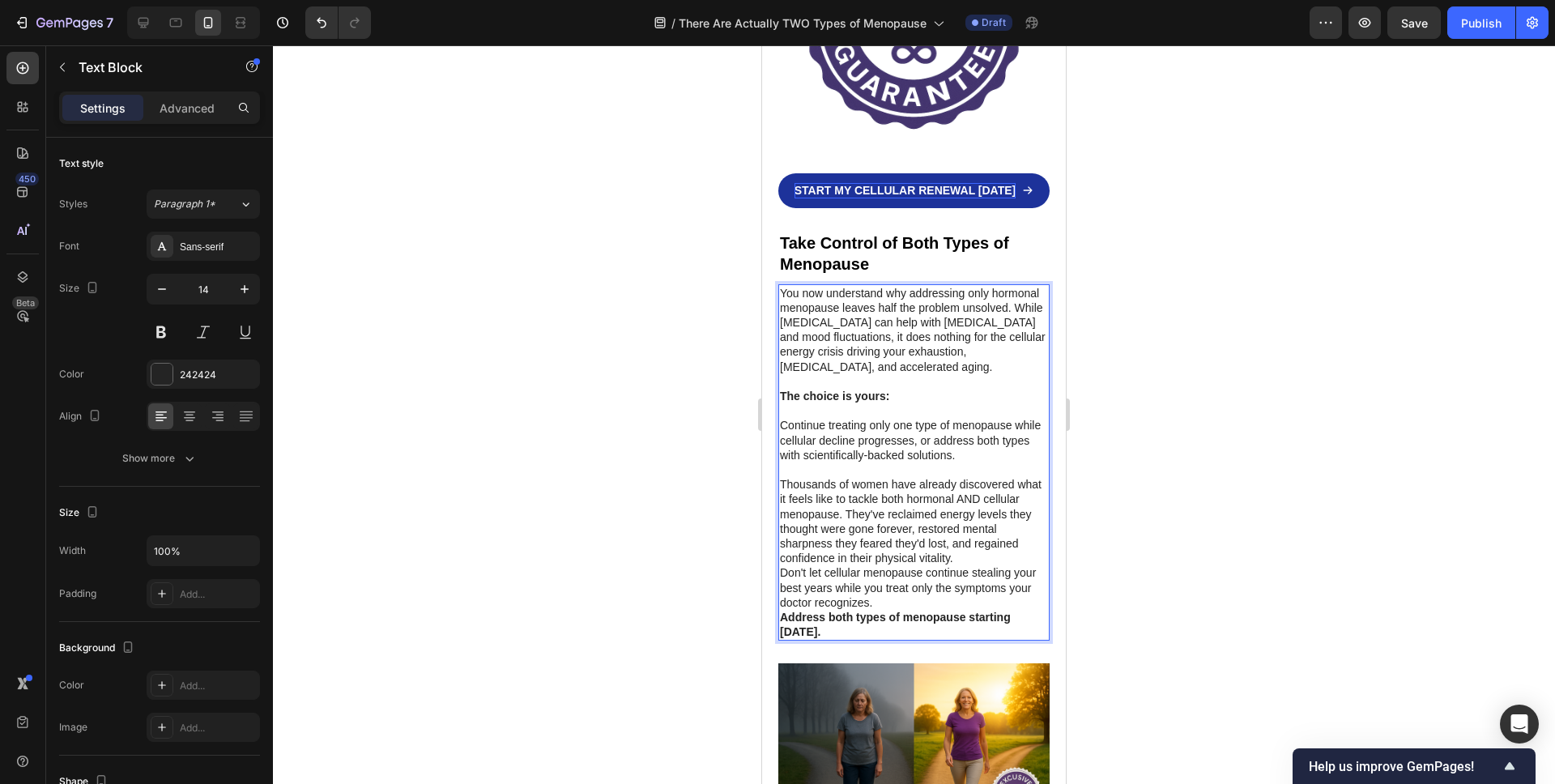
click at [941, 477] on p "Thousands of women have already discovered what it feels like to tackle both ho…" at bounding box center [914, 520] width 268 height 88
click at [895, 418] on p "Continue treating only one type of menopause while cellular decline progresses,…" at bounding box center [914, 440] width 268 height 44
click at [972, 418] on p "Continue treating only one type of menopause while cellular decline progresses,…" at bounding box center [914, 440] width 268 height 44
click at [1008, 418] on p "Continue treating only one type of menopause while cellular decline progresses,…" at bounding box center [914, 440] width 268 height 44
click at [717, 422] on div at bounding box center [914, 415] width 1282 height 739
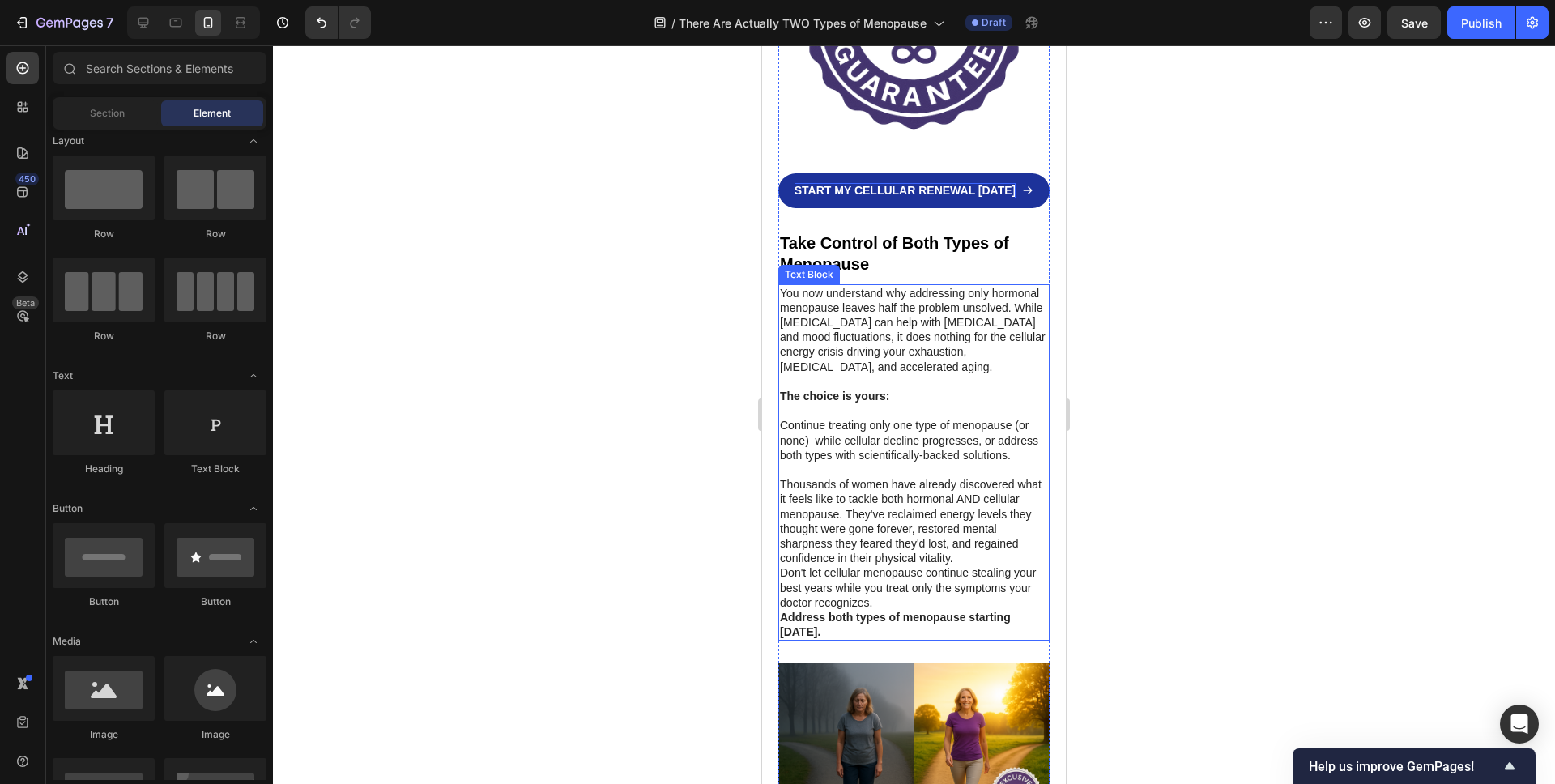
click at [816, 418] on p "Continue treating only one type of menopause (or none) while cellular decline p…" at bounding box center [914, 440] width 268 height 44
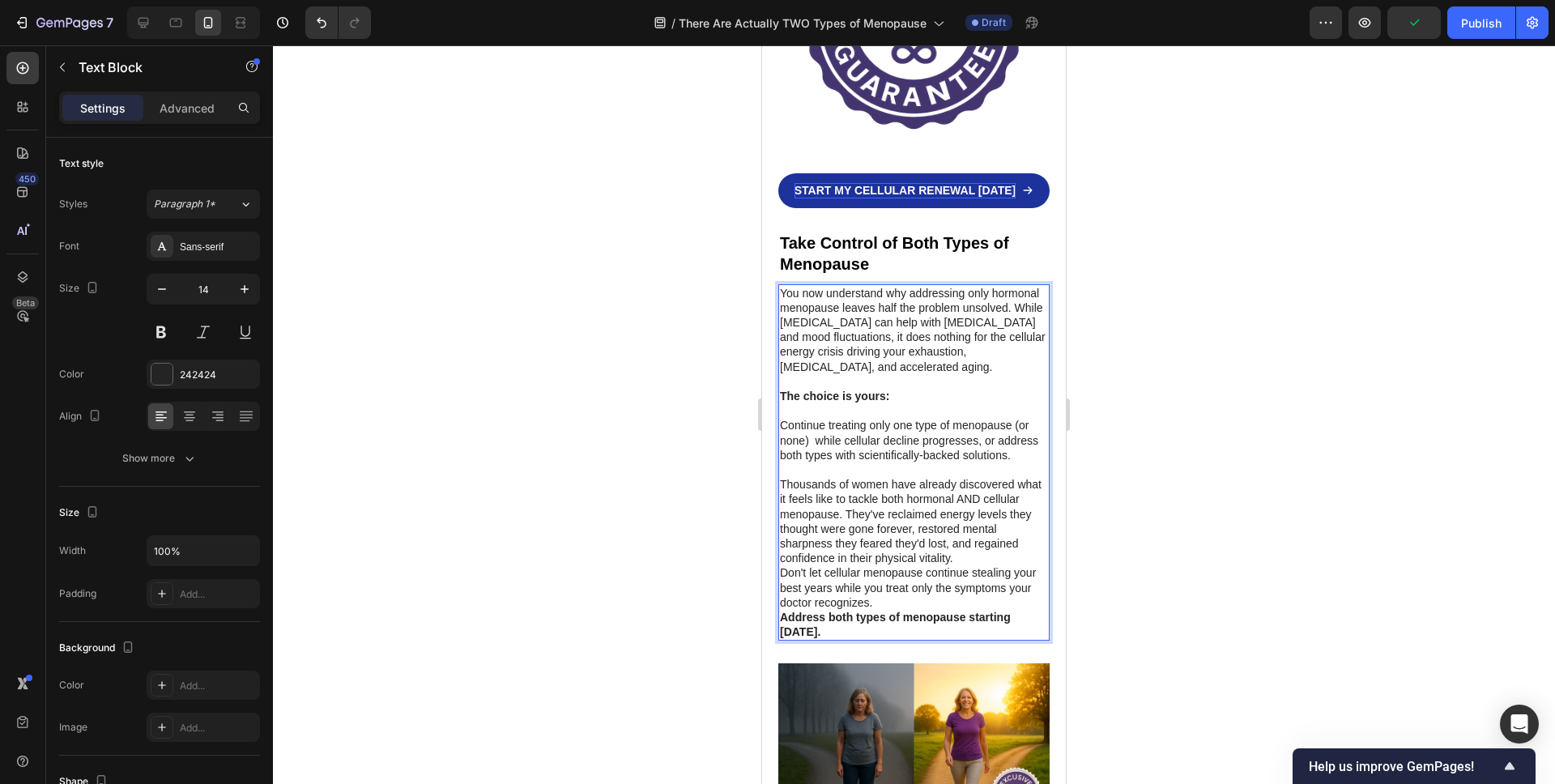
click at [813, 418] on p "Continue treating only one type of menopause (or none) while cellular decline p…" at bounding box center [914, 440] width 268 height 44
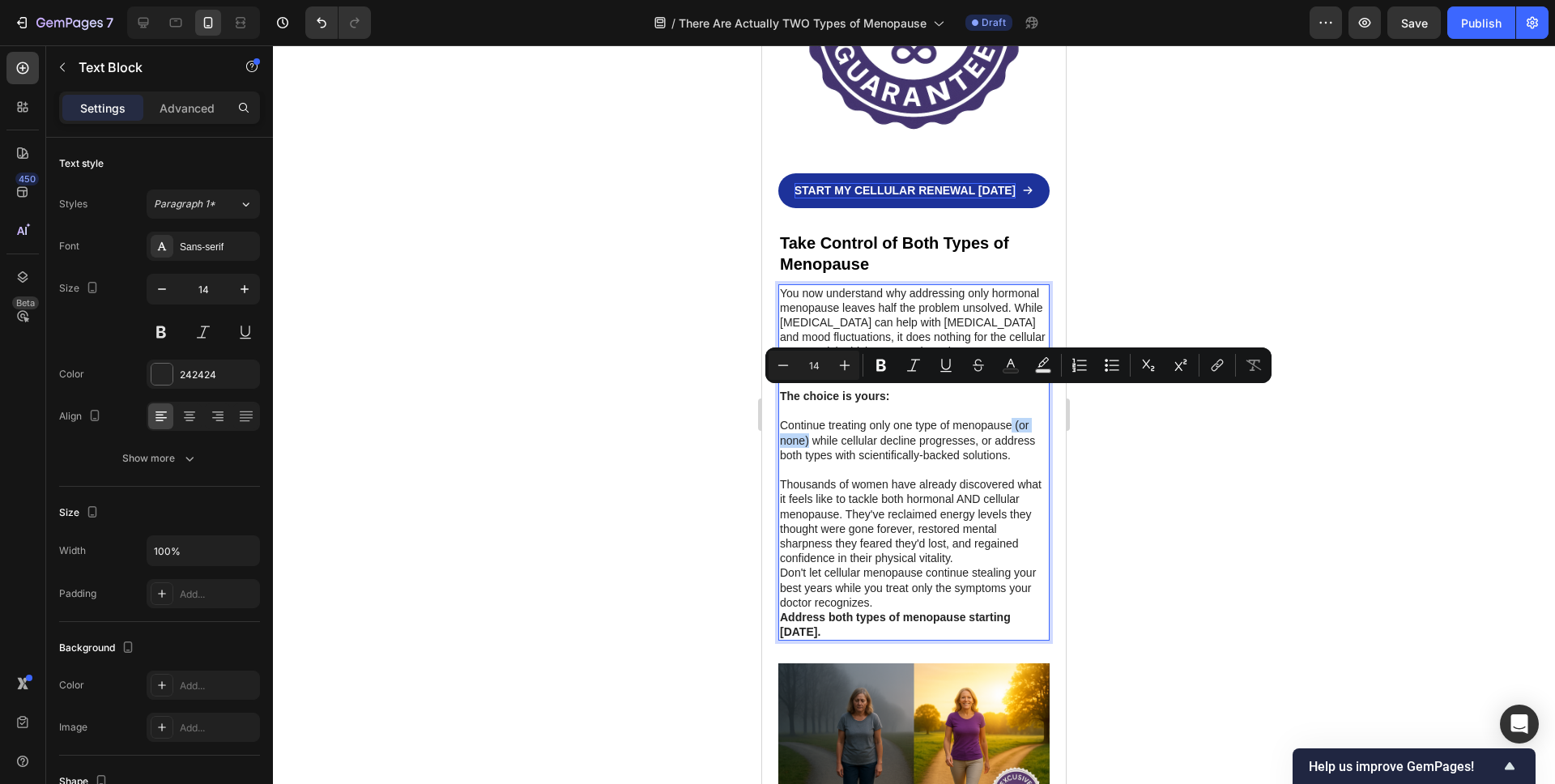
drag, startPoint x: 808, startPoint y: 414, endPoint x: 1011, endPoint y: 400, distance: 203.5
click at [1011, 418] on p "Continue treating only one type of menopause (or none) while cellular decline p…" at bounding box center [914, 440] width 268 height 44
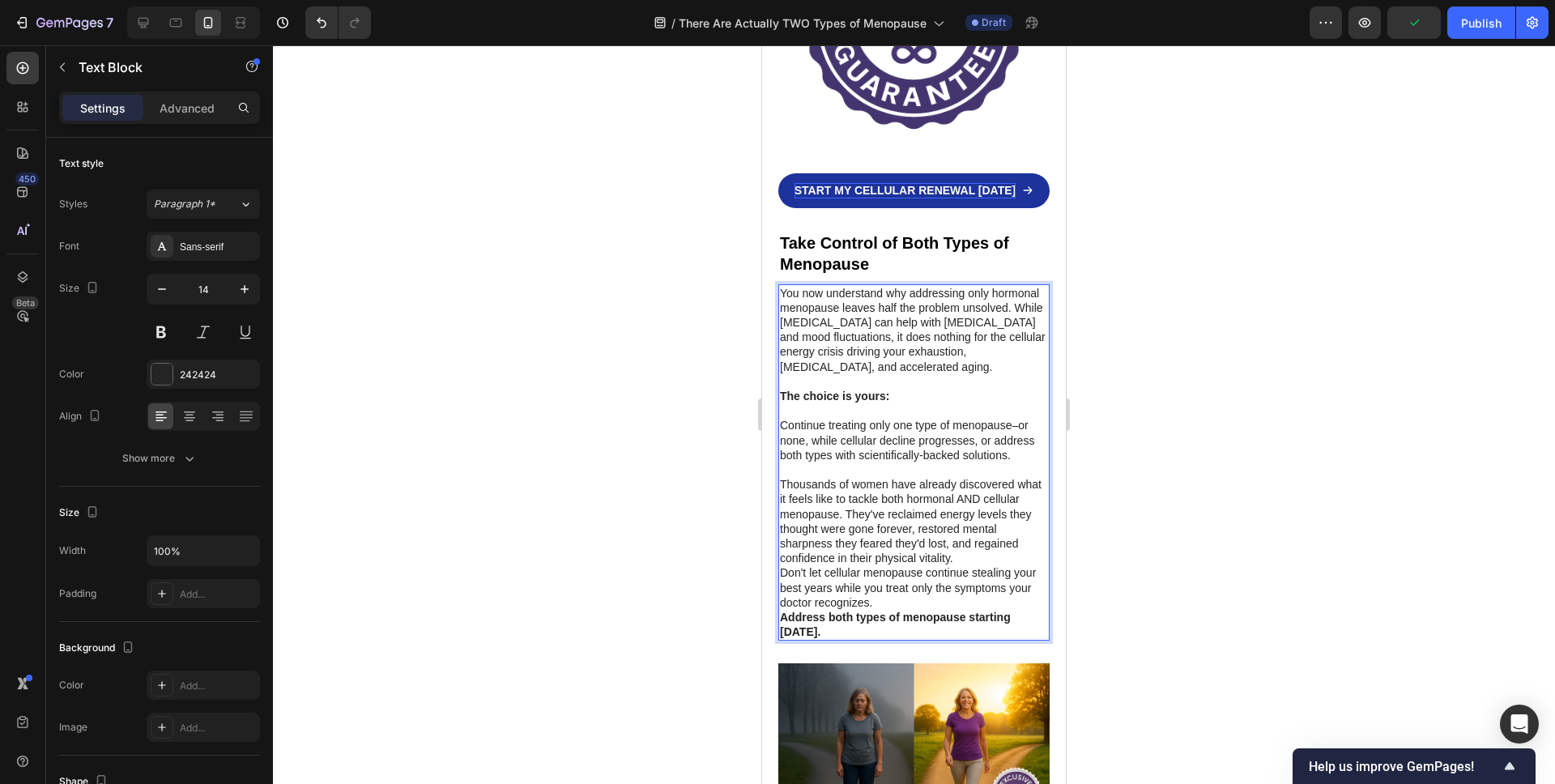
click at [857, 477] on p "Thousands of women have already discovered what it feels like to tackle both ho…" at bounding box center [914, 520] width 268 height 88
click at [976, 524] on p "Thousands of women have already discovered what it feels like to tackle both ho…" at bounding box center [914, 520] width 268 height 88
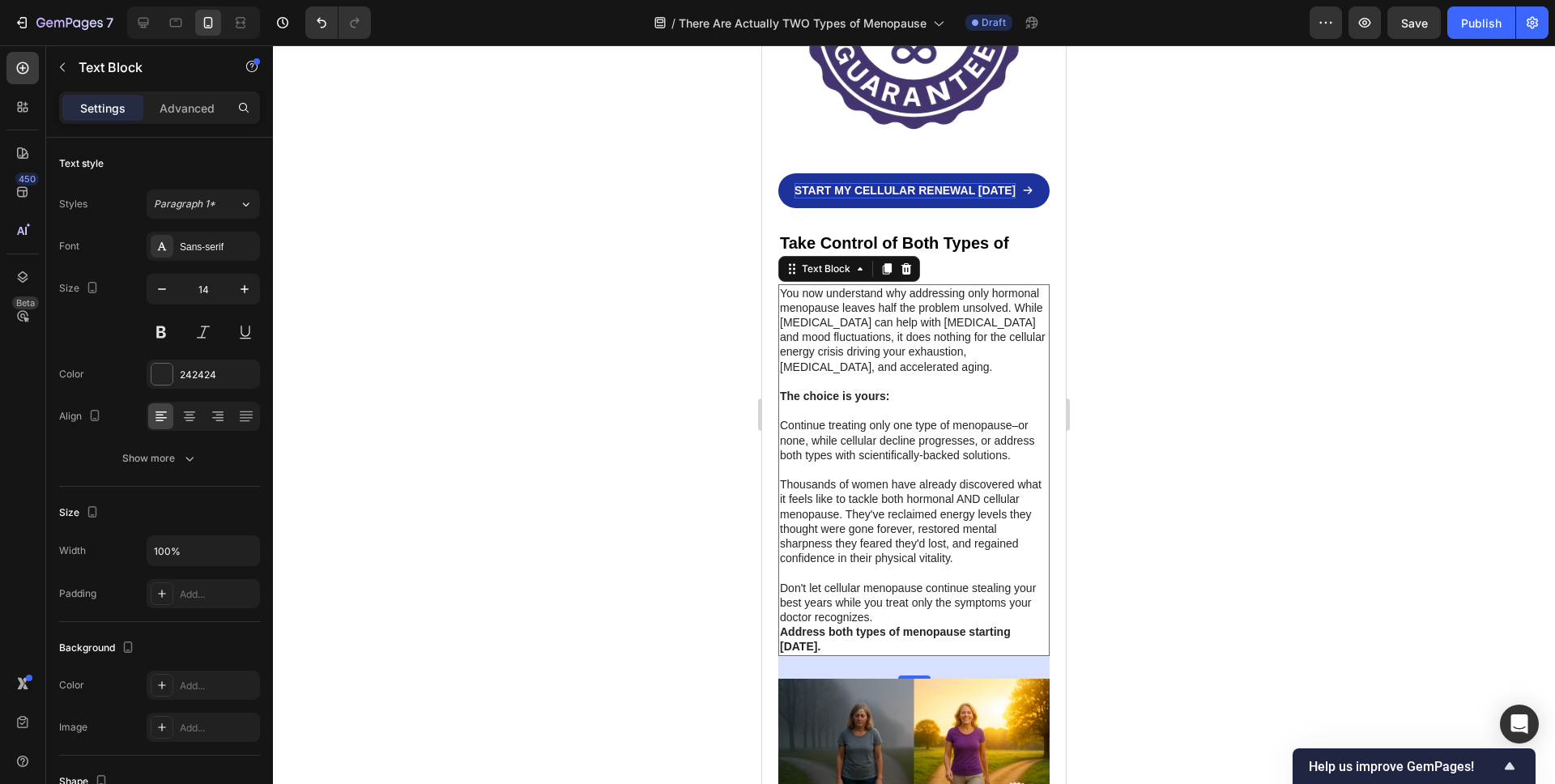
click at [607, 512] on div at bounding box center [914, 415] width 1282 height 739
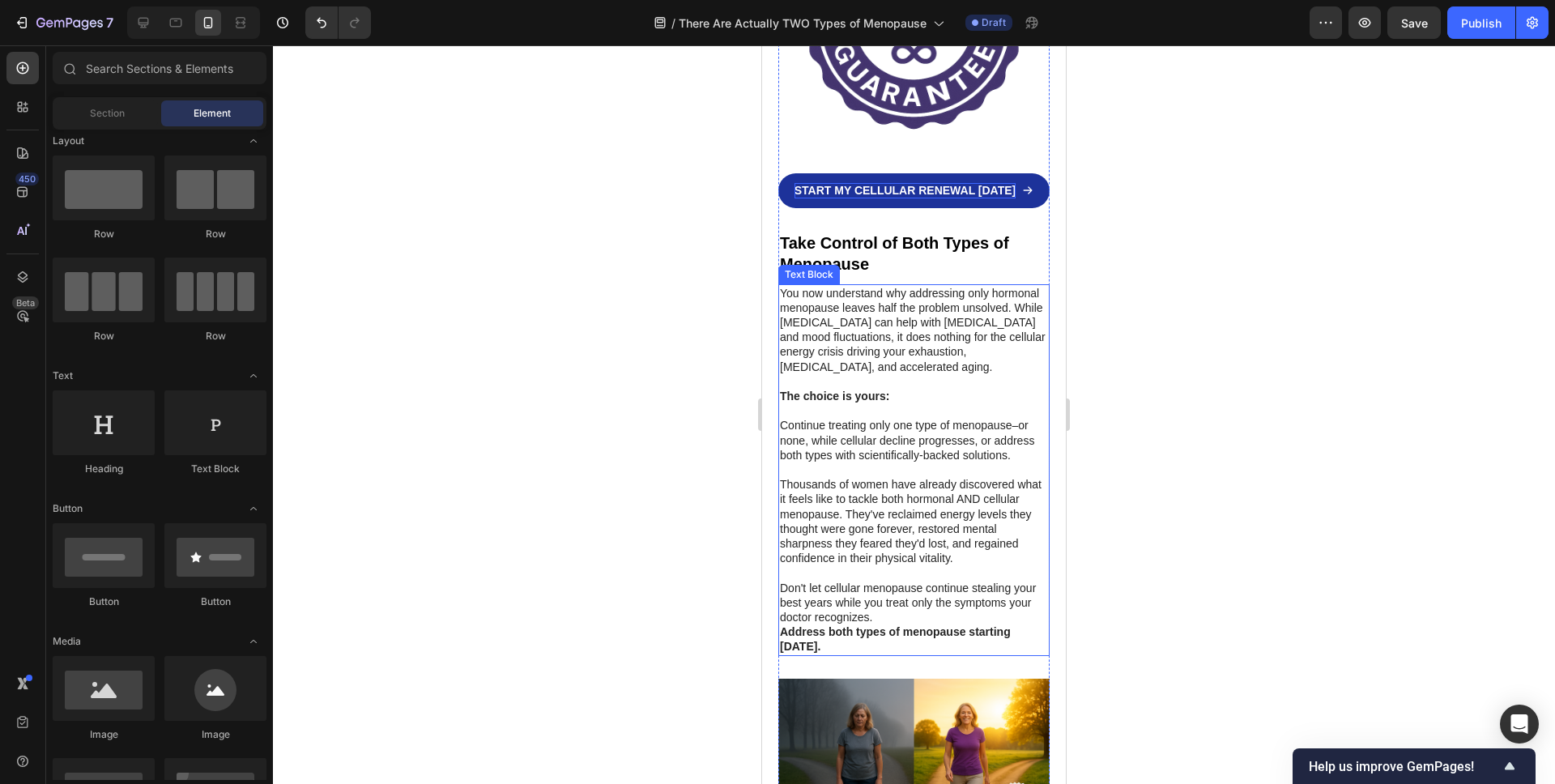
click at [924, 593] on p "Don't let cellular menopause continue stealing your best years while you treat …" at bounding box center [914, 603] width 268 height 44
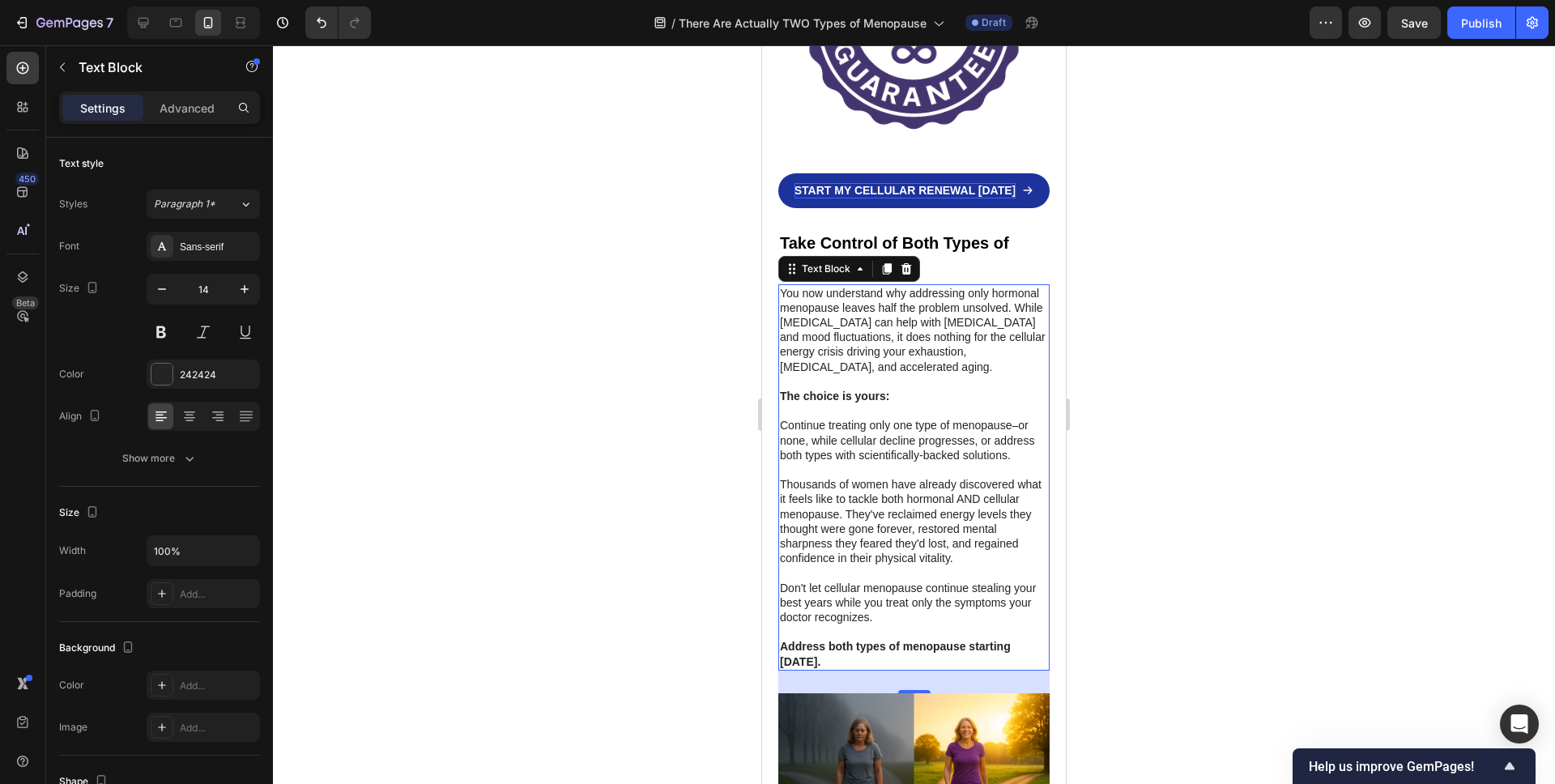
click at [585, 552] on div at bounding box center [914, 415] width 1282 height 739
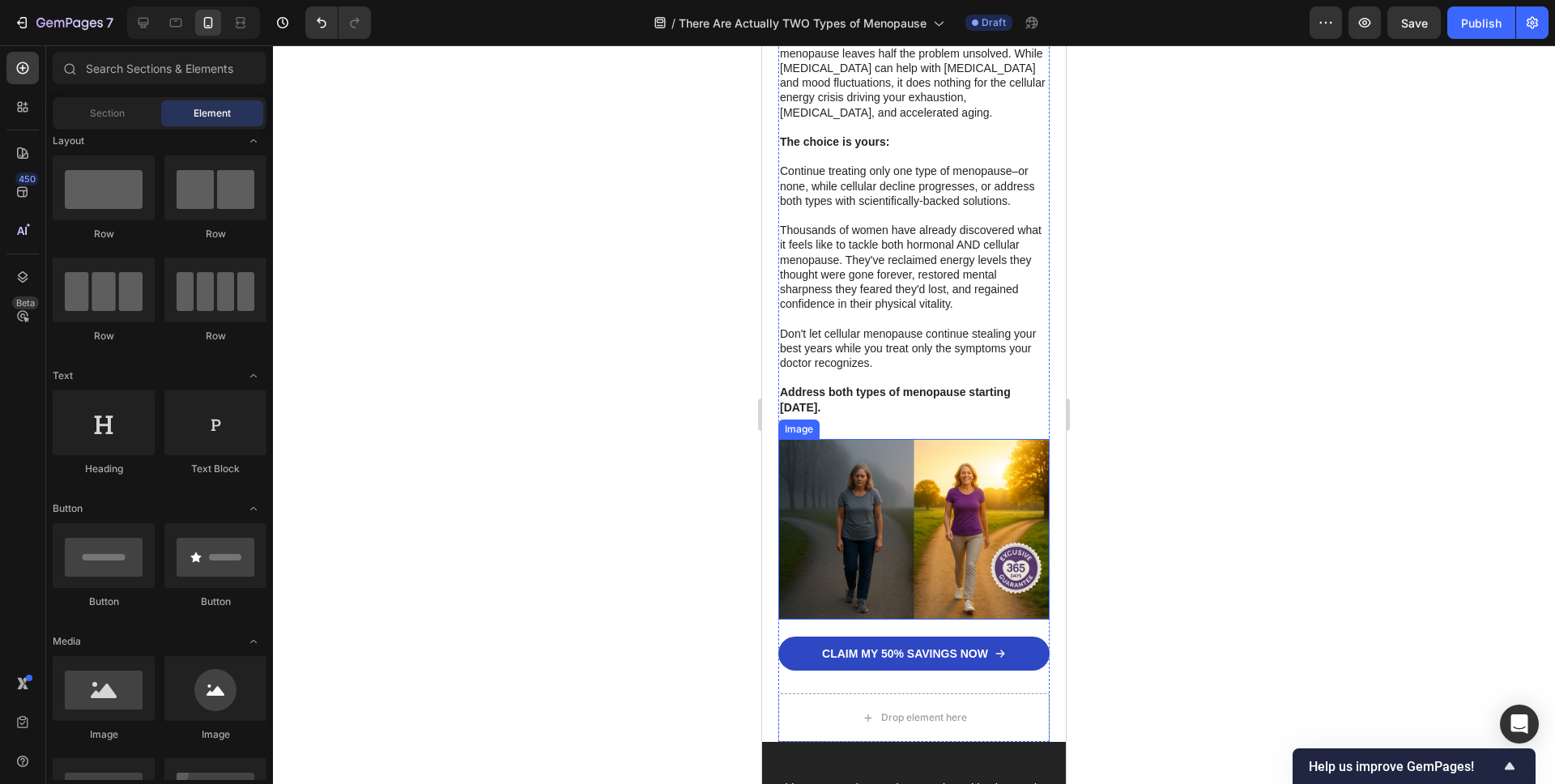
scroll to position [8747, 0]
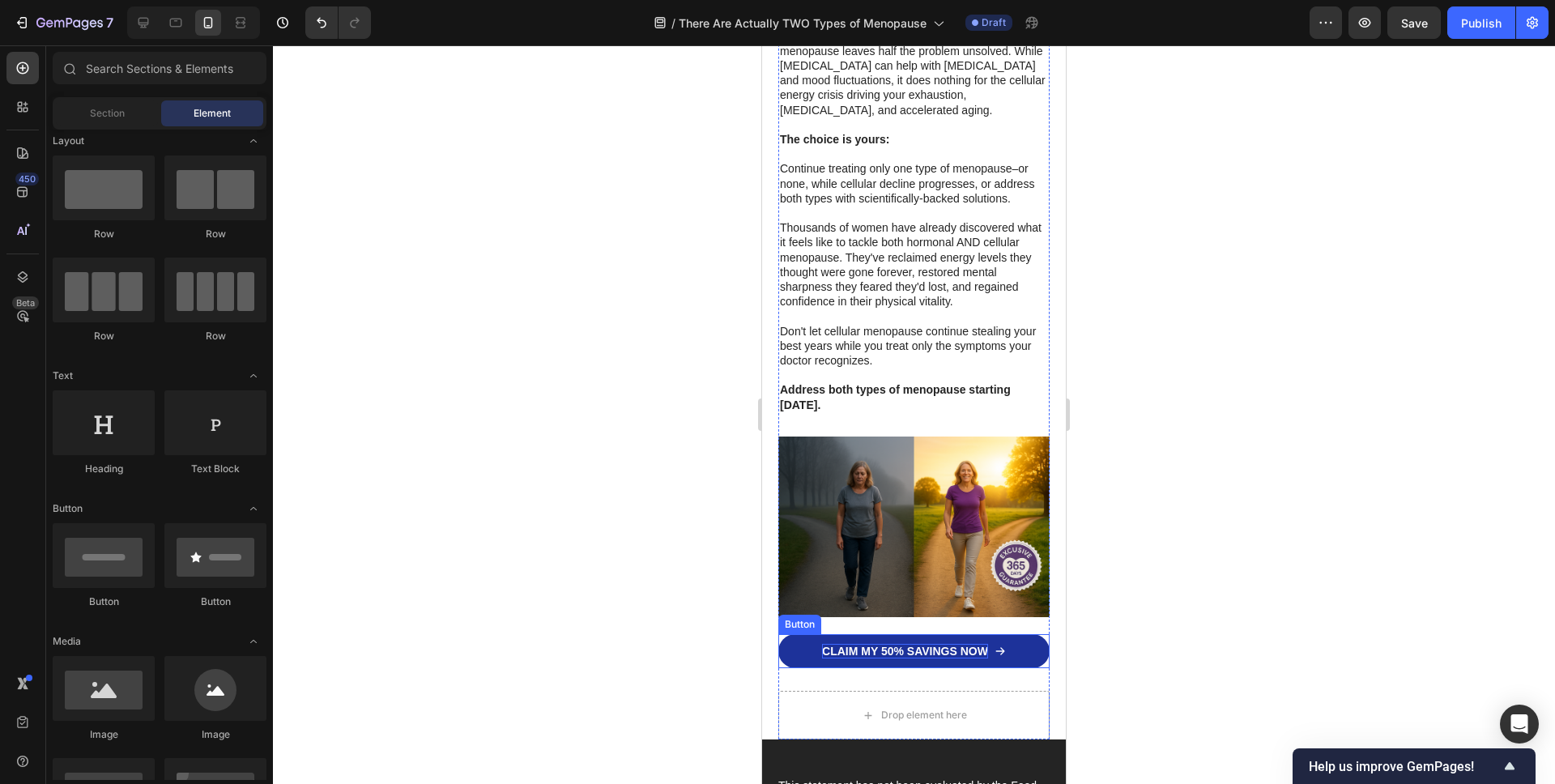
click at [877, 644] on p "CLAIM MY 50% SAVINGS NOW" at bounding box center [905, 651] width 166 height 14
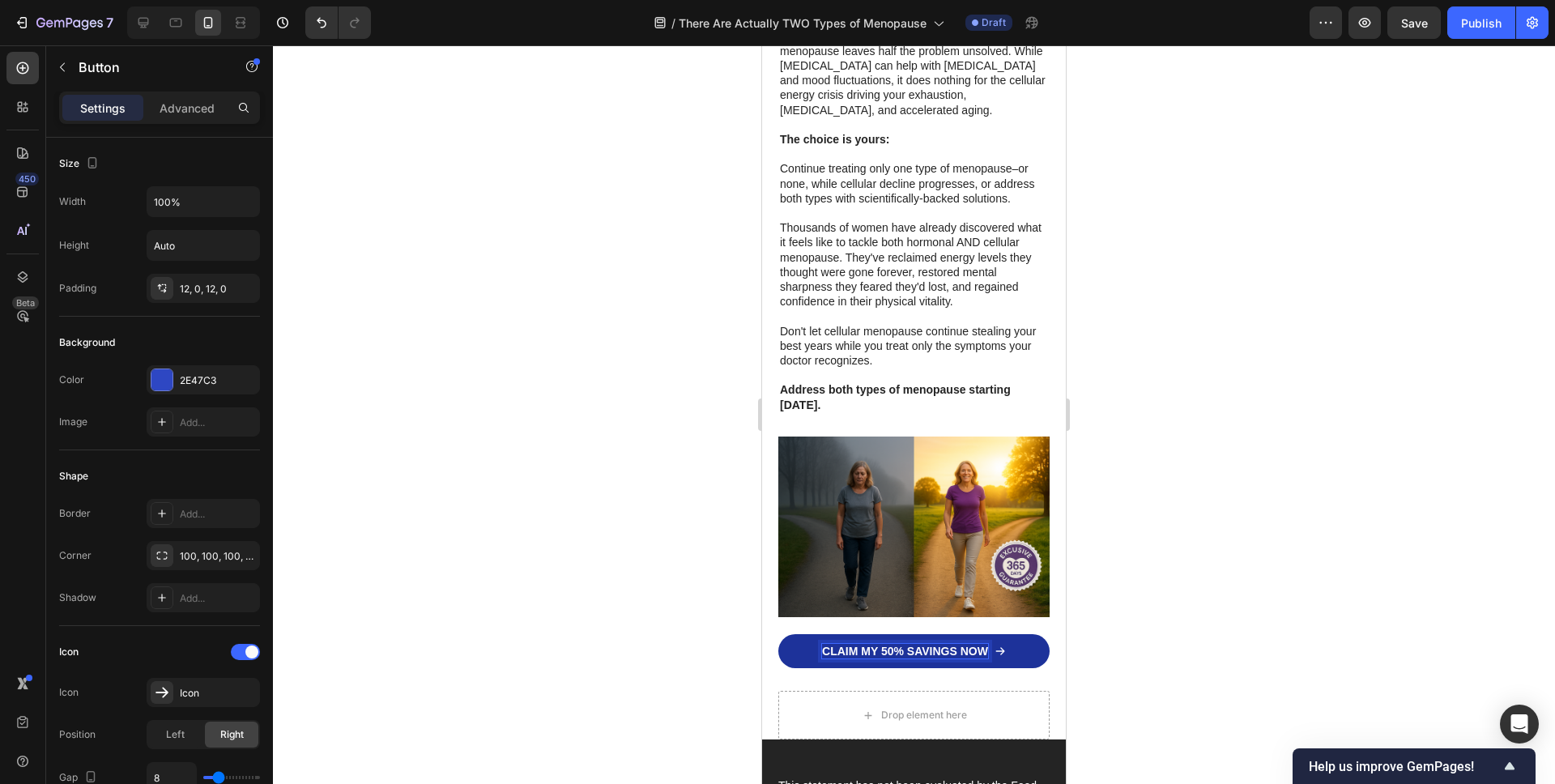
click at [877, 644] on p "CLAIM MY 50% SAVINGS NOW" at bounding box center [905, 651] width 166 height 14
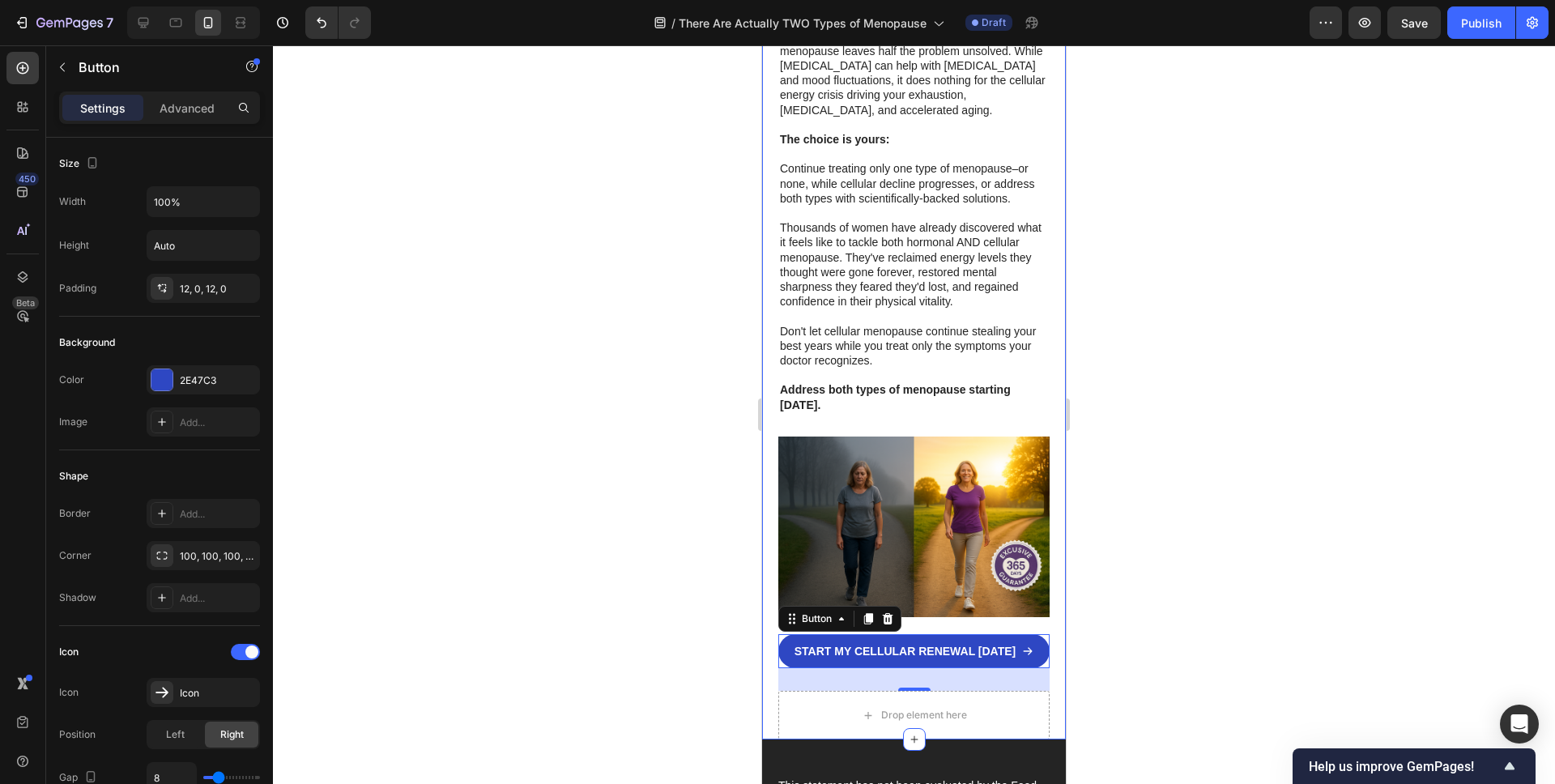
click at [651, 574] on div at bounding box center [914, 415] width 1282 height 739
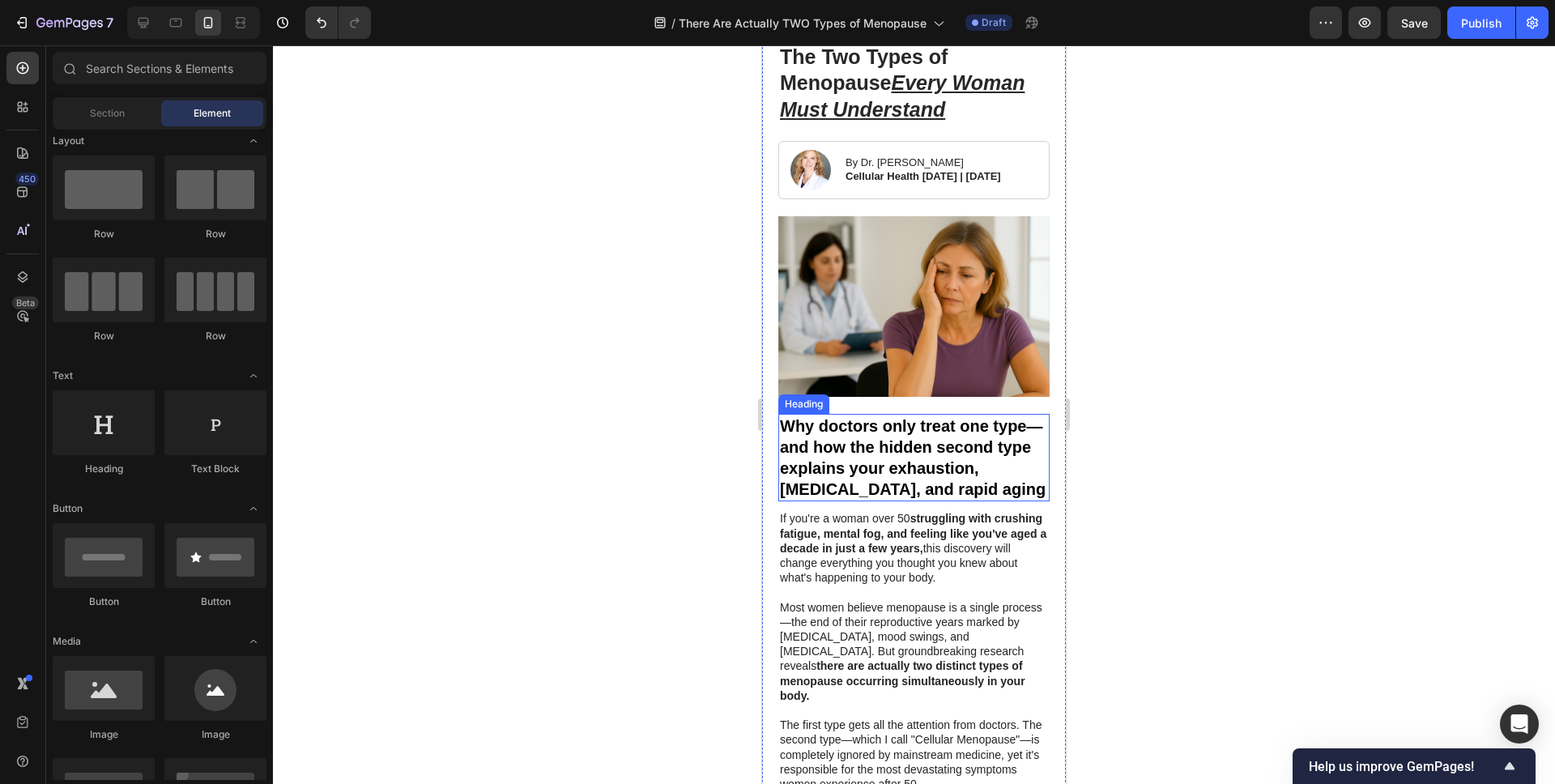
scroll to position [0, 0]
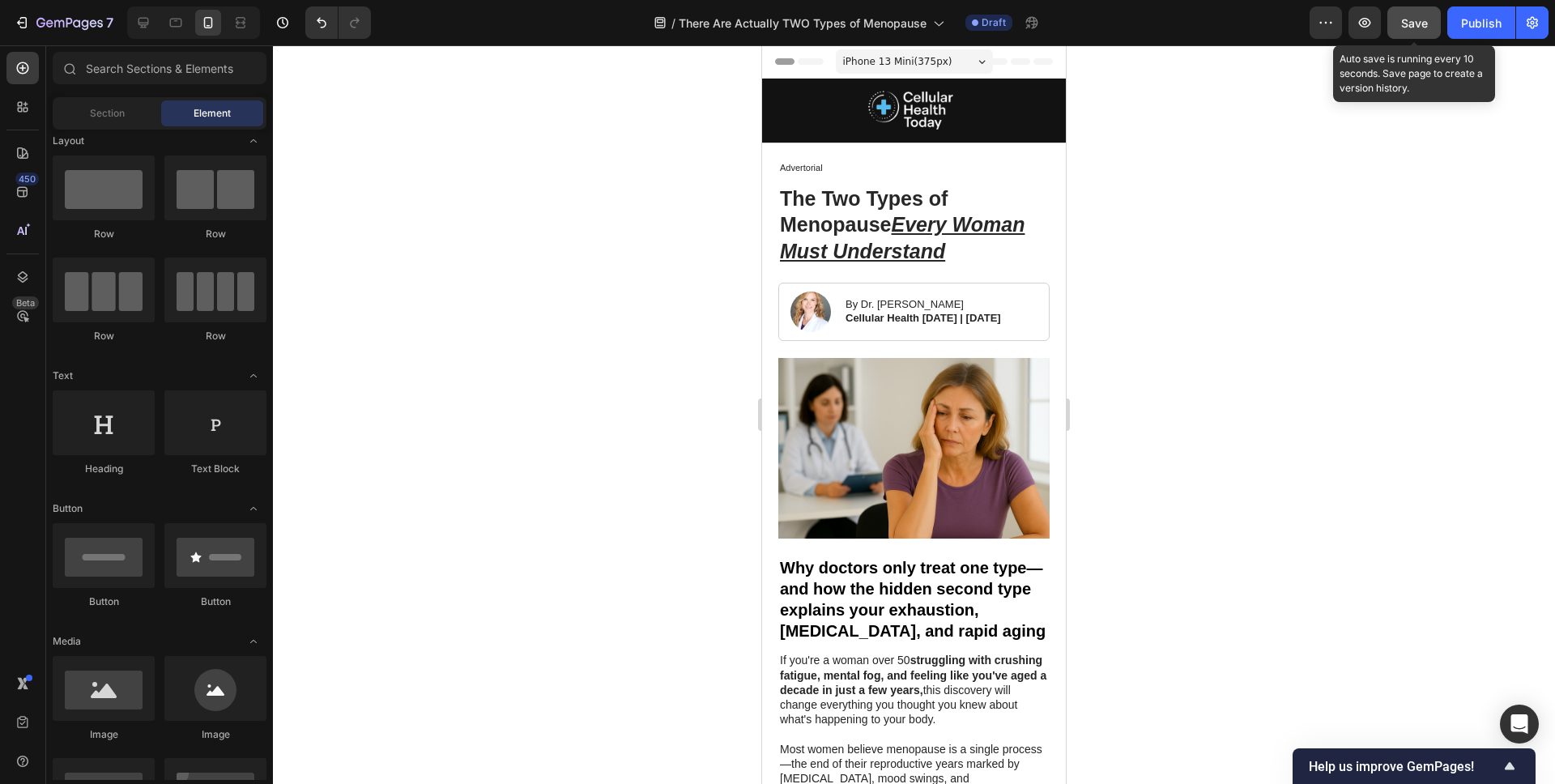
click at [1400, 30] on button "Save" at bounding box center [1414, 22] width 53 height 32
